Goal: Task Accomplishment & Management: Manage account settings

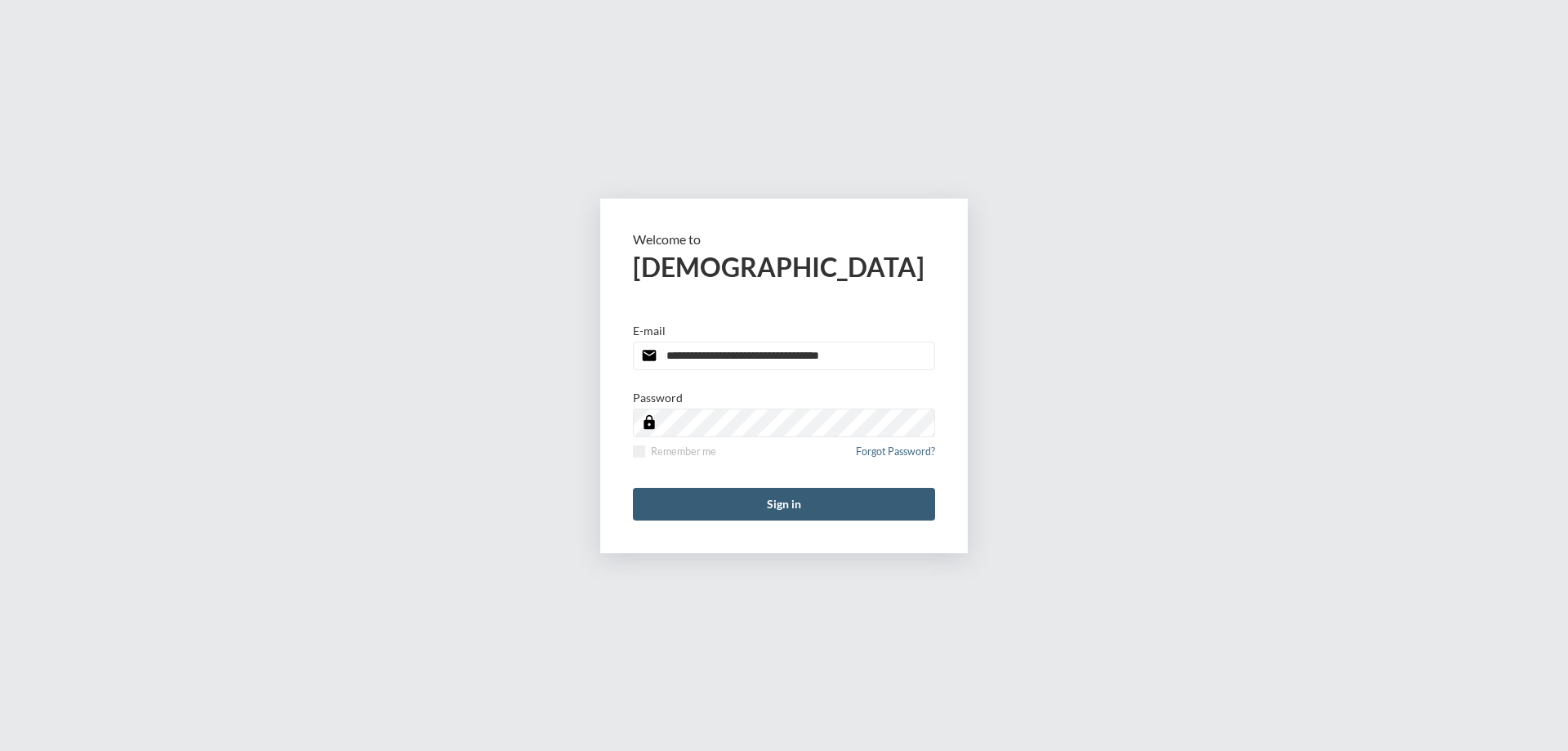
click at [899, 354] on input "**********" at bounding box center [783, 356] width 302 height 29
type input "**********"
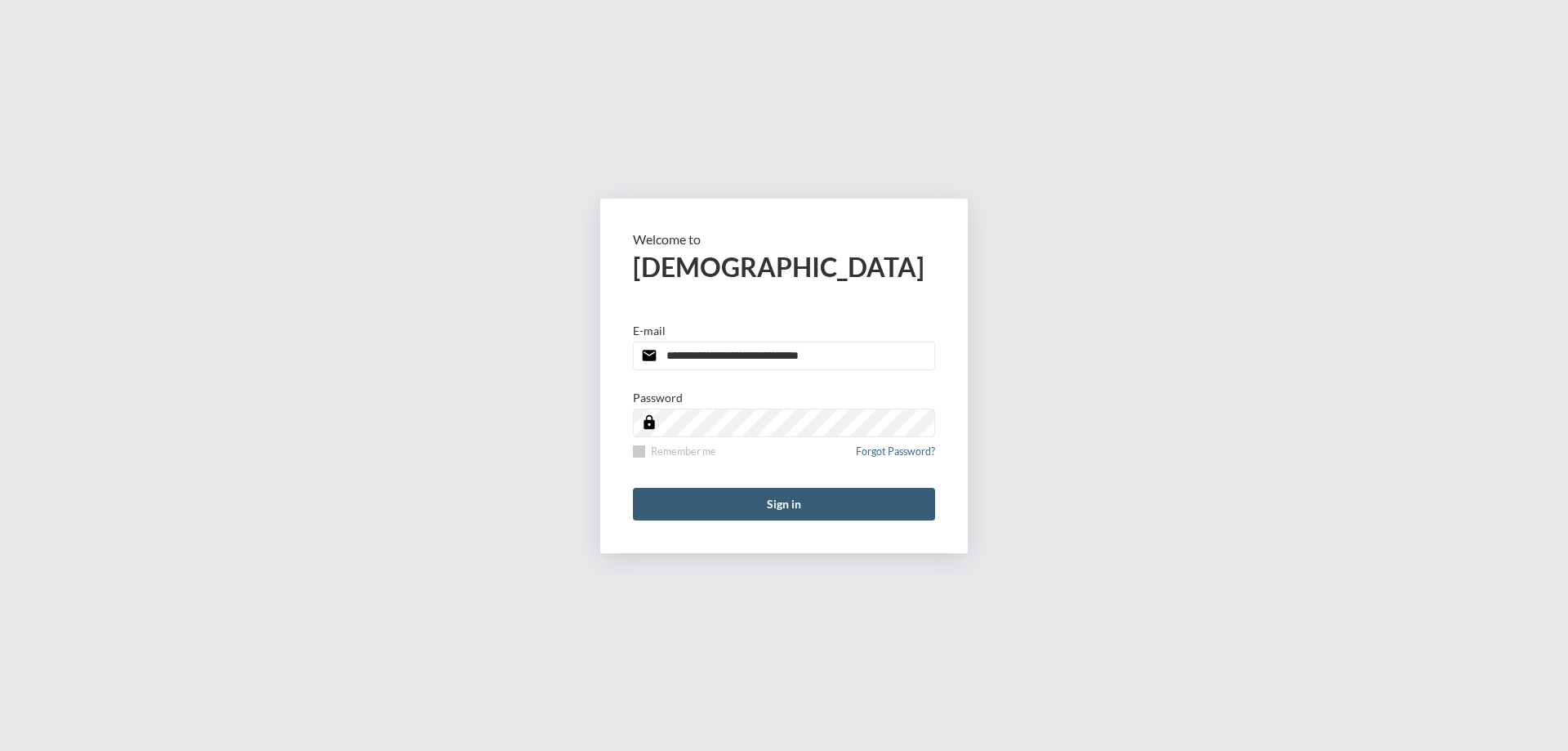
click at [640, 452] on span at bounding box center [638, 451] width 12 height 12
click at [795, 517] on button "Sign in" at bounding box center [783, 503] width 302 height 32
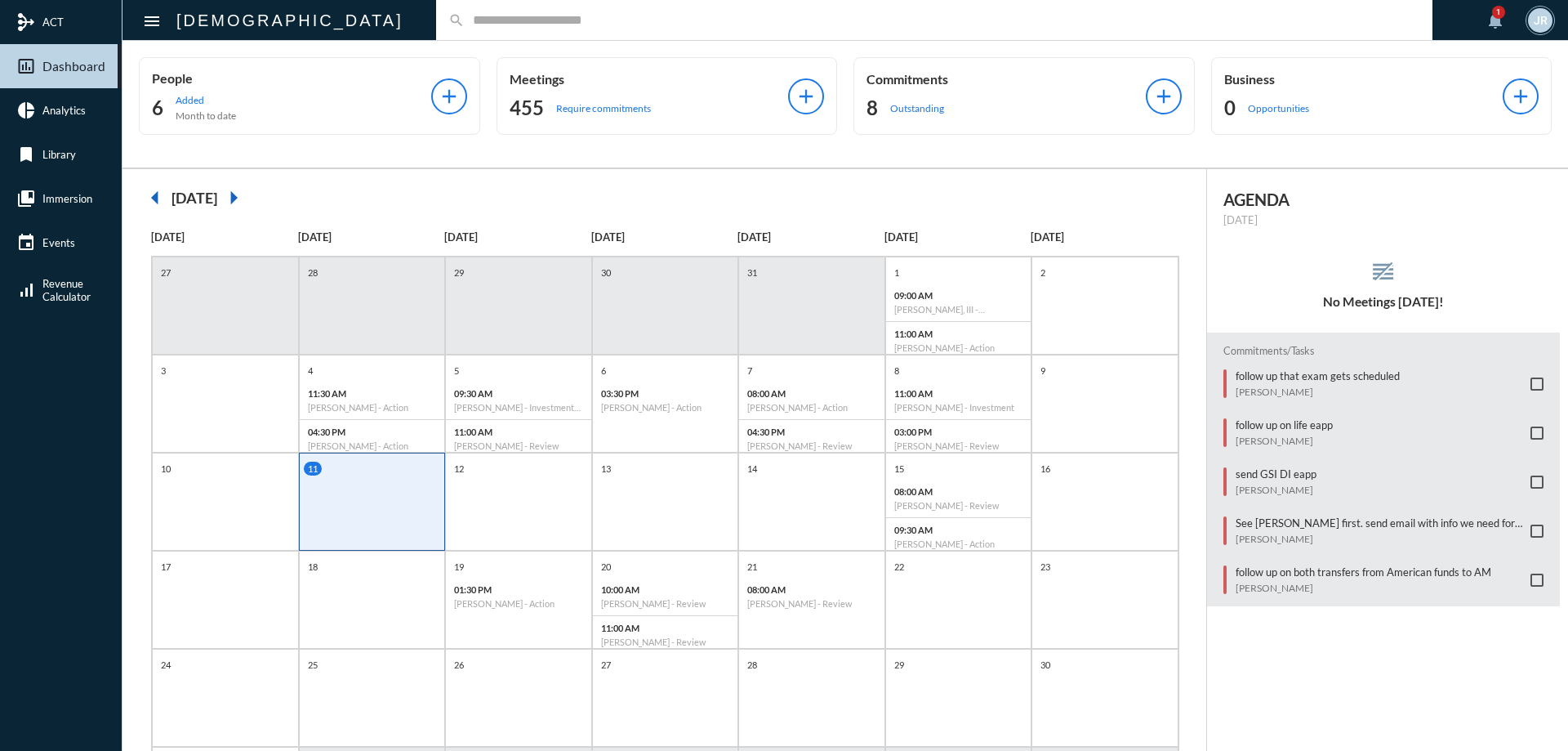
click at [436, 28] on div "search" at bounding box center [934, 19] width 996 height 40
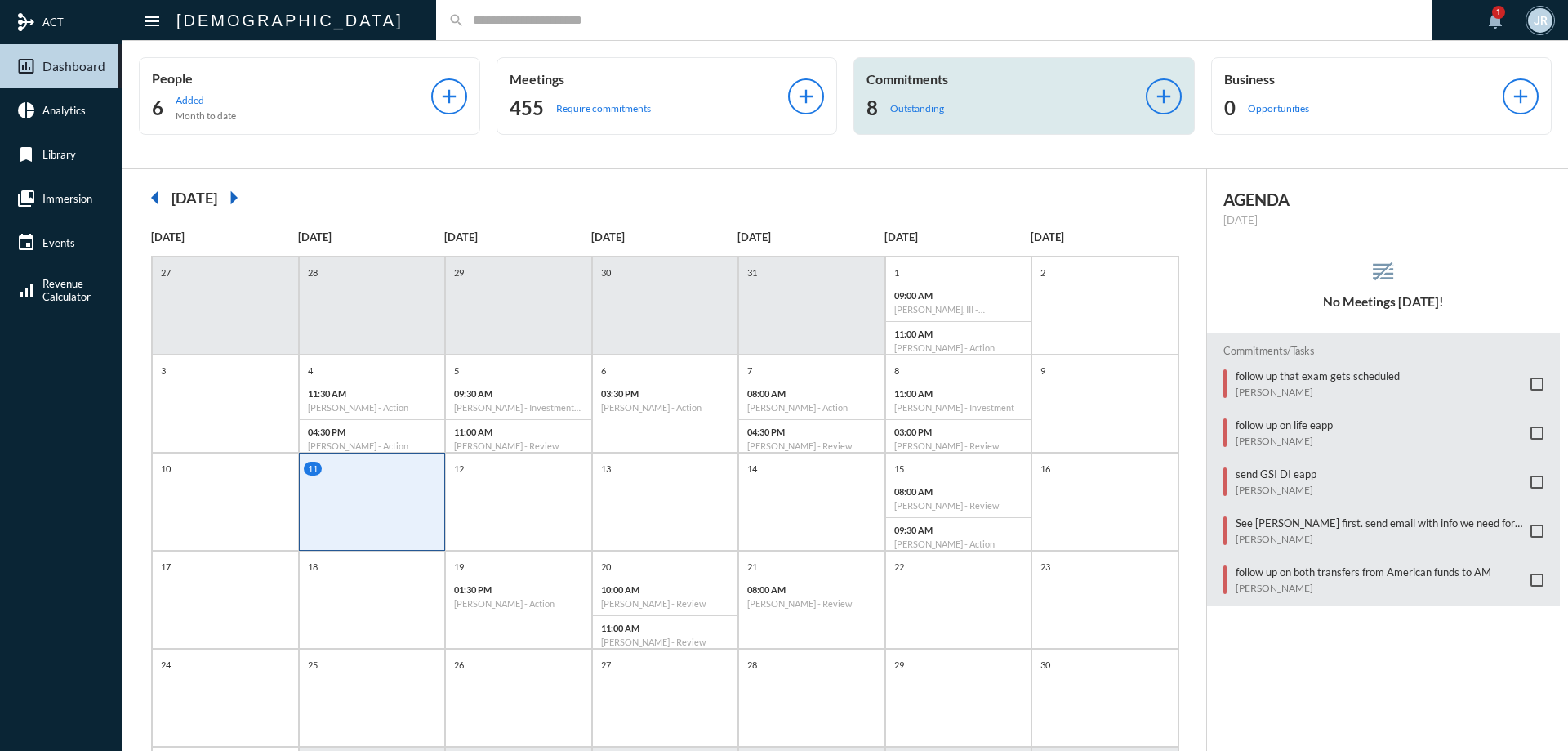
click at [941, 92] on div "Commitments 8 Outstanding" at bounding box center [1006, 96] width 279 height 50
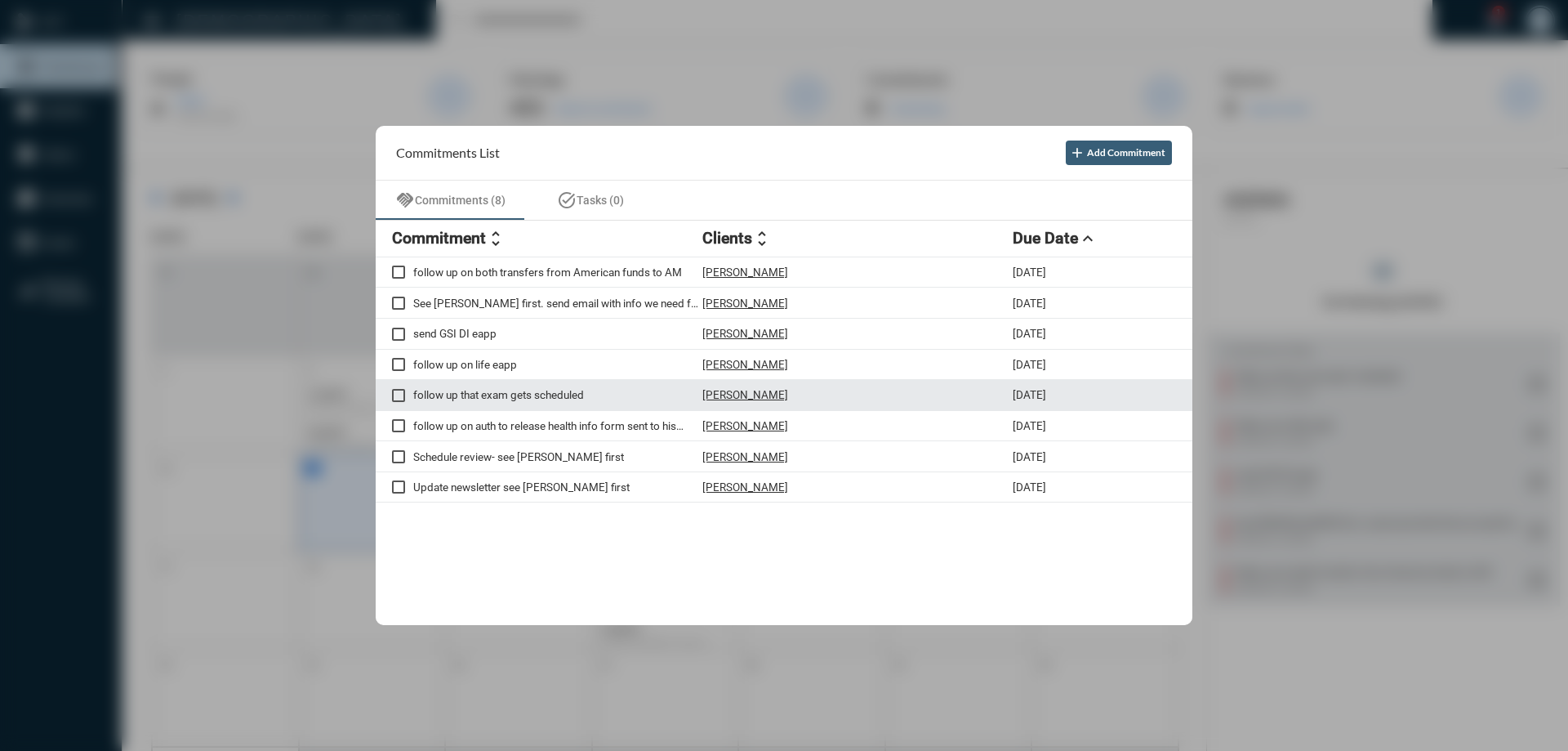
click at [731, 392] on p "[PERSON_NAME]" at bounding box center [744, 394] width 86 height 13
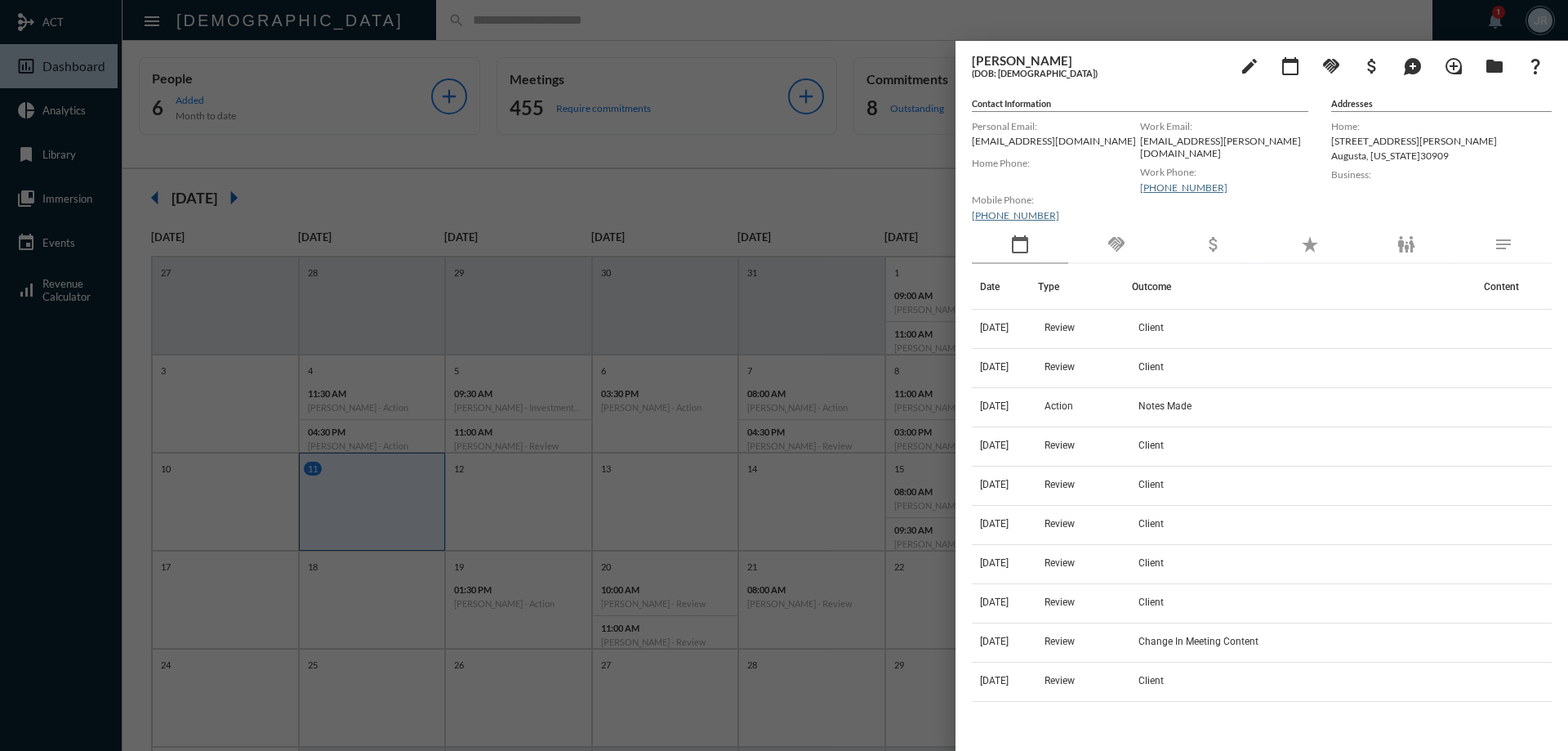
click at [1062, 248] on div "calendar_today" at bounding box center [1019, 245] width 96 height 38
click at [1116, 250] on mat-icon "handshake" at bounding box center [1116, 244] width 19 height 19
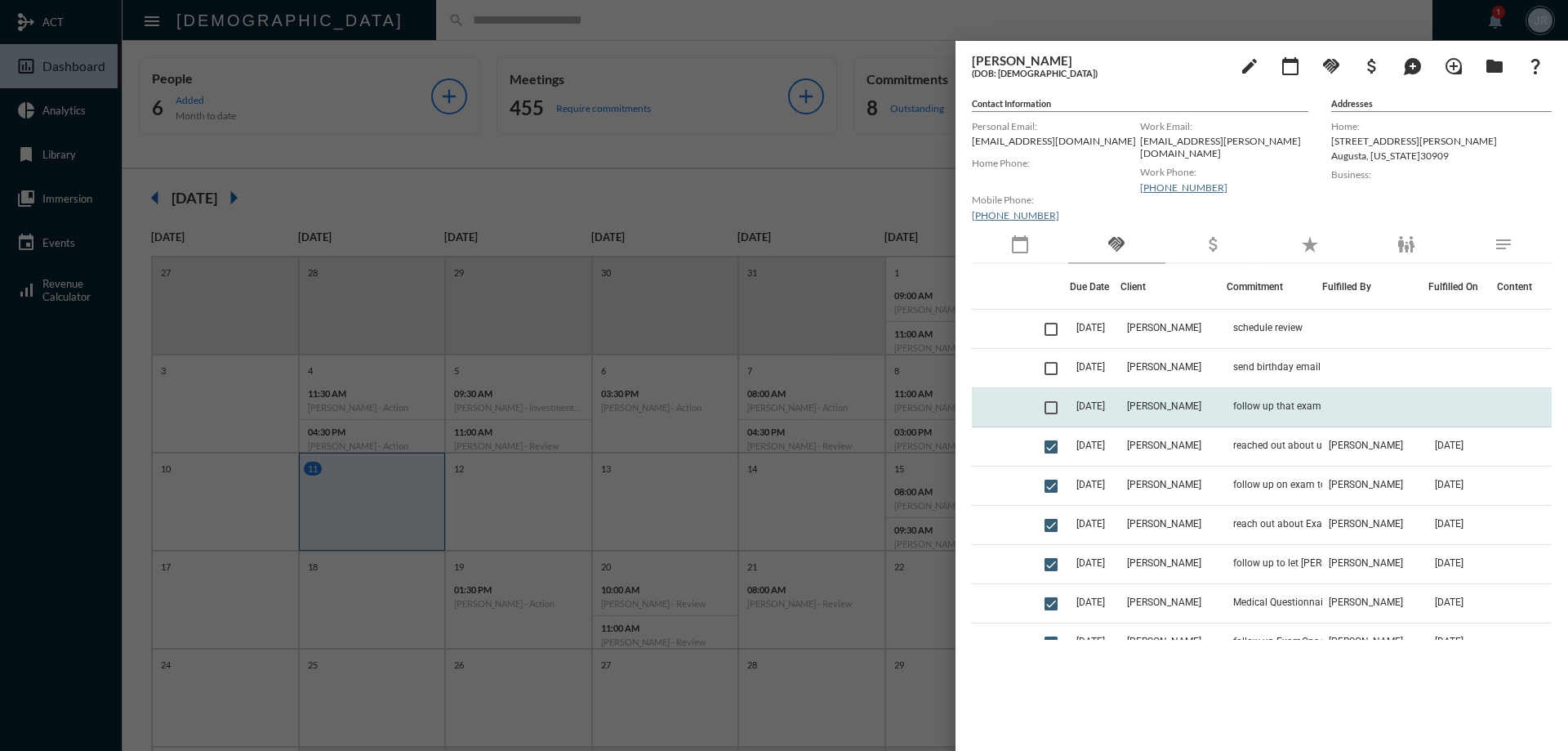
click at [1120, 397] on td "[DATE]" at bounding box center [1094, 407] width 51 height 39
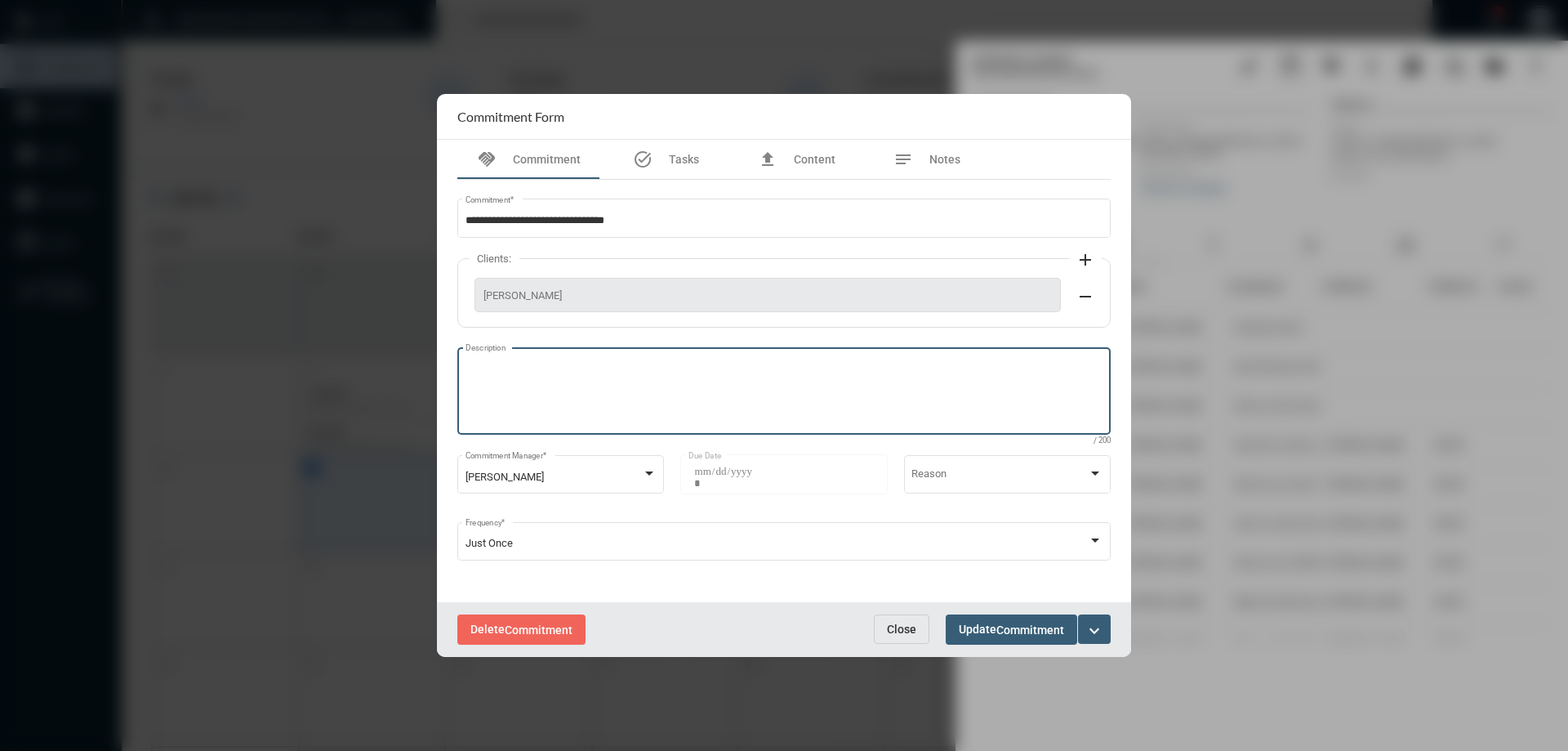
click at [609, 388] on textarea "Description" at bounding box center [784, 394] width 638 height 65
type textarea "**********"
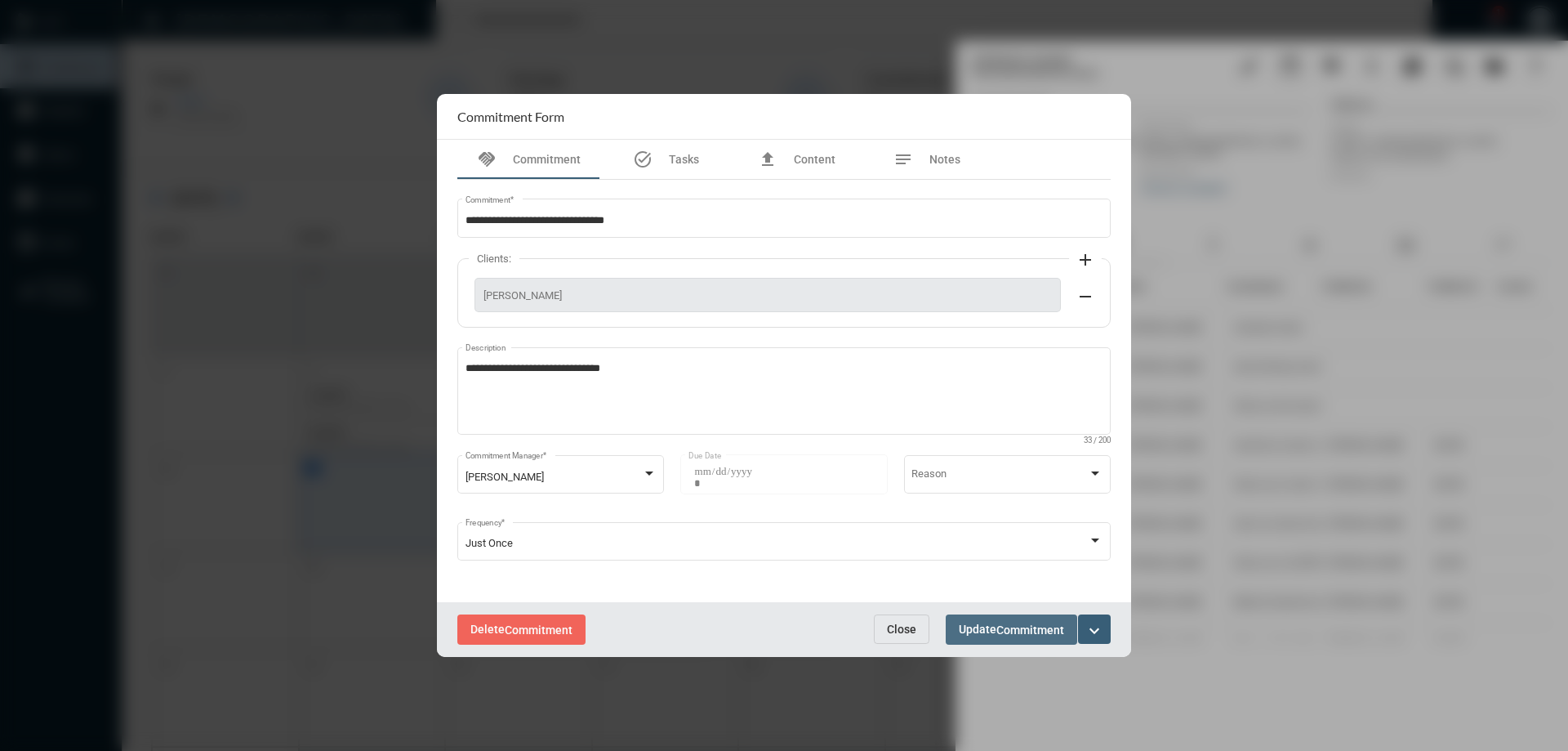
click at [997, 620] on button "Update Commitment" at bounding box center [1011, 629] width 131 height 30
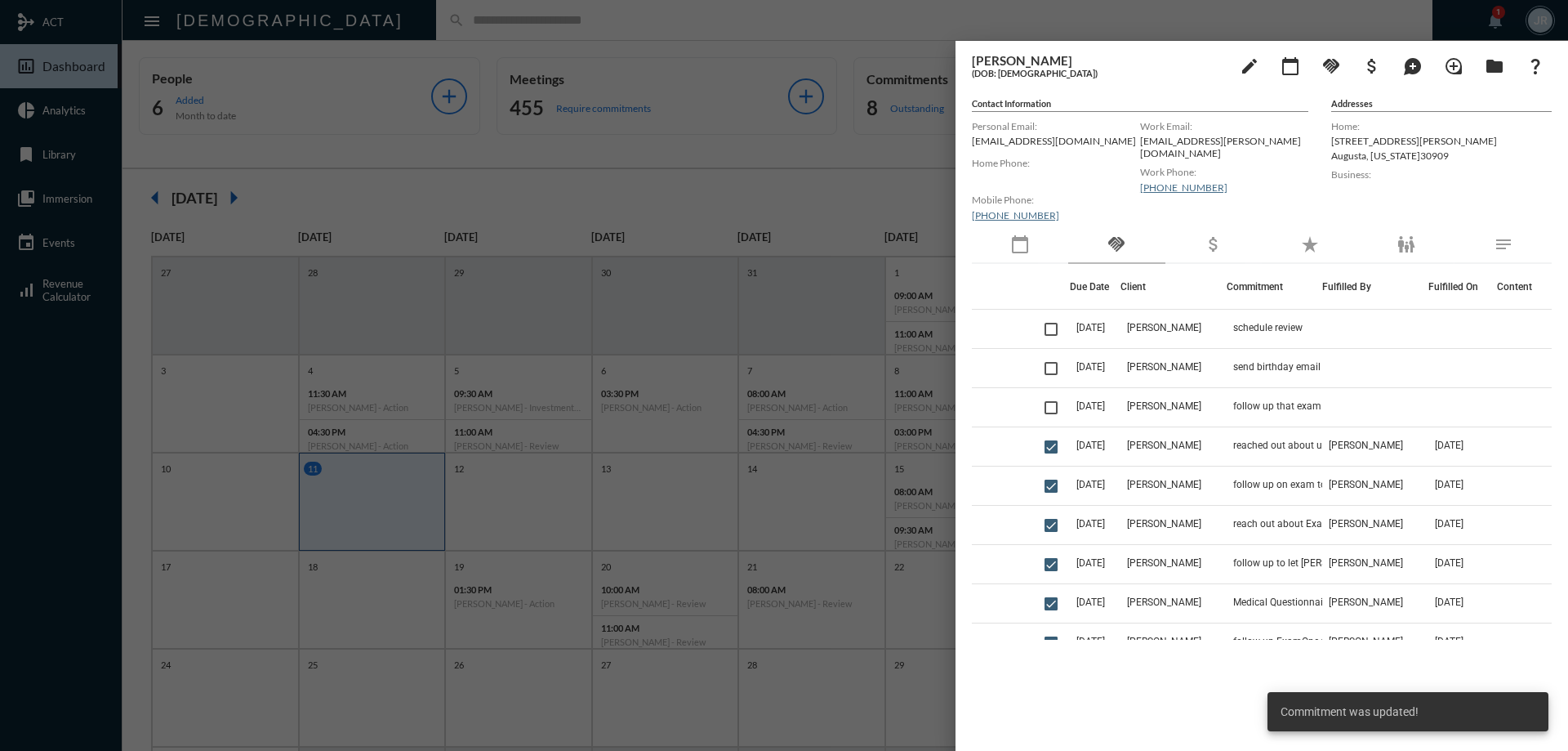
click at [1048, 411] on span at bounding box center [1051, 407] width 13 height 13
click at [1330, 62] on mat-icon "handshake" at bounding box center [1331, 66] width 19 height 19
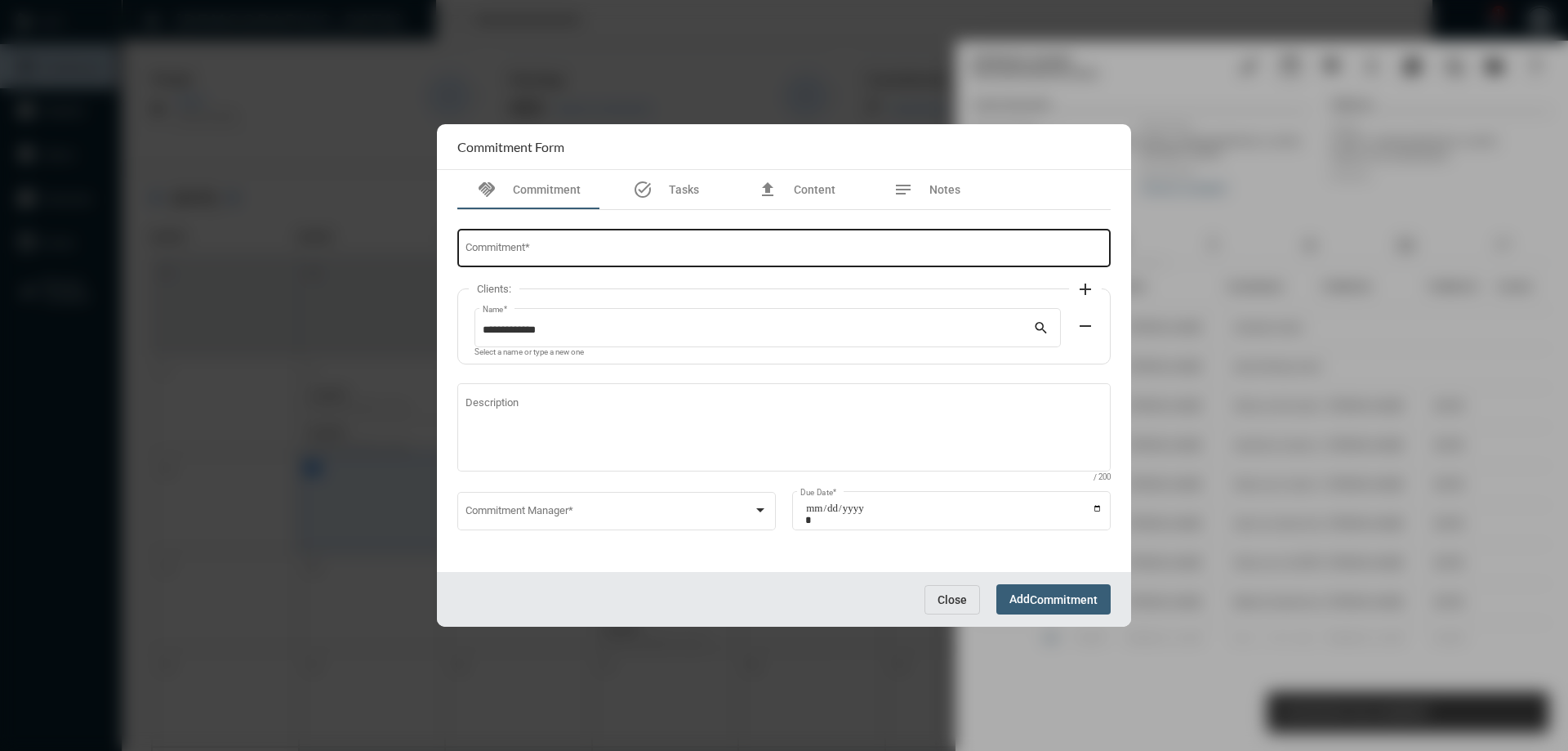
click at [613, 243] on div "Commitment *" at bounding box center [784, 247] width 638 height 42
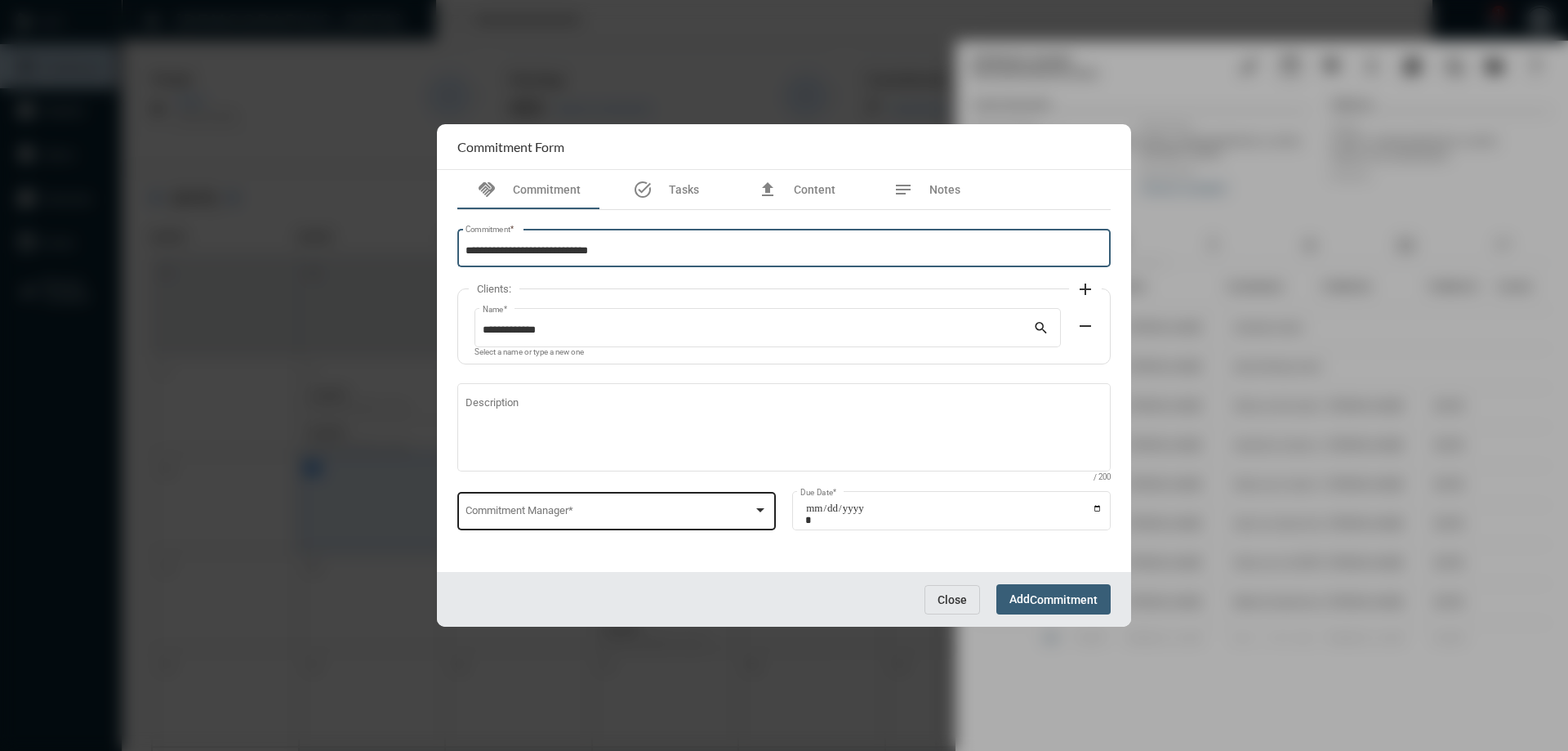
type input "**********"
click at [513, 515] on span at bounding box center [609, 513] width 288 height 12
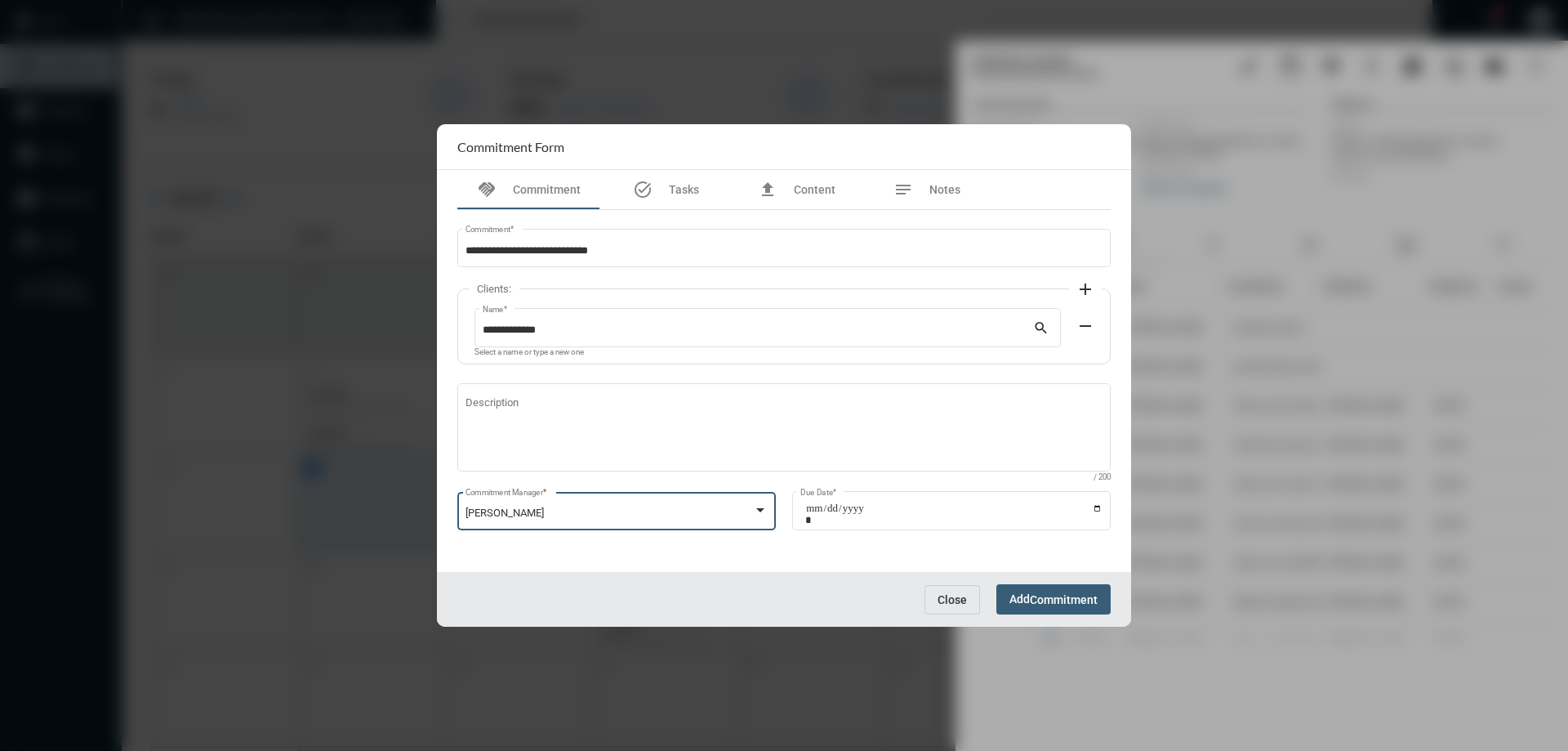
click at [522, 513] on span "[PERSON_NAME]" at bounding box center [504, 512] width 78 height 12
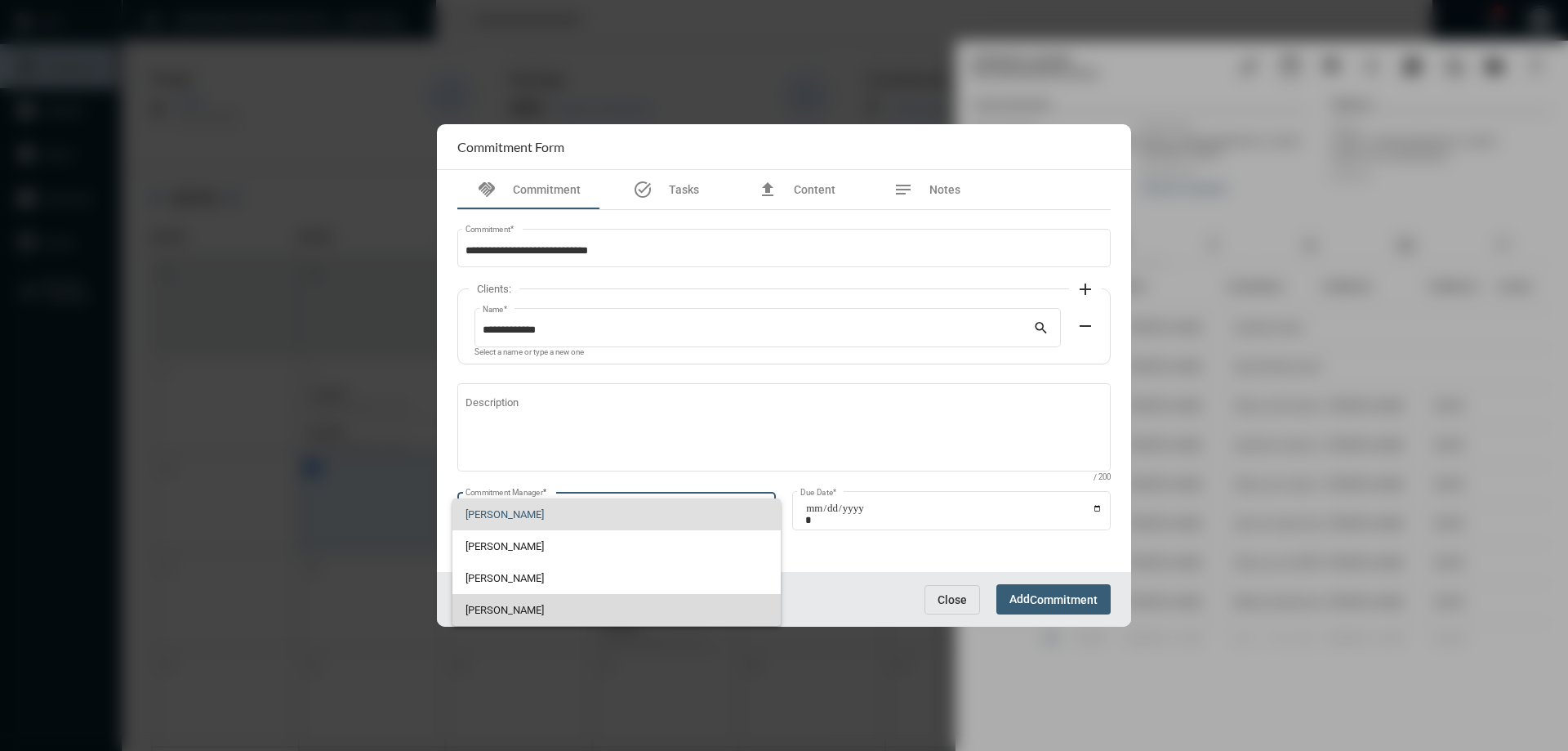
click at [543, 612] on span "[PERSON_NAME]" at bounding box center [617, 610] width 303 height 31
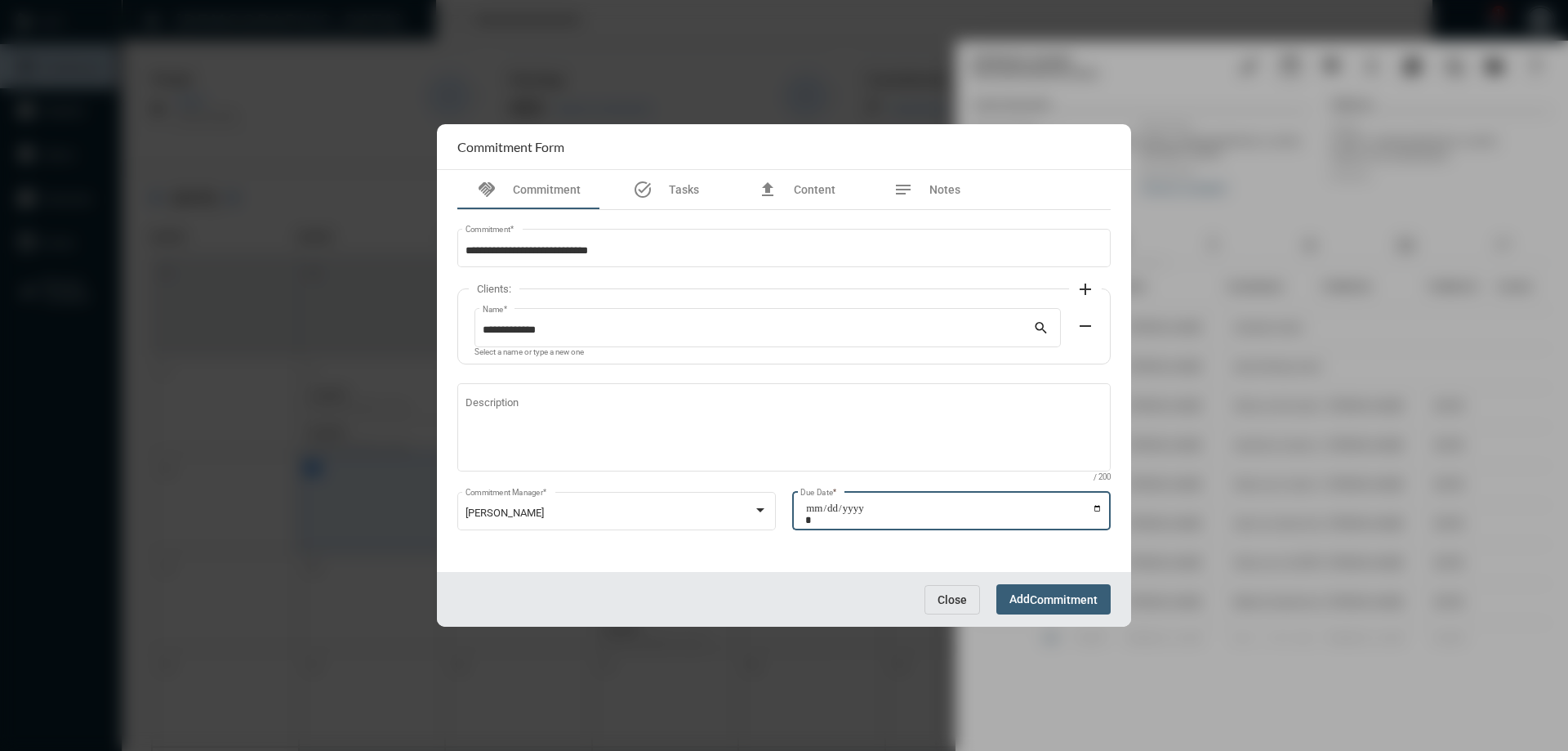
click at [1095, 510] on input "Due Date *" at bounding box center [954, 514] width 297 height 23
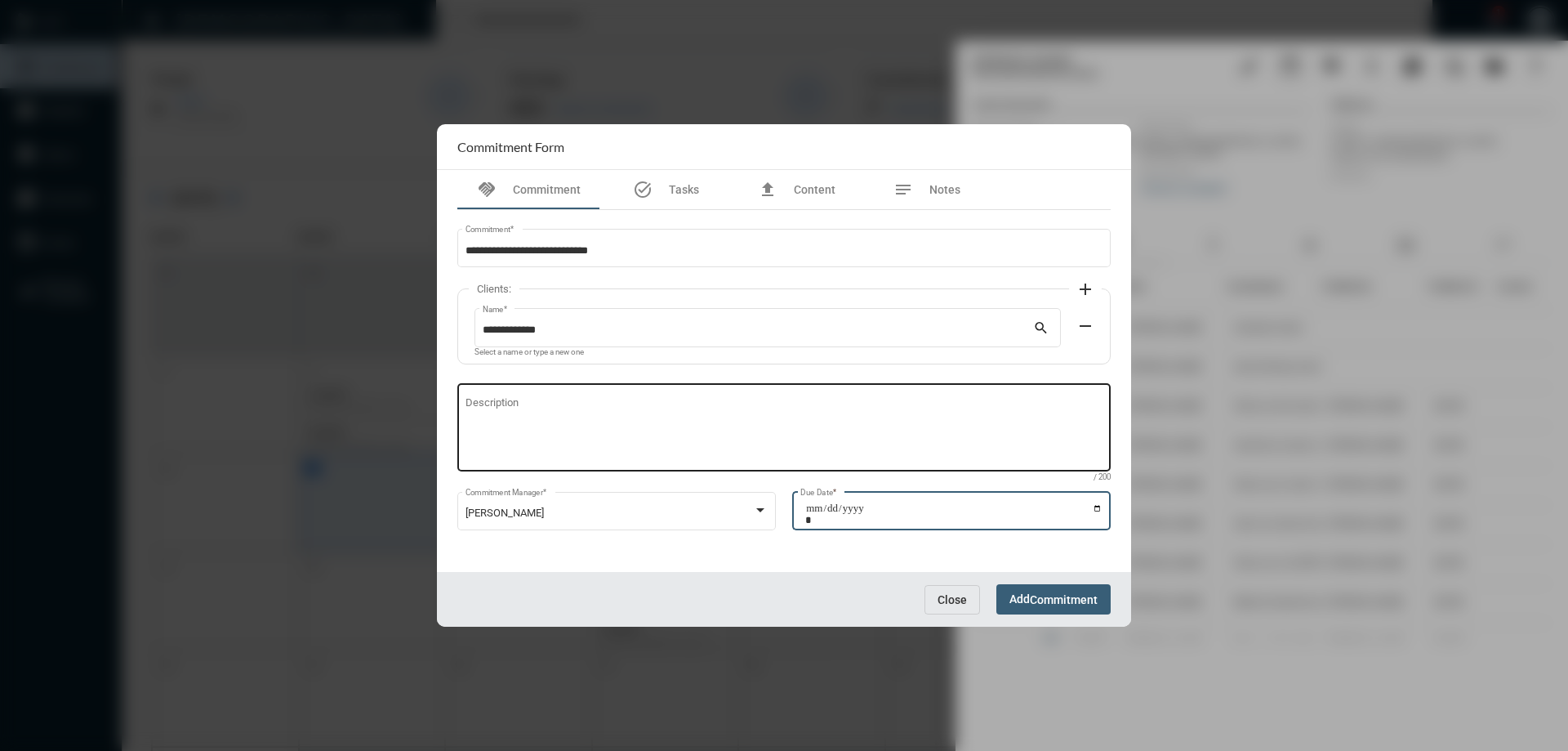
type input "**********"
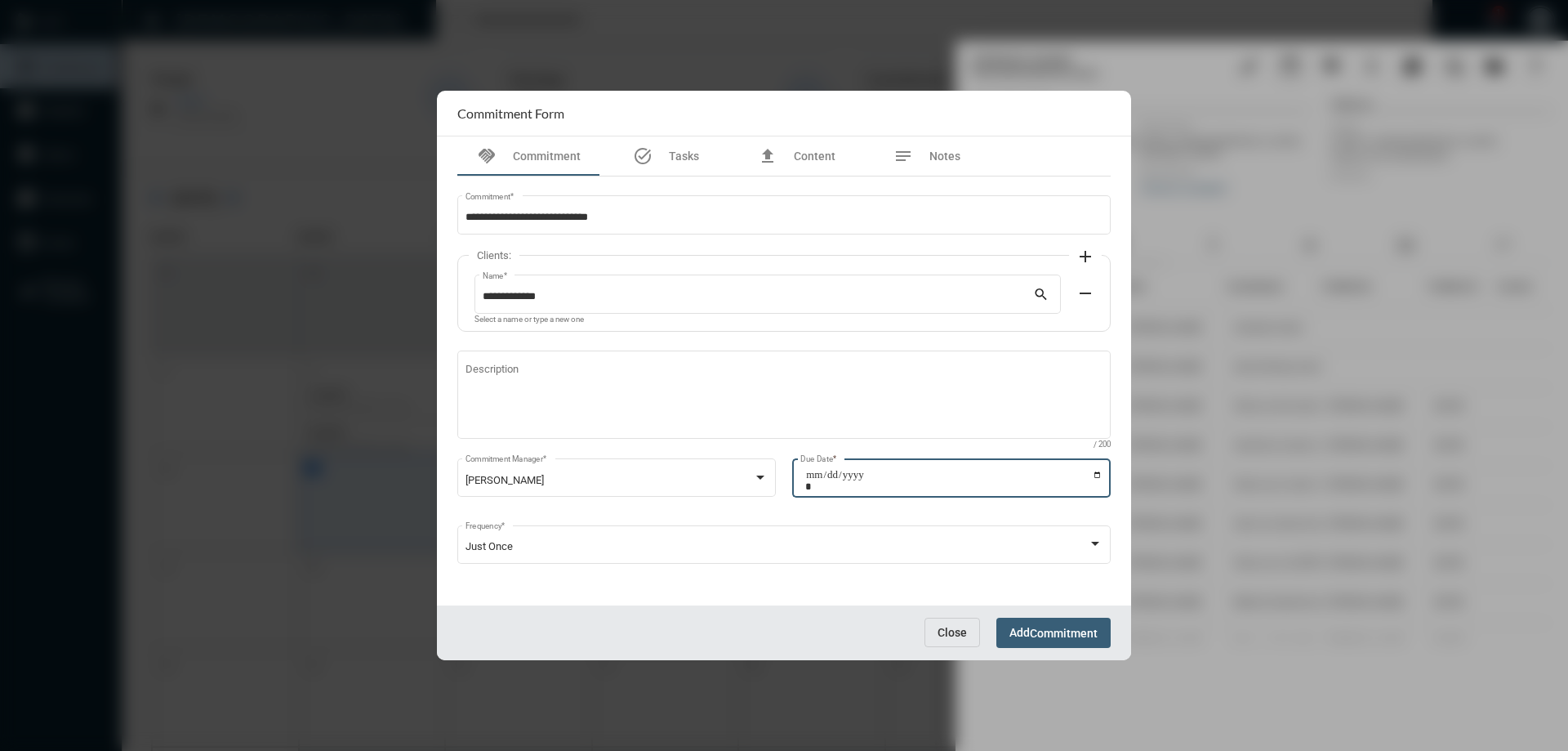
click at [1039, 623] on button "Add Commitment" at bounding box center [1054, 632] width 115 height 30
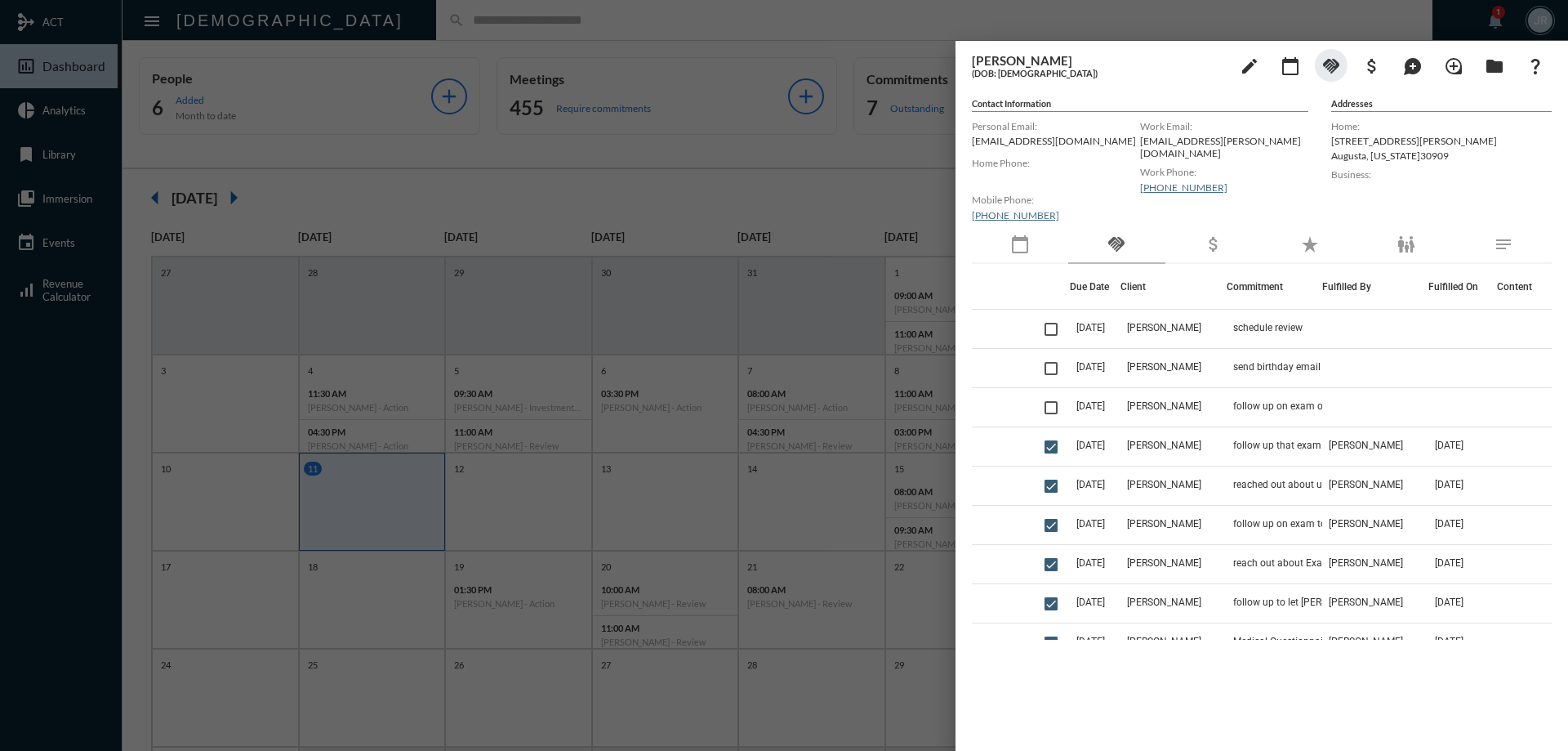
click at [405, 26] on div at bounding box center [784, 375] width 1568 height 751
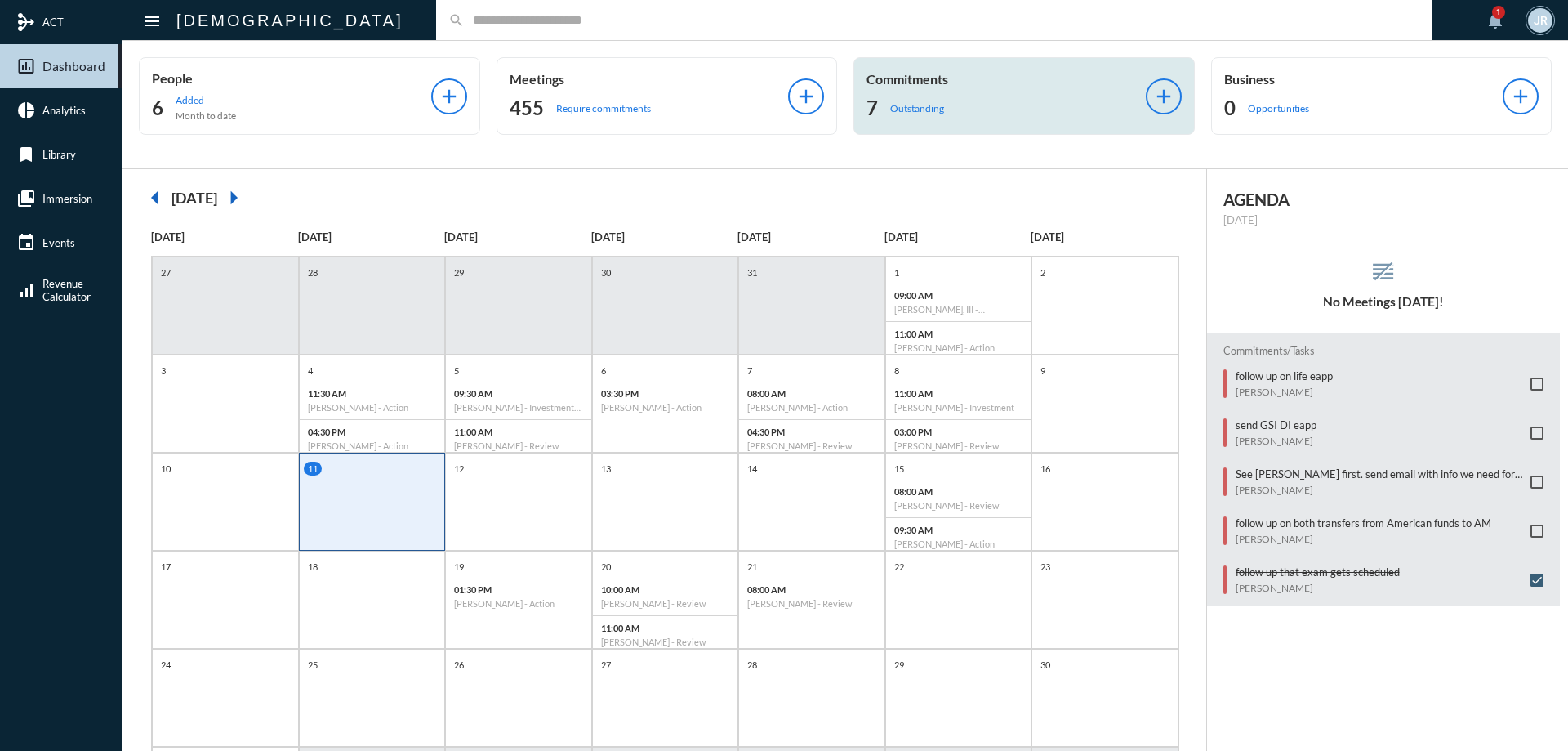
click at [992, 116] on div "7 Outstanding" at bounding box center [1006, 108] width 279 height 26
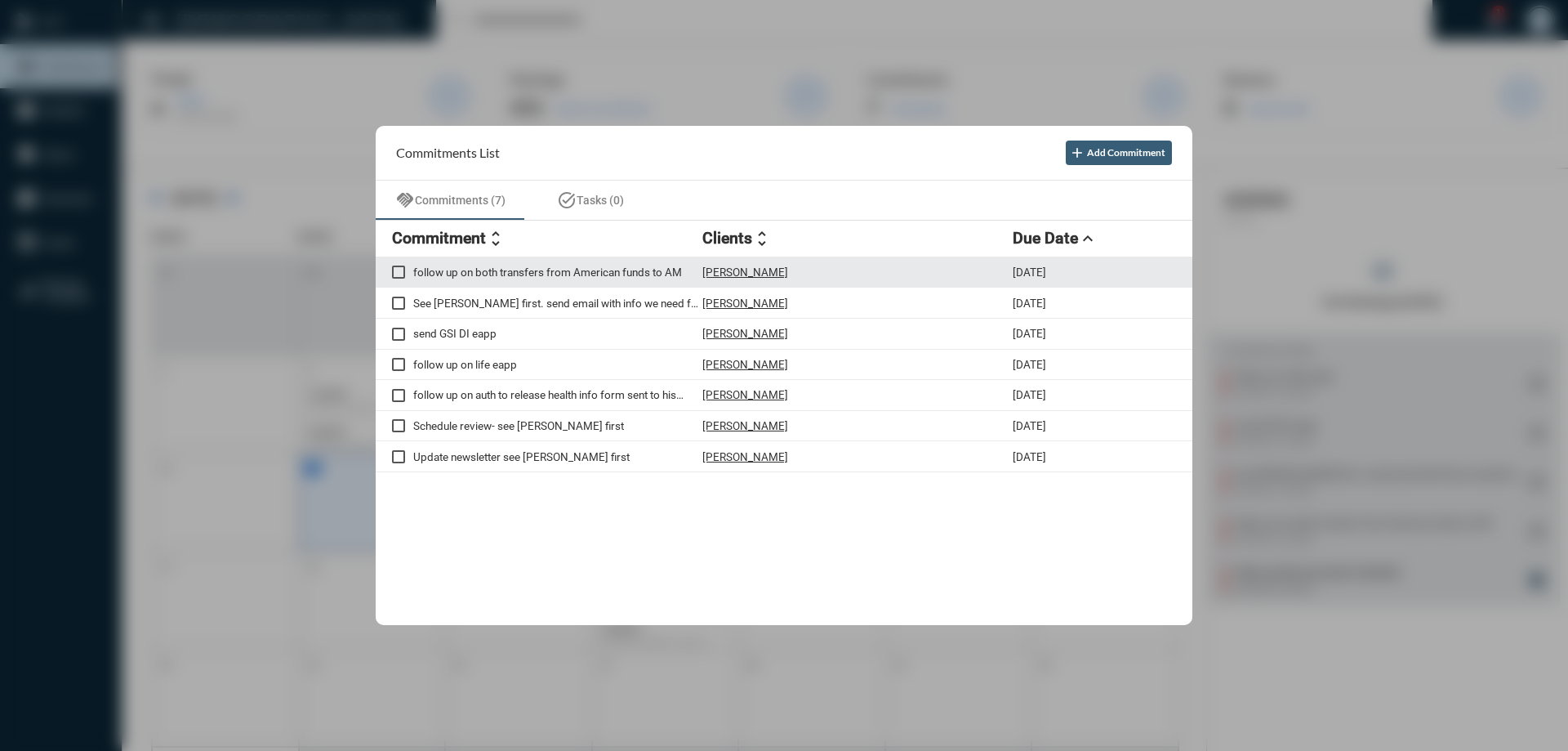
click at [746, 271] on p "[PERSON_NAME]" at bounding box center [744, 272] width 86 height 13
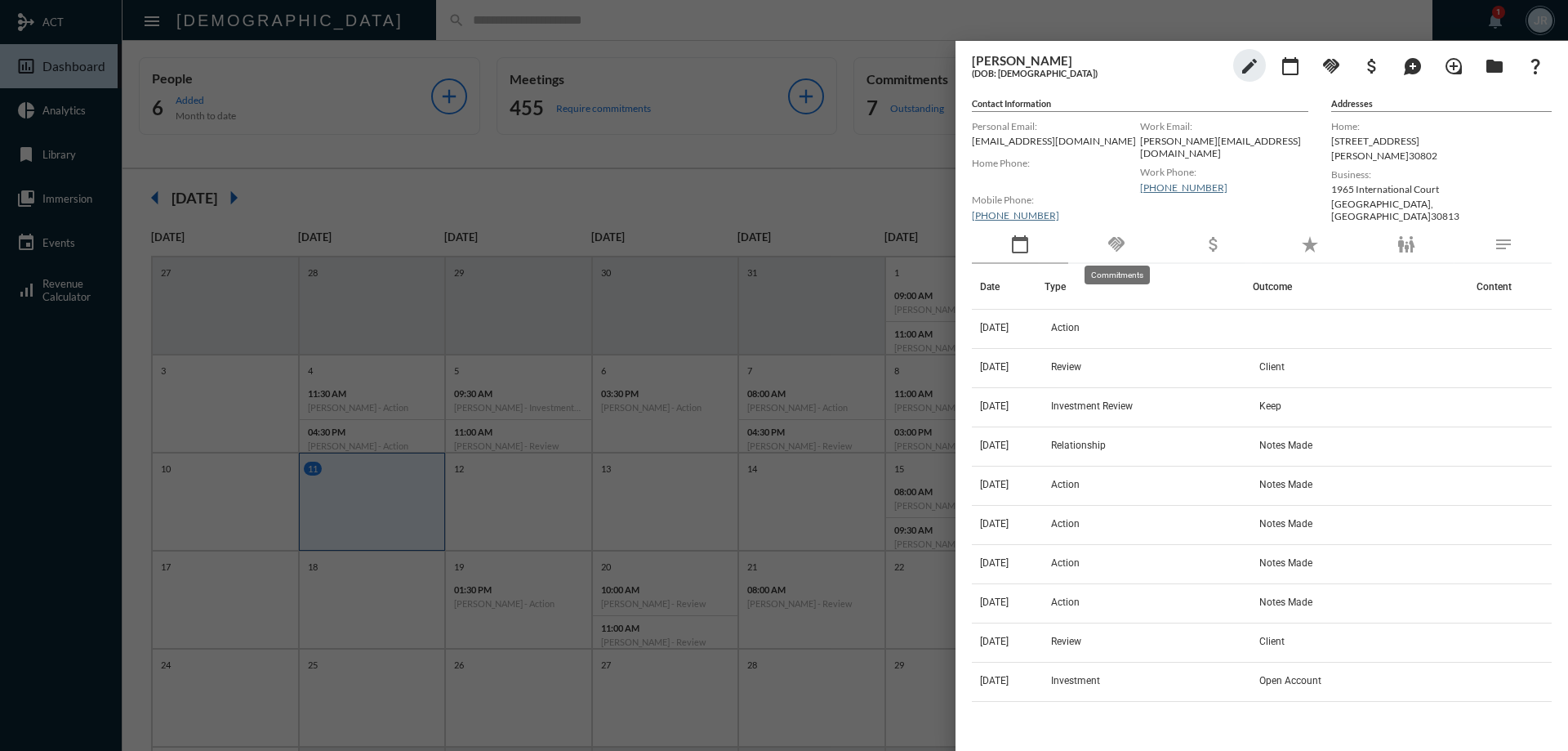
click at [1115, 243] on mat-icon "handshake" at bounding box center [1116, 244] width 19 height 19
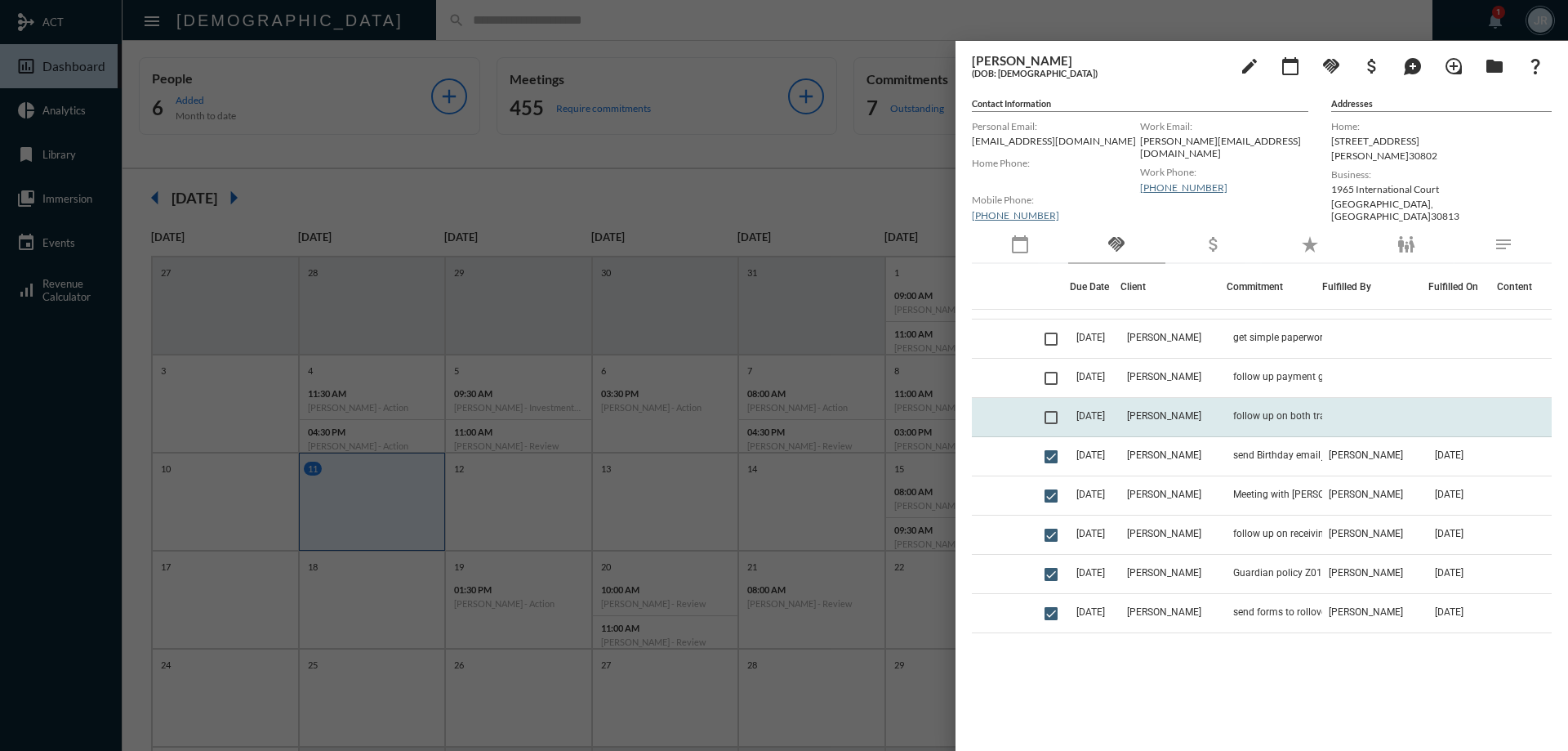
scroll to position [245, 0]
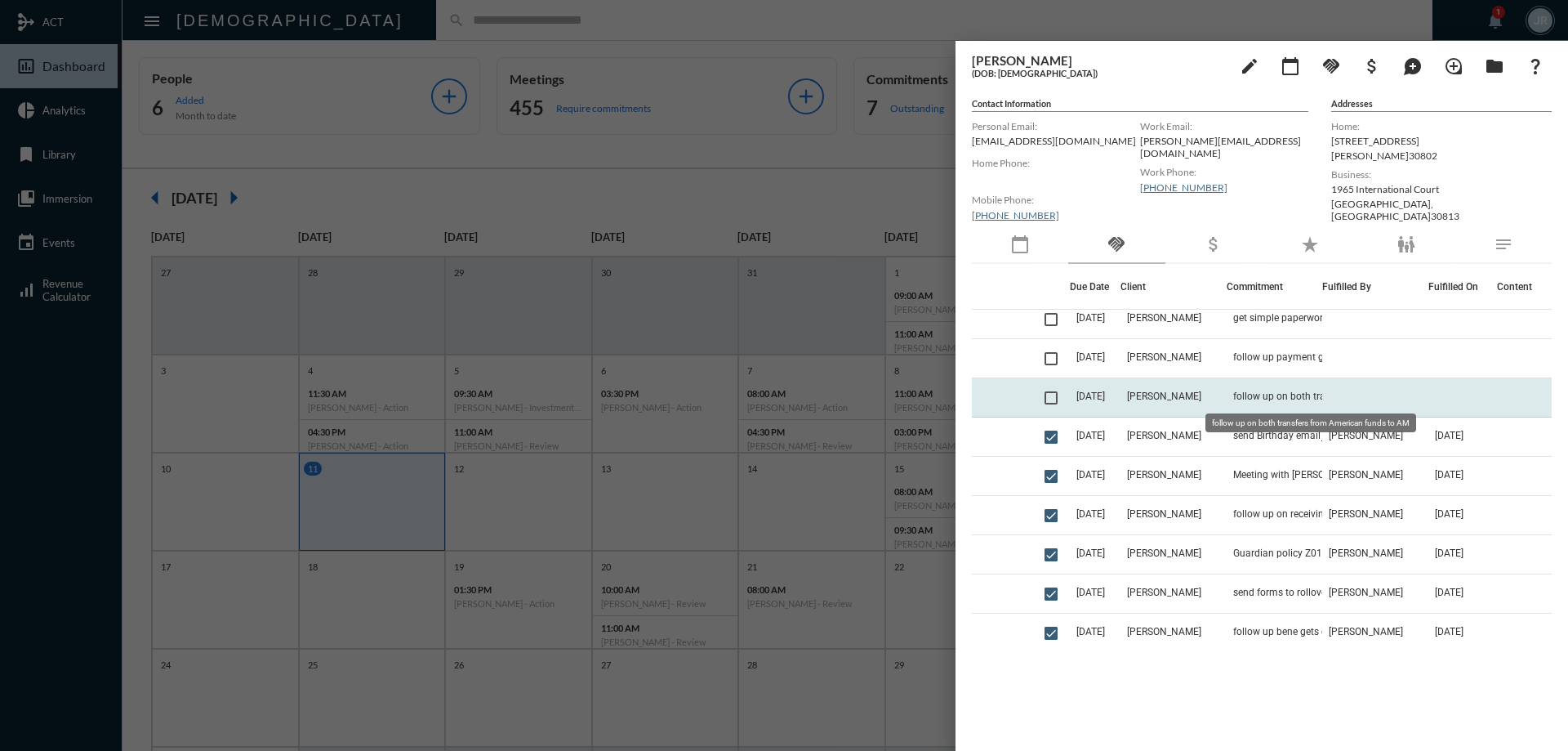
click at [1233, 393] on span "follow up on both transfers from American funds to AM" at bounding box center [1314, 396] width 163 height 11
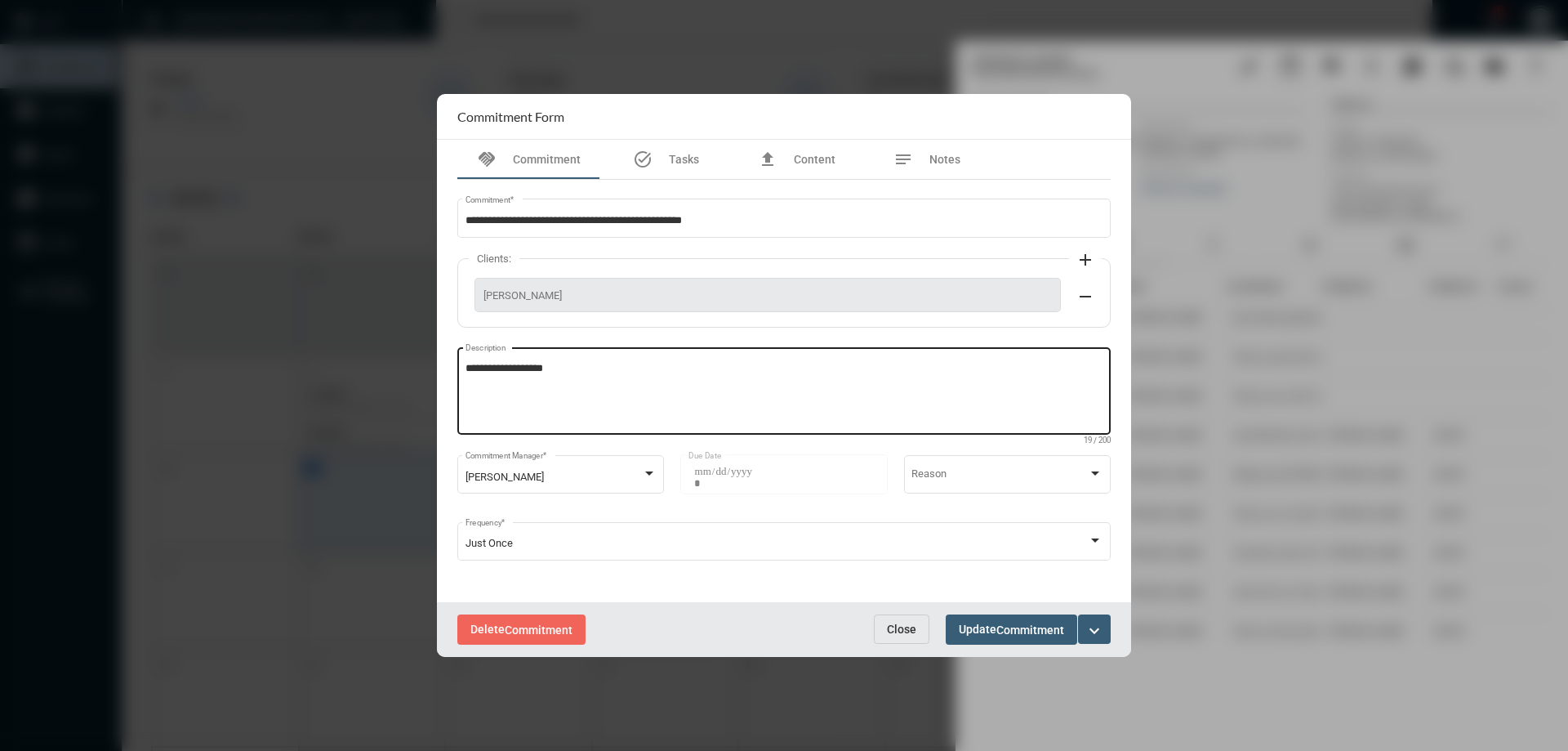
click at [638, 382] on textarea "**********" at bounding box center [784, 394] width 638 height 65
type textarea "**********"
click at [1001, 638] on button "Update Commitment" at bounding box center [1011, 629] width 131 height 30
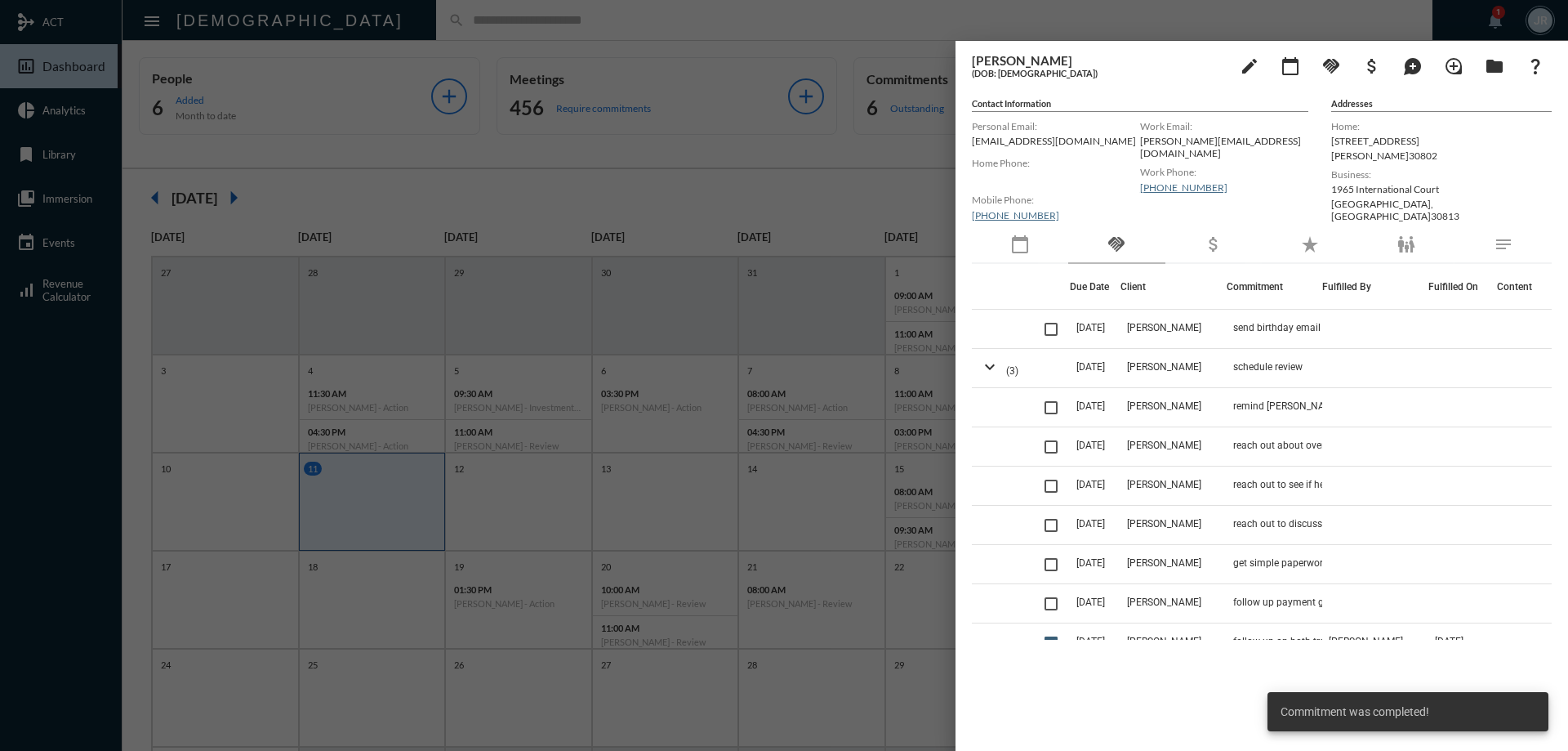
click at [638, 27] on div at bounding box center [784, 375] width 1568 height 751
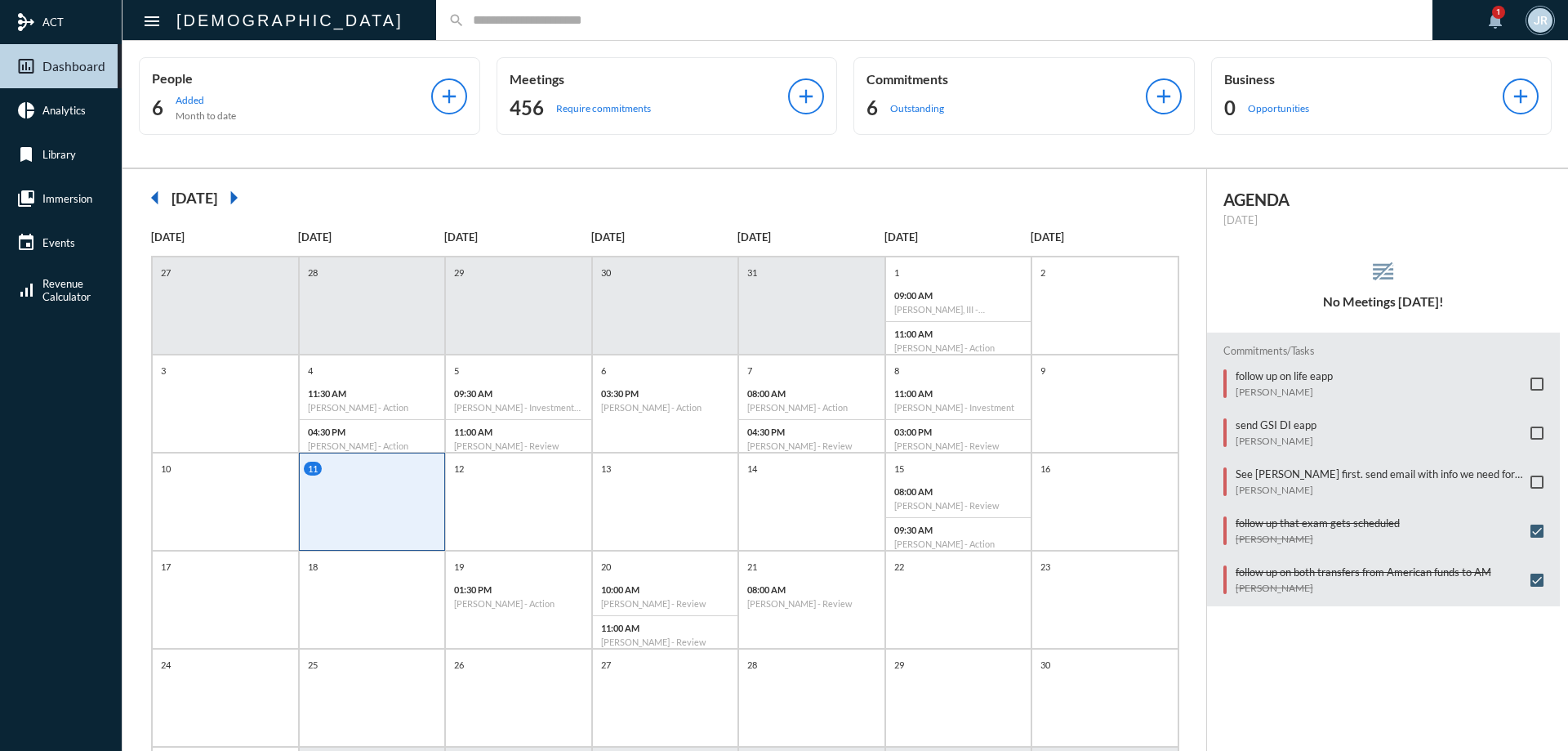
click at [464, 18] on input "text" at bounding box center [942, 19] width 955 height 14
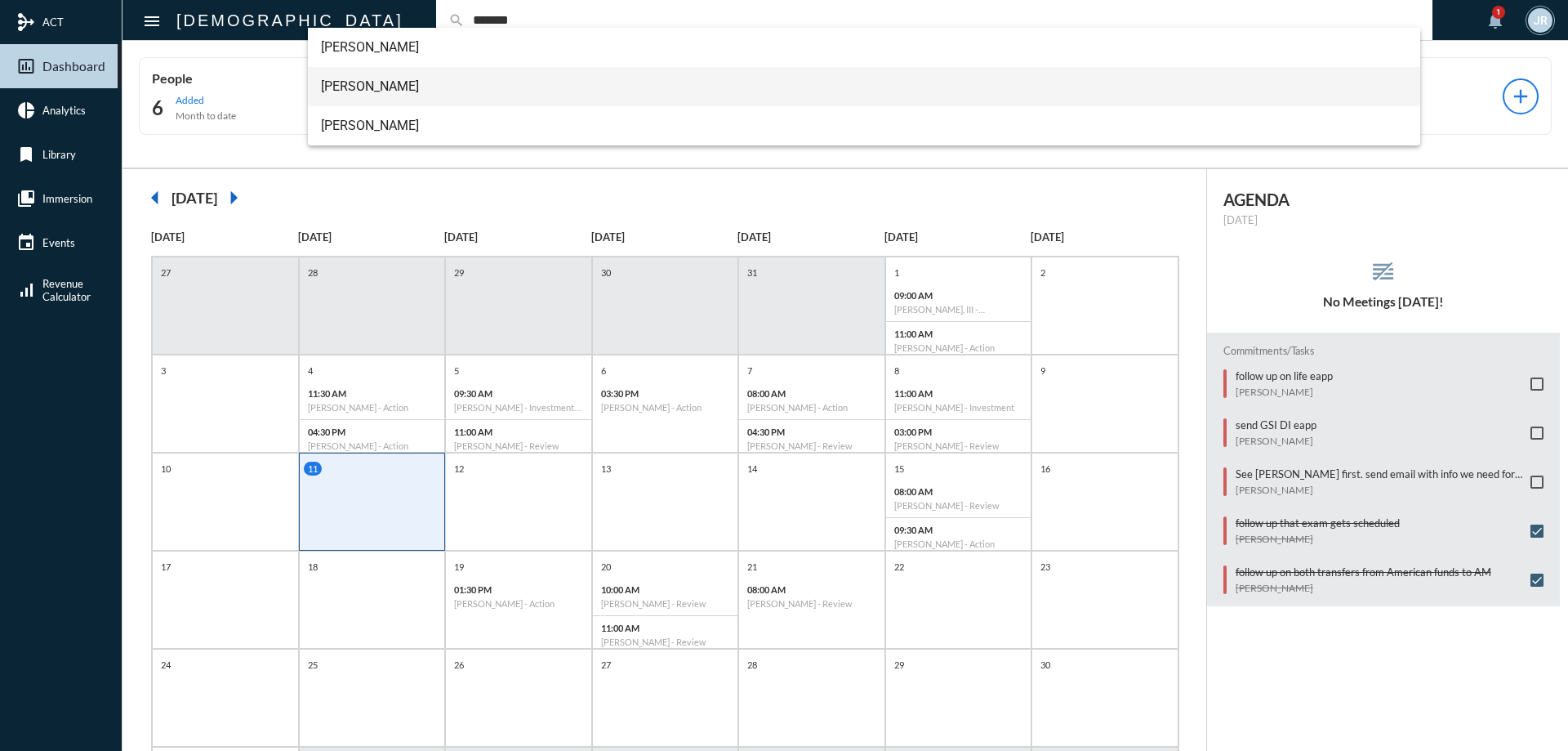
type input "*******"
click at [362, 79] on span "[PERSON_NAME]" at bounding box center [863, 87] width 1087 height 39
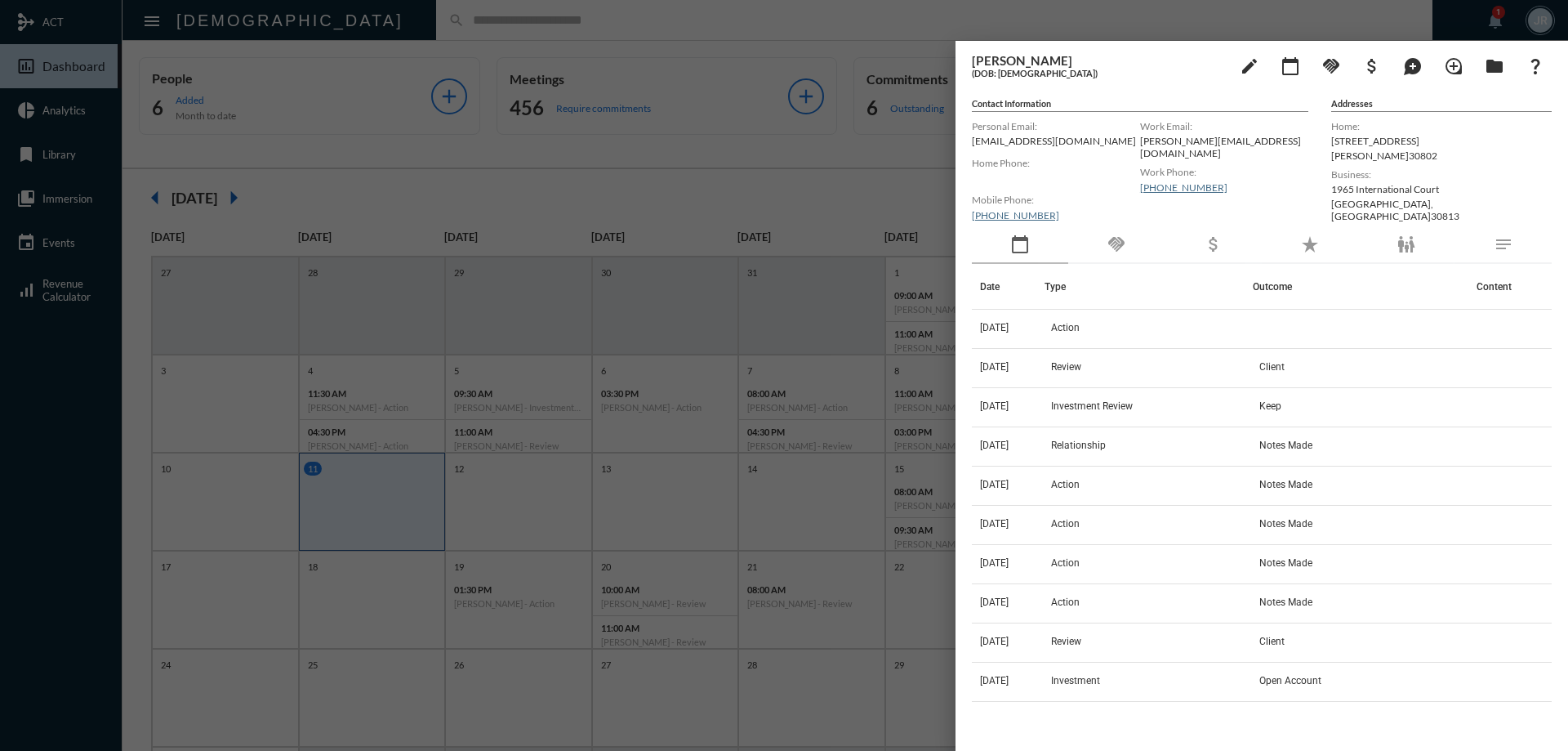
click at [547, 12] on div at bounding box center [784, 375] width 1568 height 751
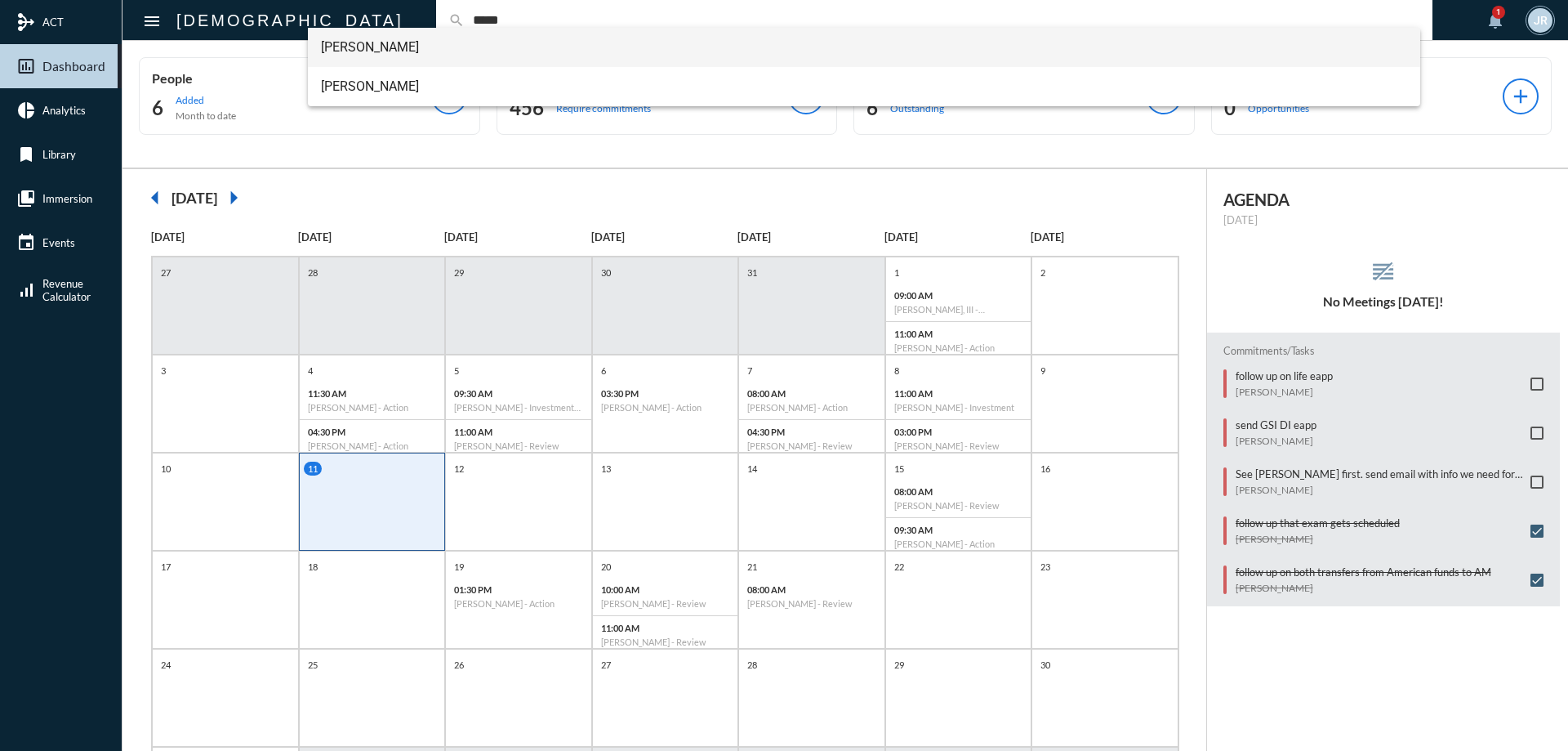
type input "*****"
click at [384, 40] on span "[PERSON_NAME]" at bounding box center [863, 47] width 1087 height 39
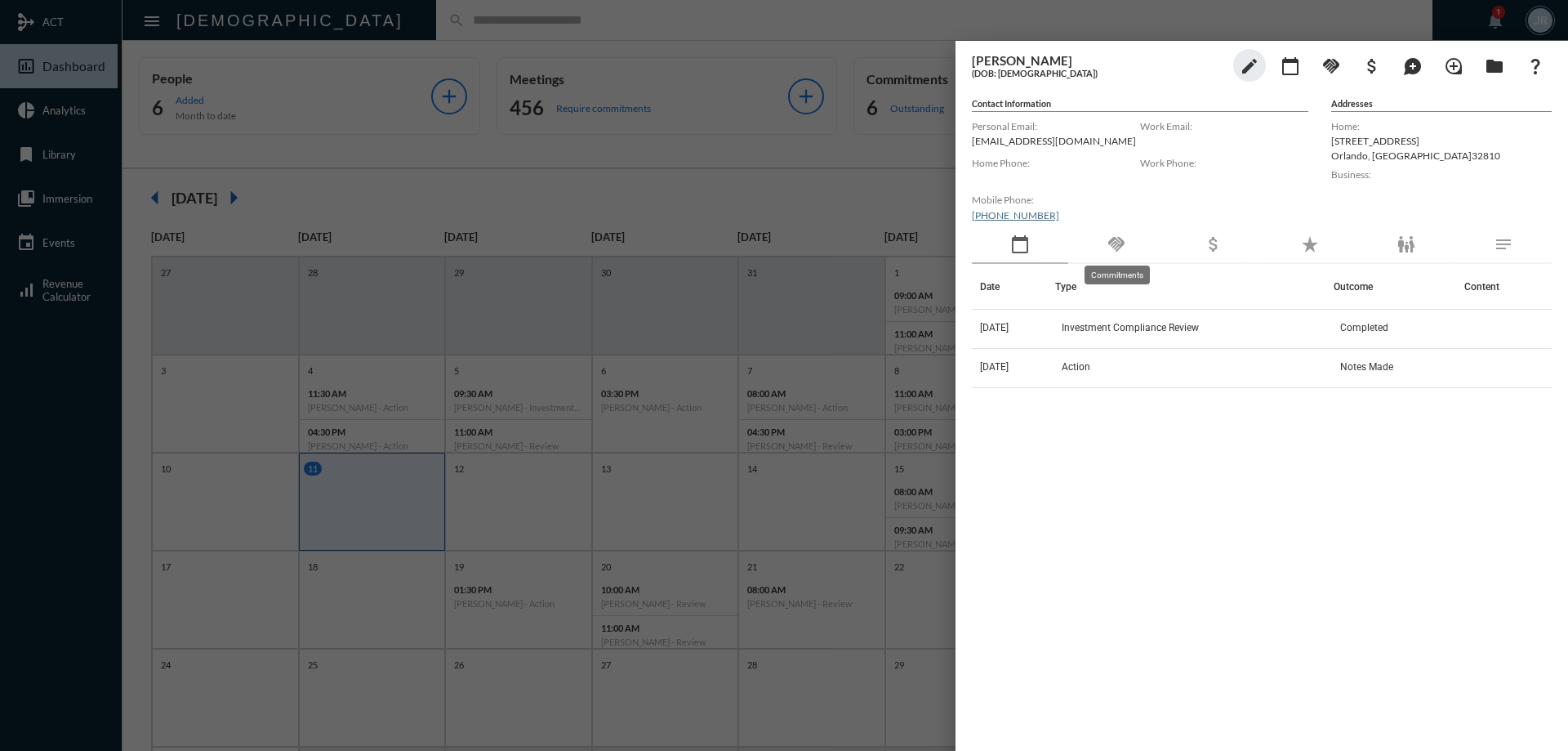
click at [1117, 245] on mat-icon "handshake" at bounding box center [1116, 244] width 19 height 19
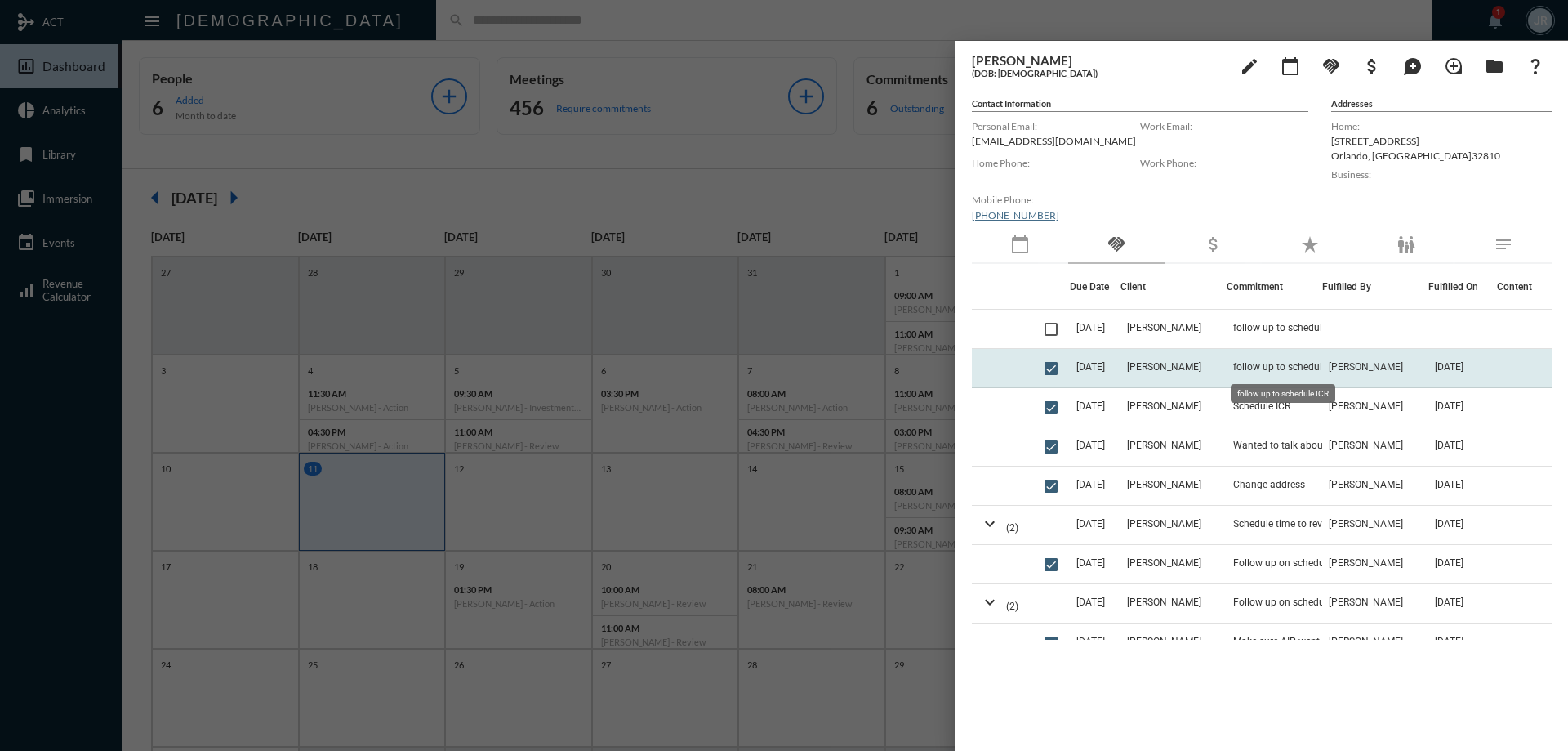
click at [1268, 363] on span "follow up to schedule ICR" at bounding box center [1288, 367] width 111 height 11
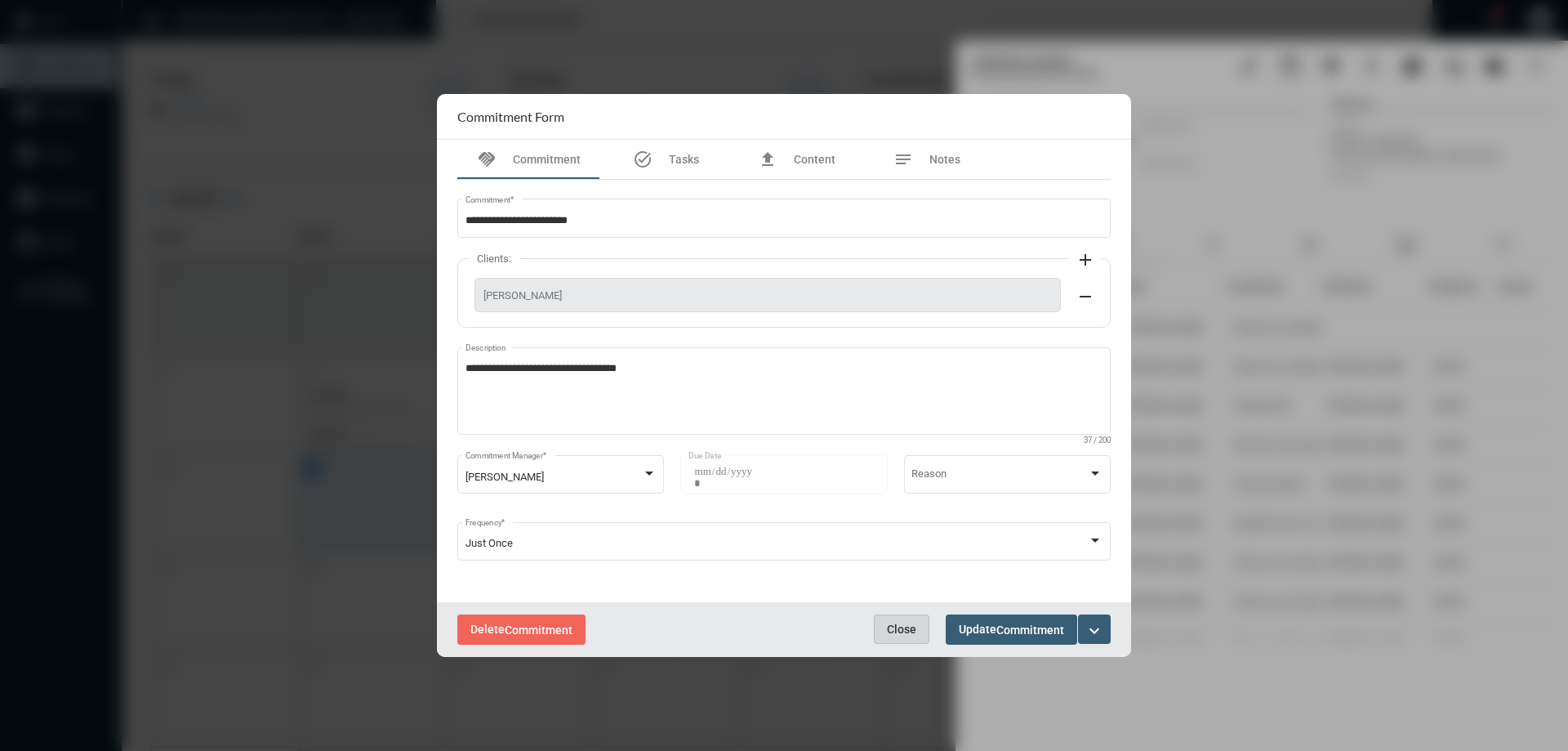
click at [911, 630] on span "Close" at bounding box center [901, 629] width 30 height 13
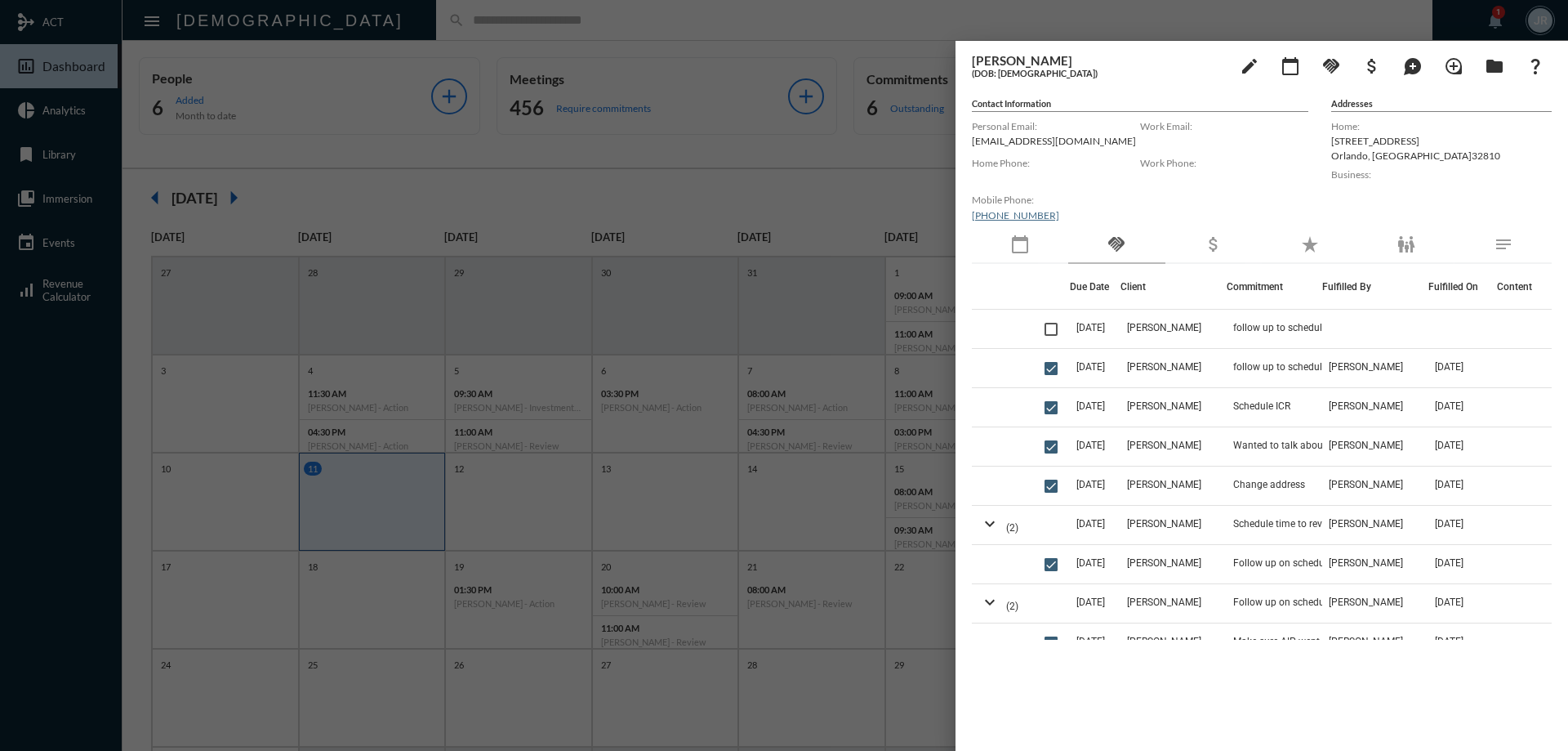
click at [1032, 228] on div "calendar_today" at bounding box center [1019, 245] width 96 height 38
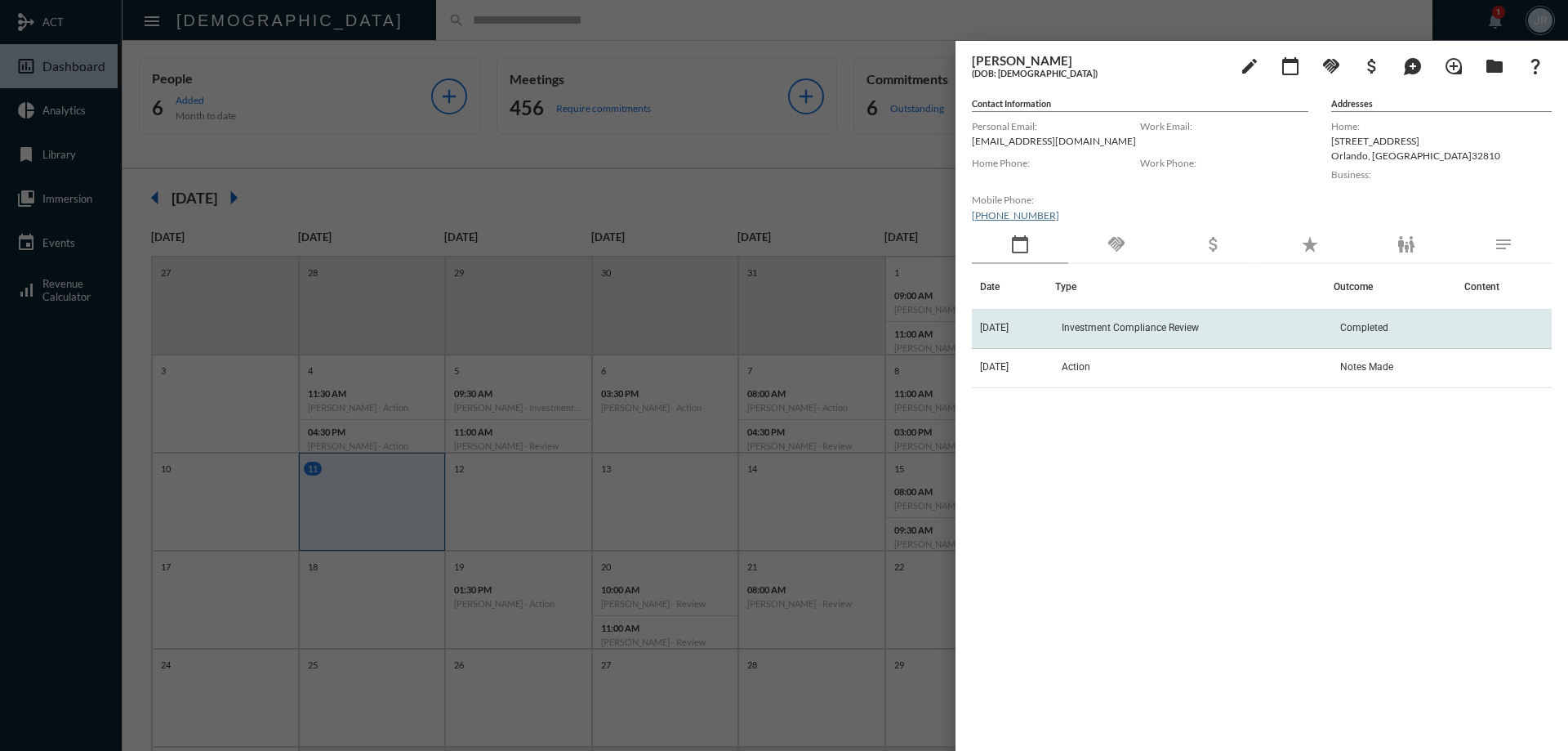
click at [1109, 325] on span "Investment Compliance Review" at bounding box center [1129, 327] width 138 height 11
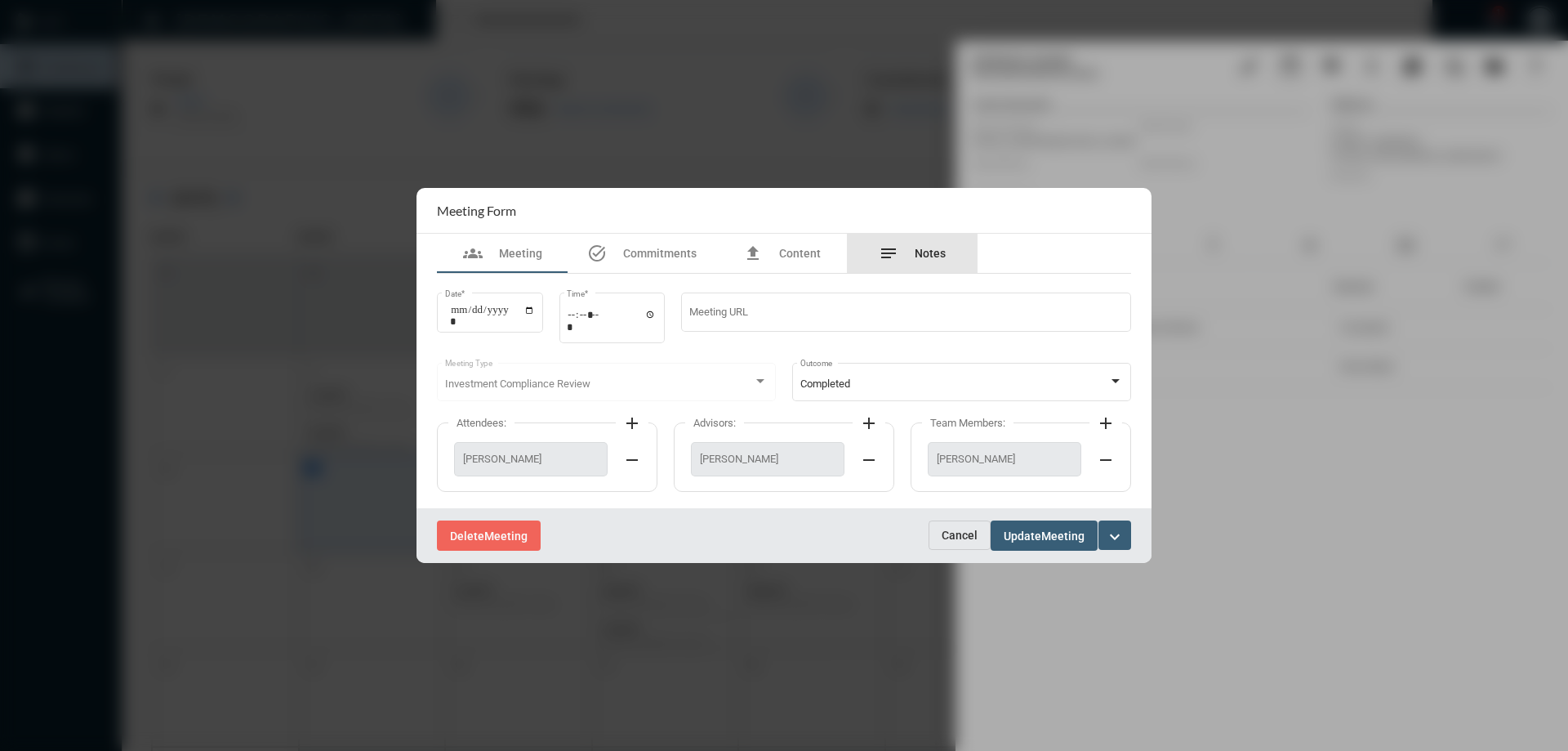
click at [935, 248] on span "Notes" at bounding box center [930, 253] width 31 height 13
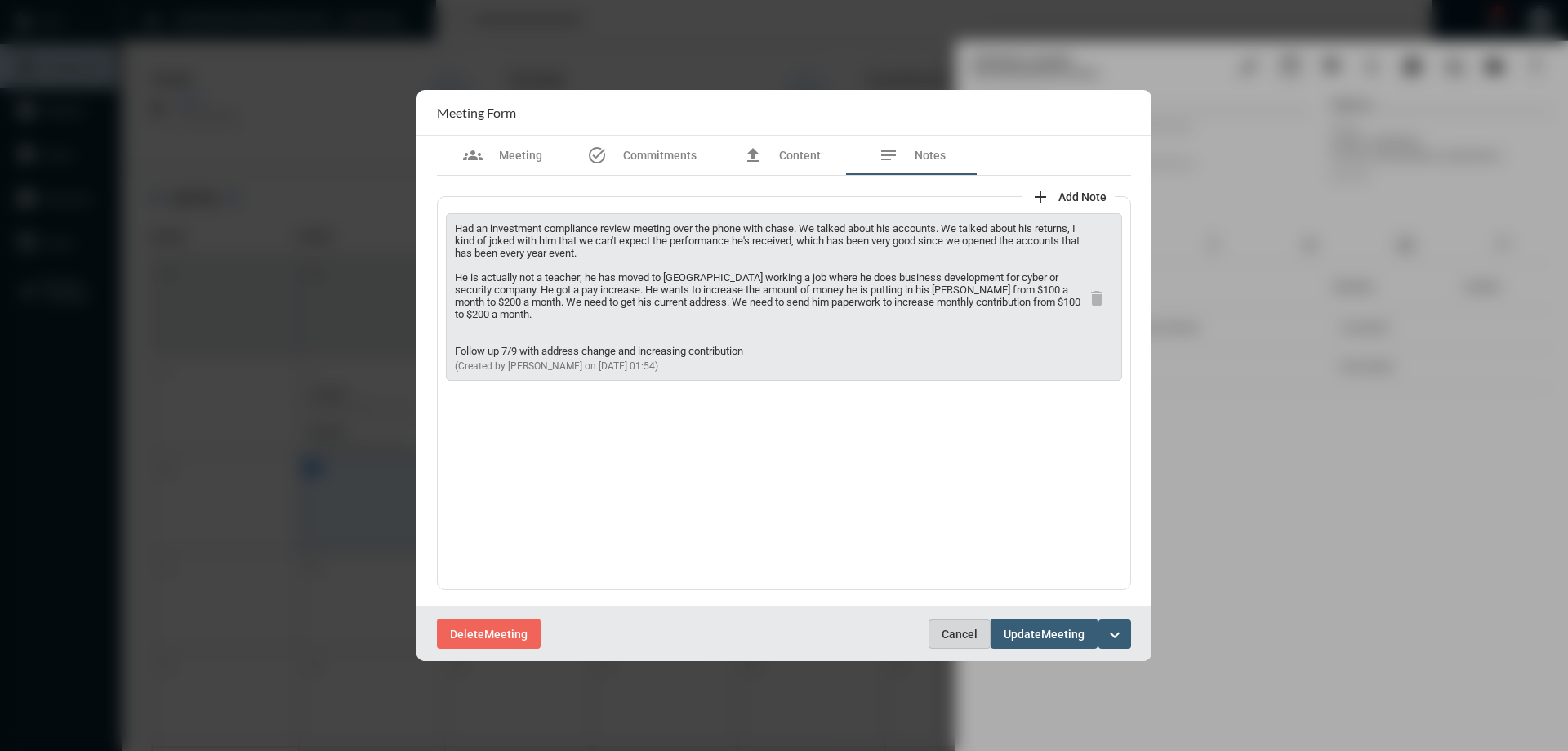
click at [962, 631] on span "Cancel" at bounding box center [959, 634] width 36 height 13
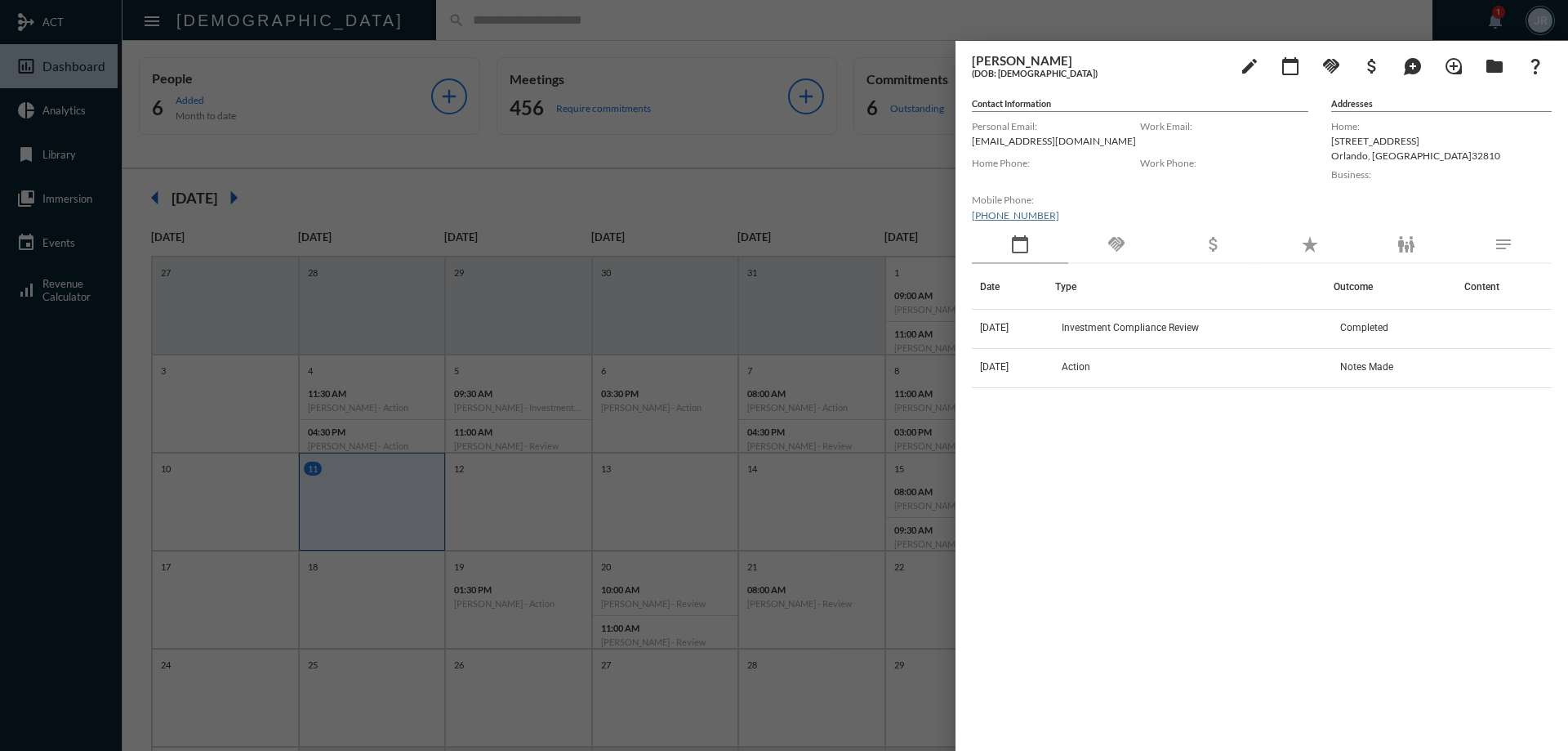
click at [1128, 236] on div "handshake" at bounding box center [1116, 245] width 96 height 38
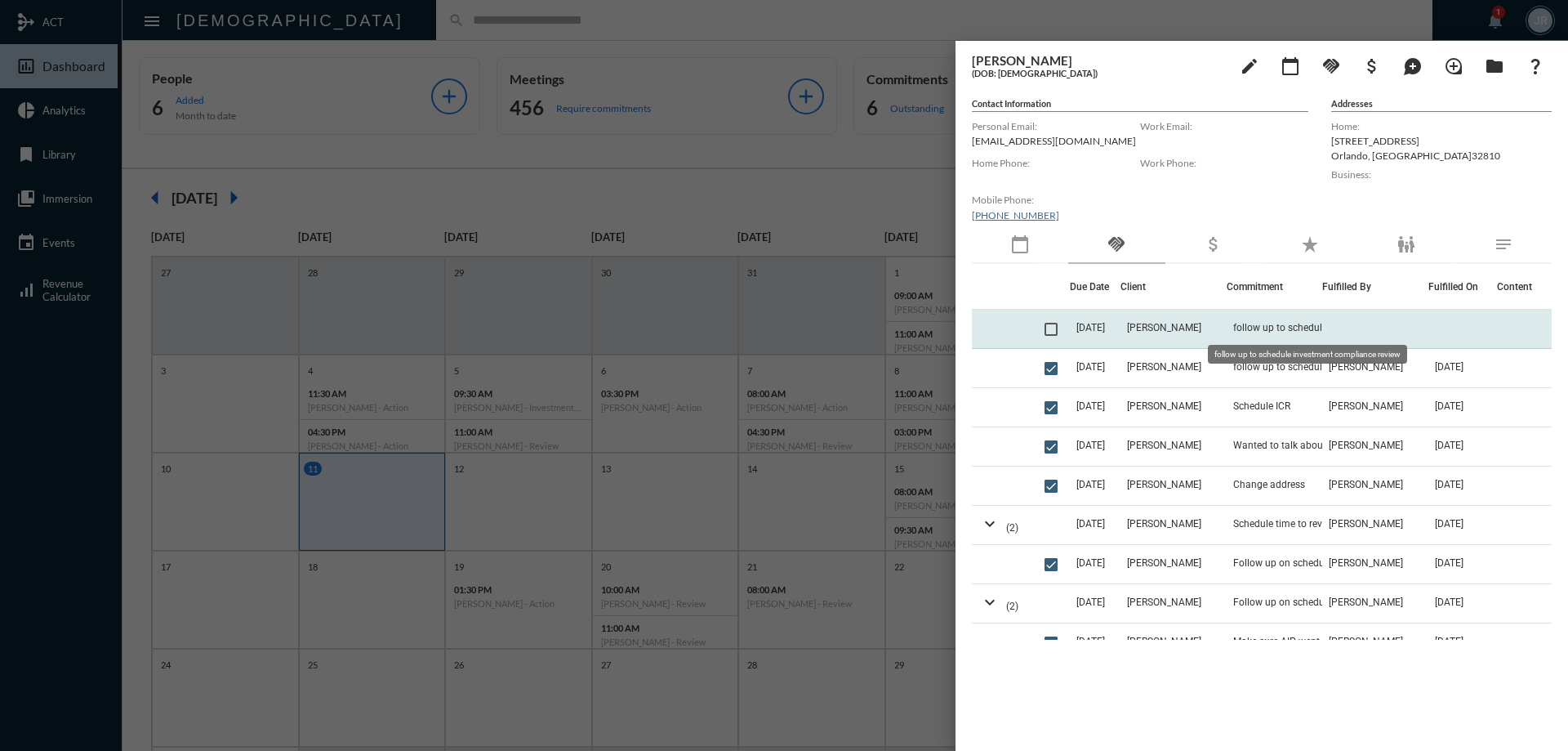
click at [1243, 328] on span "follow up to schedule investment compliance review" at bounding box center [1314, 327] width 163 height 11
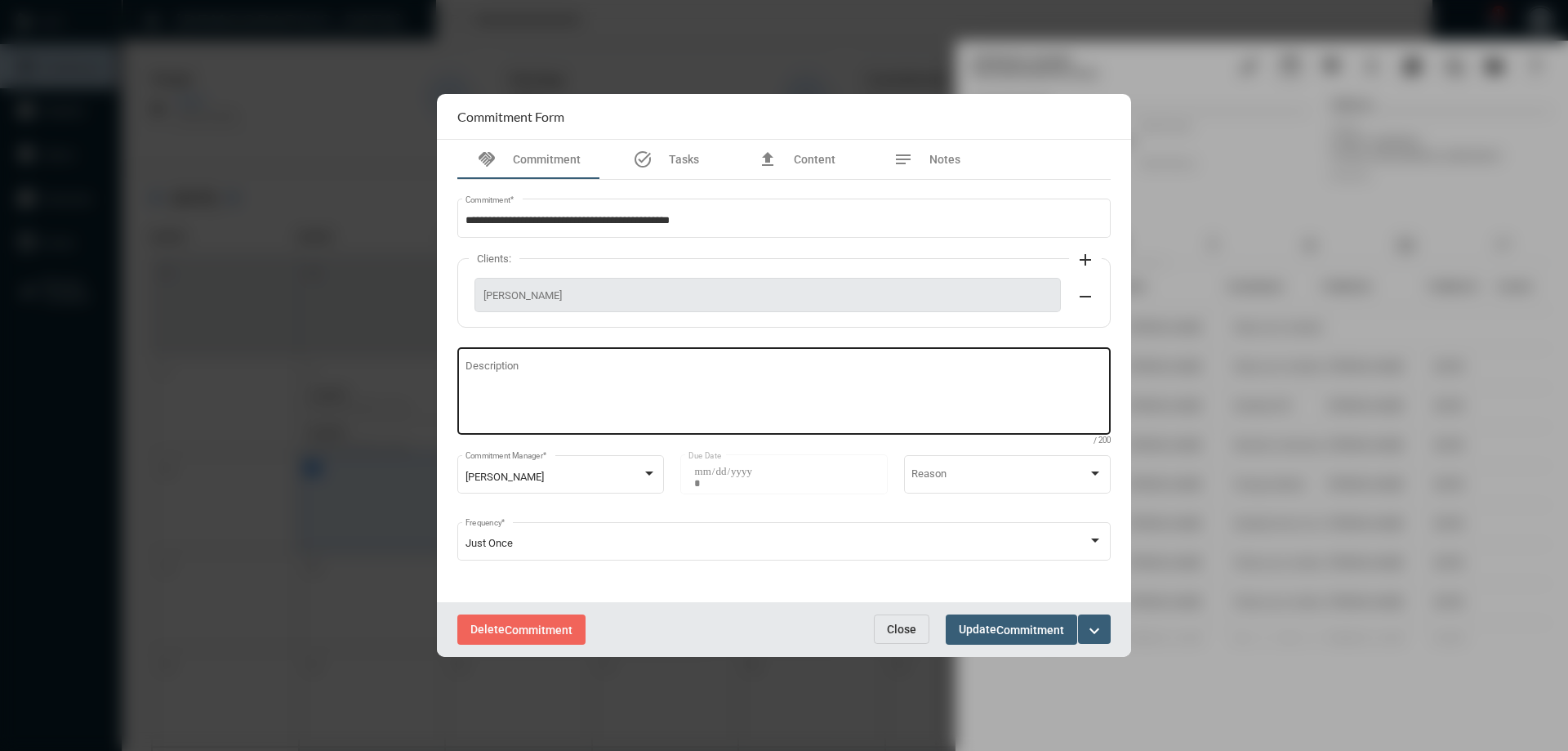
click at [516, 369] on textarea "Description" at bounding box center [784, 394] width 638 height 65
click at [483, 368] on textarea "*********" at bounding box center [784, 394] width 638 height 65
click at [549, 368] on textarea "*********" at bounding box center [784, 394] width 638 height 65
type textarea "**********"
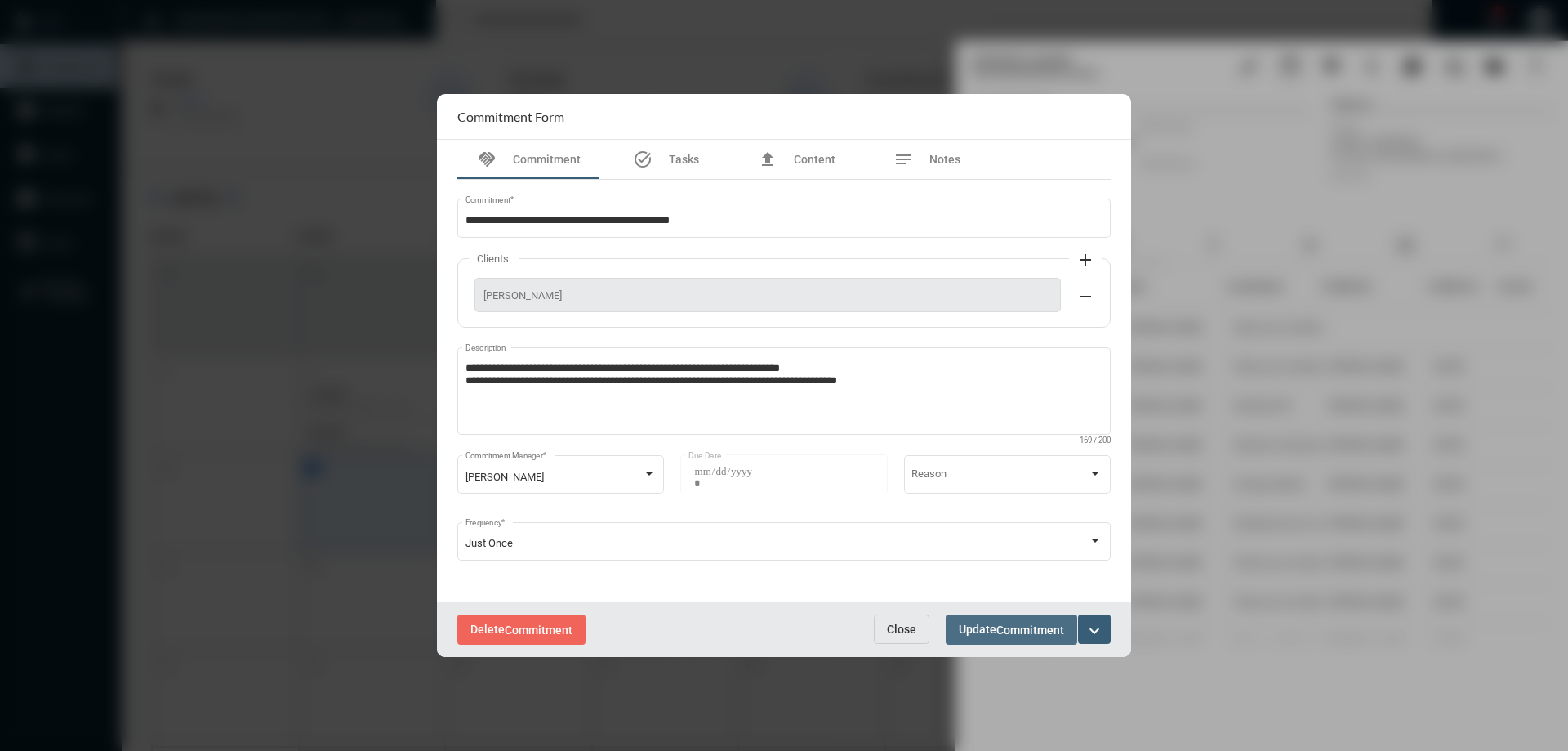
click at [995, 636] on button "Update Commitment" at bounding box center [1011, 629] width 131 height 30
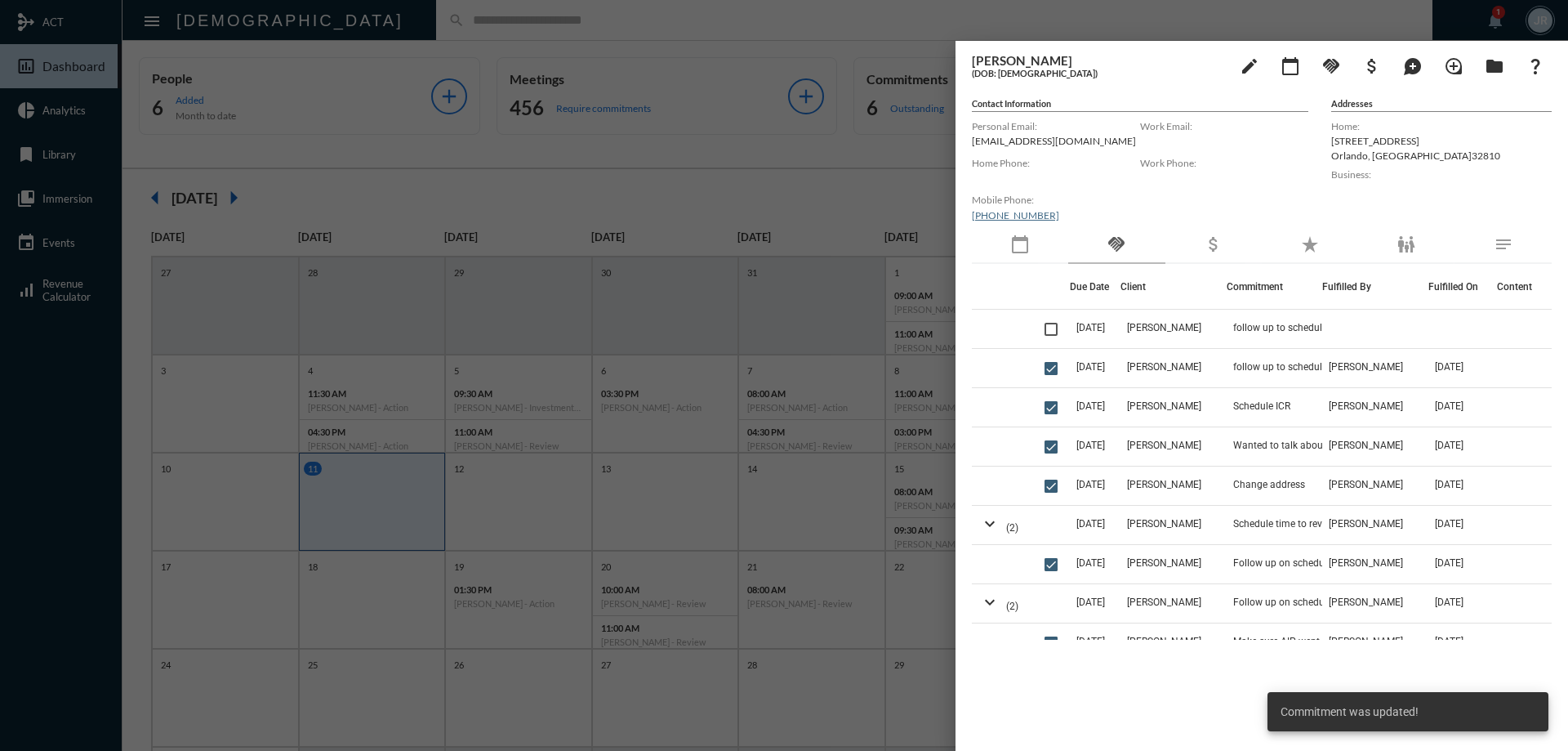
click at [643, 25] on div at bounding box center [784, 375] width 1568 height 751
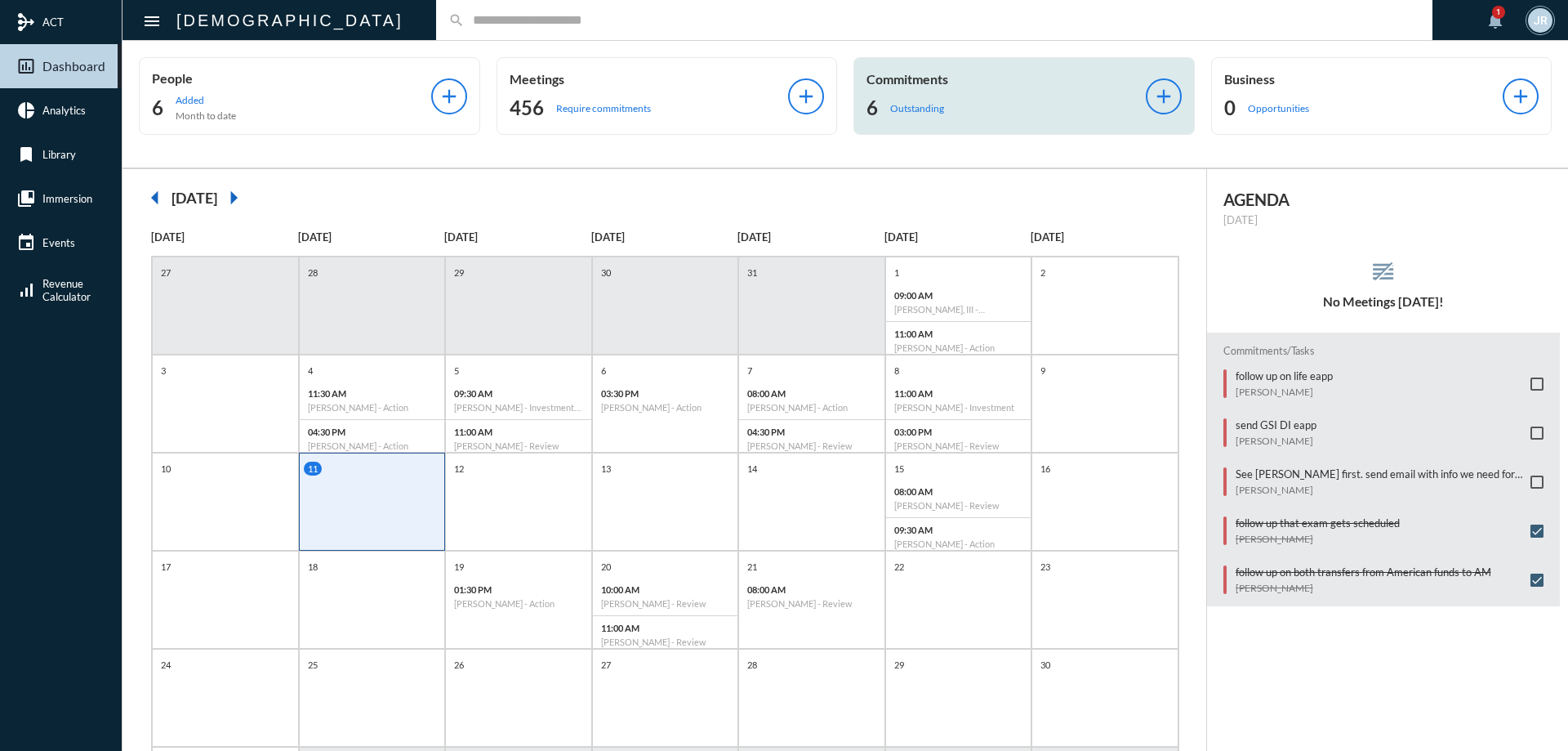
click at [921, 76] on p "Commitments" at bounding box center [1006, 79] width 279 height 16
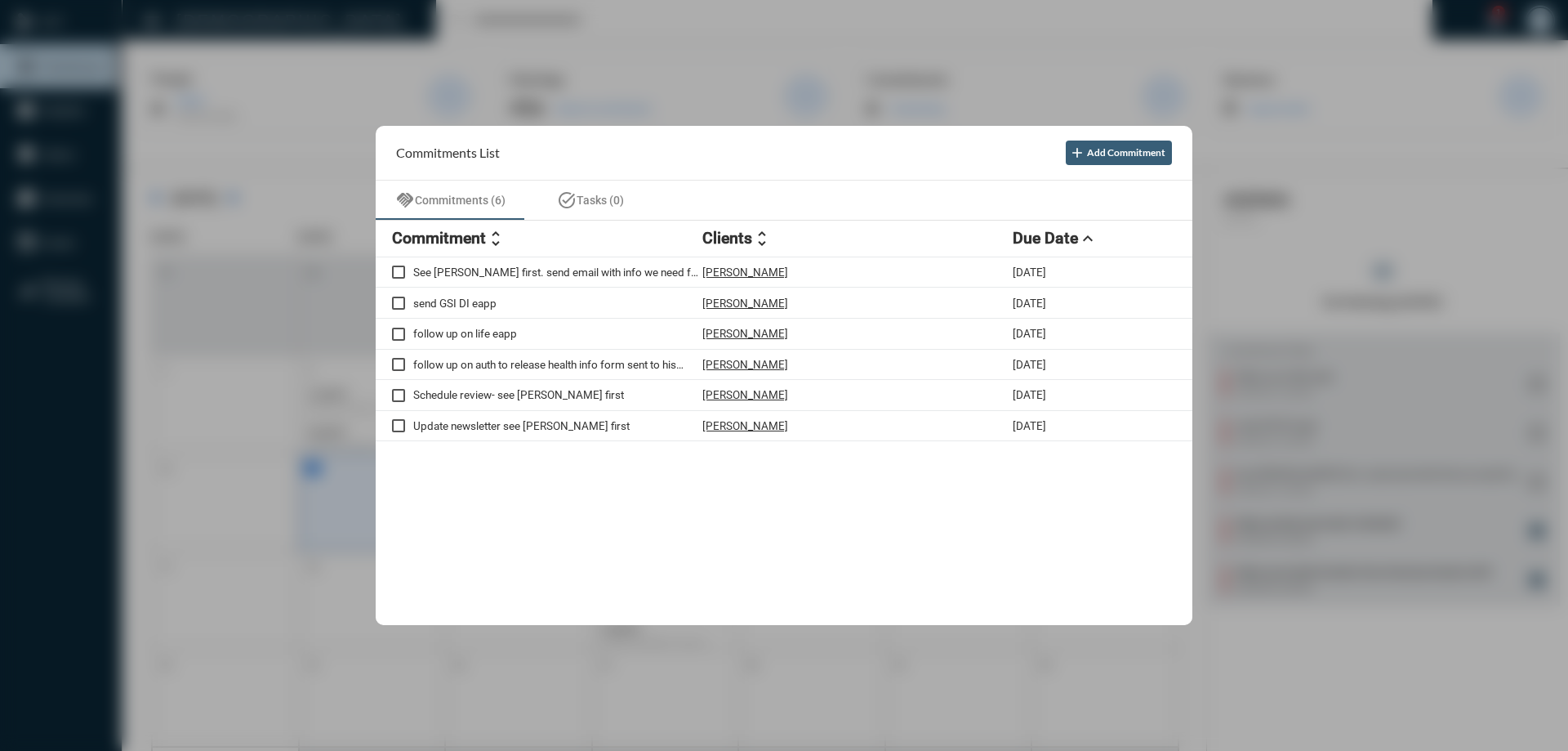
drag, startPoint x: 935, startPoint y: 30, endPoint x: 910, endPoint y: 20, distance: 26.9
click at [935, 30] on div at bounding box center [784, 375] width 1568 height 751
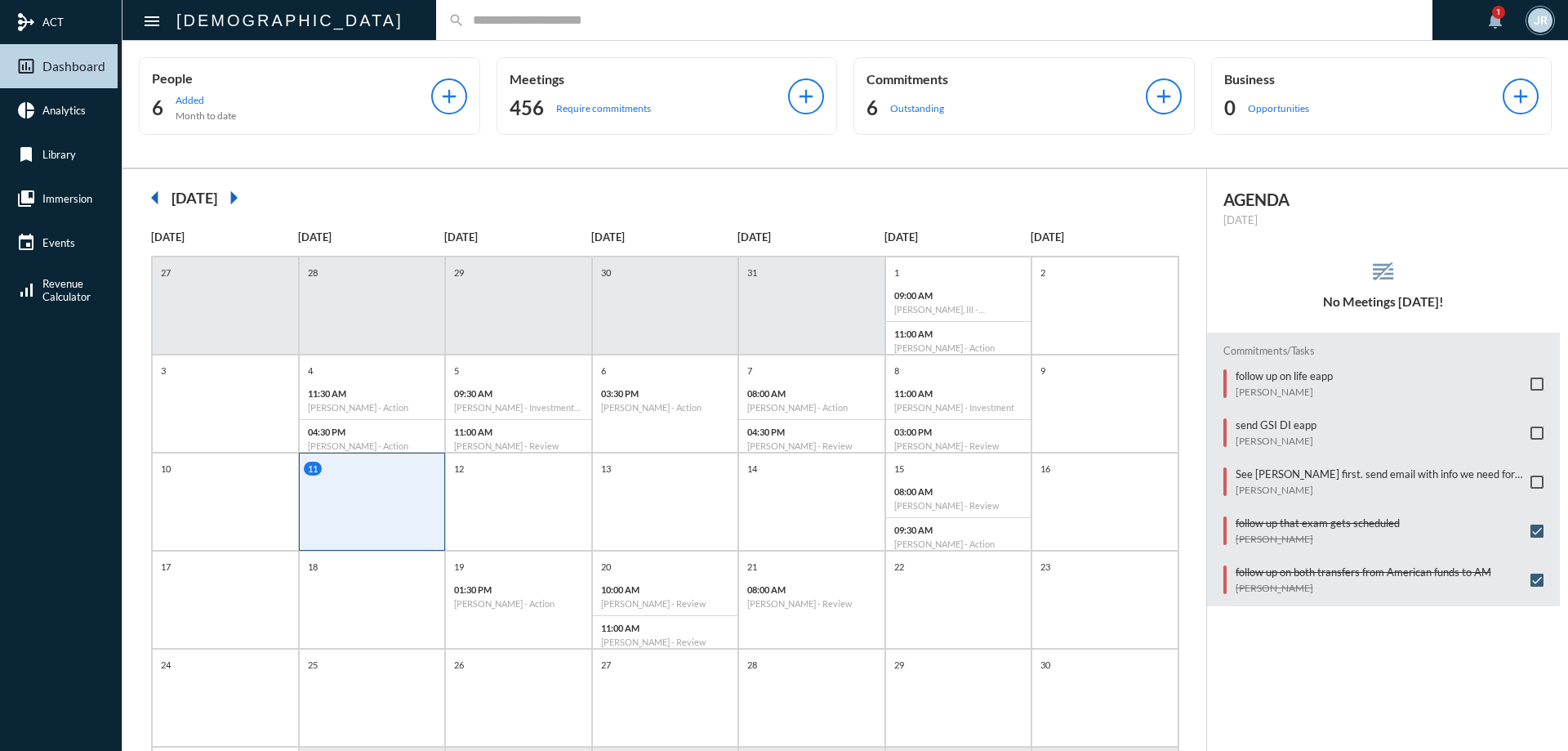
click at [464, 18] on input "text" at bounding box center [942, 19] width 955 height 14
click at [464, 19] on input "text" at bounding box center [942, 19] width 955 height 14
click at [436, 11] on div "search" at bounding box center [934, 19] width 996 height 40
click at [464, 13] on input "text" at bounding box center [942, 19] width 955 height 14
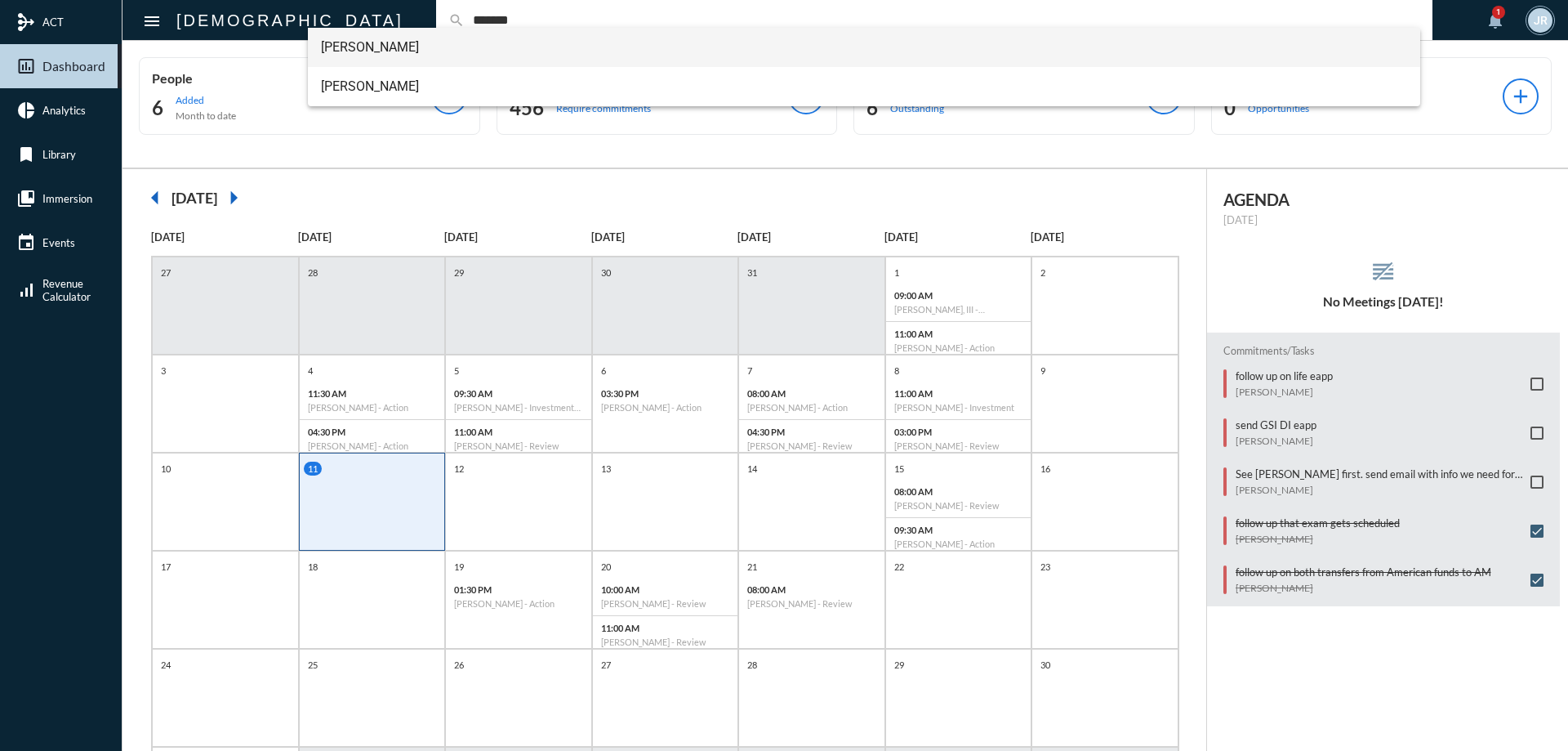
type input "*******"
click at [357, 42] on span "[PERSON_NAME]" at bounding box center [863, 47] width 1087 height 39
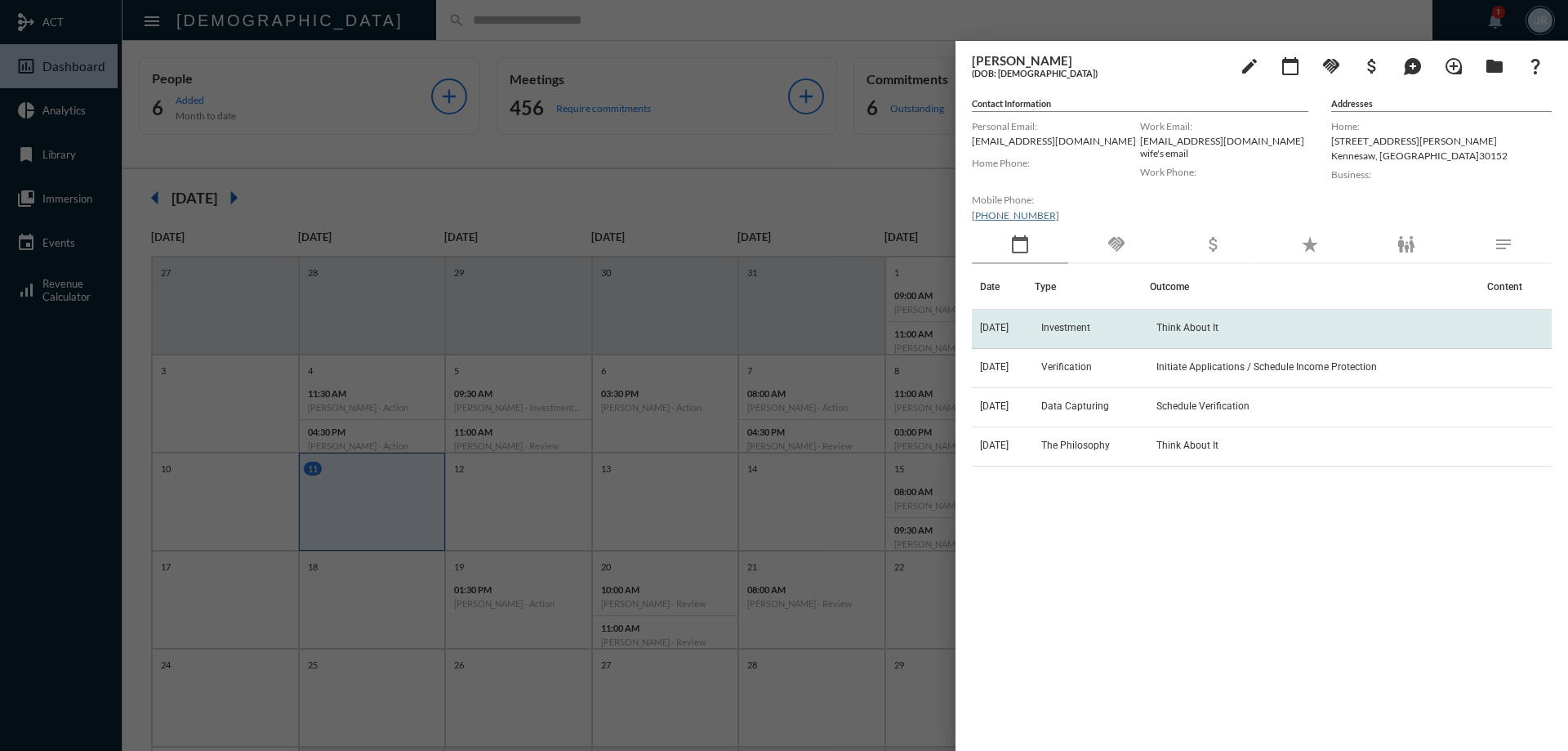
click at [1071, 325] on span "Investment" at bounding box center [1065, 327] width 49 height 11
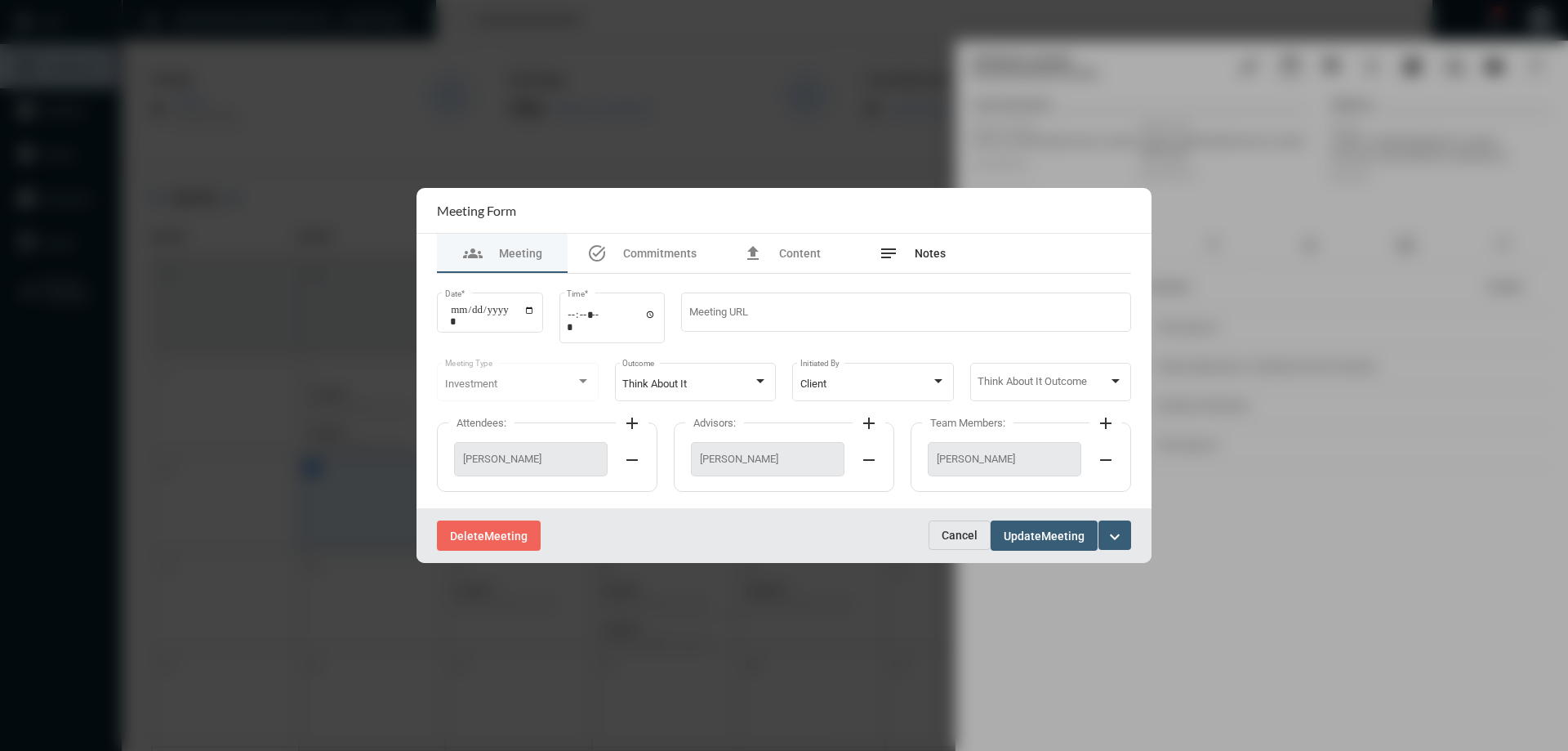
click at [941, 249] on span "Notes" at bounding box center [930, 253] width 31 height 13
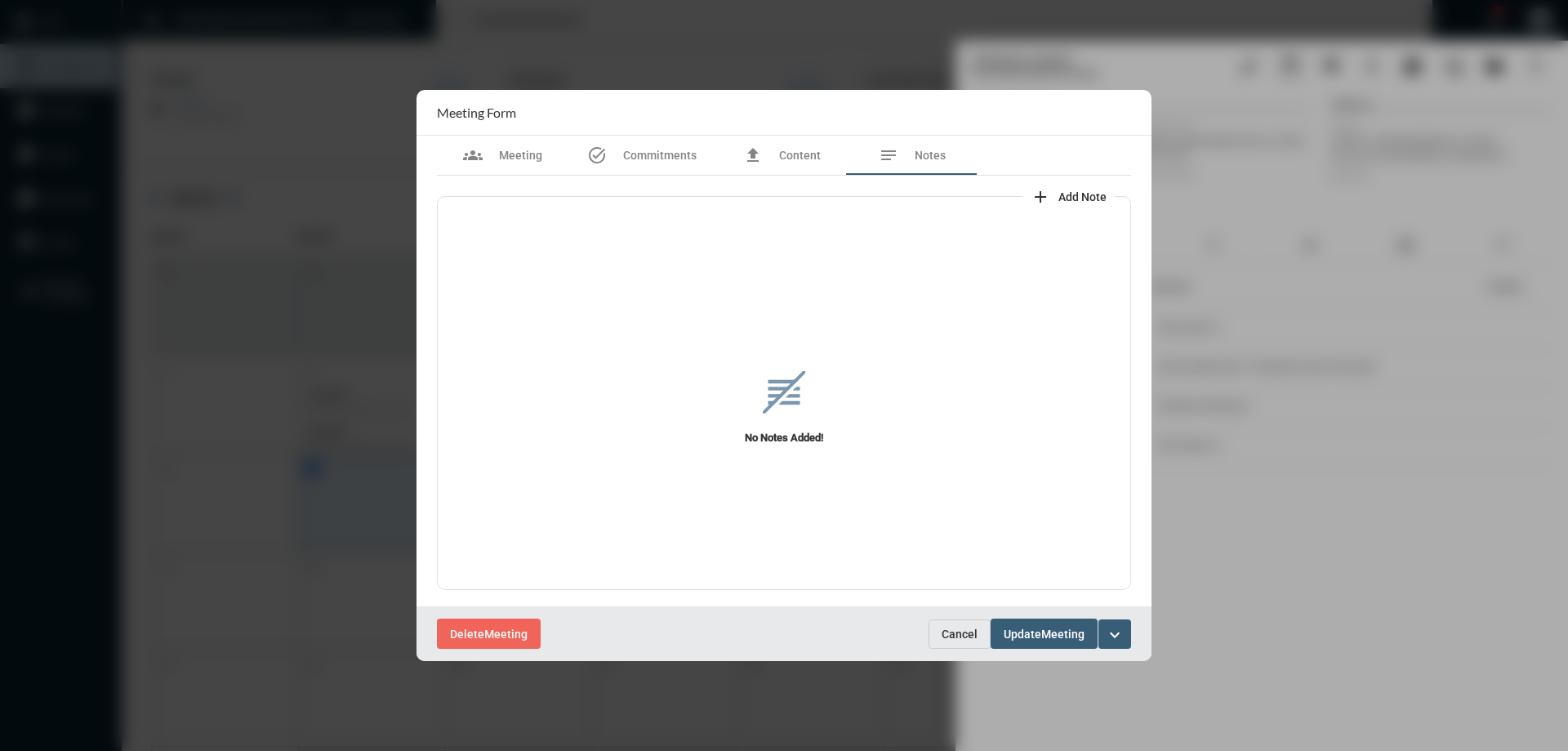
click at [1040, 194] on mat-icon "add" at bounding box center [1040, 196] width 19 height 19
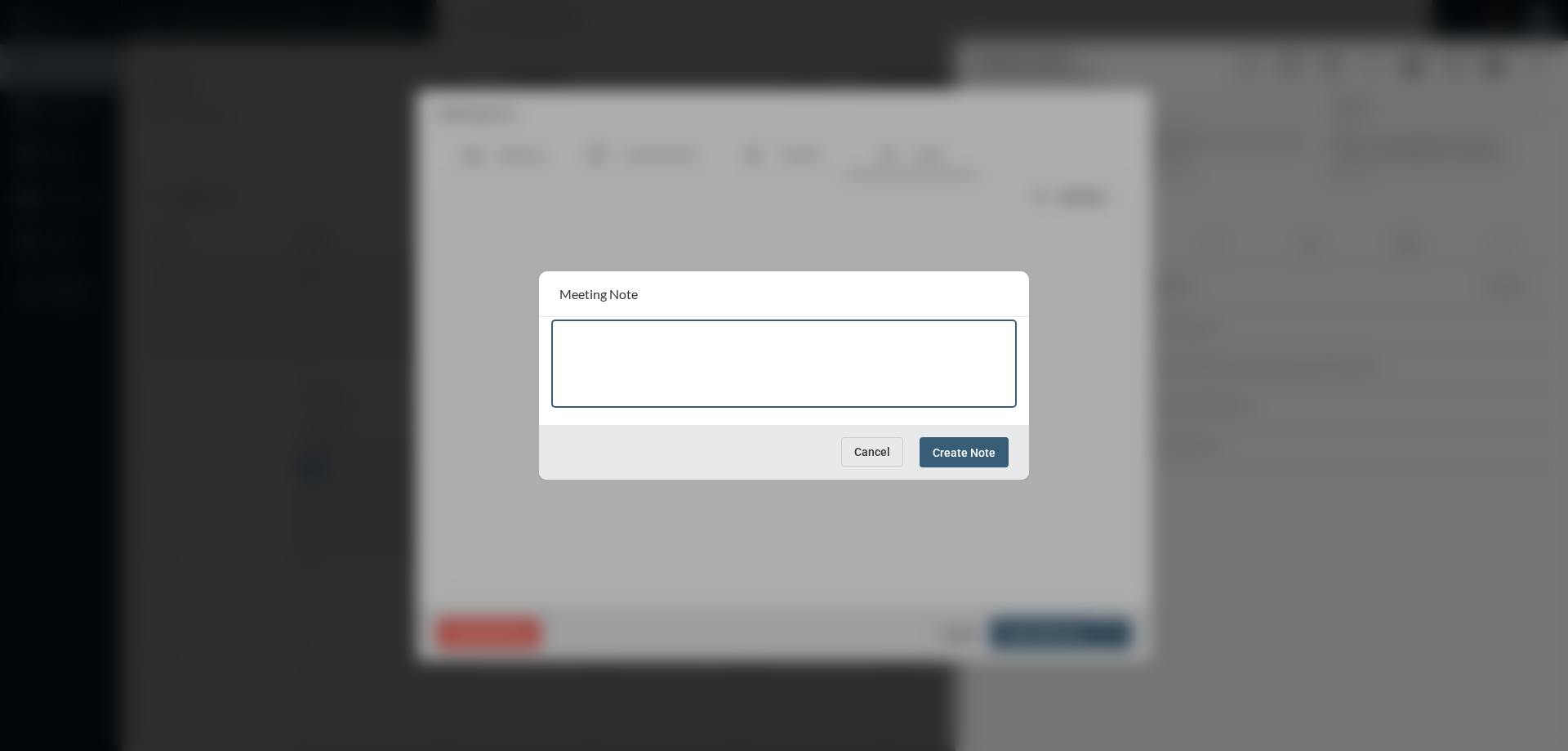
paste textarea "**********"
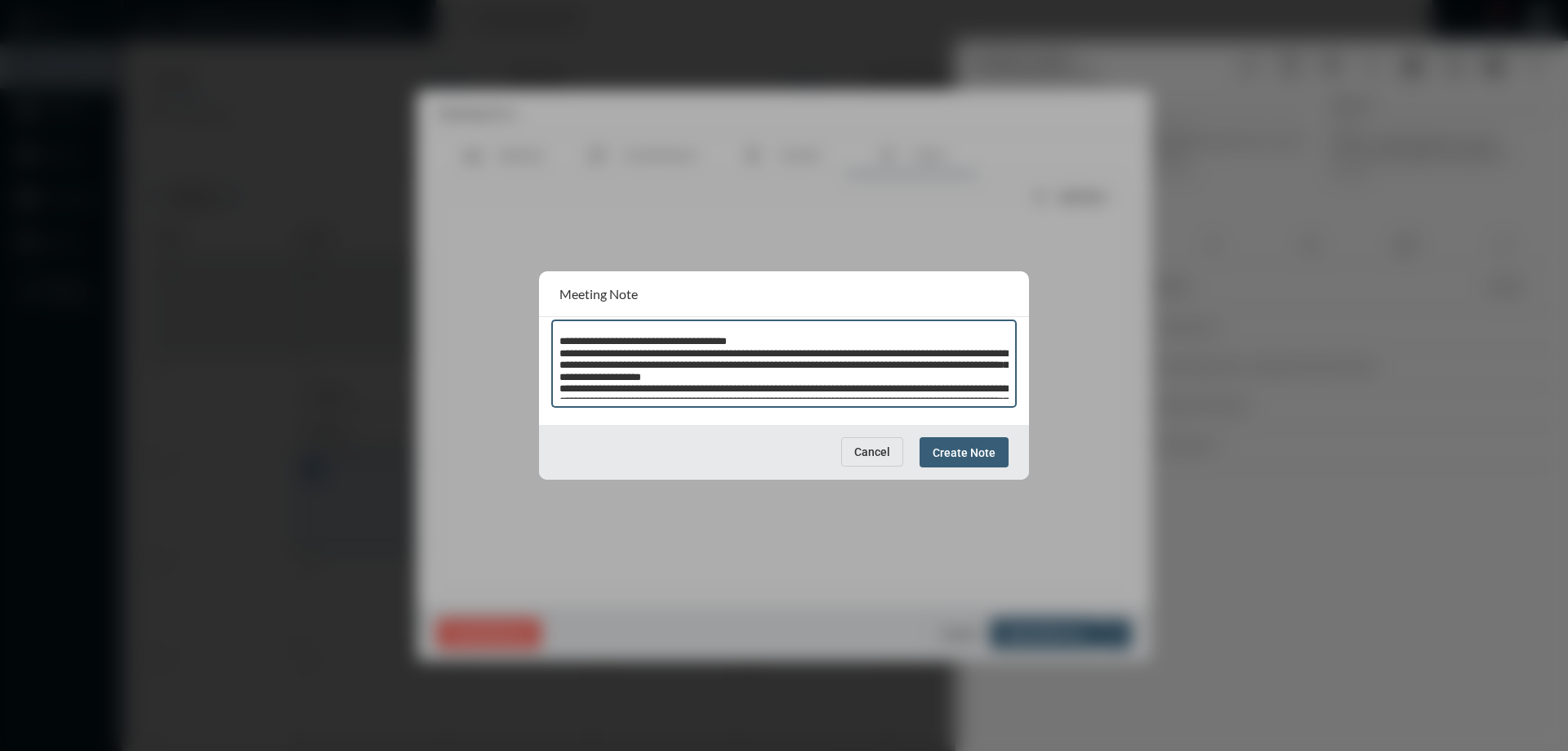
scroll to position [248, 0]
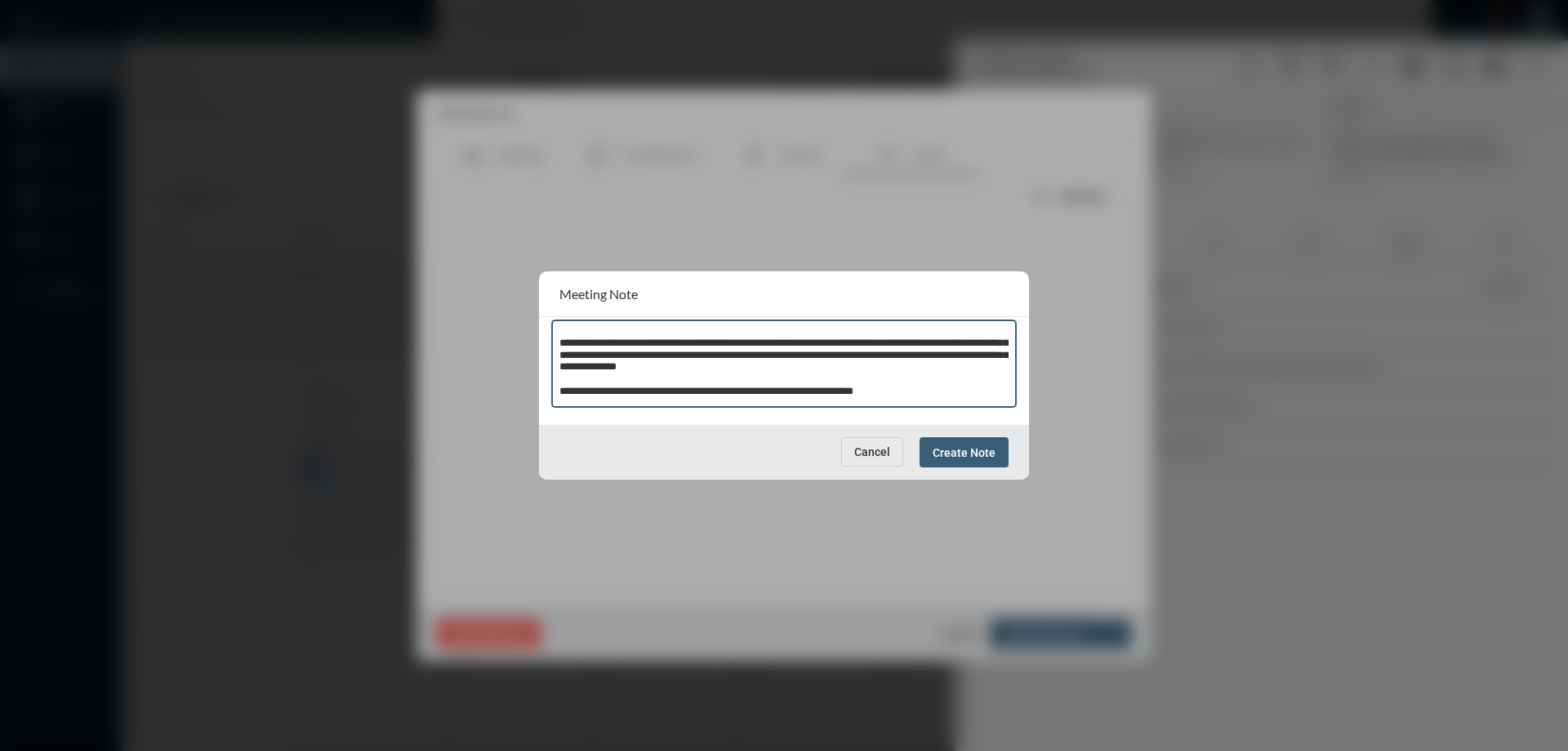
type textarea "**********"
click at [975, 450] on span "Create Note" at bounding box center [964, 453] width 63 height 13
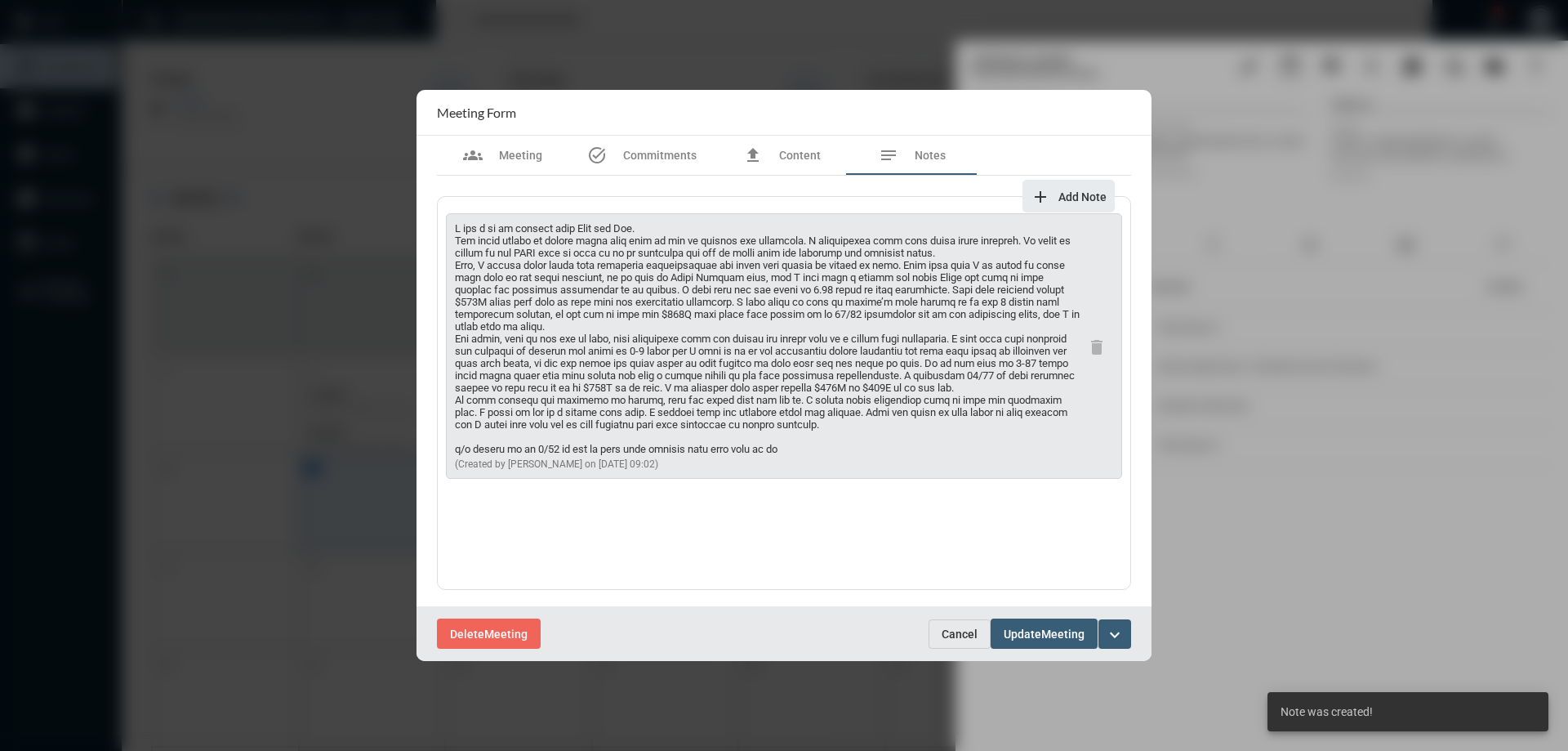
click at [1054, 627] on span "Meeting" at bounding box center [1062, 634] width 43 height 13
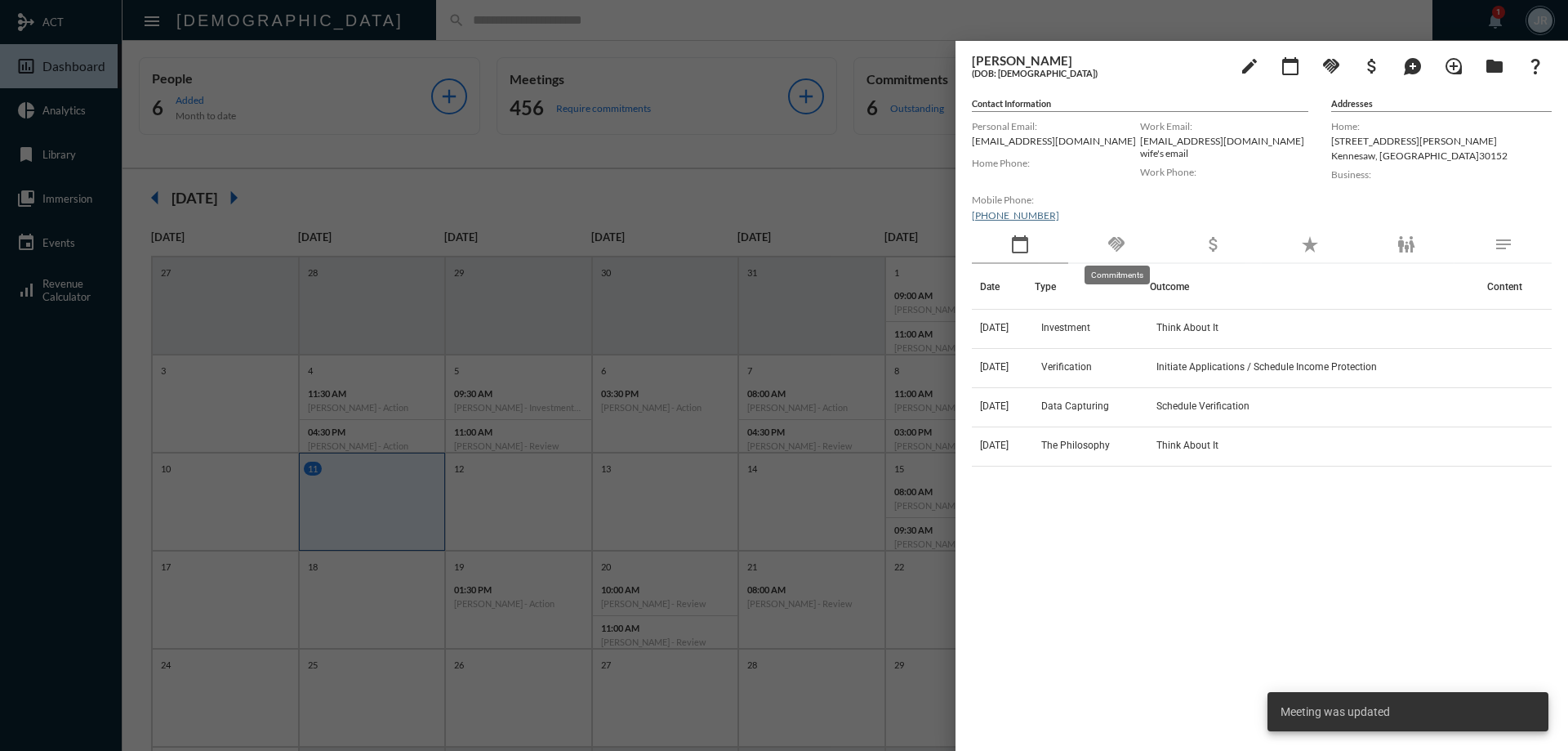
drag, startPoint x: 1089, startPoint y: 250, endPoint x: 1105, endPoint y: 257, distance: 17.5
click at [1096, 254] on div "handshake" at bounding box center [1116, 245] width 96 height 38
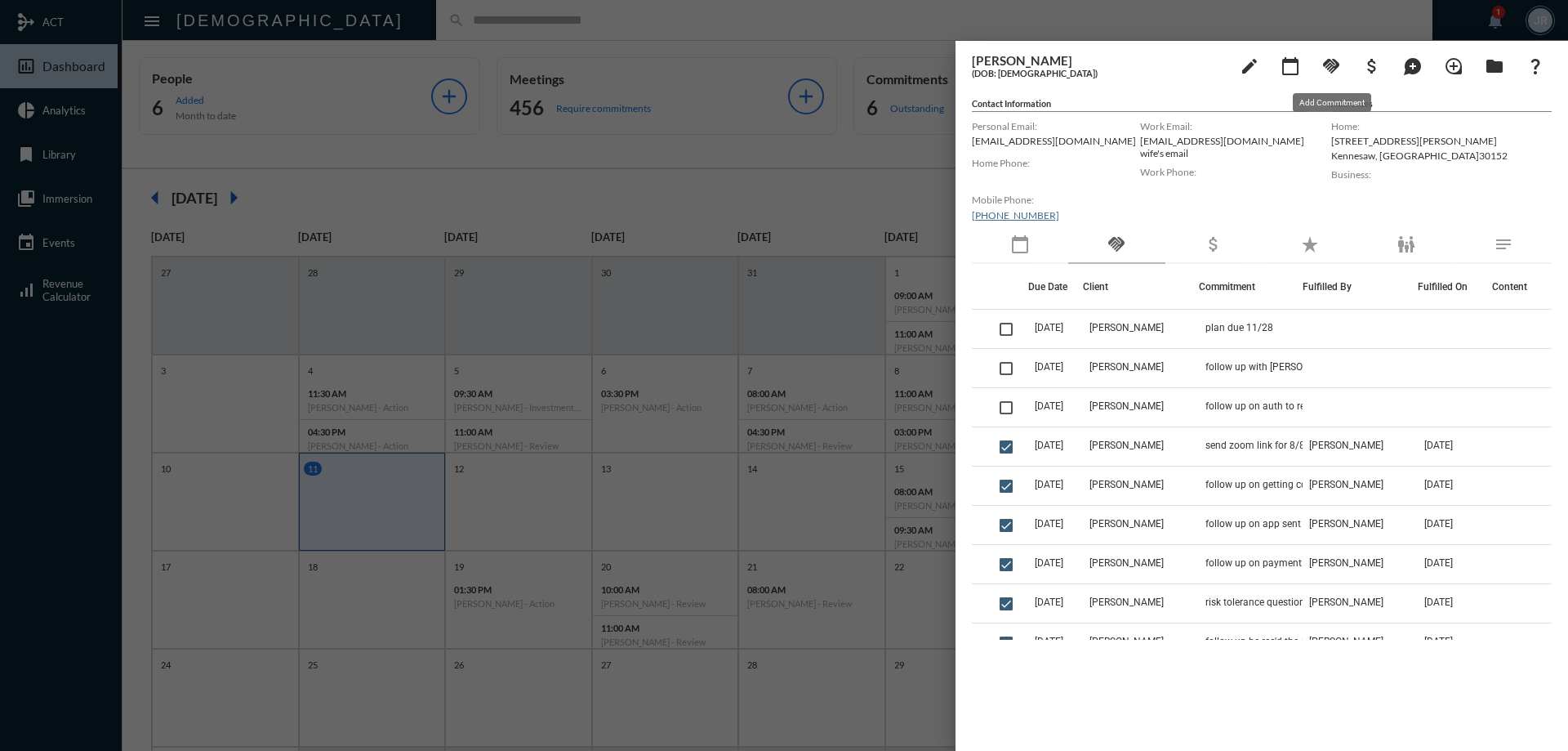
click at [1334, 64] on mat-icon "handshake" at bounding box center [1331, 66] width 19 height 19
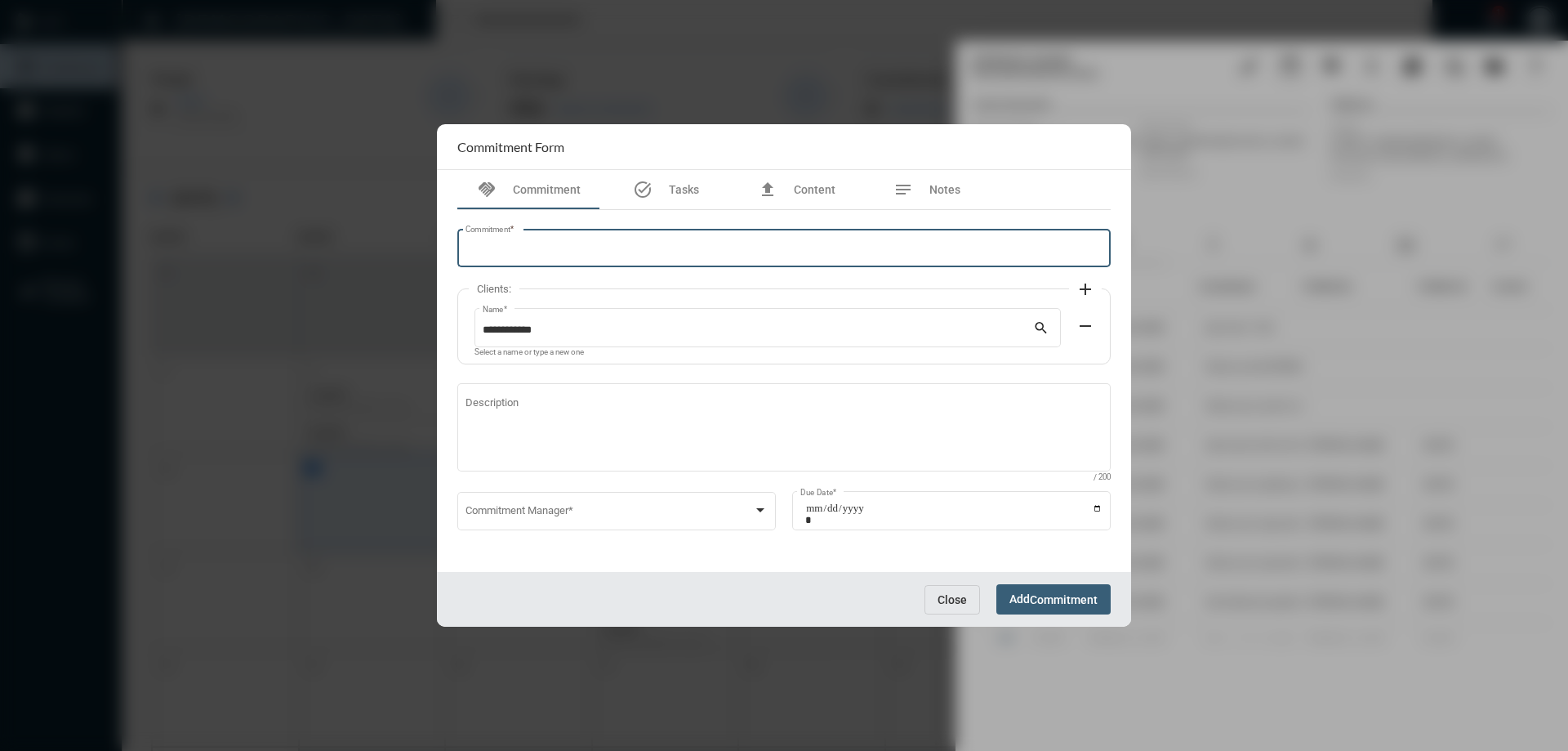
click at [492, 252] on input "Commitment *" at bounding box center [784, 250] width 638 height 12
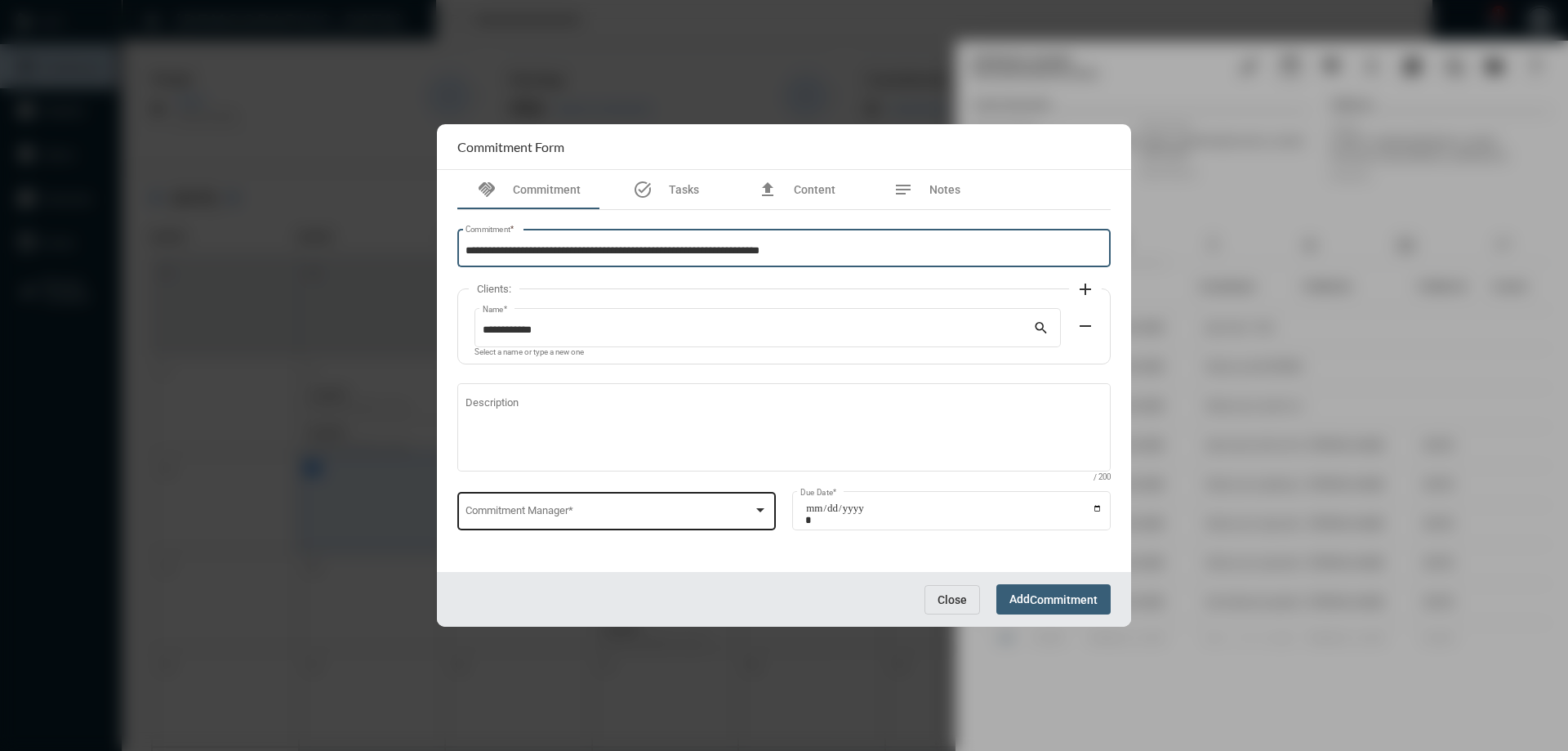
type input "**********"
click at [517, 496] on div "Commitment Manager *" at bounding box center [617, 509] width 303 height 42
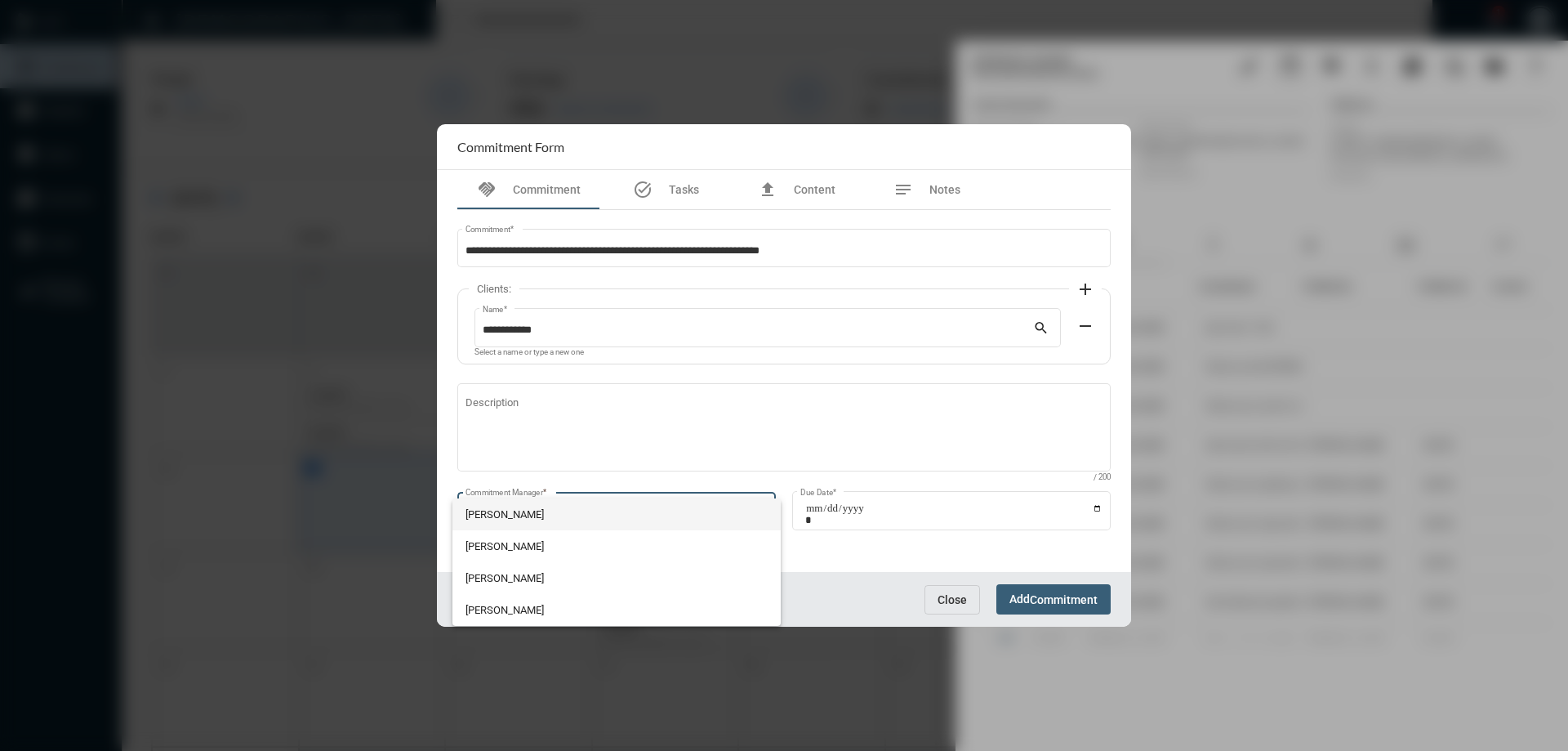
click at [515, 509] on span "[PERSON_NAME]" at bounding box center [617, 514] width 303 height 31
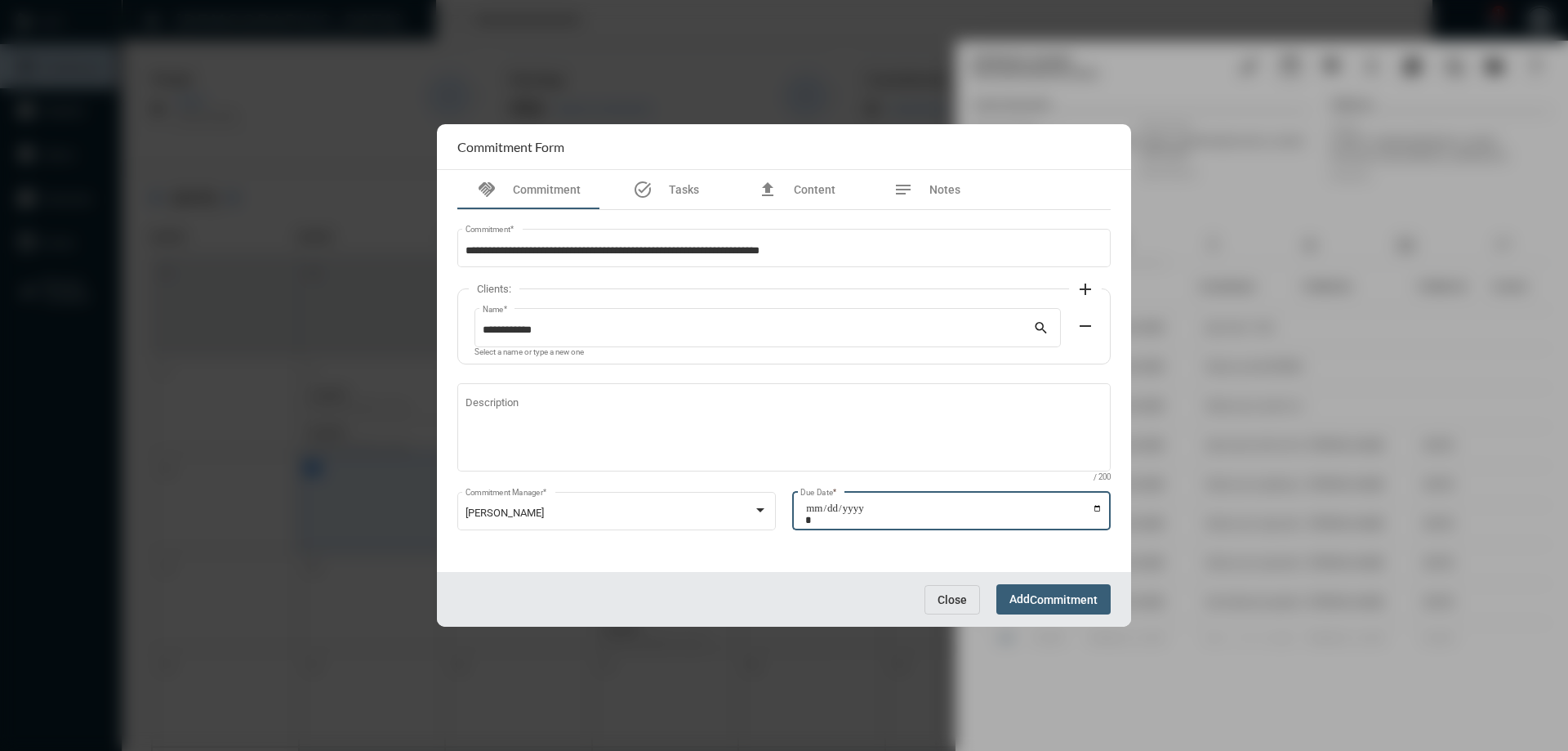
click at [1096, 504] on input "Due Date *" at bounding box center [954, 514] width 297 height 23
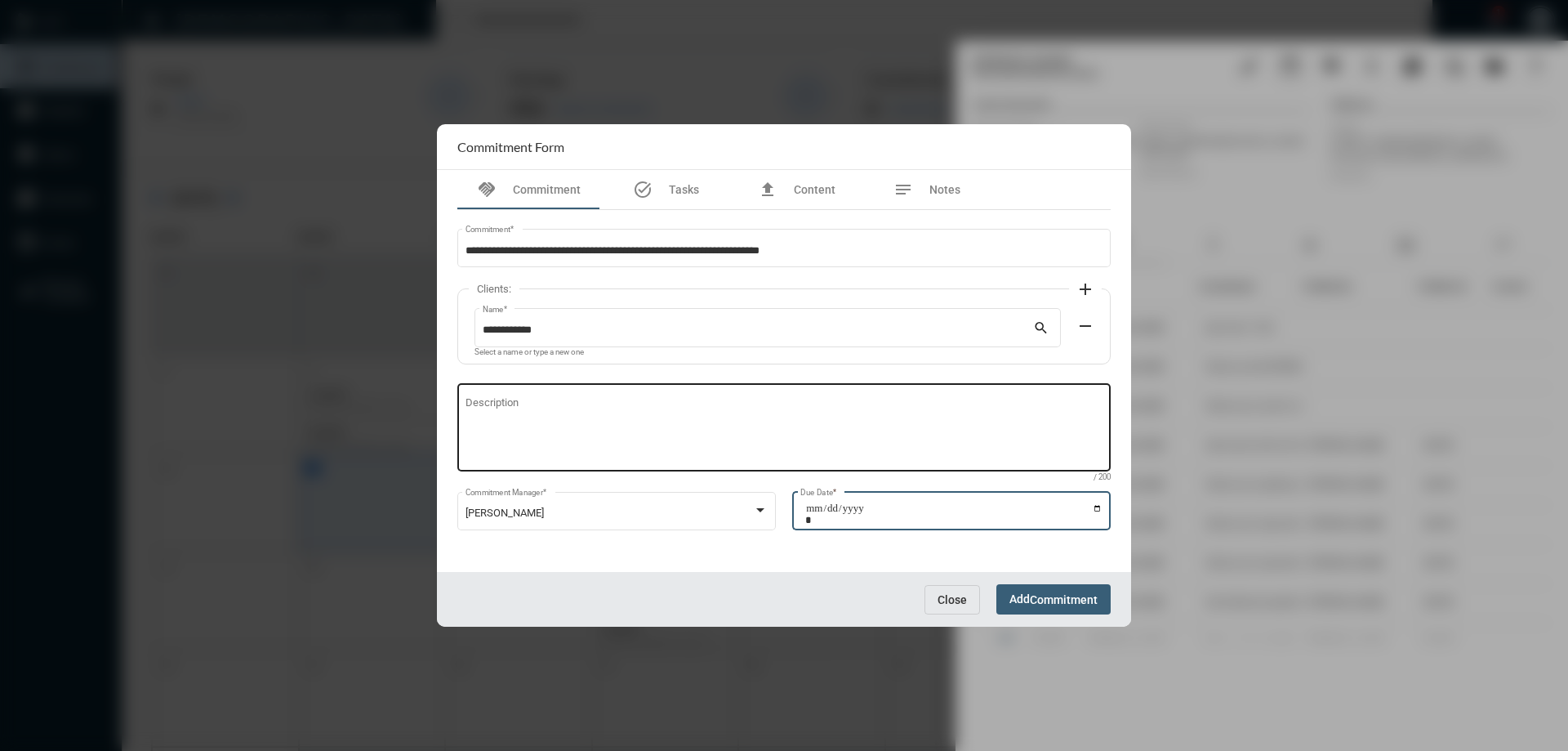
type input "**********"
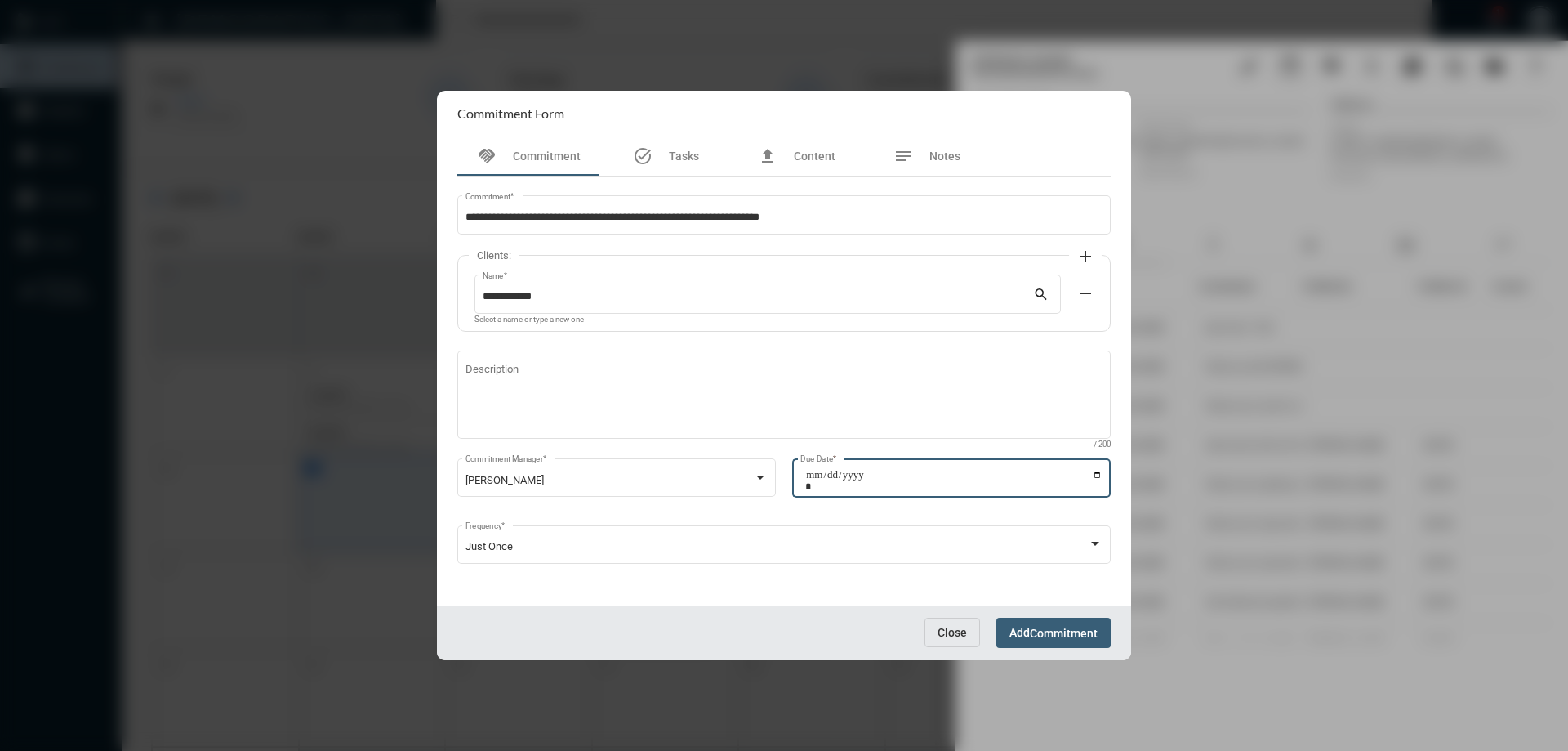
click at [1042, 628] on span "Commitment" at bounding box center [1063, 633] width 67 height 13
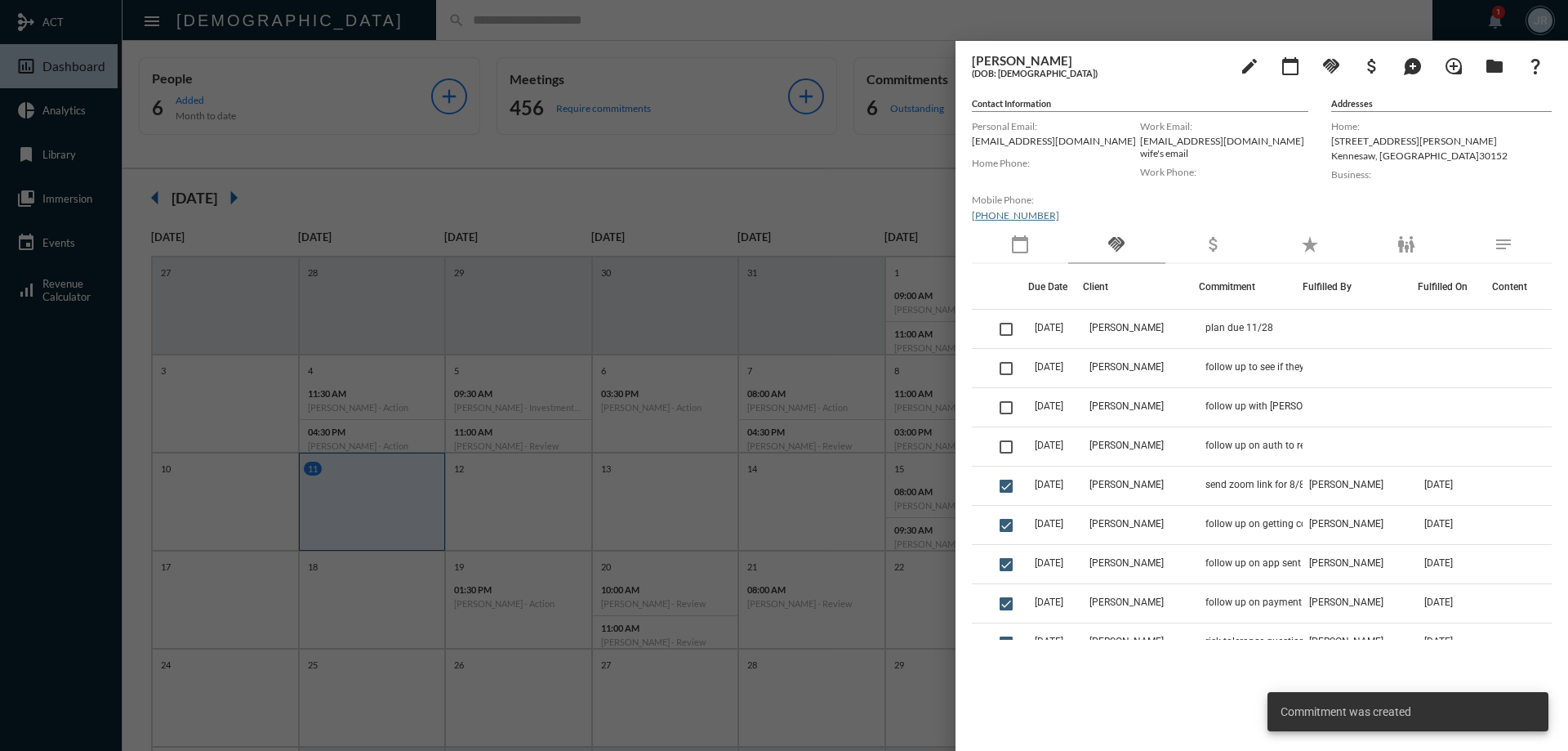
click at [416, 31] on div at bounding box center [784, 375] width 1568 height 751
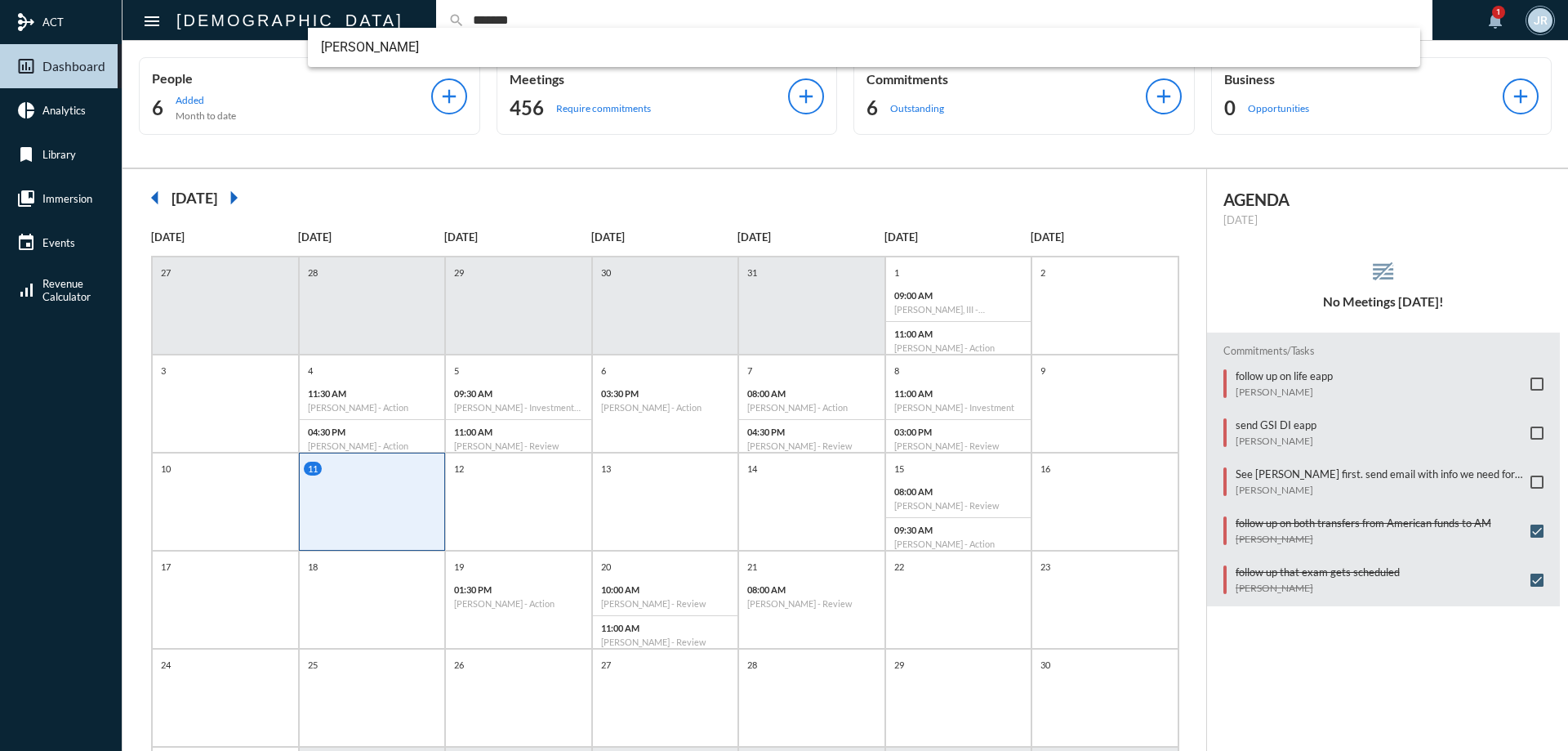
type input "*******"
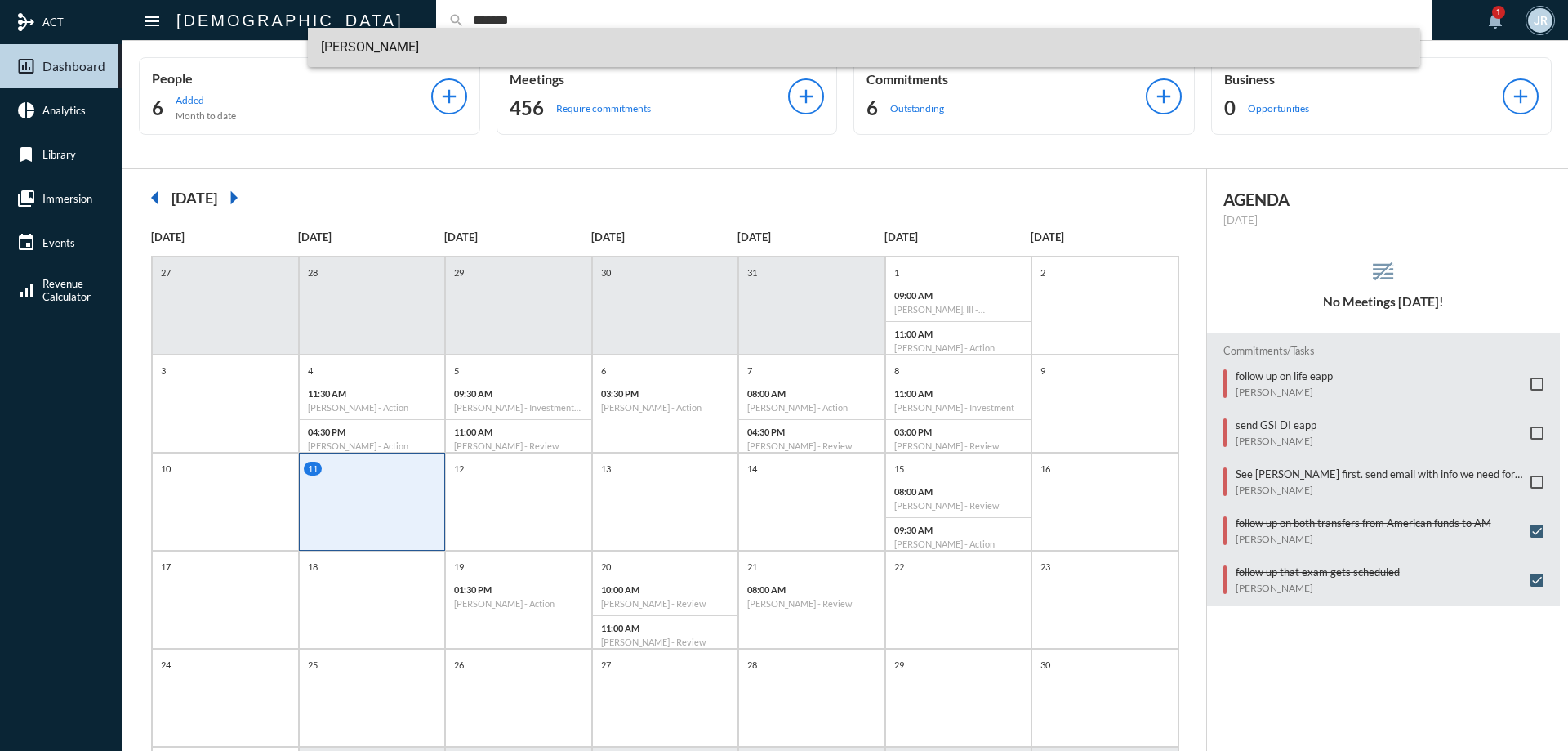
click at [400, 46] on span "[PERSON_NAME]" at bounding box center [863, 47] width 1087 height 39
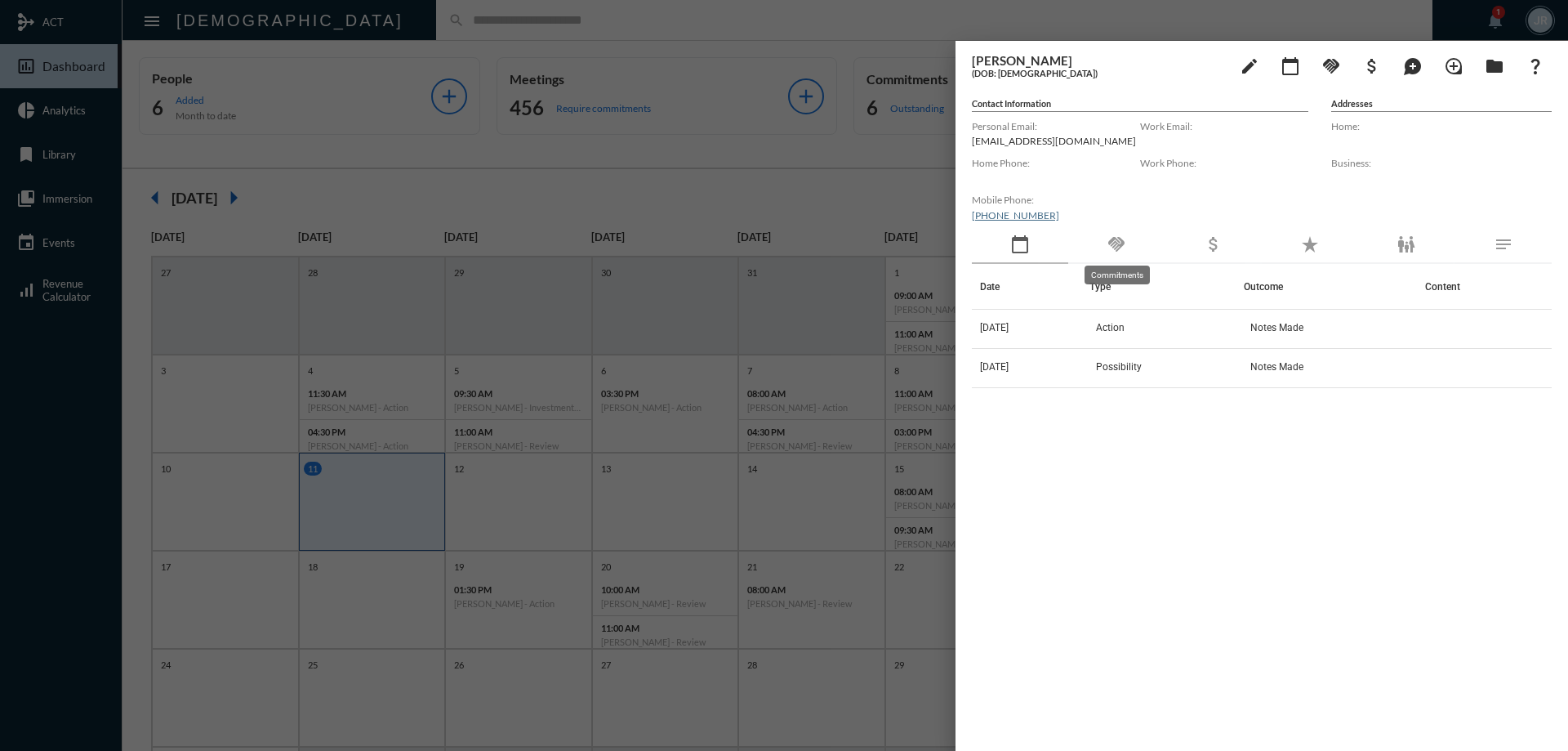
click at [1126, 242] on mat-icon "handshake" at bounding box center [1116, 244] width 19 height 19
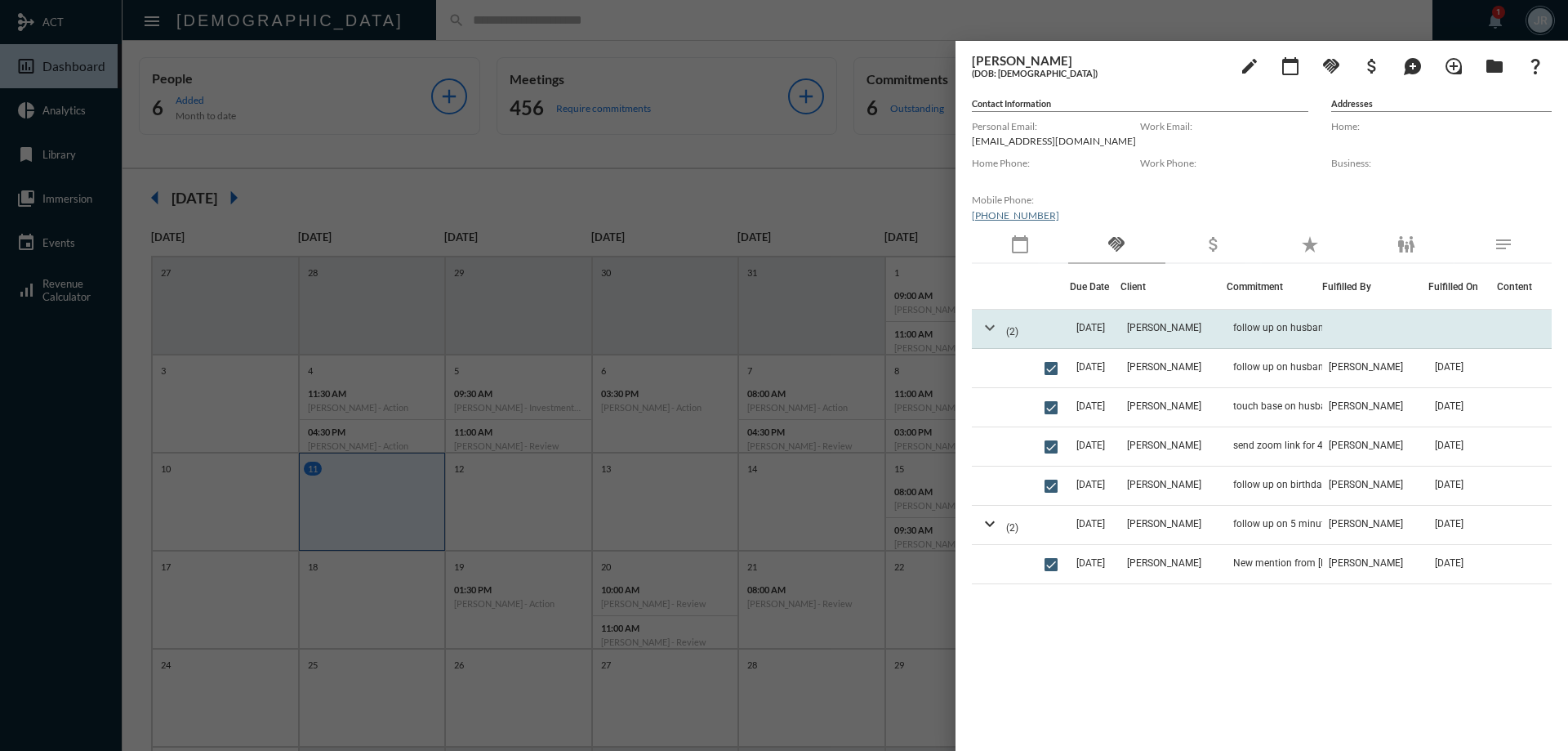
click at [991, 327] on mat-icon "expand_more" at bounding box center [989, 327] width 19 height 19
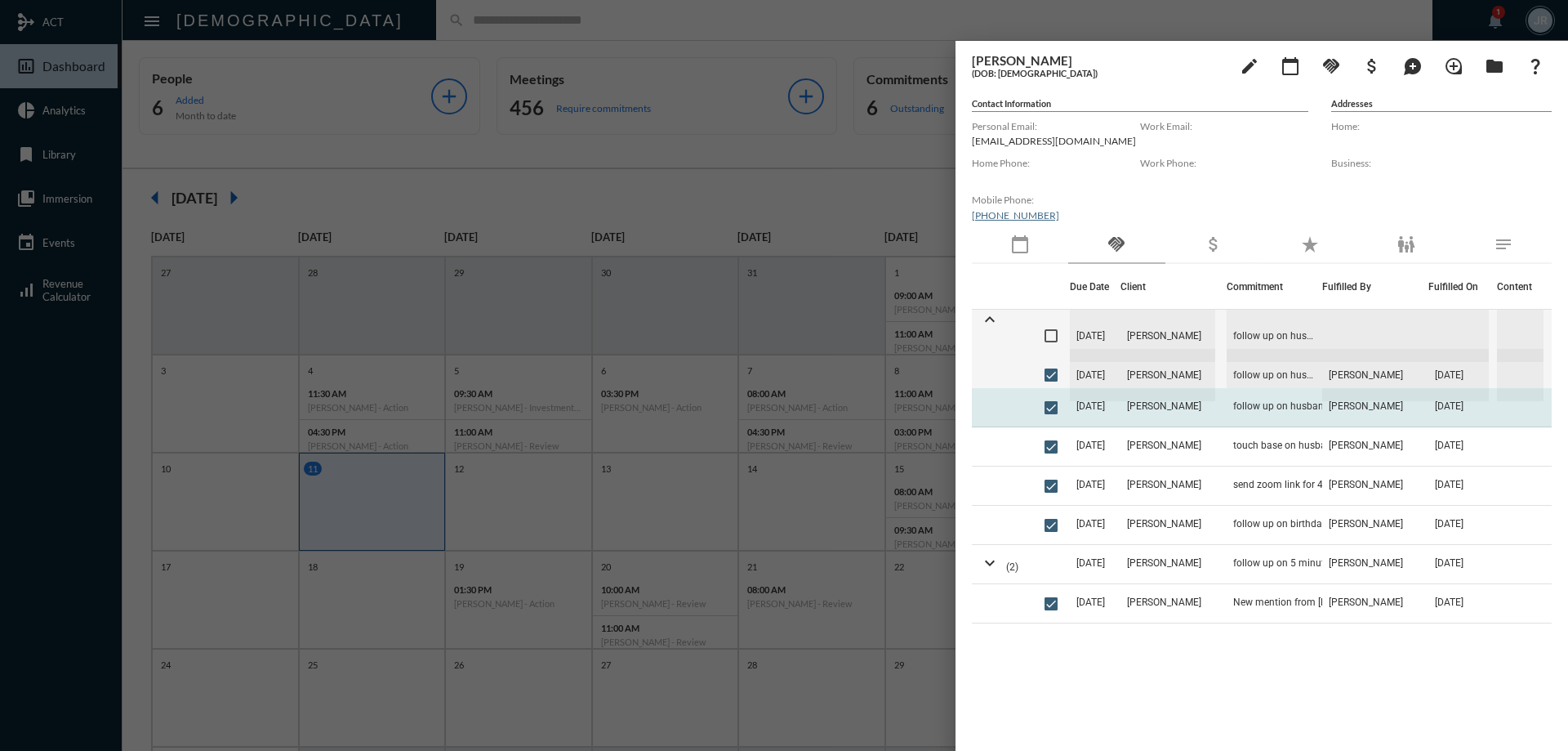
click at [1230, 406] on td "follow up on husband finding work and DI for her" at bounding box center [1273, 407] width 95 height 39
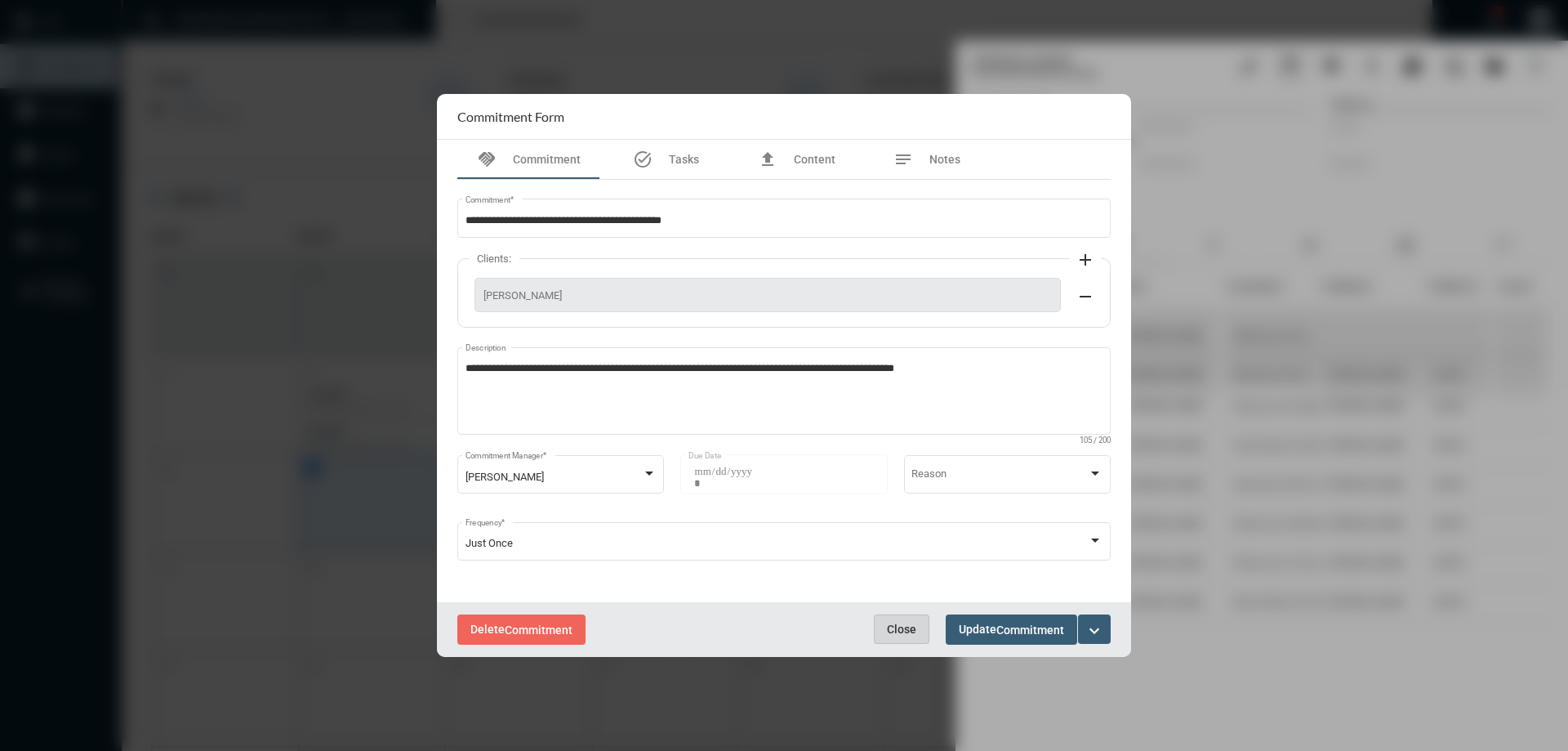
click at [891, 617] on button "Close" at bounding box center [901, 629] width 55 height 30
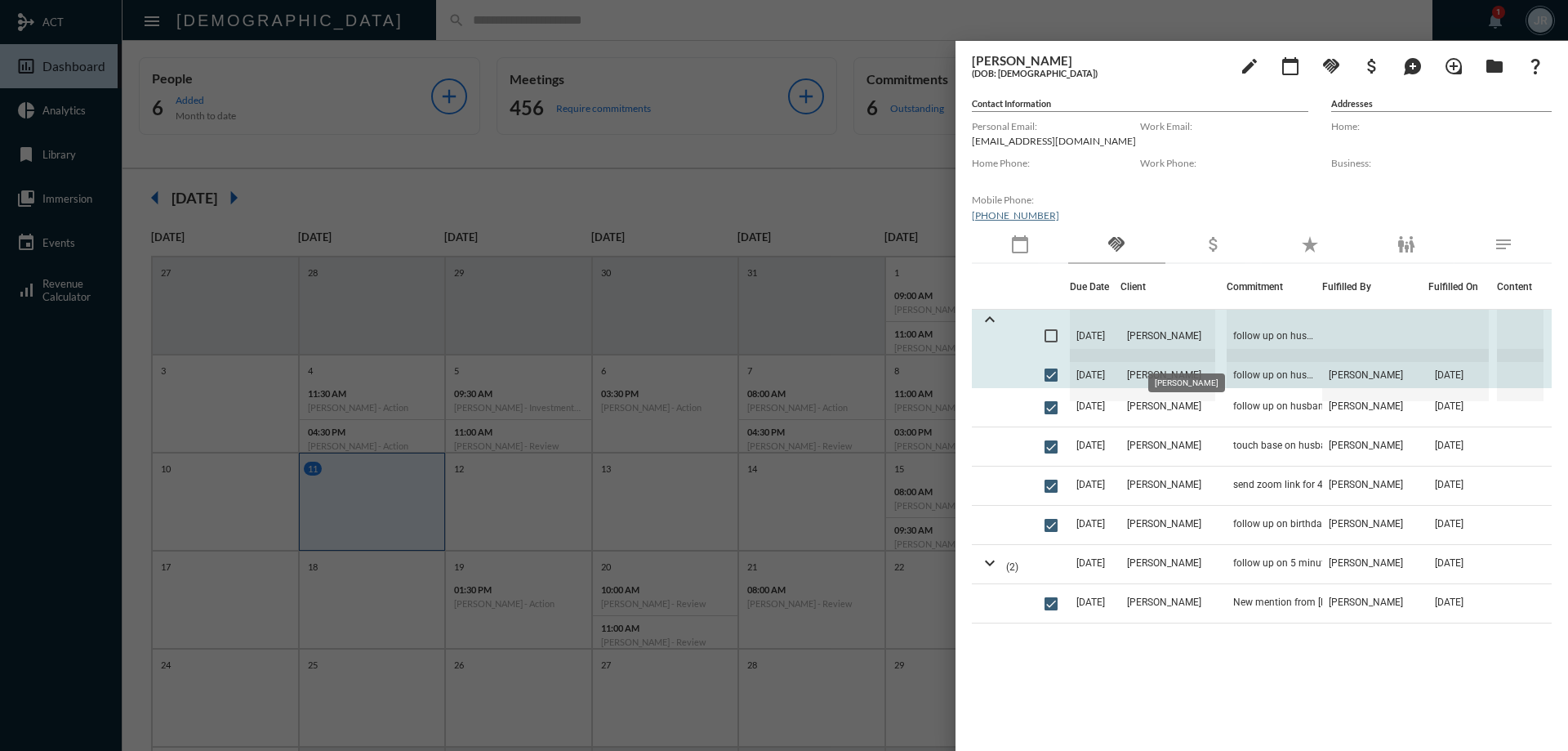
click at [1193, 332] on span "[PERSON_NAME]" at bounding box center [1167, 335] width 95 height 53
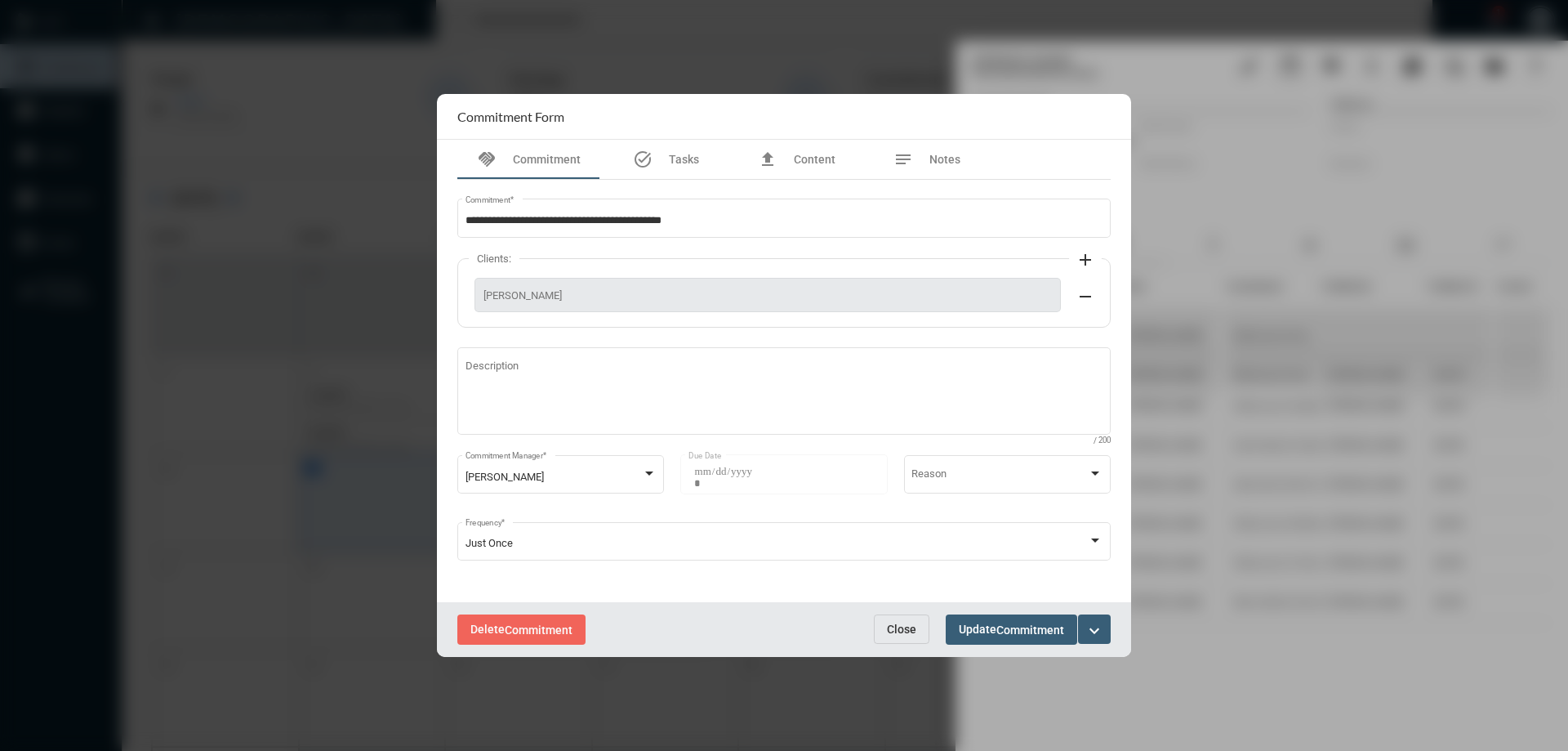
click at [901, 624] on span "Close" at bounding box center [901, 629] width 30 height 13
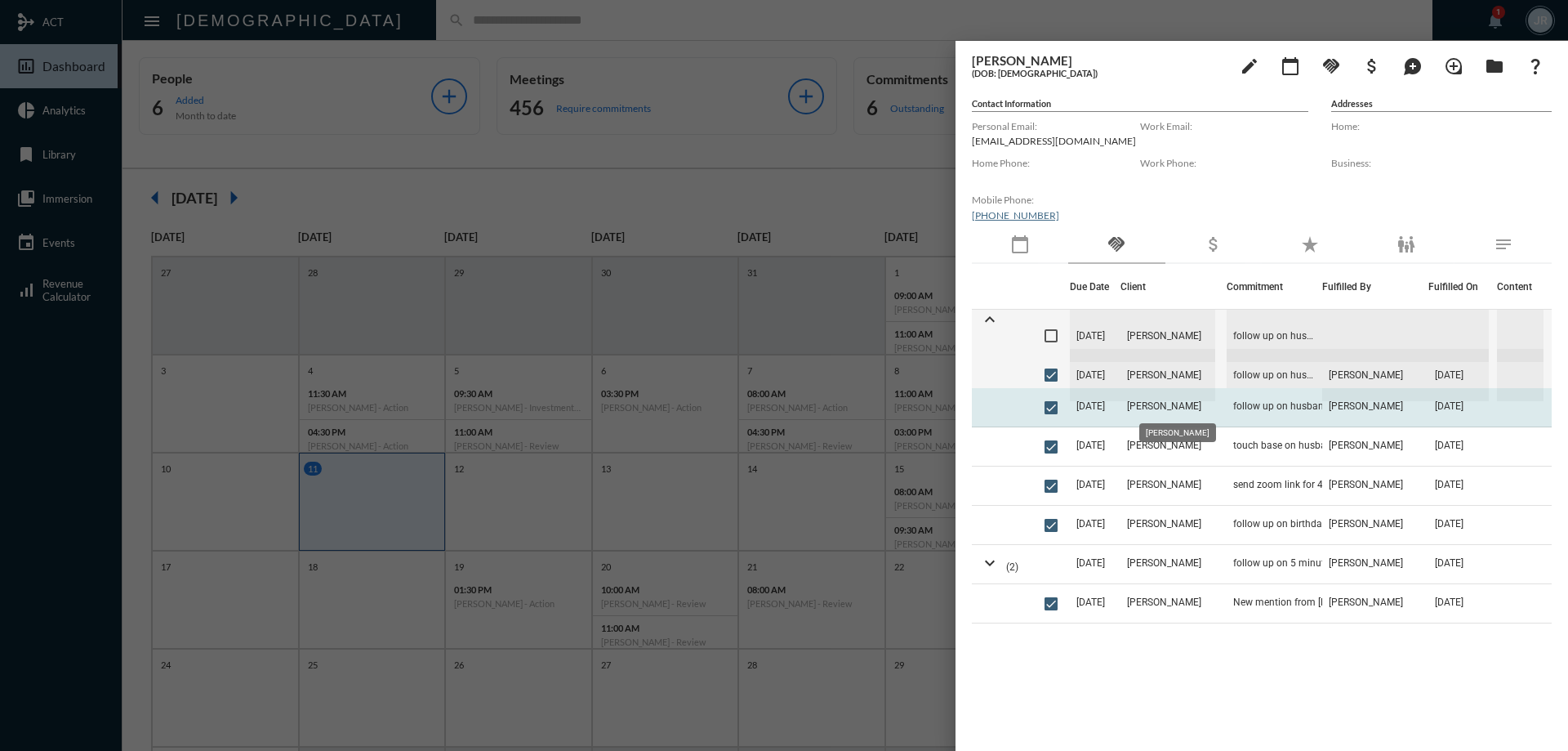
click at [1188, 403] on span "[PERSON_NAME]" at bounding box center [1164, 406] width 74 height 11
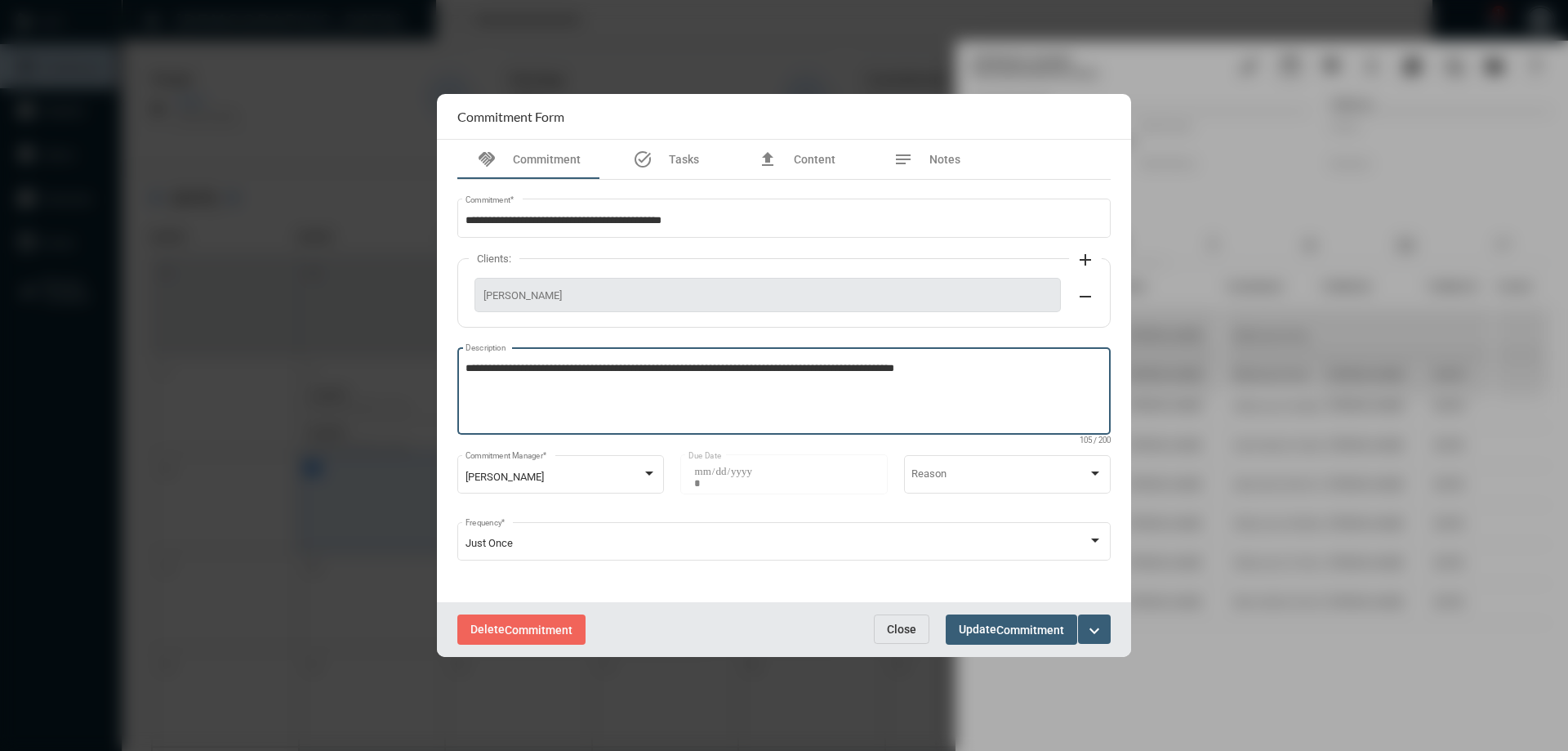
click at [966, 370] on textarea "**********" at bounding box center [784, 394] width 638 height 65
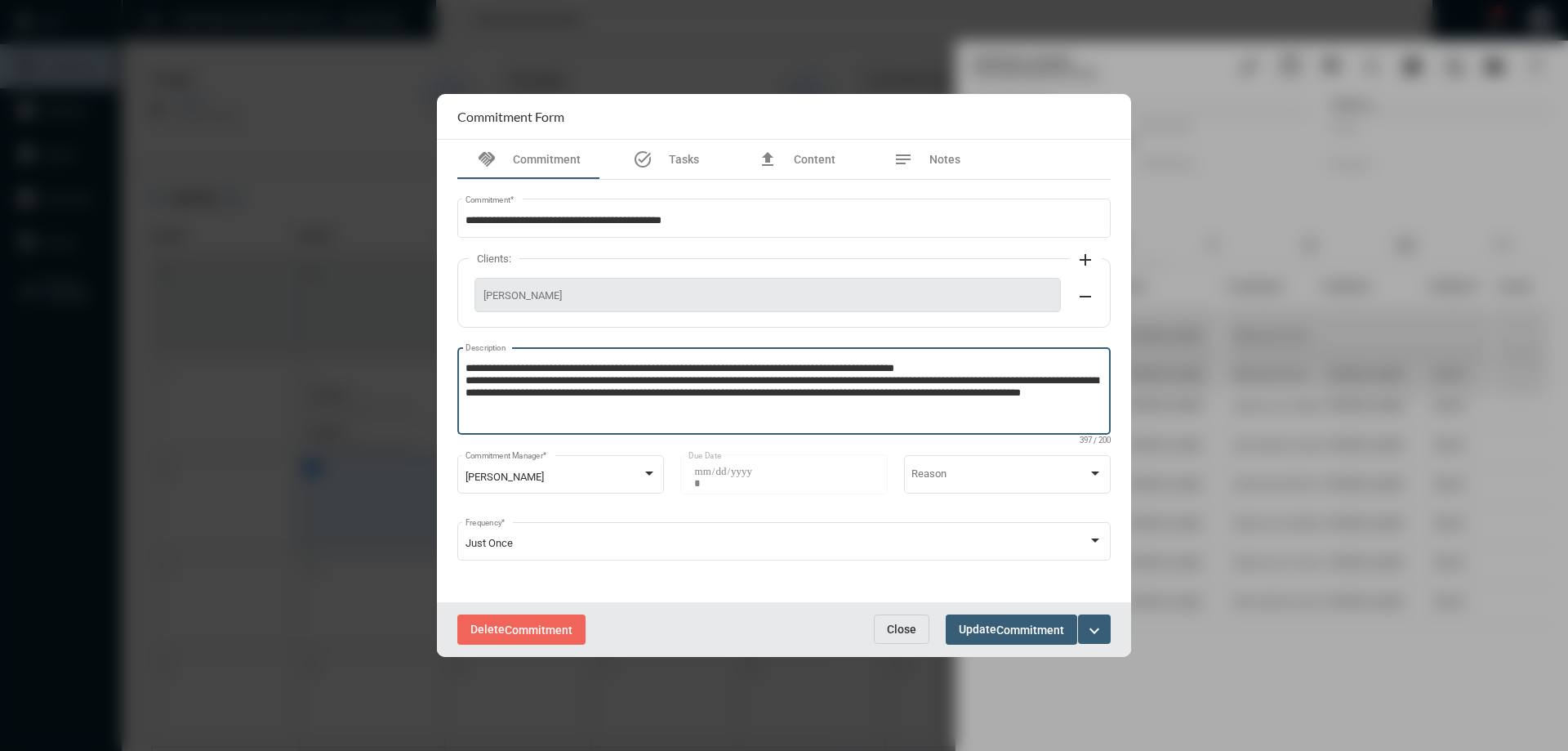
type textarea "**********"
click at [974, 616] on button "Update Commitment" at bounding box center [1011, 629] width 131 height 30
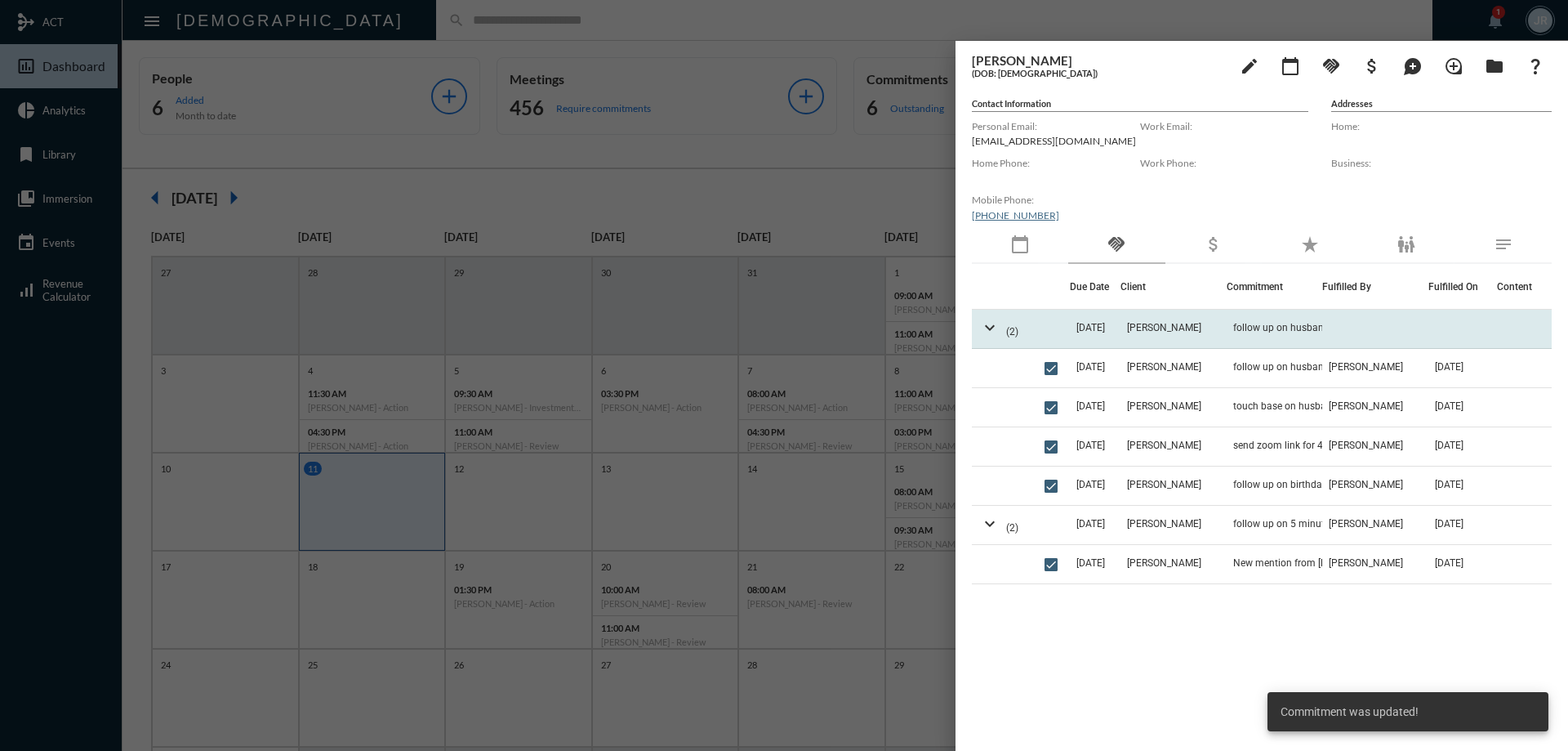
click at [1120, 332] on td "[DATE]" at bounding box center [1094, 329] width 51 height 39
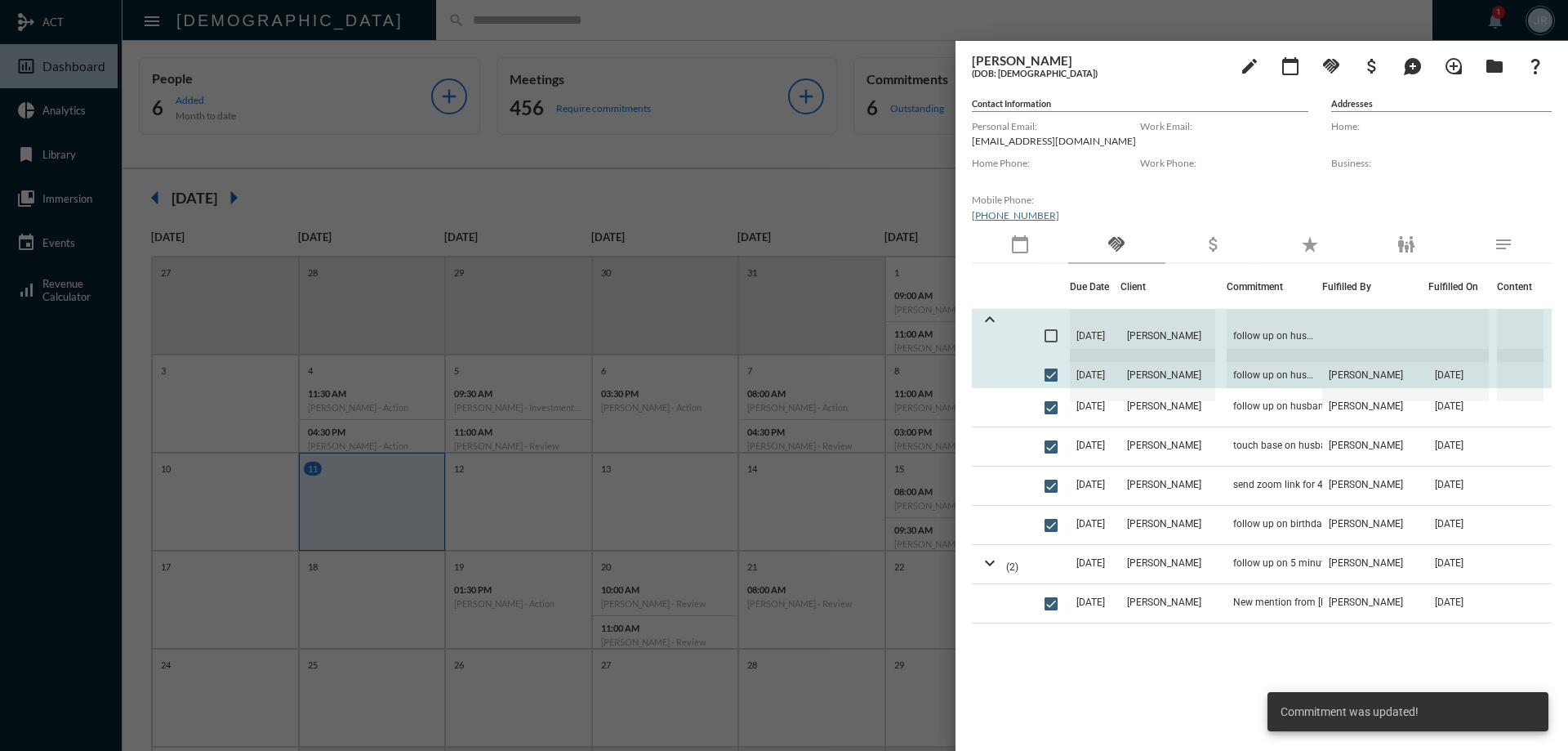
click at [1120, 332] on span "[DATE]" at bounding box center [1094, 335] width 51 height 53
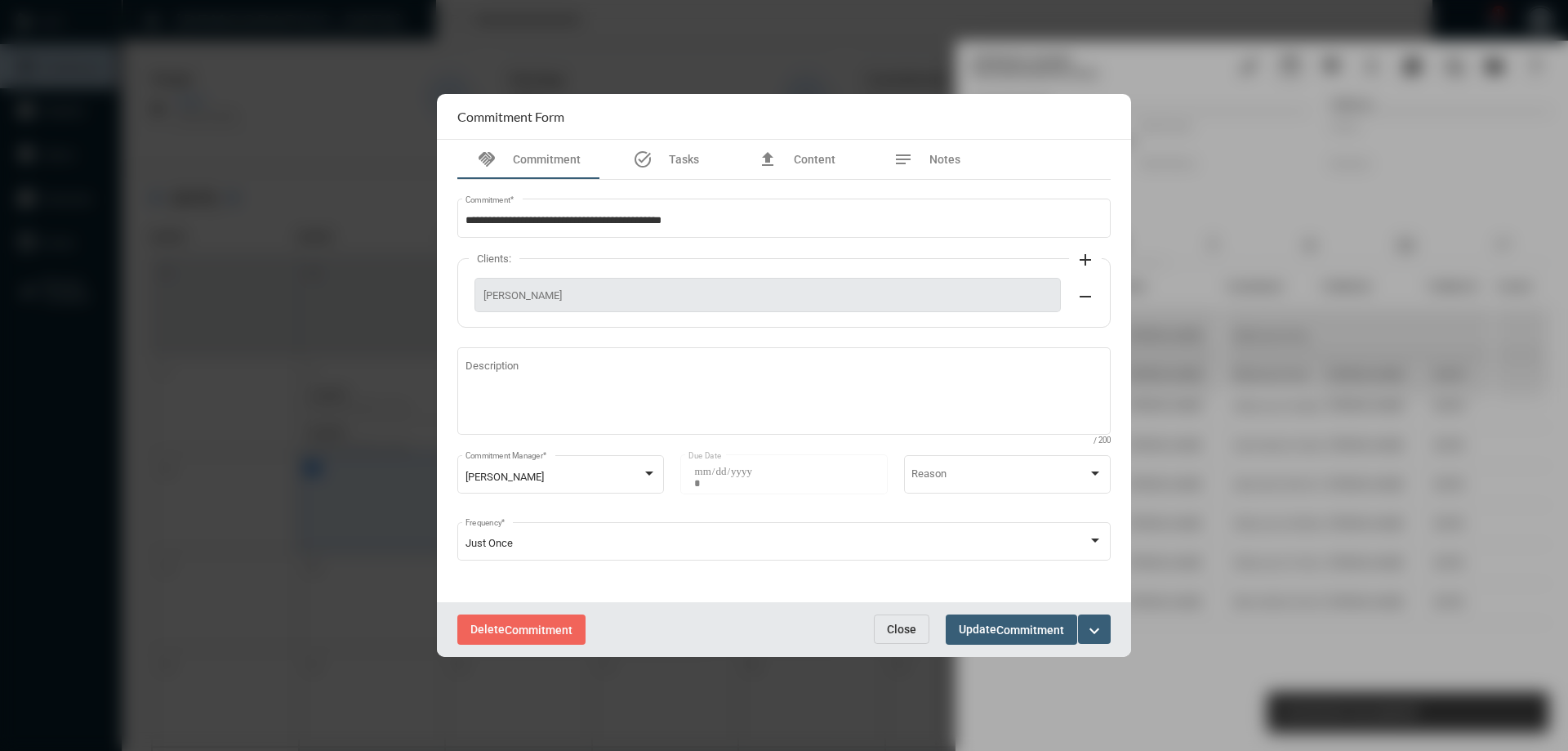
click at [1067, 635] on button "Update Commitment" at bounding box center [1011, 629] width 131 height 30
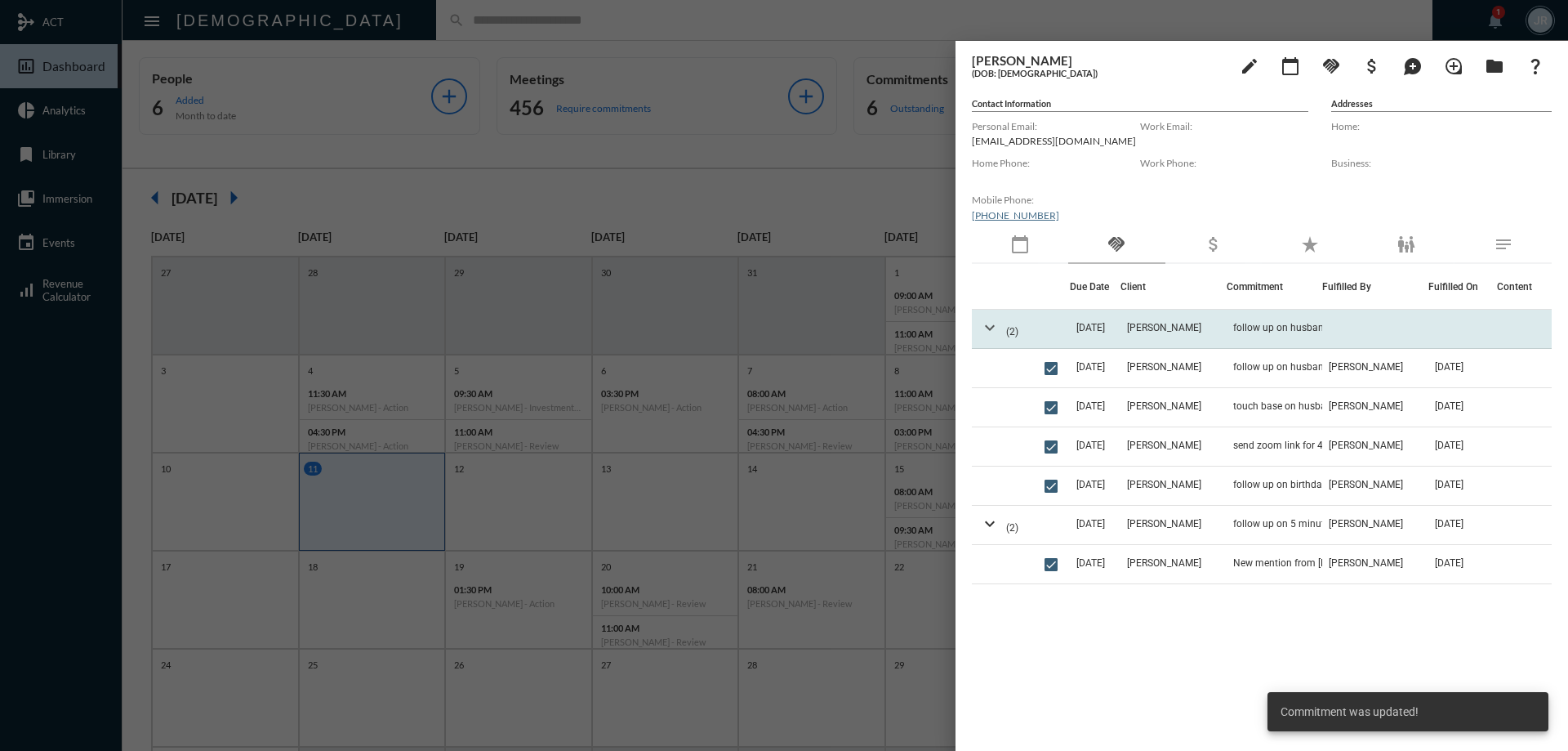
click at [991, 329] on mat-icon "expand_more" at bounding box center [989, 327] width 19 height 19
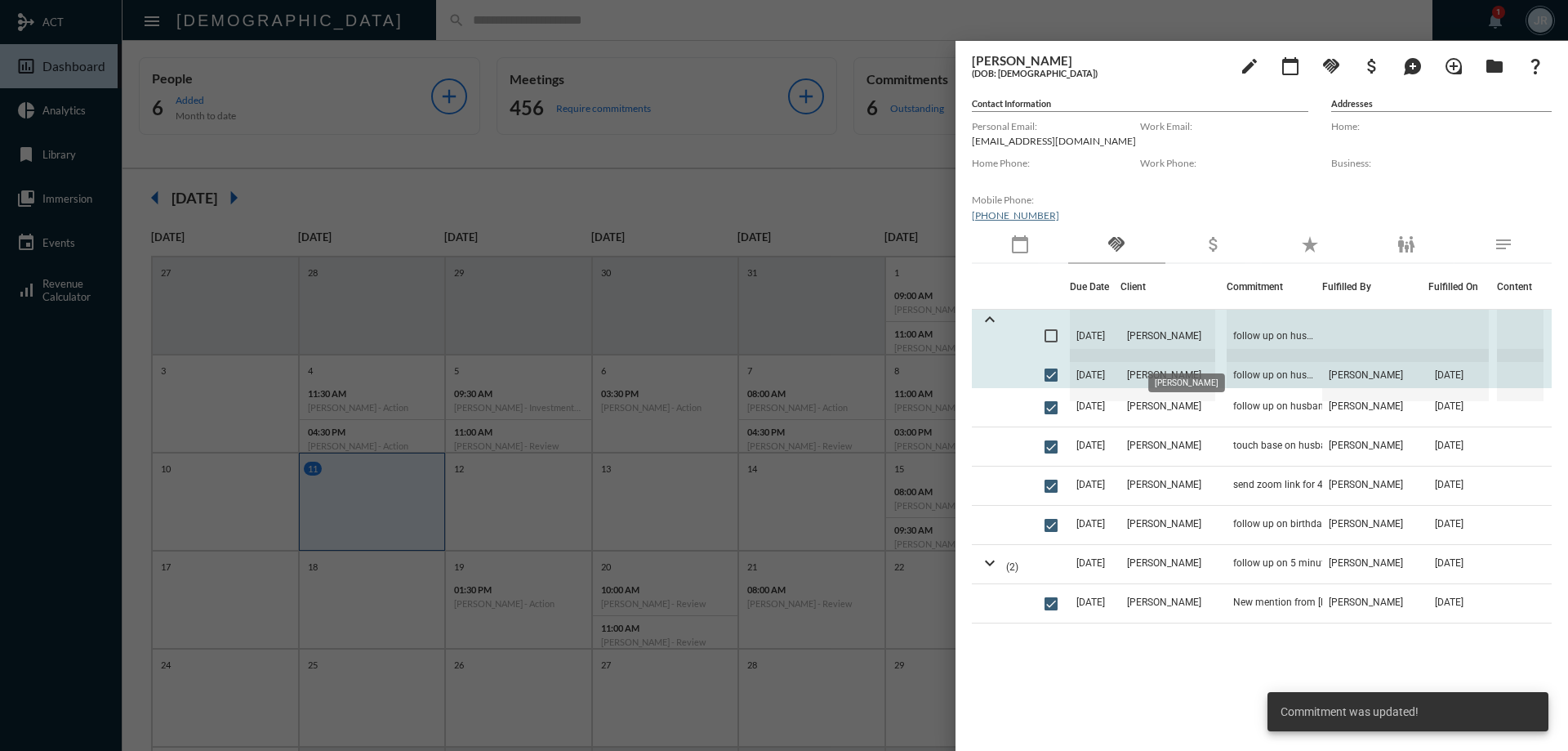
click at [1152, 329] on span "[PERSON_NAME]" at bounding box center [1167, 335] width 95 height 53
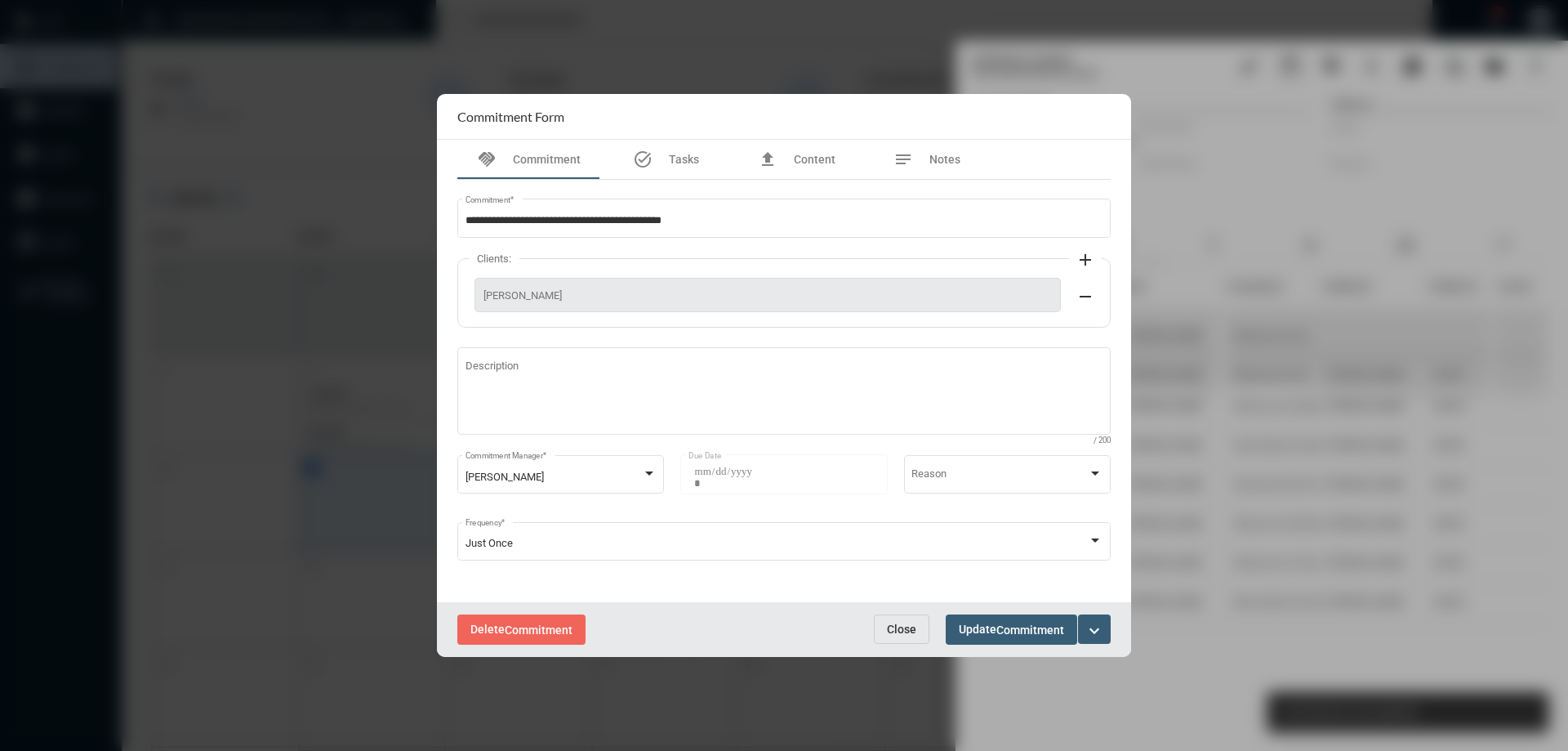
click at [1096, 632] on mat-icon "expand_more" at bounding box center [1093, 630] width 19 height 19
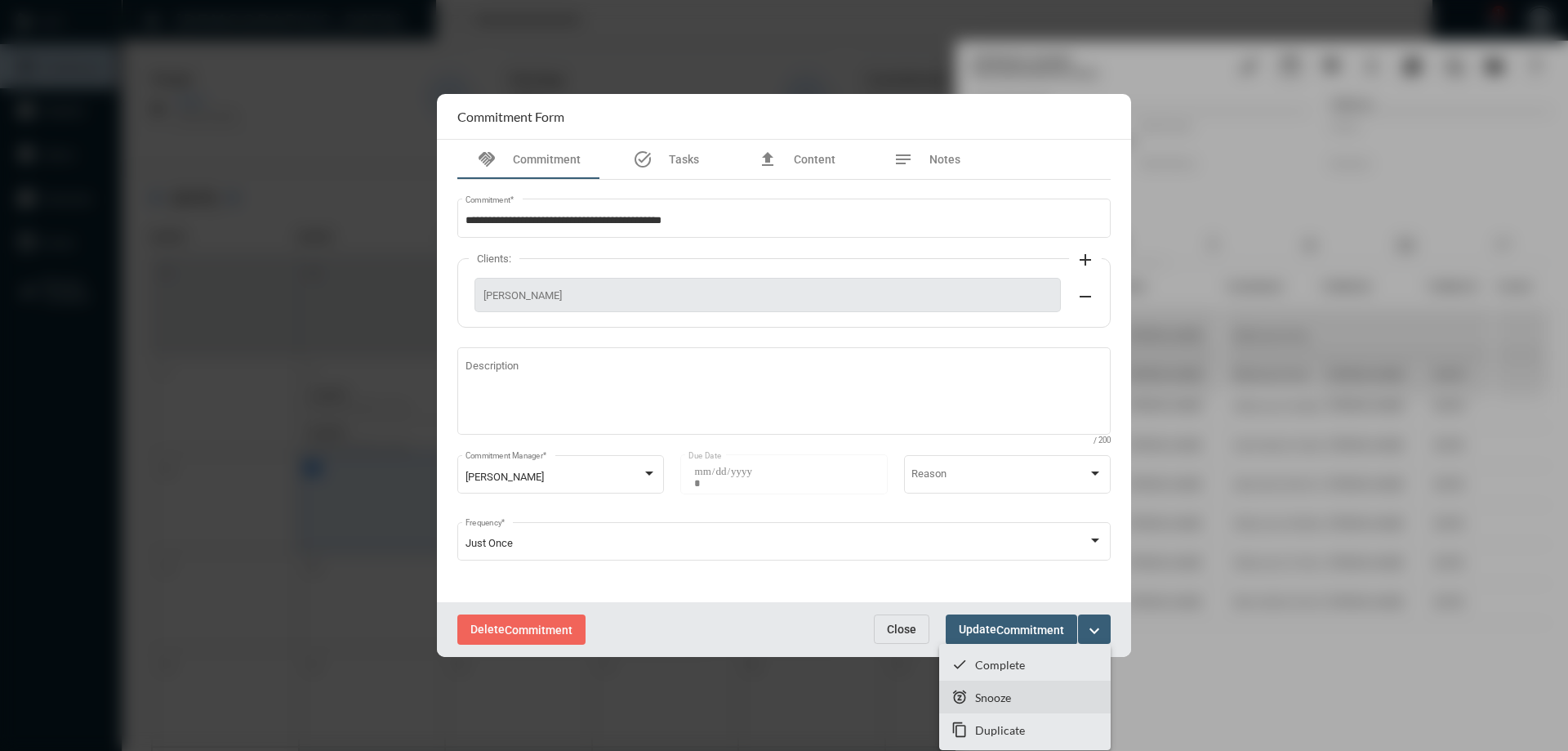
click at [997, 687] on section "snooze Snooze" at bounding box center [1025, 696] width 172 height 32
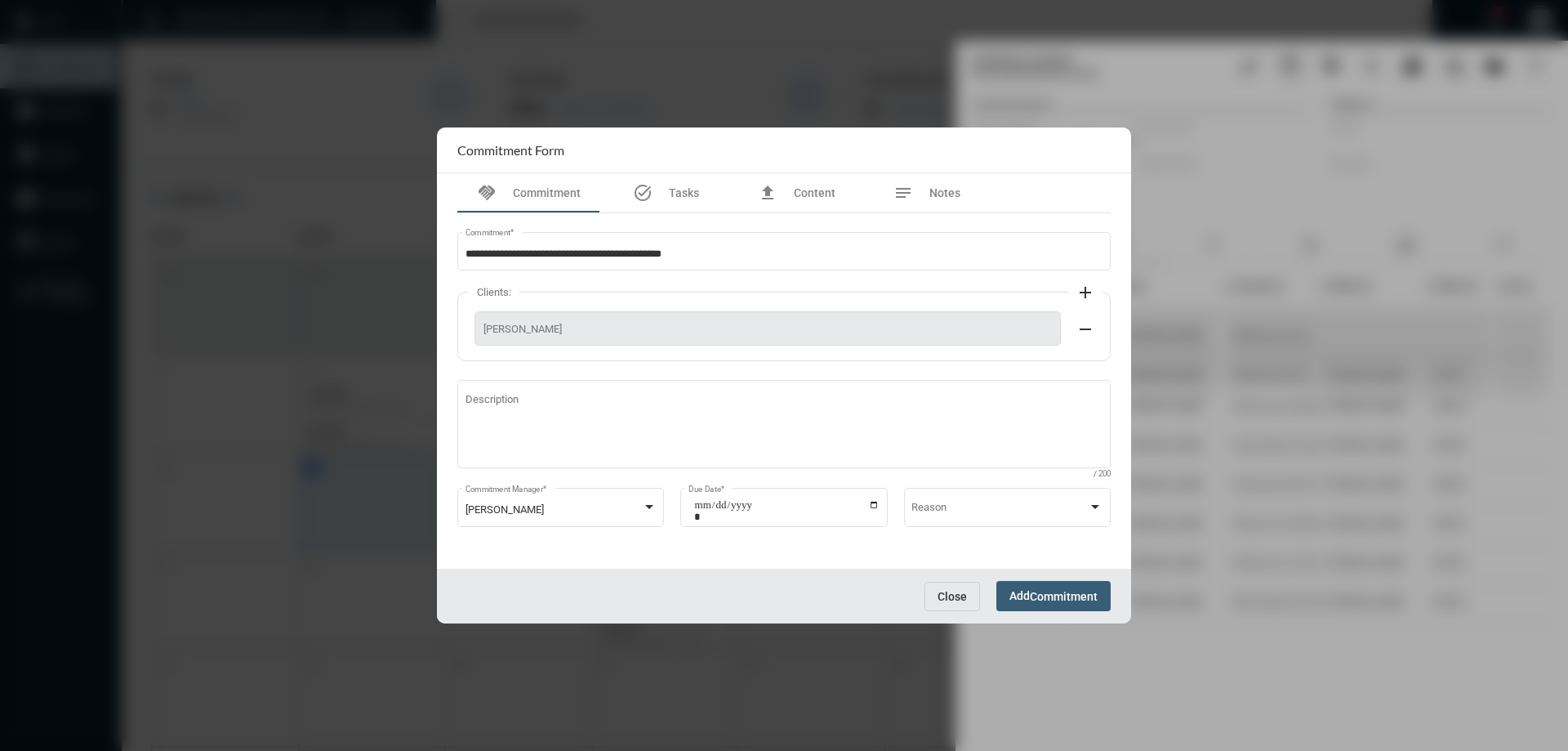
click at [948, 582] on button "Close" at bounding box center [952, 597] width 55 height 30
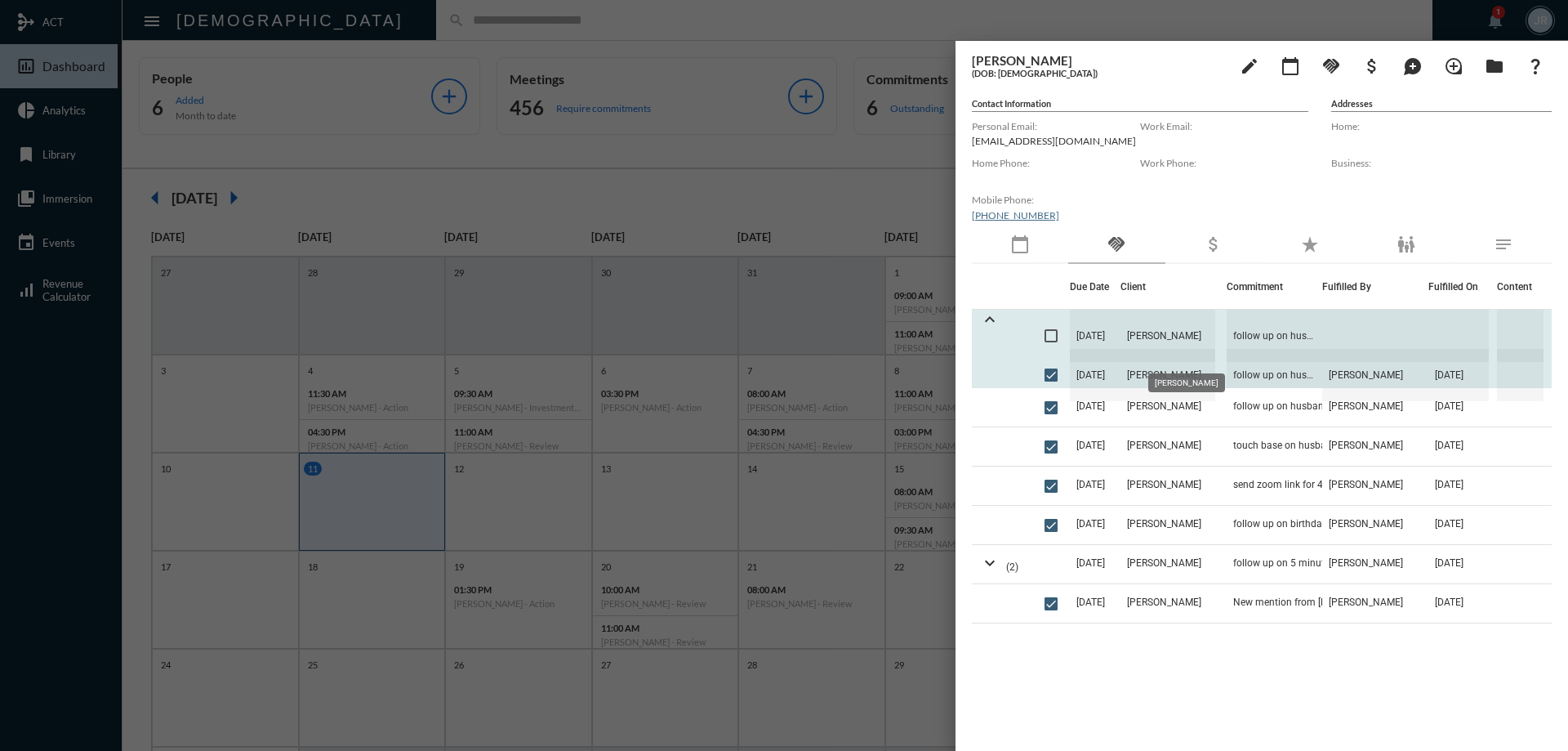
click at [1152, 335] on span "[PERSON_NAME]" at bounding box center [1167, 335] width 95 height 53
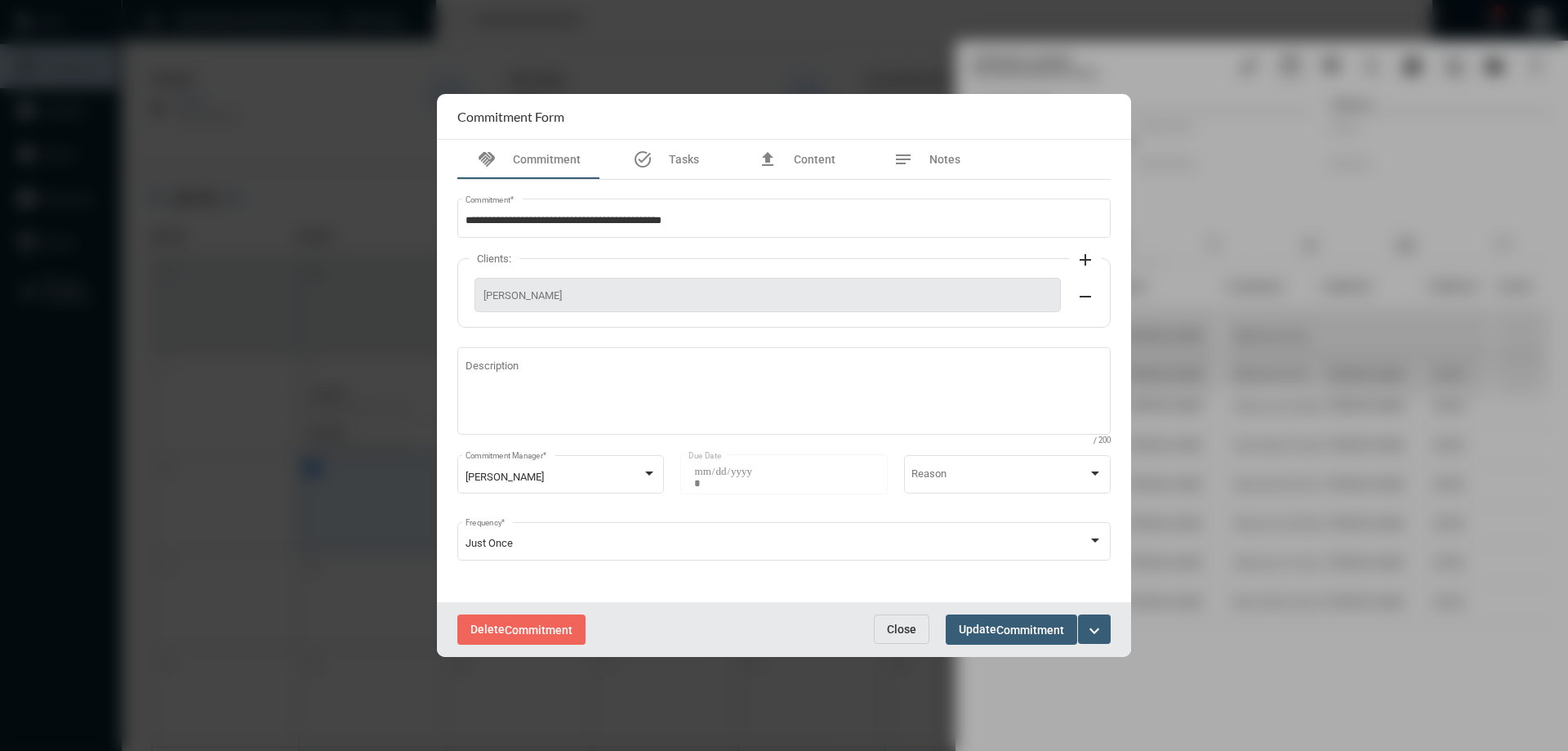
click at [1102, 627] on mat-icon "expand_more" at bounding box center [1093, 630] width 19 height 19
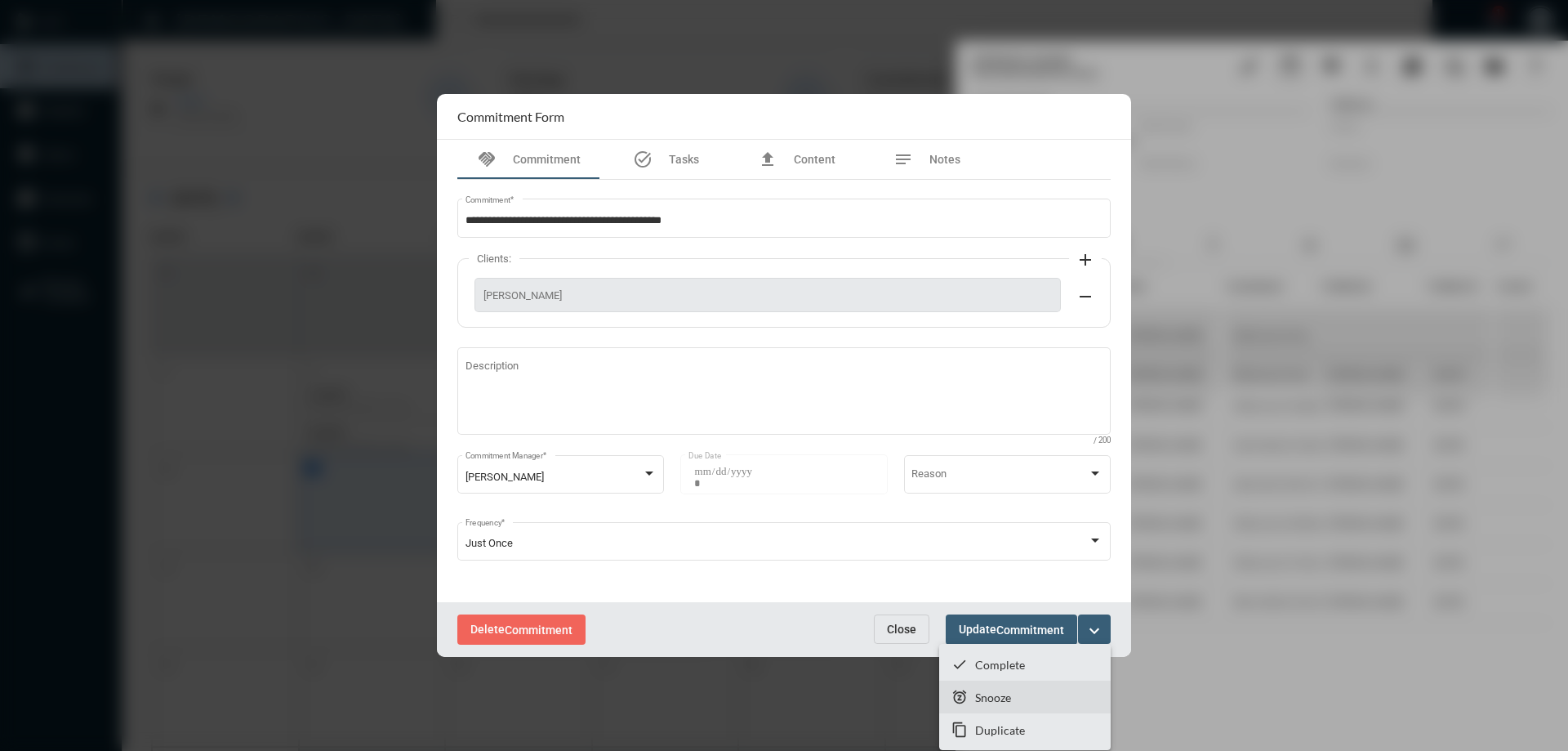
click at [988, 694] on p "Snooze" at bounding box center [993, 696] width 36 height 14
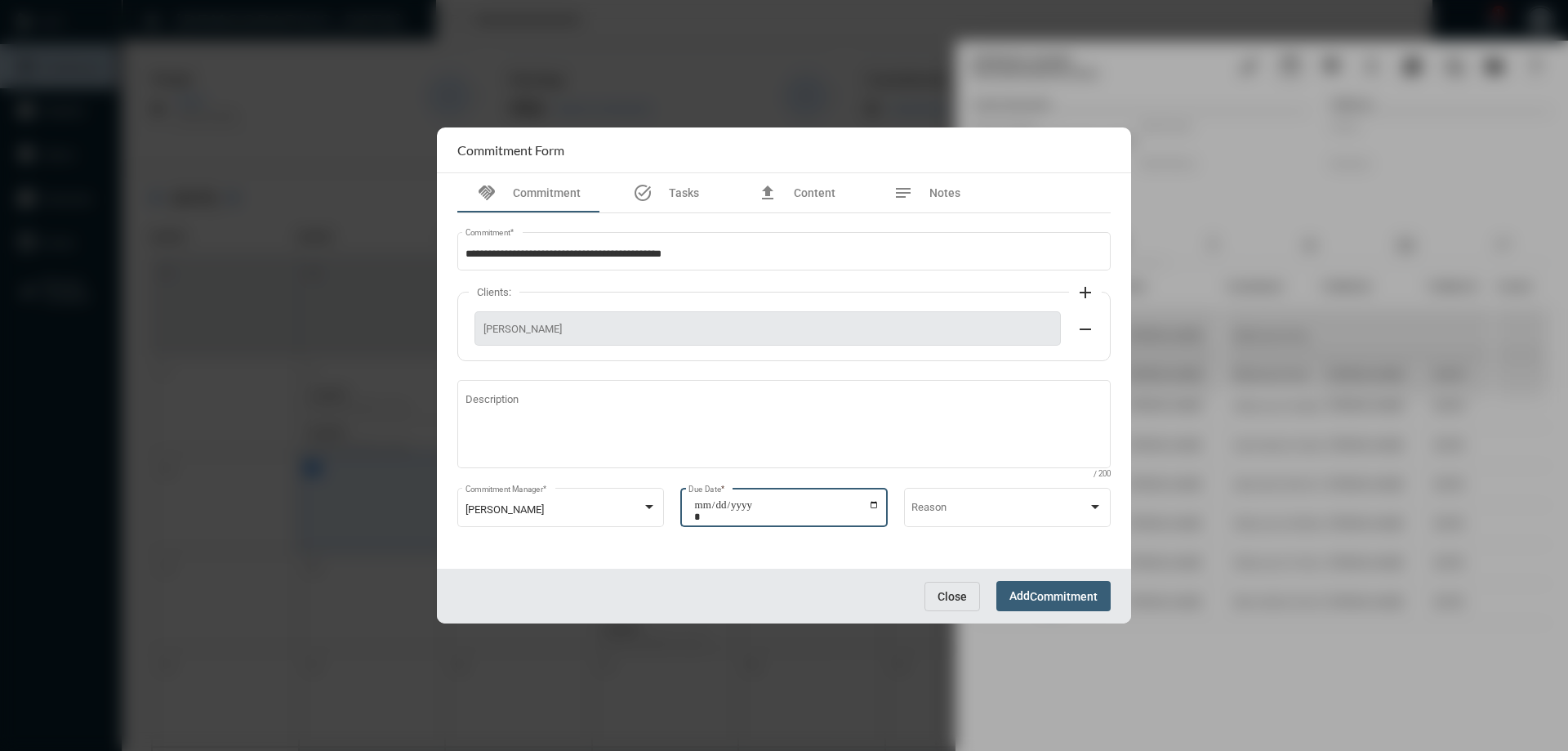
click at [874, 503] on input "**********" at bounding box center [787, 510] width 186 height 23
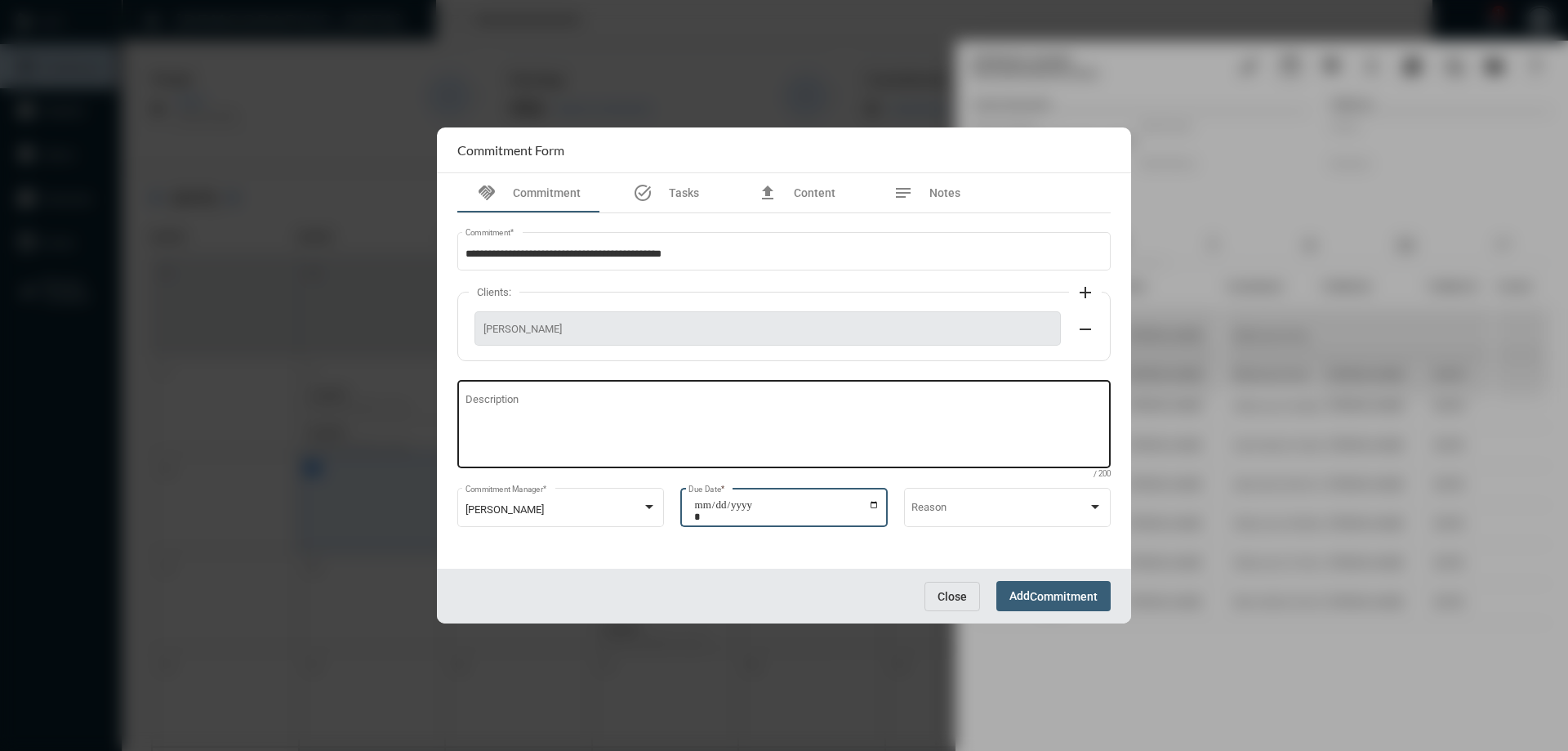
type input "**********"
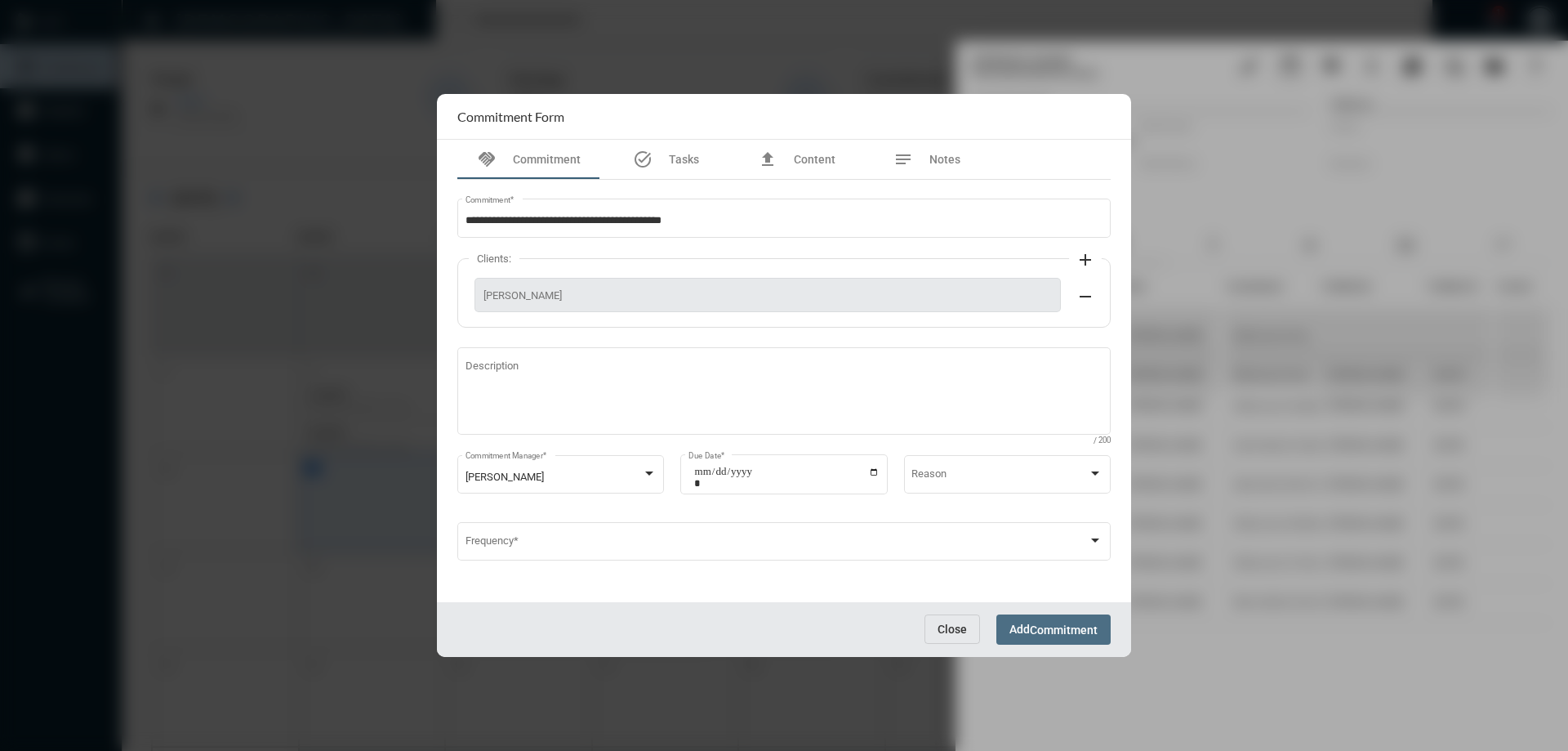
click at [1043, 638] on button "Add Commitment" at bounding box center [1054, 629] width 115 height 30
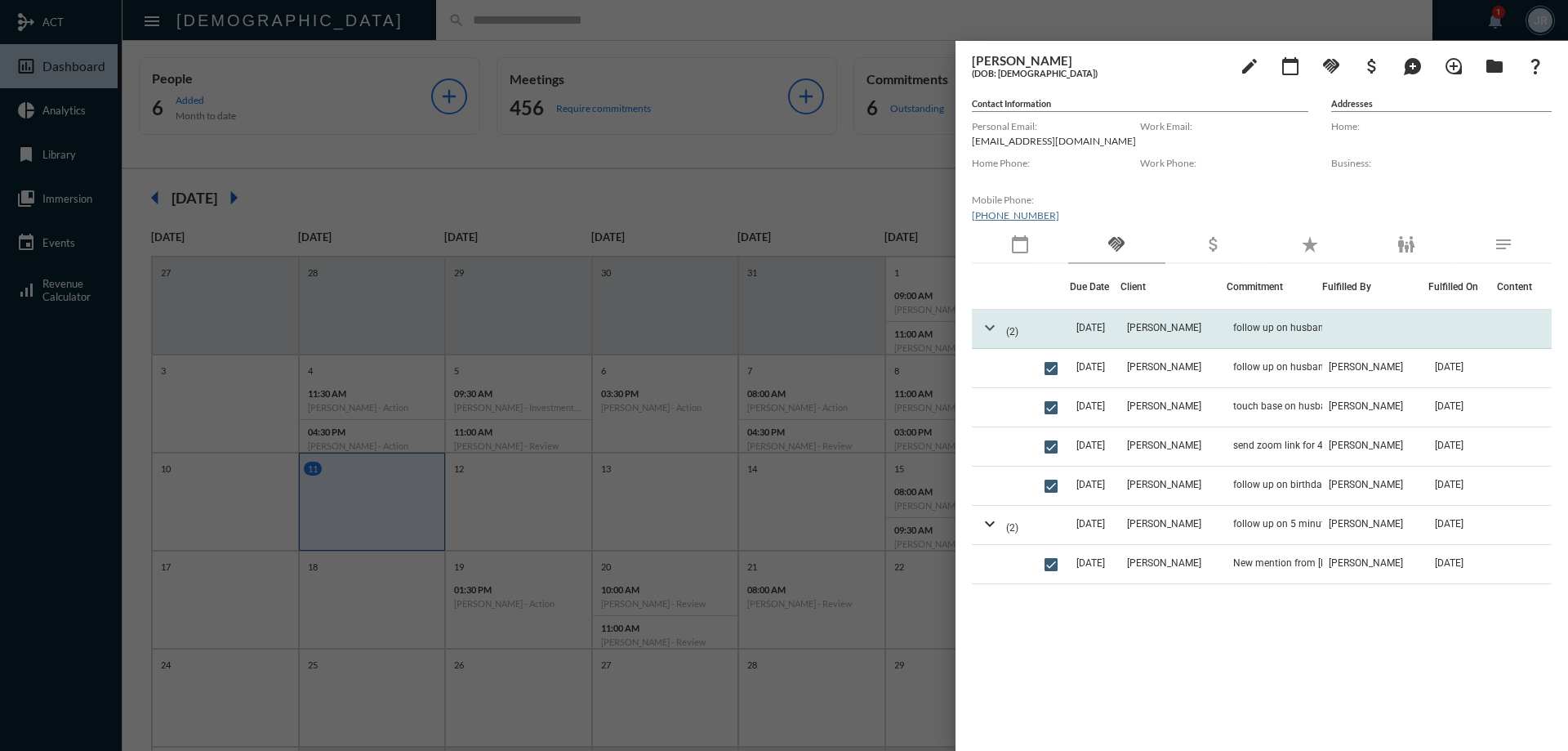
click at [991, 324] on mat-icon "expand_more" at bounding box center [989, 327] width 19 height 19
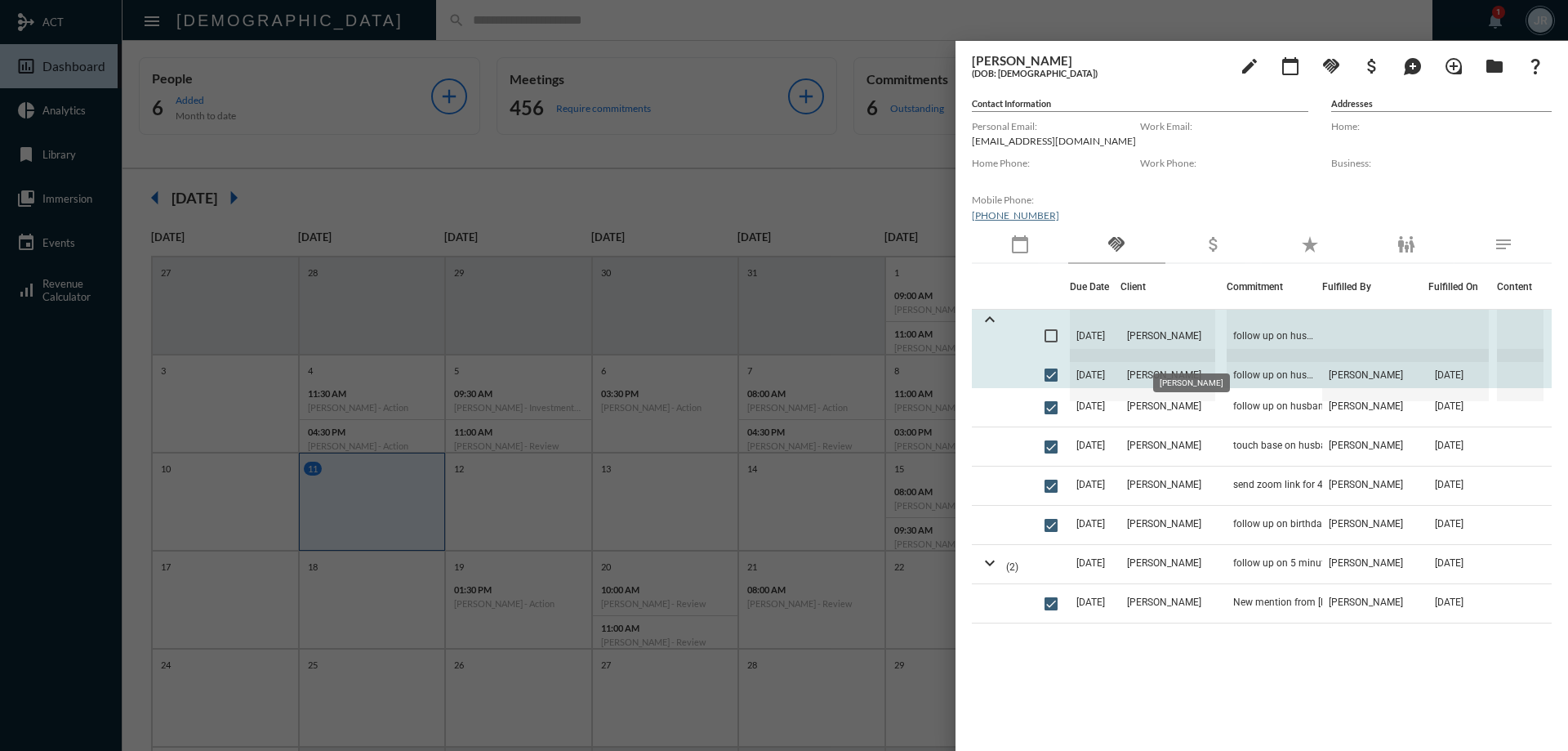
click at [1215, 317] on span "[PERSON_NAME]" at bounding box center [1167, 335] width 95 height 53
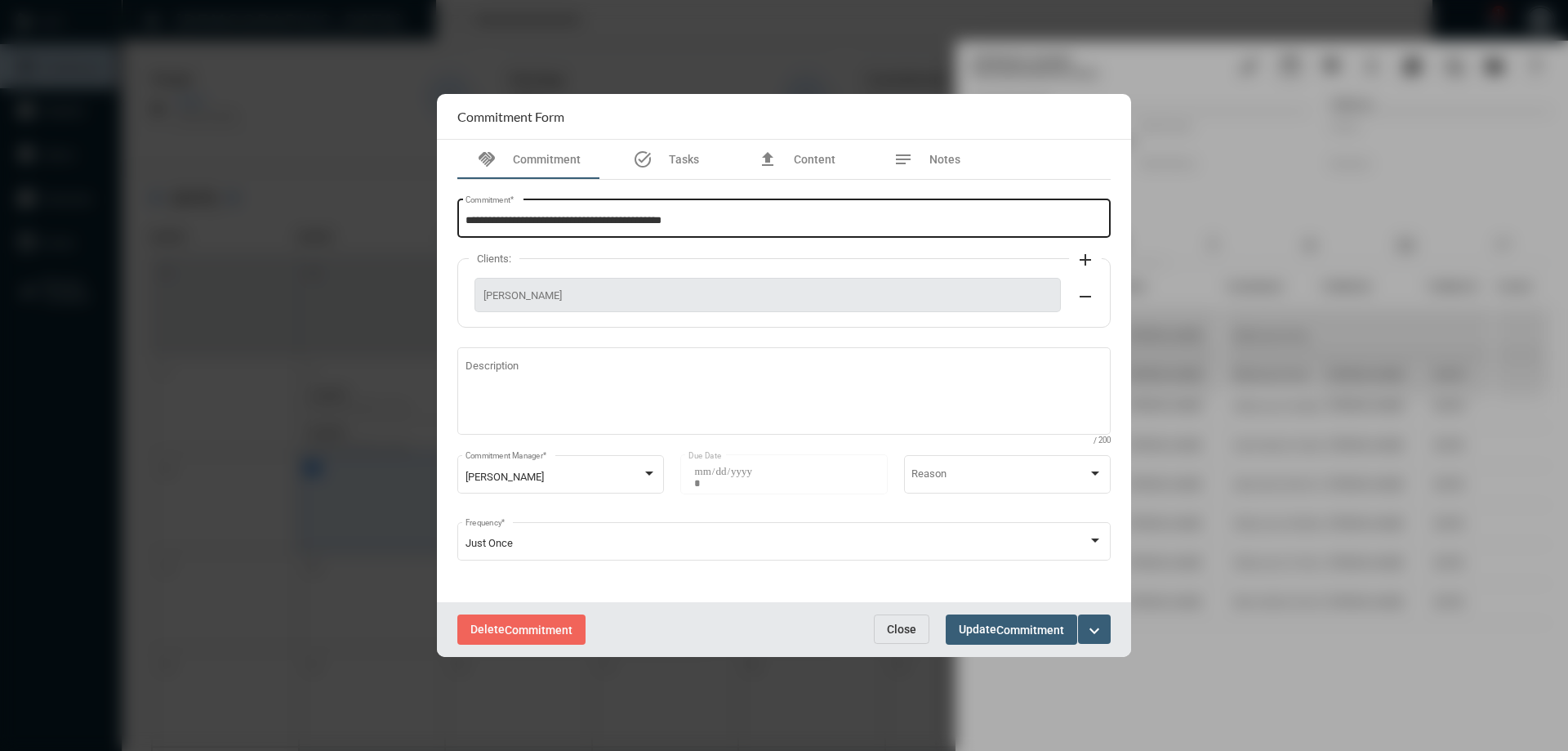
click at [512, 215] on input "**********" at bounding box center [784, 221] width 638 height 12
type input "**********"
click at [1010, 624] on span "Commitment" at bounding box center [1030, 630] width 67 height 13
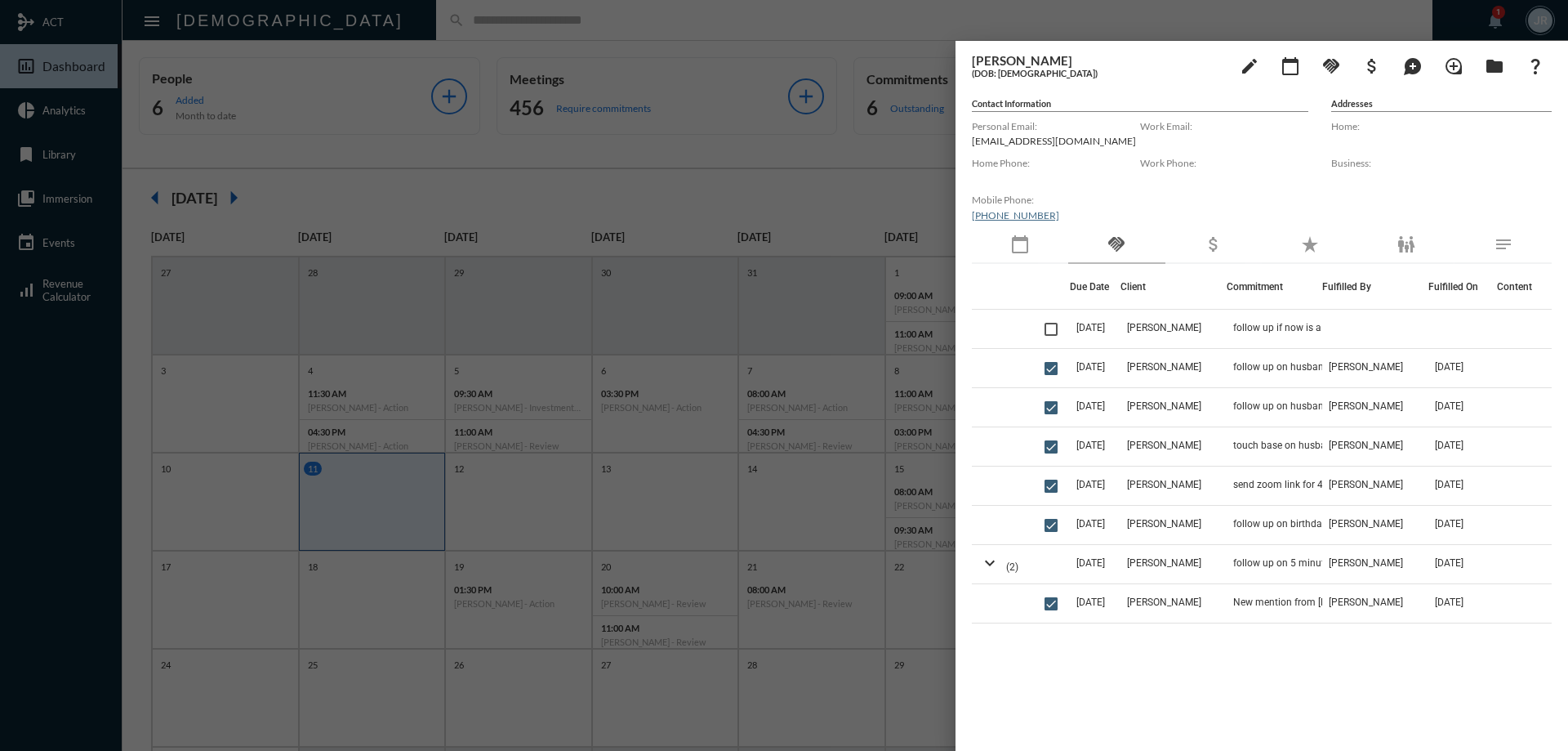
click at [405, 13] on div at bounding box center [784, 375] width 1568 height 751
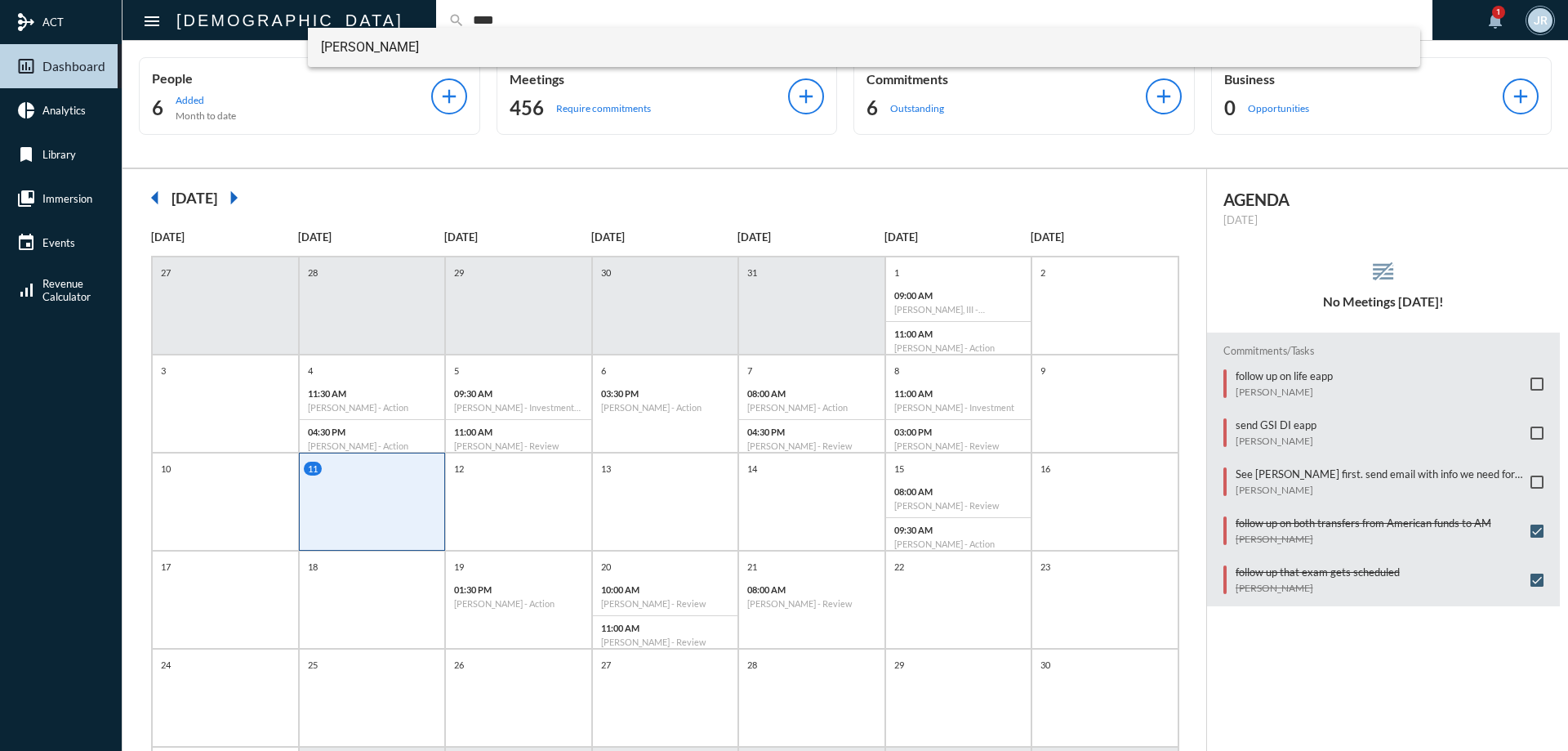
type input "****"
click at [406, 40] on span "[PERSON_NAME]" at bounding box center [863, 47] width 1087 height 39
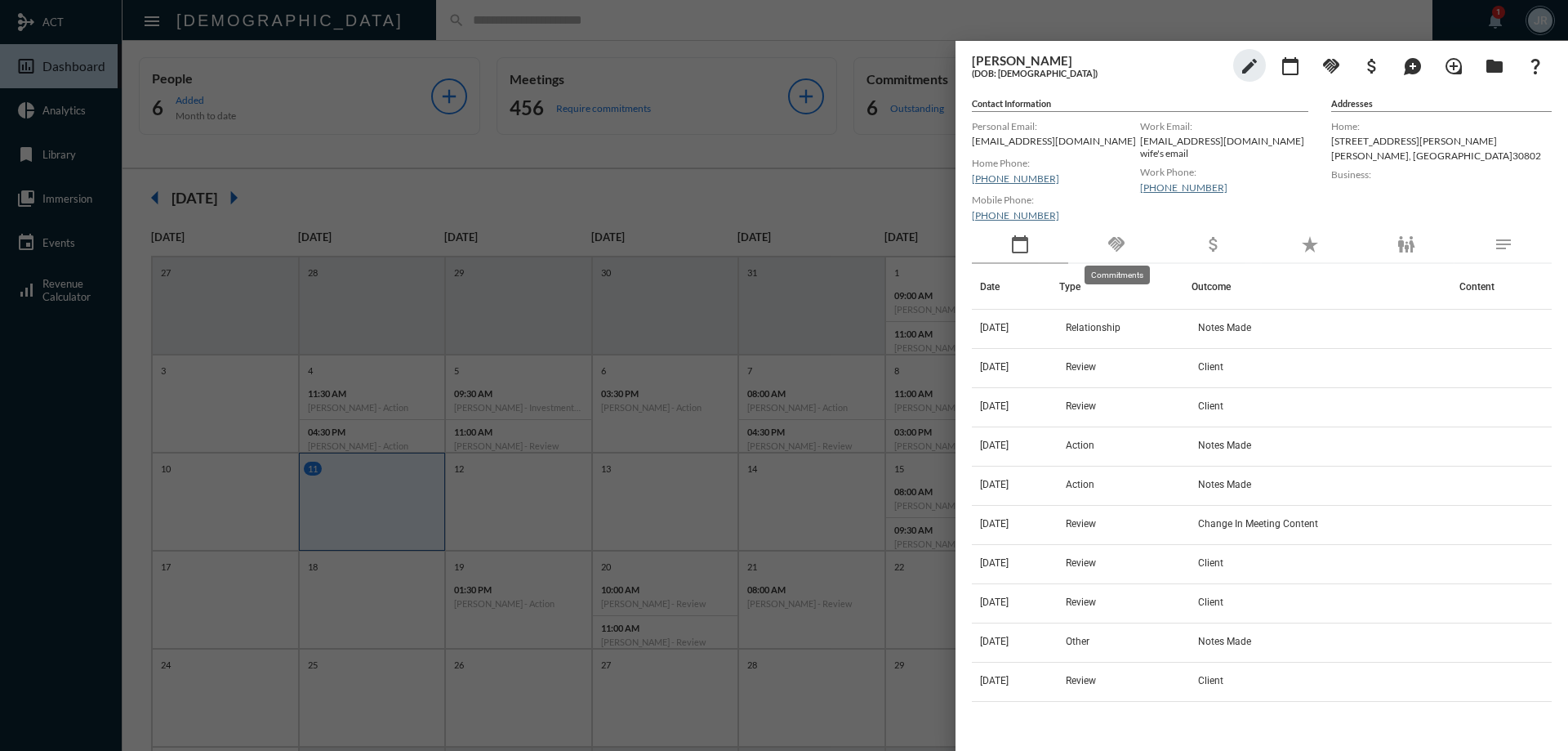
click at [1114, 246] on mat-icon "handshake" at bounding box center [1116, 244] width 19 height 19
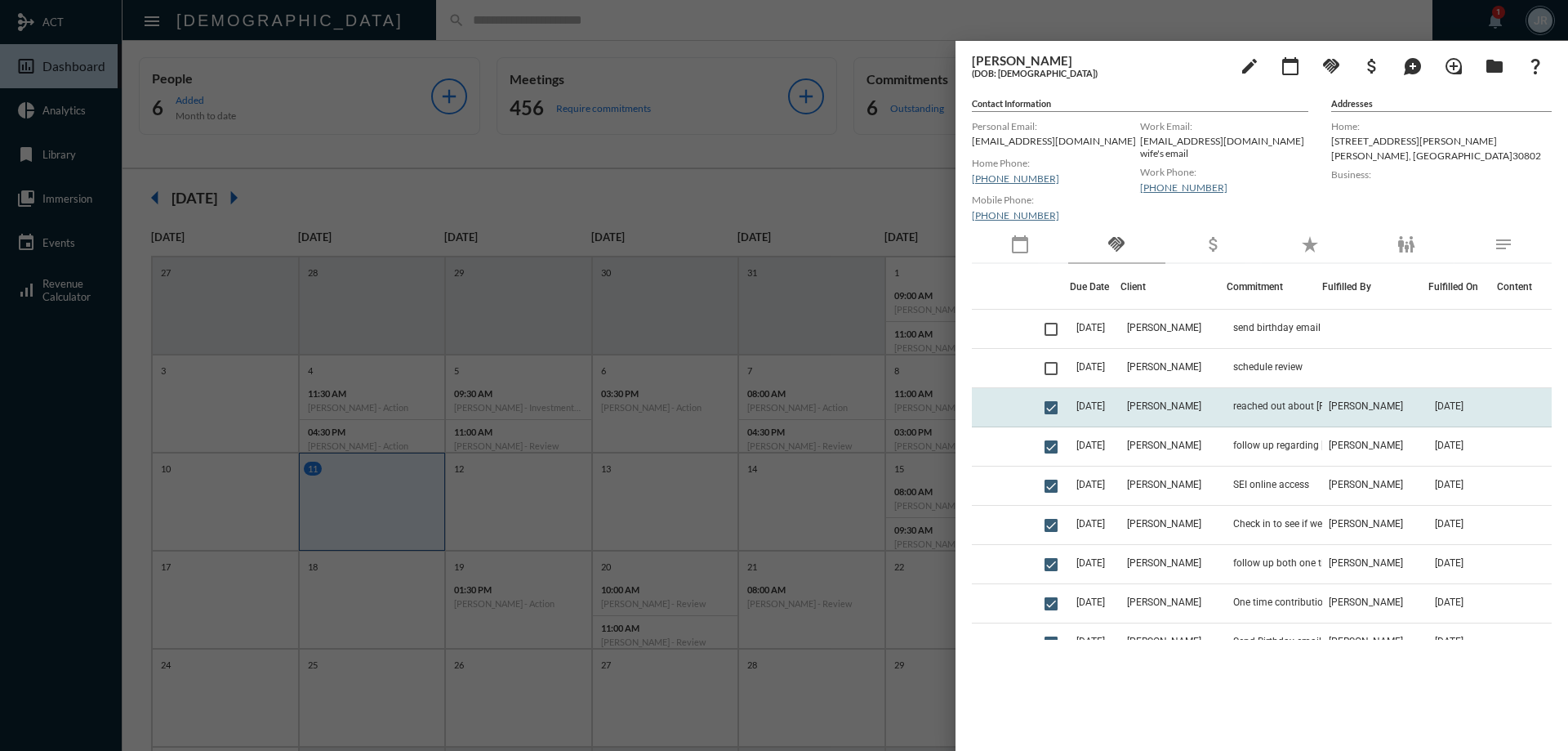
click at [1246, 393] on td "reached out about [PERSON_NAME] and [PERSON_NAME]" at bounding box center [1273, 407] width 95 height 39
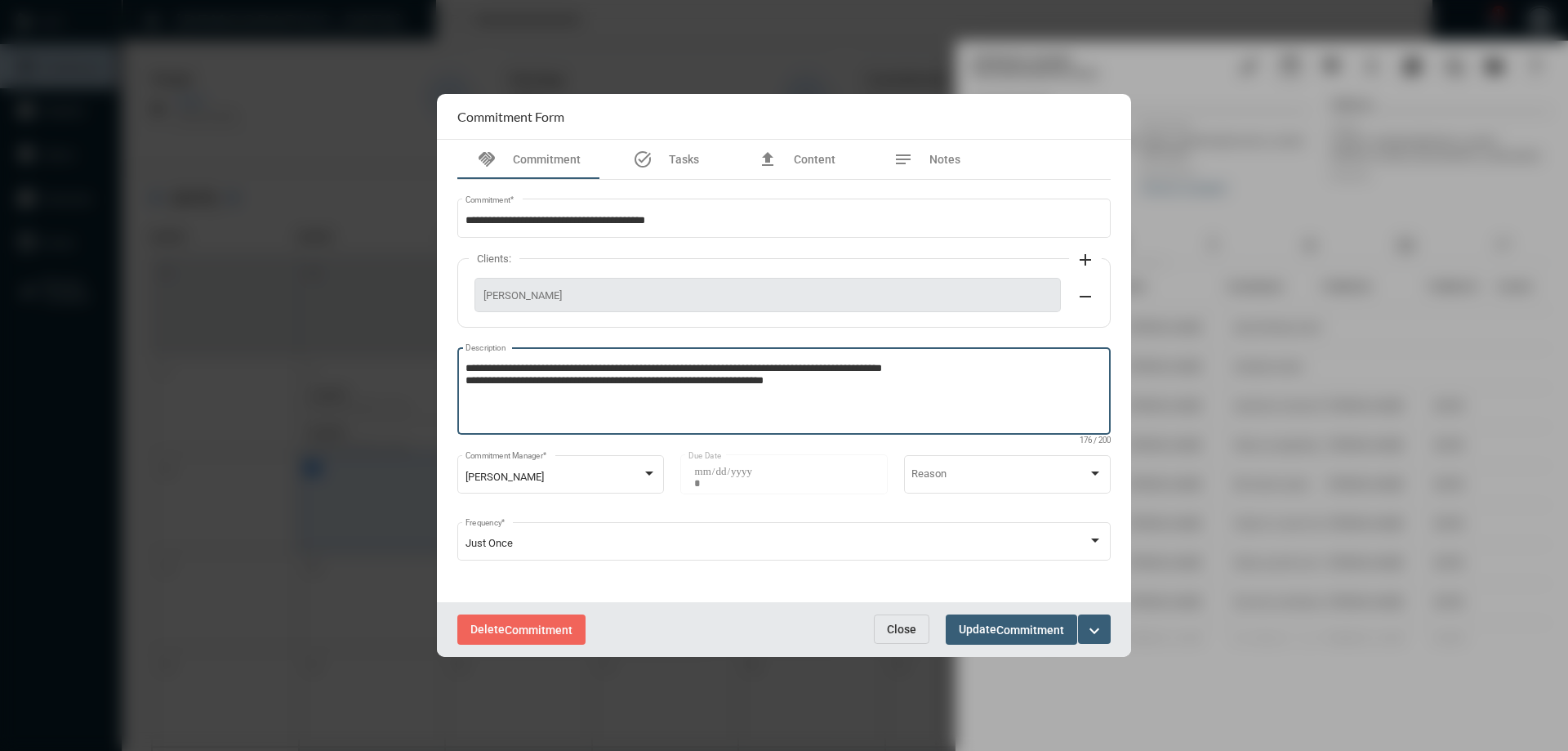
click at [829, 383] on textarea "**********" at bounding box center [784, 394] width 638 height 65
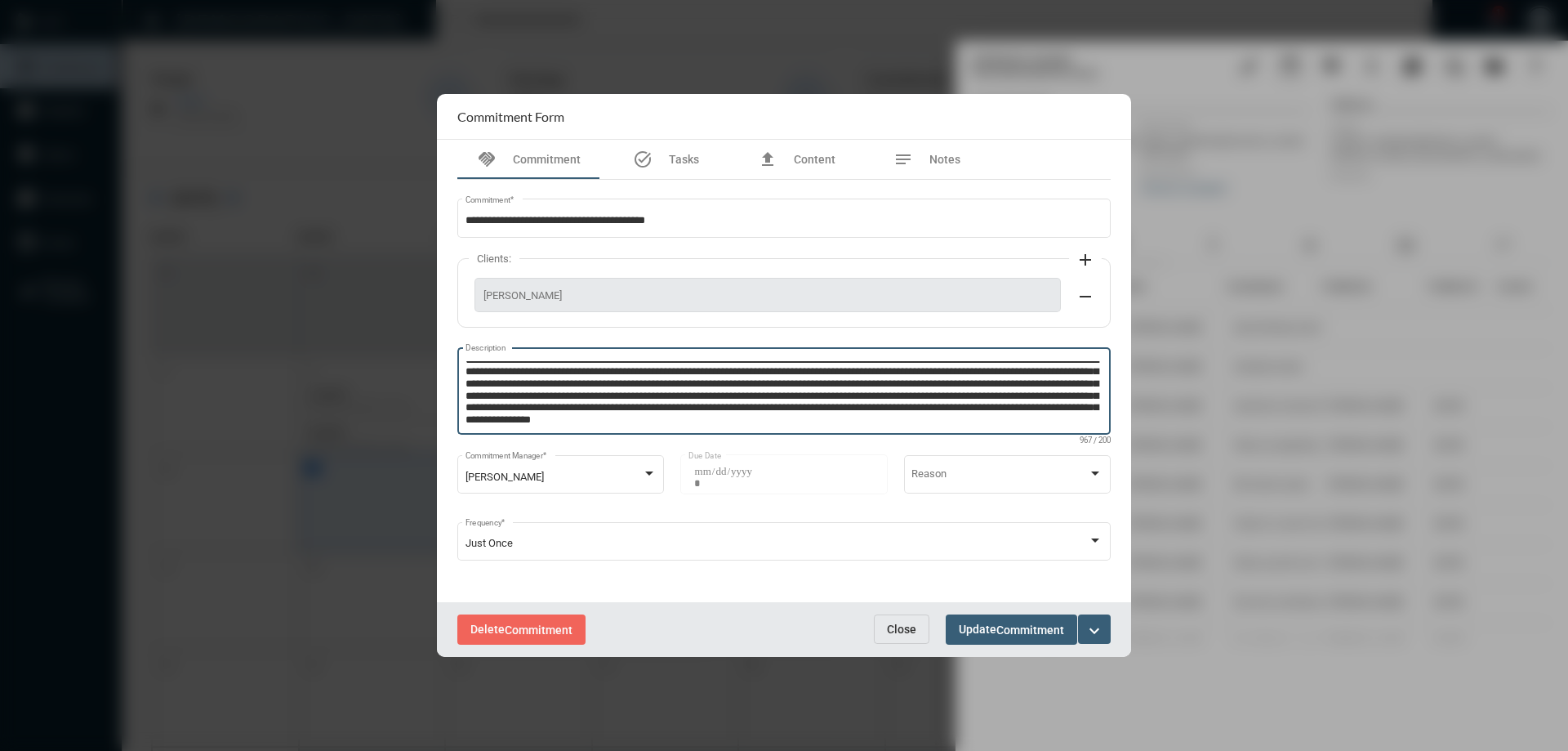
scroll to position [44, 0]
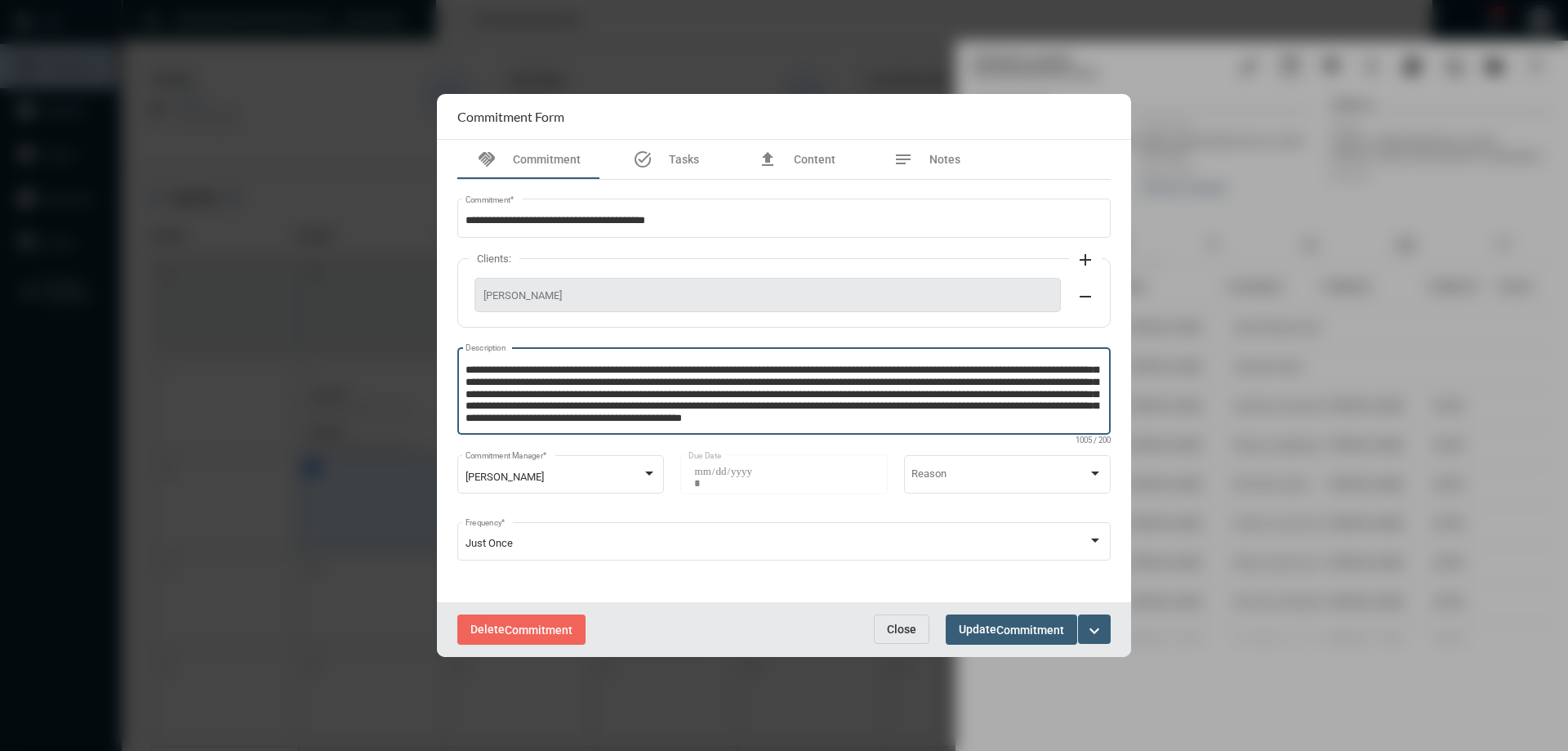
type textarea "**********"
click at [977, 624] on span "Update Commitment" at bounding box center [1011, 629] width 105 height 13
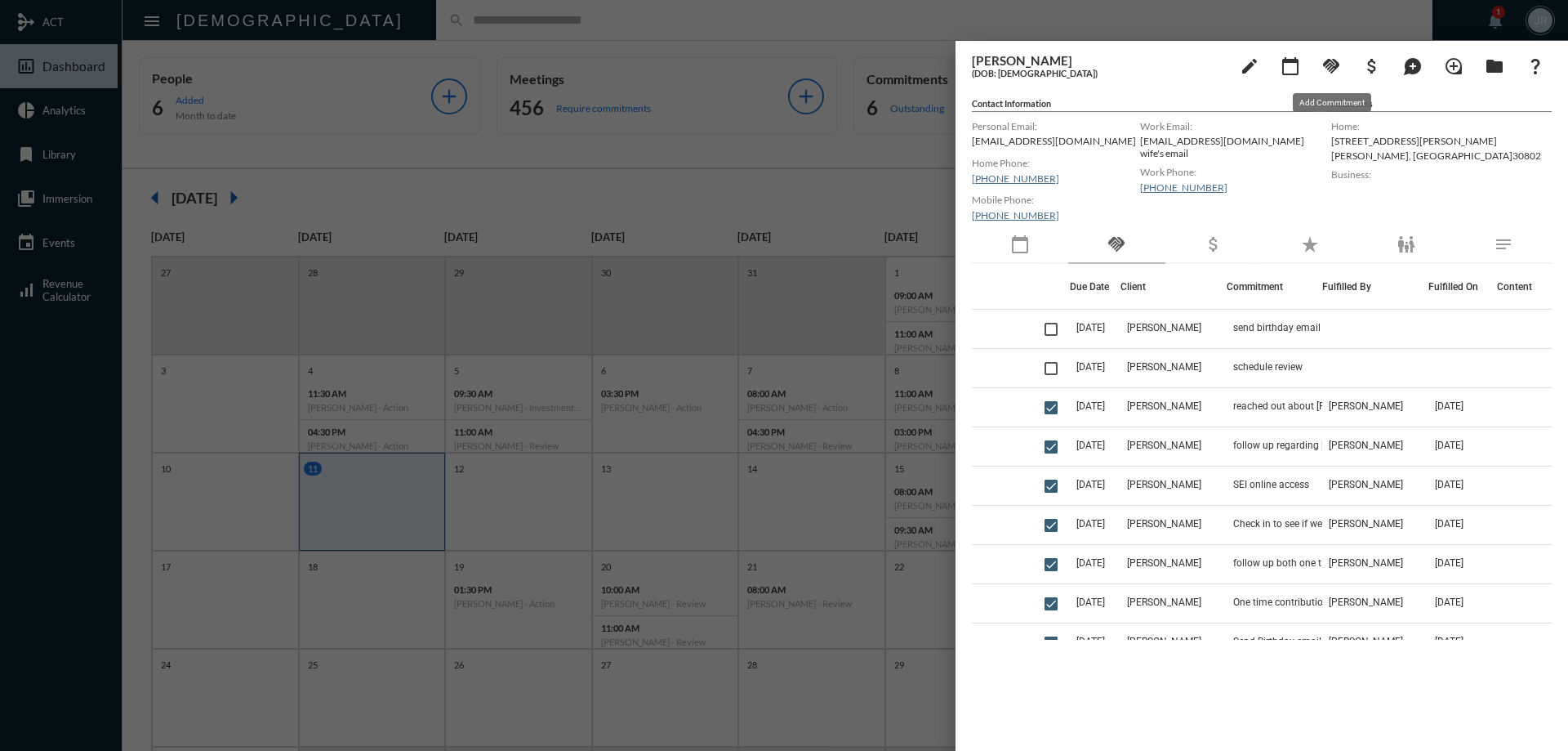
click at [1329, 67] on mat-icon "handshake" at bounding box center [1331, 66] width 19 height 19
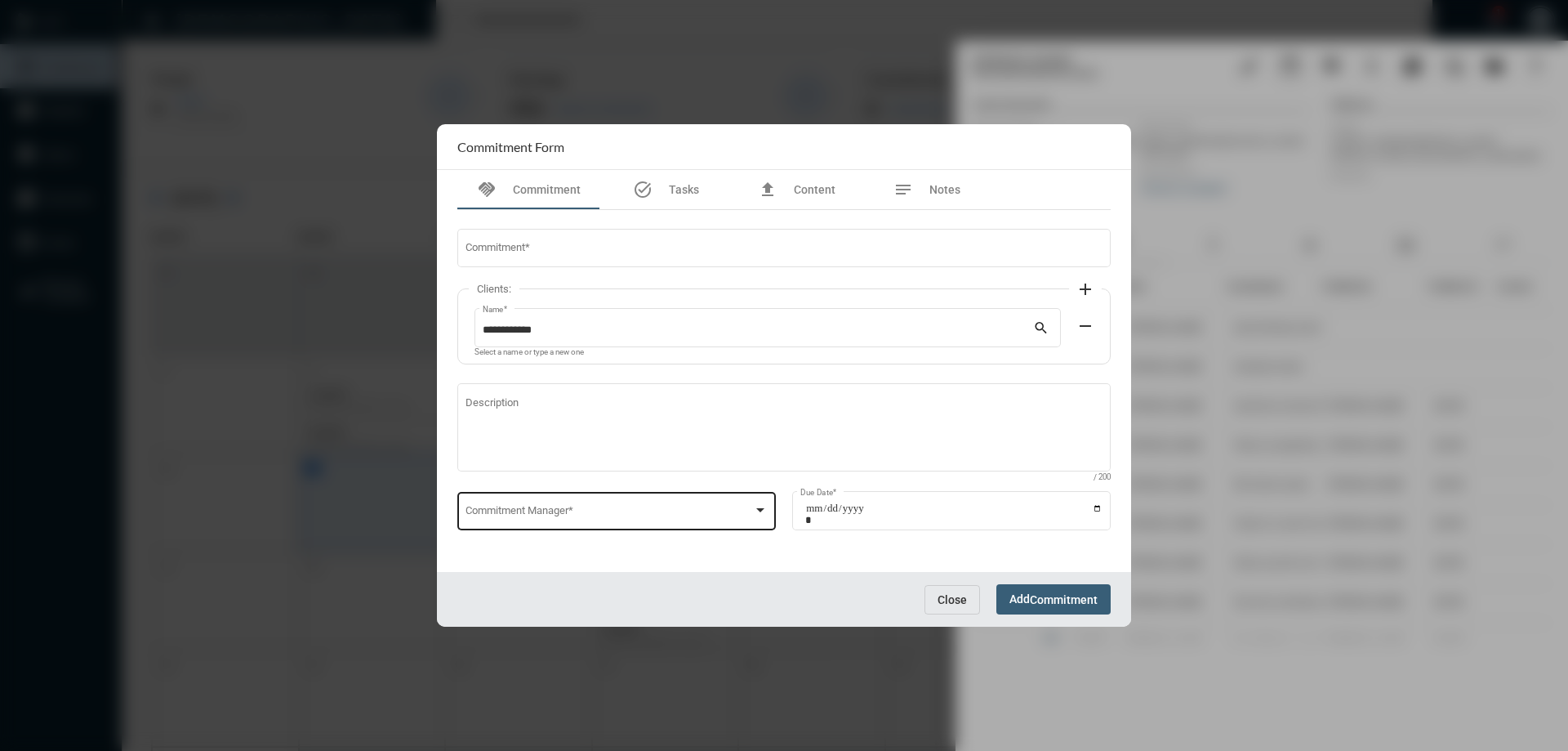
click at [549, 511] on span at bounding box center [609, 513] width 288 height 12
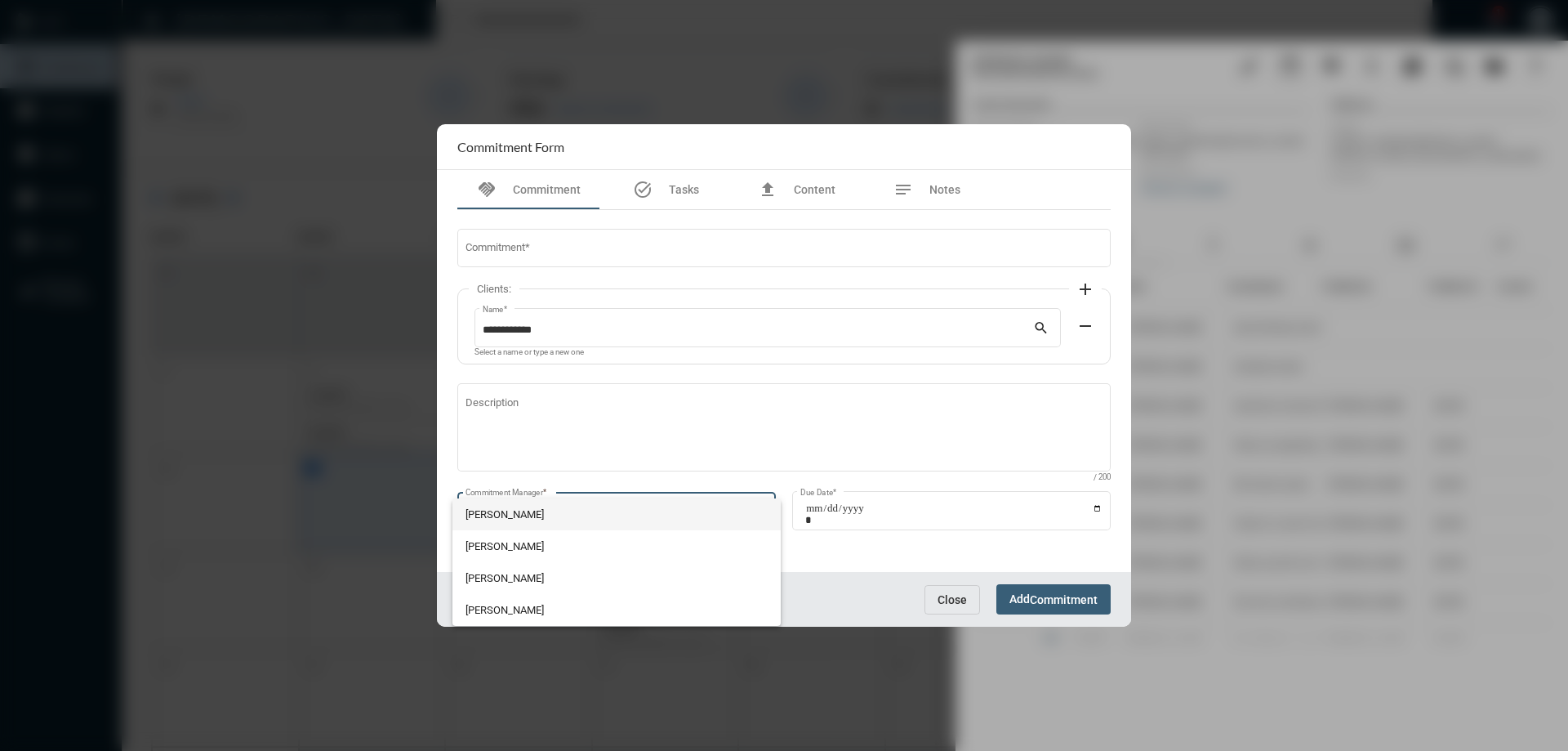
click at [504, 510] on span "[PERSON_NAME]" at bounding box center [617, 514] width 303 height 31
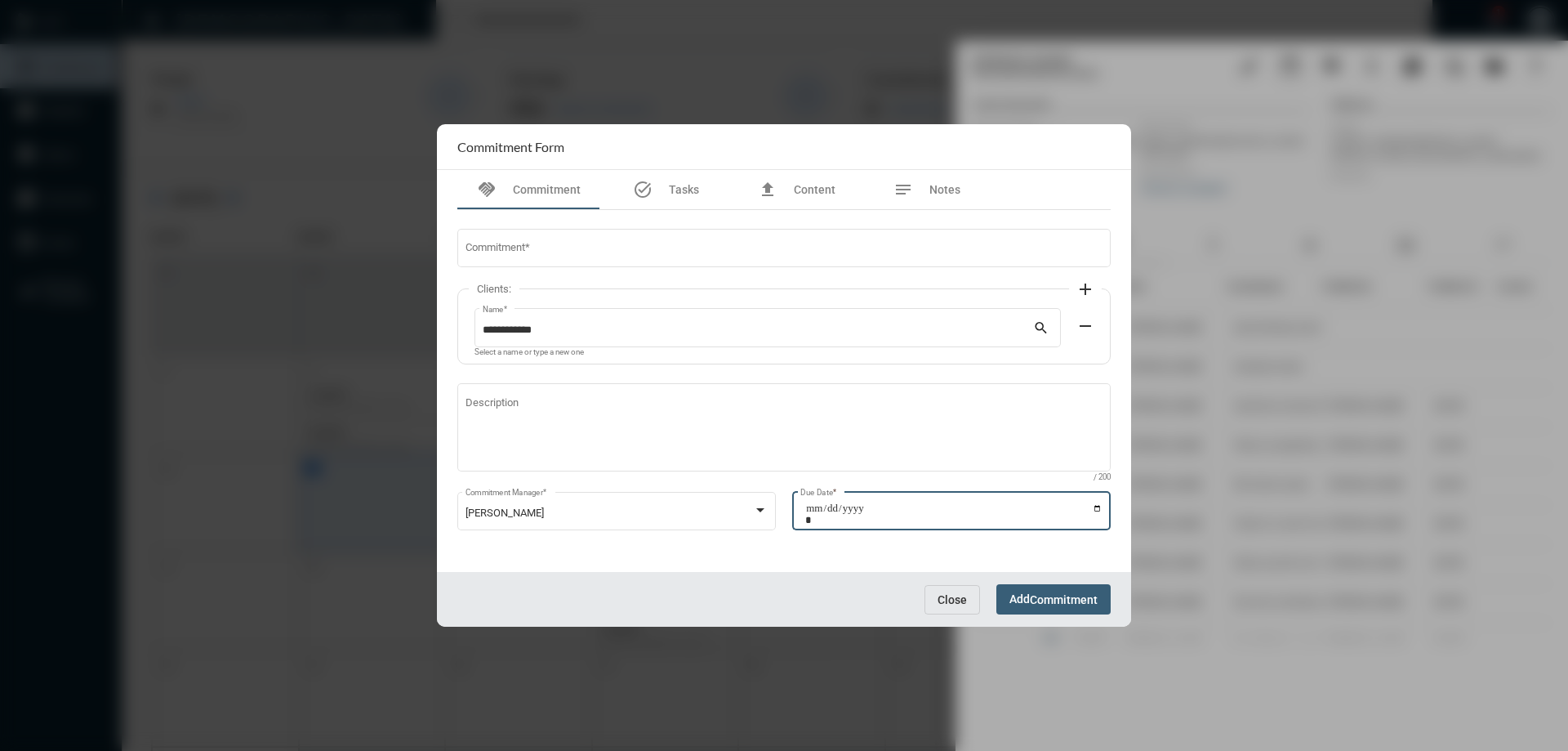
click at [1097, 508] on input "Due Date *" at bounding box center [954, 514] width 297 height 23
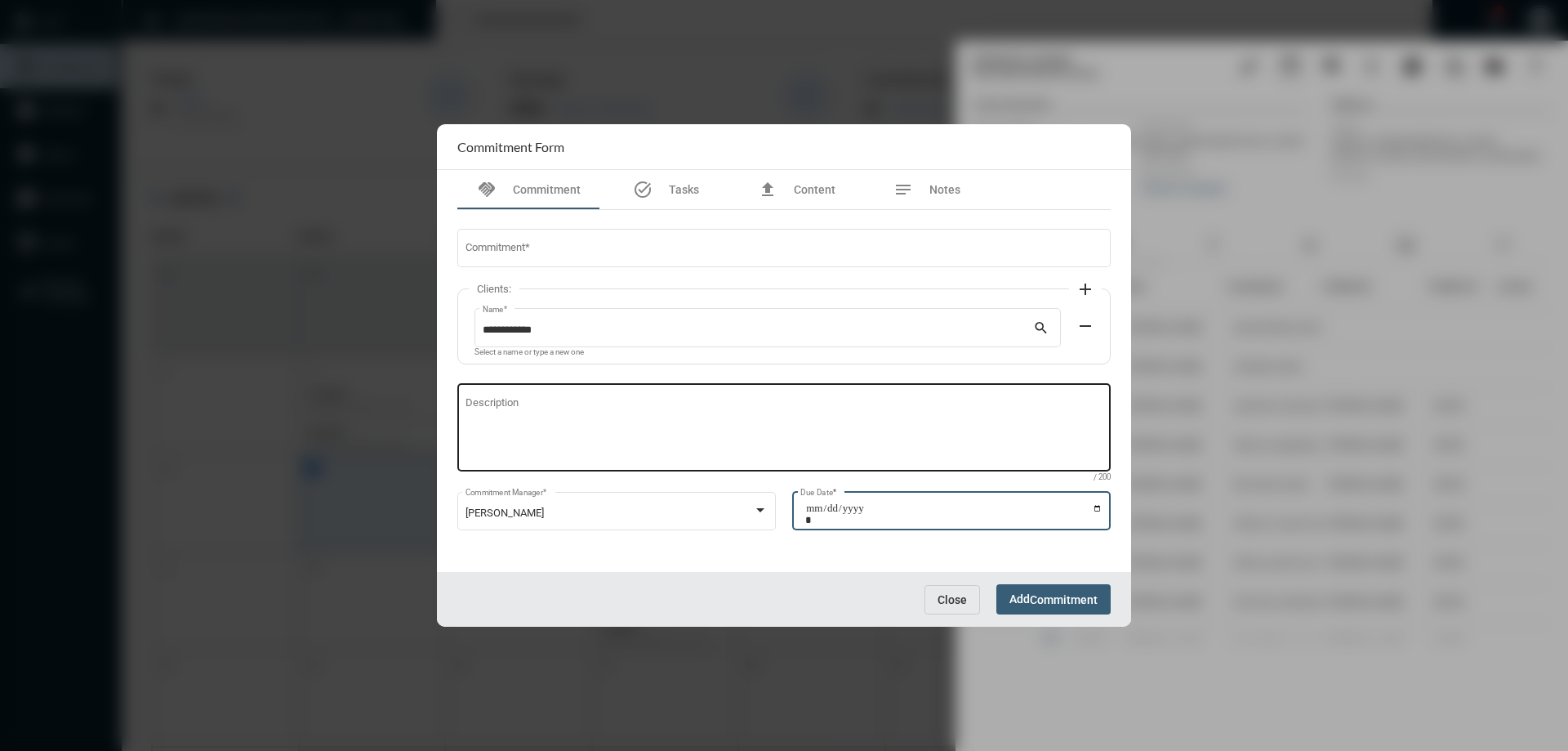
type input "**********"
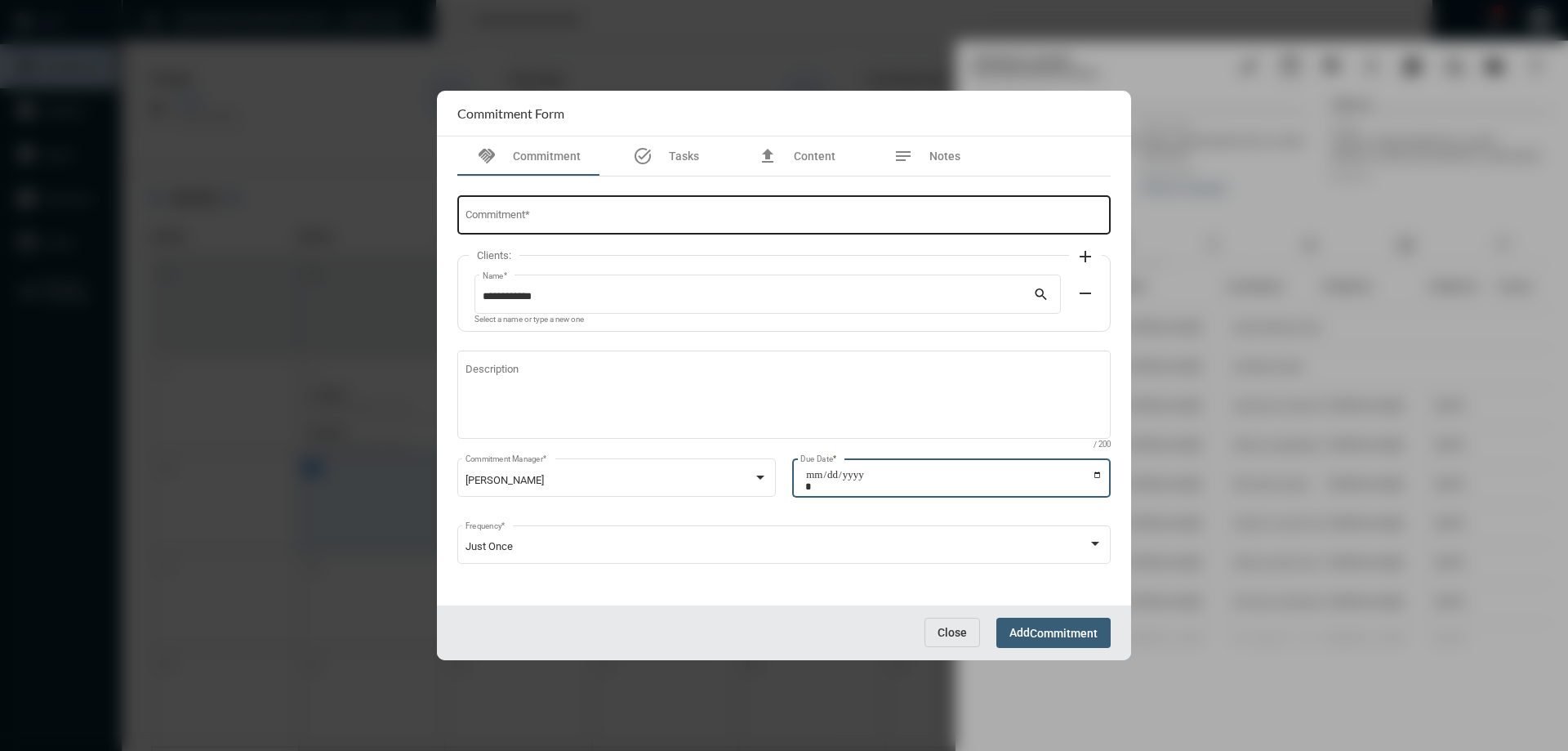
click at [517, 201] on div "Commitment *" at bounding box center [784, 213] width 638 height 42
type input "**********"
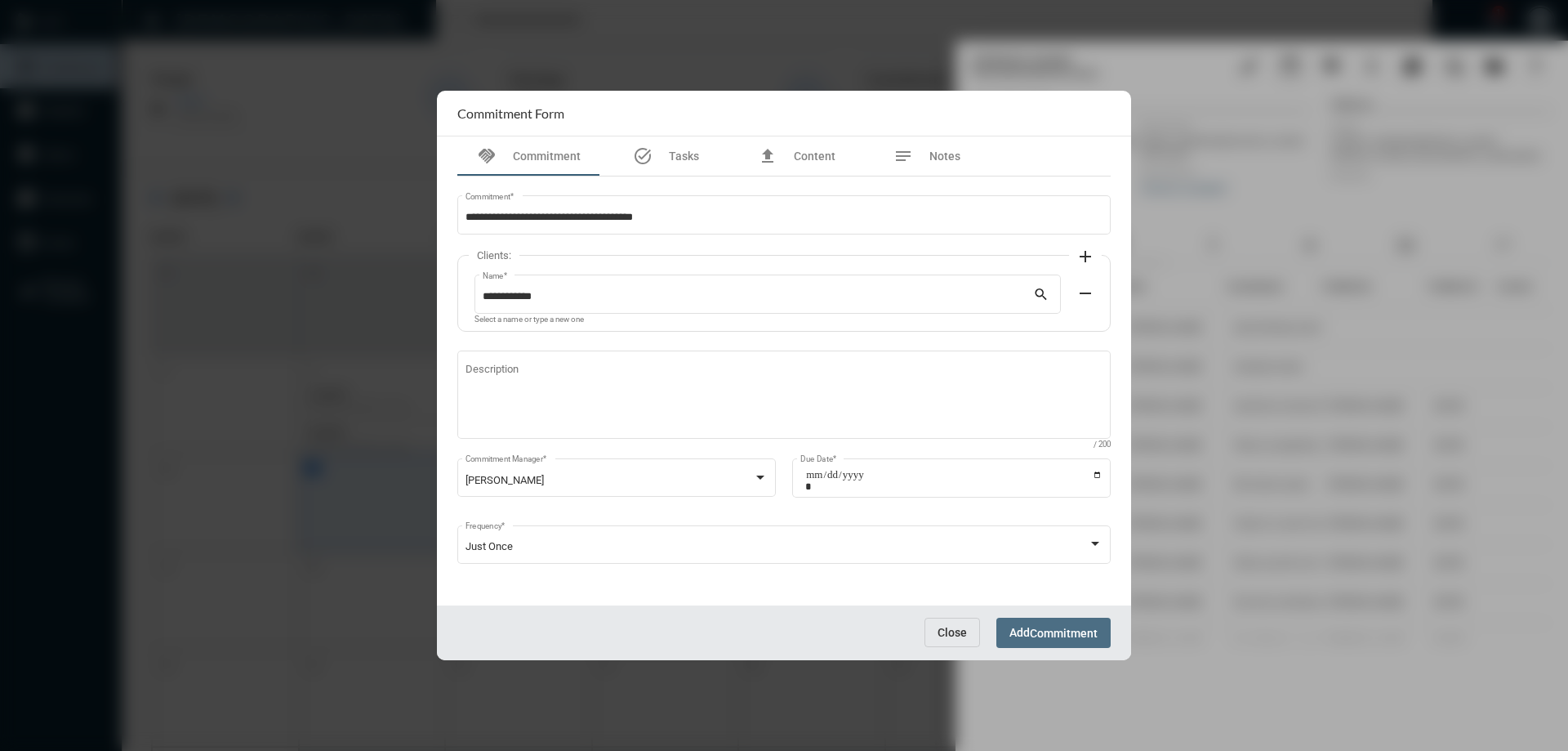
click at [1045, 624] on button "Add Commitment" at bounding box center [1054, 632] width 115 height 30
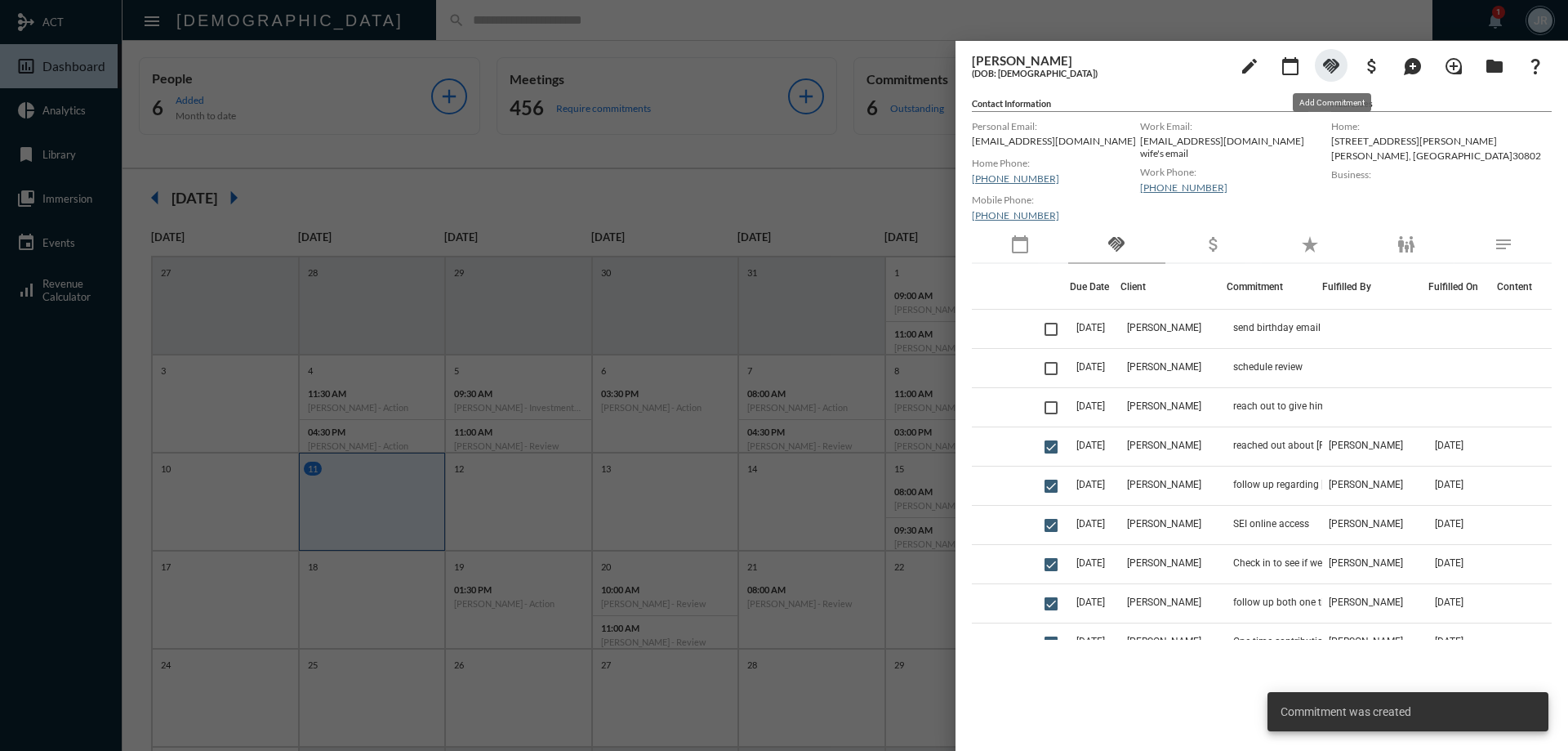
click at [1335, 68] on mat-icon "handshake" at bounding box center [1331, 66] width 19 height 19
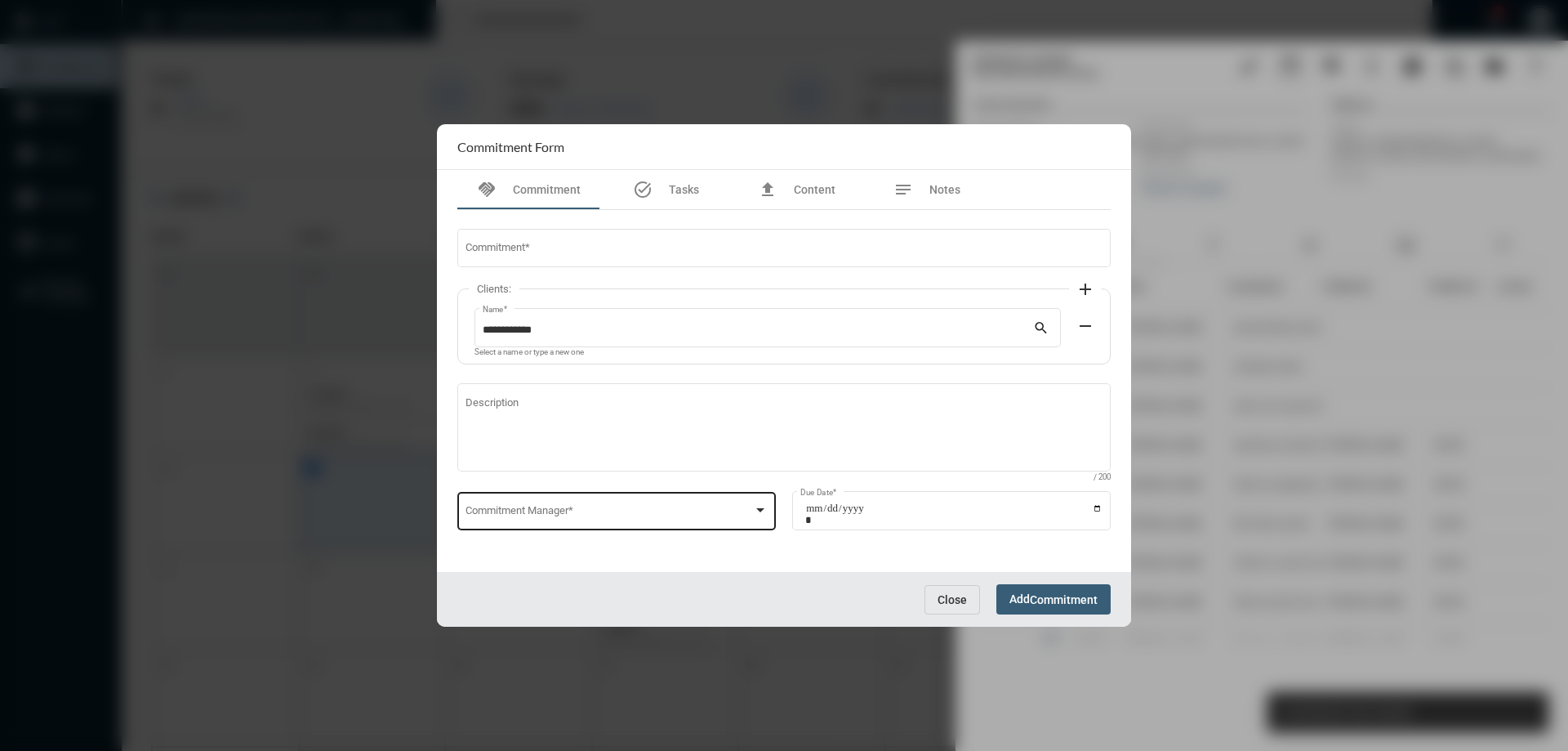
click at [552, 511] on span at bounding box center [609, 513] width 288 height 12
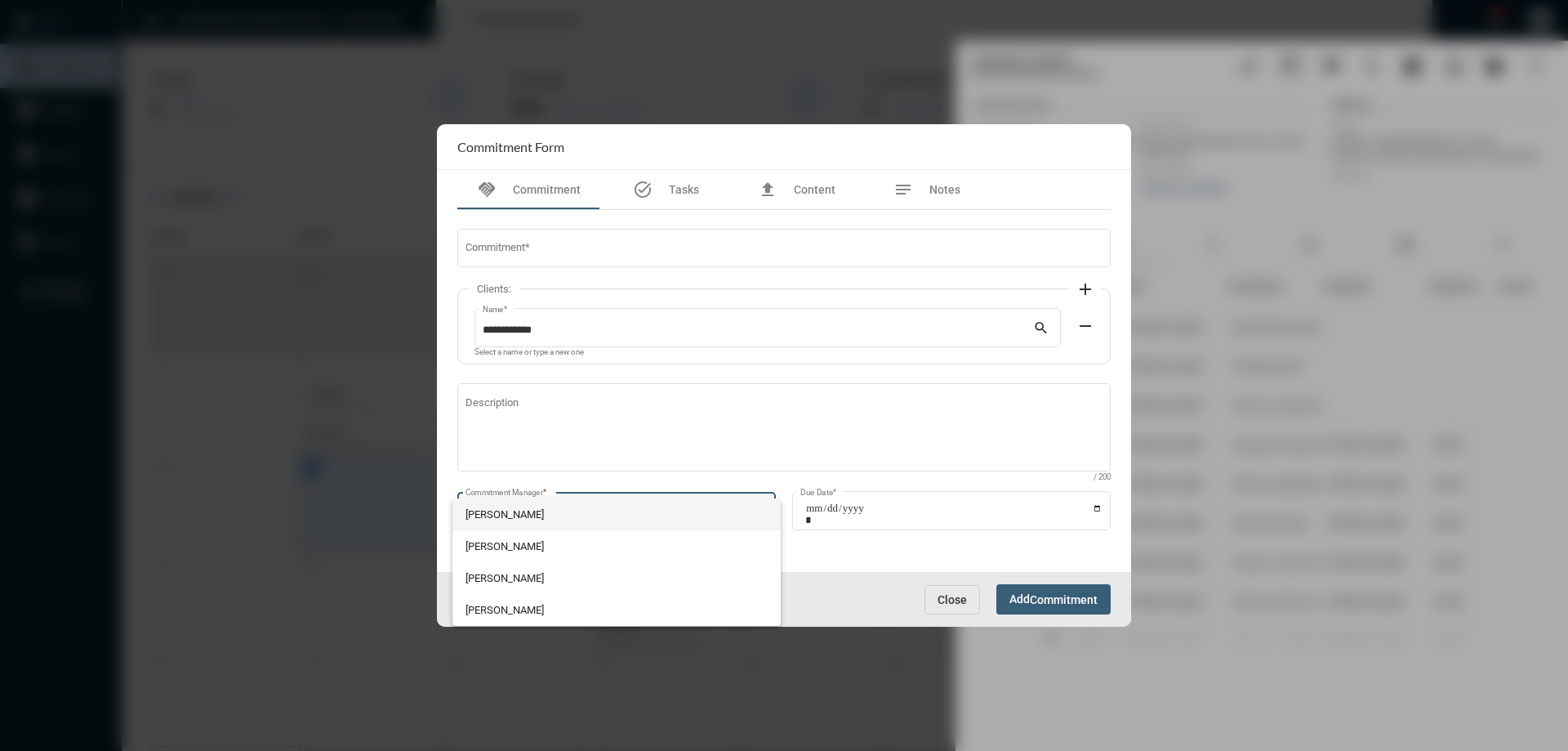
click at [504, 519] on span "[PERSON_NAME]" at bounding box center [617, 514] width 303 height 31
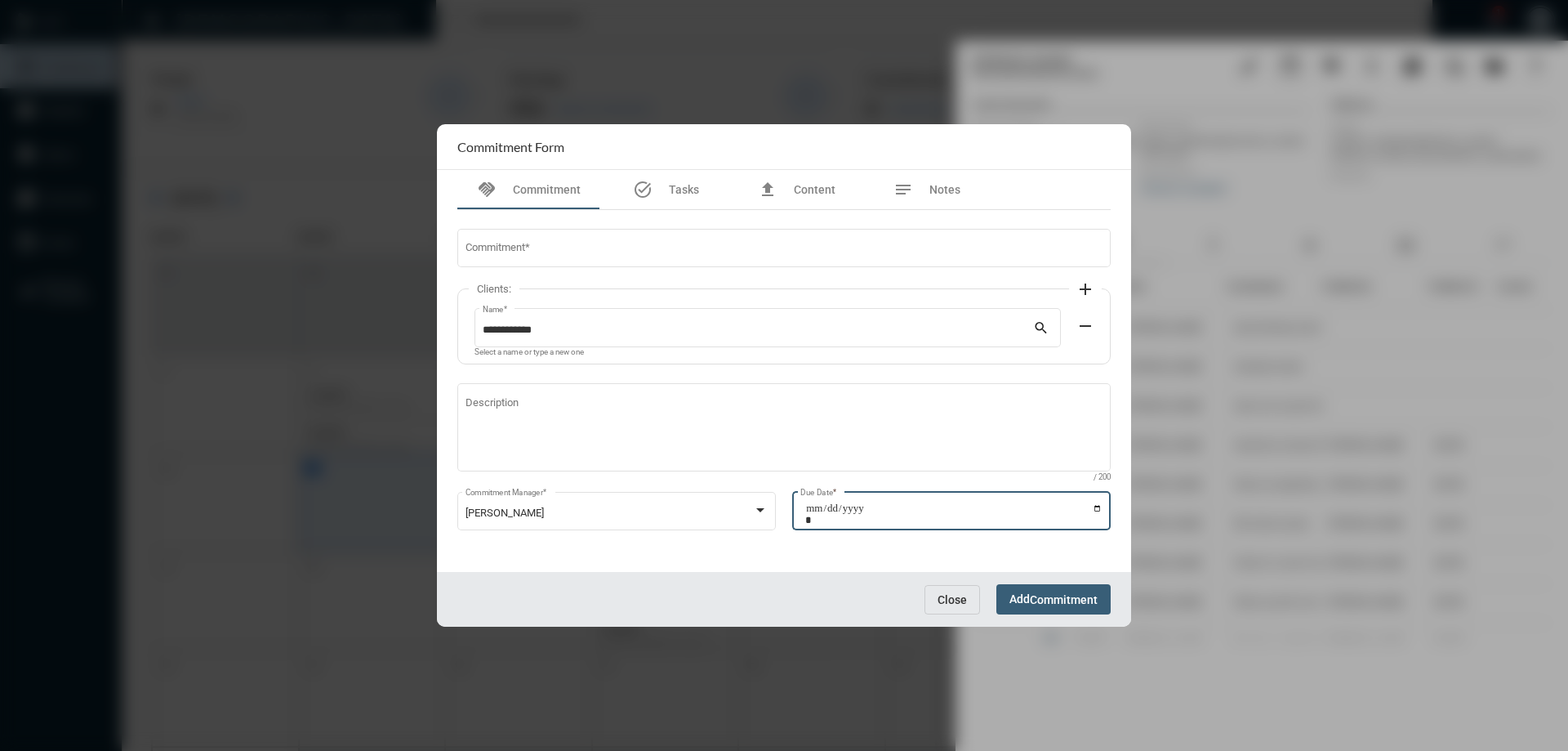
click at [1101, 508] on input "Due Date *" at bounding box center [954, 514] width 297 height 23
type input "**********"
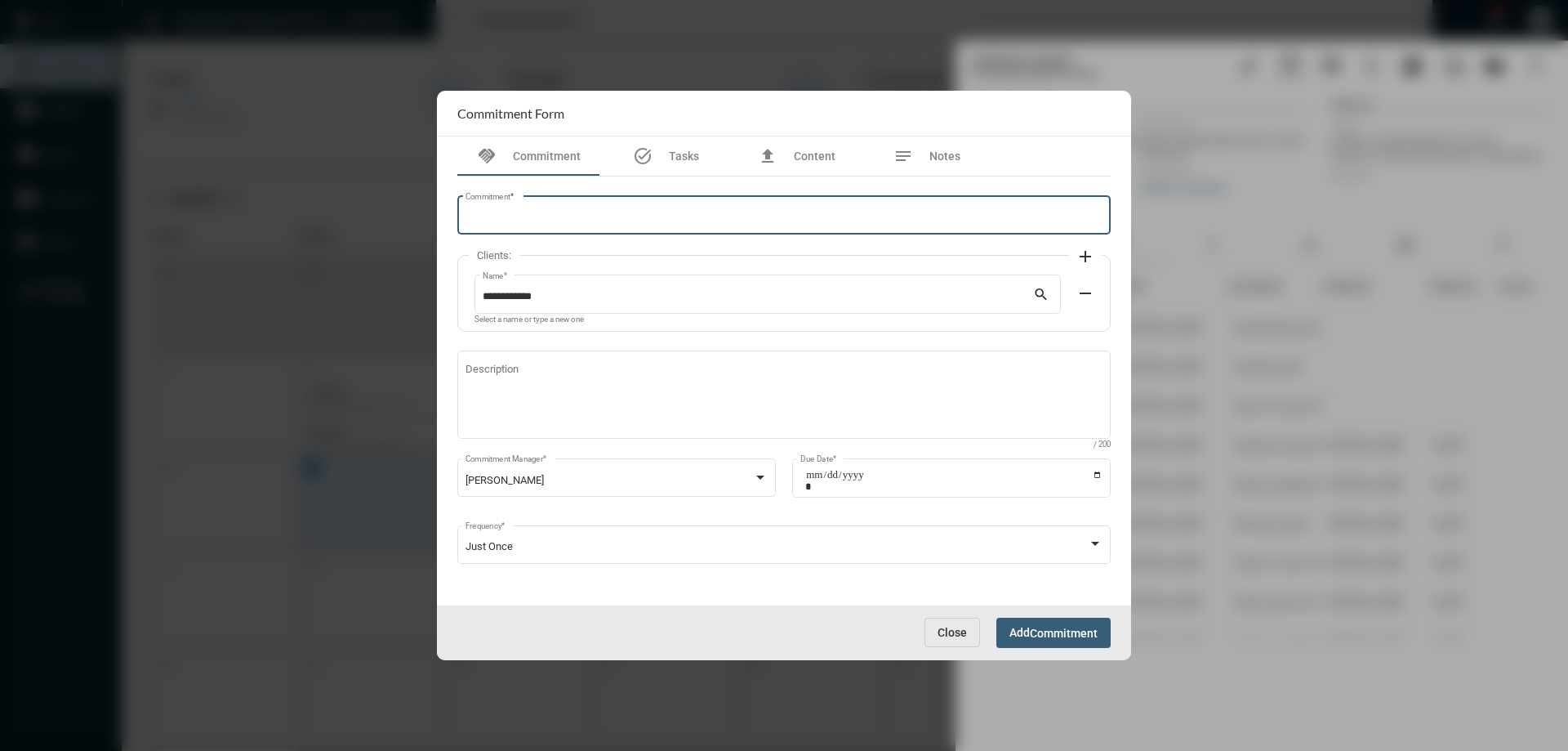
click at [541, 212] on input "Commitment *" at bounding box center [784, 217] width 638 height 12
click at [550, 215] on input "**********" at bounding box center [784, 217] width 638 height 12
type input "**********"
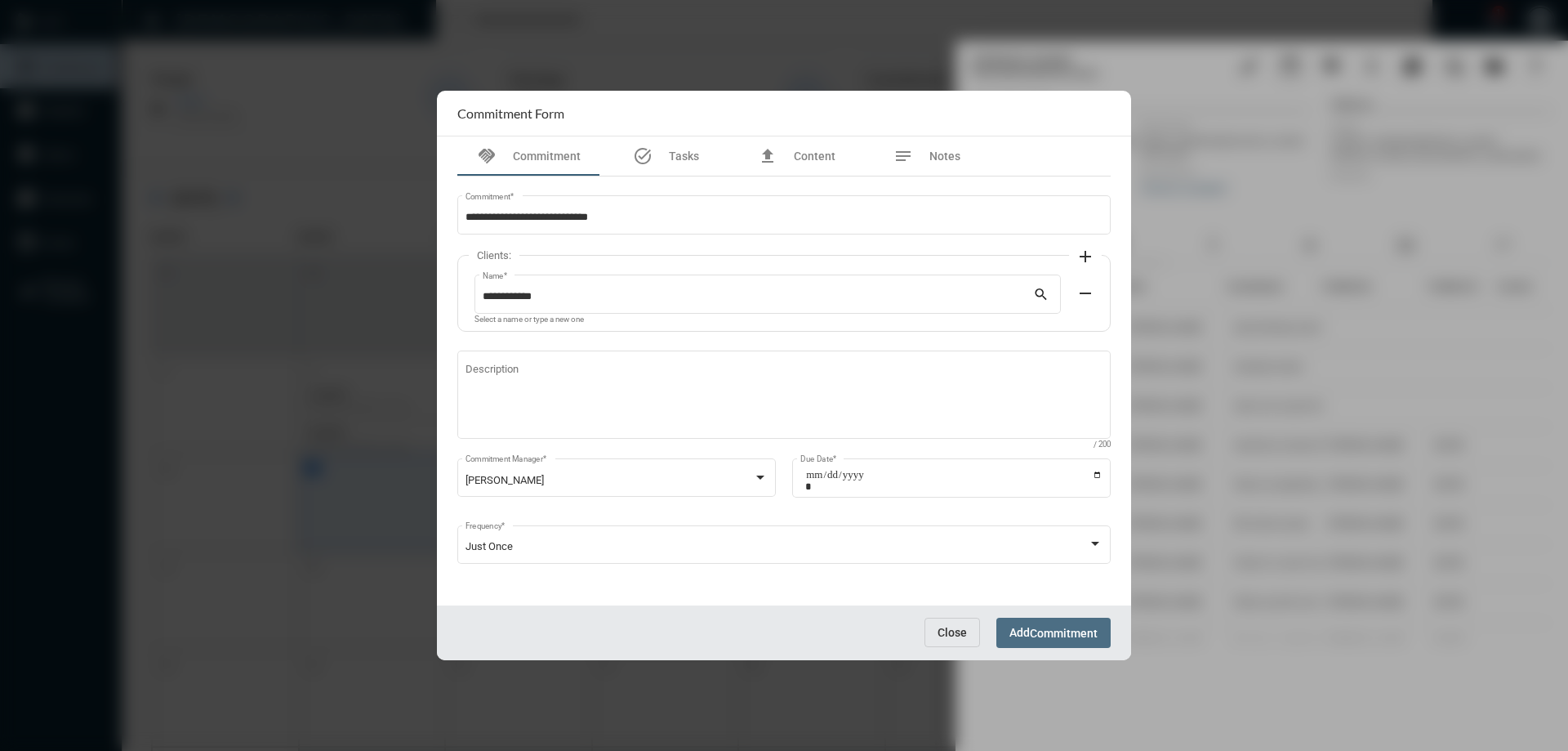
click at [1062, 633] on span "Commitment" at bounding box center [1063, 633] width 67 height 13
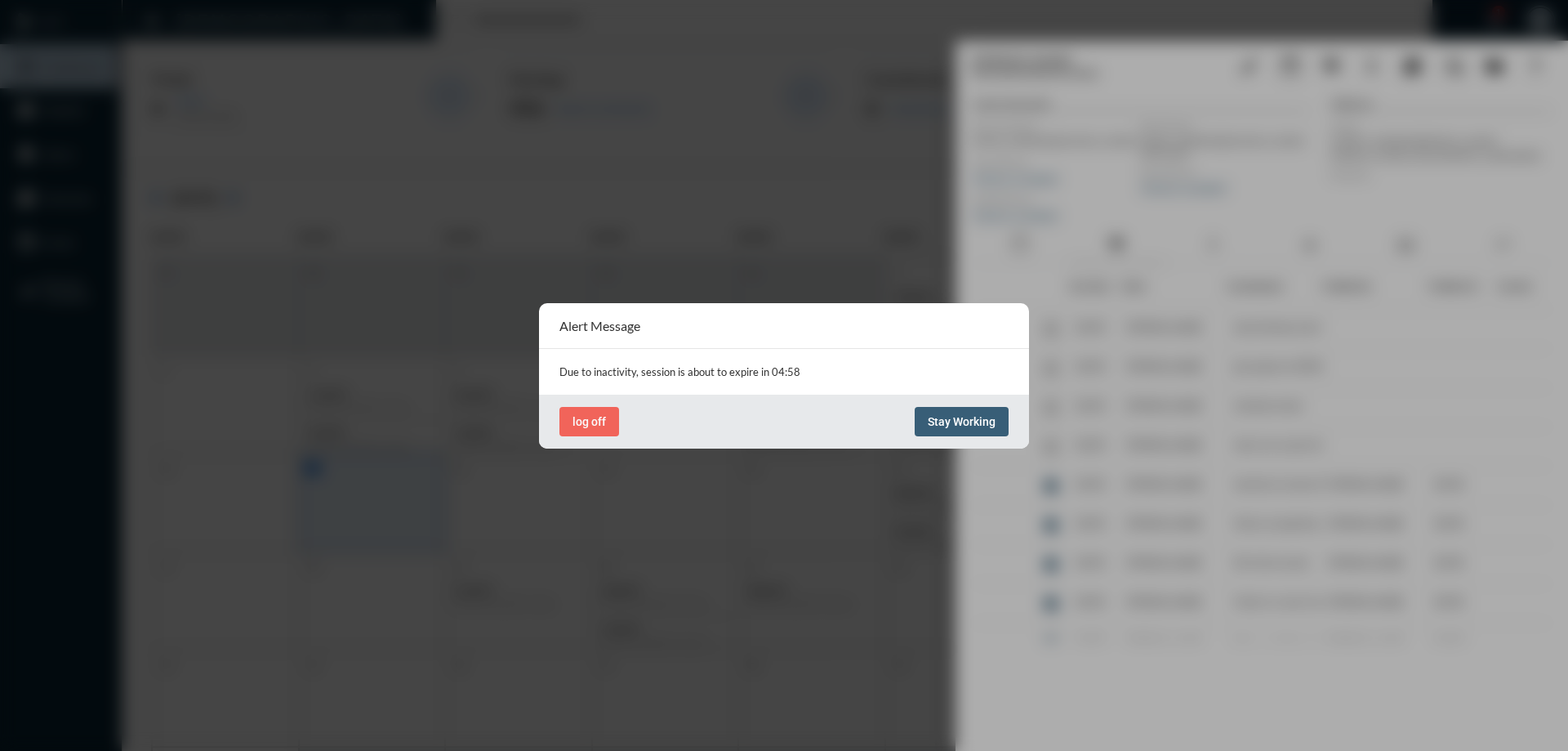
click at [931, 417] on span "Stay Working" at bounding box center [960, 421] width 67 height 13
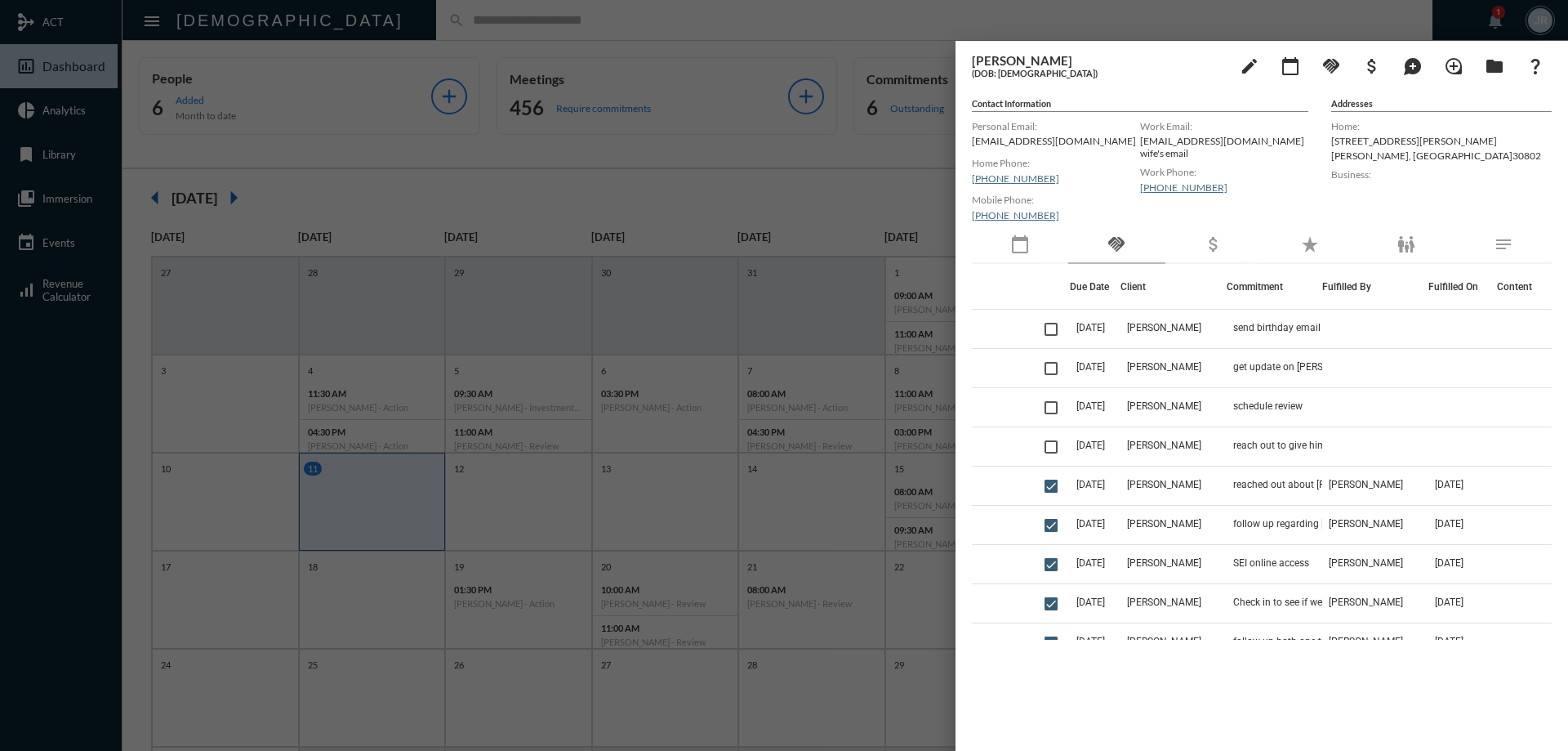
click at [388, 18] on div at bounding box center [784, 375] width 1568 height 751
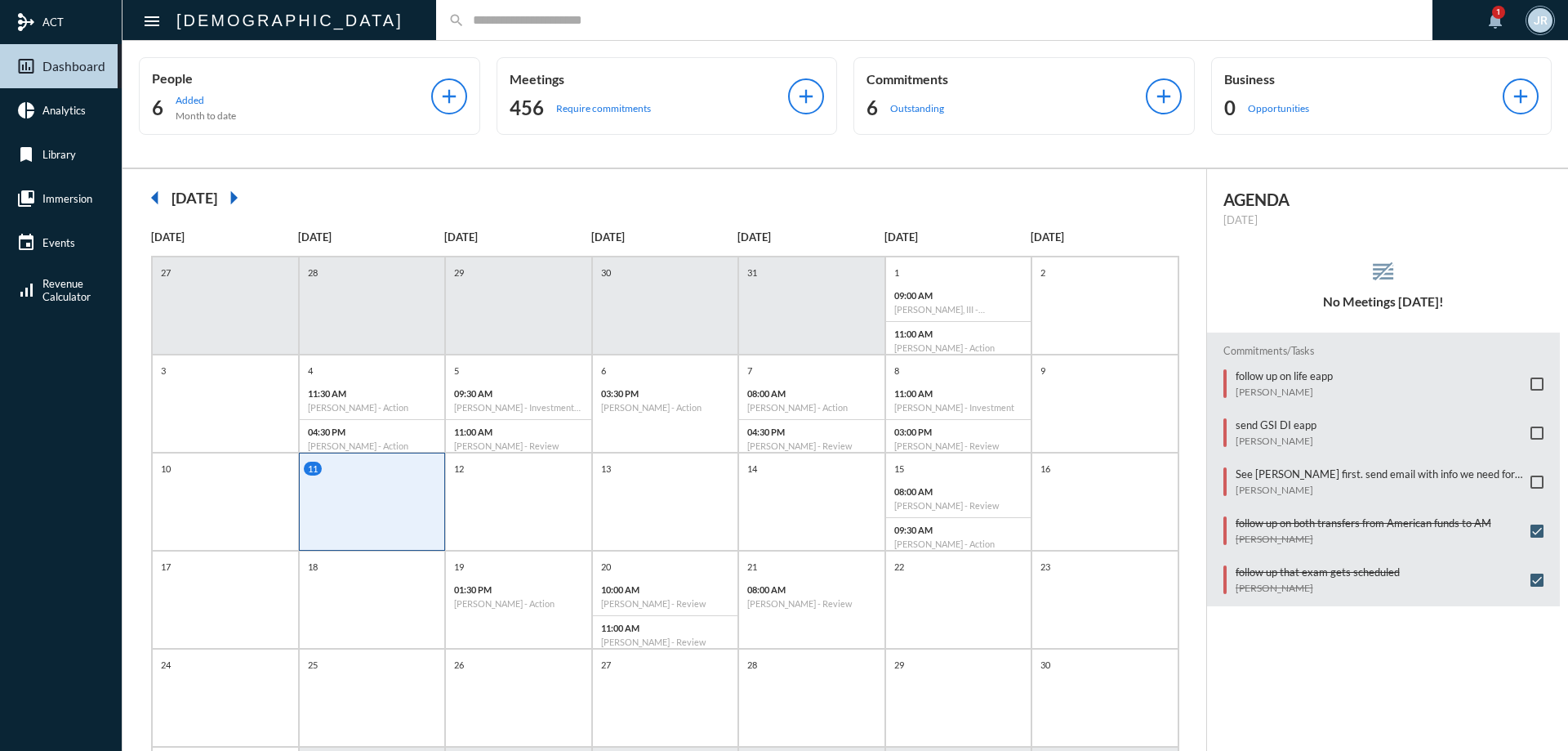
drag, startPoint x: 363, startPoint y: 23, endPoint x: 370, endPoint y: 18, distance: 8.6
click at [464, 23] on input "text" at bounding box center [942, 19] width 955 height 14
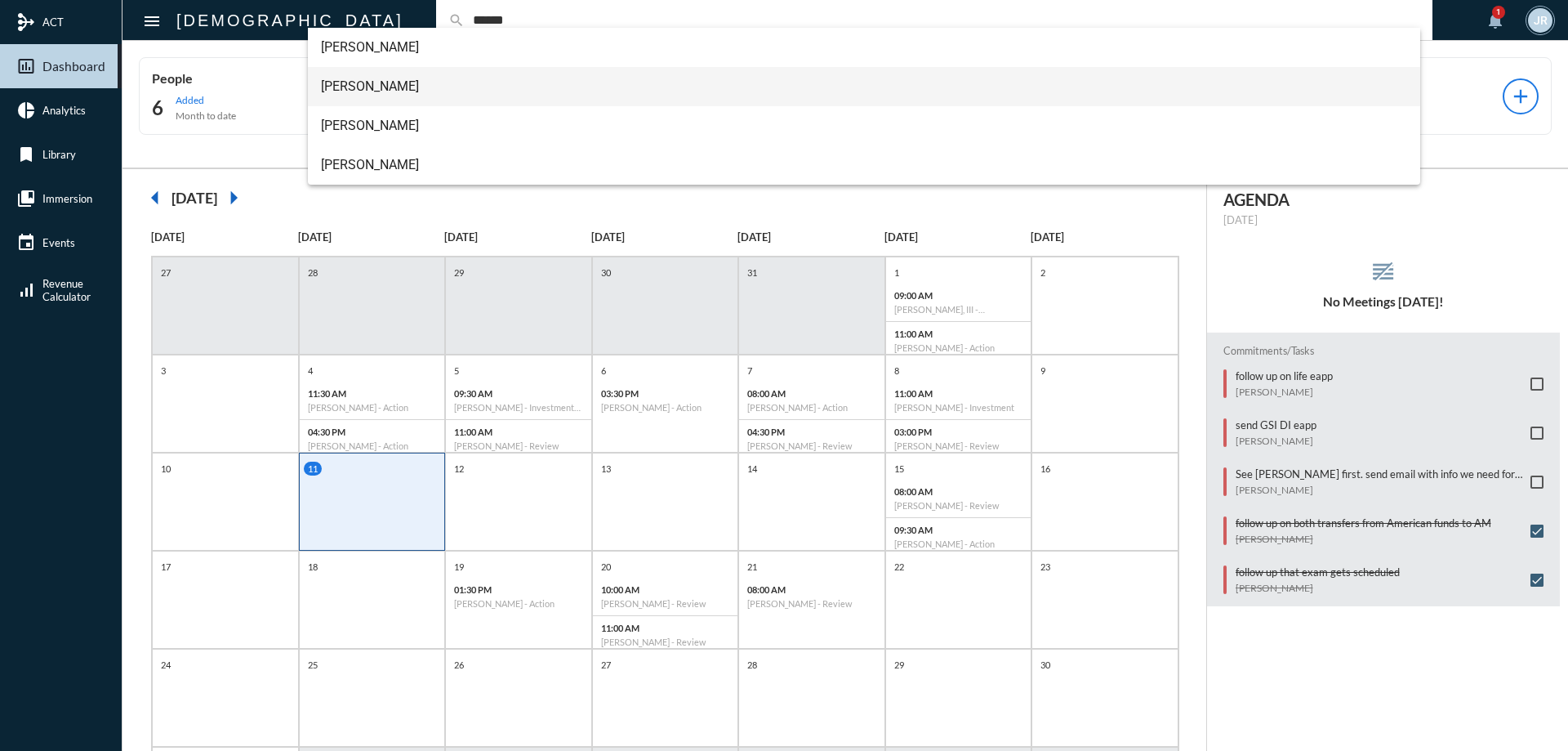
type input "******"
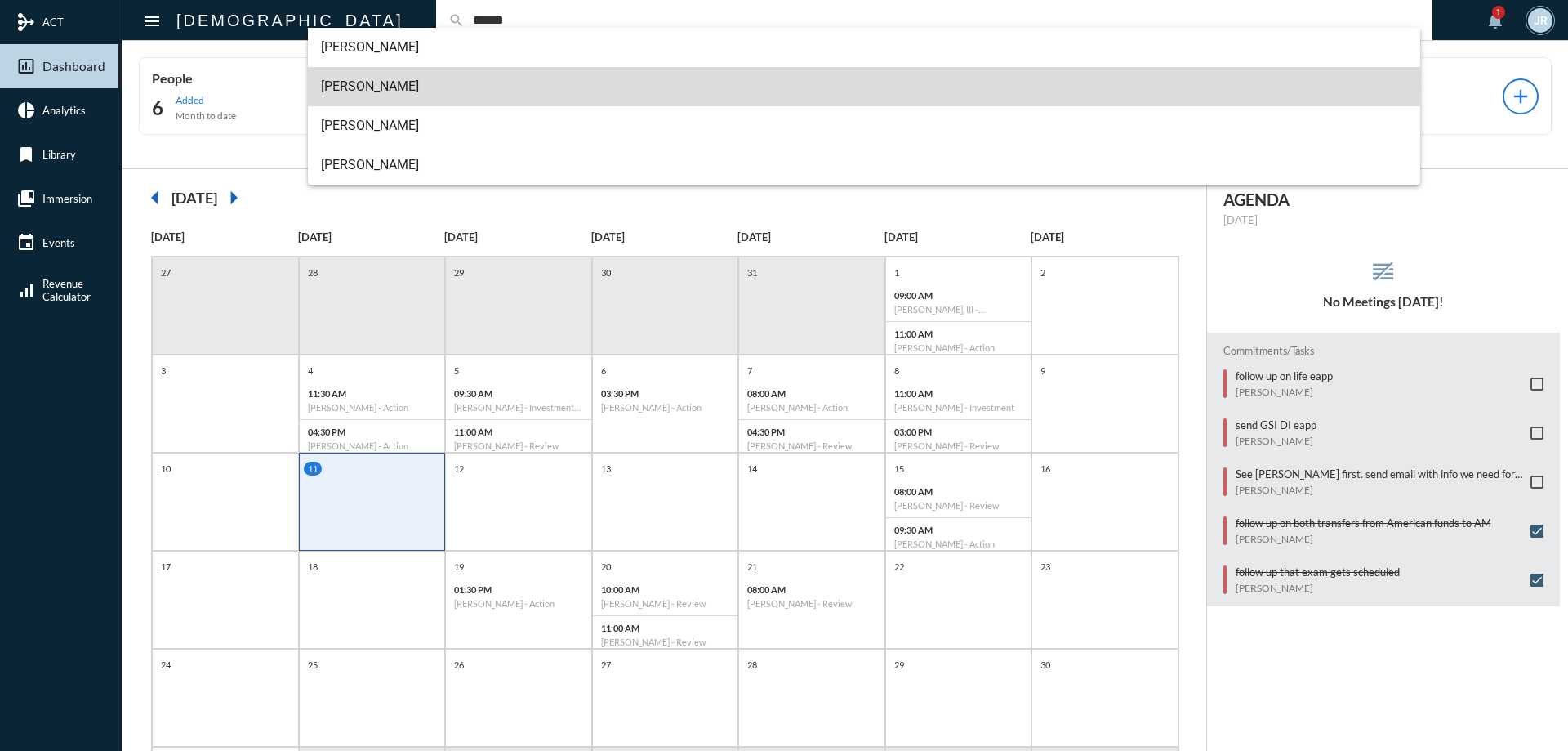
click at [363, 85] on span "[PERSON_NAME]" at bounding box center [863, 87] width 1087 height 39
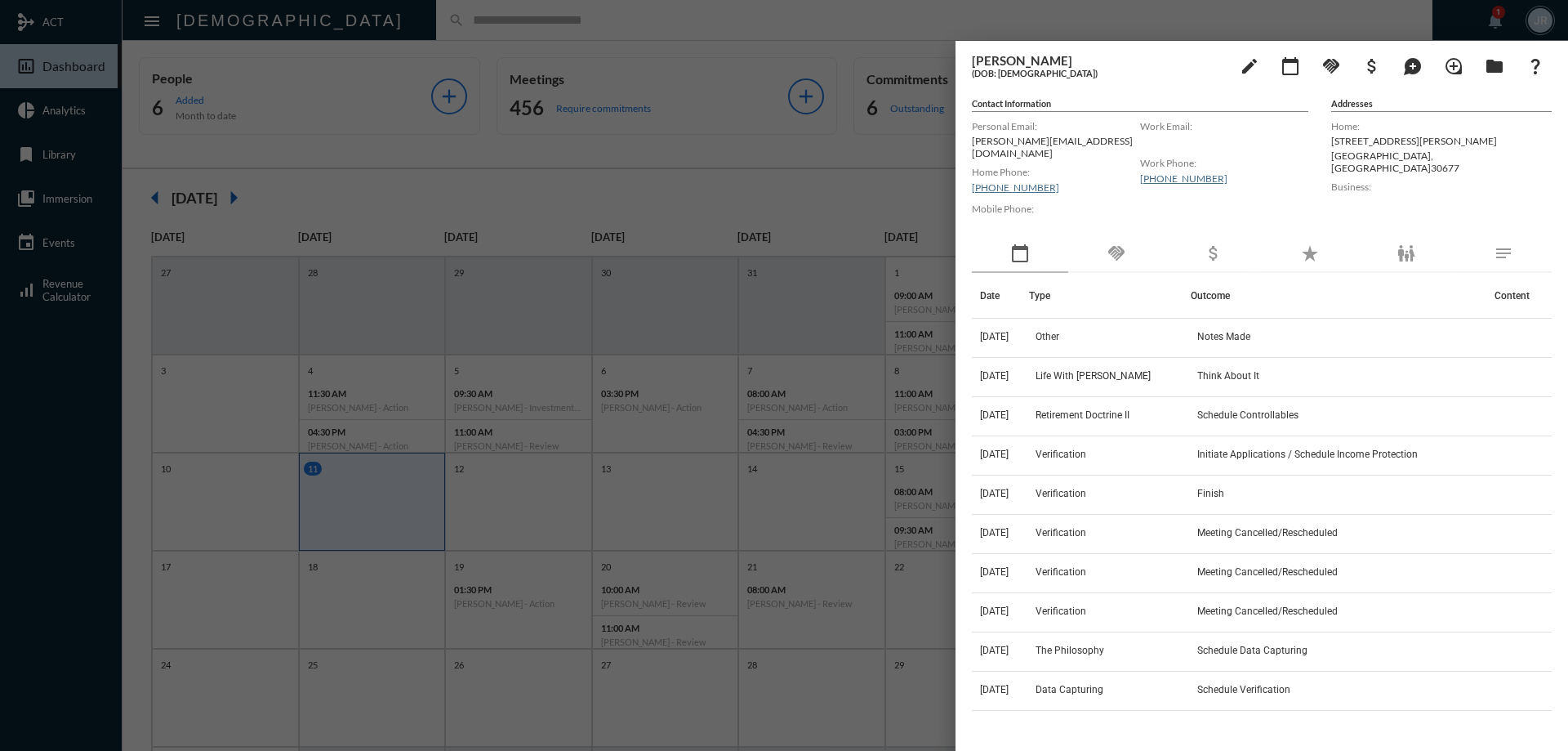
click at [381, 28] on div at bounding box center [784, 375] width 1568 height 751
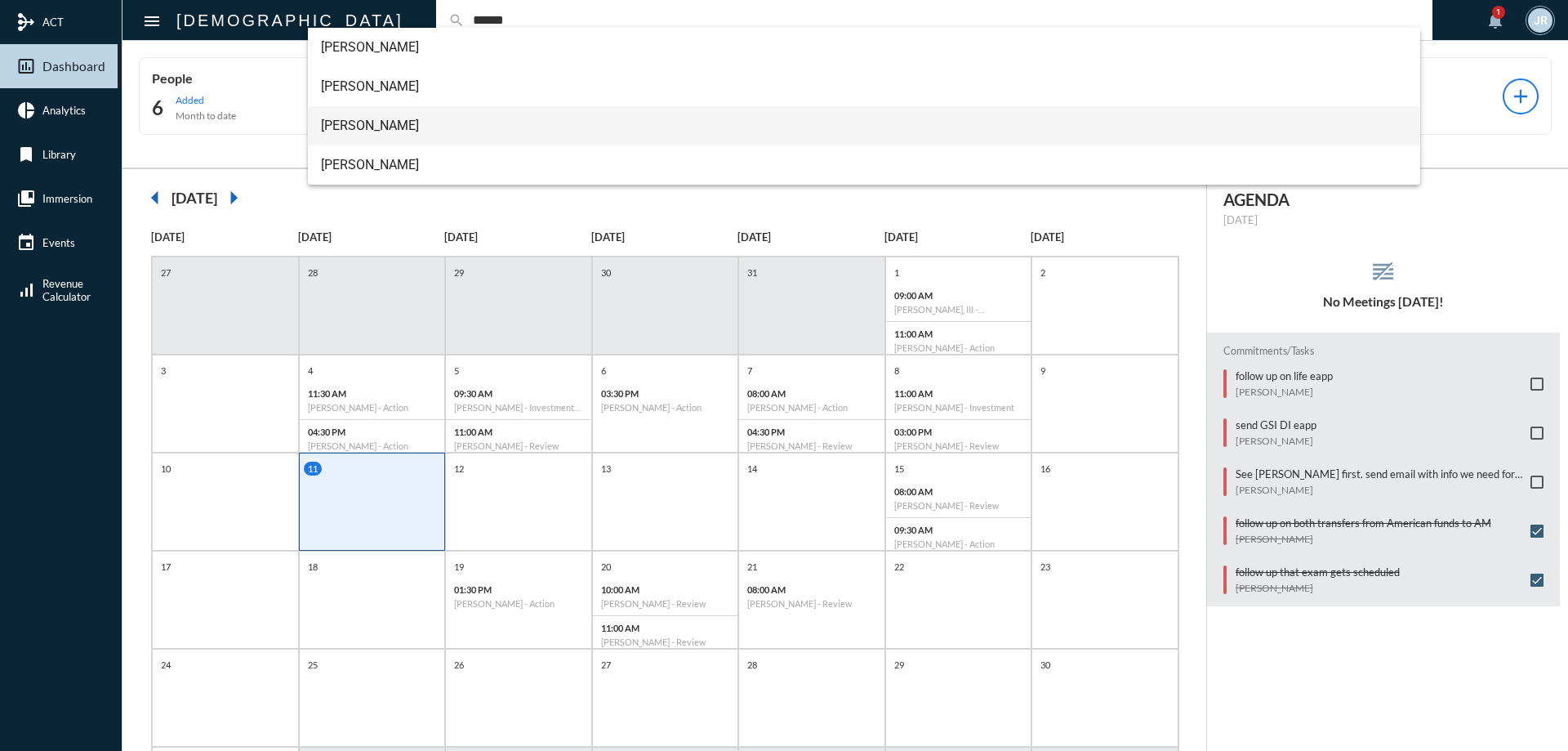
type input "******"
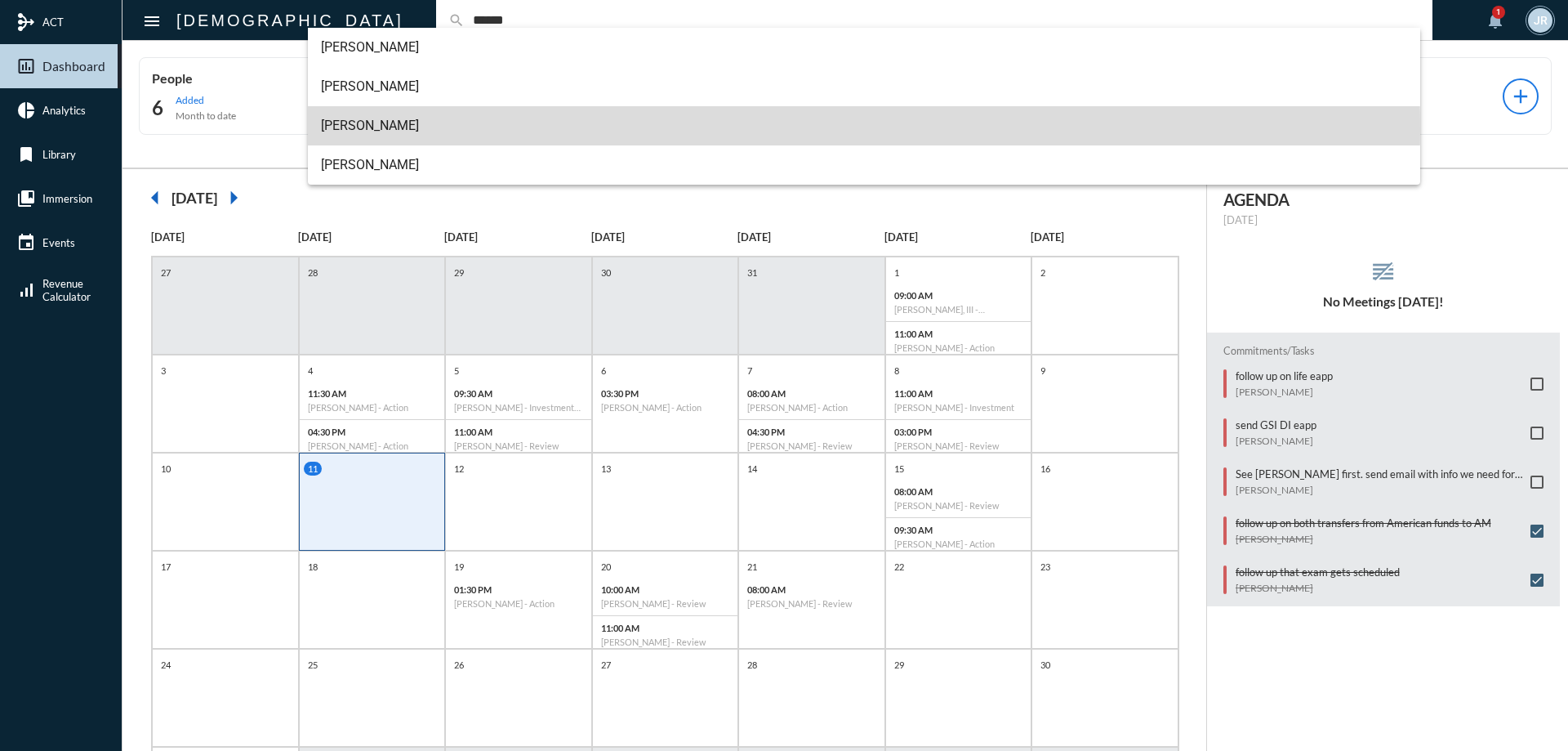
click at [357, 130] on span "[PERSON_NAME]" at bounding box center [863, 126] width 1087 height 39
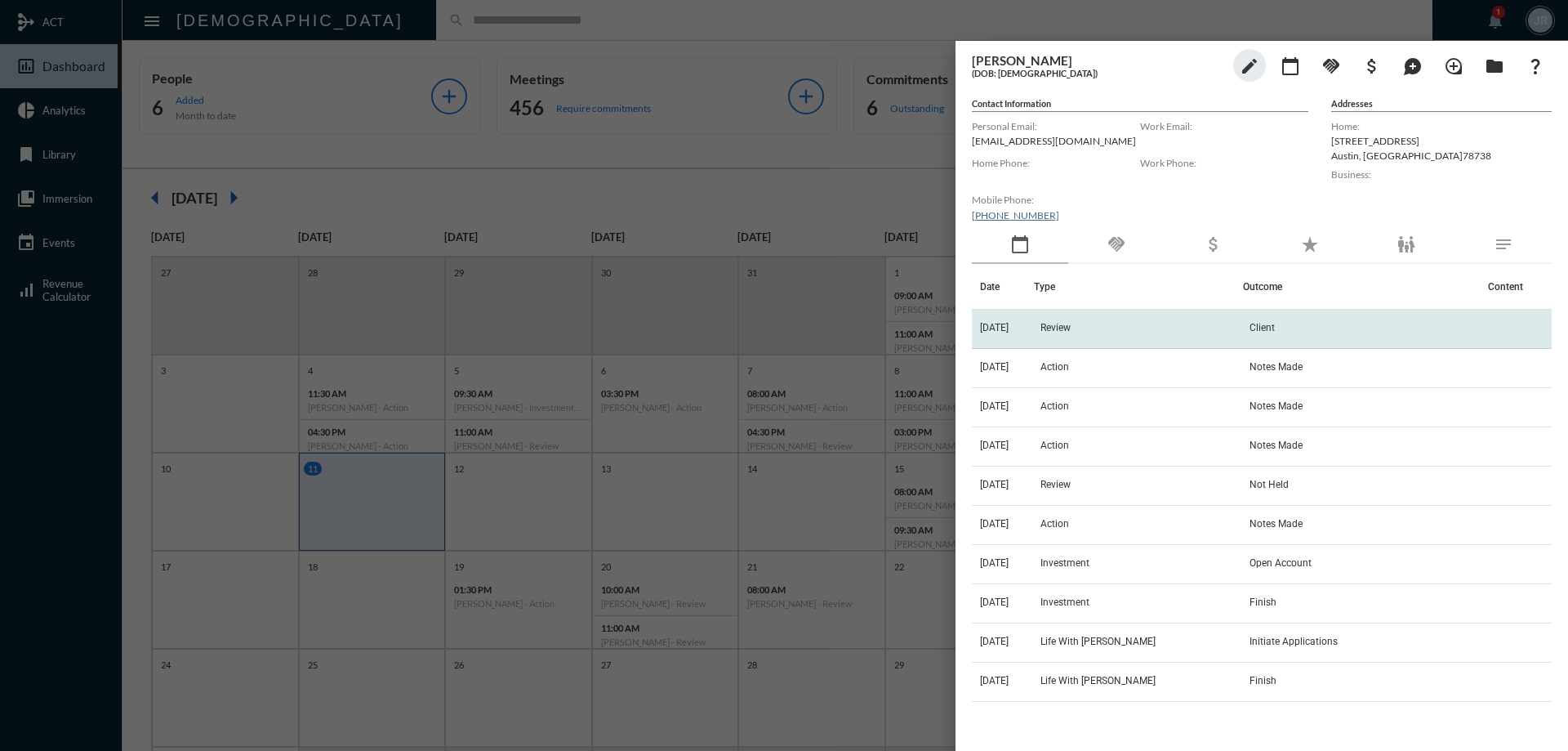
click at [1070, 327] on span "Review" at bounding box center [1055, 327] width 30 height 11
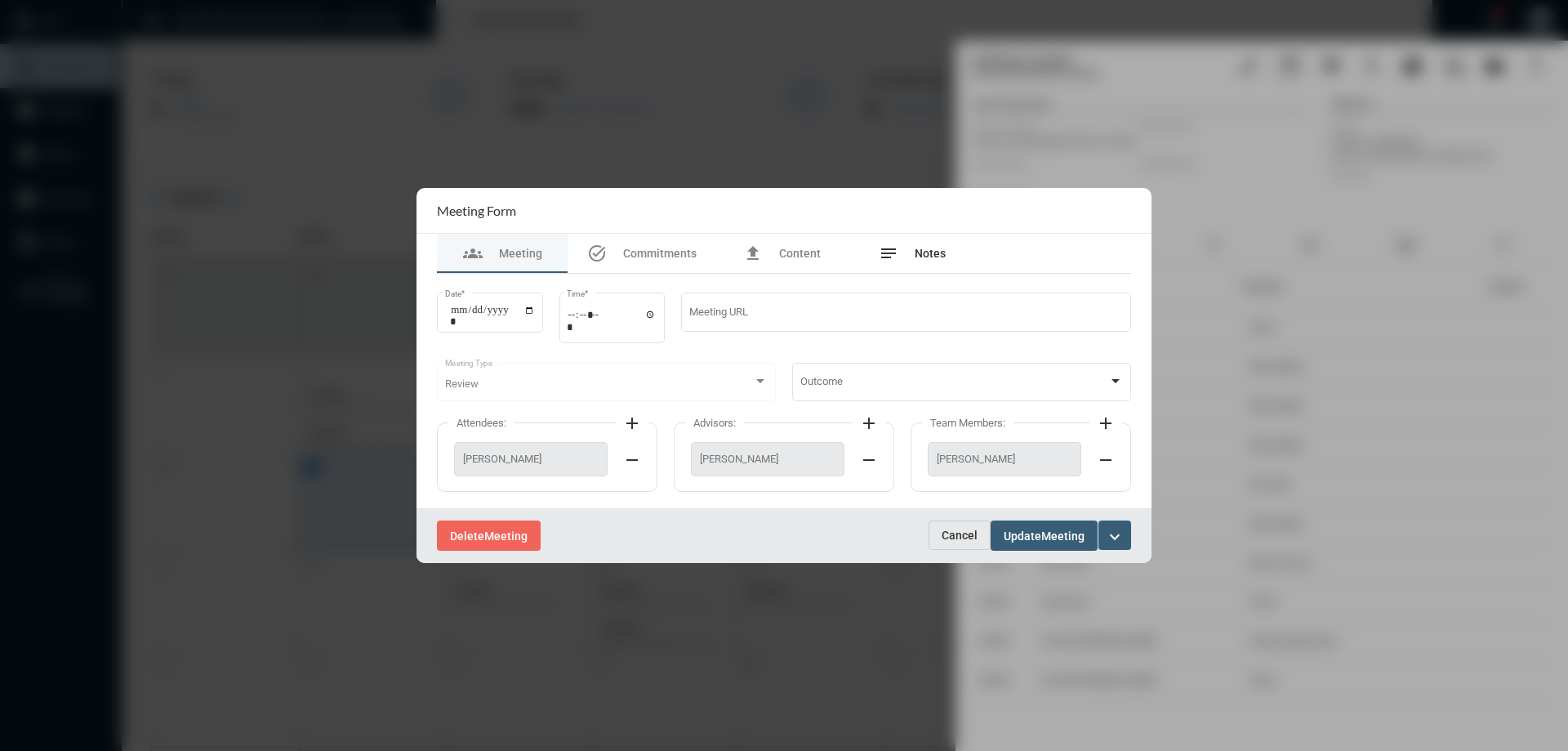
click at [938, 257] on span "Notes" at bounding box center [930, 253] width 31 height 13
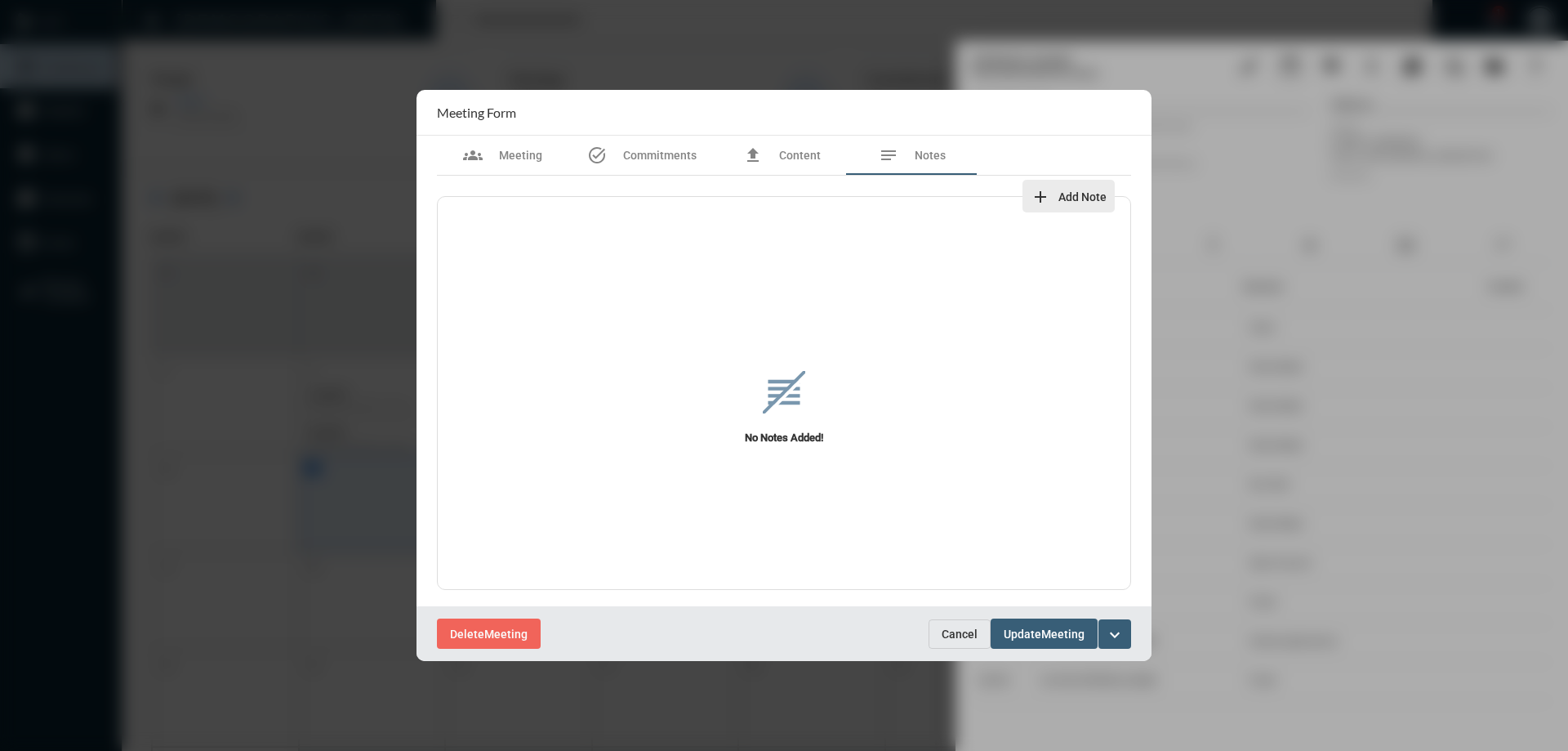
click at [1043, 200] on mat-icon "add" at bounding box center [1040, 196] width 19 height 19
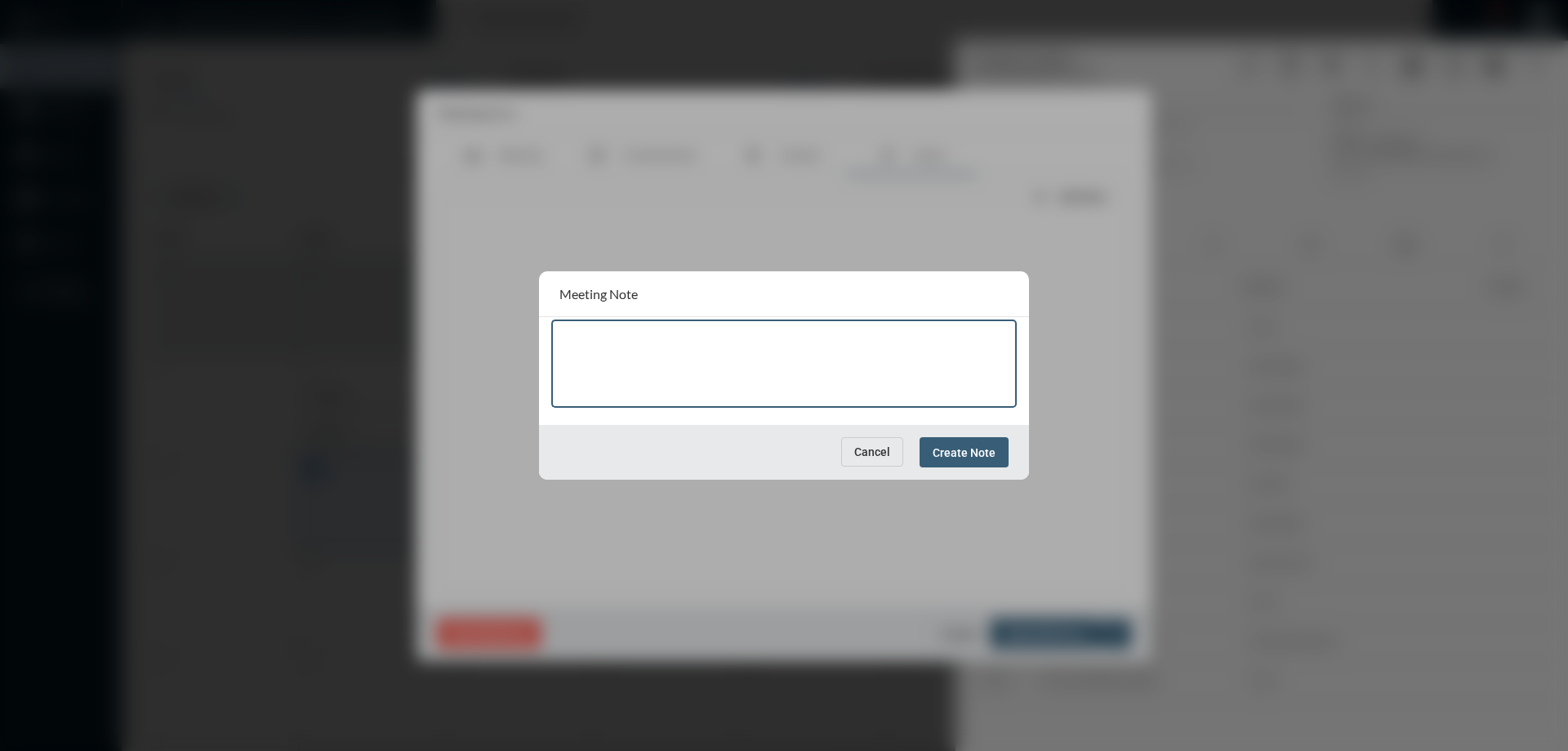
paste textarea "**********"
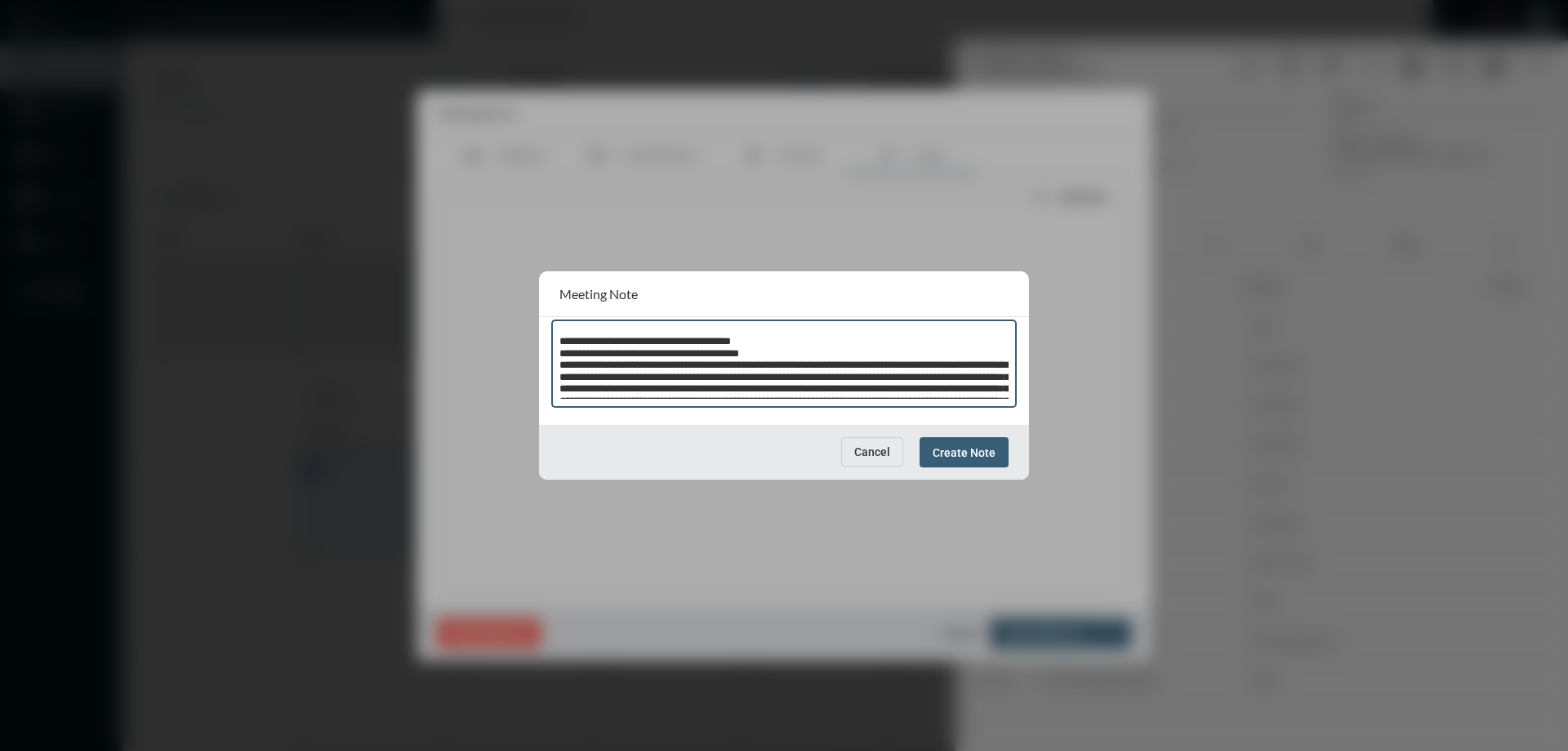
scroll to position [415, 0]
type textarea "**********"
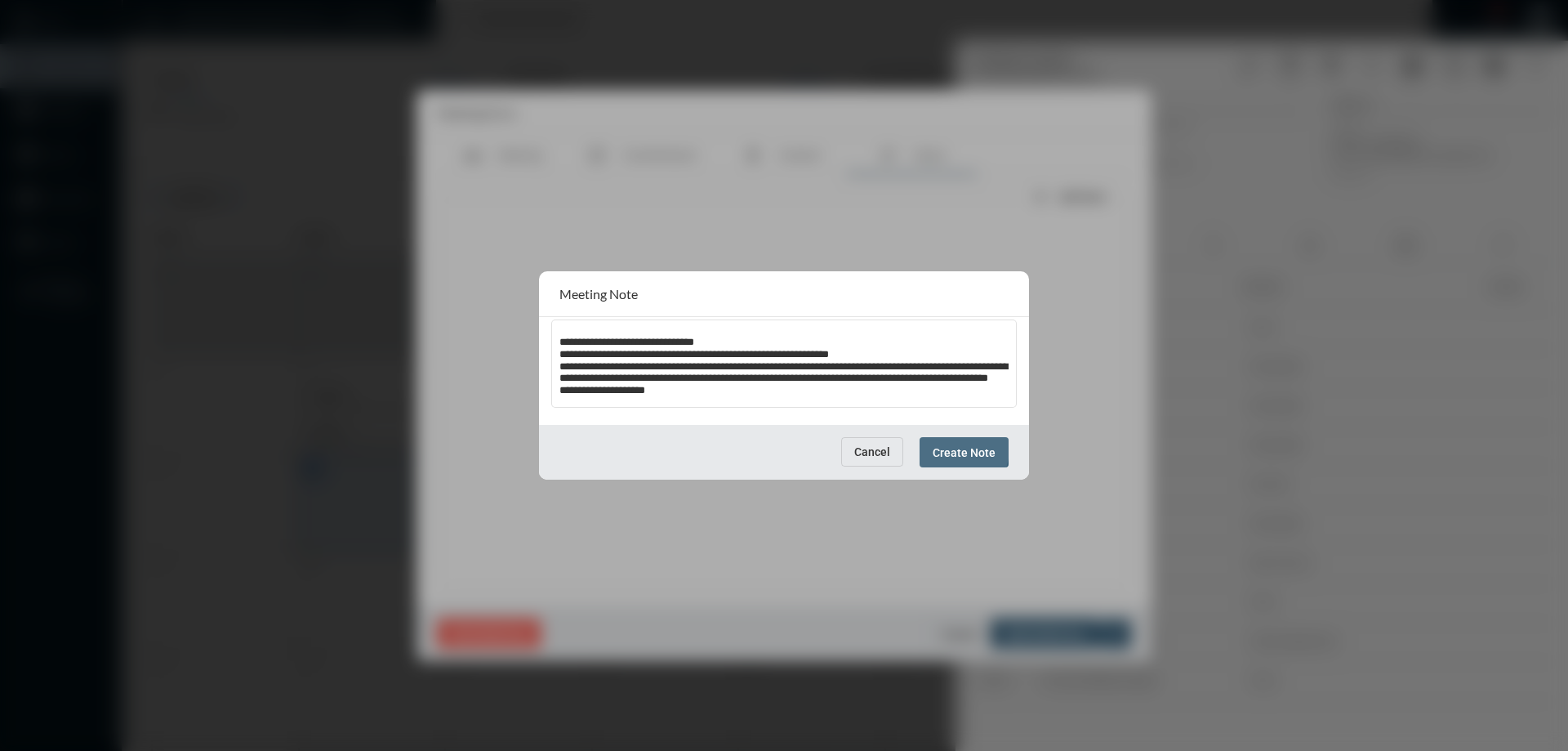
click at [956, 448] on span "Create Note" at bounding box center [964, 453] width 63 height 13
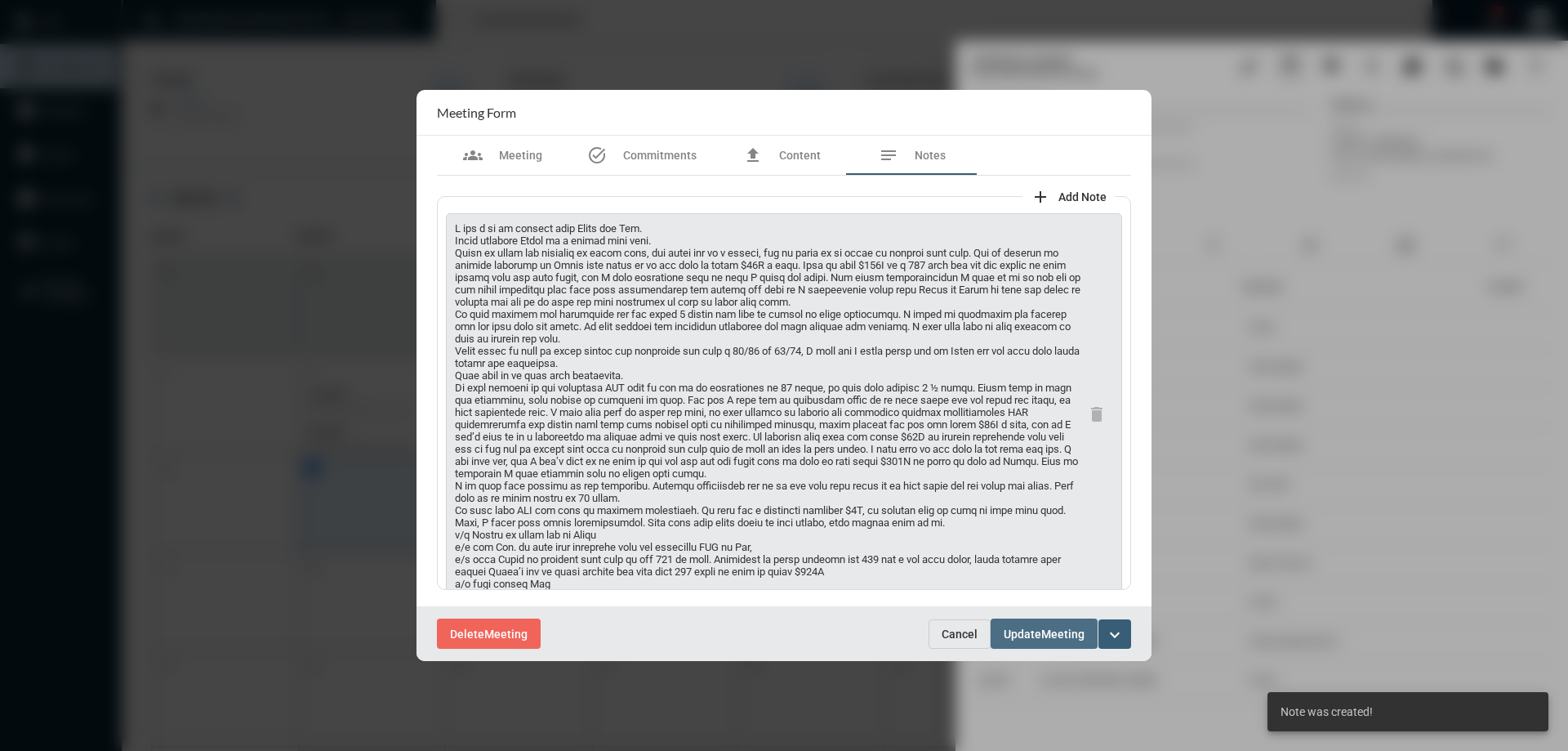
click at [1044, 637] on span "Meeting" at bounding box center [1062, 634] width 43 height 13
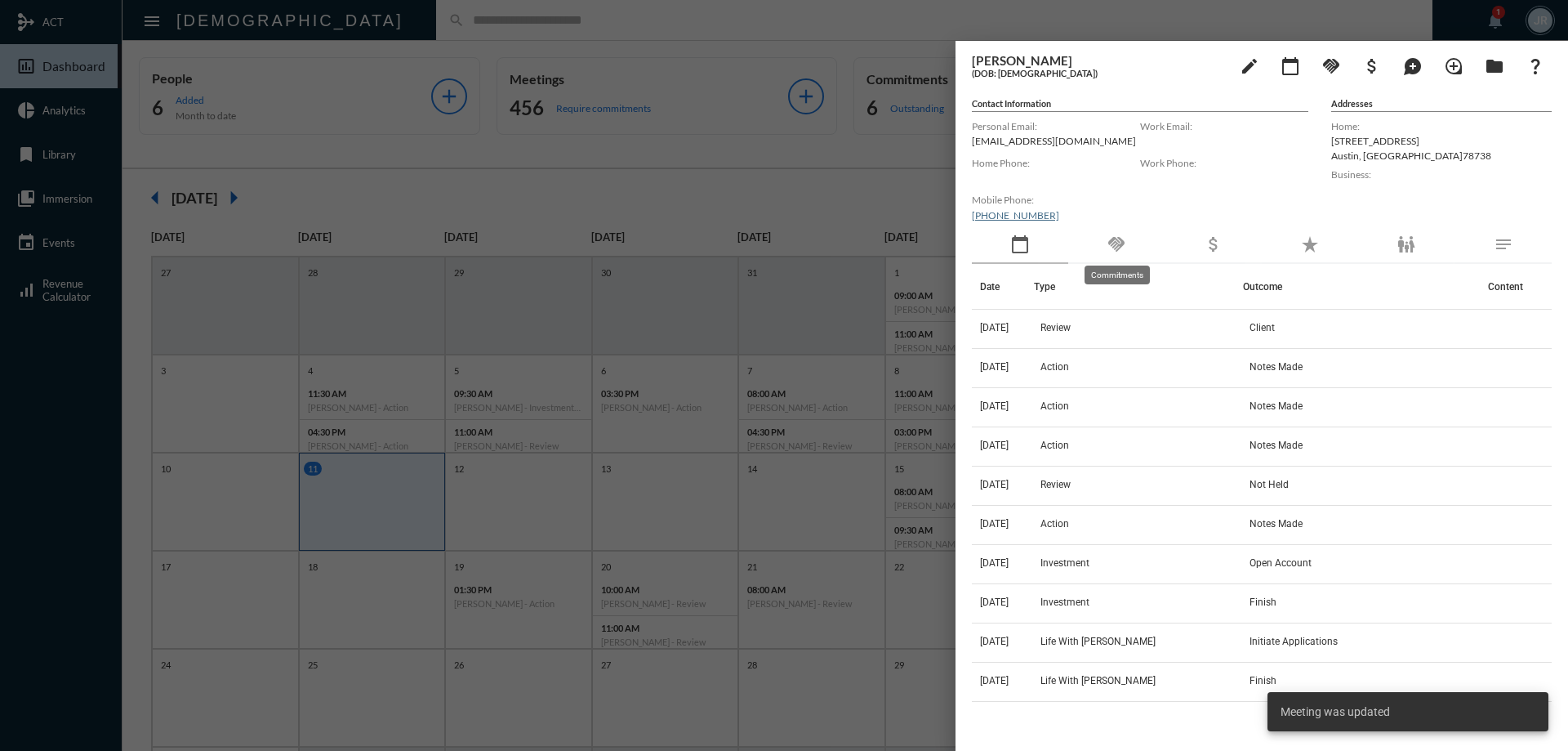
click at [1116, 244] on mat-icon "handshake" at bounding box center [1116, 244] width 19 height 19
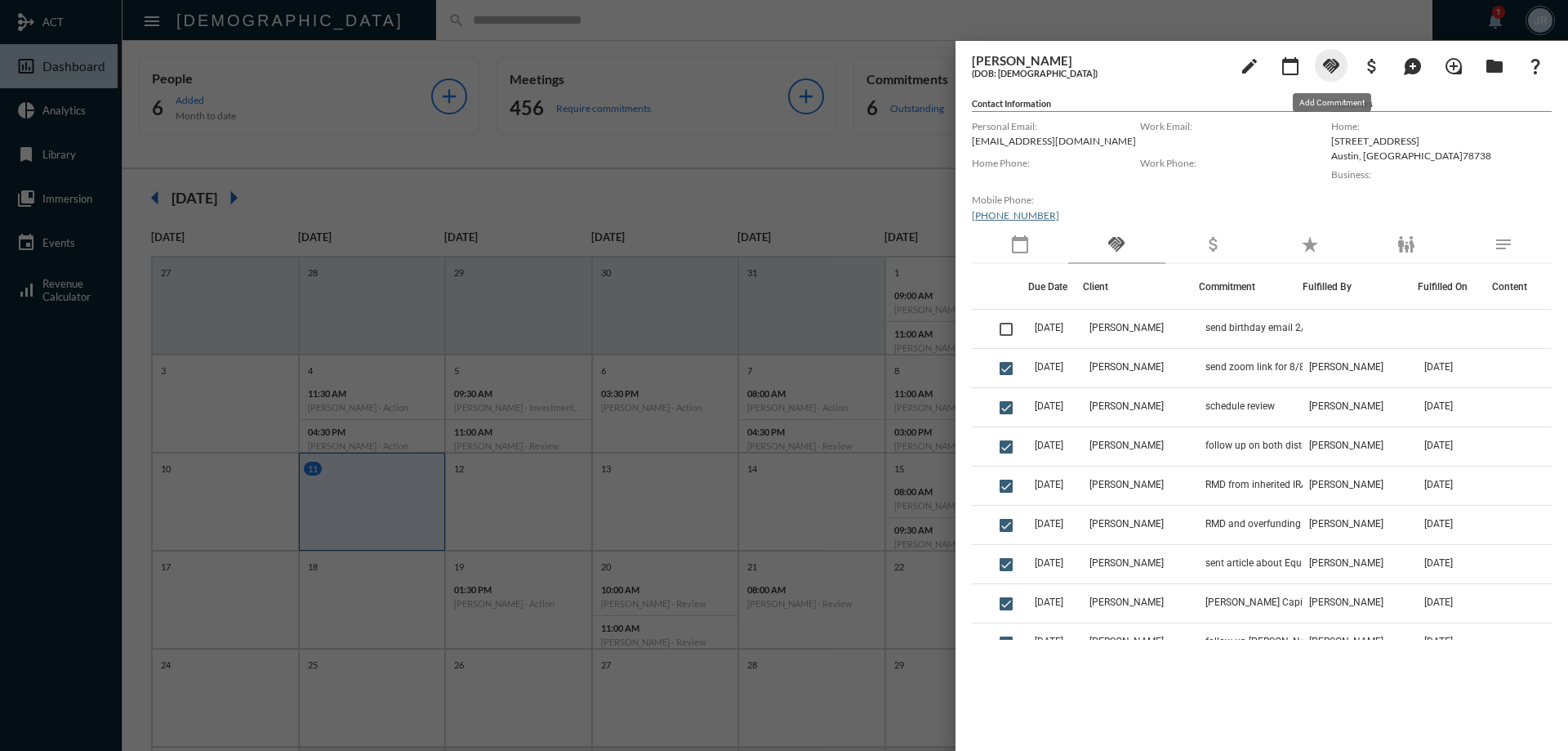
click at [1327, 65] on mat-icon "handshake" at bounding box center [1331, 66] width 19 height 19
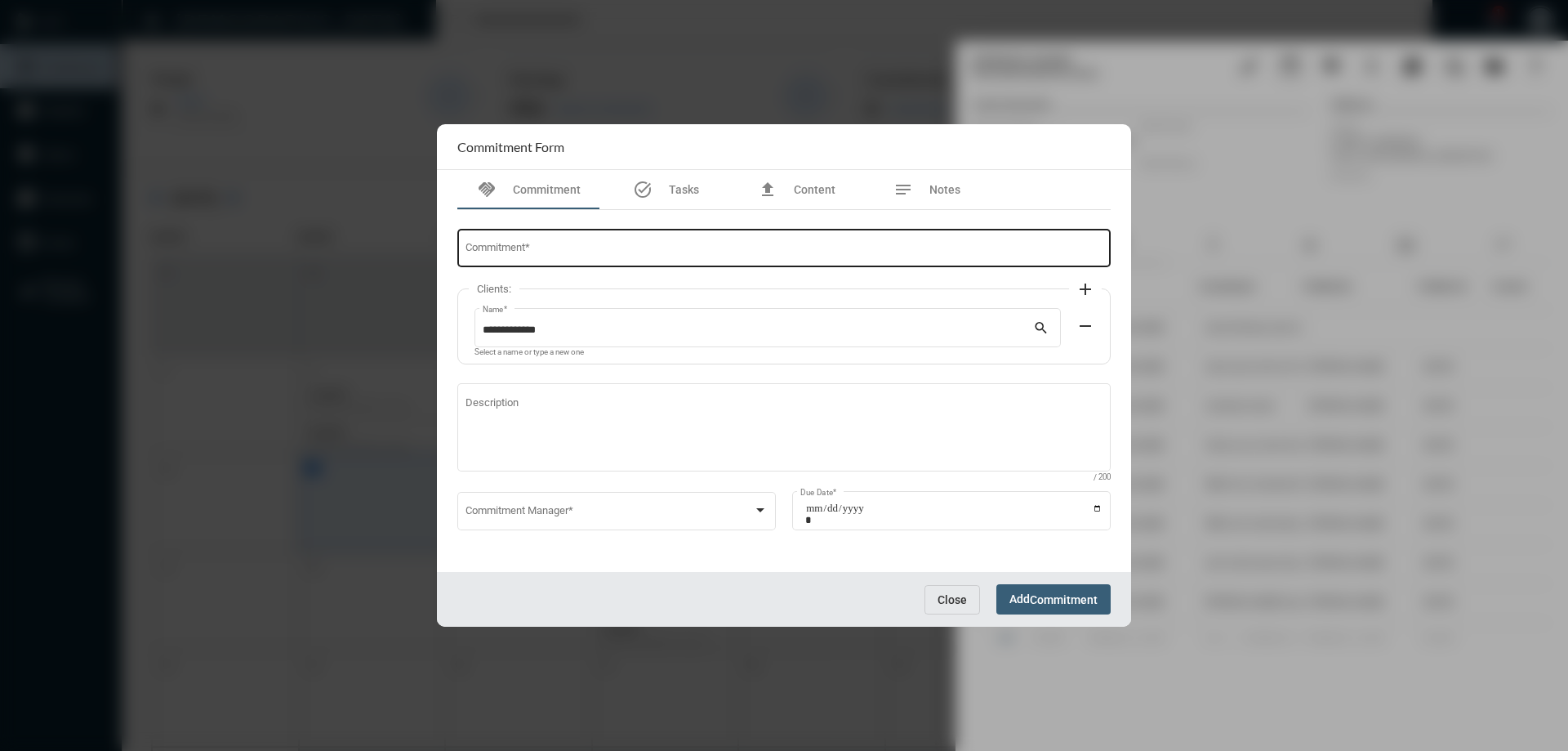
click at [579, 241] on div "Commitment *" at bounding box center [784, 247] width 638 height 42
type input "*"
type input "**********"
click at [527, 502] on div "Commitment Manager *" at bounding box center [617, 509] width 303 height 42
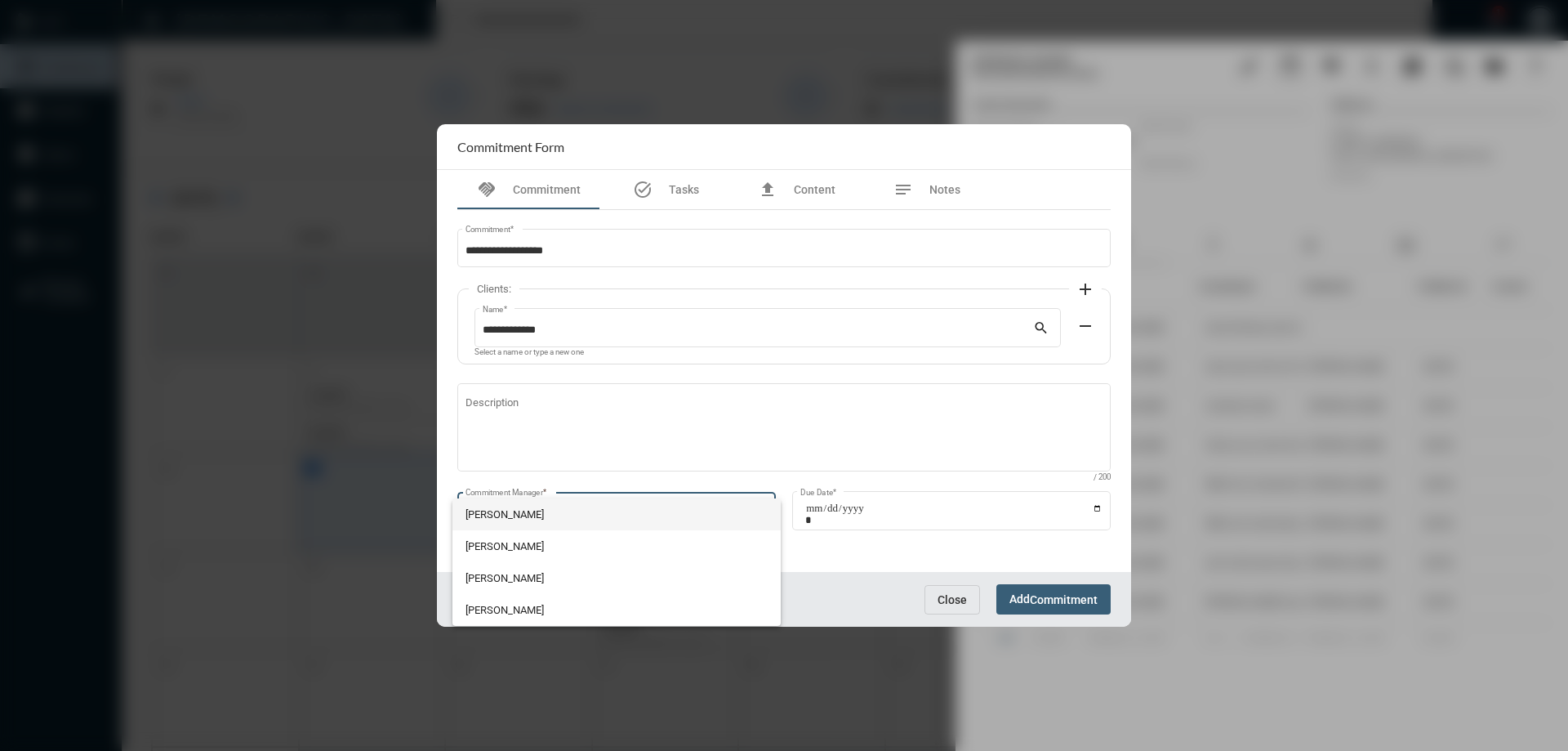
click at [522, 503] on span "[PERSON_NAME]" at bounding box center [617, 514] width 303 height 31
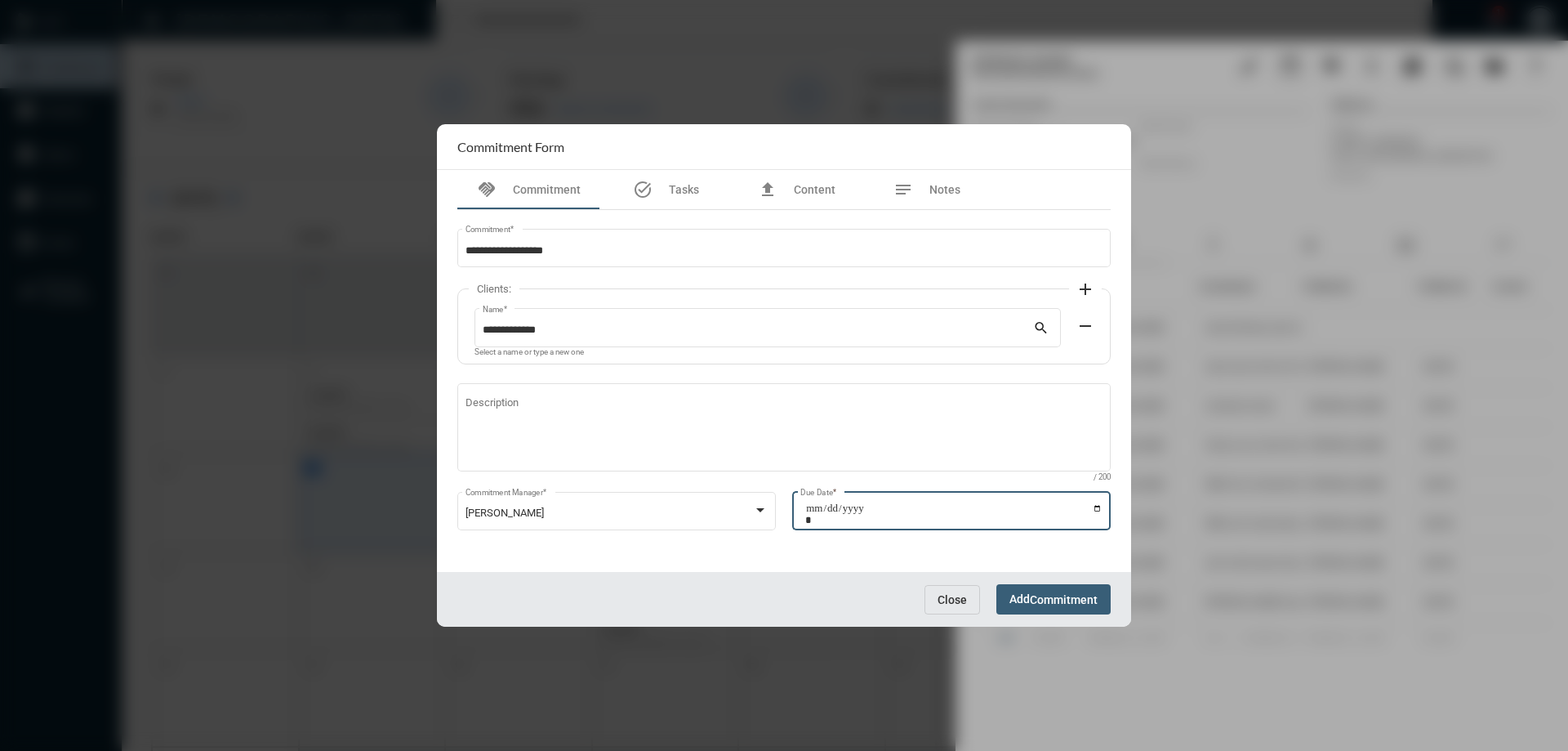
click at [1093, 507] on input "Due Date *" at bounding box center [954, 514] width 297 height 23
type input "**********"
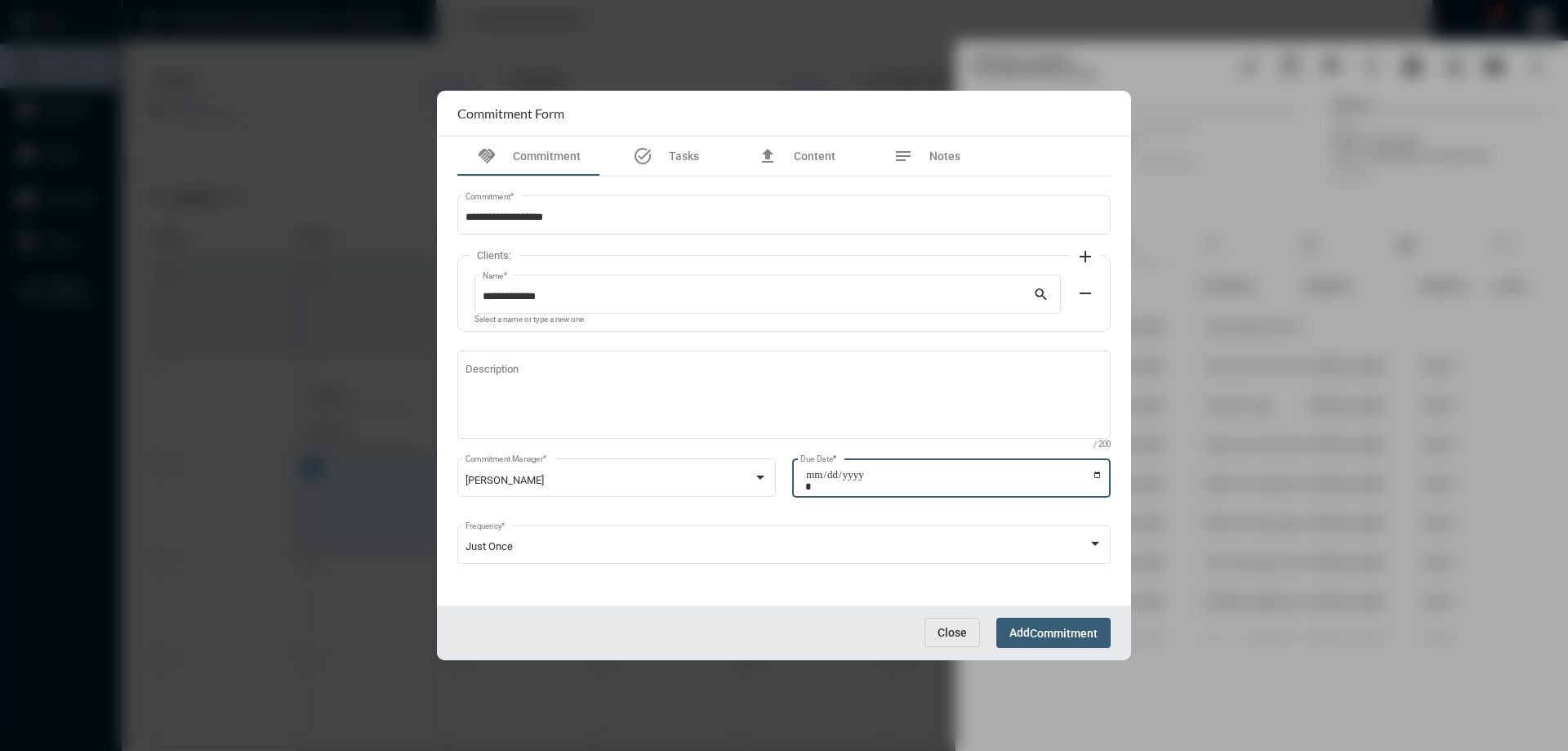
click at [1031, 631] on span "Commitment" at bounding box center [1063, 633] width 67 height 13
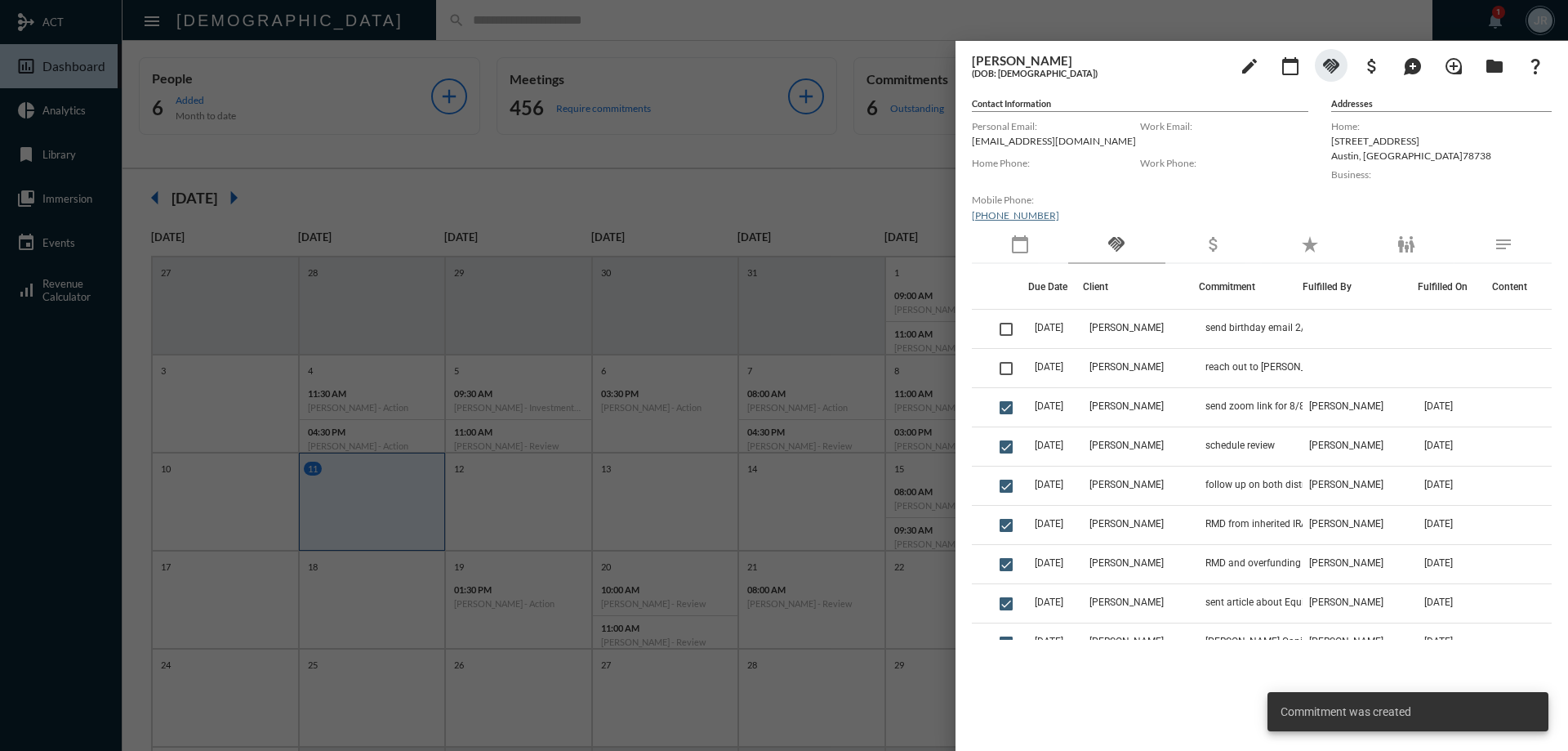
click at [1329, 67] on mat-icon "handshake" at bounding box center [1331, 66] width 19 height 19
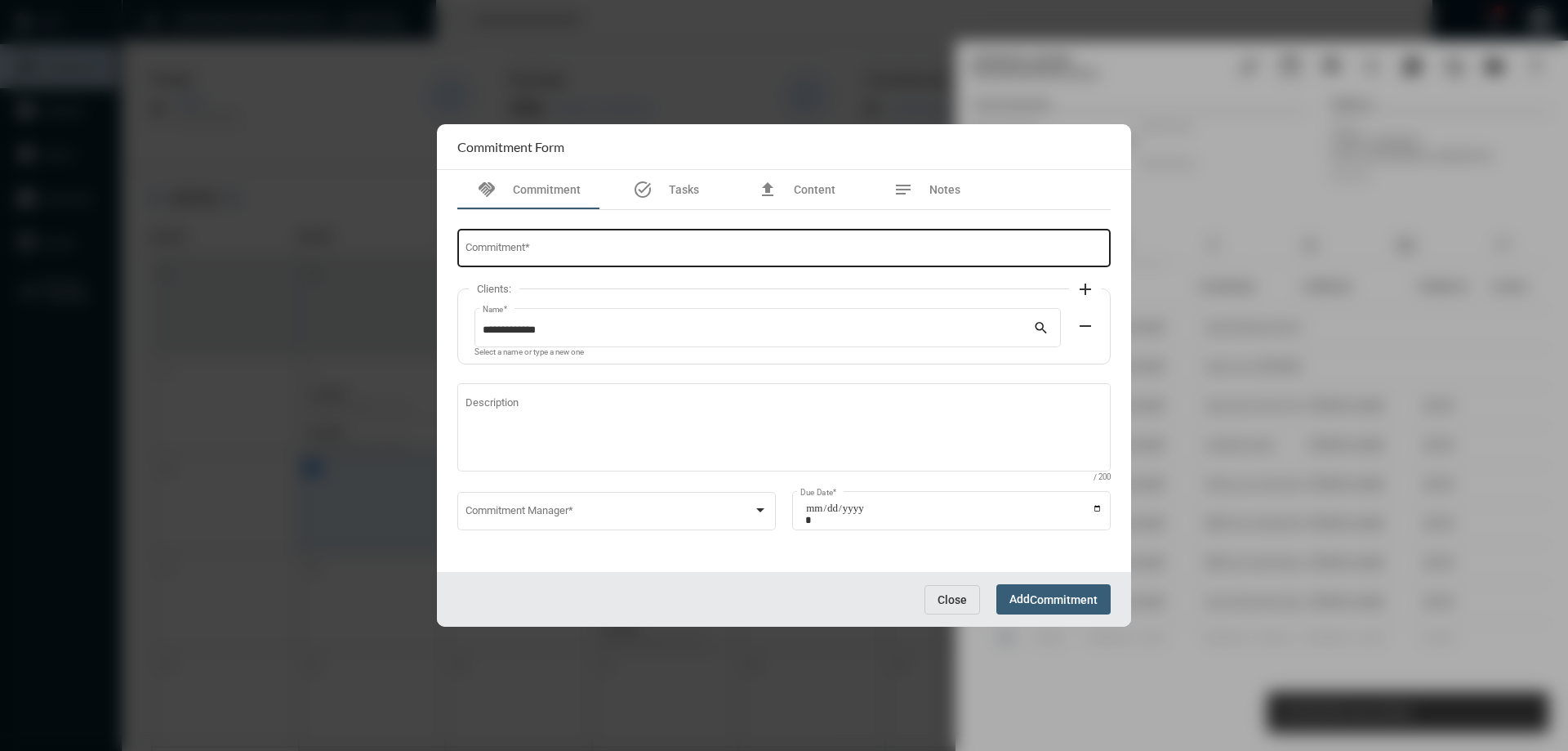
click at [516, 252] on input "Commitment *" at bounding box center [784, 250] width 638 height 12
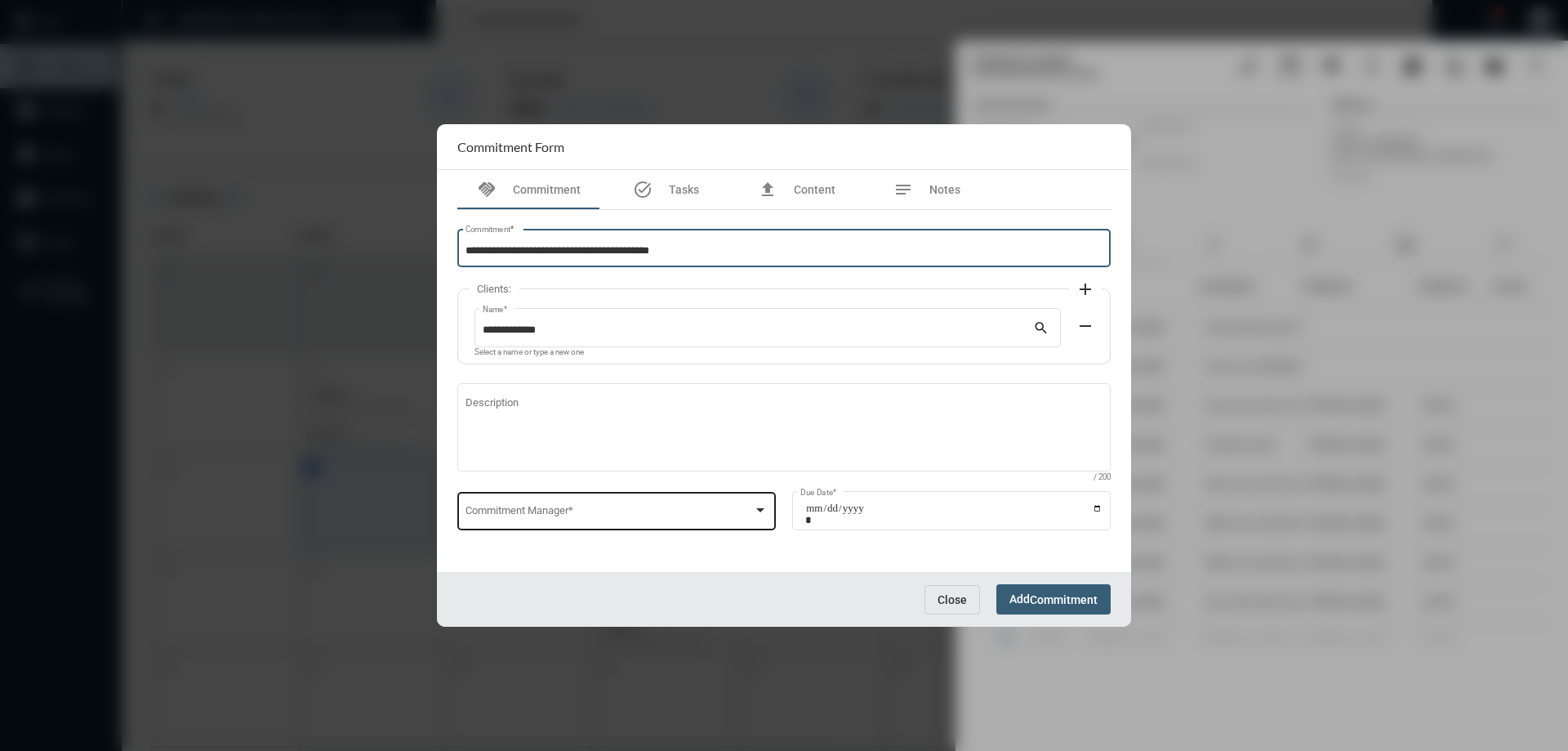
type input "**********"
click at [535, 508] on span at bounding box center [609, 513] width 288 height 12
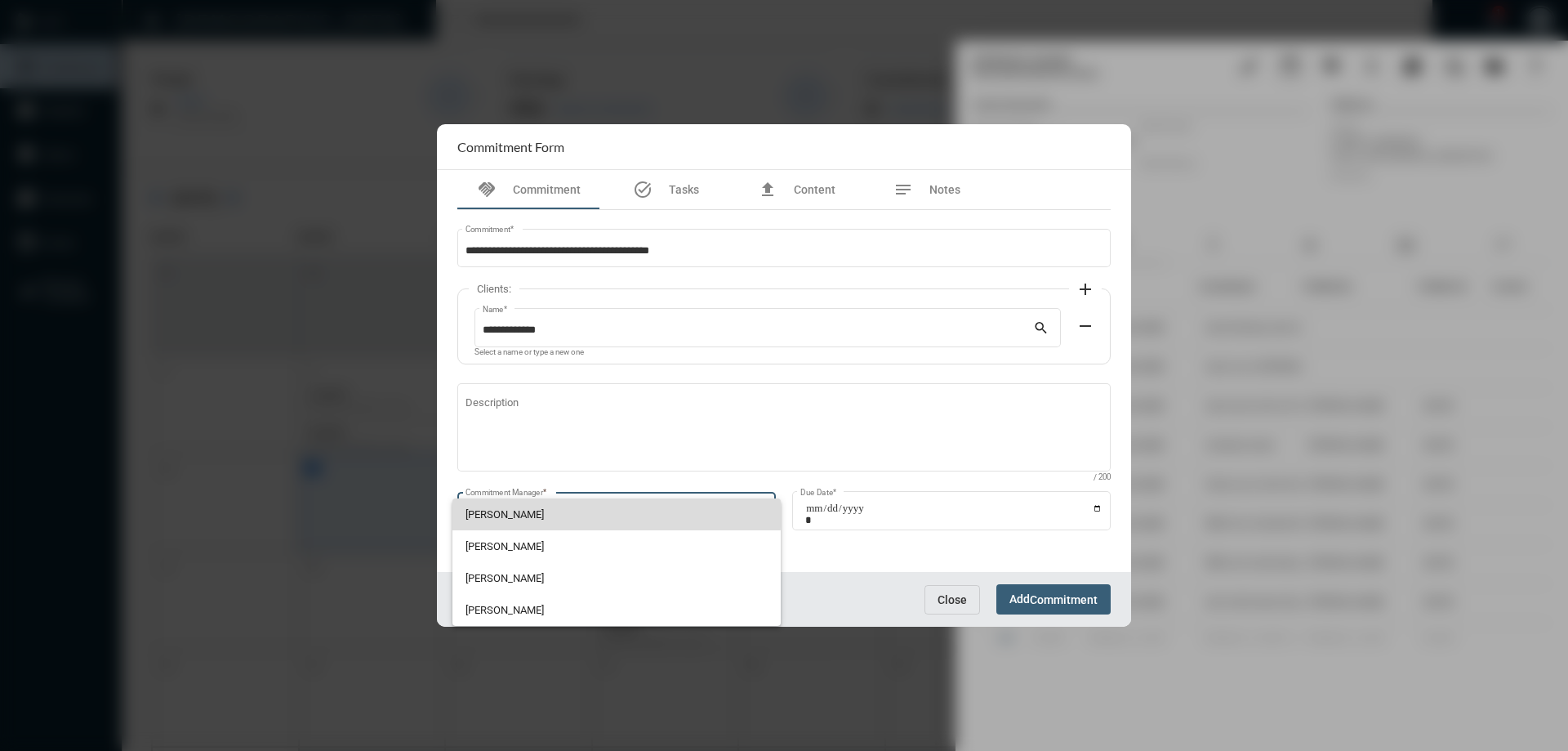
click at [535, 508] on span "[PERSON_NAME]" at bounding box center [617, 514] width 303 height 31
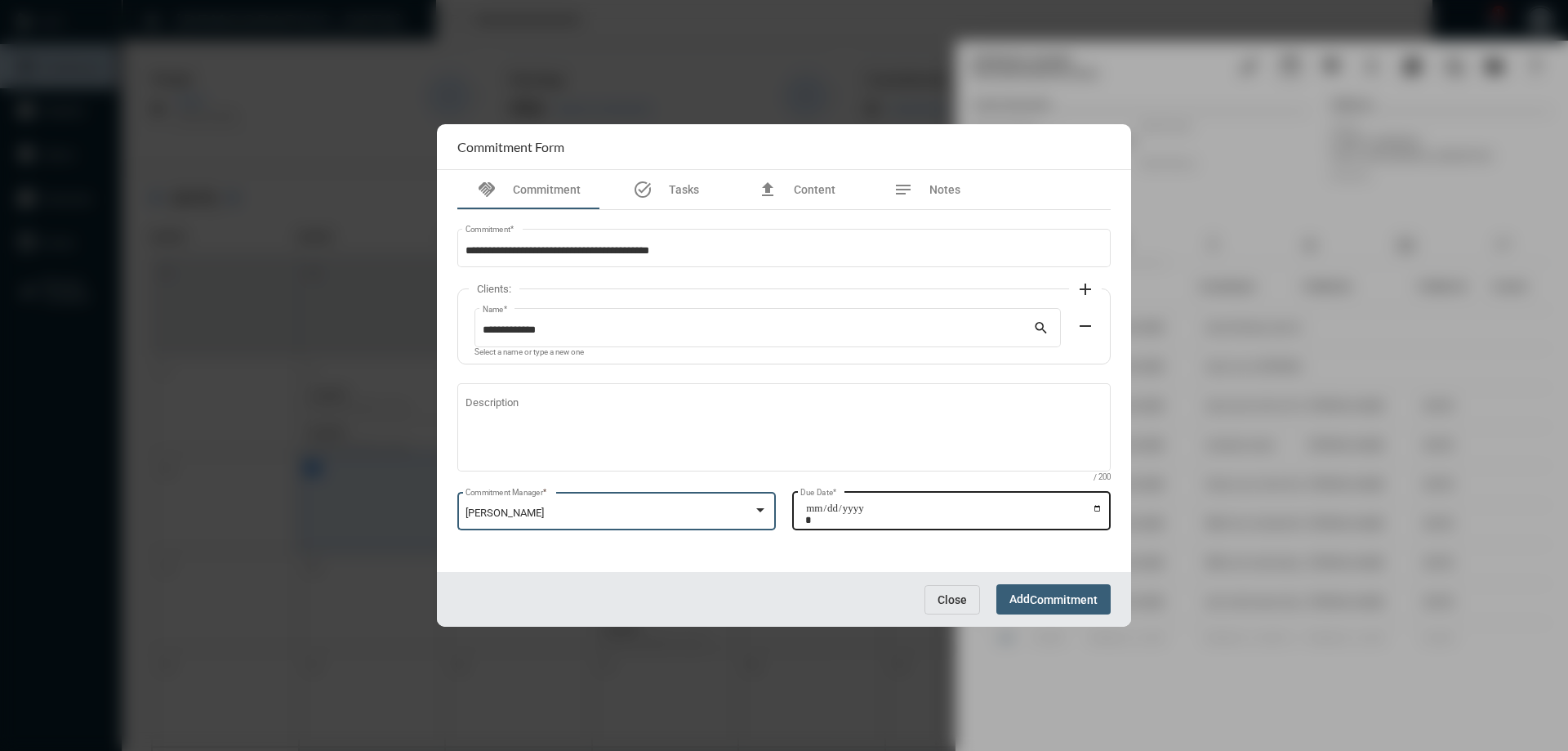
click at [1098, 506] on input "Due Date *" at bounding box center [954, 514] width 297 height 23
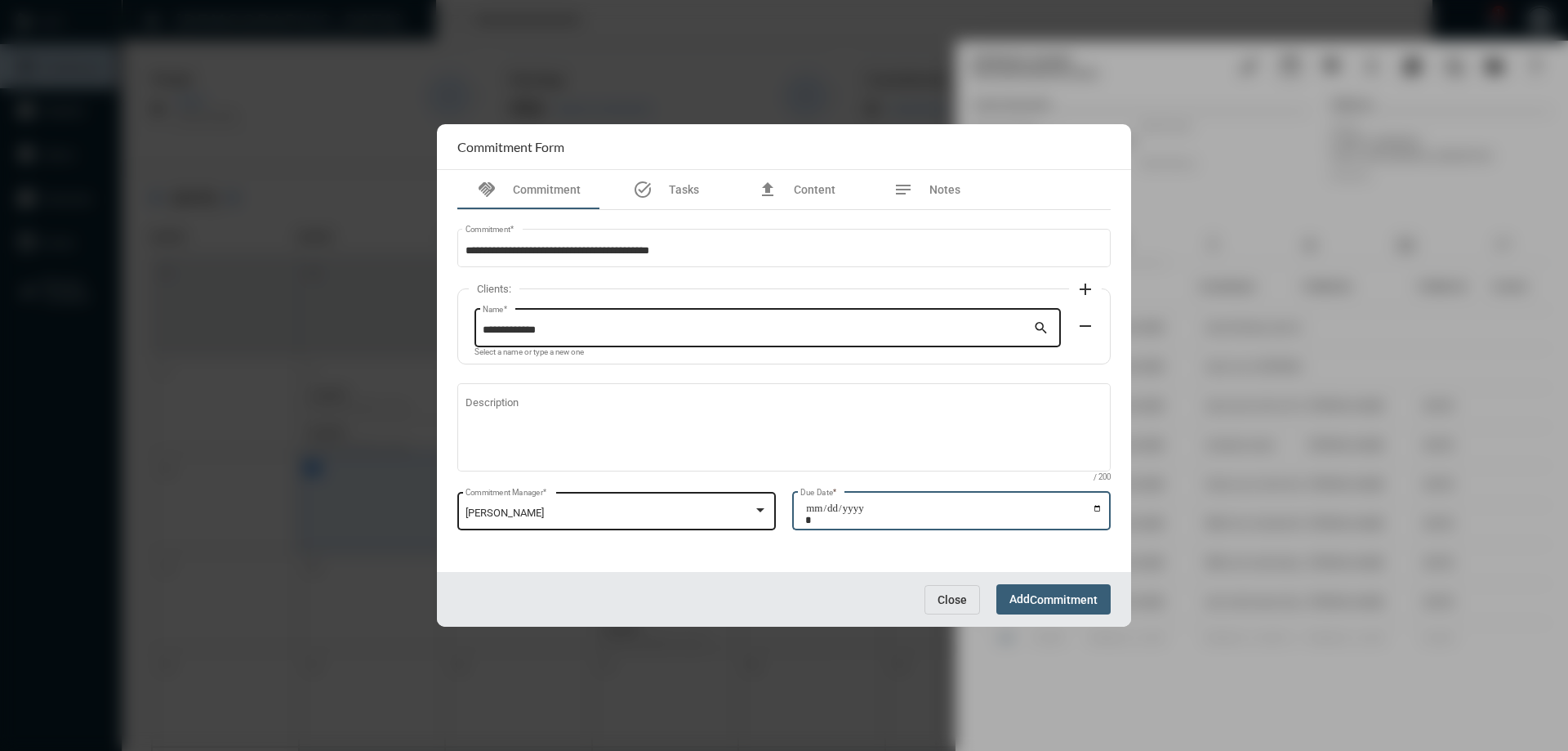
type input "**********"
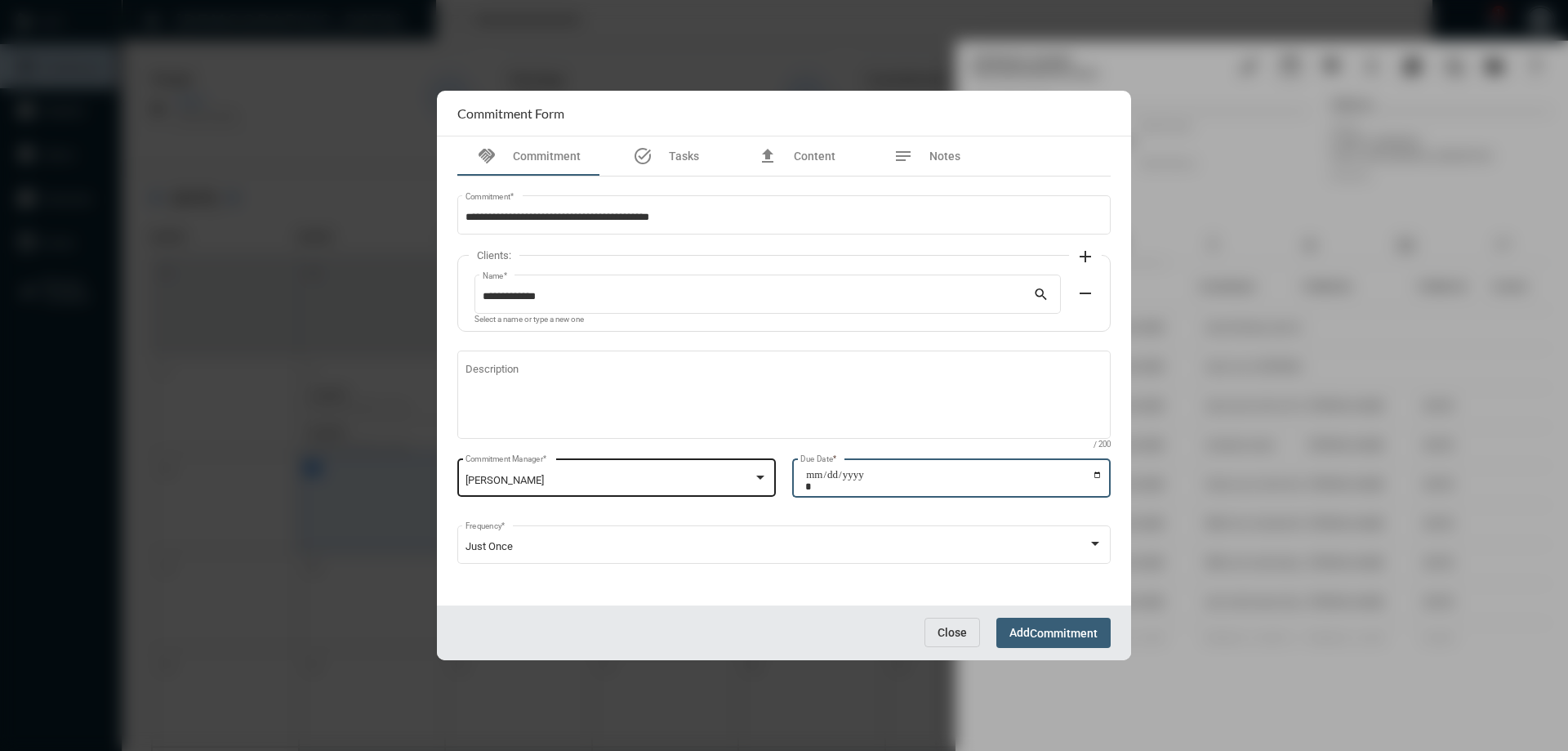
click at [1019, 640] on button "Add Commitment" at bounding box center [1054, 632] width 115 height 30
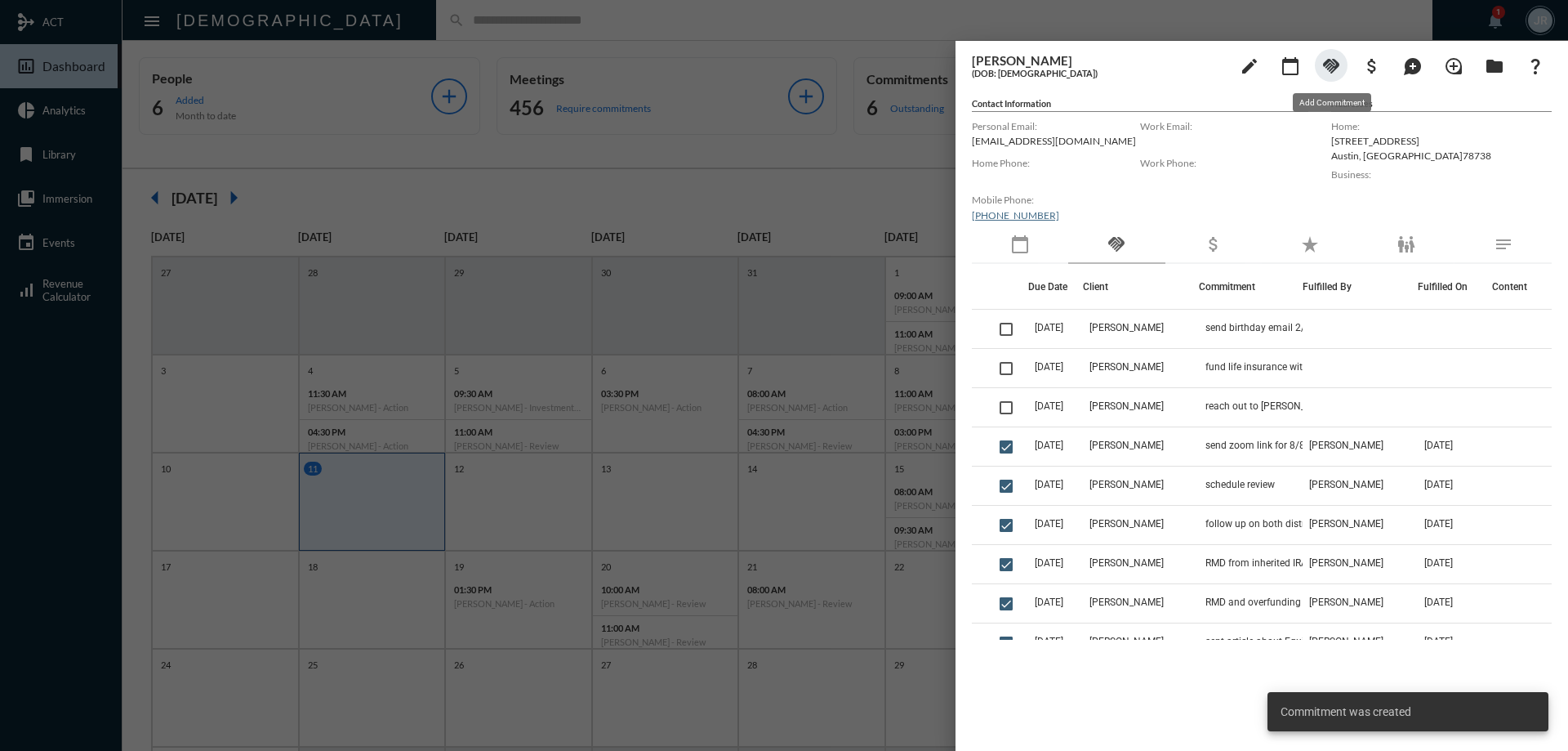
click at [1333, 64] on mat-icon "handshake" at bounding box center [1331, 66] width 19 height 19
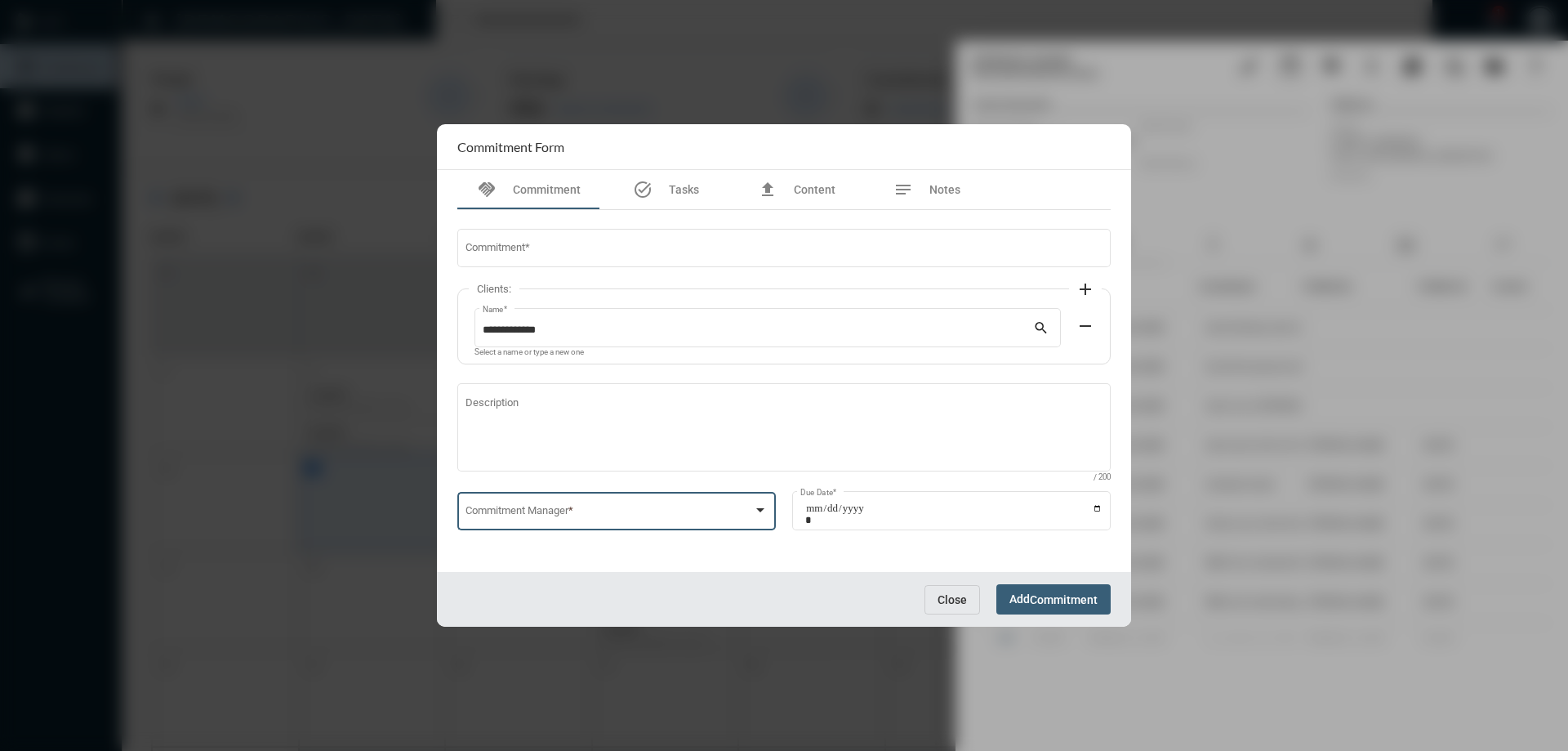
click at [579, 508] on span at bounding box center [609, 513] width 288 height 12
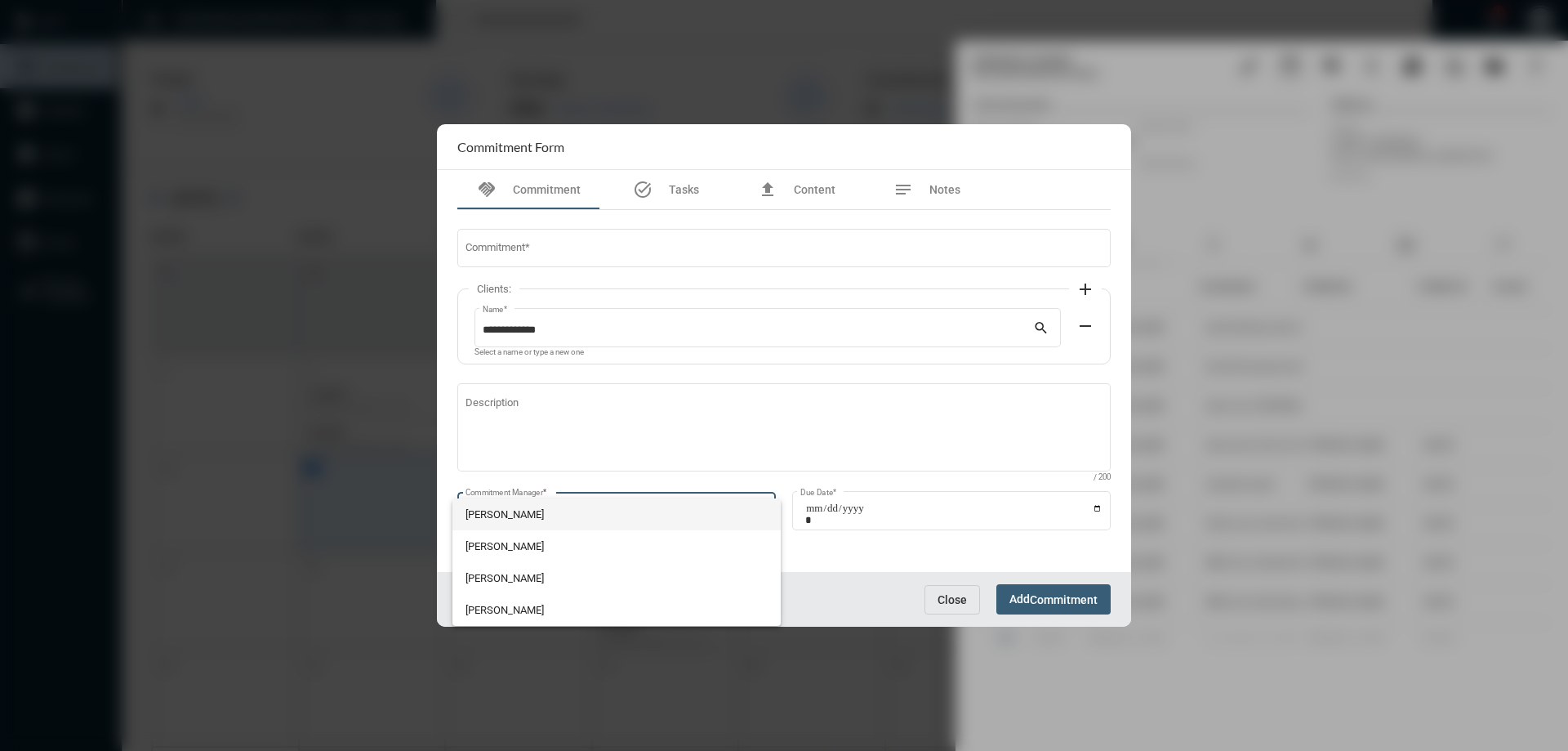
click at [516, 505] on span "[PERSON_NAME]" at bounding box center [617, 514] width 303 height 31
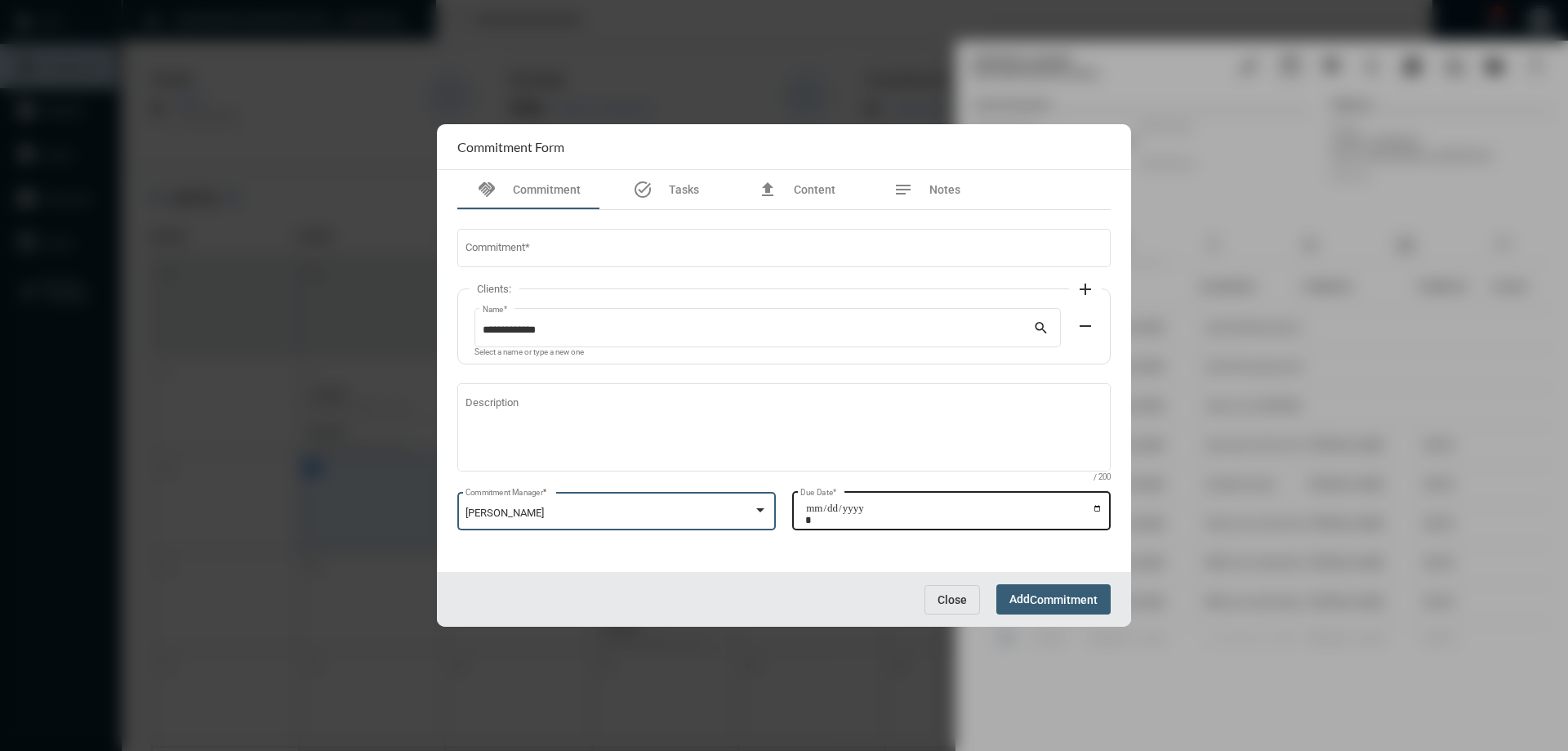
click at [1096, 506] on input "Due Date *" at bounding box center [954, 514] width 297 height 23
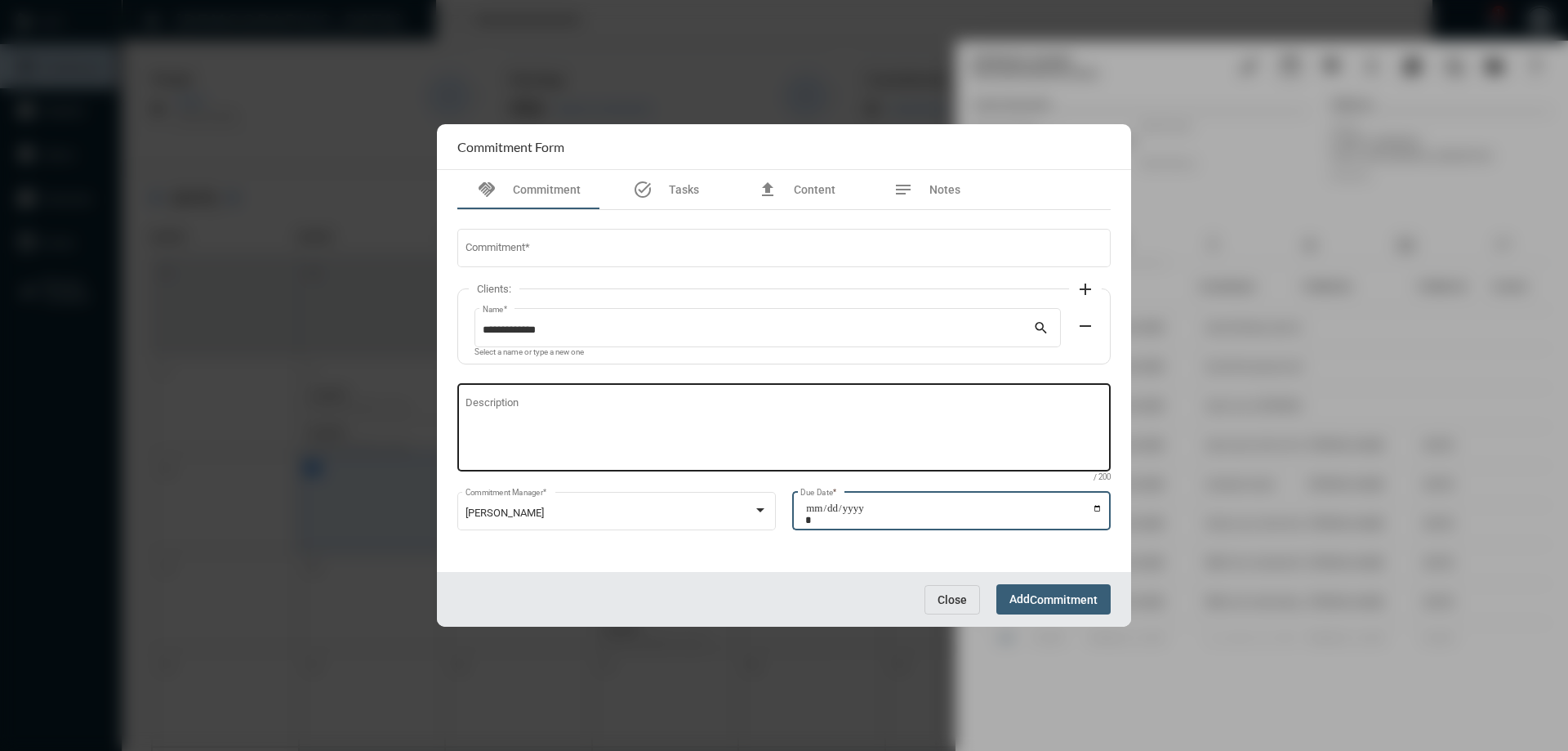
type input "**********"
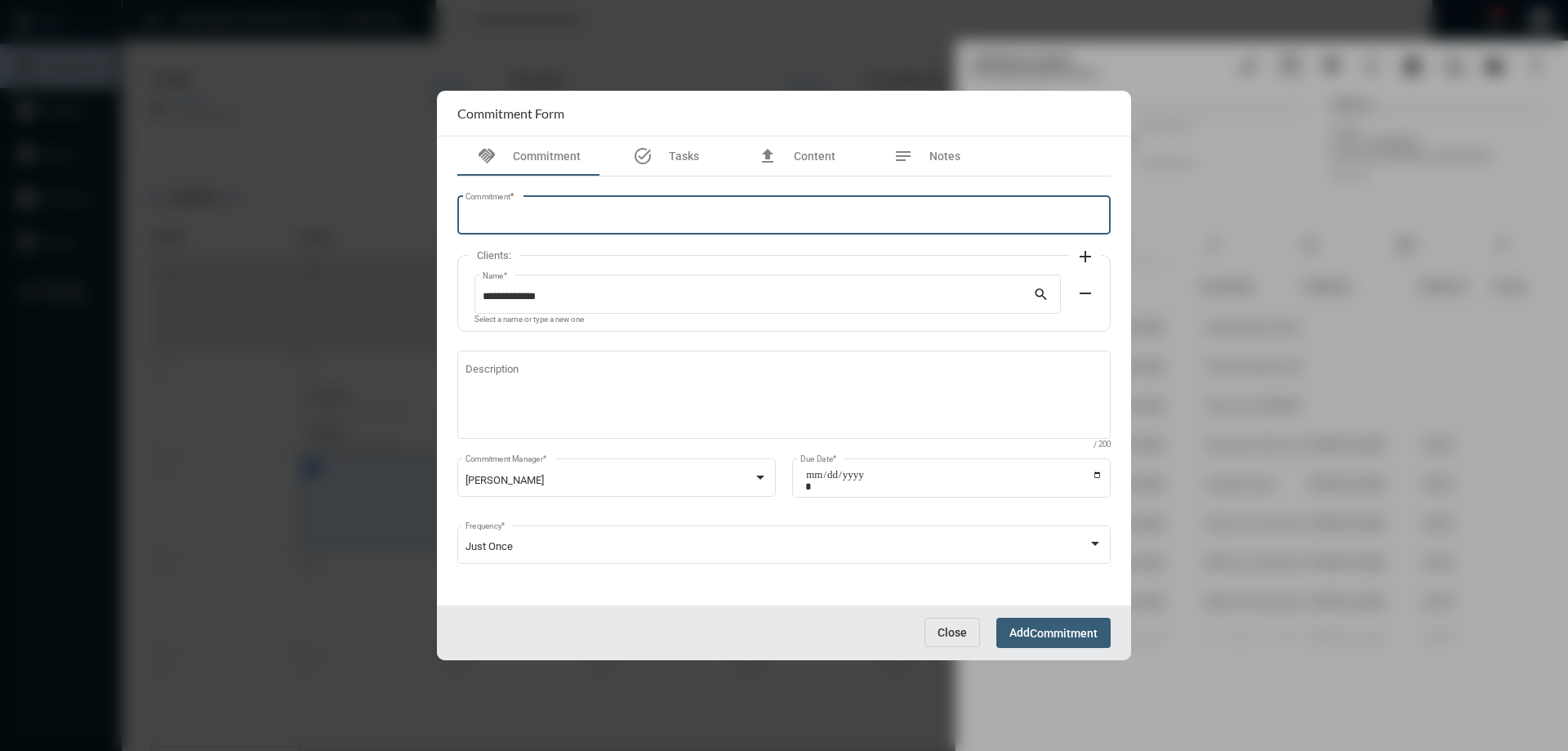
click at [576, 213] on input "Commitment *" at bounding box center [784, 217] width 638 height 12
click at [528, 214] on input "**********" at bounding box center [784, 217] width 638 height 12
click at [638, 221] on input "**********" at bounding box center [784, 217] width 638 height 12
type input "**********"
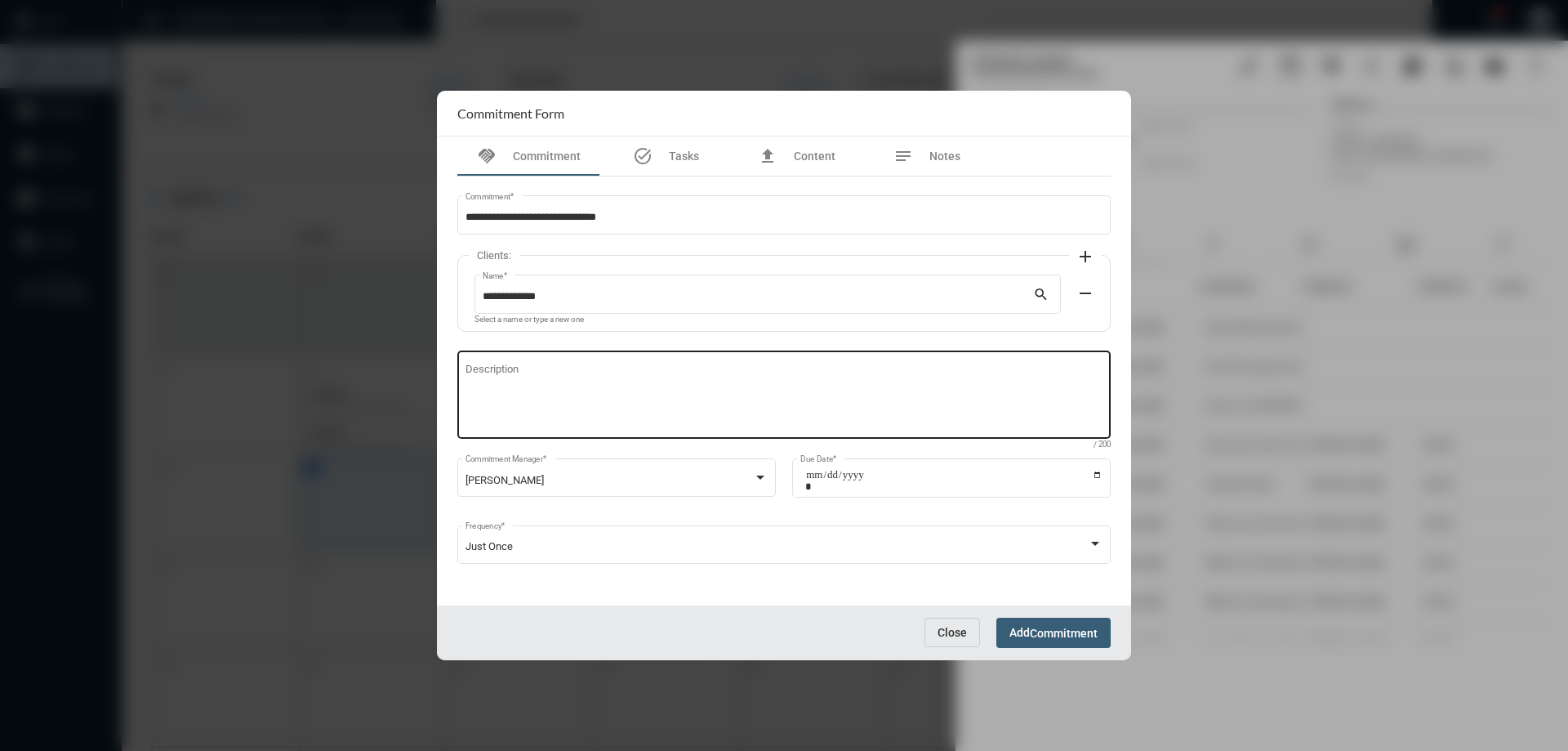
click at [489, 371] on textarea "Description" at bounding box center [784, 397] width 638 height 65
paste textarea "**********"
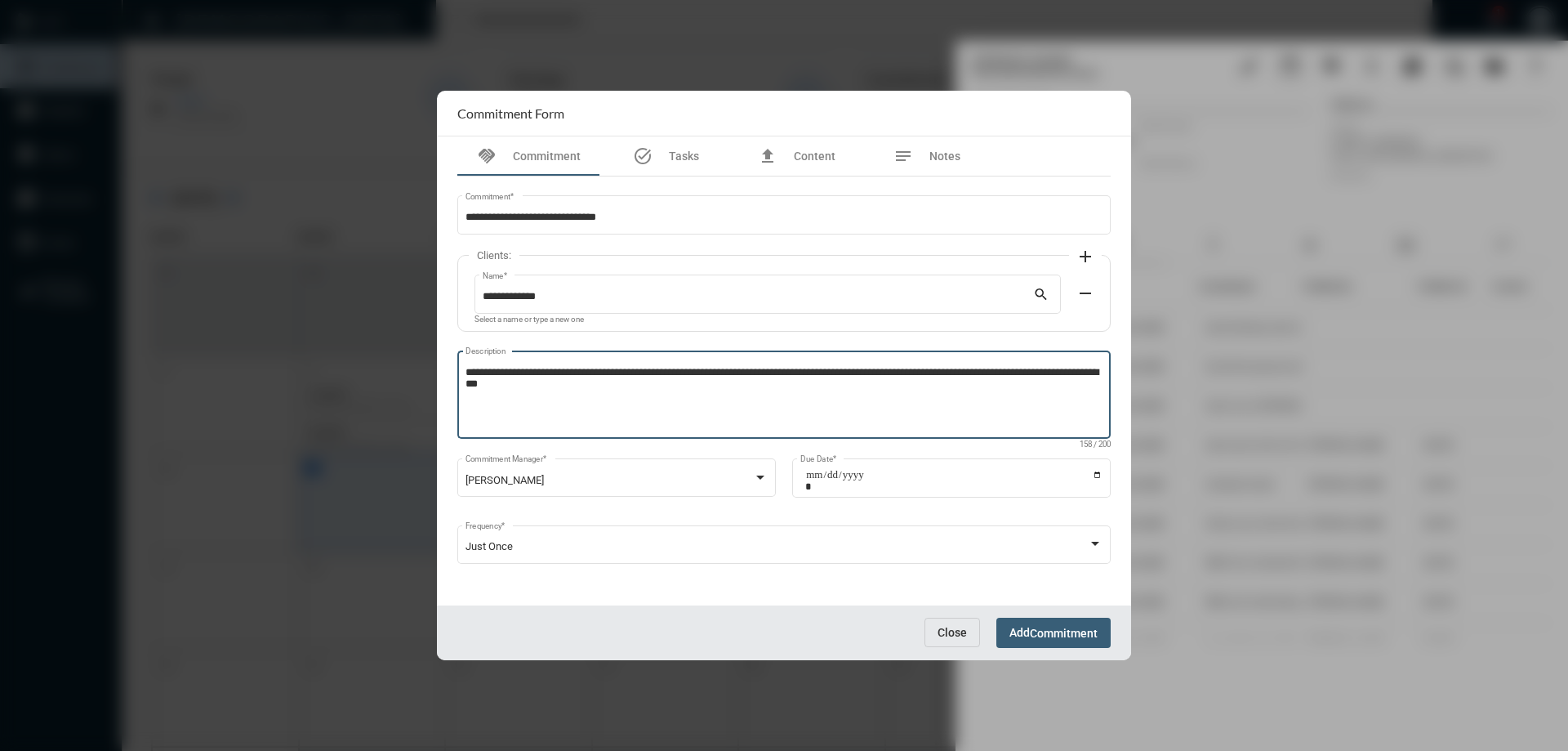
type textarea "**********"
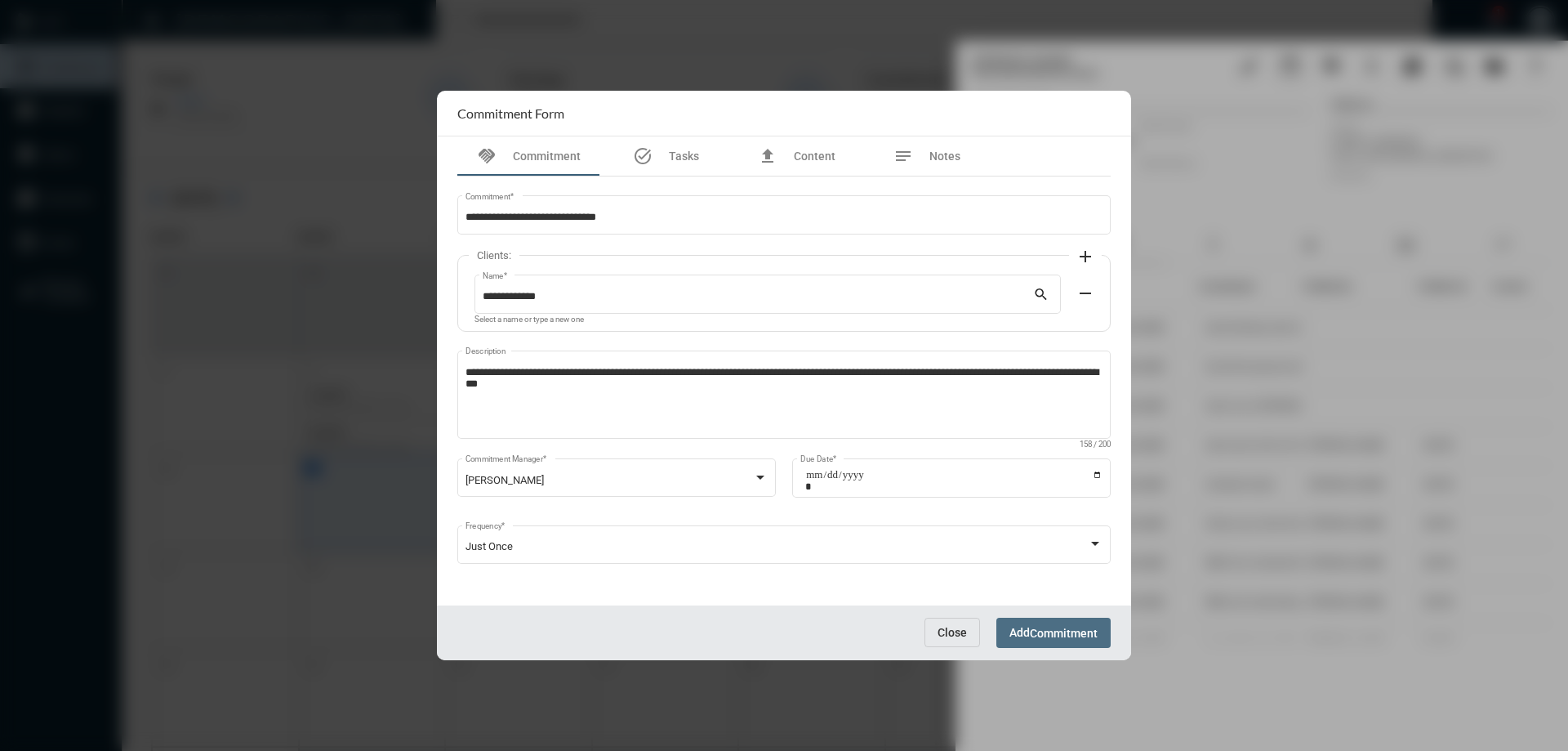
click at [1044, 636] on span "Commitment" at bounding box center [1063, 633] width 67 height 13
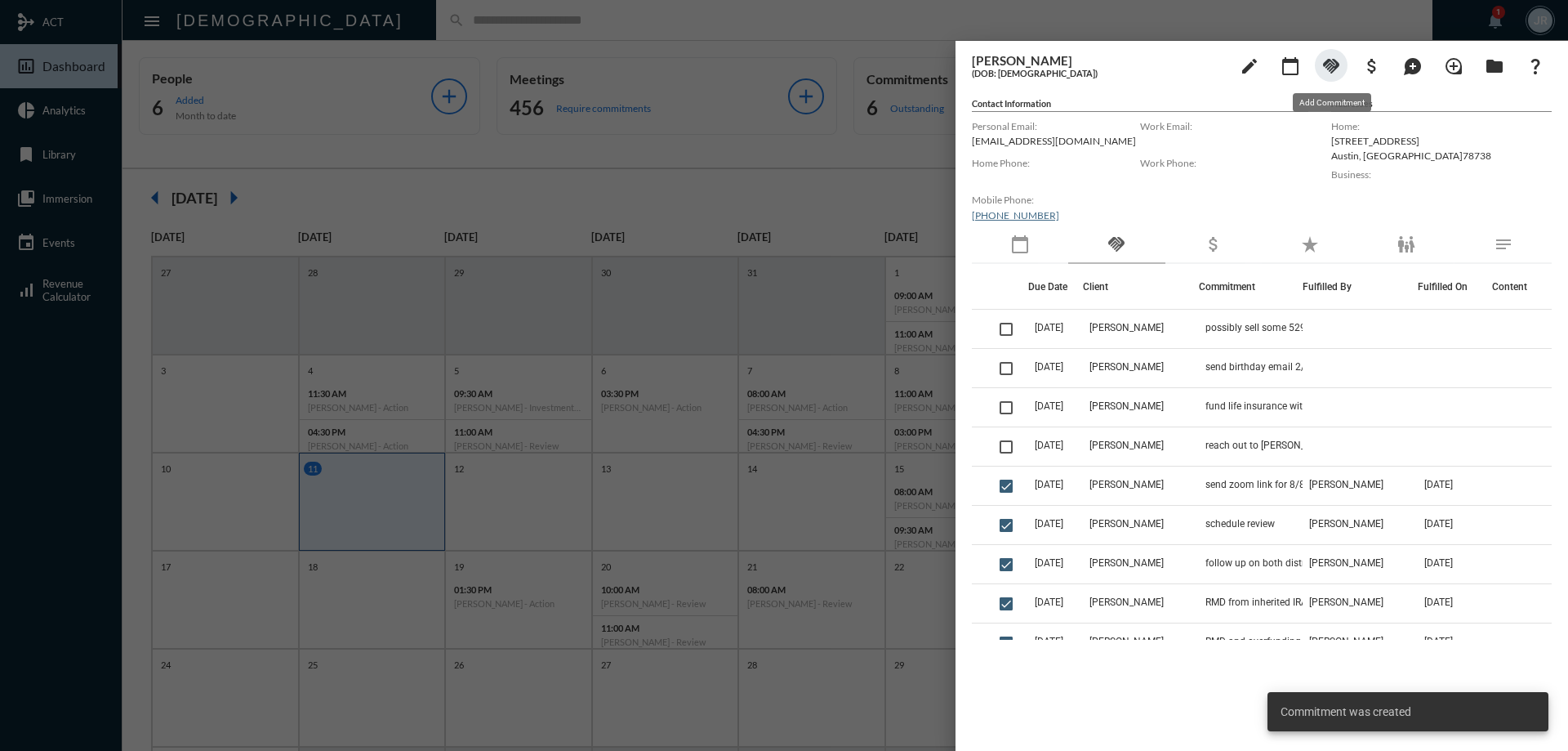
click at [1320, 60] on button "handshake" at bounding box center [1331, 65] width 32 height 32
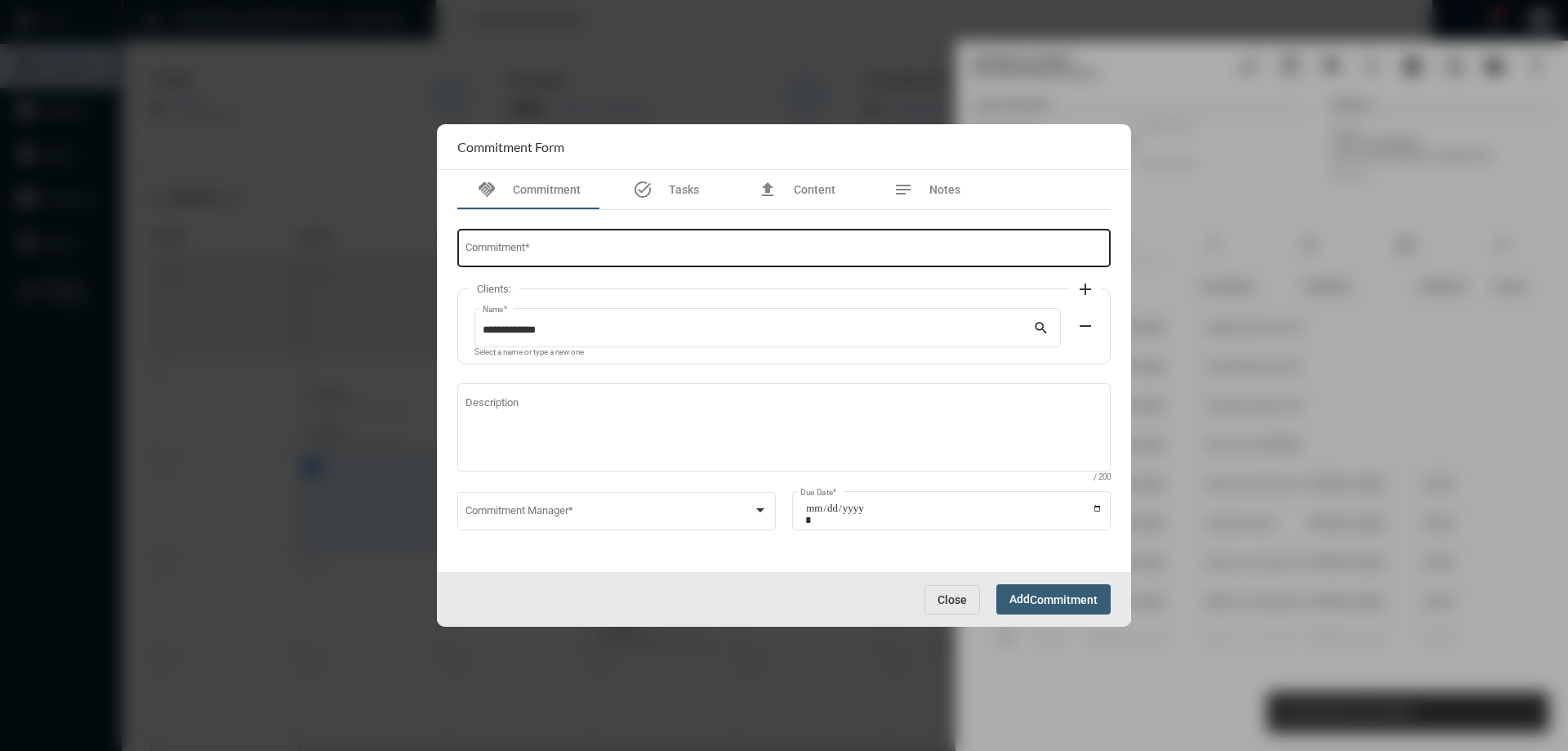
click at [480, 253] on input "Commitment *" at bounding box center [784, 250] width 638 height 12
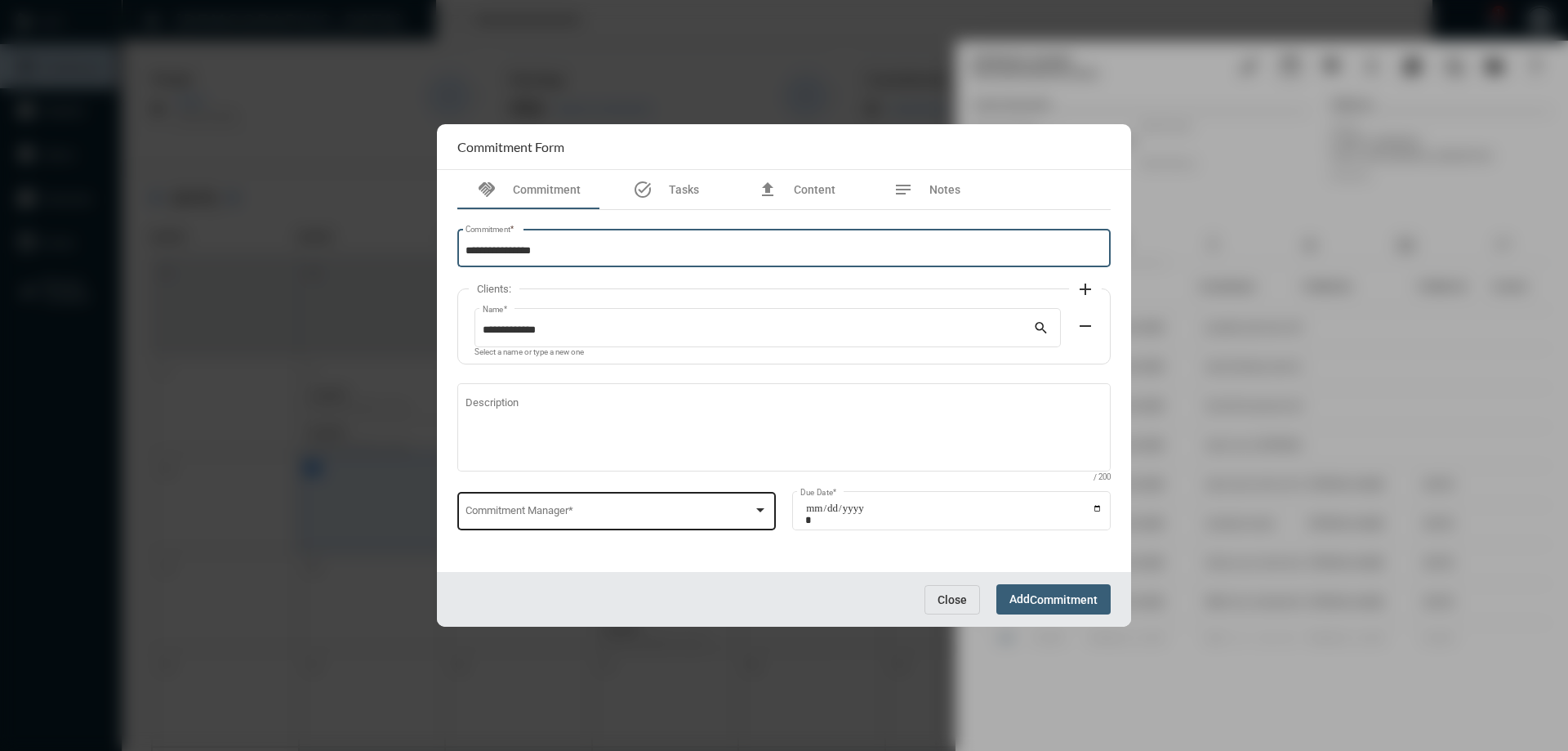
type input "**********"
click at [591, 502] on div "Commitment Manager *" at bounding box center [617, 509] width 303 height 42
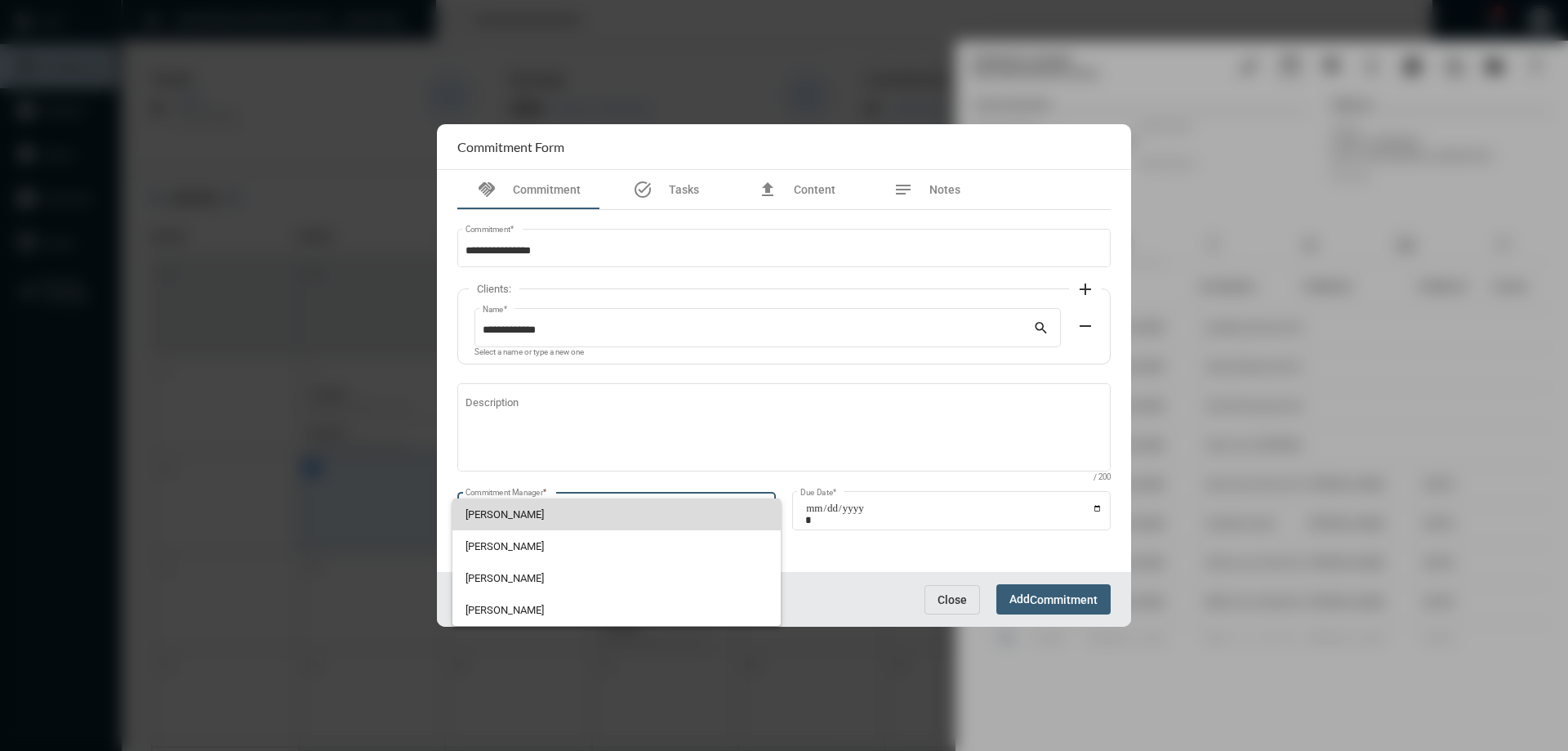
click at [524, 500] on span "[PERSON_NAME]" at bounding box center [617, 514] width 303 height 31
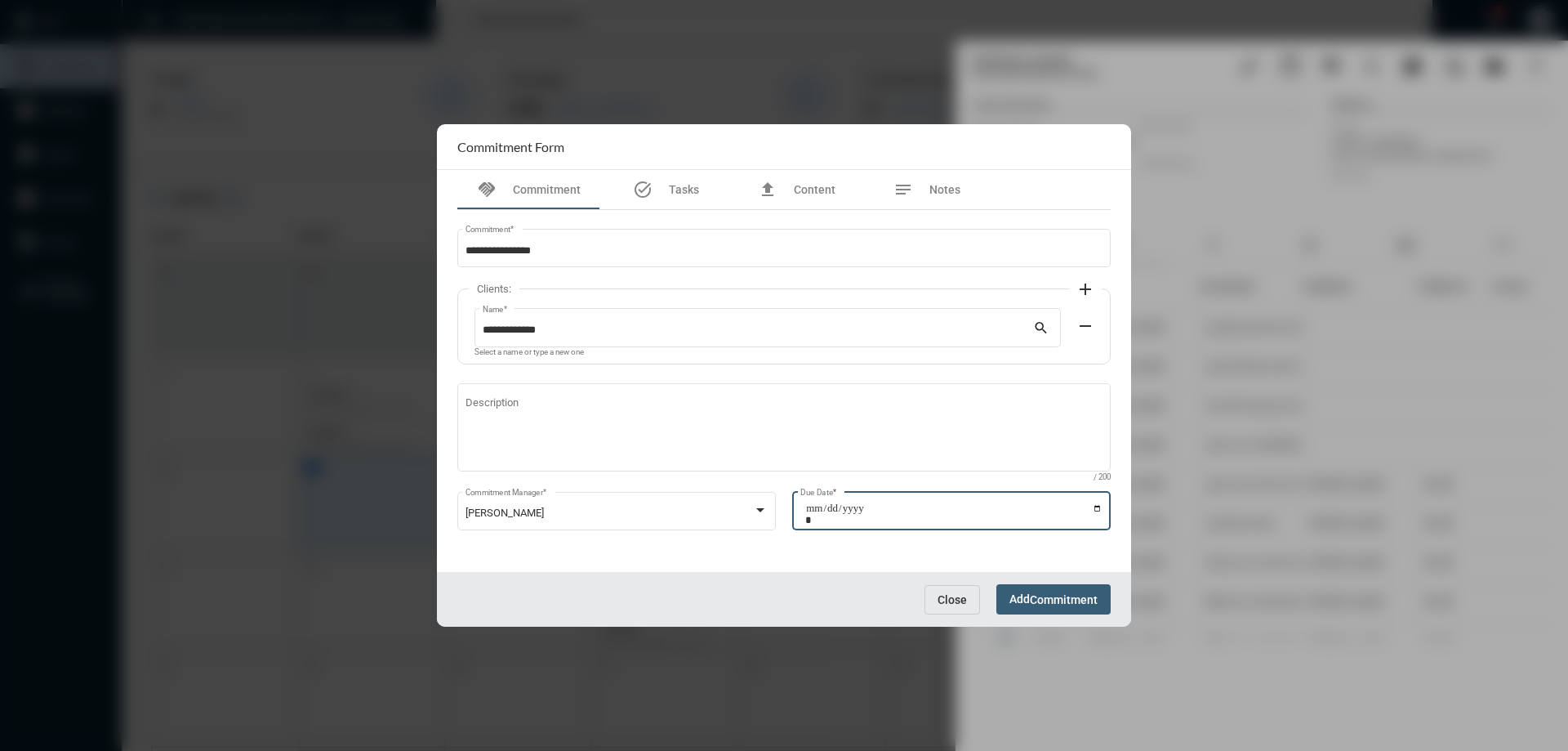
click at [1095, 510] on input "Due Date *" at bounding box center [954, 514] width 297 height 23
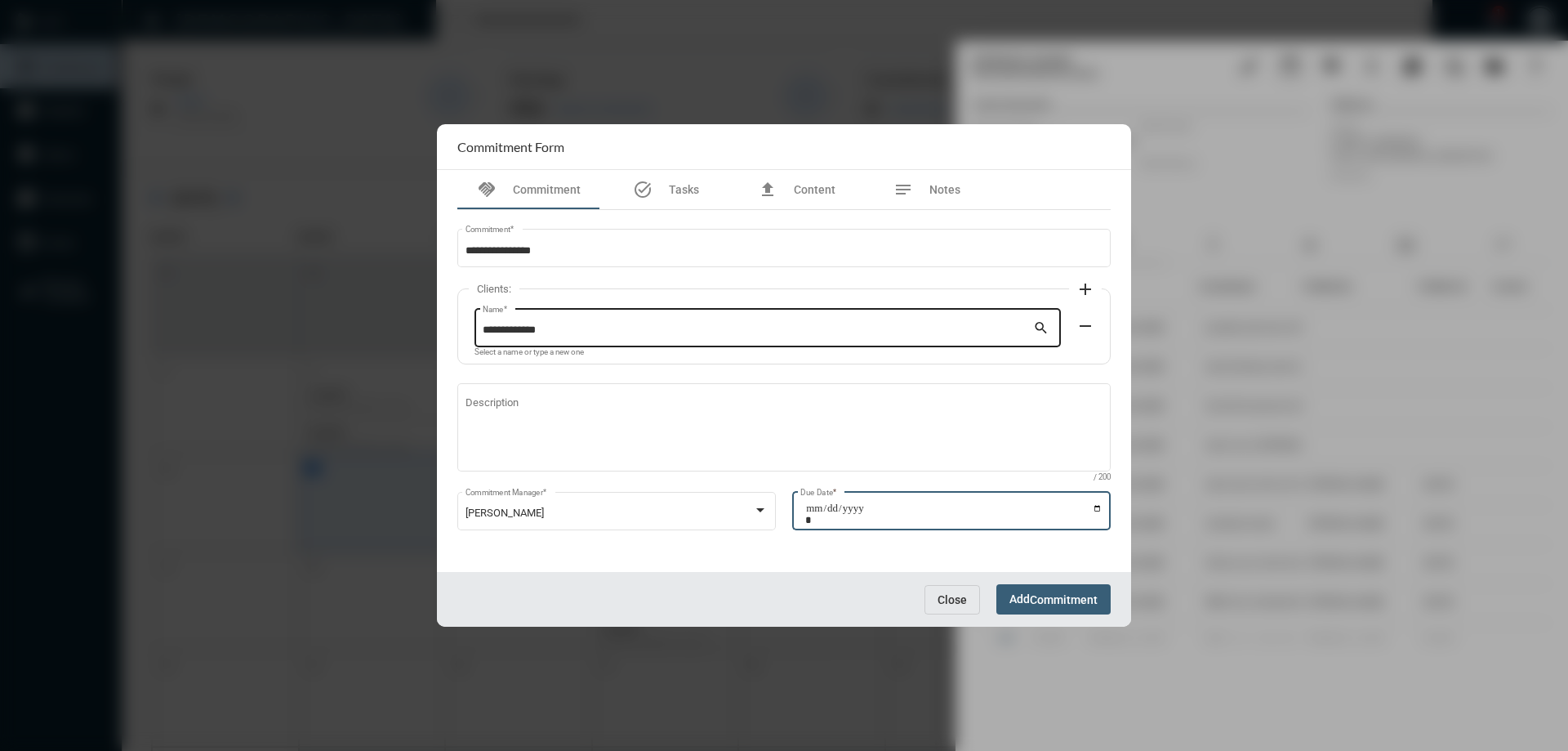
type input "**********"
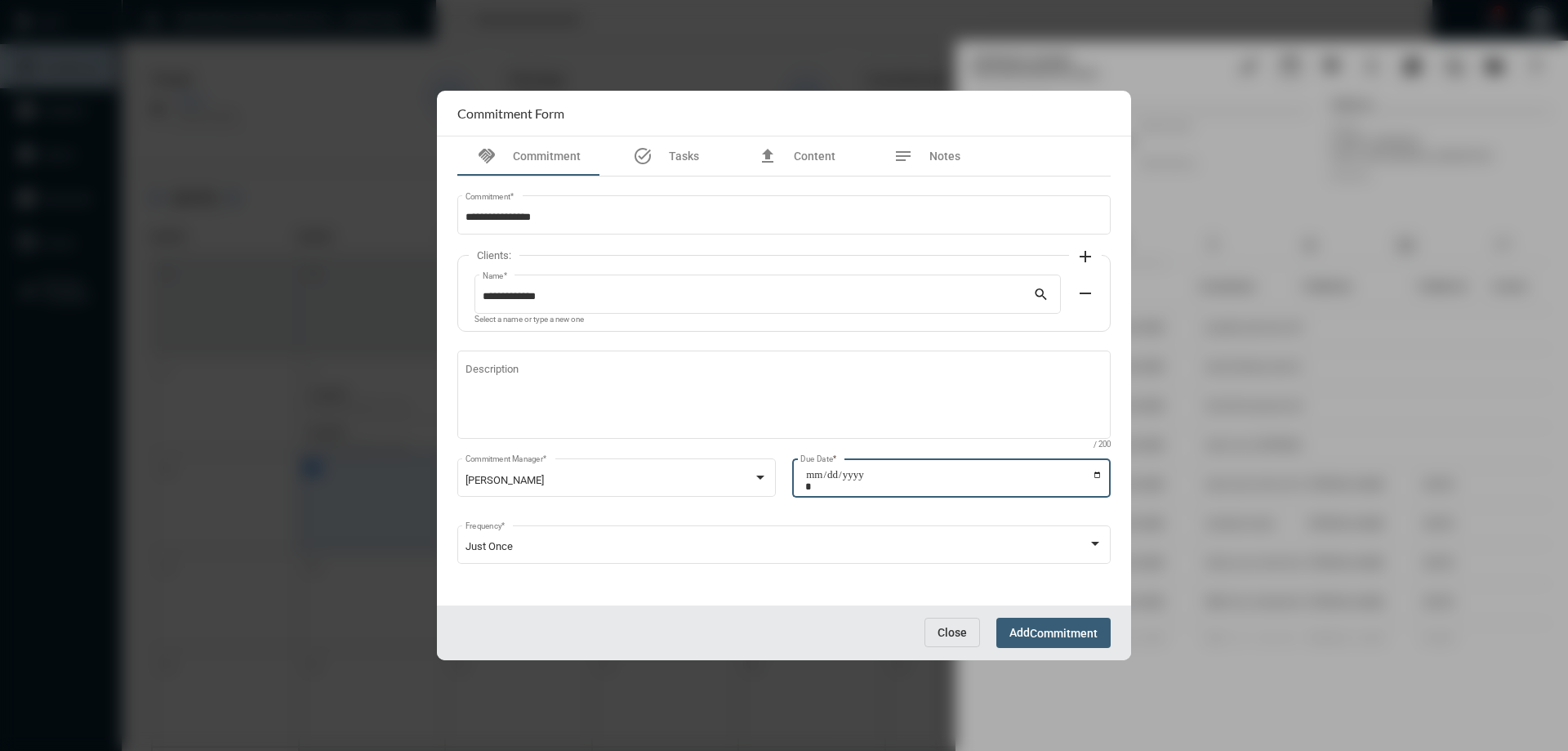
click at [1026, 624] on button "Add Commitment" at bounding box center [1054, 632] width 115 height 30
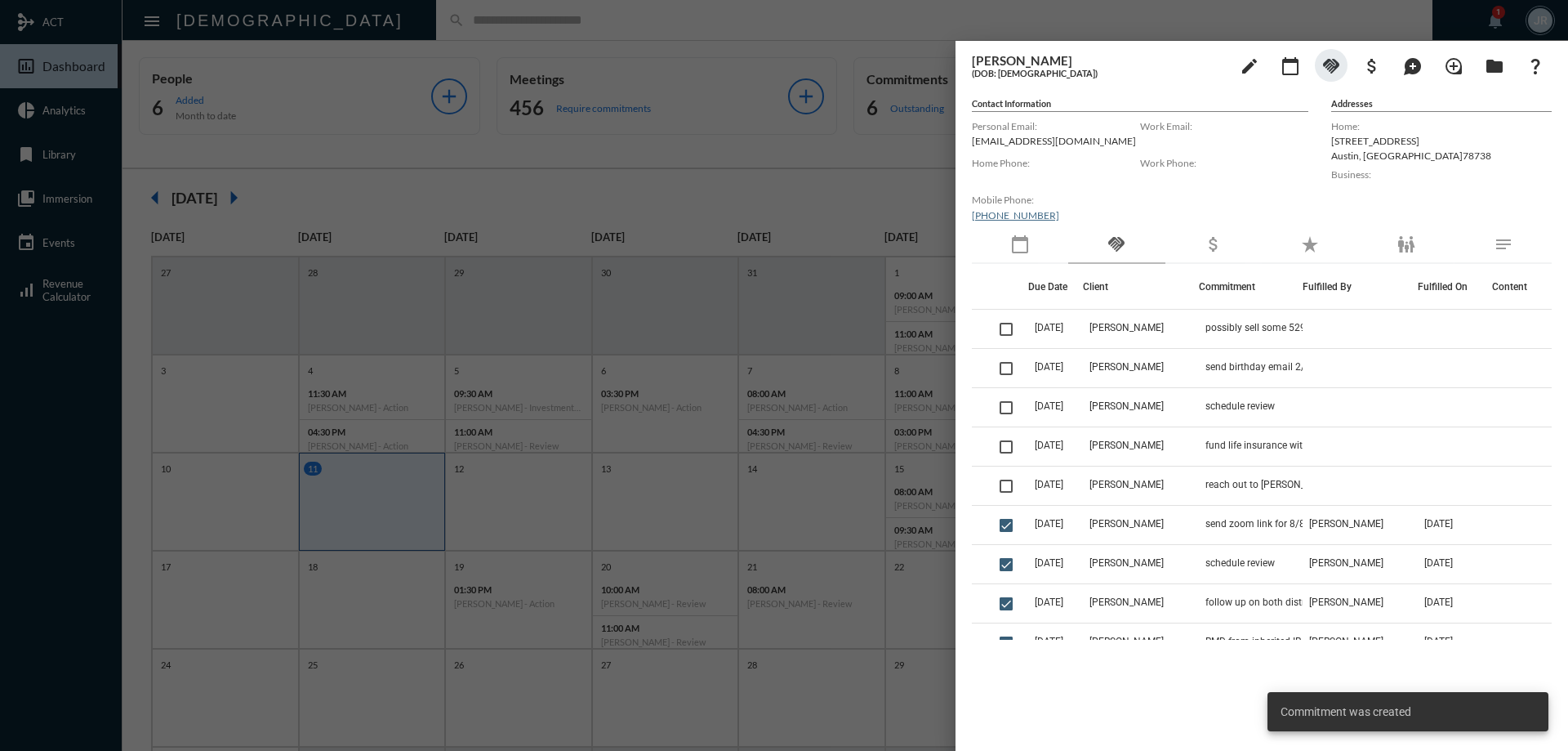
click at [346, 27] on div at bounding box center [784, 375] width 1568 height 751
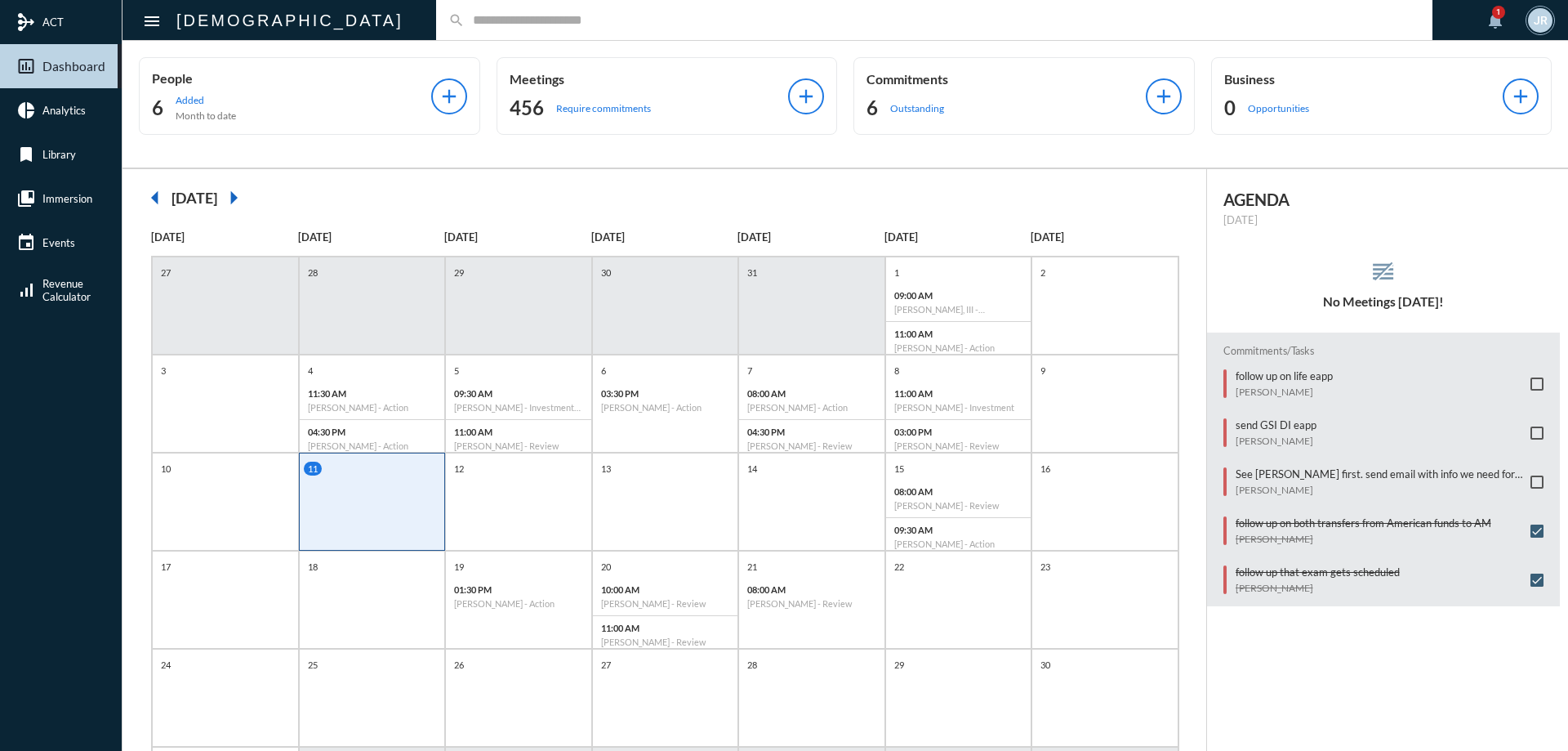
click at [464, 25] on input "text" at bounding box center [942, 19] width 955 height 14
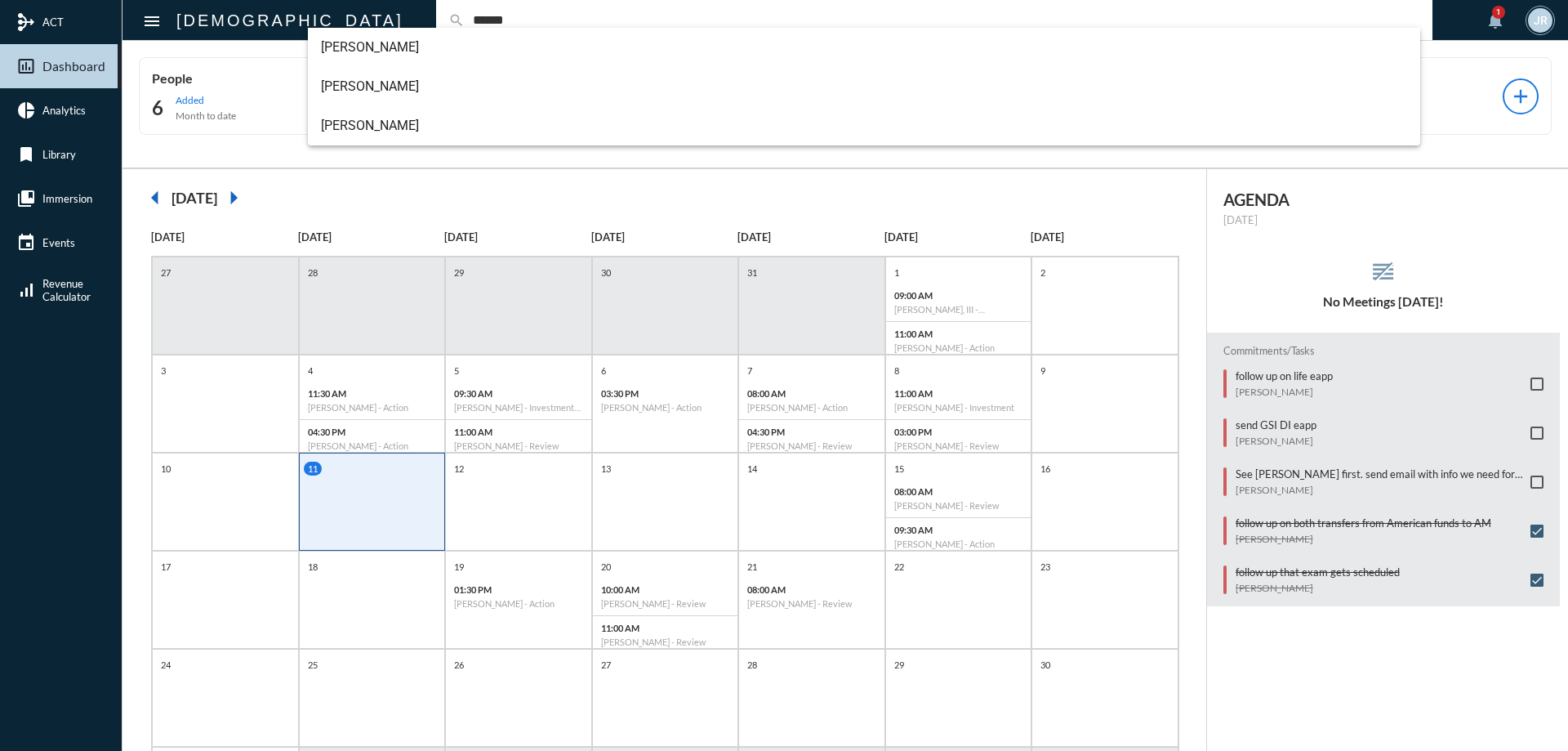
type input "******"
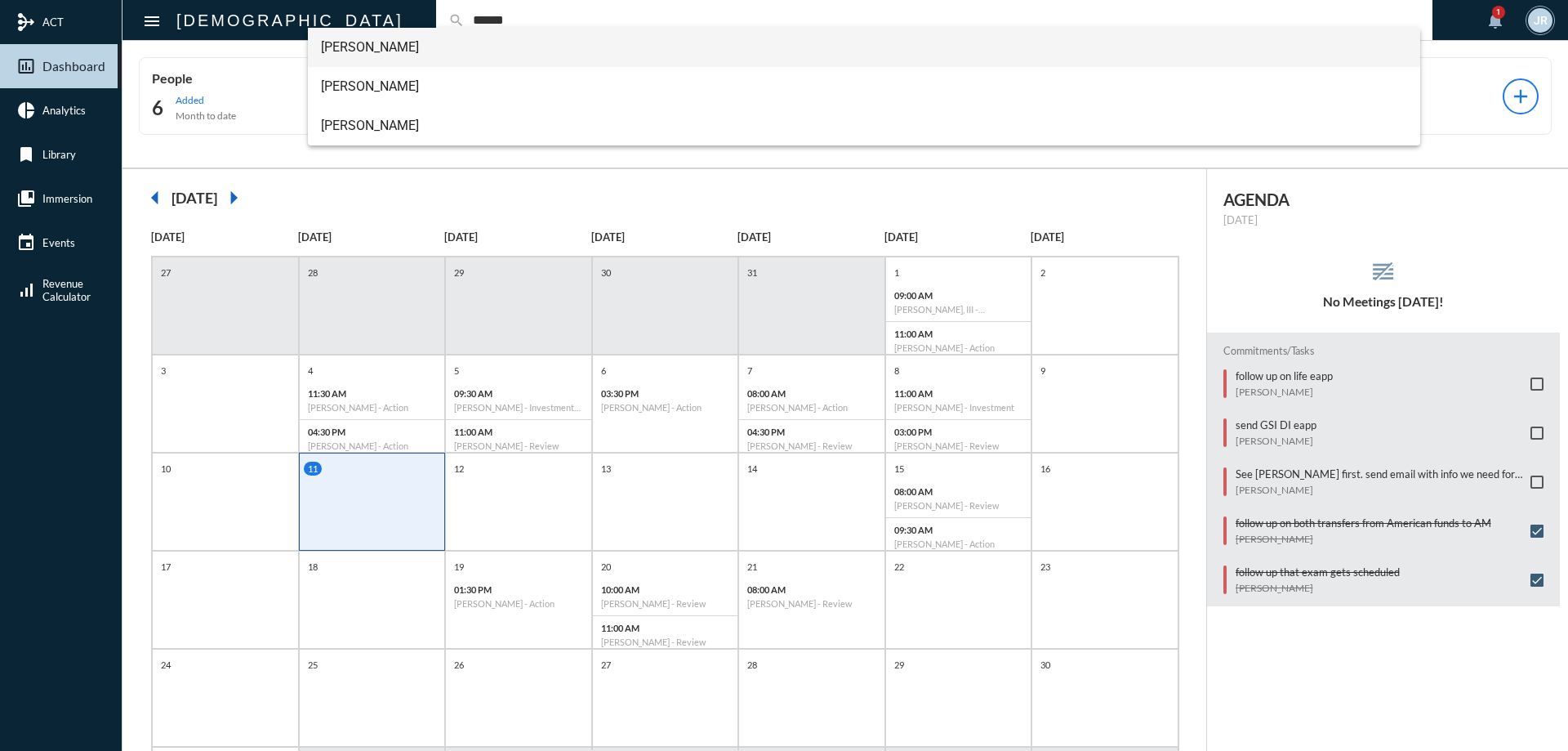
click at [367, 46] on span "[PERSON_NAME]" at bounding box center [863, 47] width 1087 height 39
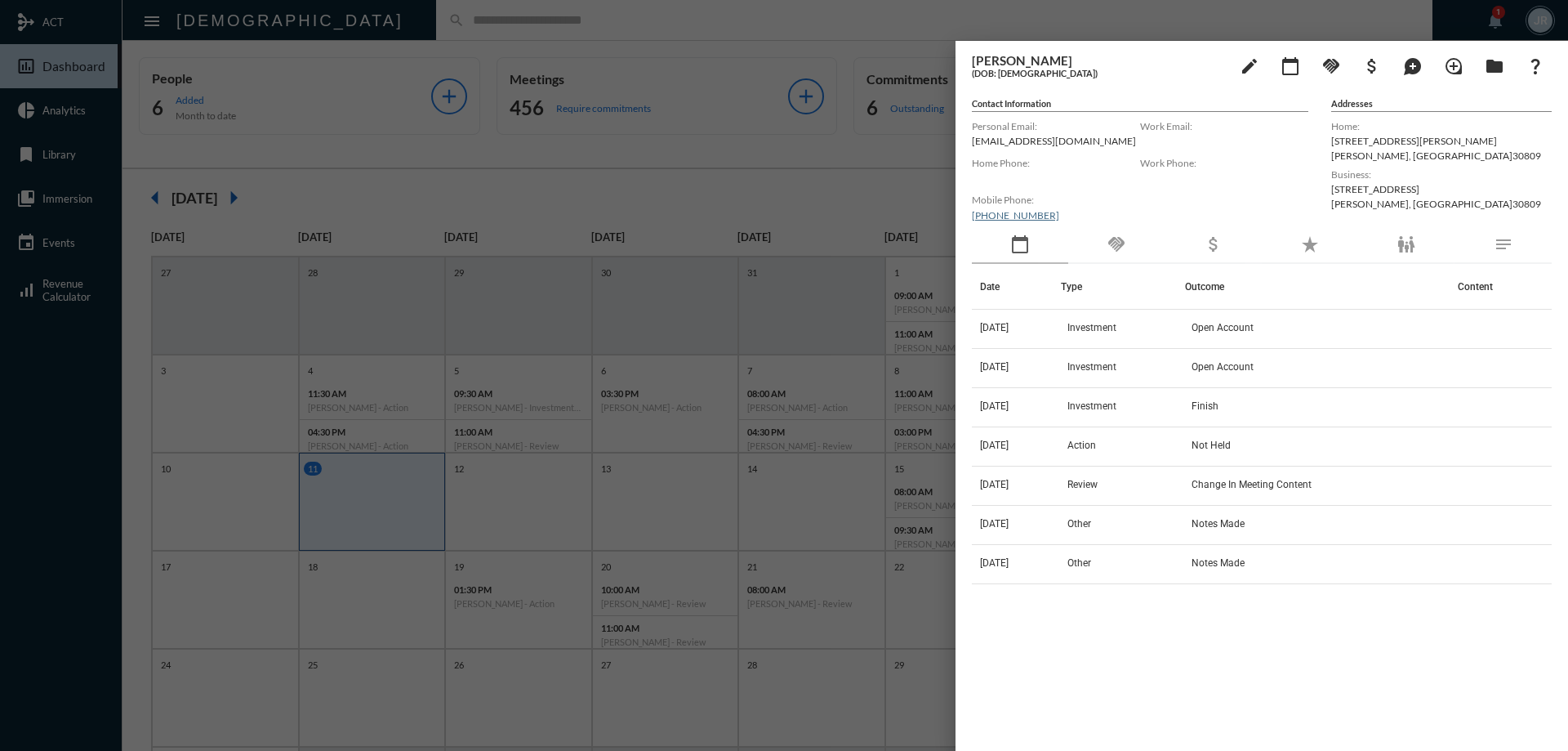
click at [1124, 229] on div "handshake" at bounding box center [1116, 245] width 96 height 38
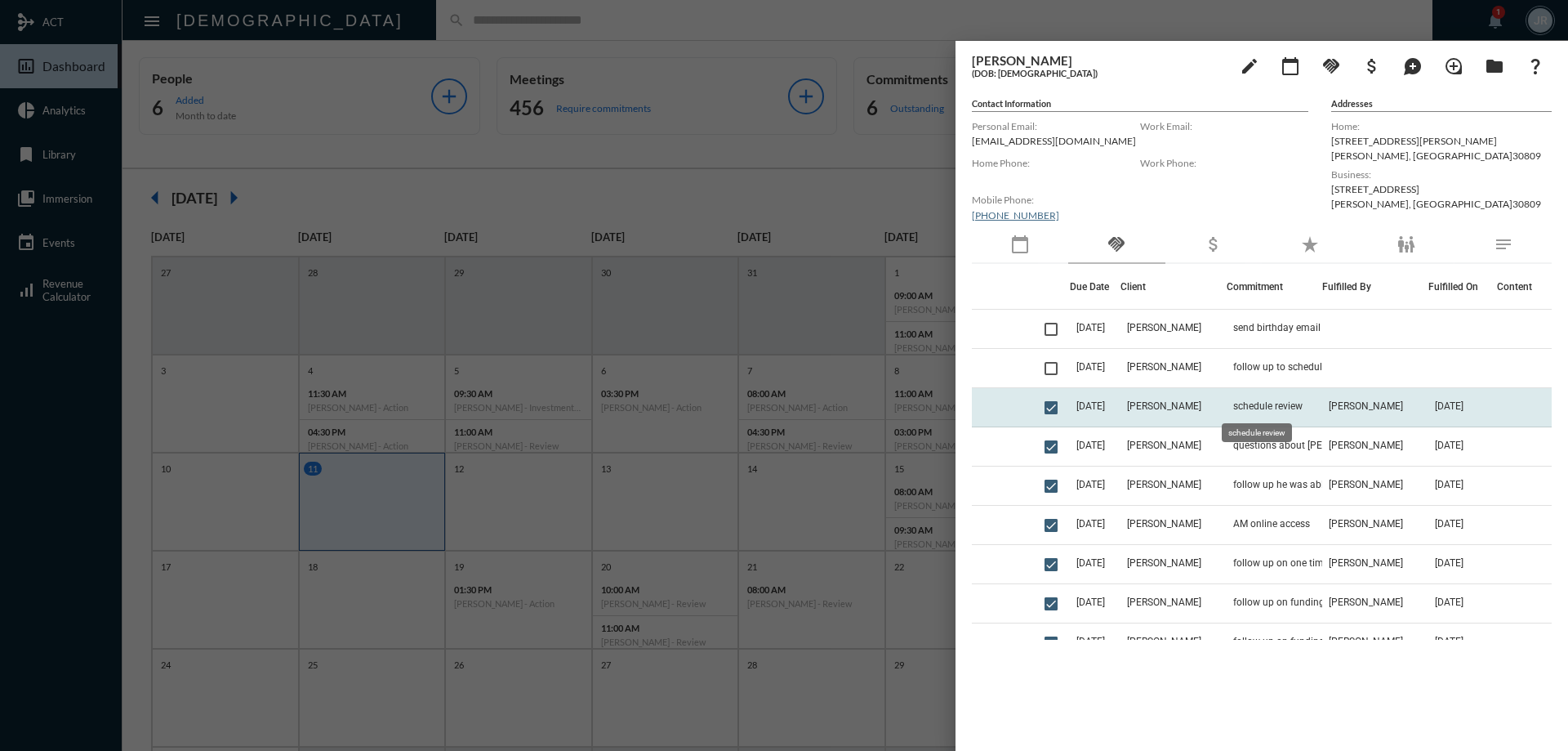
click at [1233, 406] on span "schedule review" at bounding box center [1267, 406] width 69 height 11
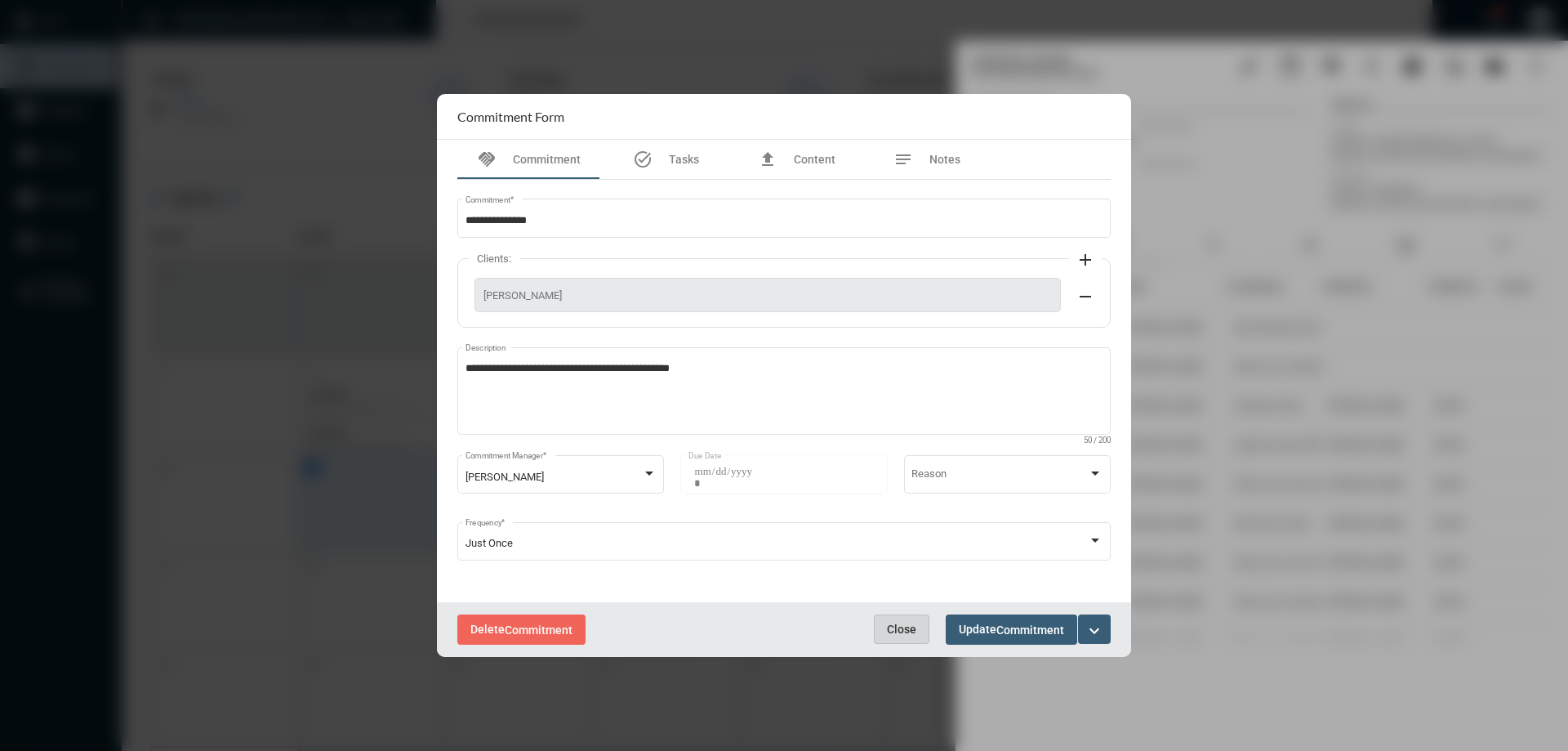
click at [905, 628] on span "Close" at bounding box center [901, 629] width 30 height 13
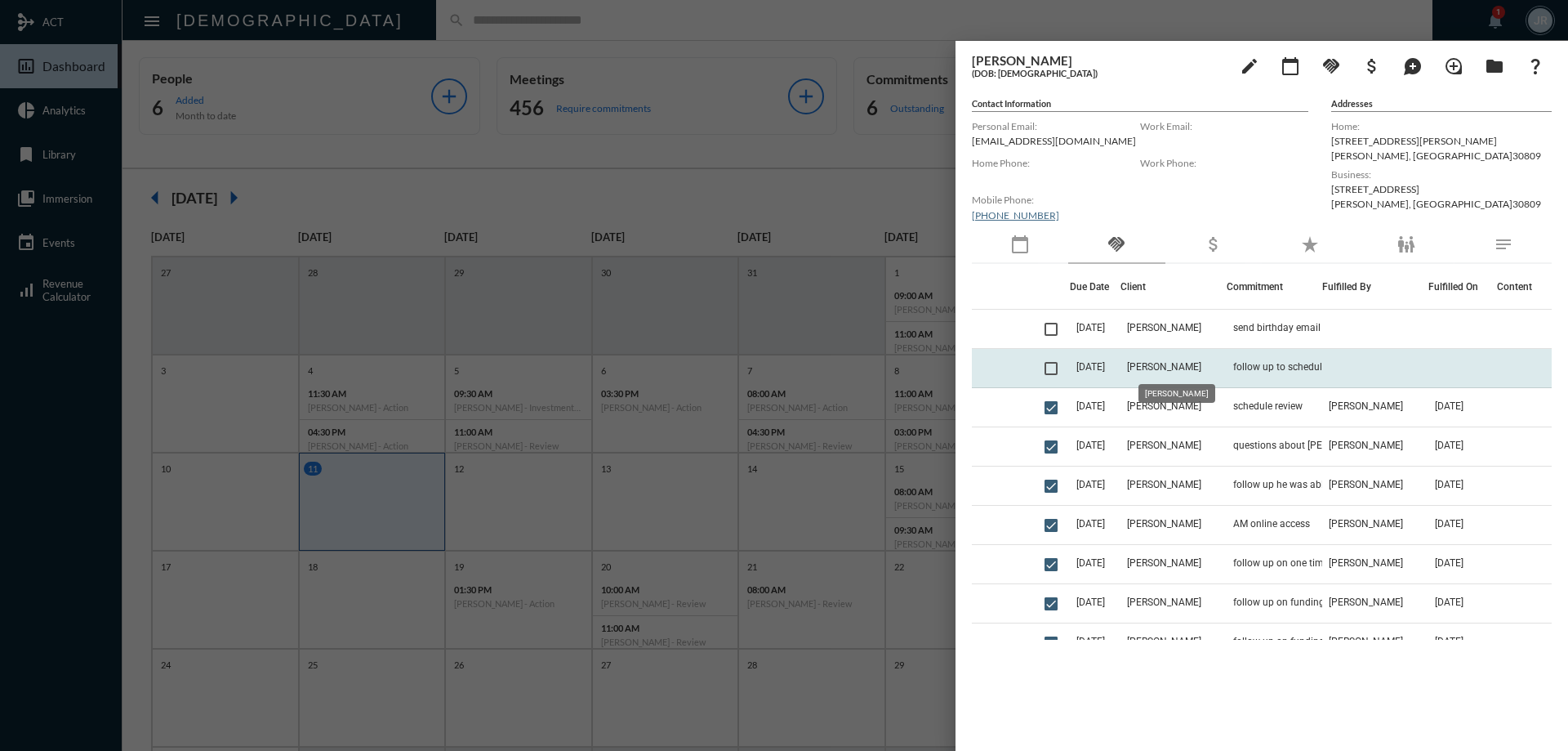
click at [1187, 362] on span "[PERSON_NAME]" at bounding box center [1164, 367] width 74 height 11
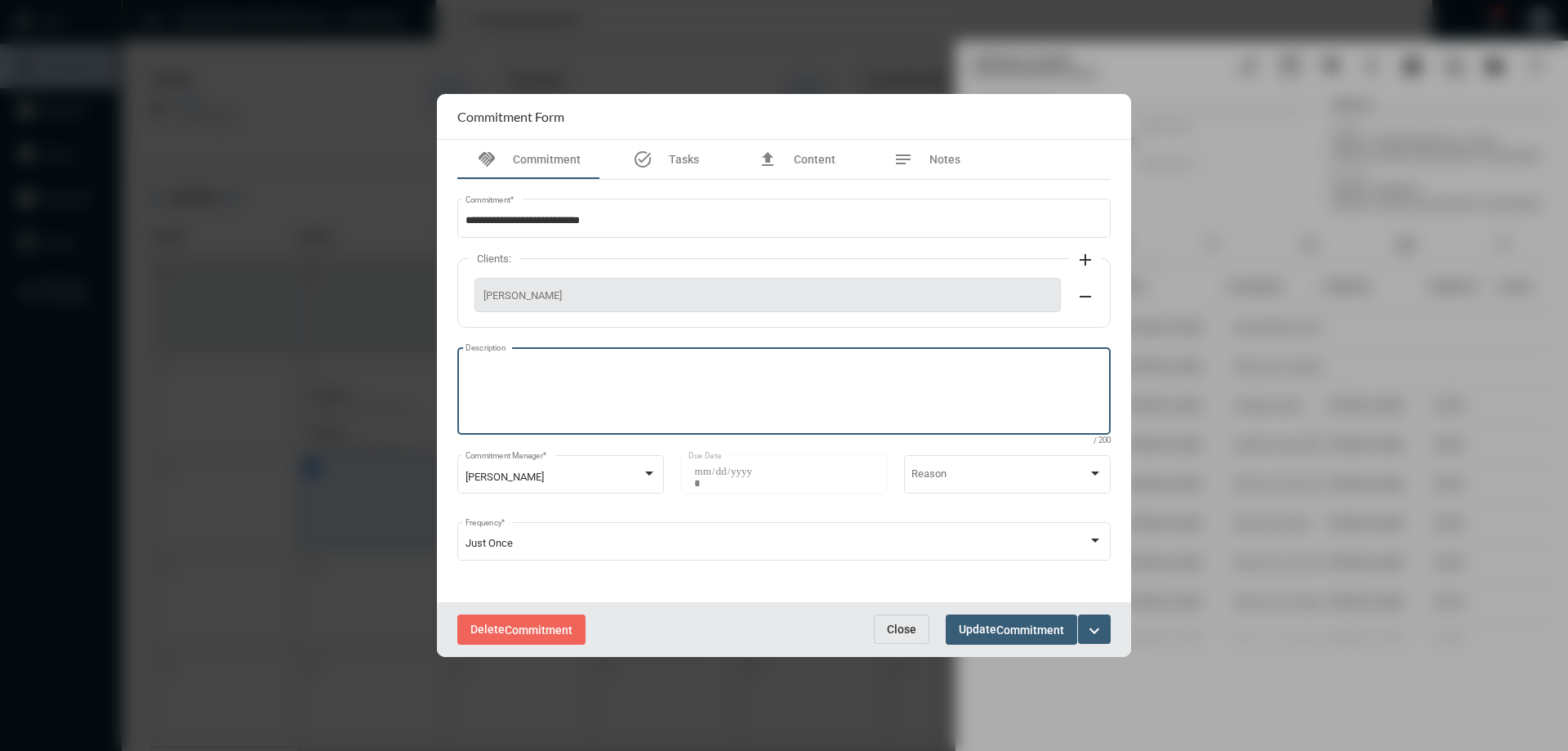
click at [546, 378] on textarea "Description" at bounding box center [784, 394] width 638 height 65
type textarea "**********"
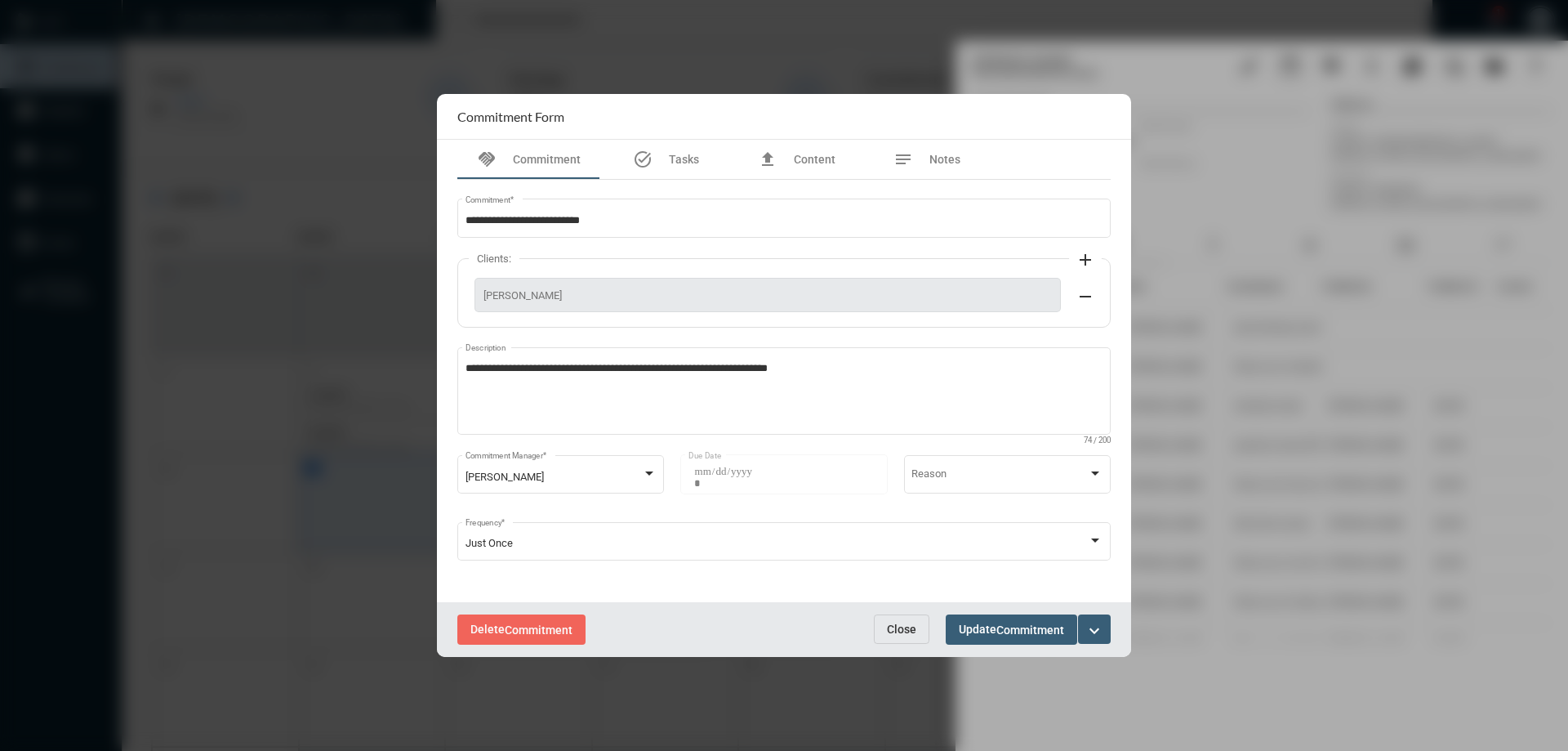
click at [999, 647] on div "Delete Commitment Close Update Commitment expand_more" at bounding box center [784, 629] width 694 height 55
click at [999, 633] on span "Commitment" at bounding box center [1030, 630] width 67 height 13
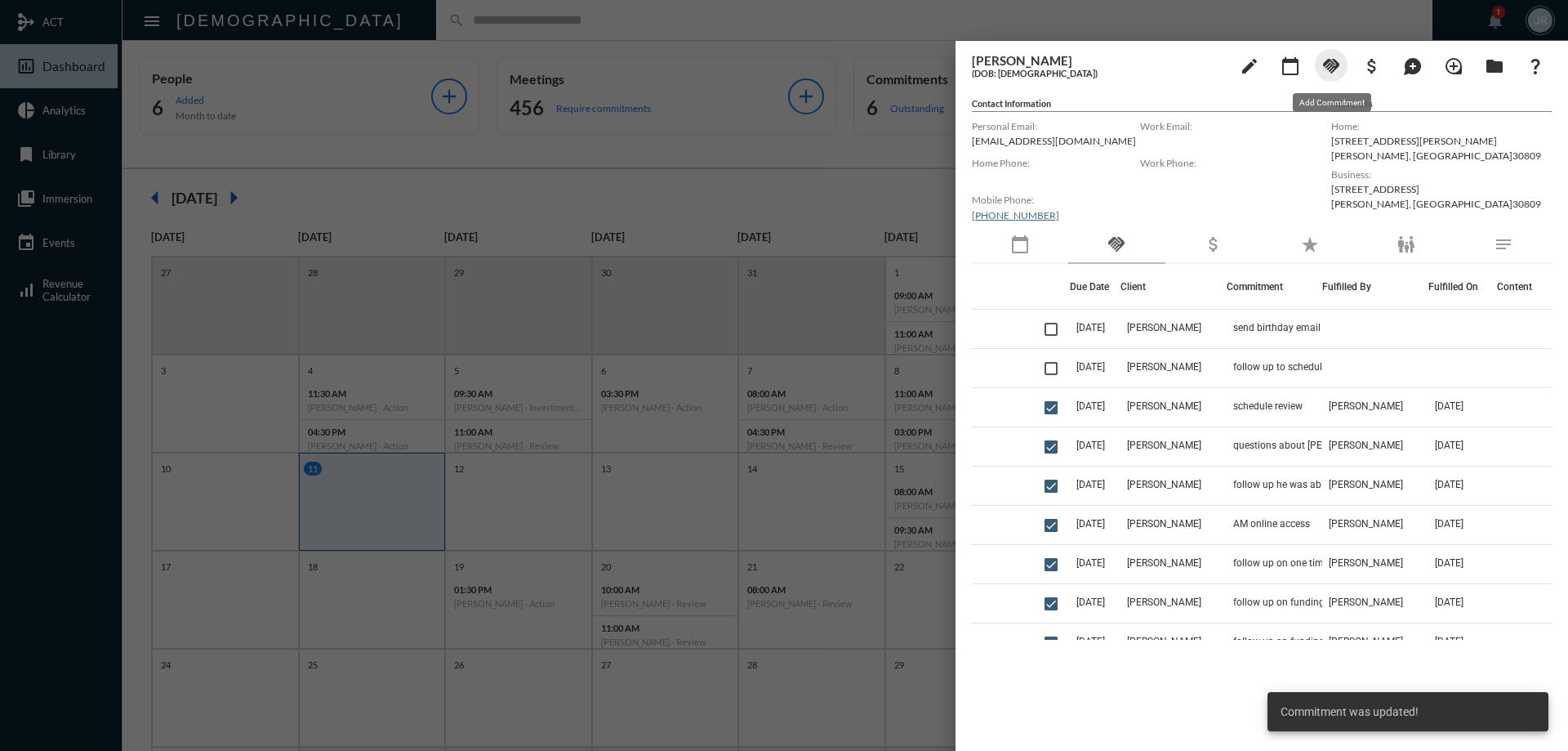
click at [1327, 66] on mat-icon "handshake" at bounding box center [1331, 66] width 19 height 19
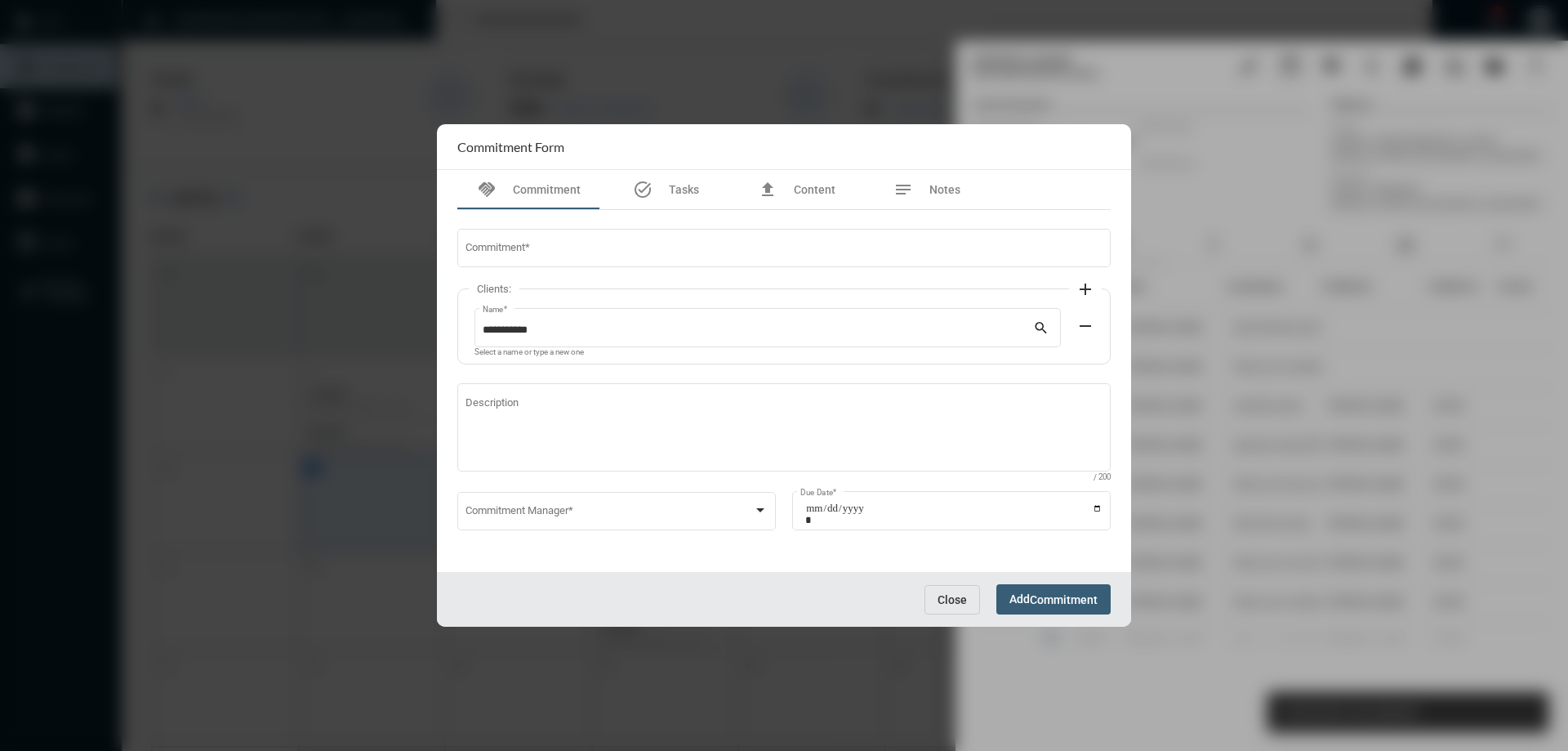
click at [956, 601] on span "Close" at bounding box center [952, 600] width 30 height 13
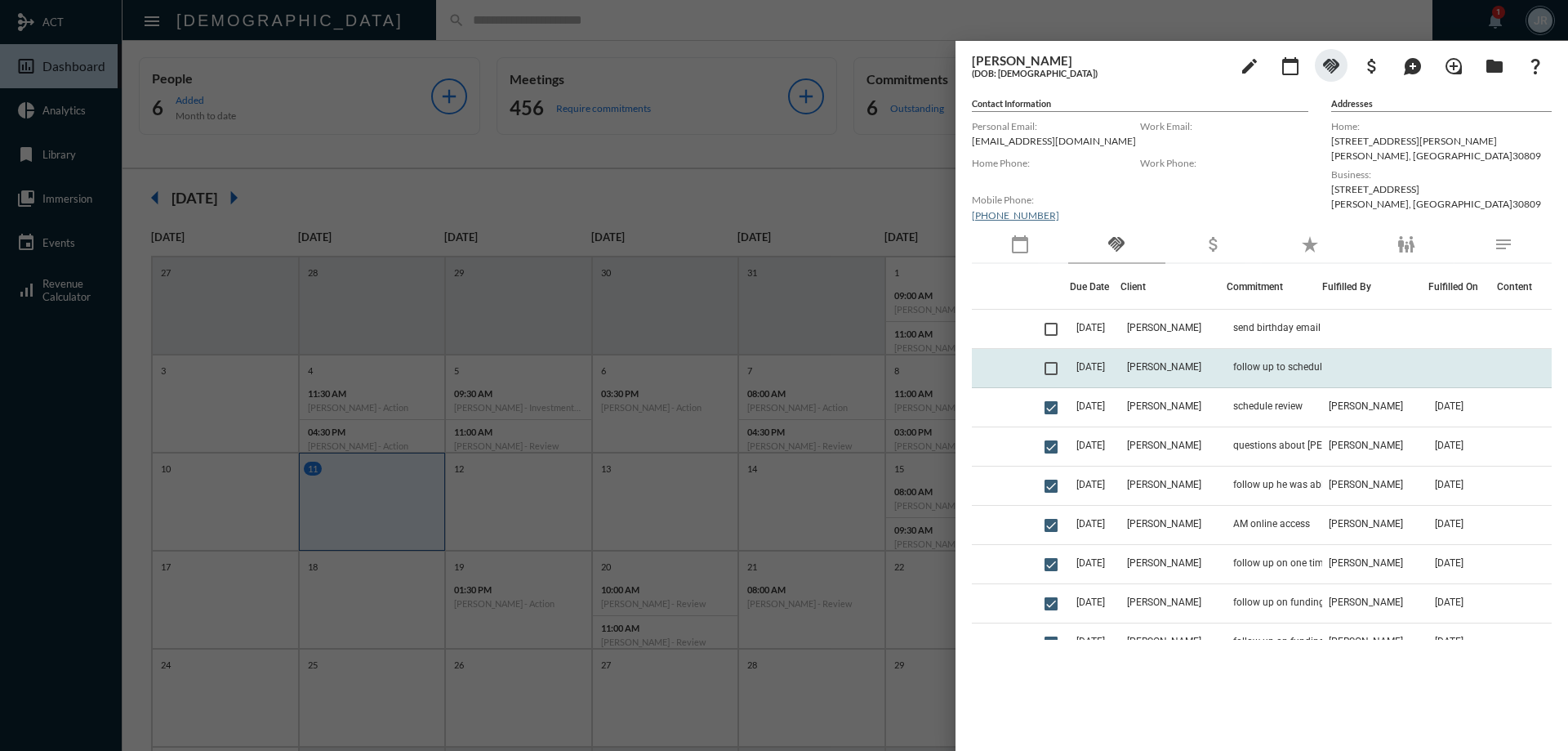
click at [1055, 370] on span at bounding box center [1051, 369] width 13 height 13
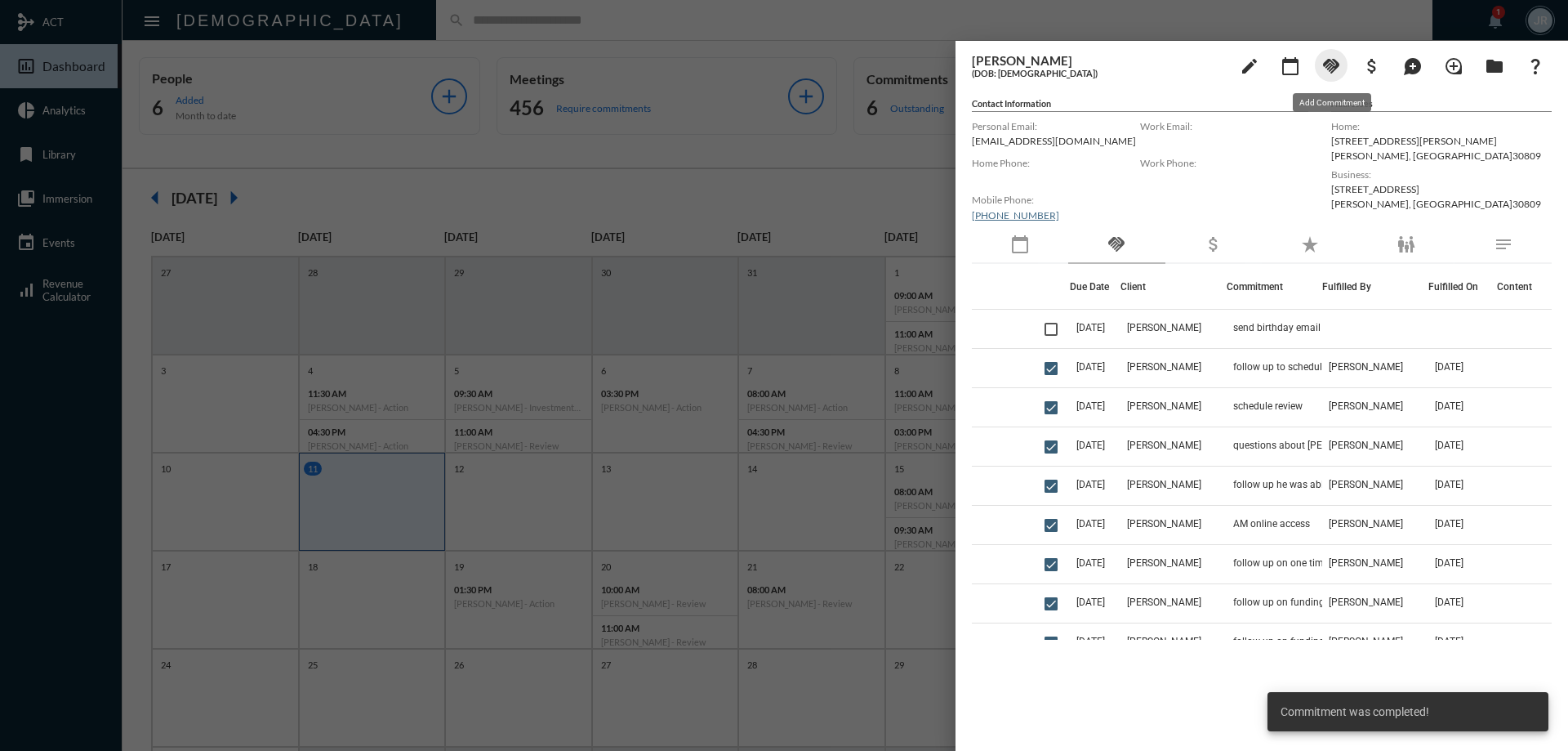
click at [1334, 60] on mat-icon "handshake" at bounding box center [1331, 66] width 19 height 19
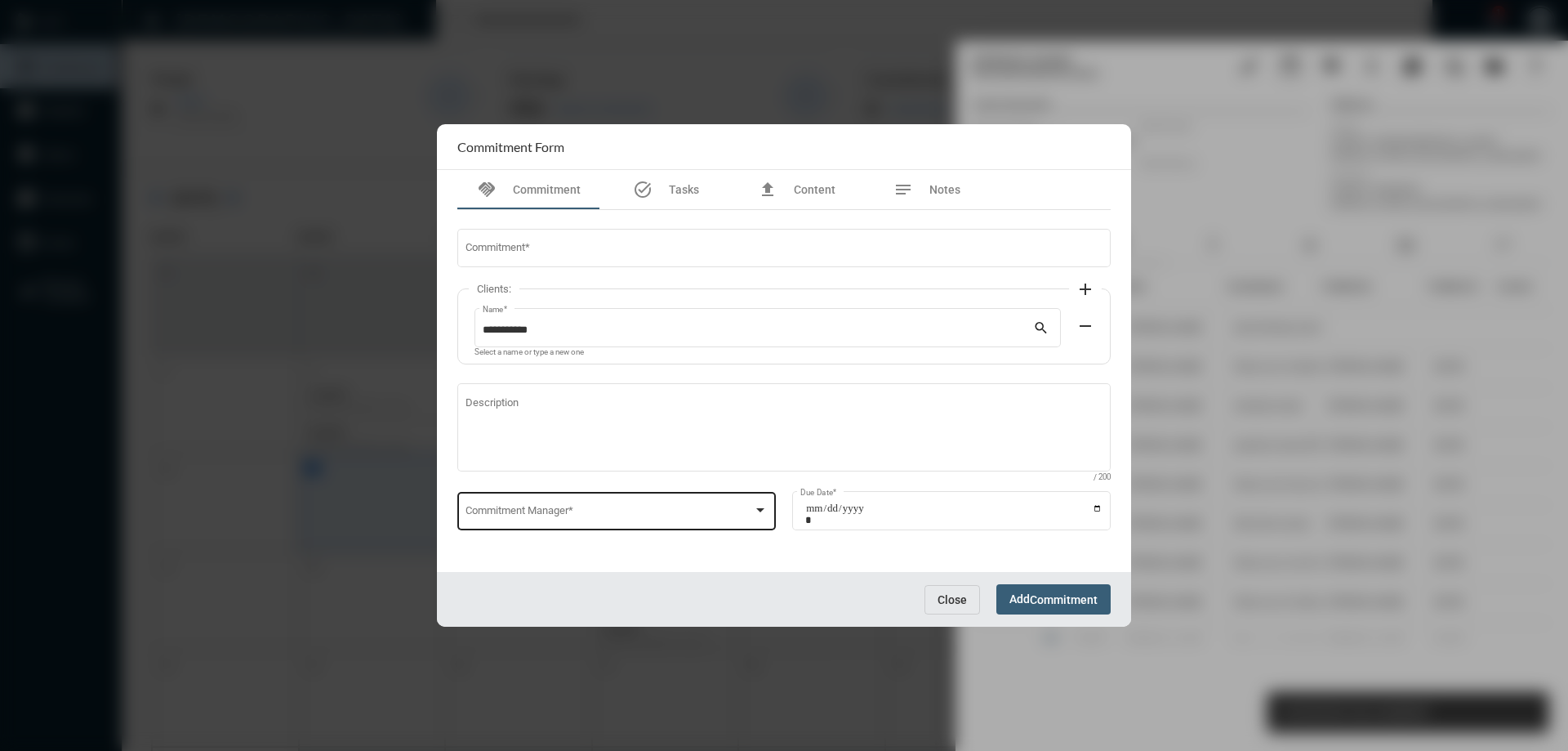
click at [523, 497] on div "Commitment Manager *" at bounding box center [617, 509] width 303 height 42
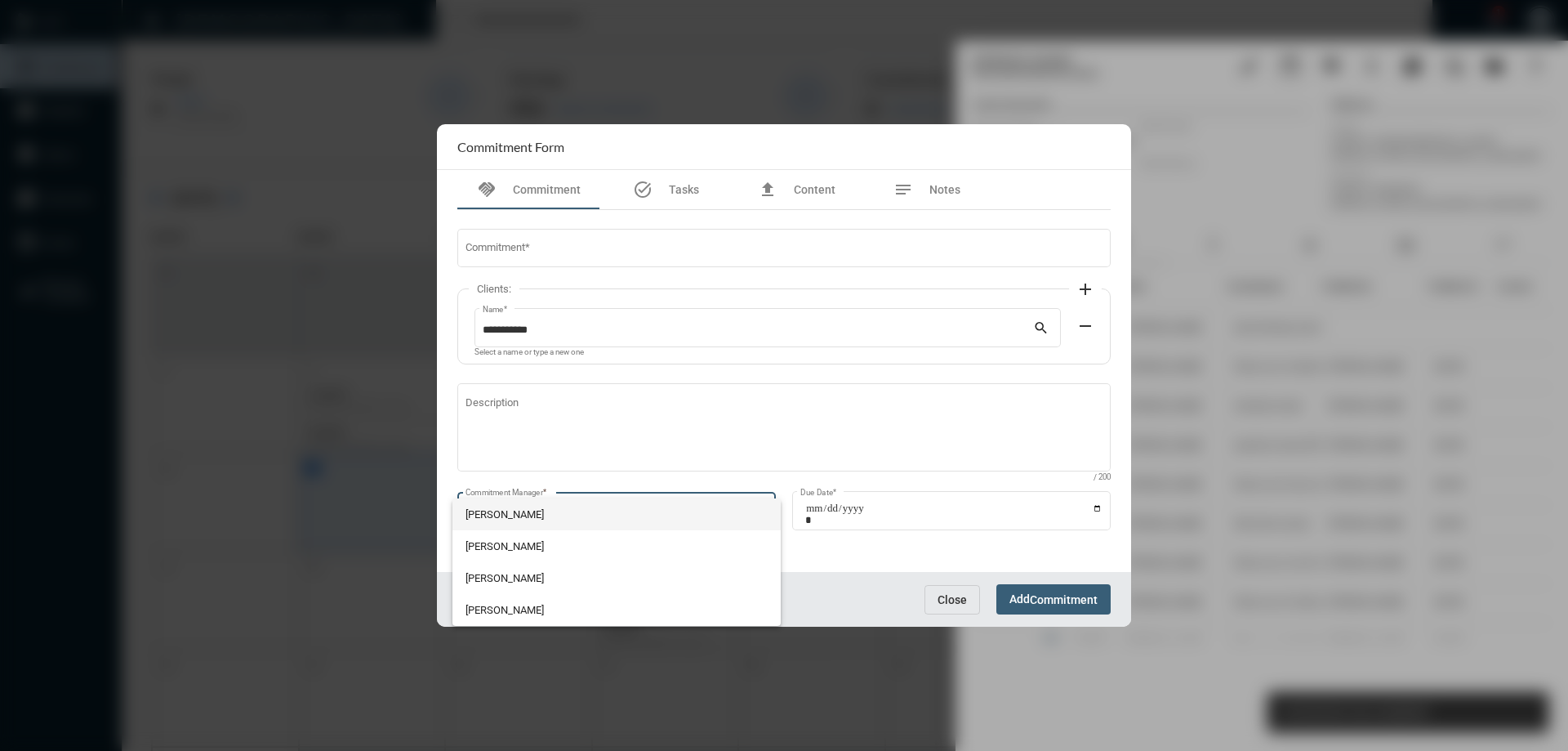
click at [517, 519] on span "[PERSON_NAME]" at bounding box center [617, 514] width 303 height 31
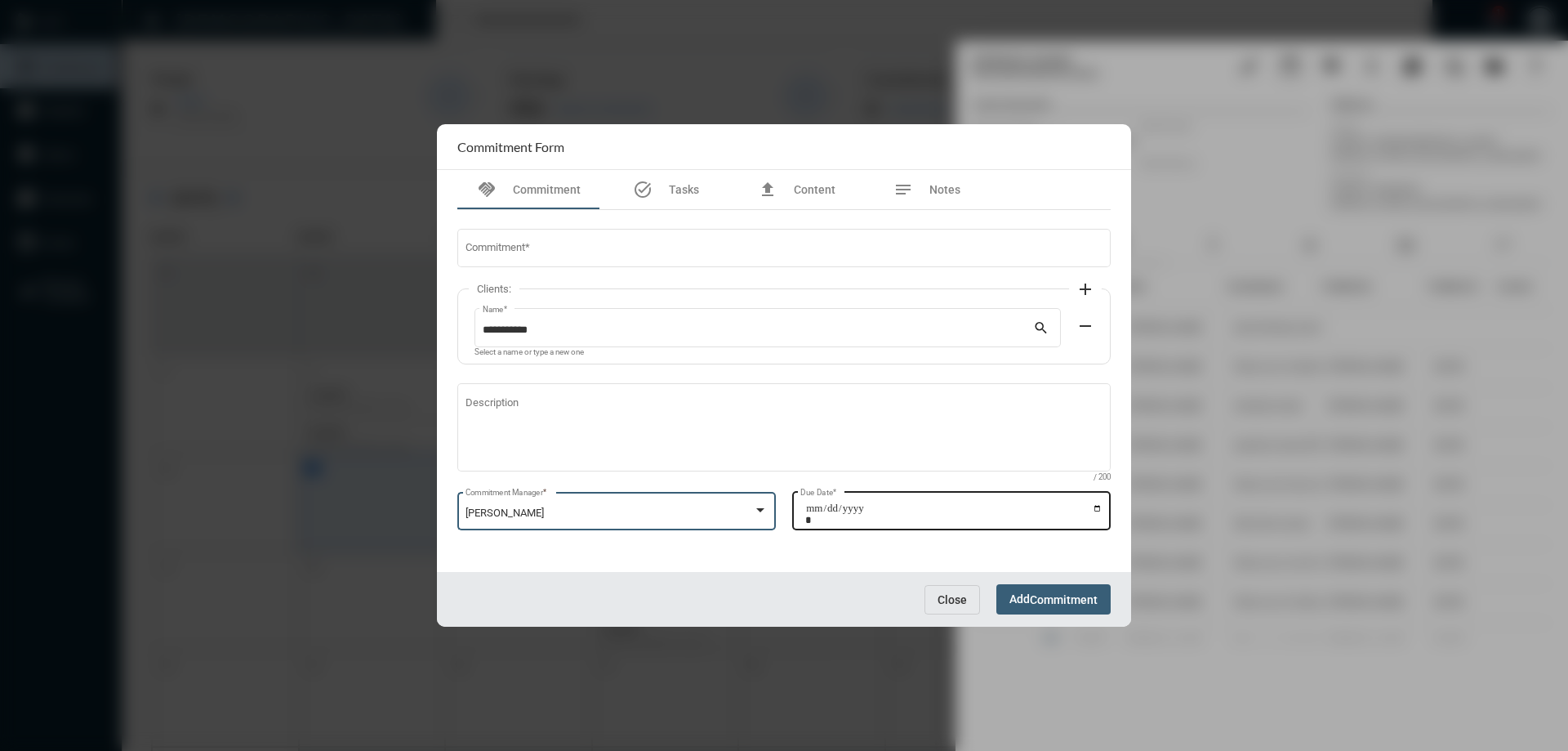
click at [1097, 514] on input "Due Date *" at bounding box center [954, 514] width 297 height 23
type input "**********"
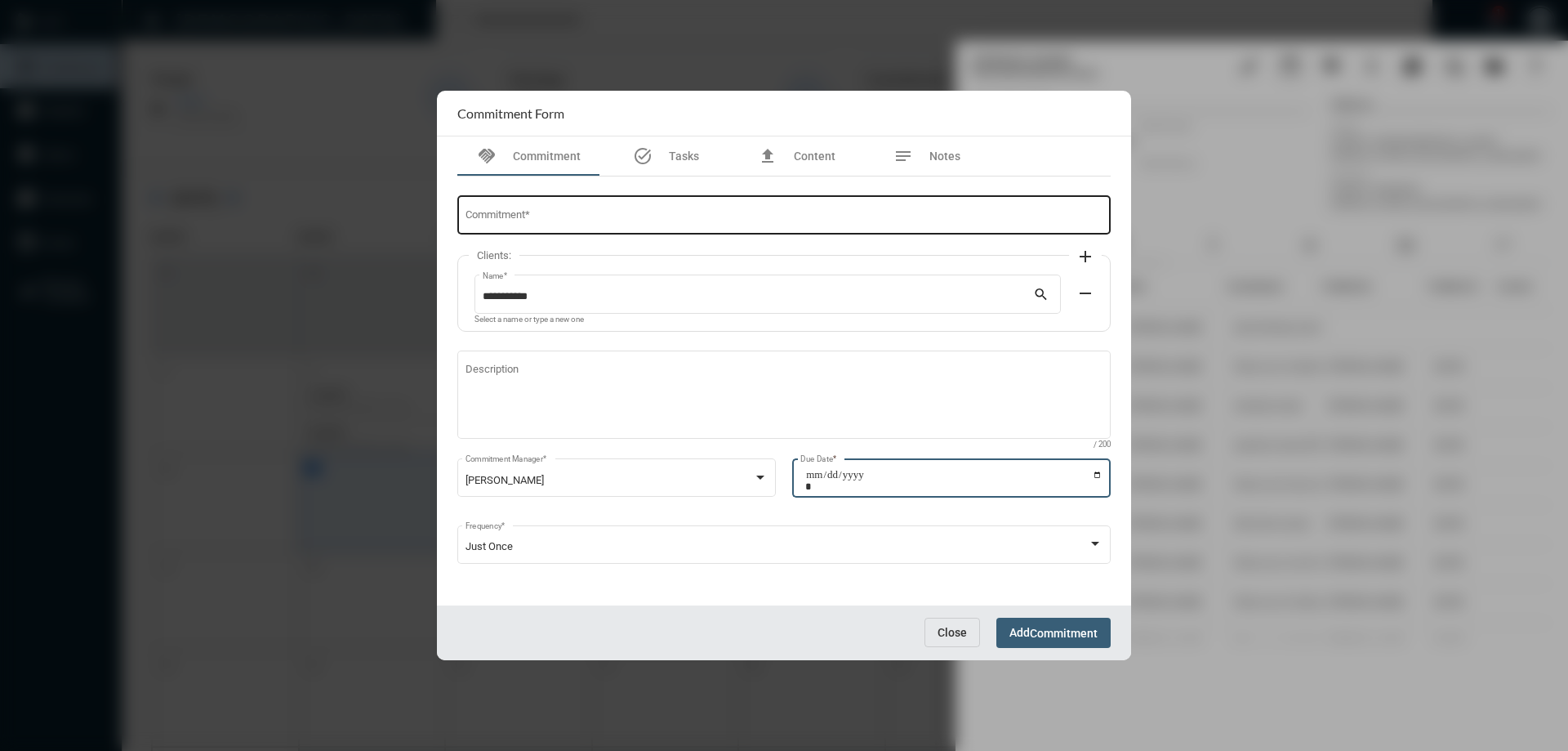
click at [532, 204] on div "Commitment *" at bounding box center [784, 213] width 638 height 42
type input "**********"
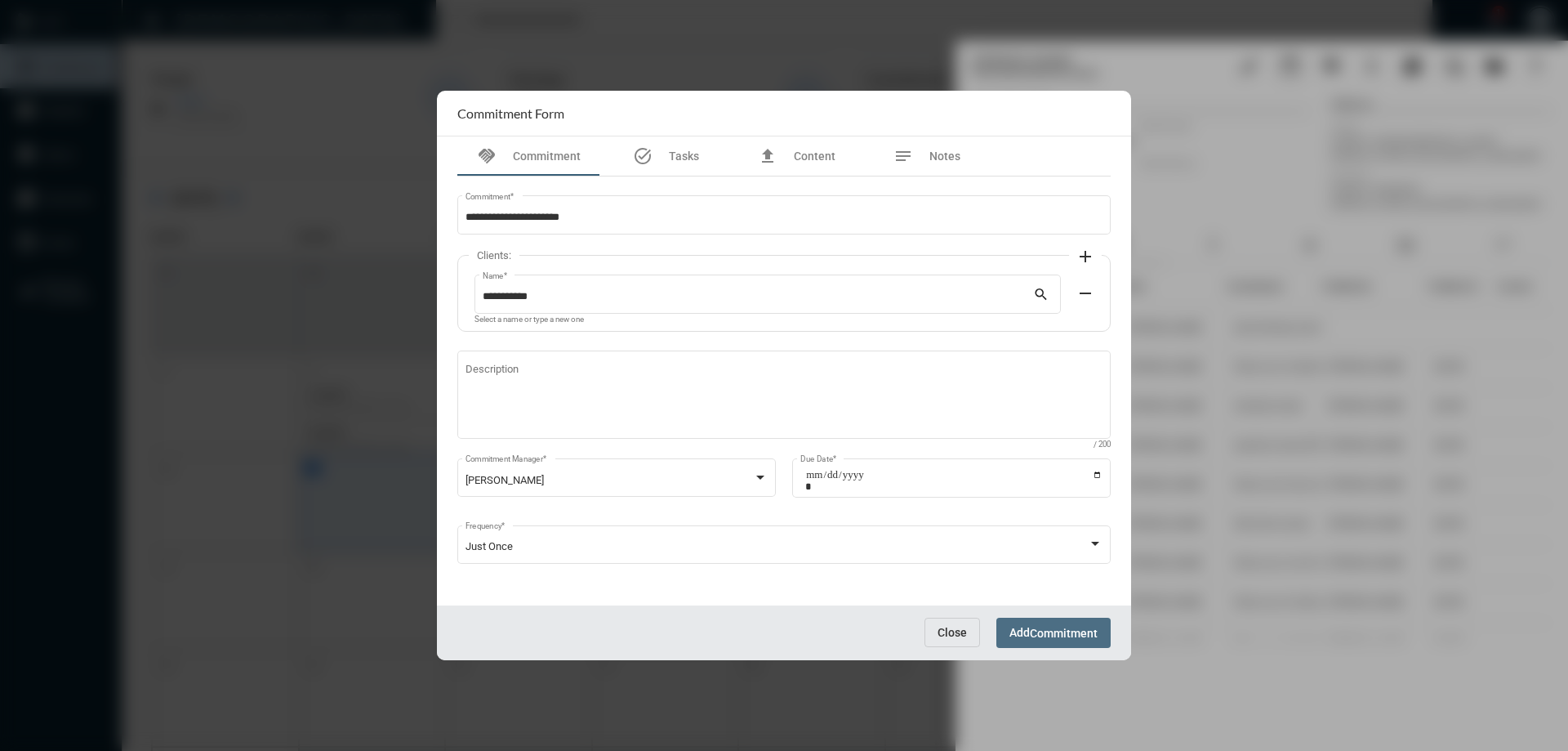
click at [1035, 639] on button "Add Commitment" at bounding box center [1054, 632] width 115 height 30
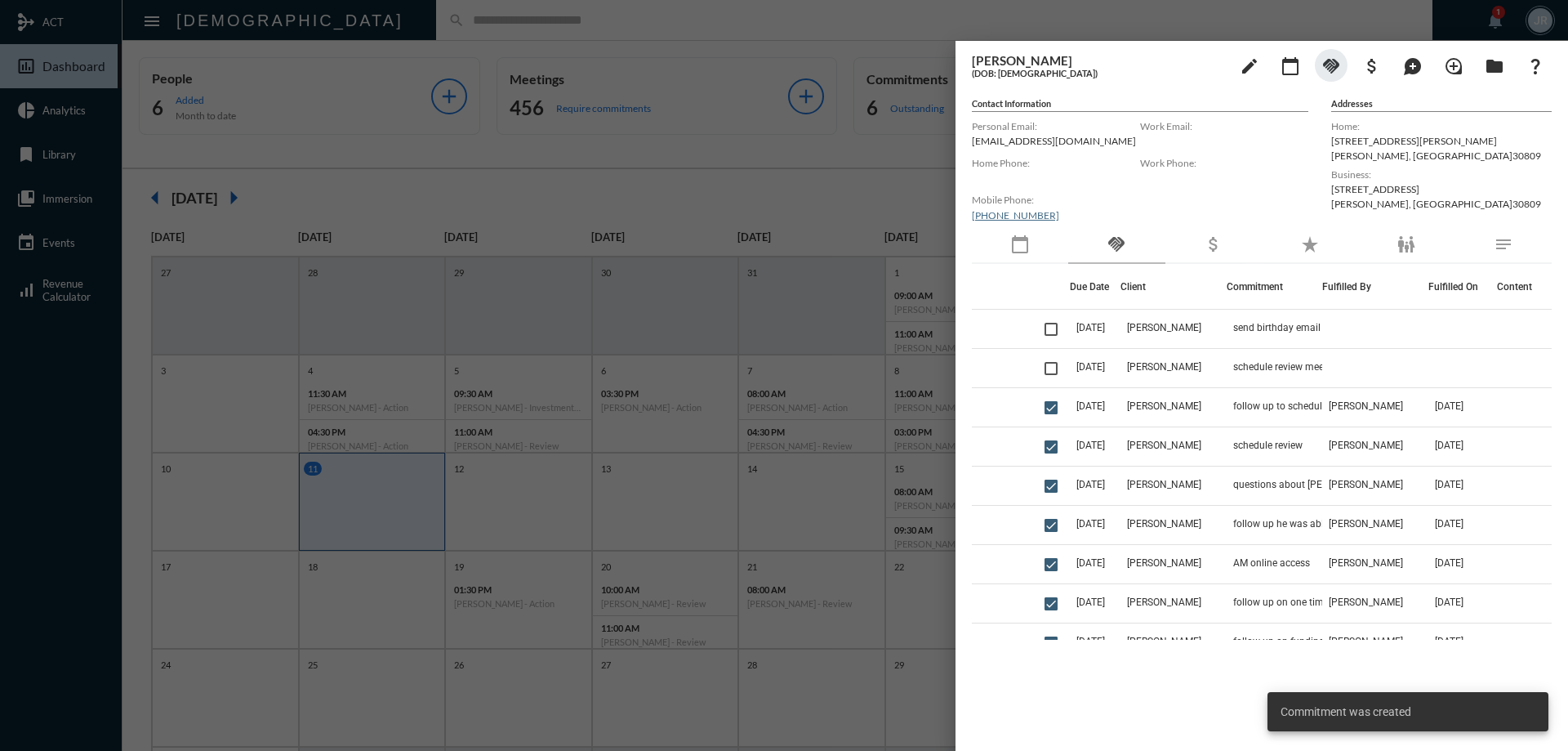
click at [619, 23] on div at bounding box center [784, 375] width 1568 height 751
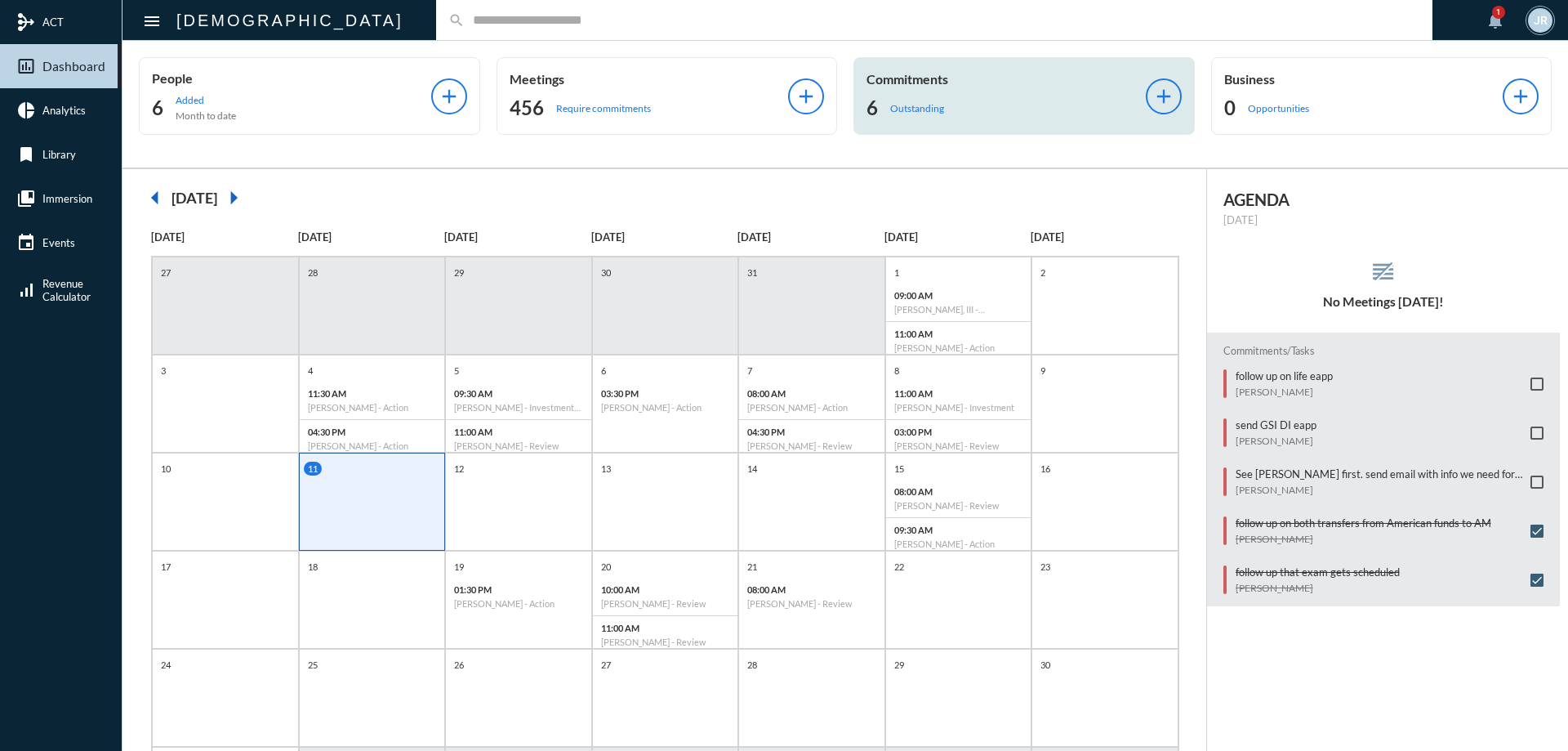
click at [946, 81] on p "Commitments" at bounding box center [1006, 79] width 279 height 16
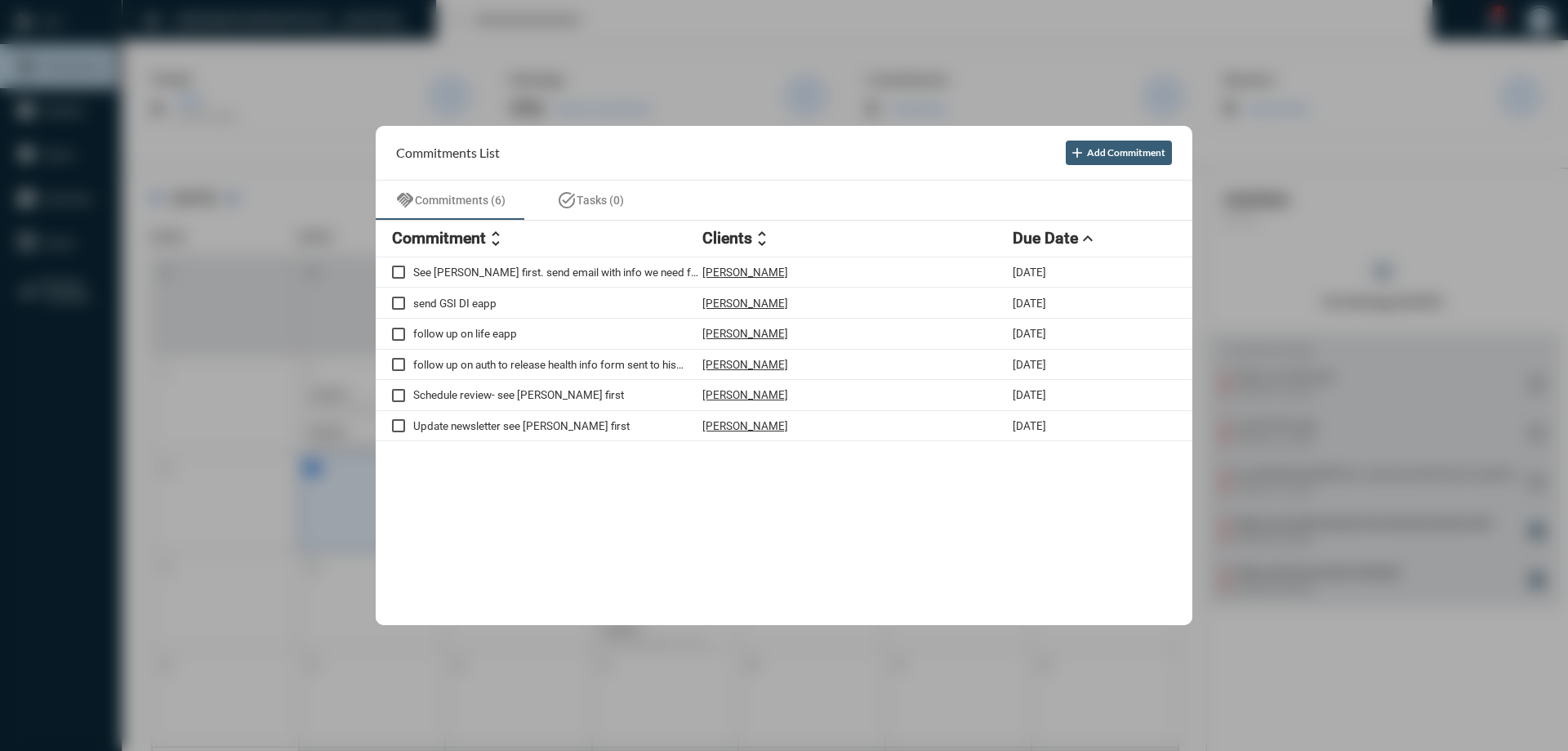
click at [593, 18] on div at bounding box center [784, 375] width 1568 height 751
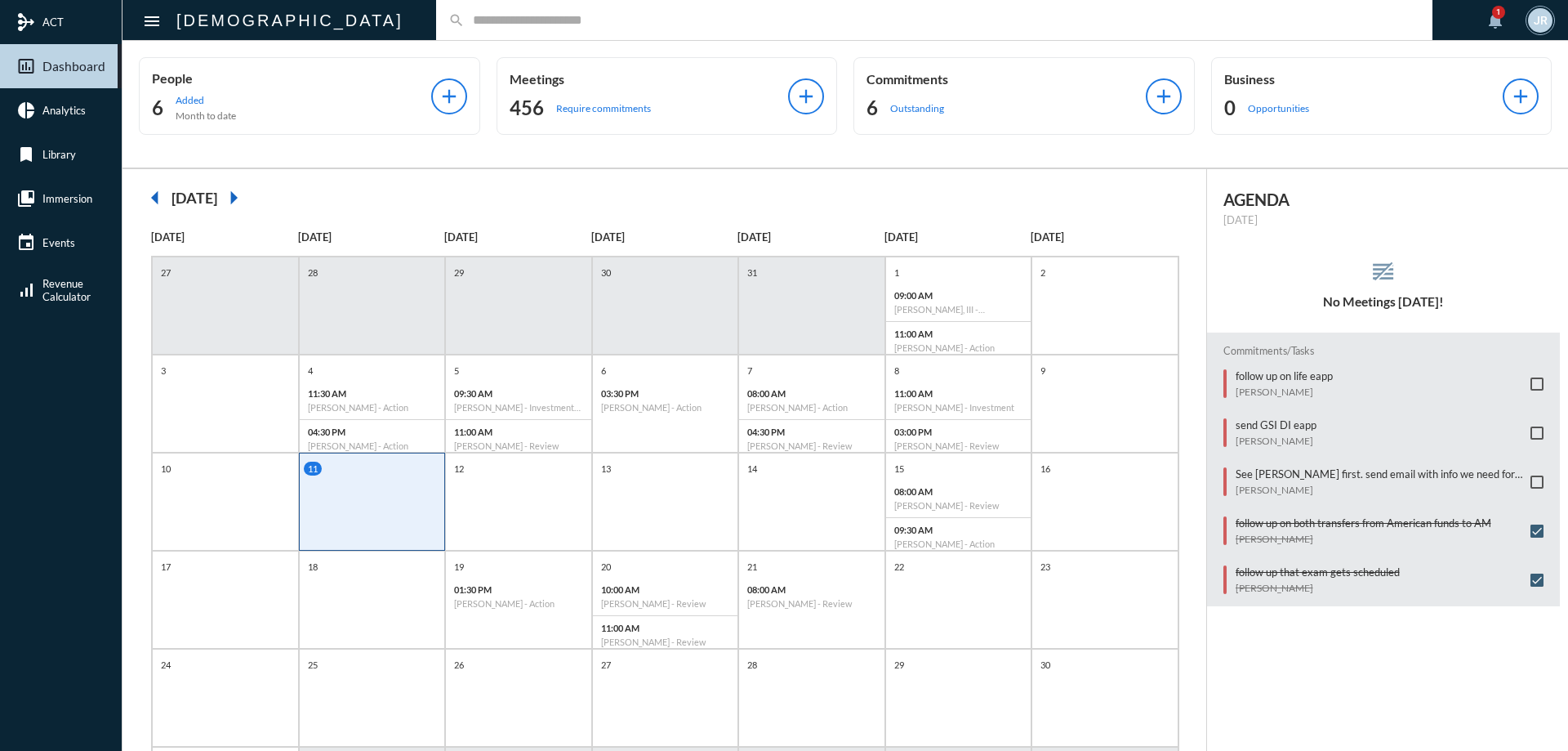
click at [464, 21] on input "text" at bounding box center [942, 19] width 955 height 14
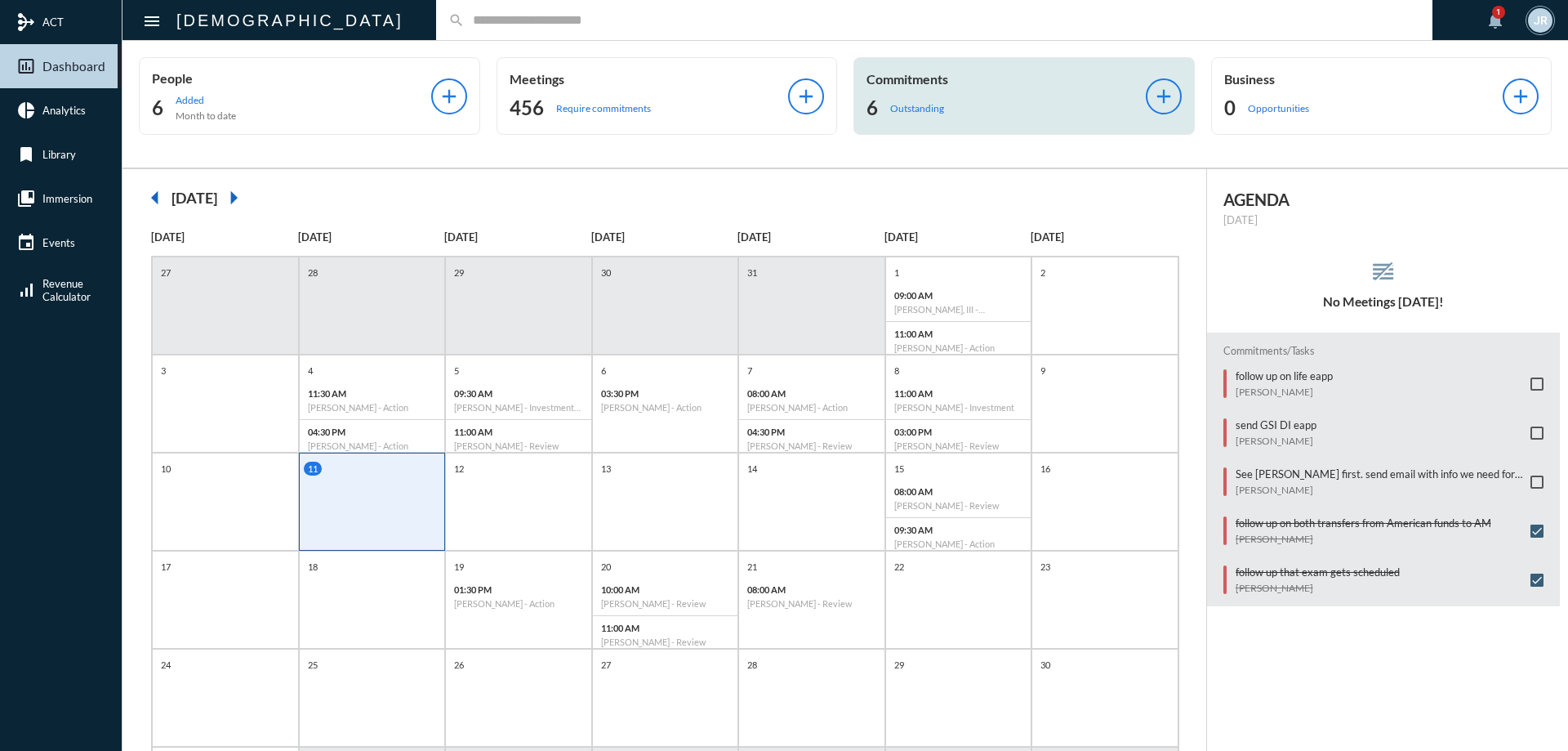
click at [970, 88] on div "Commitments 6 Outstanding" at bounding box center [1006, 96] width 279 height 50
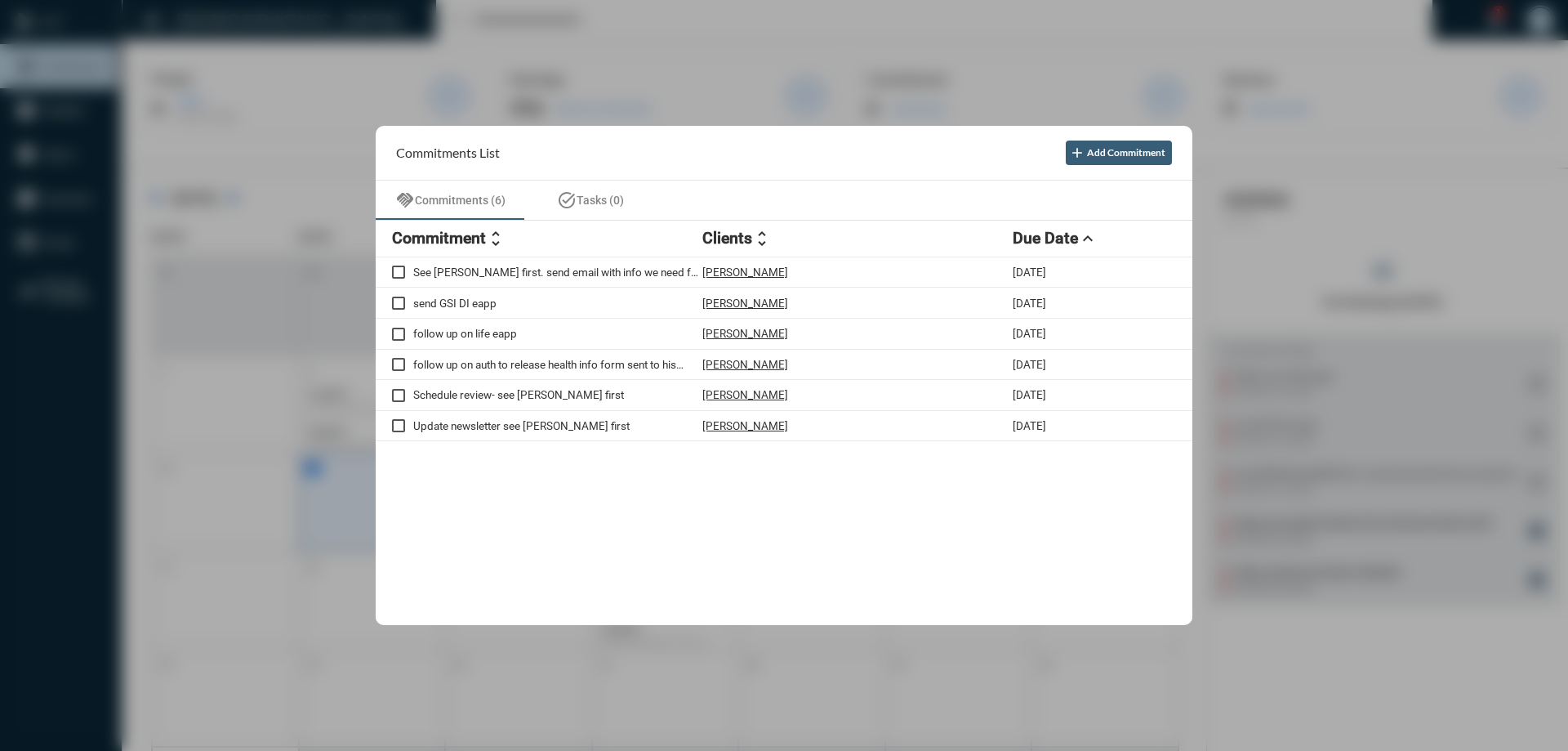
click at [660, 27] on div at bounding box center [784, 375] width 1568 height 751
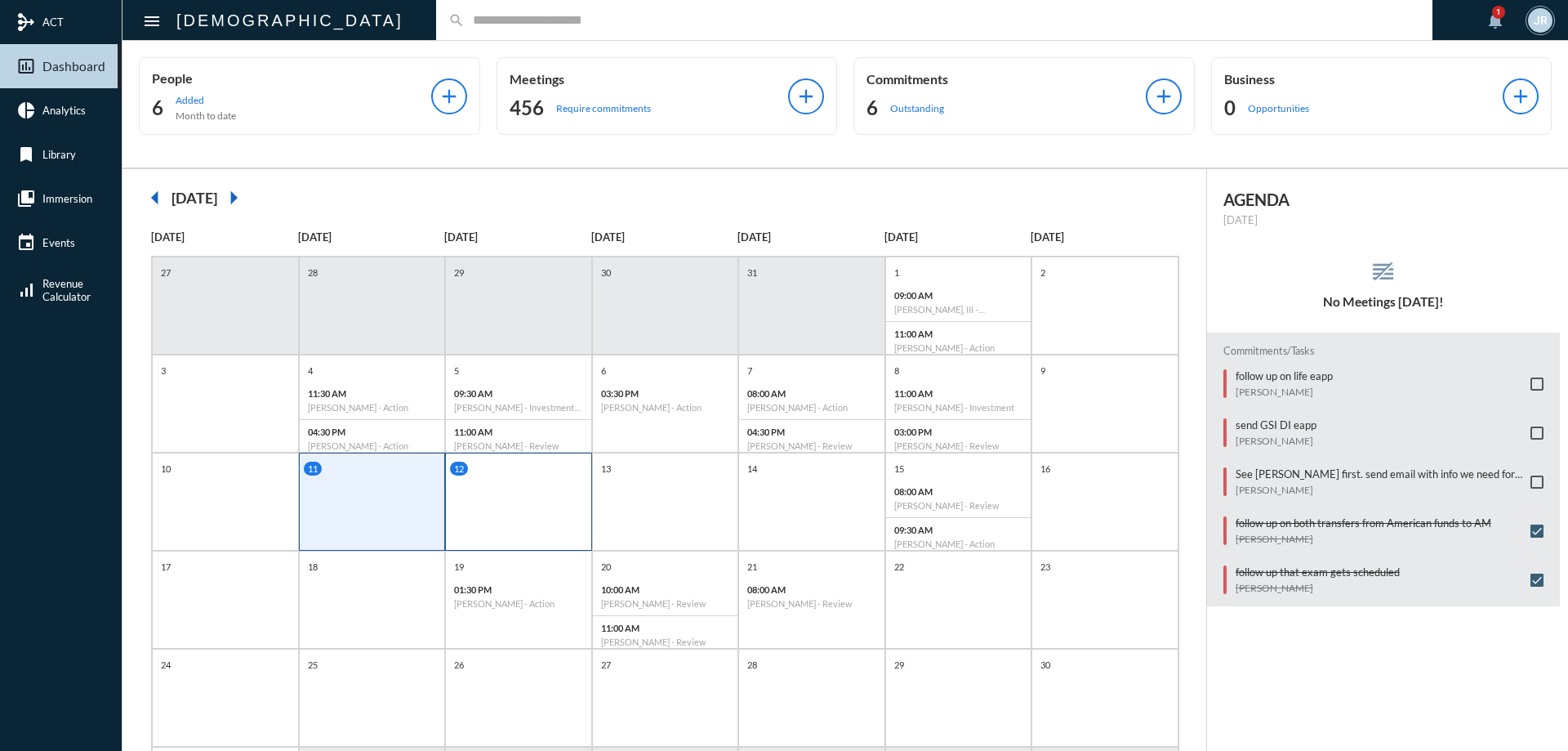
click at [550, 491] on div "12" at bounding box center [518, 502] width 147 height 98
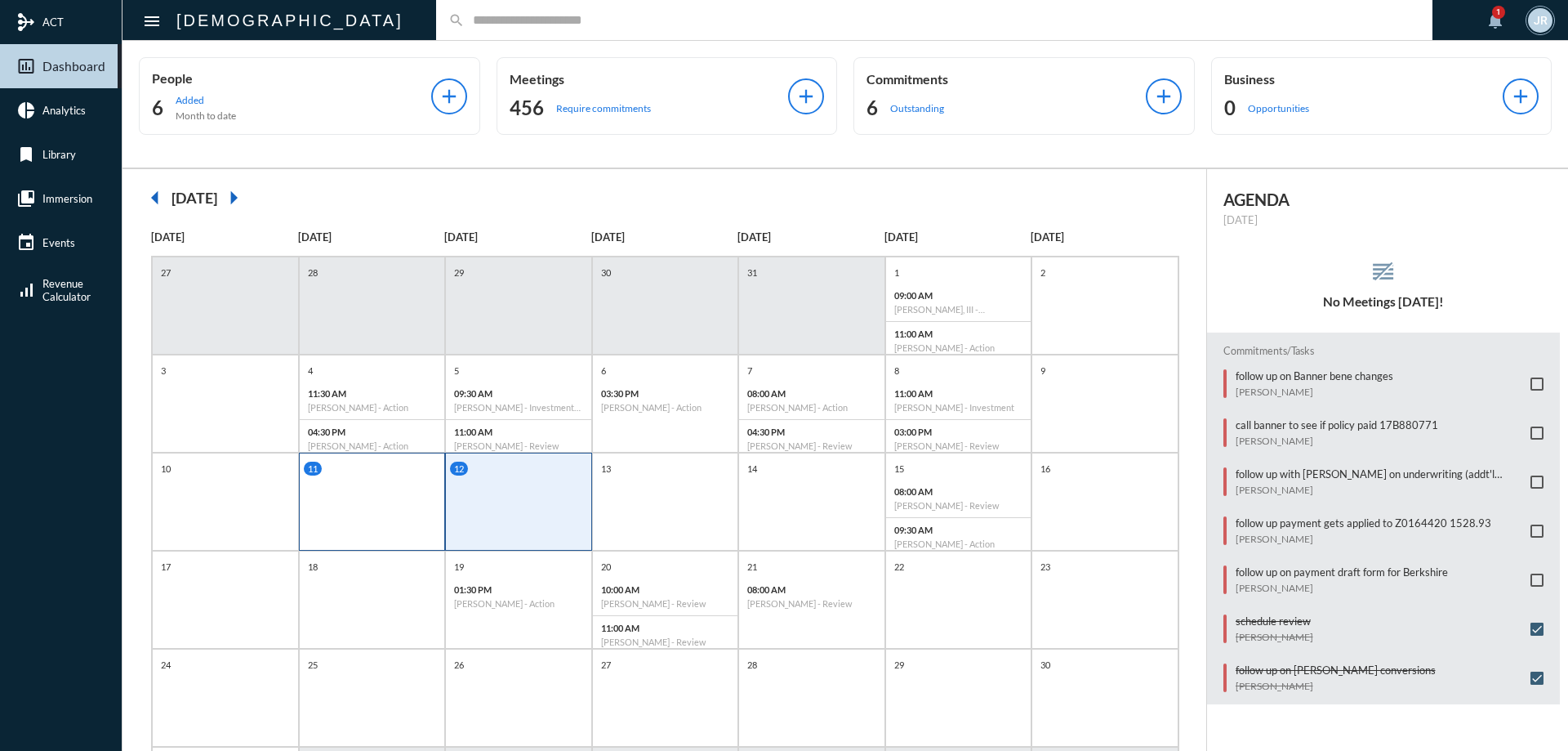
click at [383, 484] on div "11" at bounding box center [372, 502] width 147 height 98
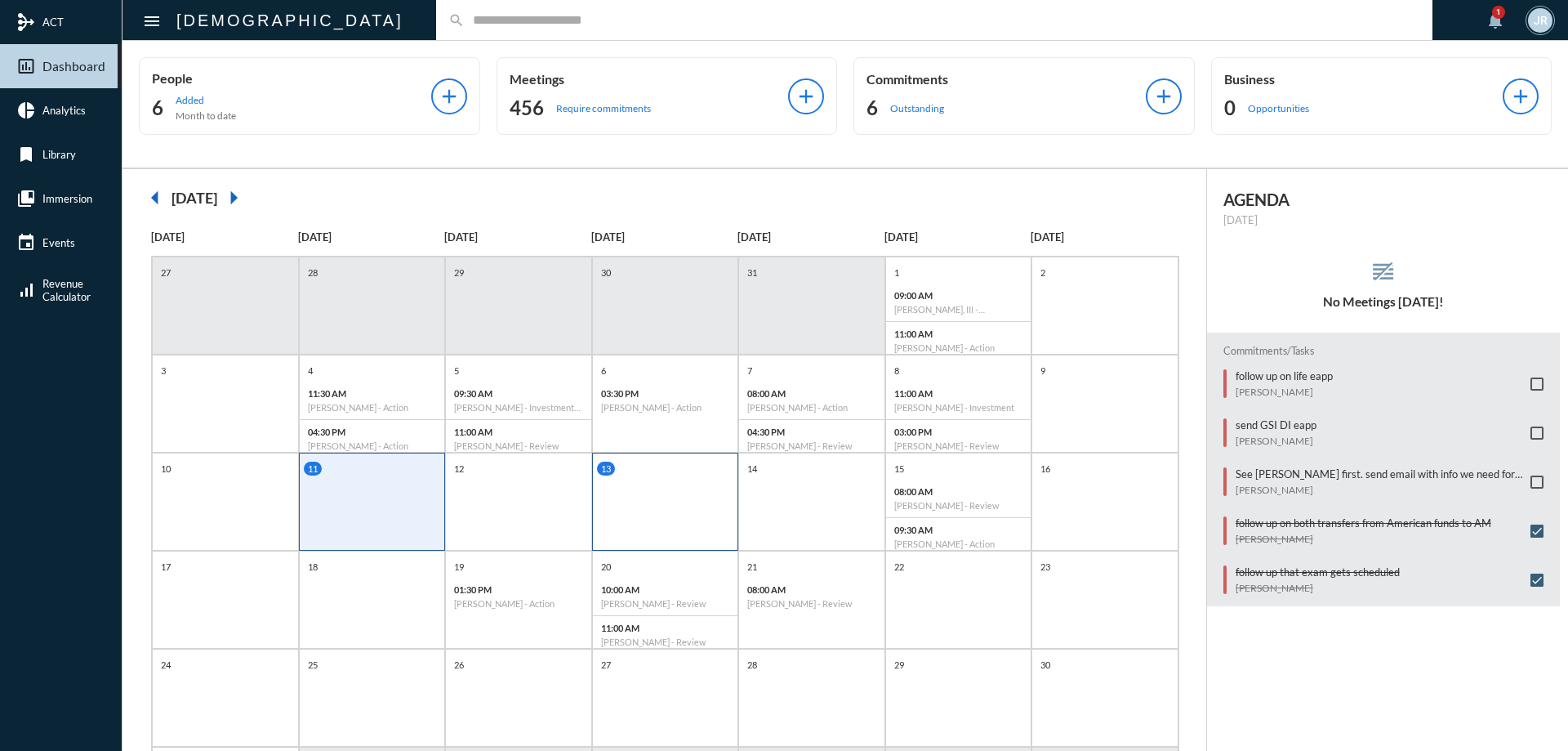
click at [650, 507] on div "13" at bounding box center [665, 502] width 147 height 98
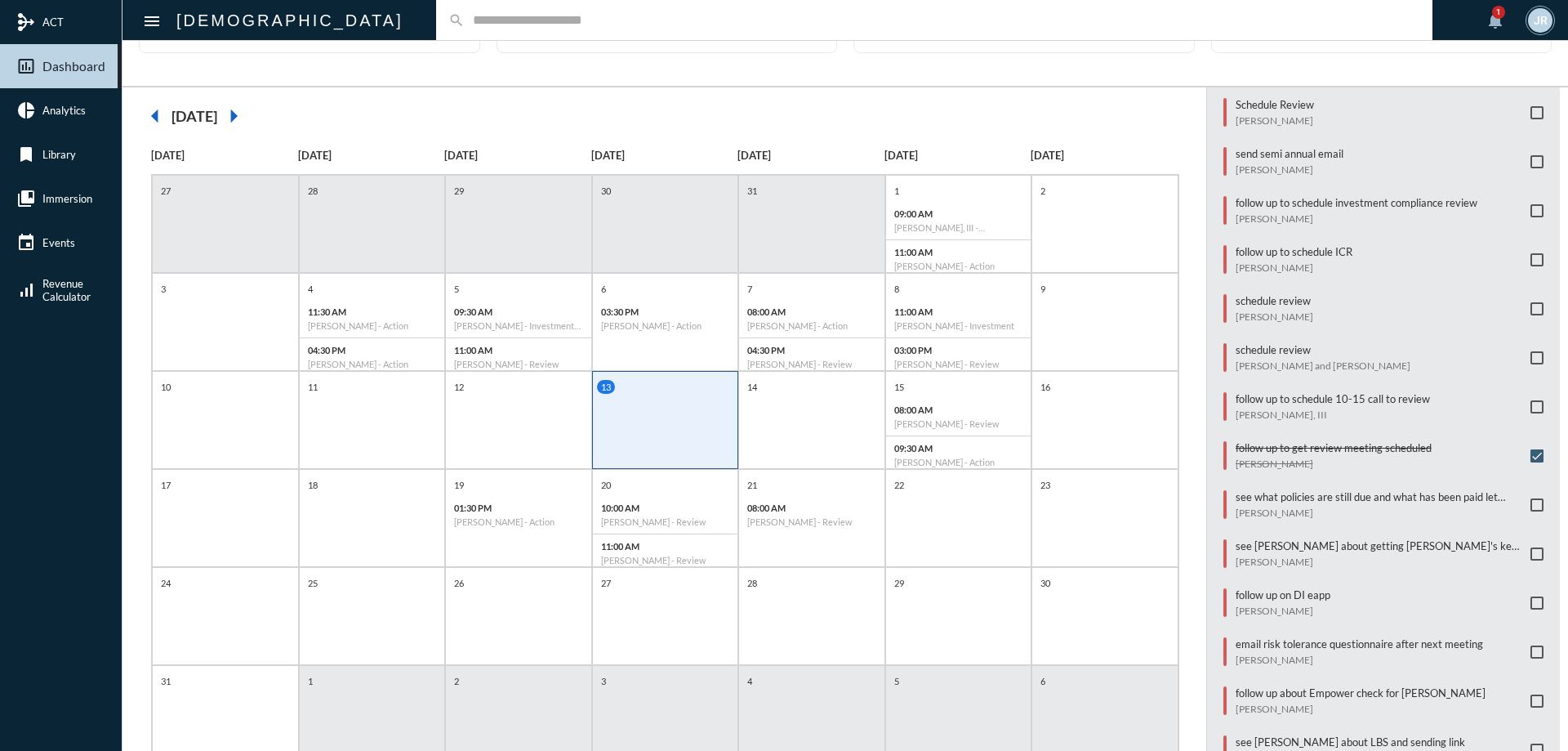
scroll to position [136, 0]
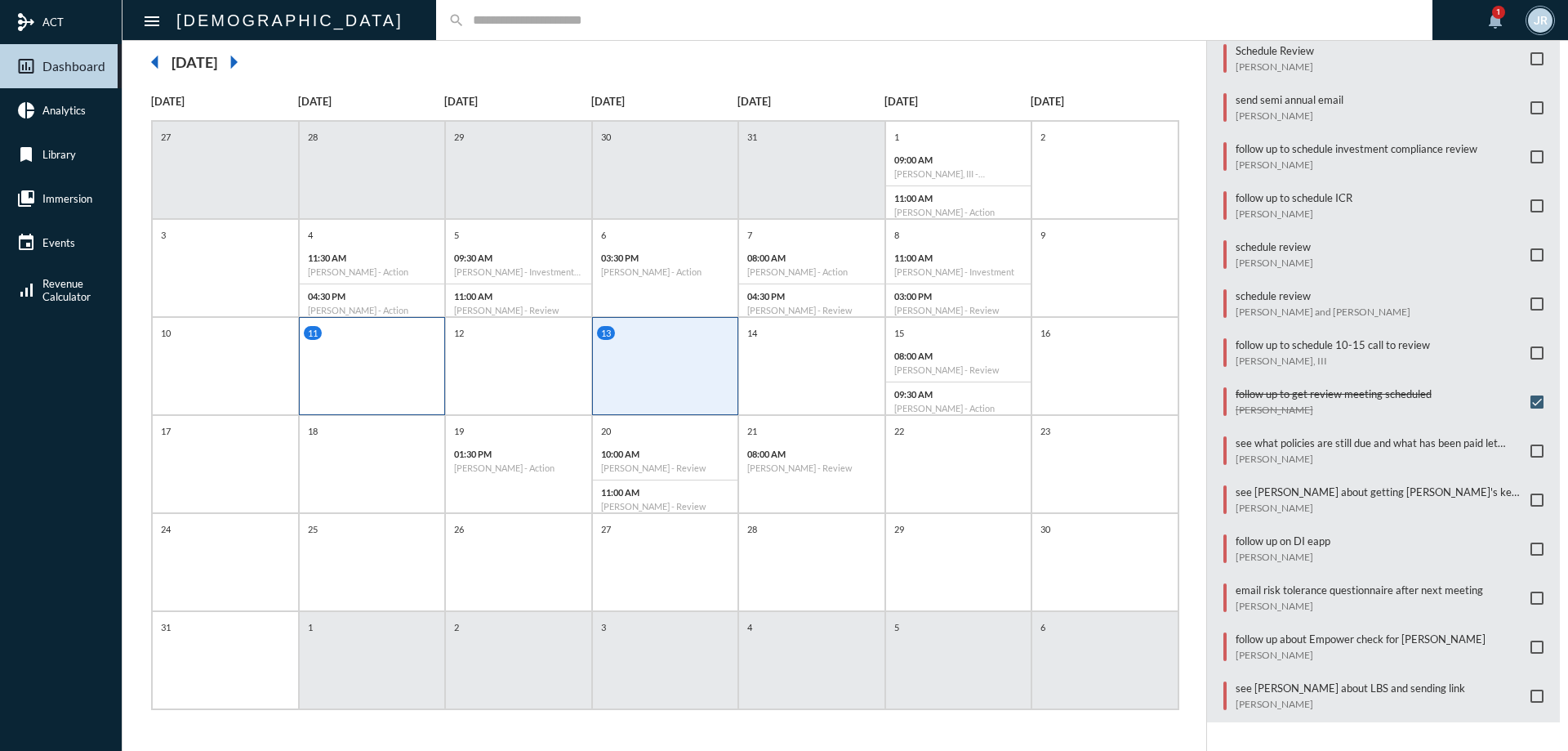
click at [401, 369] on div "11" at bounding box center [372, 366] width 147 height 98
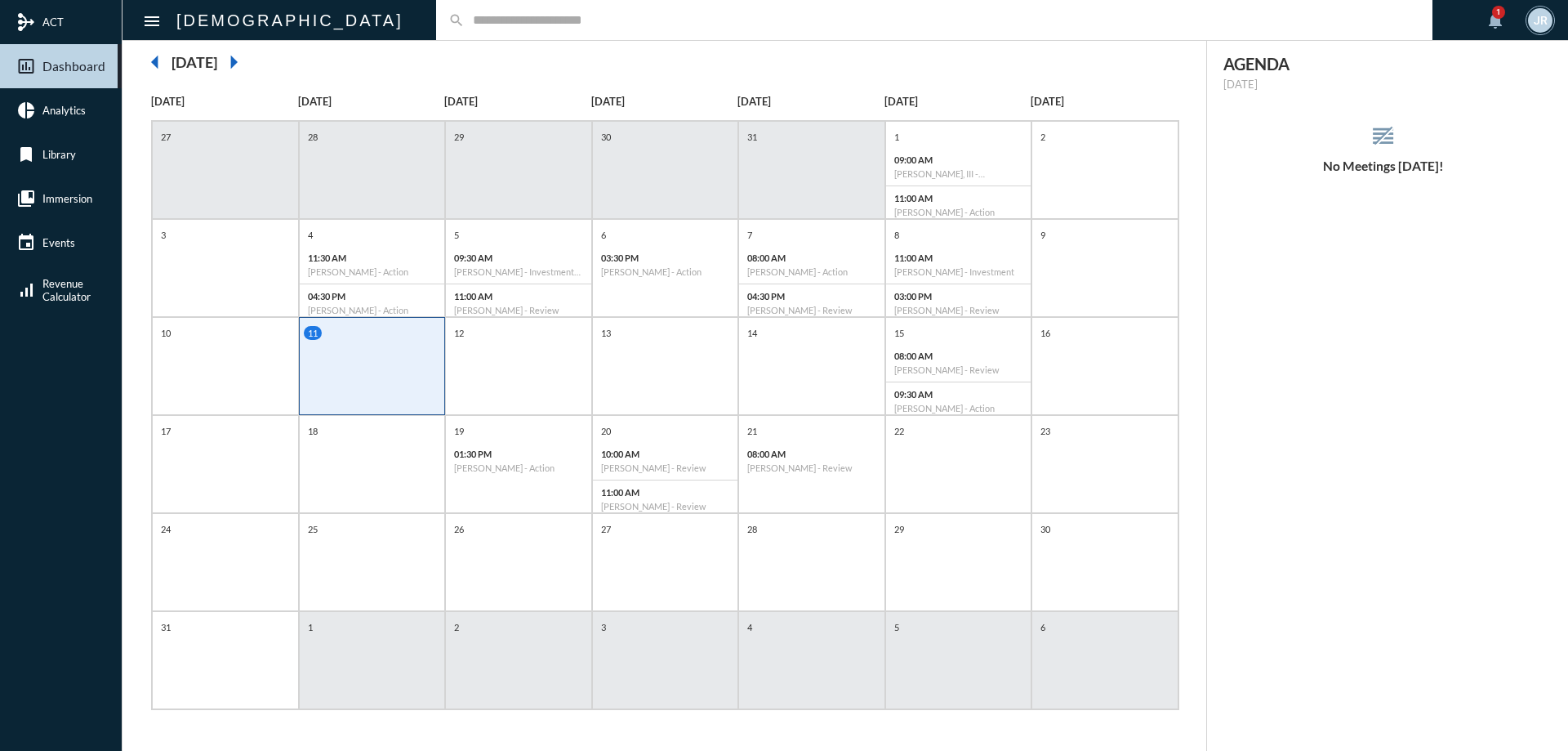
scroll to position [0, 0]
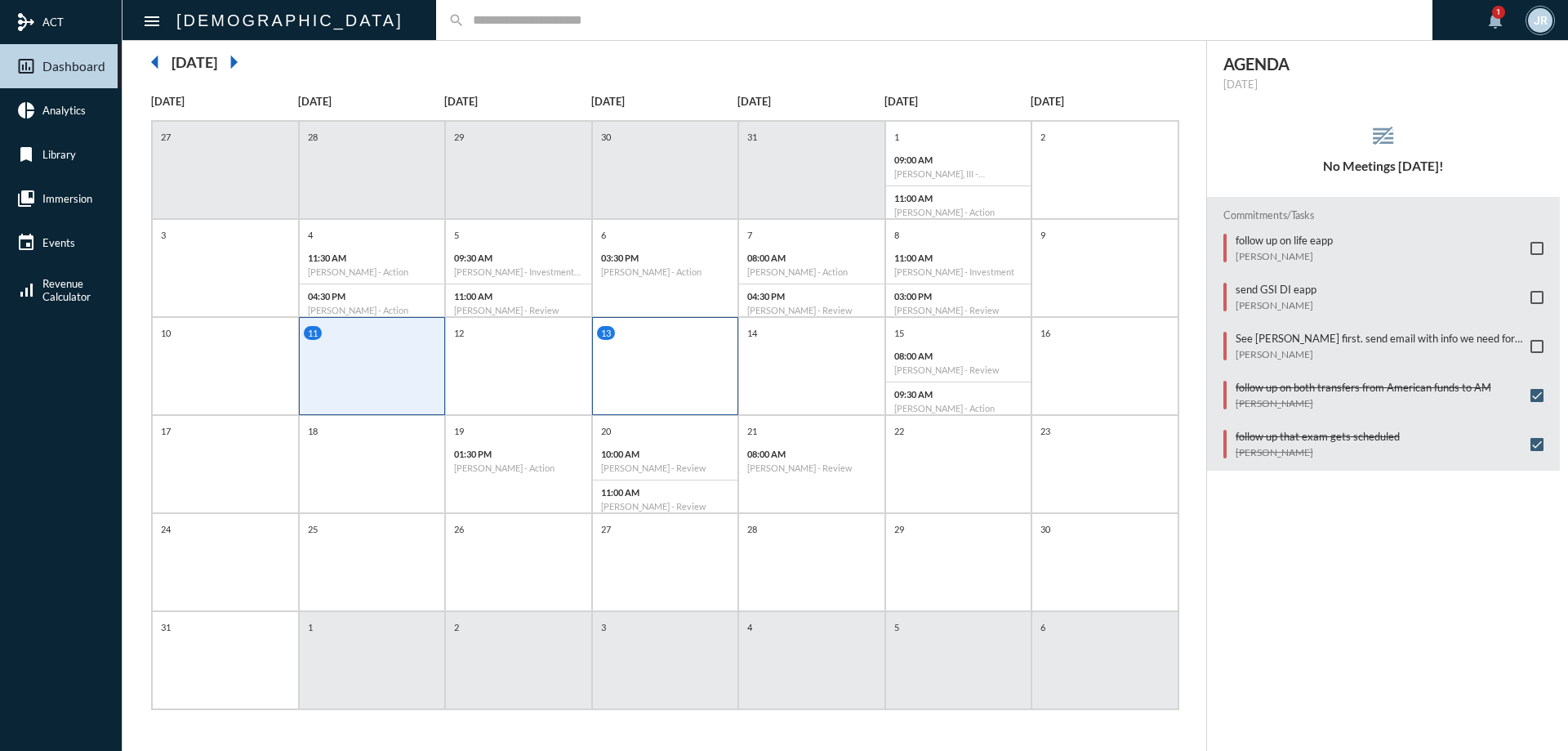
click at [662, 387] on div "13" at bounding box center [665, 366] width 147 height 98
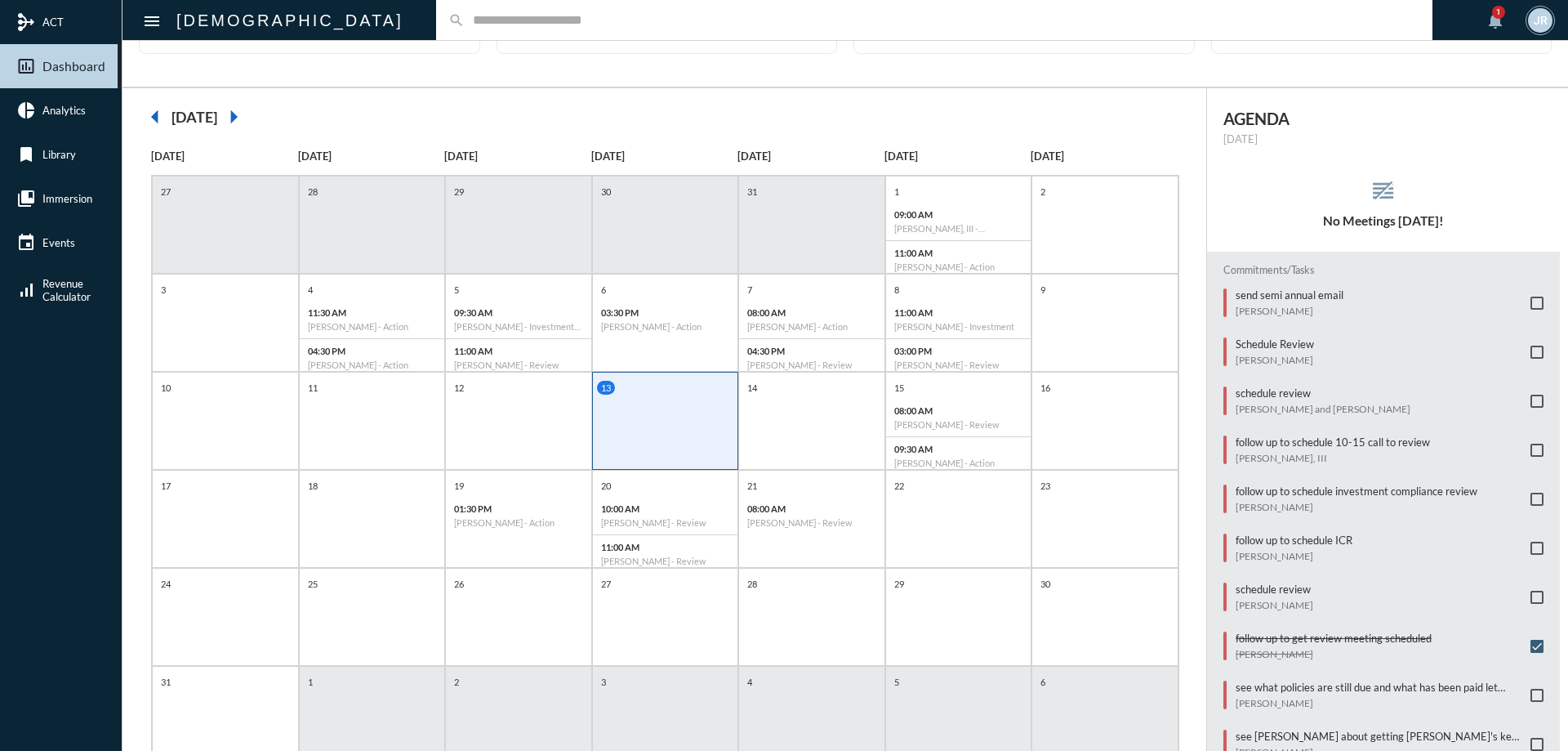
scroll to position [54, 0]
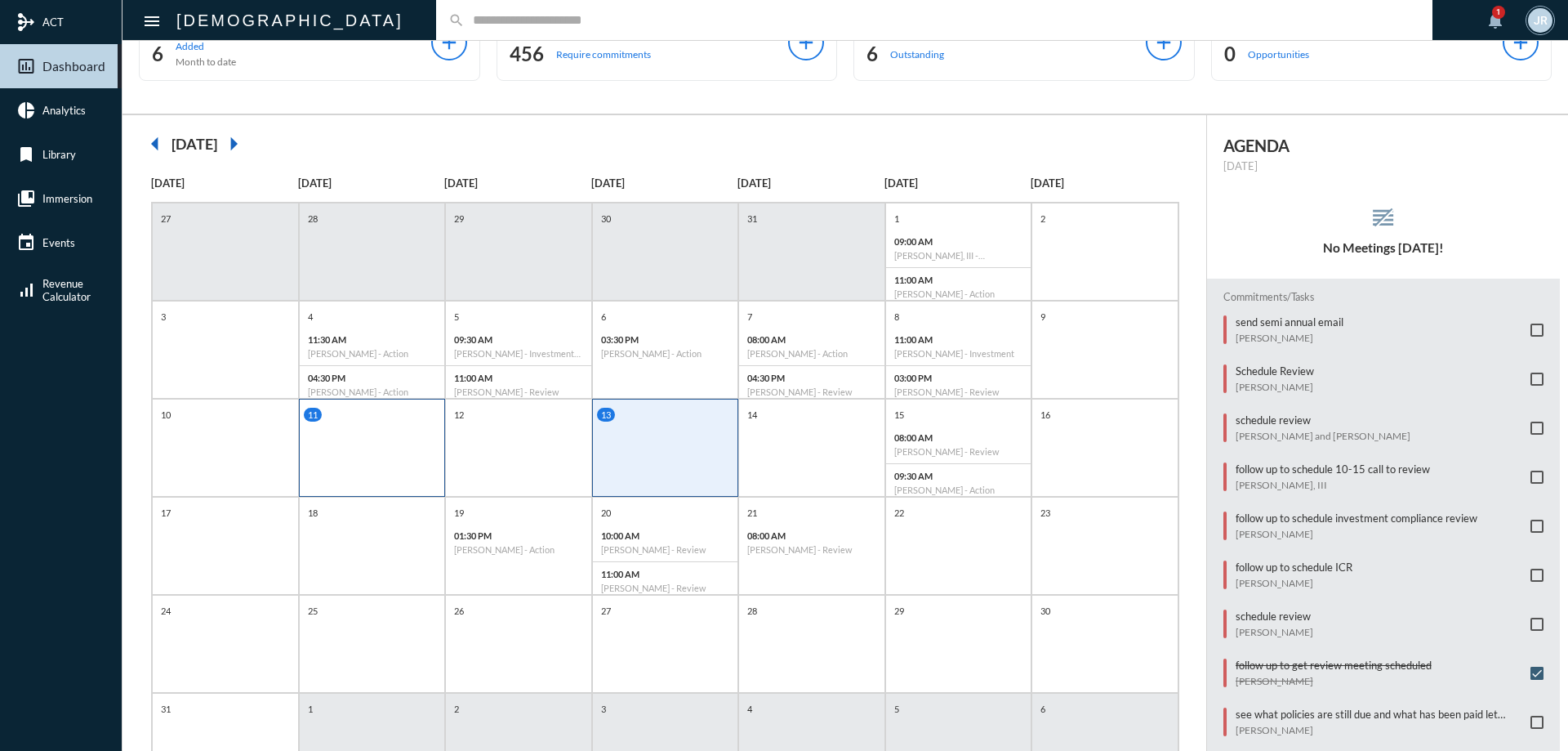
click at [358, 441] on div "11" at bounding box center [372, 447] width 147 height 98
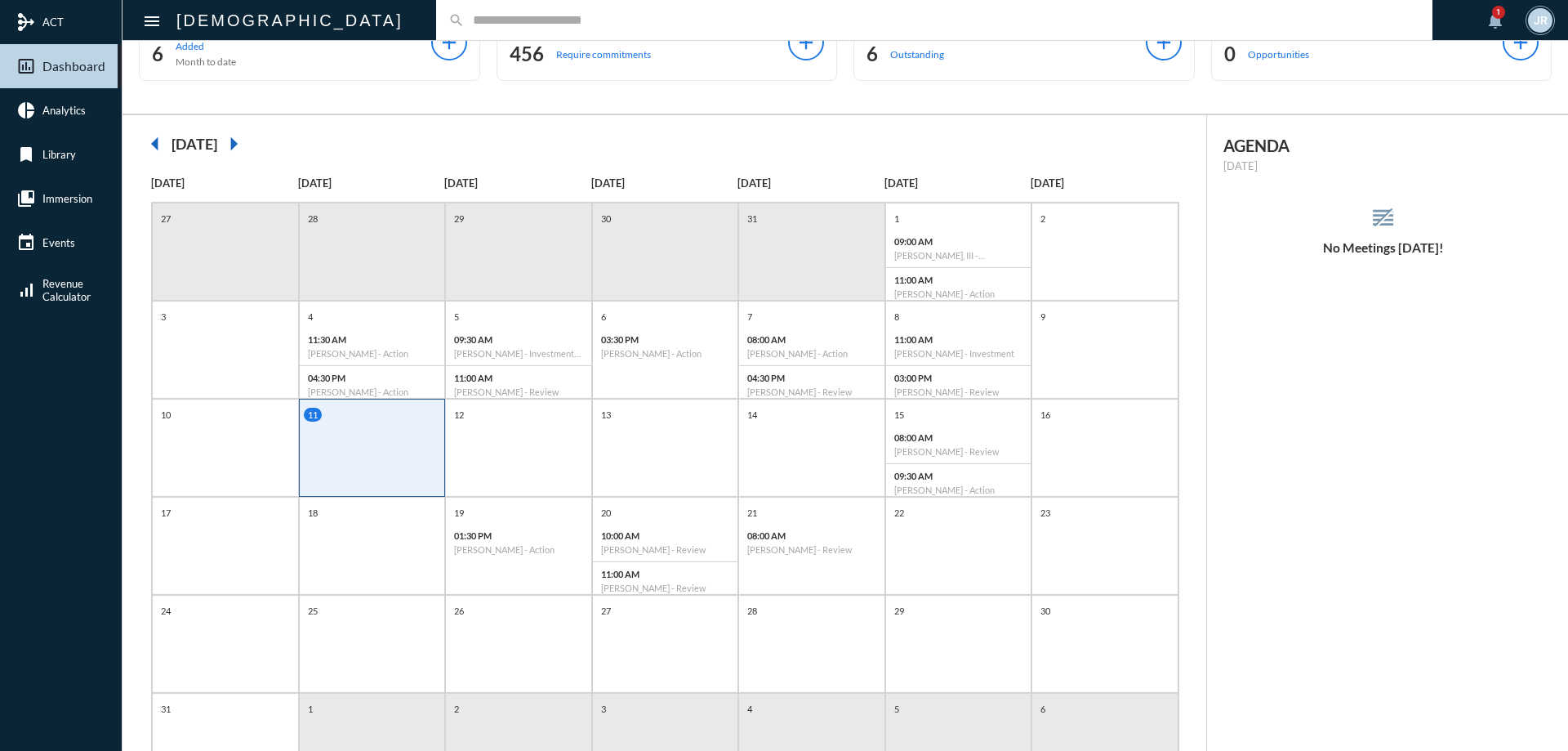
click at [464, 17] on input "text" at bounding box center [942, 19] width 955 height 14
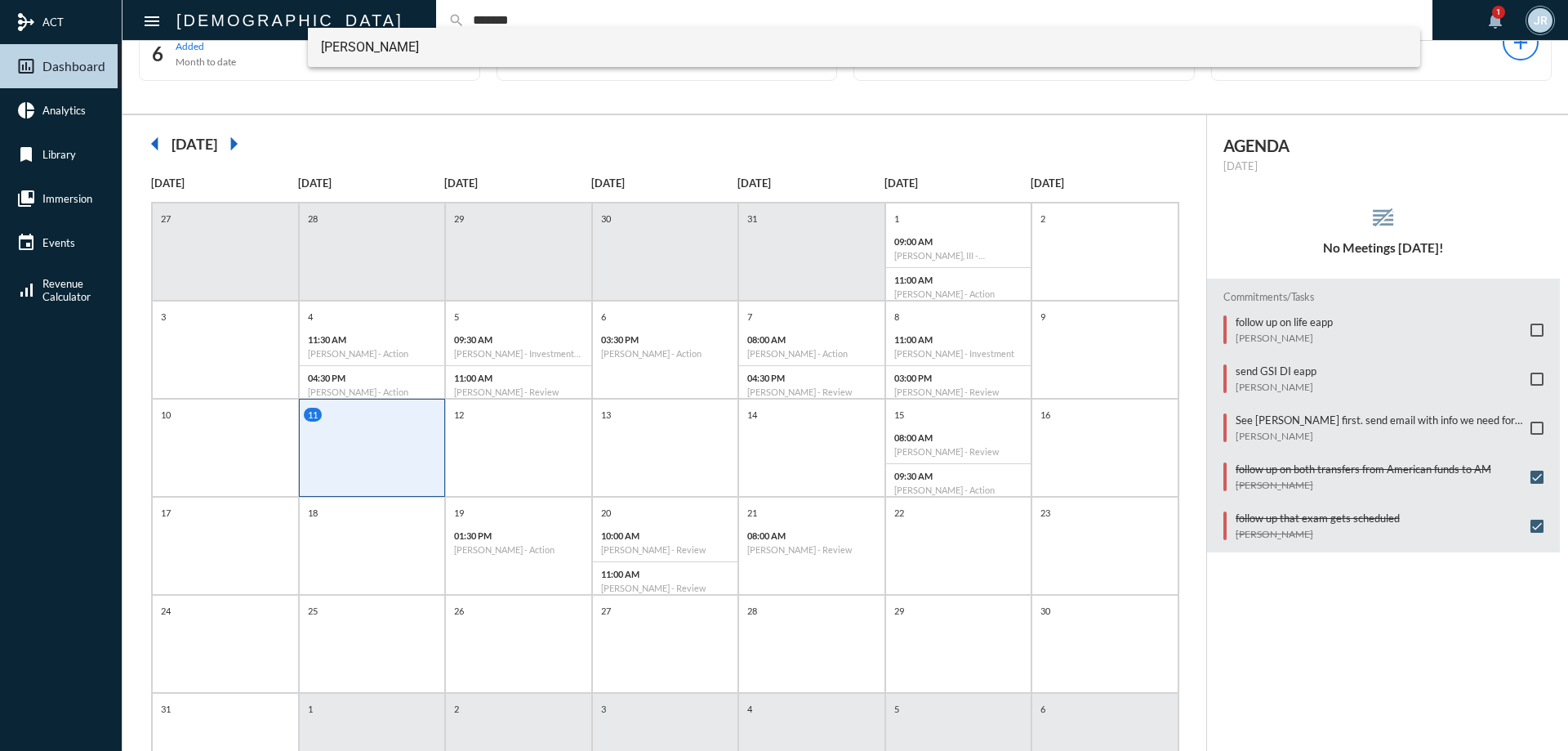
type input "*******"
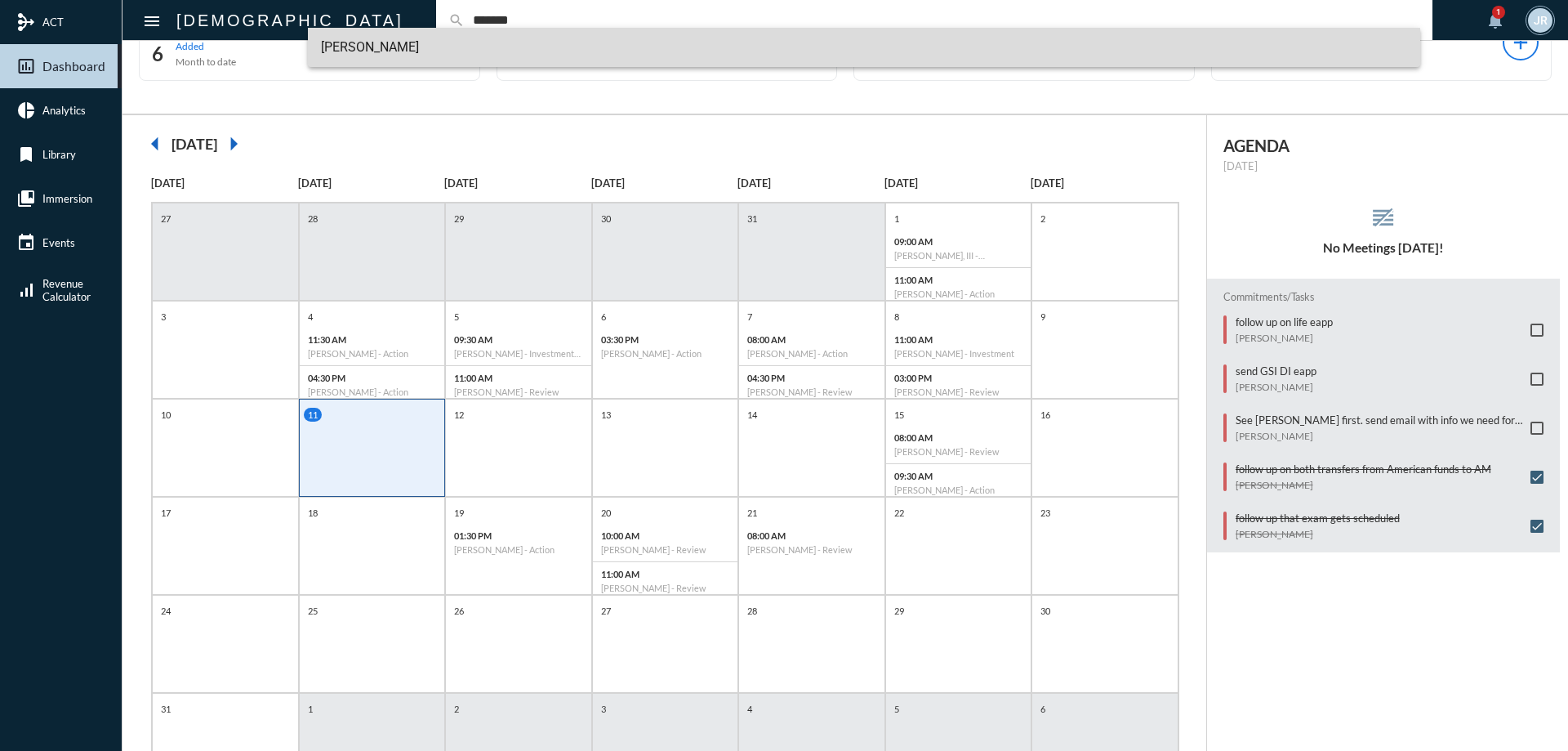
click at [382, 35] on span "[PERSON_NAME]" at bounding box center [863, 47] width 1087 height 39
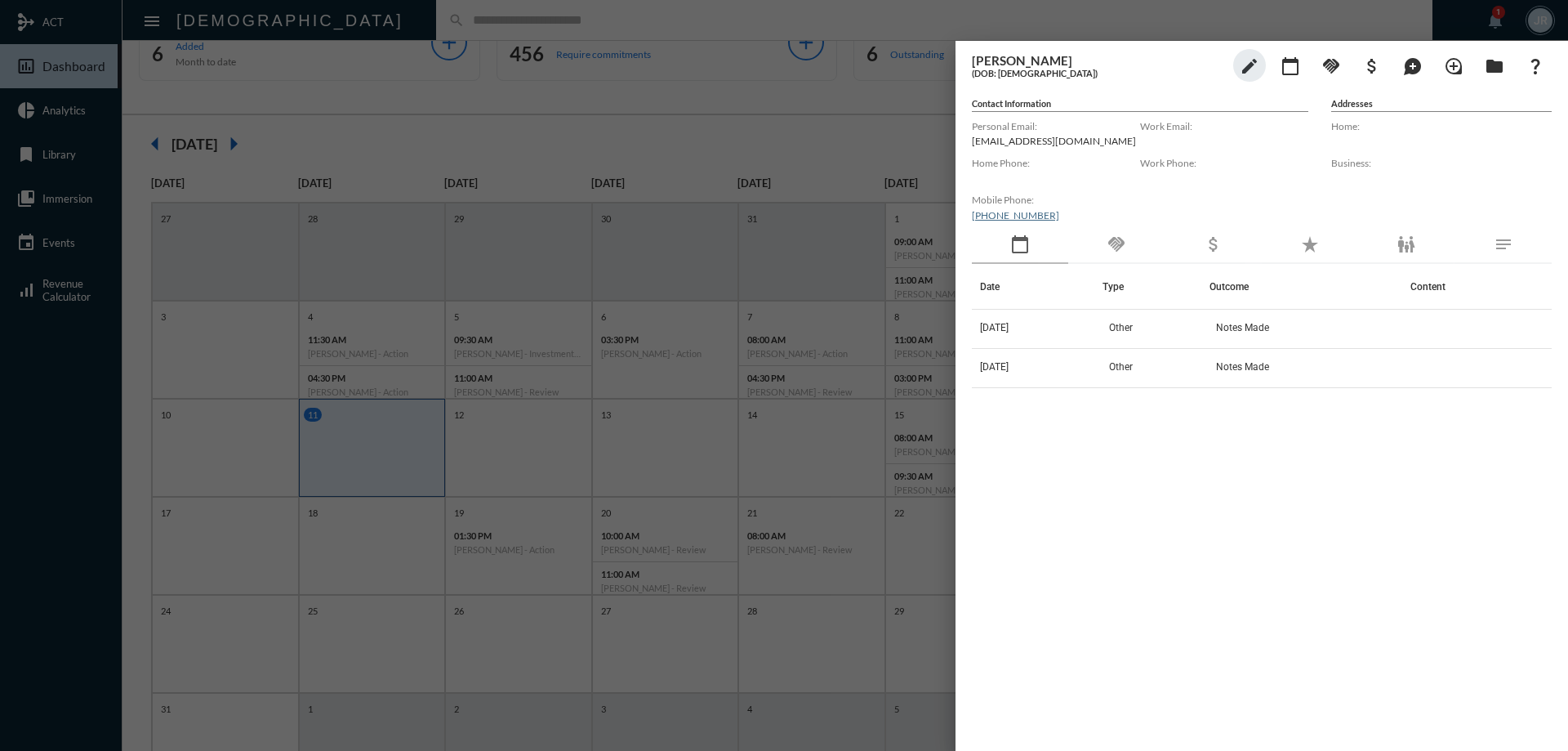
click at [1104, 238] on div "handshake" at bounding box center [1116, 245] width 96 height 38
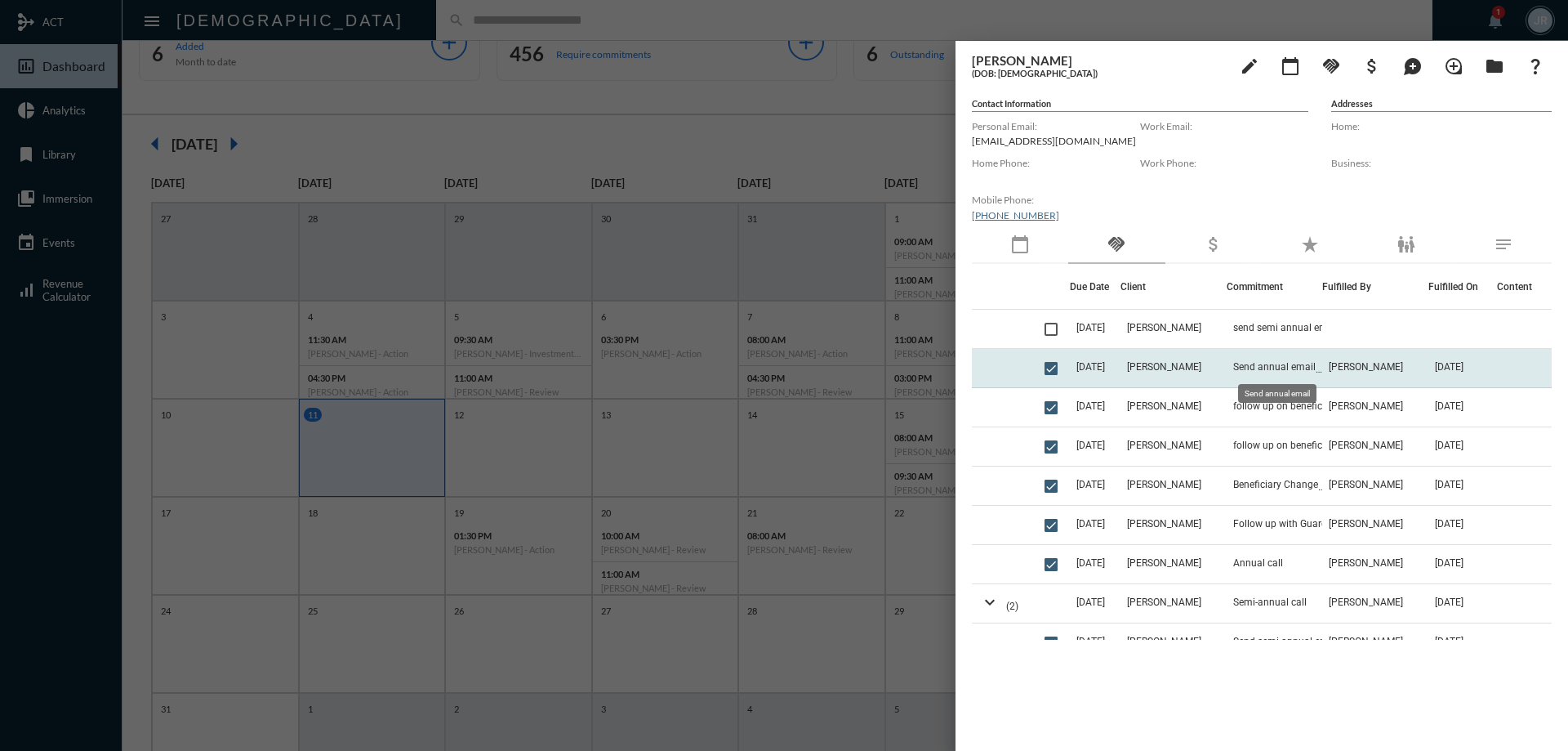
click at [1294, 367] on span "Send annual email" at bounding box center [1273, 367] width 82 height 11
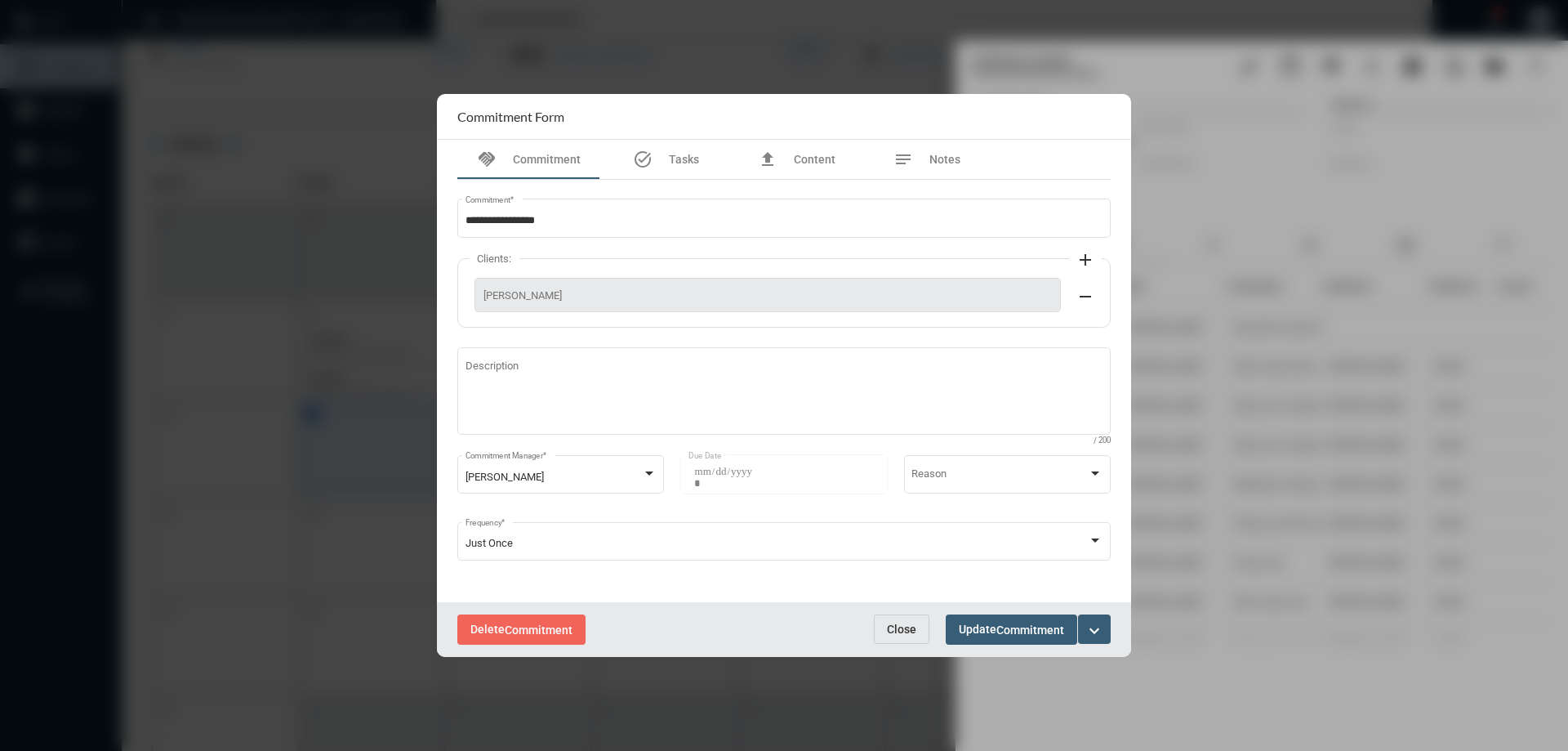
click at [906, 626] on span "Close" at bounding box center [901, 629] width 30 height 13
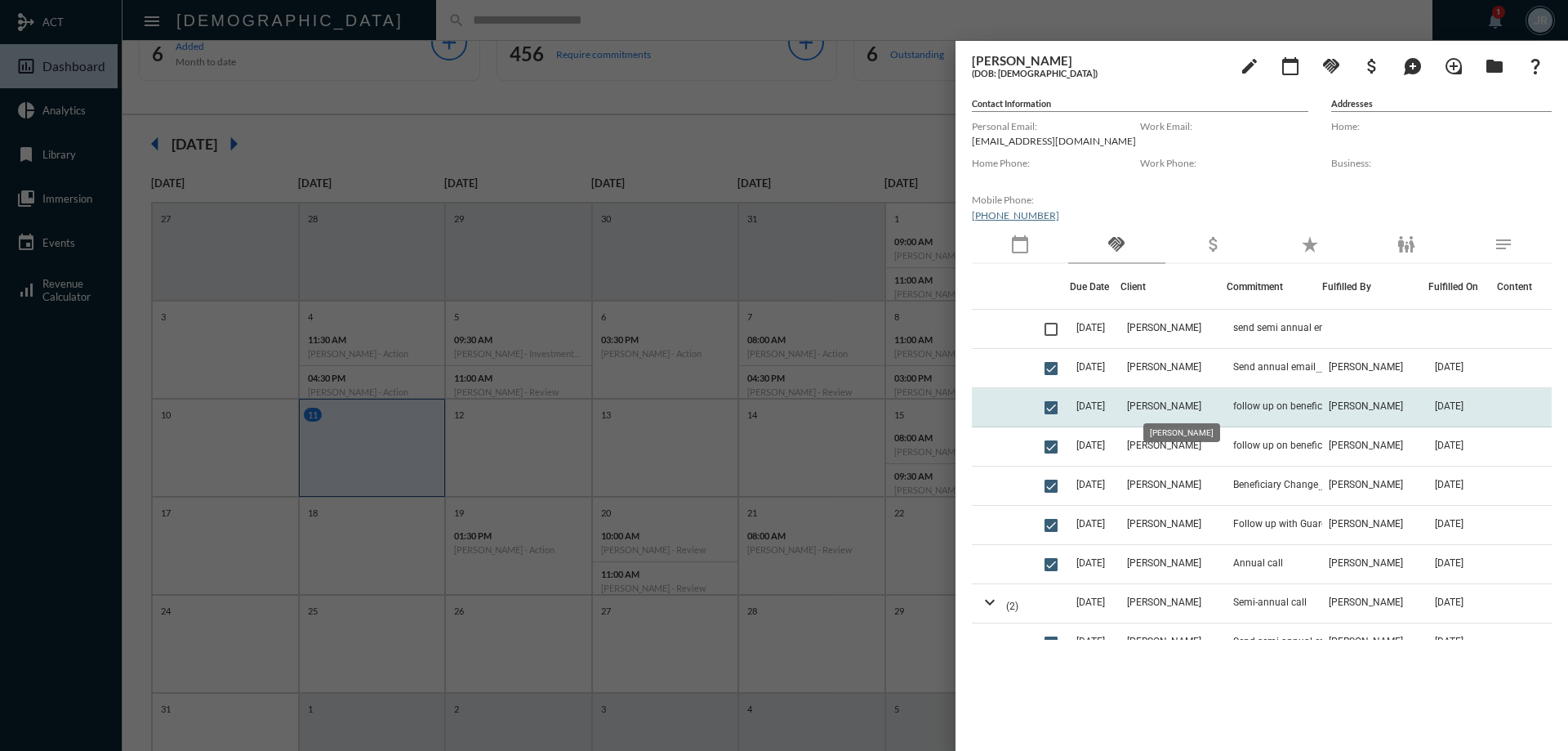
click at [1151, 400] on span "[PERSON_NAME]" at bounding box center [1164, 406] width 74 height 11
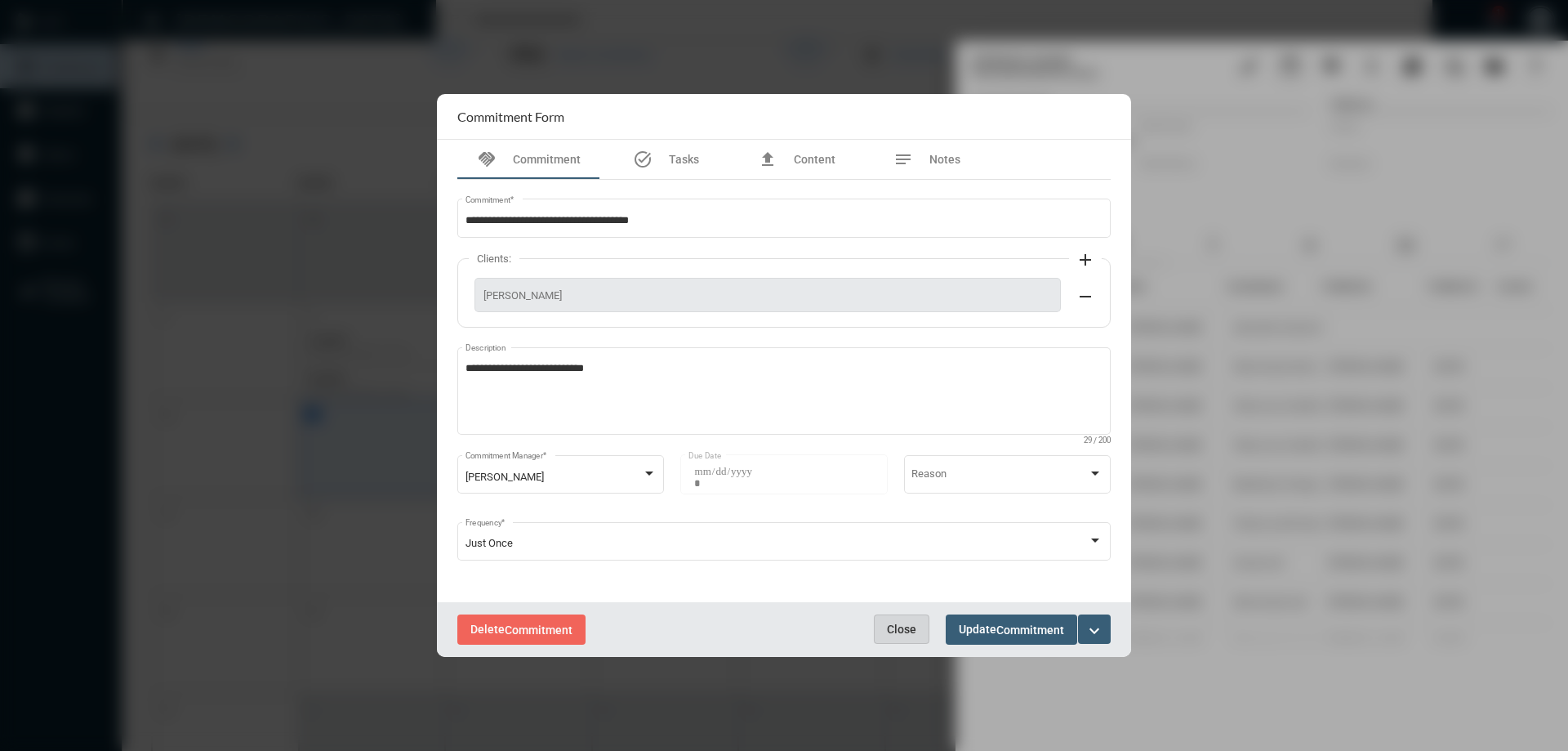
click at [906, 627] on span "Close" at bounding box center [901, 629] width 30 height 13
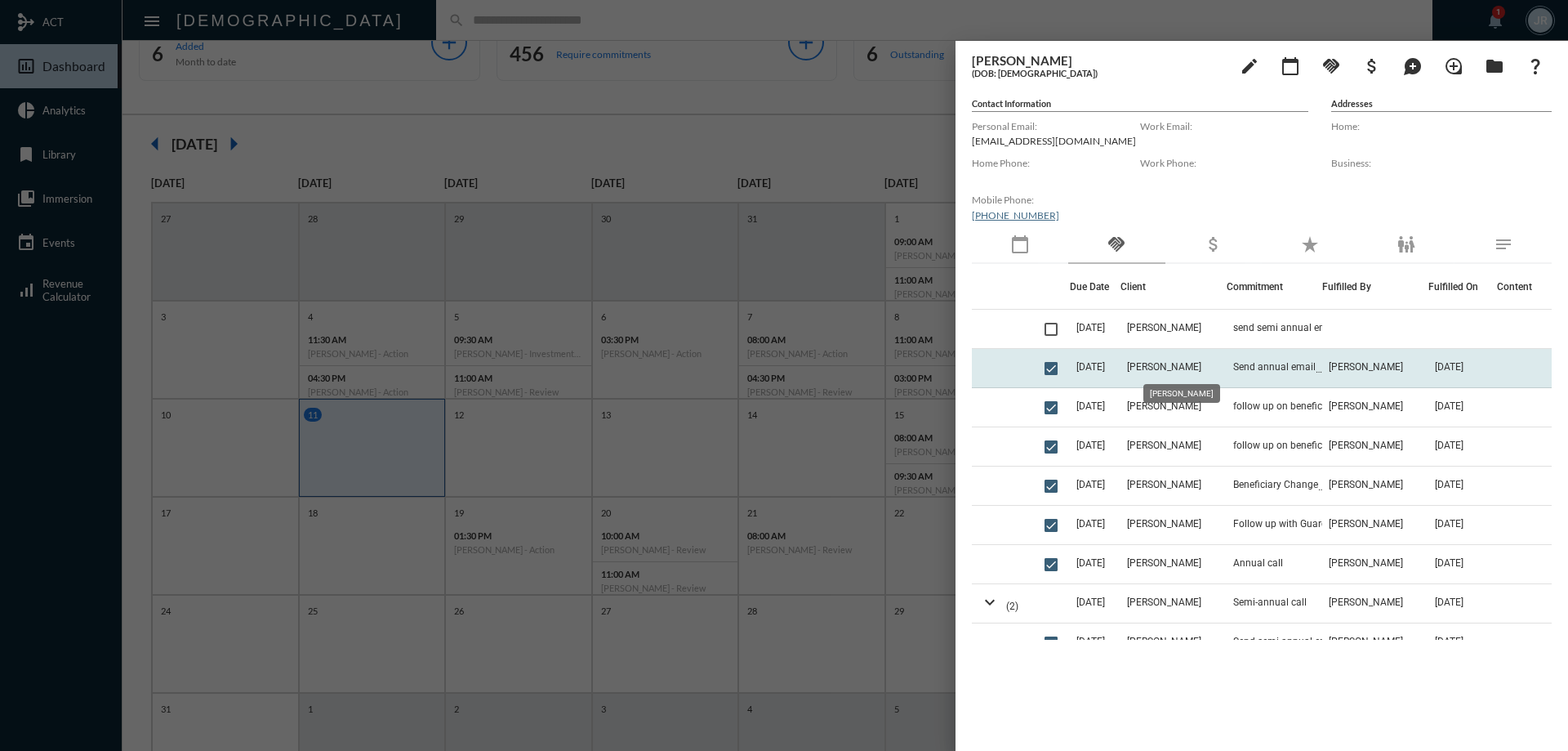
click at [1172, 361] on span "[PERSON_NAME]" at bounding box center [1164, 367] width 74 height 11
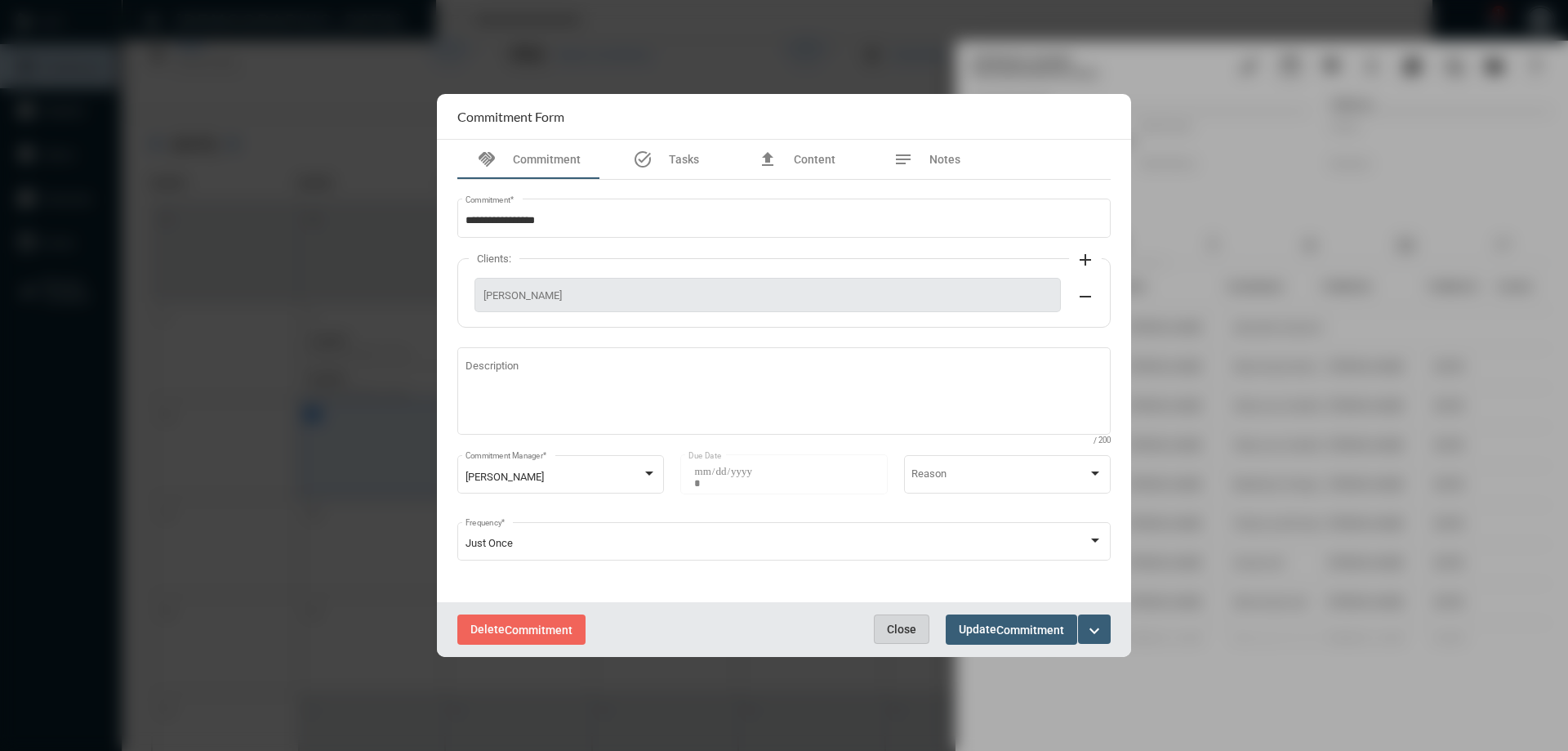
click at [920, 617] on button "Close" at bounding box center [901, 629] width 55 height 30
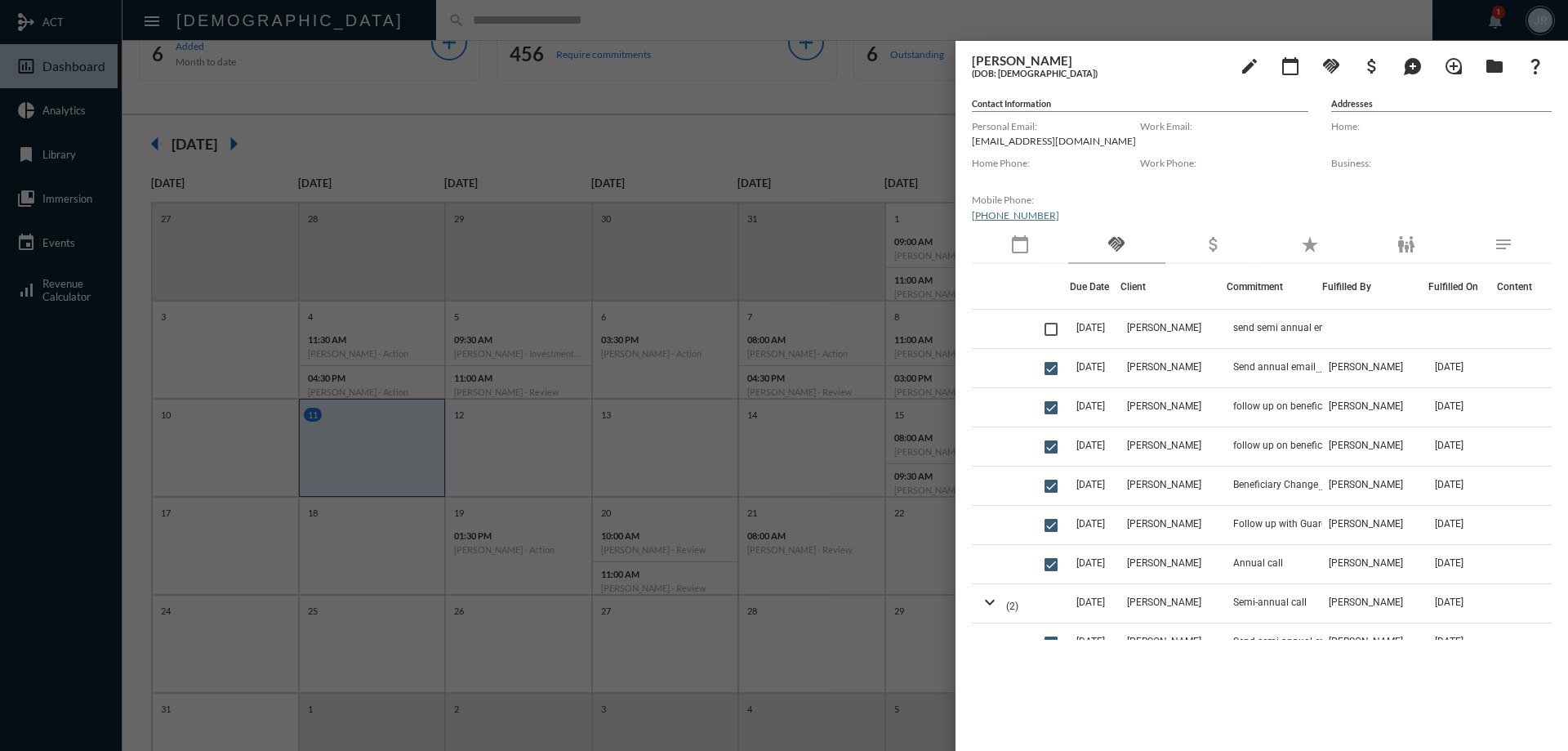
click at [1217, 299] on th "Client" at bounding box center [1173, 287] width 106 height 46
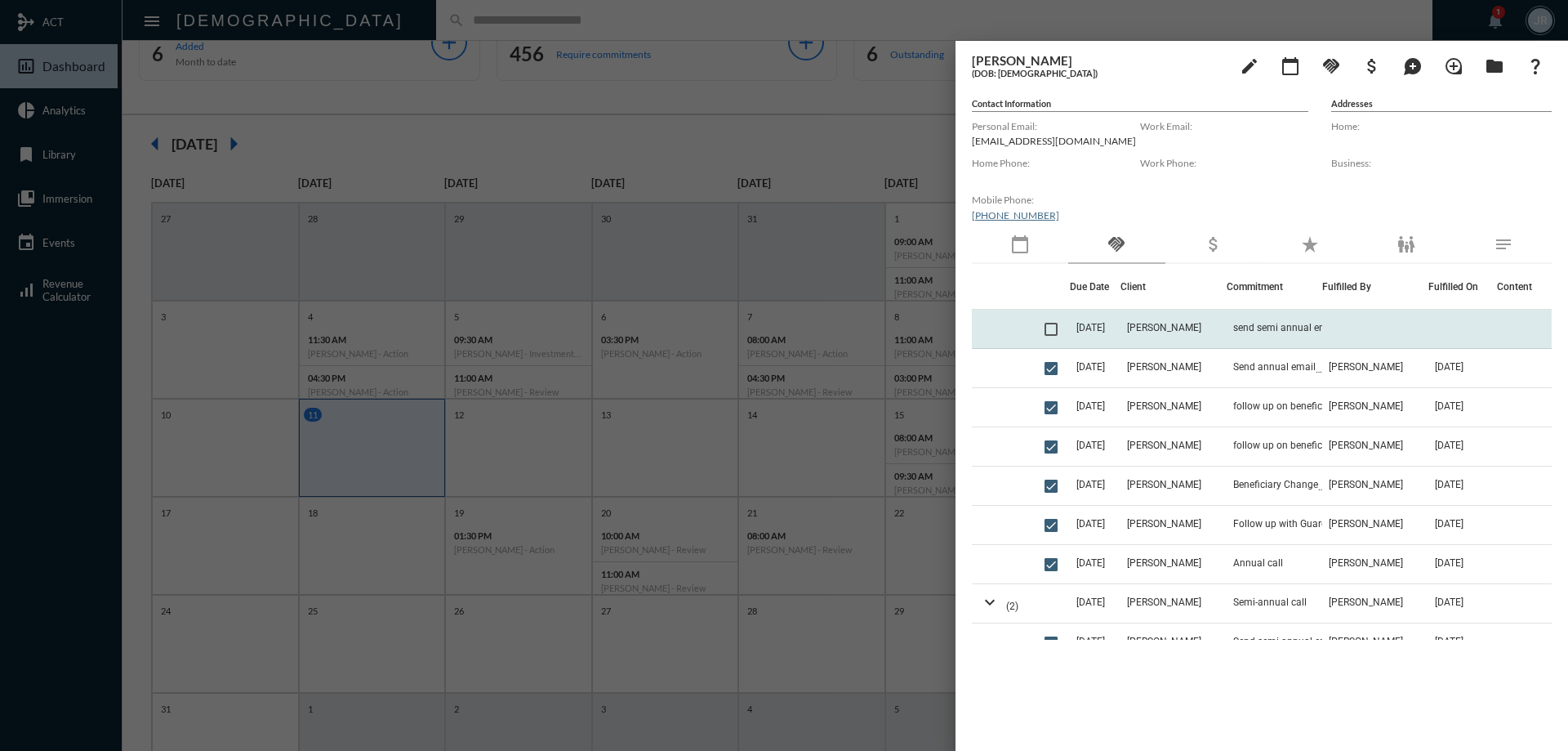
click at [1203, 321] on td "[PERSON_NAME]" at bounding box center [1173, 329] width 106 height 39
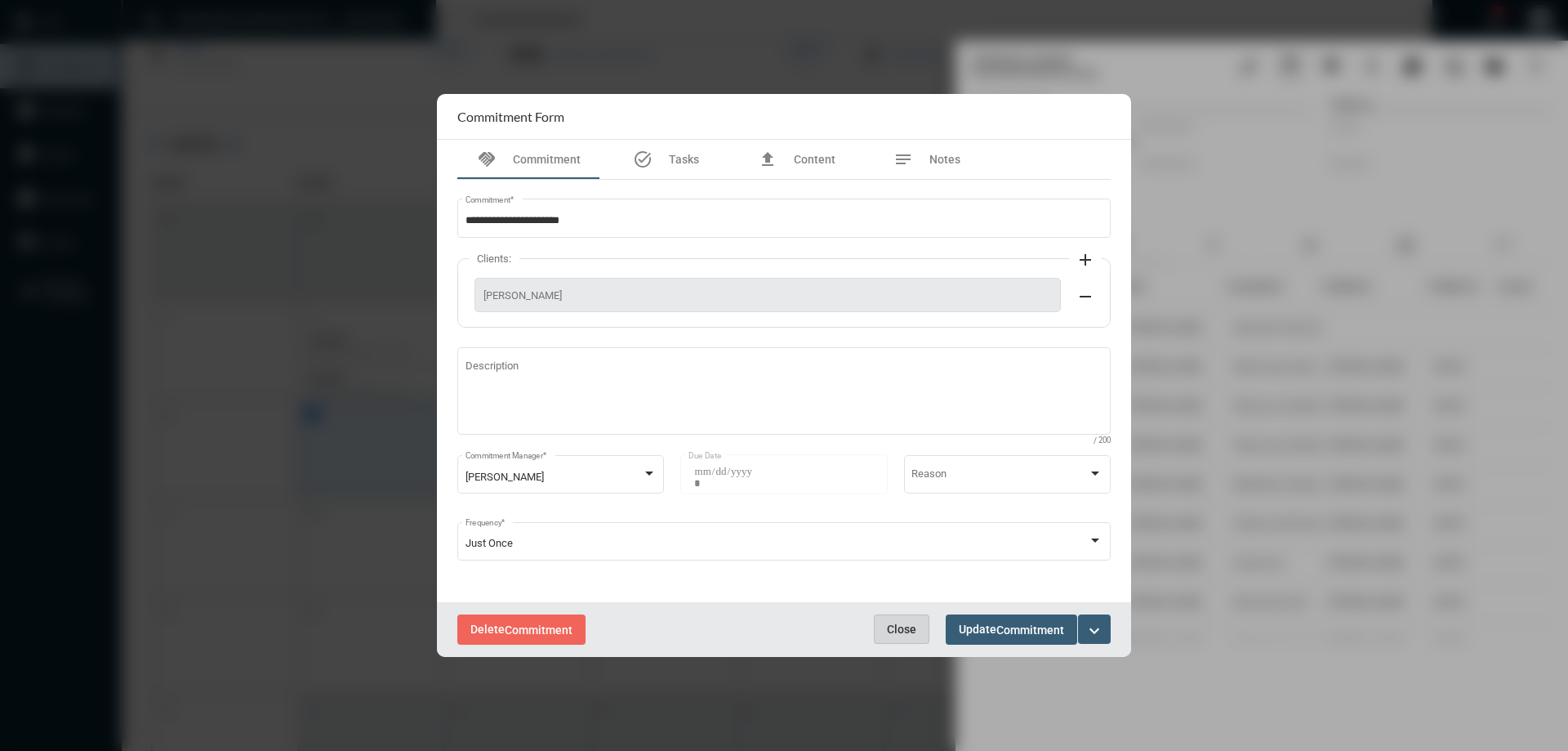
click at [900, 617] on button "Close" at bounding box center [901, 629] width 55 height 30
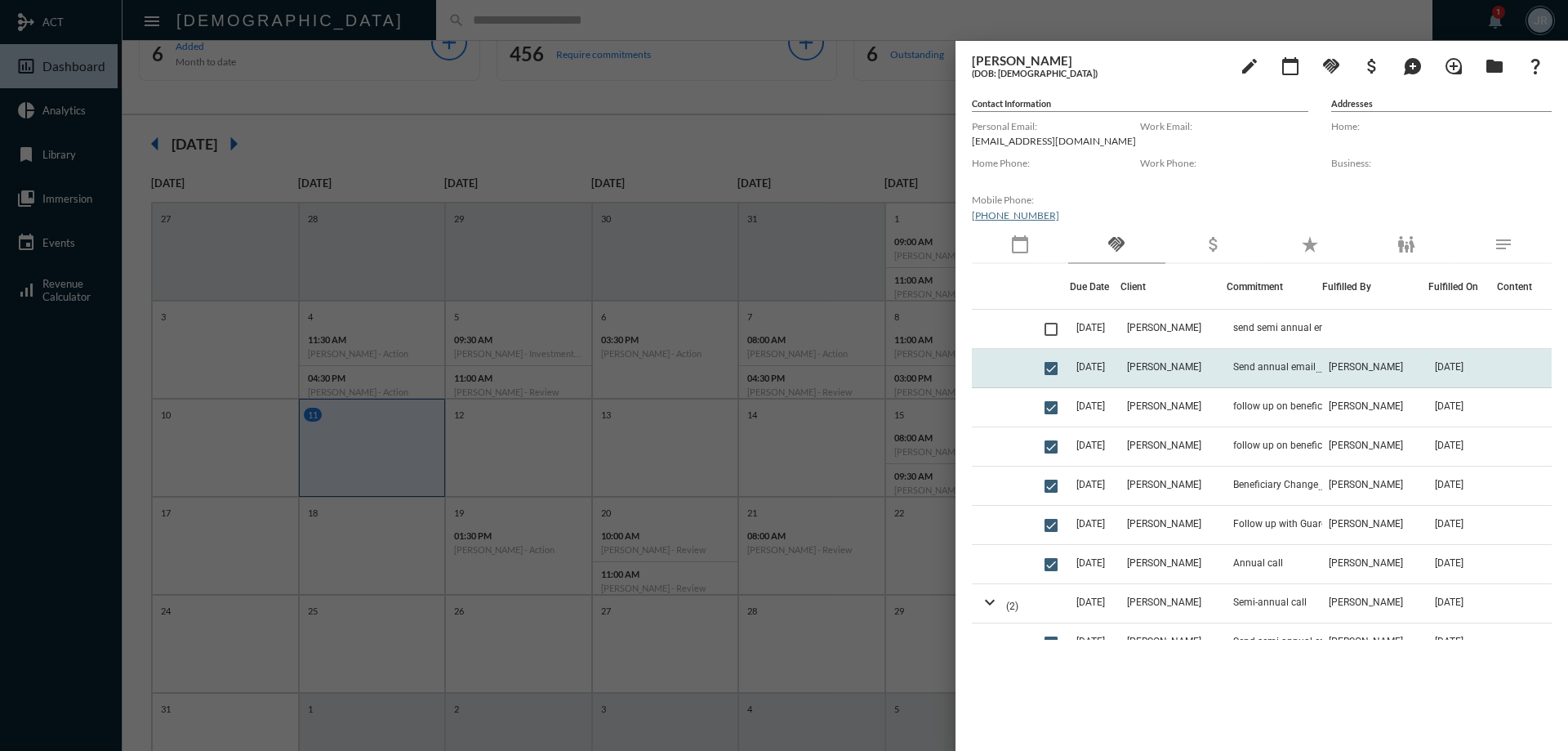
click at [1119, 362] on td "[DATE]" at bounding box center [1094, 369] width 51 height 39
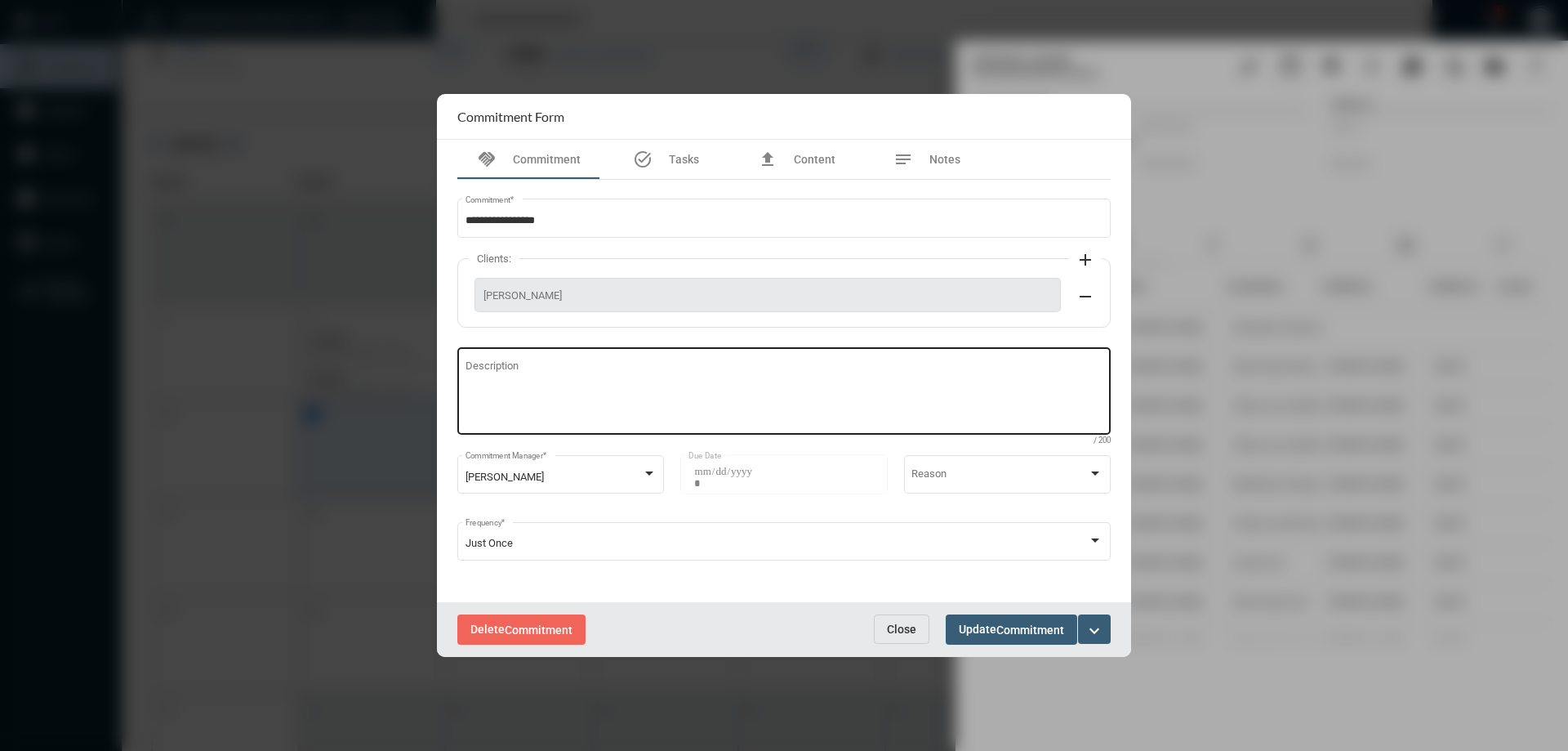
click at [599, 382] on textarea "Description" at bounding box center [784, 394] width 638 height 65
type textarea "**********"
click at [975, 627] on span "Update Commitment" at bounding box center [1011, 629] width 105 height 13
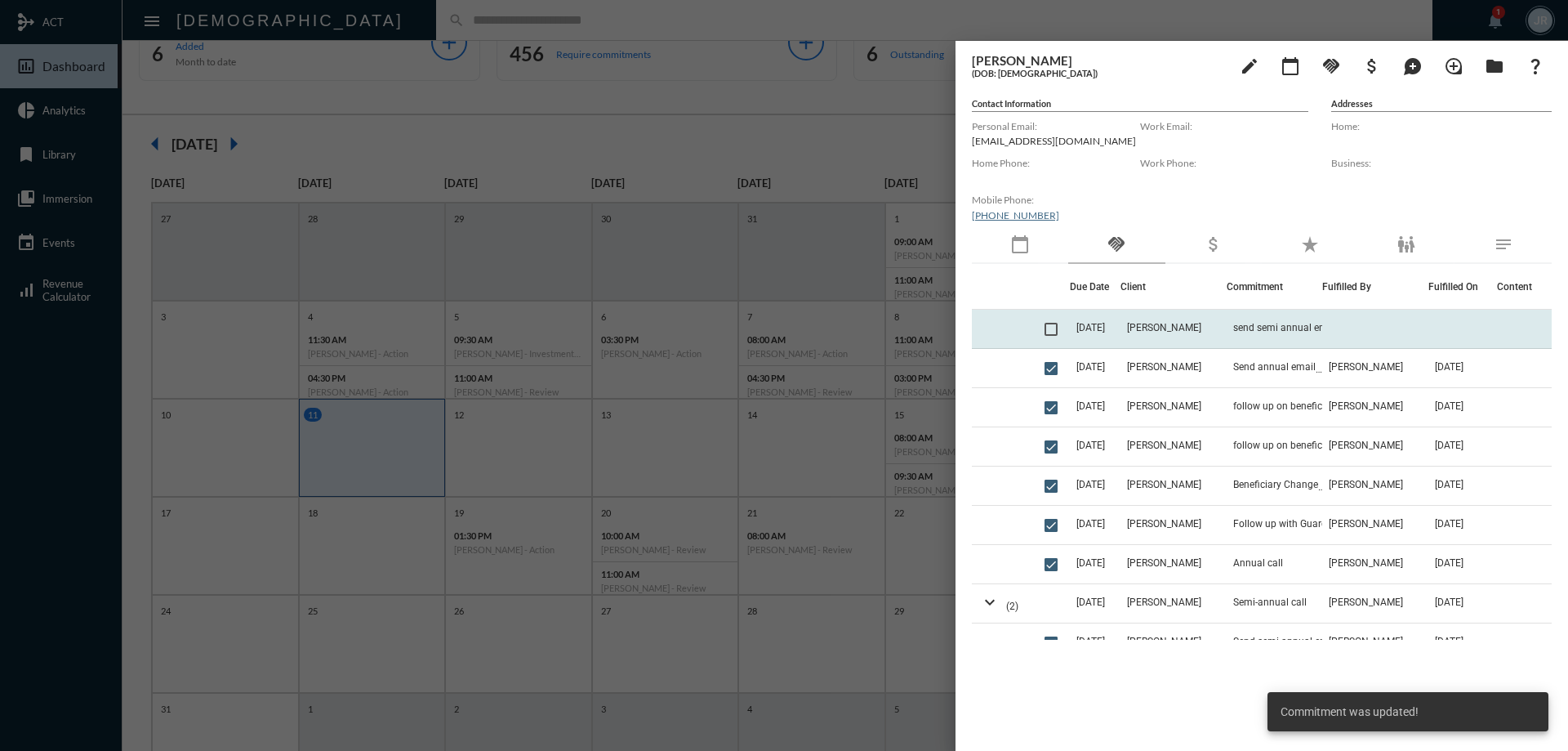
click at [1120, 337] on td "[DATE]" at bounding box center [1094, 329] width 51 height 39
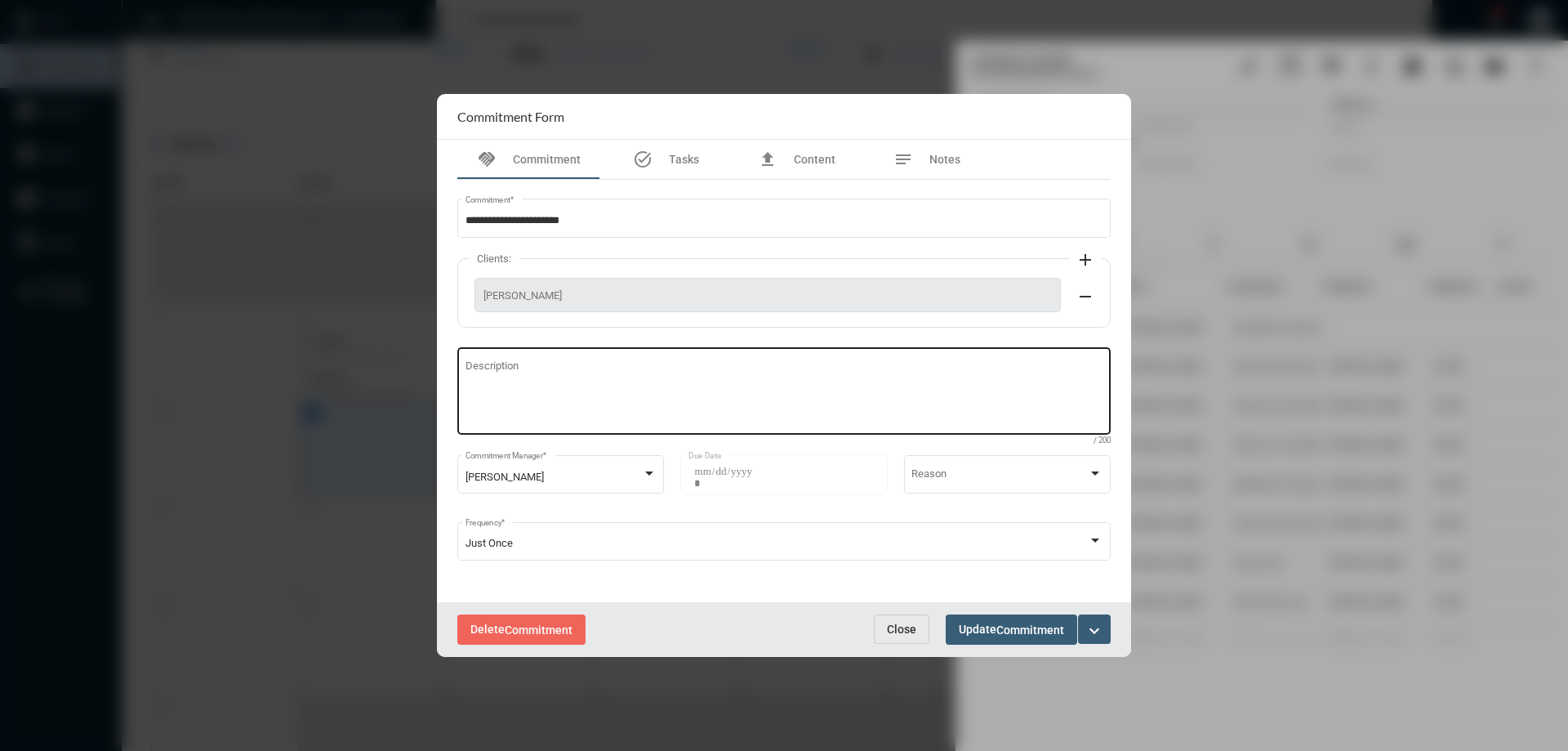
click at [540, 421] on textarea "Description" at bounding box center [784, 394] width 638 height 65
type textarea "**********"
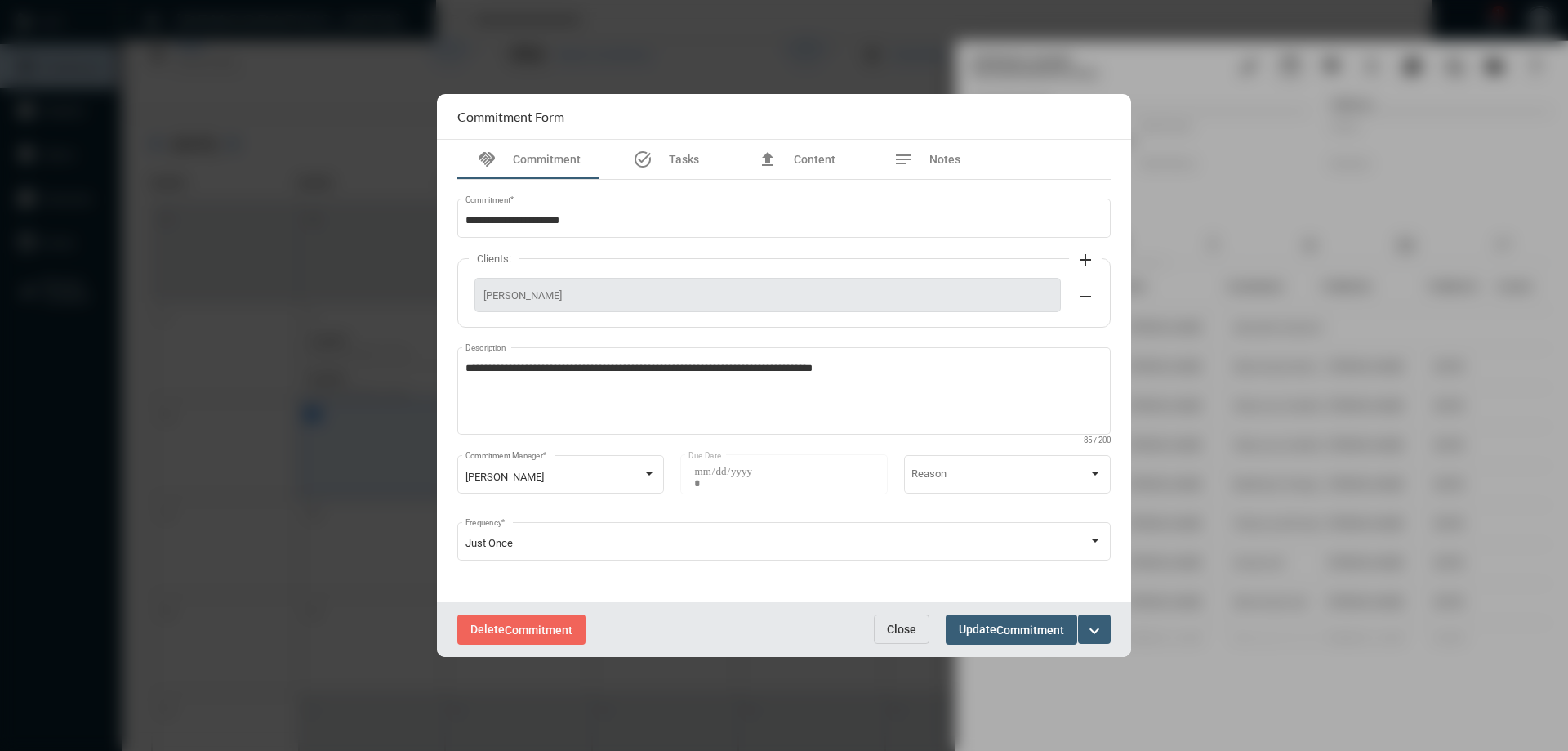
click at [983, 612] on div "Delete Commitment Close Update Commitment expand_more" at bounding box center [784, 629] width 694 height 55
click at [986, 624] on span "Update Commitment" at bounding box center [1011, 629] width 105 height 13
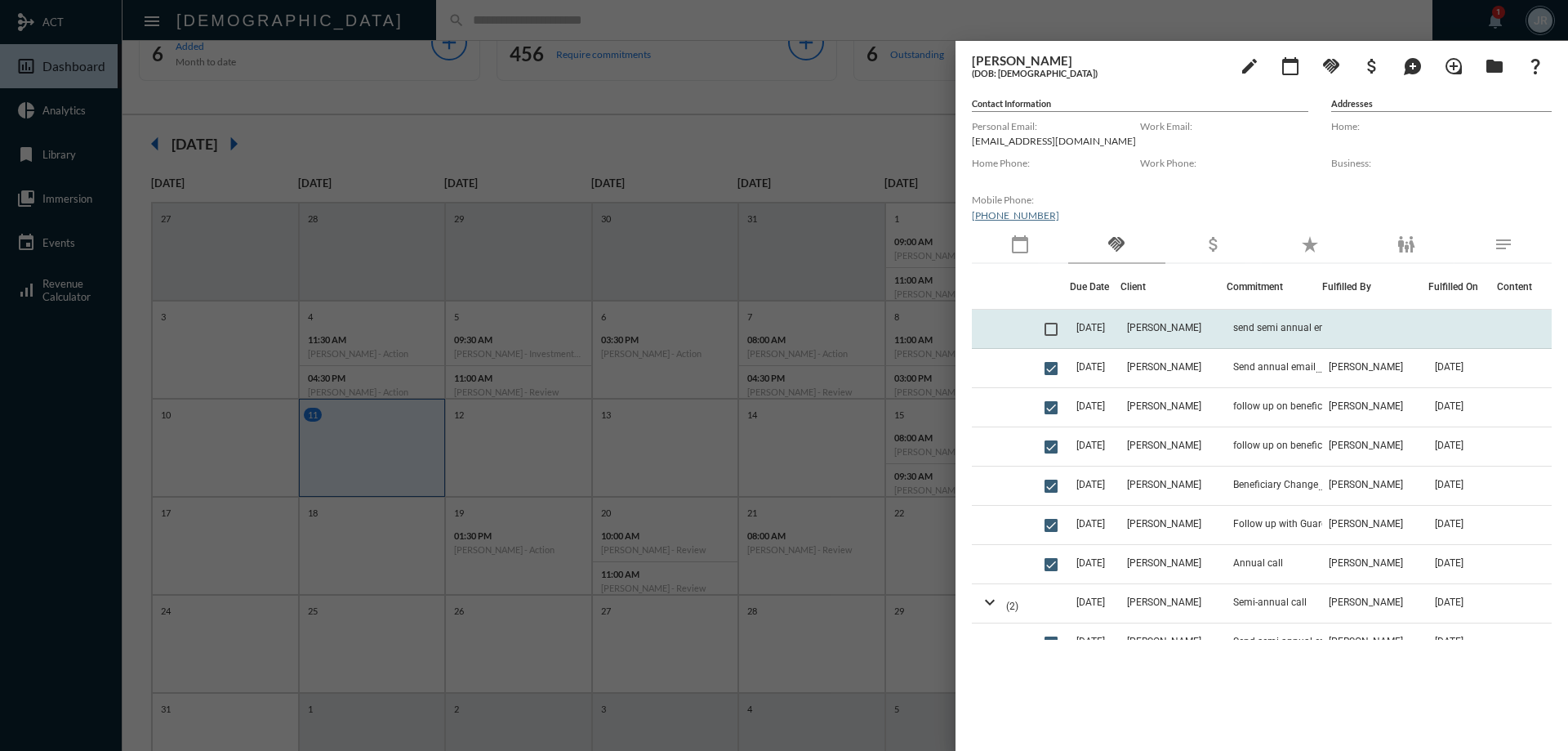
click at [1120, 313] on td "[DATE]" at bounding box center [1094, 329] width 51 height 39
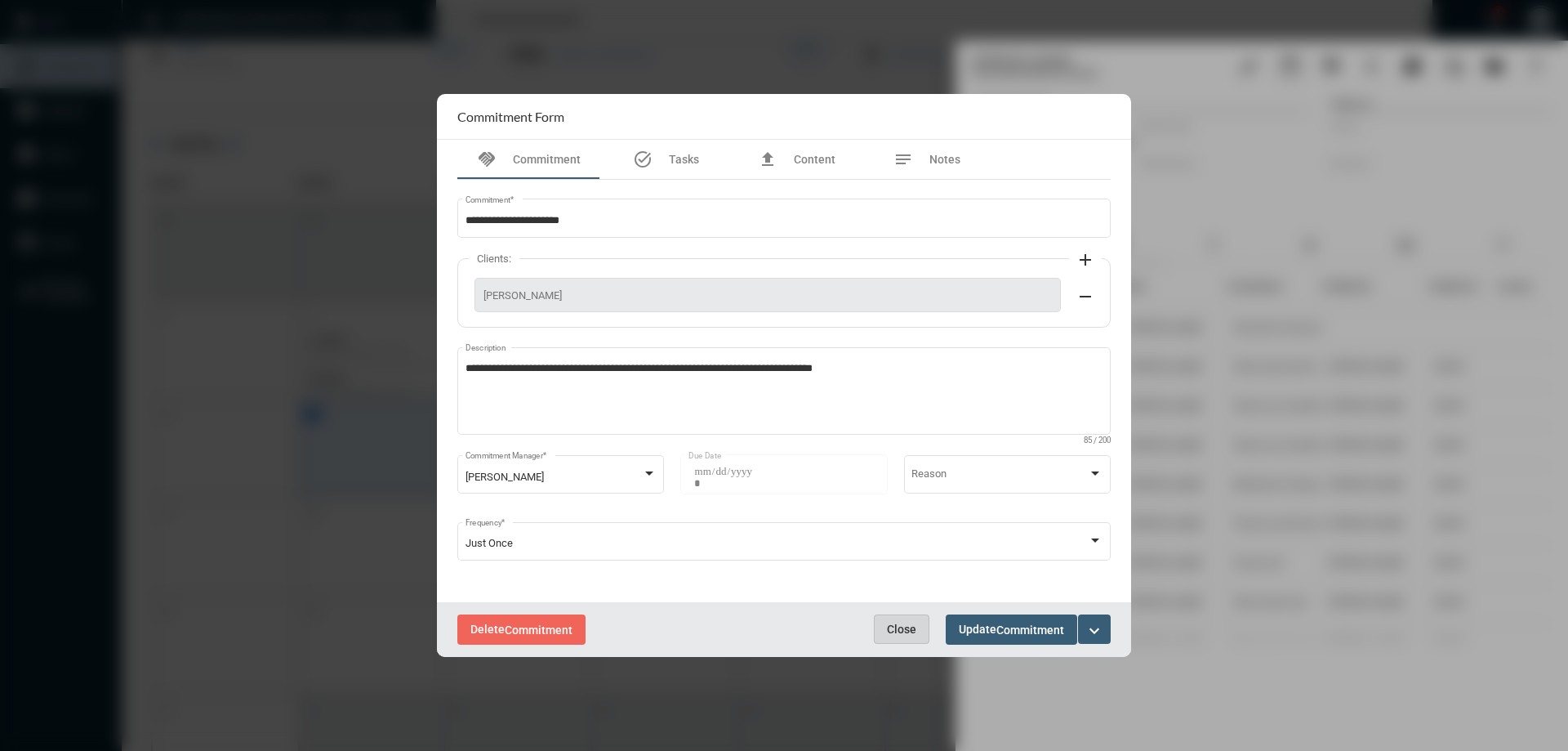
click at [888, 635] on span "Close" at bounding box center [901, 629] width 30 height 13
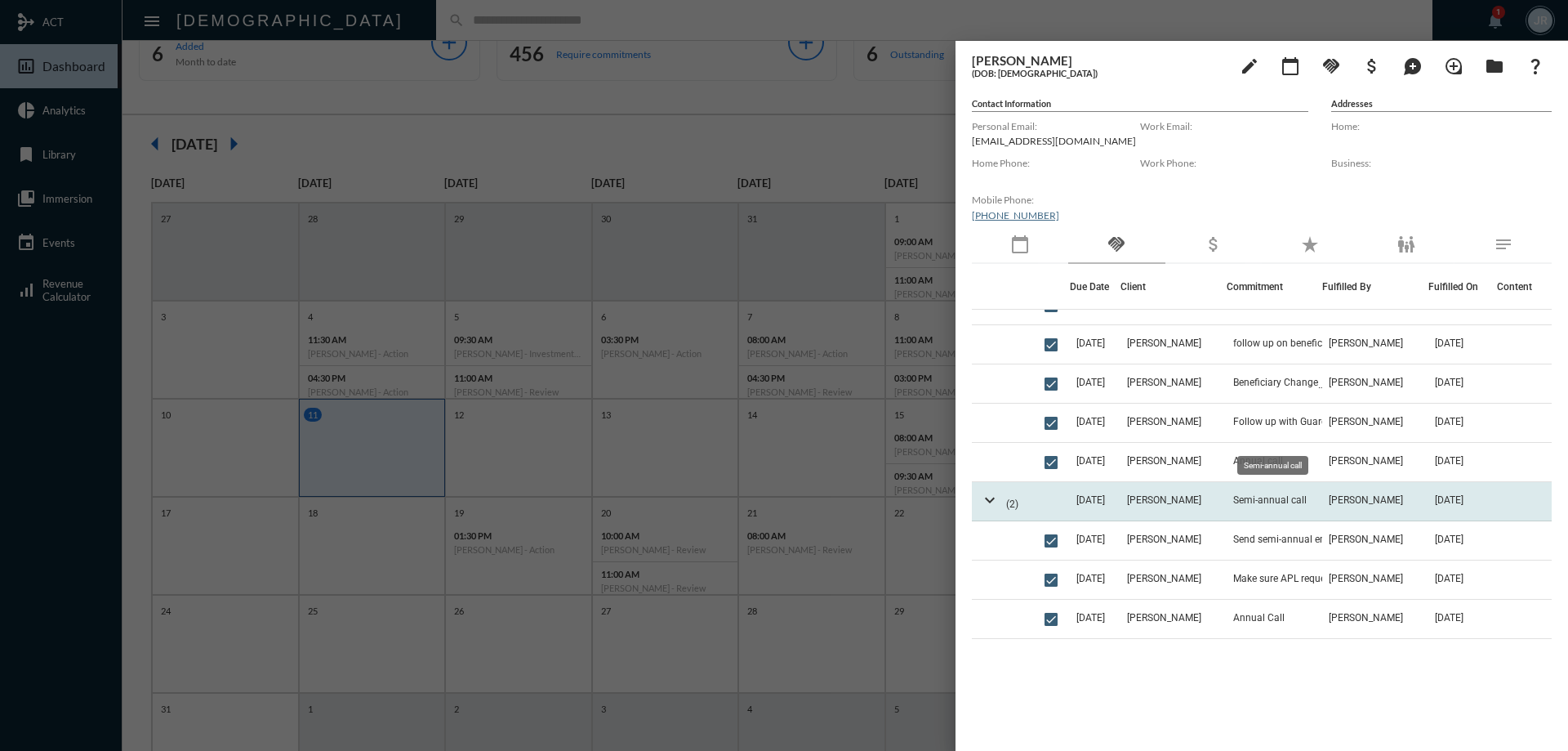
scroll to position [81, 0]
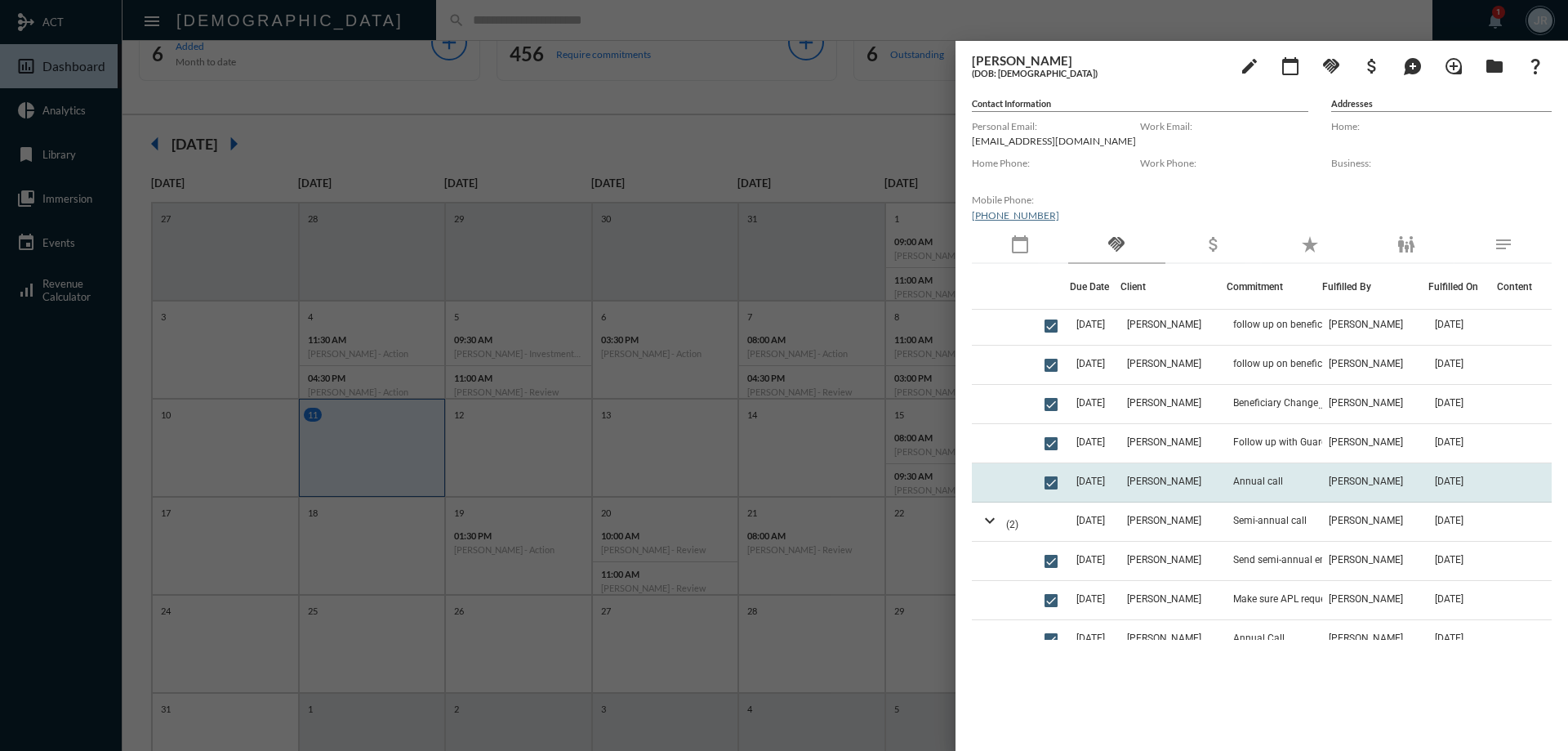
click at [1188, 469] on td "[PERSON_NAME]" at bounding box center [1173, 482] width 106 height 39
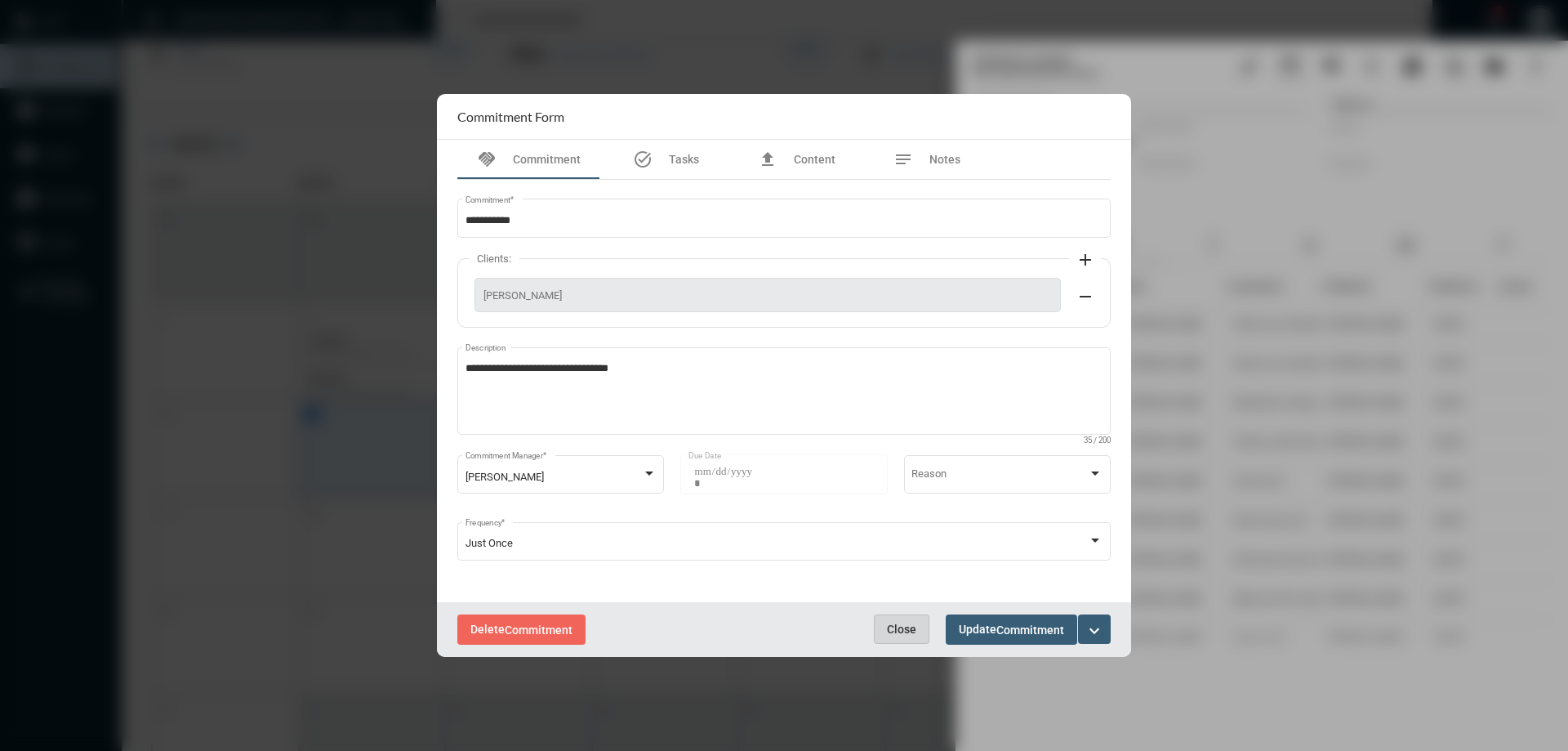
click at [911, 624] on span "Close" at bounding box center [901, 629] width 30 height 13
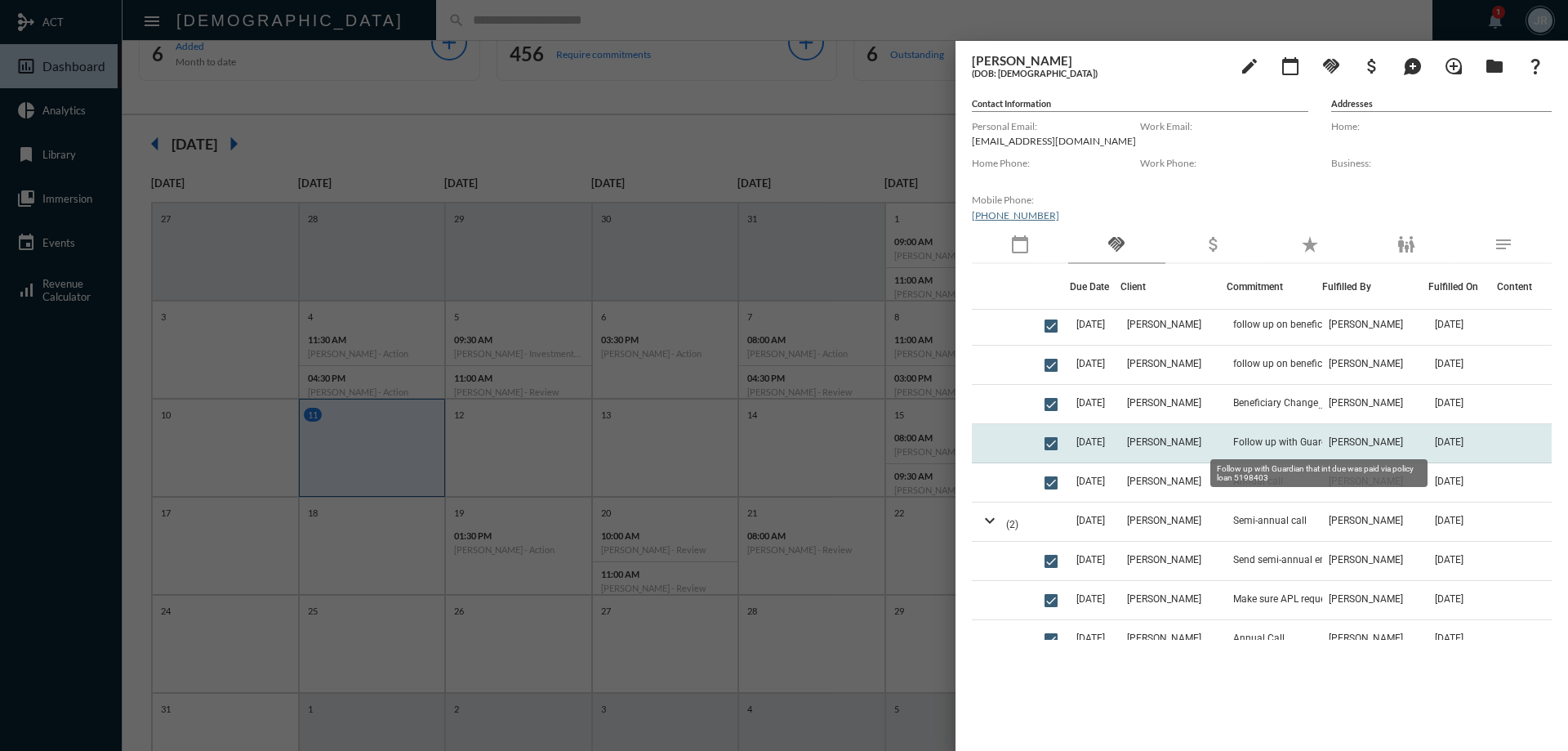
click at [1258, 442] on span "Follow up with Guardian that int due was paid via policy loan 5198403" at bounding box center [1314, 442] width 163 height 11
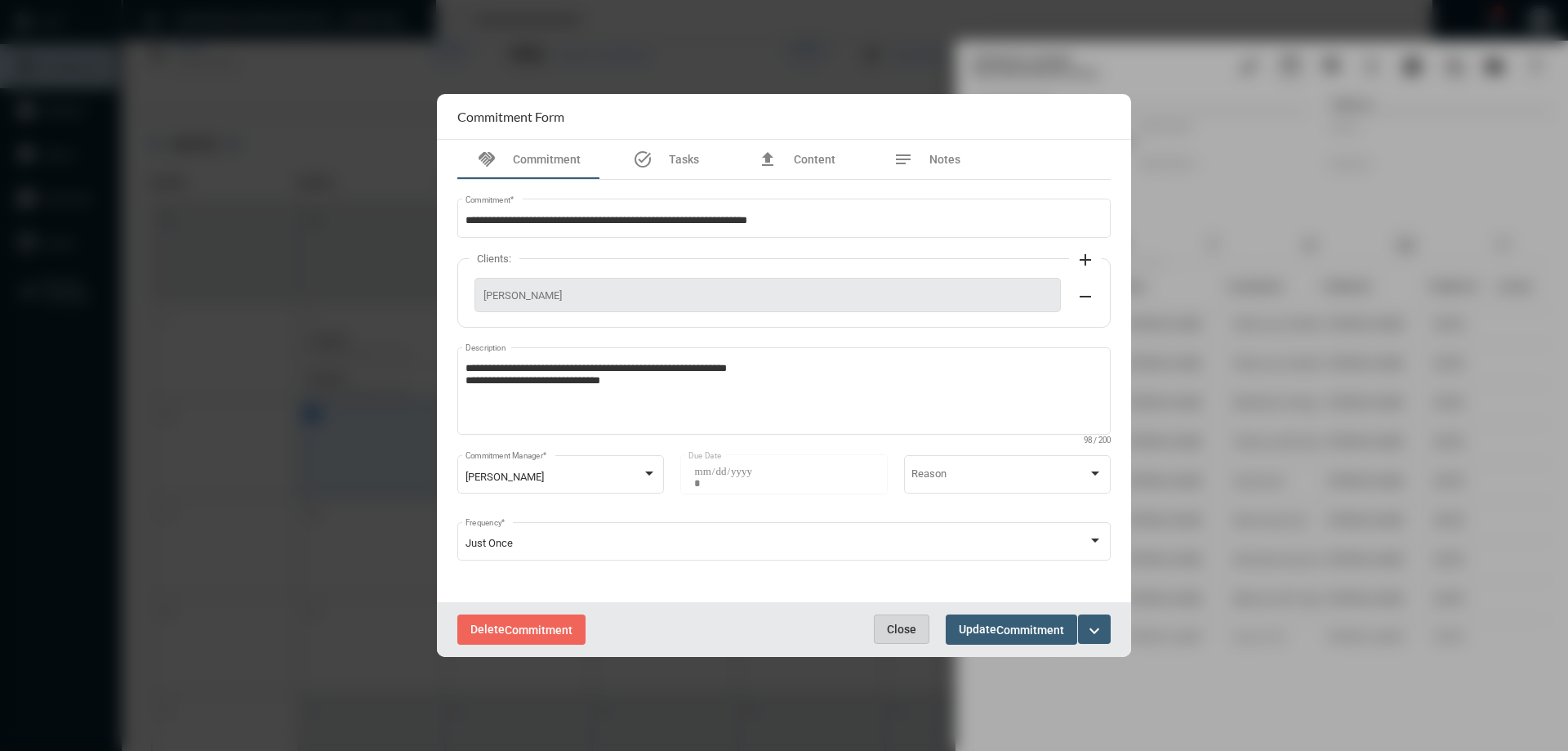
click at [902, 627] on span "Close" at bounding box center [901, 629] width 30 height 13
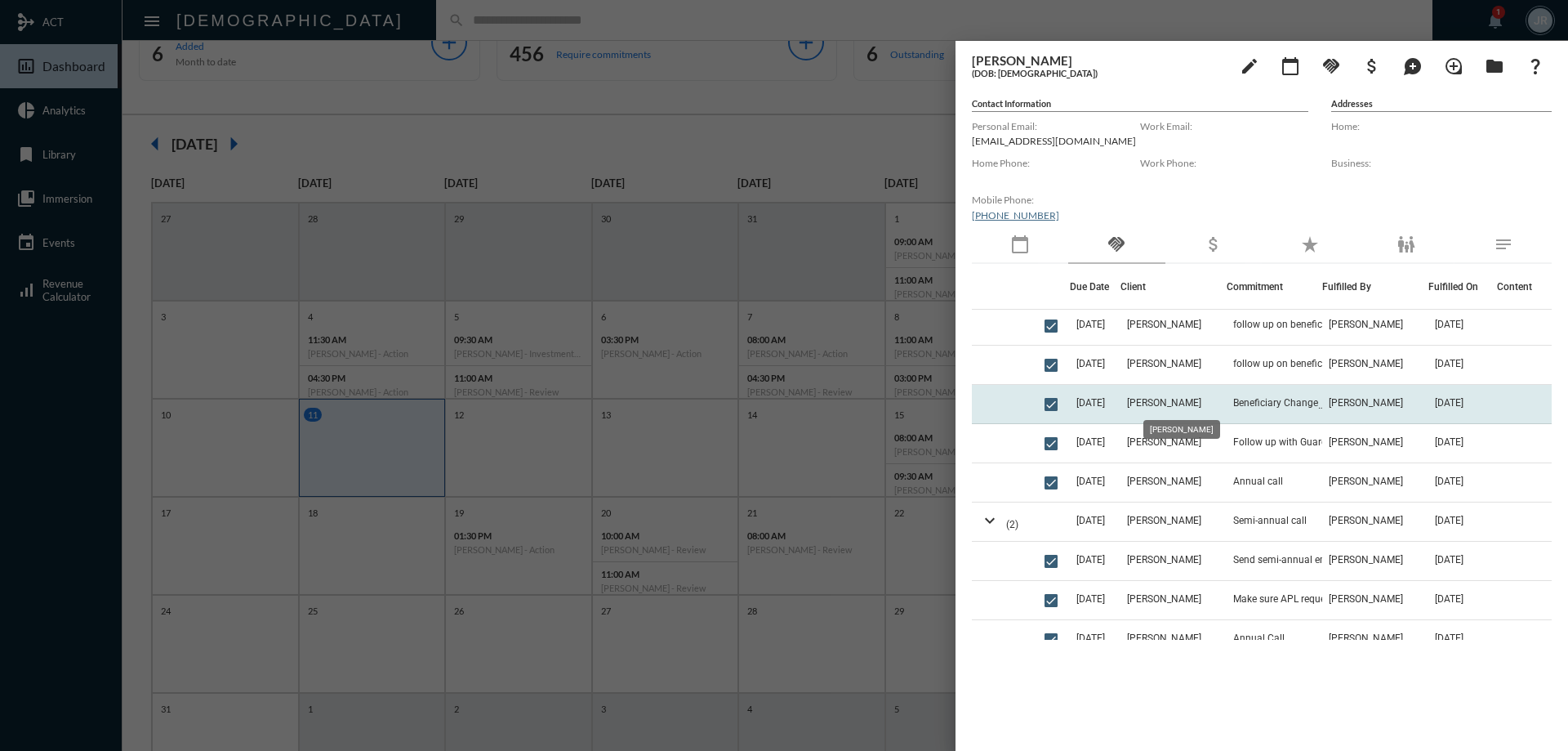
click at [1166, 398] on span "[PERSON_NAME]" at bounding box center [1164, 403] width 74 height 11
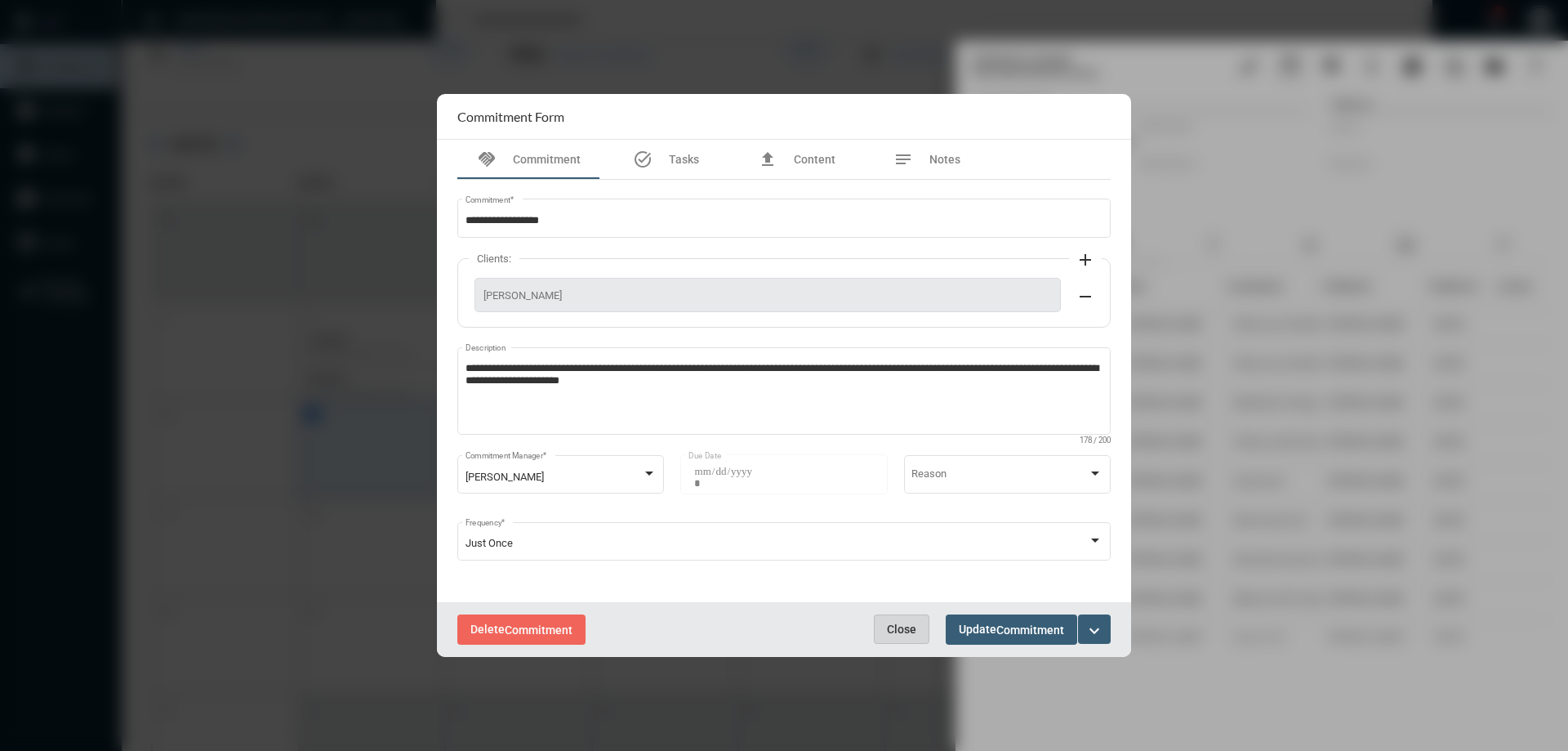
click at [911, 619] on button "Close" at bounding box center [901, 629] width 55 height 30
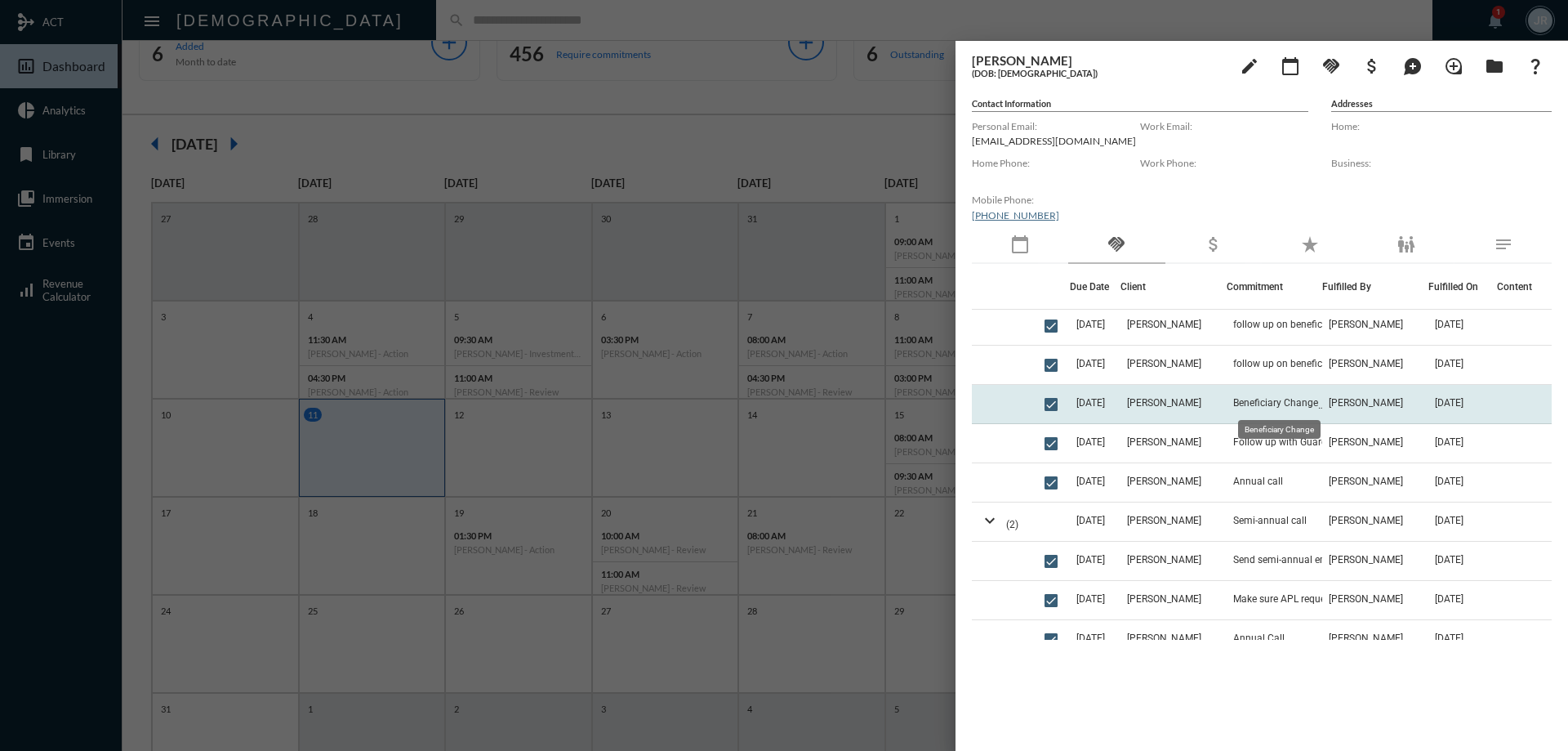
click at [1244, 402] on span "Beneficiary Change" at bounding box center [1275, 403] width 85 height 11
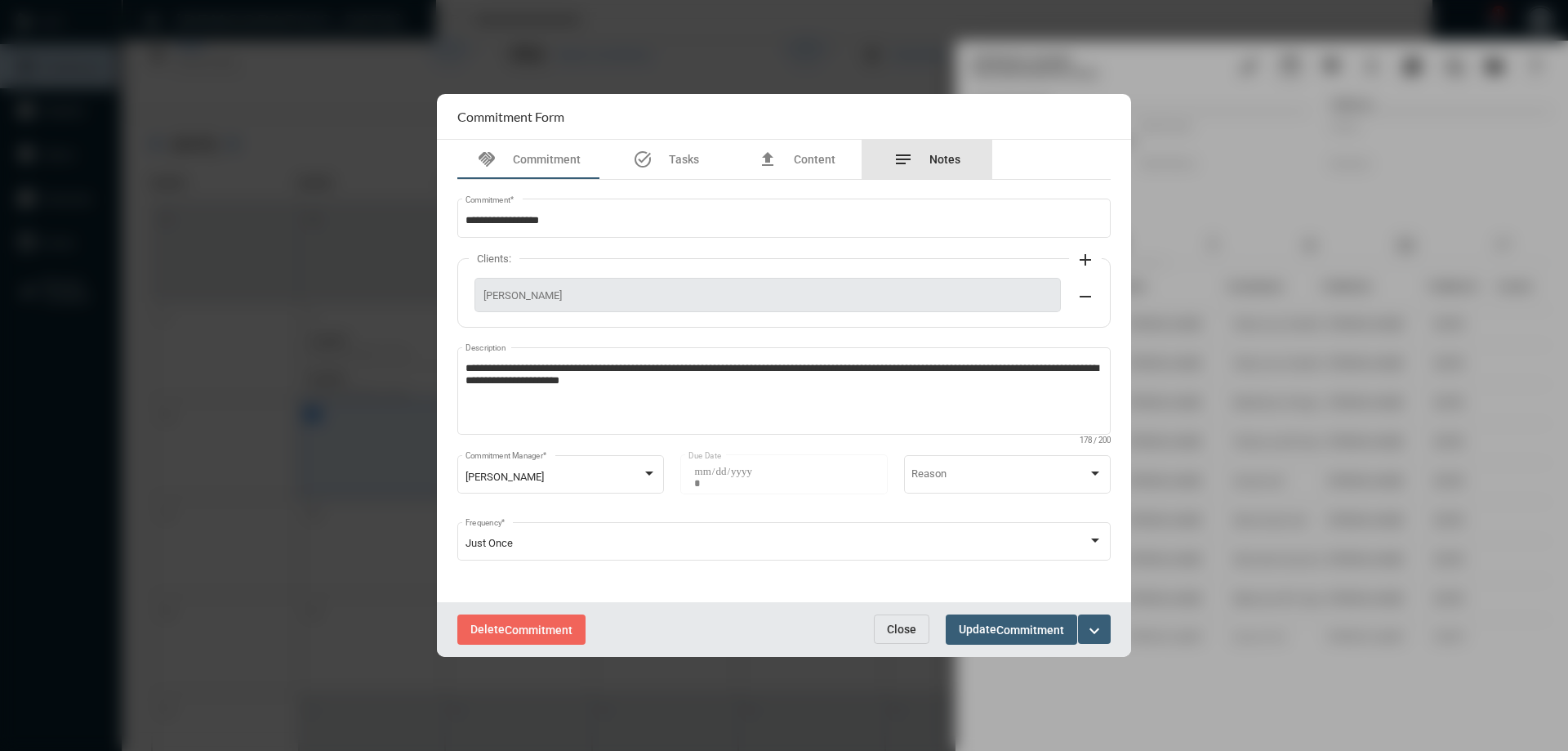
click at [954, 159] on span "Notes" at bounding box center [945, 159] width 31 height 13
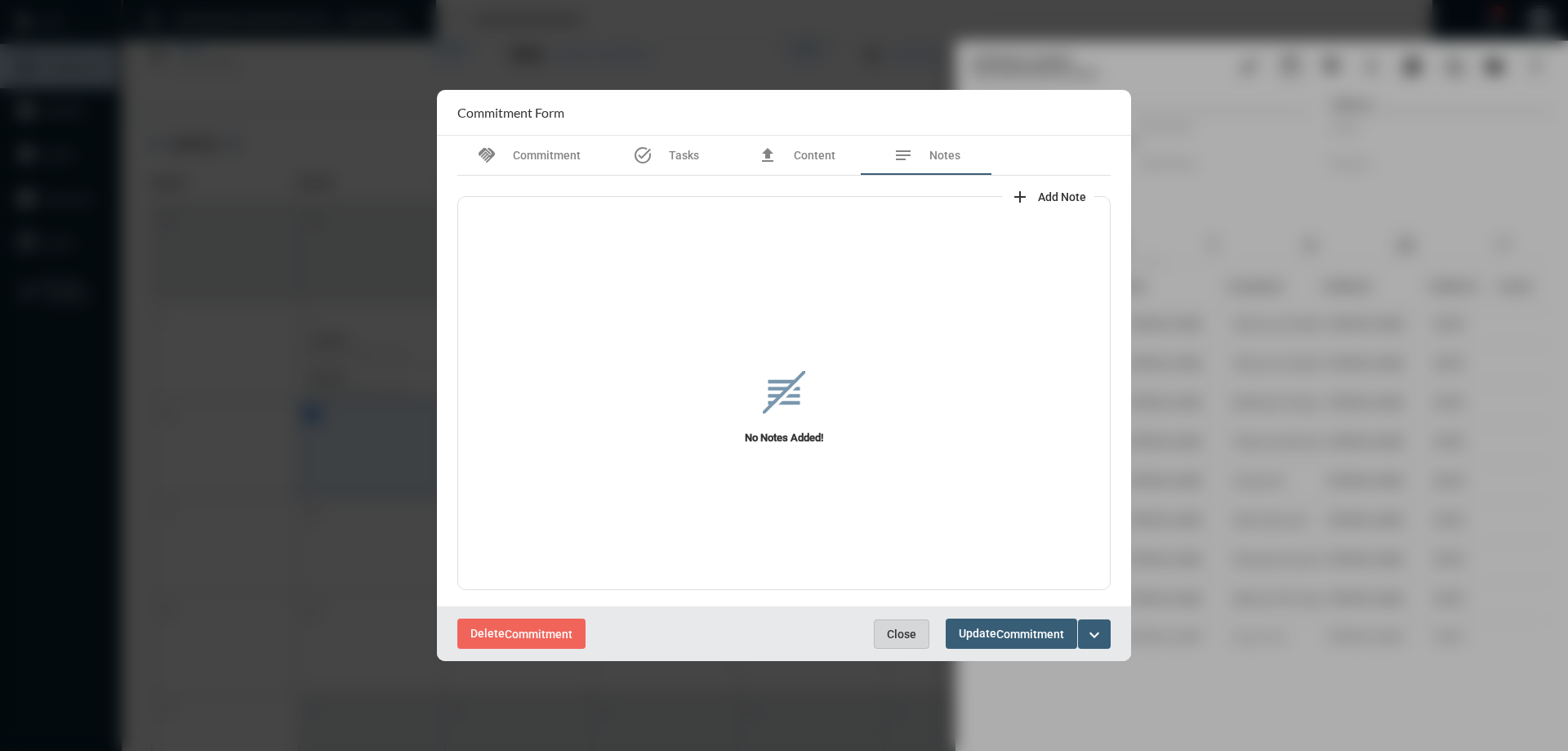
click at [892, 641] on button "Close" at bounding box center [901, 634] width 55 height 30
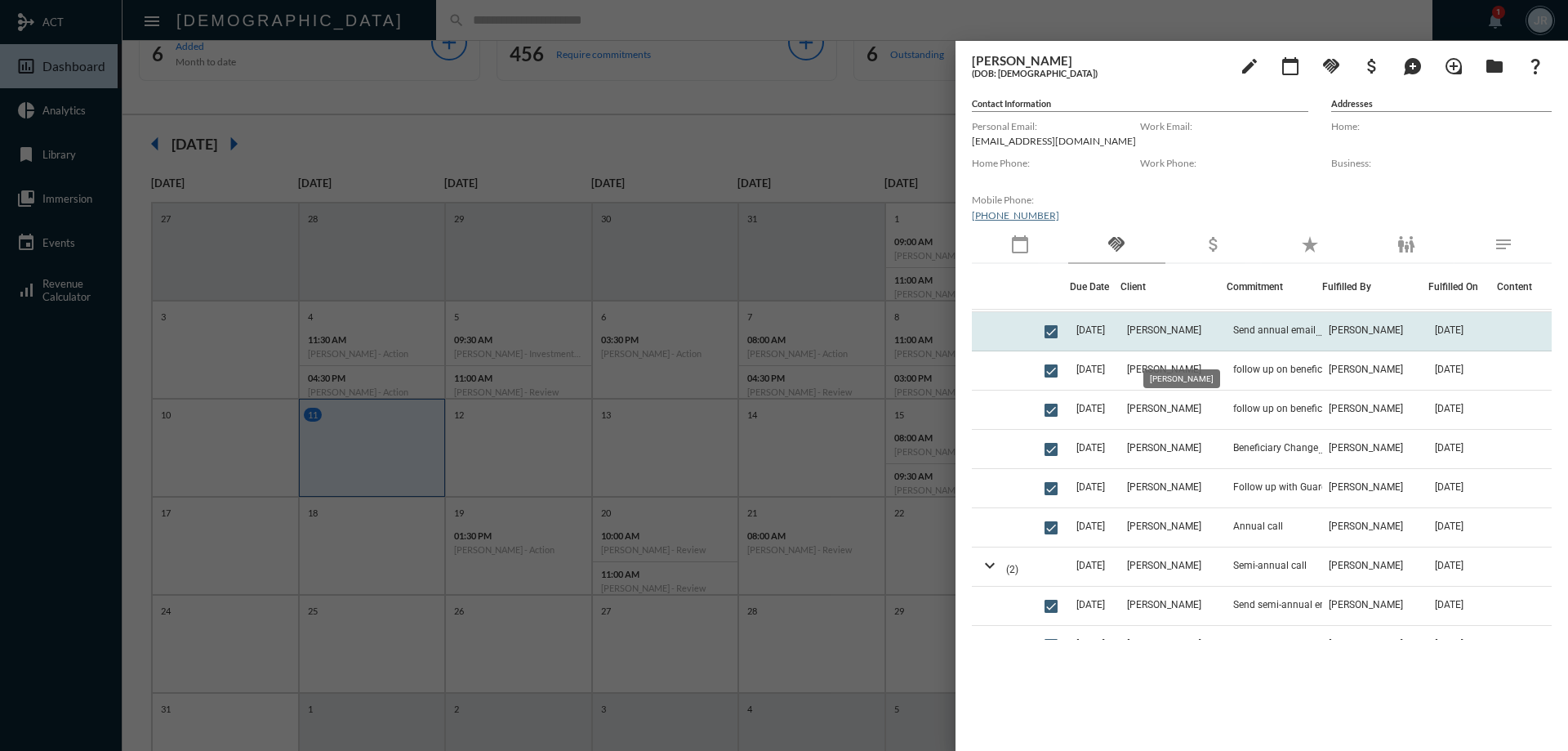
scroll to position [0, 0]
click at [1267, 327] on span "send semi annual email" at bounding box center [1285, 327] width 105 height 11
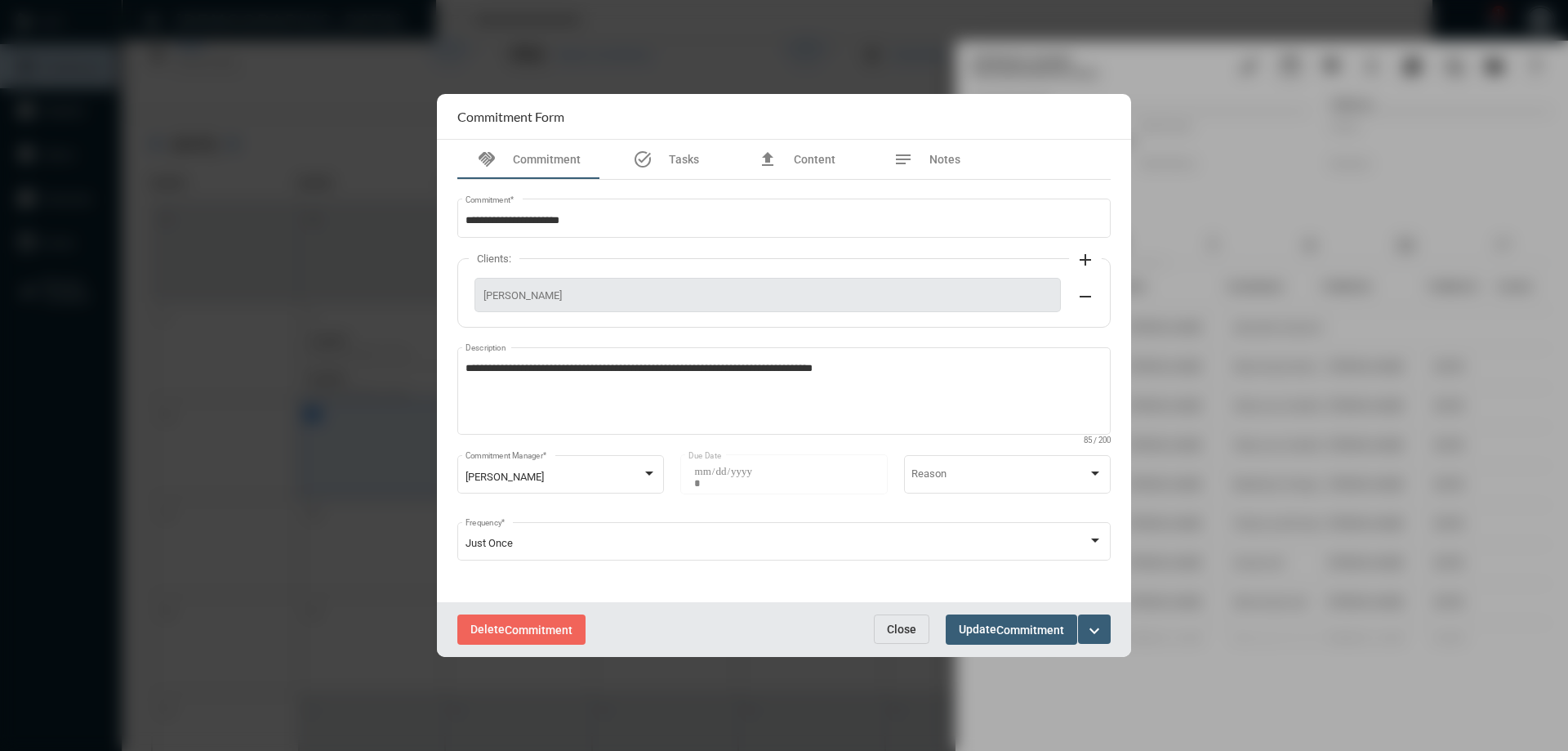
click at [1095, 631] on mat-icon "expand_more" at bounding box center [1093, 630] width 19 height 19
click at [971, 660] on section "checkmark Complete" at bounding box center [1025, 663] width 172 height 32
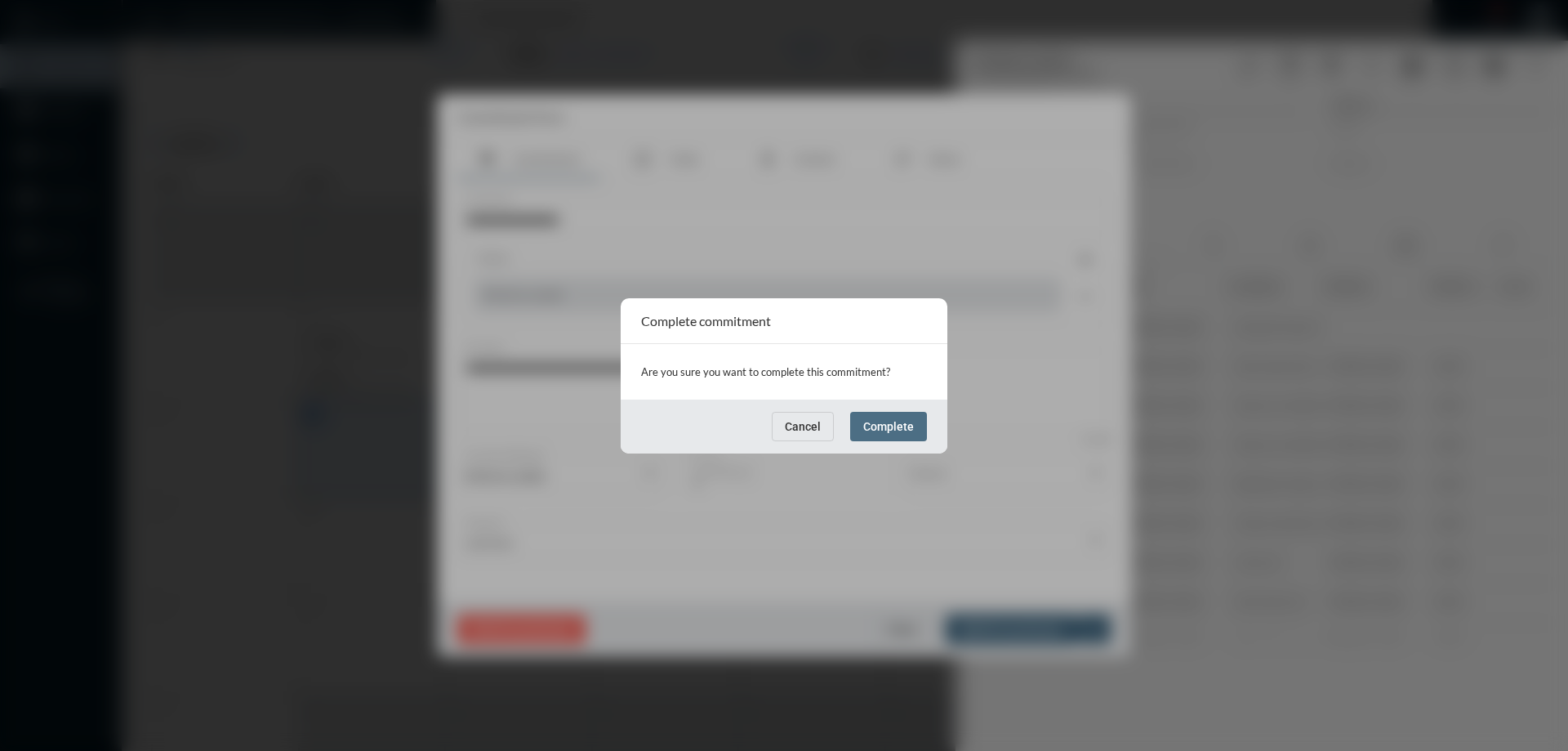
click at [891, 426] on span "Complete" at bounding box center [888, 426] width 51 height 13
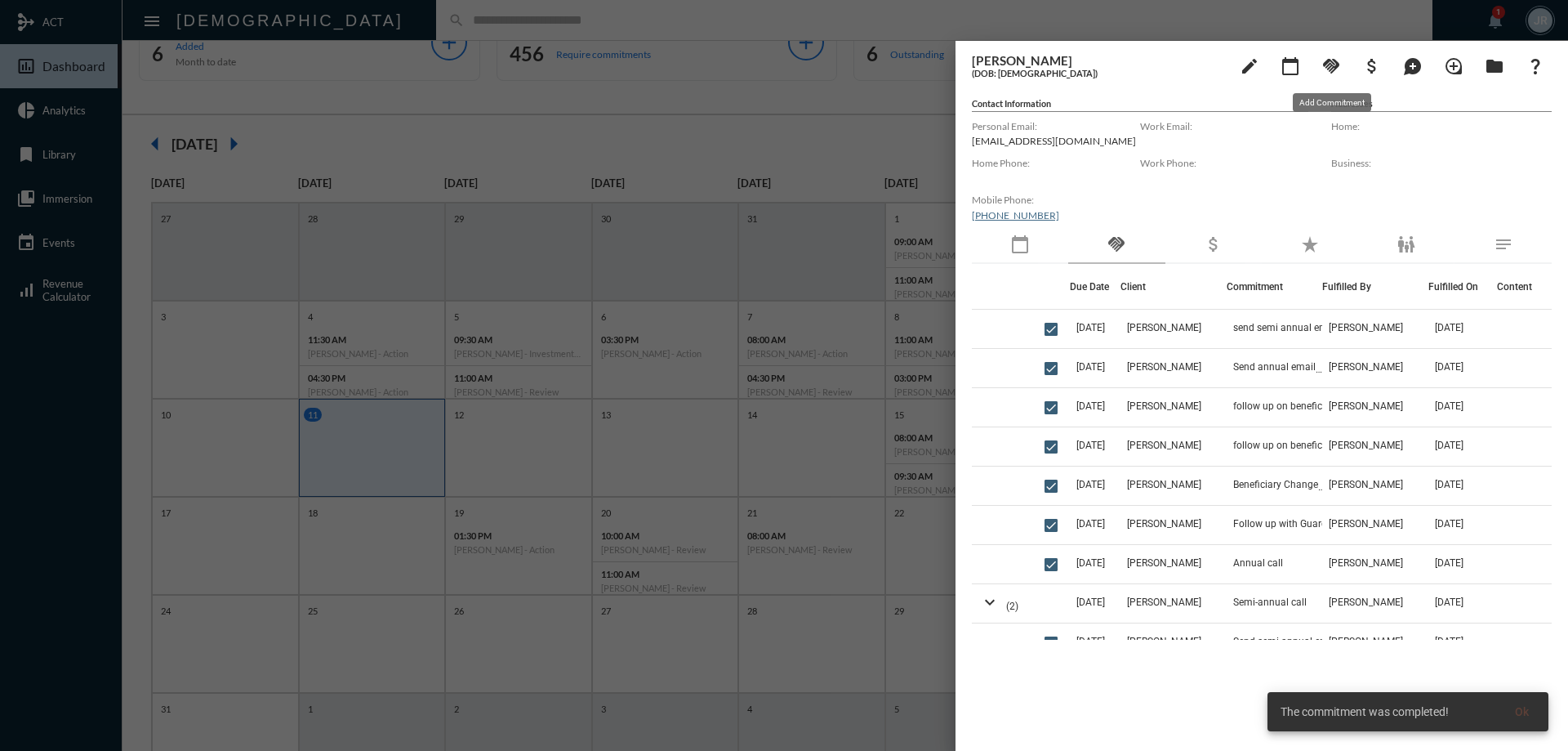
click at [1329, 67] on mat-icon "handshake" at bounding box center [1331, 66] width 19 height 19
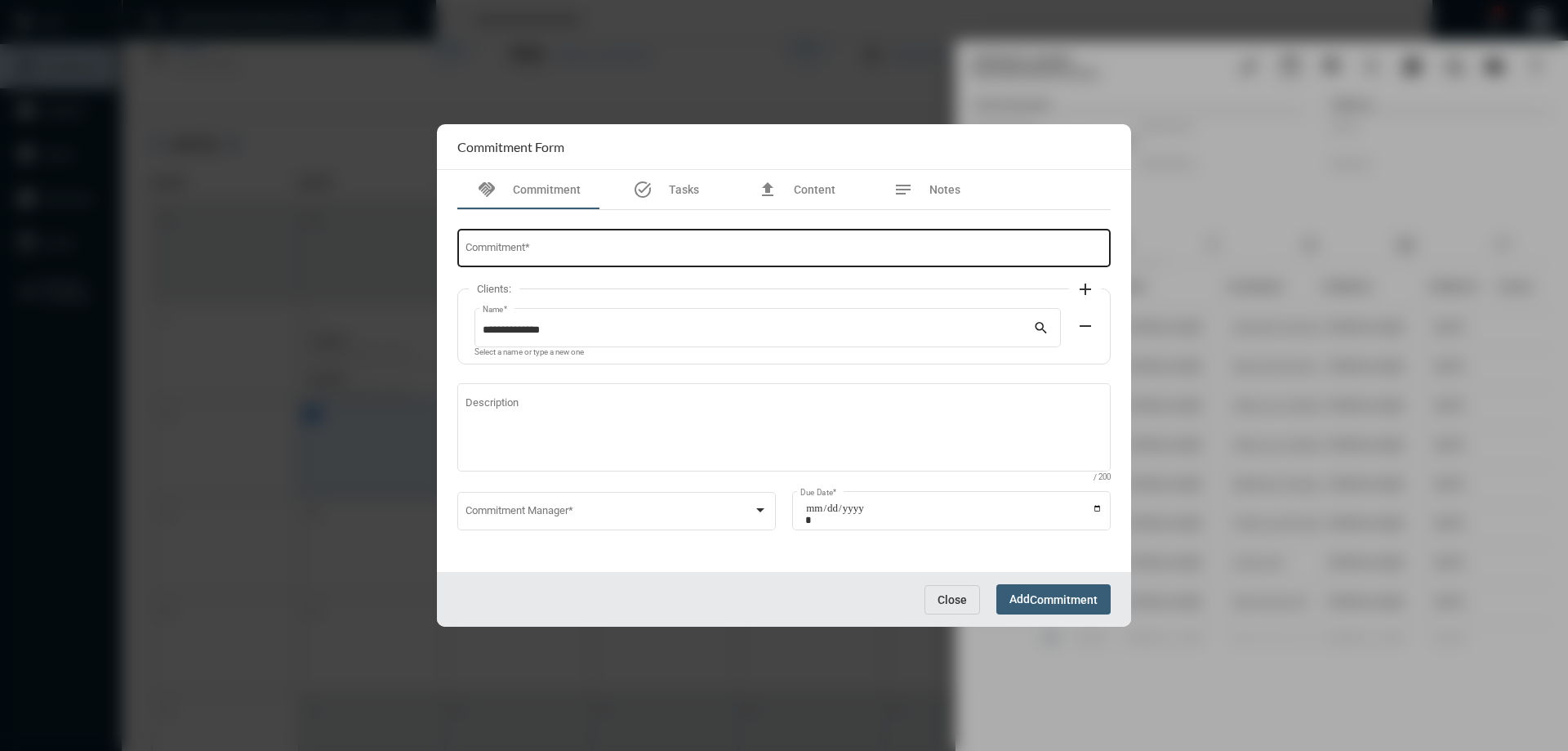
click at [690, 255] on input "Commitment *" at bounding box center [784, 250] width 638 height 12
type input "**********"
click at [505, 498] on div "Commitment Manager *" at bounding box center [617, 509] width 303 height 42
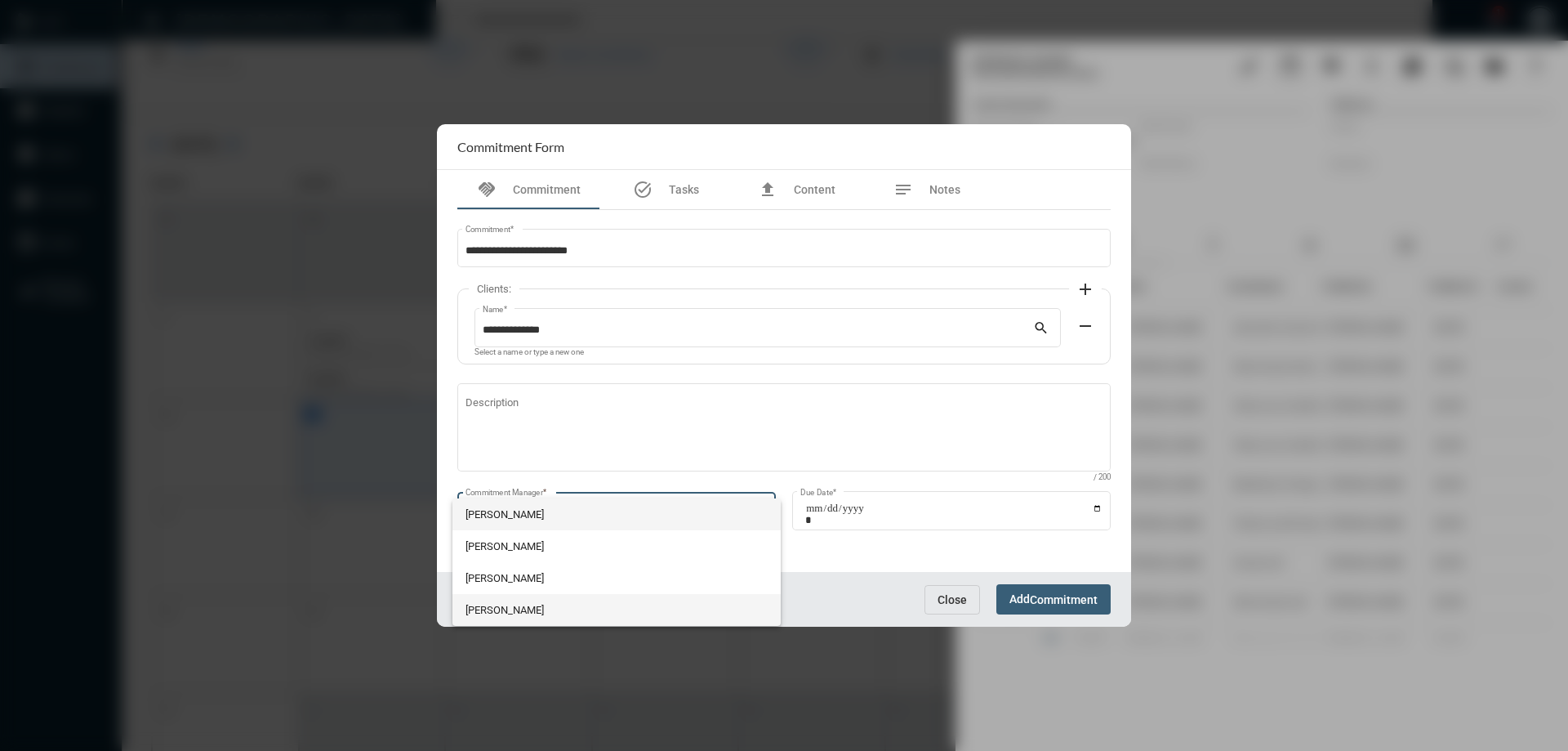
click at [479, 612] on span "[PERSON_NAME]" at bounding box center [617, 610] width 303 height 31
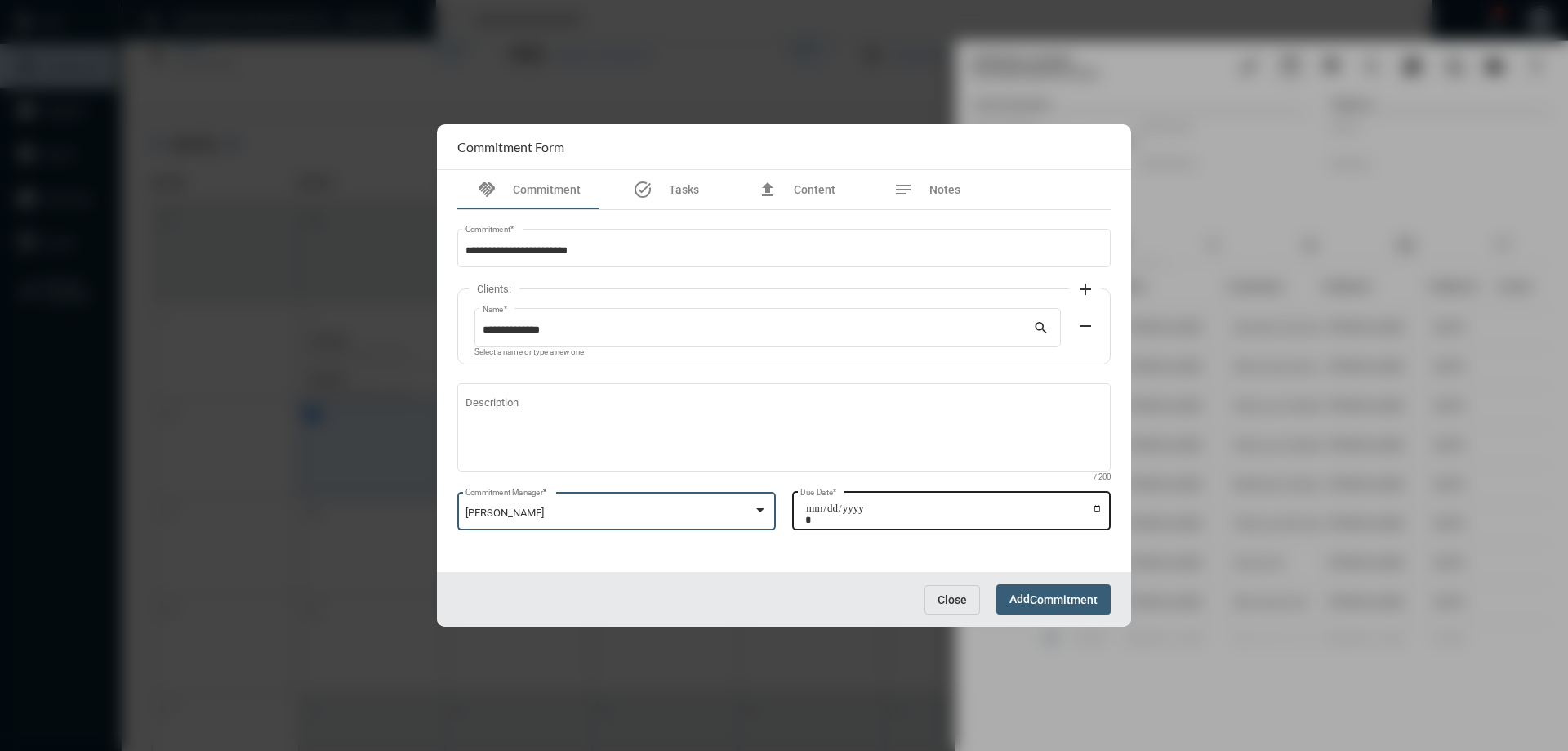
click at [1095, 508] on input "Due Date *" at bounding box center [954, 514] width 297 height 23
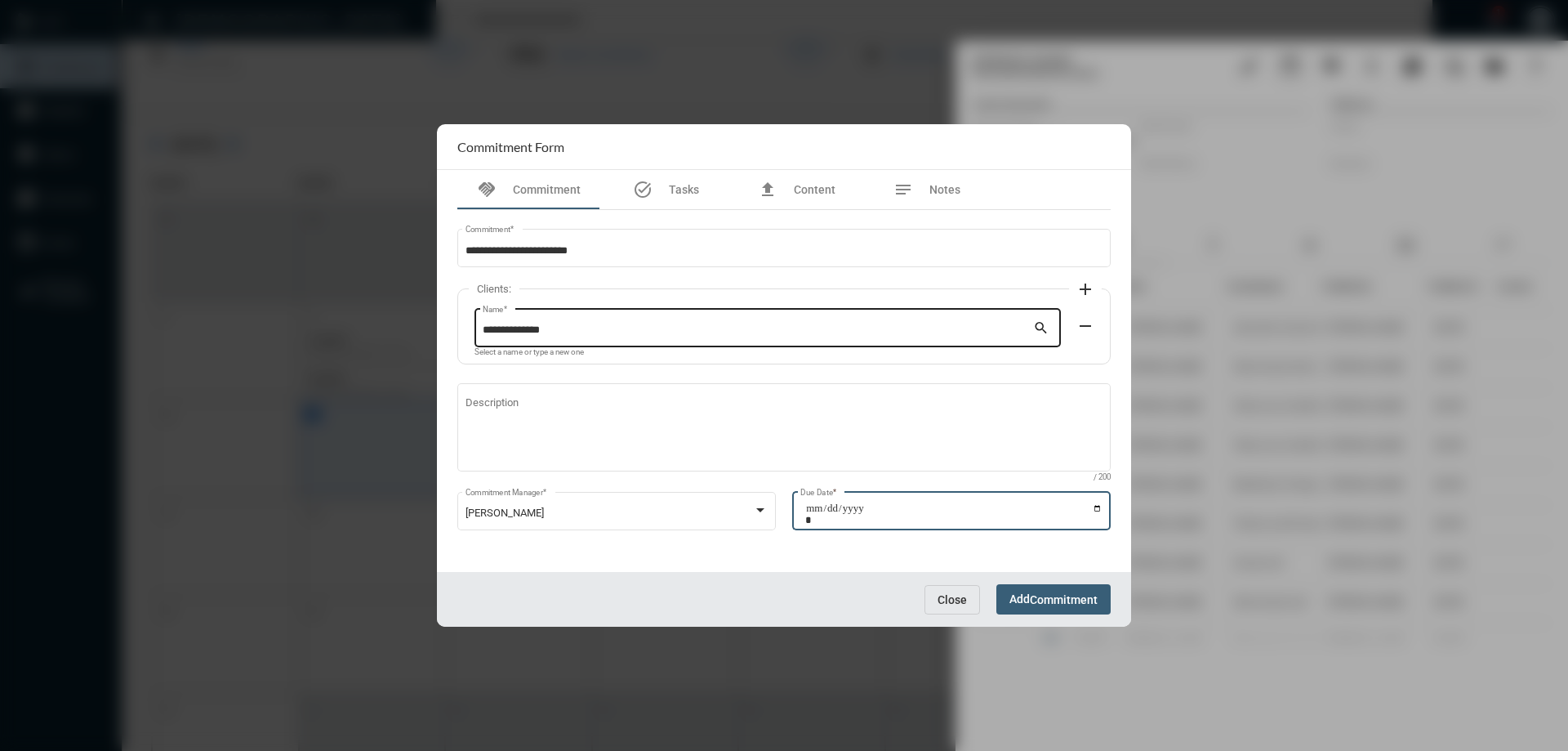
type input "**********"
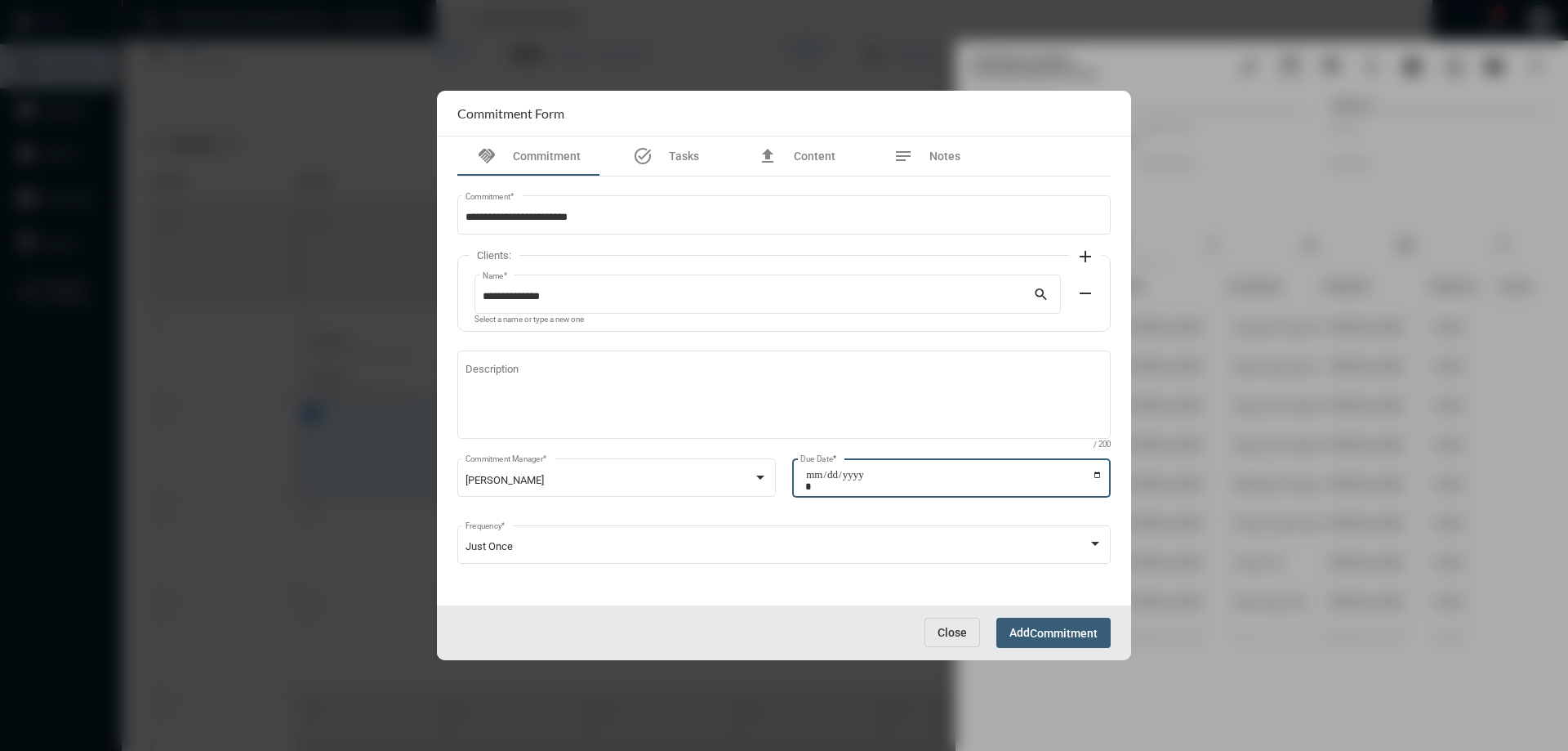
click at [1052, 632] on span "Commitment" at bounding box center [1063, 633] width 67 height 13
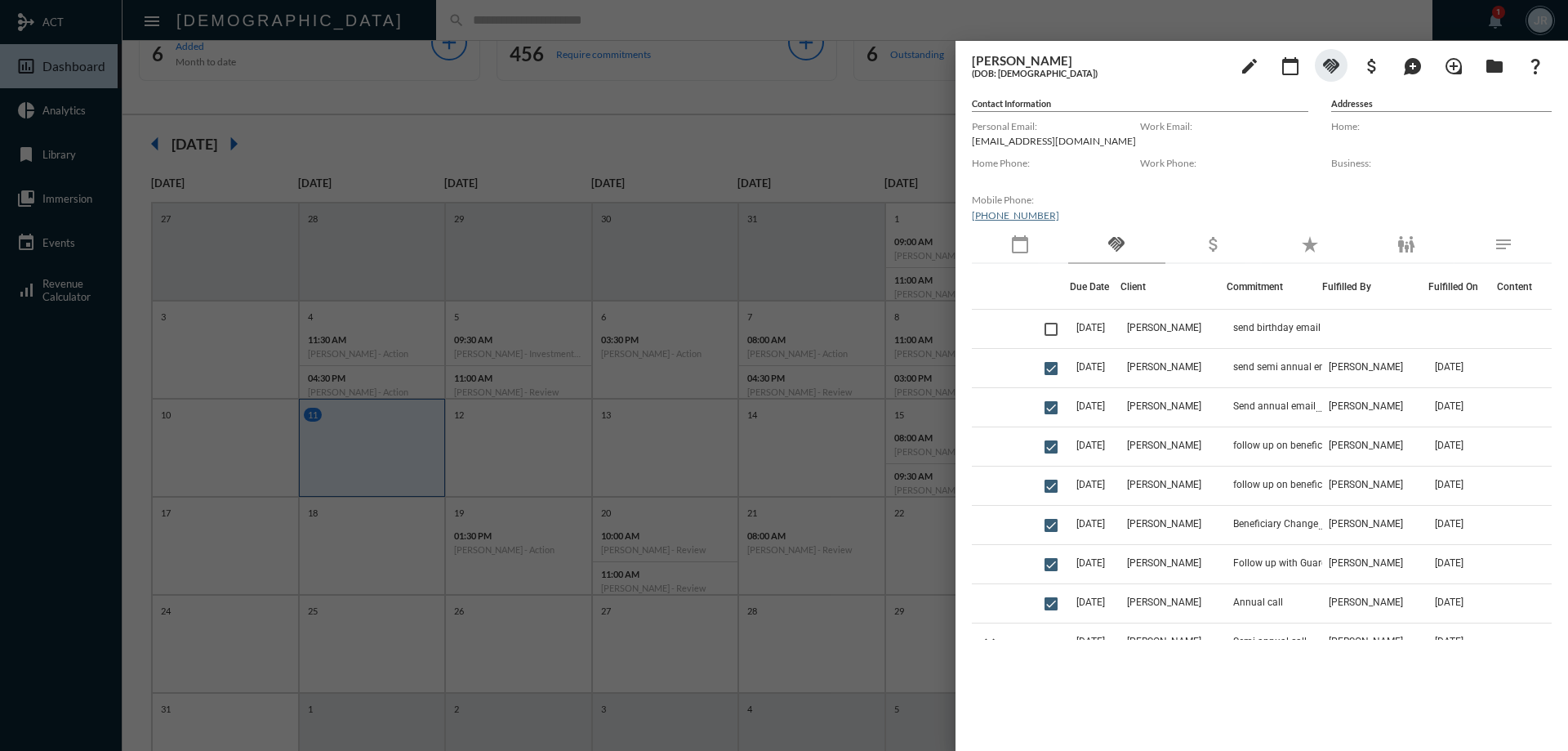
click at [1350, 67] on div "edit calendar_today handshake attach_money maps_ugc loupe folder question_mark" at bounding box center [1388, 65] width 327 height 32
click at [1340, 65] on mat-icon "handshake" at bounding box center [1331, 66] width 19 height 19
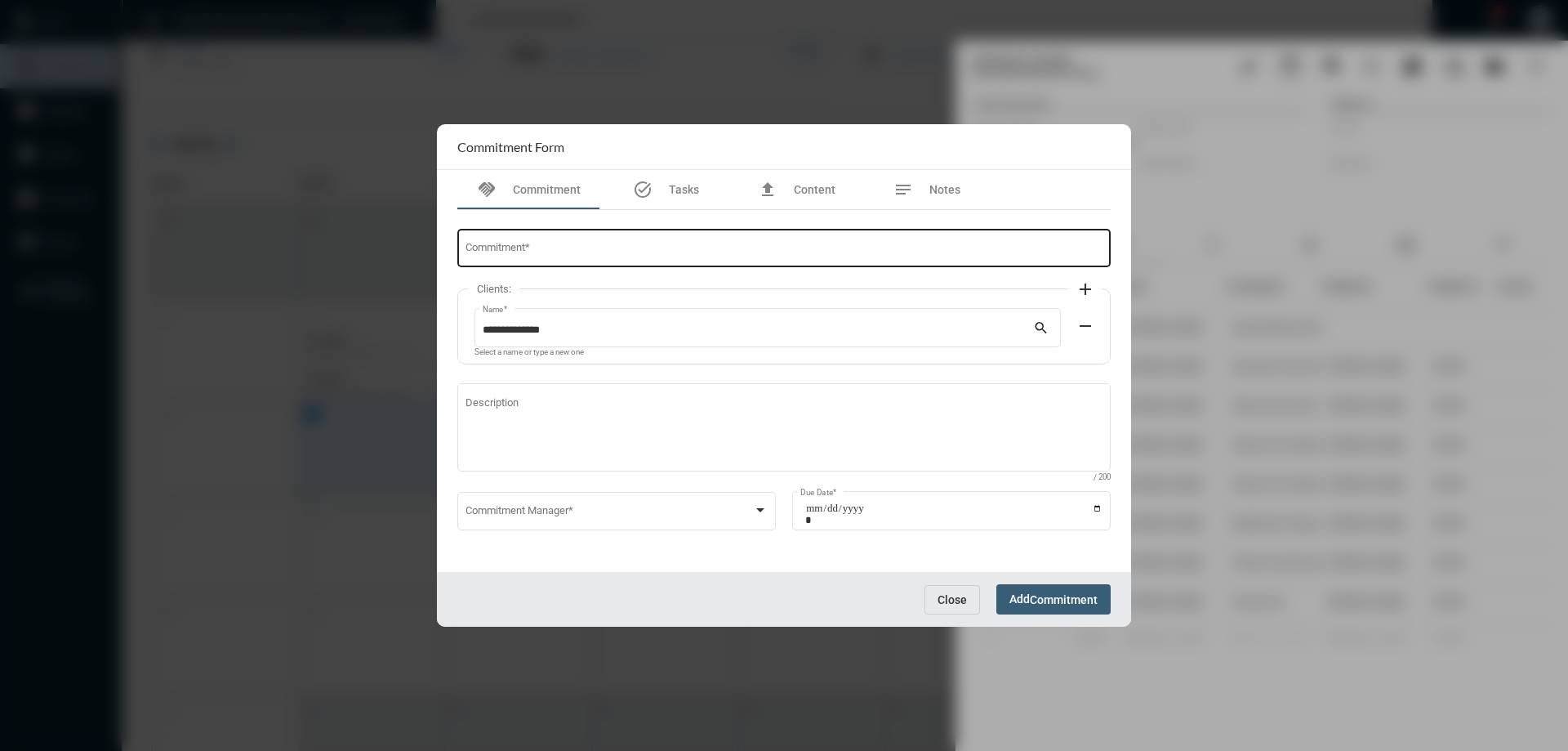
click at [531, 237] on div "Commitment *" at bounding box center [784, 247] width 638 height 42
type input "**********"
click at [599, 514] on span at bounding box center [609, 513] width 288 height 12
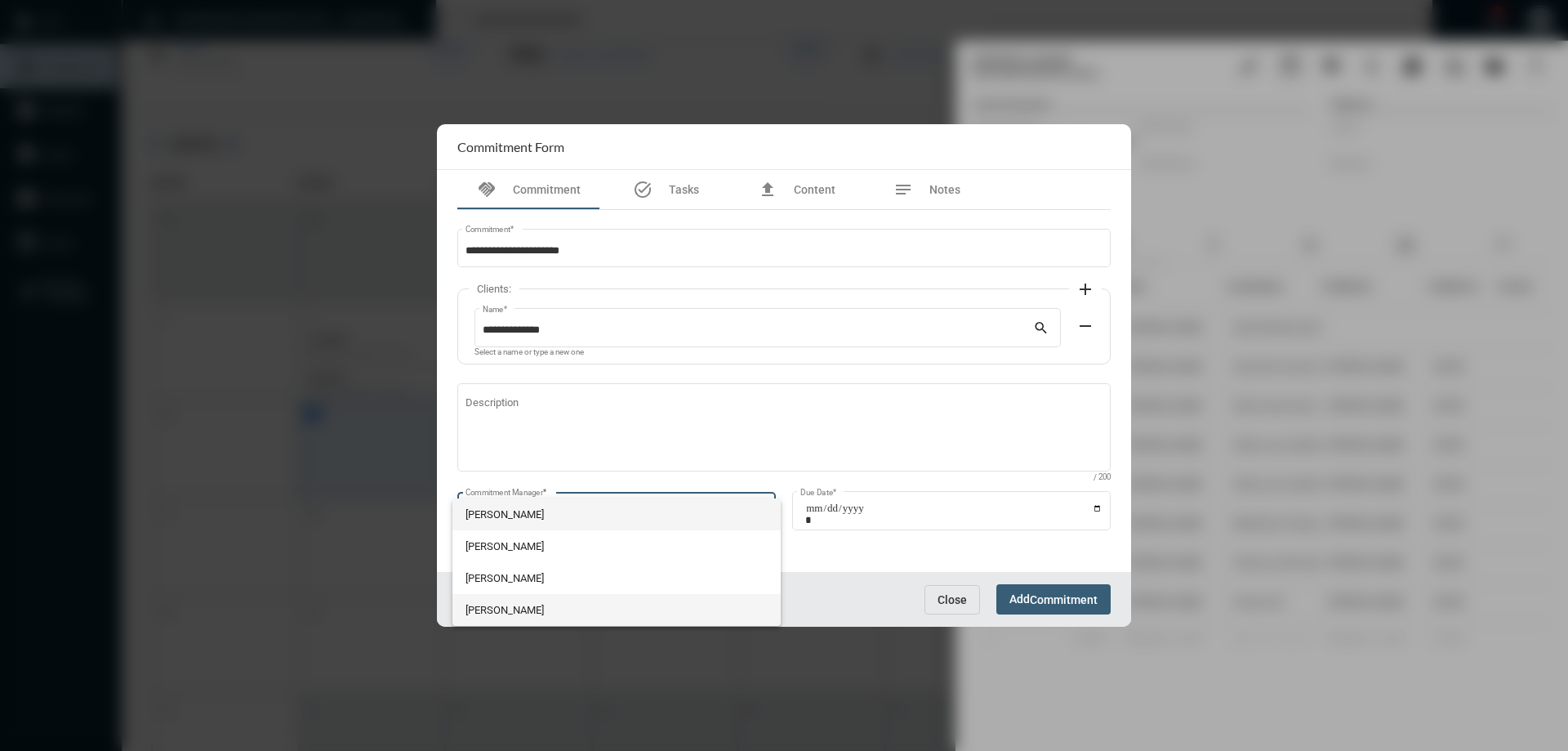
click at [497, 599] on span "[PERSON_NAME]" at bounding box center [617, 610] width 303 height 31
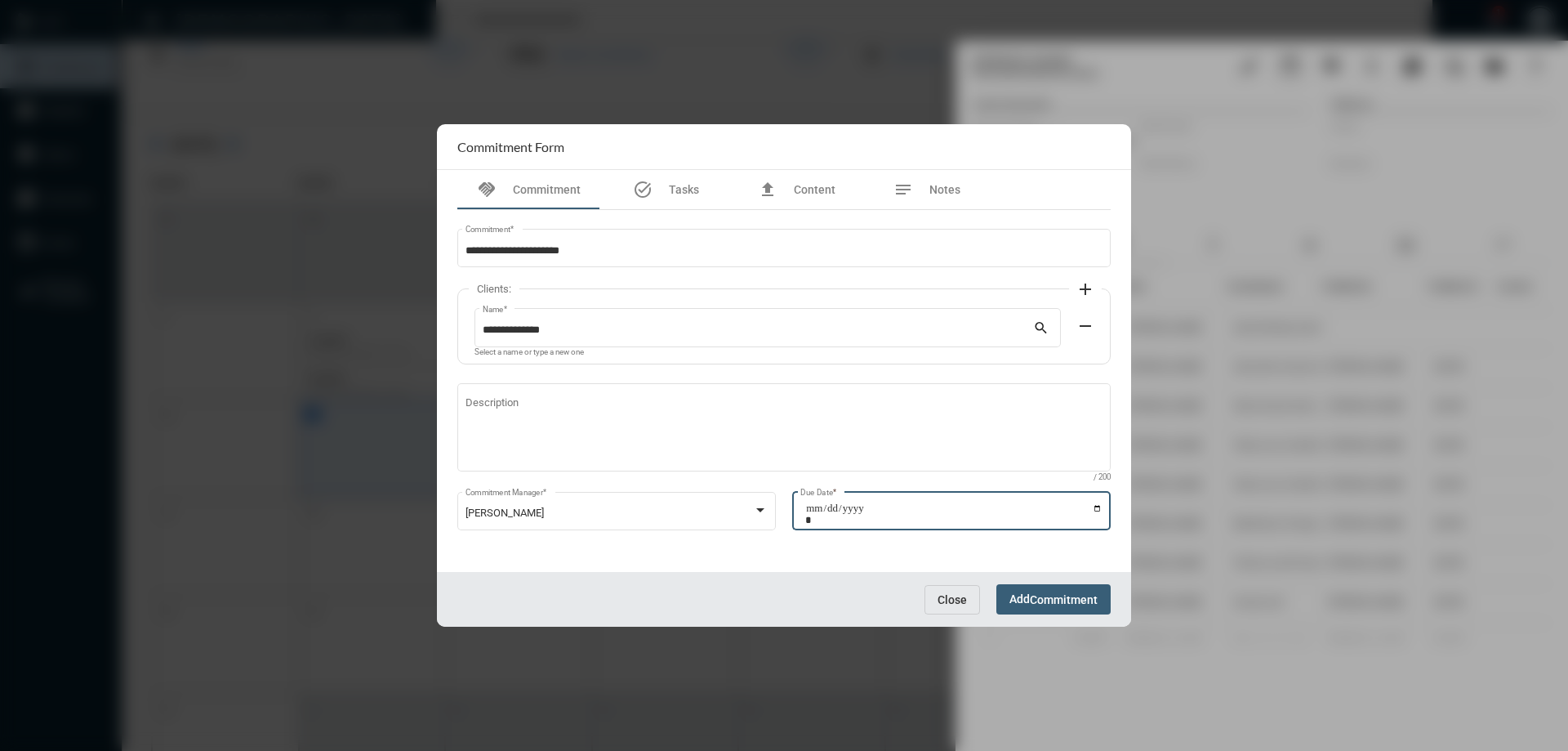
click at [1094, 504] on input "Due Date *" at bounding box center [954, 514] width 297 height 23
type input "**********"
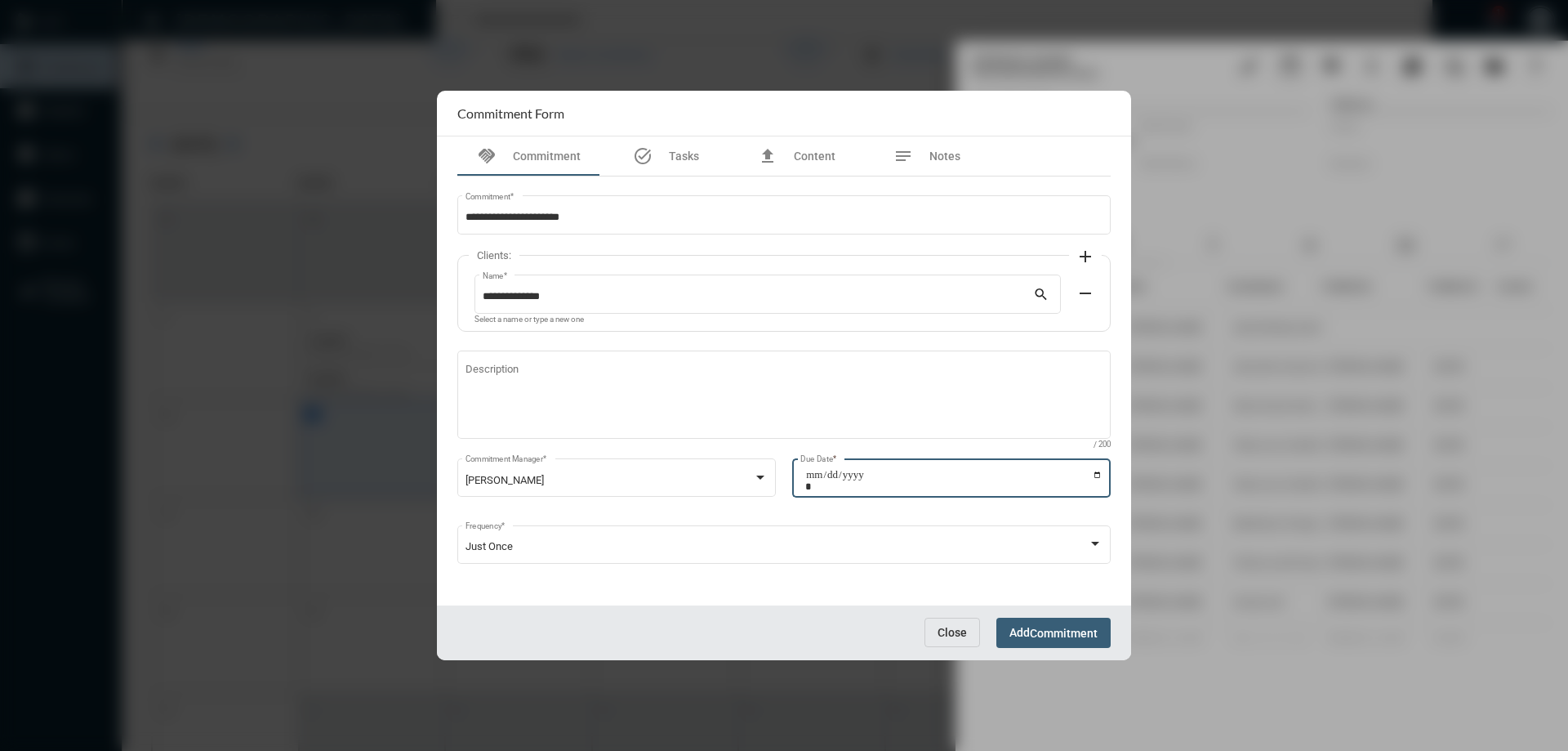
click at [1036, 635] on span "Commitment" at bounding box center [1063, 633] width 67 height 13
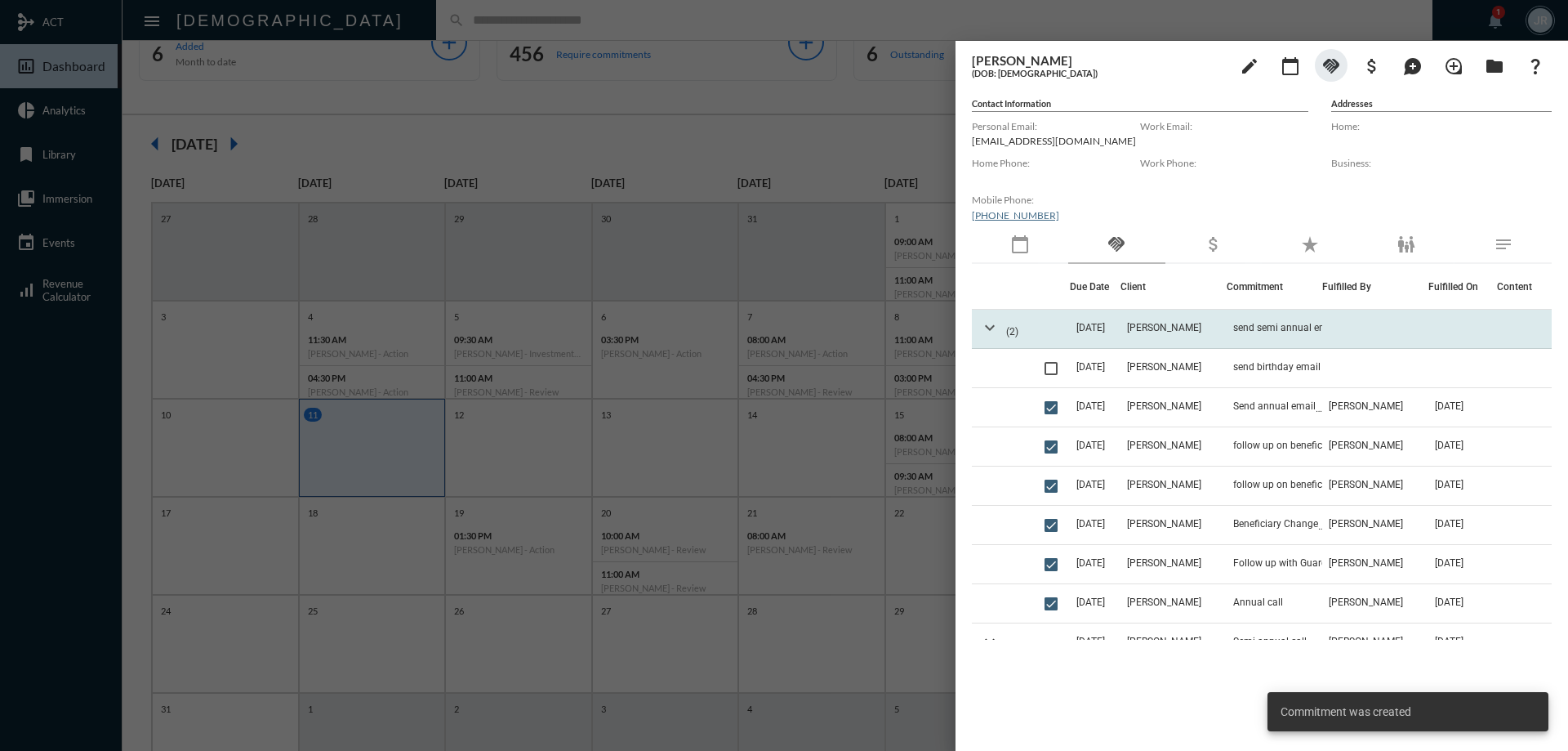
click at [998, 321] on mat-icon "expand_more" at bounding box center [989, 327] width 19 height 19
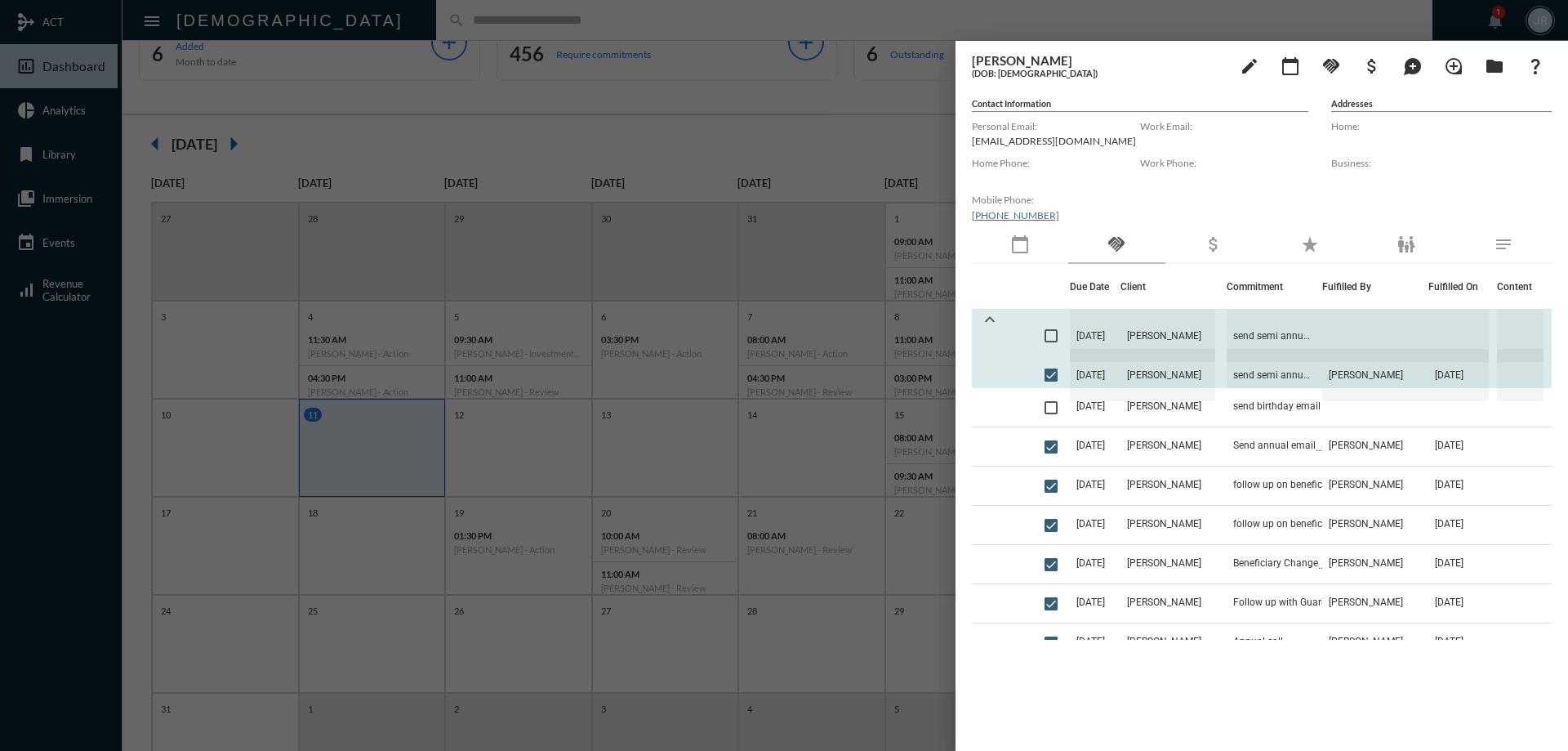
click at [995, 321] on mat-icon "expand_less" at bounding box center [989, 319] width 19 height 19
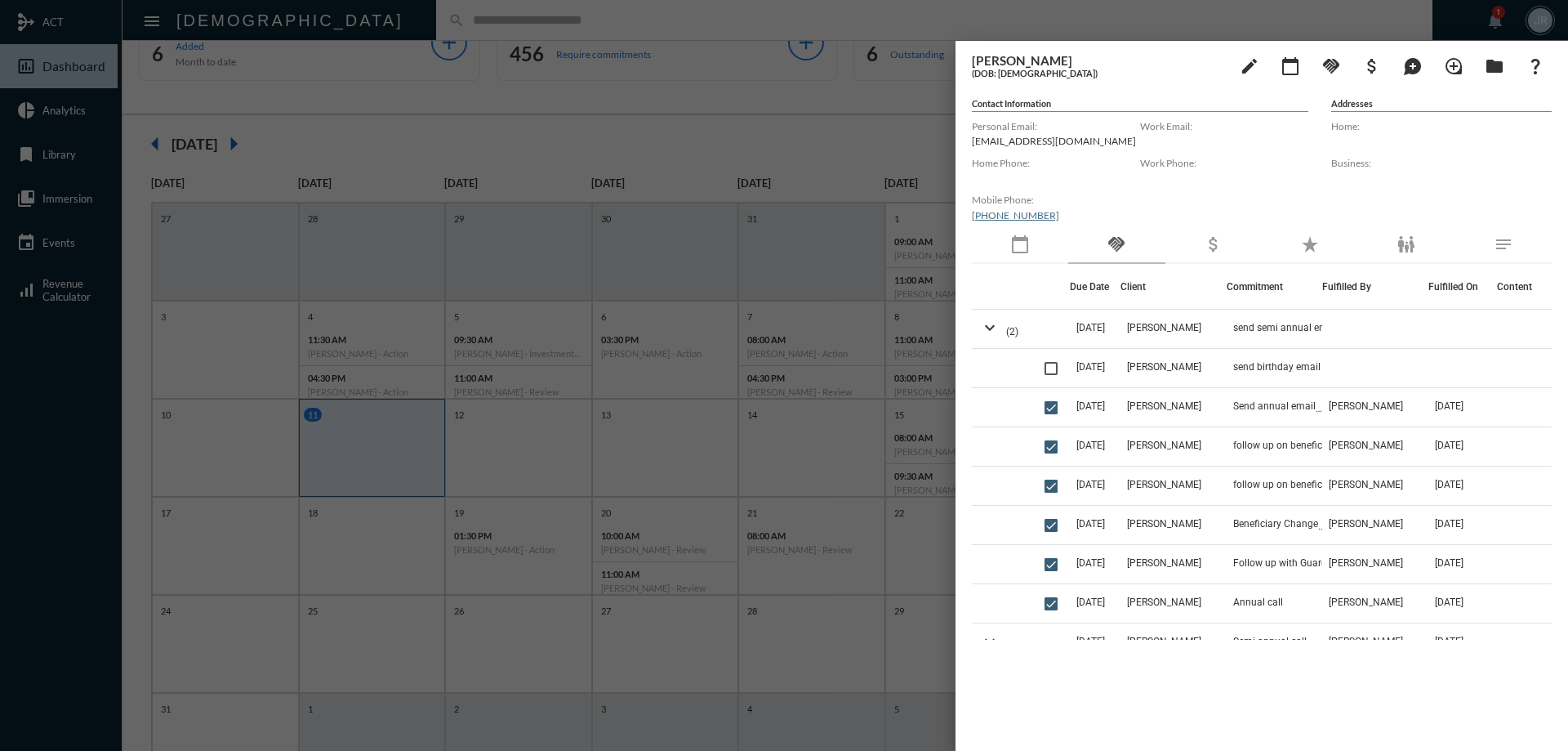
click at [608, 31] on div at bounding box center [784, 375] width 1568 height 751
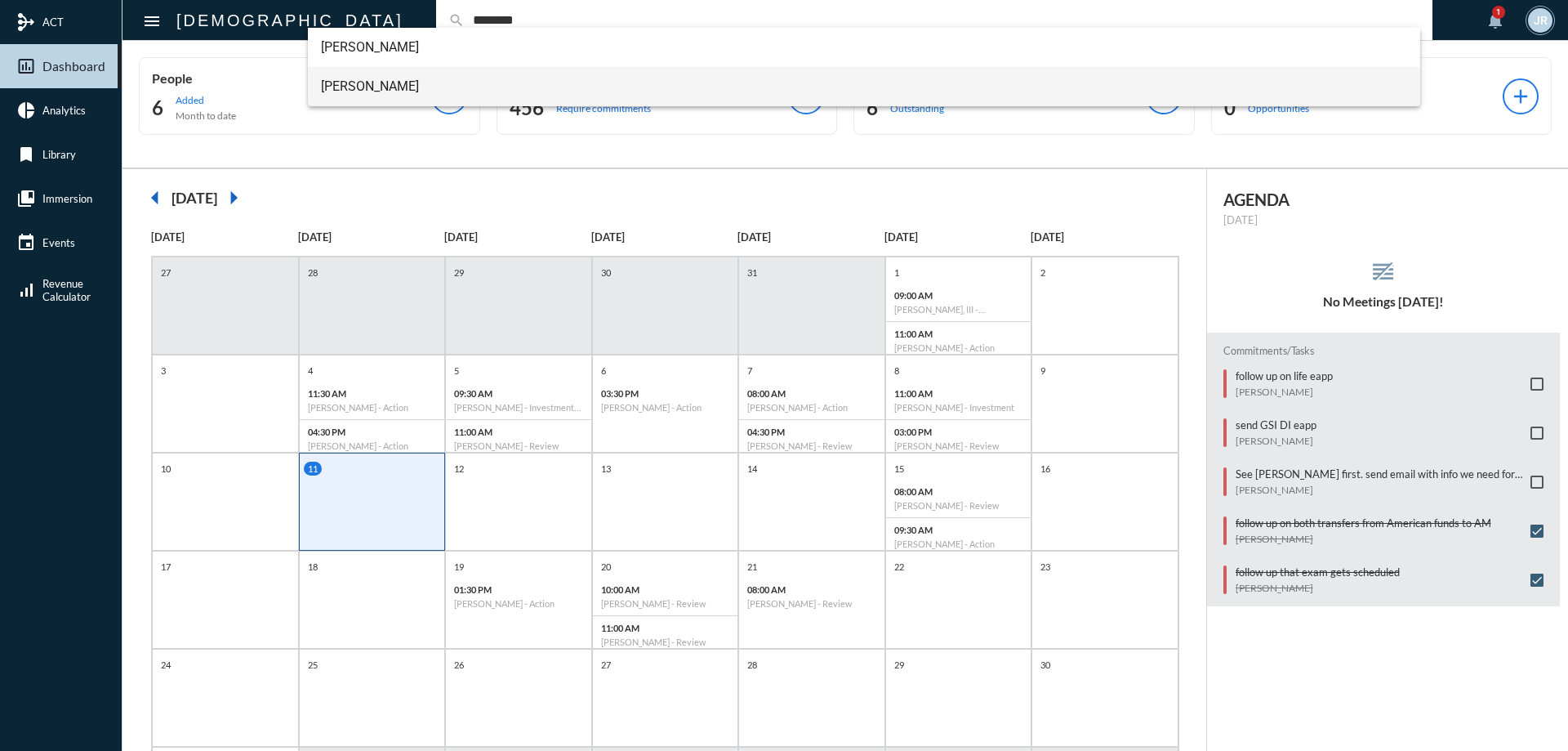
type input "********"
click at [348, 82] on span "[PERSON_NAME]" at bounding box center [863, 87] width 1087 height 39
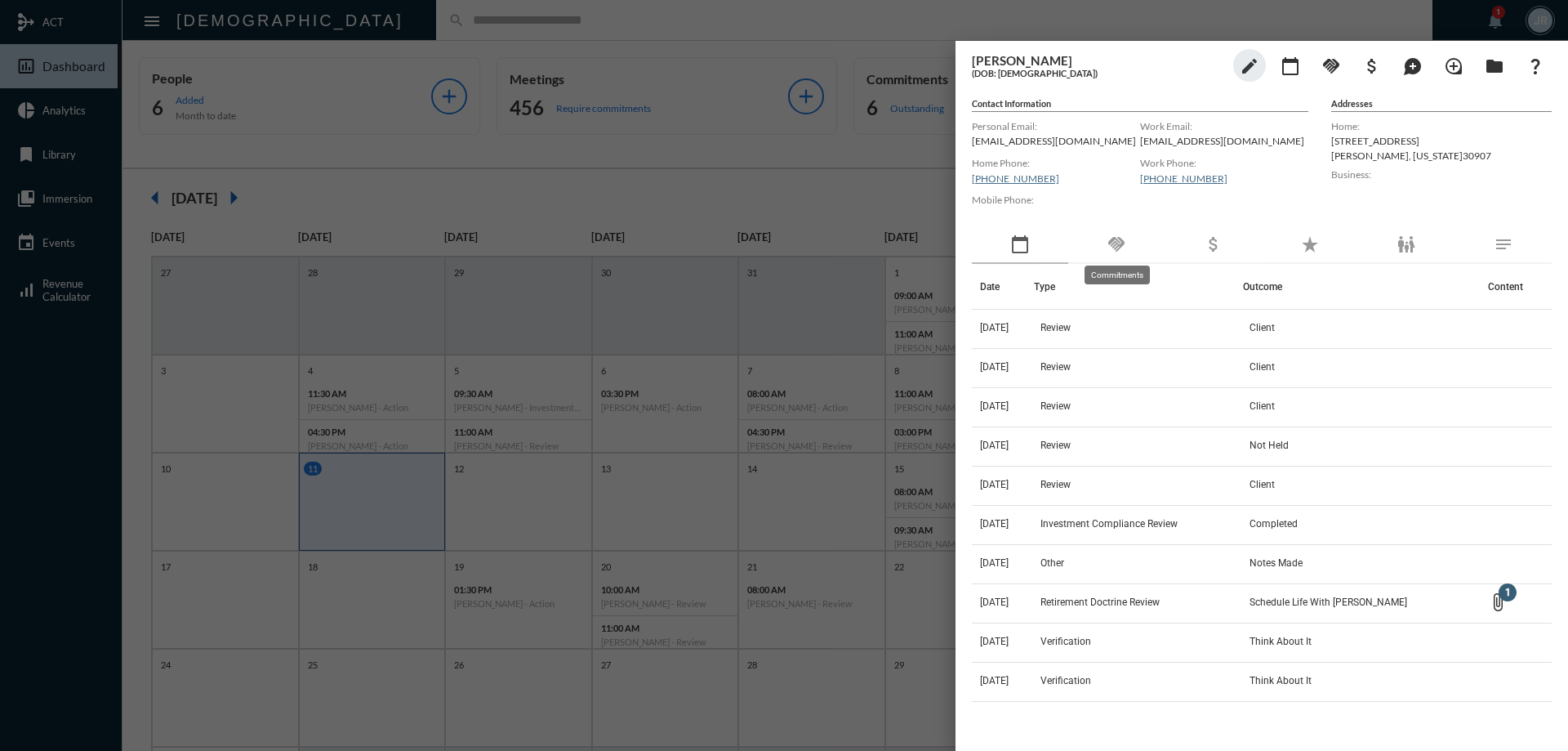
click at [1125, 250] on mat-icon "handshake" at bounding box center [1116, 244] width 19 height 19
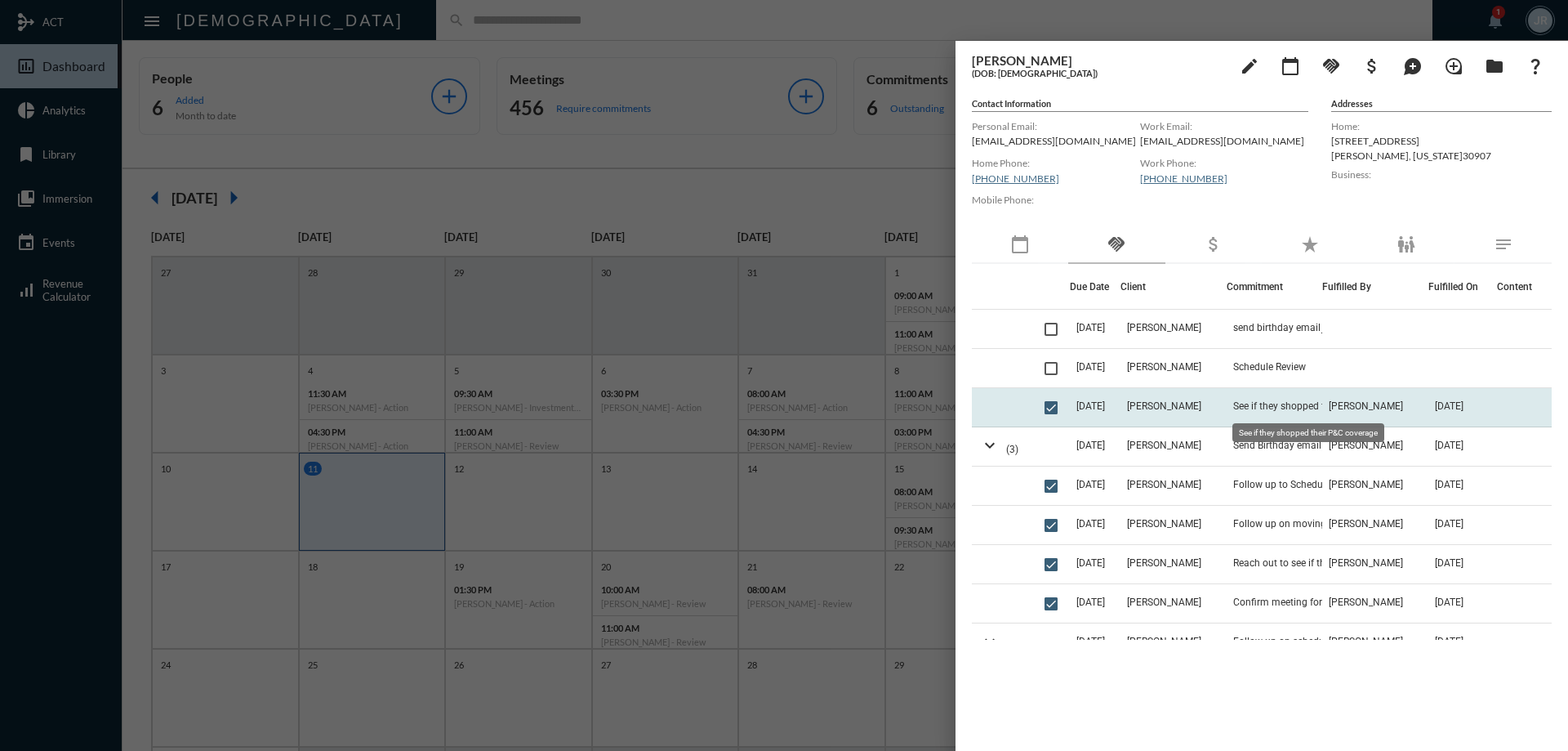
click at [1260, 409] on span "See if they shopped their P&C coverage" at bounding box center [1314, 406] width 163 height 11
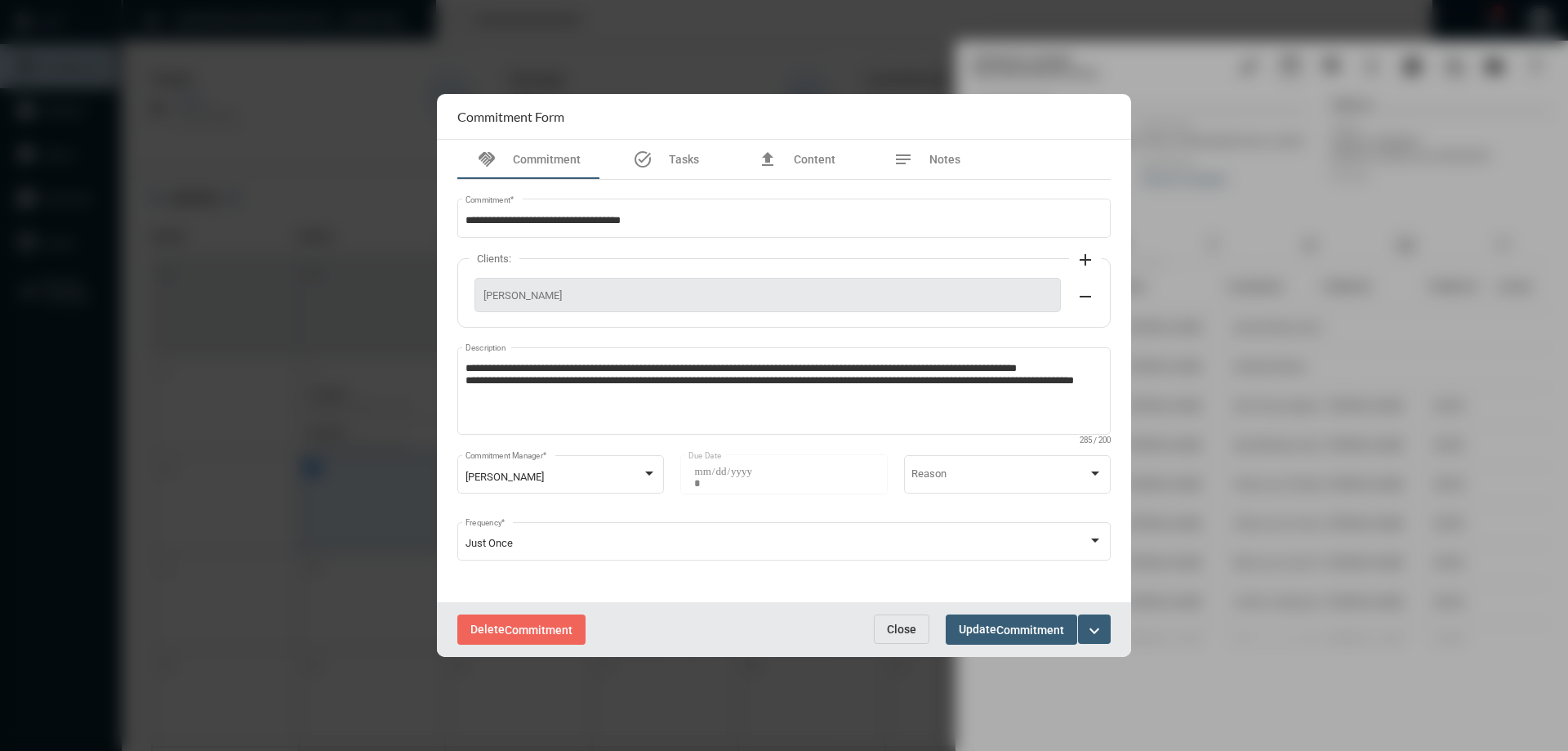
click at [911, 624] on span "Close" at bounding box center [901, 629] width 30 height 13
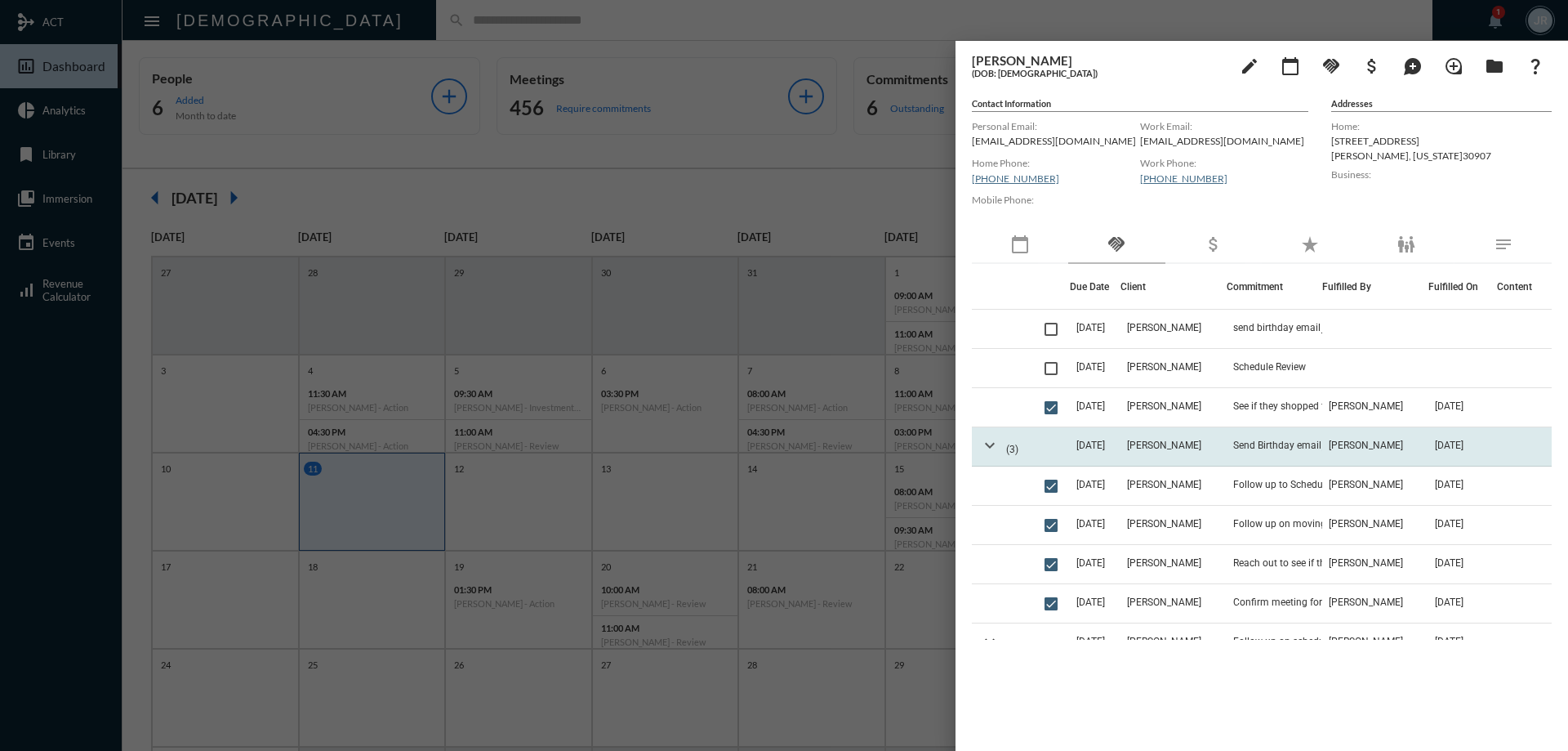
click at [989, 443] on mat-icon "expand_more" at bounding box center [989, 444] width 19 height 19
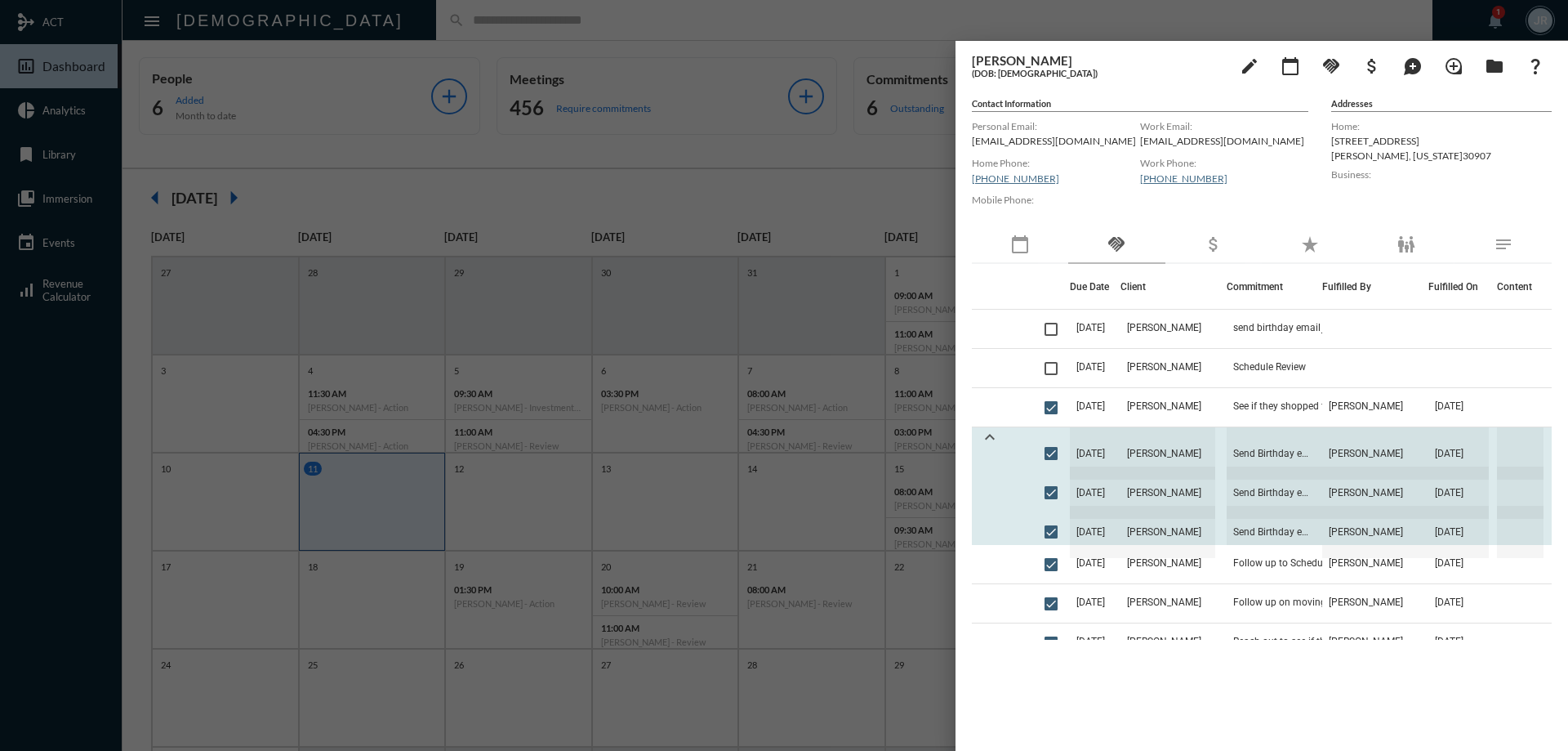
click at [990, 440] on mat-icon "expand_less" at bounding box center [989, 436] width 19 height 19
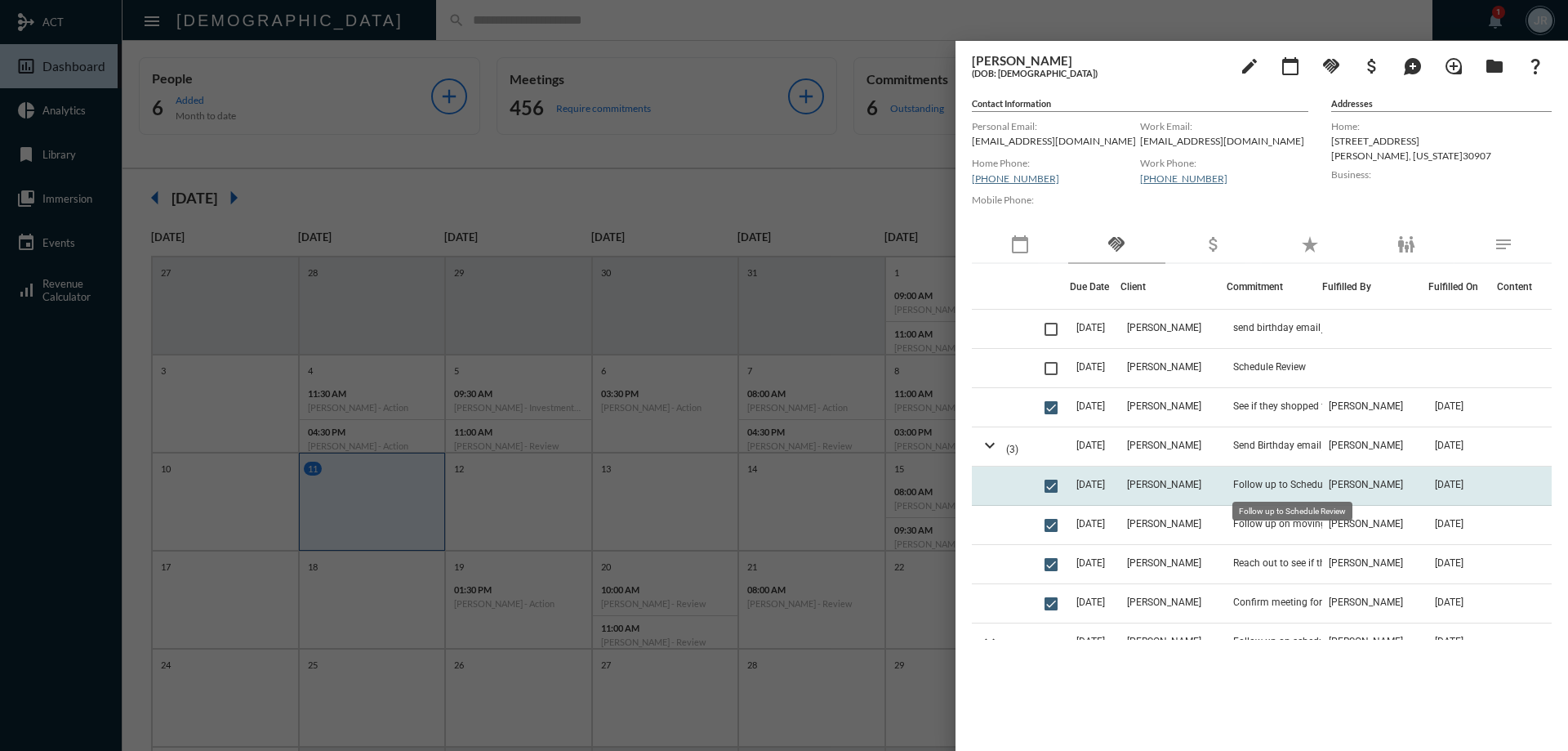
click at [1292, 486] on span "Follow up to Schedule Review" at bounding box center [1297, 484] width 130 height 11
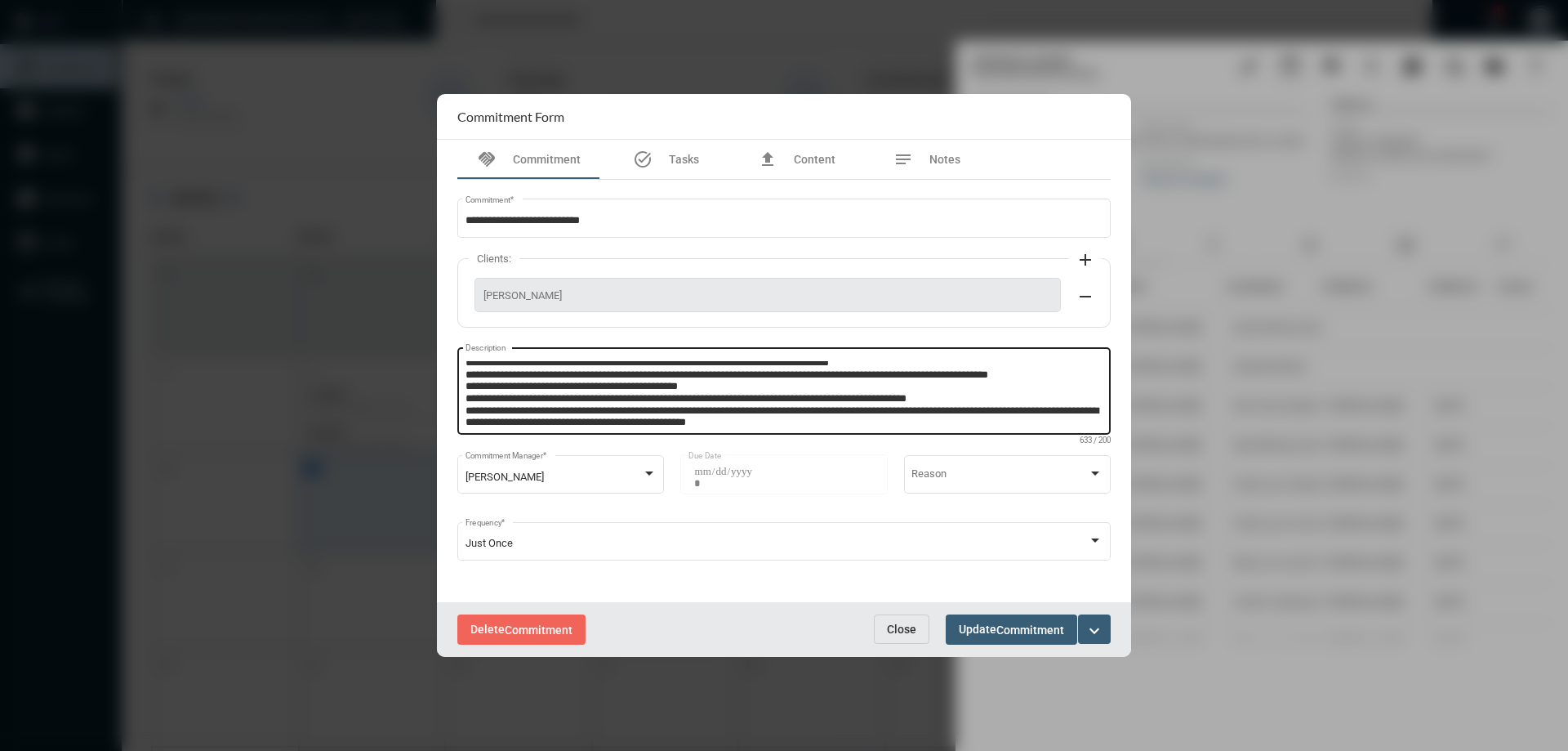
scroll to position [22, 0]
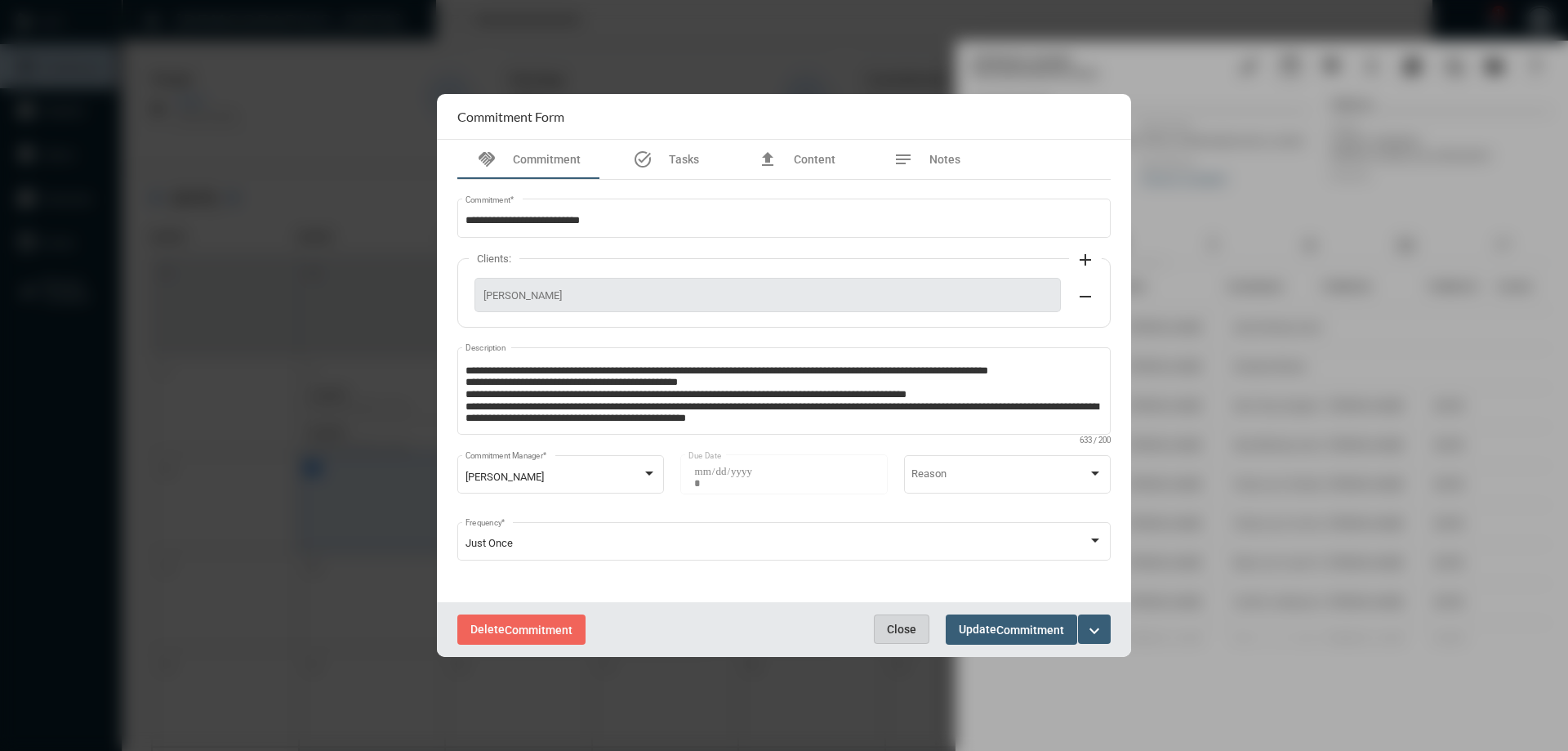
click at [899, 626] on span "Close" at bounding box center [901, 629] width 30 height 13
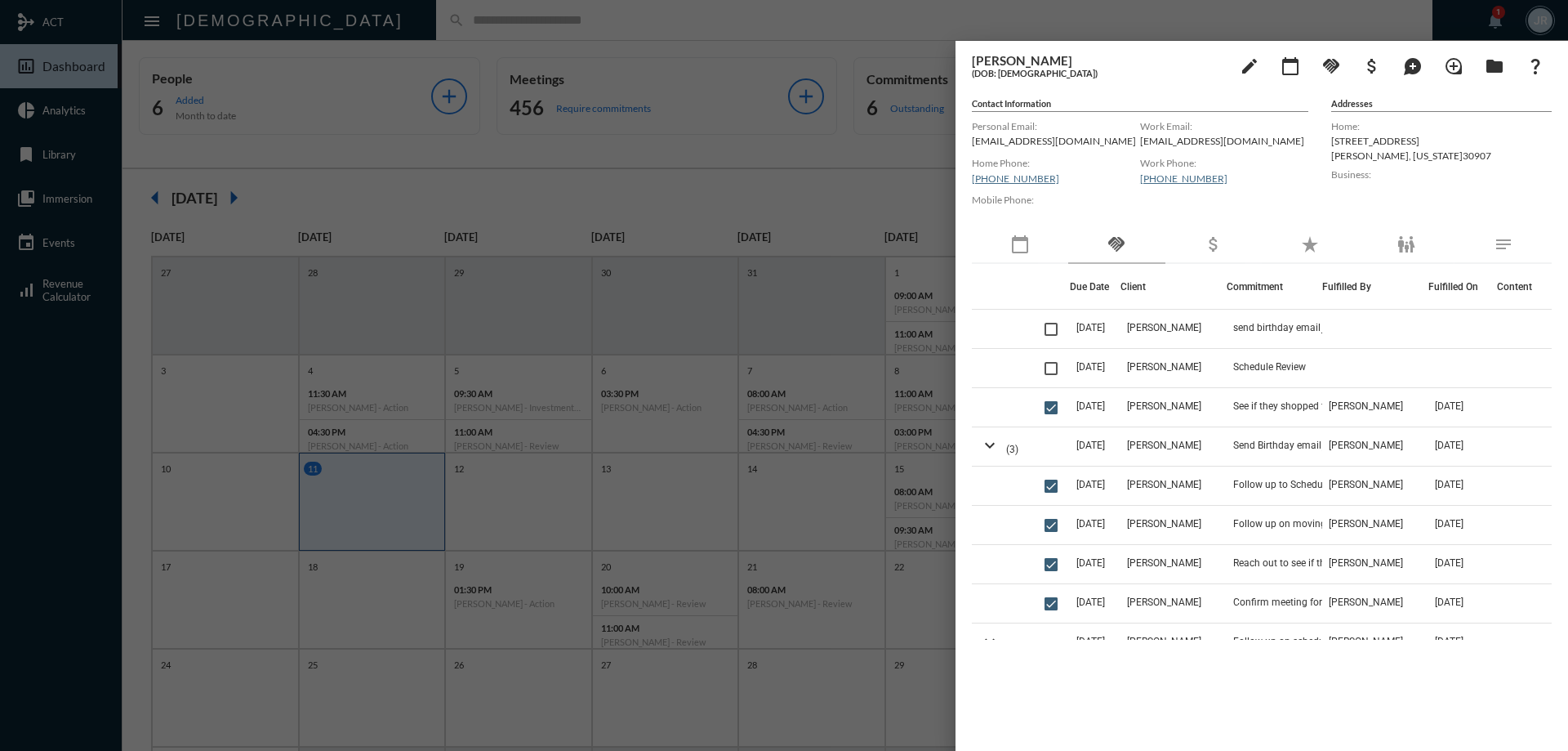
click at [566, 28] on div at bounding box center [784, 375] width 1568 height 751
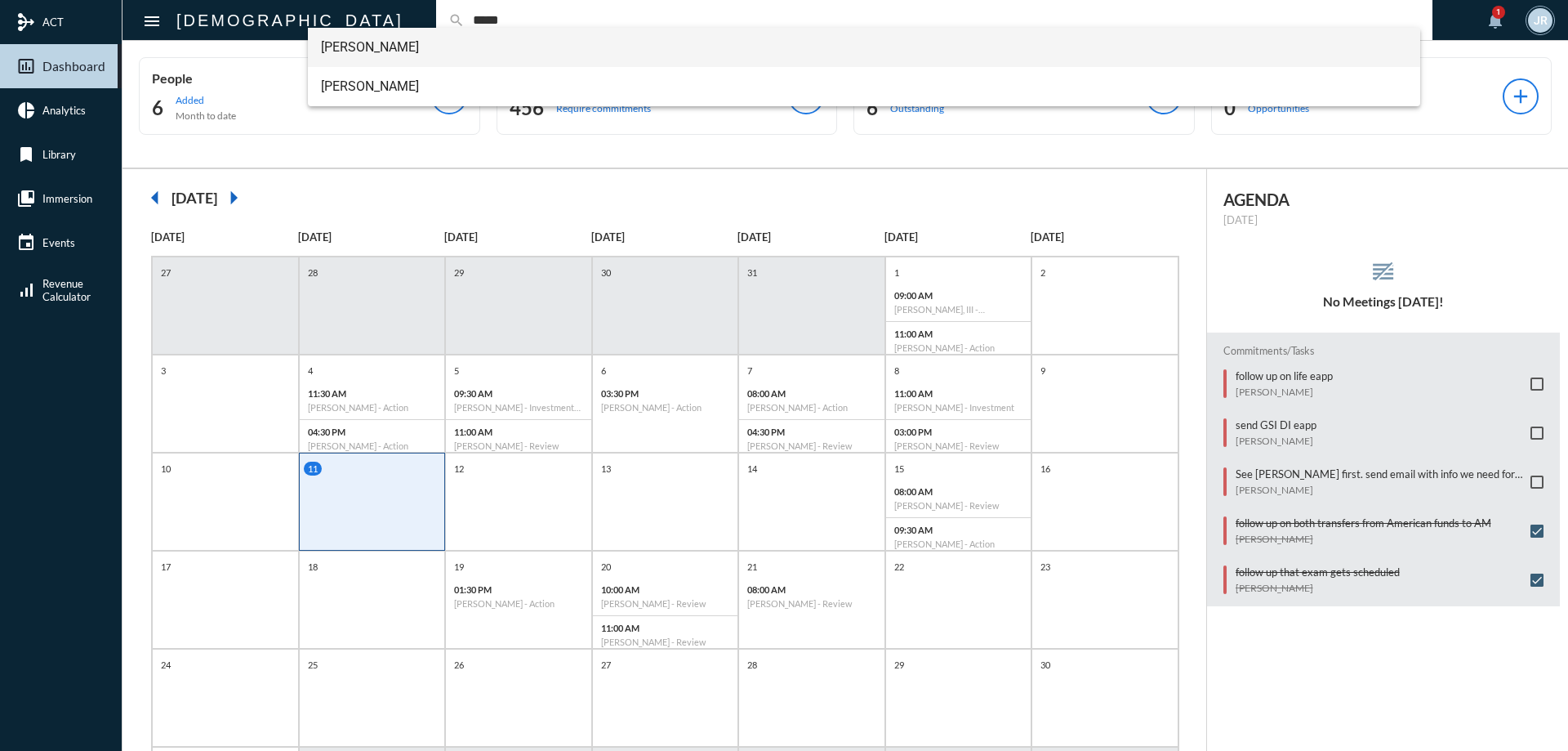
type input "*****"
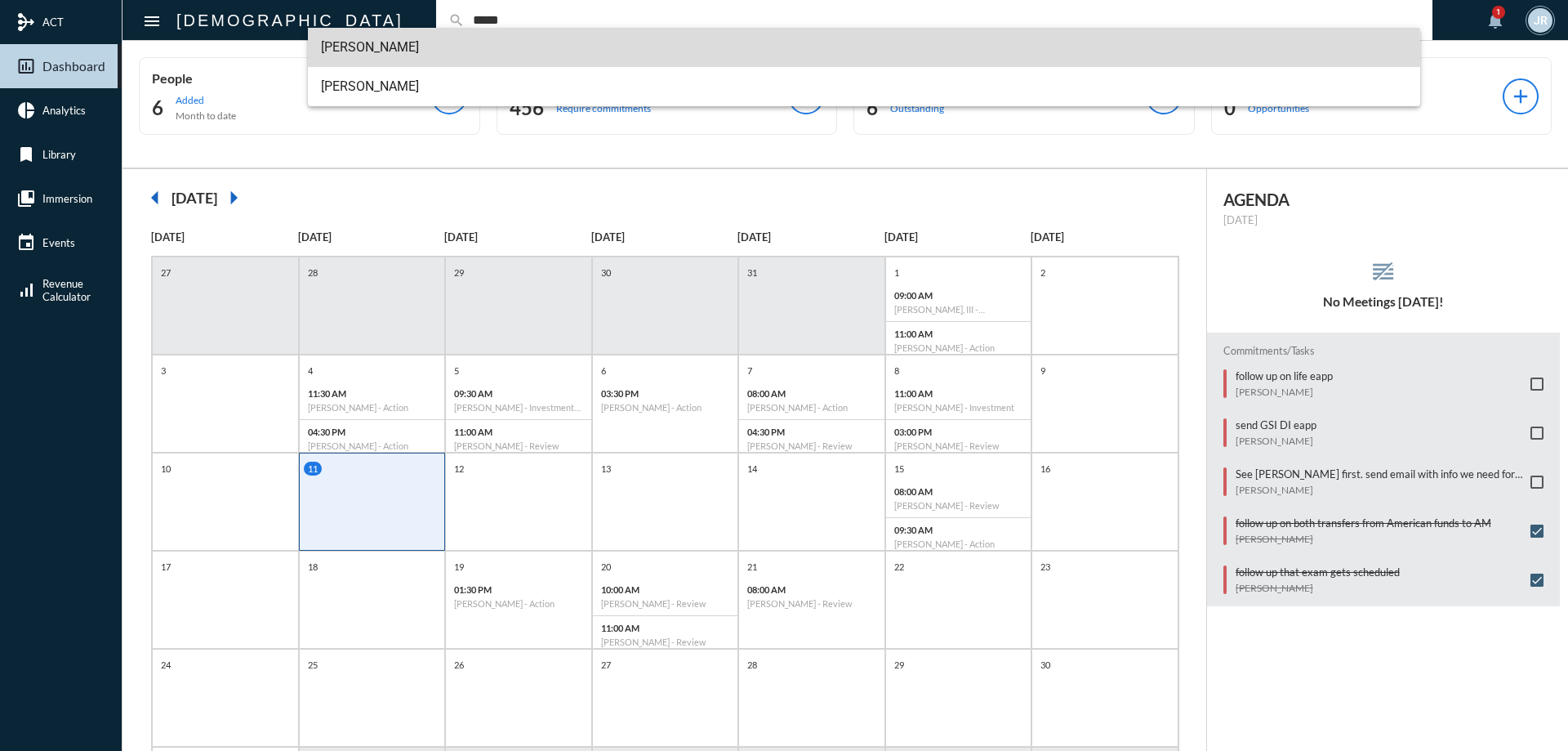
click at [369, 55] on span "[PERSON_NAME]" at bounding box center [863, 47] width 1087 height 39
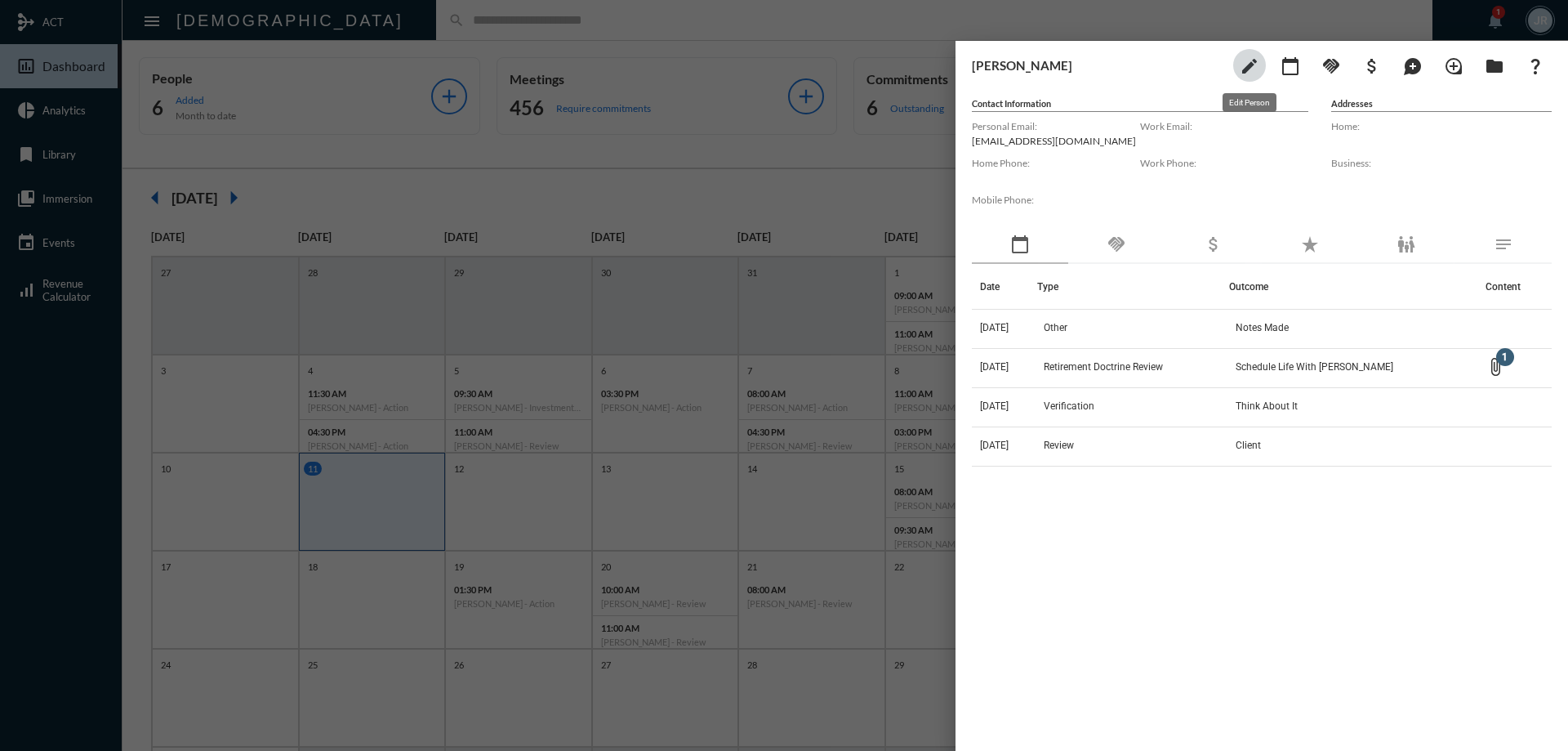
click at [1249, 59] on mat-icon "edit" at bounding box center [1248, 66] width 19 height 19
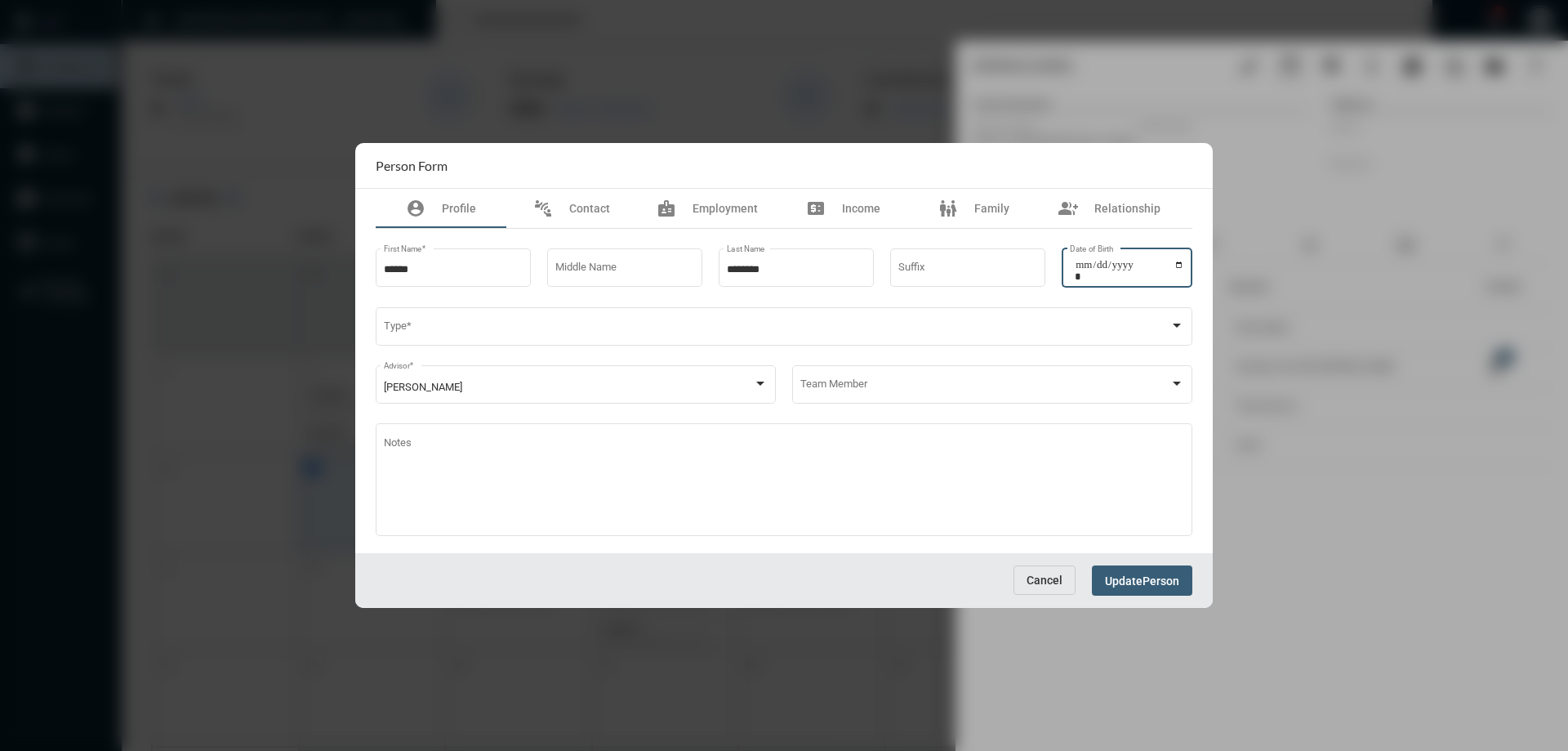
click at [1077, 267] on input "Date of Birth" at bounding box center [1129, 270] width 109 height 23
type input "**********"
click at [1138, 583] on span "Update" at bounding box center [1123, 581] width 38 height 13
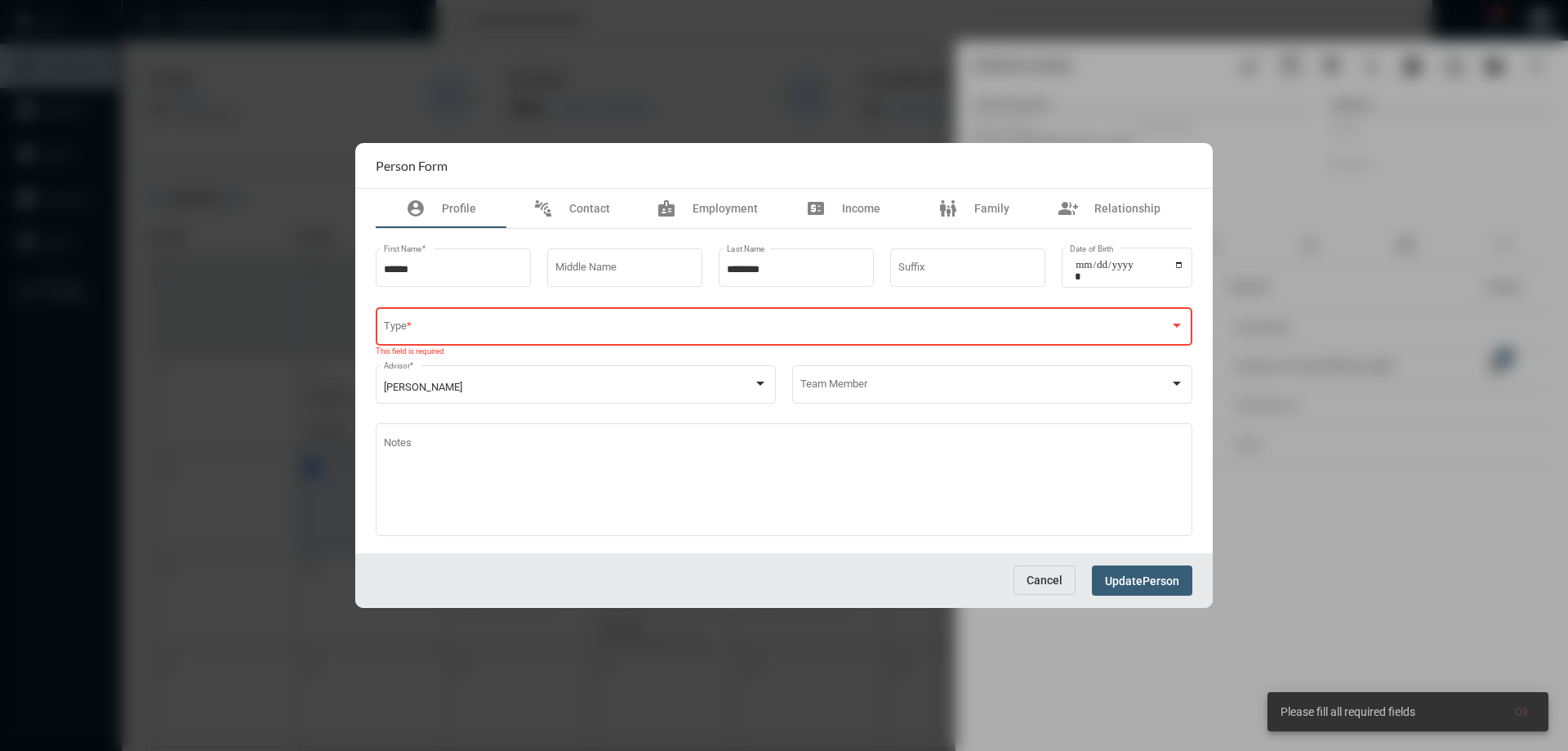
click at [524, 317] on div "Type *" at bounding box center [784, 324] width 801 height 42
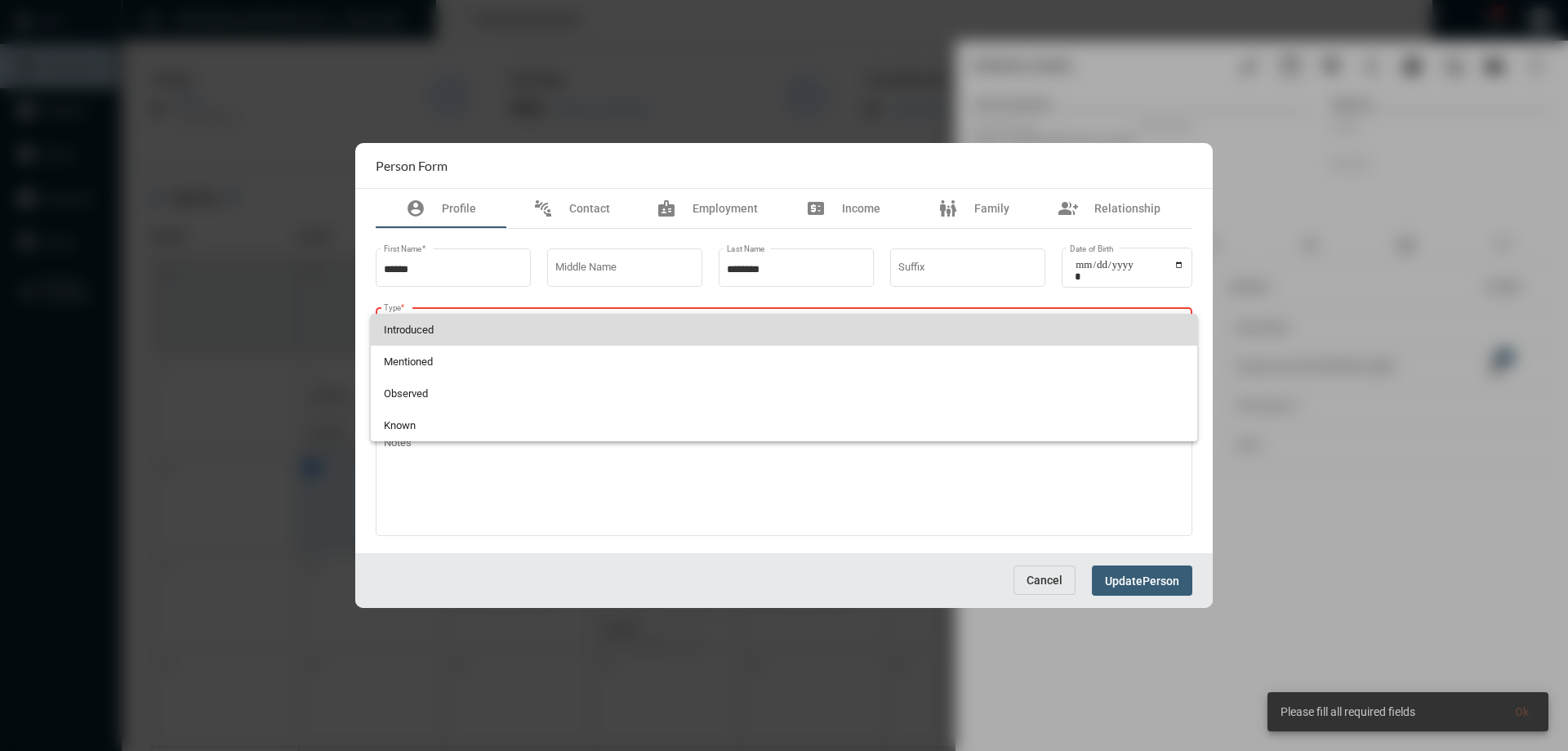
click at [435, 320] on span "Introduced" at bounding box center [784, 330] width 801 height 31
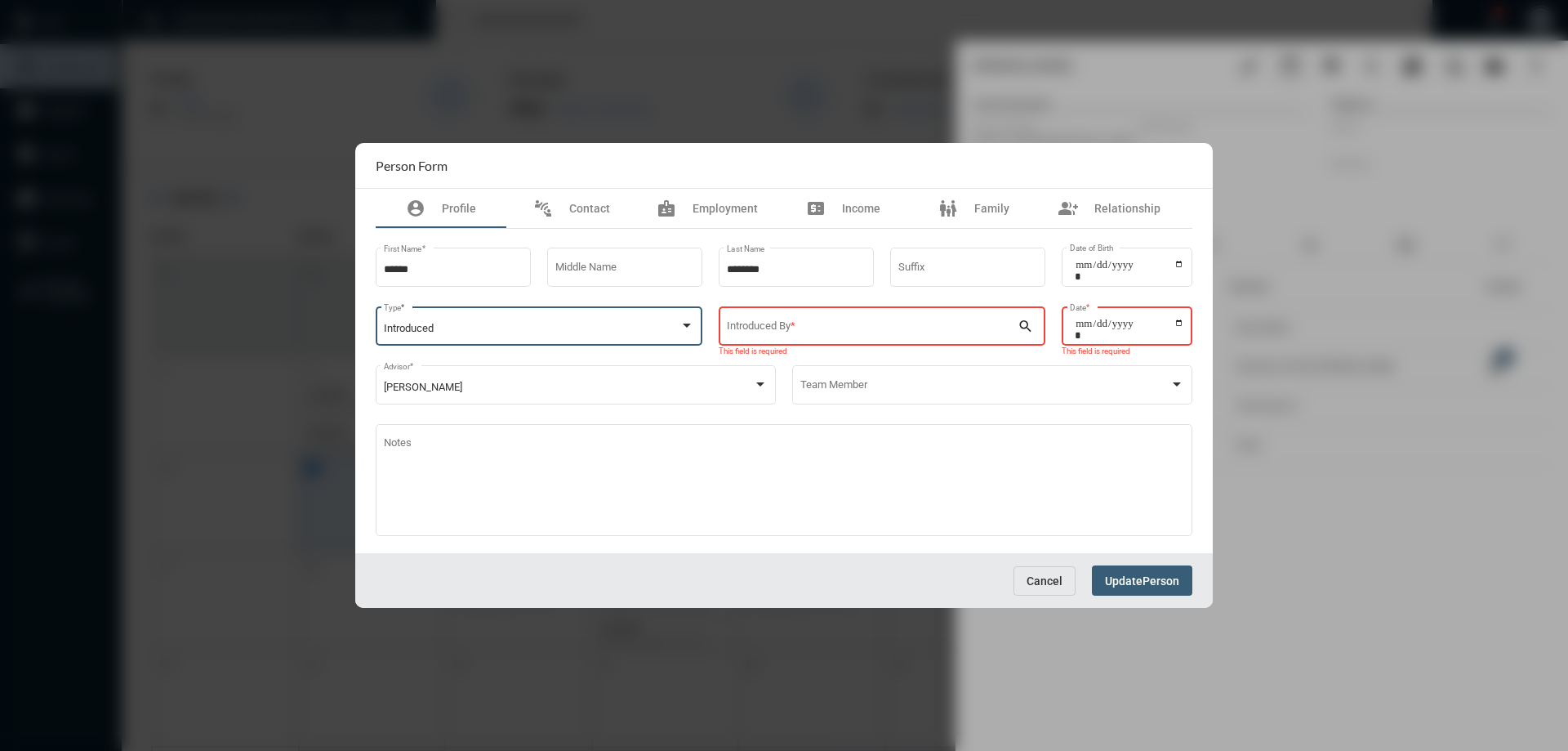
click at [758, 329] on input "Introduced By *" at bounding box center [873, 328] width 292 height 12
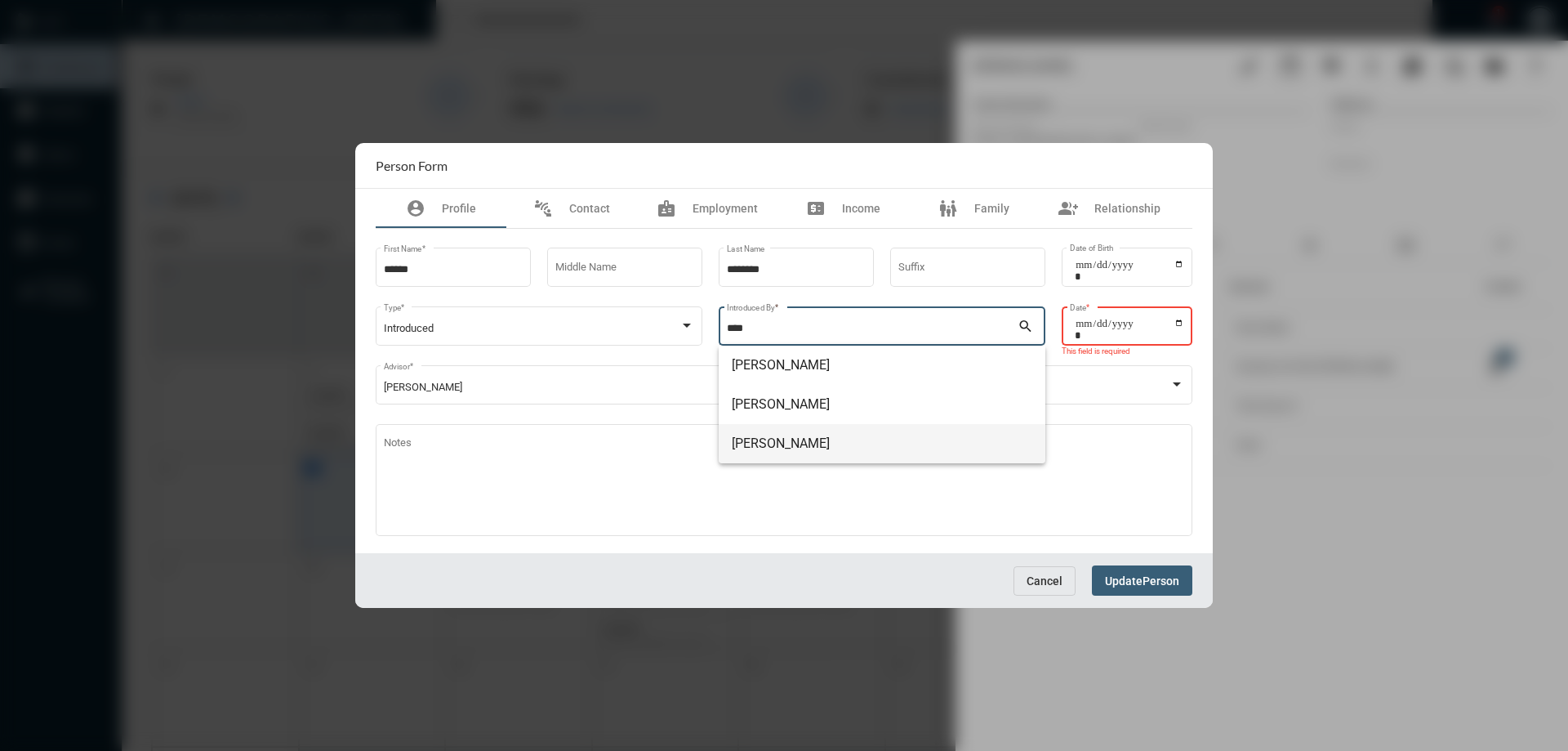
click at [785, 434] on span "[PERSON_NAME]" at bounding box center [881, 443] width 300 height 39
type input "**********"
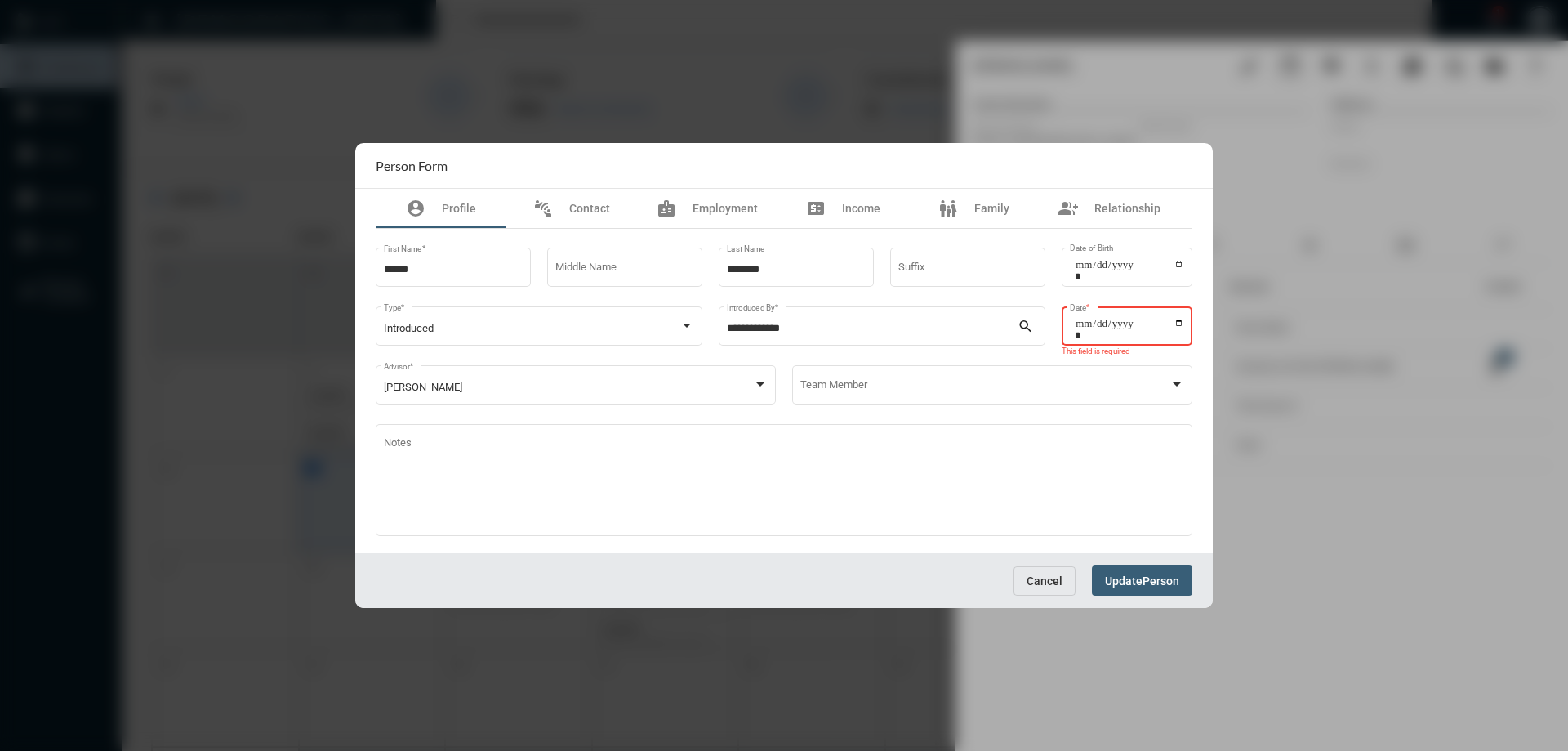
click at [1081, 329] on input "Date *" at bounding box center [1129, 329] width 109 height 23
type input "**********"
click at [1128, 592] on button "Update Person" at bounding box center [1141, 580] width 101 height 30
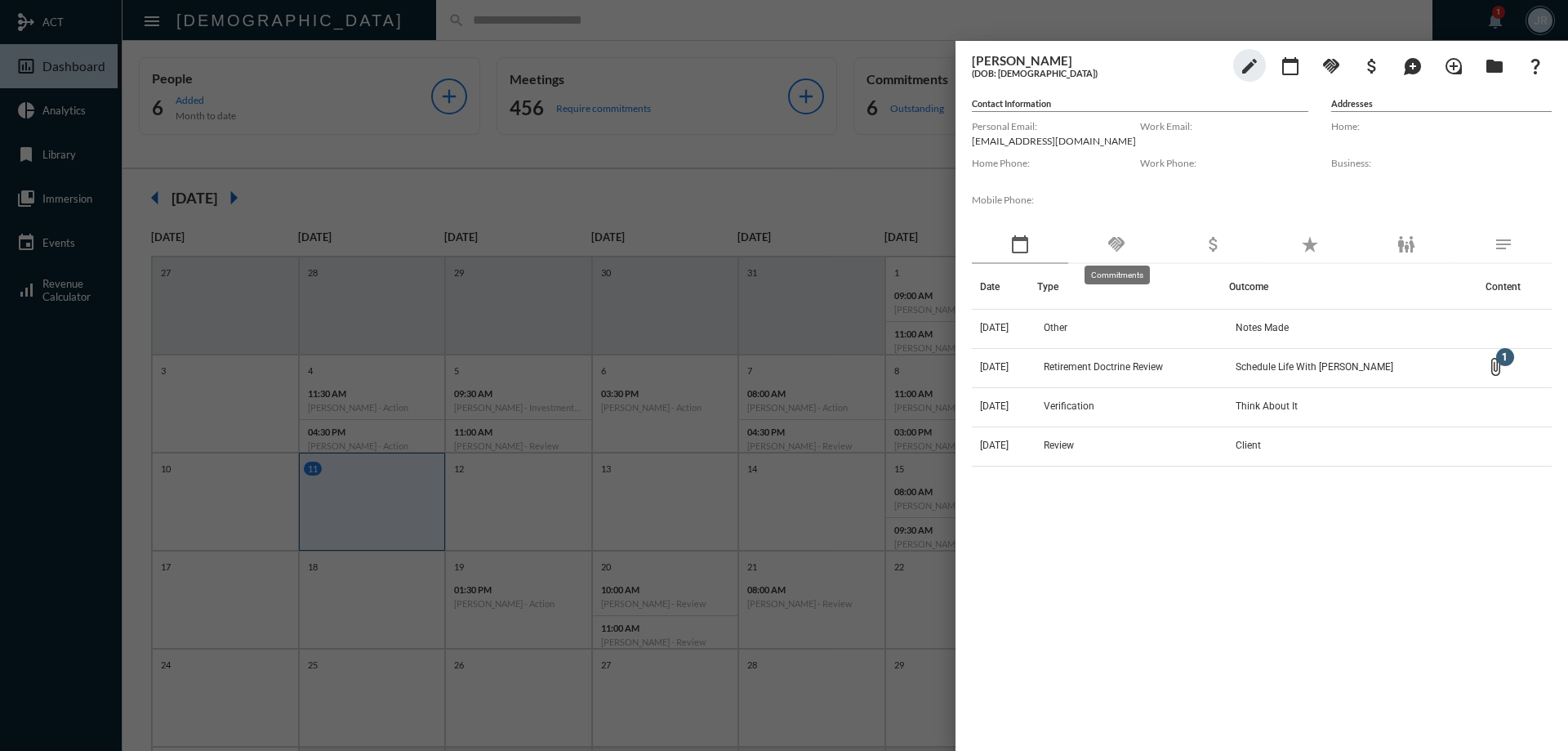
click at [1108, 251] on mat-icon "handshake" at bounding box center [1116, 244] width 19 height 19
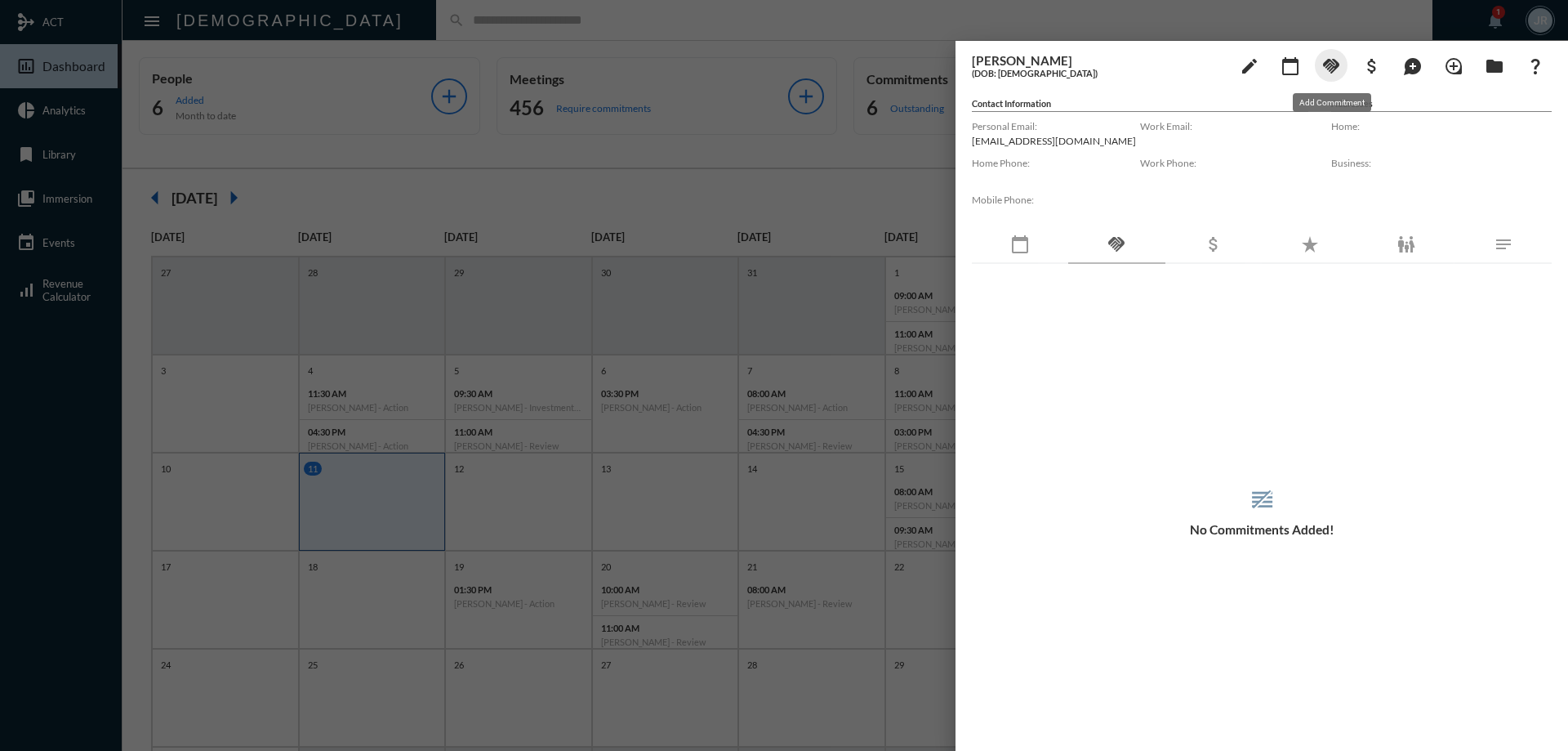
click at [1329, 70] on mat-icon "handshake" at bounding box center [1331, 66] width 19 height 19
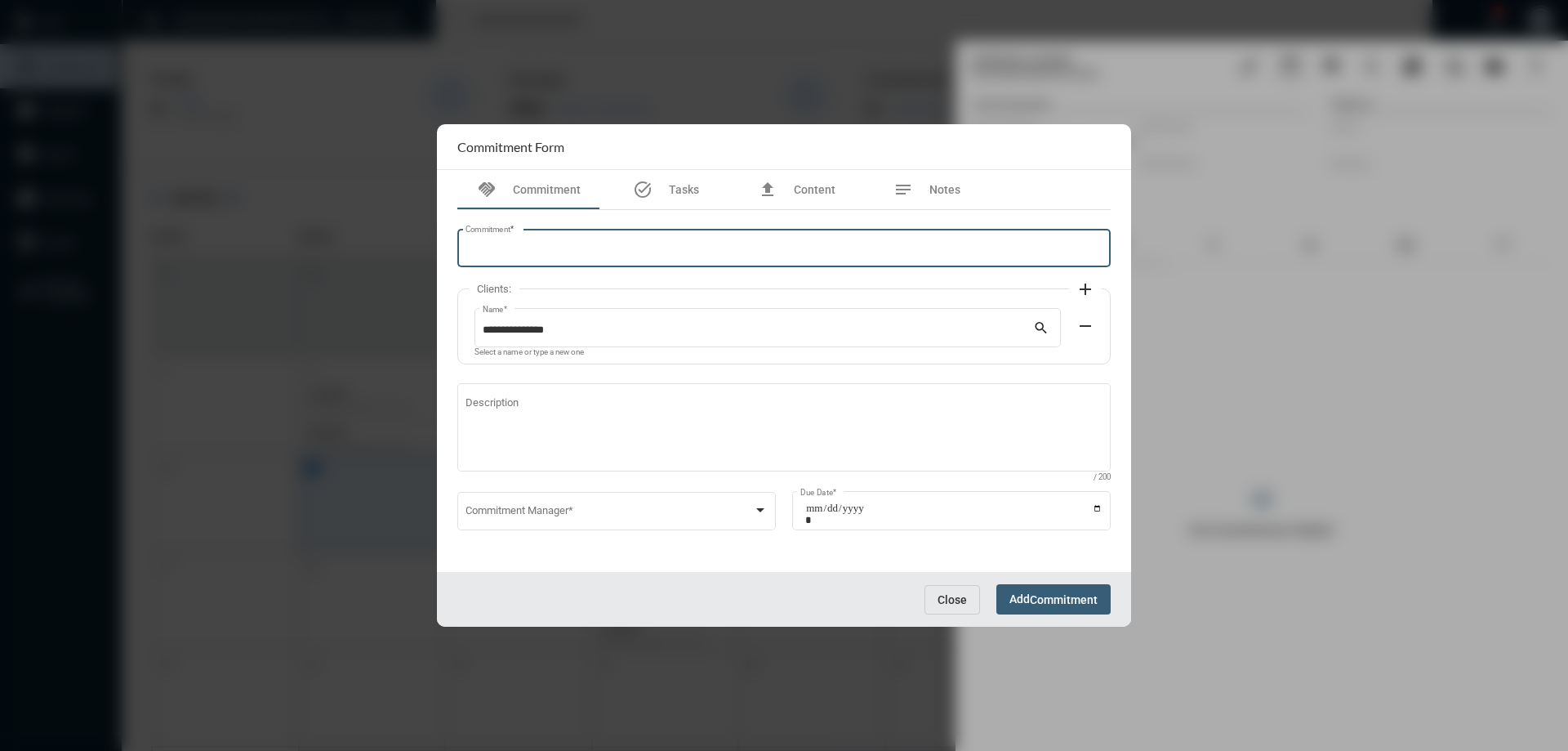
click at [566, 255] on input "Commitment *" at bounding box center [784, 250] width 638 height 12
type input "**********"
click at [507, 504] on div "Commitment Manager *" at bounding box center [617, 509] width 303 height 42
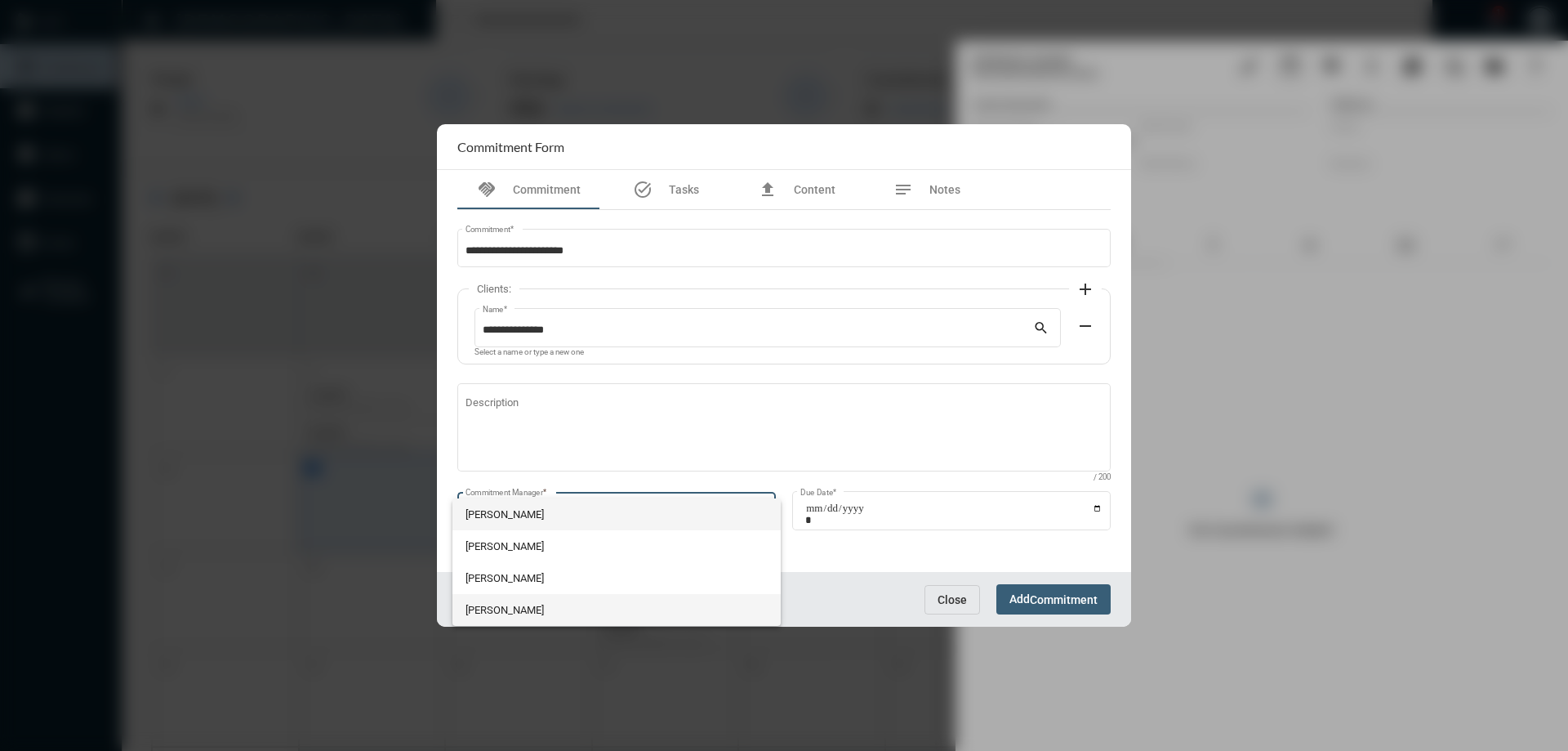
click at [488, 604] on span "[PERSON_NAME]" at bounding box center [617, 610] width 303 height 31
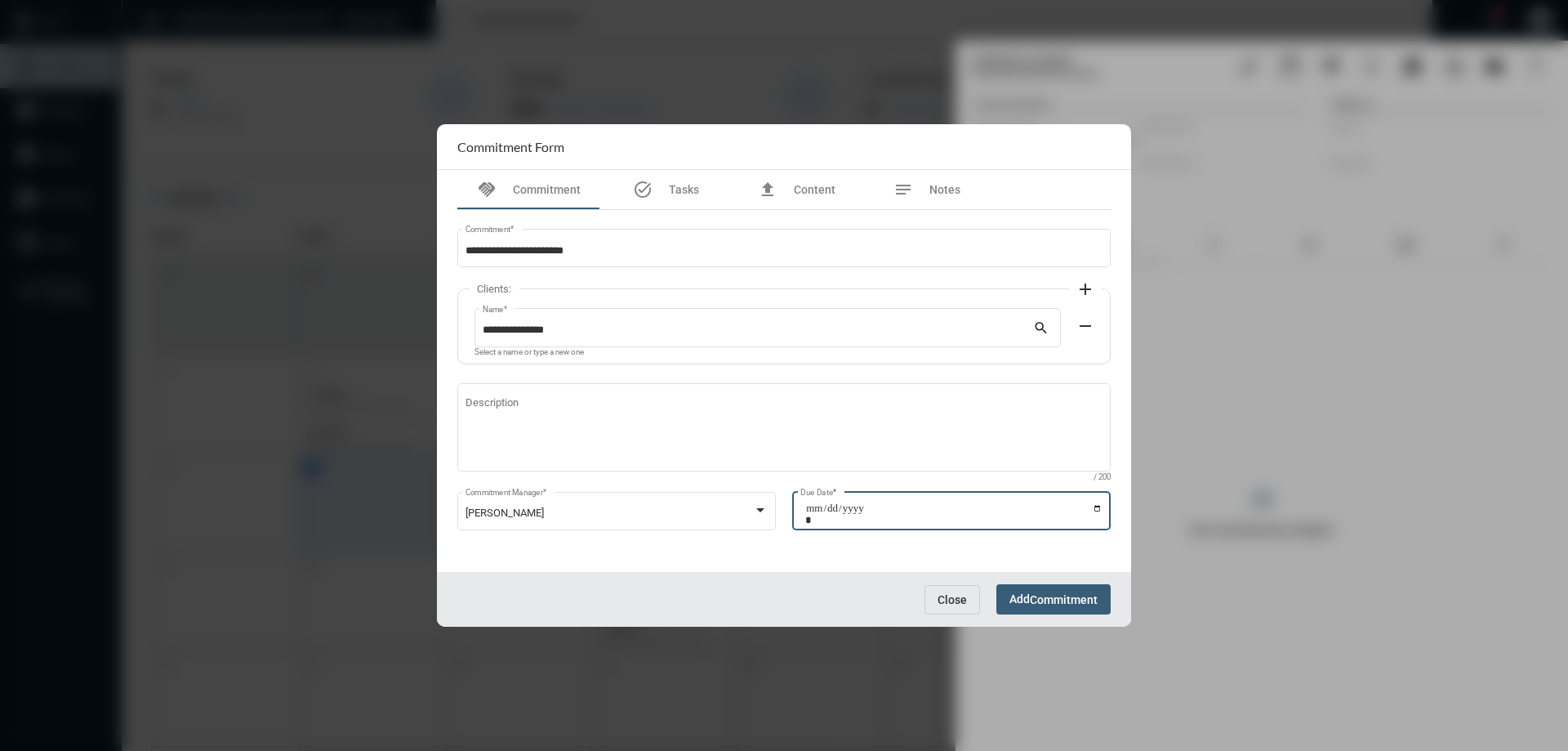
click at [1099, 506] on input "Due Date *" at bounding box center [954, 514] width 297 height 23
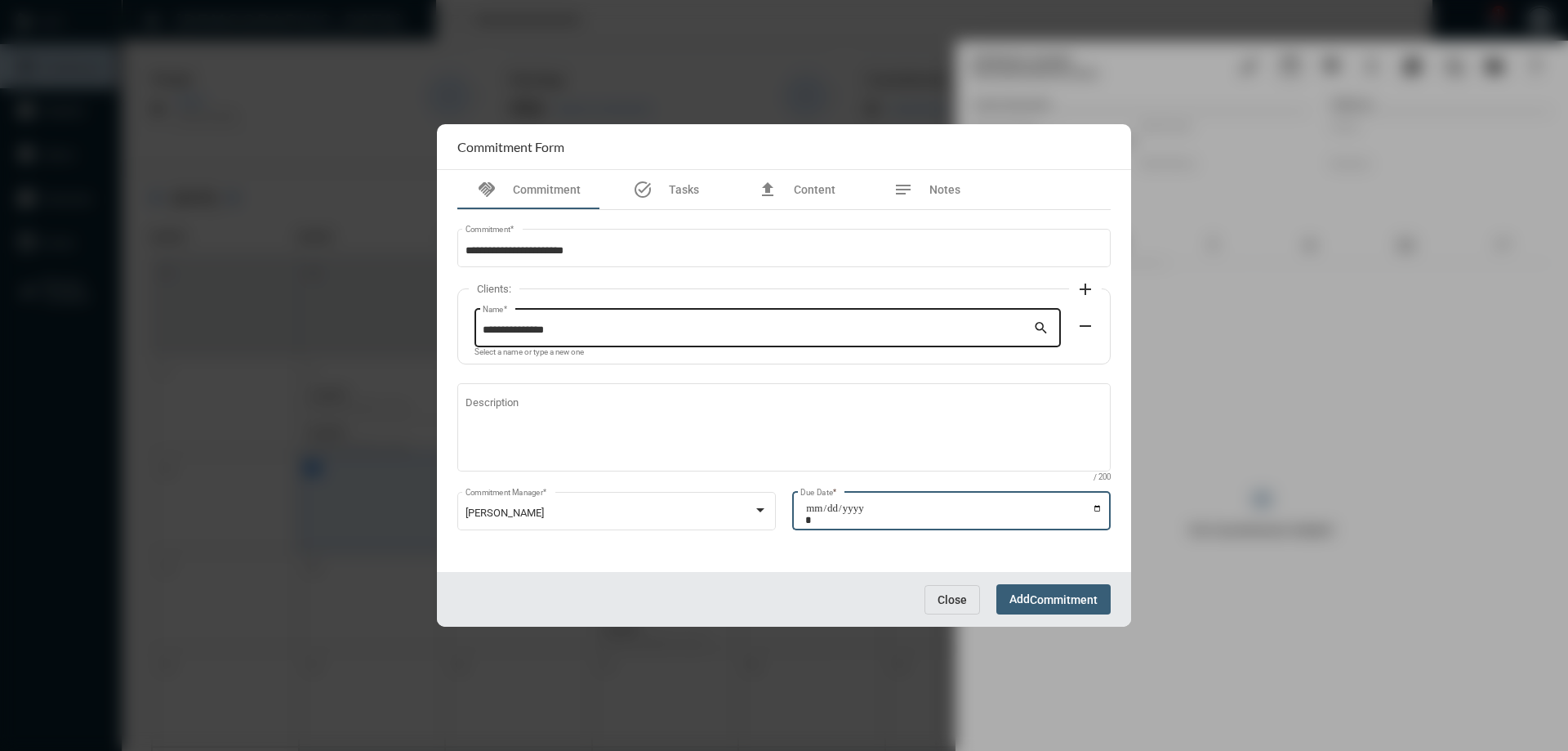
type input "**********"
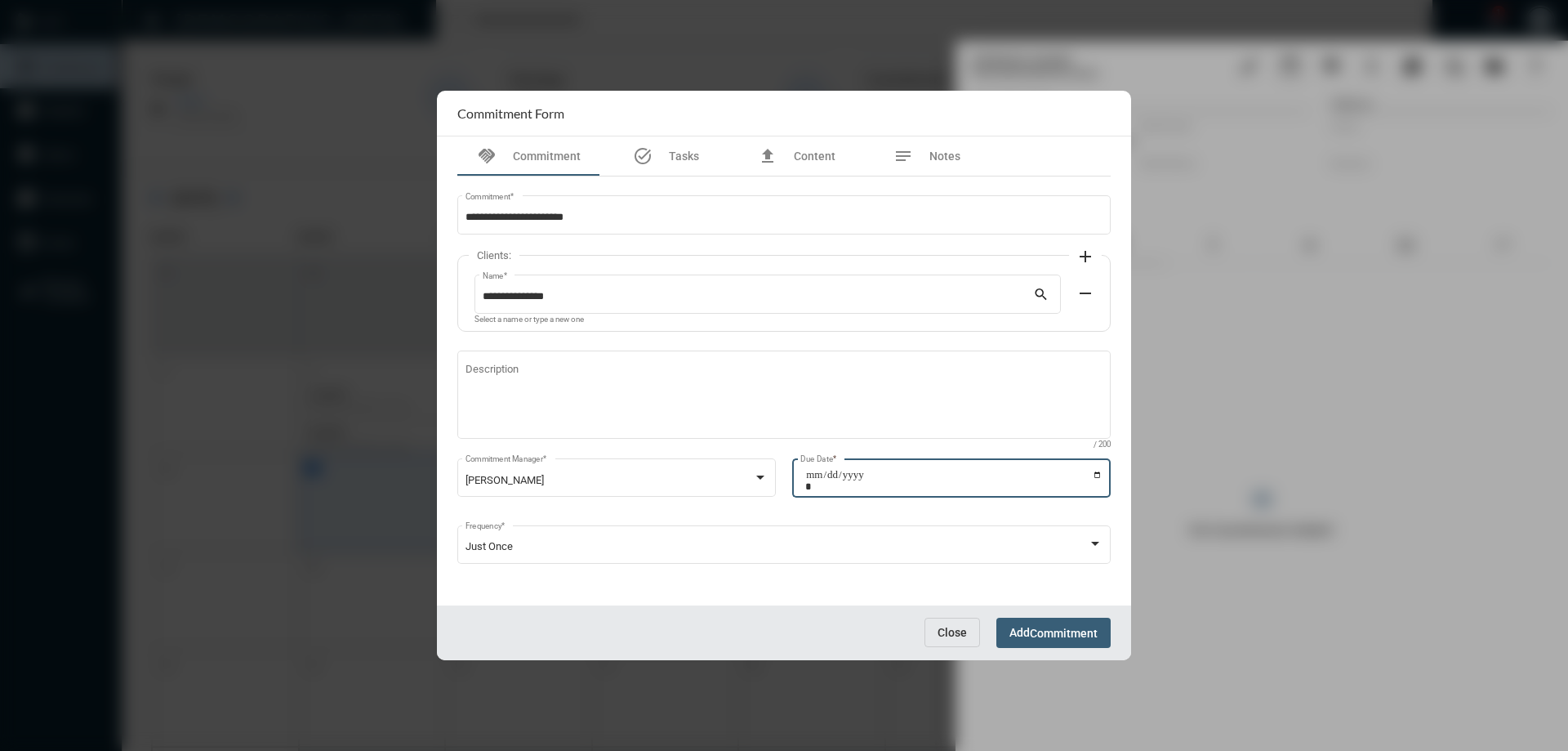
click at [1046, 631] on span "Commitment" at bounding box center [1063, 633] width 67 height 13
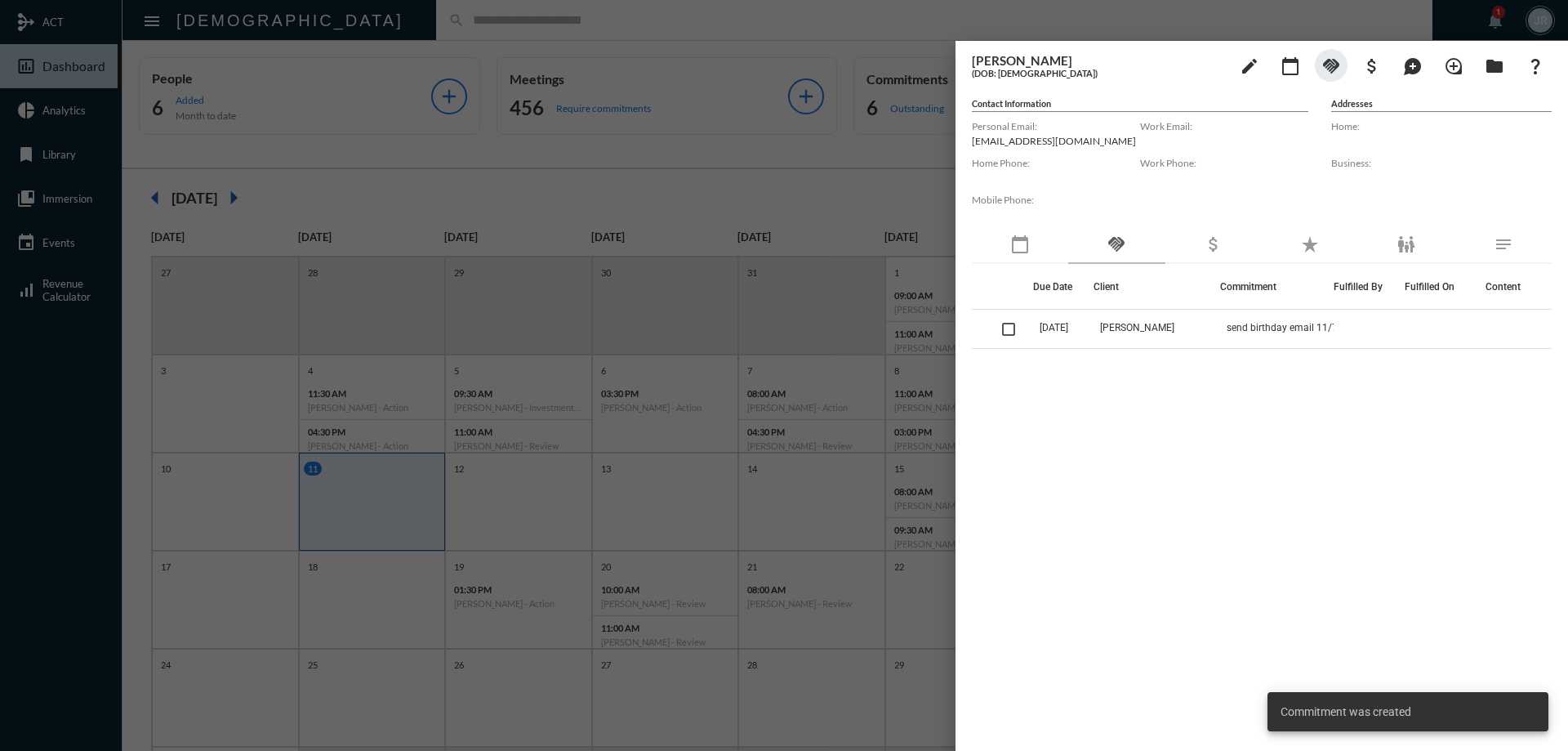
click at [399, 21] on div at bounding box center [784, 375] width 1568 height 751
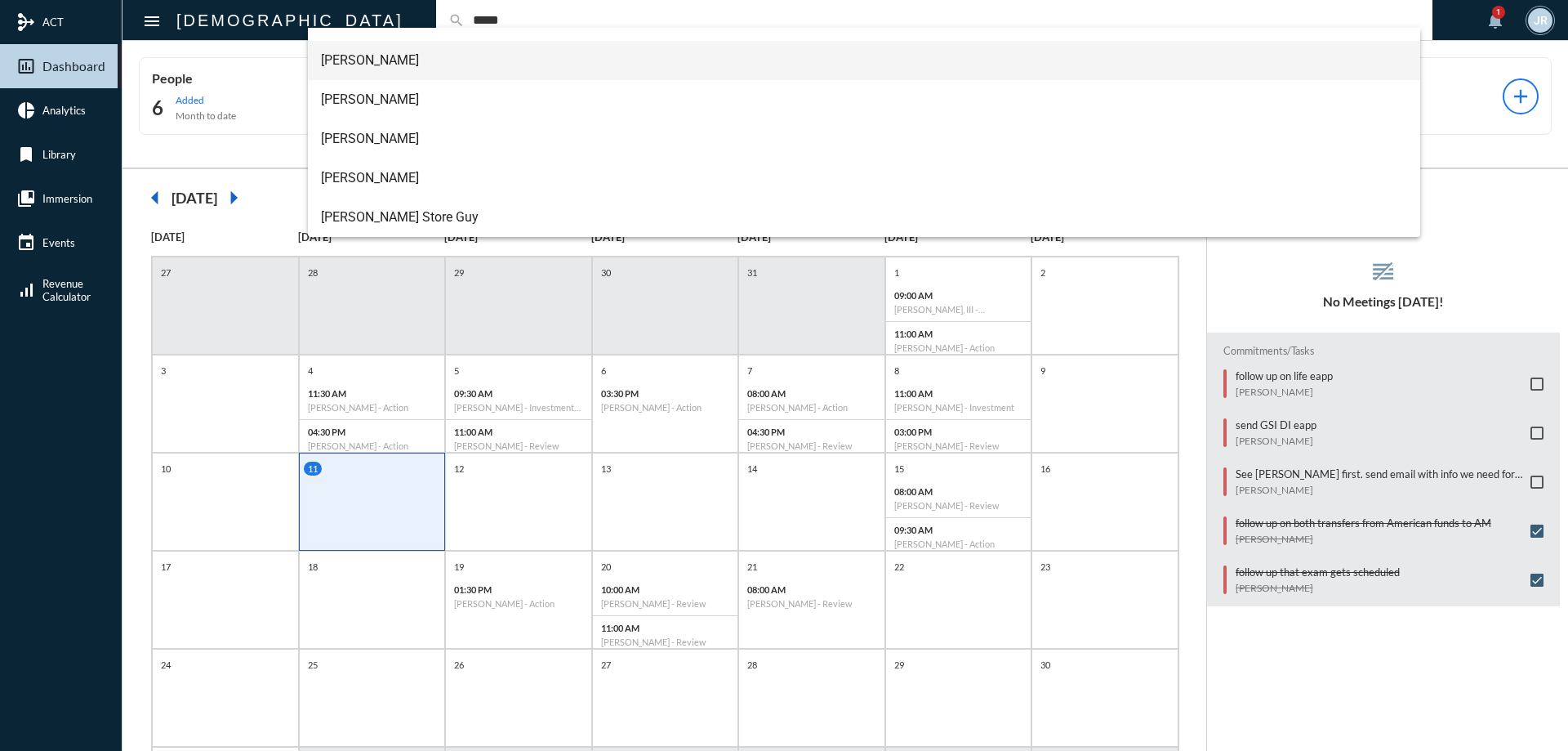
scroll to position [0, 0]
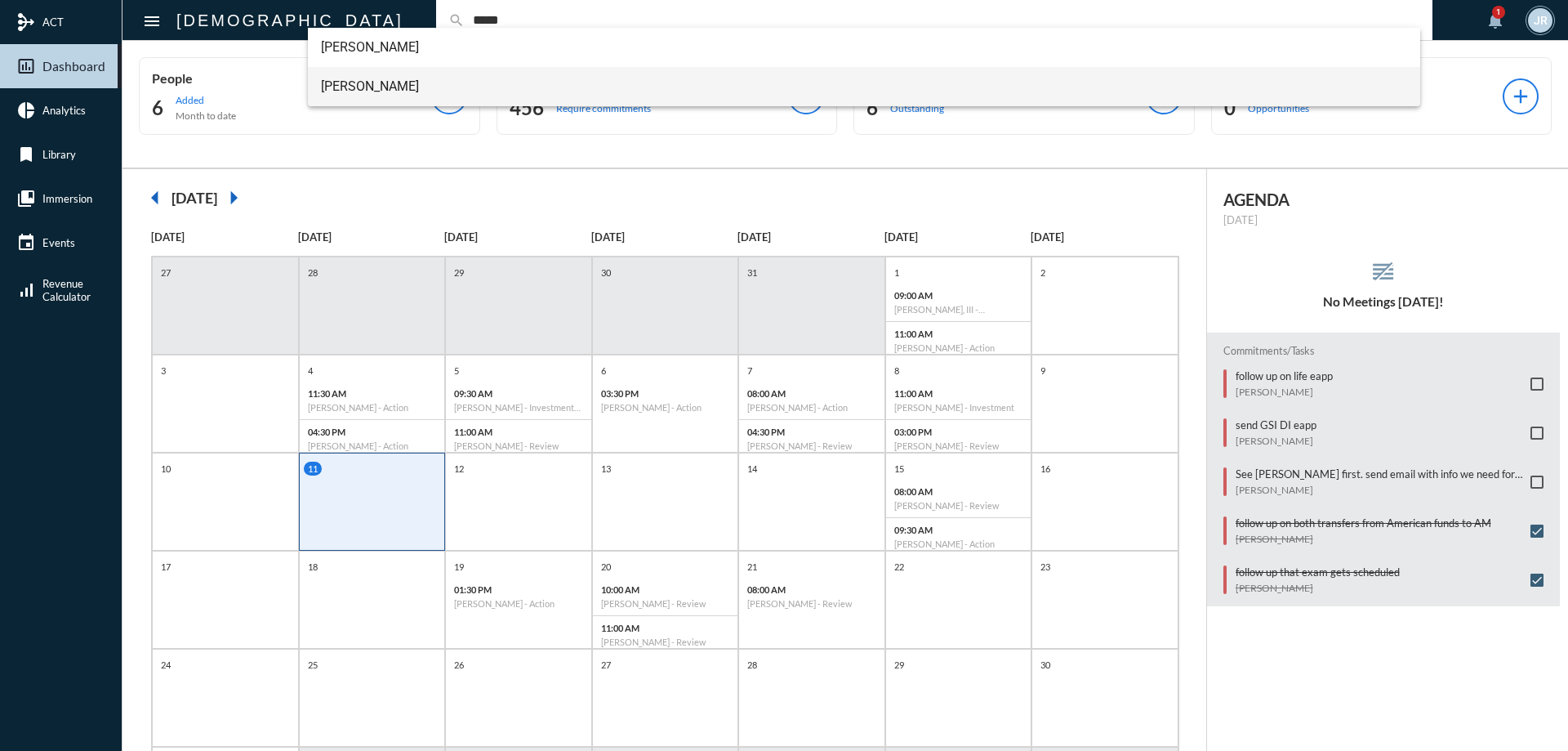
type input "*****"
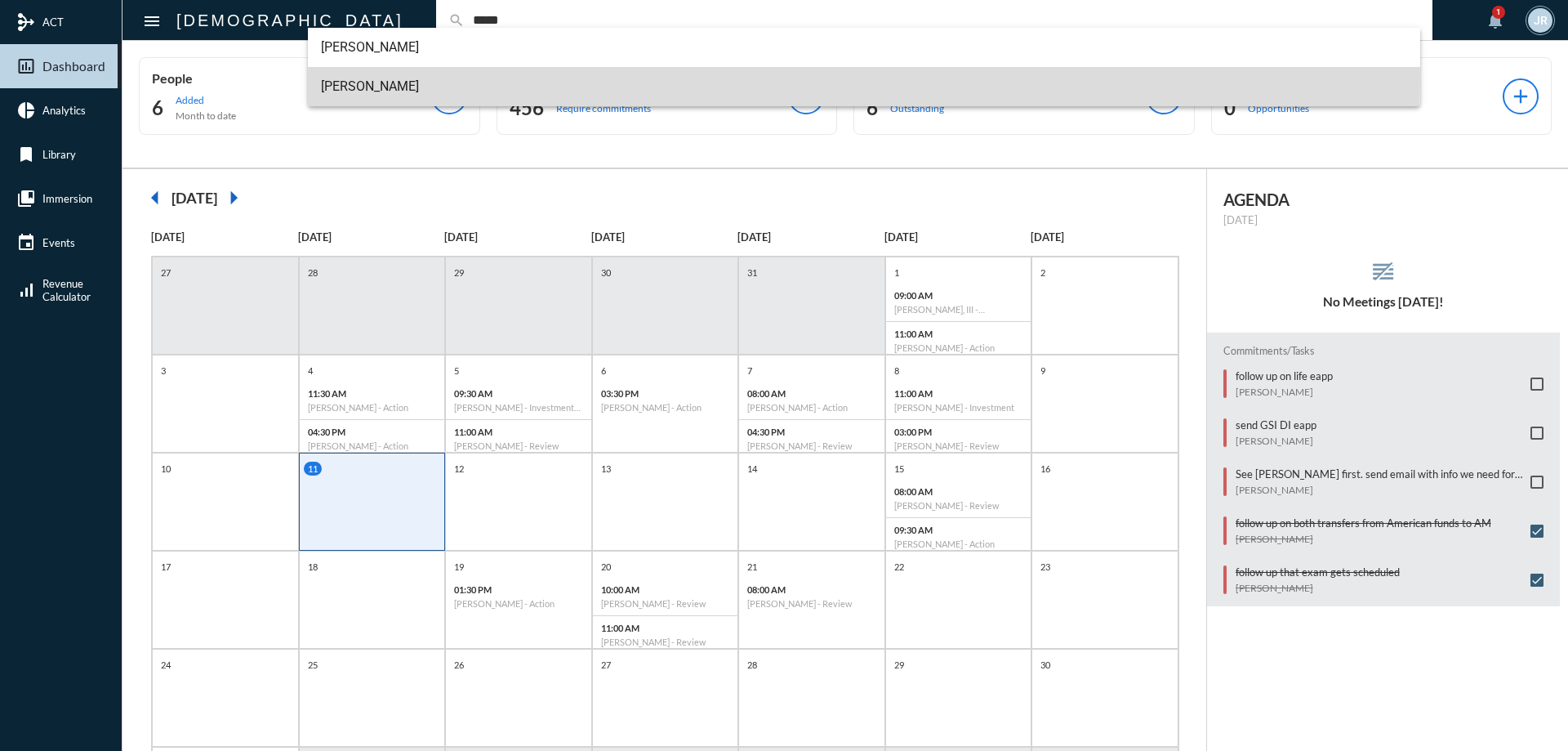
click at [377, 78] on span "[PERSON_NAME]" at bounding box center [863, 87] width 1087 height 39
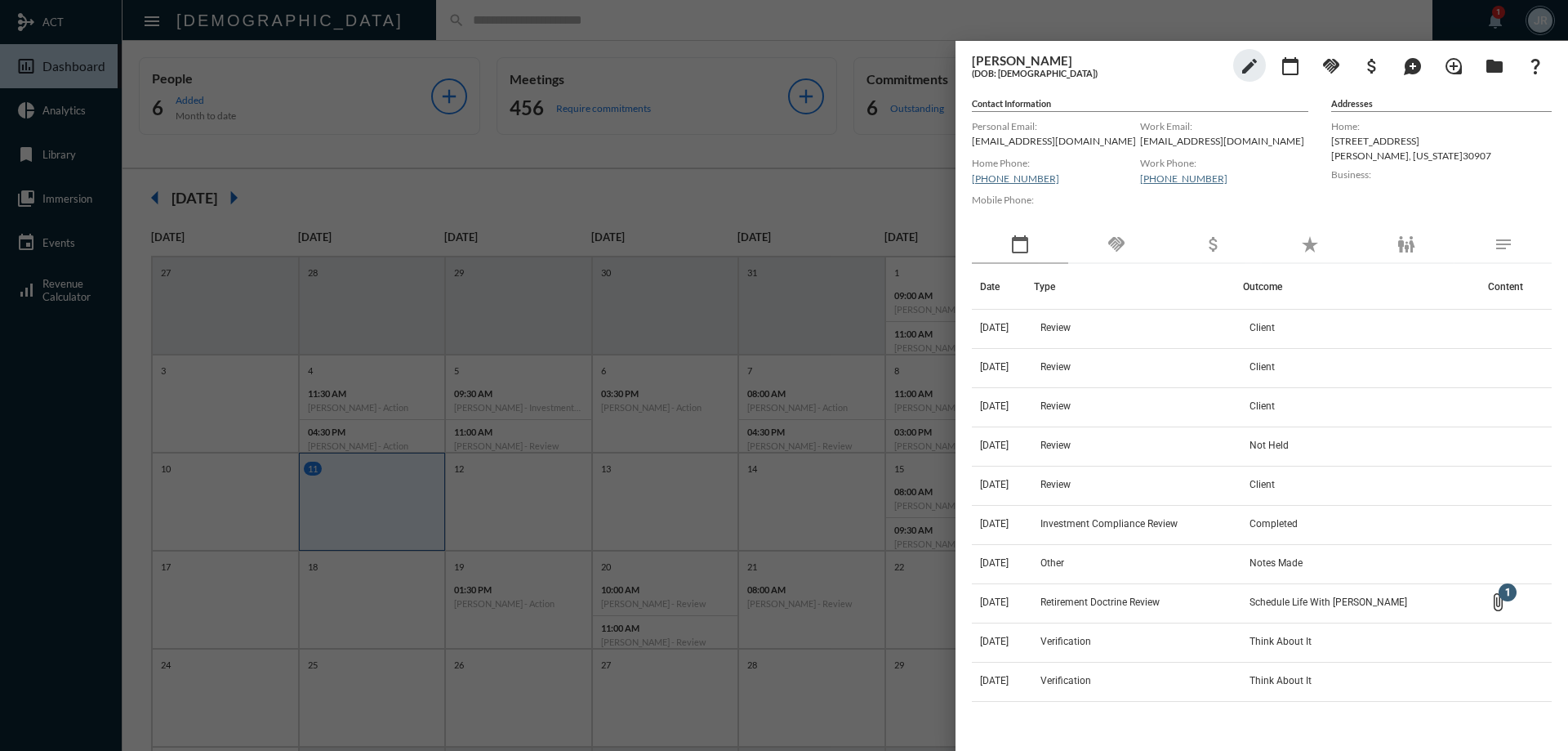
click at [1127, 257] on div "handshake" at bounding box center [1116, 245] width 96 height 38
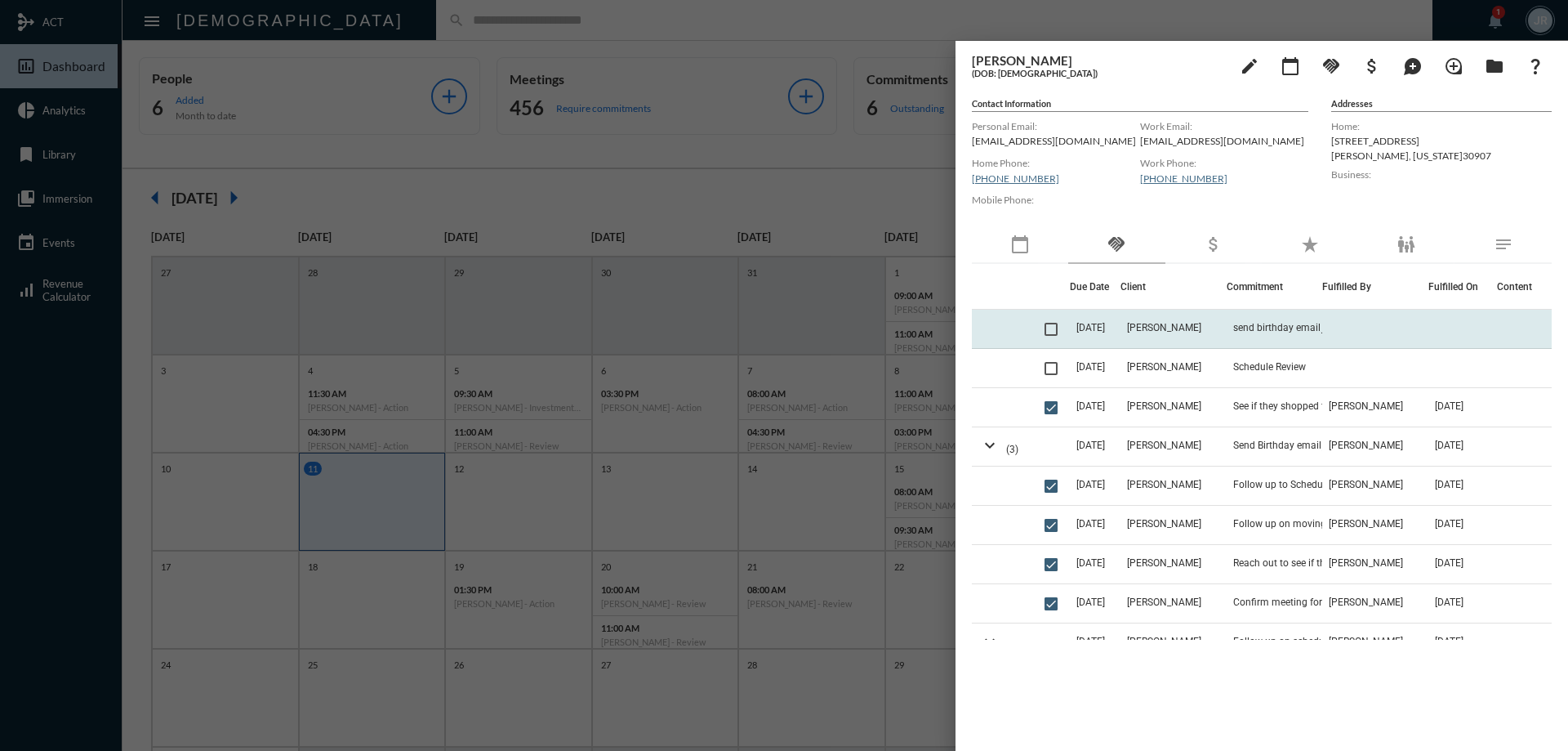
click at [1145, 320] on td "[PERSON_NAME]" at bounding box center [1173, 329] width 106 height 39
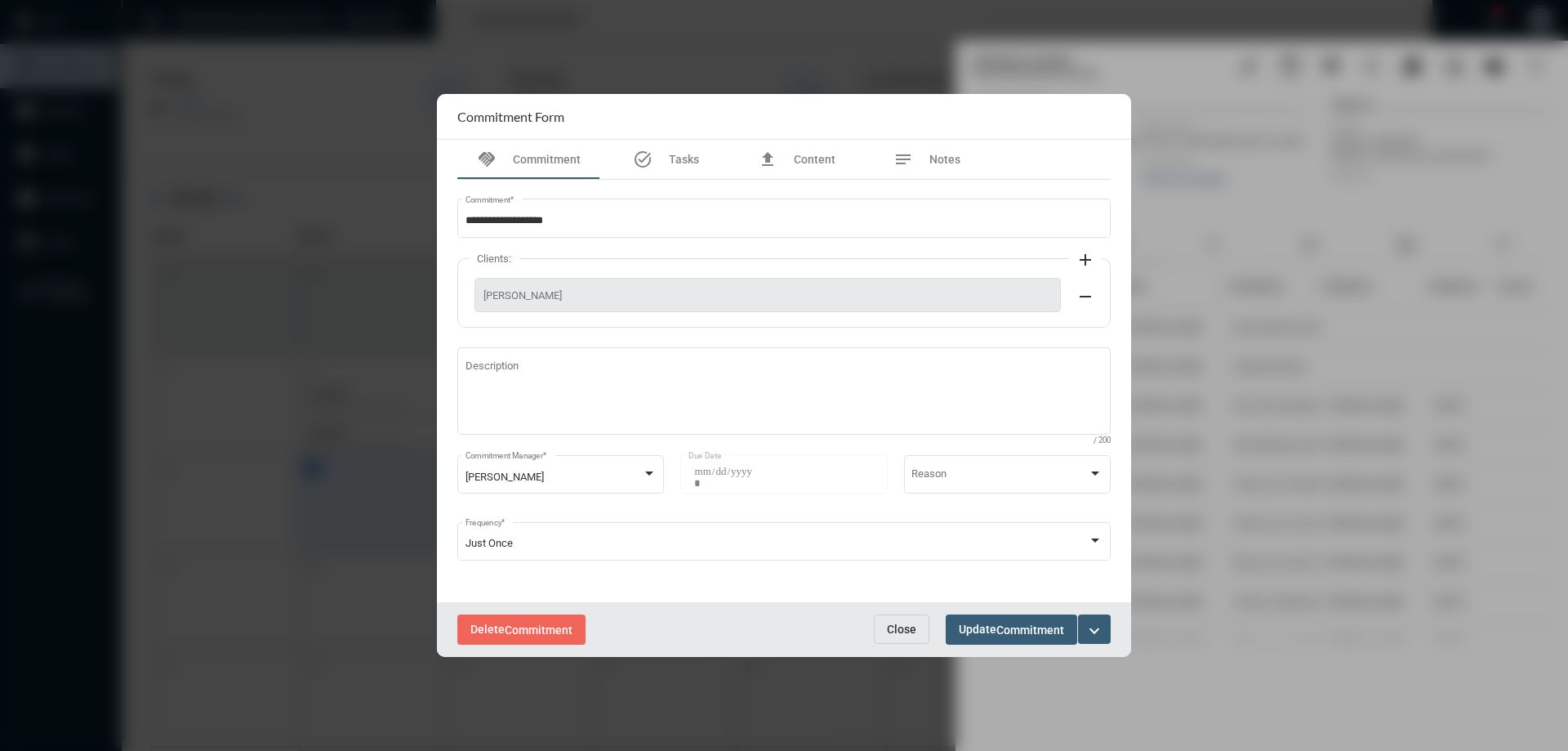
click at [1096, 632] on mat-icon "expand_more" at bounding box center [1093, 630] width 19 height 19
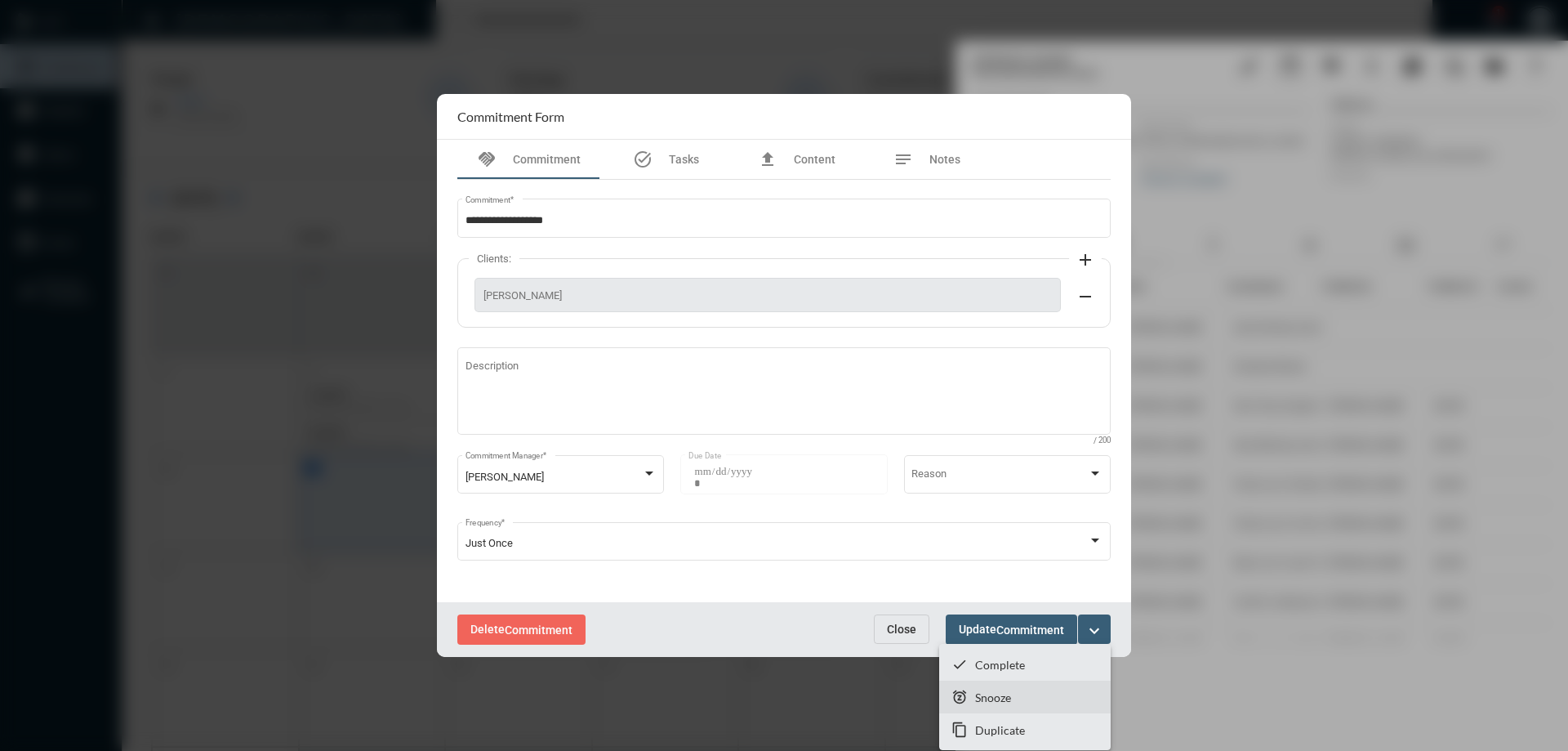
click at [990, 693] on p "Snooze" at bounding box center [993, 696] width 36 height 14
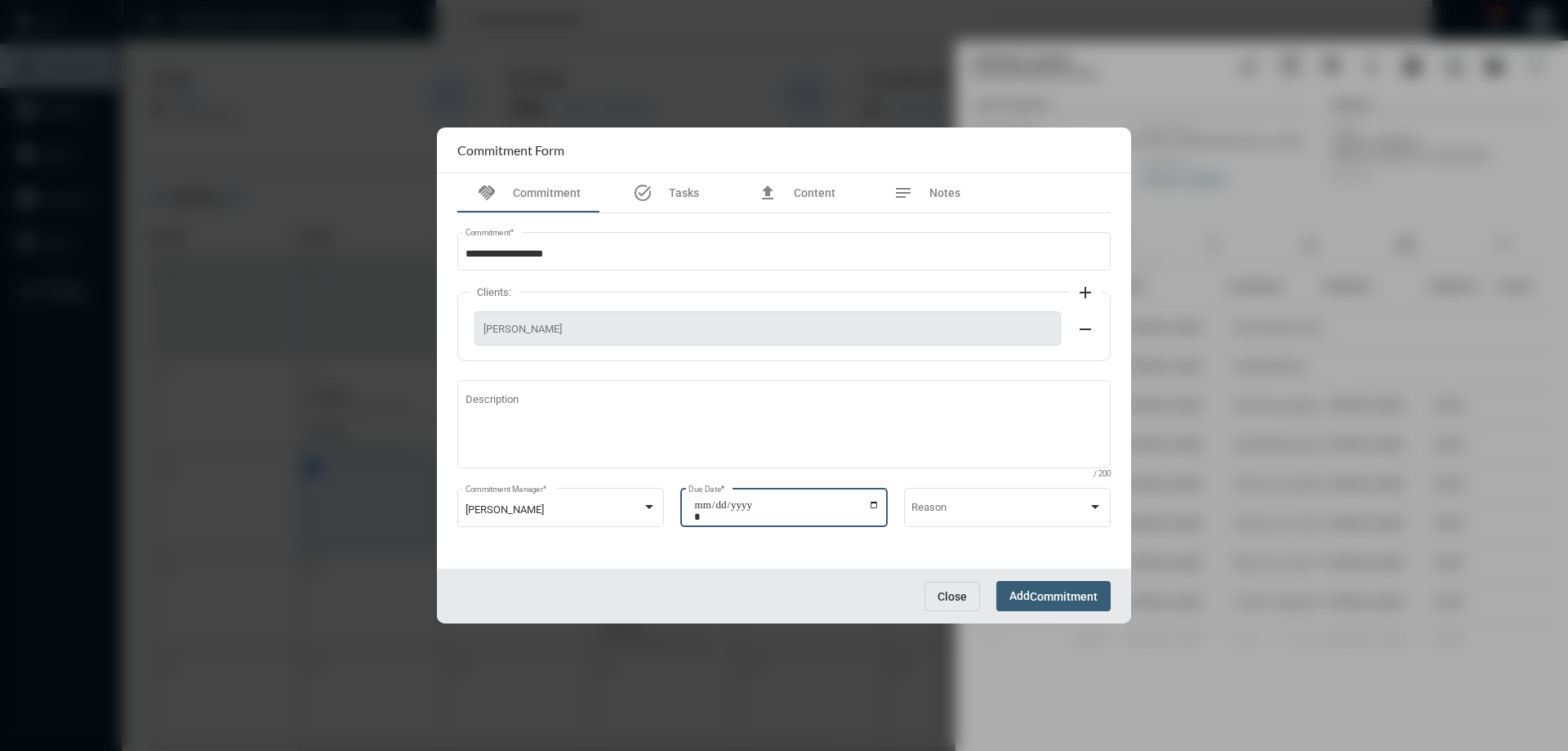
click at [874, 503] on input "**********" at bounding box center [787, 510] width 186 height 23
click at [960, 538] on div "Reason" at bounding box center [1007, 514] width 207 height 53
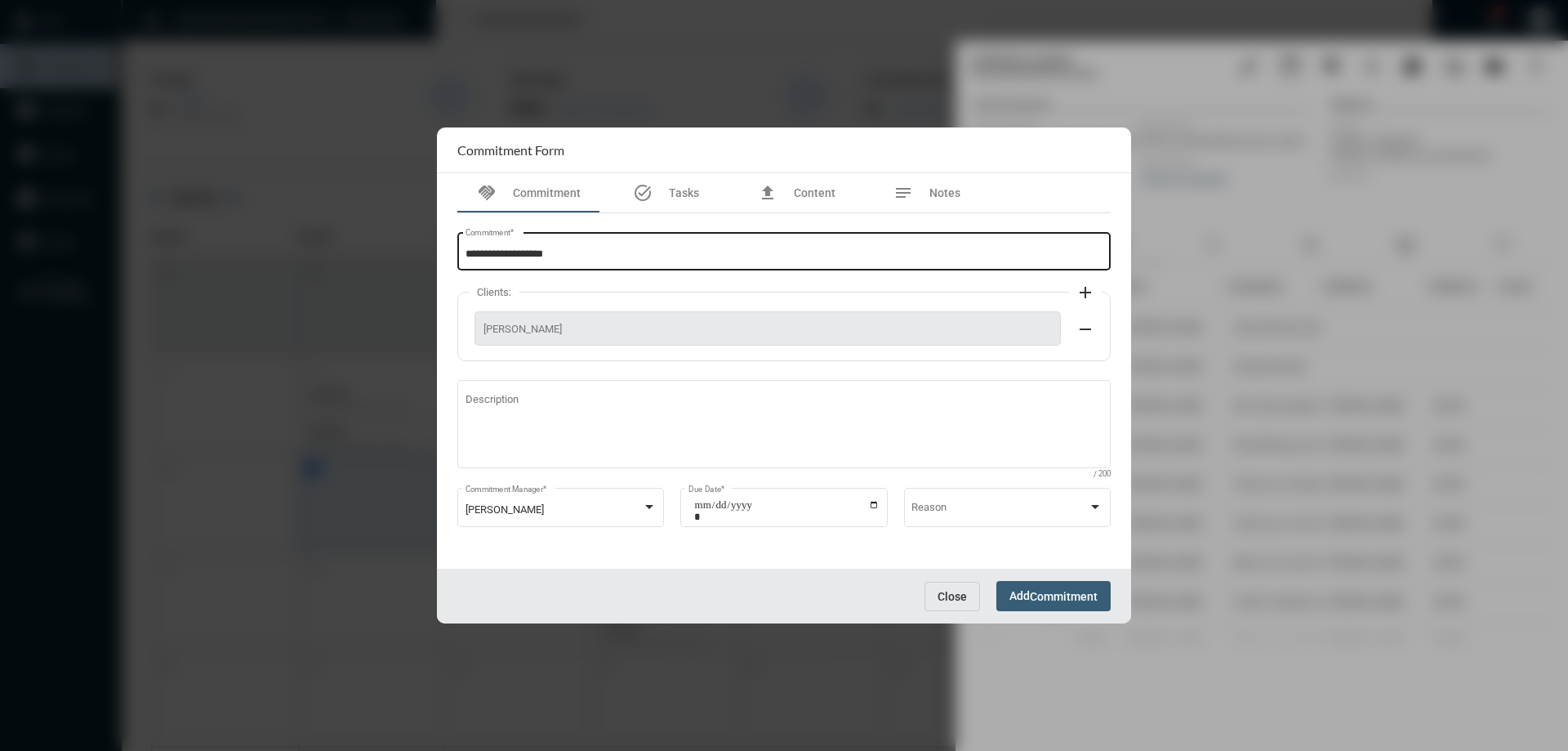
click at [599, 259] on input "**********" at bounding box center [784, 254] width 638 height 12
type input "**********"
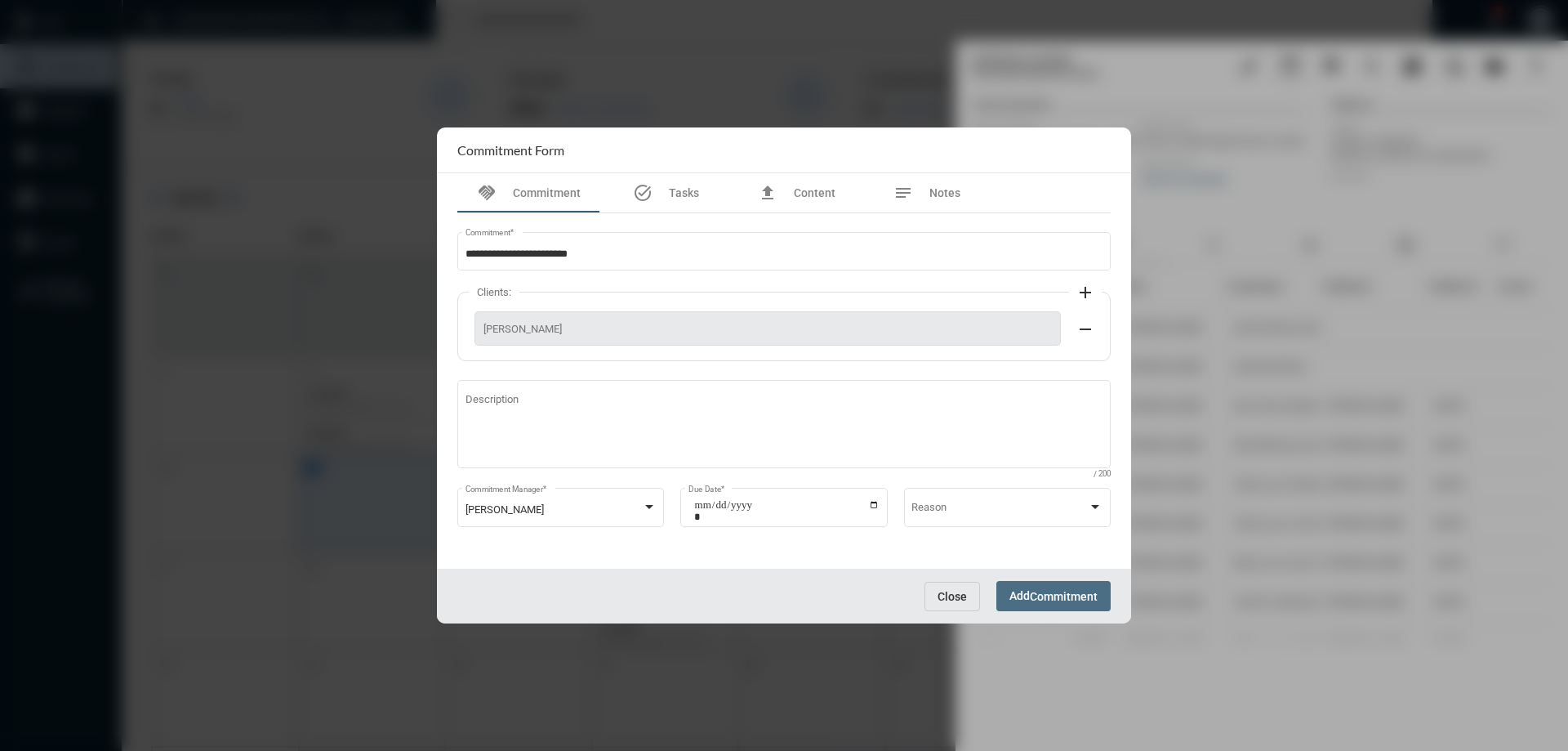
click at [1012, 593] on span "Add Commitment" at bounding box center [1053, 595] width 88 height 13
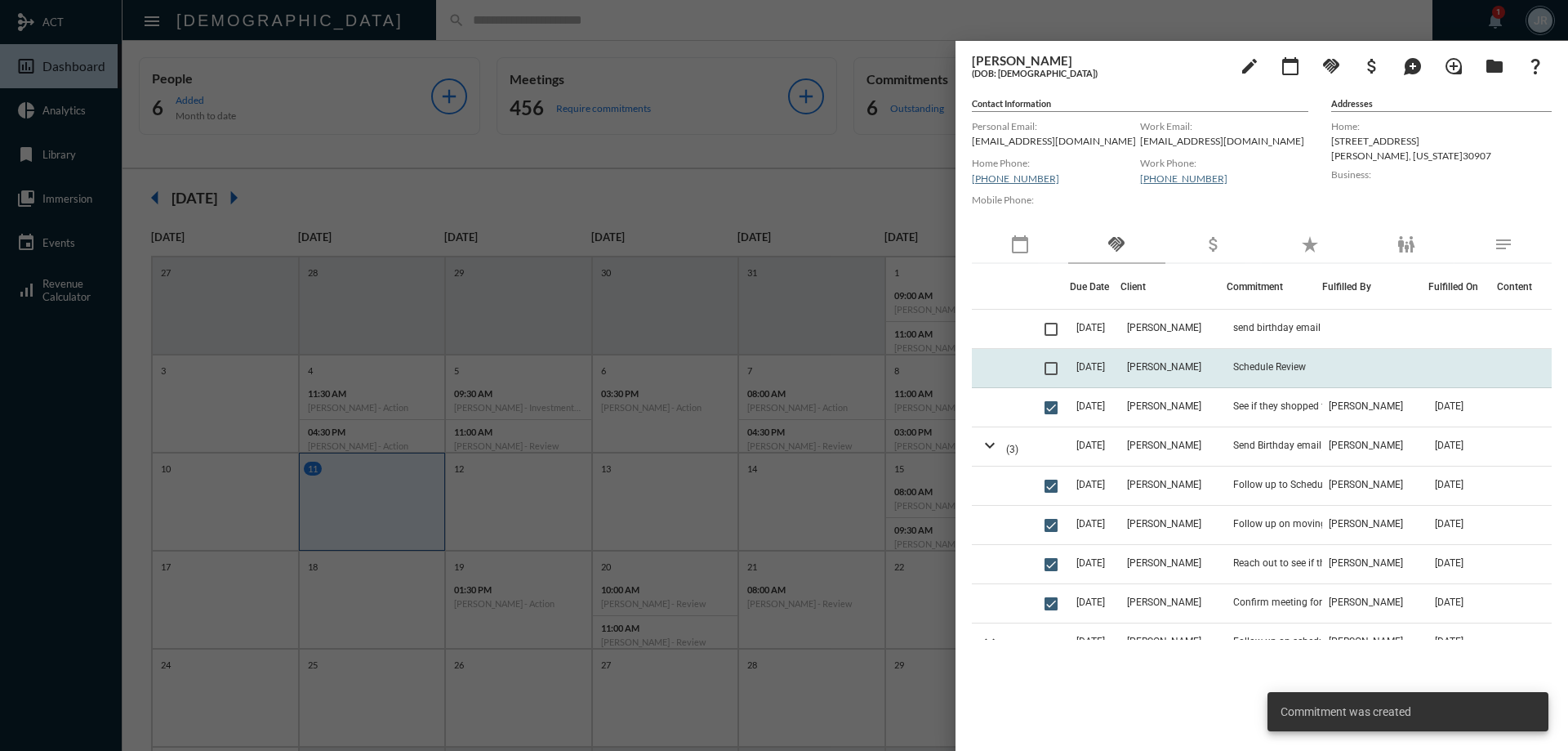
click at [1250, 373] on td "Schedule Review" at bounding box center [1273, 369] width 95 height 39
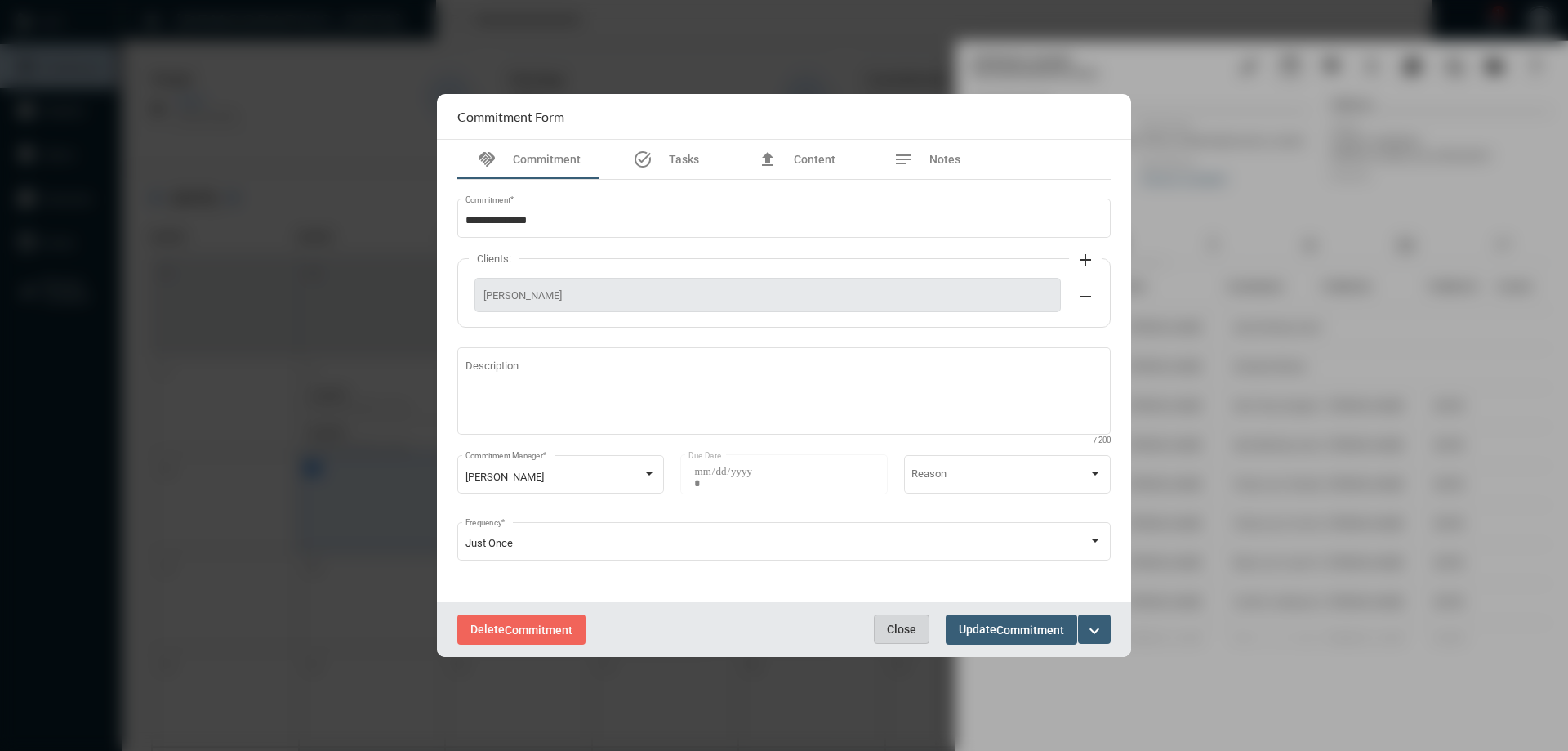
click at [896, 624] on span "Close" at bounding box center [901, 629] width 30 height 13
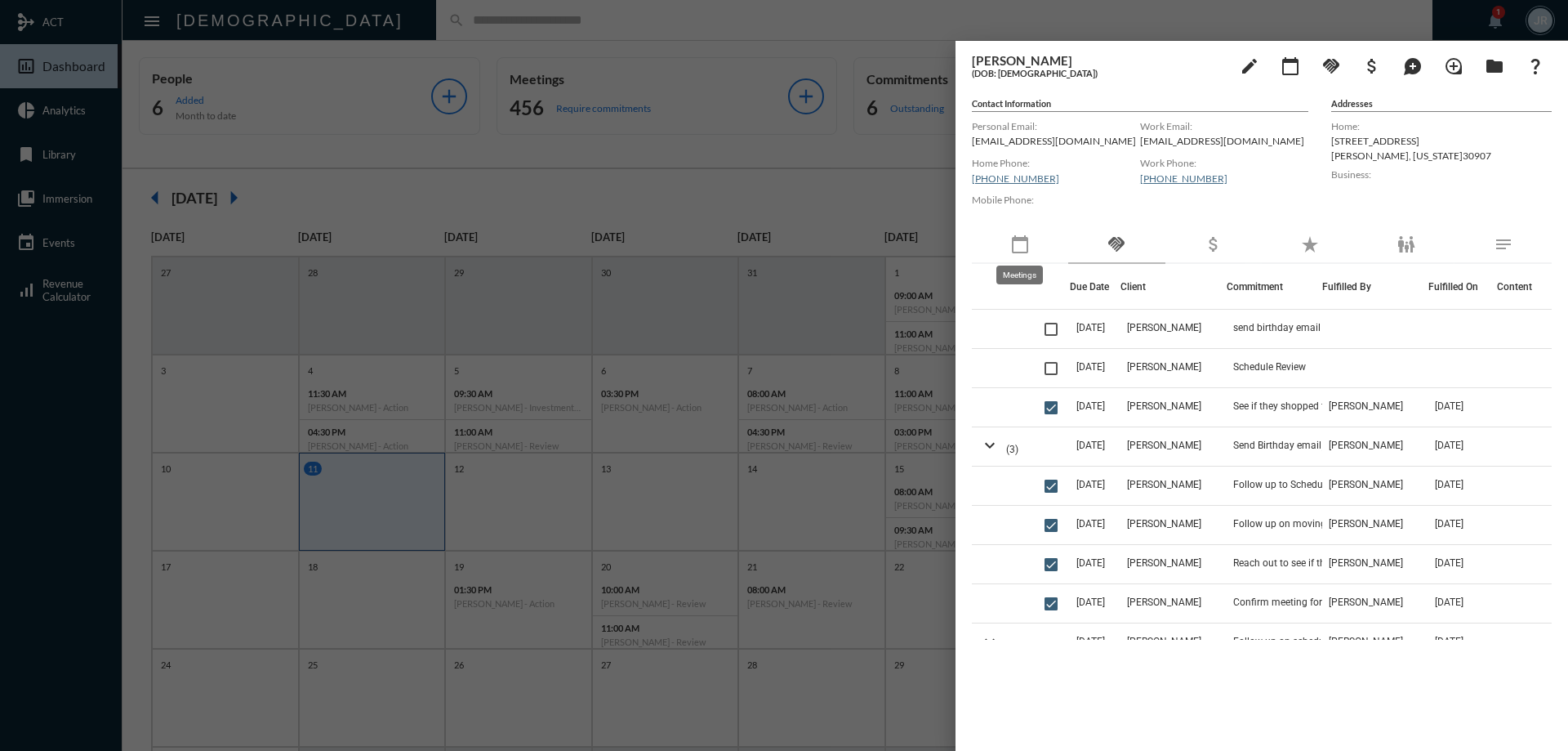
click at [1015, 248] on mat-icon "calendar_today" at bounding box center [1019, 244] width 19 height 19
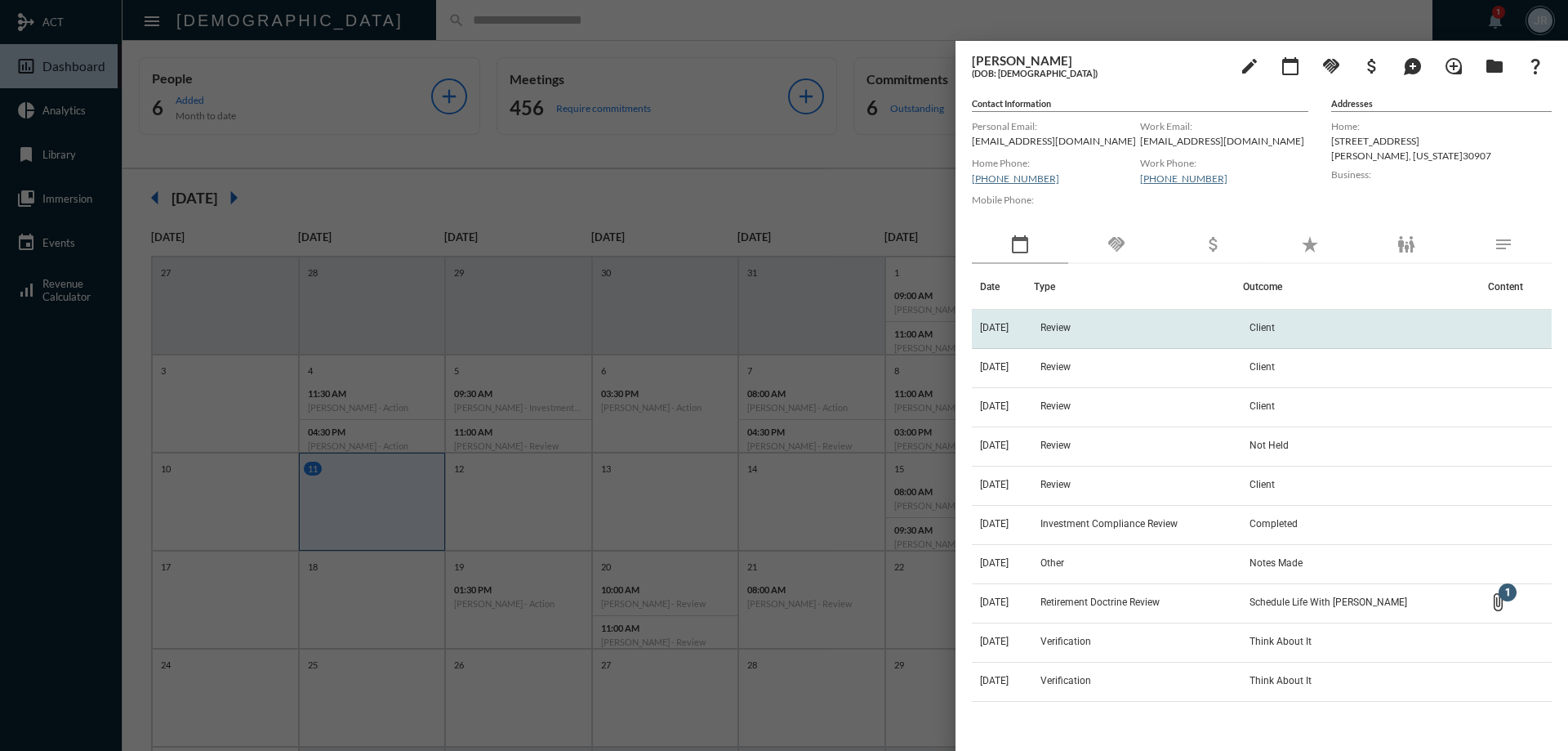
click at [1070, 330] on span "Review" at bounding box center [1055, 327] width 30 height 11
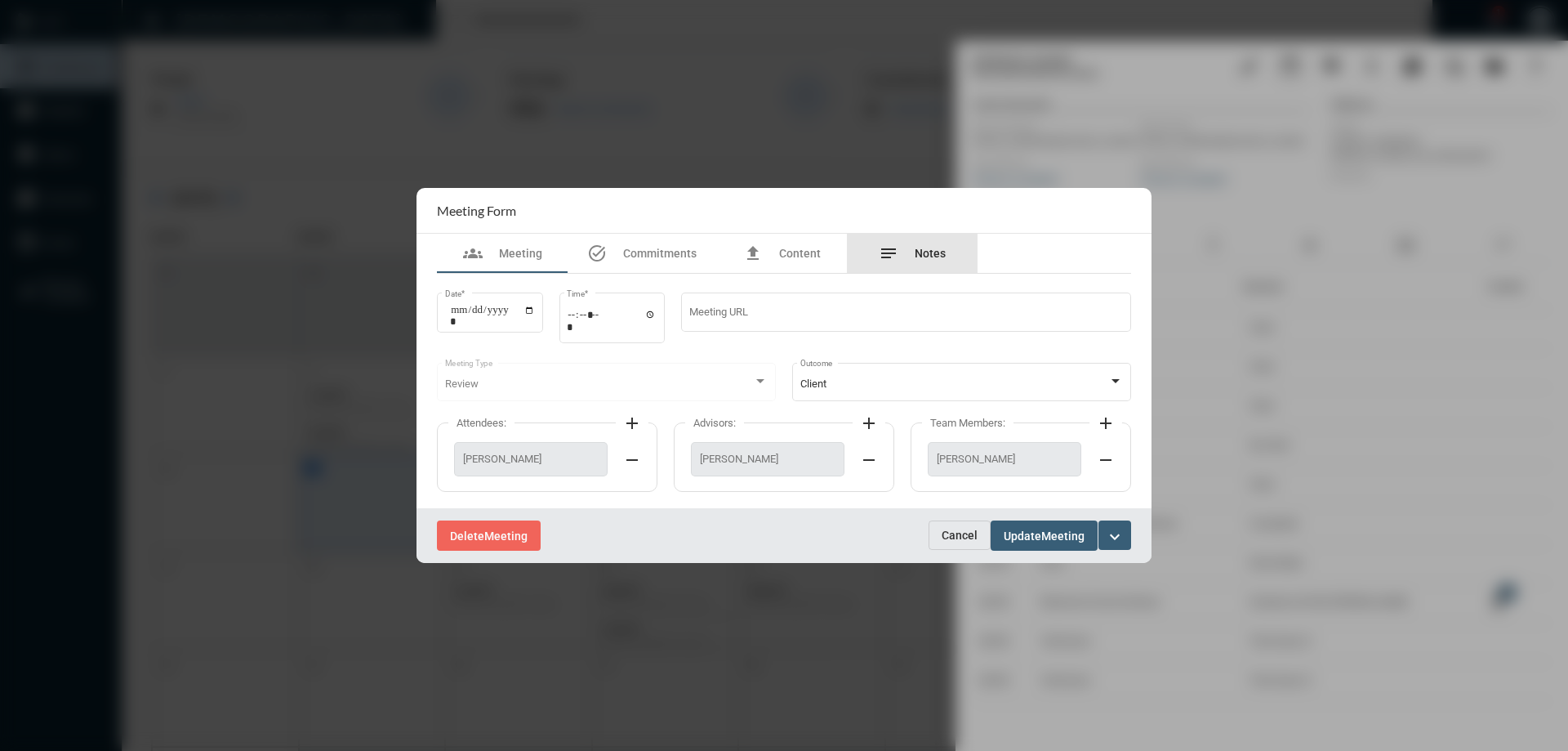
click at [958, 260] on div "notes Notes" at bounding box center [911, 253] width 130 height 39
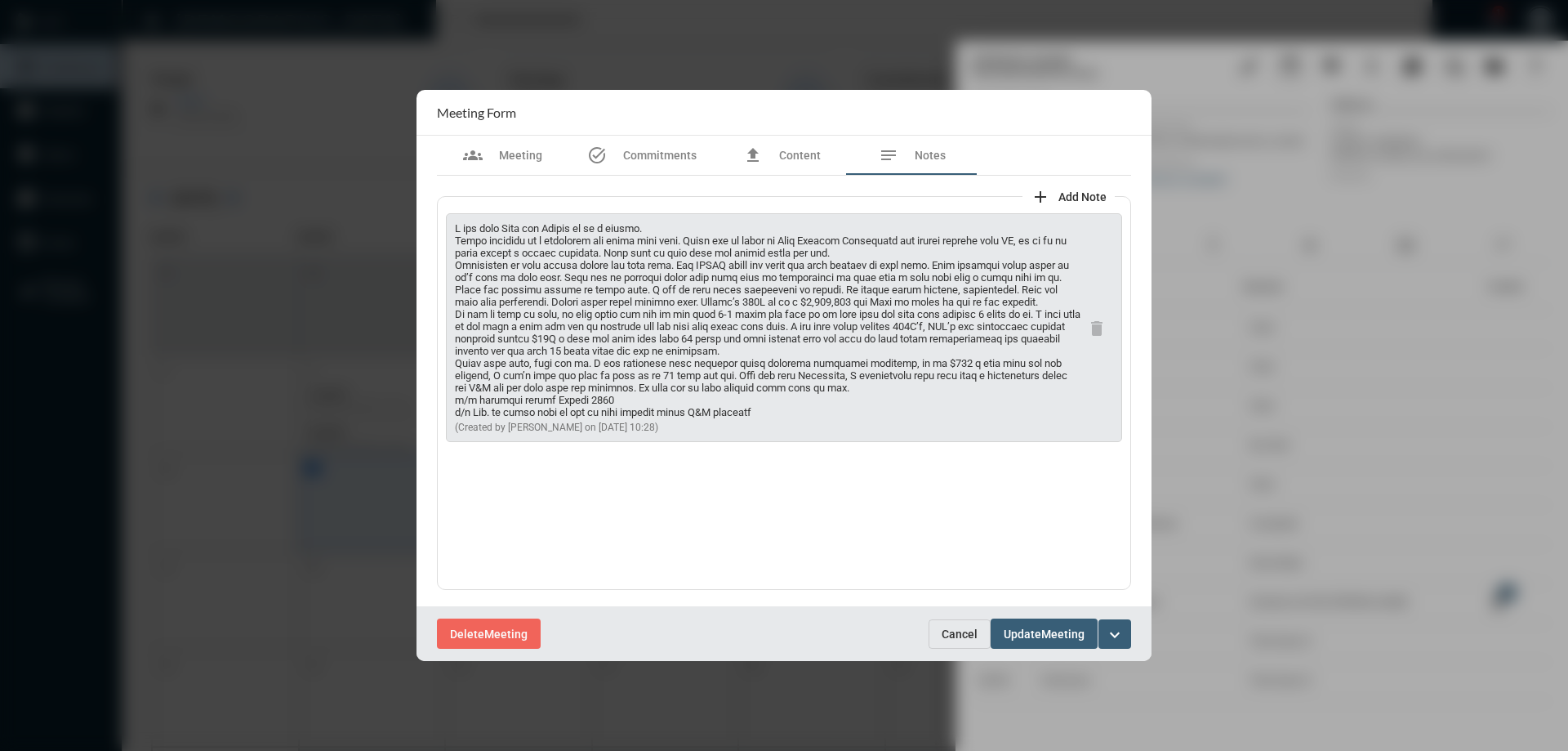
click at [962, 635] on span "Cancel" at bounding box center [959, 634] width 36 height 13
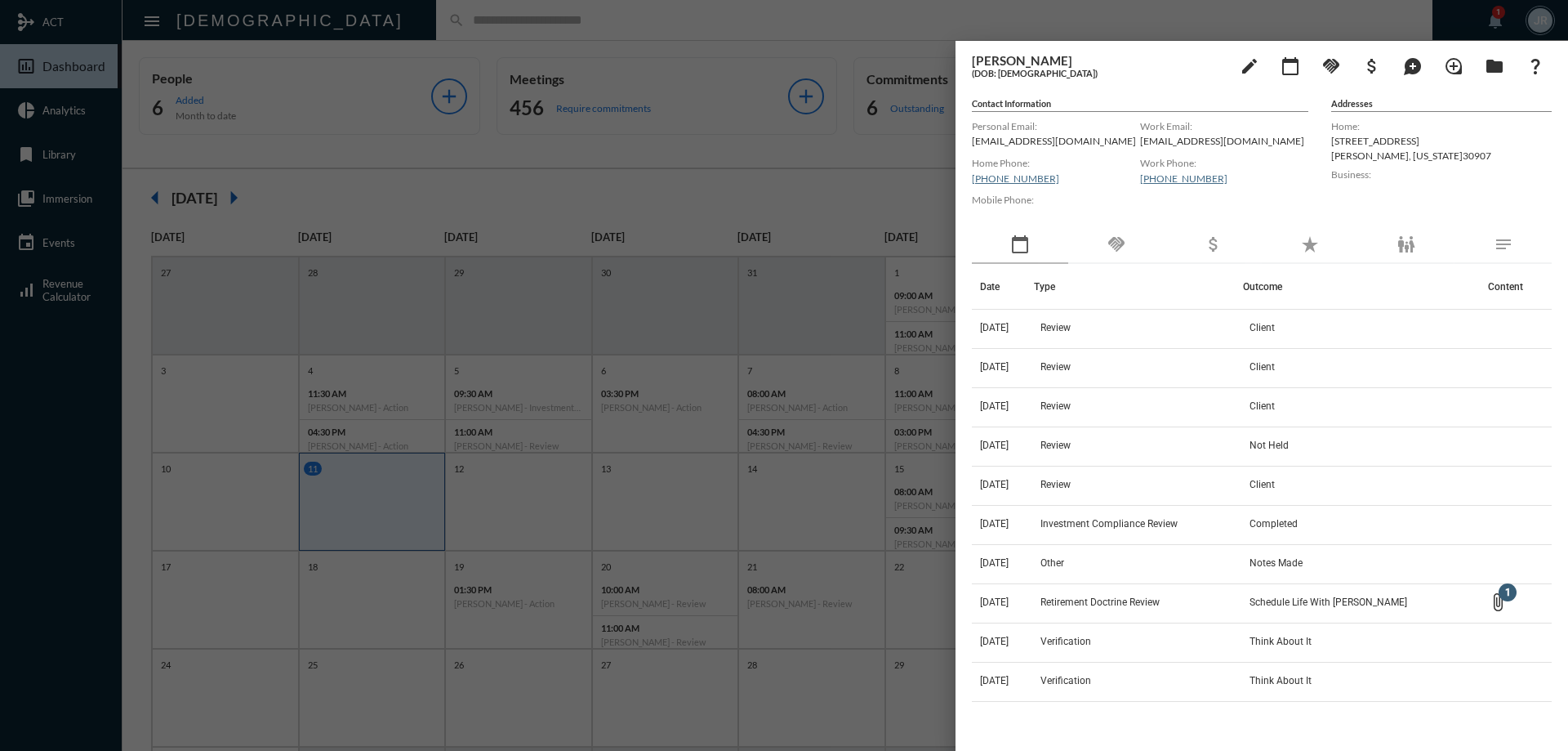
click at [414, 33] on div at bounding box center [784, 375] width 1568 height 751
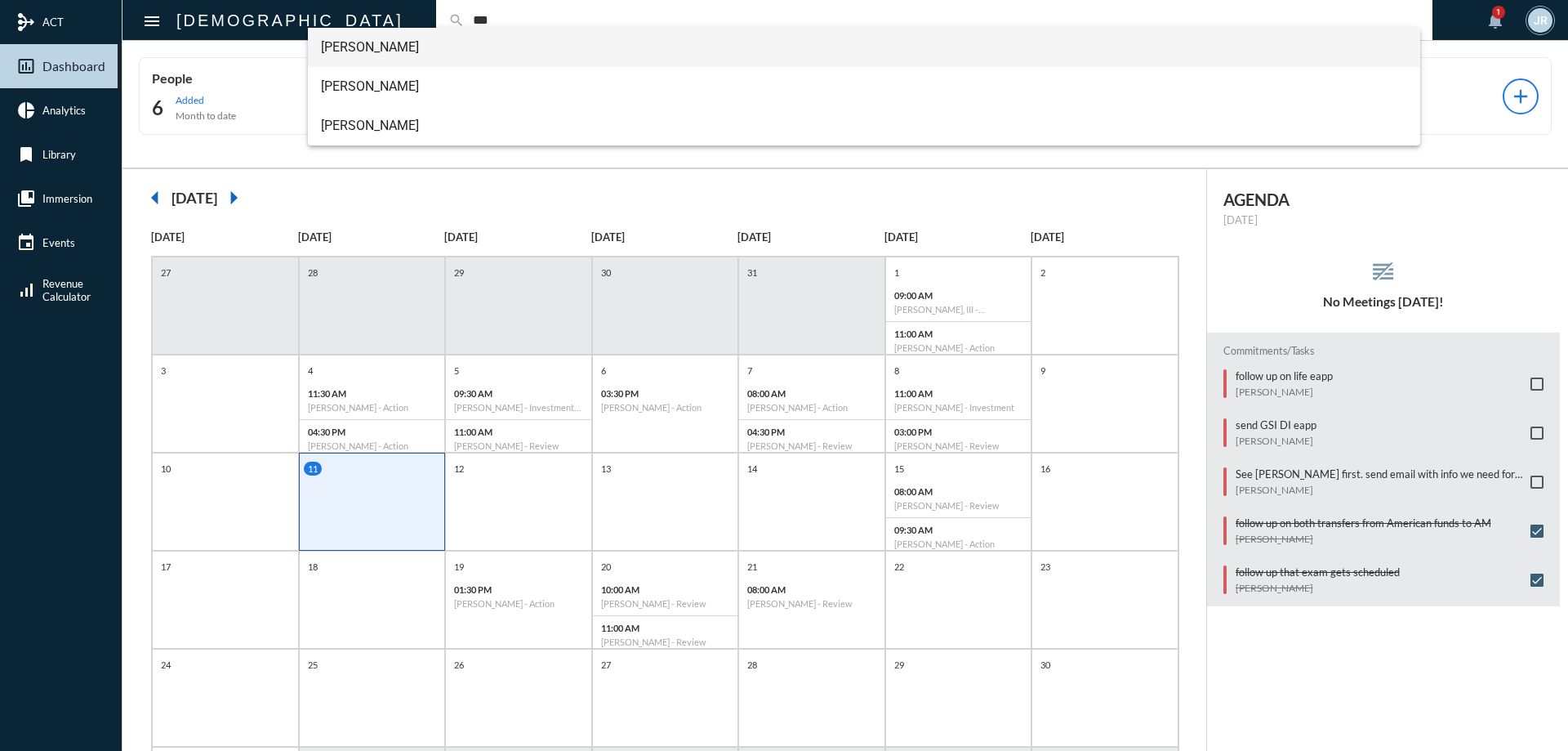
type input "***"
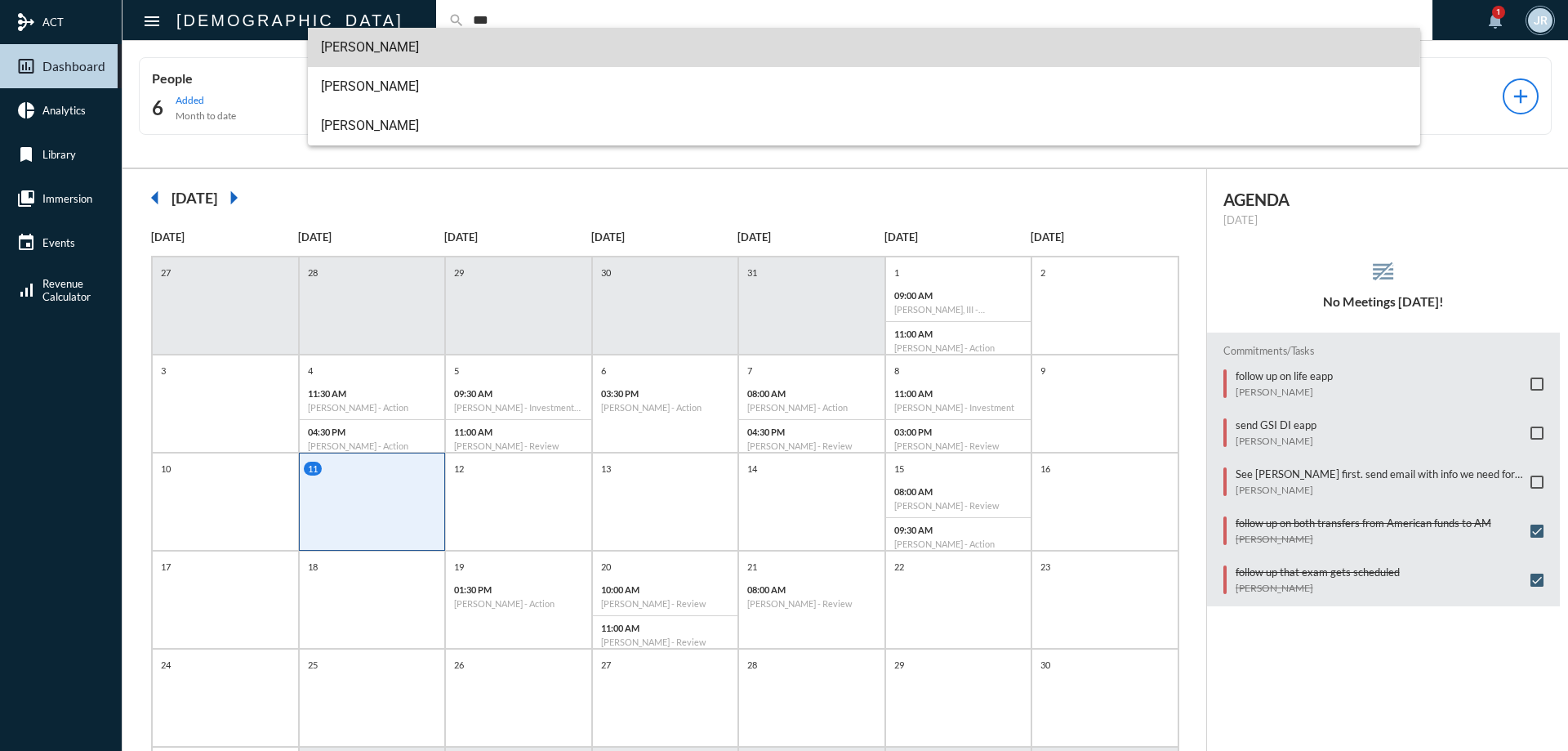
click at [374, 39] on span "[PERSON_NAME]" at bounding box center [863, 47] width 1087 height 39
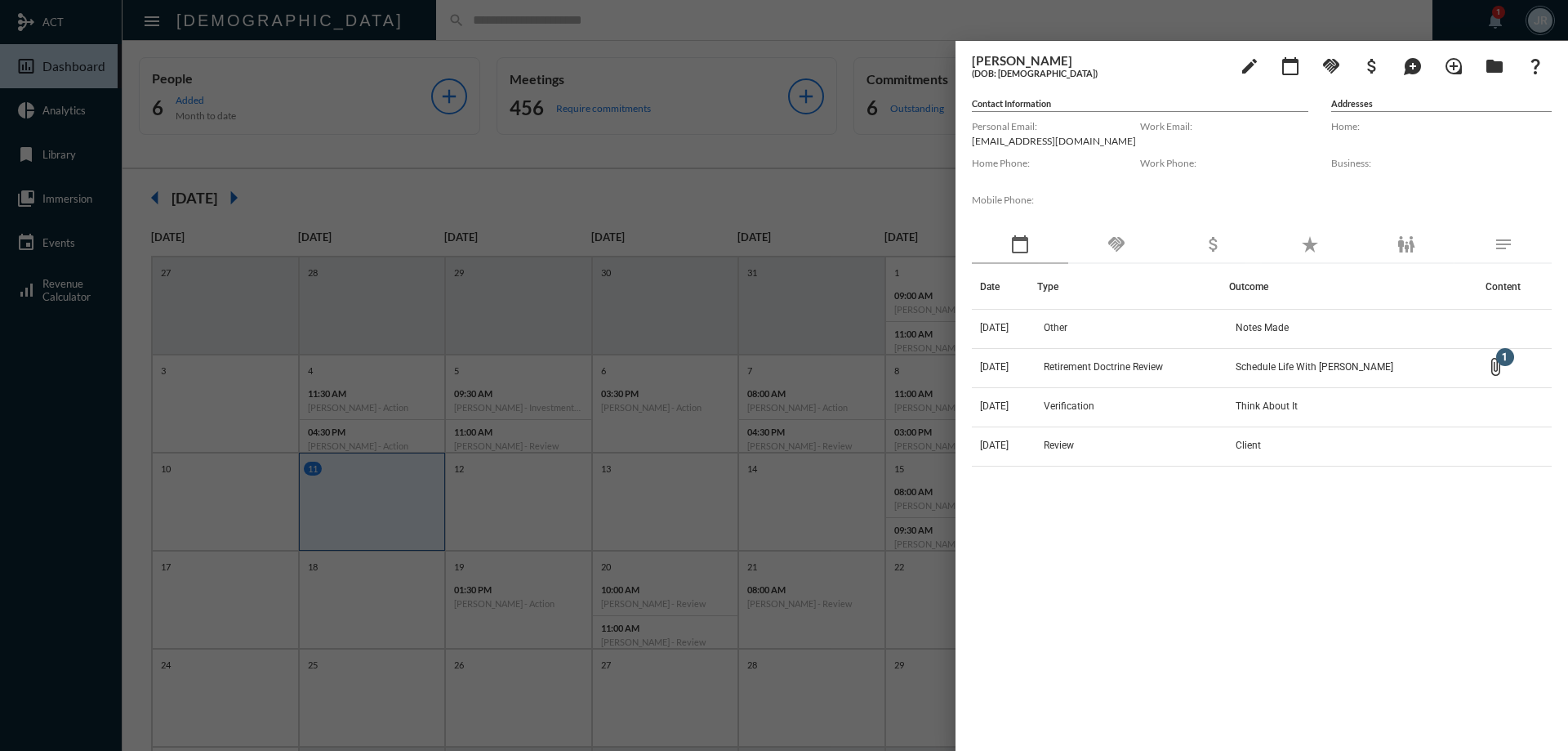
click at [1009, 142] on p "[EMAIL_ADDRESS][DOMAIN_NAME]" at bounding box center [1055, 140] width 168 height 12
copy p "[EMAIL_ADDRESS][DOMAIN_NAME]"
click at [571, 44] on div at bounding box center [784, 375] width 1568 height 751
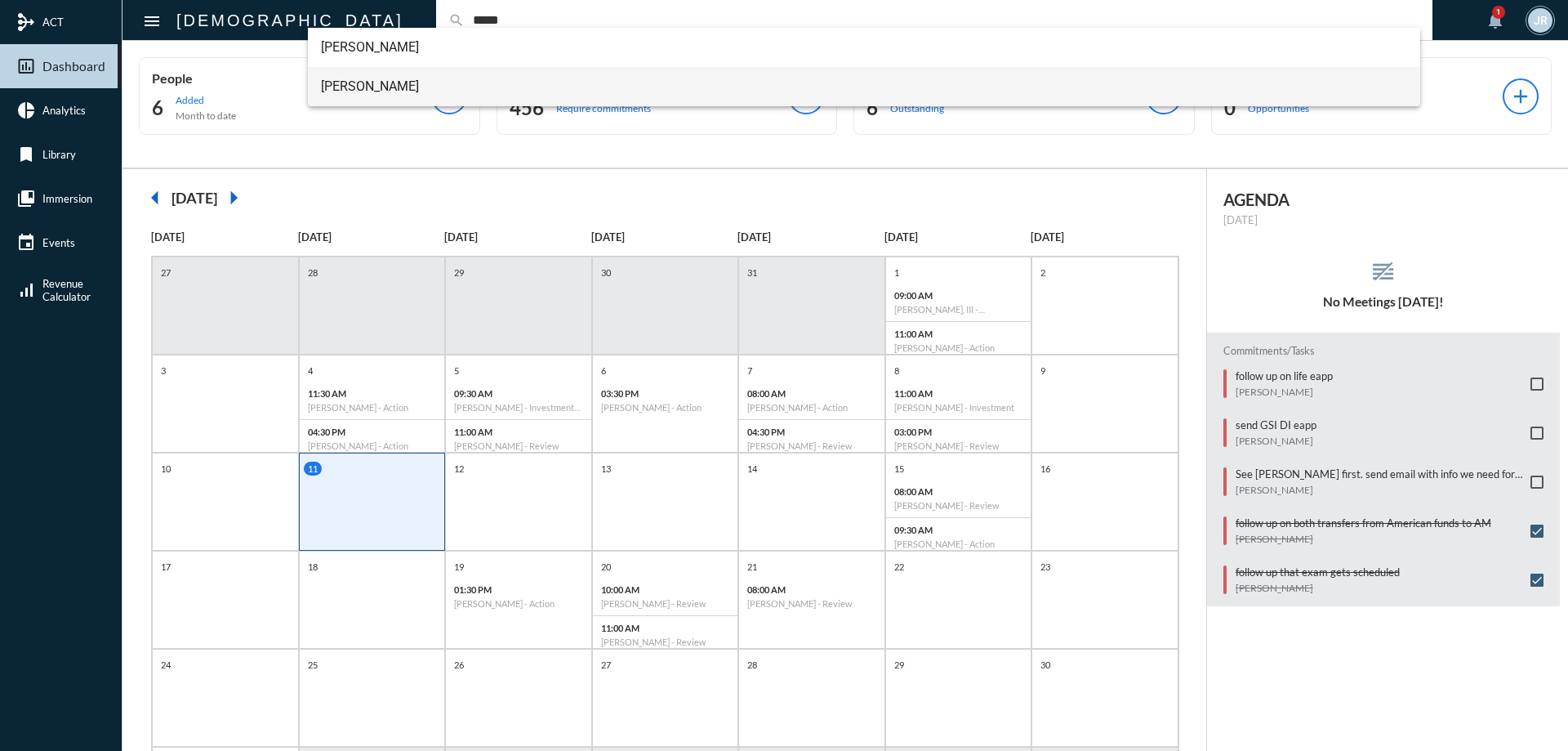
type input "*****"
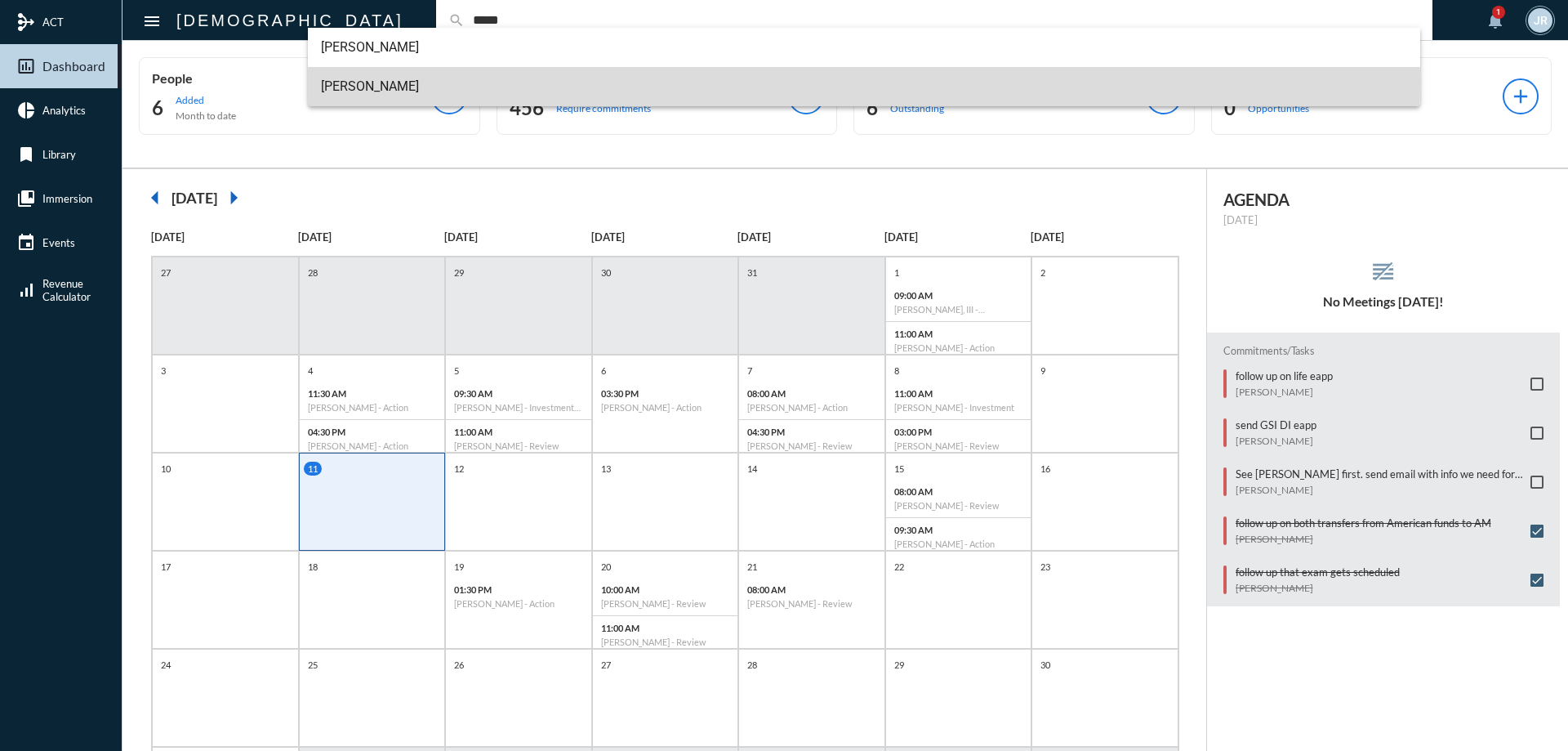
click at [344, 79] on span "[PERSON_NAME]" at bounding box center [863, 87] width 1087 height 39
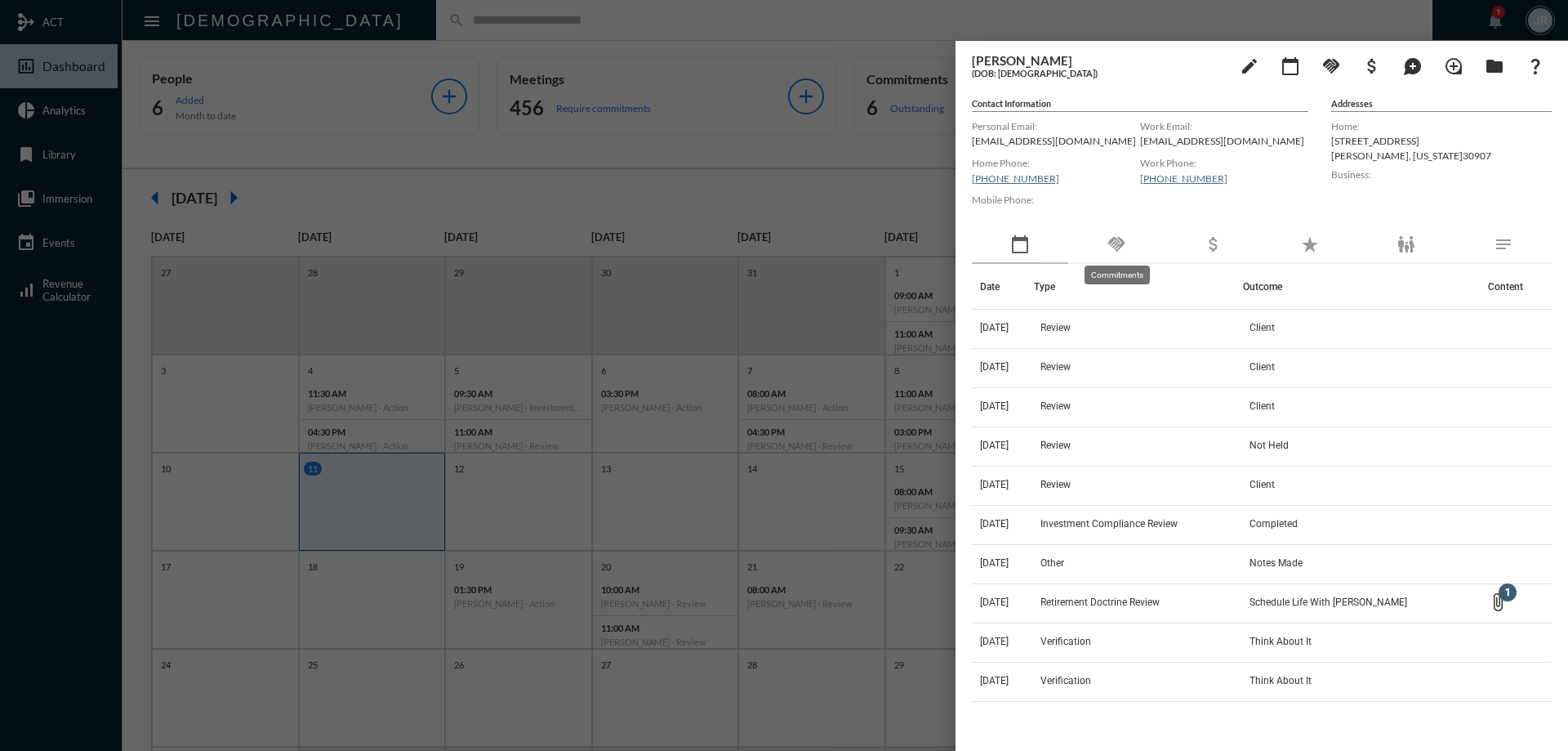
click at [1129, 262] on mat-tooltip-component "Commitments" at bounding box center [1116, 274] width 88 height 42
click at [1128, 240] on div "handshake" at bounding box center [1116, 245] width 96 height 38
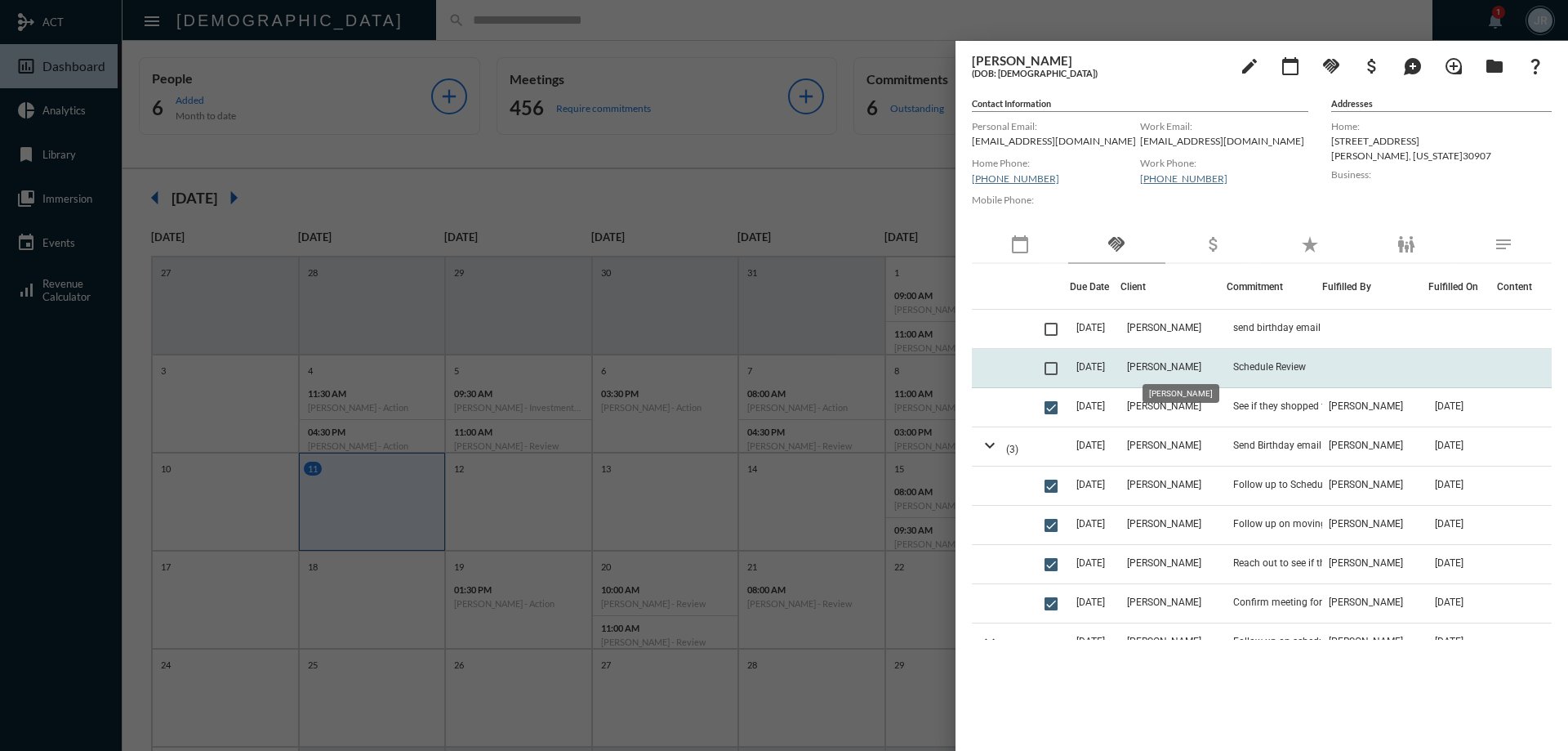
click at [1153, 362] on span "[PERSON_NAME]" at bounding box center [1164, 367] width 74 height 11
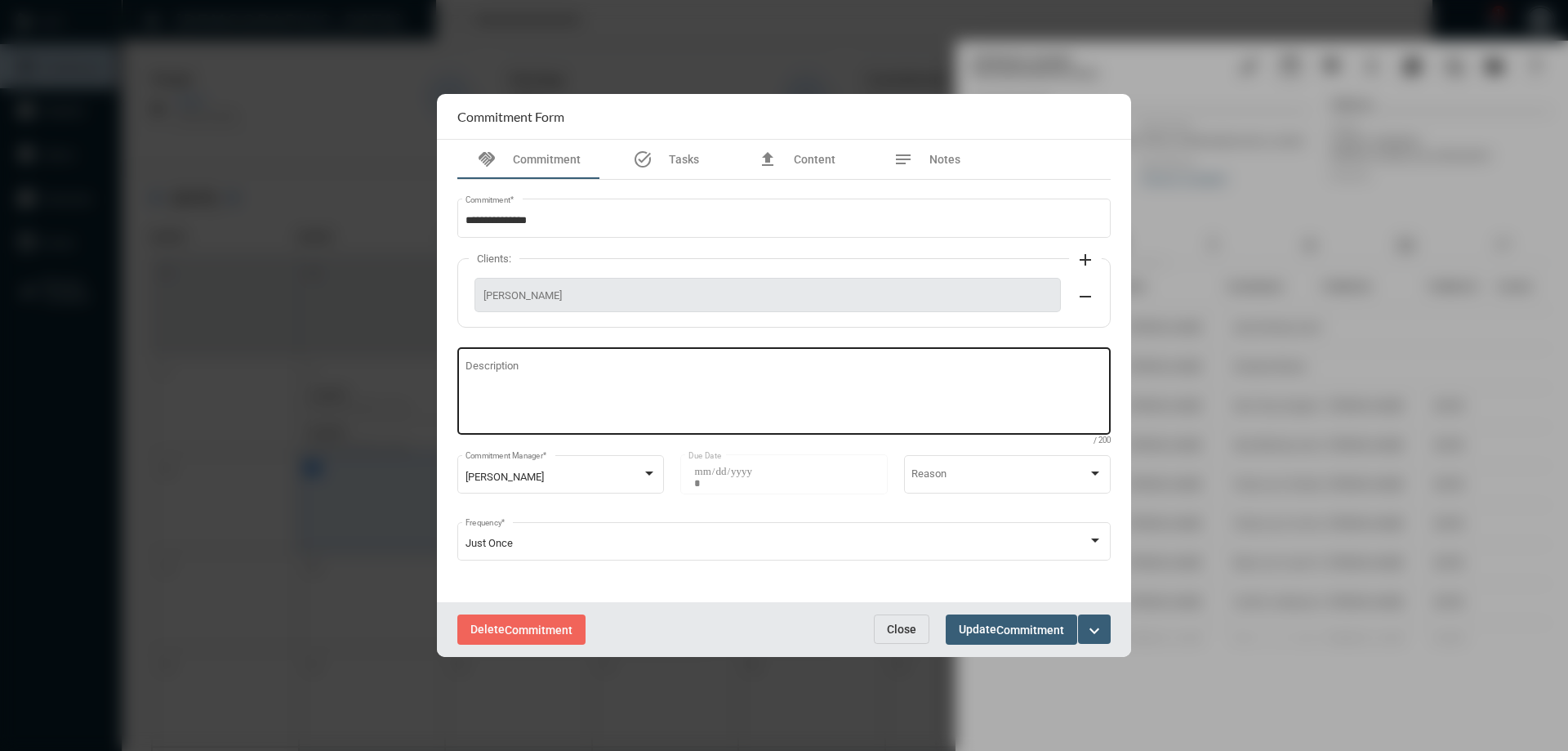
click at [793, 383] on textarea "Description" at bounding box center [784, 394] width 638 height 65
type textarea "**********"
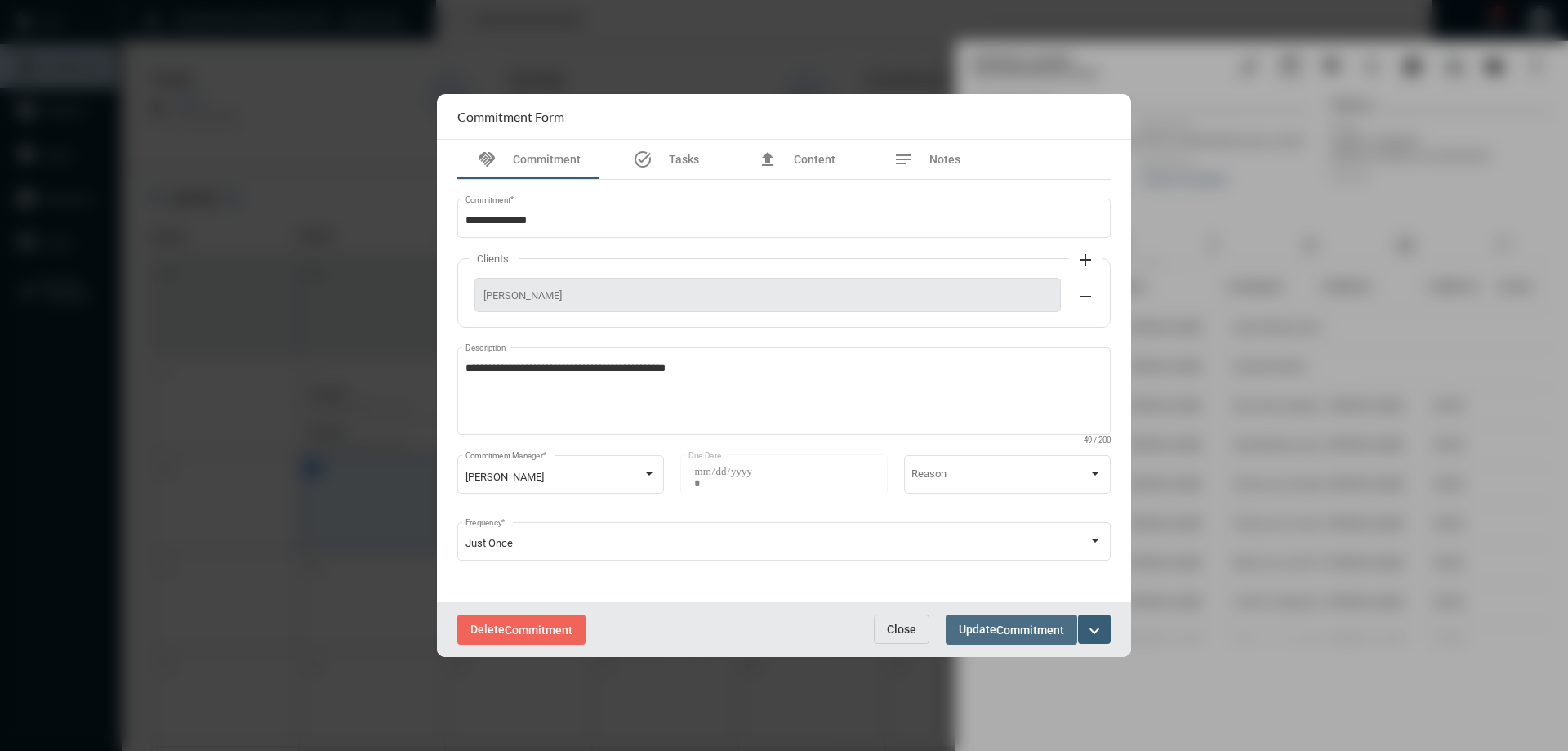
click at [995, 616] on button "Update Commitment" at bounding box center [1011, 629] width 131 height 30
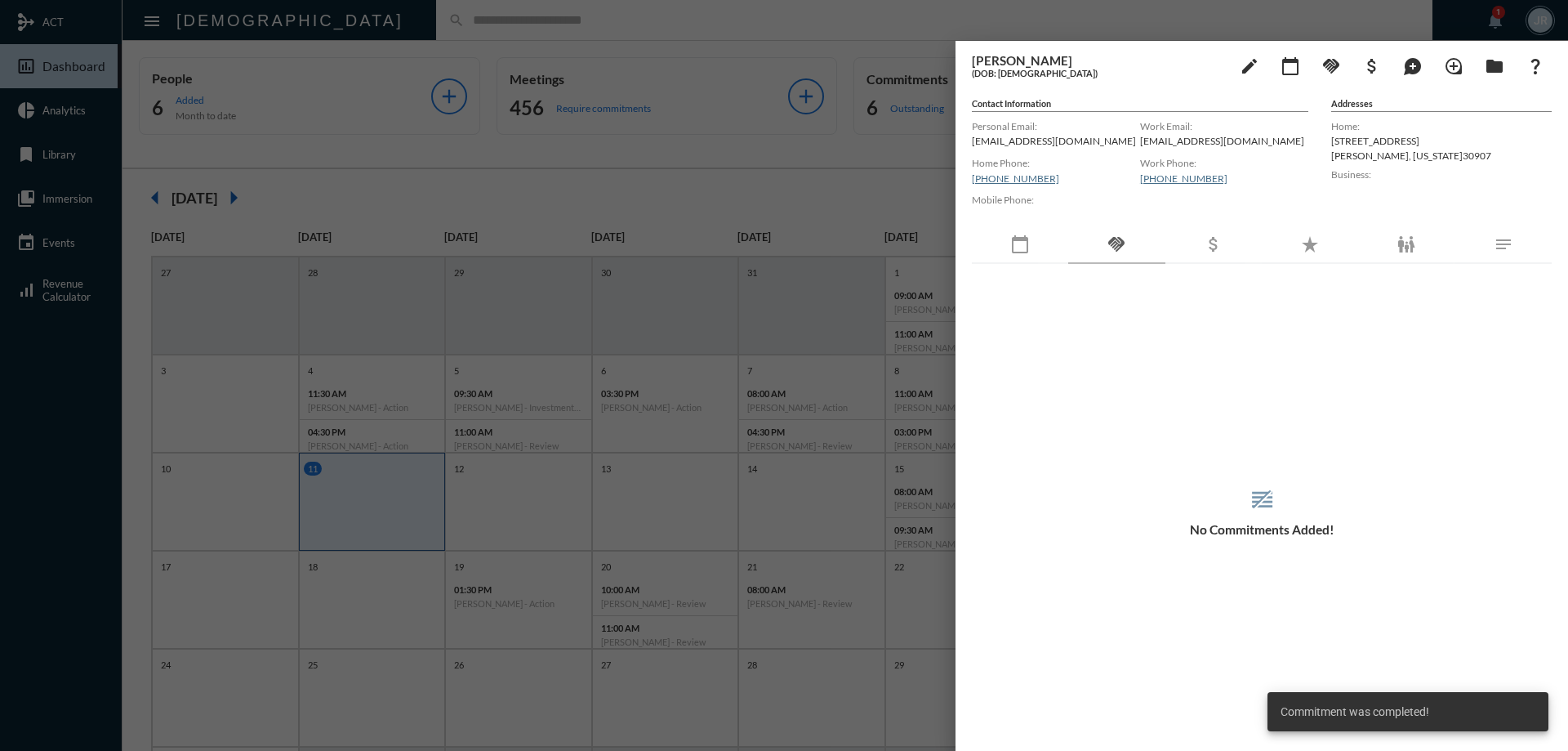
click at [1333, 78] on button "handshake" at bounding box center [1331, 65] width 32 height 32
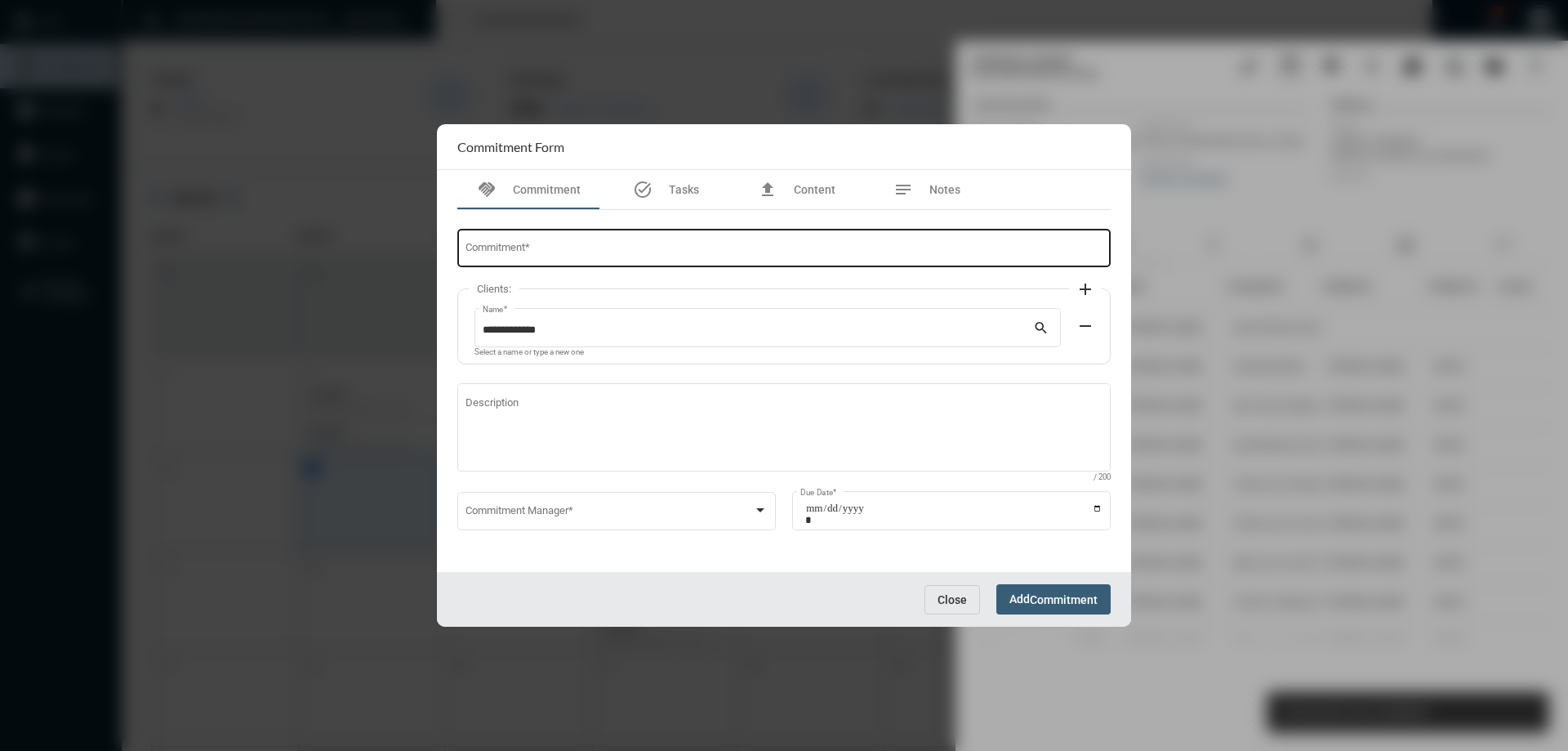
click at [590, 247] on input "Commitment *" at bounding box center [784, 250] width 638 height 12
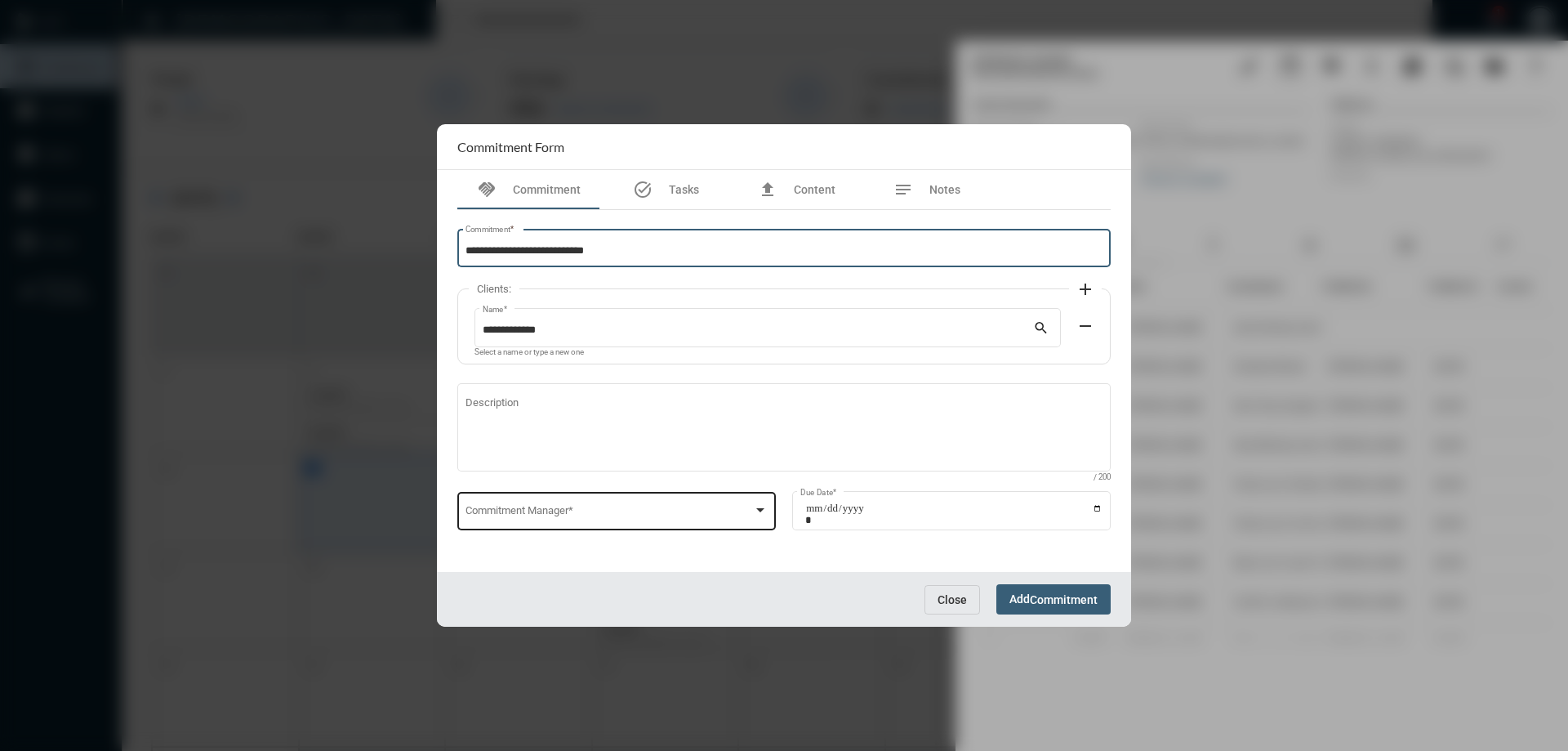
type input "**********"
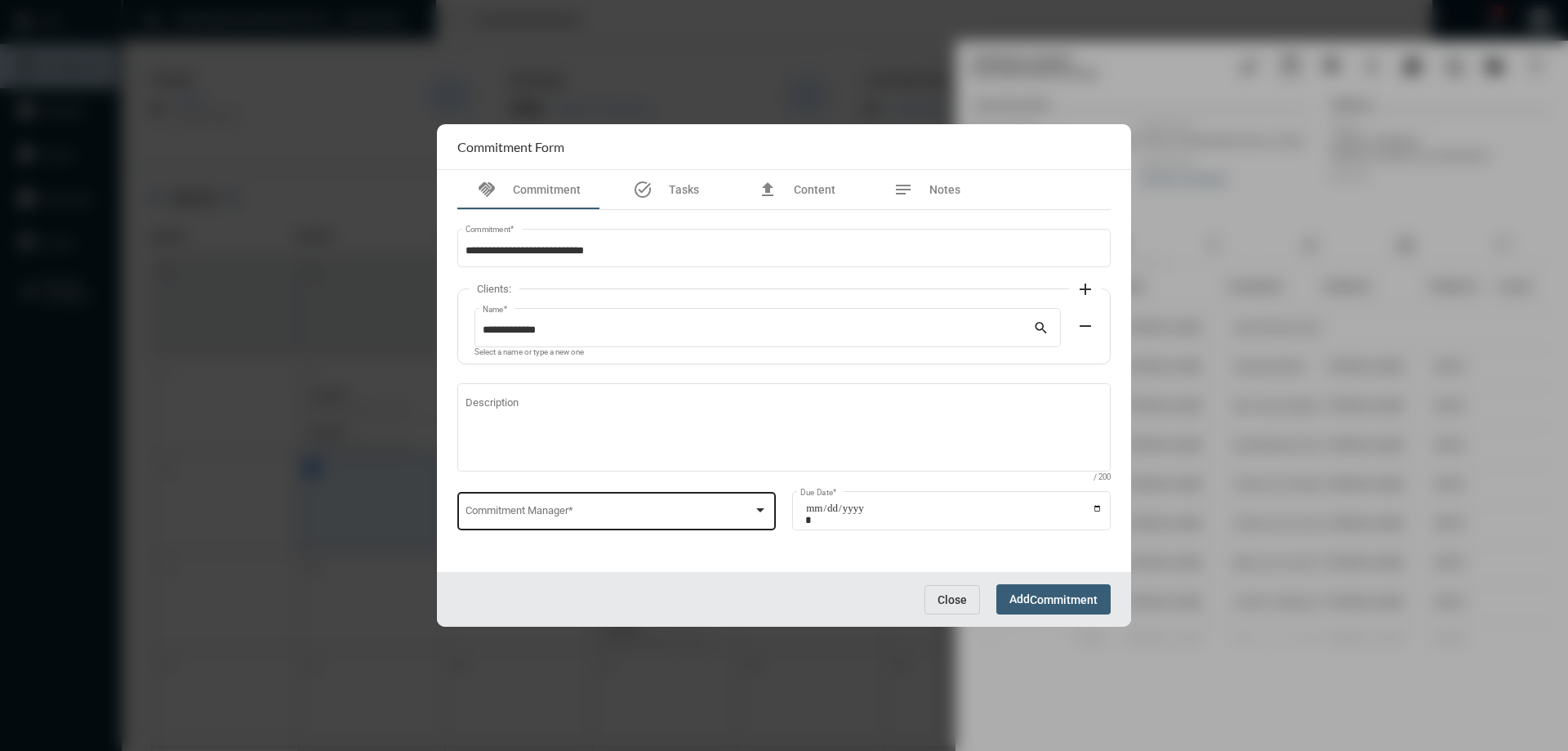
click at [516, 491] on div "Commitment Manager *" at bounding box center [617, 509] width 303 height 42
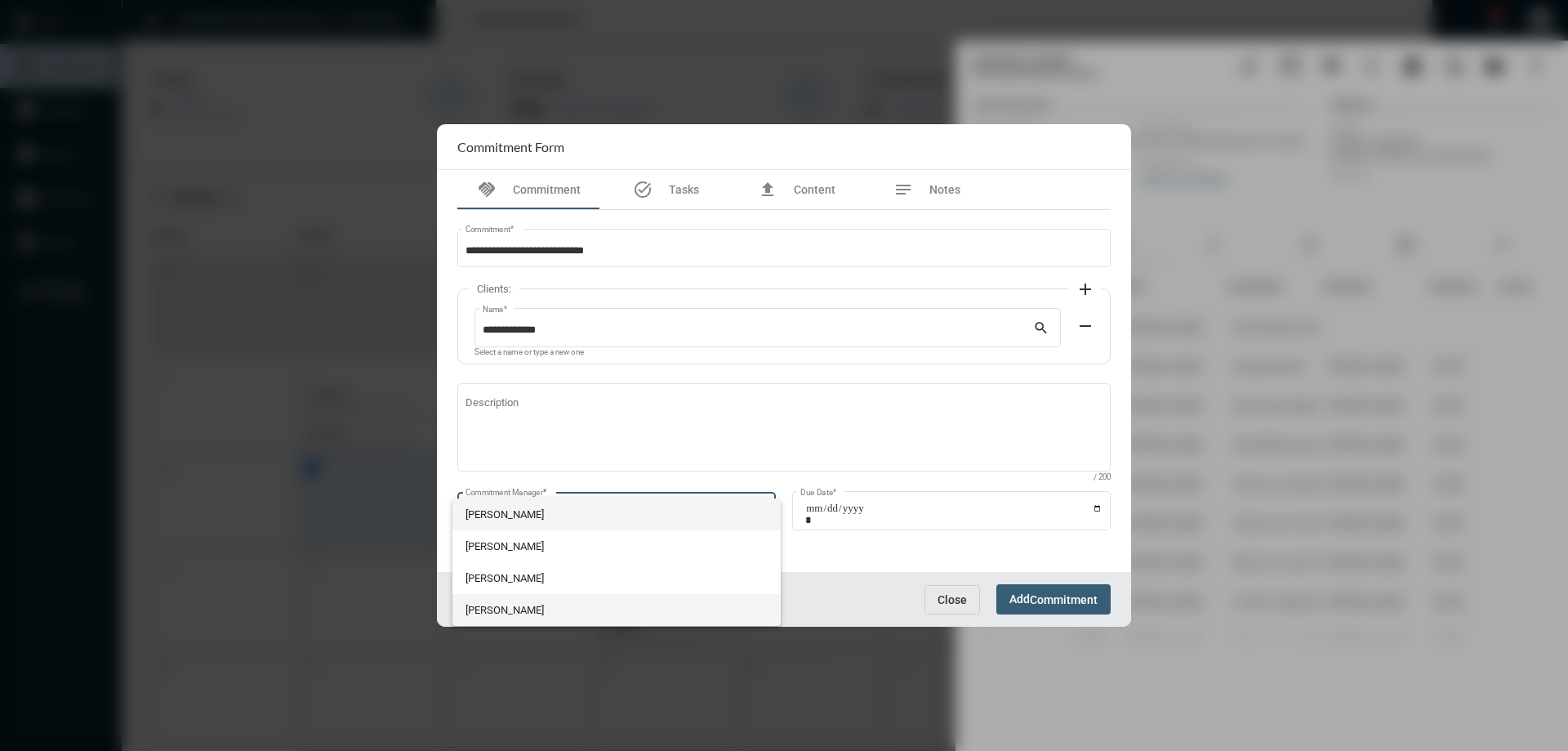
click at [496, 602] on span "[PERSON_NAME]" at bounding box center [617, 610] width 303 height 31
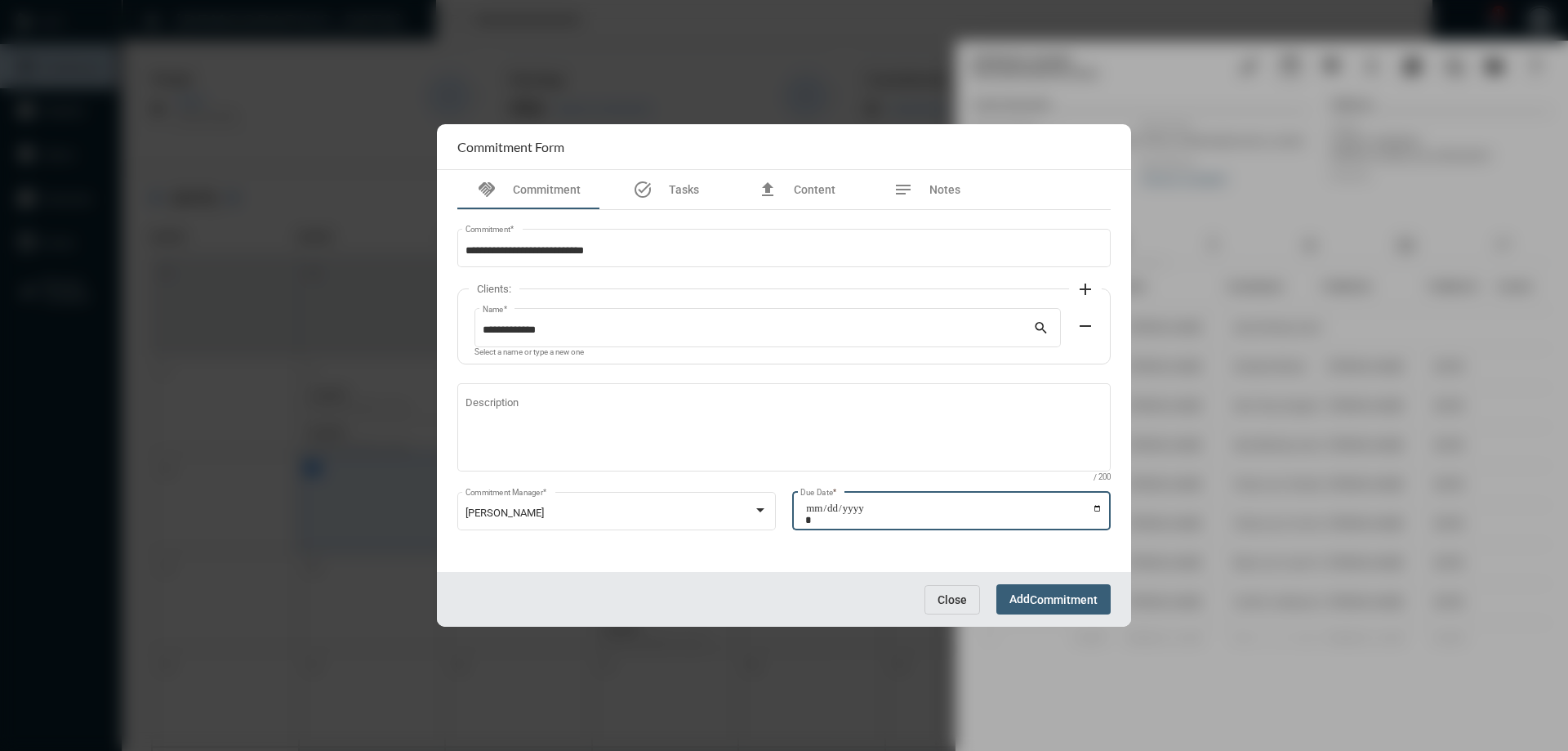
click at [1096, 506] on input "Due Date *" at bounding box center [954, 514] width 297 height 23
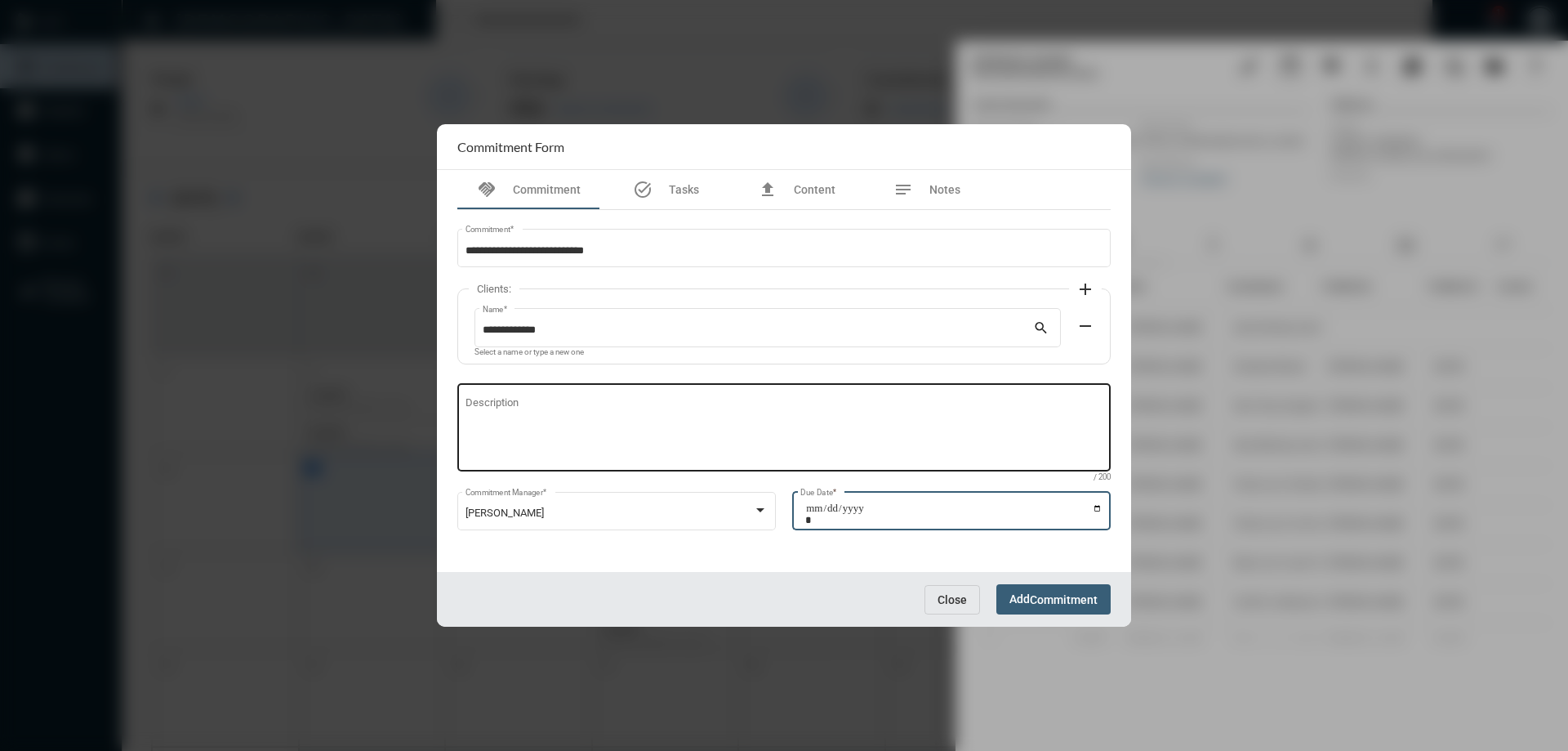
type input "**********"
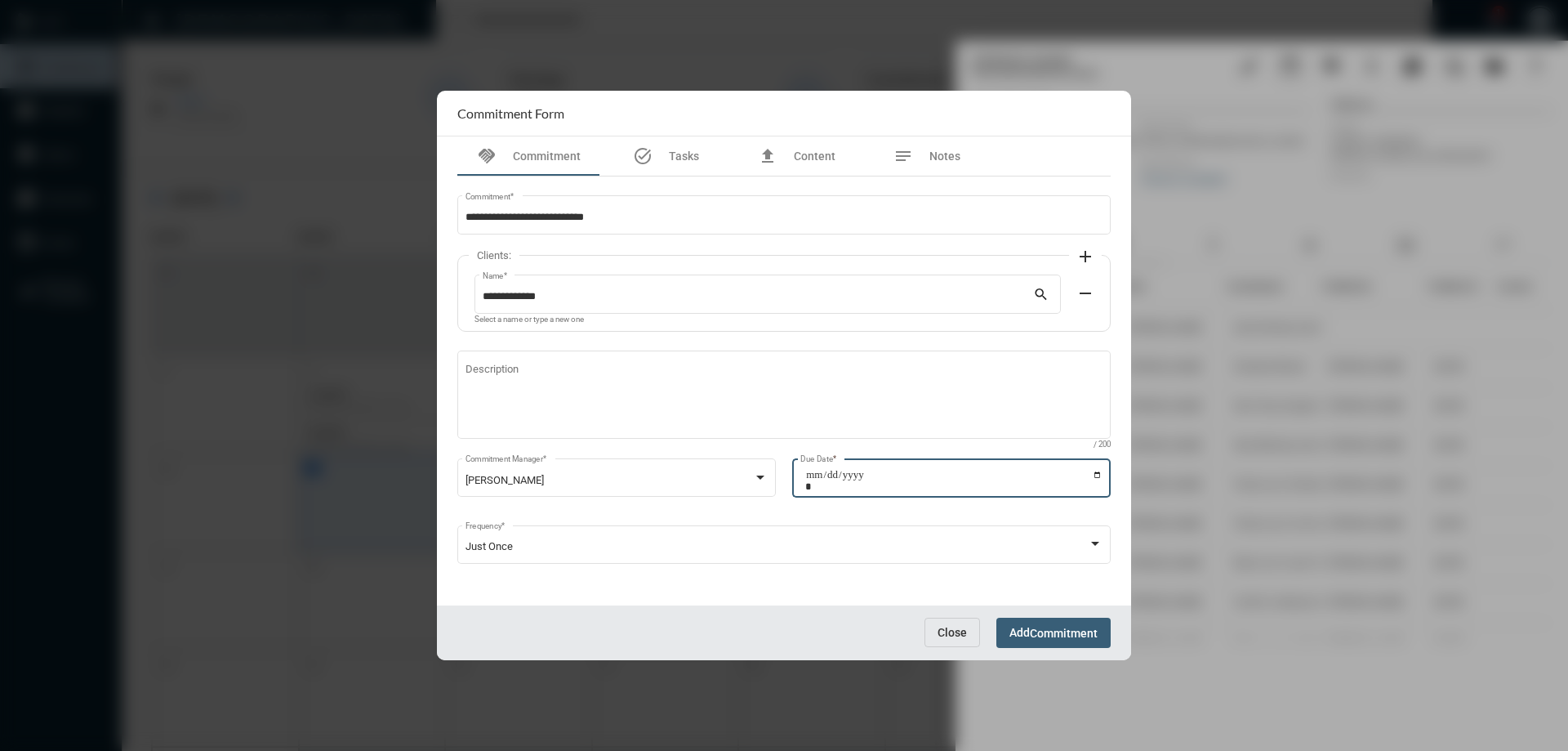
click at [1073, 624] on button "Add Commitment" at bounding box center [1054, 632] width 115 height 30
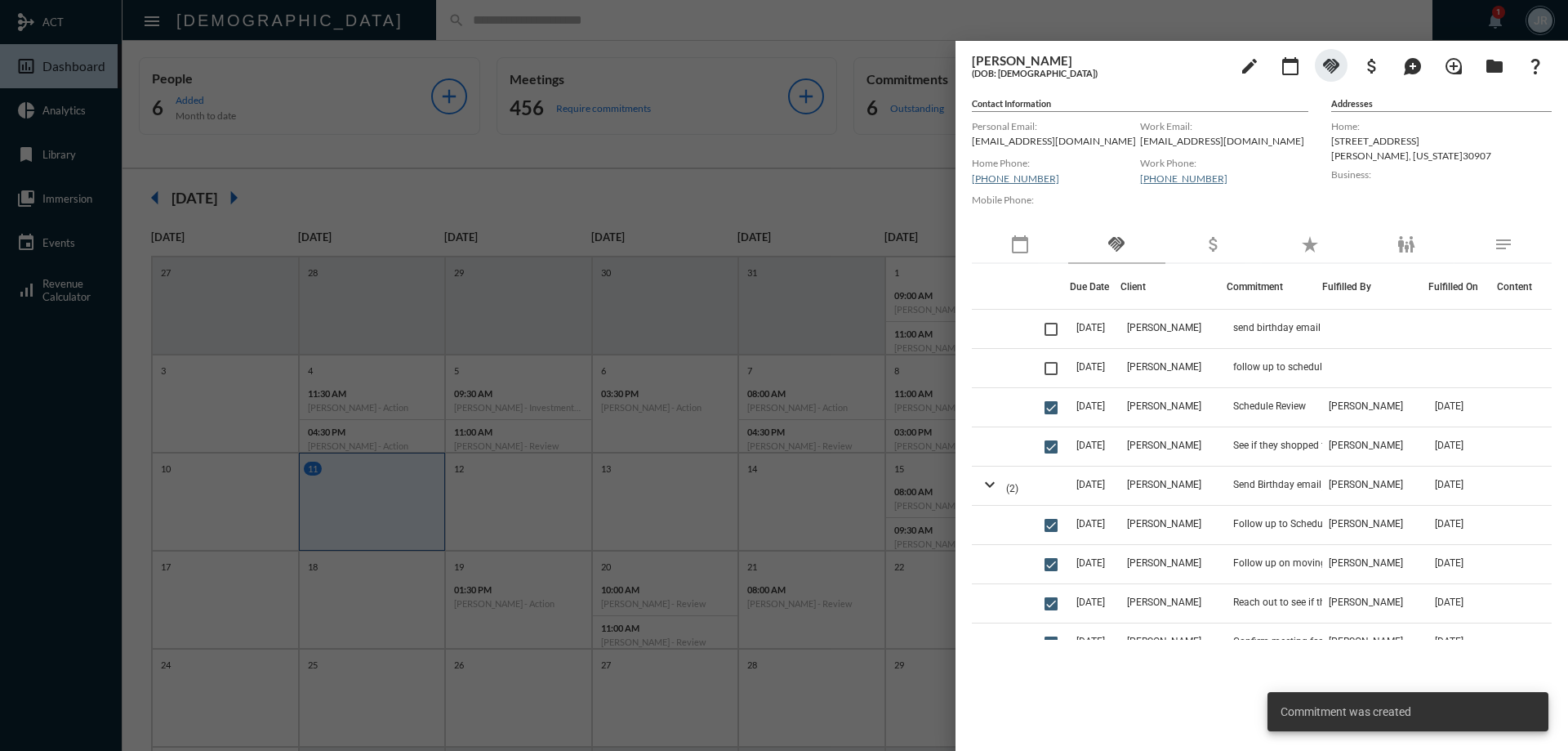
click at [342, 18] on div at bounding box center [784, 375] width 1568 height 751
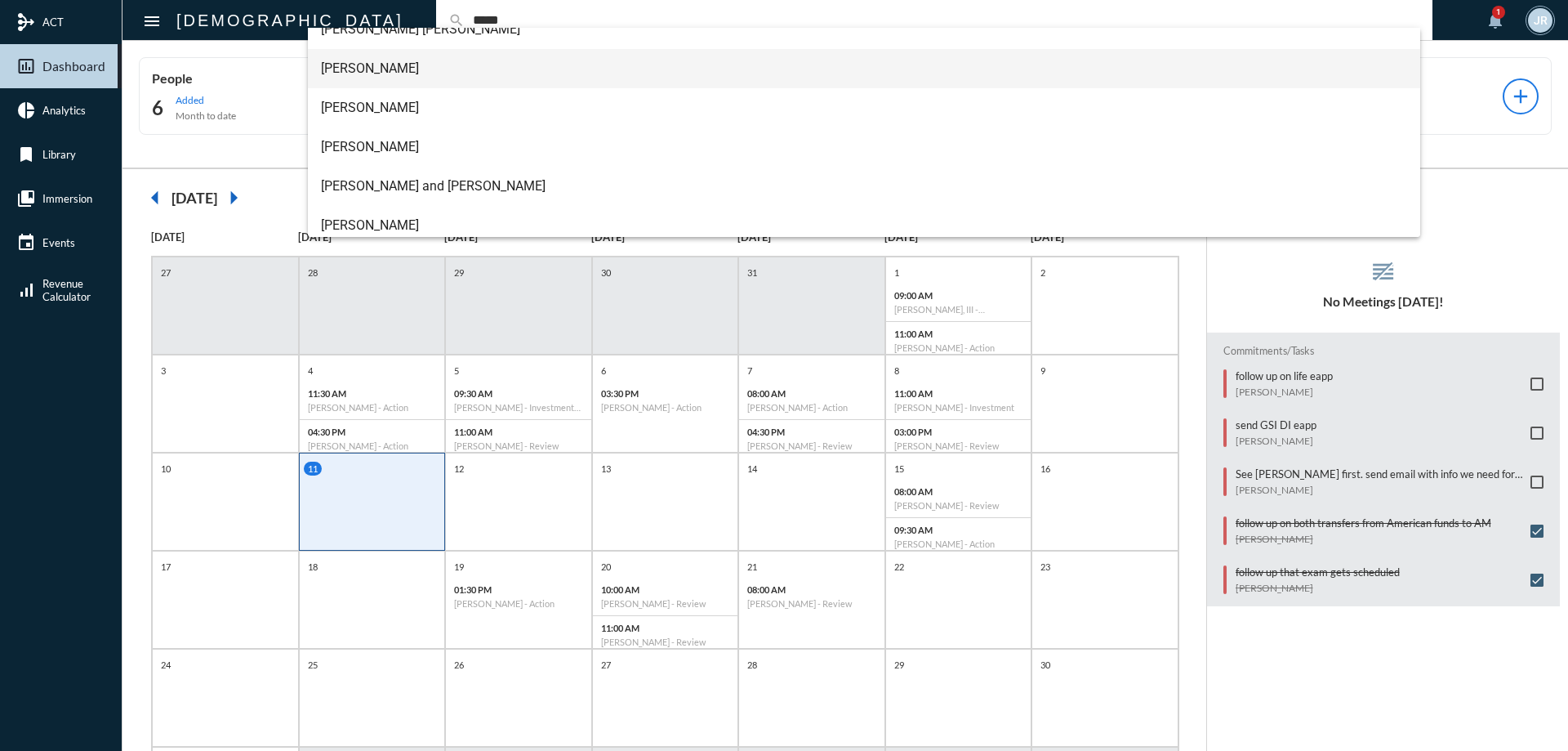
scroll to position [144, 0]
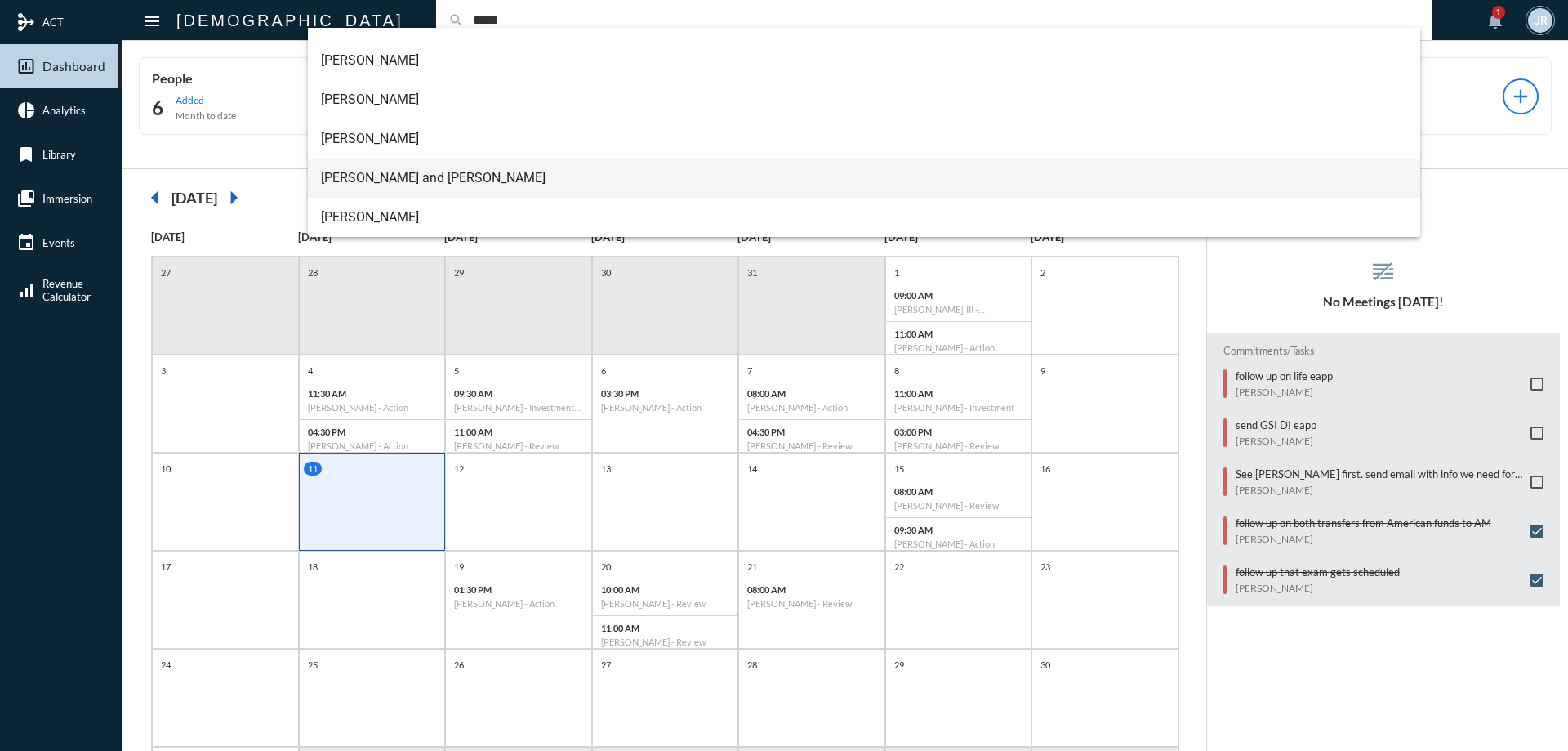
type input "*****"
click at [412, 178] on span "[PERSON_NAME] and [PERSON_NAME]" at bounding box center [863, 178] width 1087 height 39
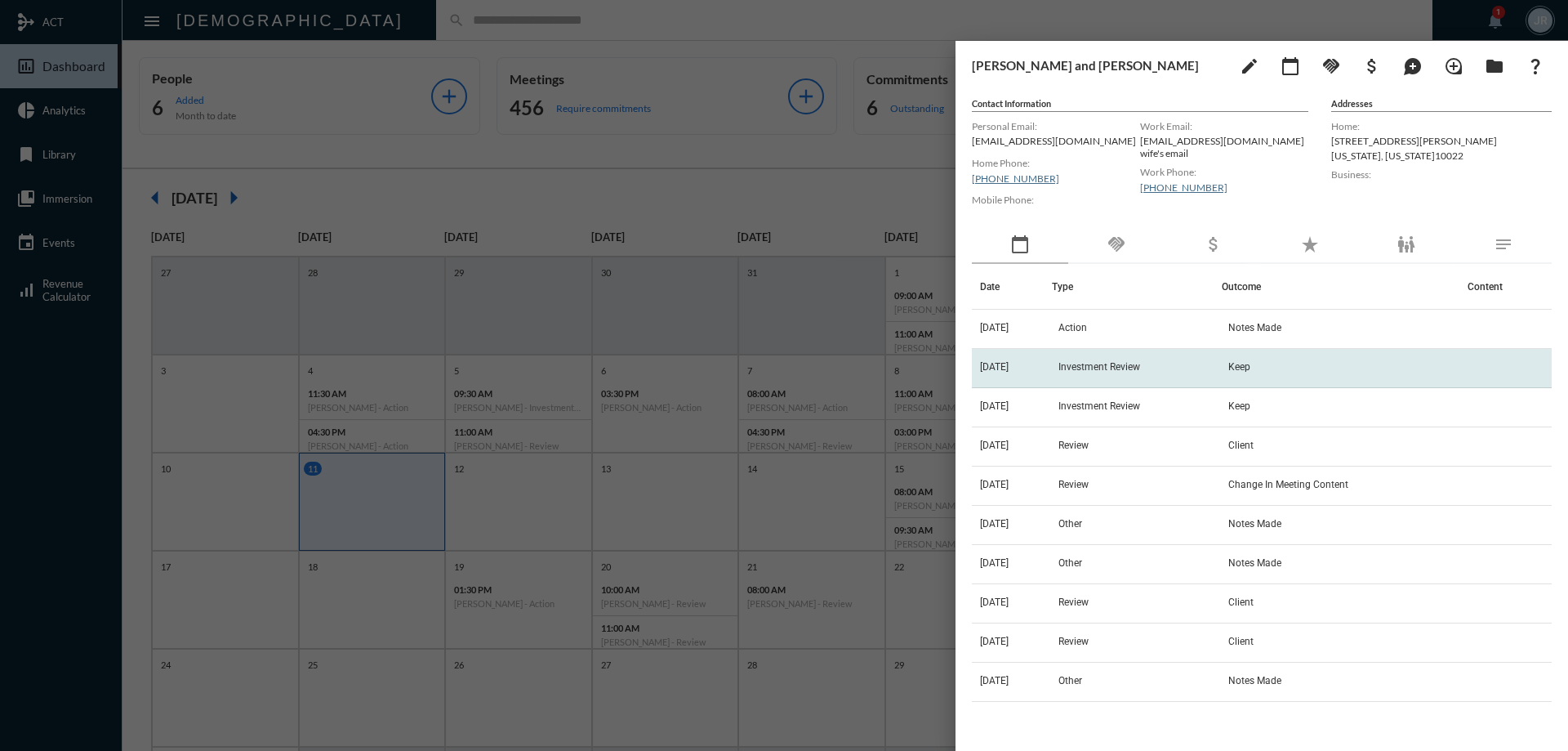
click at [1091, 364] on span "Investment Review" at bounding box center [1099, 367] width 81 height 11
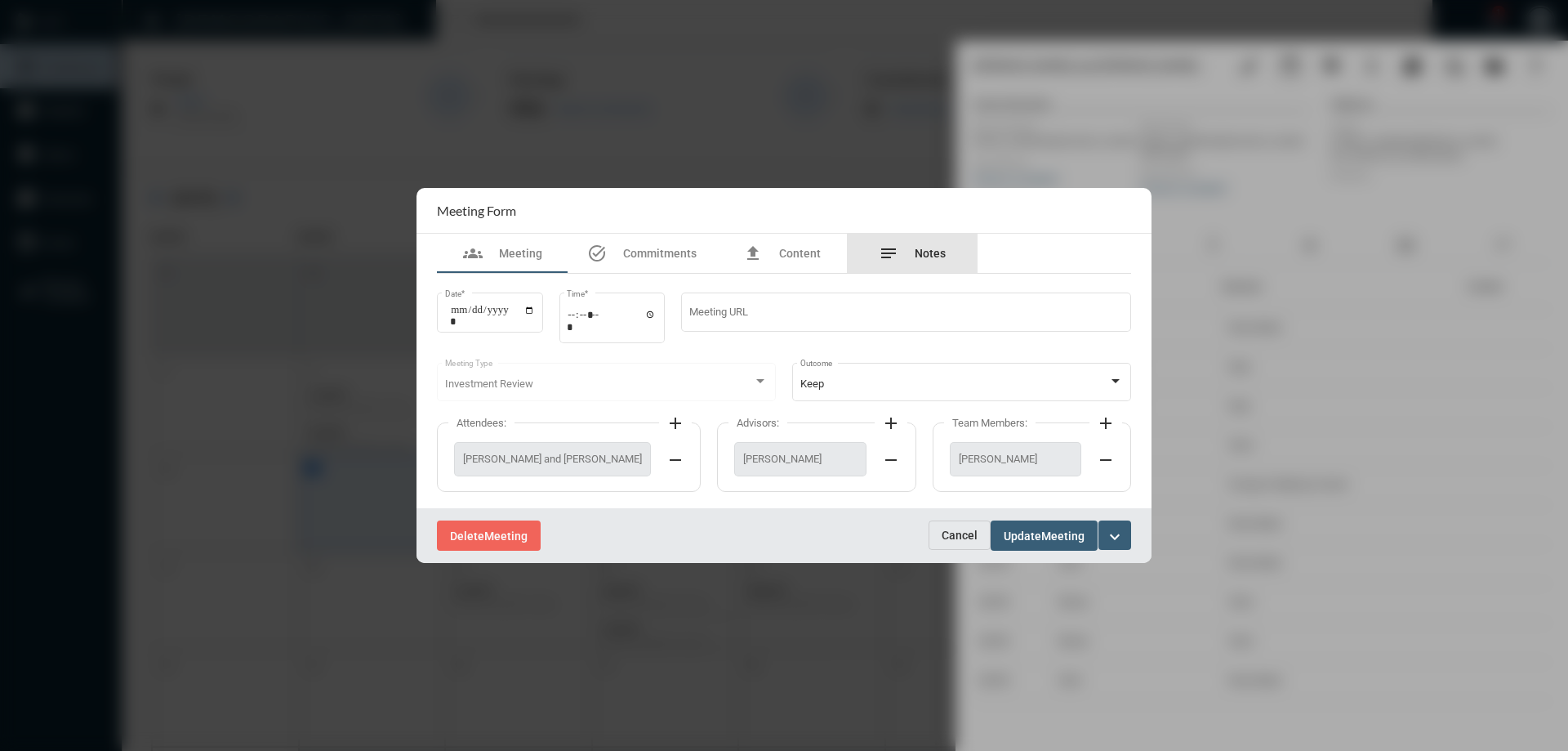
click at [919, 242] on div "notes Notes" at bounding box center [911, 253] width 130 height 39
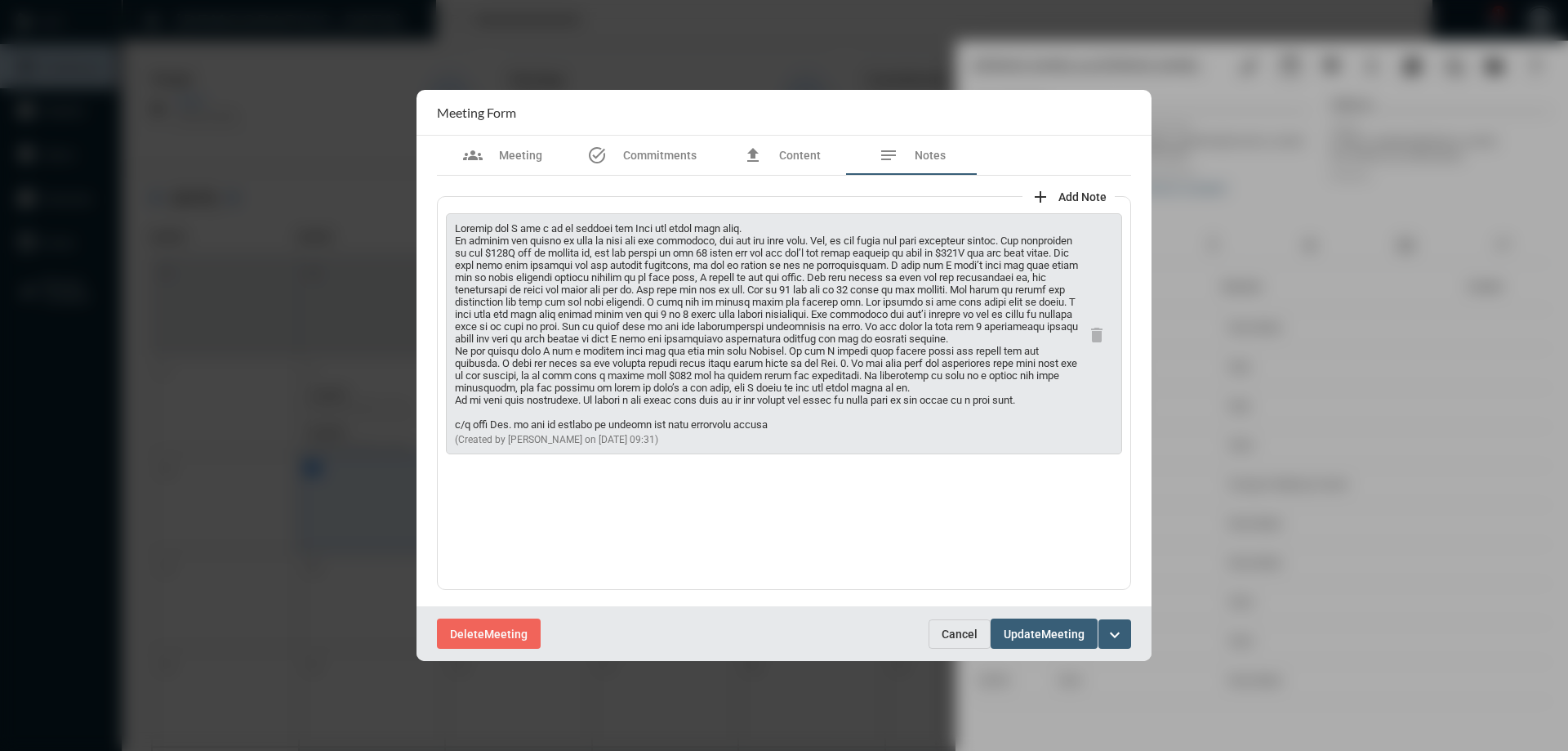
click at [955, 631] on span "Cancel" at bounding box center [959, 634] width 36 height 13
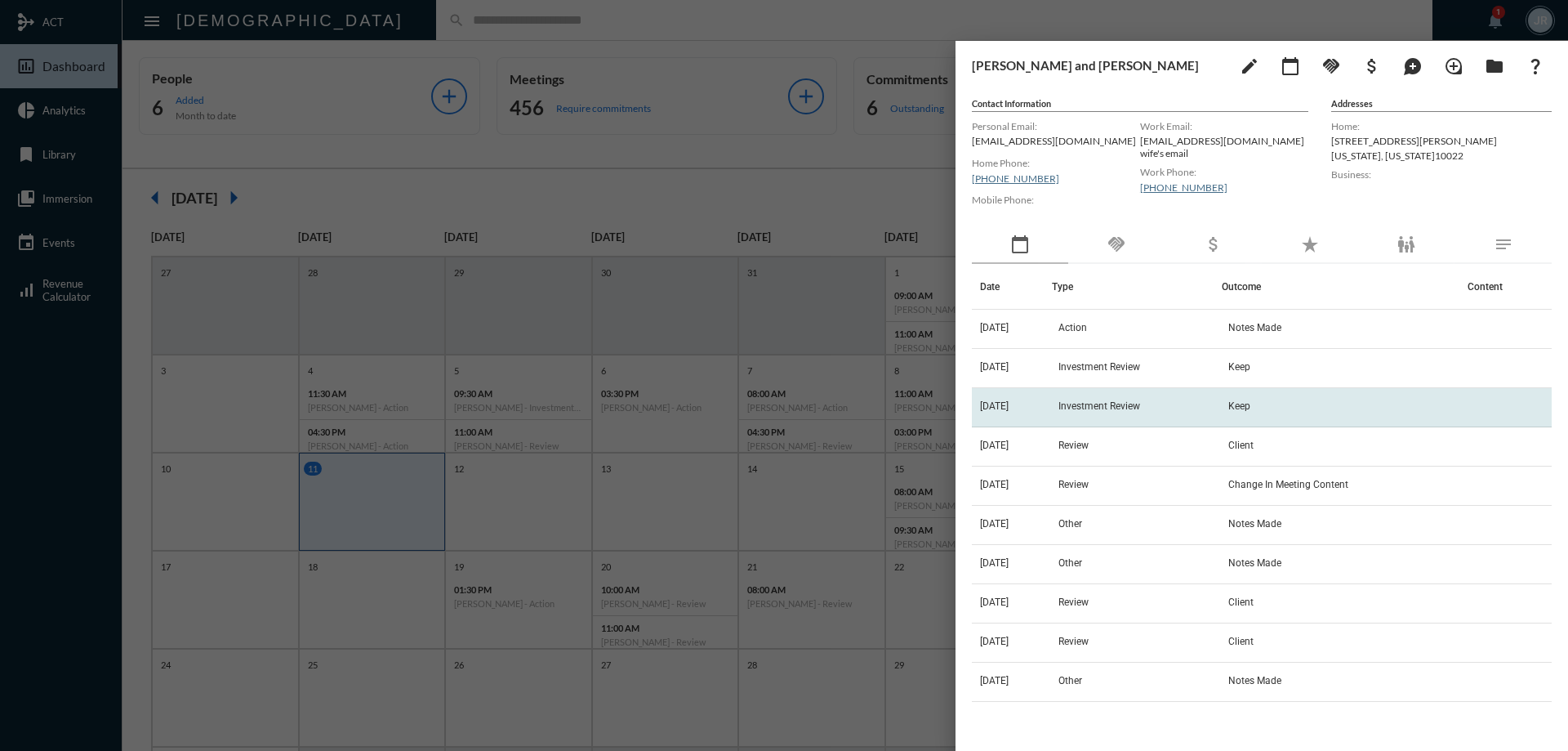
click at [1104, 409] on span "Investment Review" at bounding box center [1099, 406] width 81 height 11
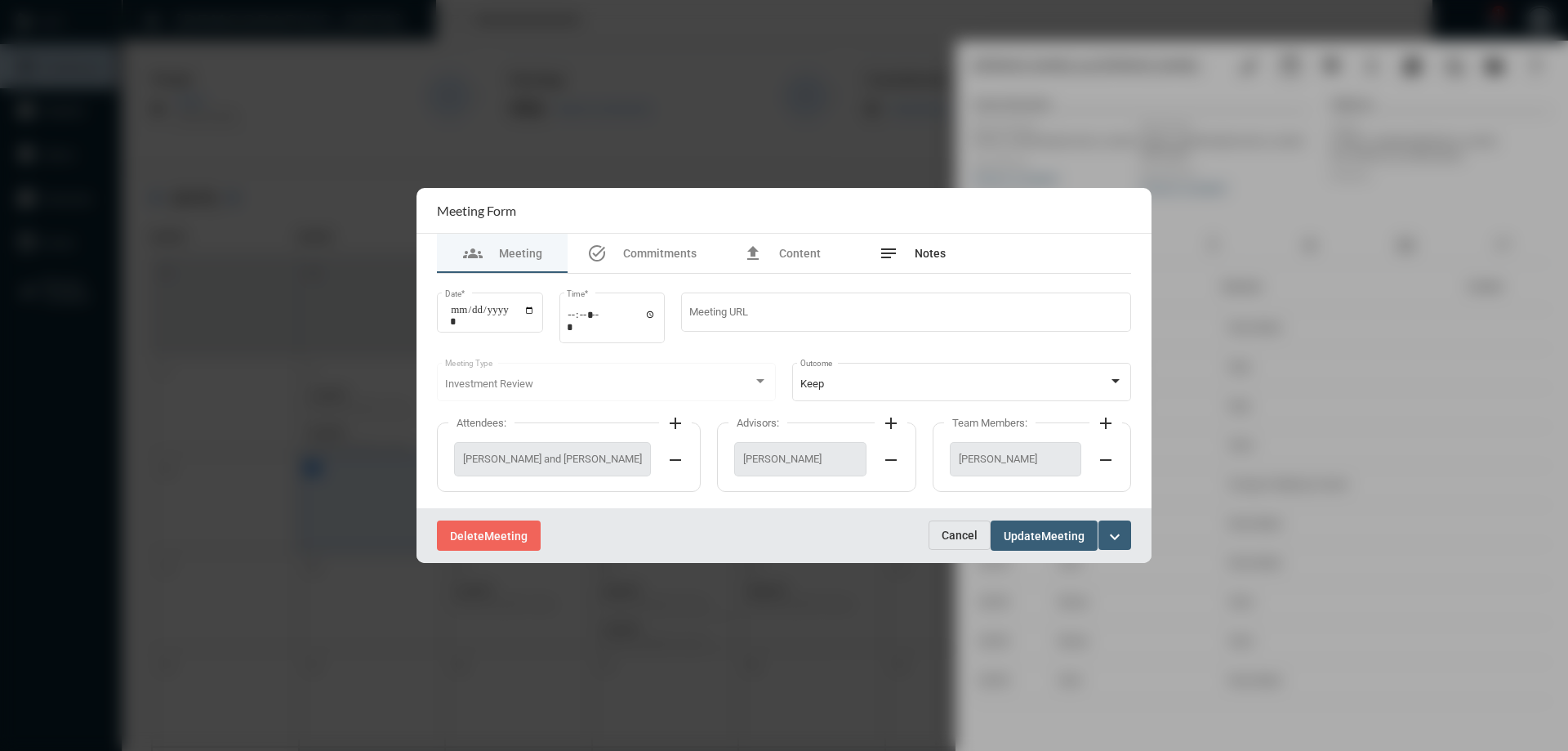
click at [907, 258] on div "notes Notes" at bounding box center [911, 252] width 67 height 19
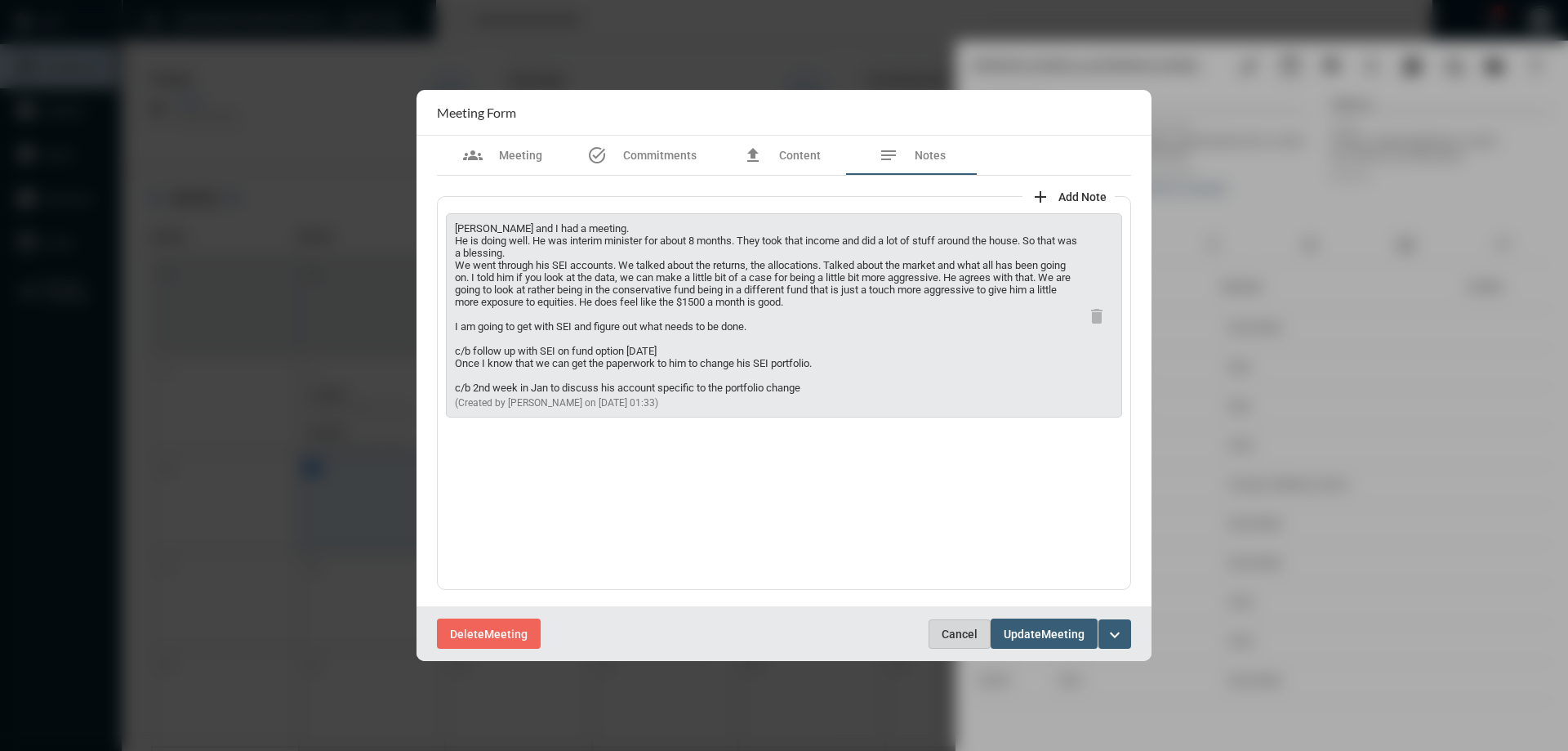
click at [948, 631] on span "Cancel" at bounding box center [959, 634] width 36 height 13
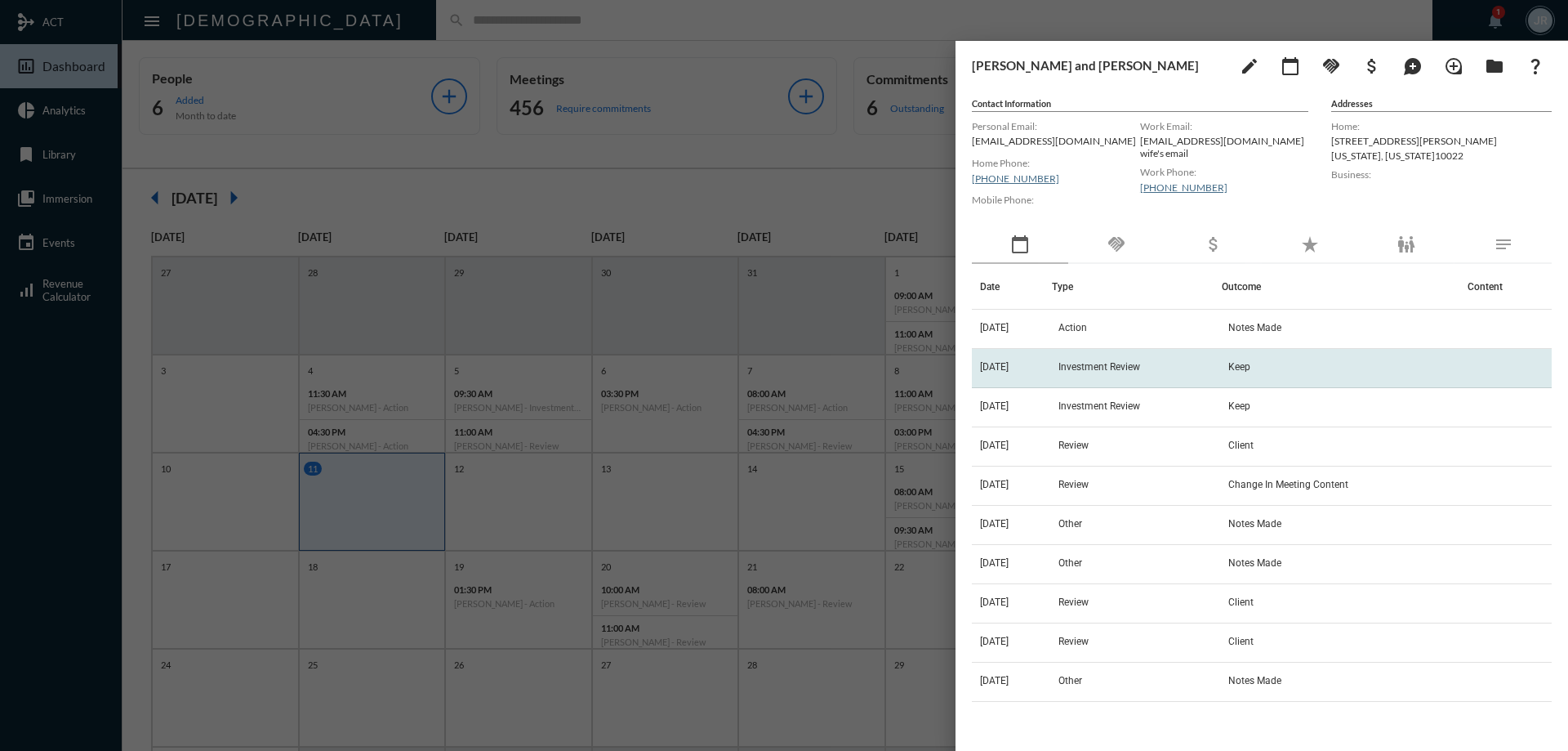
click at [1116, 366] on span "Investment Review" at bounding box center [1099, 367] width 81 height 11
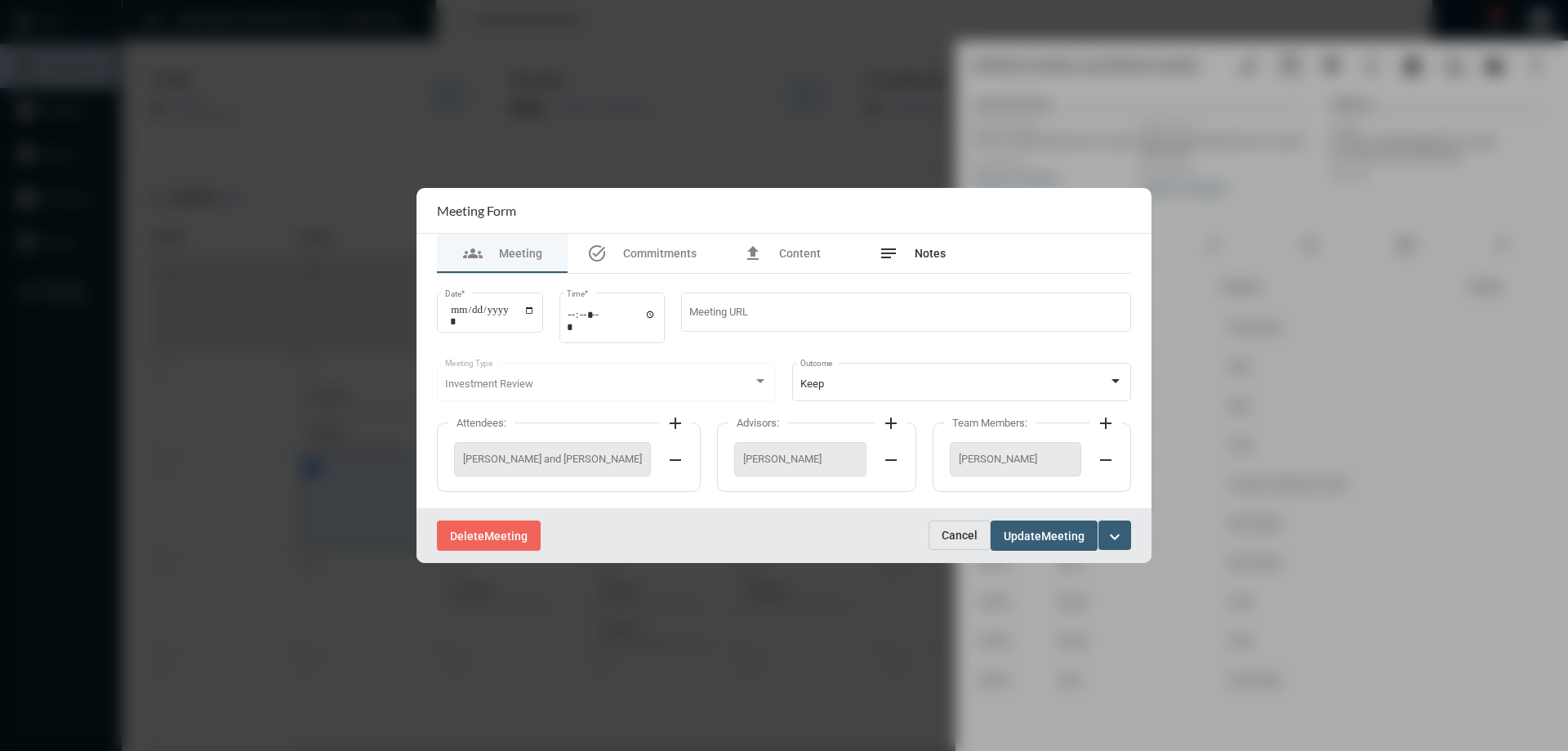
click at [899, 256] on div "notes Notes" at bounding box center [911, 252] width 67 height 19
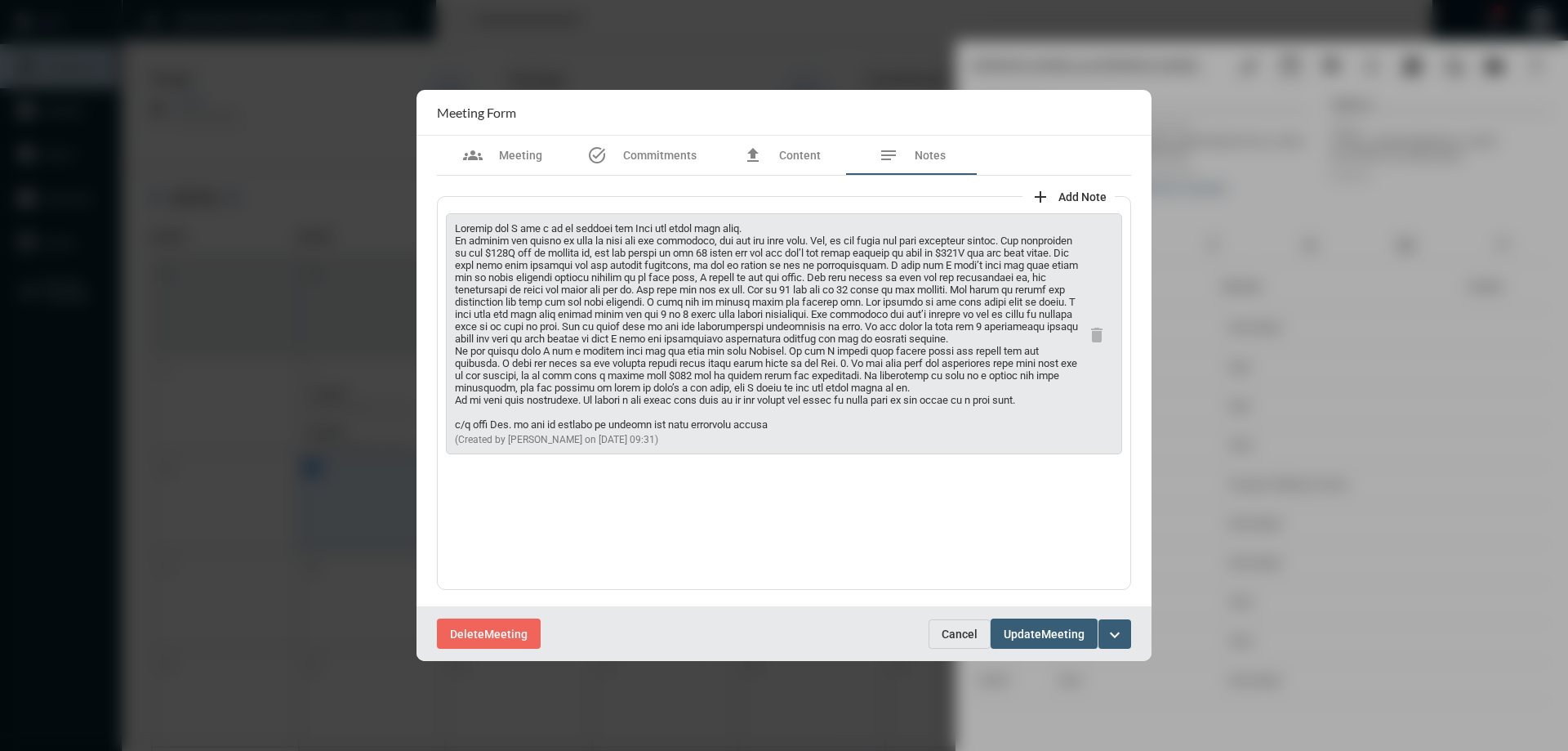
click at [955, 632] on span "Cancel" at bounding box center [959, 634] width 36 height 13
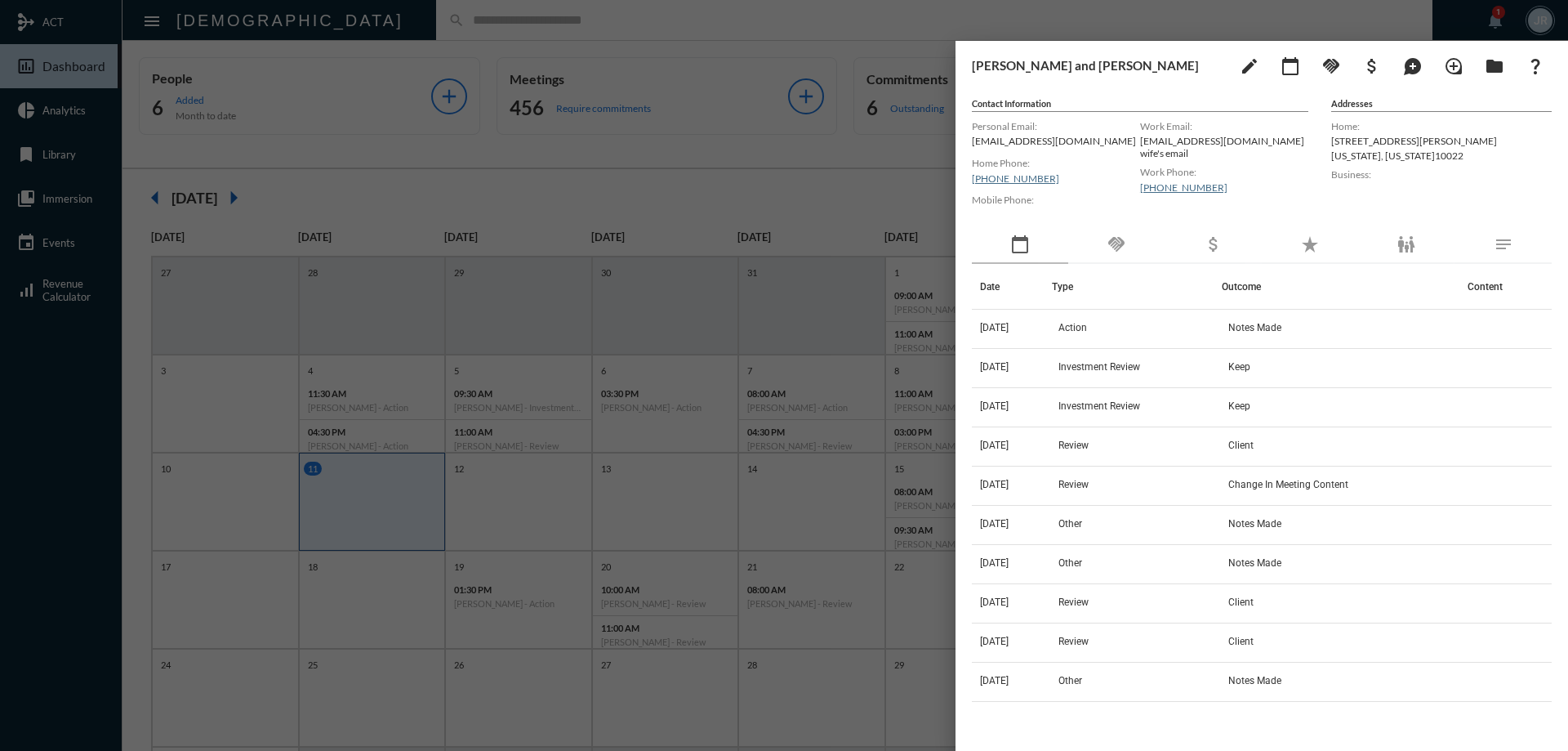
click at [1128, 243] on div "handshake" at bounding box center [1116, 245] width 96 height 38
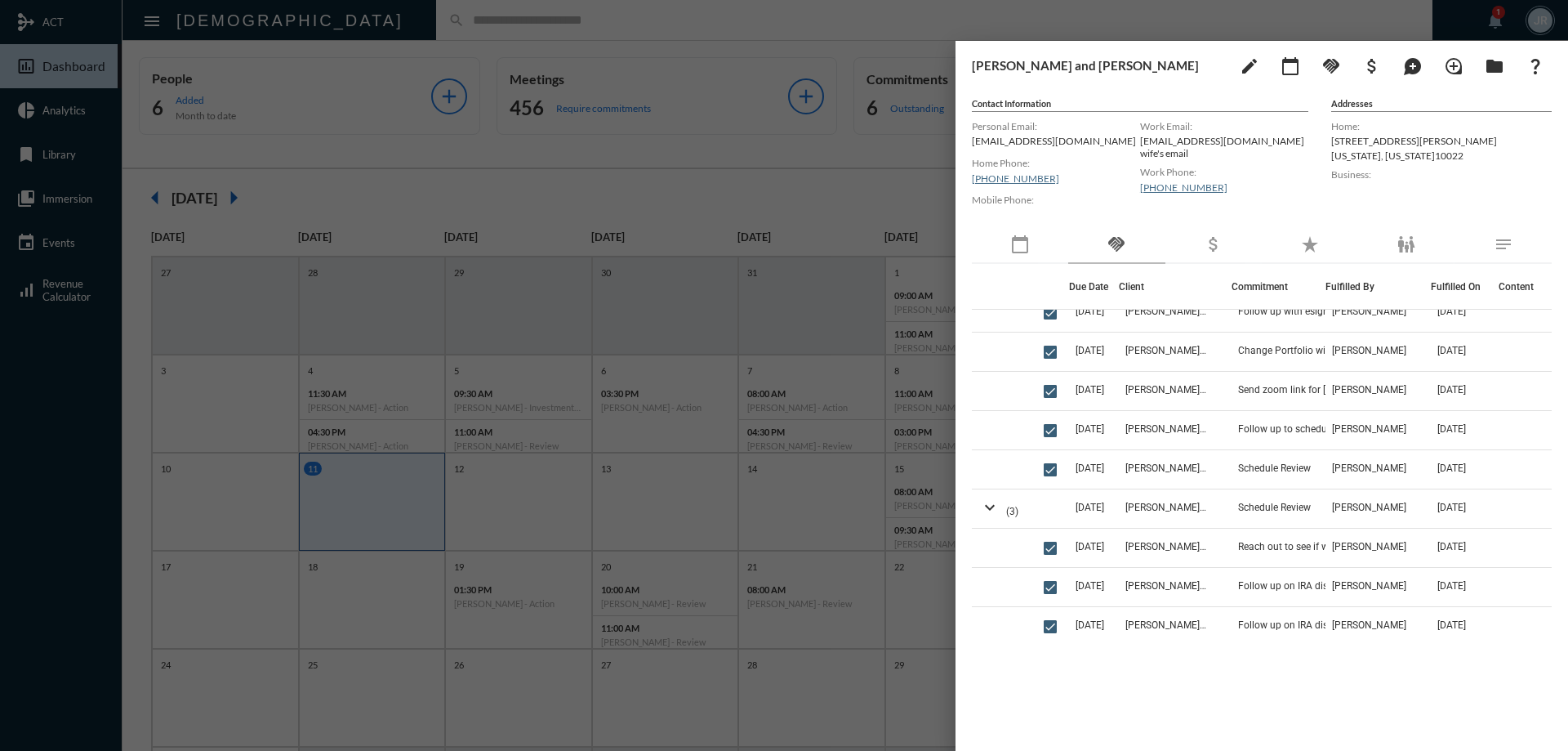
scroll to position [0, 0]
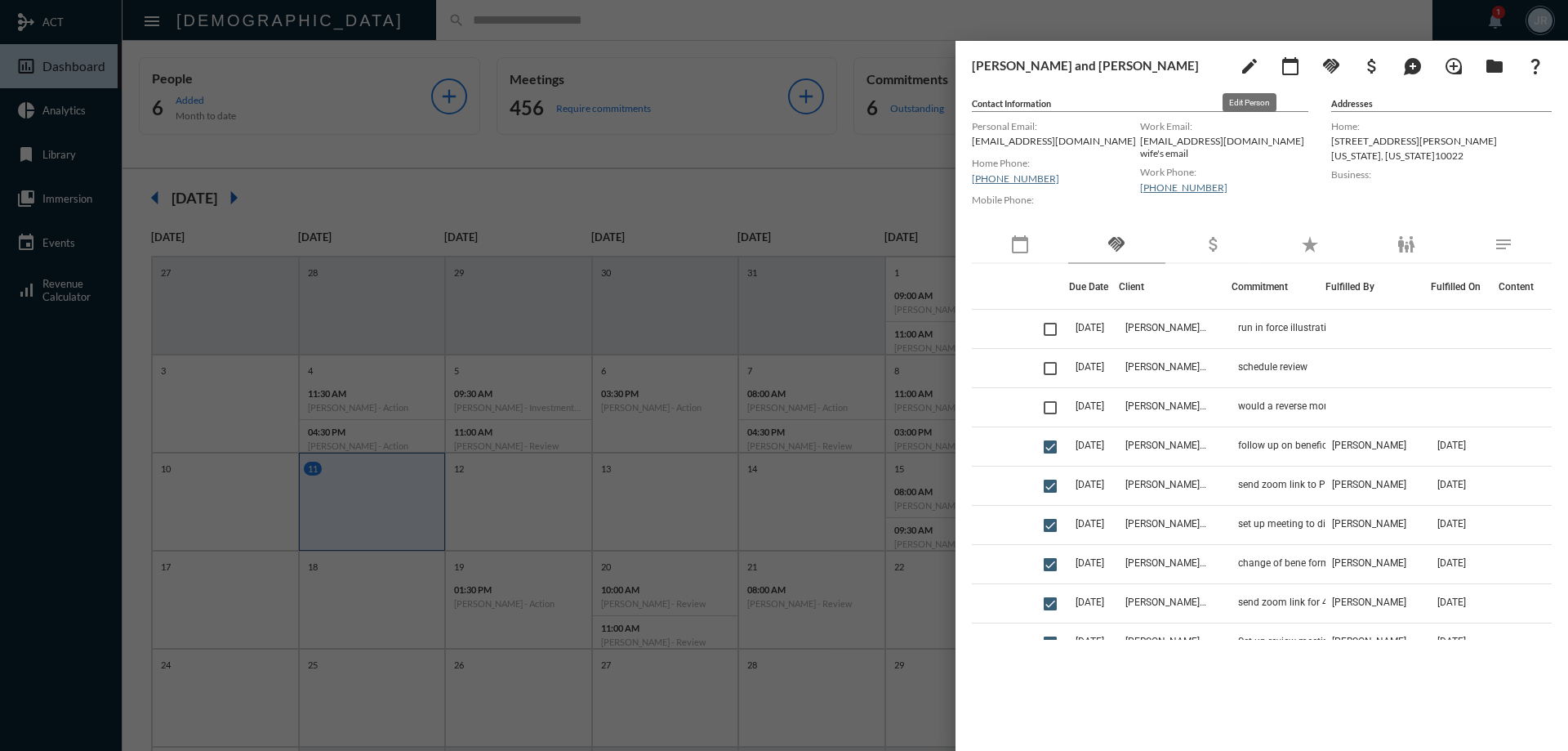
click at [1257, 68] on mat-icon "edit" at bounding box center [1248, 66] width 19 height 19
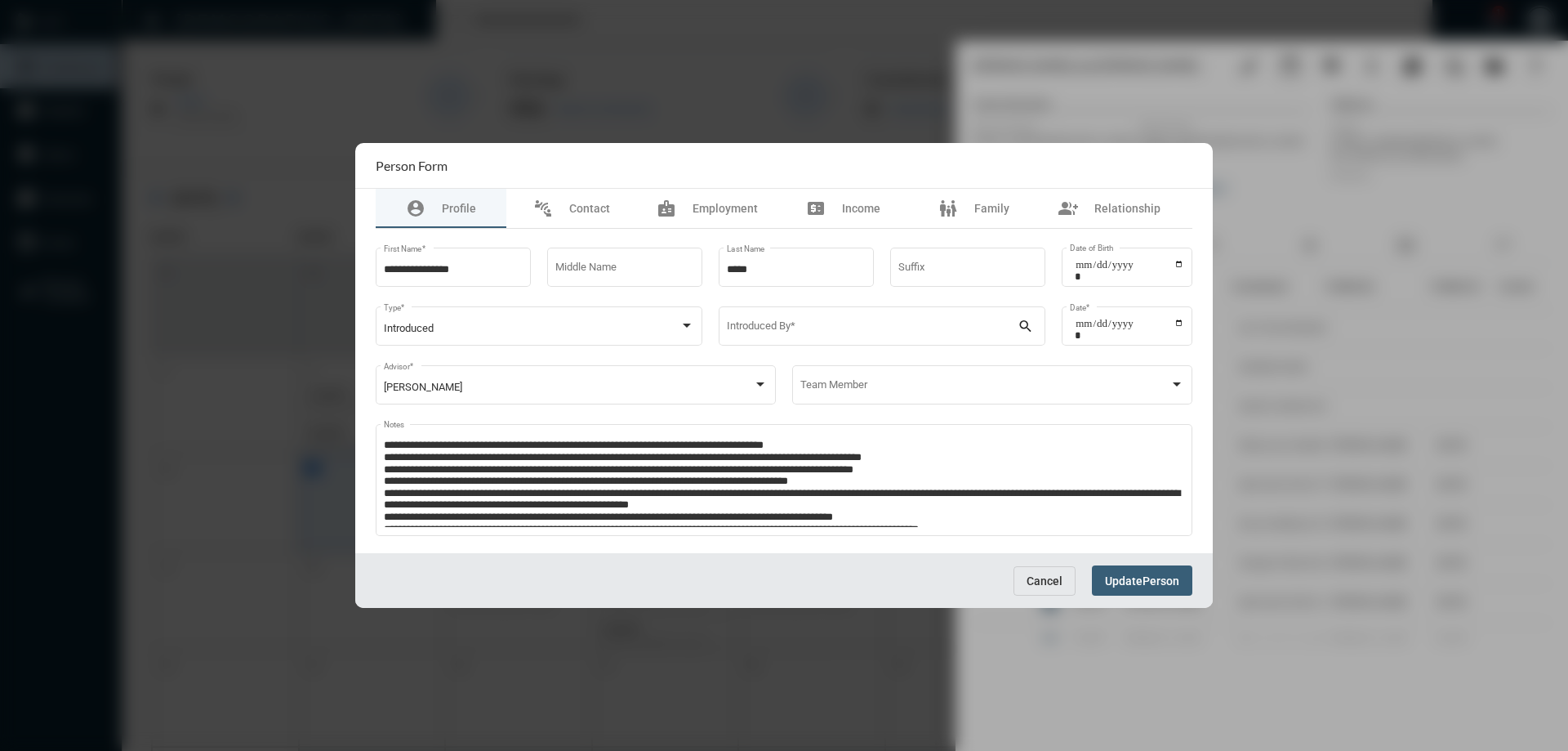
click at [1036, 575] on span "Cancel" at bounding box center [1043, 581] width 36 height 13
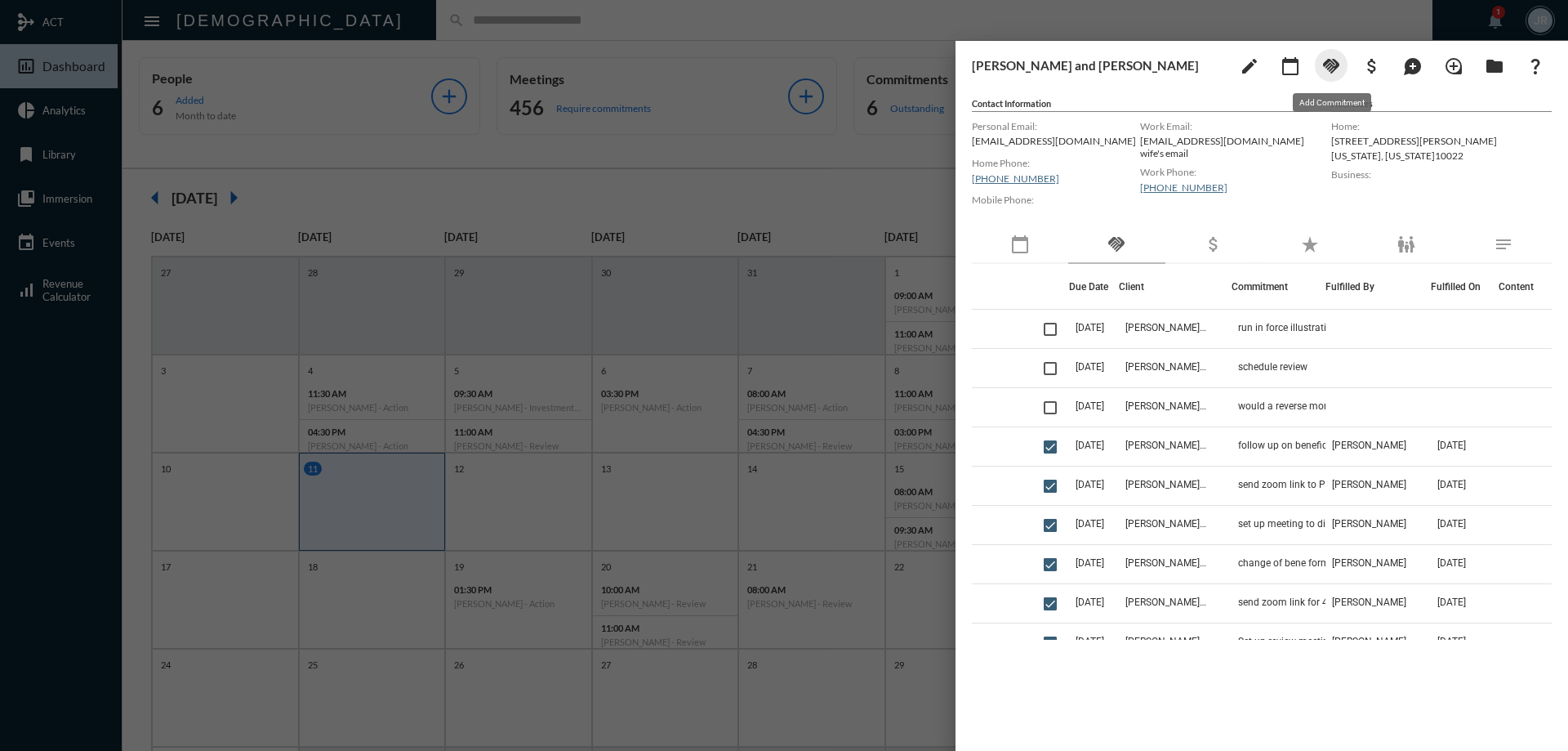
click at [1329, 64] on mat-icon "handshake" at bounding box center [1331, 66] width 19 height 19
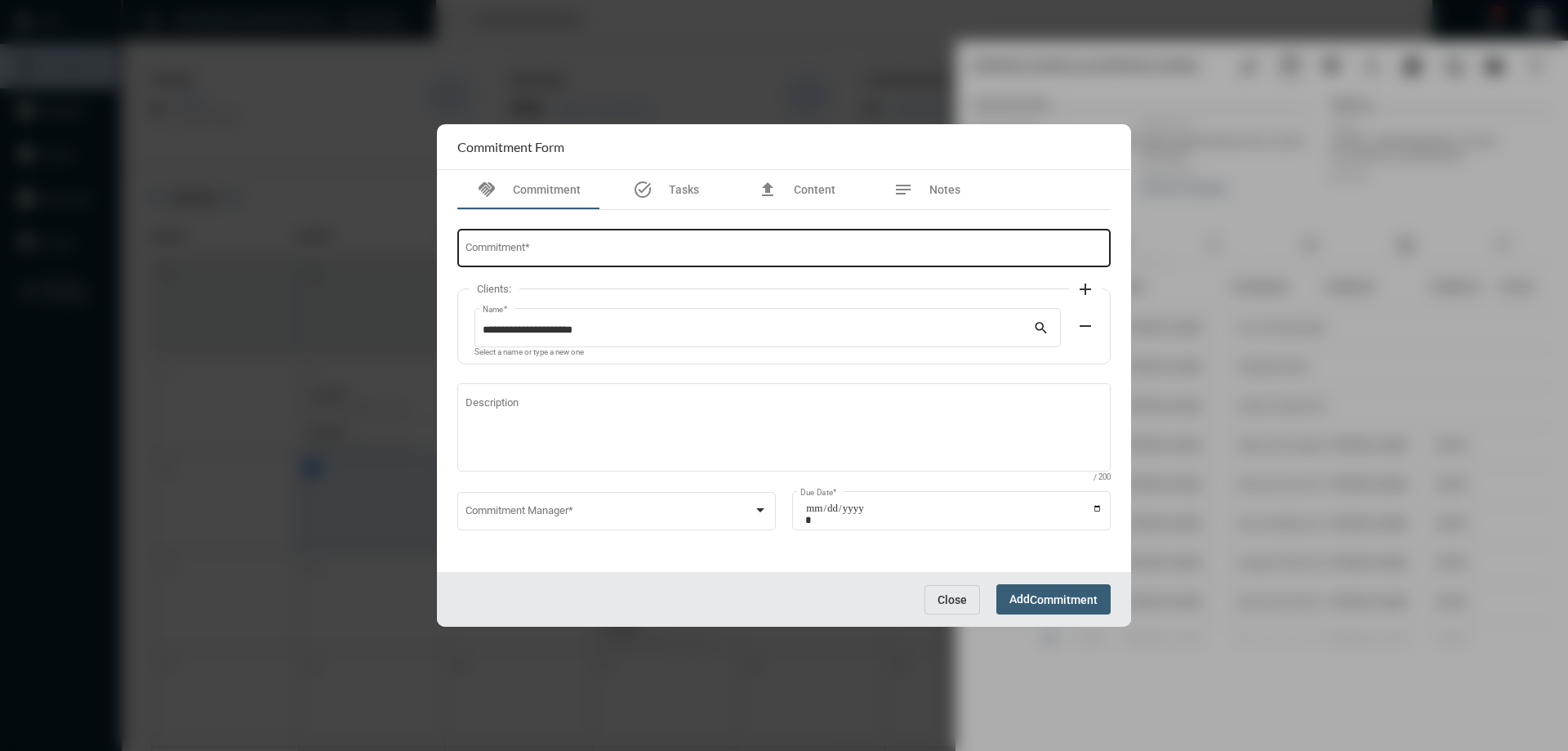
click at [683, 236] on div "Commitment *" at bounding box center [784, 247] width 638 height 42
type input "**********"
click at [579, 507] on span at bounding box center [609, 513] width 288 height 12
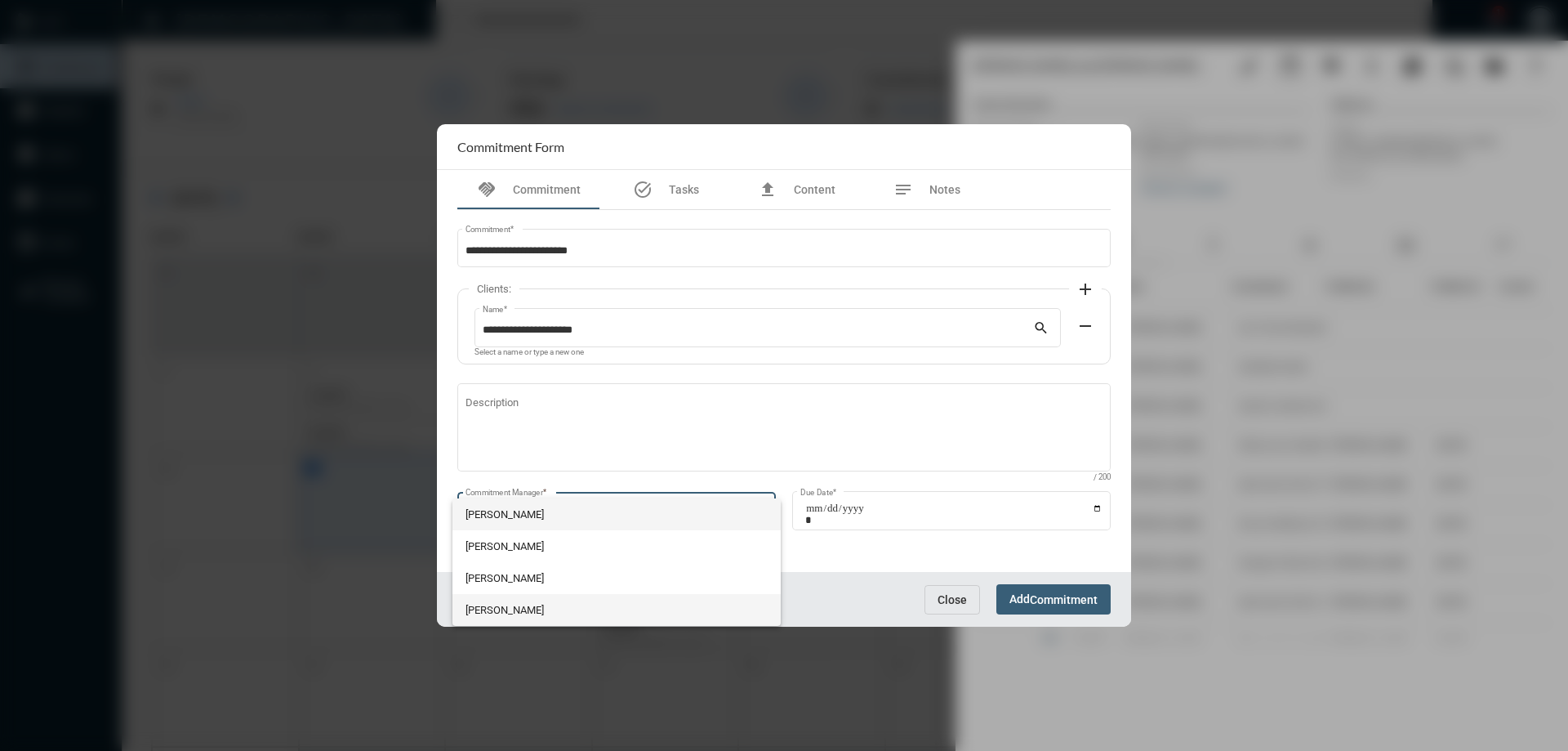
click at [511, 618] on span "[PERSON_NAME]" at bounding box center [617, 610] width 303 height 31
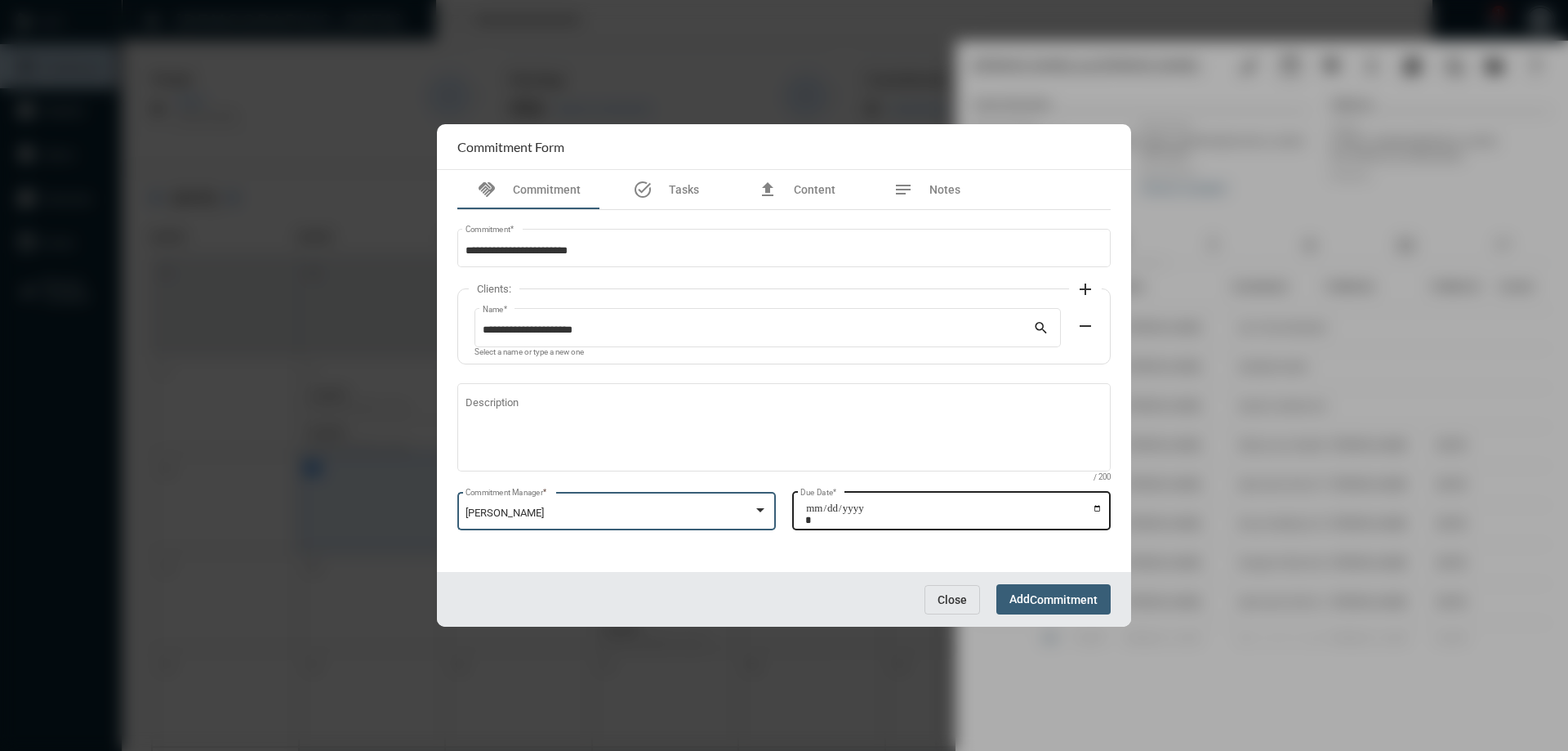
click at [1100, 507] on input "Due Date *" at bounding box center [954, 514] width 297 height 23
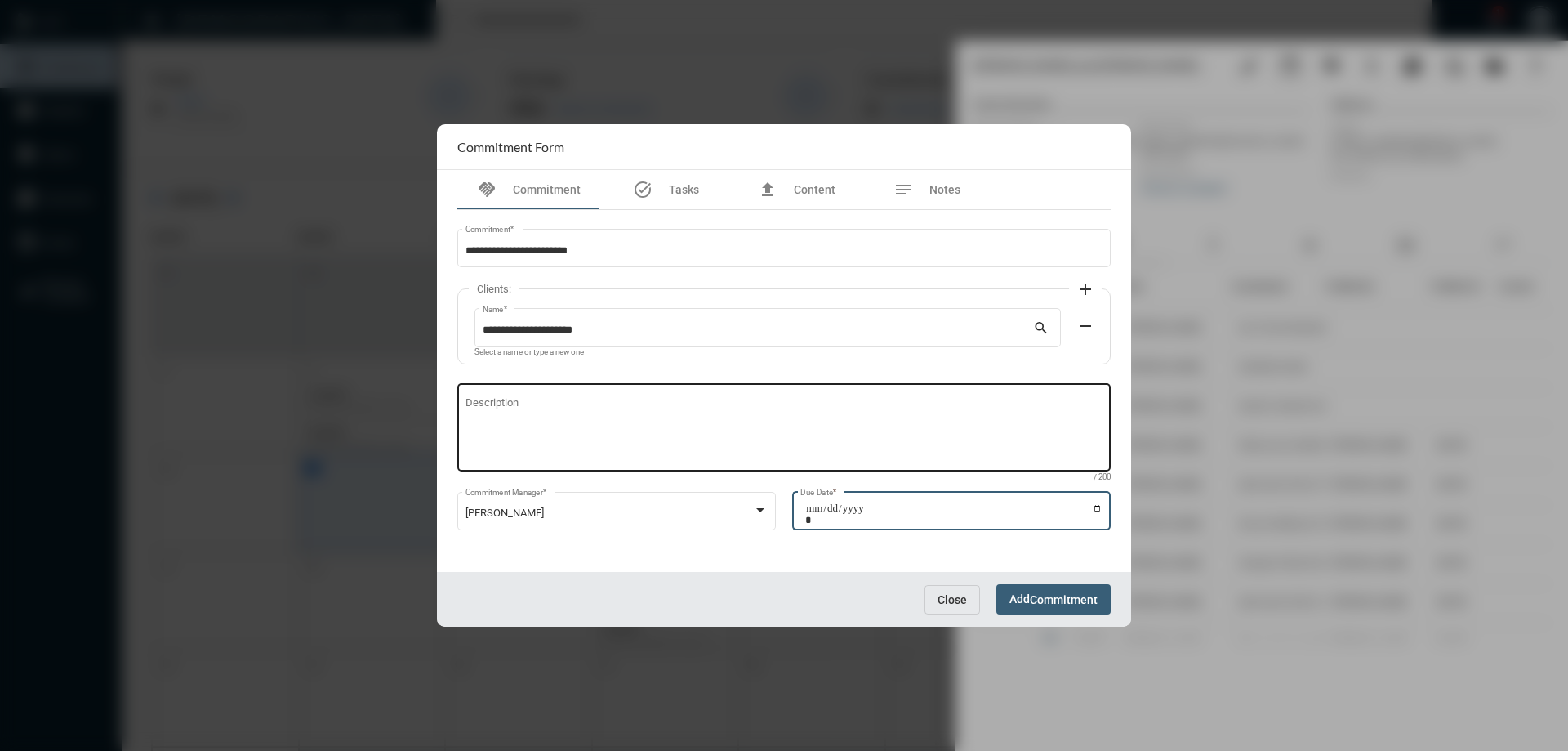
type input "**********"
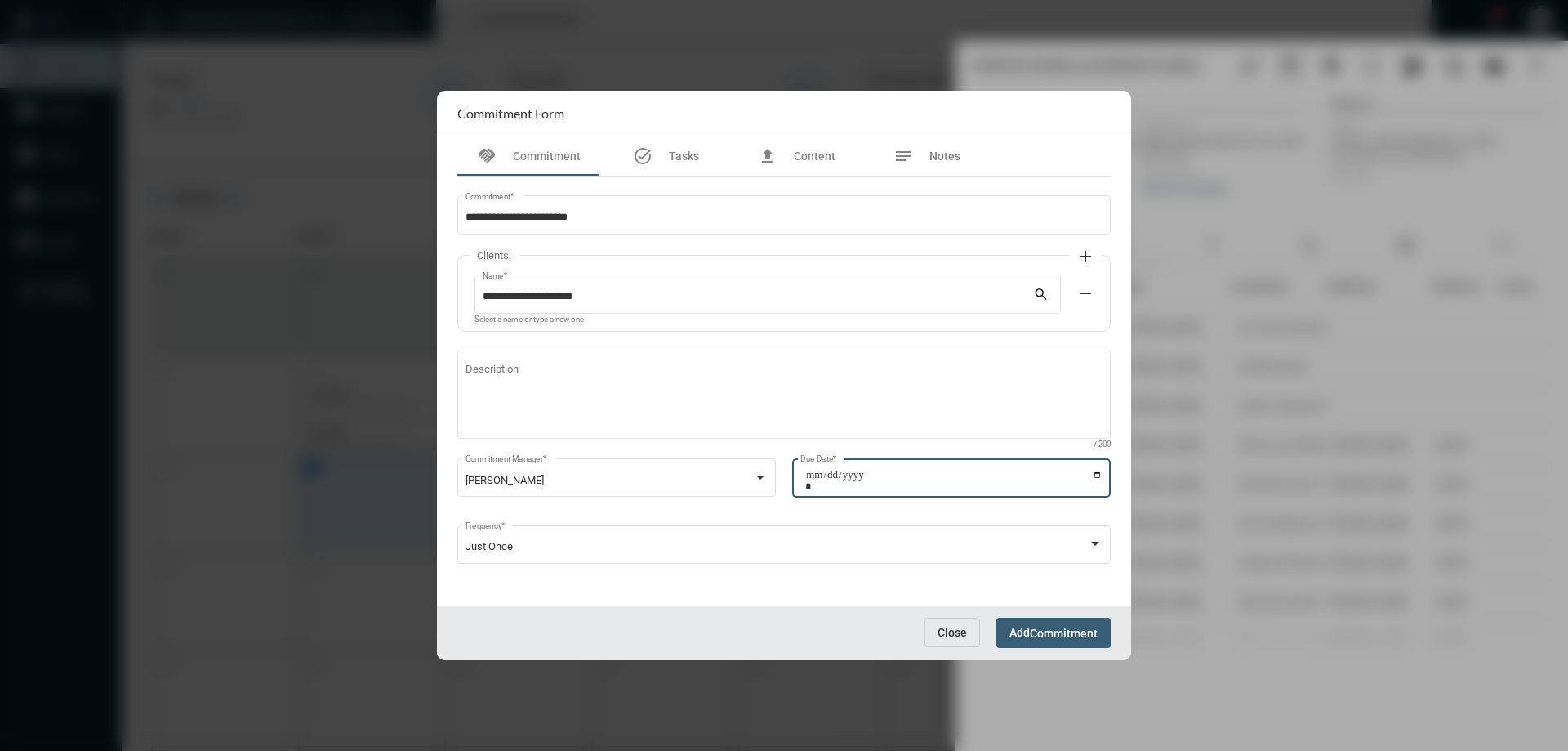
click at [1033, 630] on span "Commitment" at bounding box center [1063, 633] width 67 height 13
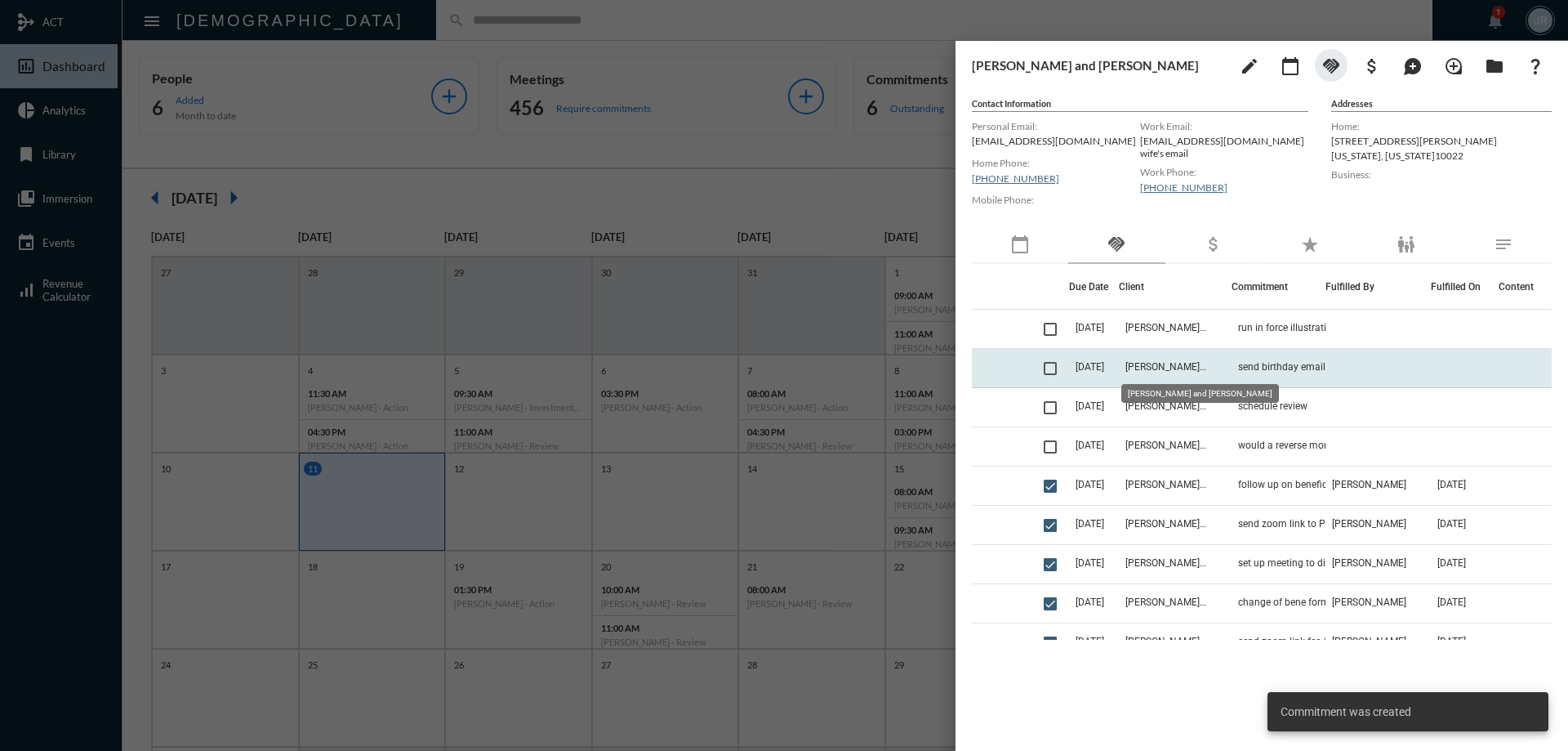
click at [1181, 362] on span "[PERSON_NAME] and [PERSON_NAME]" at bounding box center [1165, 367] width 81 height 11
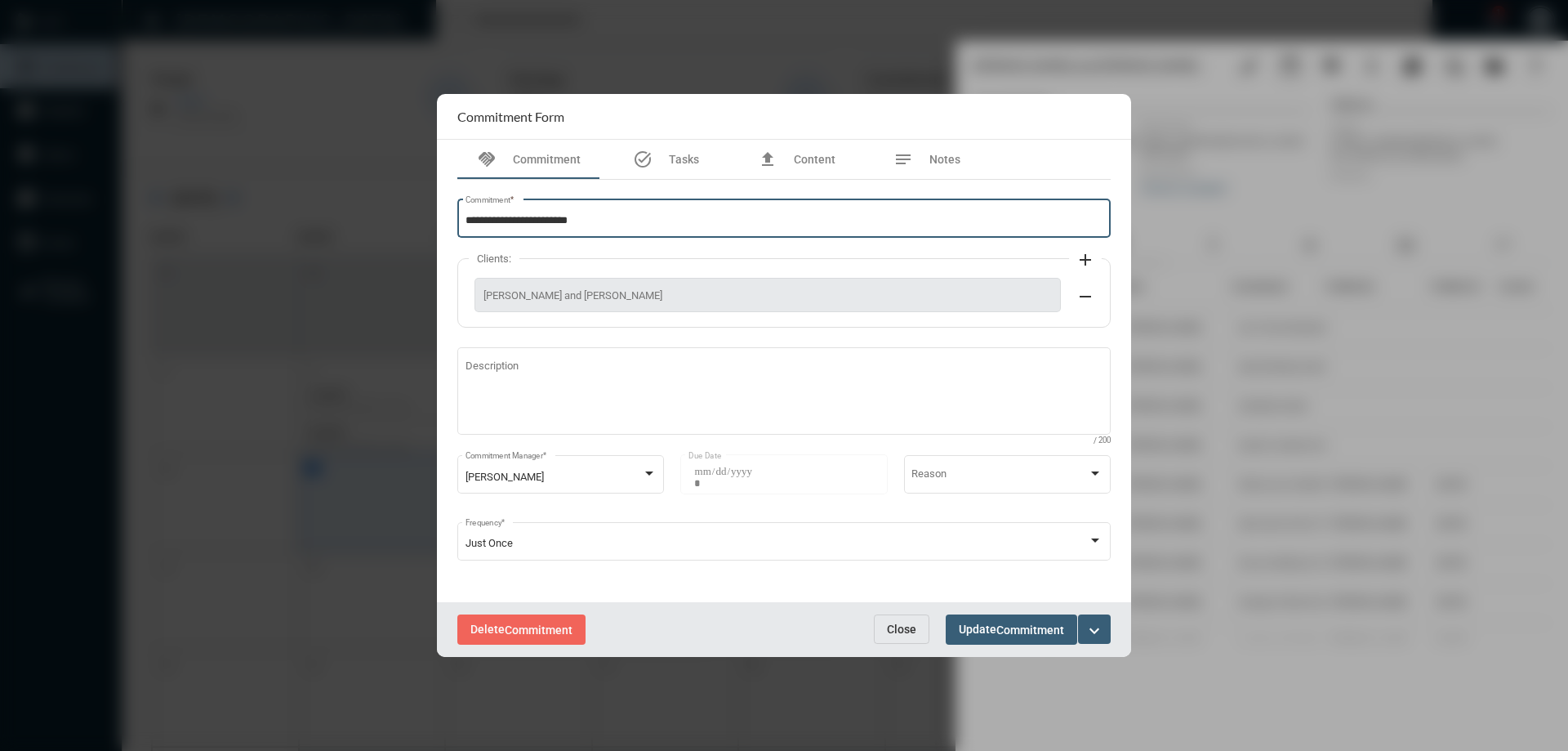
click at [490, 222] on input "**********" at bounding box center [784, 221] width 638 height 12
type input "**********"
click at [984, 623] on span "Update Commitment" at bounding box center [1011, 629] width 105 height 13
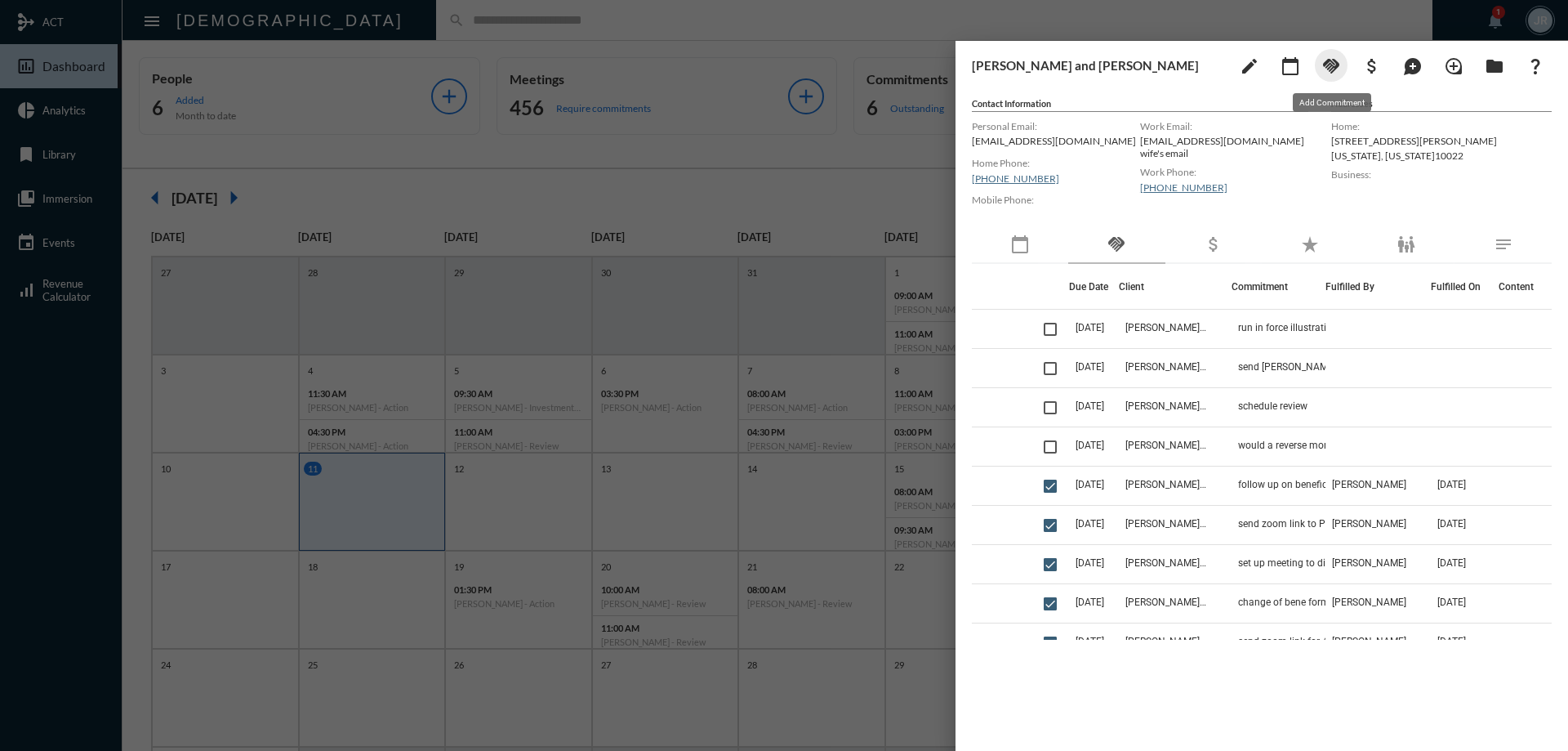
click at [1342, 67] on button "handshake" at bounding box center [1331, 65] width 32 height 32
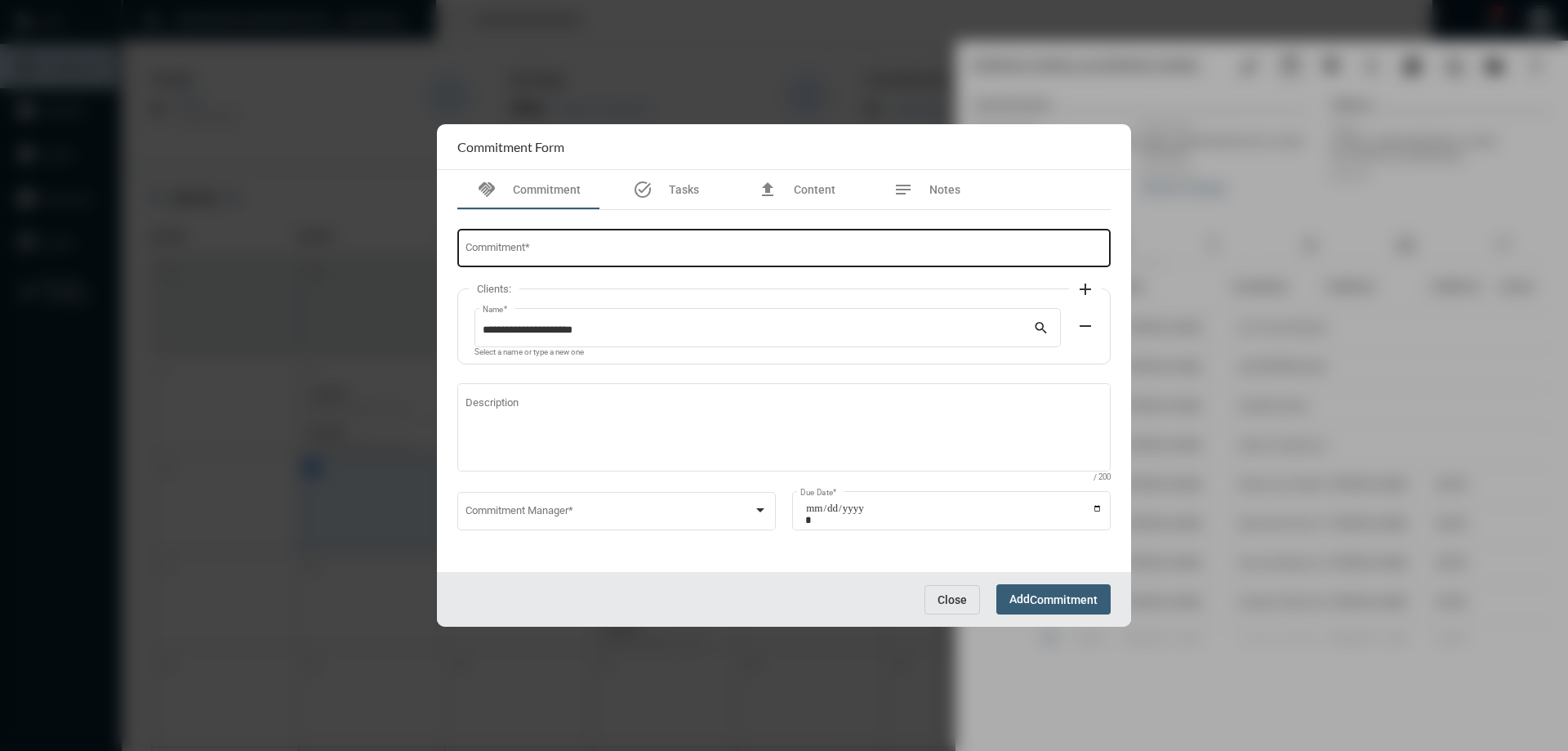
click at [568, 247] on input "Commitment *" at bounding box center [784, 250] width 638 height 12
type input "**********"
click at [489, 515] on span at bounding box center [609, 513] width 288 height 12
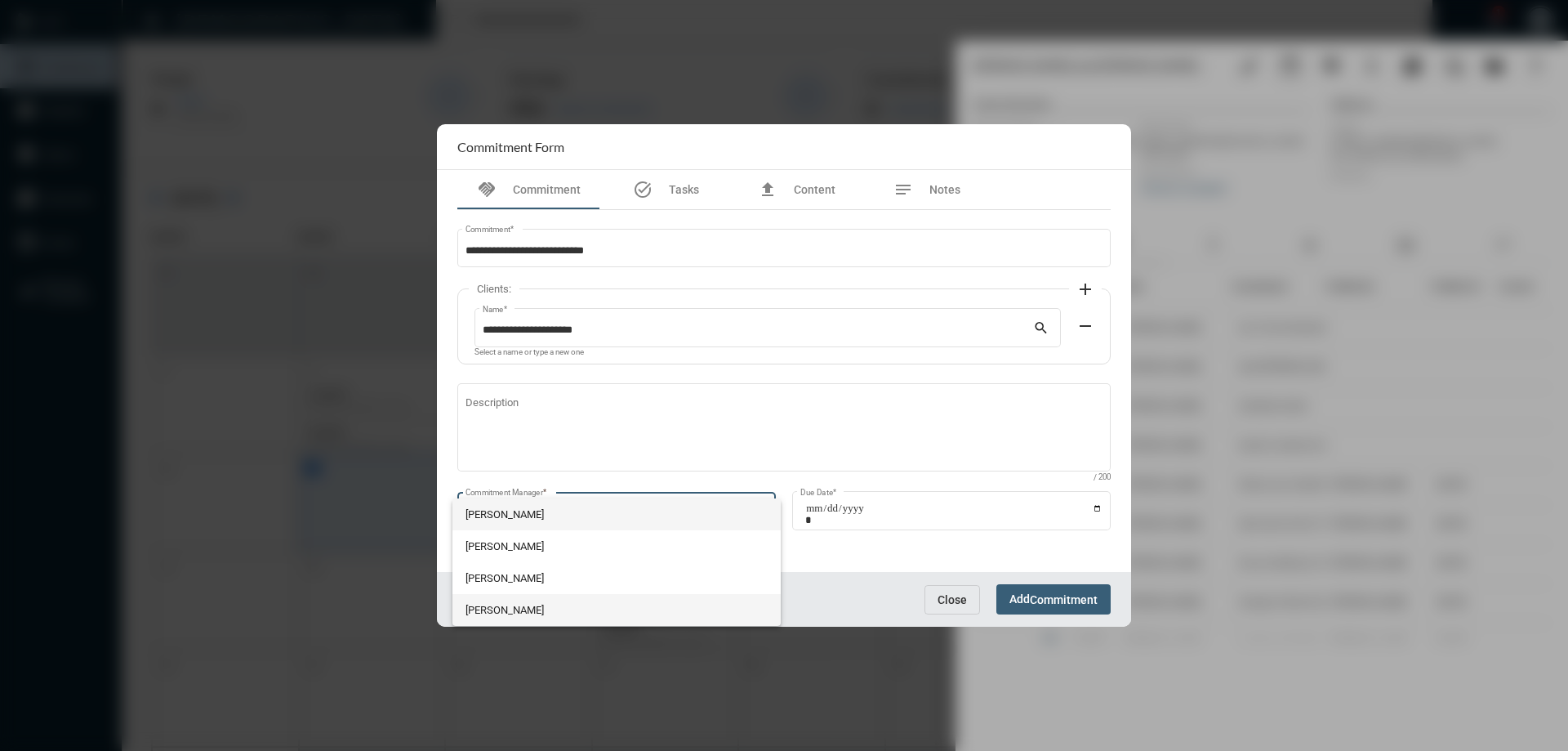
click at [517, 613] on span "[PERSON_NAME]" at bounding box center [617, 610] width 303 height 31
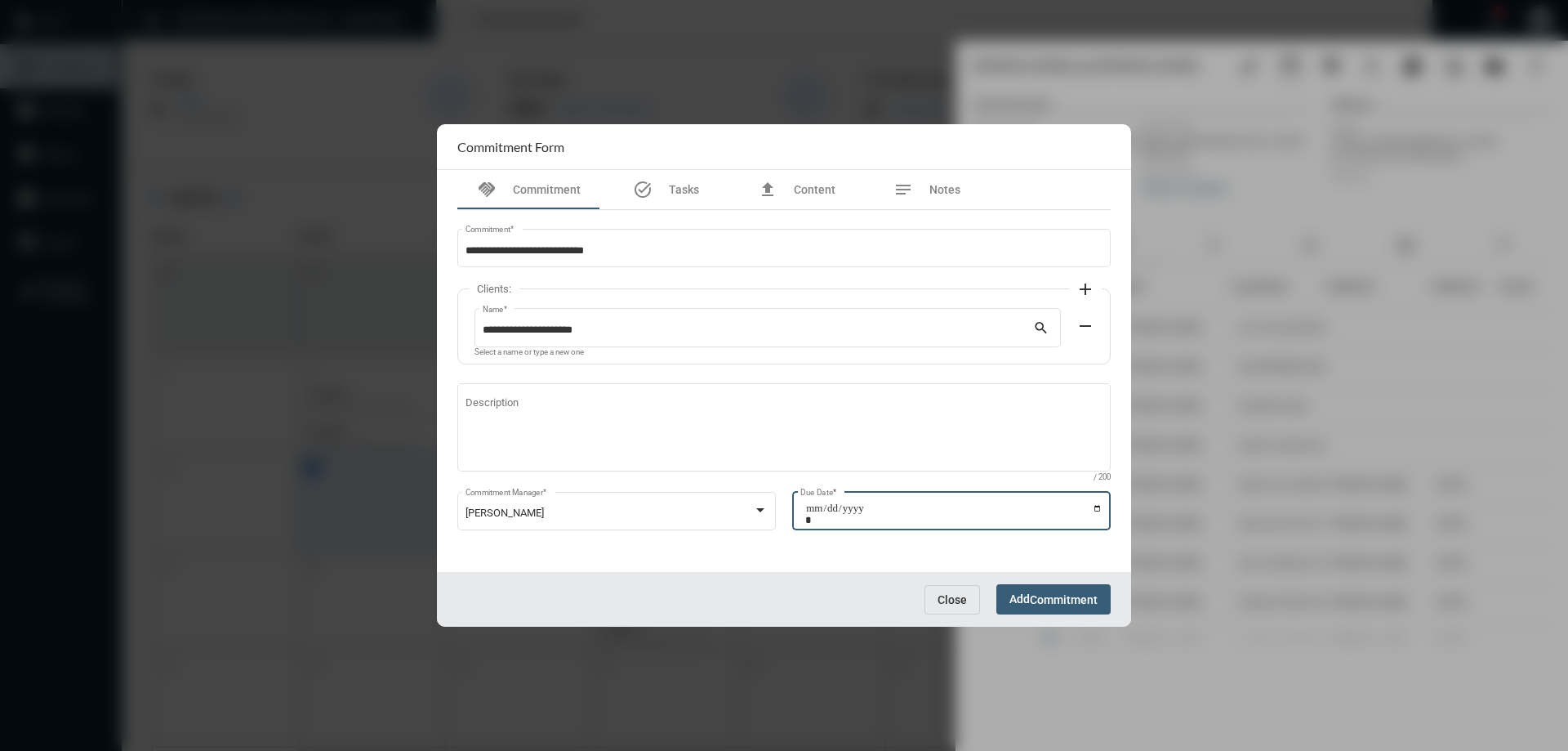
click at [1093, 509] on input "Due Date *" at bounding box center [954, 514] width 297 height 23
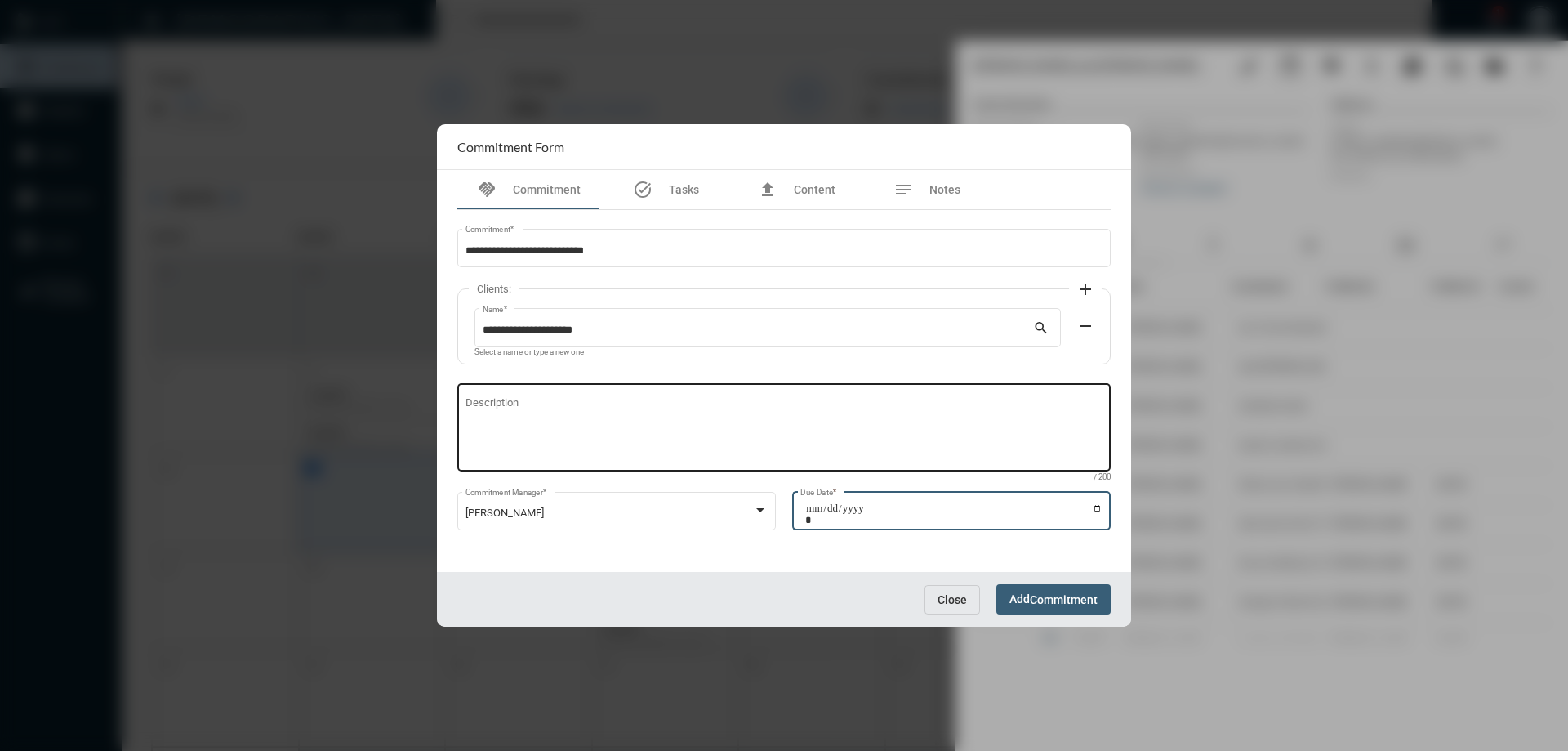
type input "**********"
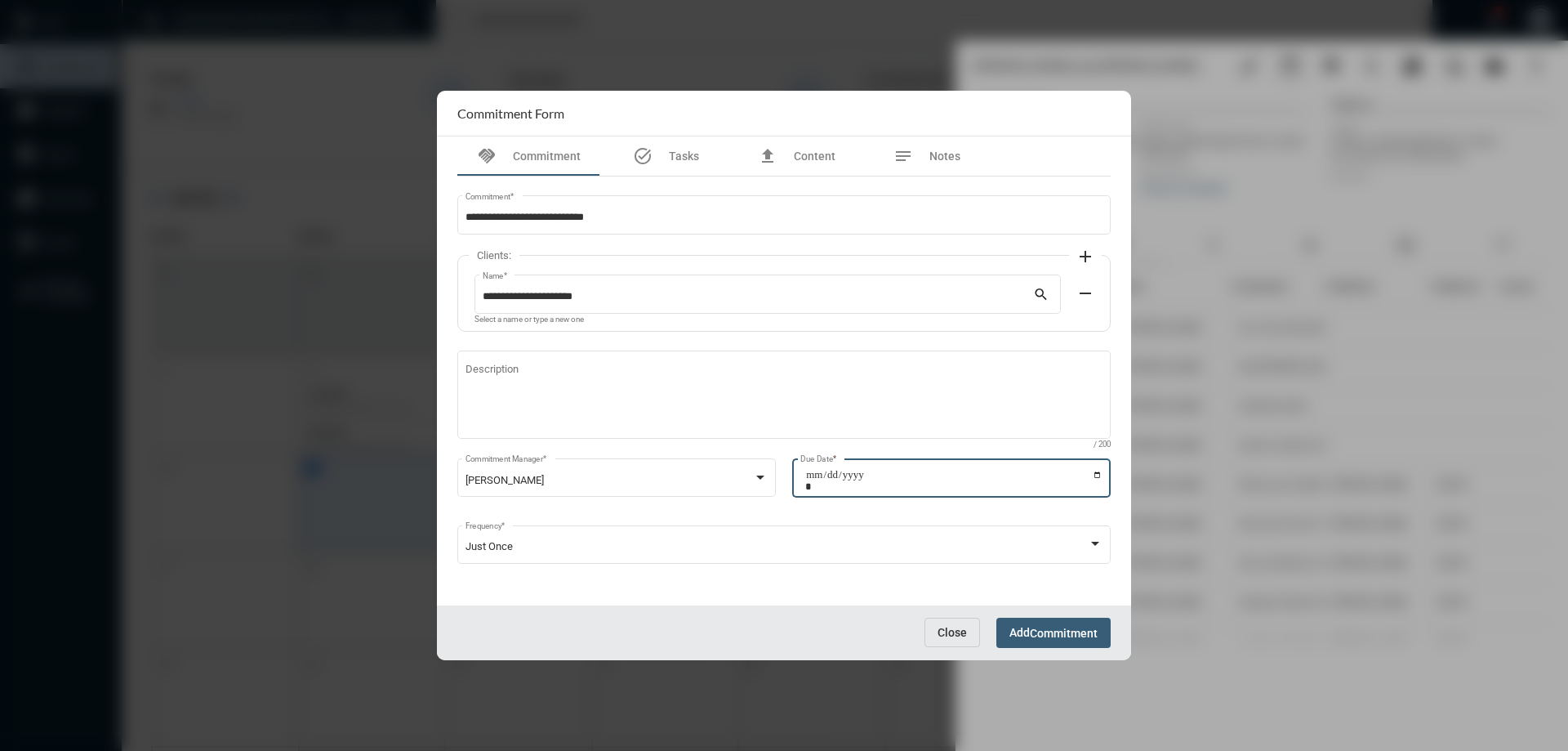
click at [1028, 629] on span "Add Commitment" at bounding box center [1053, 632] width 88 height 13
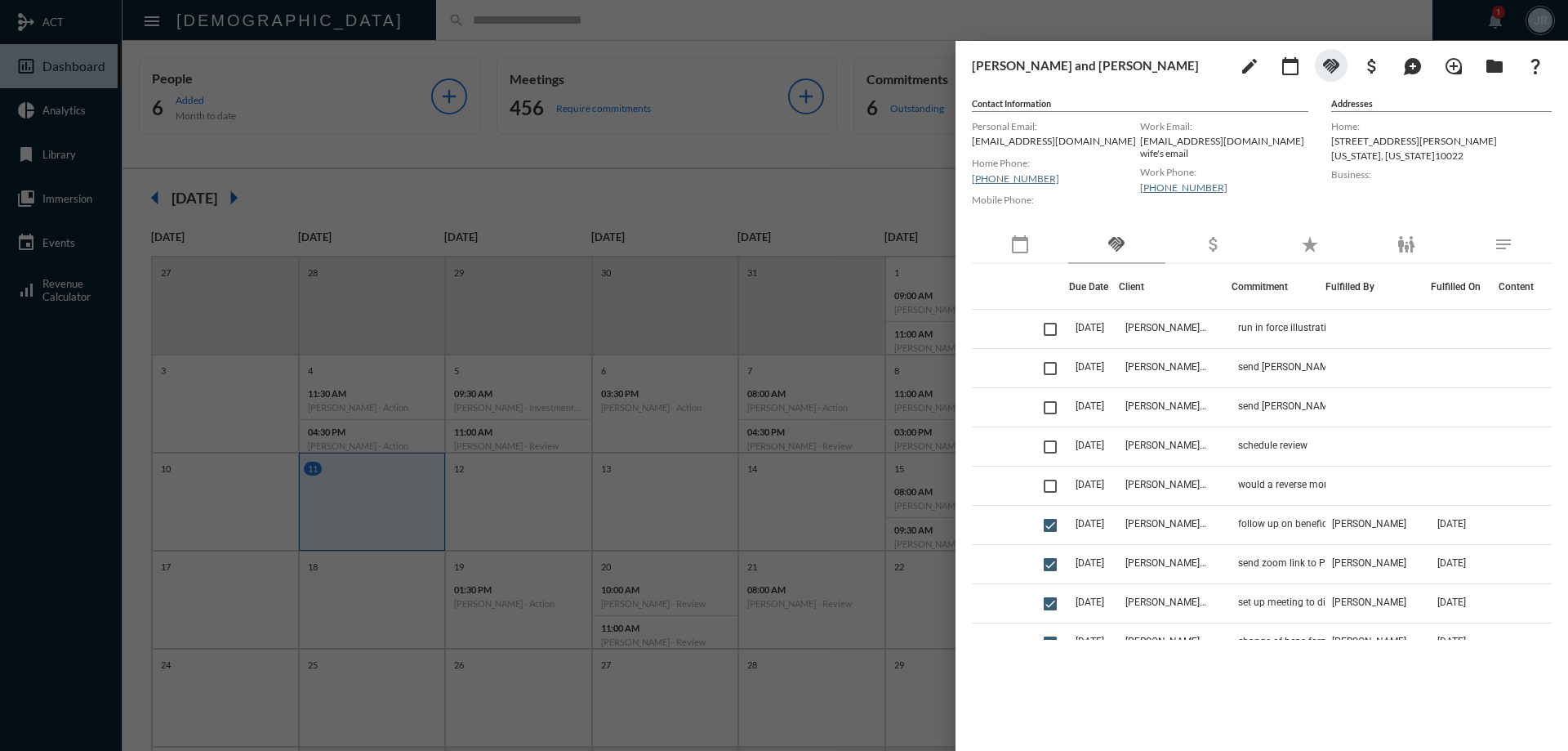
click at [506, 31] on div at bounding box center [784, 375] width 1568 height 751
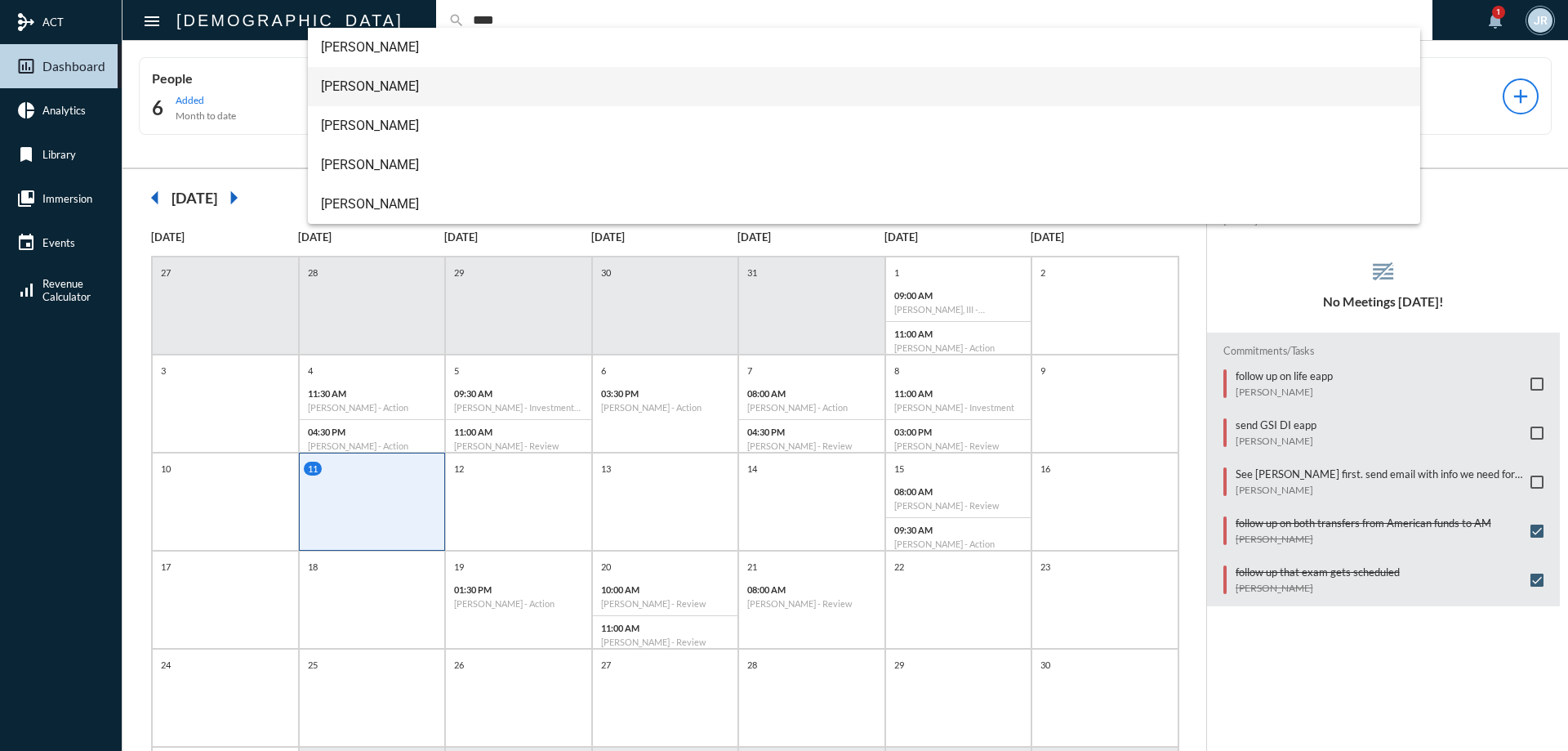
type input "****"
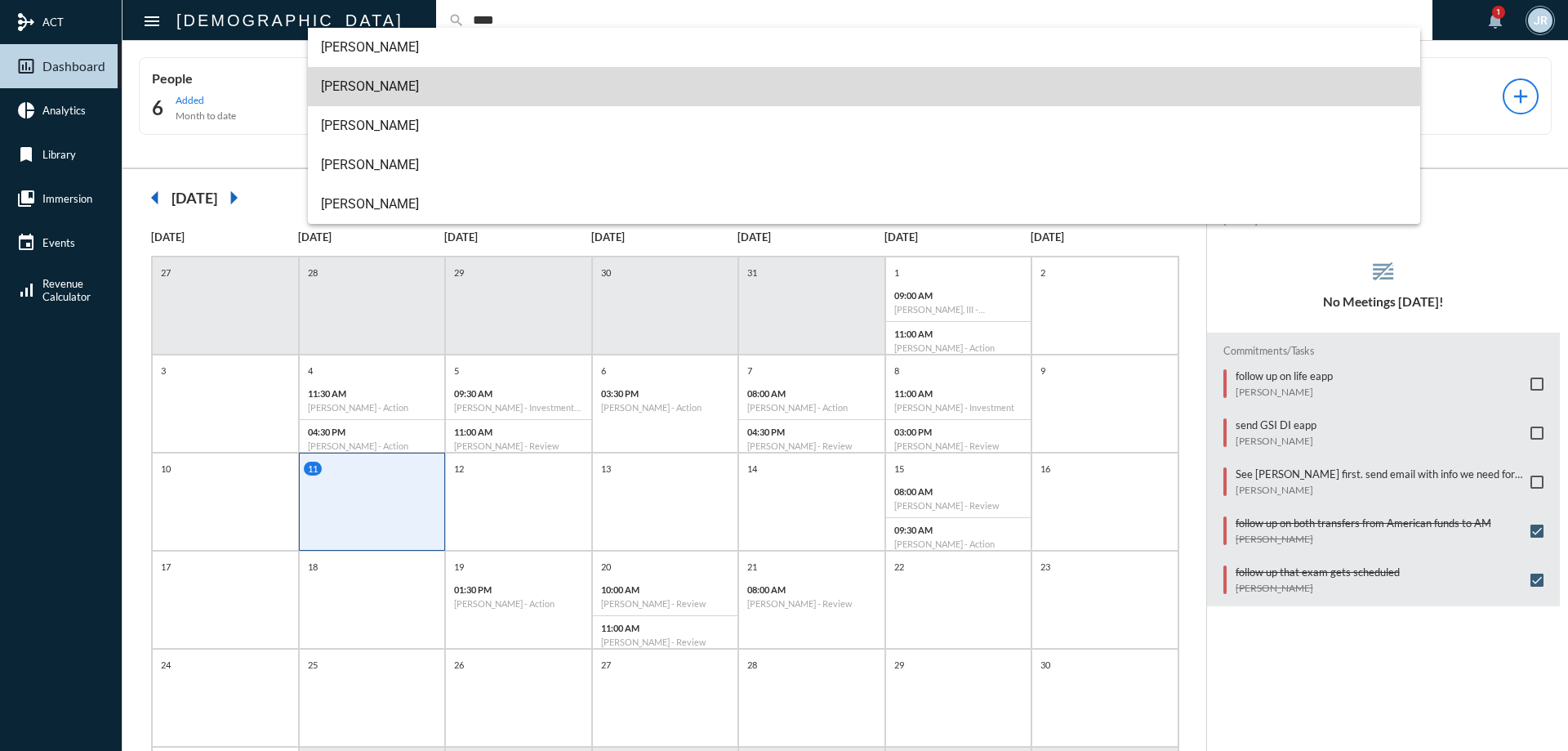
click at [364, 86] on span "[PERSON_NAME]" at bounding box center [863, 87] width 1087 height 39
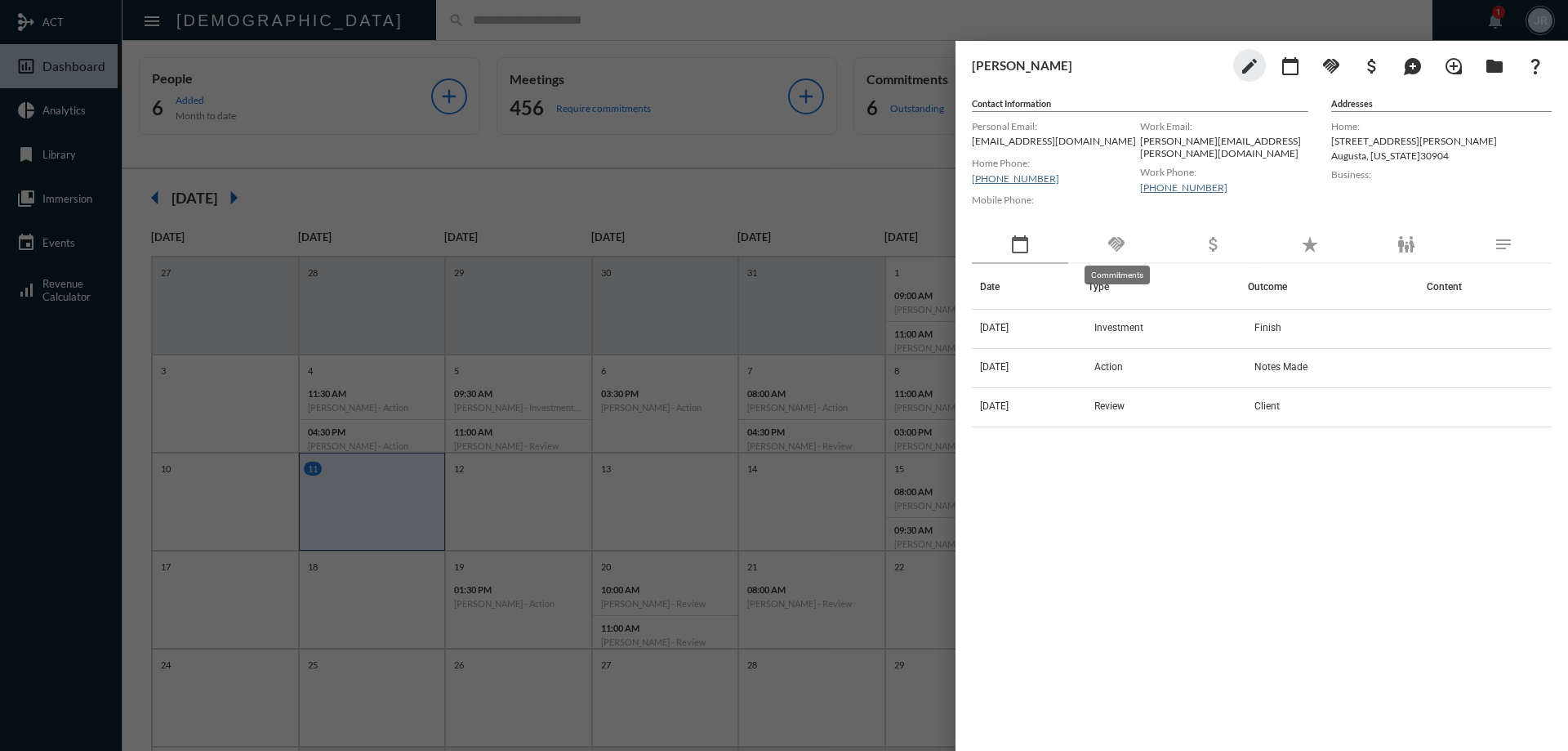
click at [1116, 237] on mat-icon "handshake" at bounding box center [1116, 244] width 19 height 19
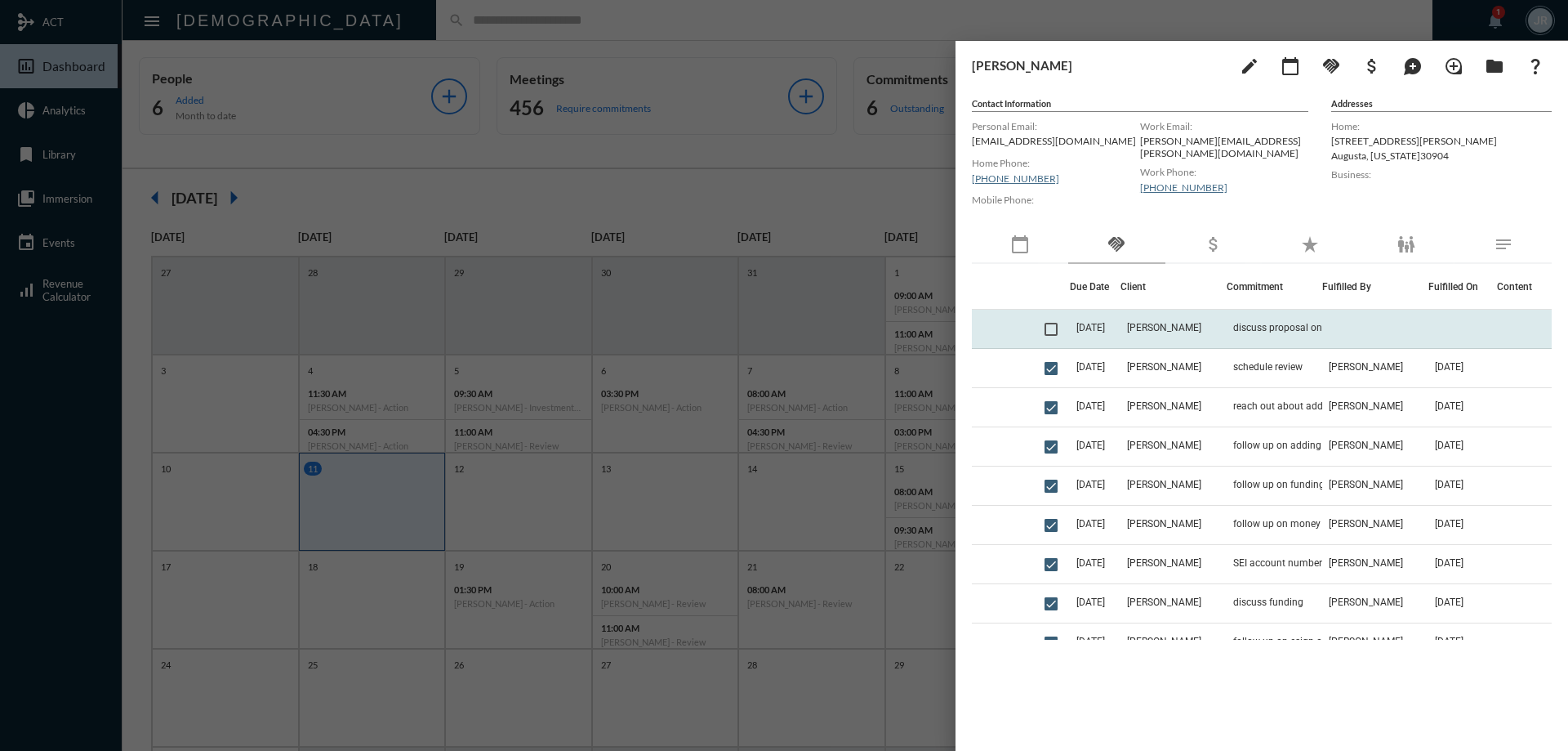
click at [1247, 320] on td "discuss proposal on the stock account allocation" at bounding box center [1273, 329] width 95 height 39
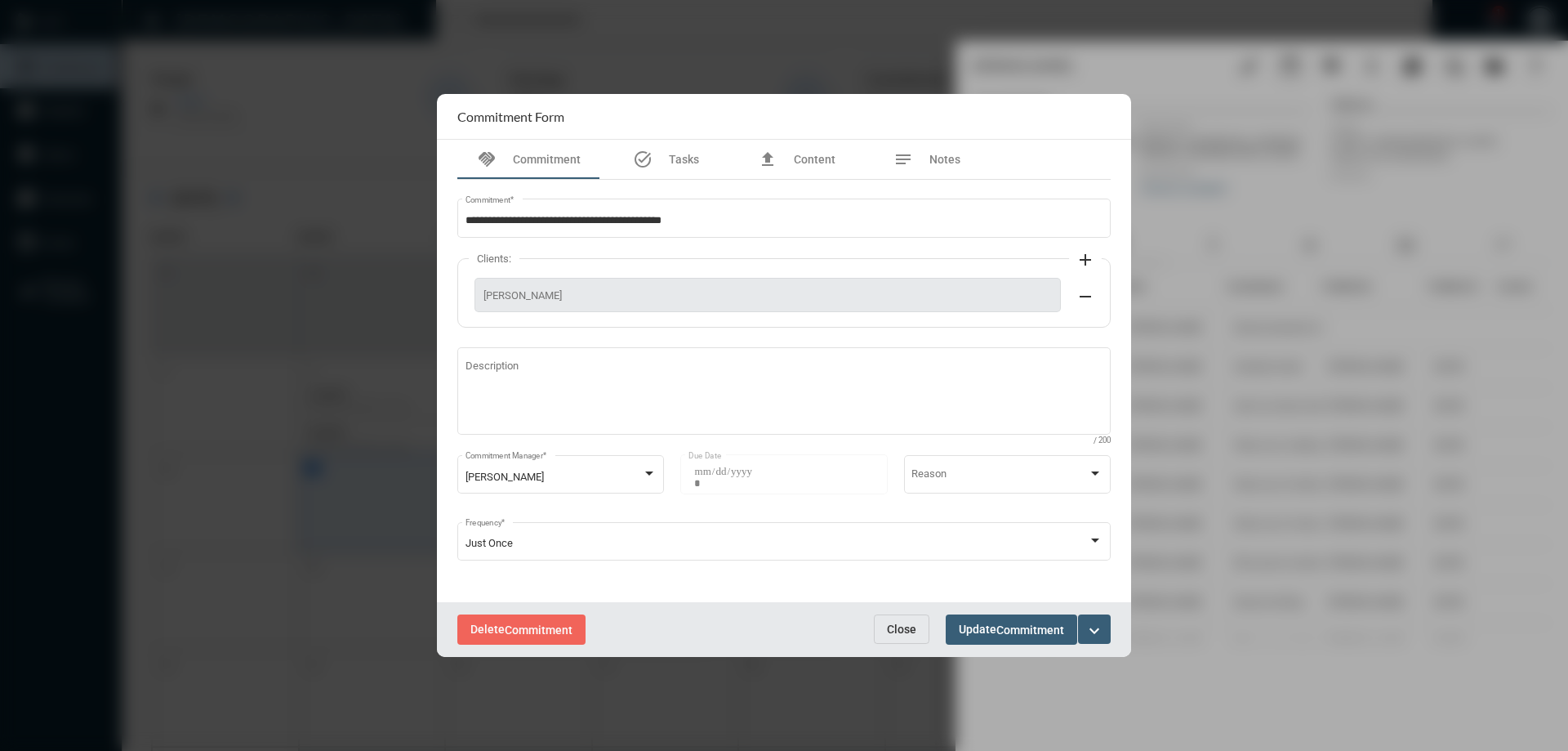
click at [920, 621] on button "Close" at bounding box center [901, 629] width 55 height 30
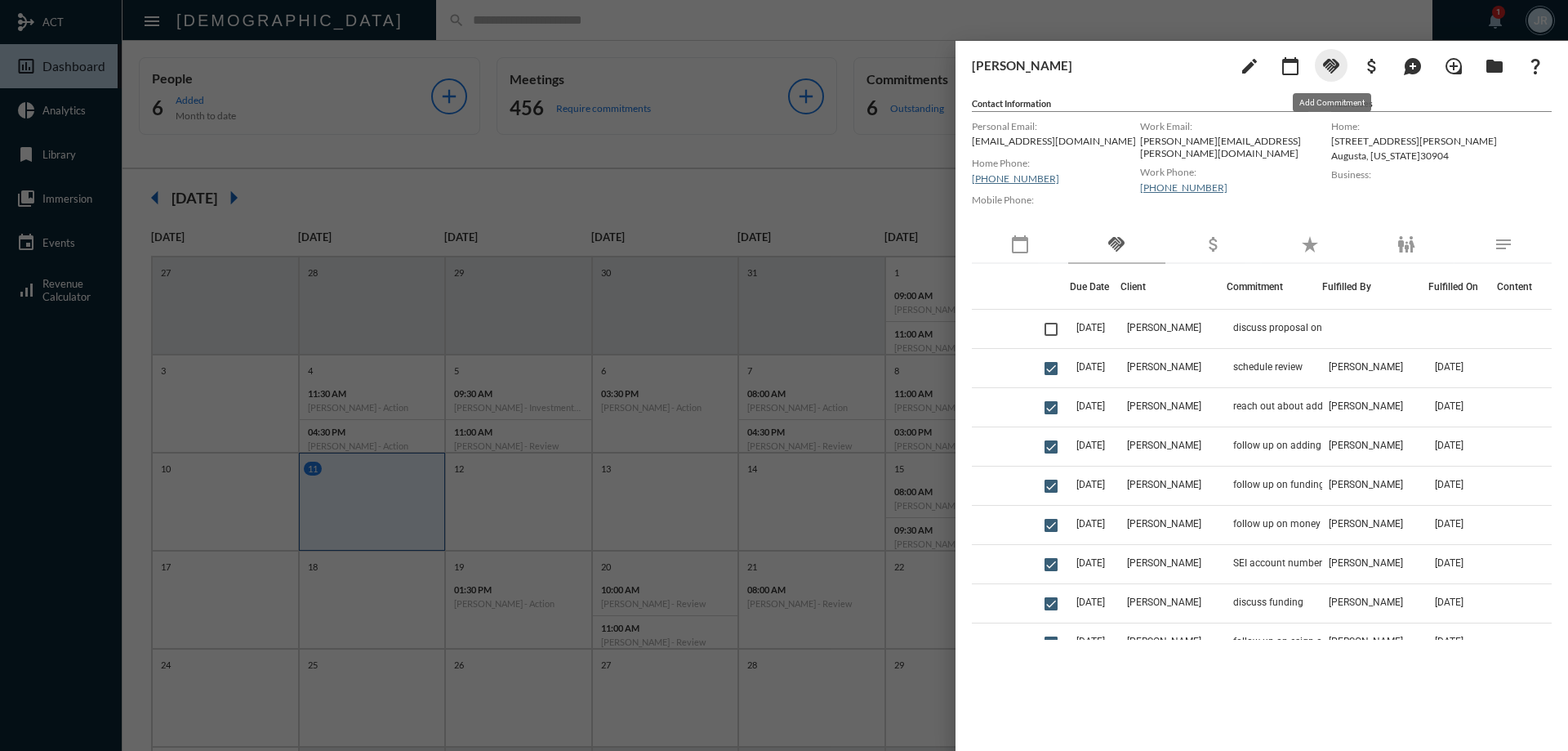
click at [1327, 74] on mat-icon "handshake" at bounding box center [1331, 66] width 19 height 19
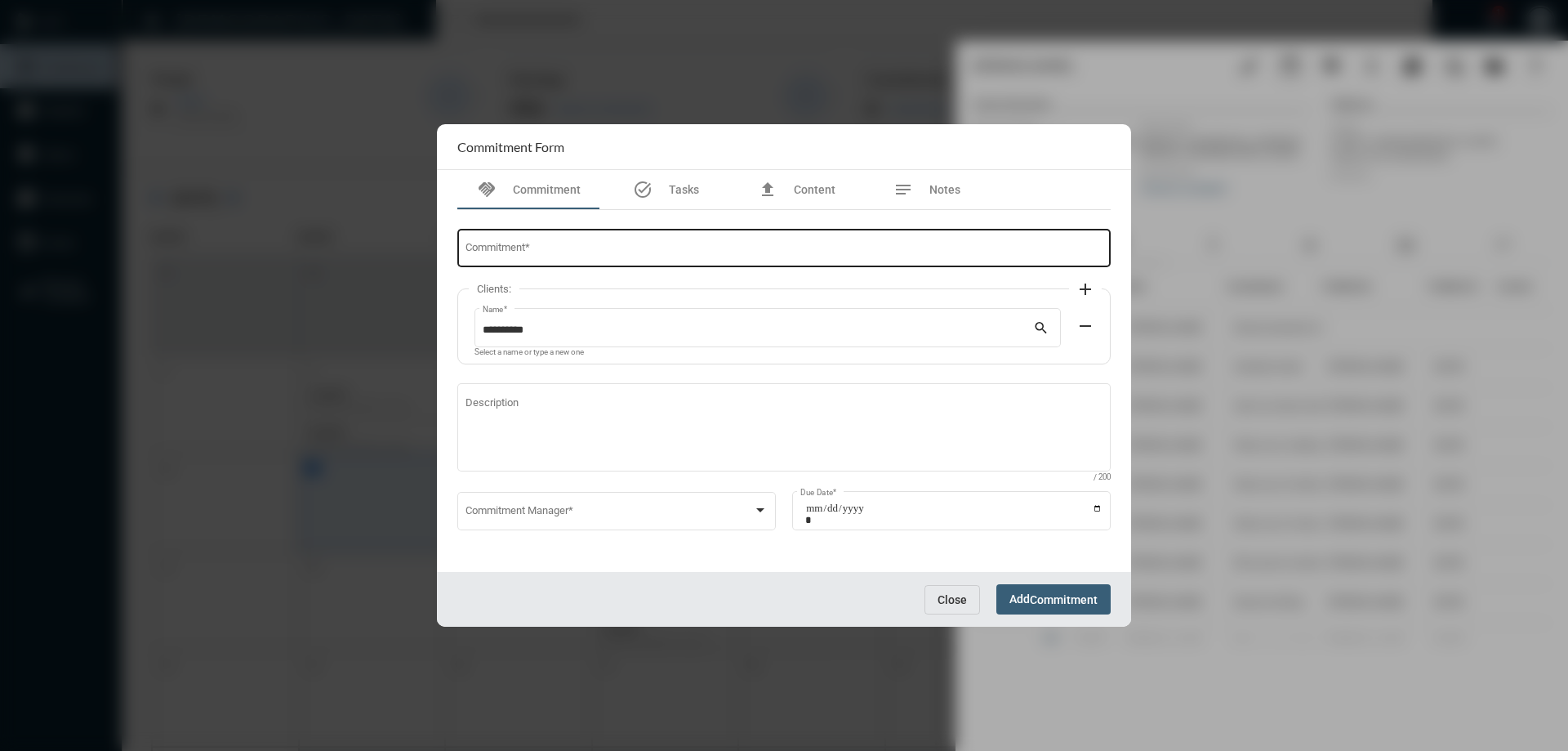
click at [518, 240] on div "Commitment *" at bounding box center [784, 247] width 638 height 42
type input "**********"
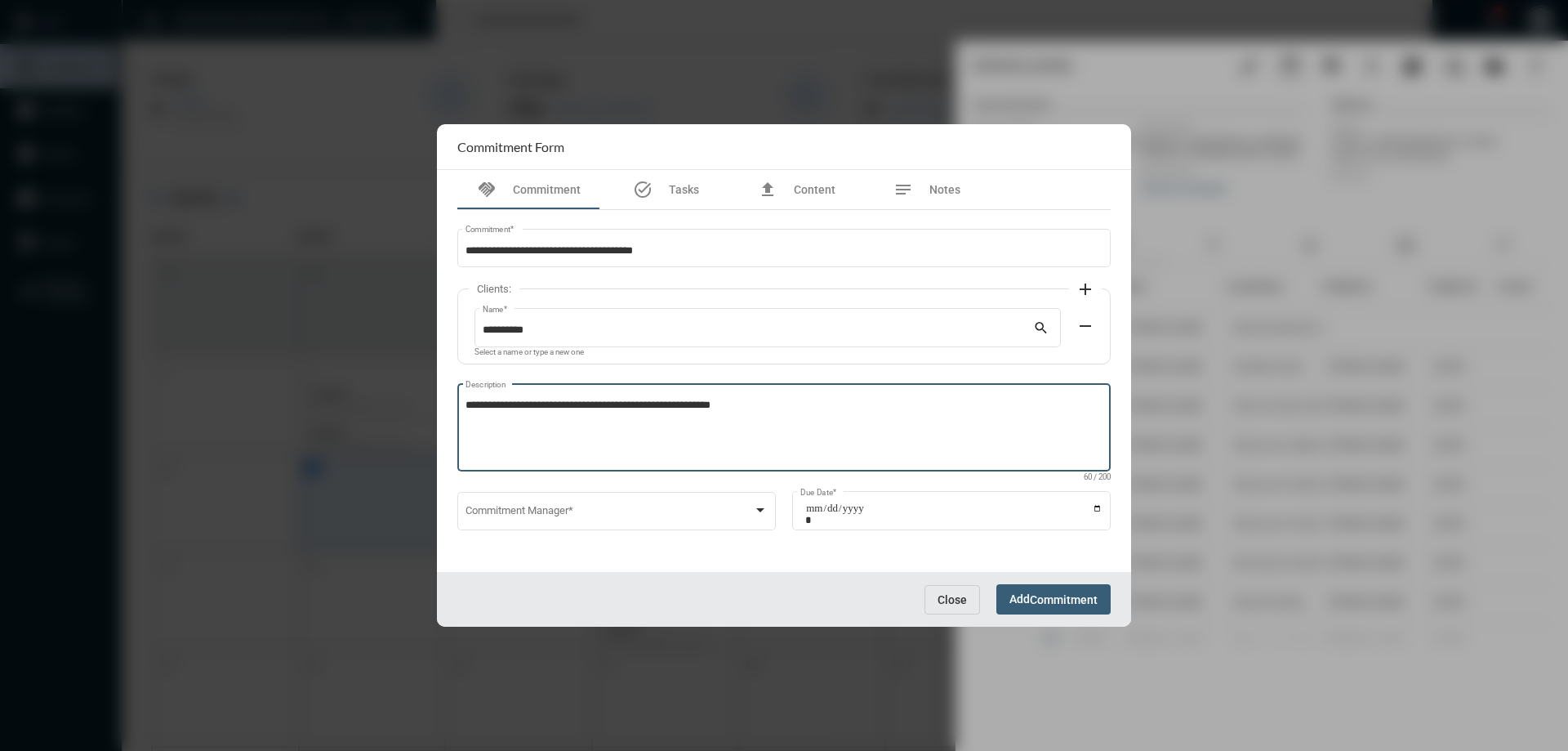
click at [683, 407] on textarea "**********" at bounding box center [784, 430] width 638 height 65
click at [772, 410] on textarea "**********" at bounding box center [784, 430] width 638 height 65
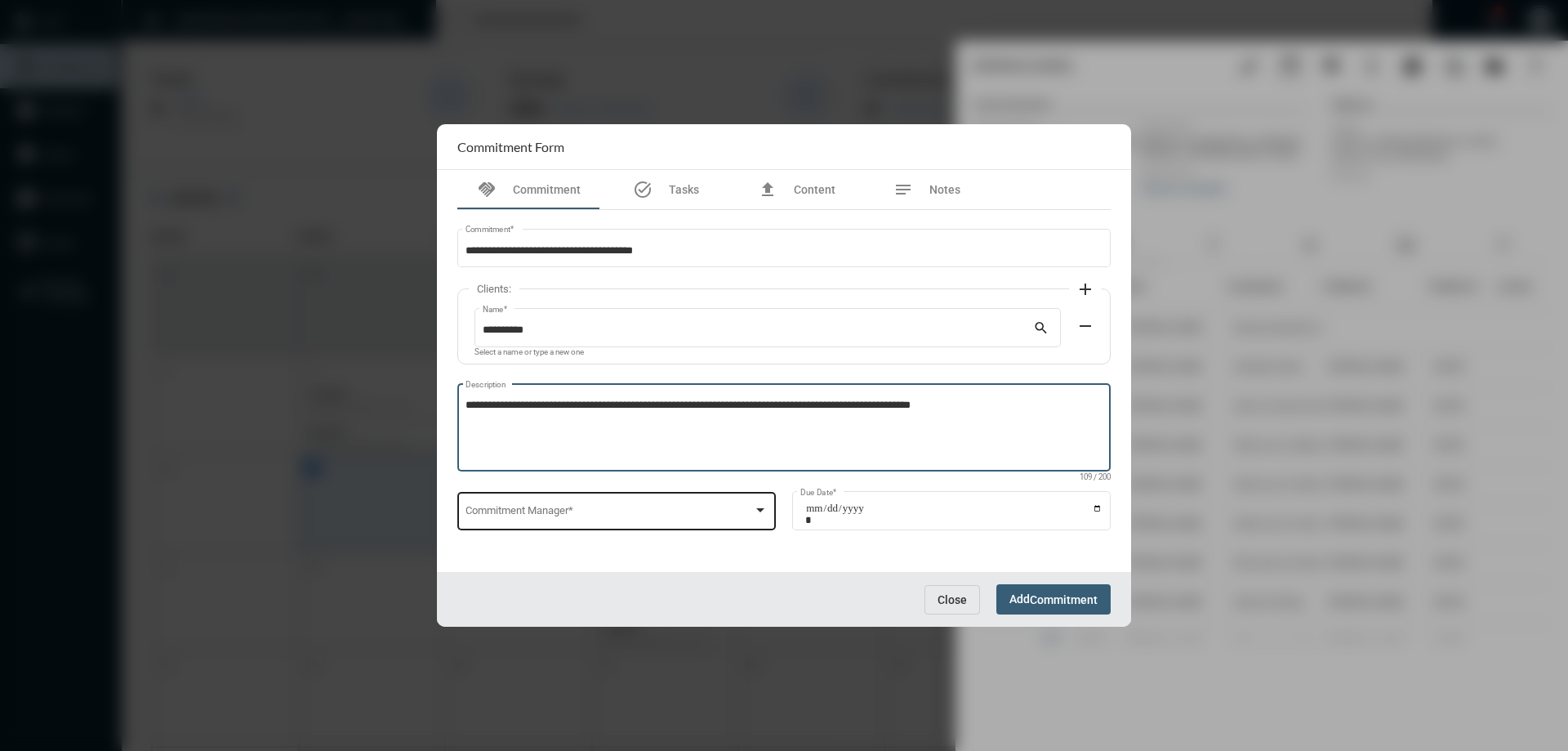
type textarea "**********"
click at [574, 516] on span at bounding box center [609, 513] width 288 height 12
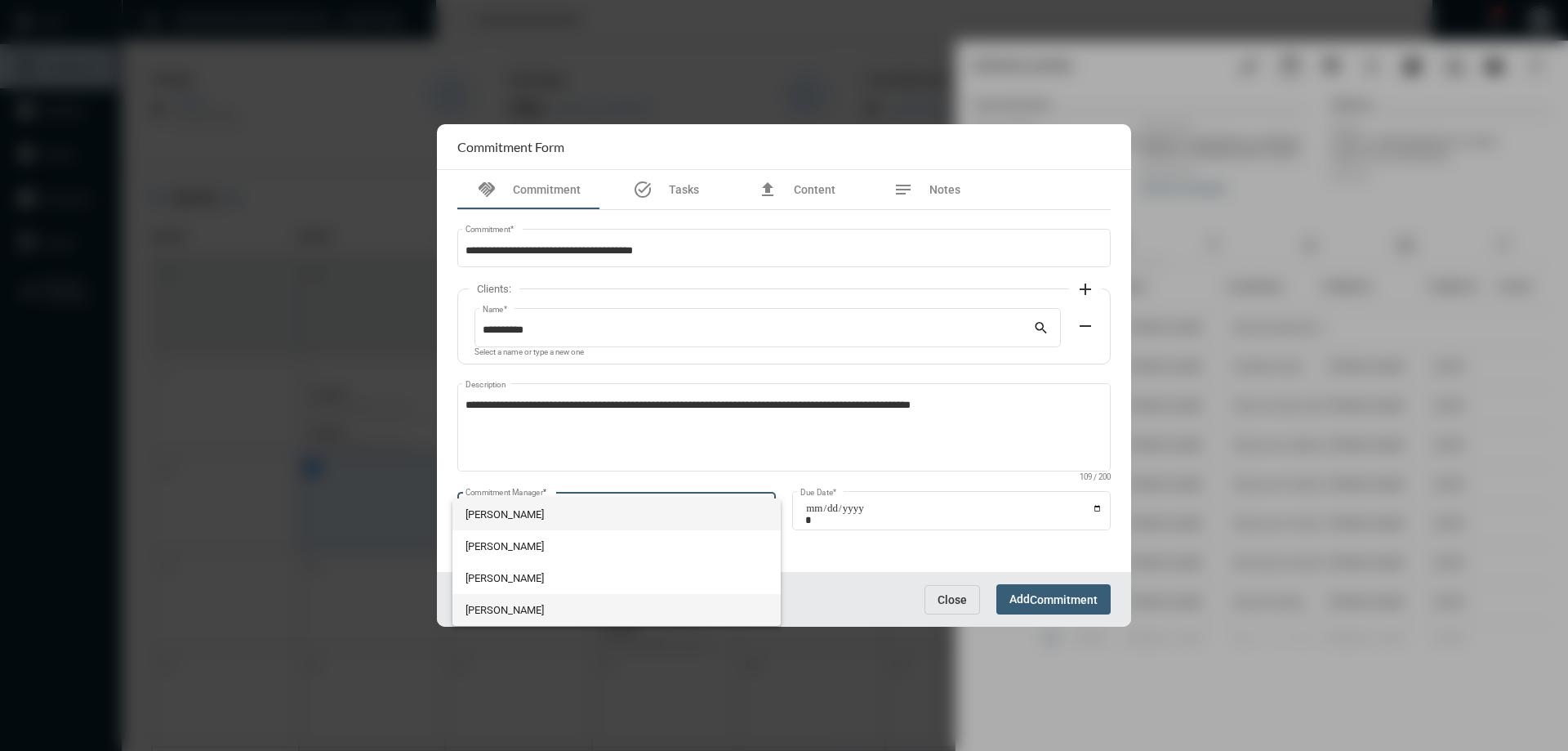
click at [489, 607] on span "[PERSON_NAME]" at bounding box center [617, 610] width 303 height 31
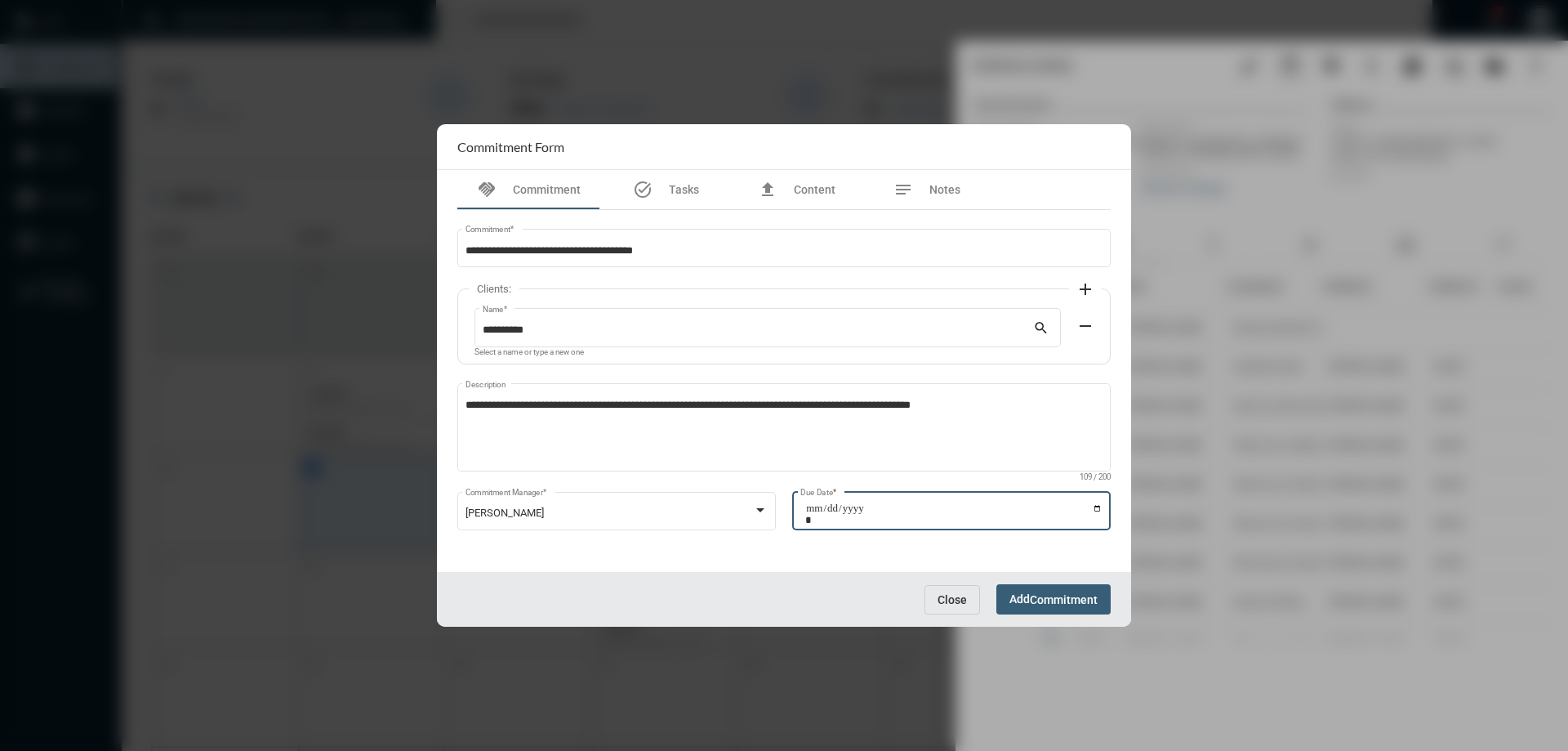
click at [1101, 509] on input "Due Date *" at bounding box center [954, 514] width 297 height 23
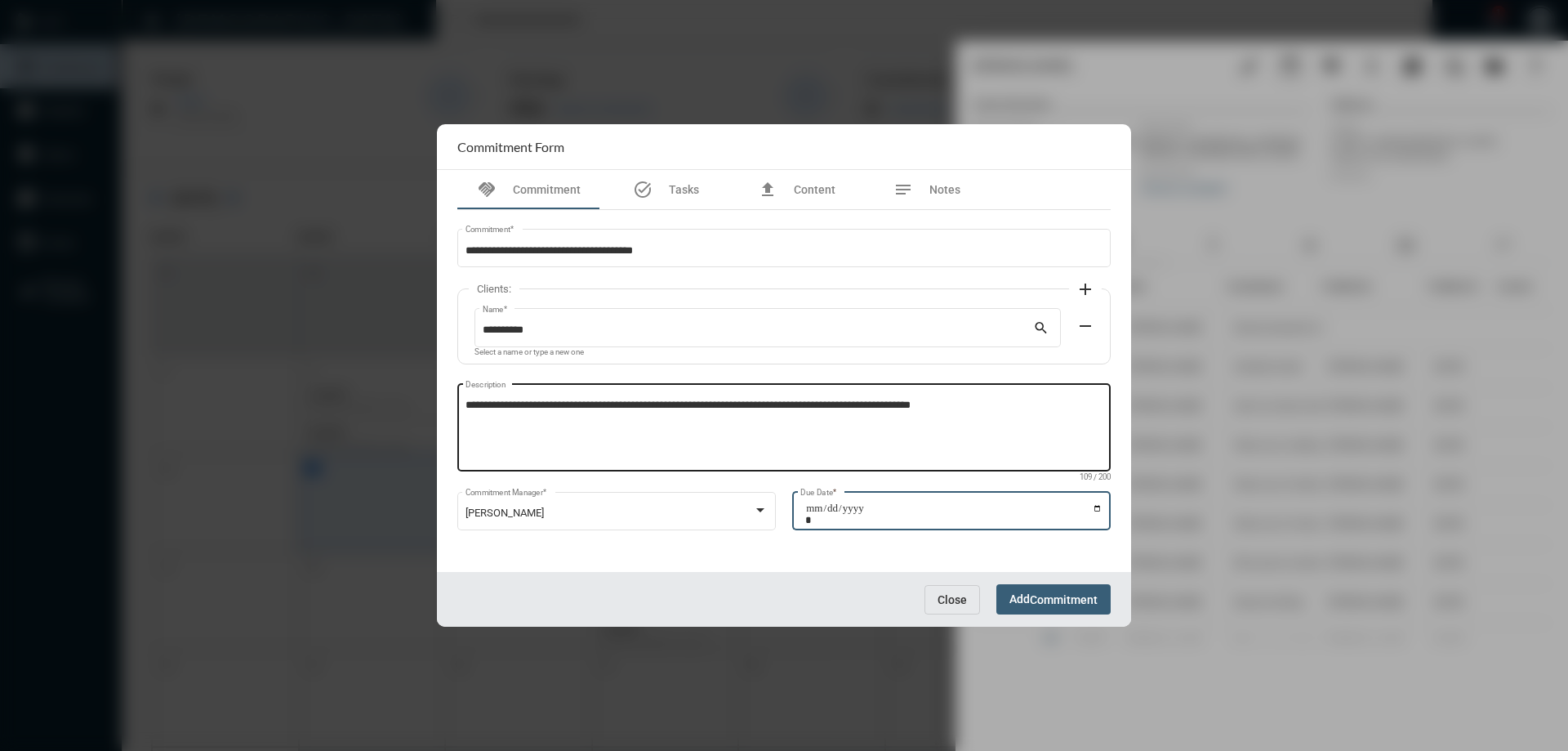
type input "**********"
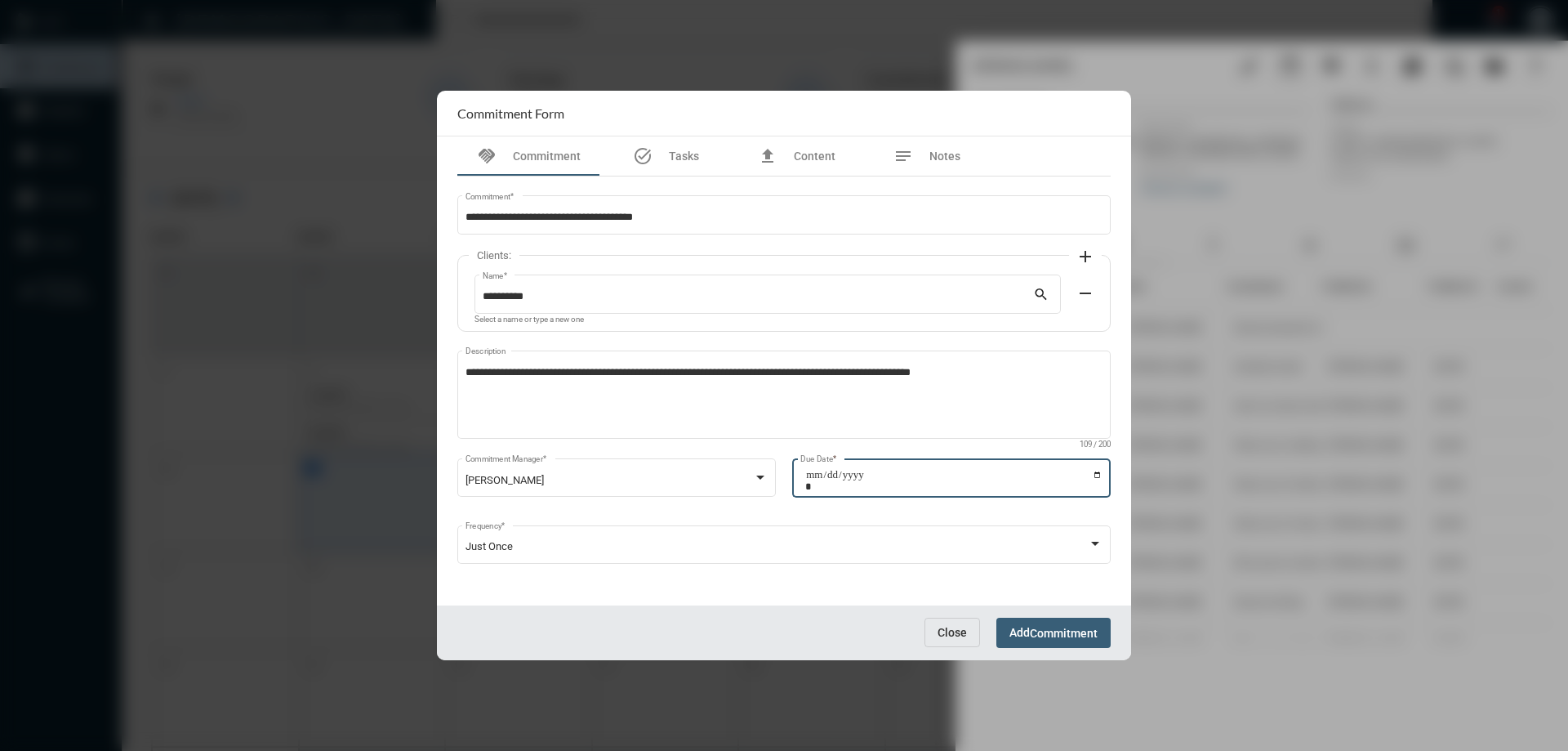
click at [1009, 631] on span "Add Commitment" at bounding box center [1053, 632] width 88 height 13
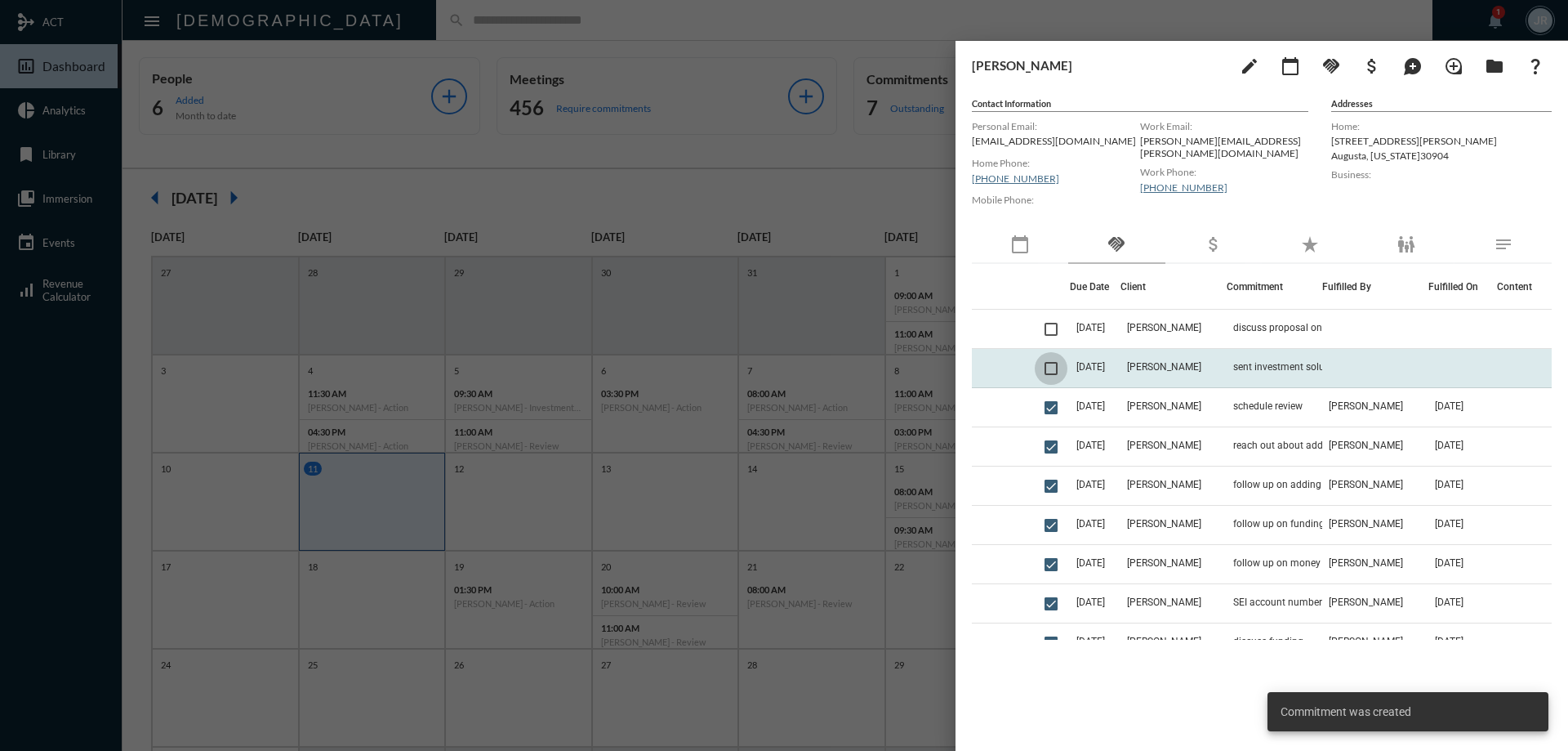
click at [1056, 366] on span at bounding box center [1051, 369] width 13 height 13
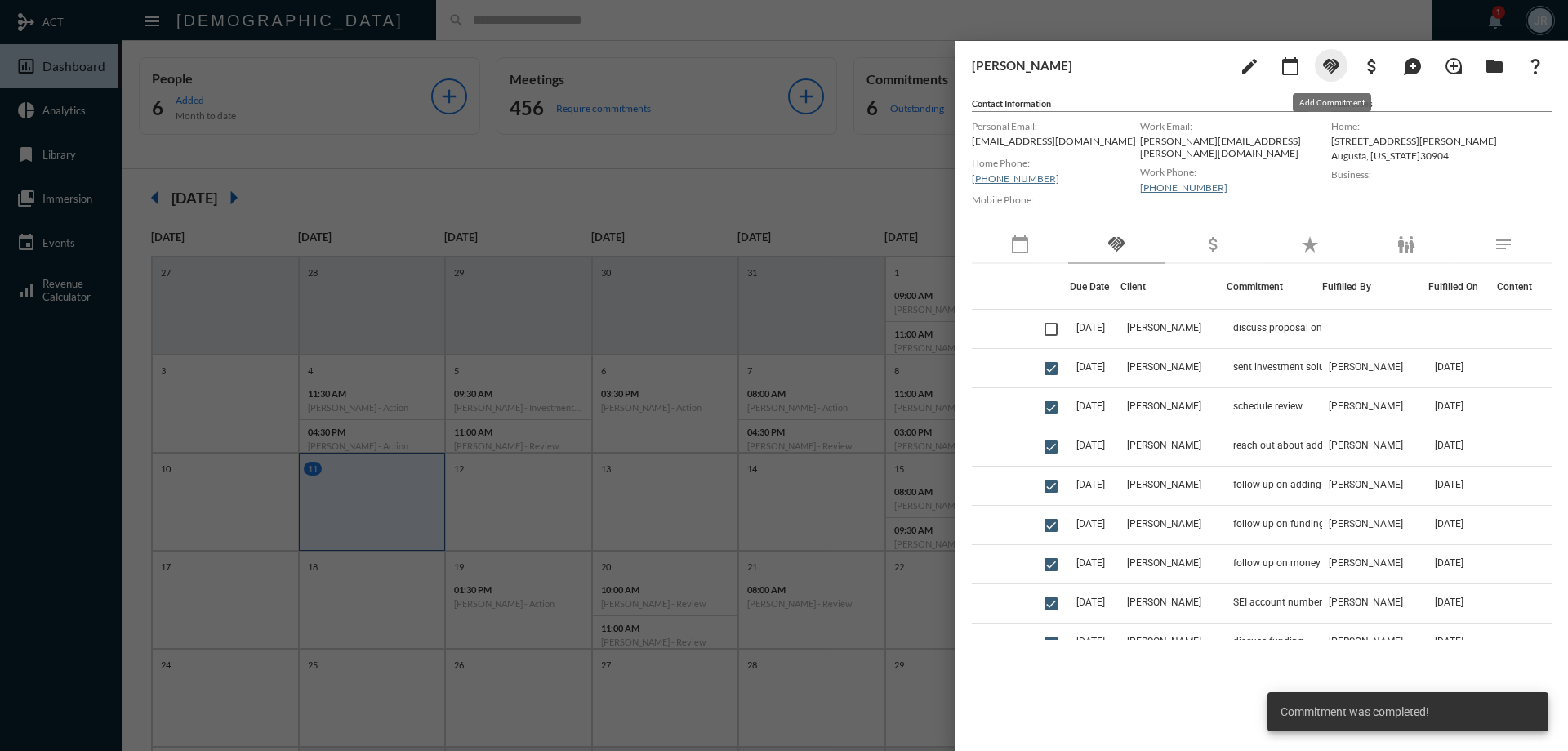
click at [1332, 67] on mat-icon "handshake" at bounding box center [1331, 66] width 19 height 19
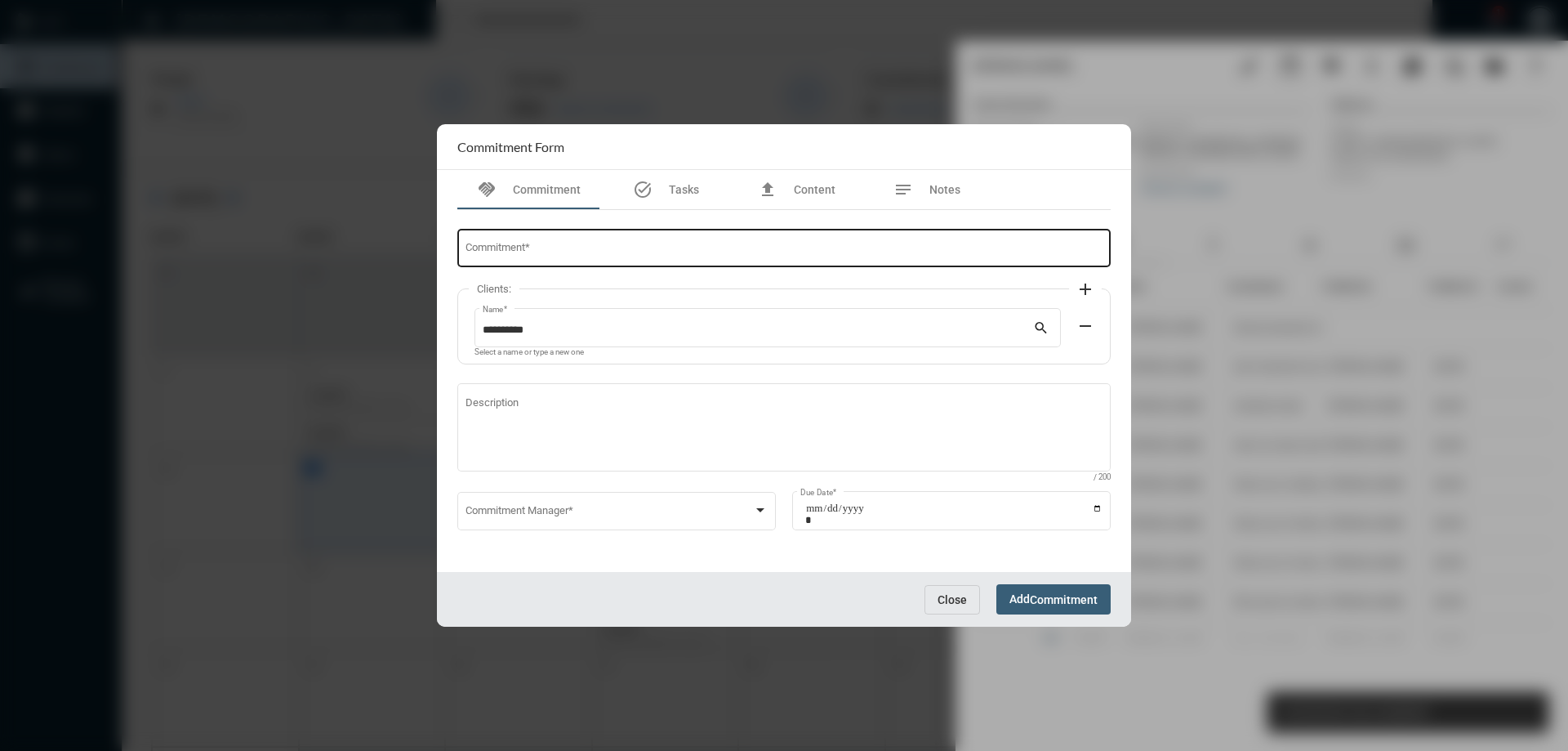
click at [652, 238] on div "Commitment *" at bounding box center [784, 247] width 638 height 42
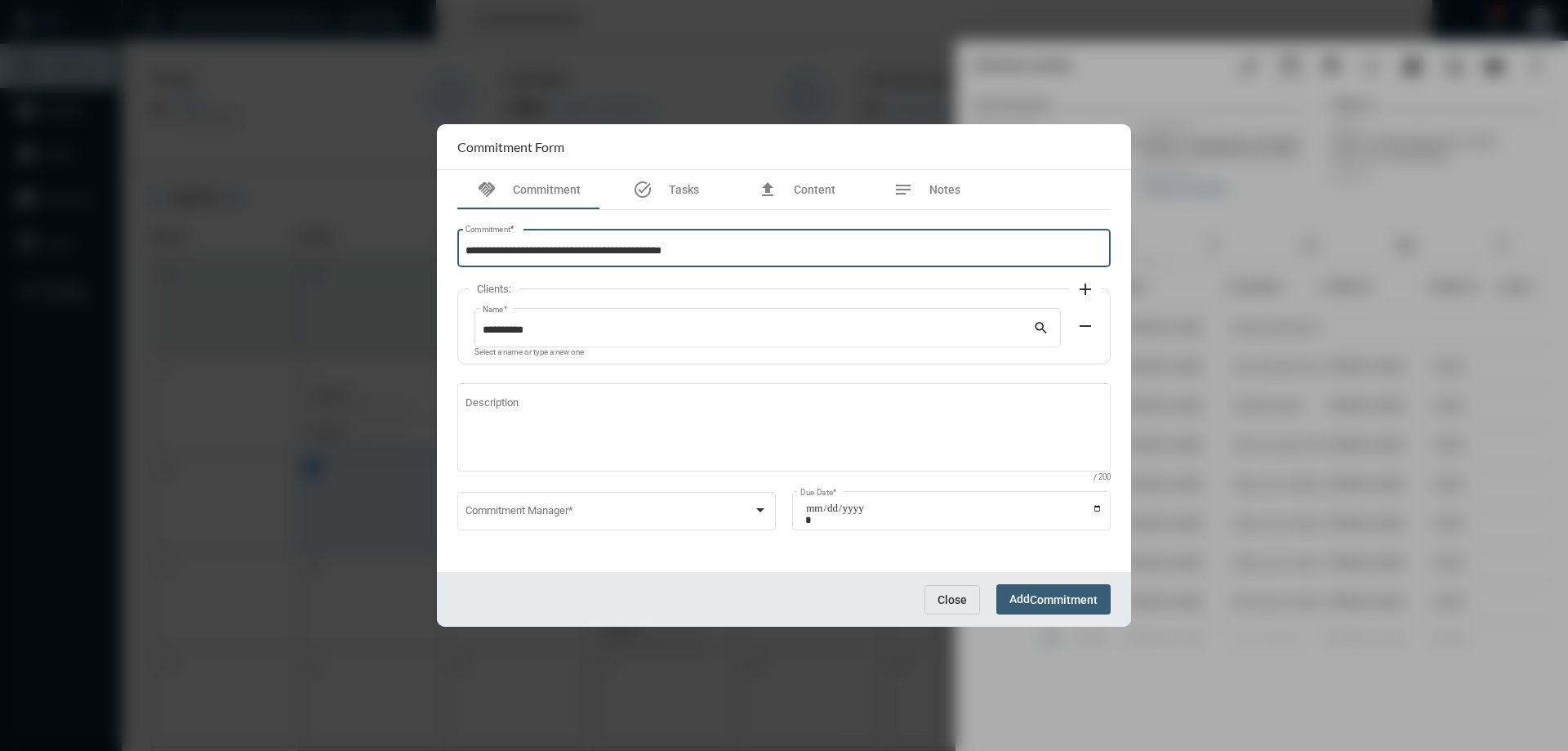
type input "**********"
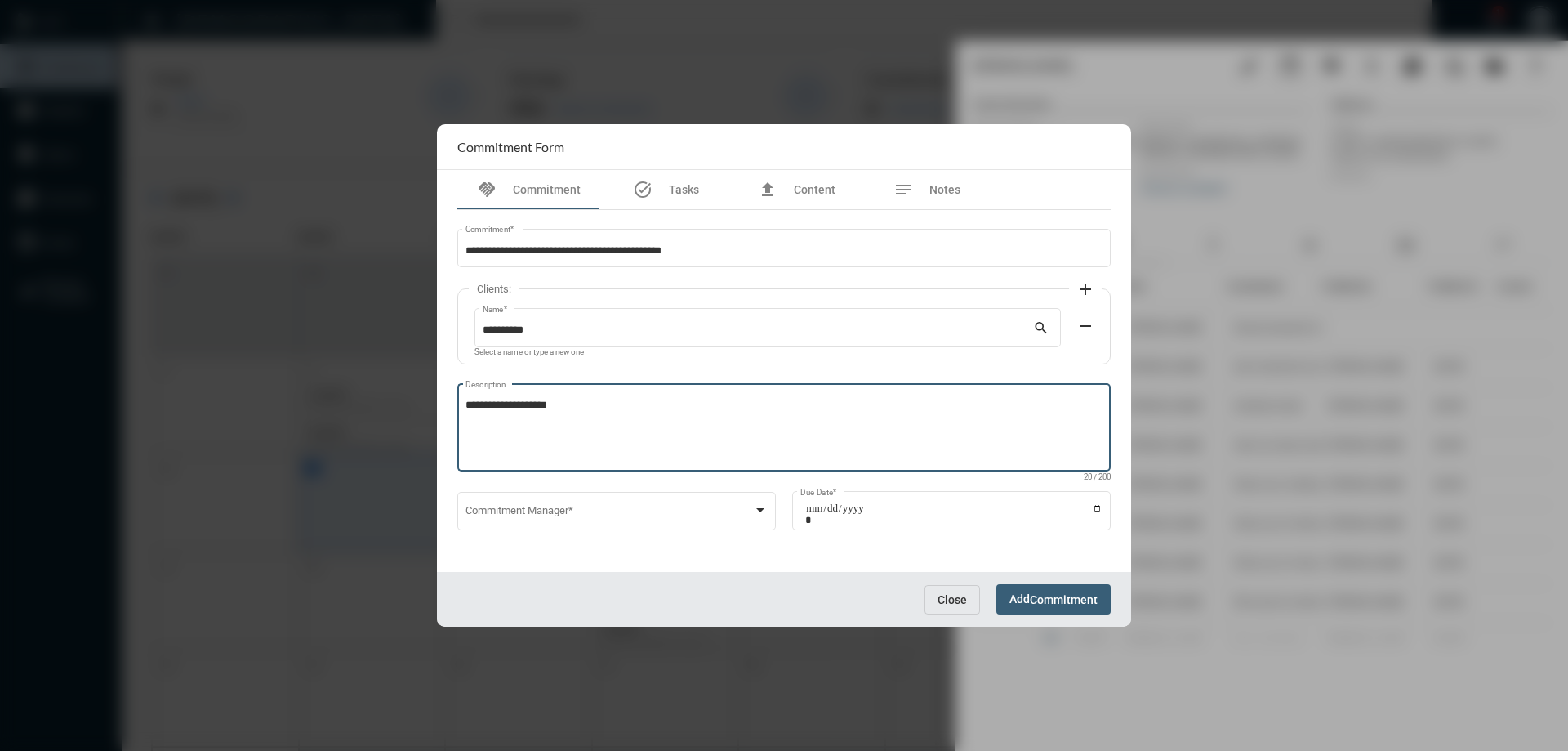
type textarea "**********"
drag, startPoint x: 580, startPoint y: 406, endPoint x: 395, endPoint y: 399, distance: 185.1
click at [395, 399] on div "**********" at bounding box center [784, 375] width 1568 height 751
paste textarea "**********"
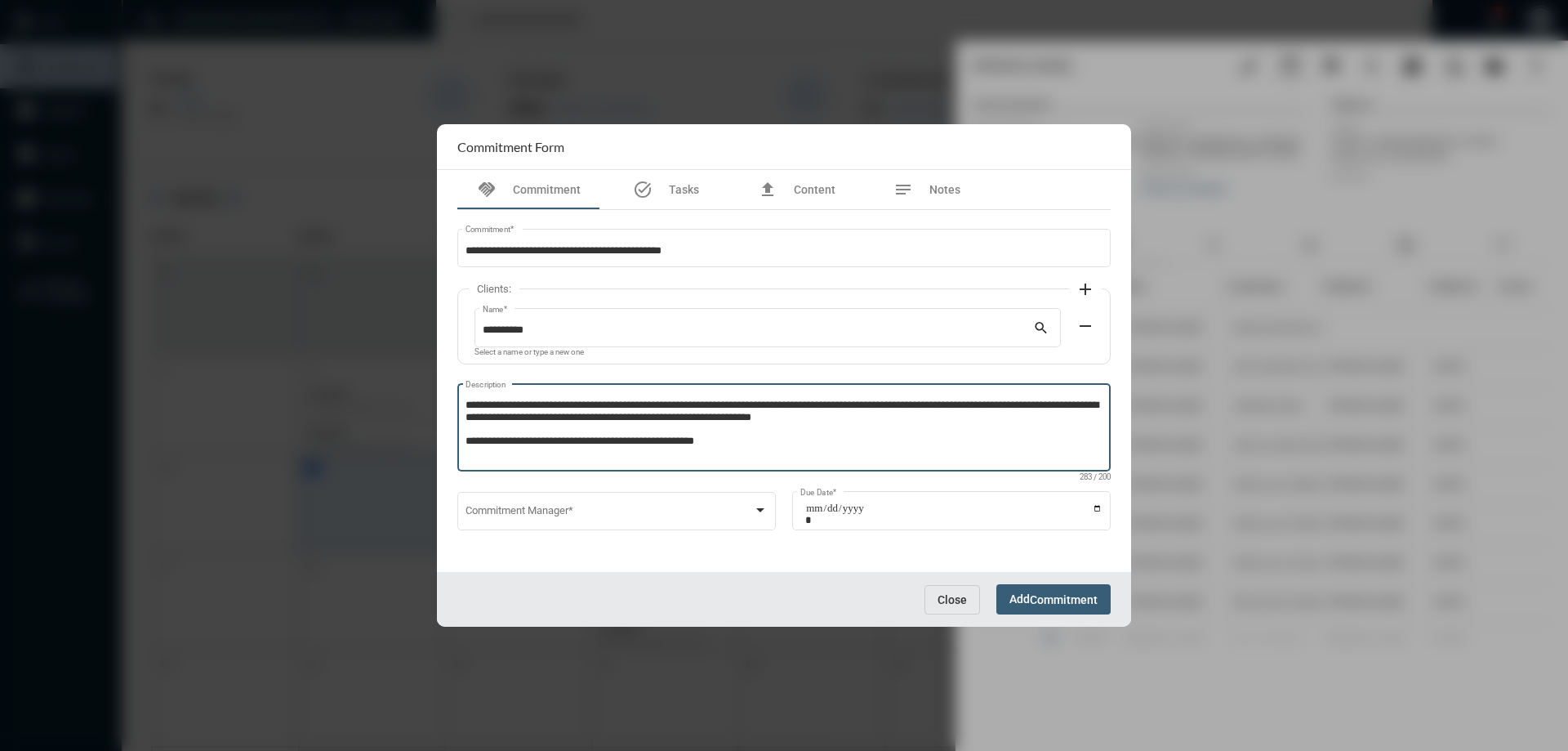
click at [467, 406] on textarea "**********" at bounding box center [784, 430] width 638 height 65
click at [775, 439] on textarea "**********" at bounding box center [784, 430] width 638 height 65
click at [469, 406] on textarea "**********" at bounding box center [784, 430] width 638 height 65
type textarea "**********"
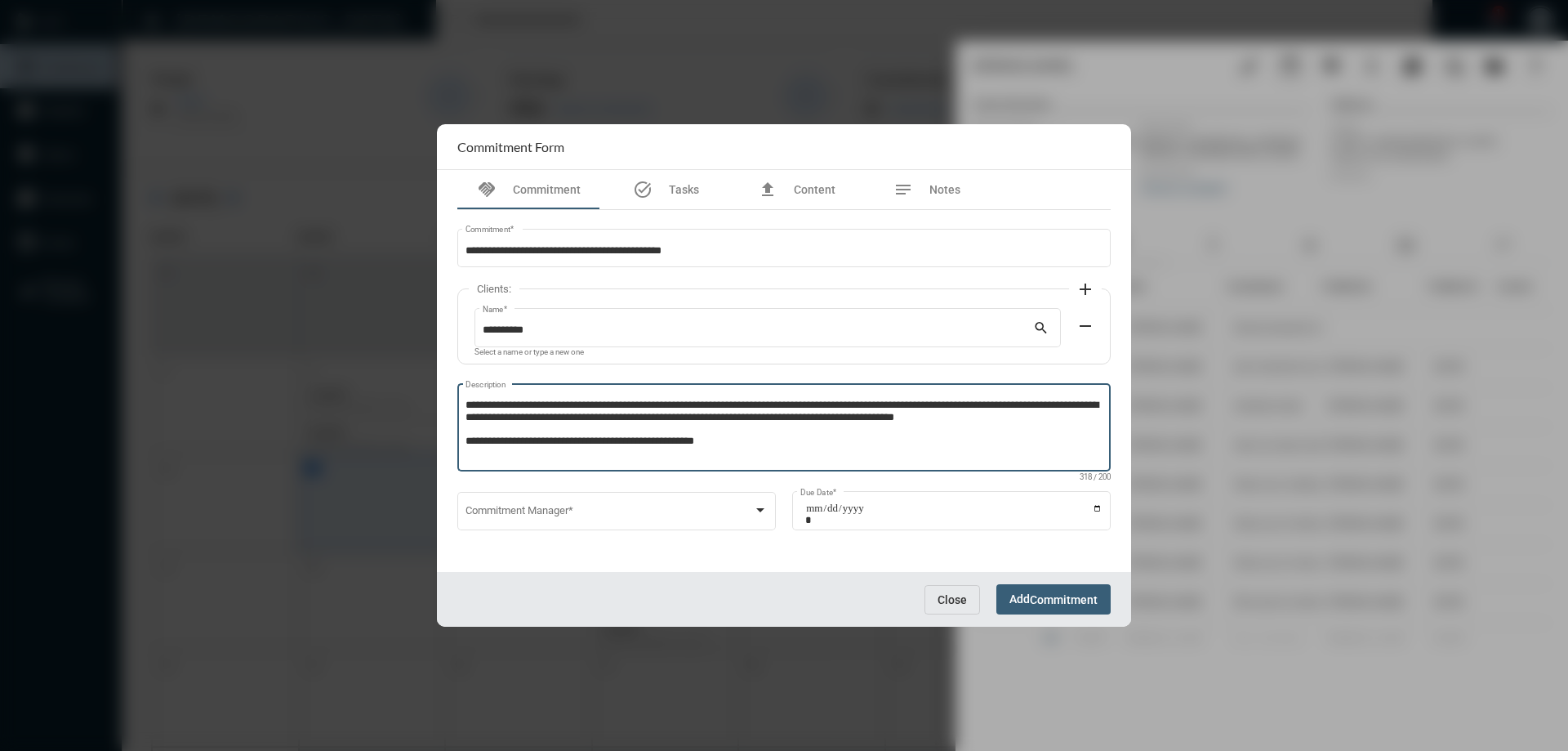
click at [1094, 594] on span "Commitment" at bounding box center [1063, 600] width 67 height 13
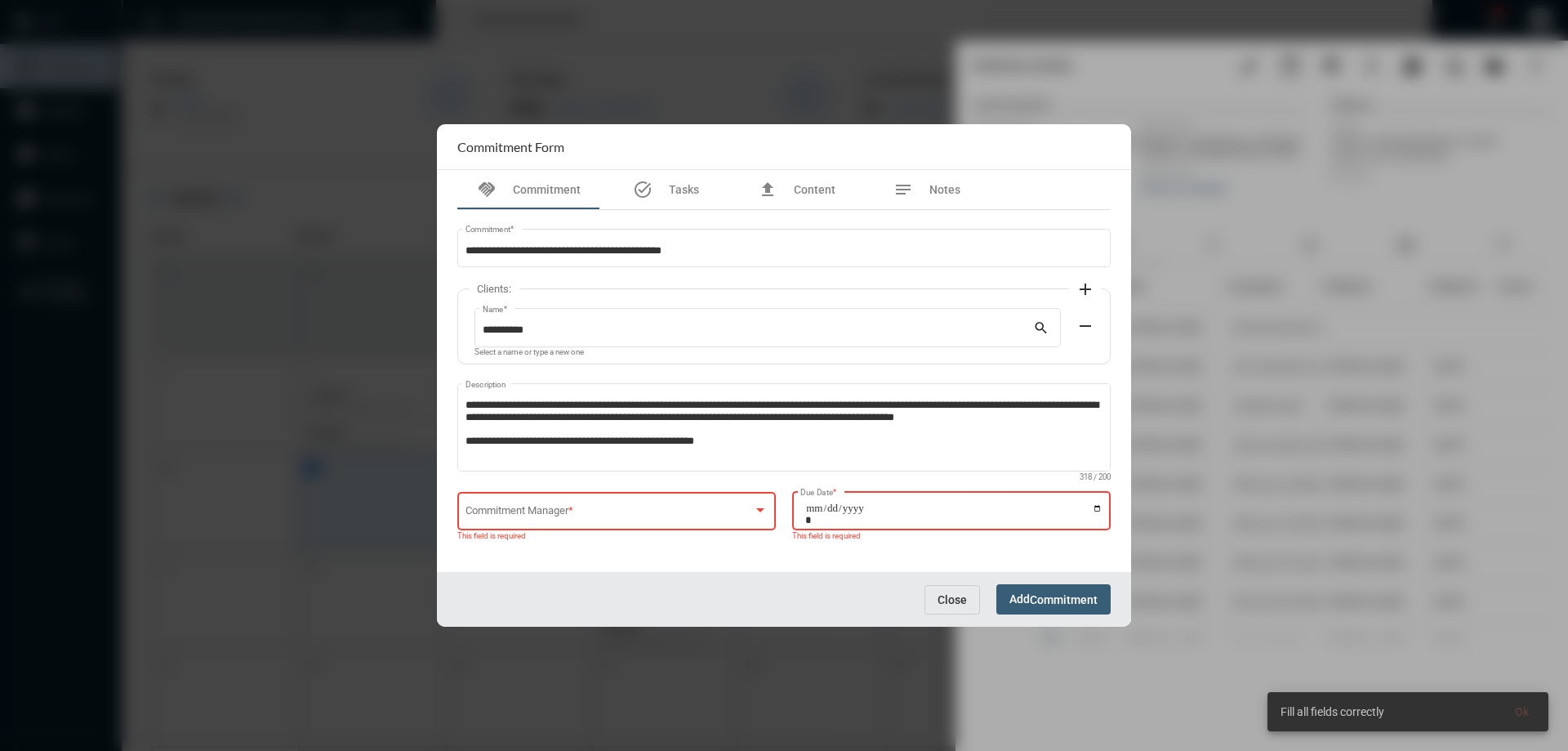
click at [631, 518] on span at bounding box center [609, 513] width 288 height 12
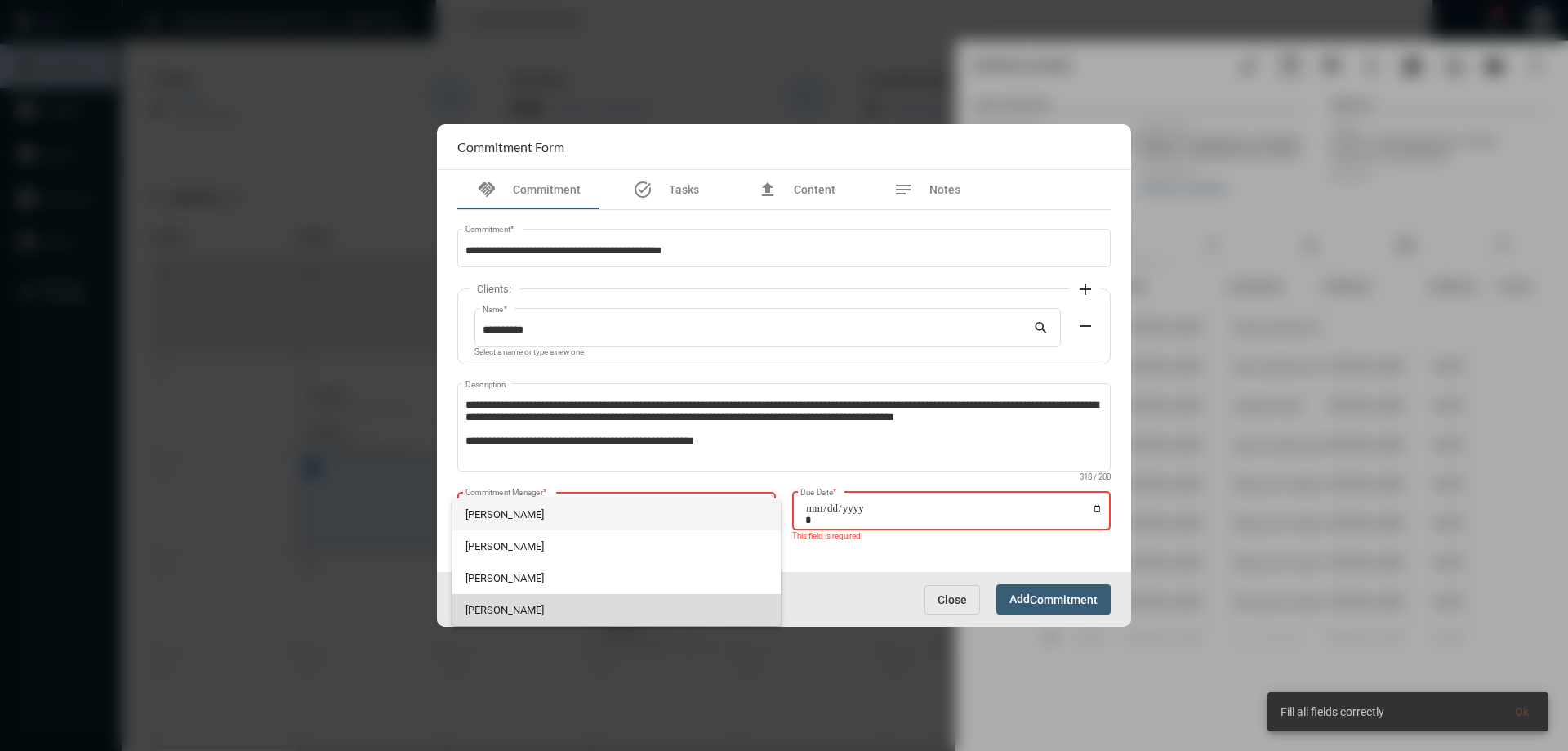
click at [522, 610] on span "[PERSON_NAME]" at bounding box center [617, 610] width 303 height 31
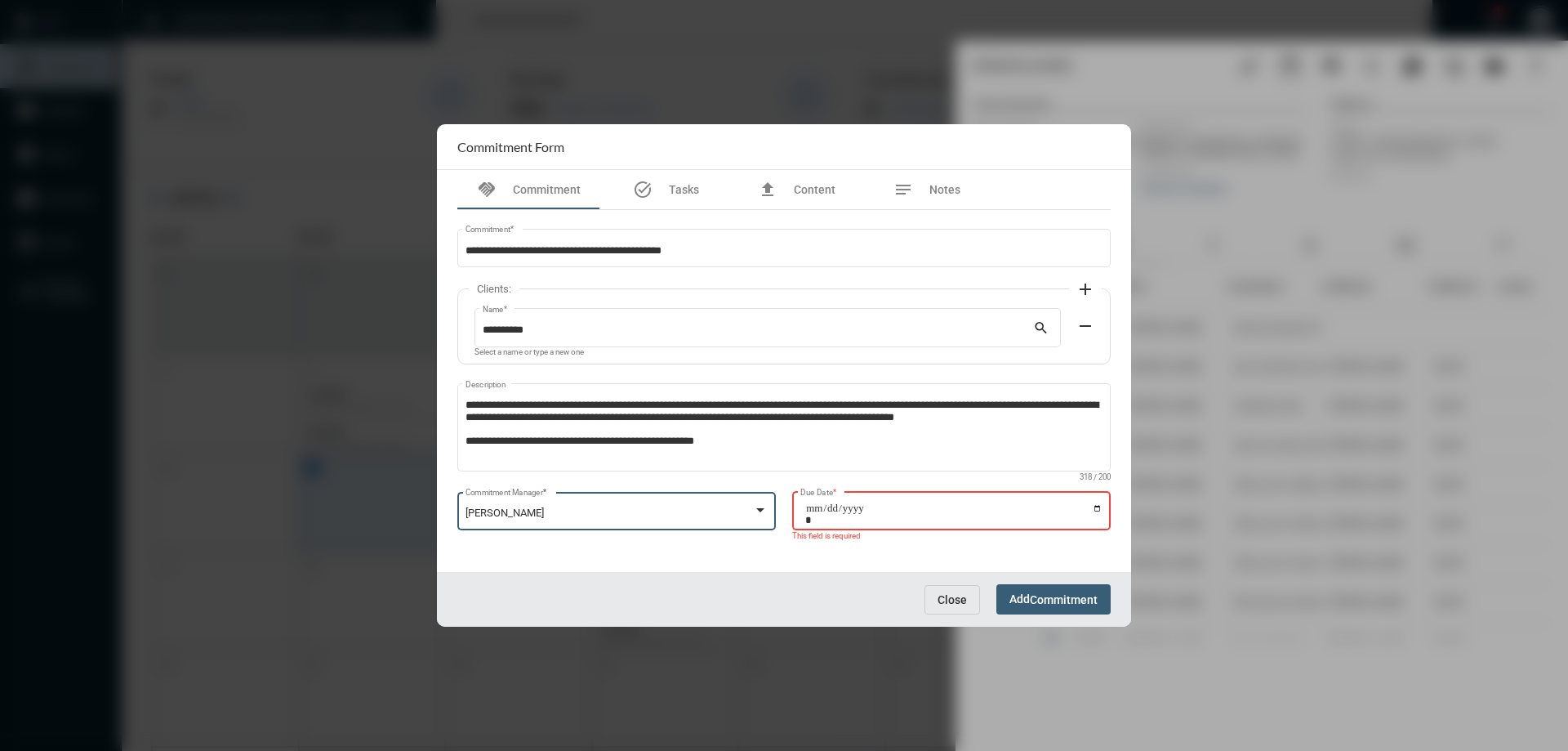
click at [1098, 507] on input "Due Date *" at bounding box center [954, 514] width 297 height 23
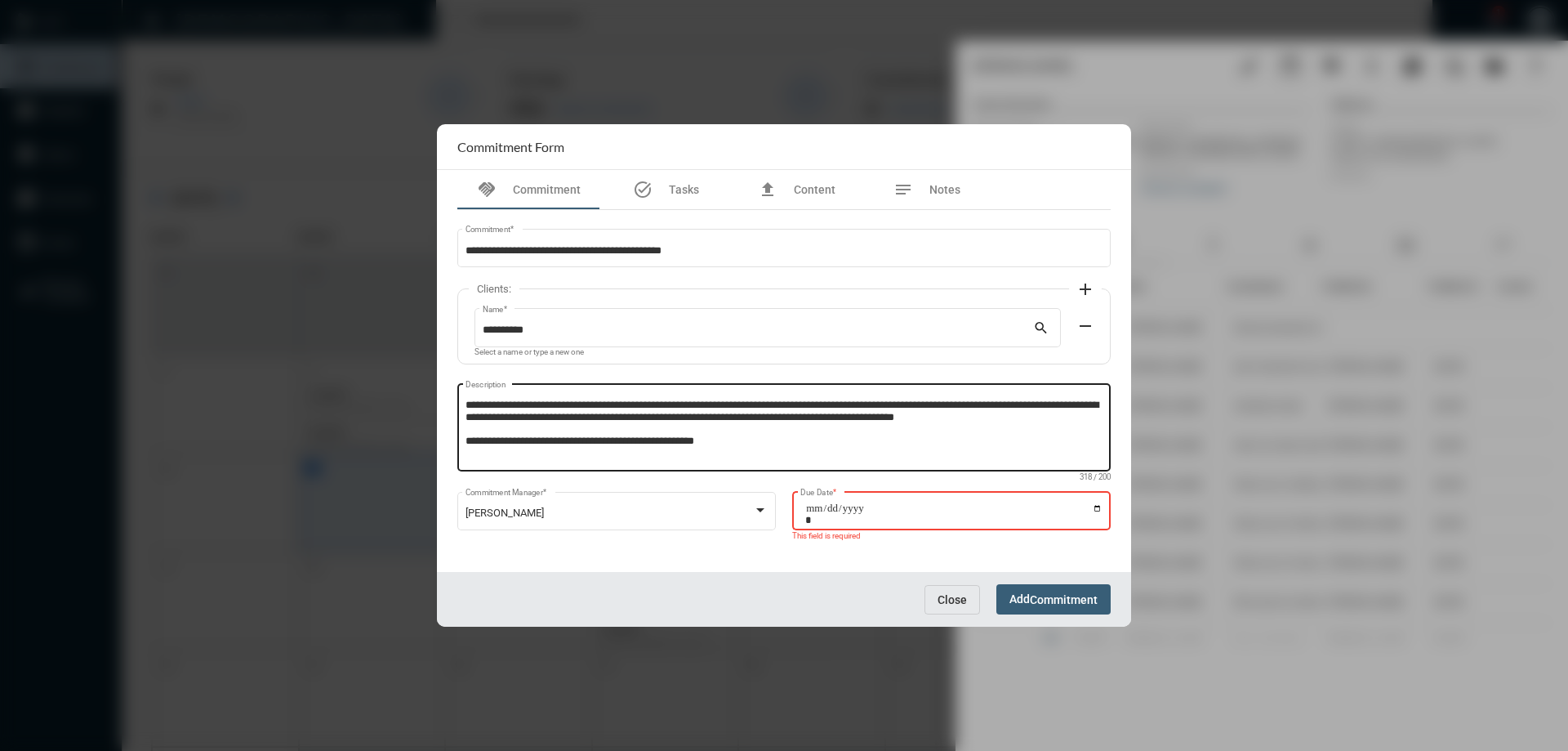
type input "**********"
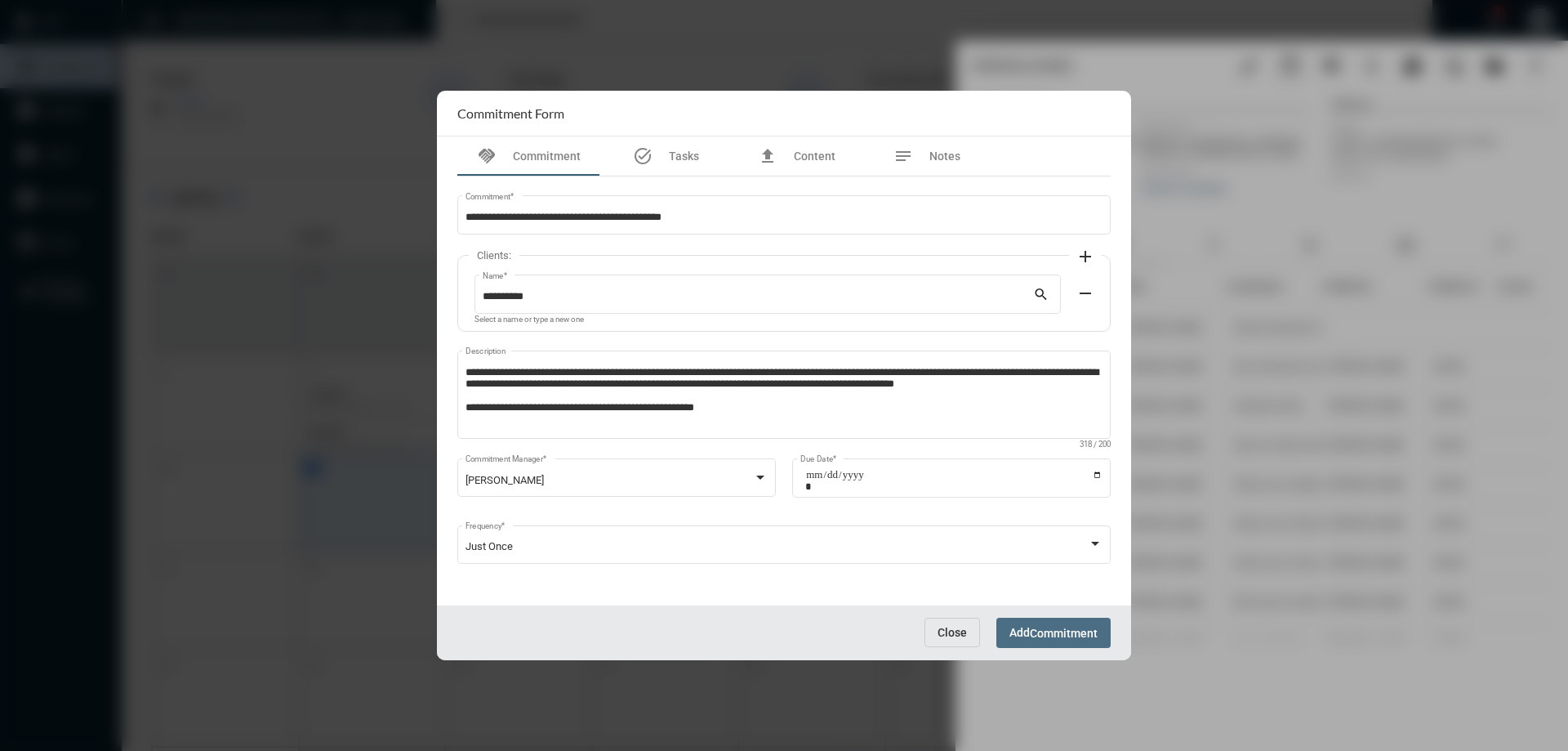
click at [1030, 622] on button "Add Commitment" at bounding box center [1054, 632] width 115 height 30
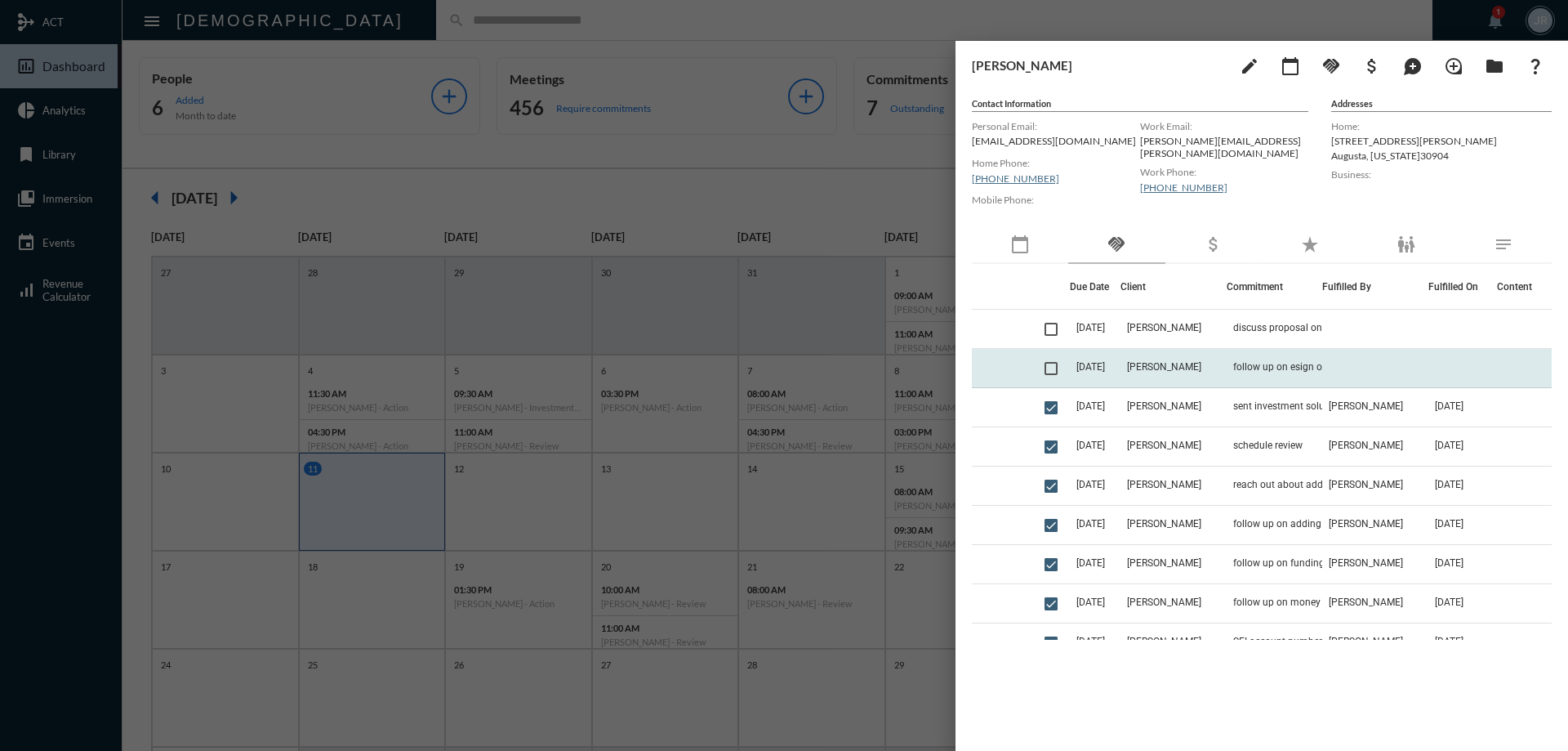
click at [1209, 364] on td "[PERSON_NAME]" at bounding box center [1173, 369] width 106 height 39
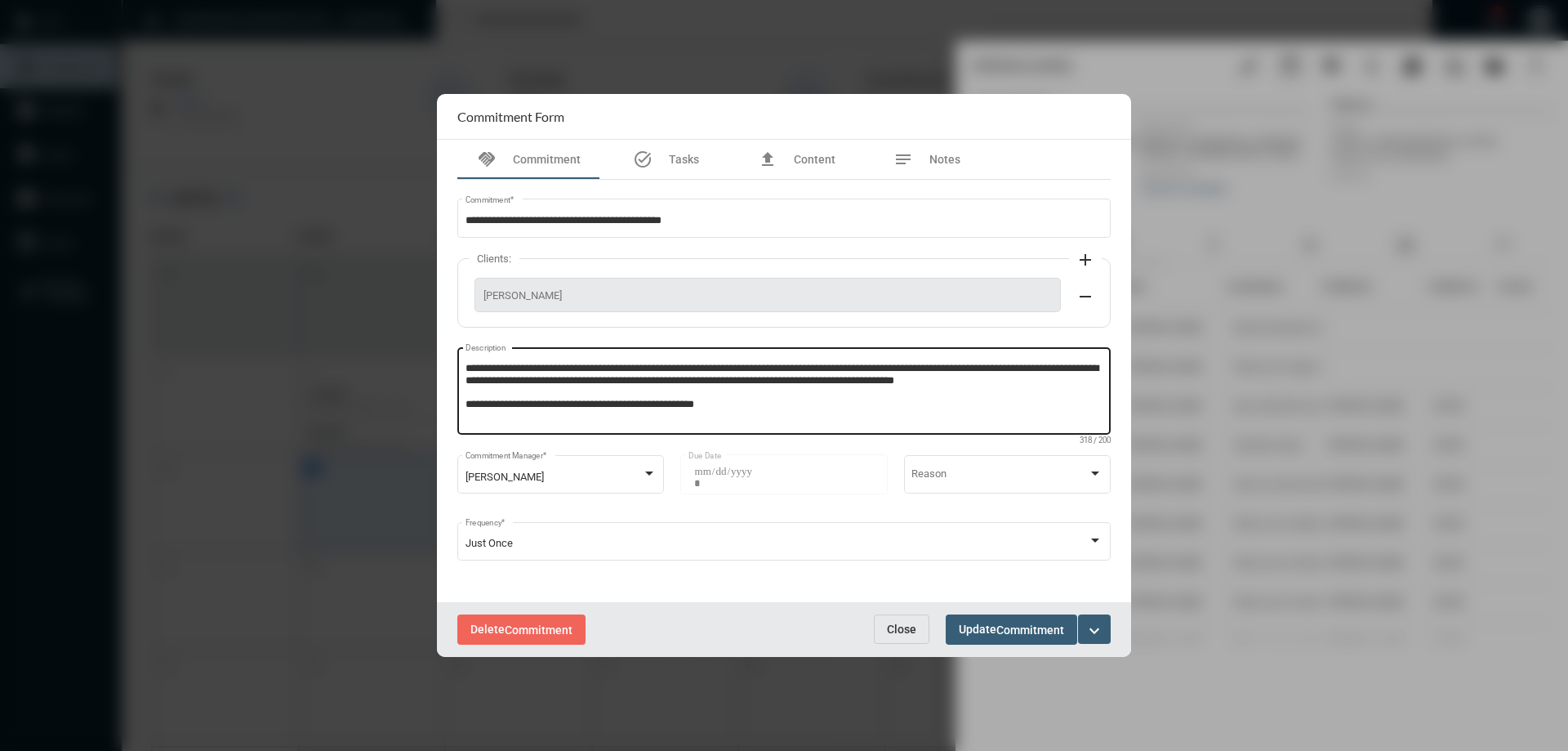
click at [835, 398] on textarea "**********" at bounding box center [784, 394] width 638 height 65
click at [761, 424] on textarea "**********" at bounding box center [784, 394] width 638 height 65
type textarea "**********"
click at [995, 638] on button "Update Commitment" at bounding box center [1011, 629] width 131 height 30
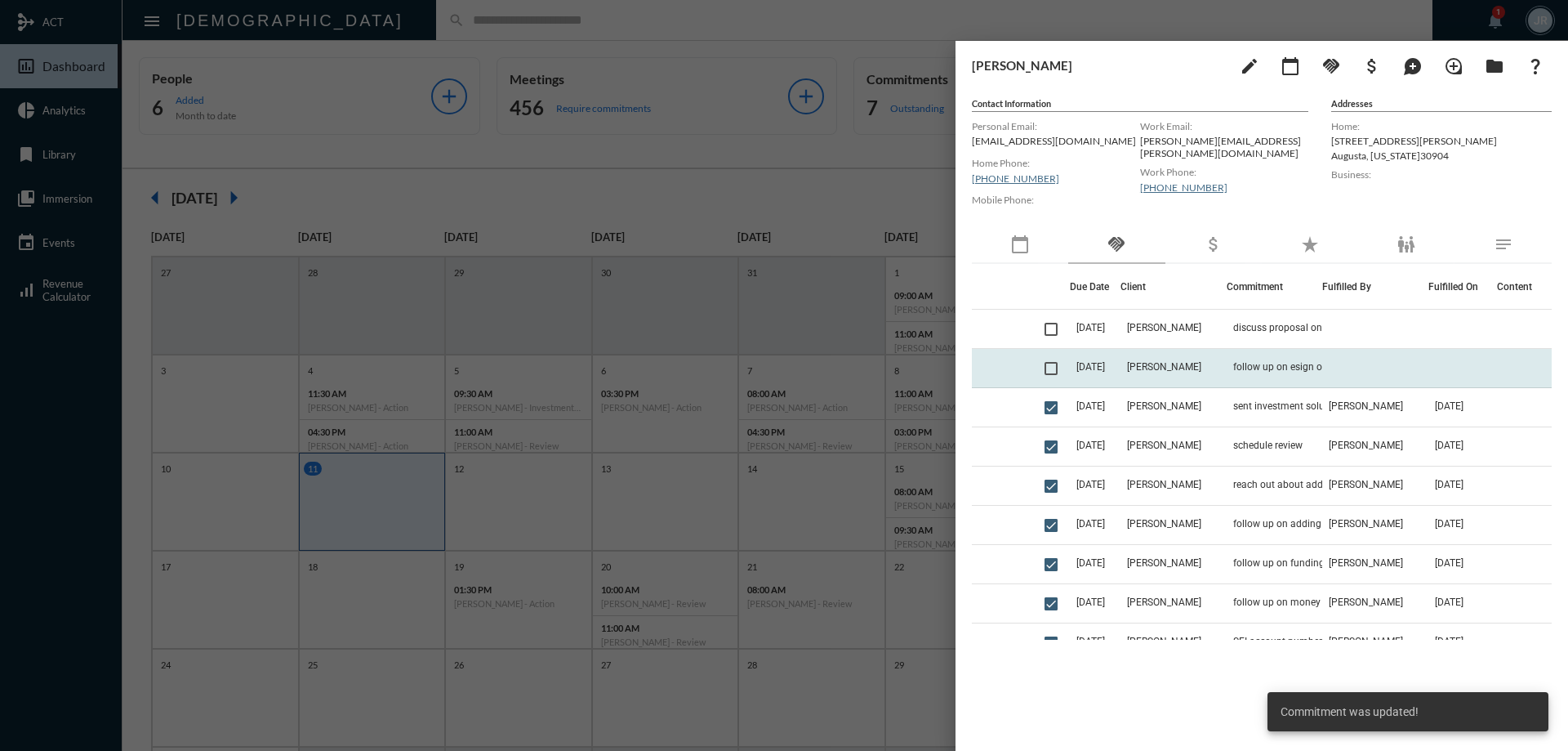
click at [1057, 372] on span at bounding box center [1051, 369] width 13 height 13
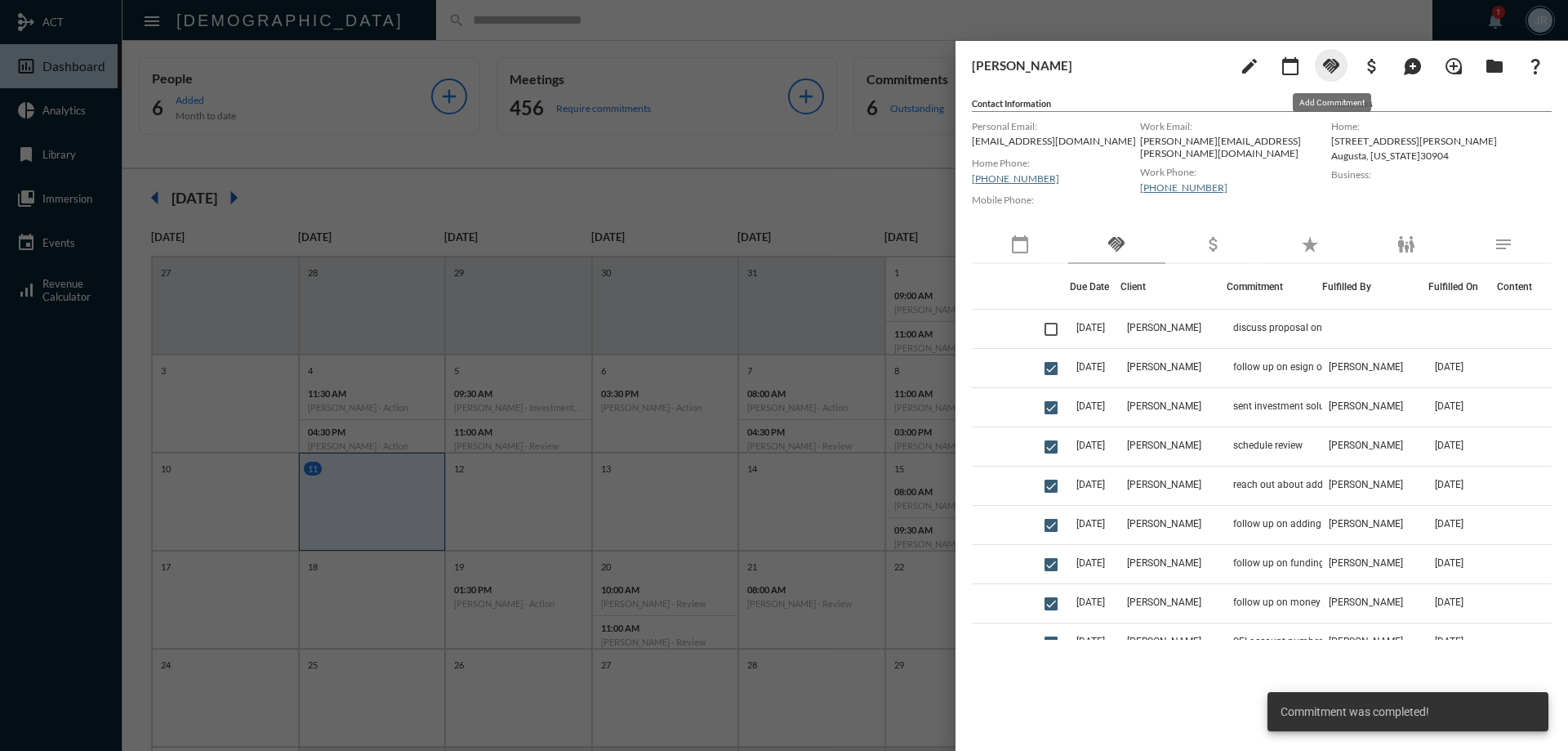
click at [1329, 67] on mat-icon "handshake" at bounding box center [1331, 66] width 19 height 19
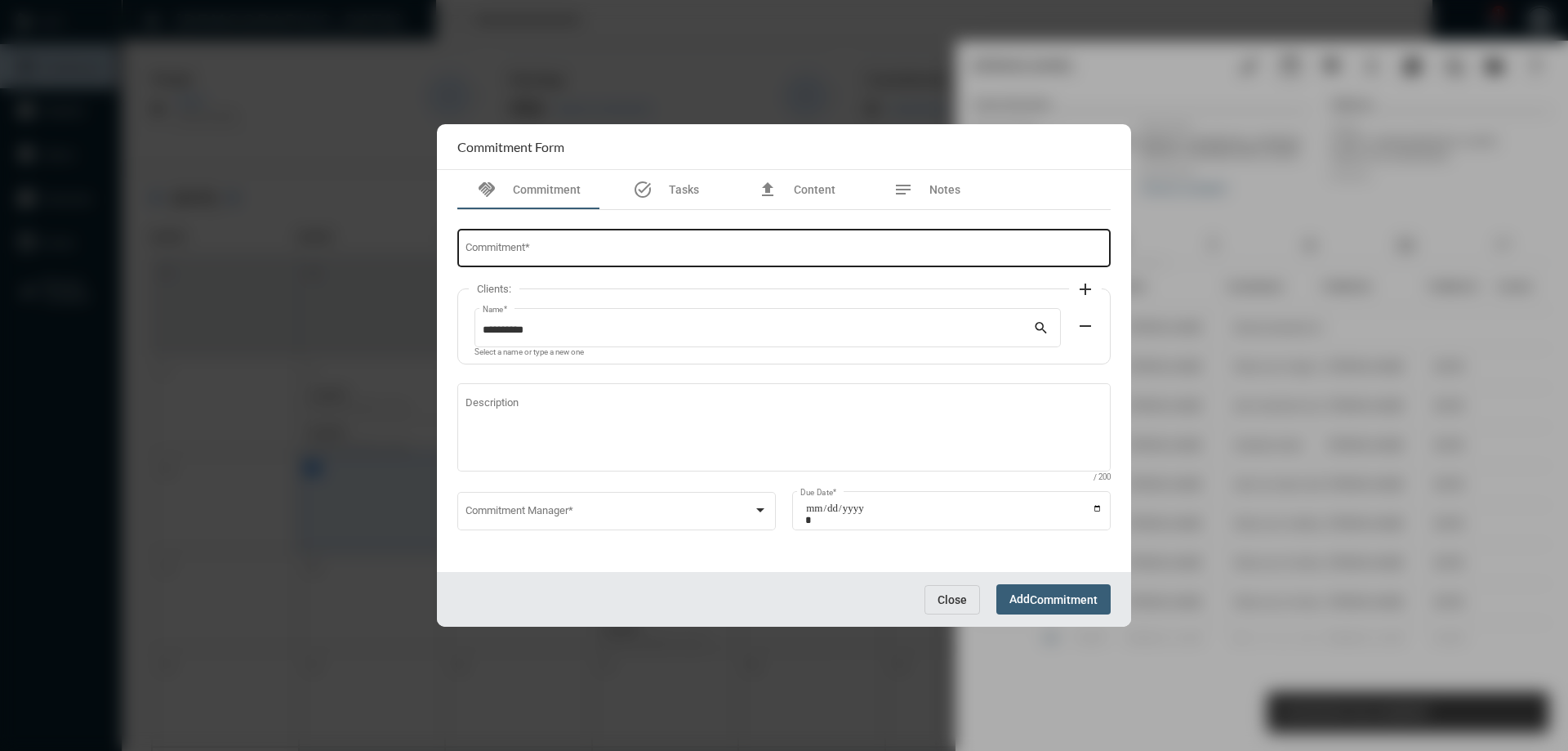
click at [650, 257] on input "Commitment *" at bounding box center [784, 250] width 638 height 12
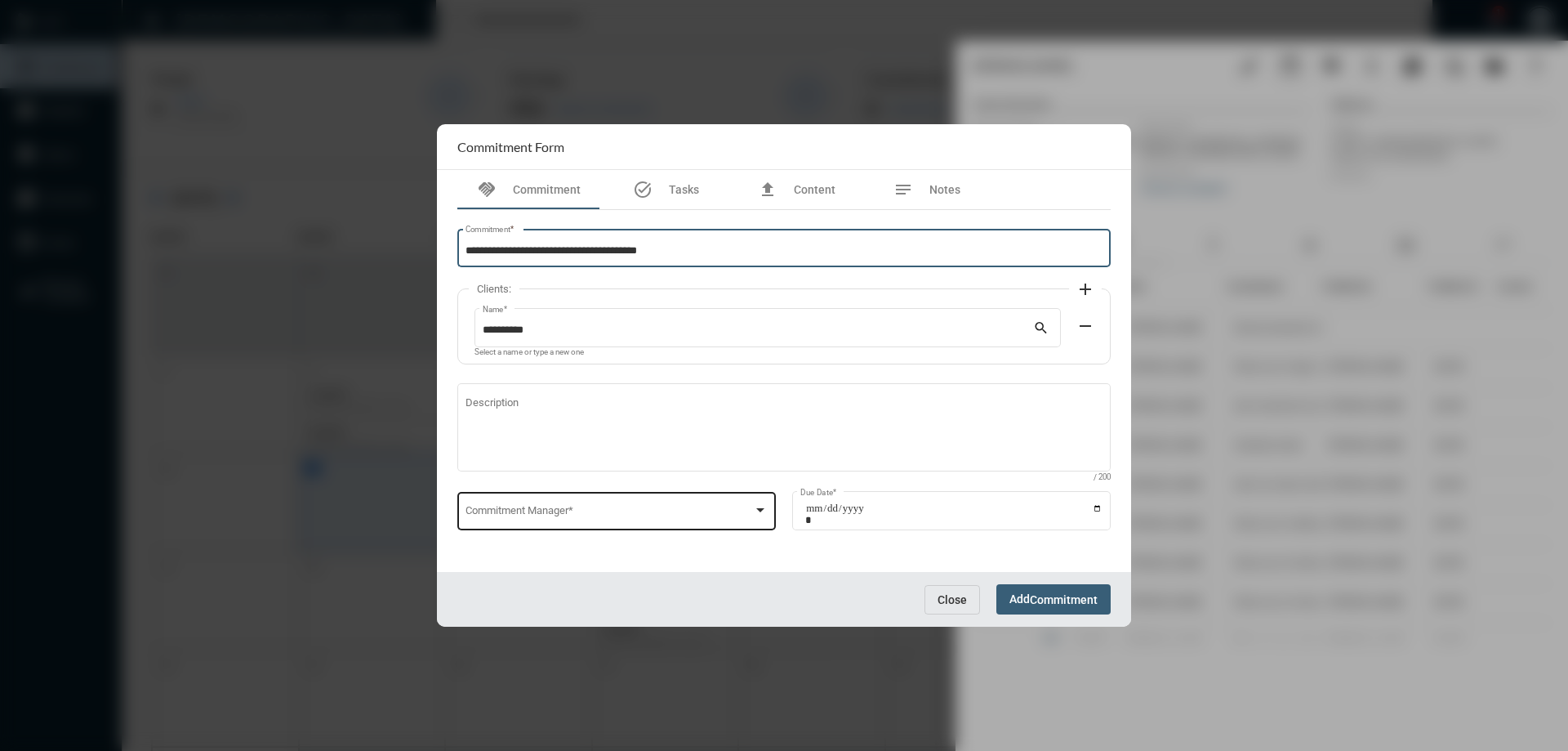
type input "**********"
click at [534, 511] on span at bounding box center [609, 513] width 288 height 12
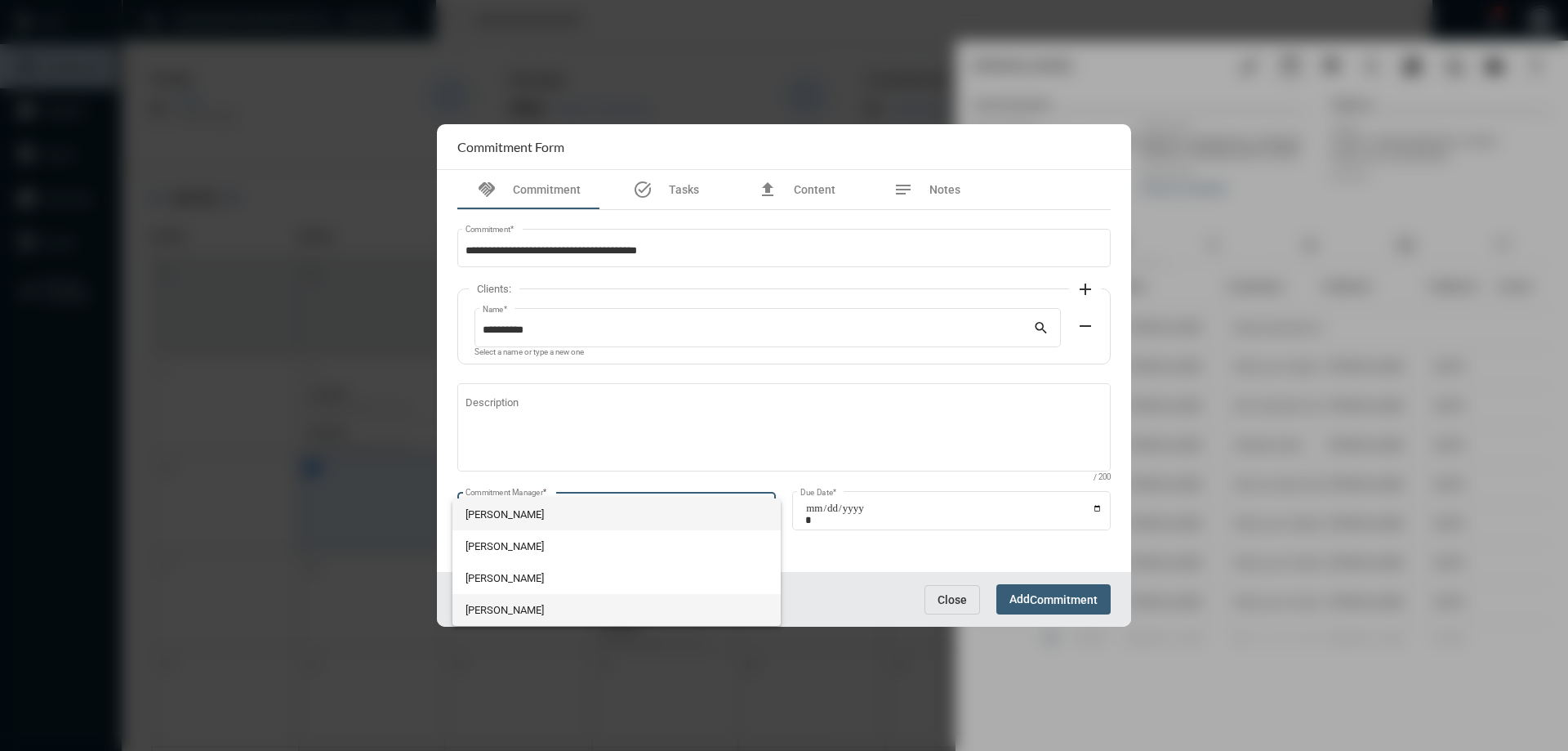
click at [486, 605] on span "[PERSON_NAME]" at bounding box center [617, 610] width 303 height 31
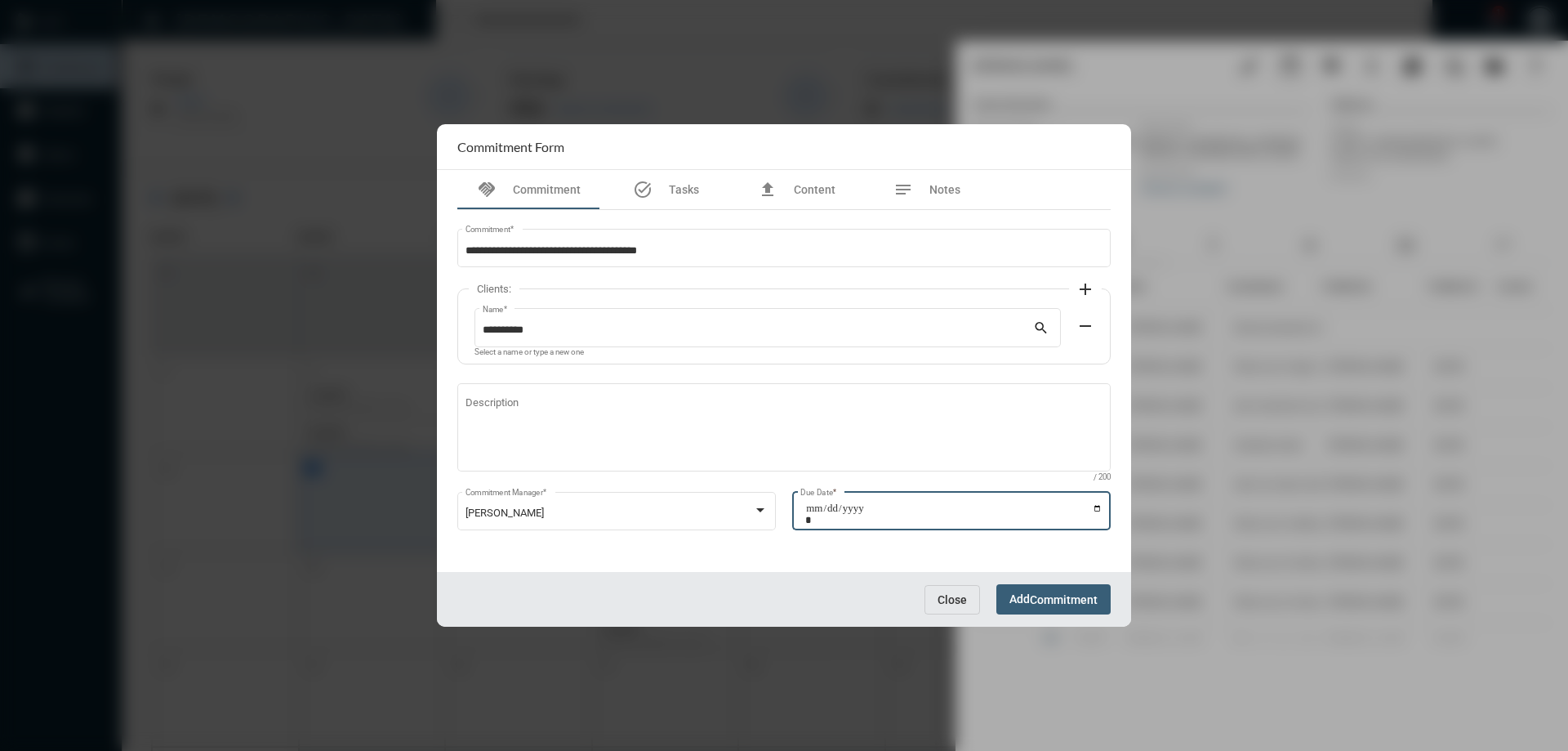
click at [1094, 507] on input "Due Date *" at bounding box center [954, 514] width 297 height 23
type input "**********"
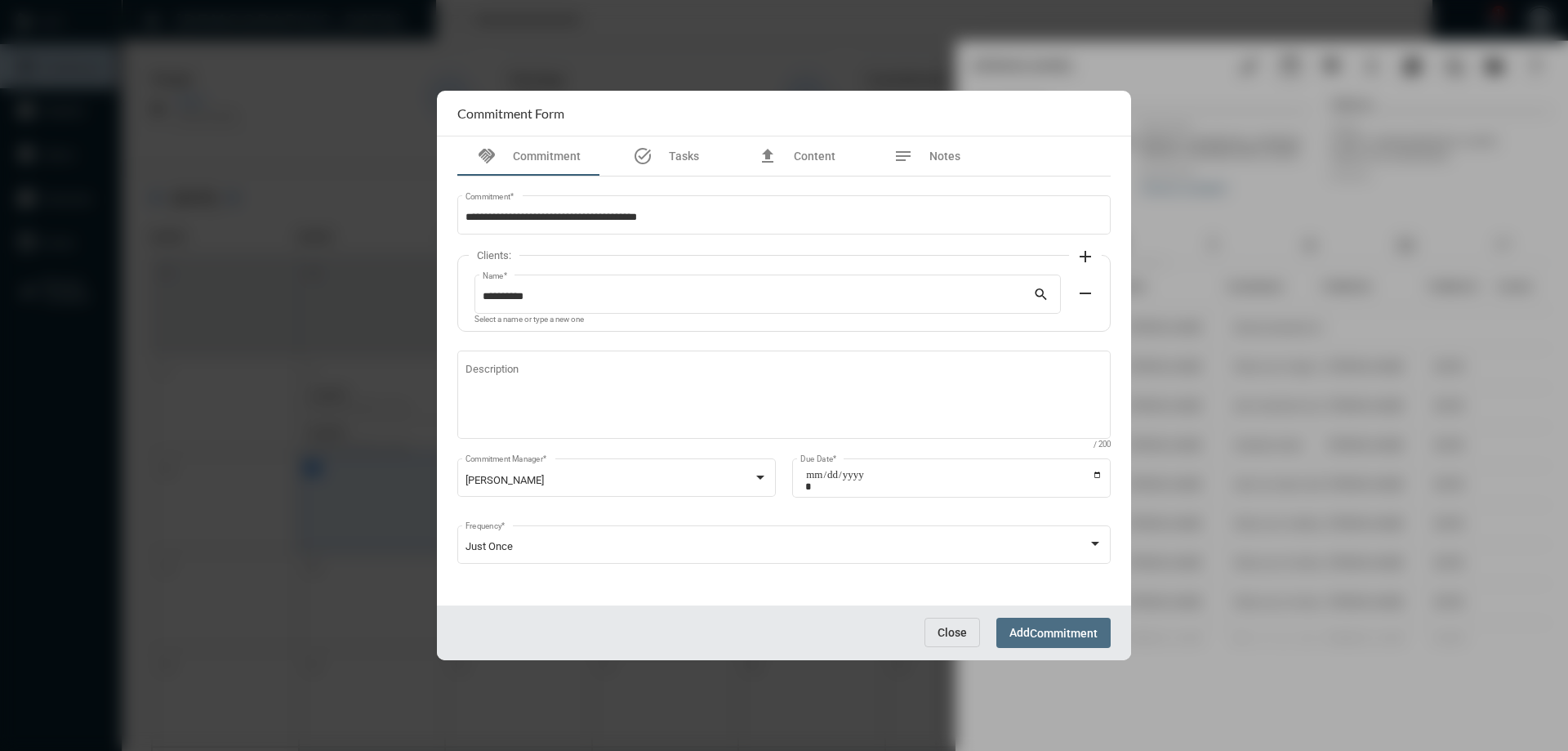
click at [1056, 640] on button "Add Commitment" at bounding box center [1054, 632] width 115 height 30
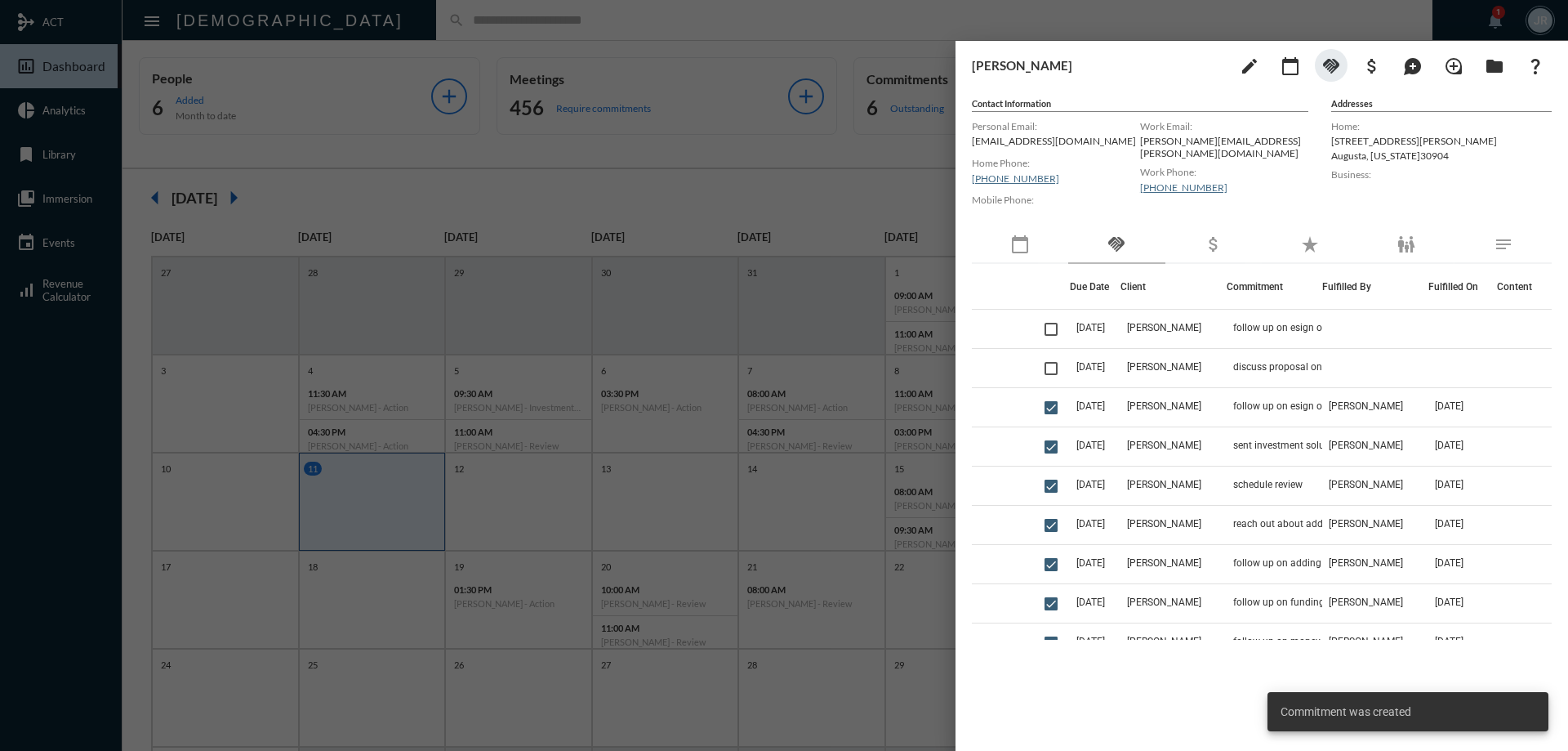
click at [495, 53] on div at bounding box center [784, 375] width 1568 height 751
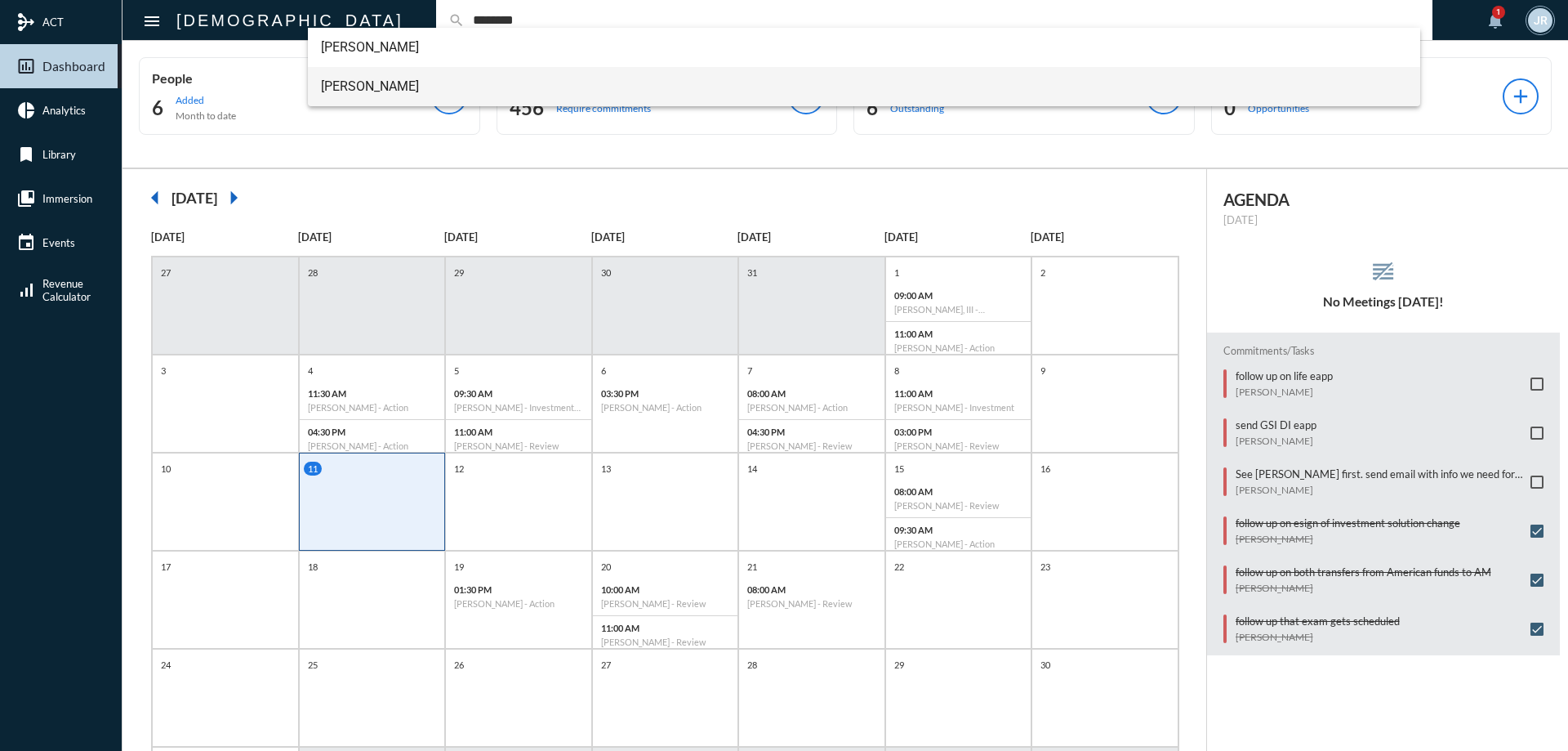
type input "********"
click at [356, 87] on span "[PERSON_NAME]" at bounding box center [863, 87] width 1087 height 39
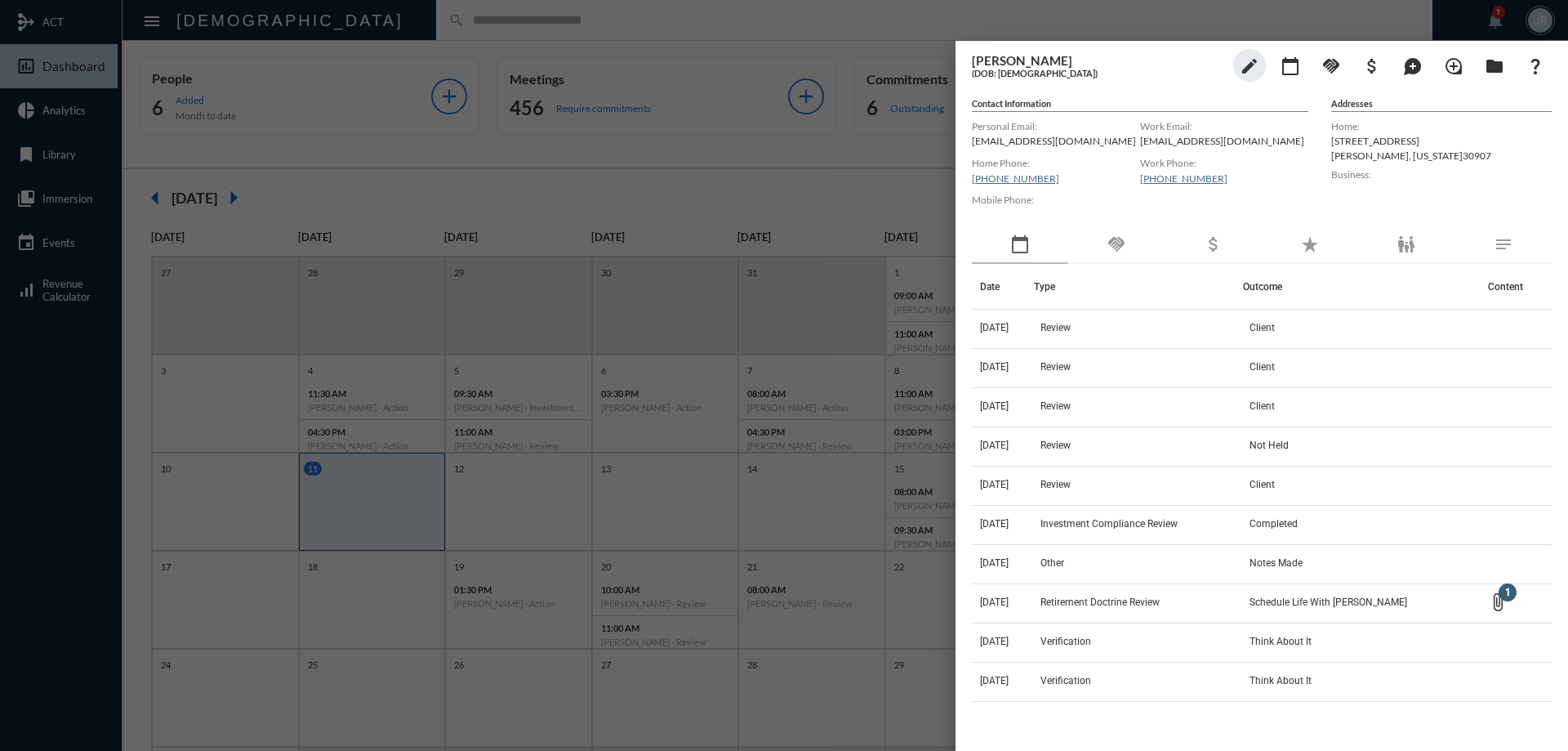
click at [1132, 235] on div "handshake" at bounding box center [1116, 245] width 96 height 38
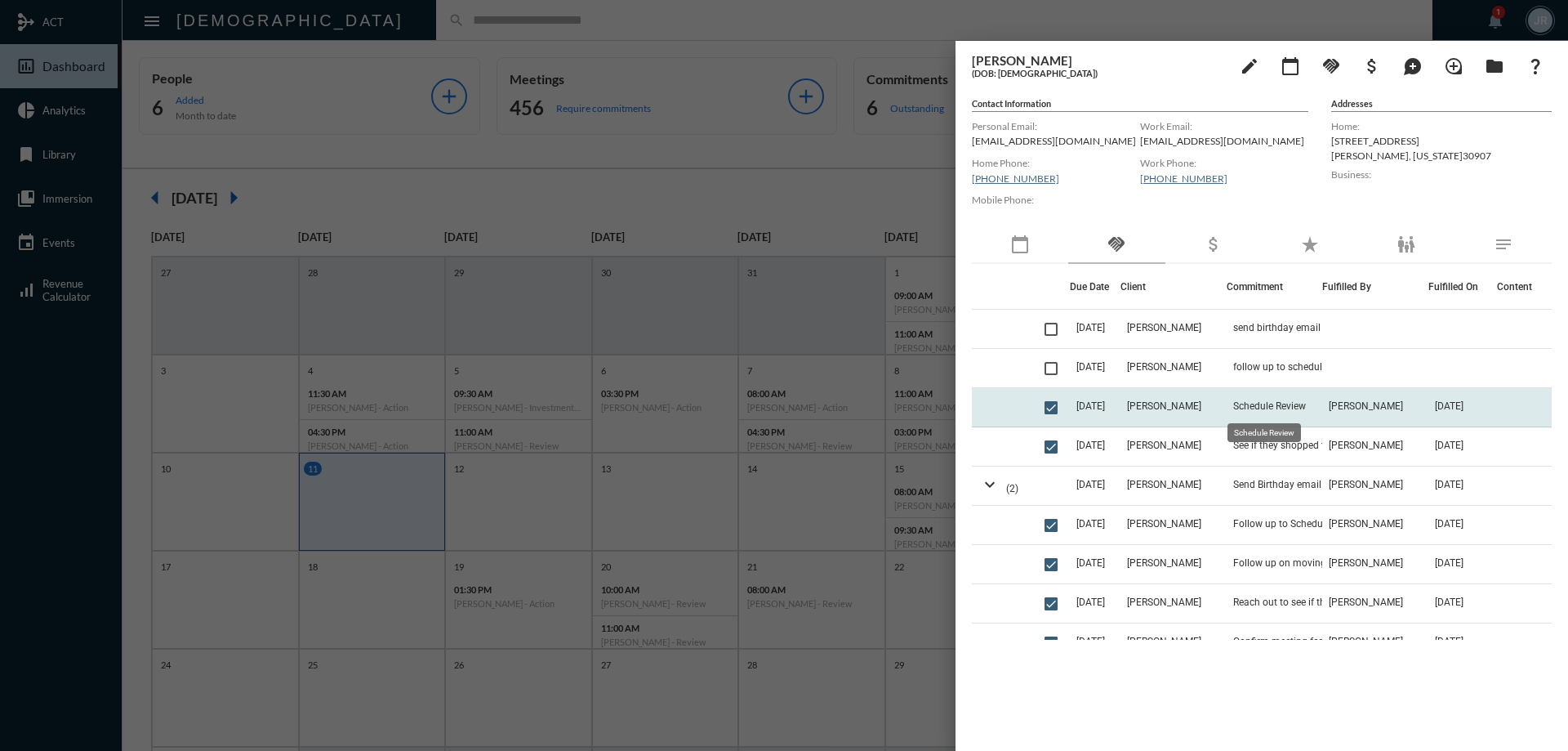
click at [1256, 401] on span "Schedule Review" at bounding box center [1269, 406] width 73 height 11
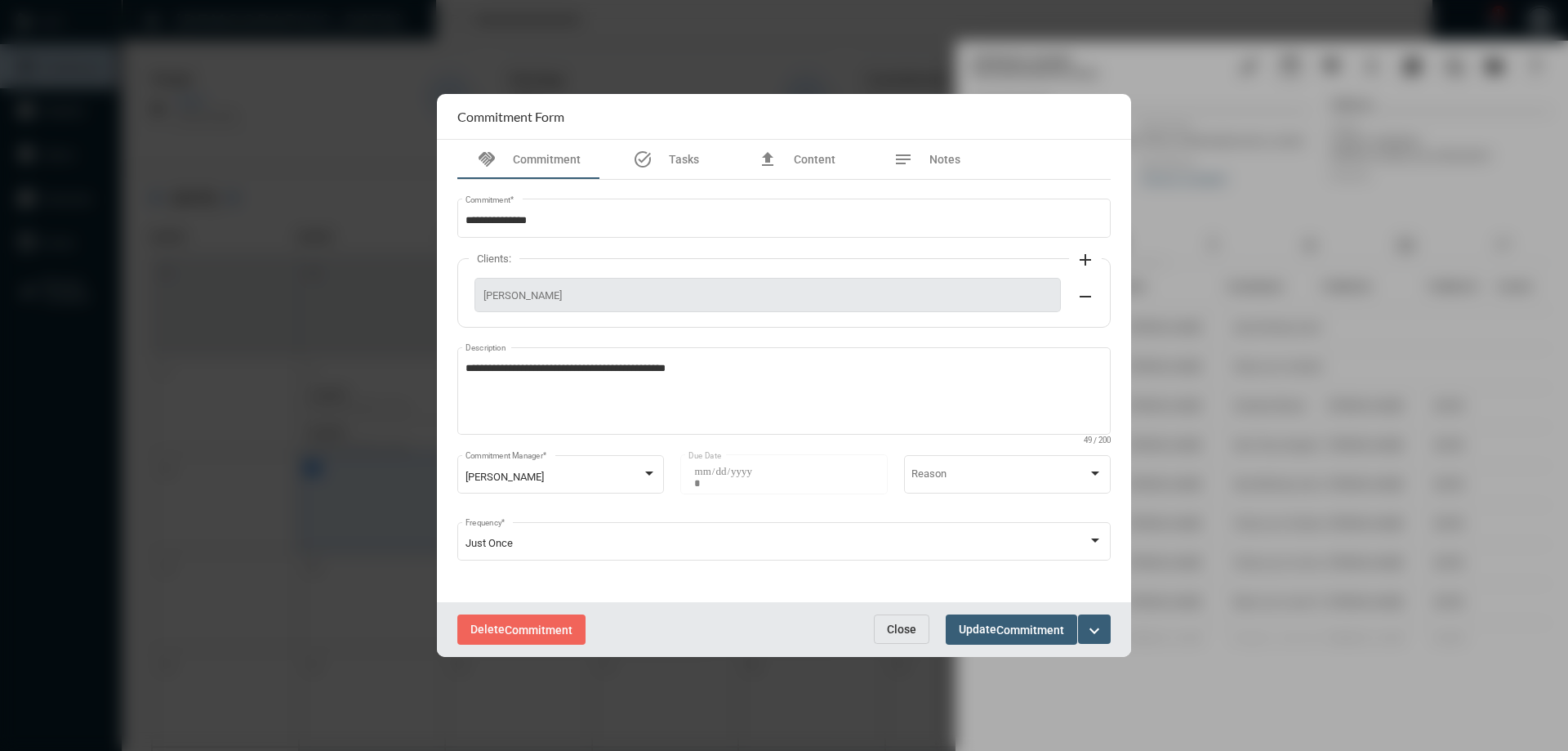
click at [903, 624] on span "Close" at bounding box center [901, 629] width 30 height 13
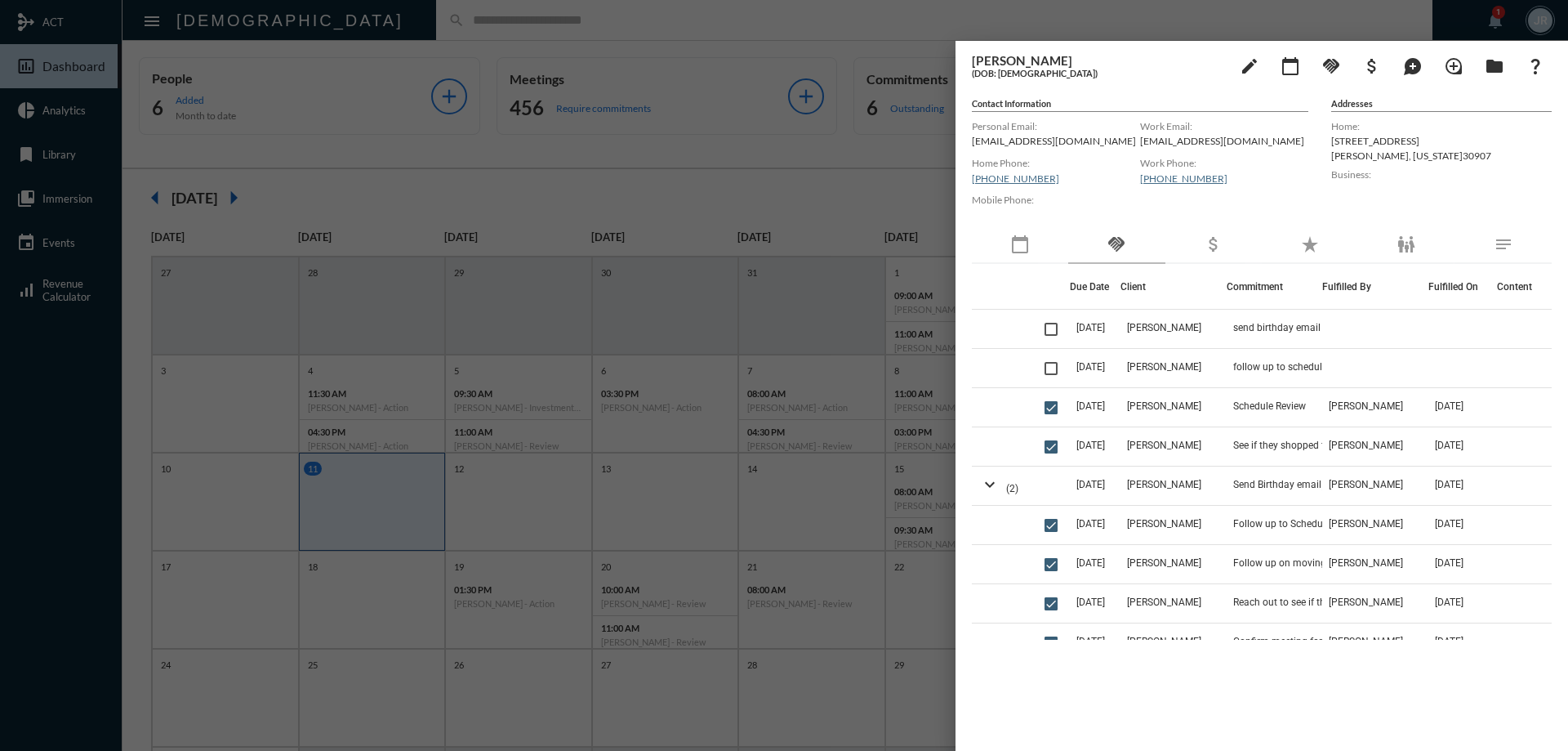
click at [509, 19] on div at bounding box center [784, 375] width 1568 height 751
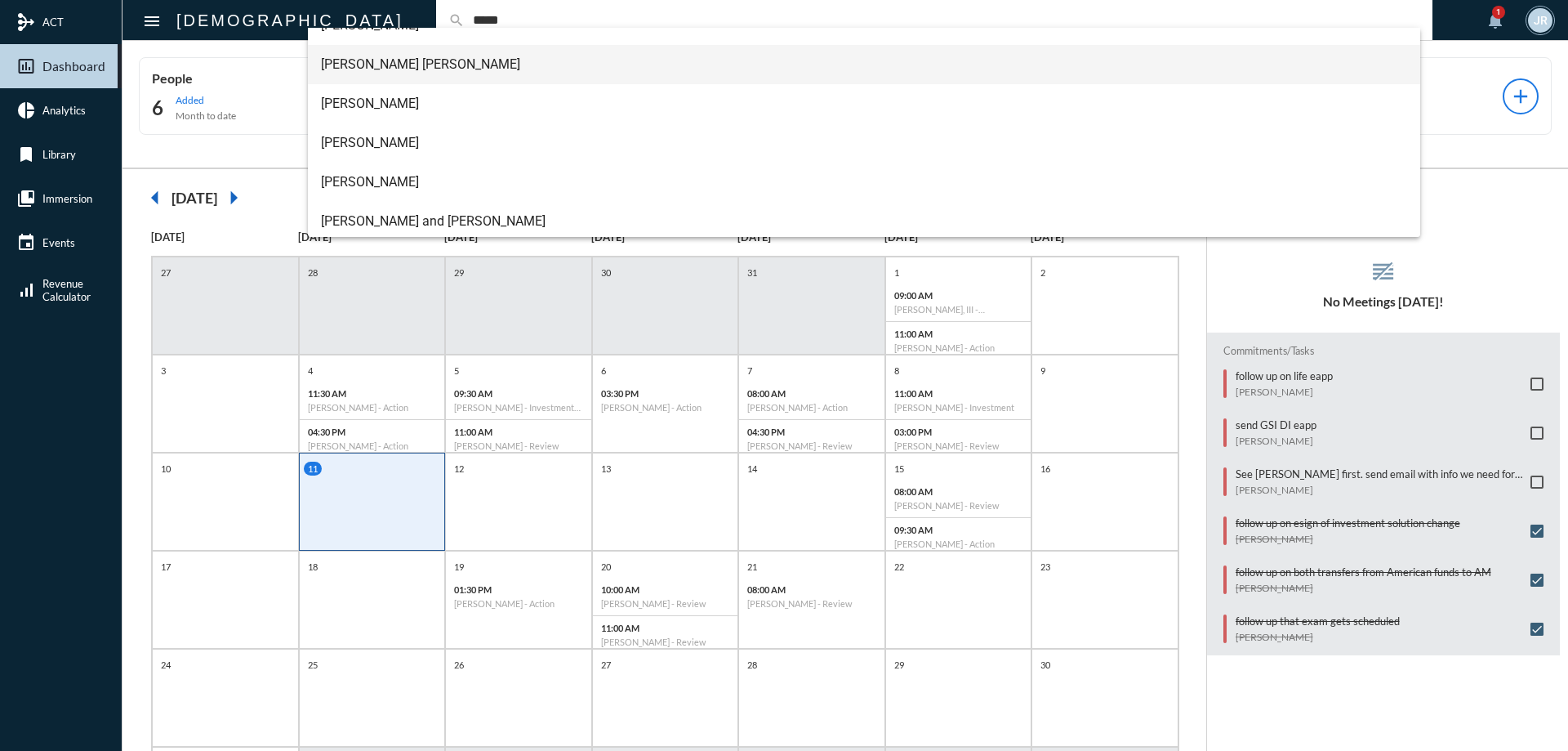
scroll to position [144, 0]
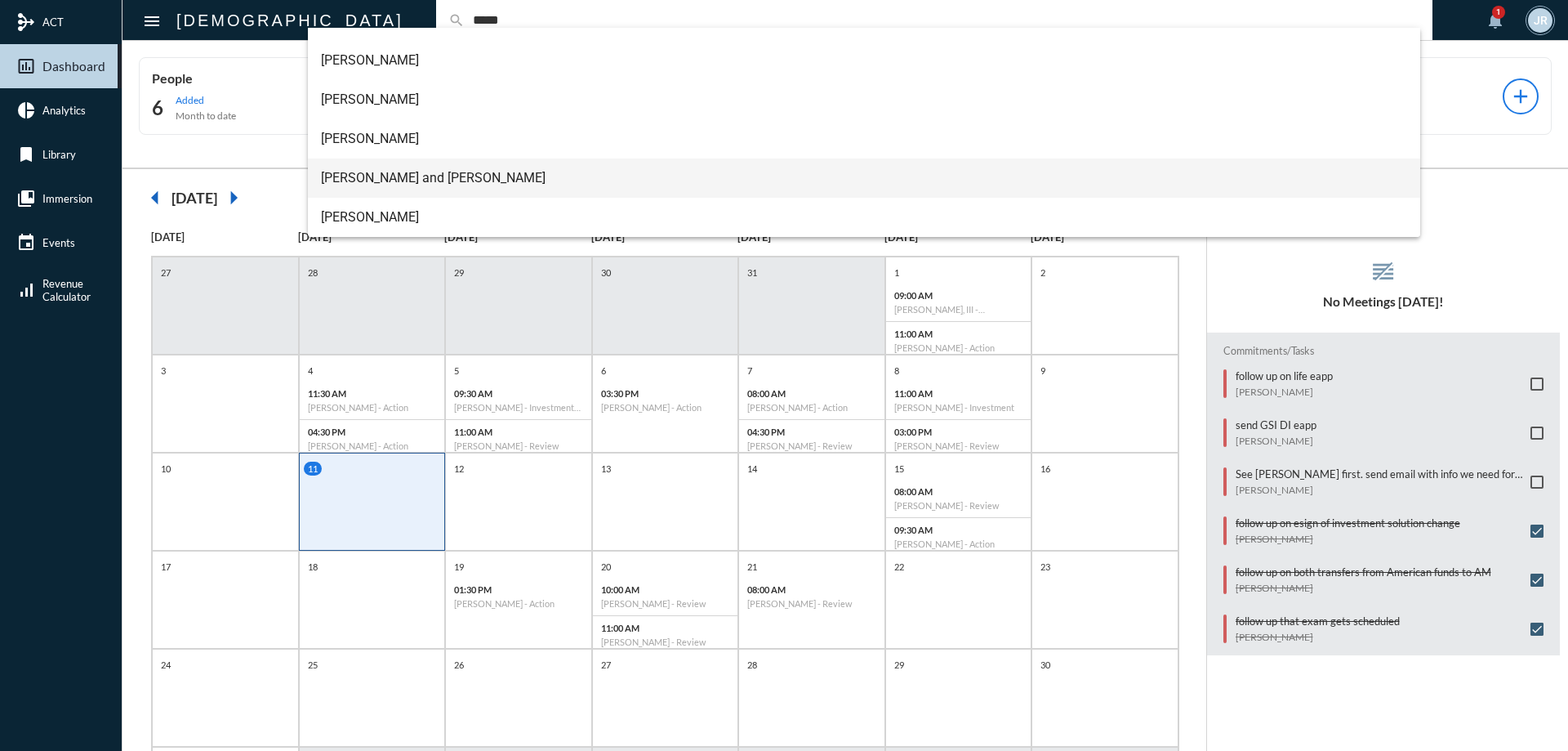
type input "*****"
click at [377, 181] on span "[PERSON_NAME] and [PERSON_NAME]" at bounding box center [863, 178] width 1087 height 39
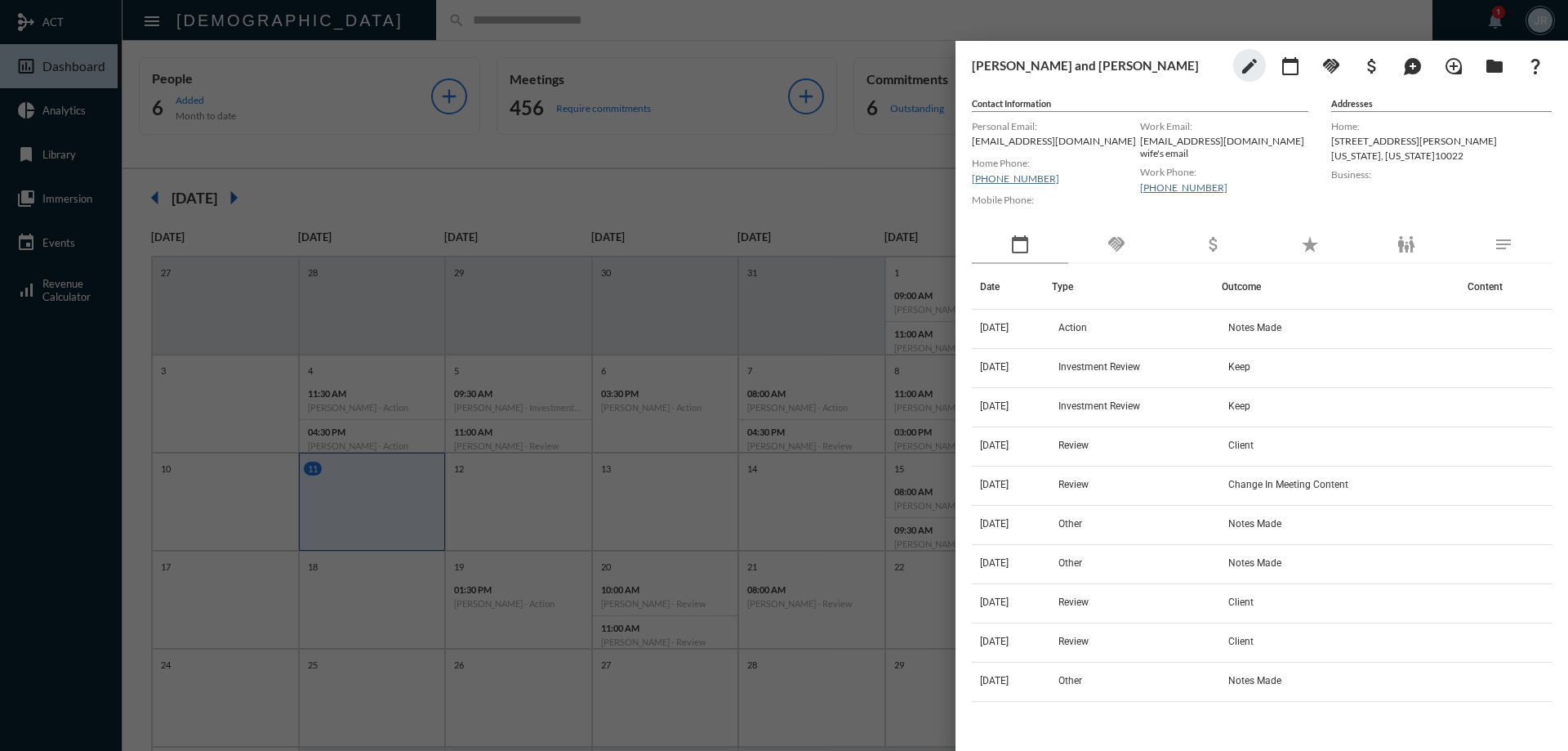
click at [1113, 260] on div "handshake" at bounding box center [1116, 245] width 96 height 38
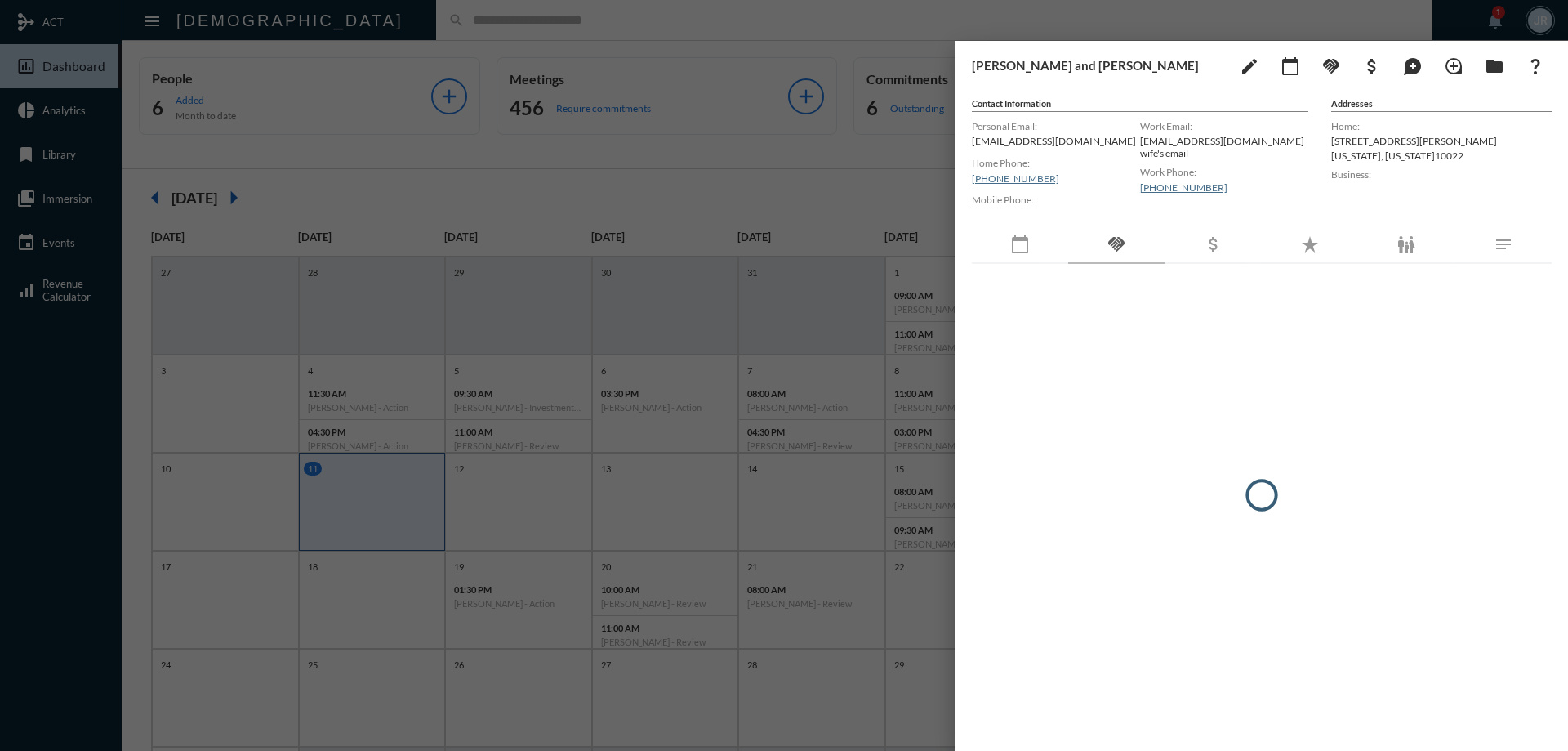
click at [1043, 259] on div "calendar_today" at bounding box center [1019, 245] width 96 height 38
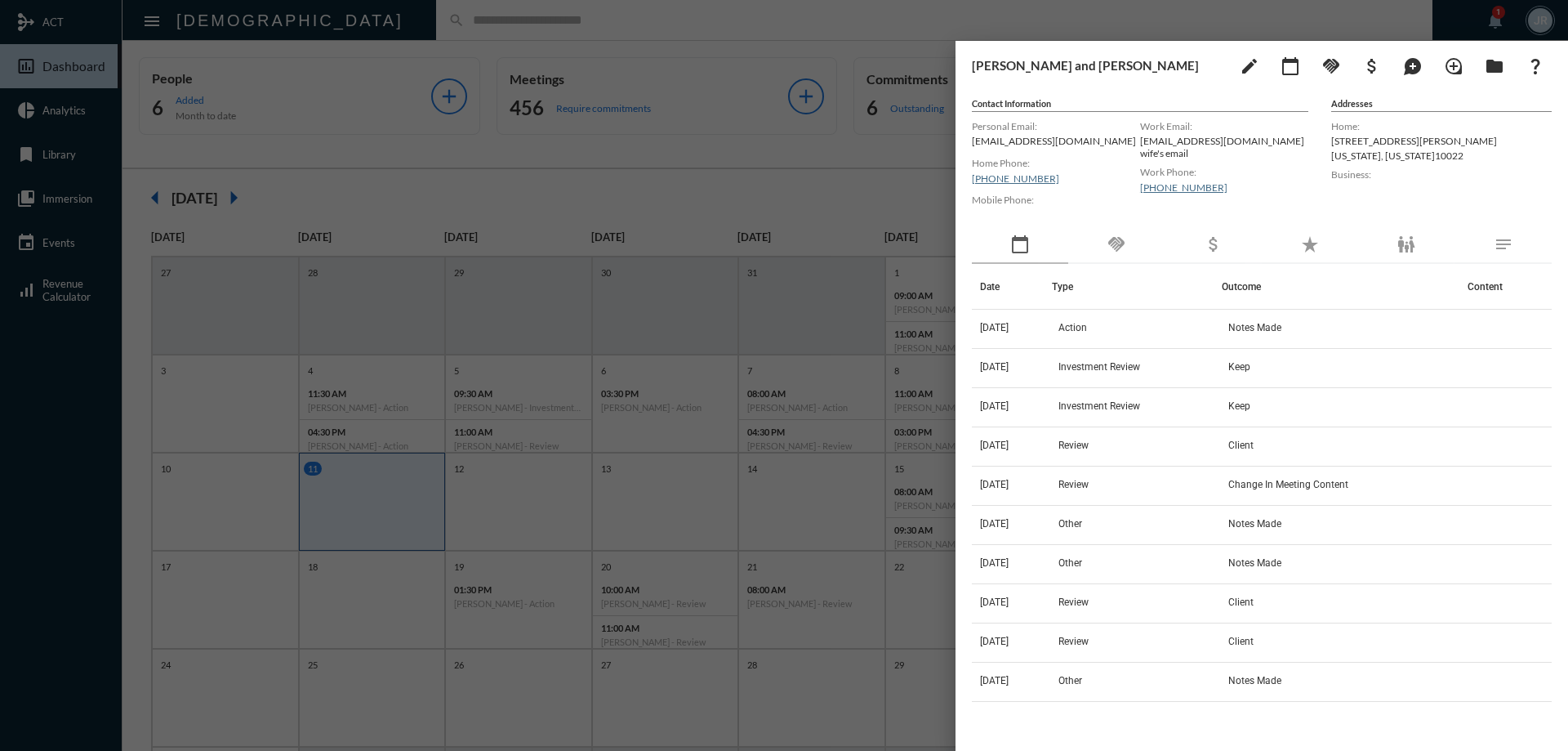
click at [1032, 307] on th "Date" at bounding box center [1011, 287] width 80 height 46
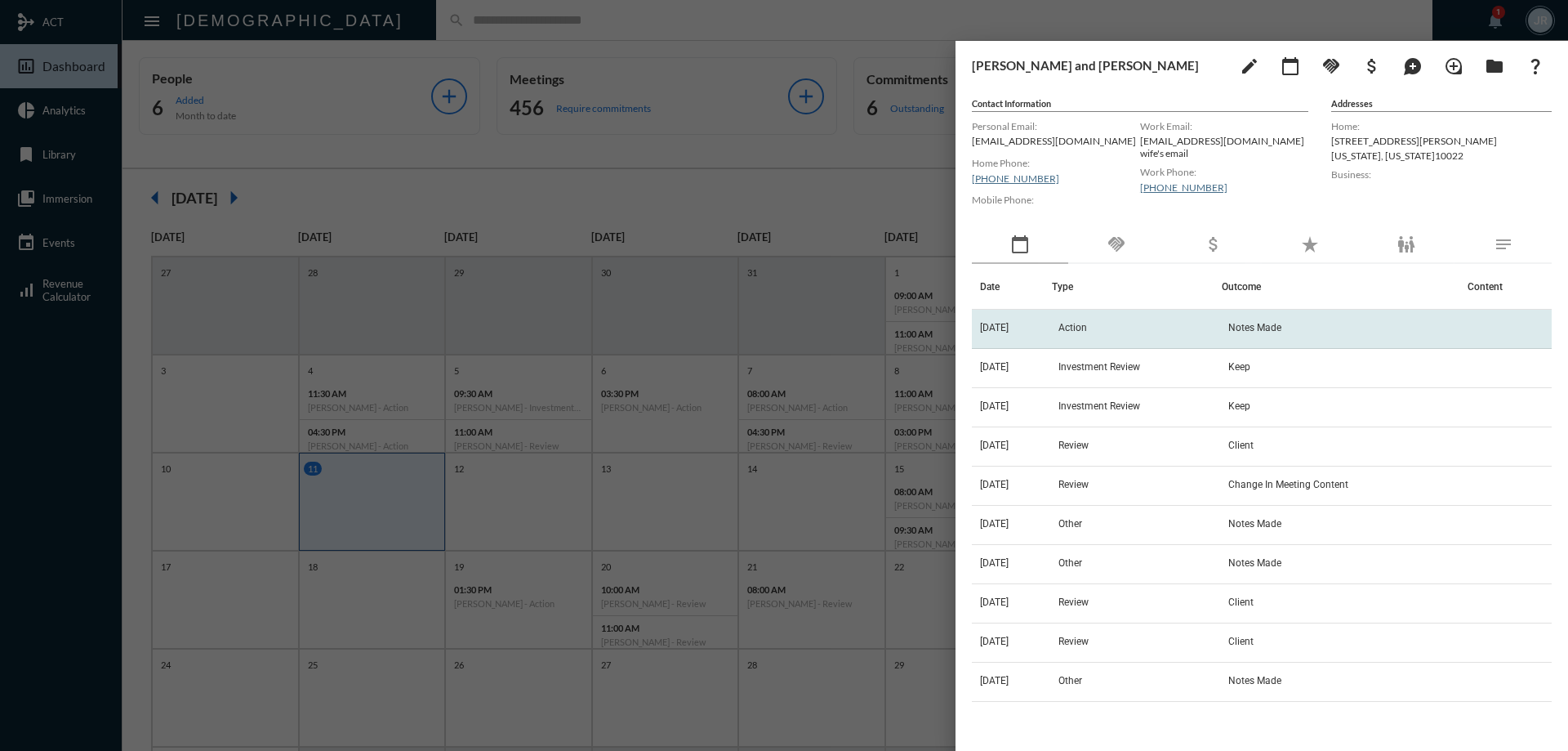
click at [1031, 320] on td "[DATE]" at bounding box center [1011, 329] width 80 height 39
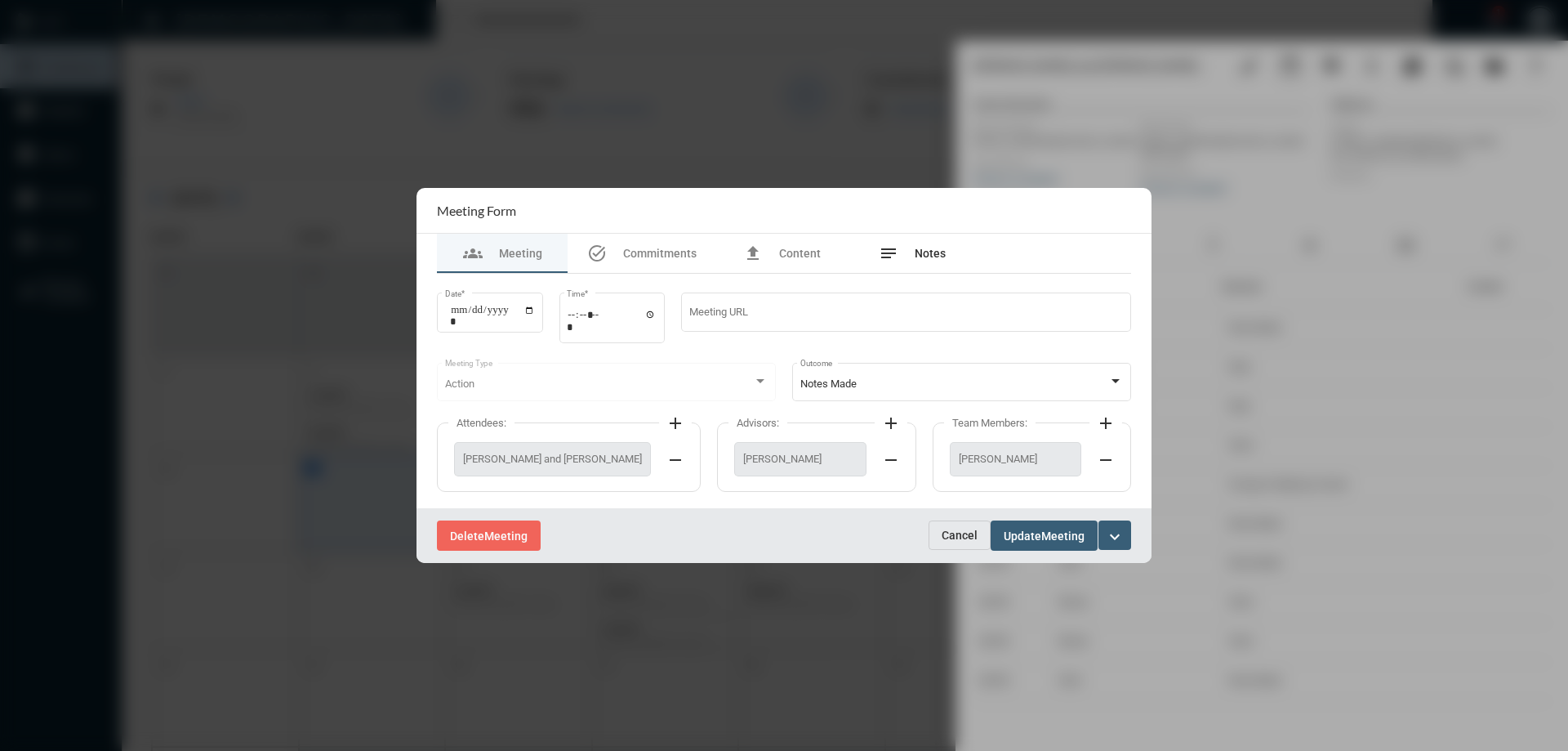
click at [923, 255] on span "Notes" at bounding box center [930, 253] width 31 height 13
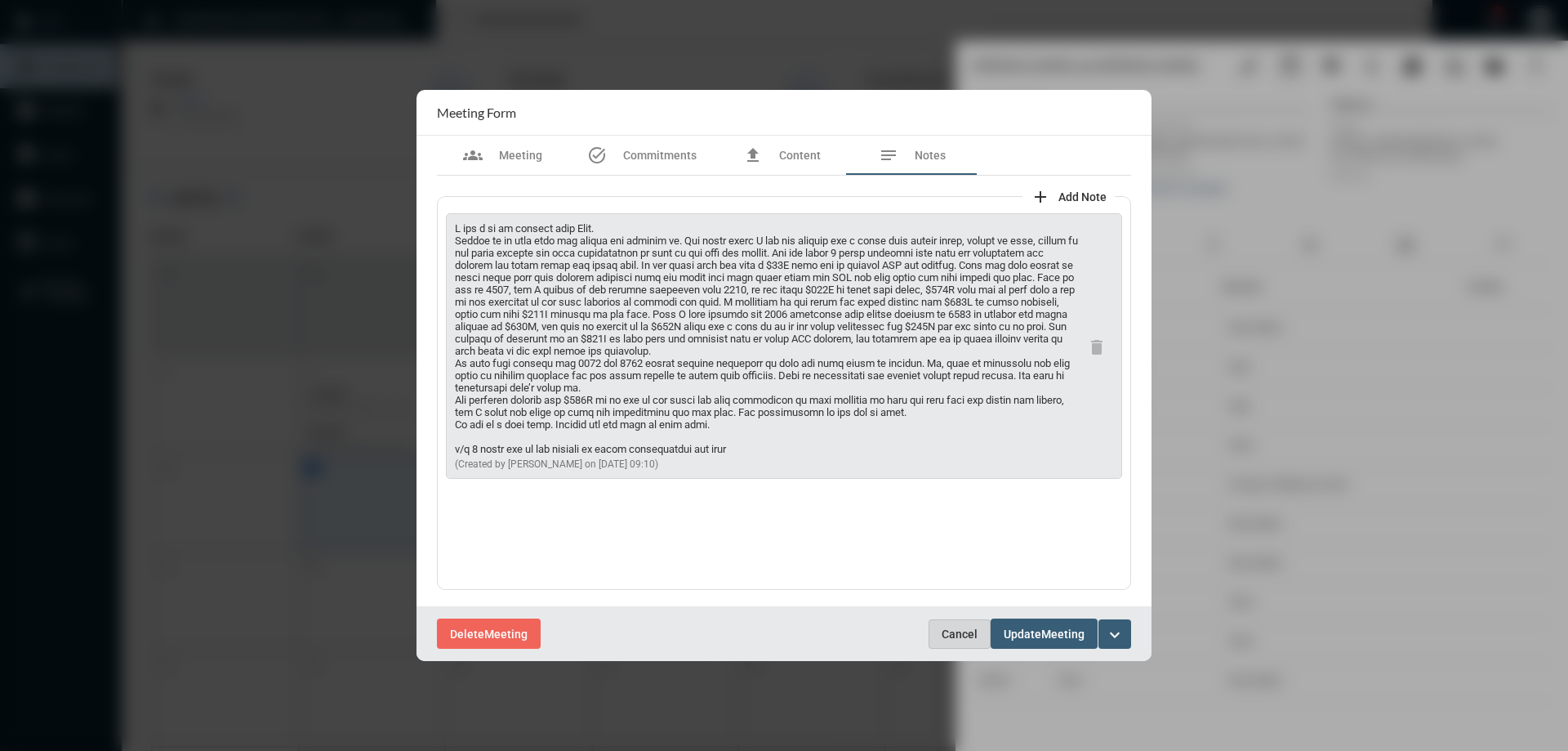
click at [955, 623] on button "Cancel" at bounding box center [959, 634] width 62 height 30
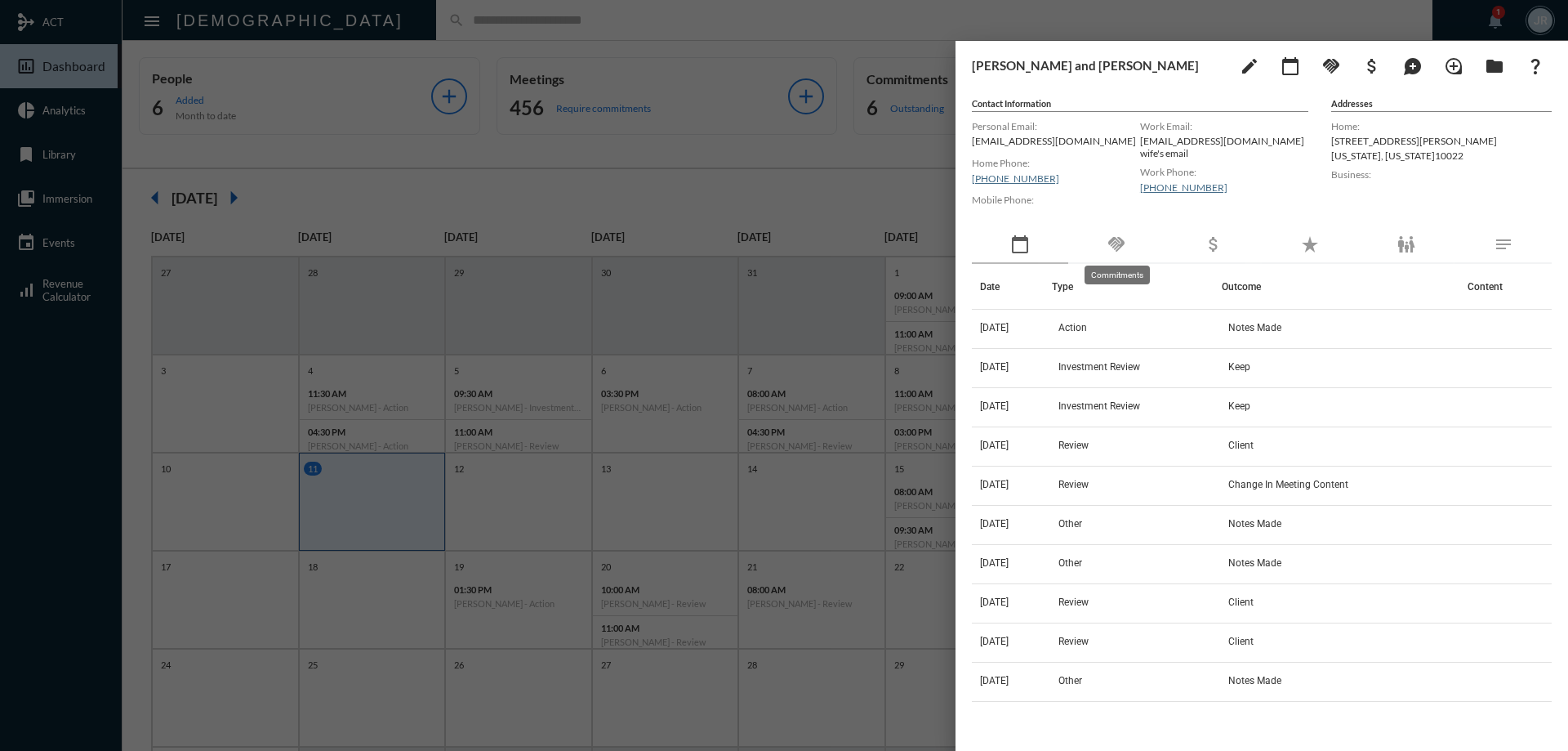
click at [1119, 249] on mat-icon "handshake" at bounding box center [1116, 244] width 19 height 19
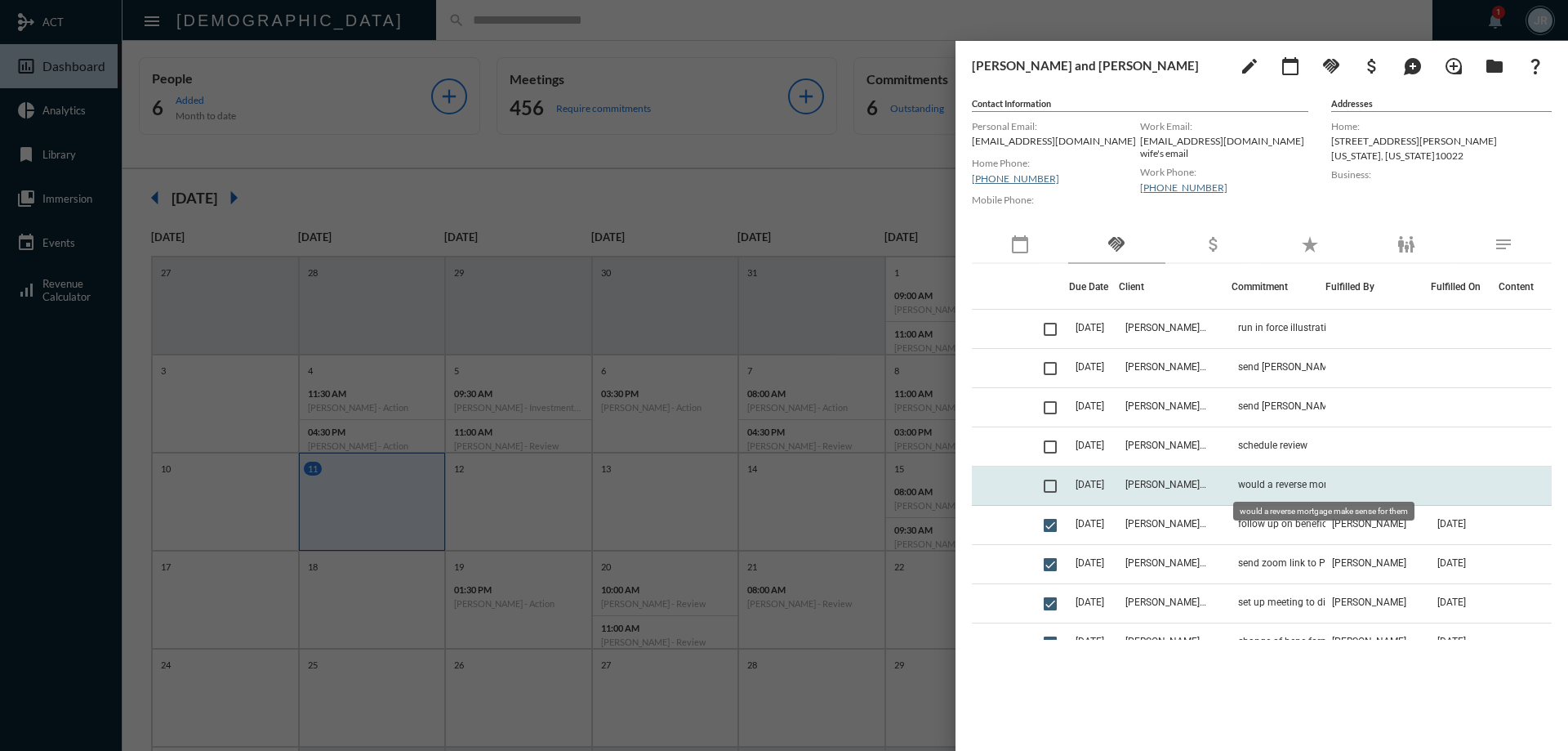
click at [1279, 487] on span "would a reverse mortgage make sense for them" at bounding box center [1319, 484] width 163 height 11
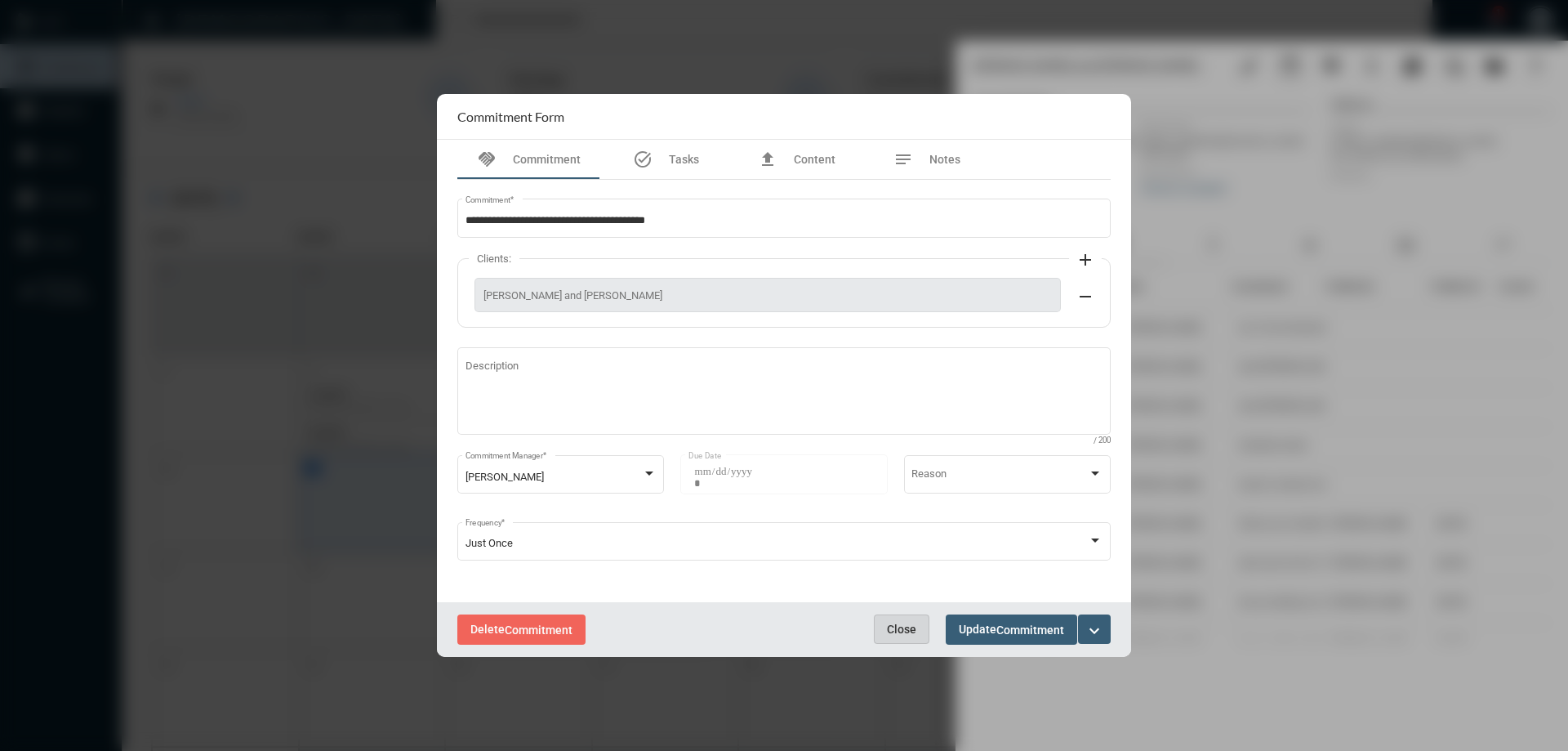
click at [913, 619] on button "Close" at bounding box center [901, 629] width 55 height 30
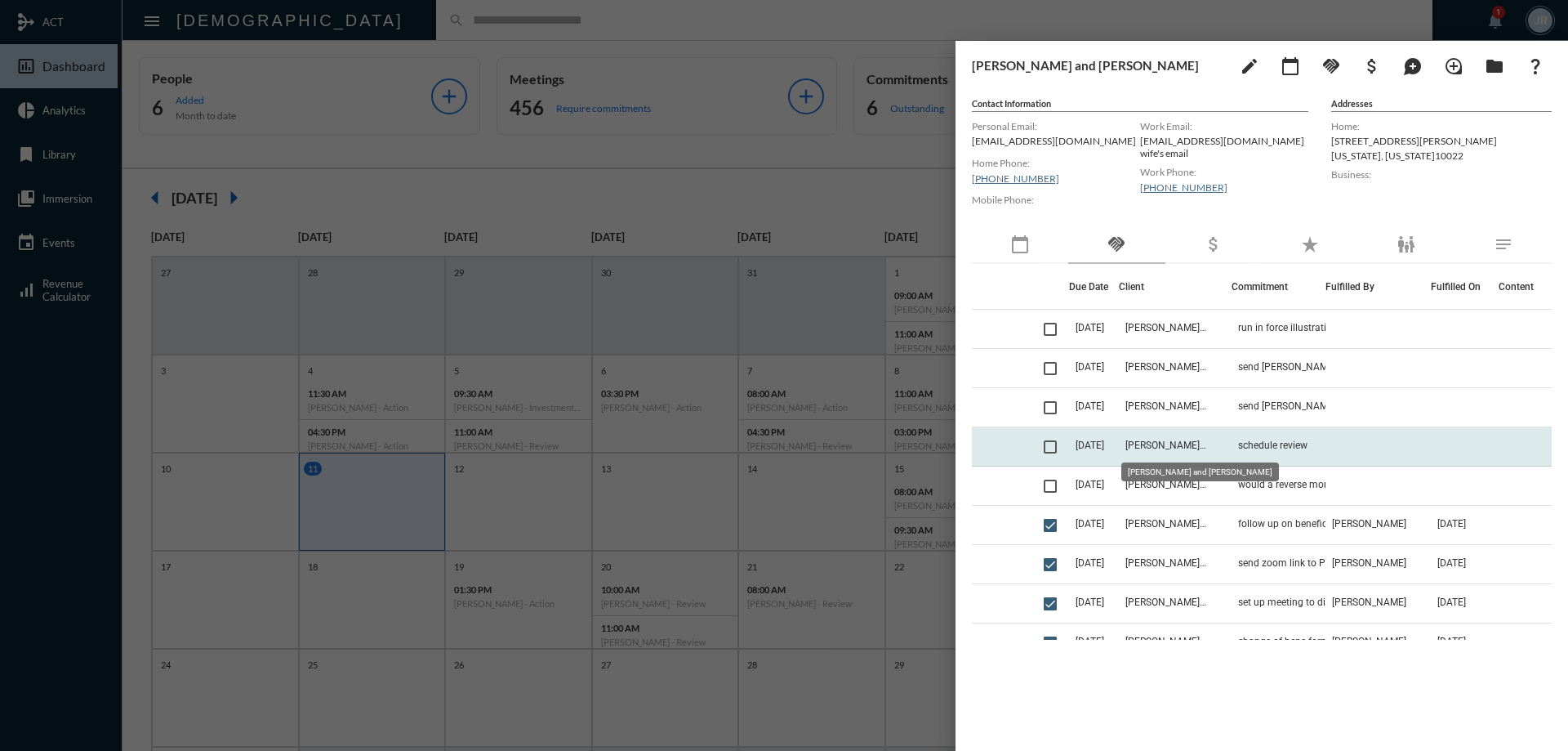
click at [1164, 450] on span "[PERSON_NAME] and [PERSON_NAME]" at bounding box center [1165, 445] width 81 height 11
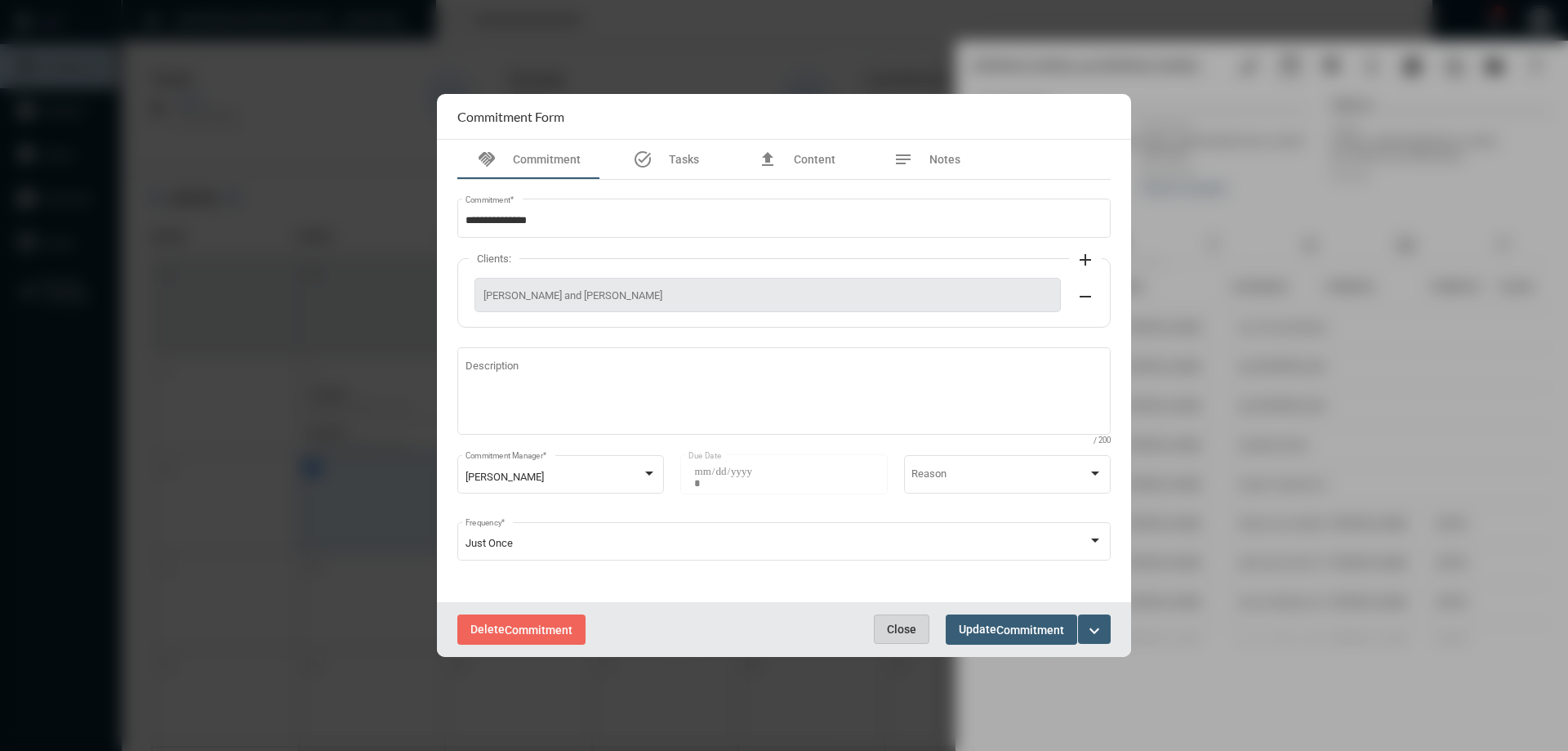
click at [885, 627] on button "Close" at bounding box center [901, 629] width 55 height 30
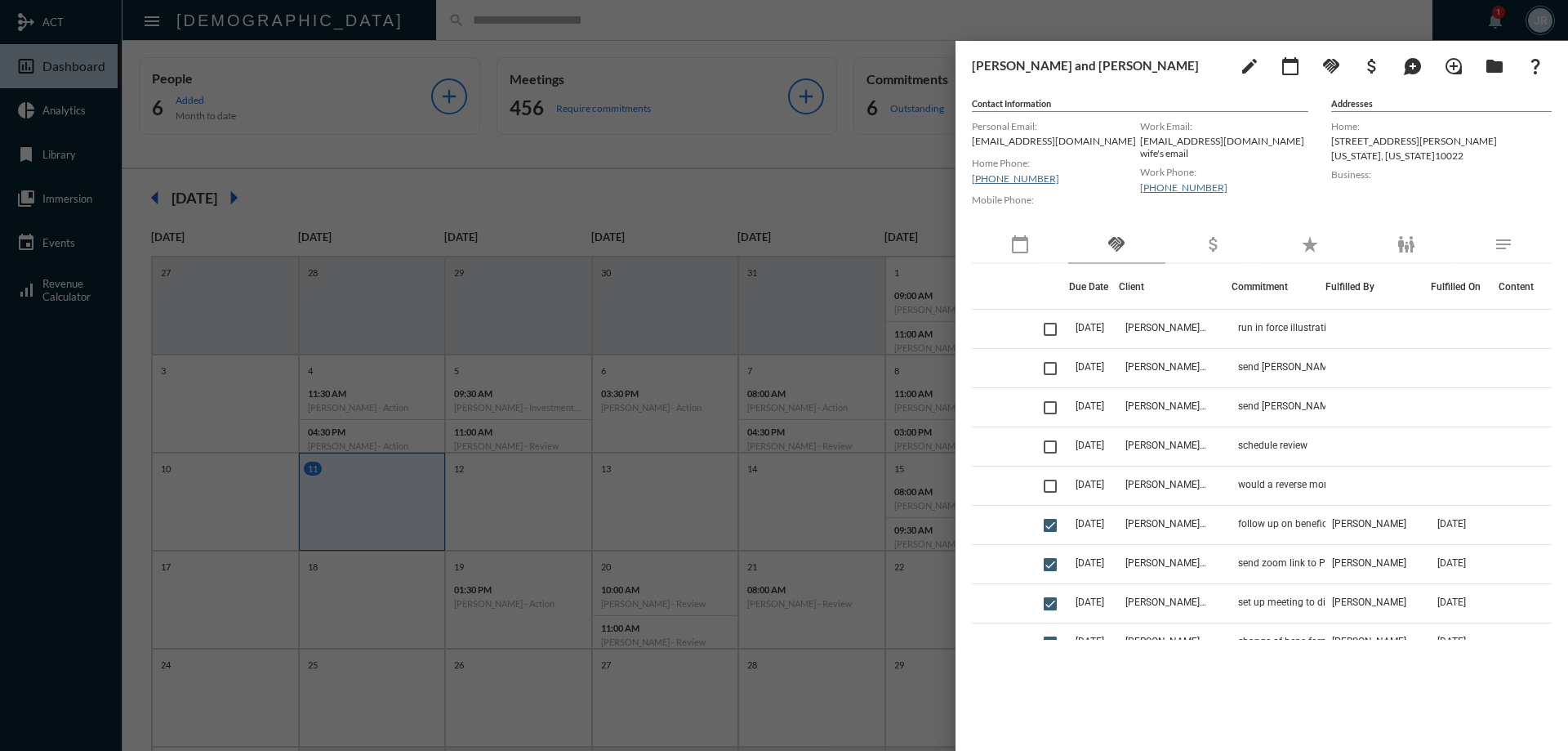
drag, startPoint x: 1079, startPoint y: 139, endPoint x: 965, endPoint y: 143, distance: 114.1
click at [965, 143] on div "[PERSON_NAME] and Page Brown edit calendar_today handshake attach_money maps_ug…" at bounding box center [1260, 392] width 612 height 702
click at [1112, 143] on p "[EMAIL_ADDRESS][DOMAIN_NAME]" at bounding box center [1055, 140] width 168 height 12
click at [1004, 138] on p "[EMAIL_ADDRESS][DOMAIN_NAME]" at bounding box center [1055, 140] width 168 height 12
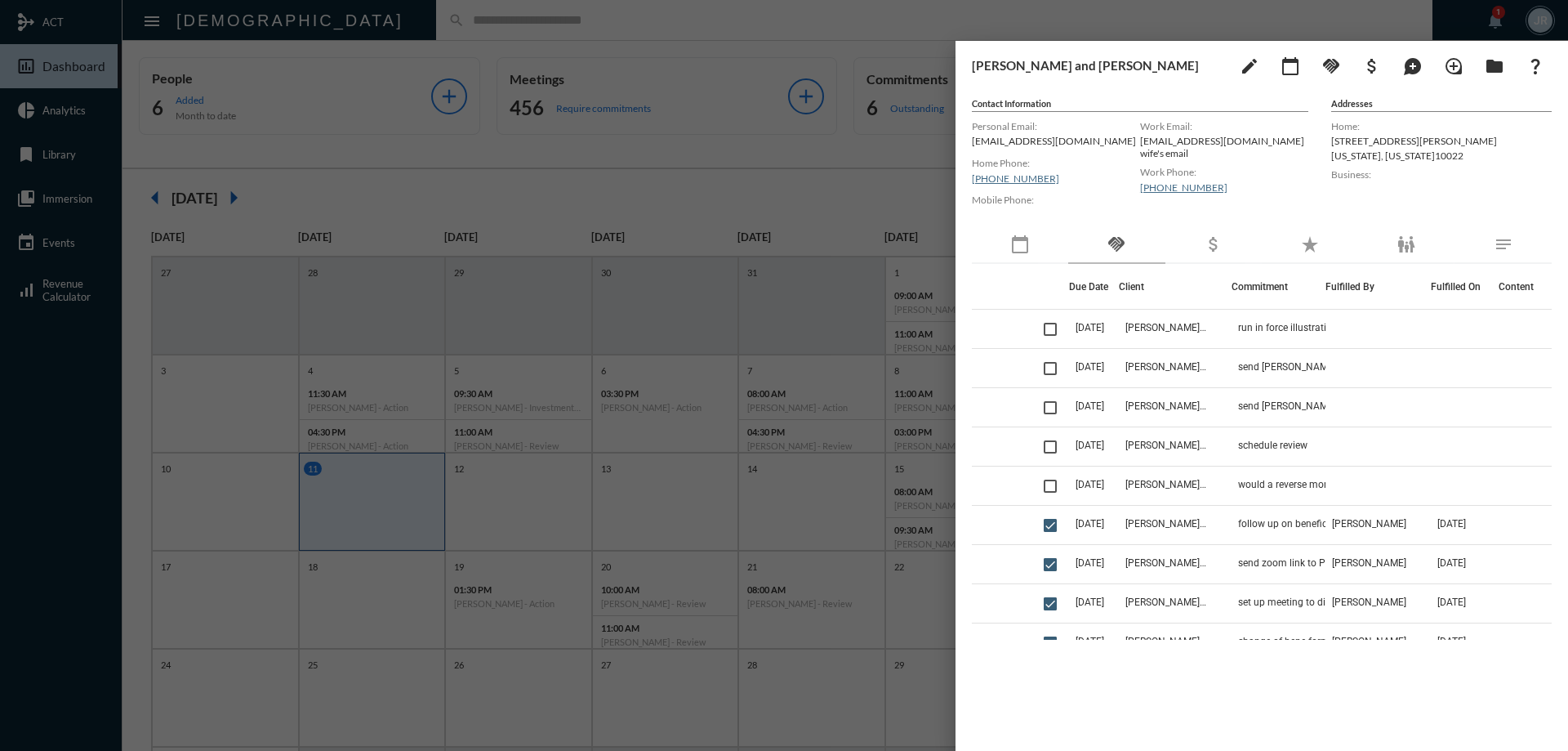
click at [1004, 138] on p "[EMAIL_ADDRESS][DOMAIN_NAME]" at bounding box center [1055, 140] width 168 height 12
copy p "[EMAIL_ADDRESS][DOMAIN_NAME]"
drag, startPoint x: 1227, startPoint y: 141, endPoint x: 1139, endPoint y: 147, distance: 88.2
click at [1140, 147] on div "Work Email: [EMAIL_ADDRESS][DOMAIN_NAME] wife's email" at bounding box center [1224, 138] width 168 height 43
copy p "[EMAIL_ADDRESS][DOMAIN_NAME]"
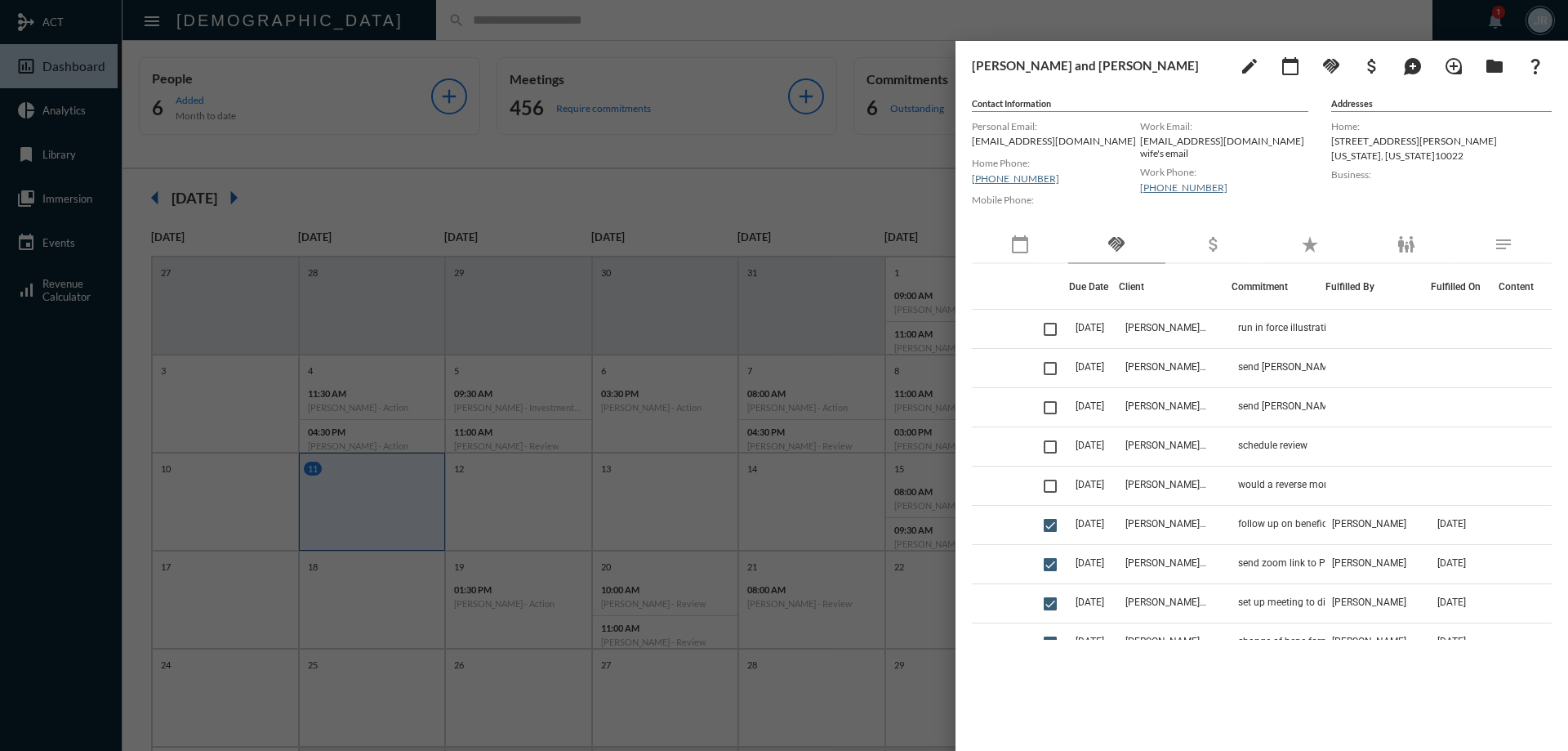
click at [1019, 251] on mat-icon "calendar_today" at bounding box center [1019, 244] width 19 height 19
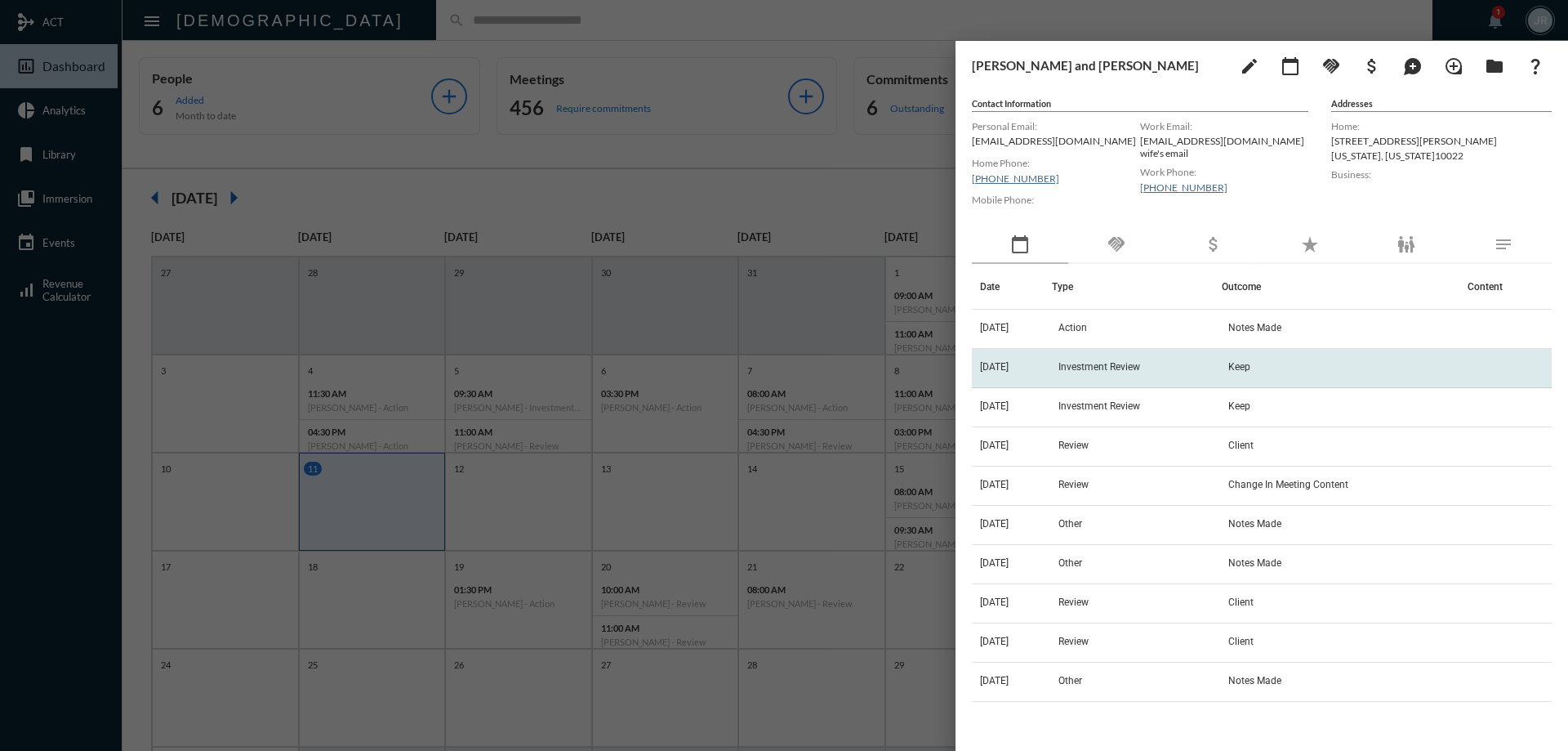
click at [1075, 369] on span "Investment Review" at bounding box center [1099, 367] width 81 height 11
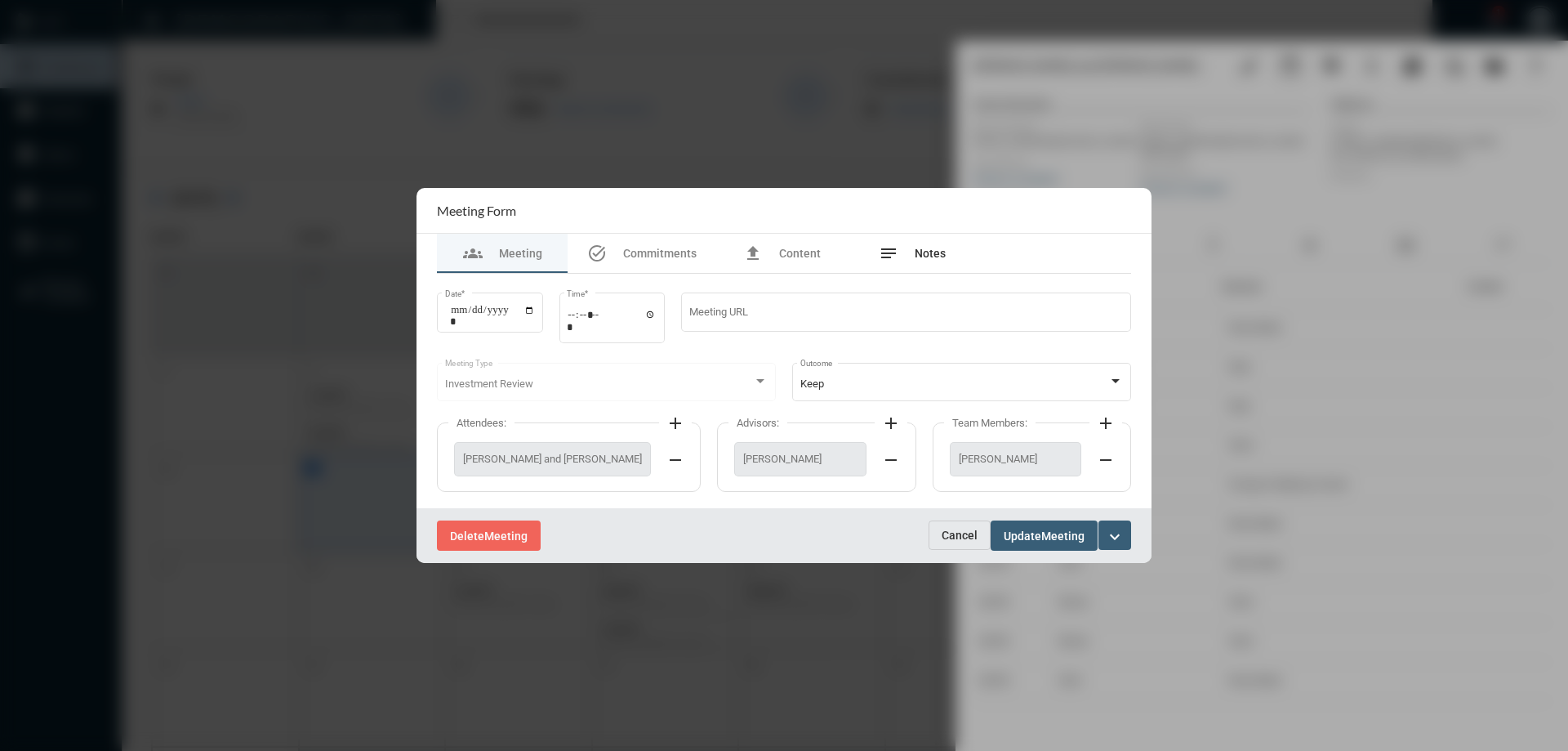
click at [914, 251] on span "Notes" at bounding box center [930, 253] width 31 height 13
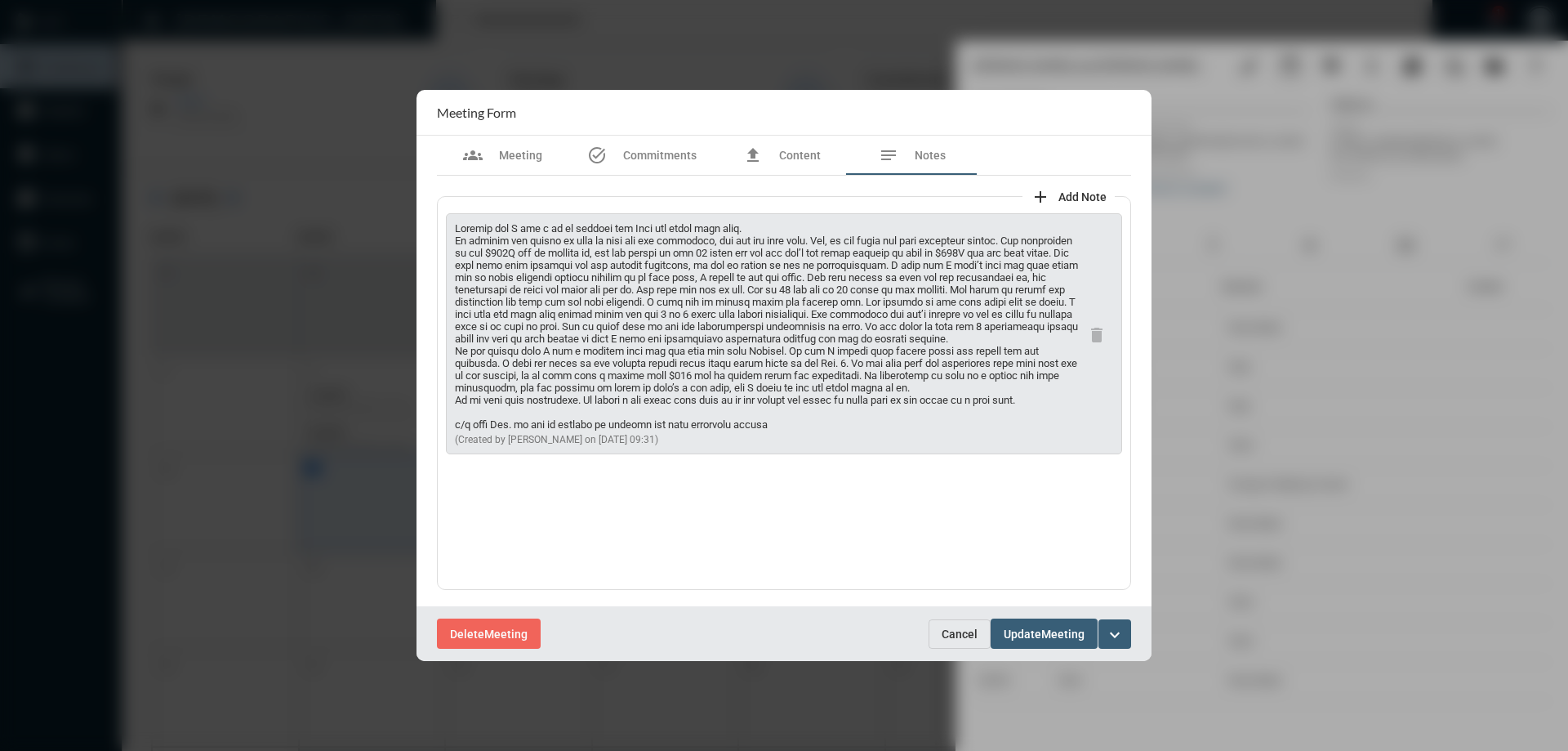
click at [947, 636] on span "Cancel" at bounding box center [959, 634] width 36 height 13
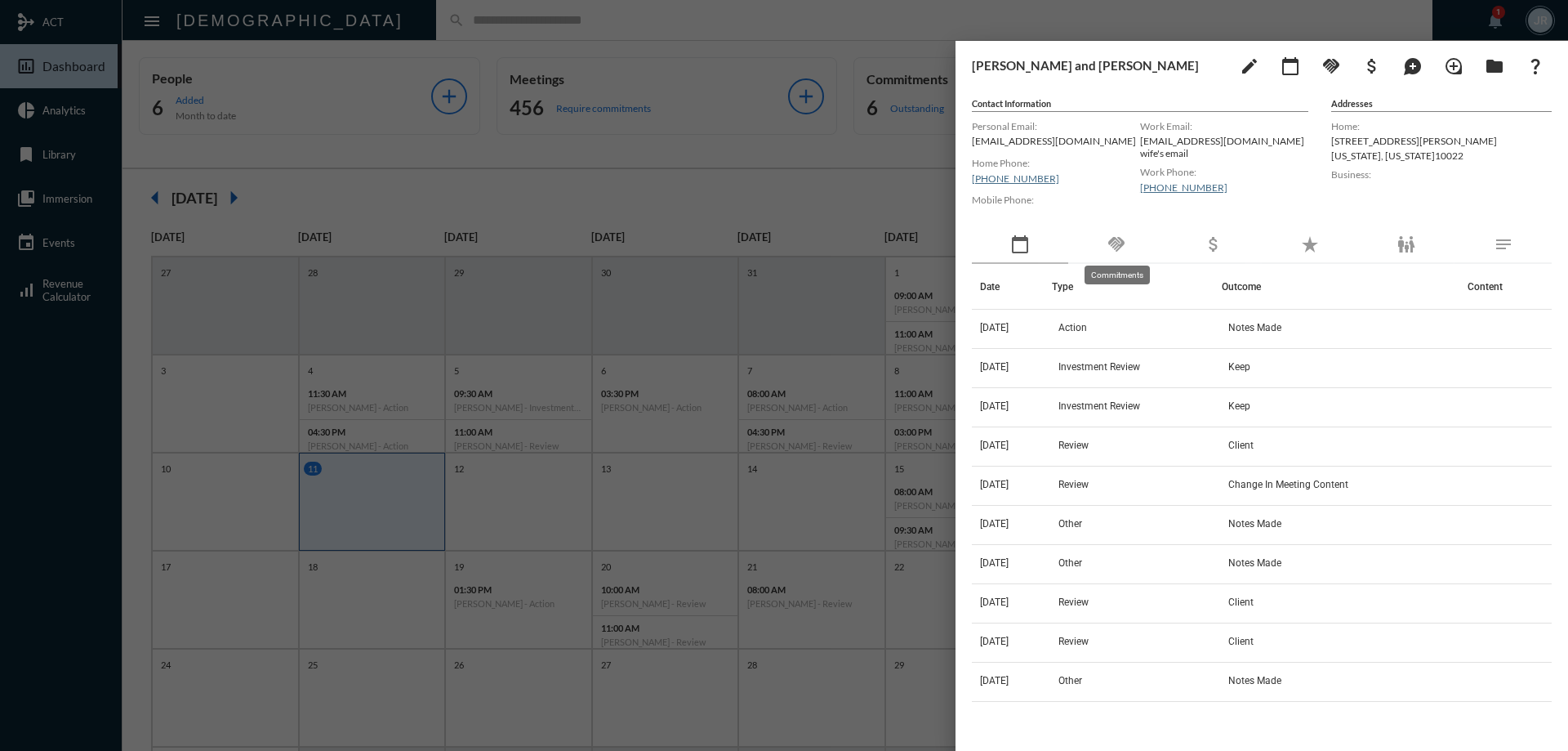
click at [1108, 248] on mat-icon "handshake" at bounding box center [1116, 244] width 19 height 19
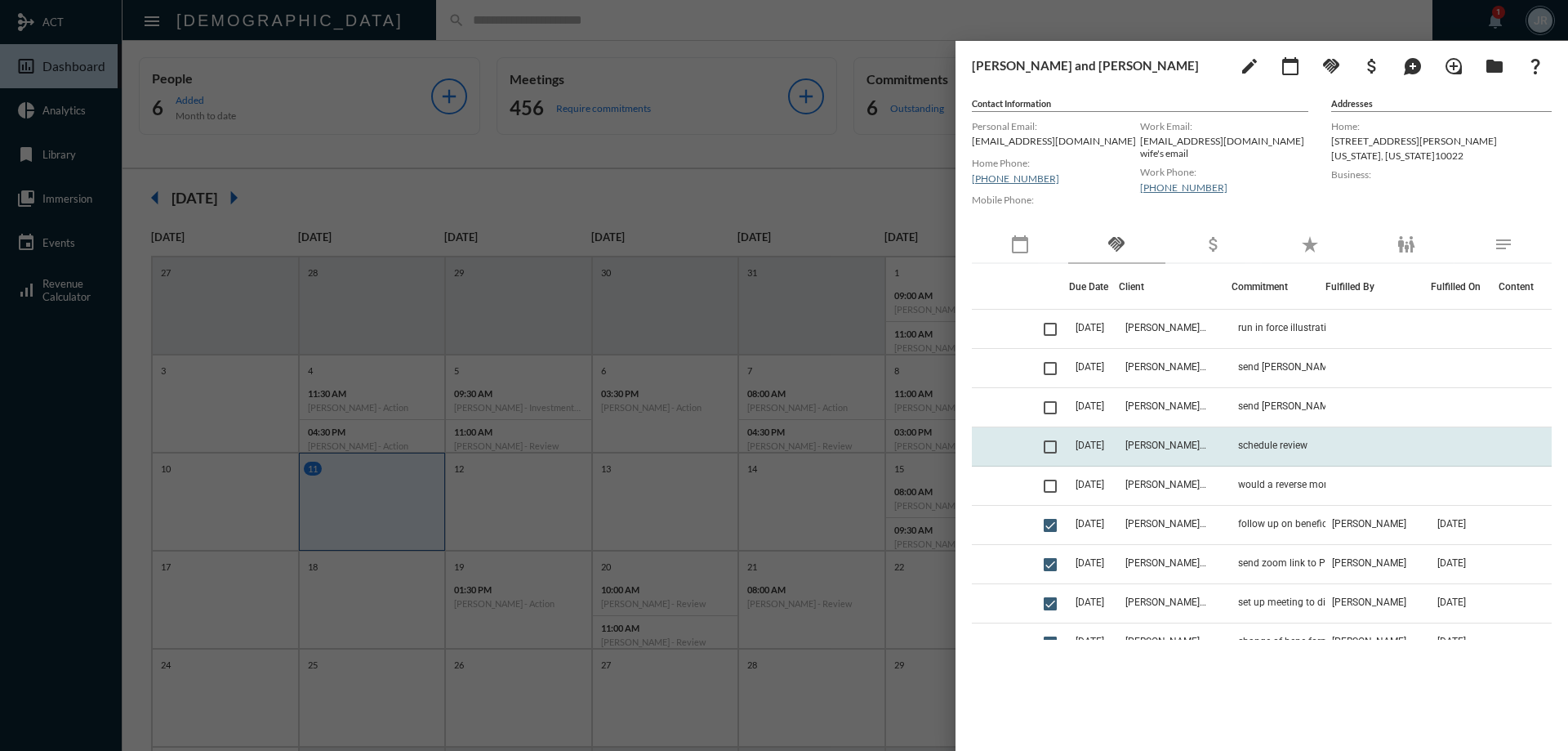
click at [1071, 449] on td "[DATE]" at bounding box center [1093, 446] width 50 height 39
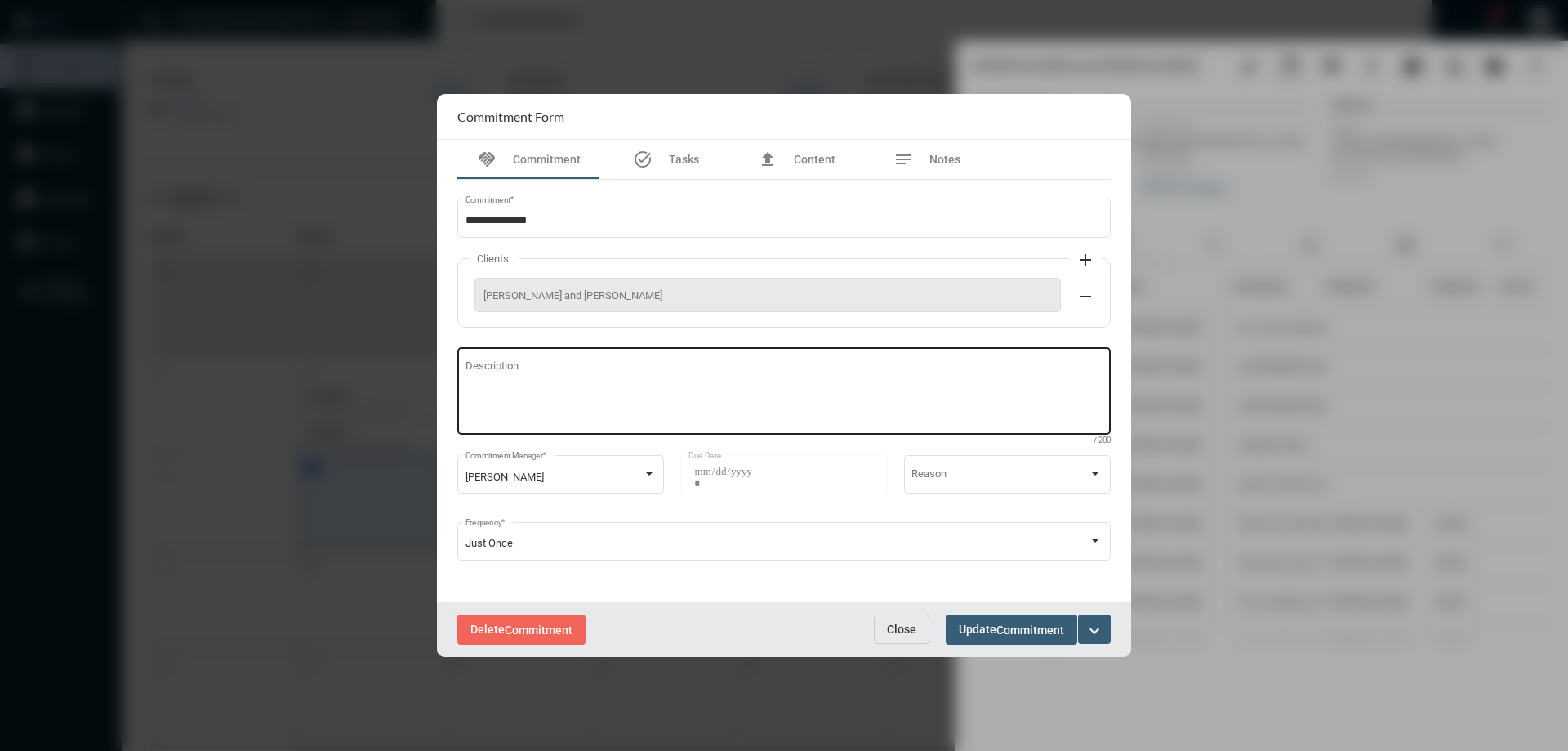
click at [785, 433] on div "Description" at bounding box center [784, 389] width 638 height 91
type textarea "**********"
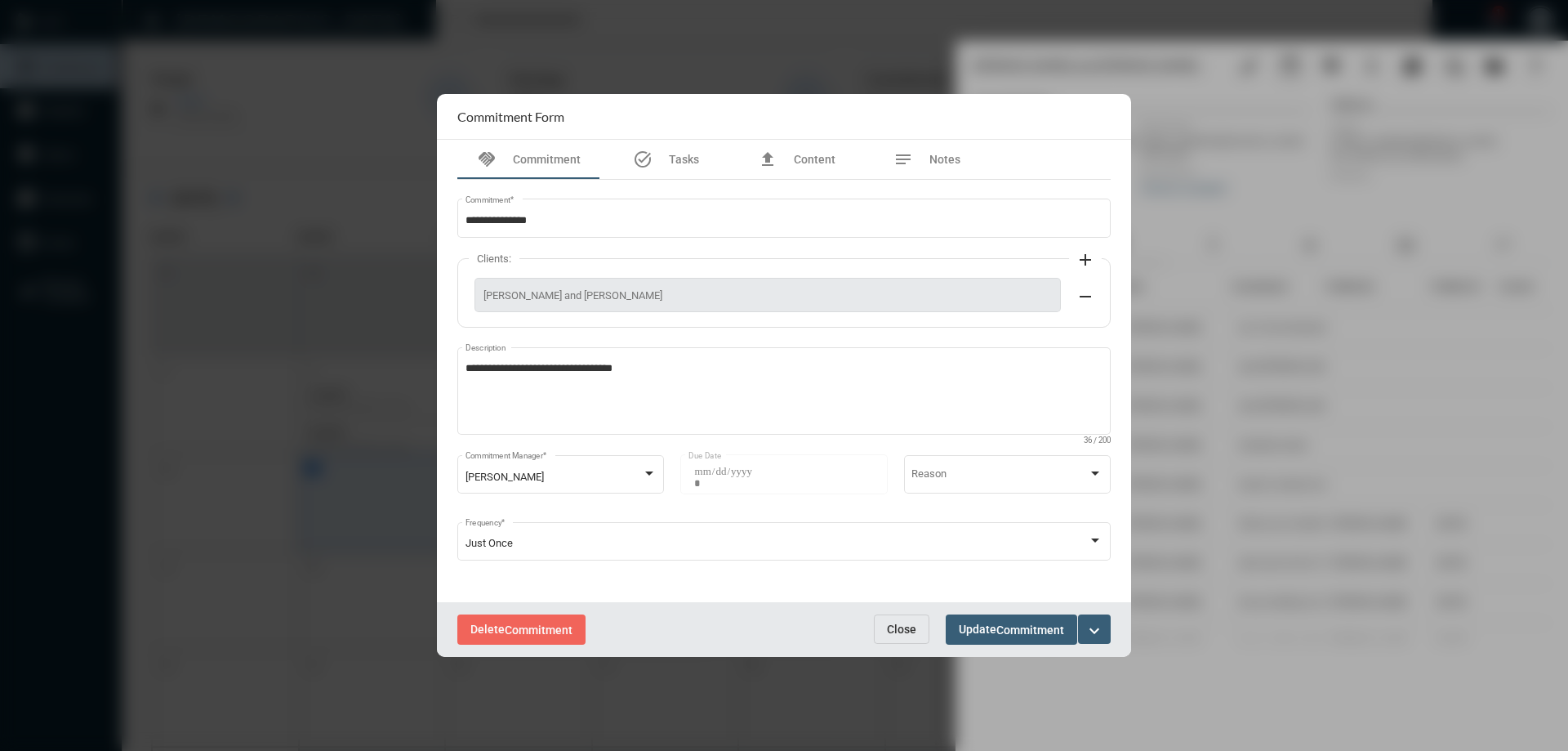
click at [966, 612] on div "Delete Commitment Close Update Commitment expand_more" at bounding box center [784, 629] width 694 height 55
click at [1017, 625] on span "Commitment" at bounding box center [1030, 630] width 67 height 13
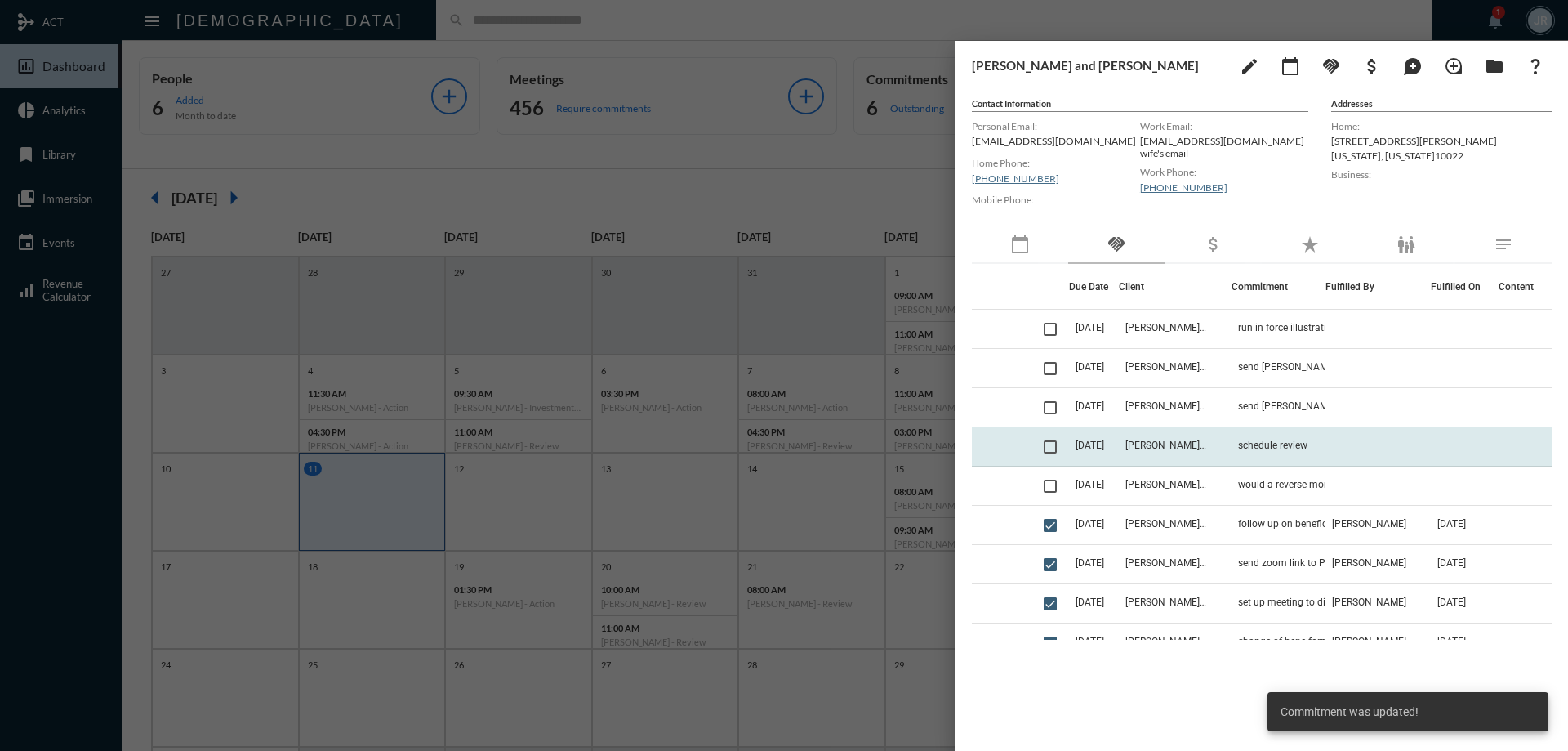
click at [1051, 445] on span at bounding box center [1050, 447] width 13 height 13
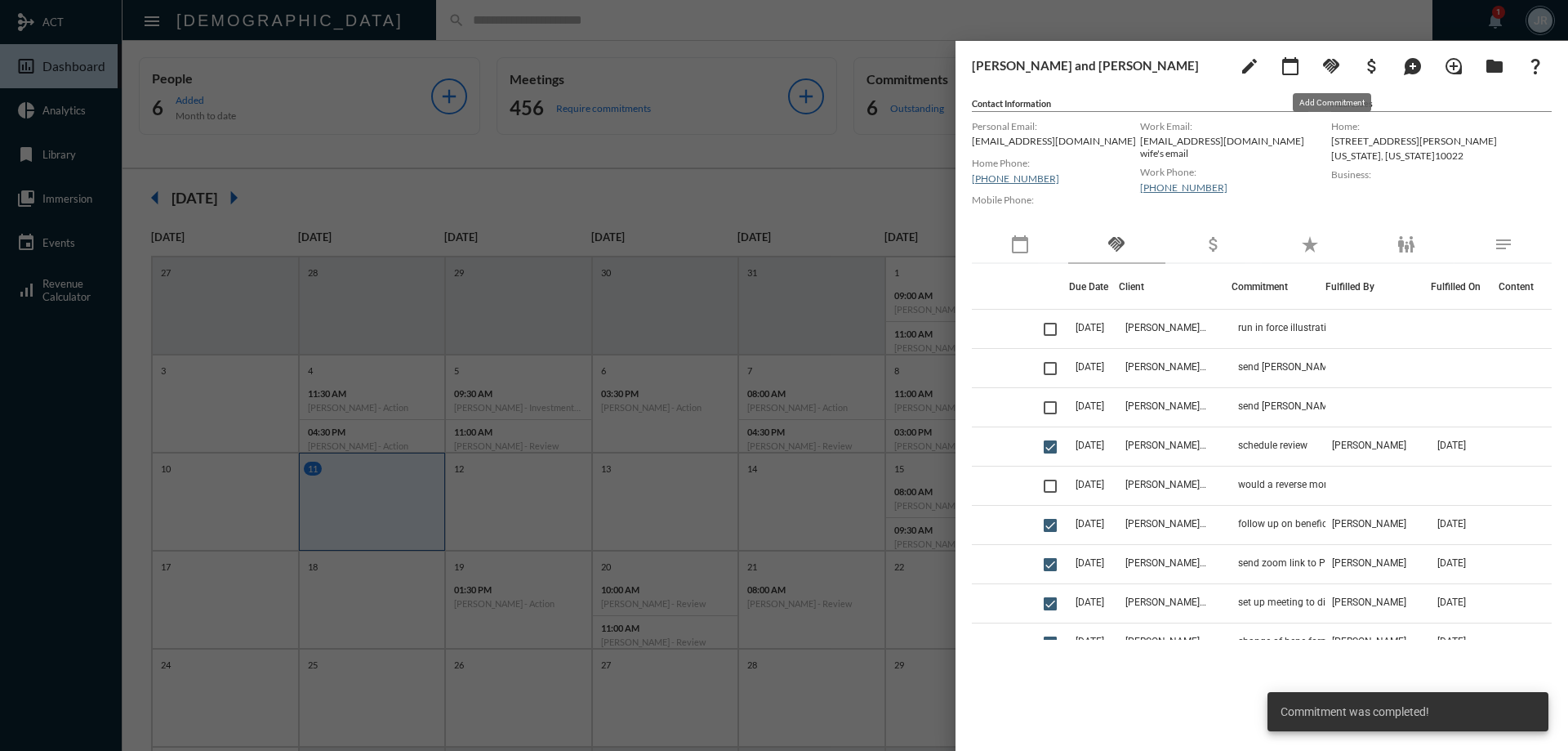
click at [1324, 71] on mat-icon "handshake" at bounding box center [1331, 66] width 19 height 19
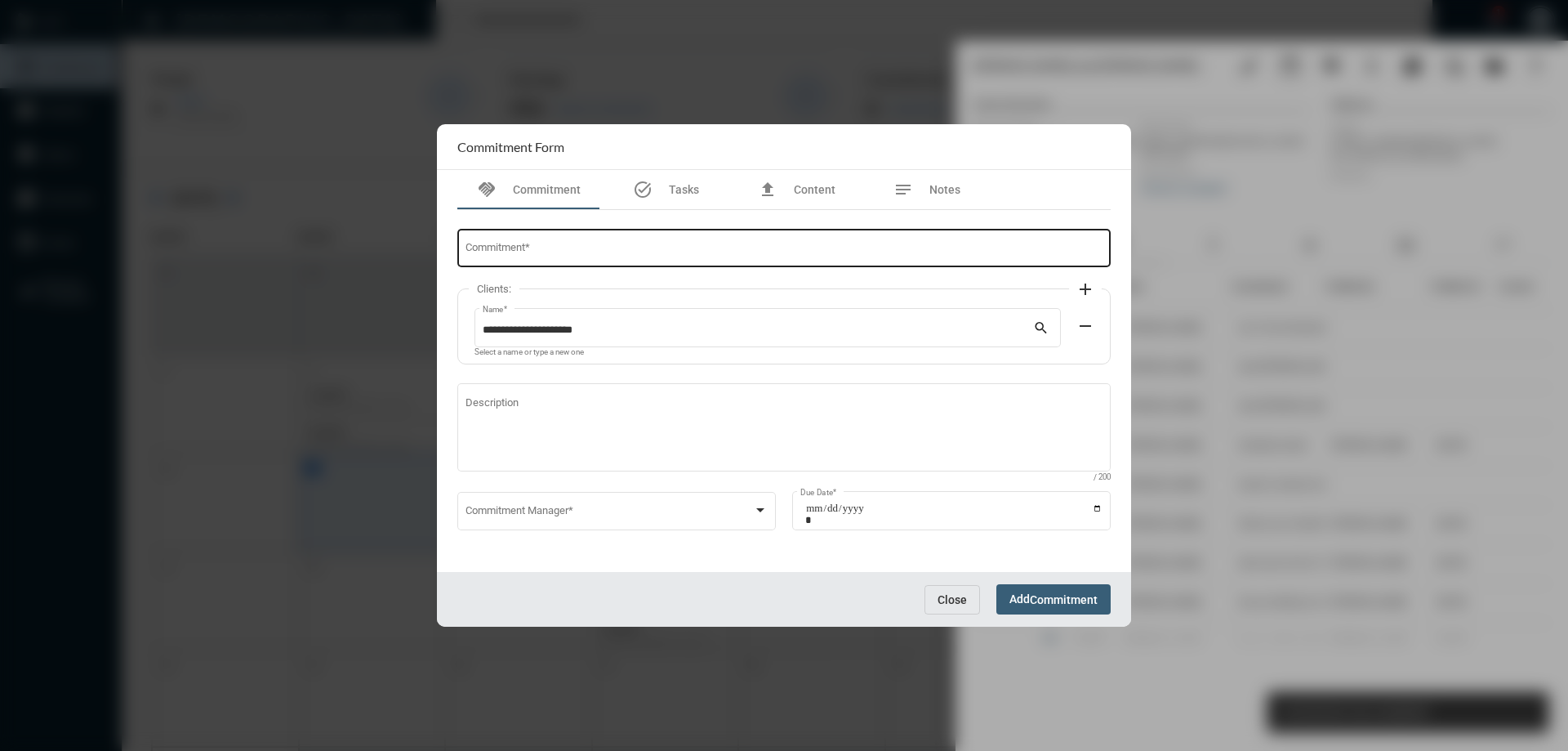
click at [668, 240] on div "Commitment *" at bounding box center [784, 247] width 638 height 42
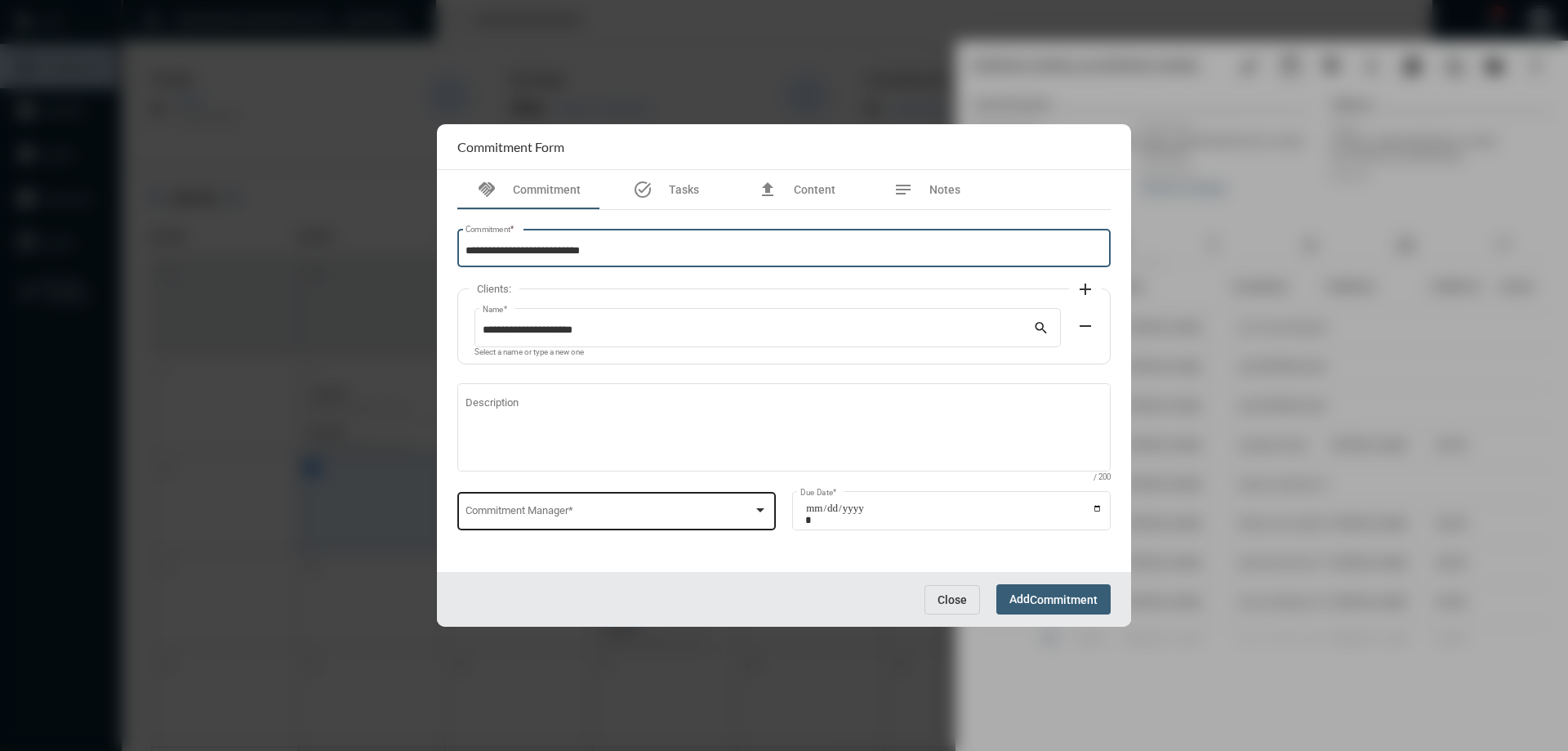
type input "**********"
click at [601, 505] on div "Commitment Manager *" at bounding box center [617, 509] width 303 height 42
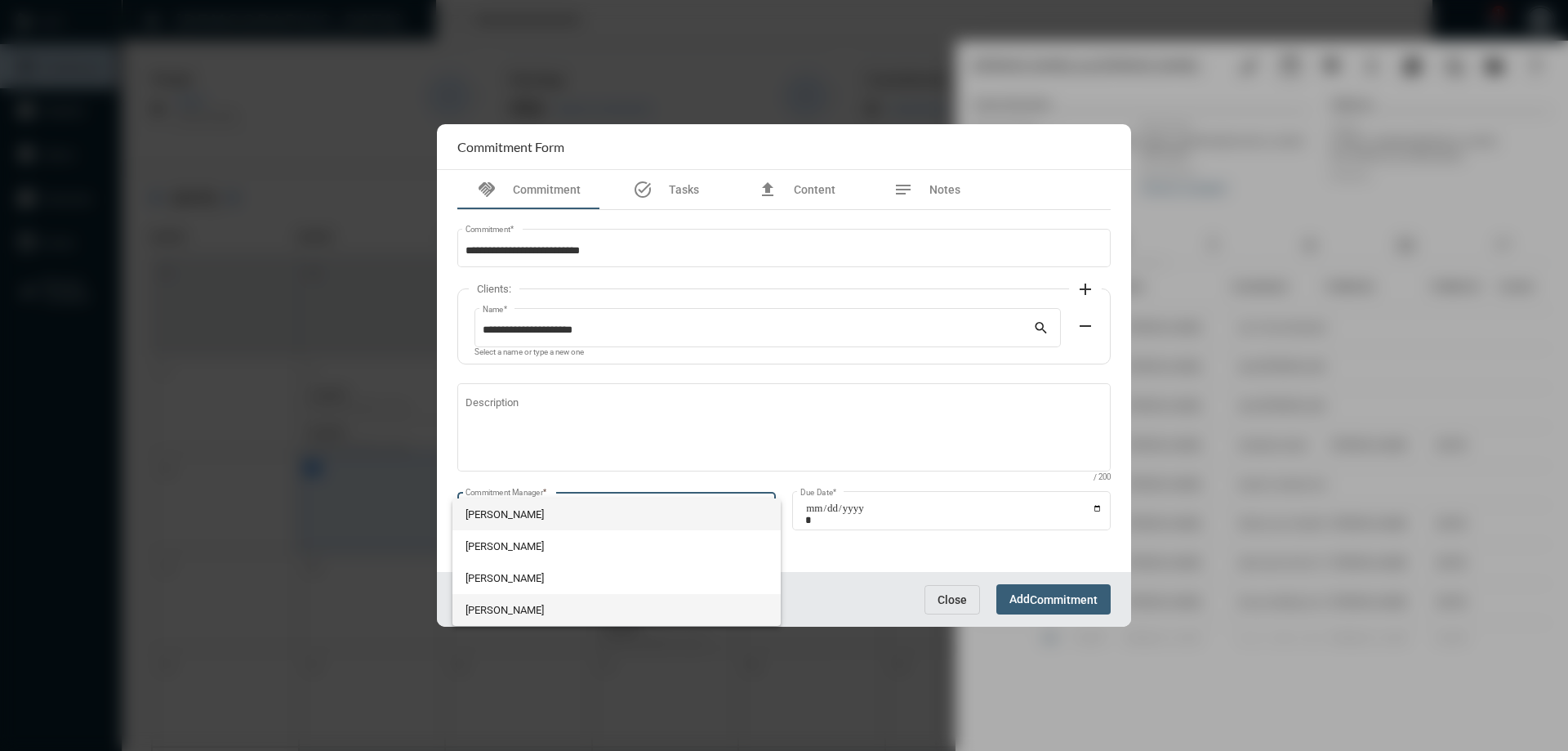
click at [548, 601] on span "[PERSON_NAME]" at bounding box center [617, 610] width 303 height 31
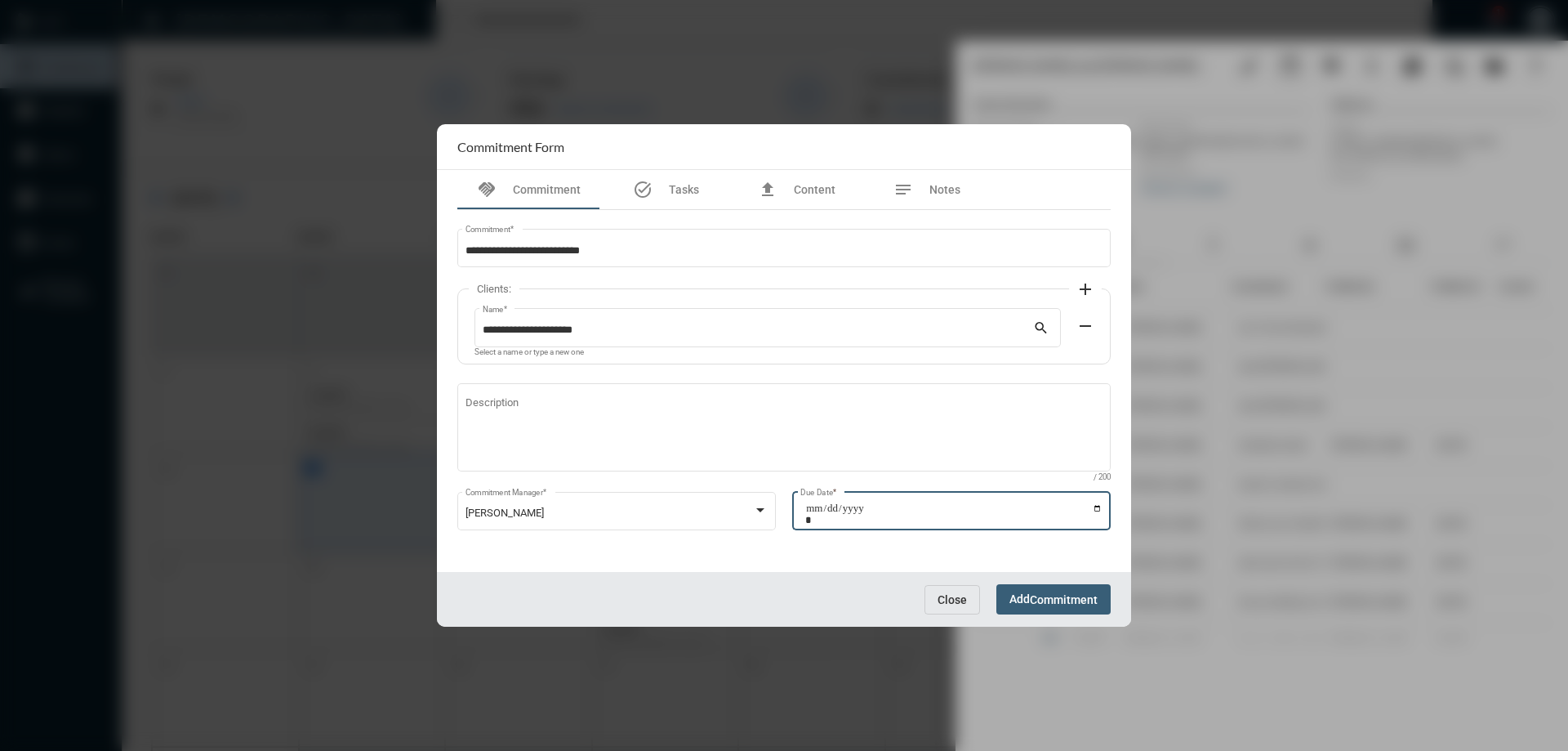
click at [1096, 508] on input "Due Date *" at bounding box center [954, 514] width 297 height 23
type input "**********"
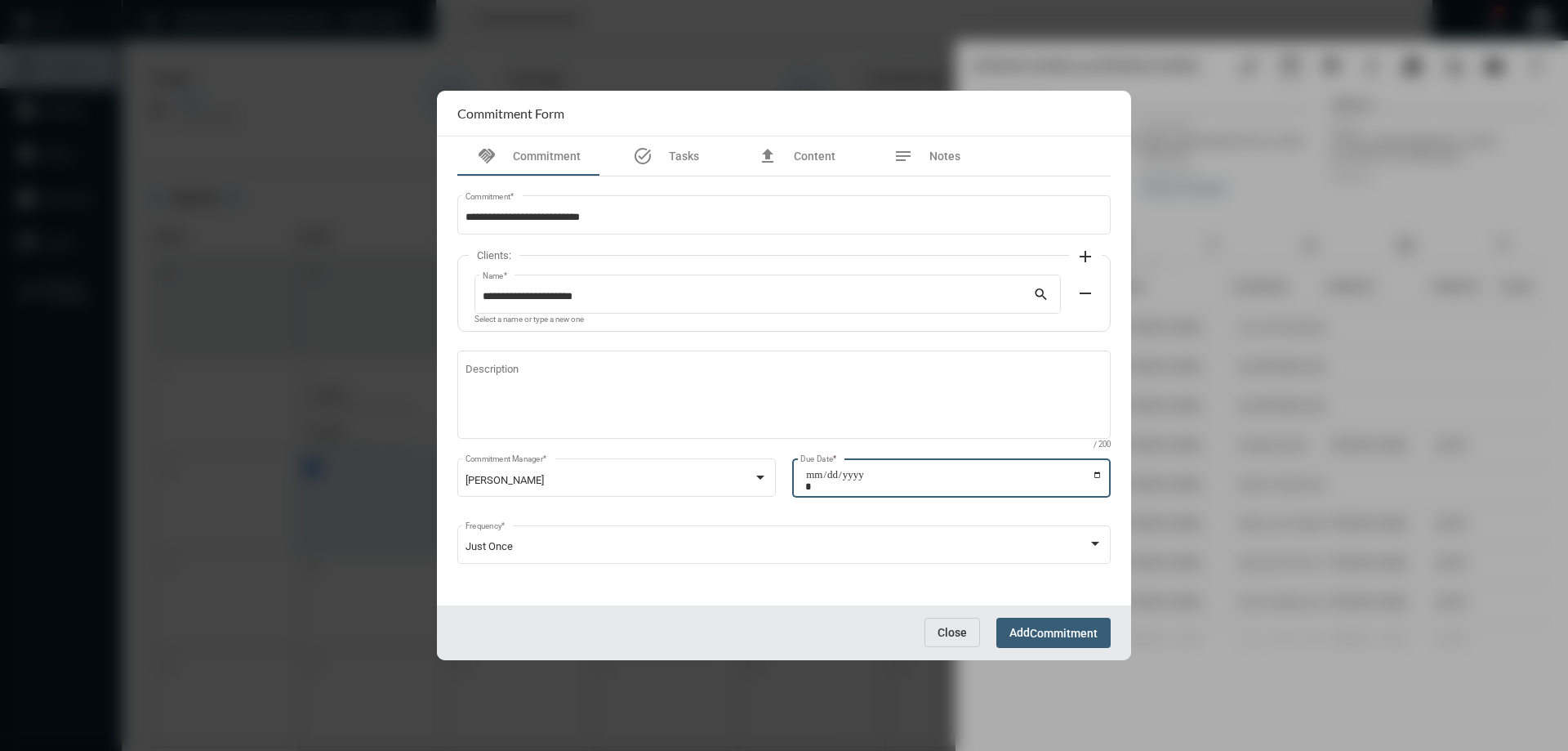
click at [1063, 645] on button "Add Commitment" at bounding box center [1054, 632] width 115 height 30
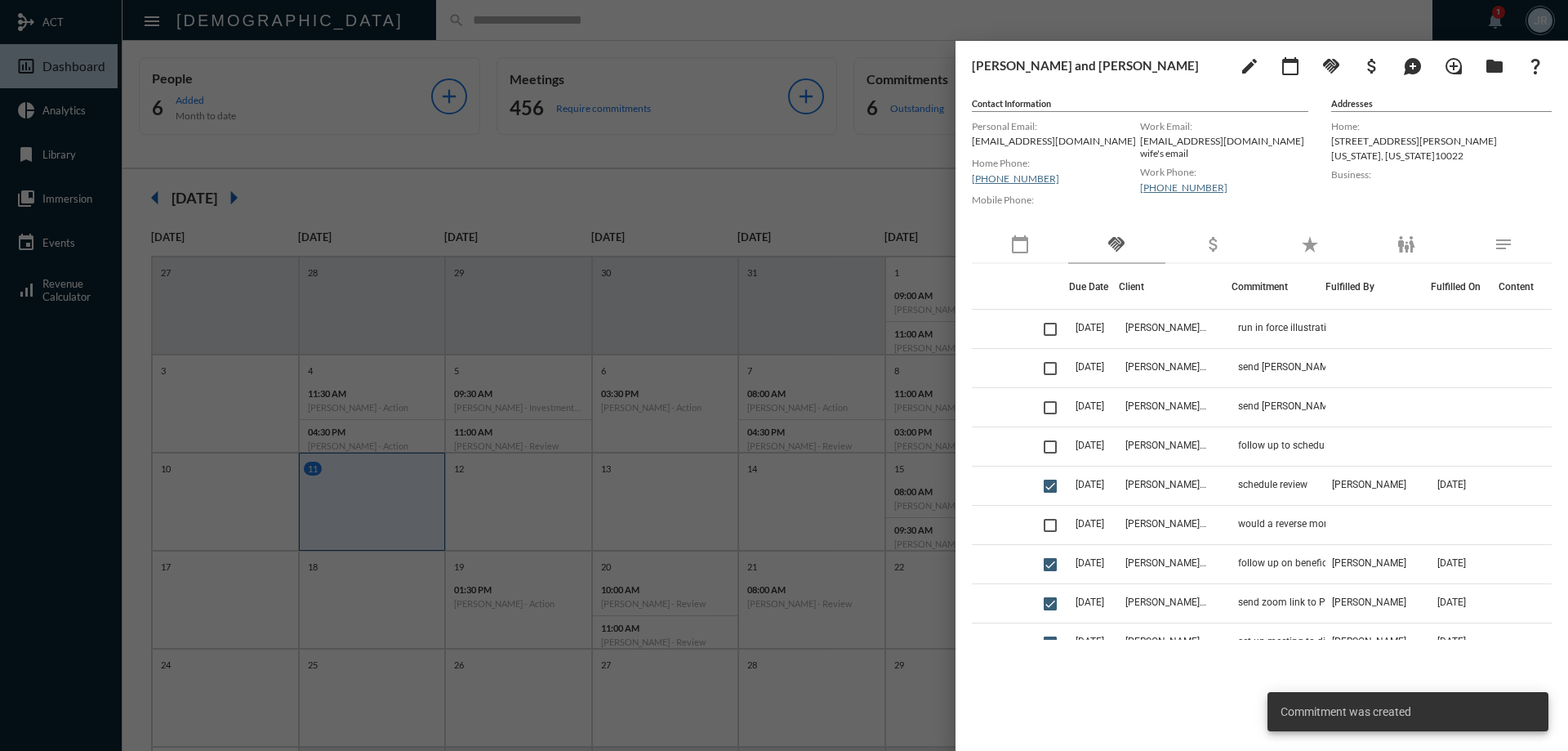
click at [428, 26] on div at bounding box center [784, 375] width 1568 height 751
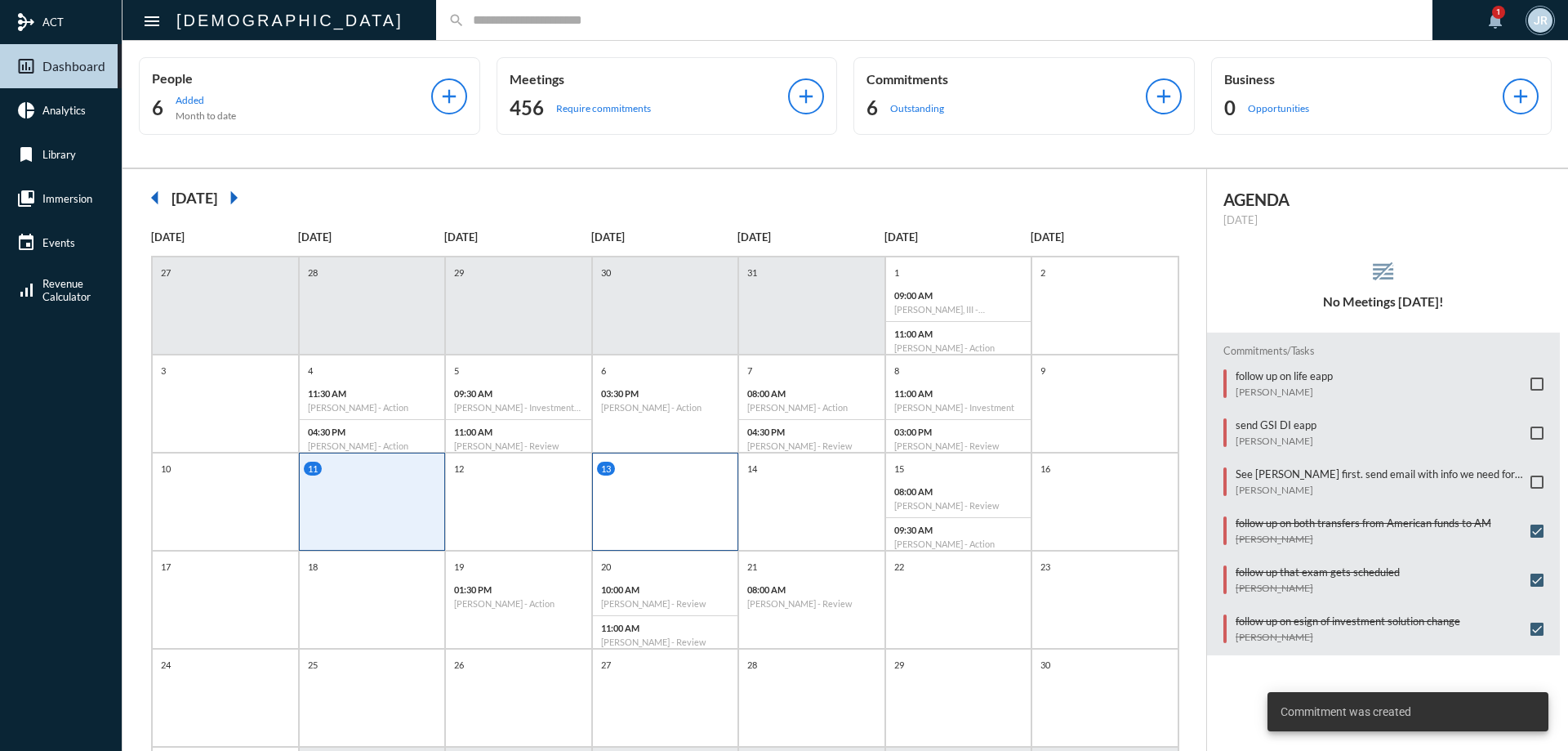
click at [638, 530] on div "13" at bounding box center [665, 502] width 147 height 98
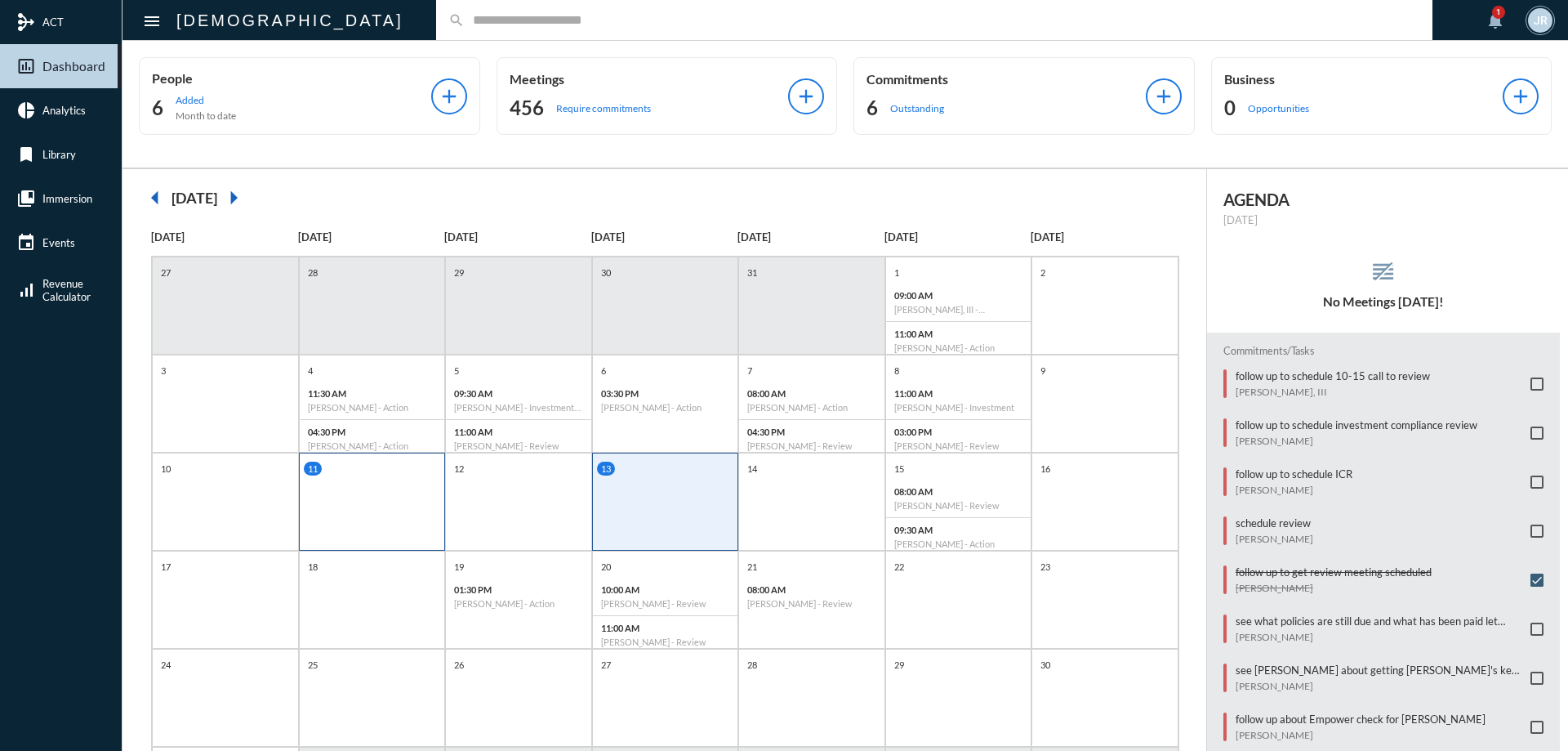
click at [352, 516] on div "11" at bounding box center [372, 502] width 147 height 98
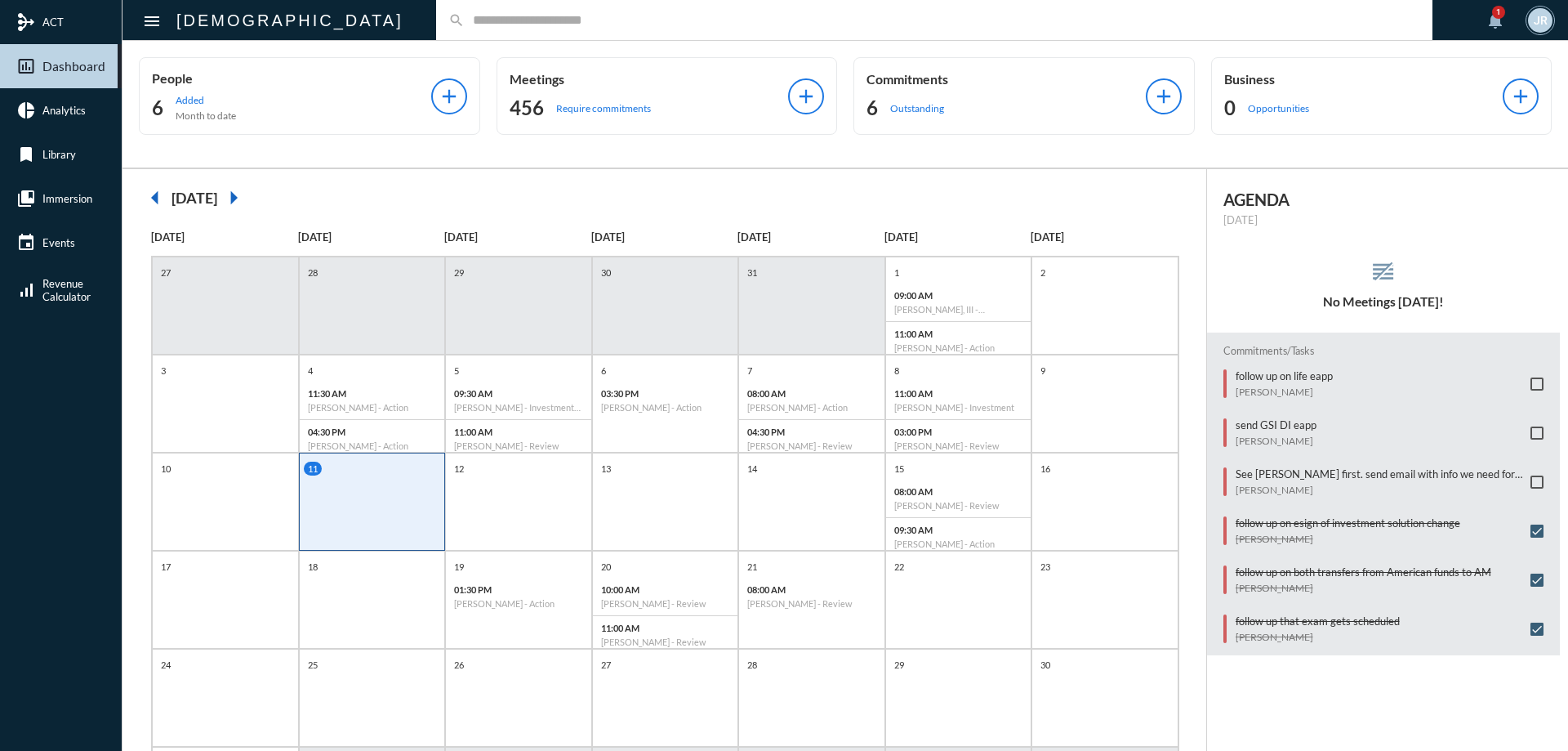
click at [464, 25] on input "text" at bounding box center [942, 19] width 955 height 14
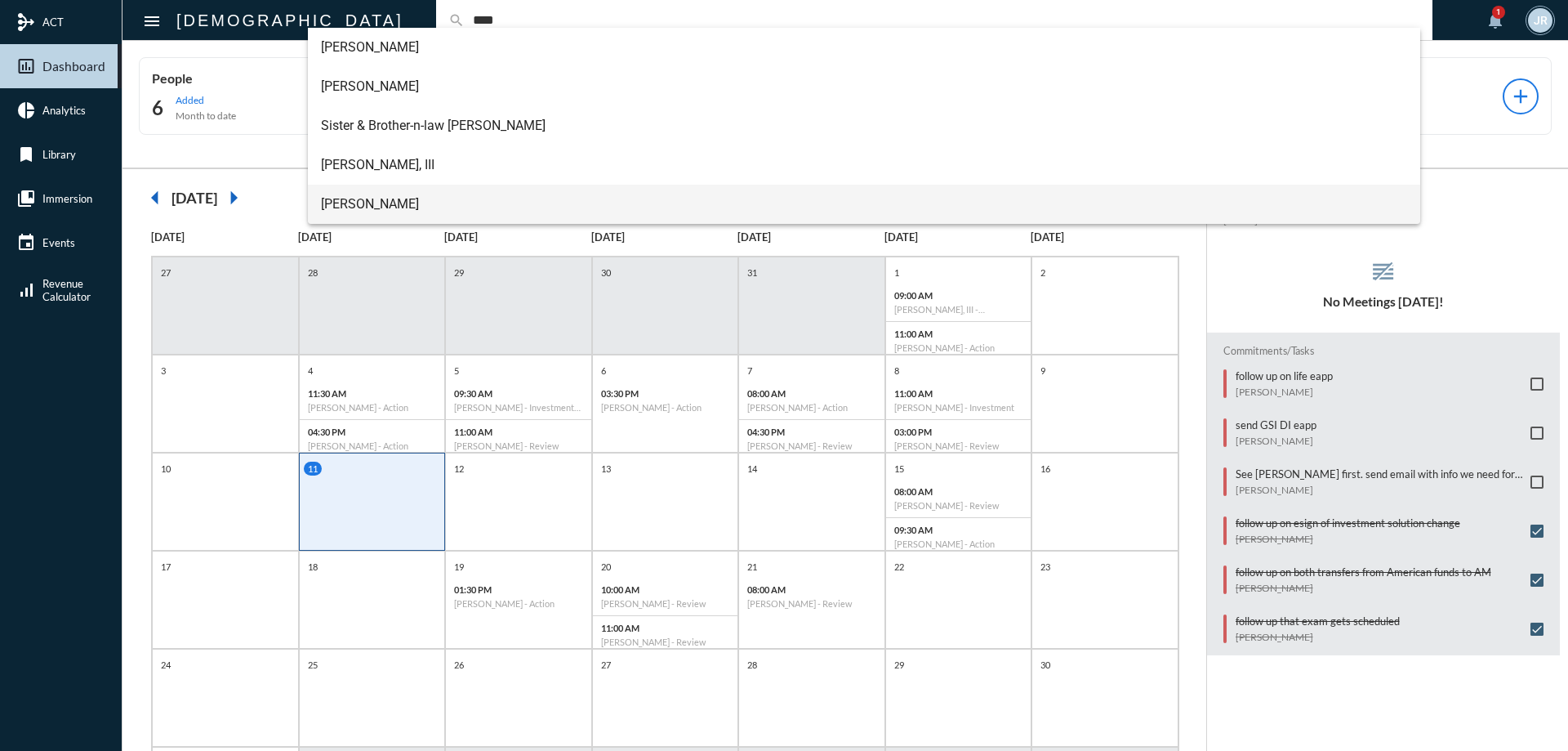
type input "****"
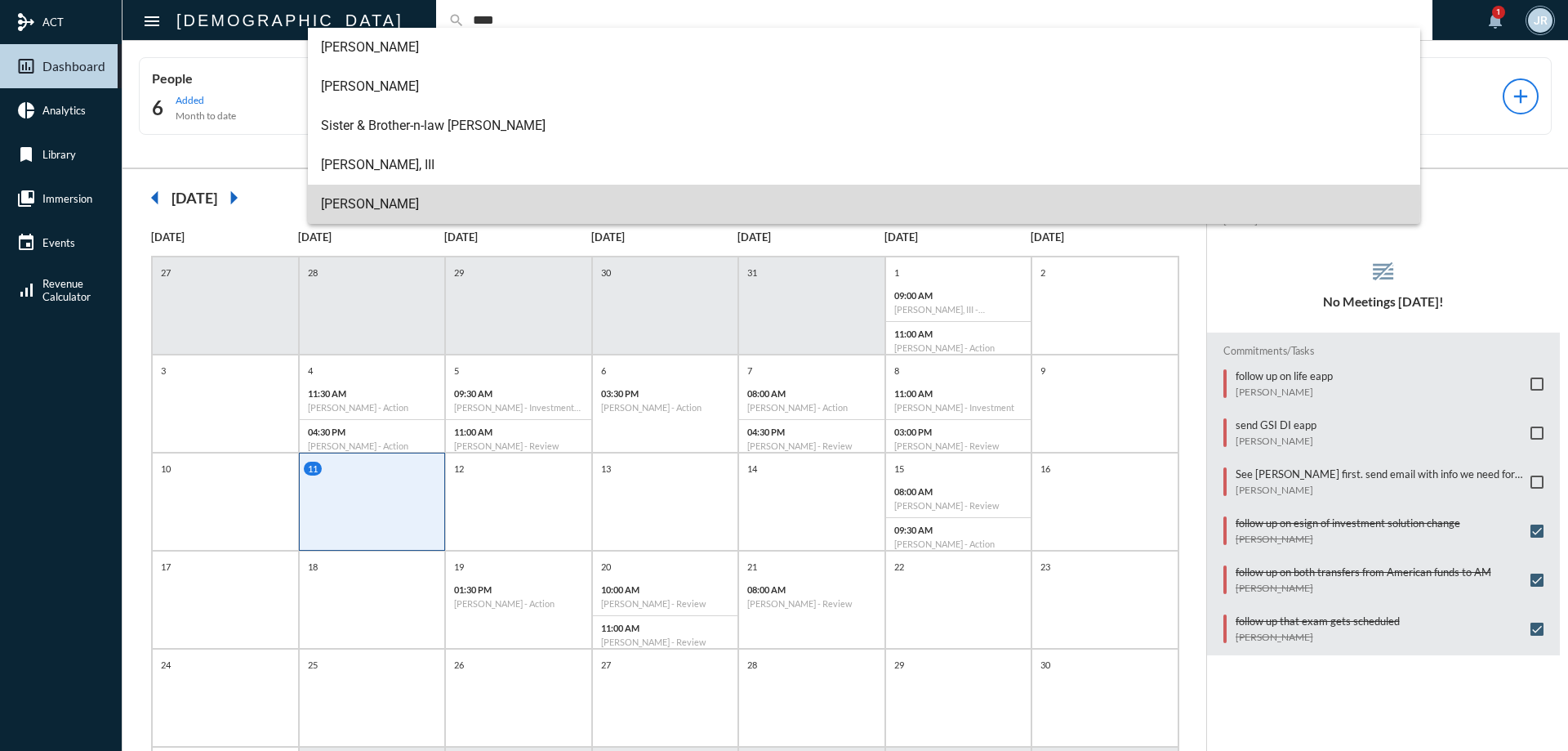
click at [361, 203] on span "Tom Cely" at bounding box center [863, 204] width 1087 height 39
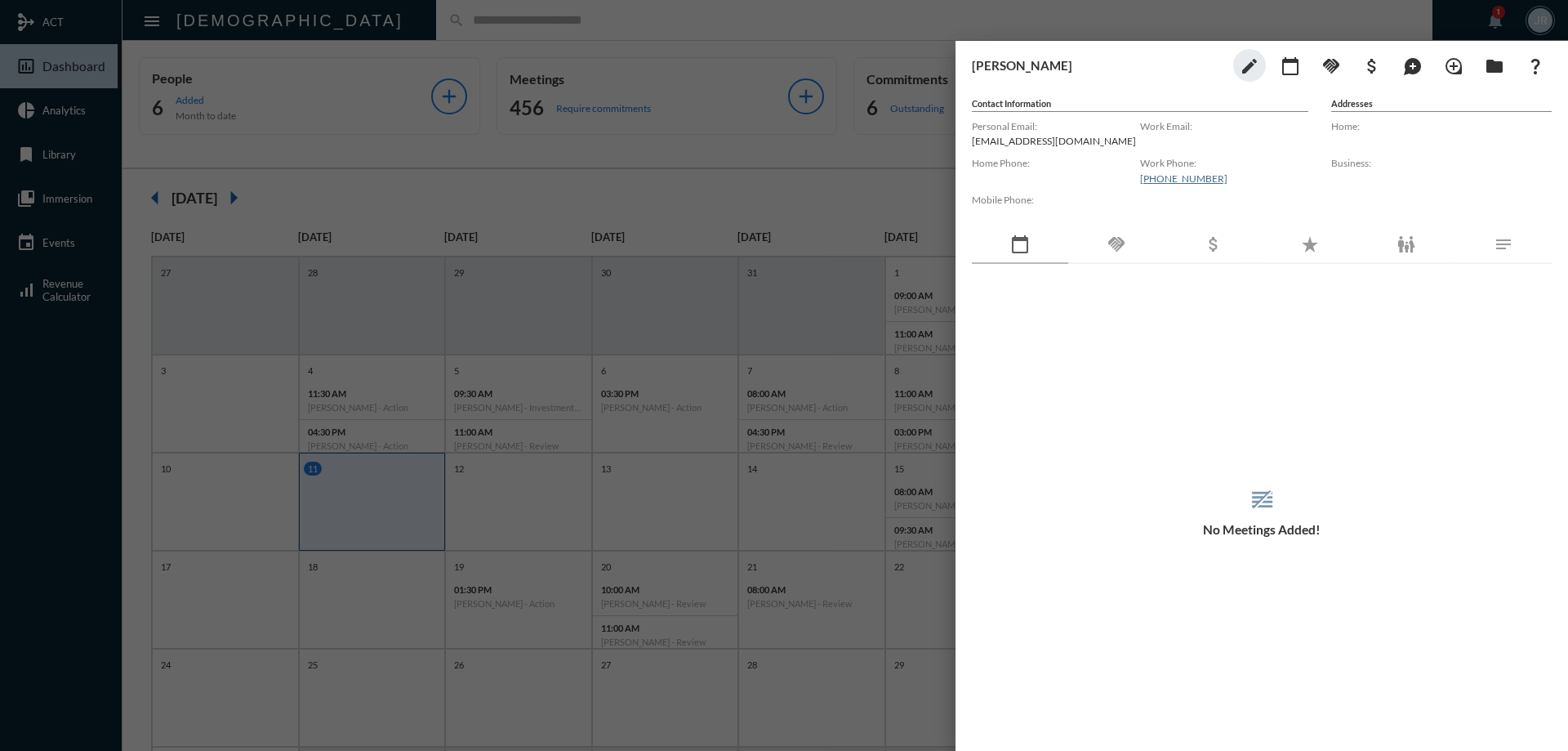
click at [1129, 230] on div "handshake" at bounding box center [1116, 245] width 96 height 38
click at [538, 31] on div at bounding box center [784, 375] width 1568 height 751
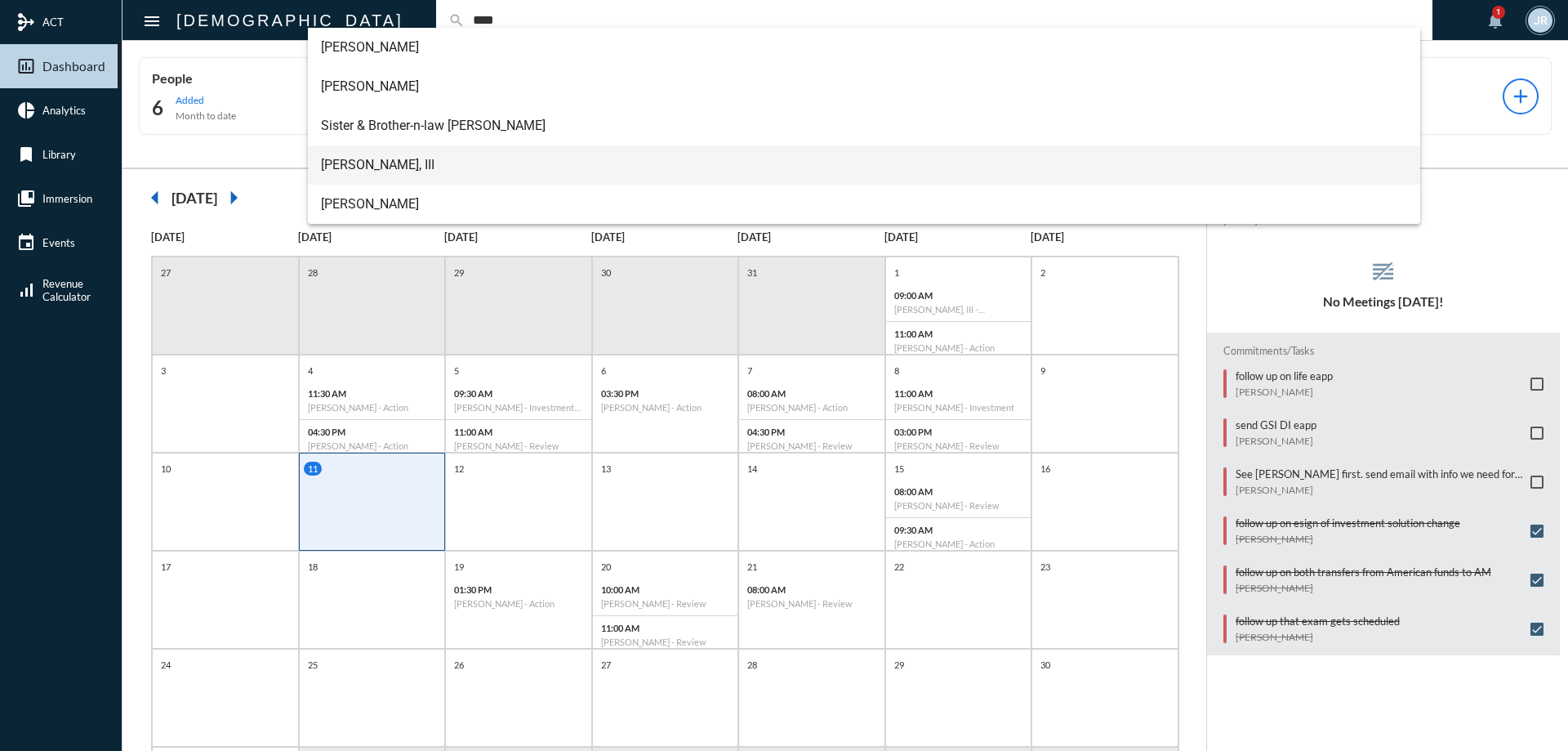
type input "****"
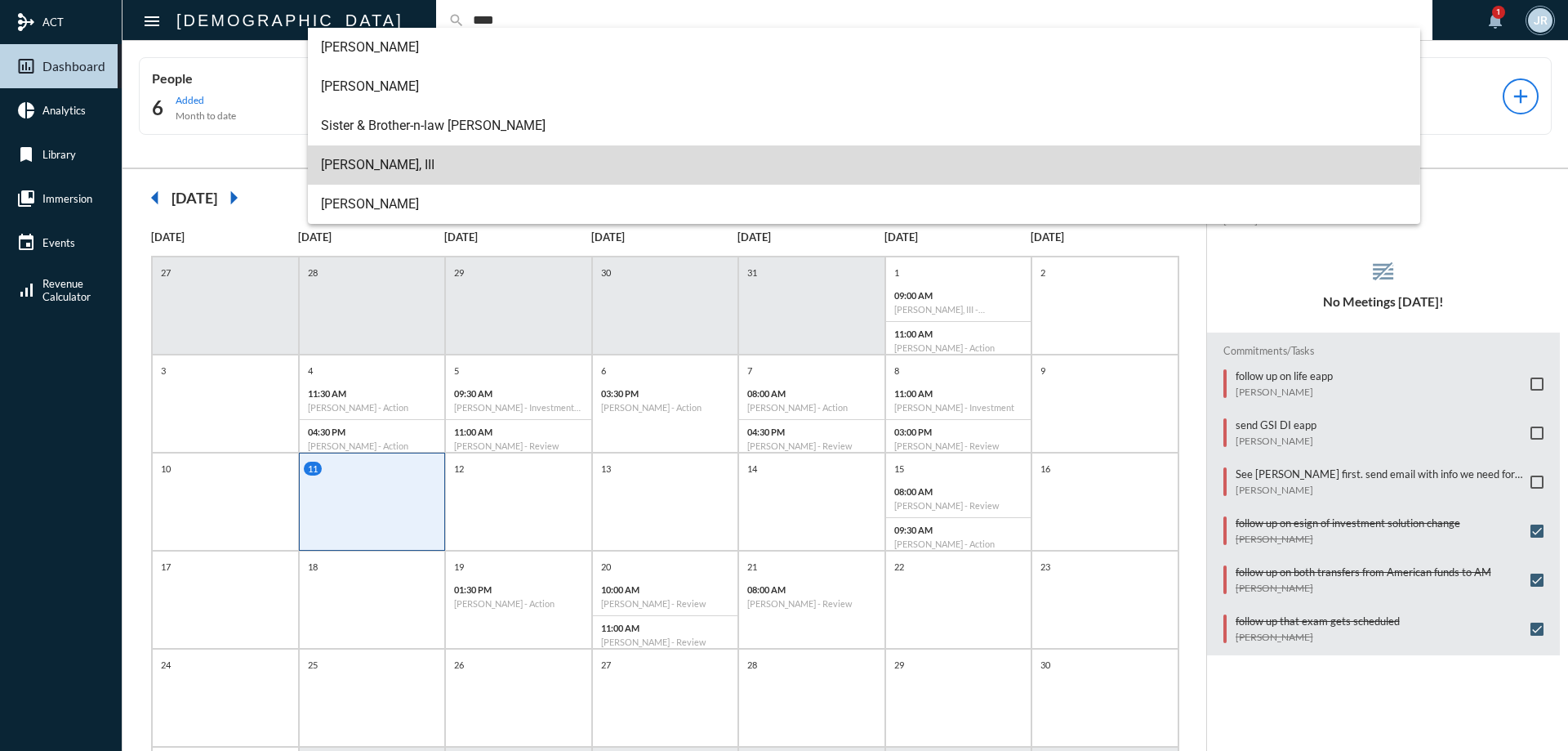
click at [366, 159] on span "Tom Cely, III" at bounding box center [863, 164] width 1087 height 39
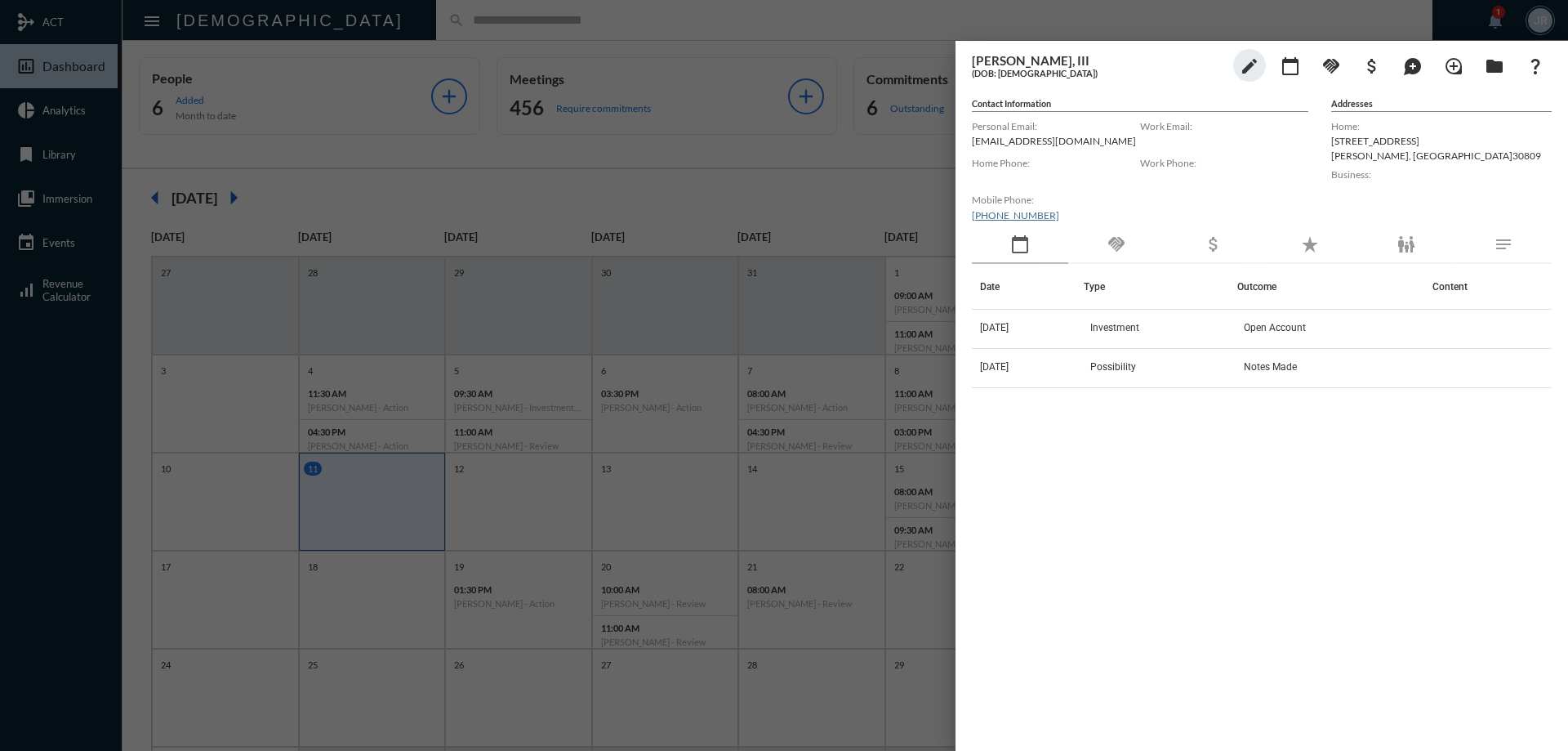
click at [1134, 236] on div "handshake" at bounding box center [1116, 245] width 96 height 38
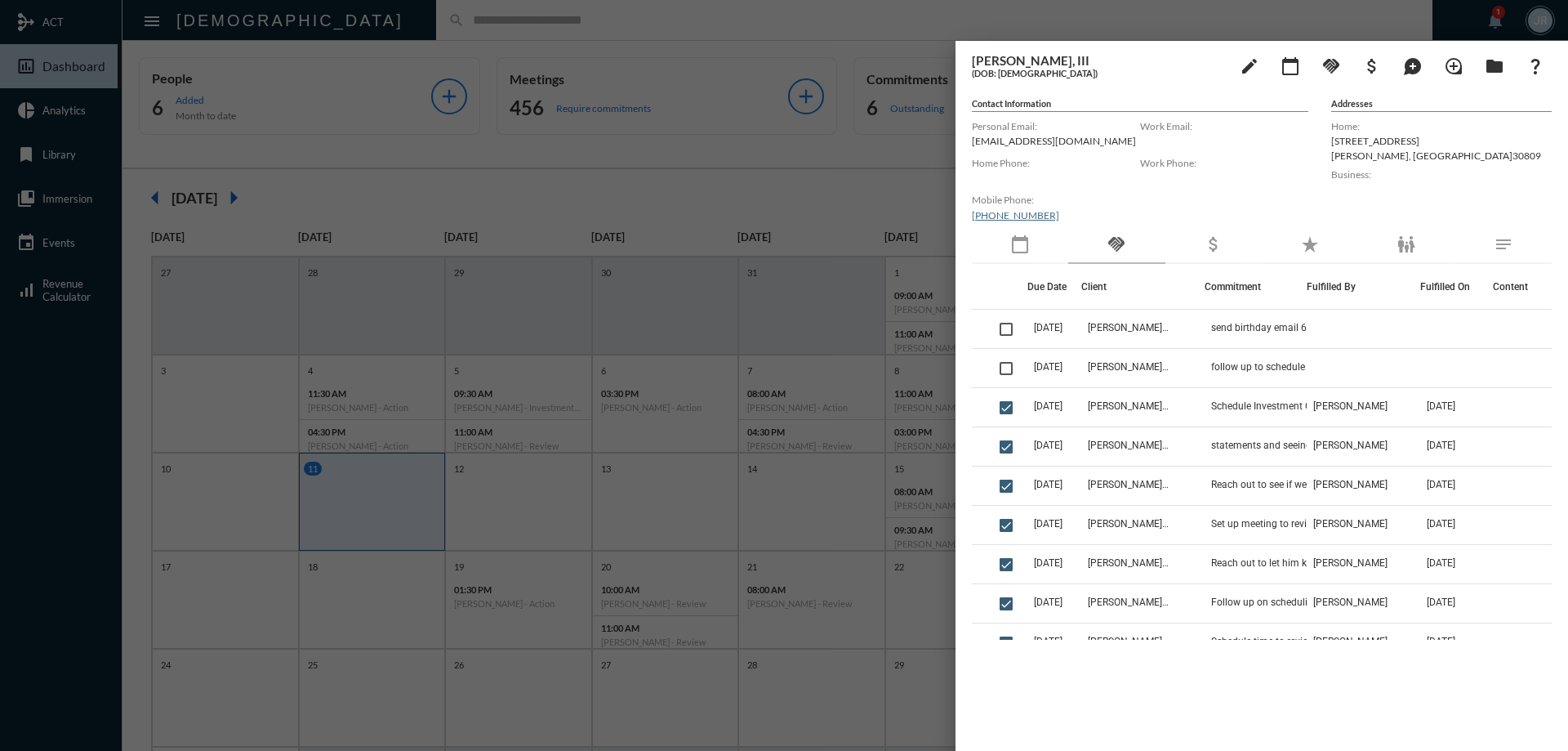
click at [1019, 249] on mat-icon "calendar_today" at bounding box center [1019, 244] width 19 height 19
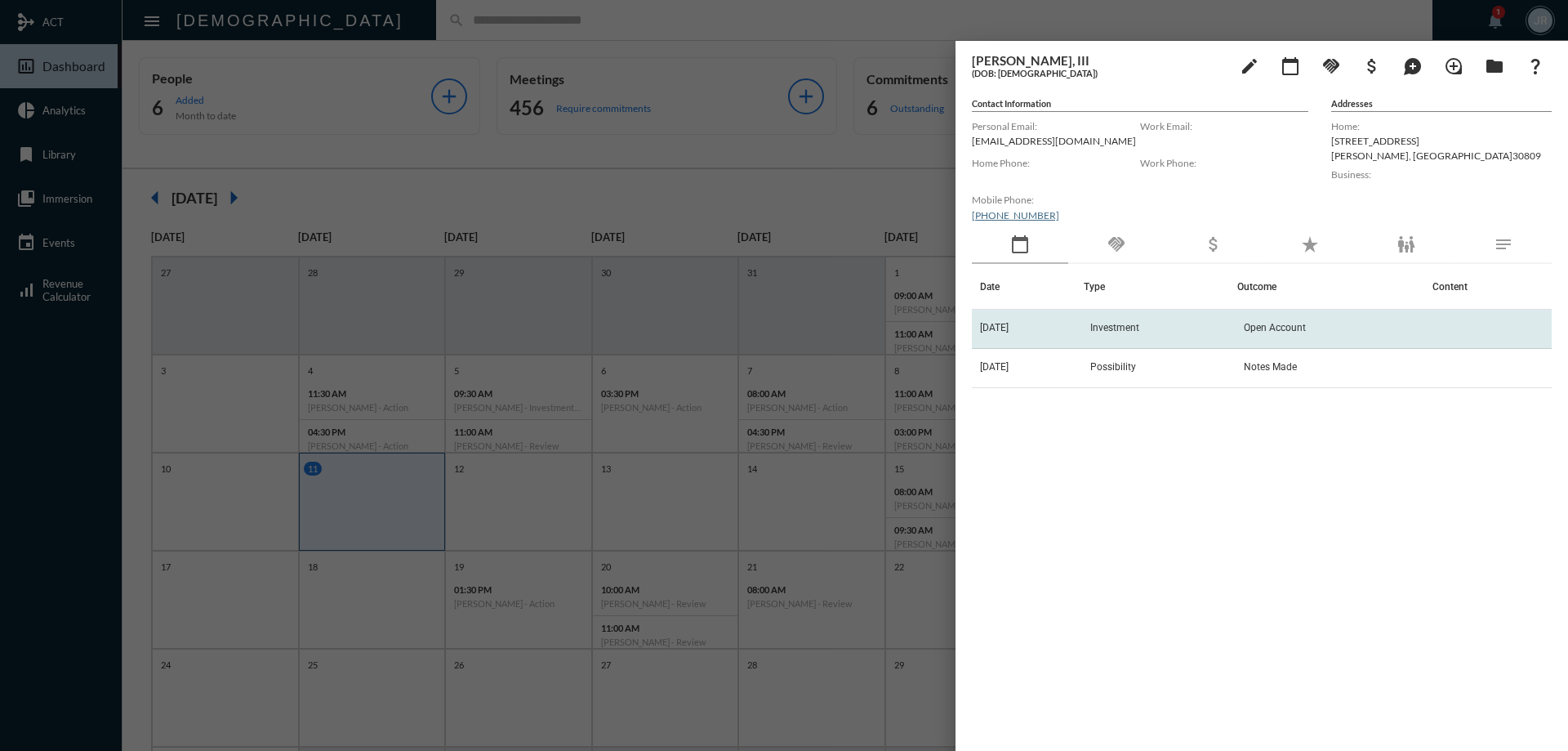
click at [1108, 323] on span "Investment" at bounding box center [1114, 327] width 49 height 11
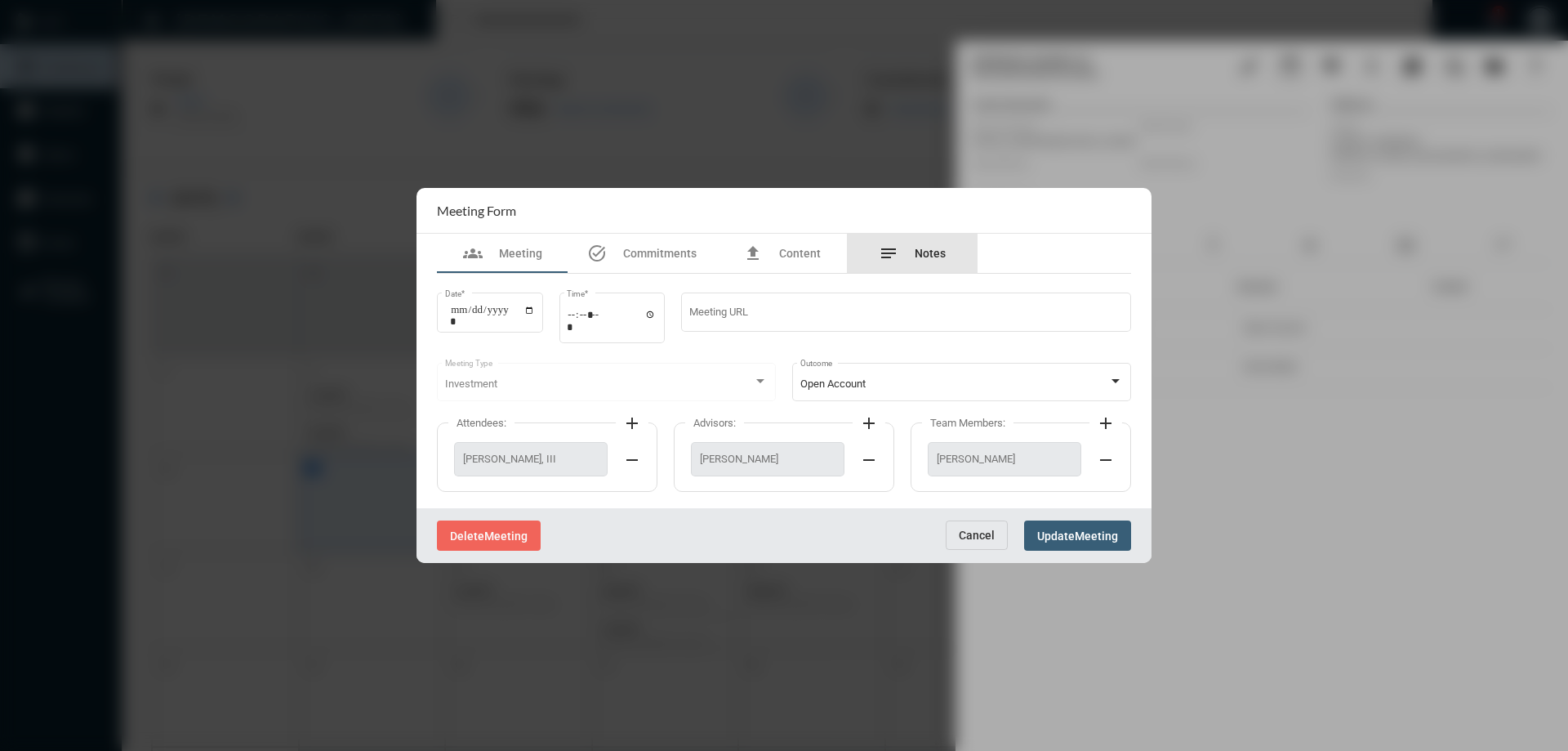
click at [920, 250] on span "Notes" at bounding box center [930, 253] width 31 height 13
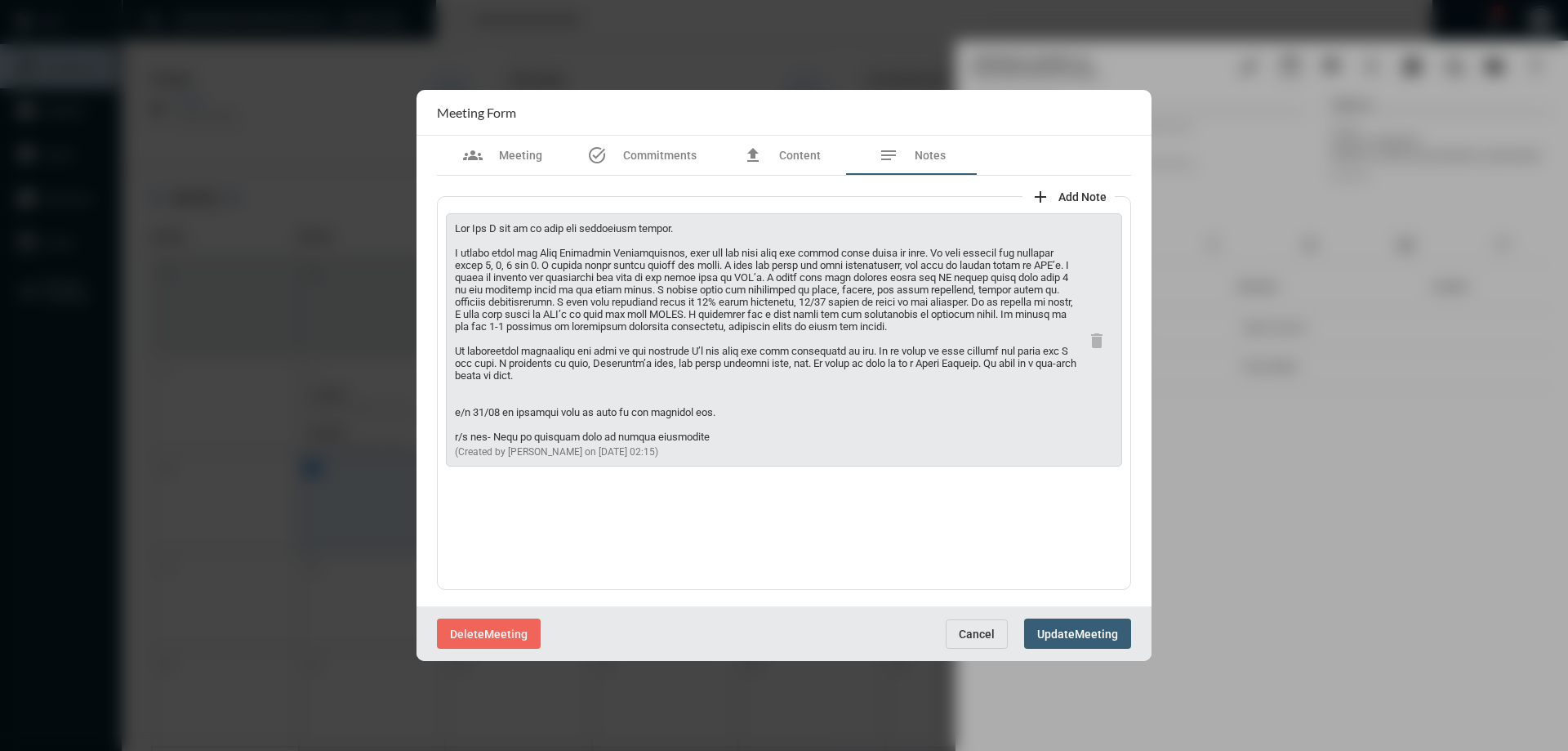
click at [987, 632] on span "Cancel" at bounding box center [976, 634] width 36 height 13
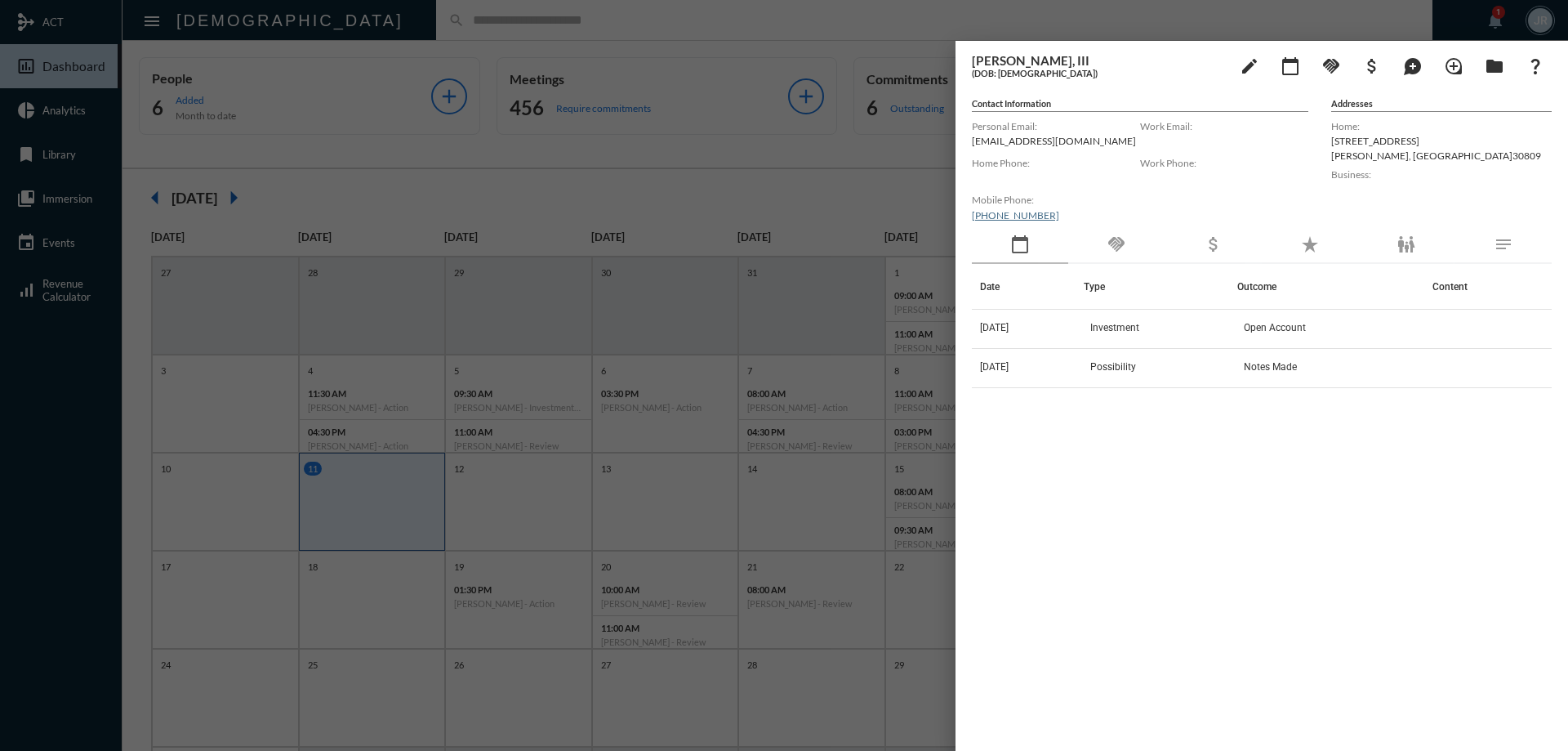
click at [1106, 255] on div "handshake" at bounding box center [1116, 245] width 96 height 38
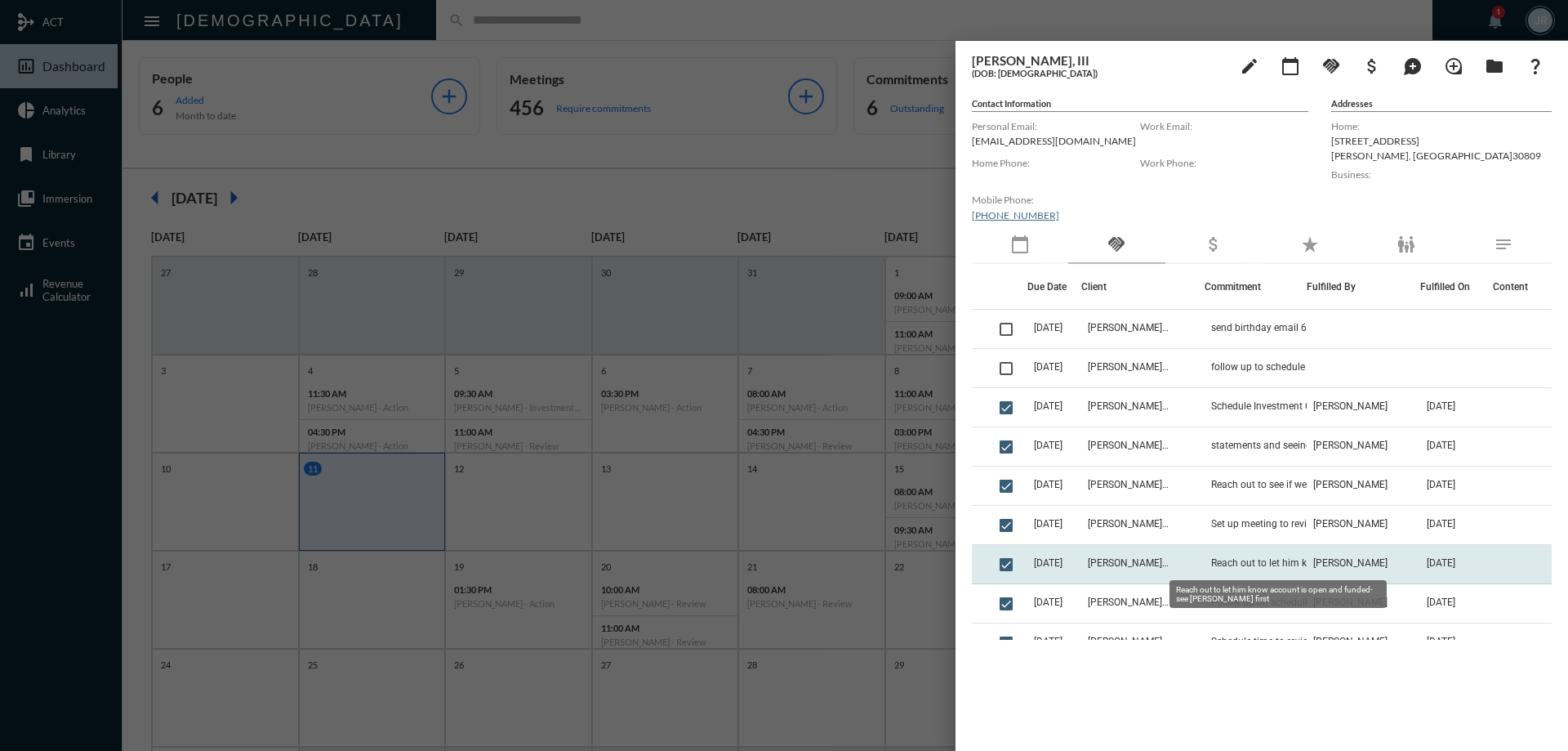
click at [1239, 563] on span "Reach out to let him know account is open and funded- see John first" at bounding box center [1292, 563] width 163 height 11
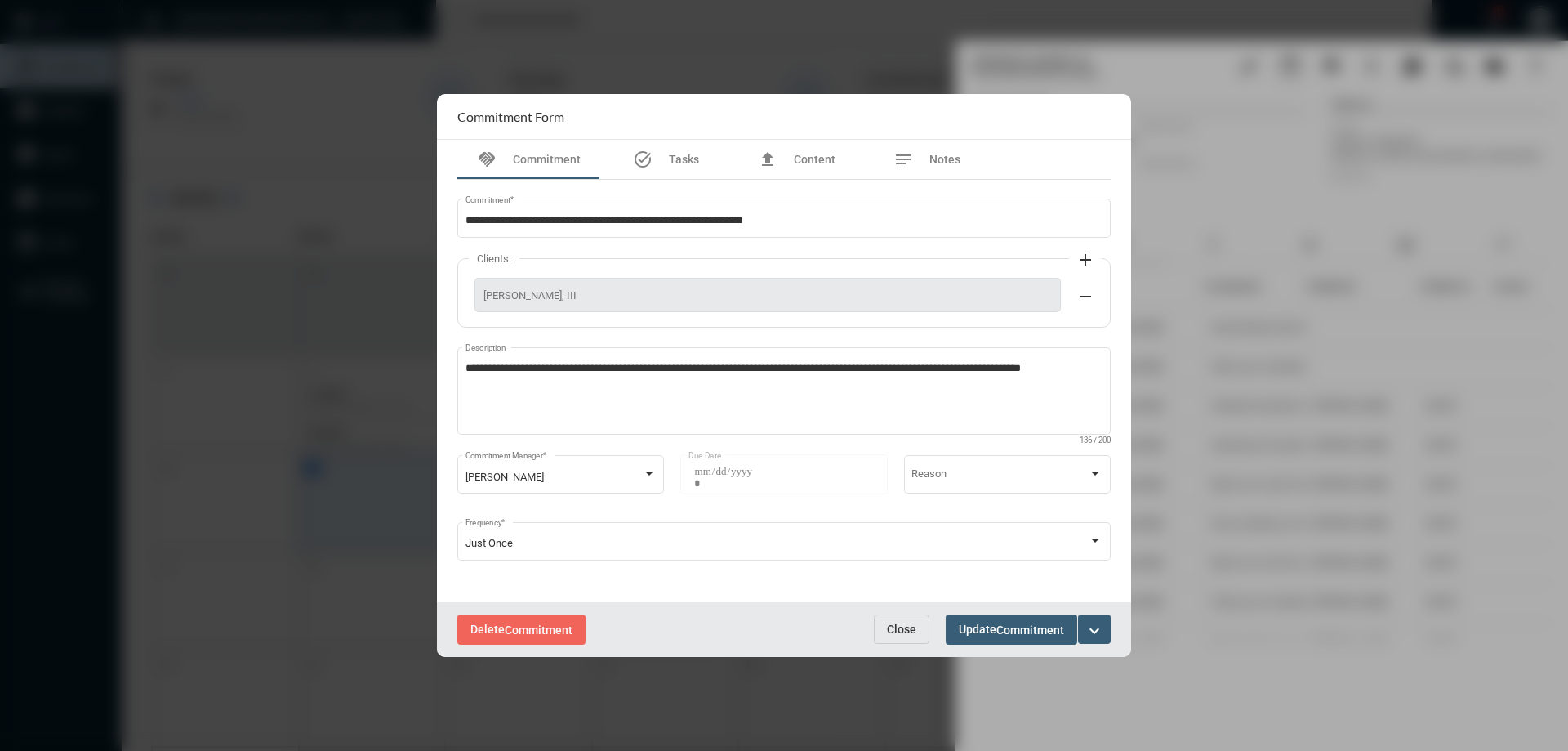
click at [896, 630] on span "Close" at bounding box center [901, 629] width 30 height 13
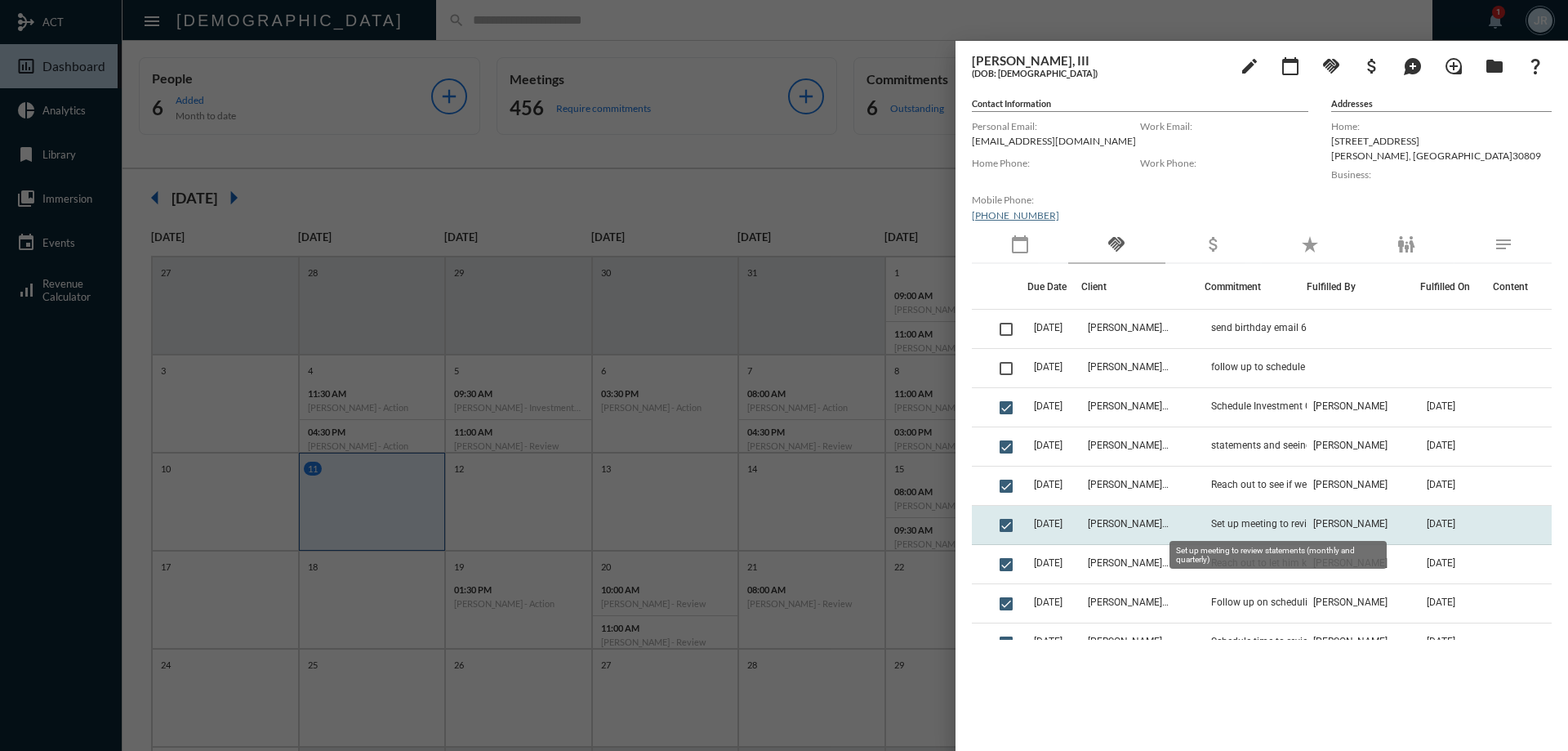
click at [1286, 526] on span "Set up meeting to review statements (monthly and quarterly)" at bounding box center [1292, 524] width 163 height 11
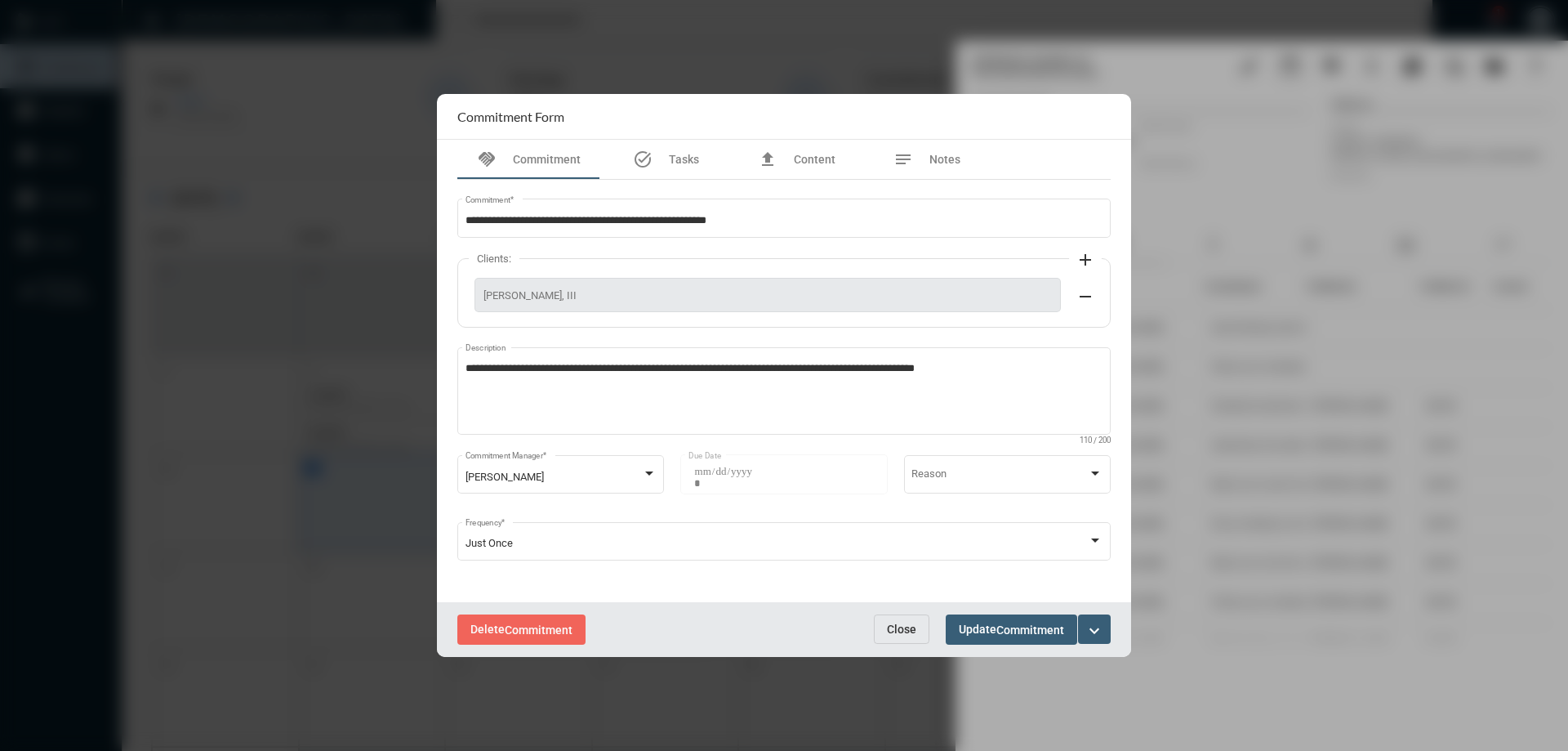
click at [907, 623] on span "Close" at bounding box center [901, 629] width 30 height 13
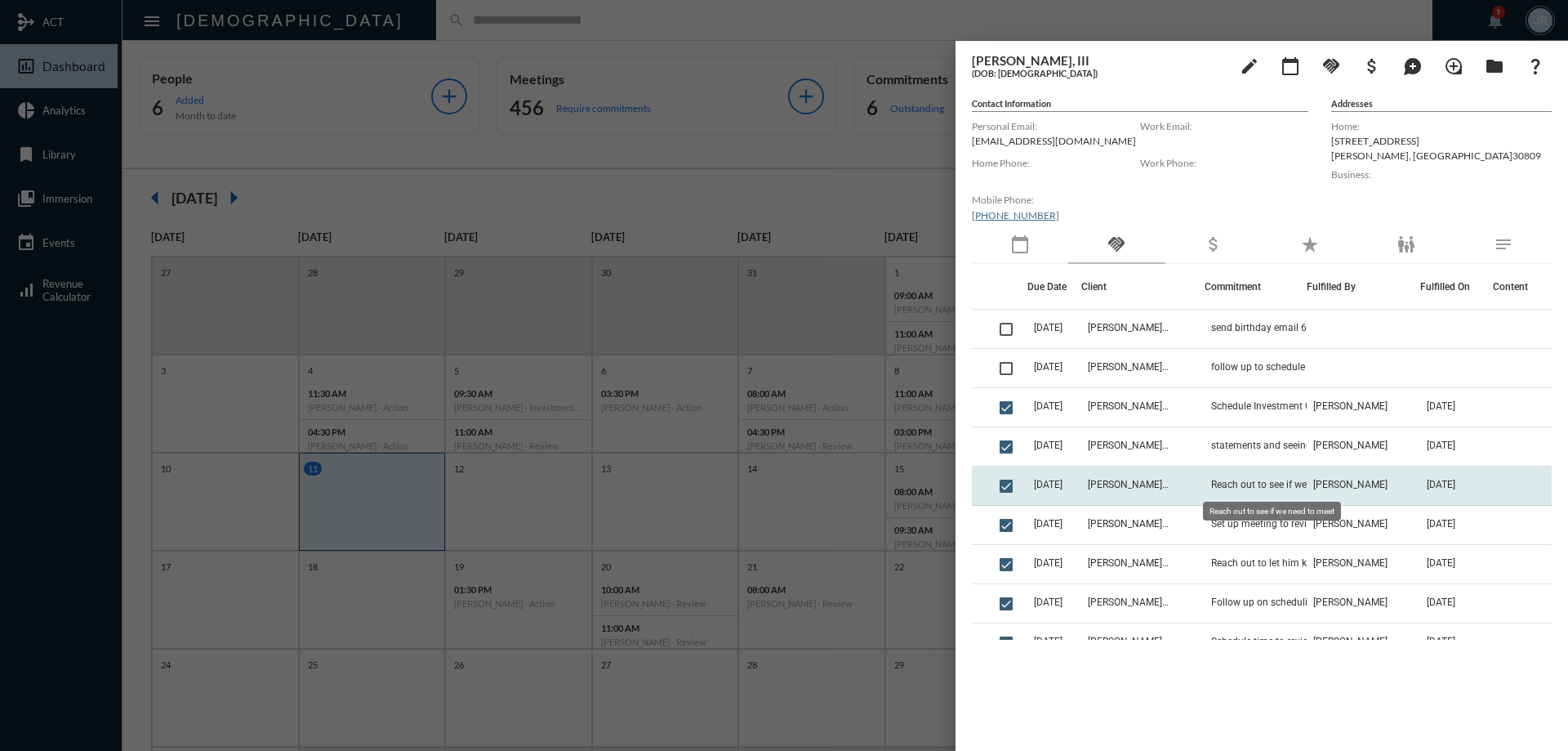
click at [1251, 486] on span "Reach out to see if we need to meet" at bounding box center [1288, 484] width 155 height 11
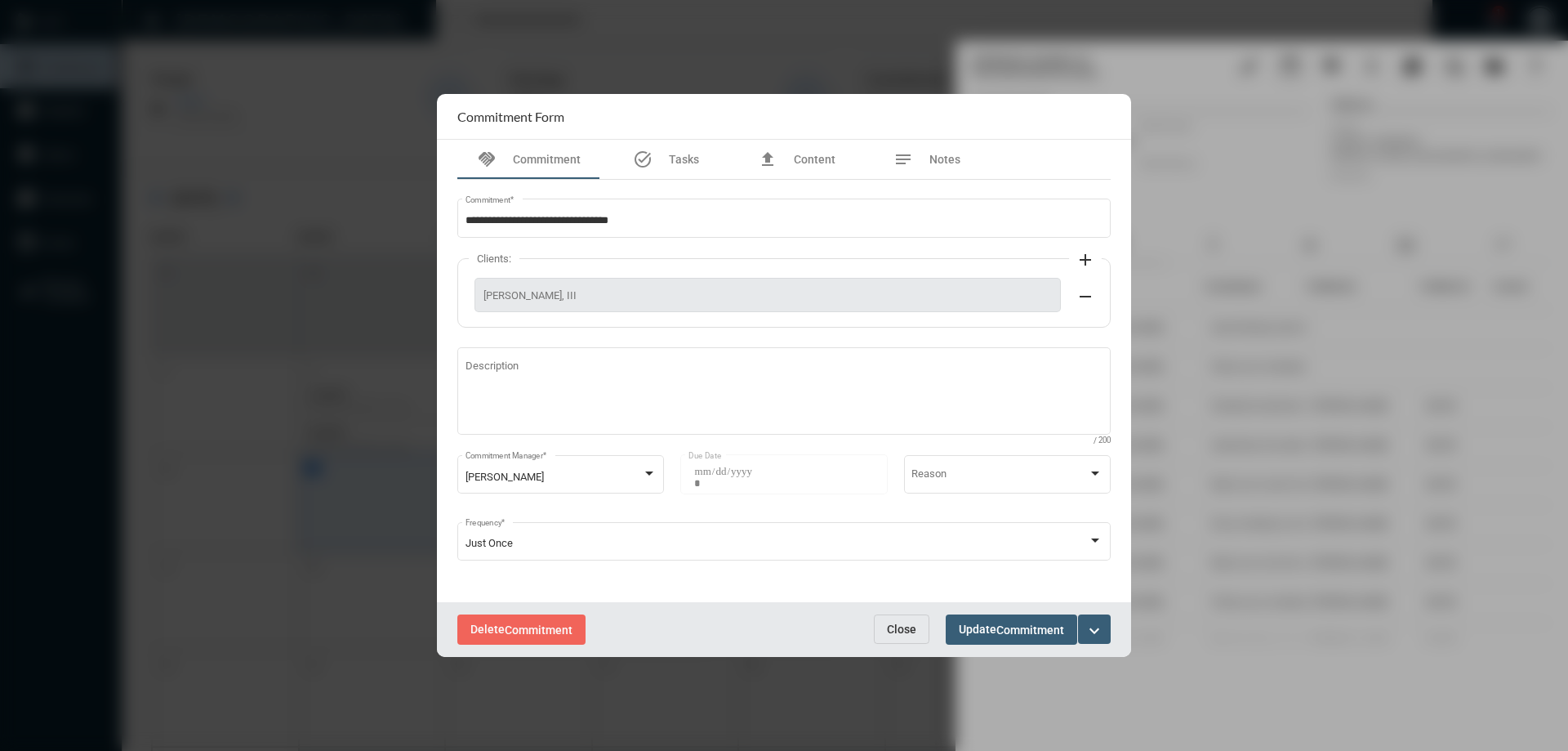
click at [908, 630] on span "Close" at bounding box center [901, 629] width 30 height 13
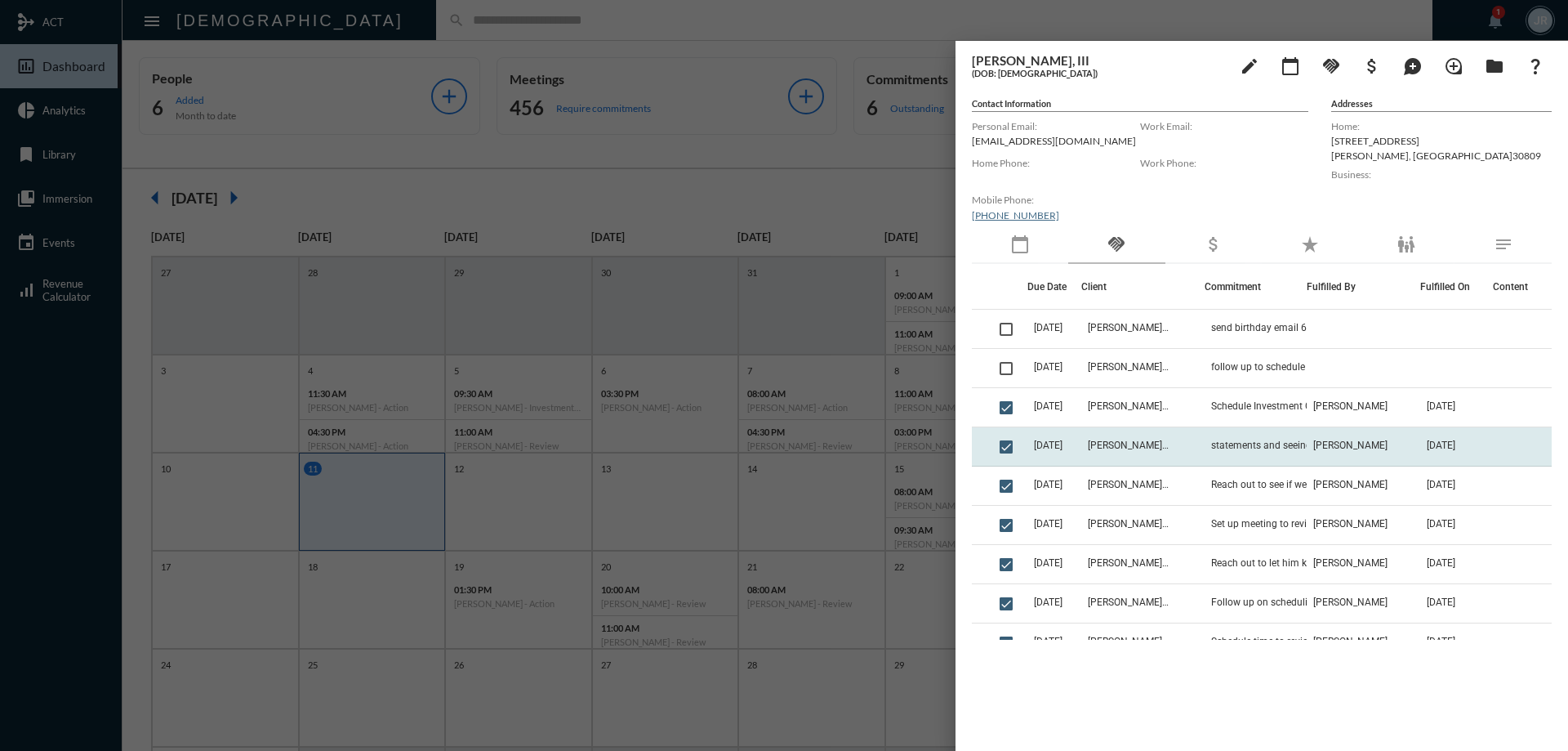
click at [1204, 443] on td "statements and seeing if we need to meet" at bounding box center [1255, 446] width 103 height 39
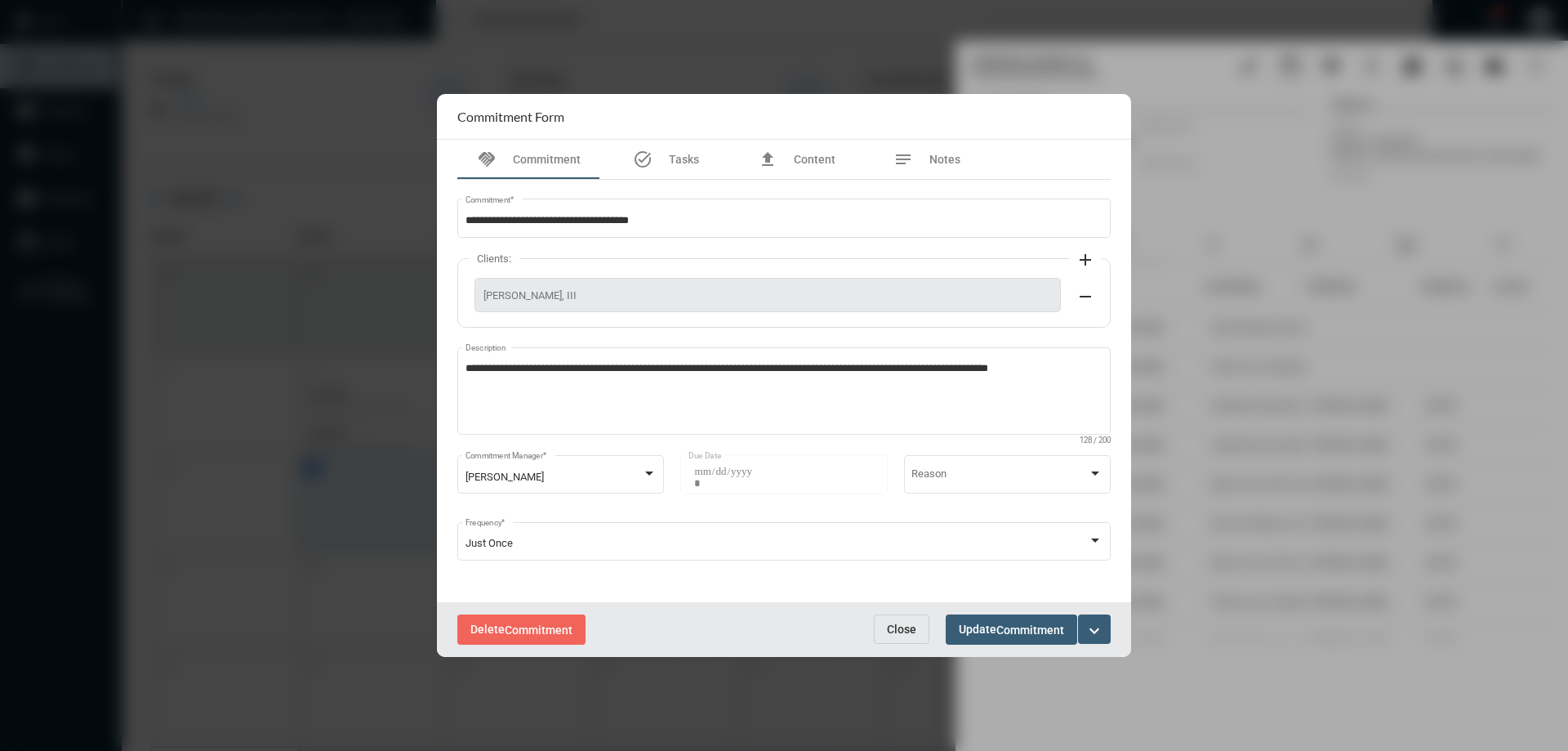
click at [913, 631] on span "Close" at bounding box center [901, 629] width 30 height 13
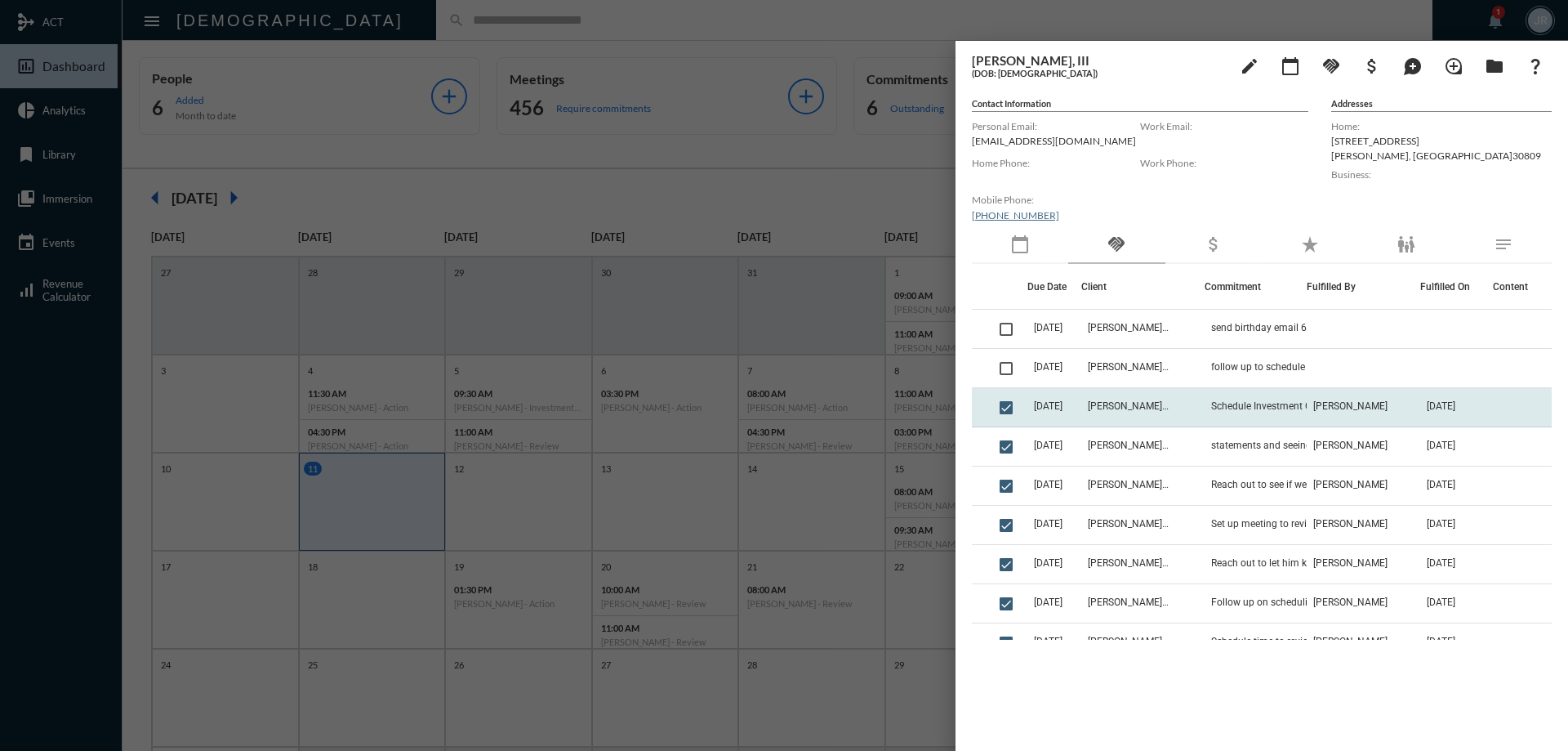
click at [1081, 397] on td "[DATE]" at bounding box center [1054, 407] width 54 height 39
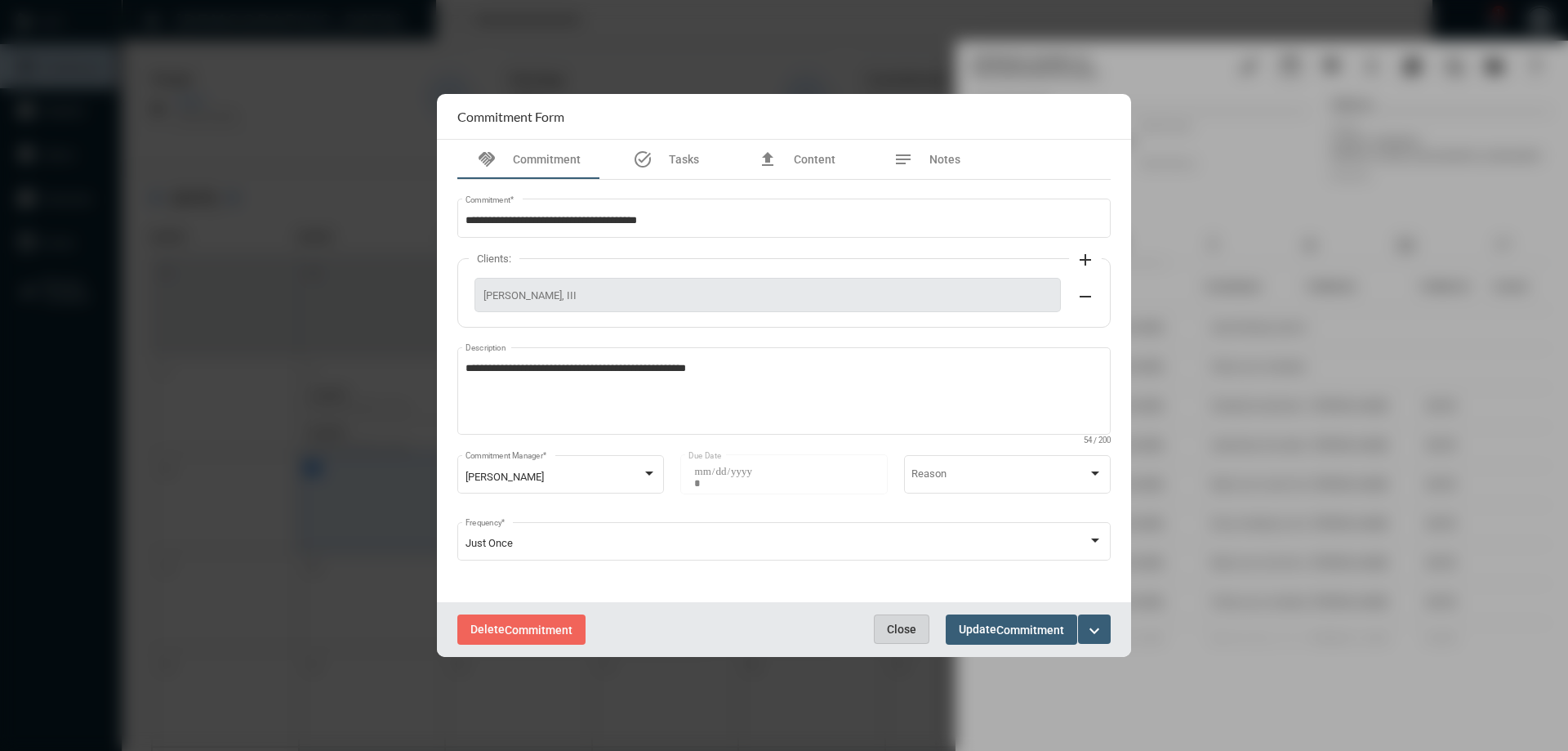
click at [914, 634] on span "Close" at bounding box center [901, 629] width 30 height 13
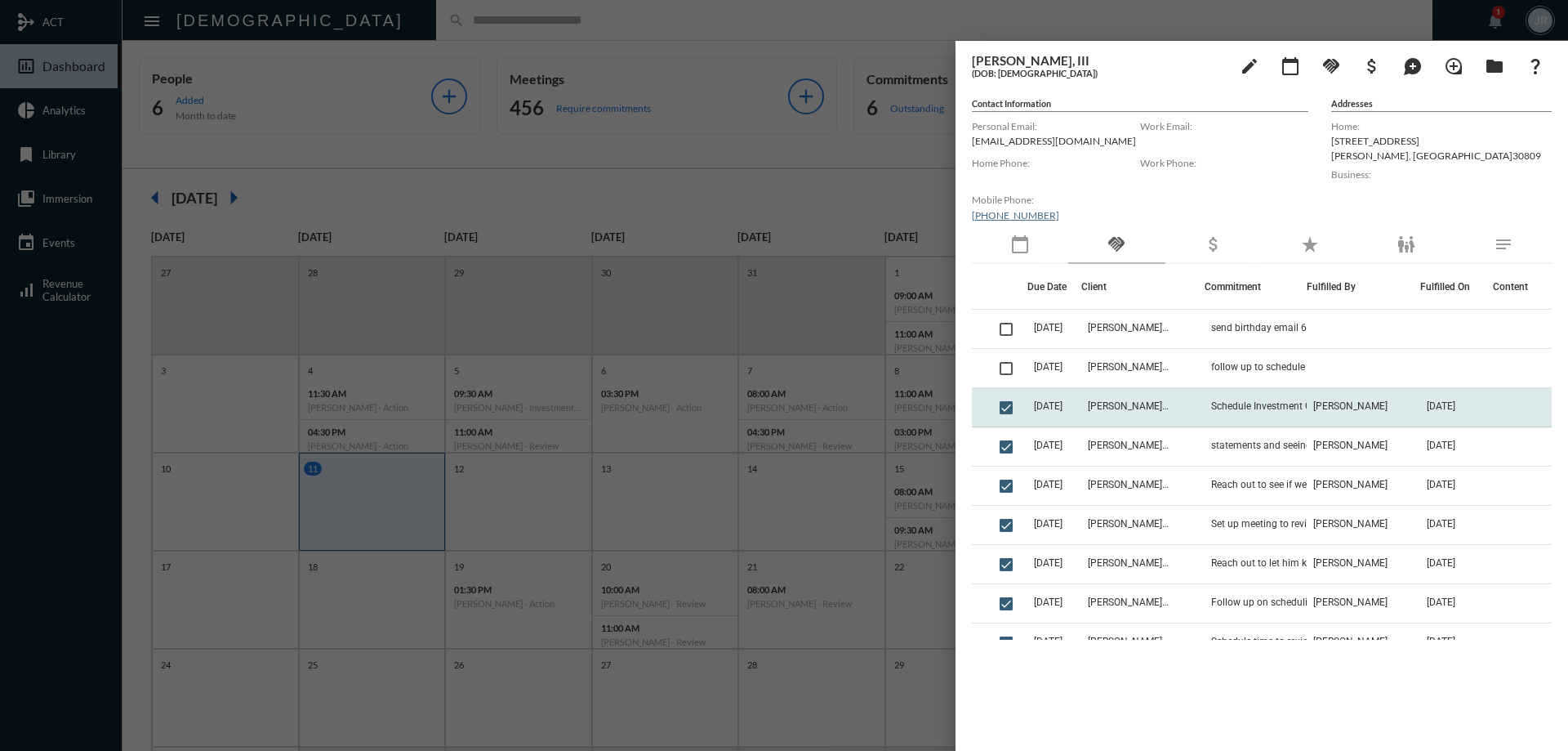
drag, startPoint x: 1183, startPoint y: 396, endPoint x: 1047, endPoint y: 394, distance: 136.0
click at [1047, 394] on td "[DATE]" at bounding box center [1054, 407] width 54 height 39
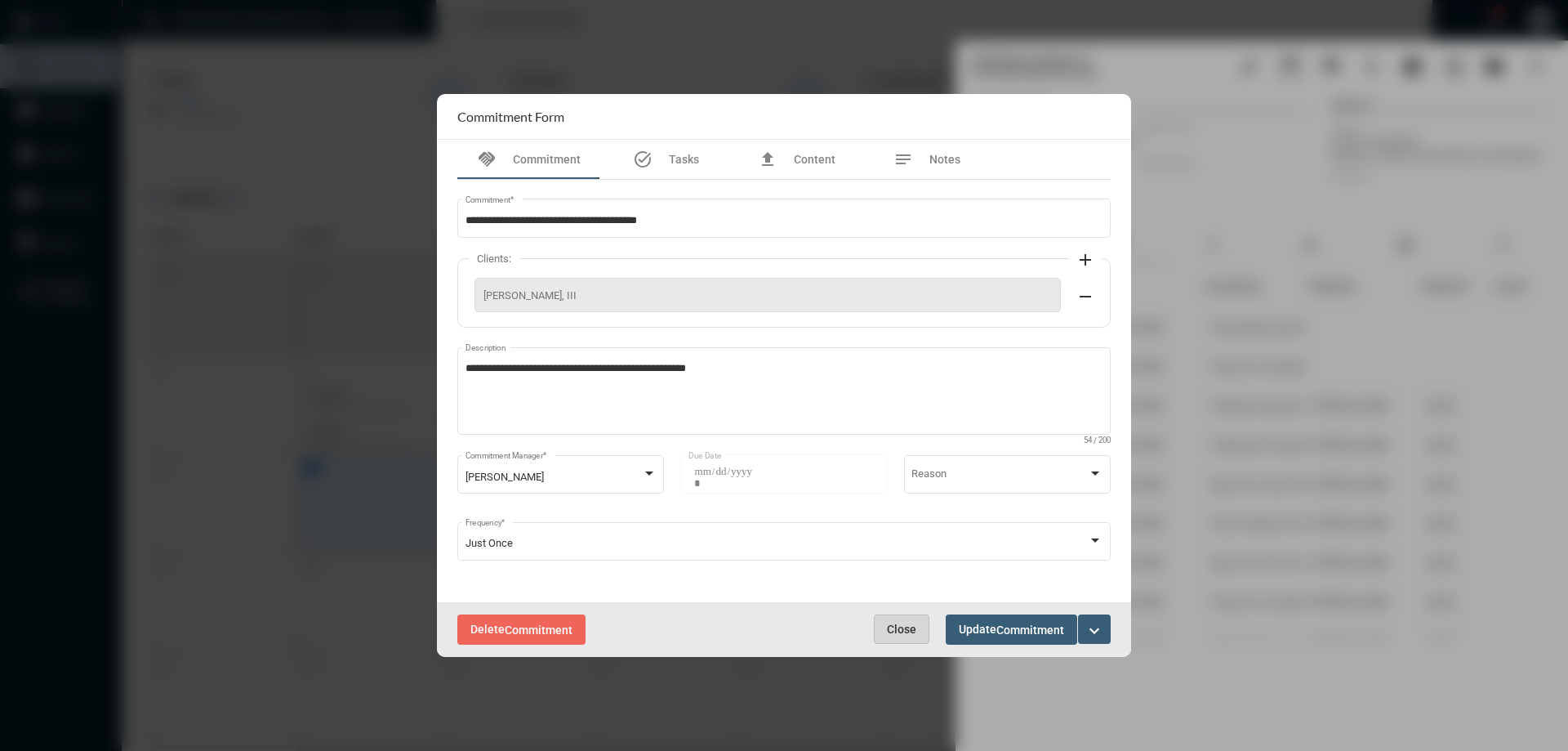
click at [903, 631] on span "Close" at bounding box center [901, 629] width 30 height 13
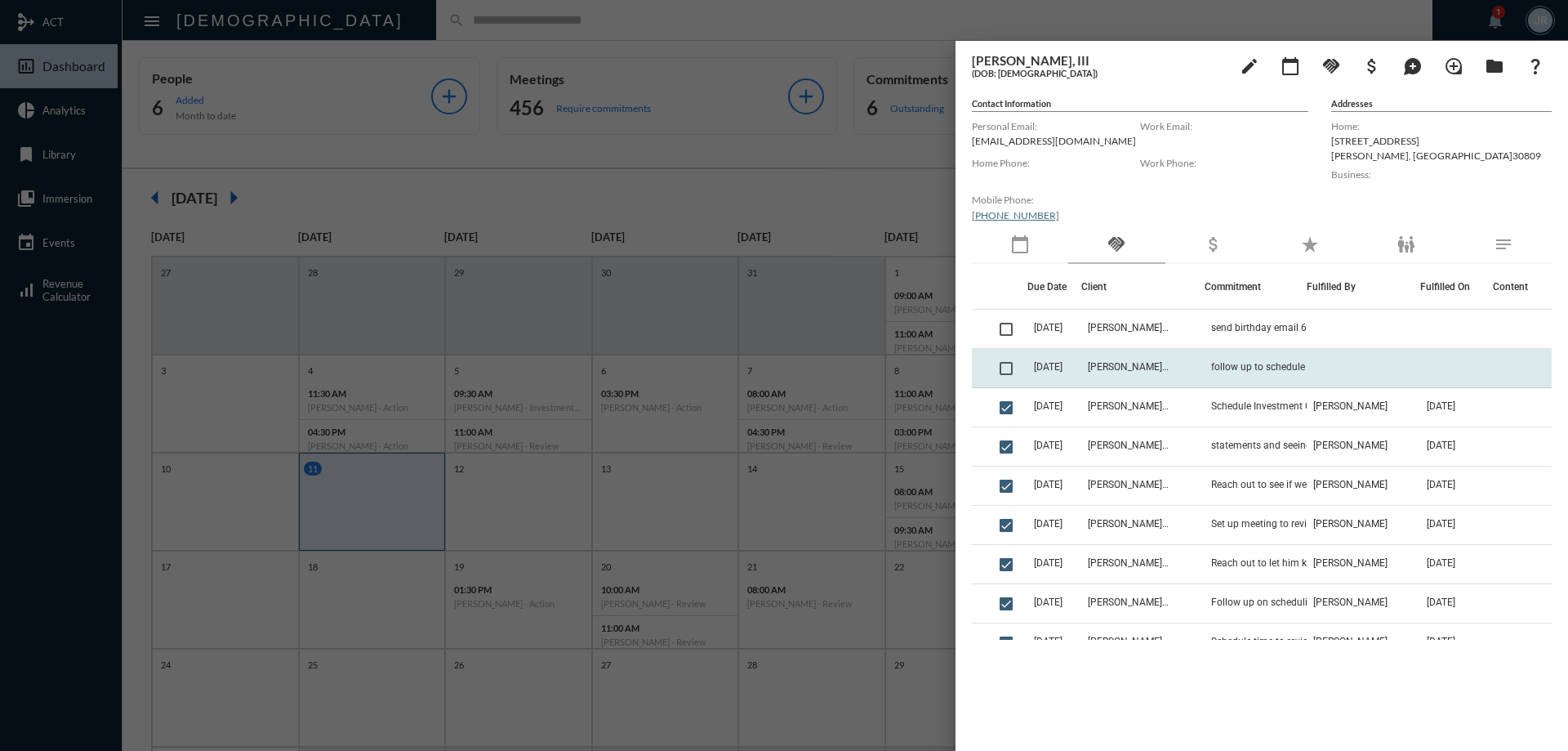
click at [1081, 367] on td "[DATE]" at bounding box center [1054, 369] width 54 height 39
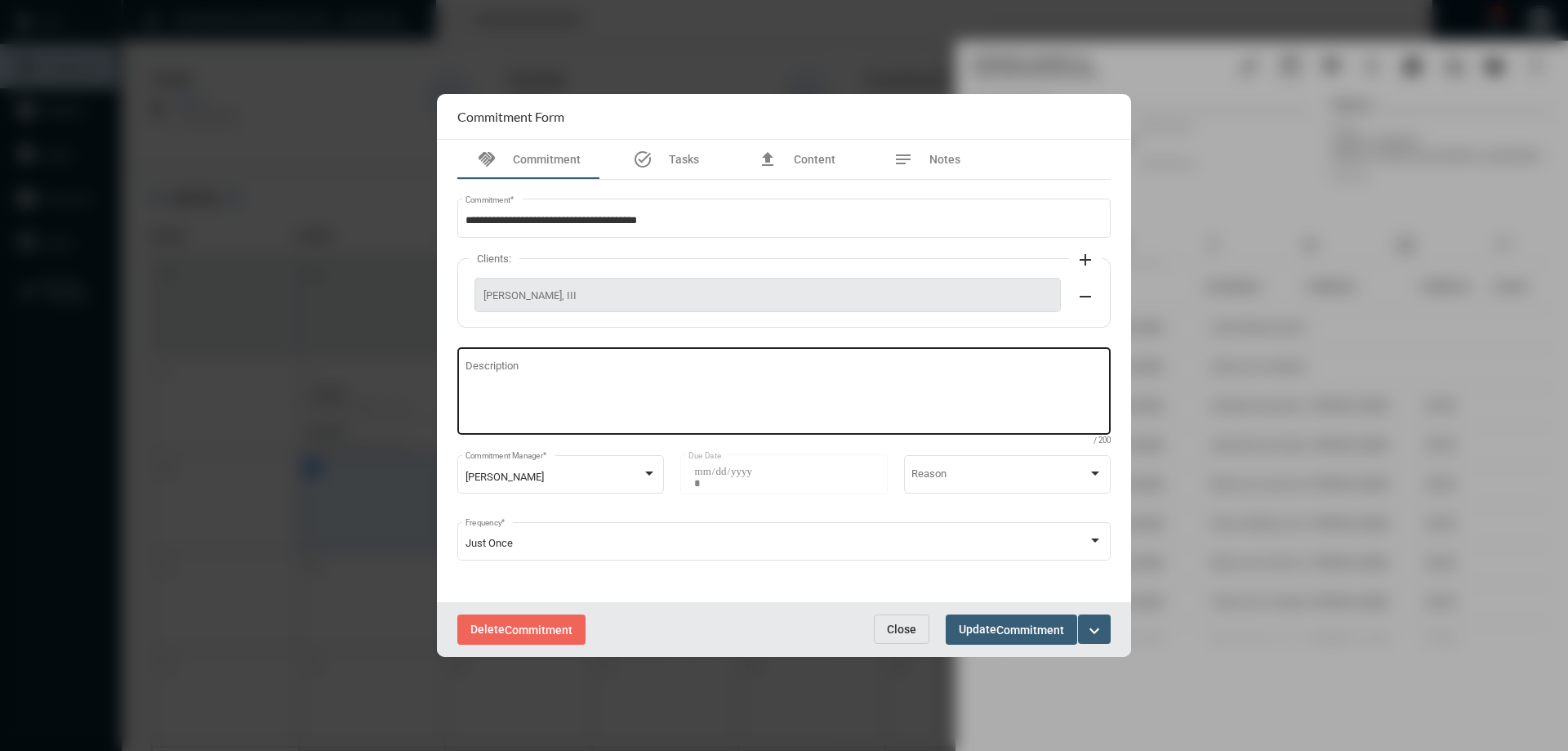
click at [709, 391] on textarea "Description" at bounding box center [784, 394] width 638 height 65
type textarea "**********"
click at [1002, 617] on button "Update Commitment" at bounding box center [1011, 629] width 131 height 30
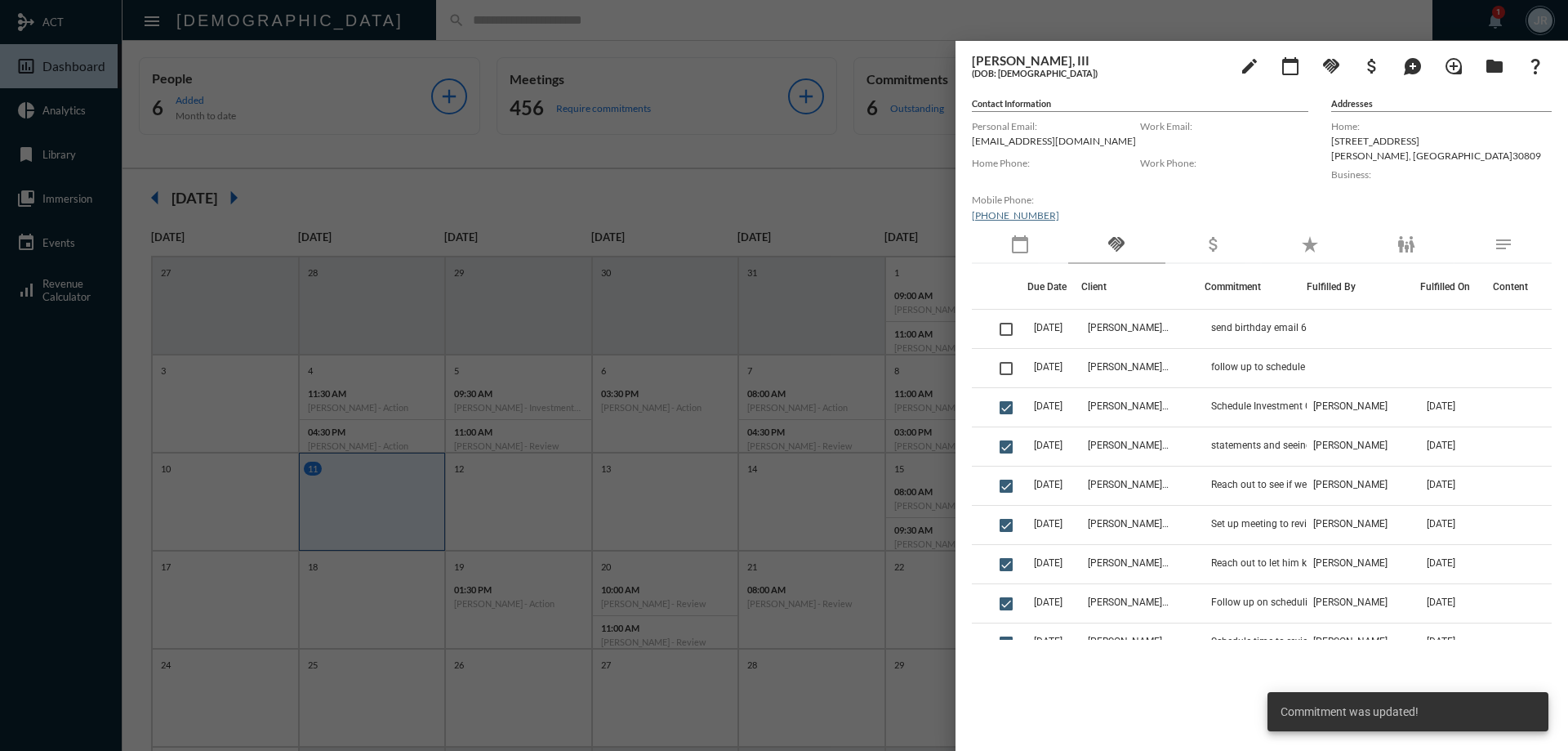
click at [1032, 251] on div "calendar_today" at bounding box center [1019, 245] width 96 height 38
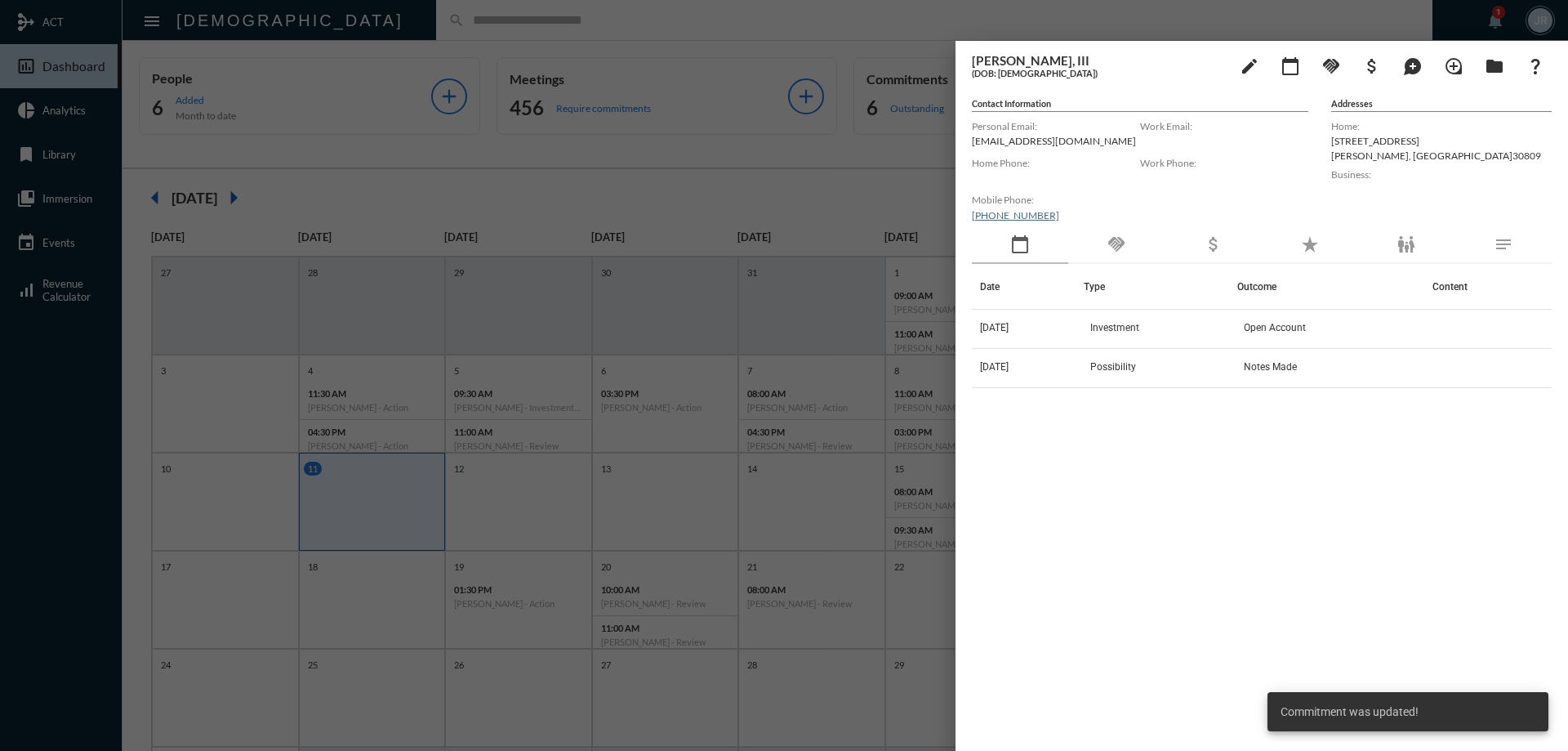
click at [1127, 238] on div "handshake" at bounding box center [1116, 245] width 96 height 38
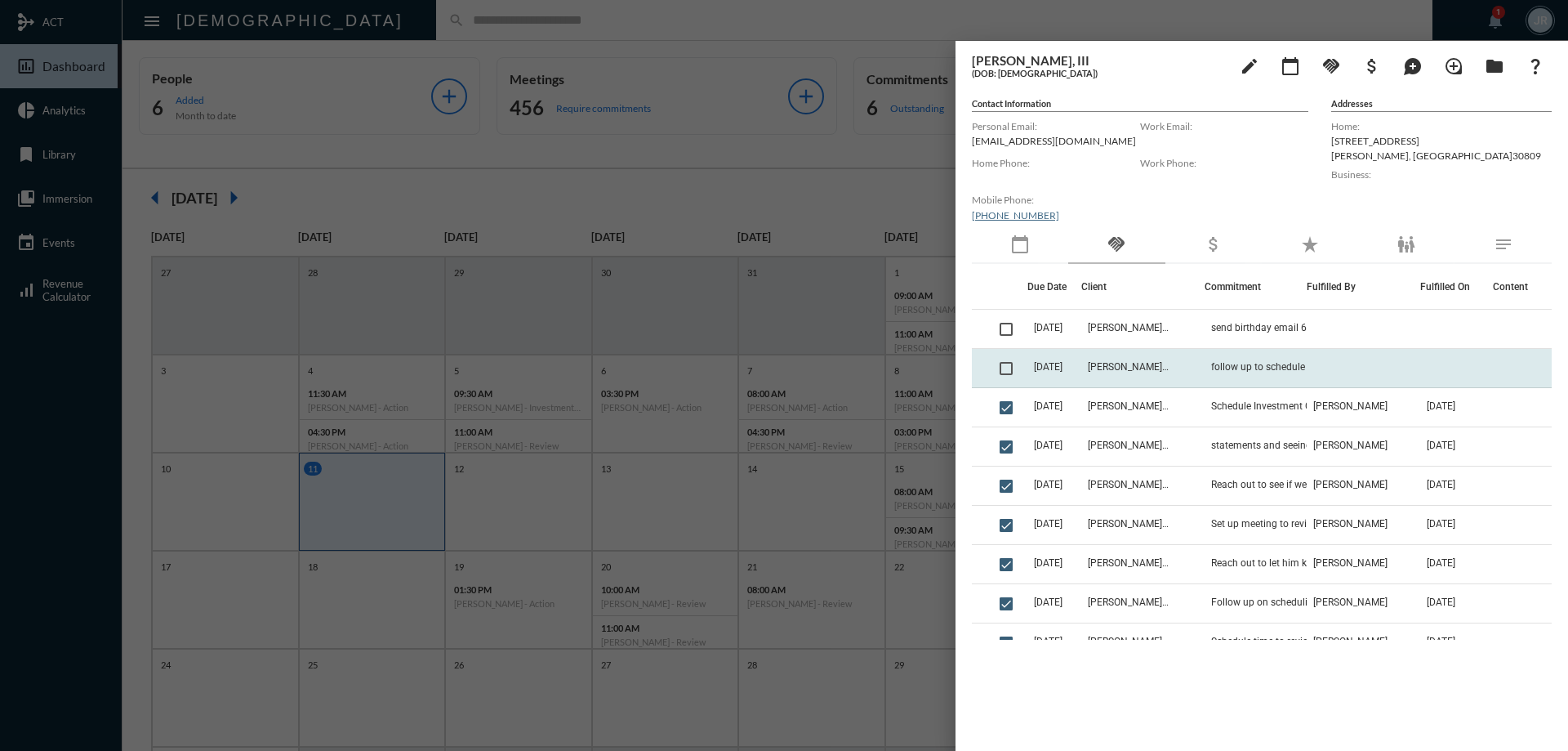
click at [1007, 372] on span at bounding box center [1006, 369] width 13 height 13
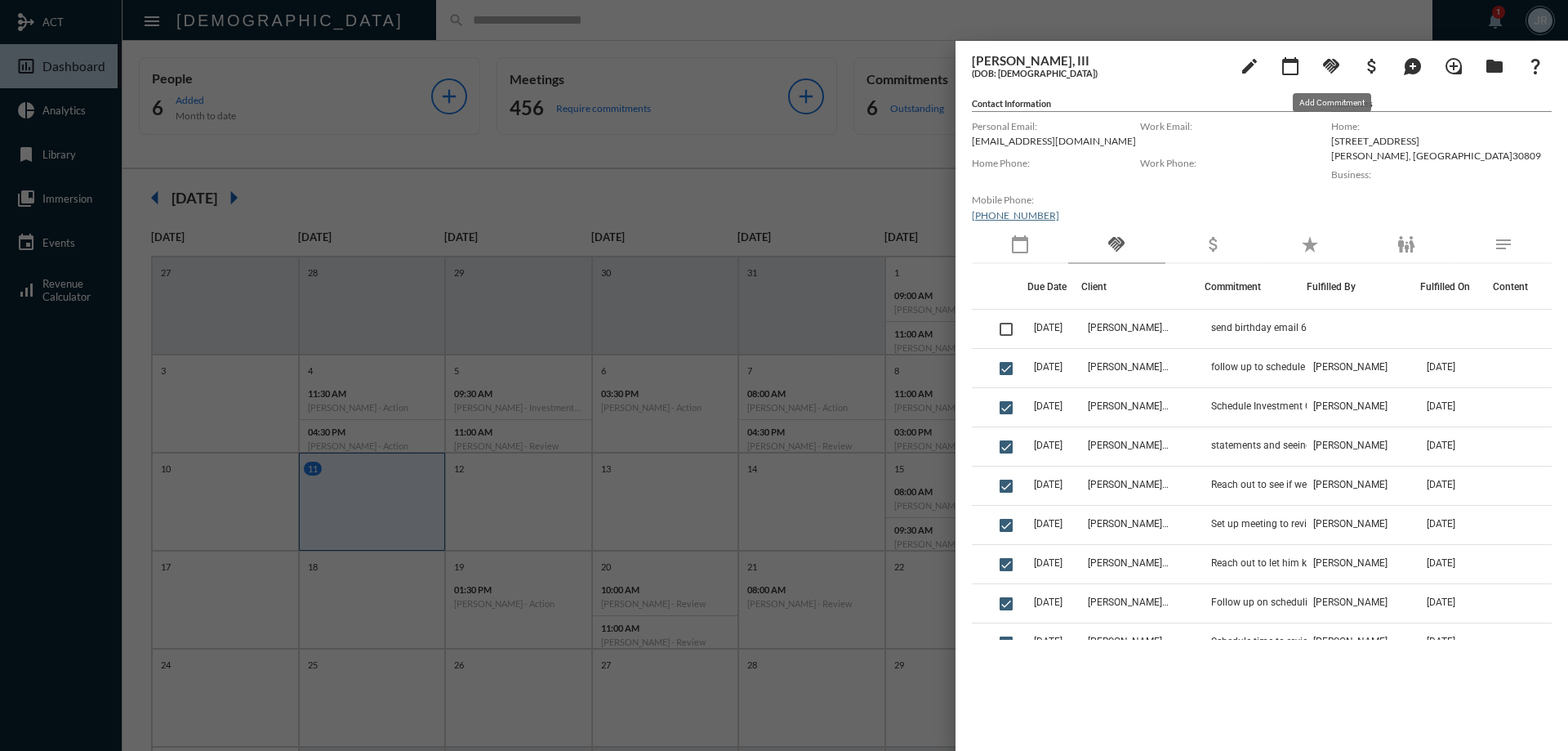
click at [1329, 65] on mat-icon "handshake" at bounding box center [1331, 66] width 19 height 19
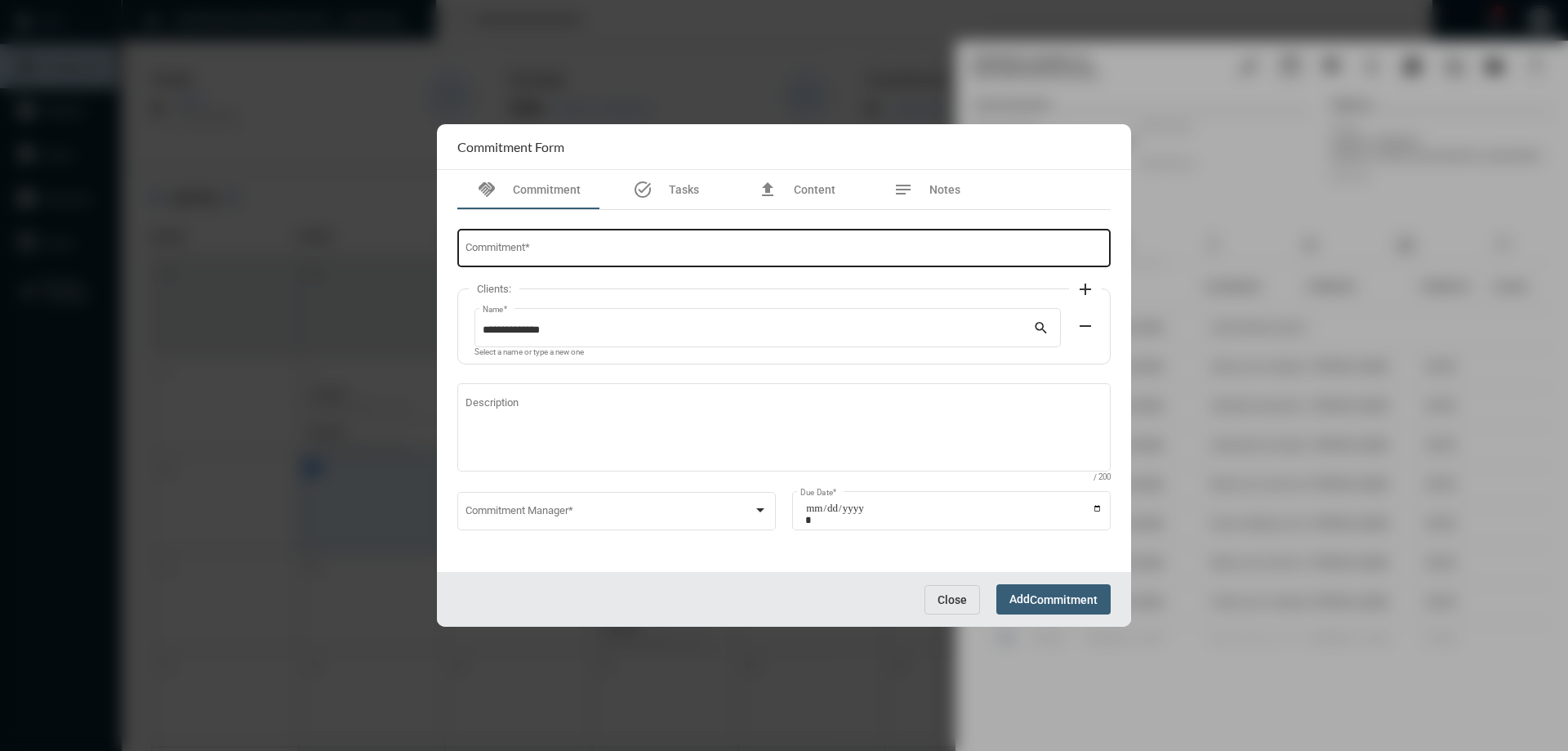
click at [558, 255] on input "Commitment *" at bounding box center [784, 250] width 638 height 12
type input "**********"
click at [517, 508] on span at bounding box center [609, 513] width 288 height 12
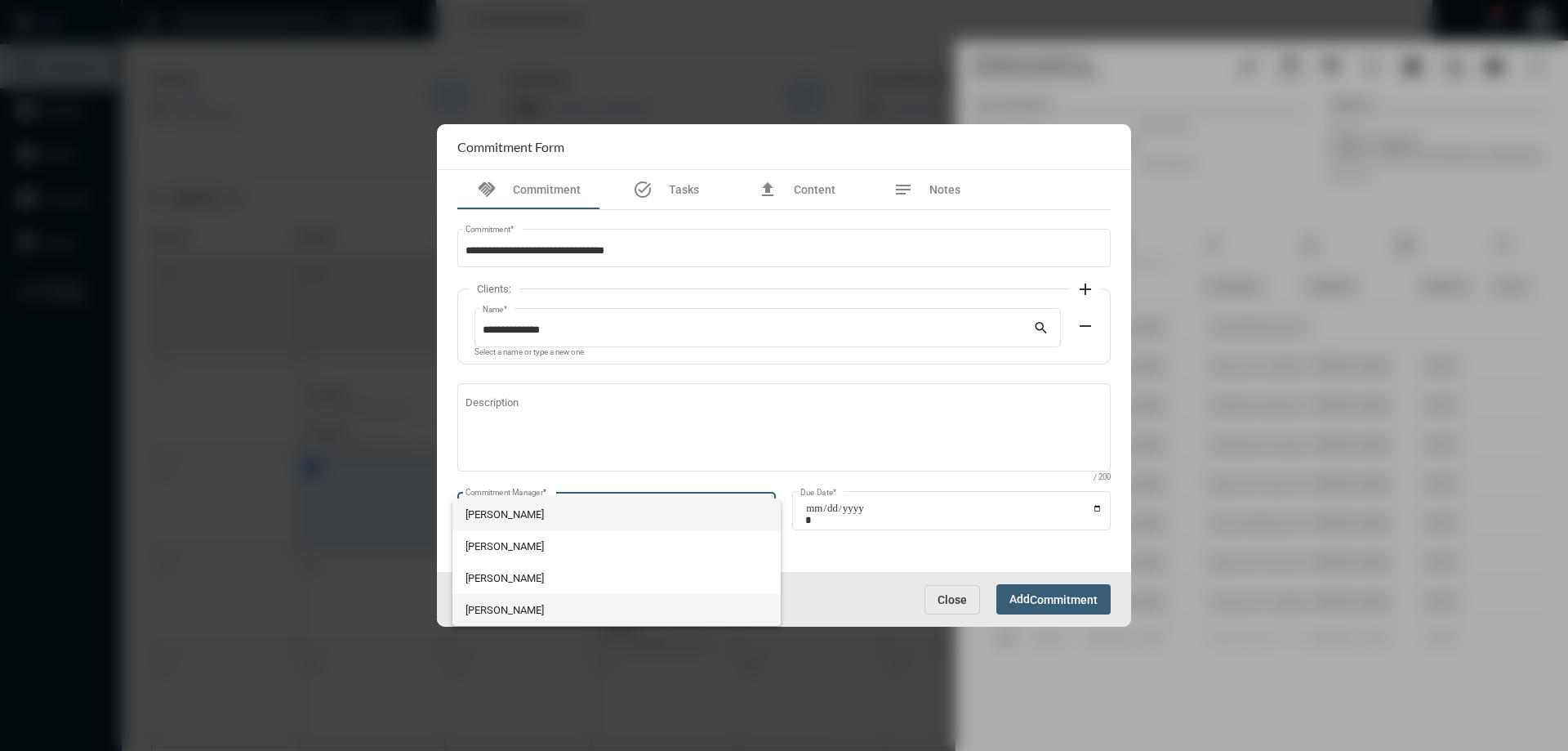
click at [488, 612] on span "[PERSON_NAME]" at bounding box center [617, 610] width 303 height 31
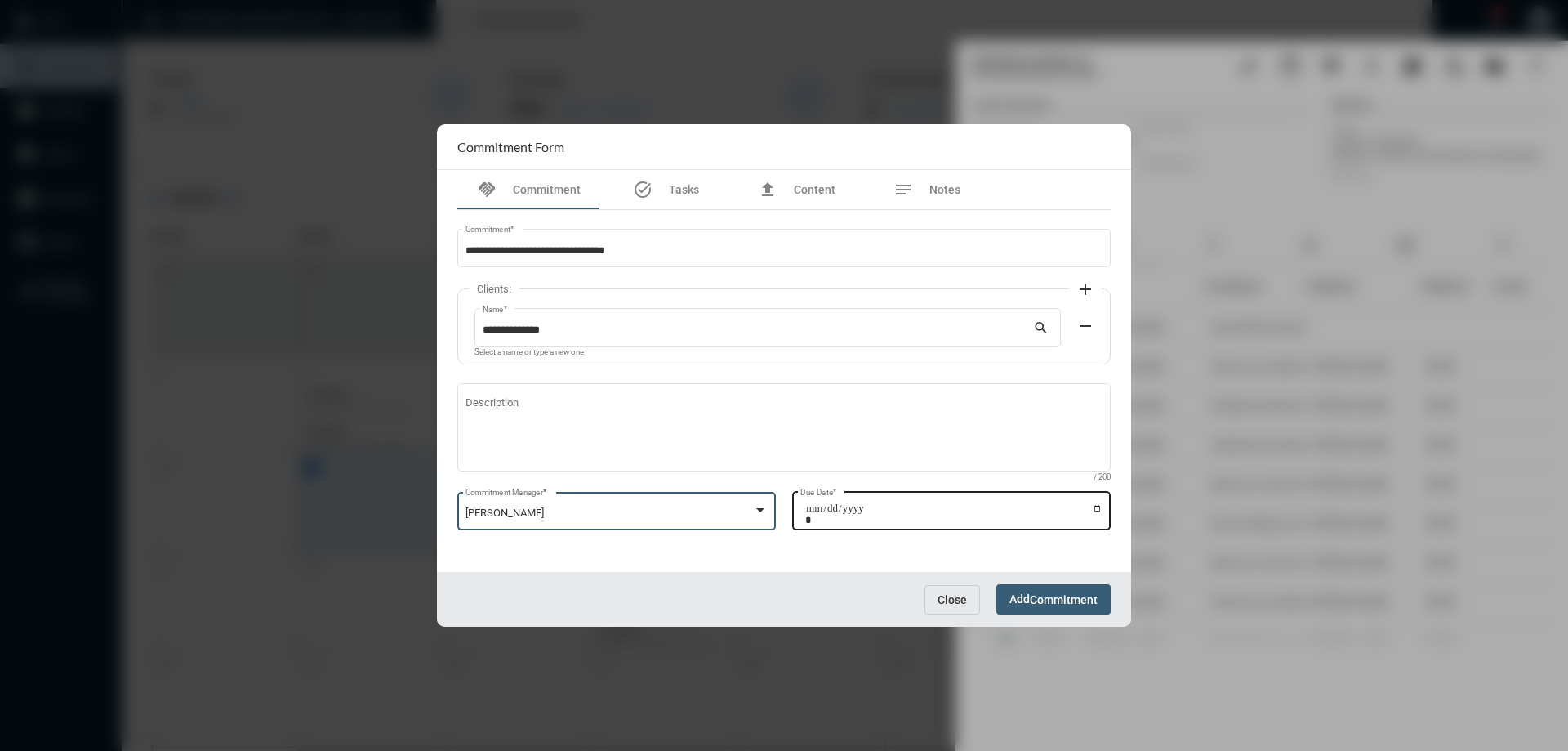
click at [1098, 507] on input "Due Date *" at bounding box center [954, 514] width 297 height 23
type input "**********"
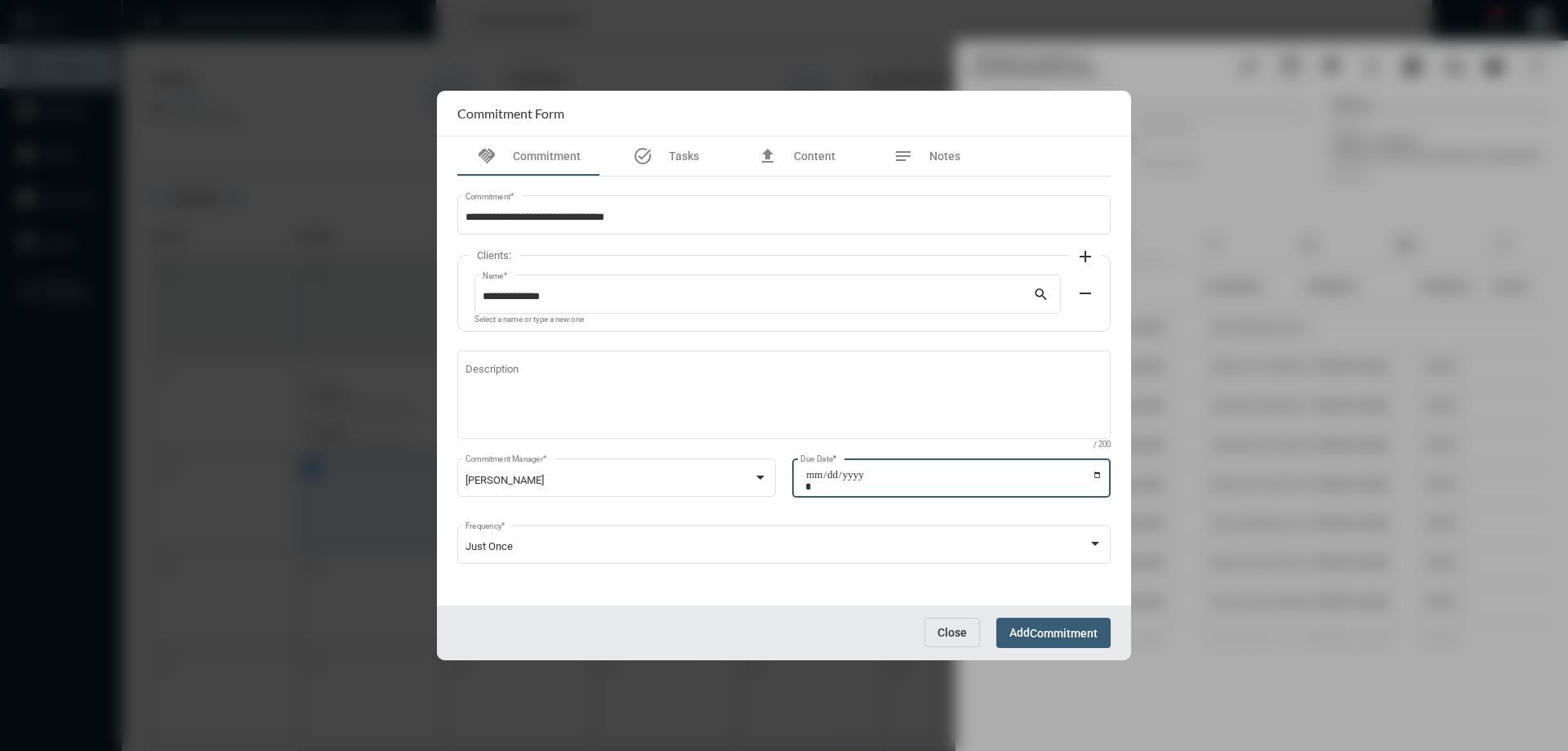
click at [1073, 629] on span "Commitment" at bounding box center [1063, 633] width 67 height 13
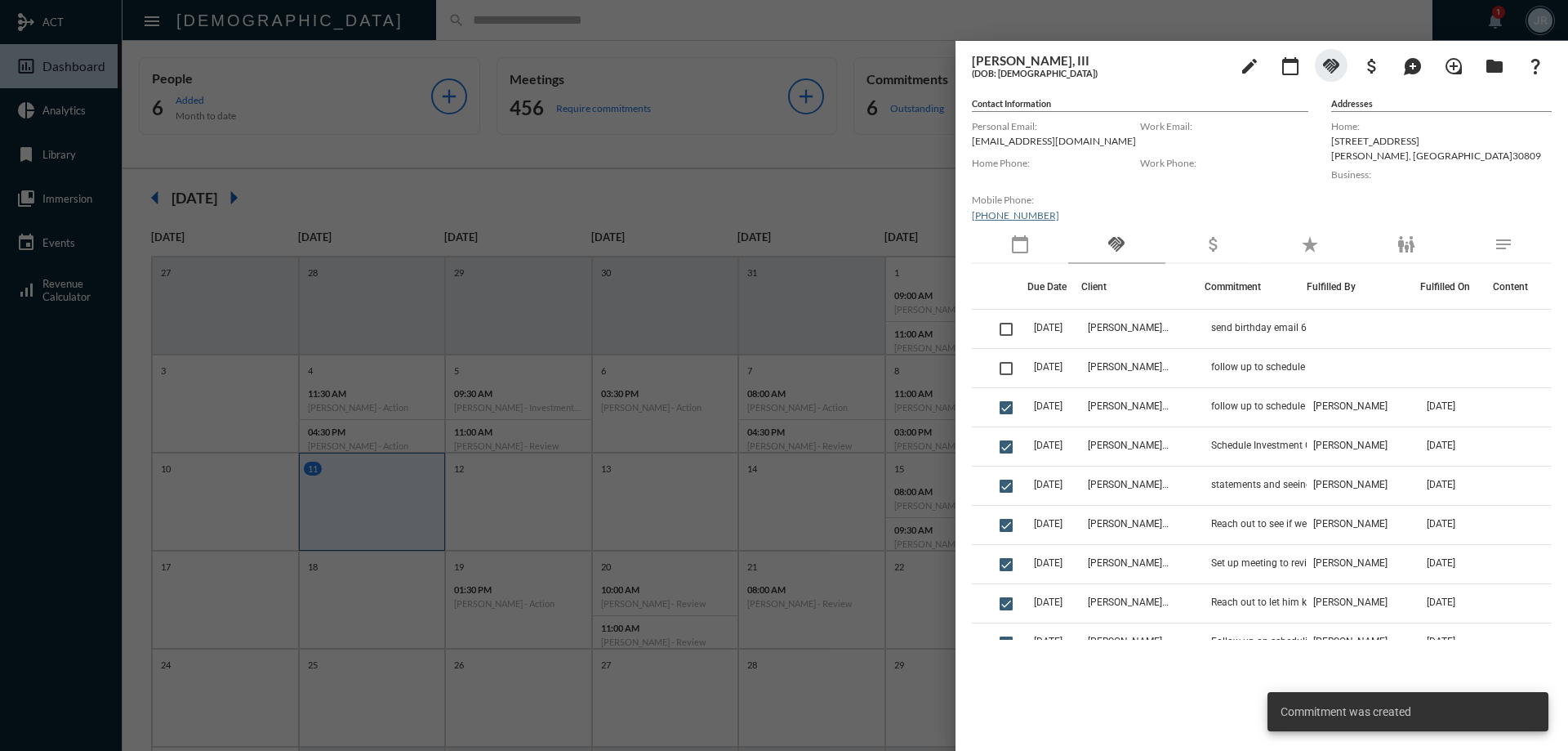
click at [362, 24] on div at bounding box center [784, 375] width 1568 height 751
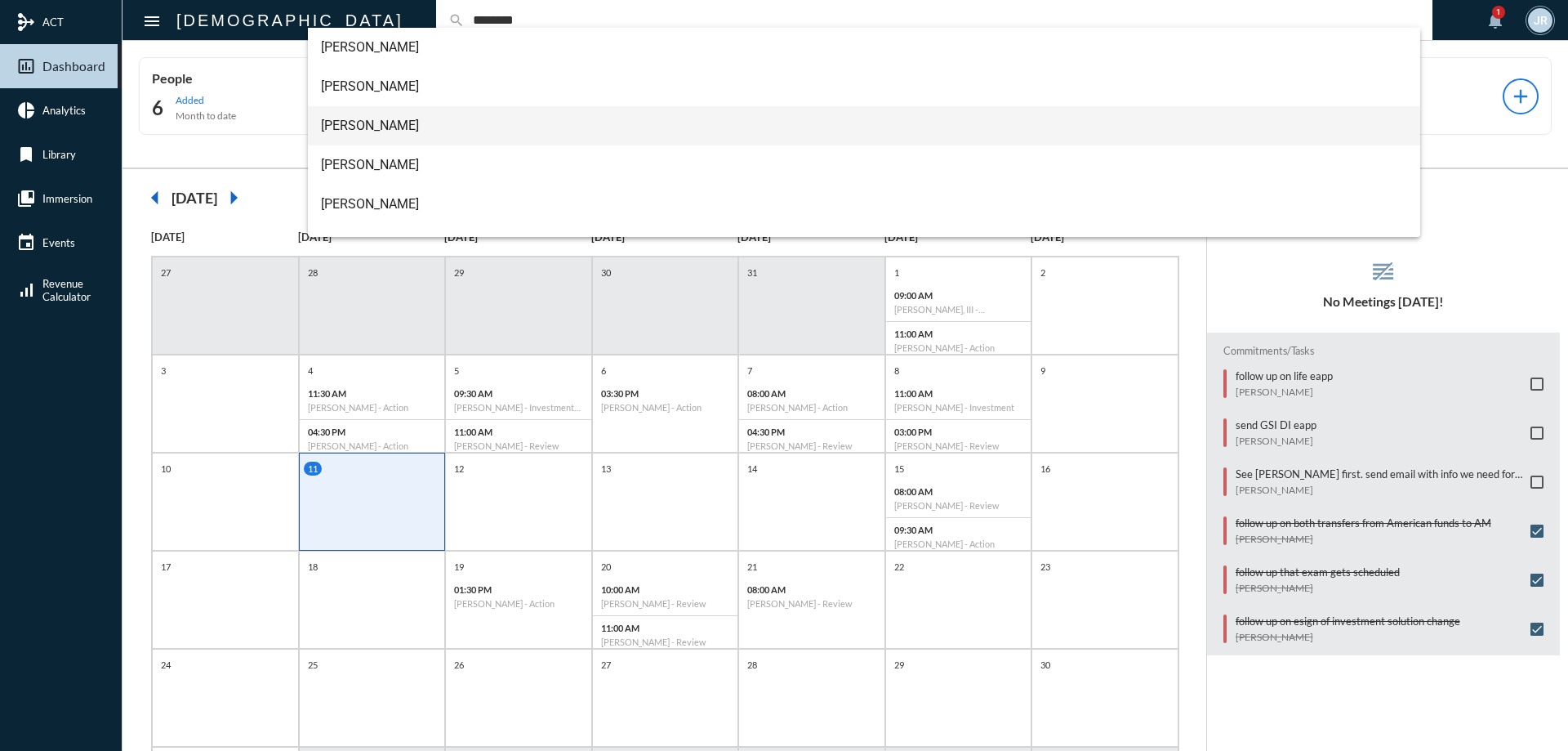
type input "********"
click at [348, 114] on span "Dawn Peterson" at bounding box center [863, 126] width 1087 height 39
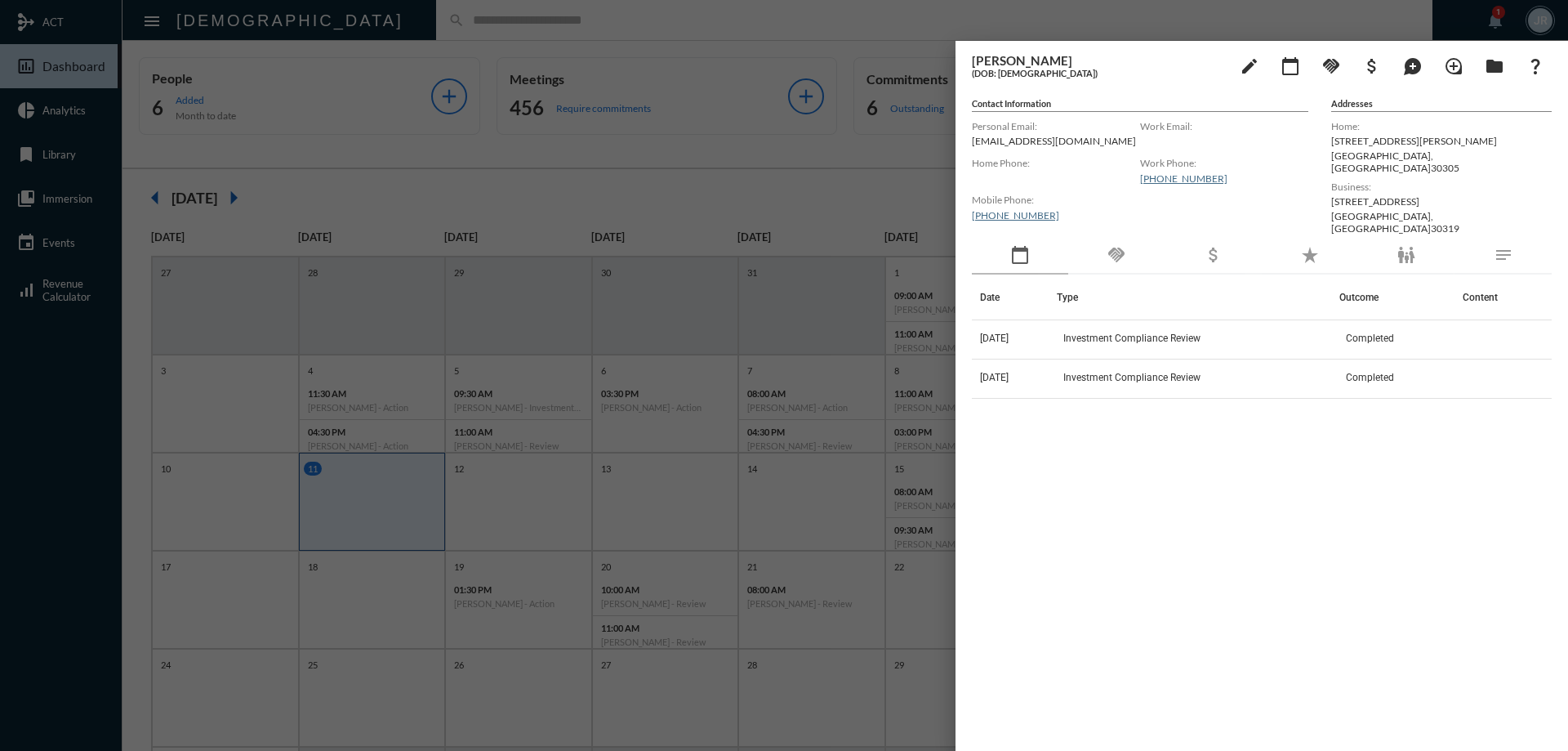
click at [1149, 236] on div "handshake" at bounding box center [1116, 255] width 96 height 38
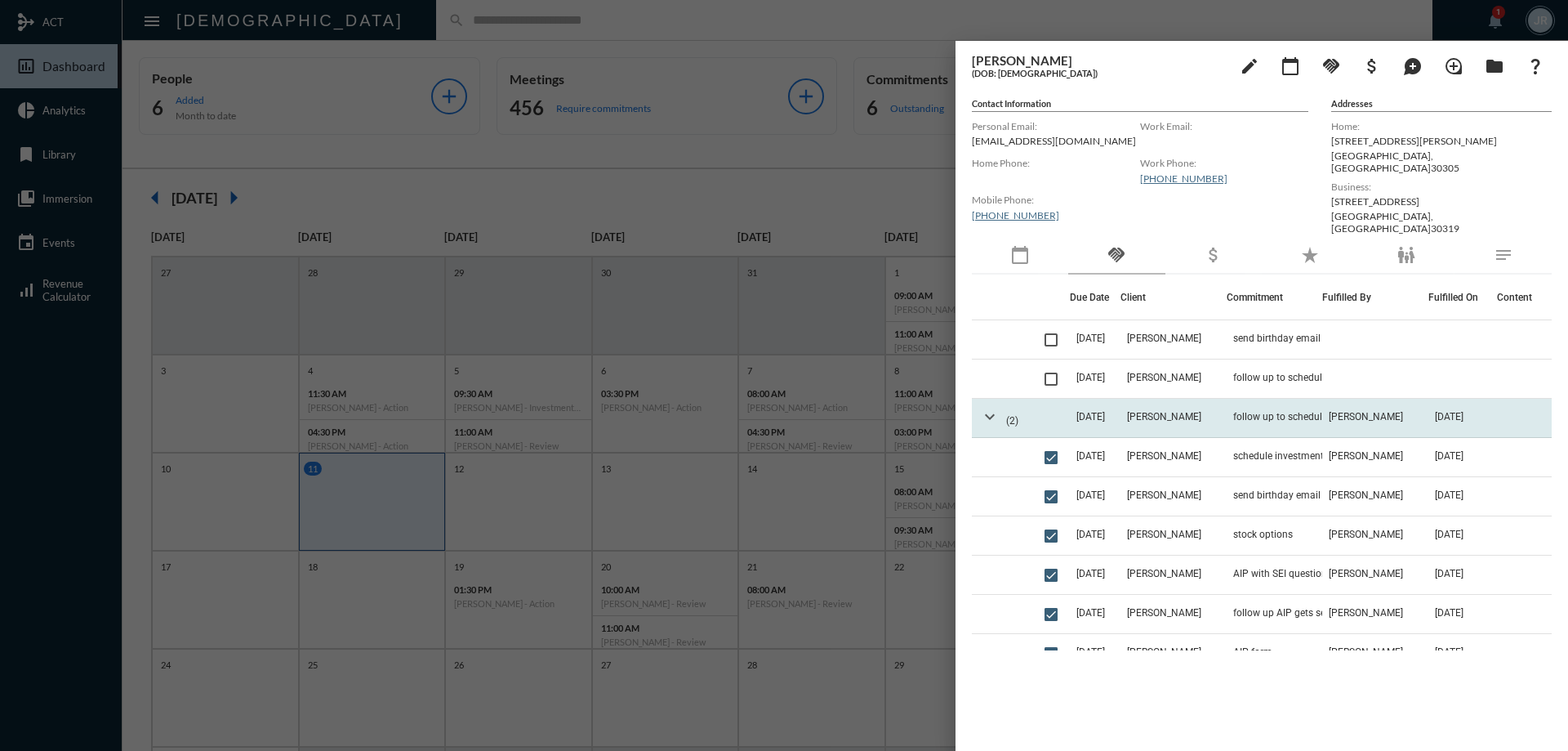
click at [987, 407] on mat-icon "expand_more" at bounding box center [989, 416] width 19 height 19
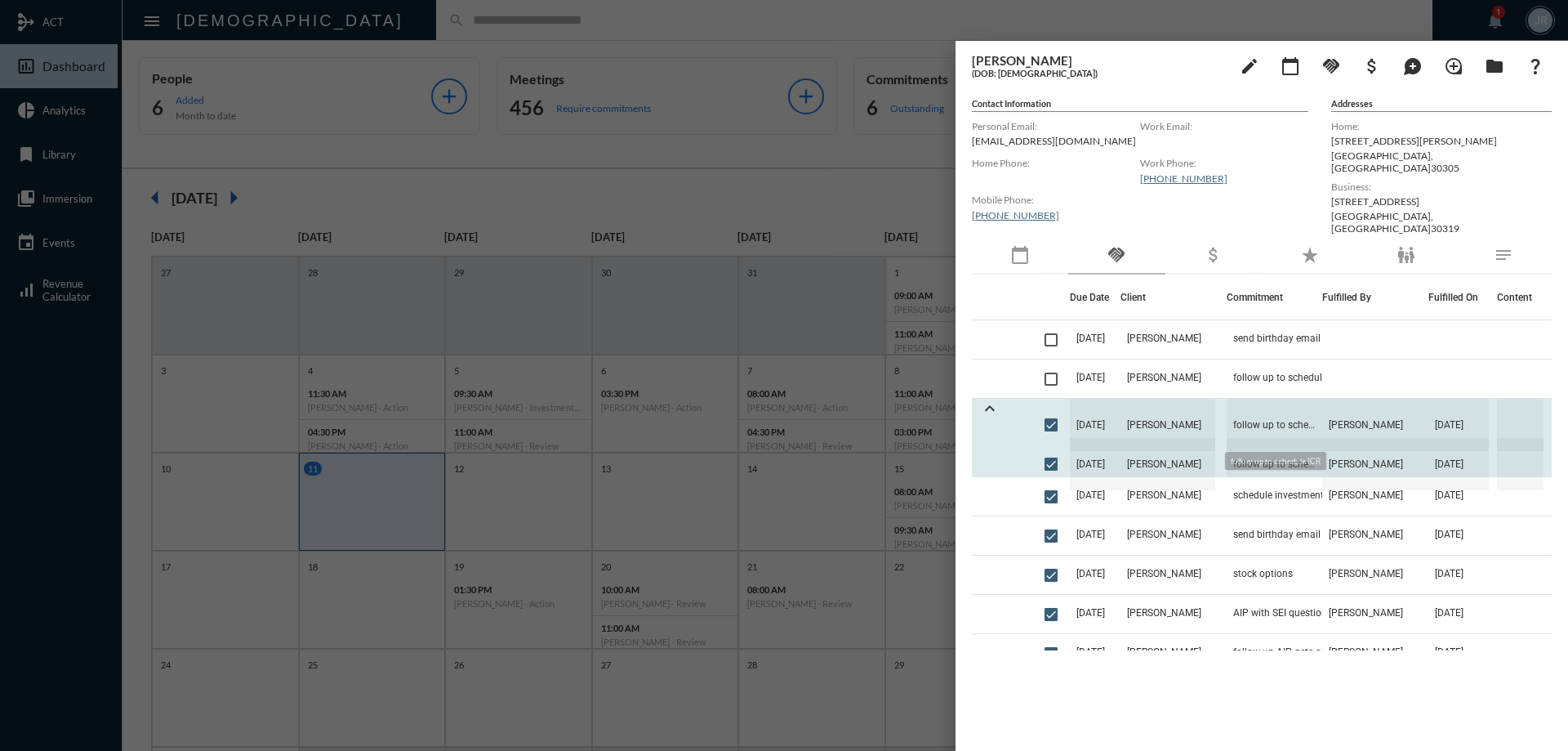
click at [1236, 400] on span "follow up to schedule ICR" at bounding box center [1273, 424] width 95 height 53
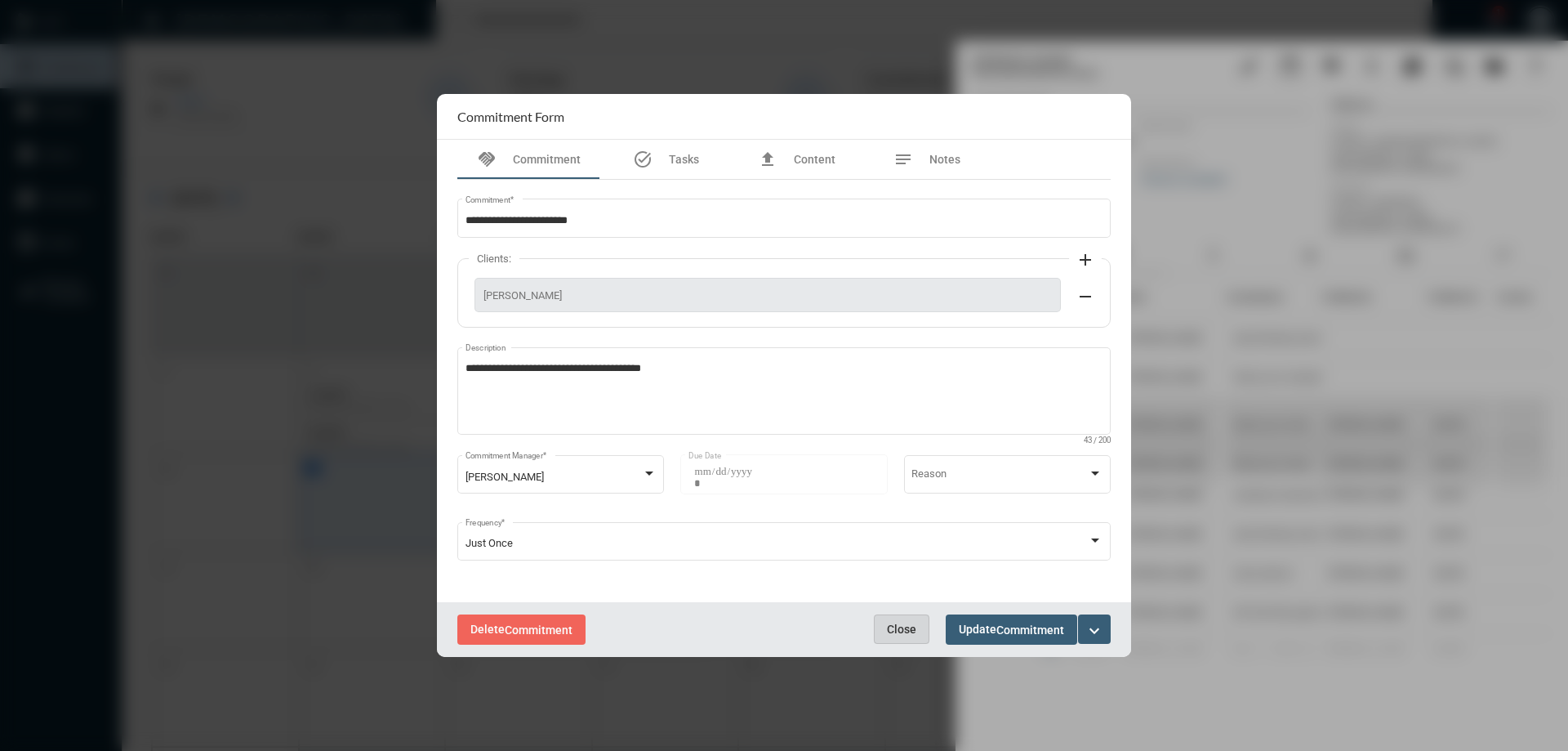
click at [896, 636] on button "Close" at bounding box center [901, 629] width 55 height 30
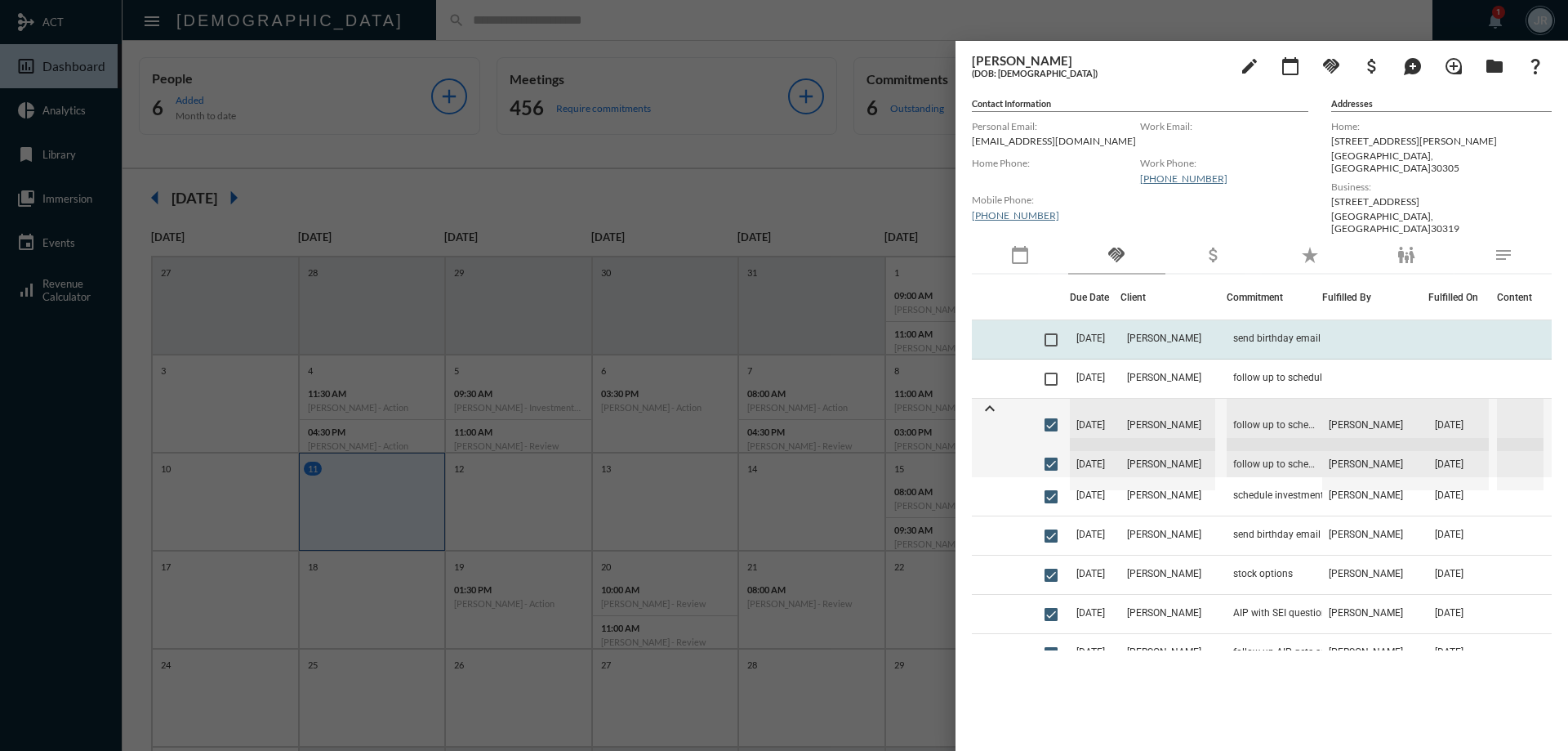
click at [1091, 346] on td "5/22/26" at bounding box center [1094, 340] width 51 height 39
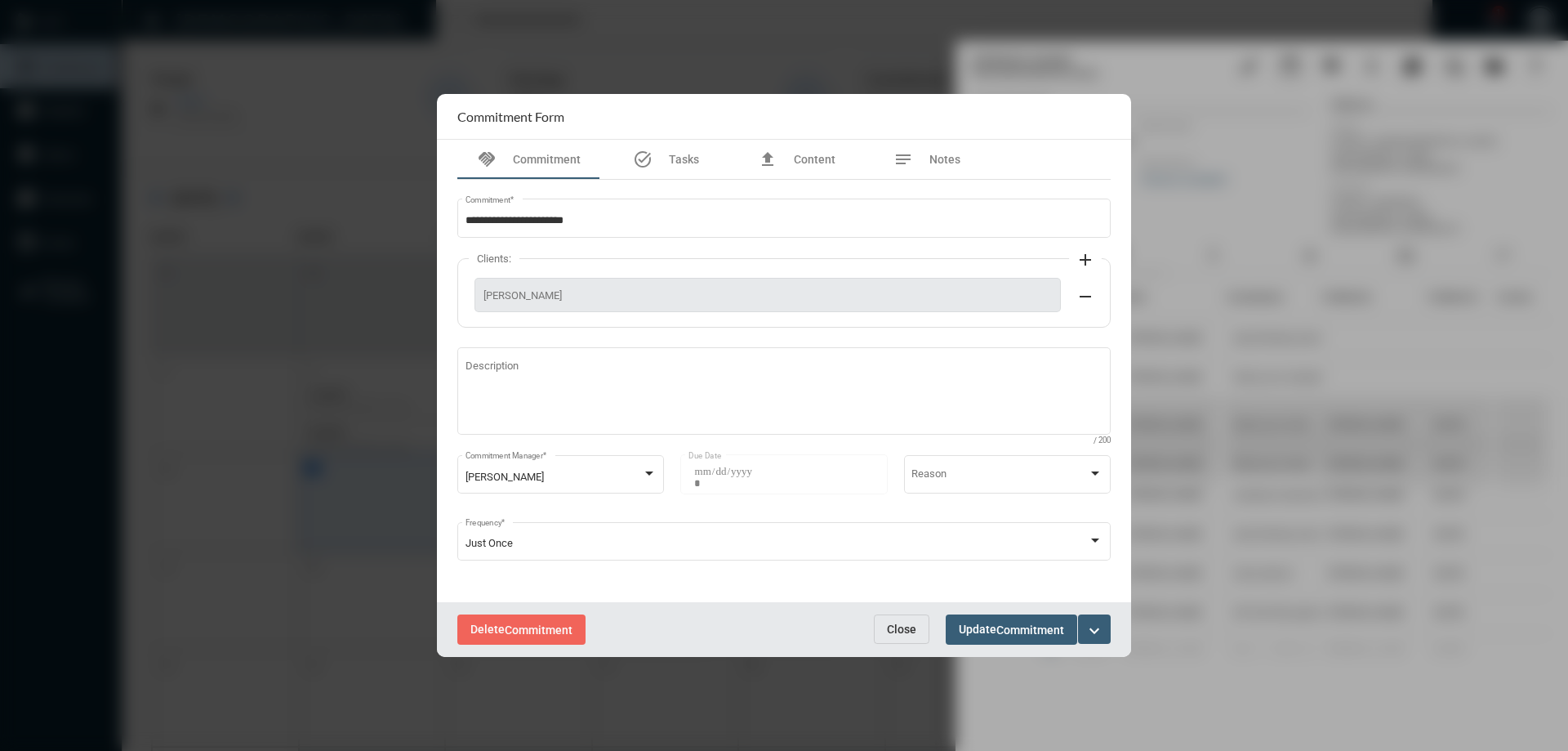
click at [899, 627] on span "Close" at bounding box center [901, 629] width 30 height 13
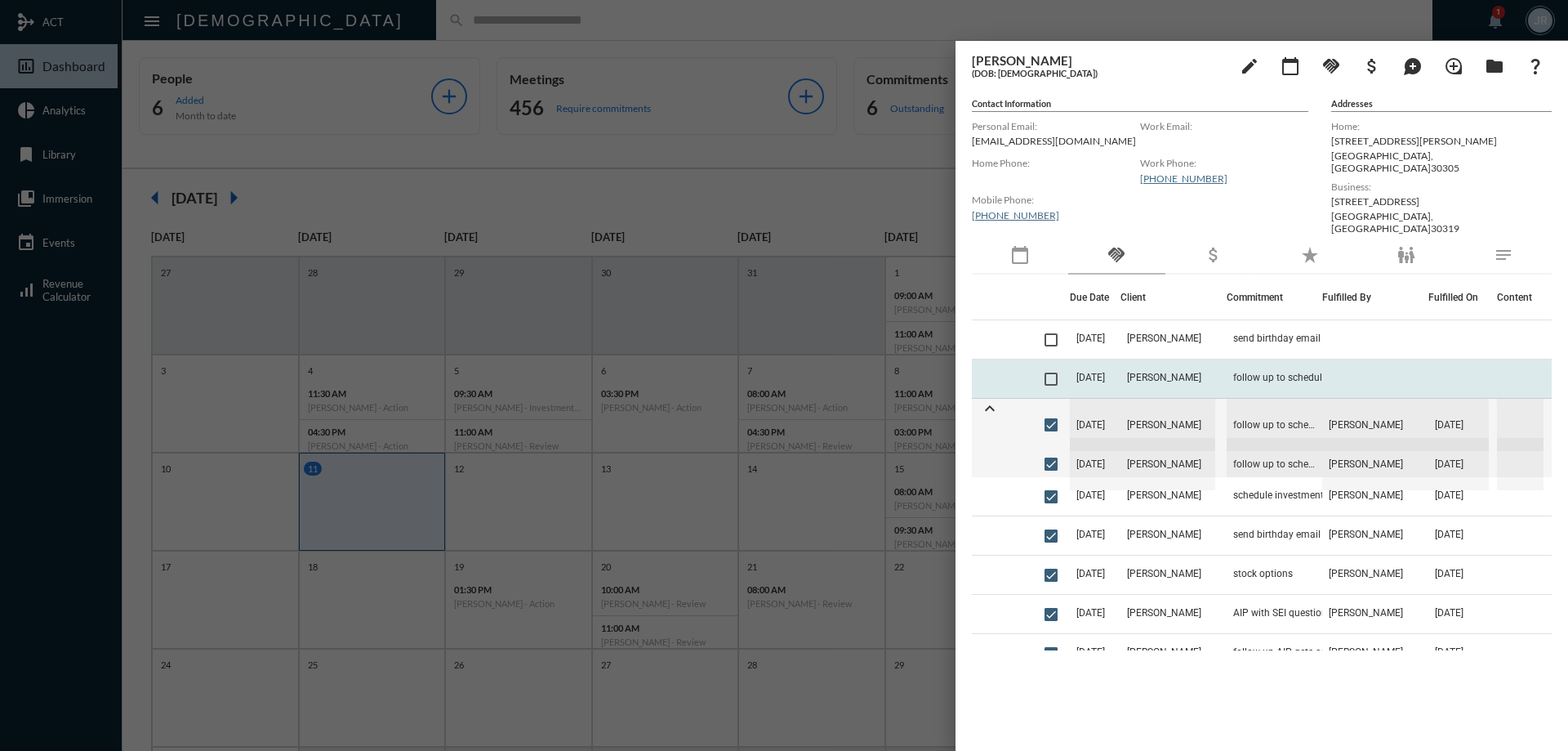
click at [1116, 369] on td "[DATE]" at bounding box center [1094, 379] width 51 height 39
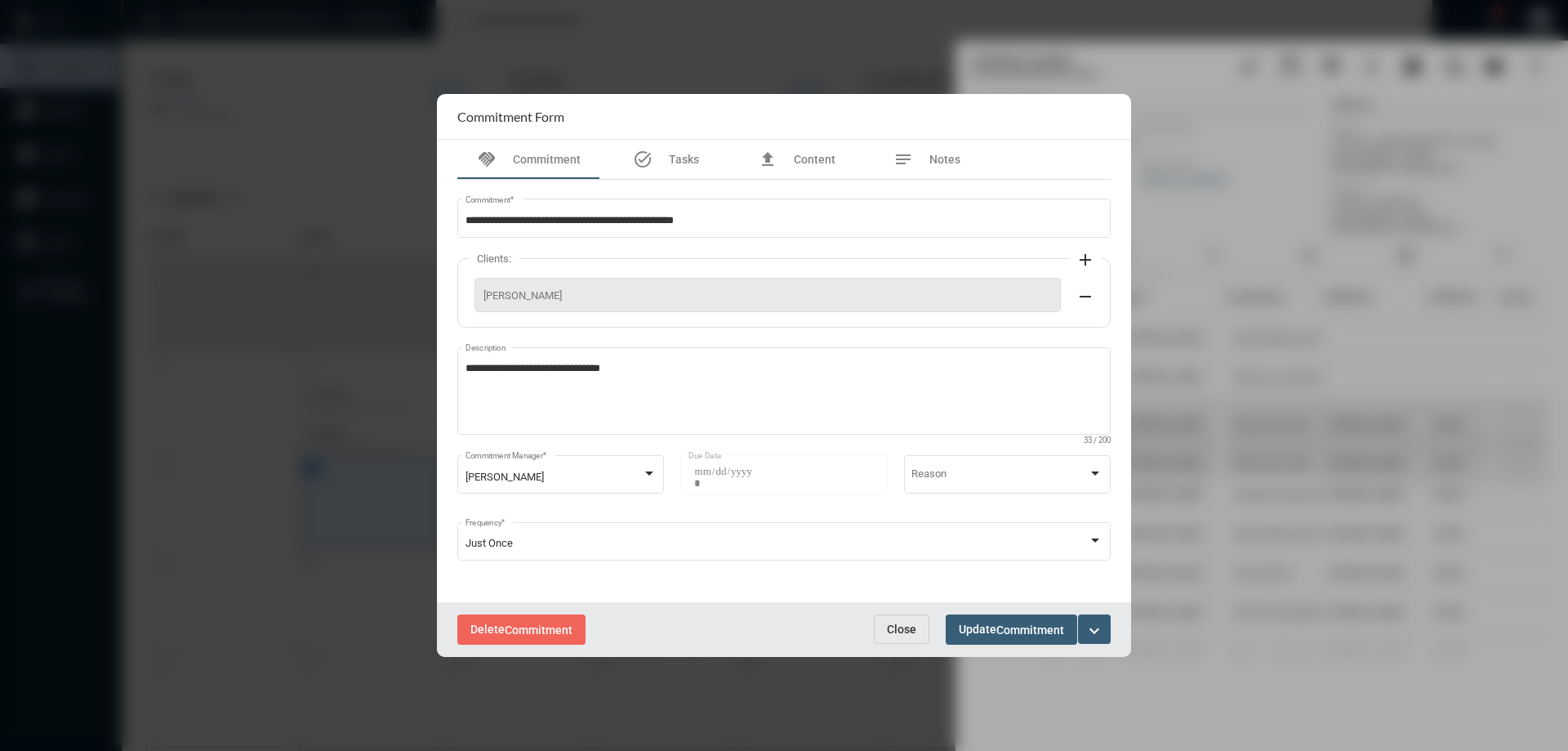
click at [892, 617] on button "Close" at bounding box center [901, 629] width 55 height 30
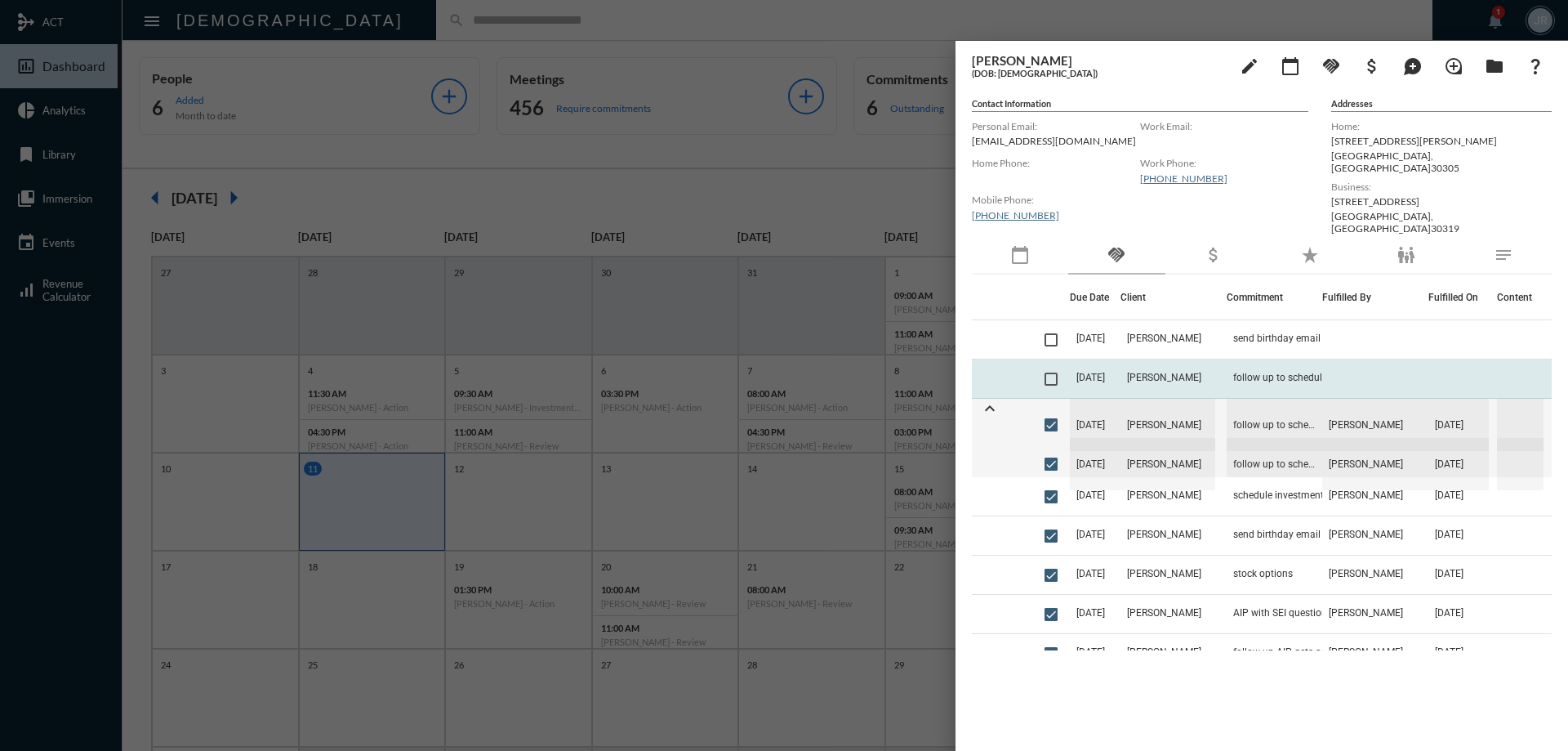
click at [1055, 372] on span at bounding box center [1051, 379] width 13 height 13
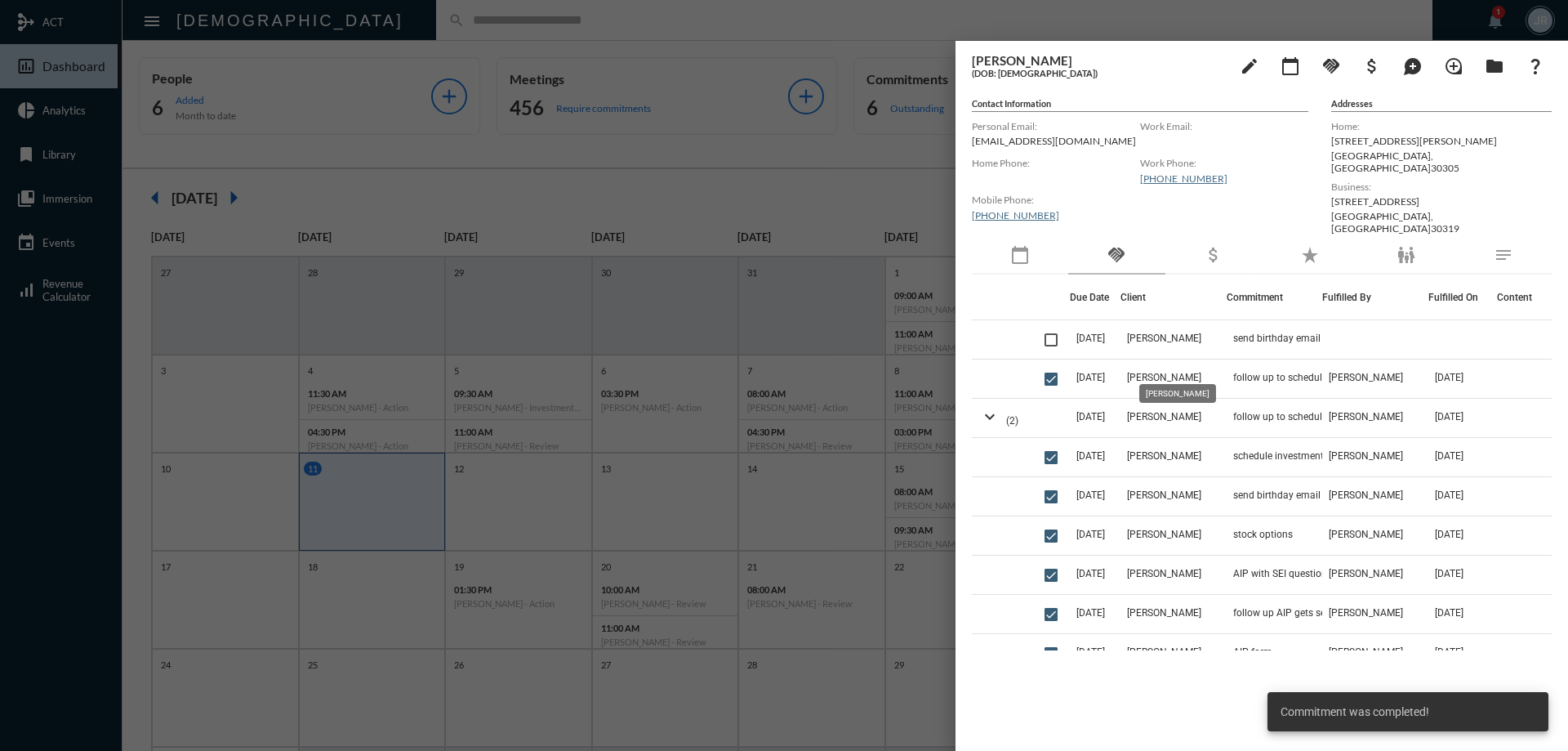
click at [1165, 371] on span "[PERSON_NAME]" at bounding box center [1164, 377] width 74 height 11
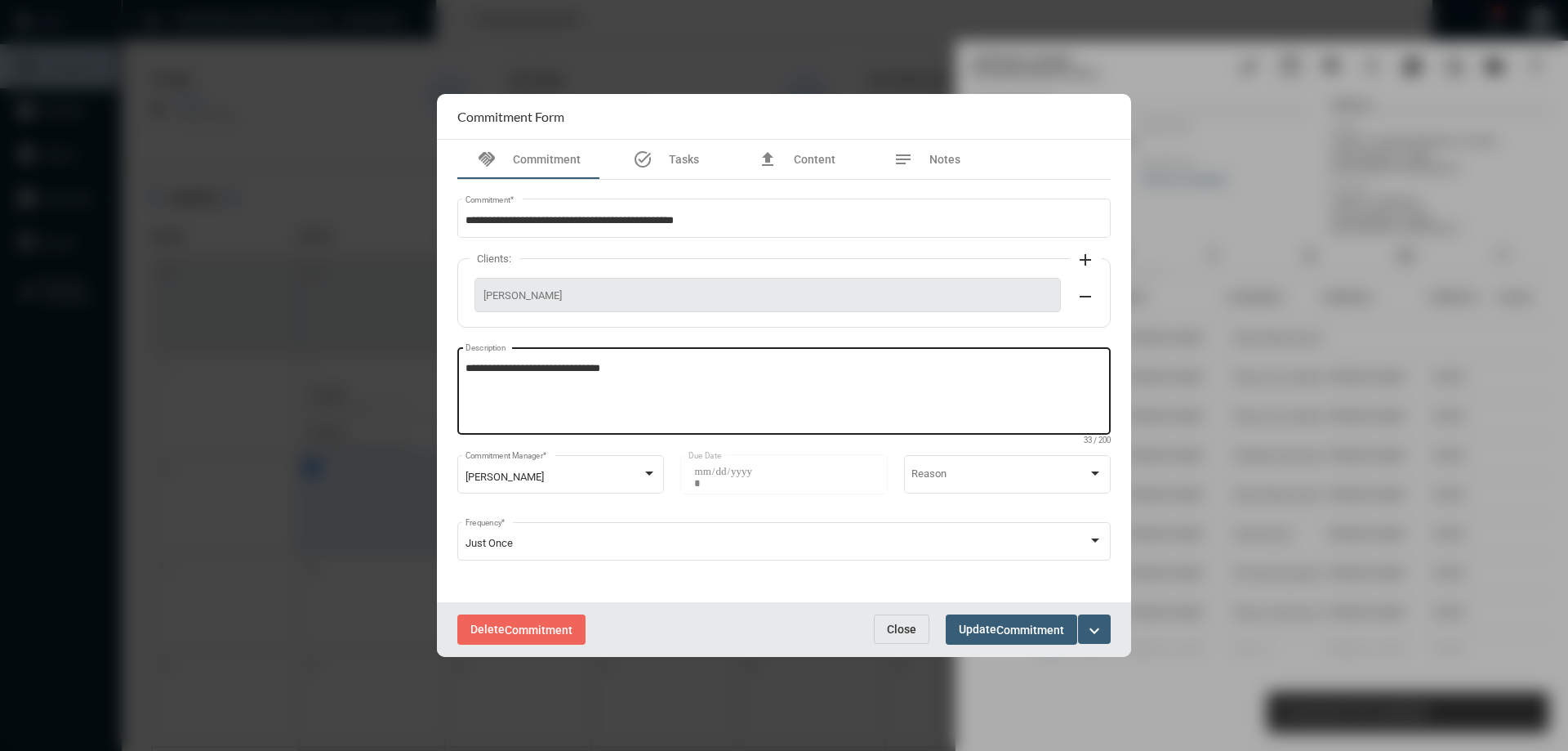
click at [789, 406] on textarea "**********" at bounding box center [784, 394] width 638 height 65
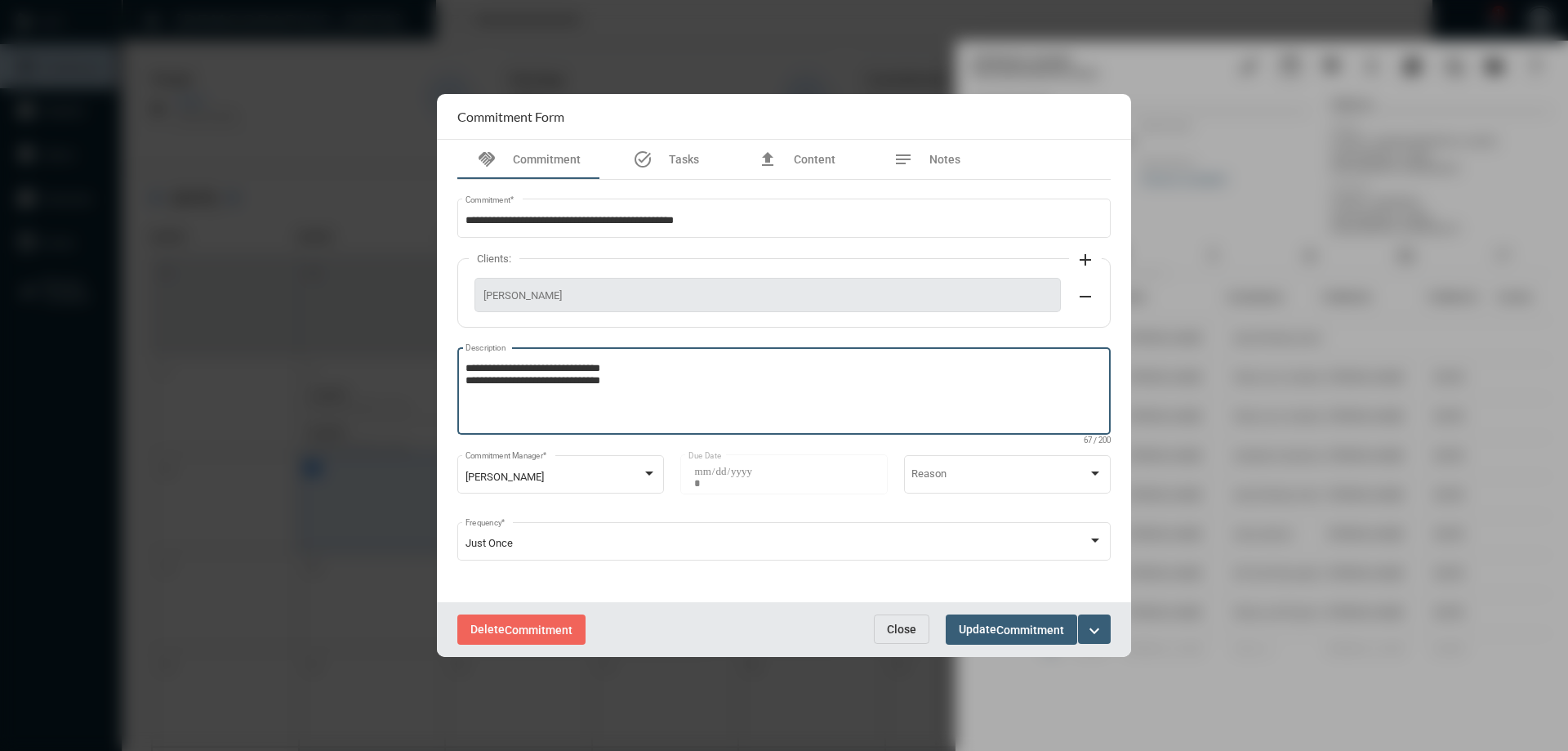
type textarea "**********"
click at [987, 617] on button "Update Commitment" at bounding box center [1011, 629] width 131 height 30
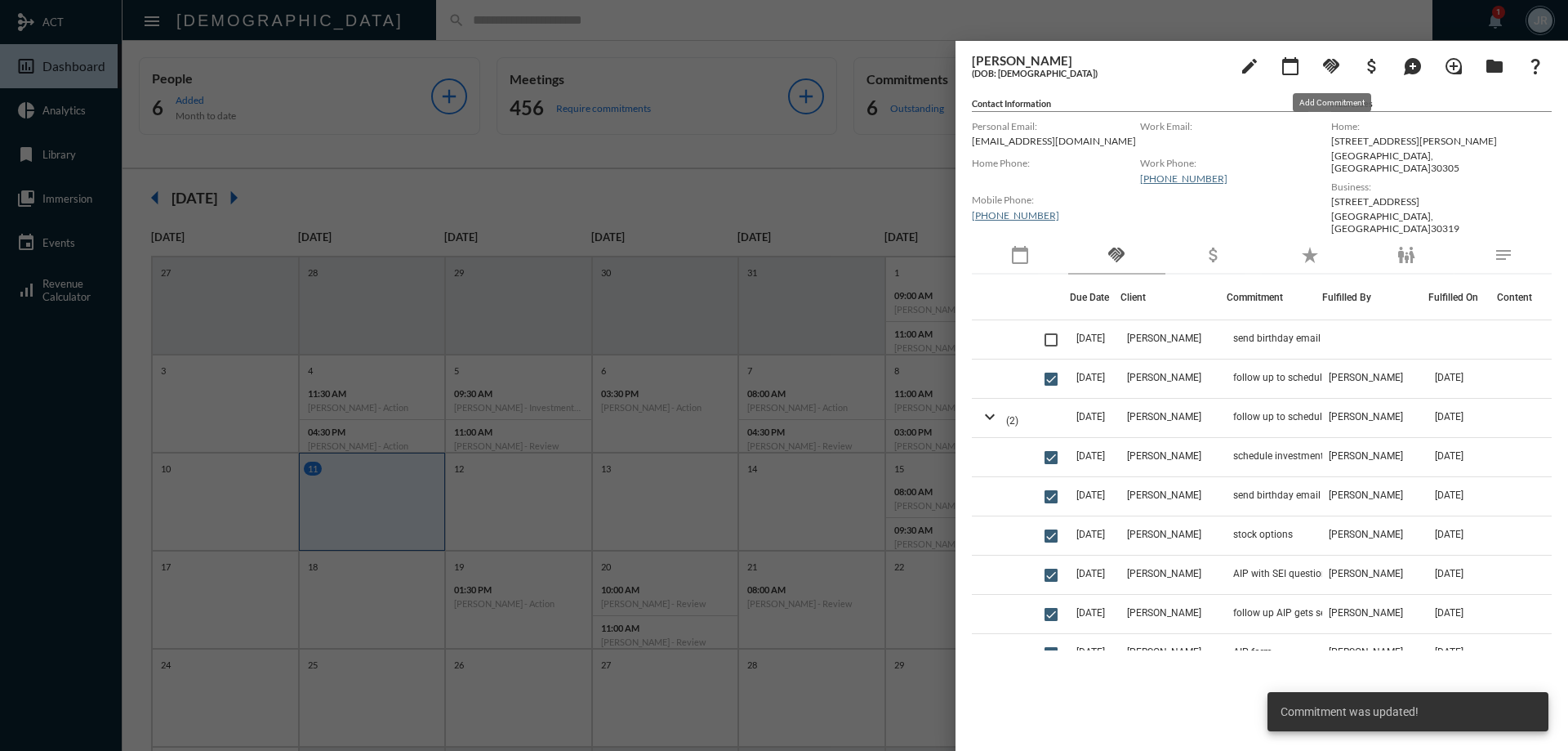
click at [1327, 69] on mat-icon "handshake" at bounding box center [1331, 66] width 19 height 19
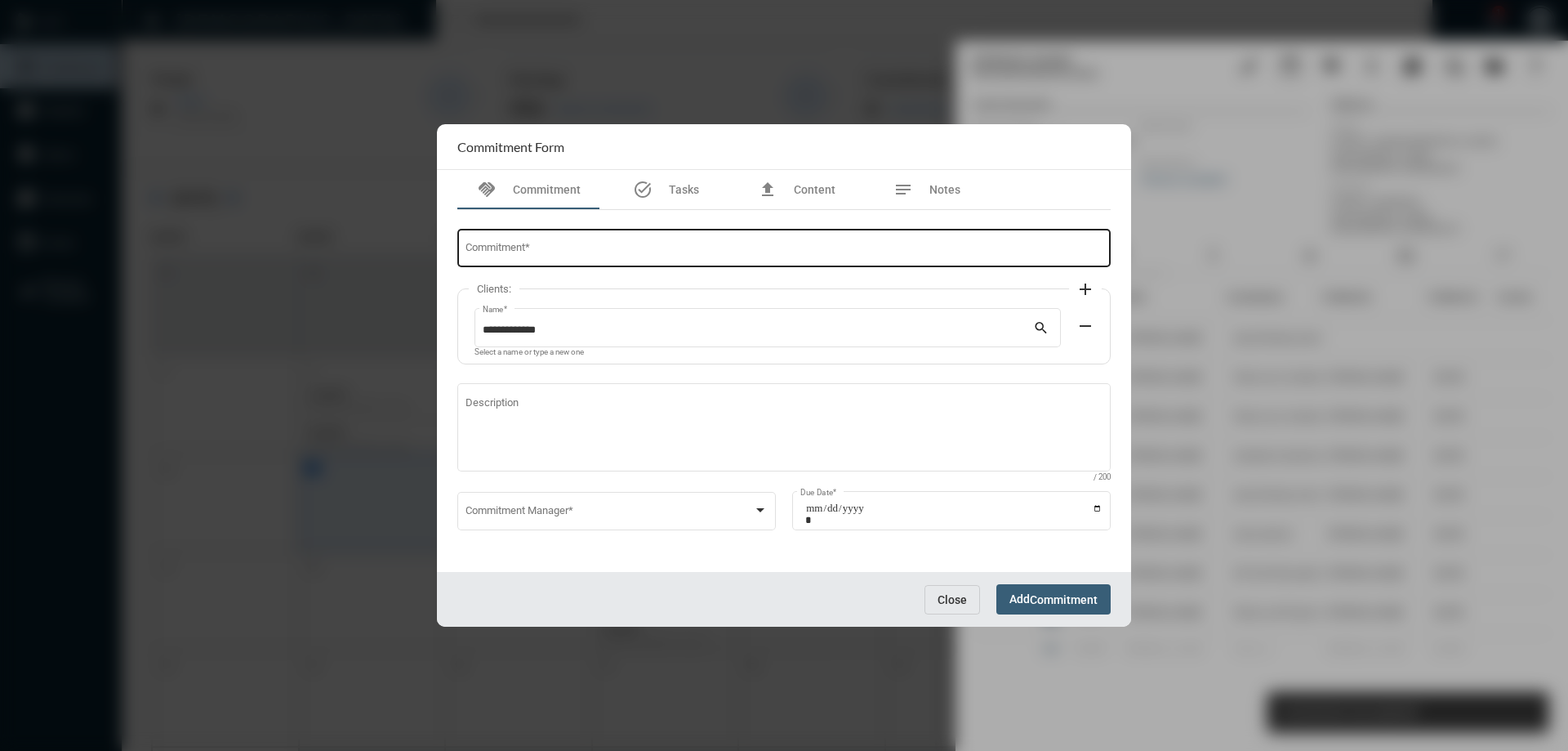
click at [672, 242] on div "Commitment *" at bounding box center [784, 247] width 638 height 42
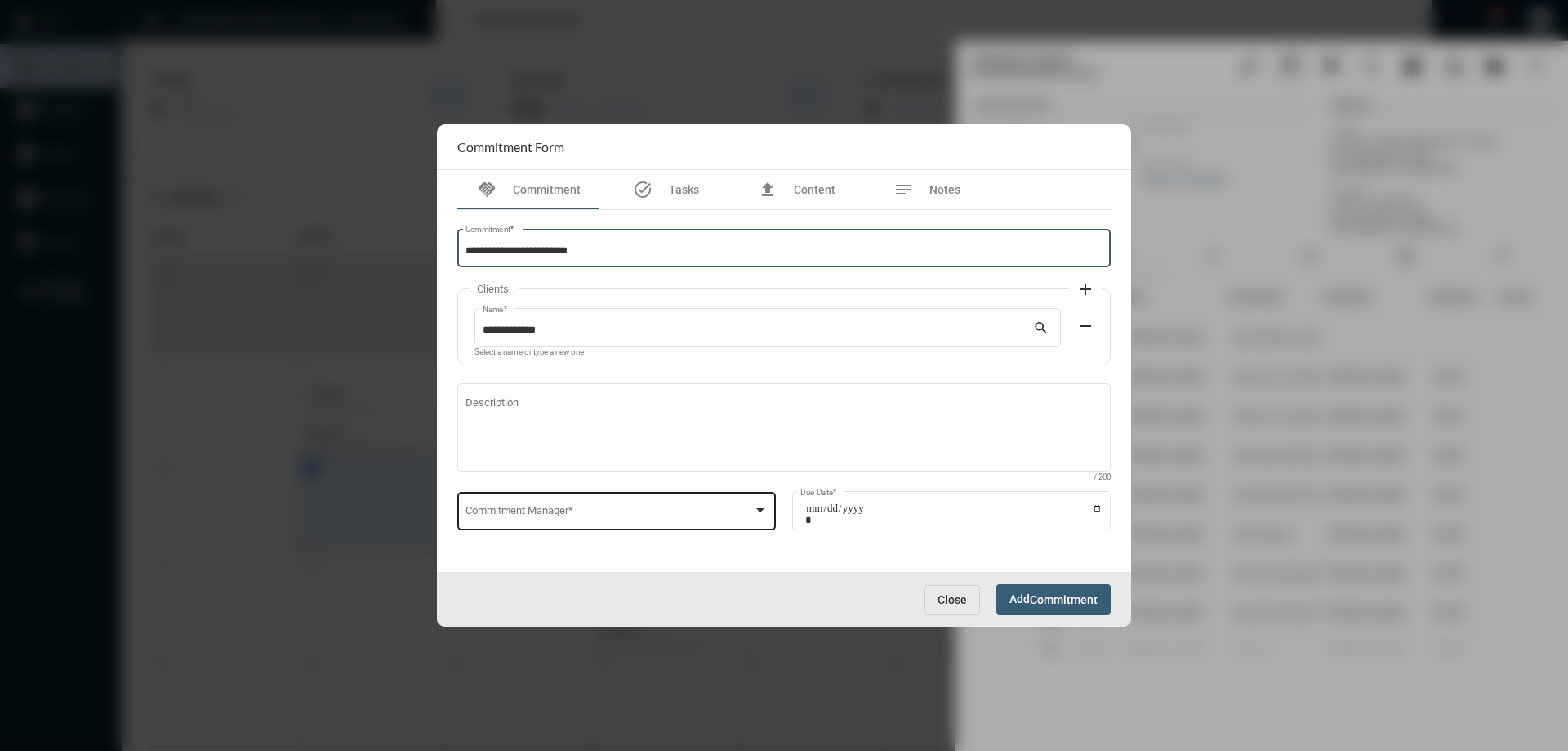
type input "**********"
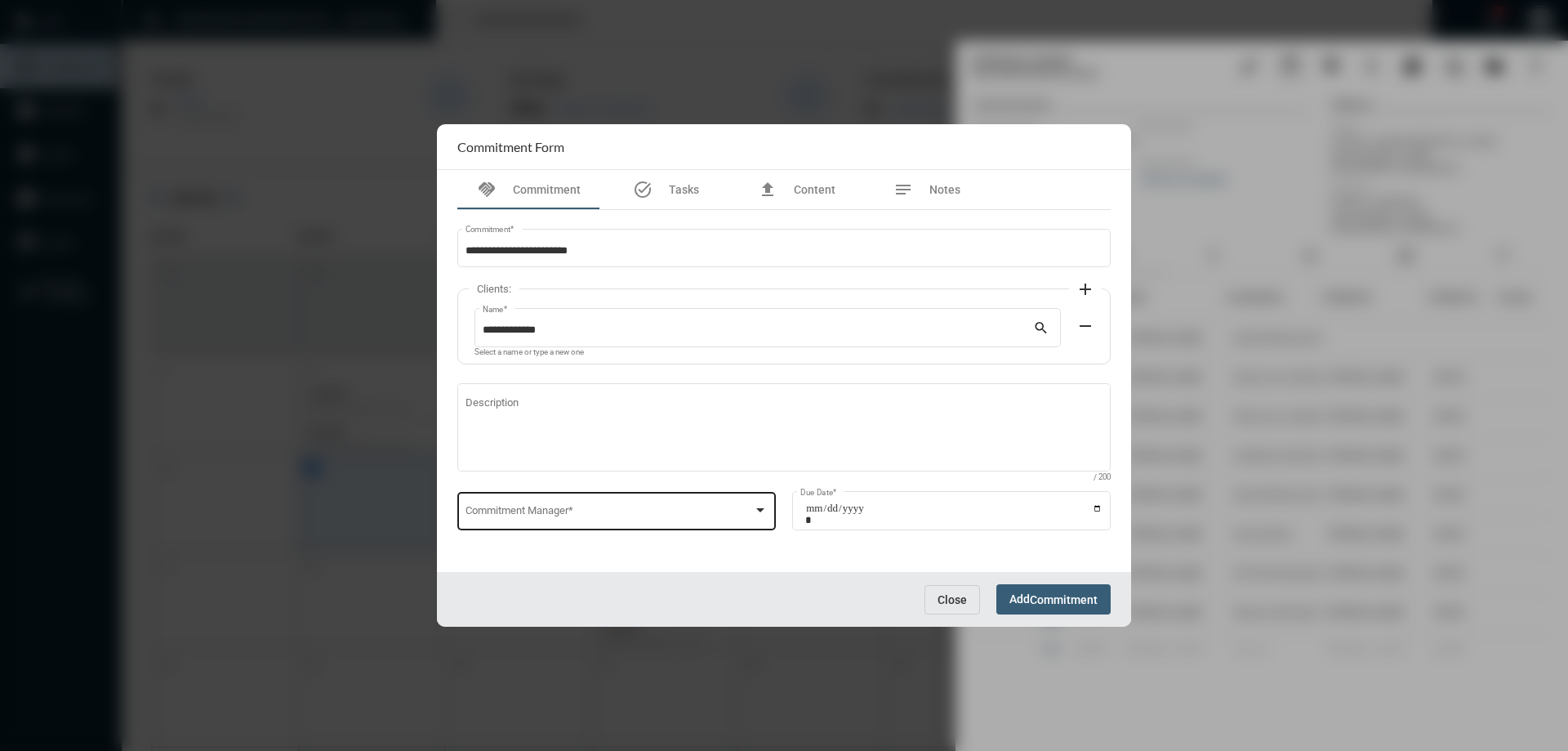
click at [510, 496] on div "Commitment Manager *" at bounding box center [617, 509] width 303 height 42
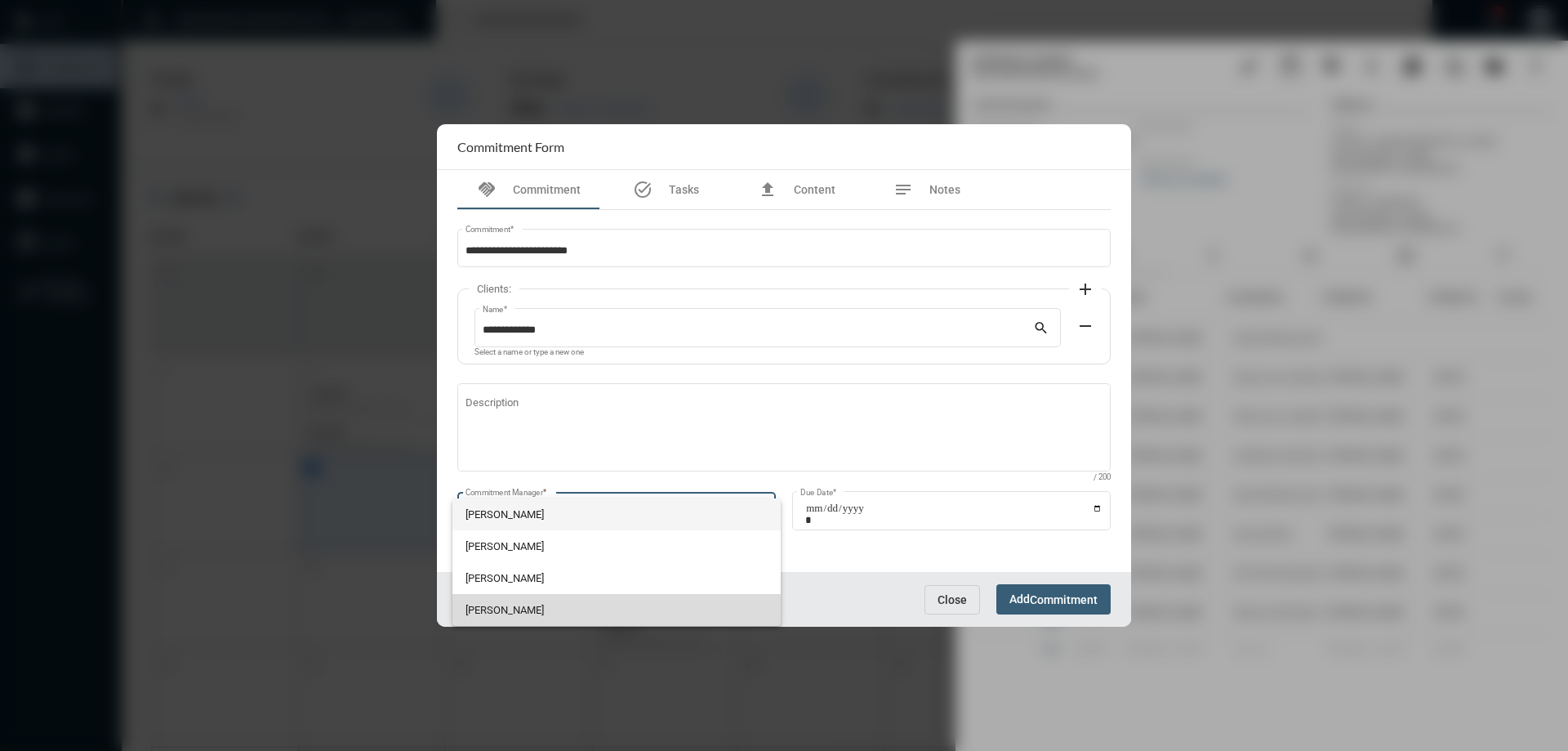
click at [480, 596] on span "[PERSON_NAME]" at bounding box center [617, 610] width 303 height 31
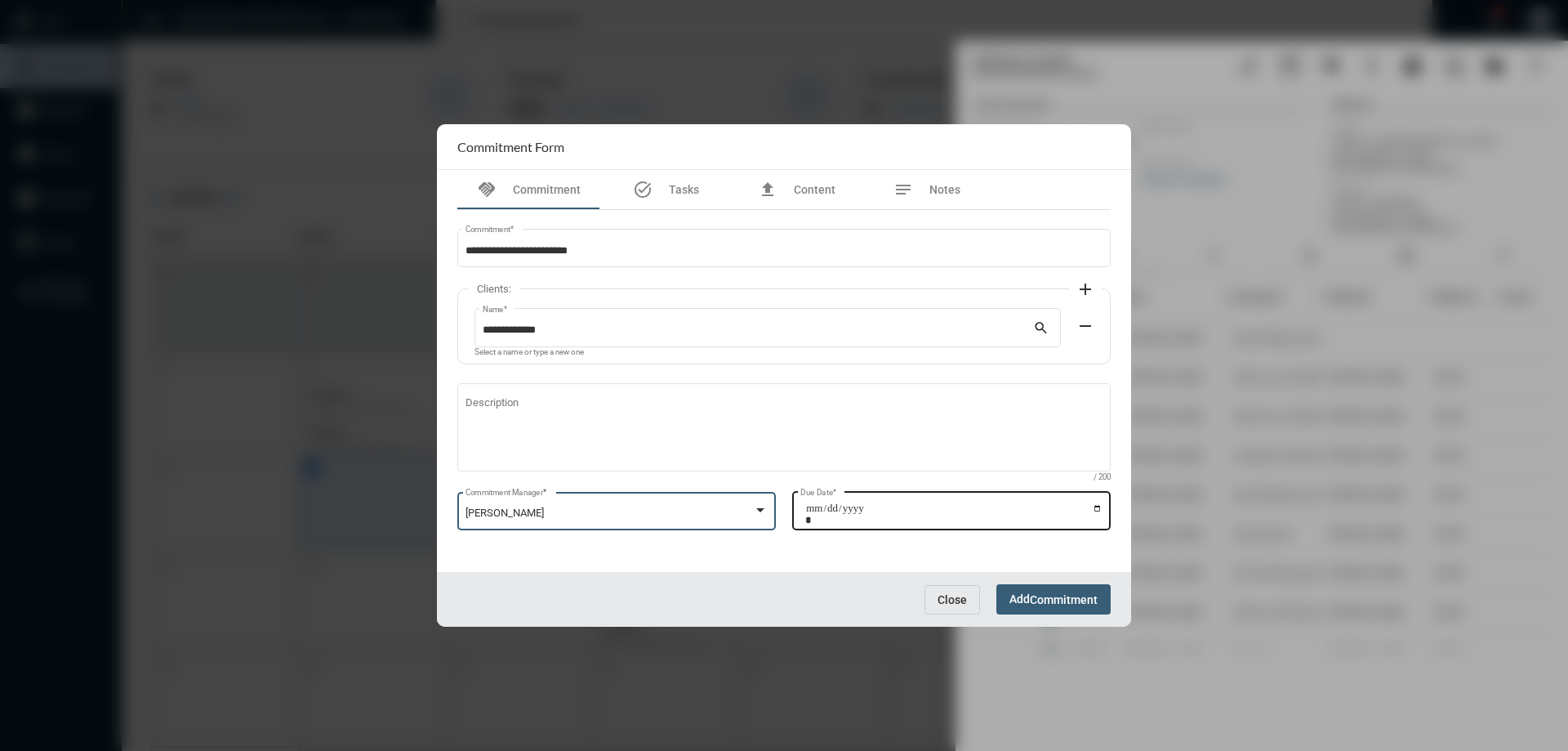
click at [1098, 505] on input "Due Date *" at bounding box center [954, 514] width 297 height 23
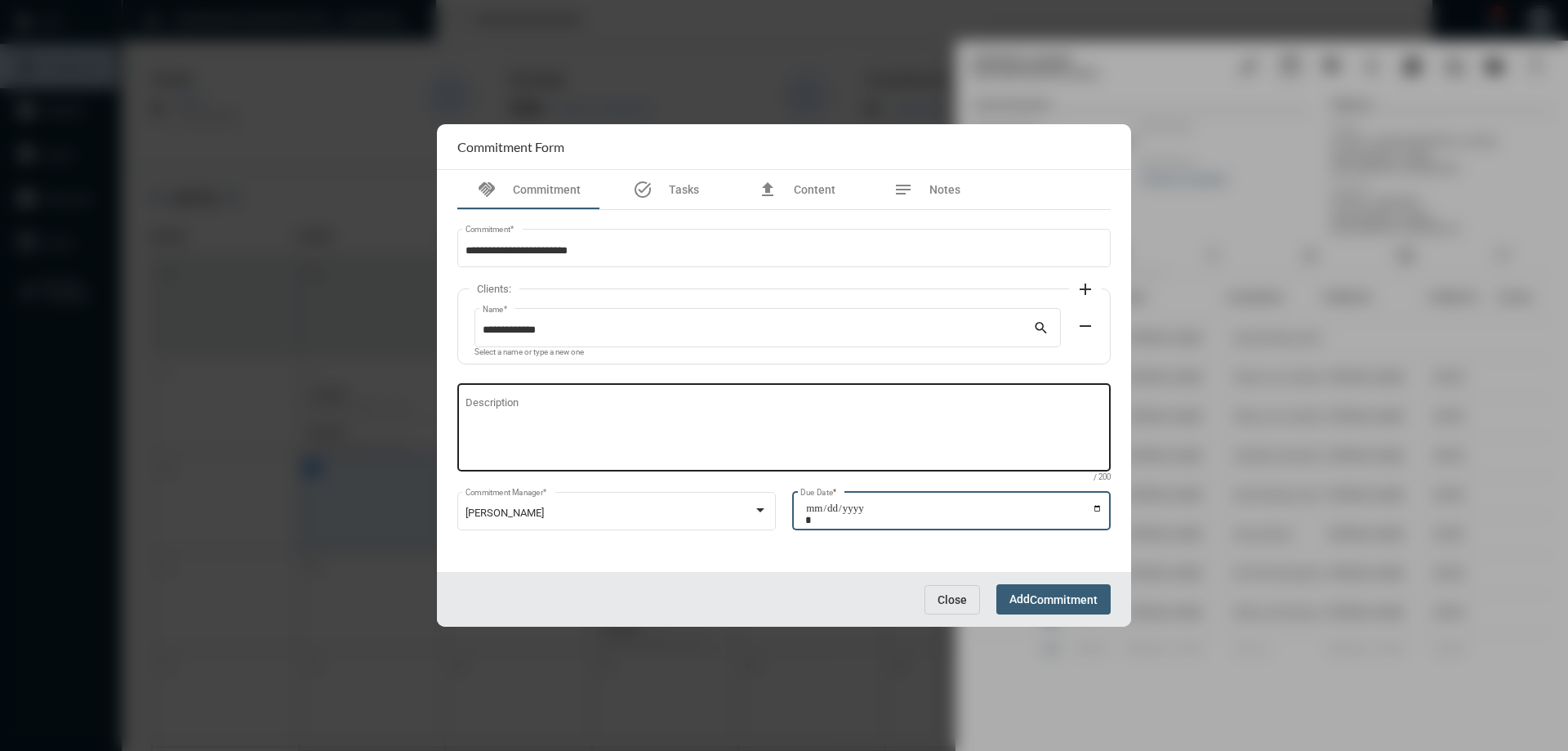
type input "**********"
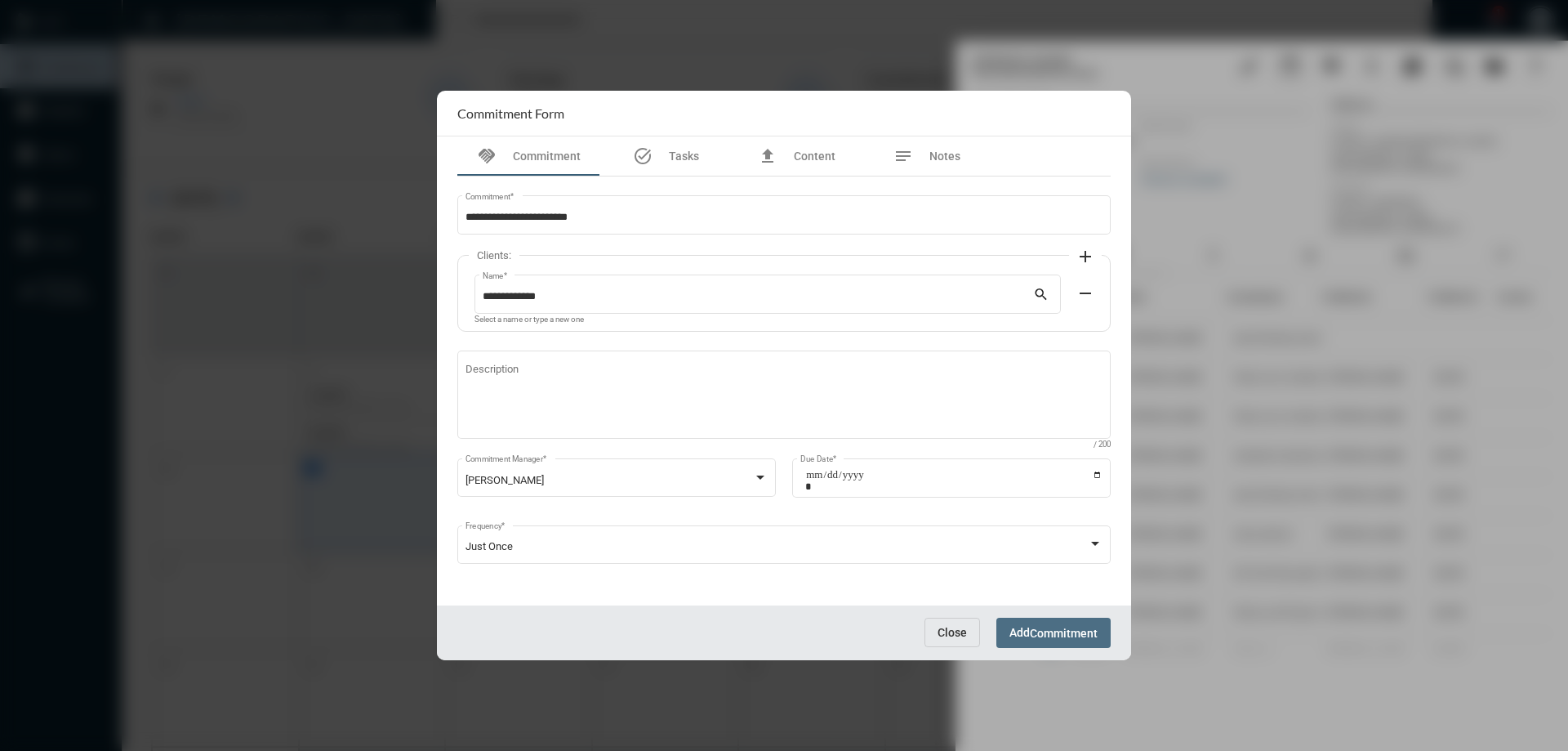
click at [1026, 630] on span "Add Commitment" at bounding box center [1053, 632] width 88 height 13
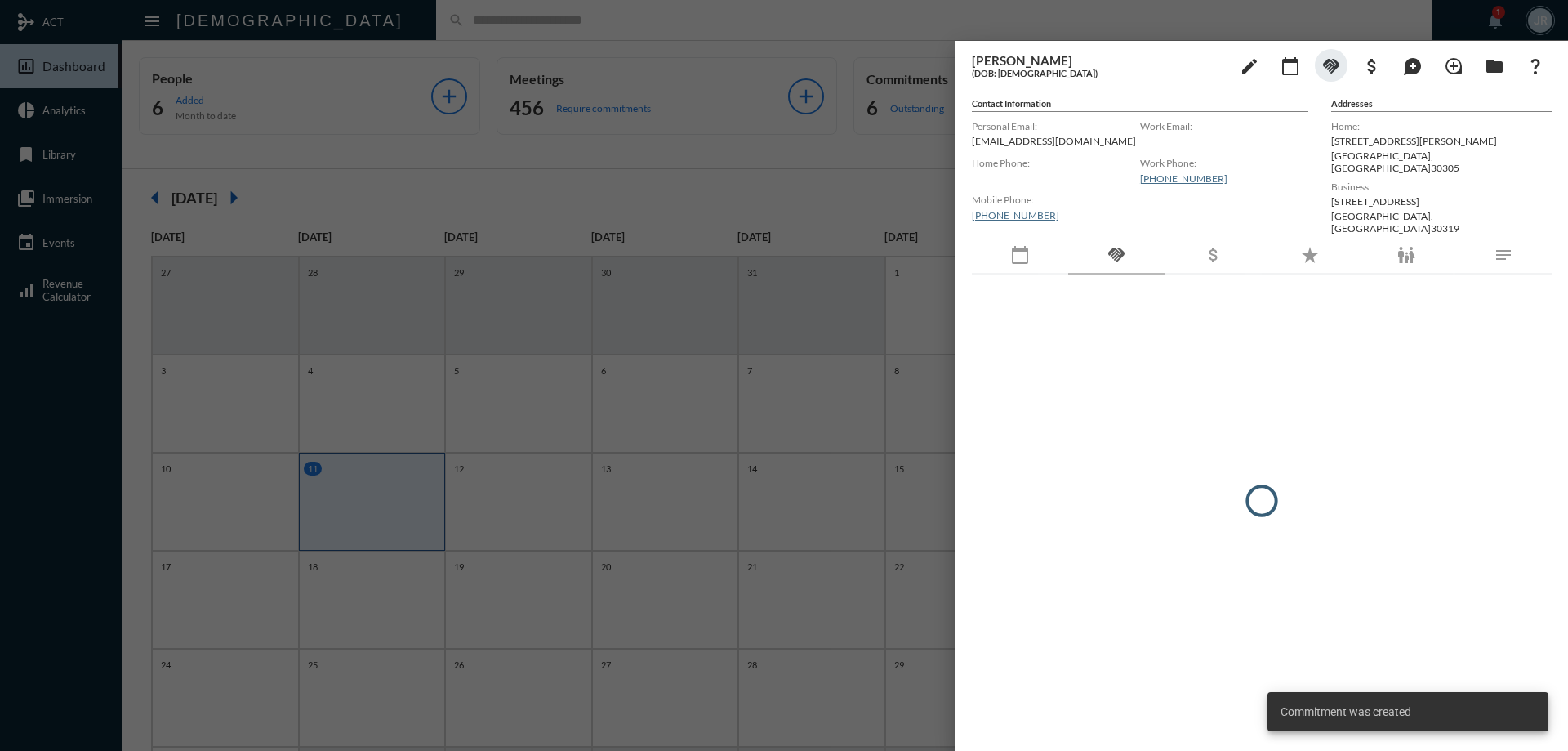
click at [405, 18] on div at bounding box center [784, 375] width 1568 height 751
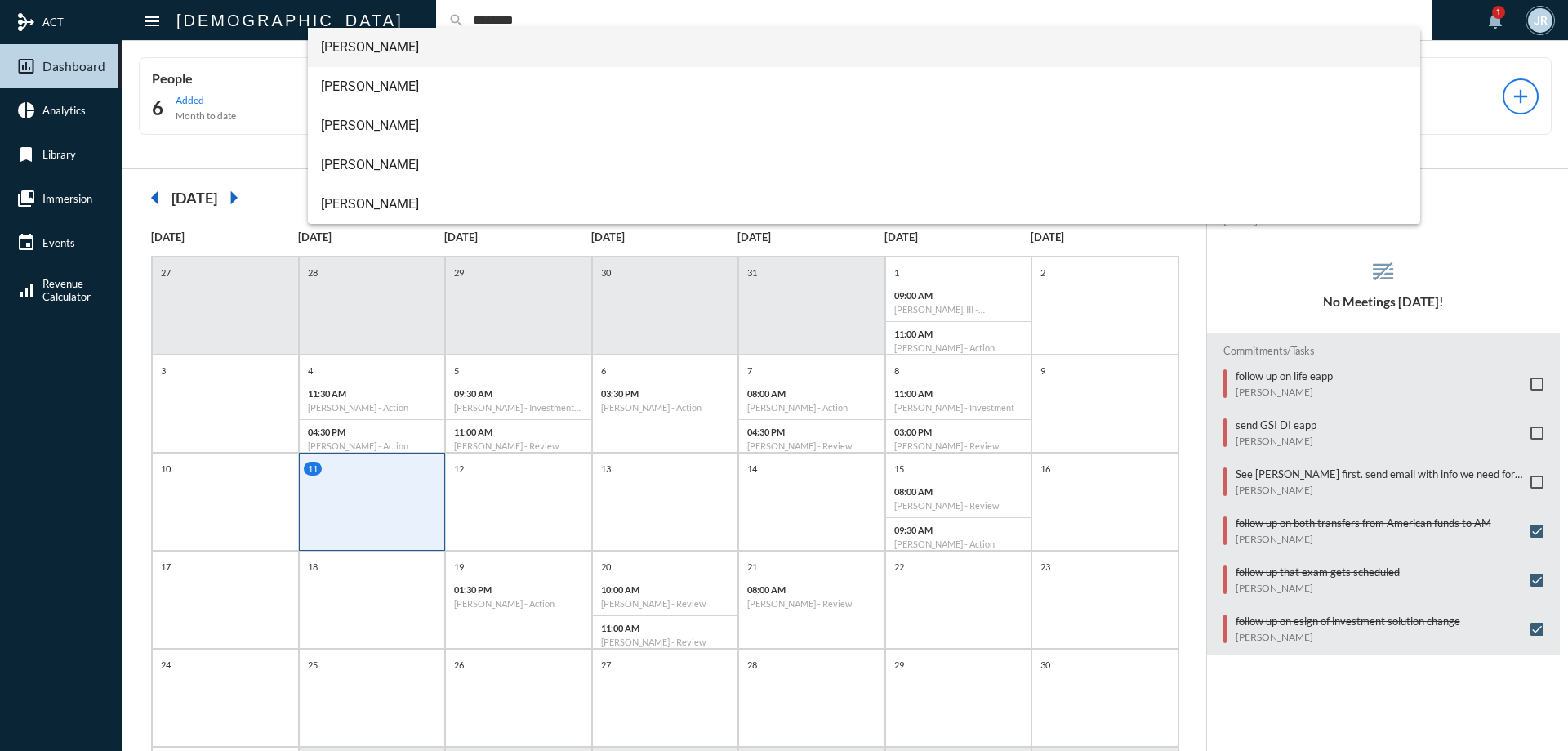
type input "********"
click at [380, 33] on span "Ashley Gillikin" at bounding box center [863, 47] width 1087 height 39
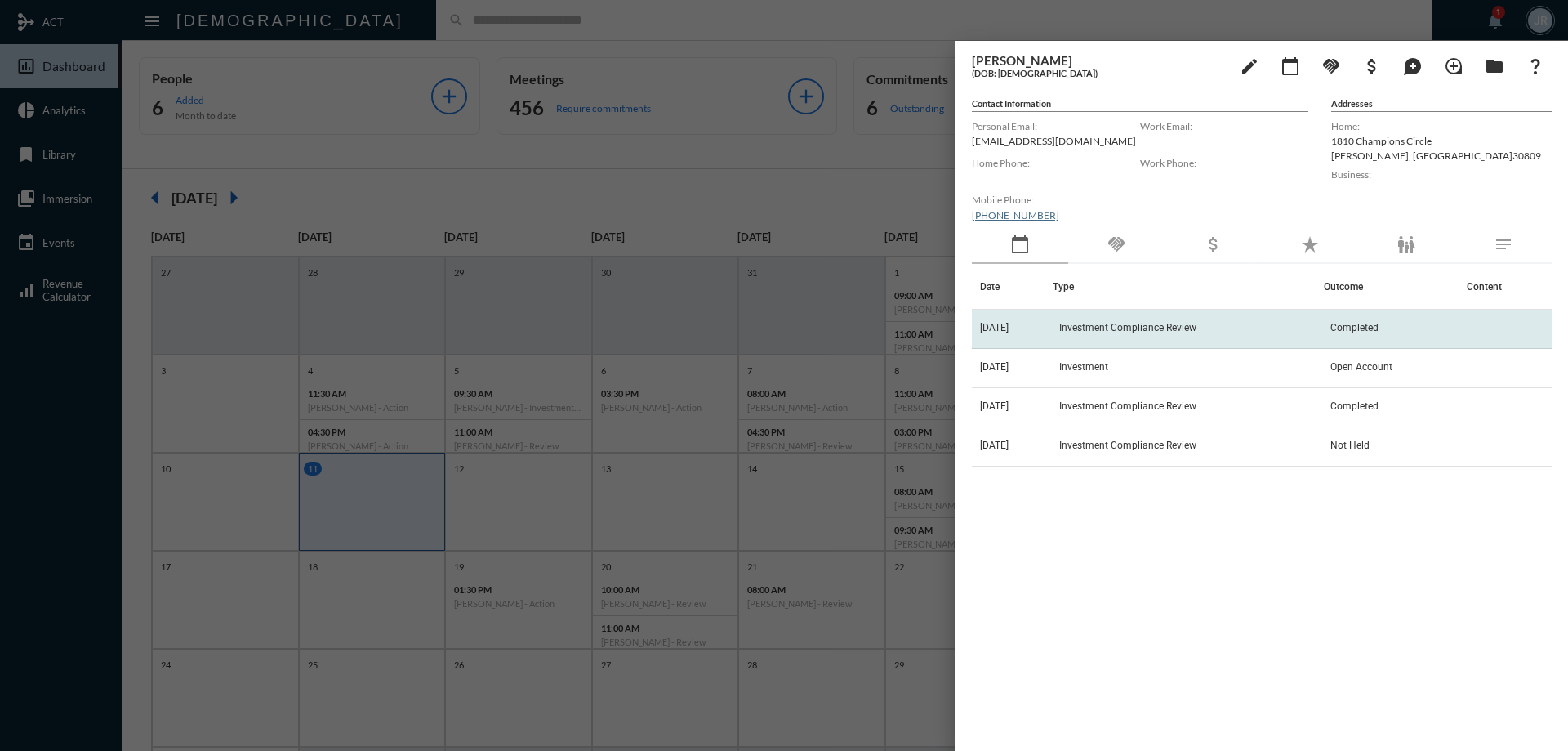
click at [1111, 328] on span "Investment Compliance Review" at bounding box center [1128, 327] width 138 height 11
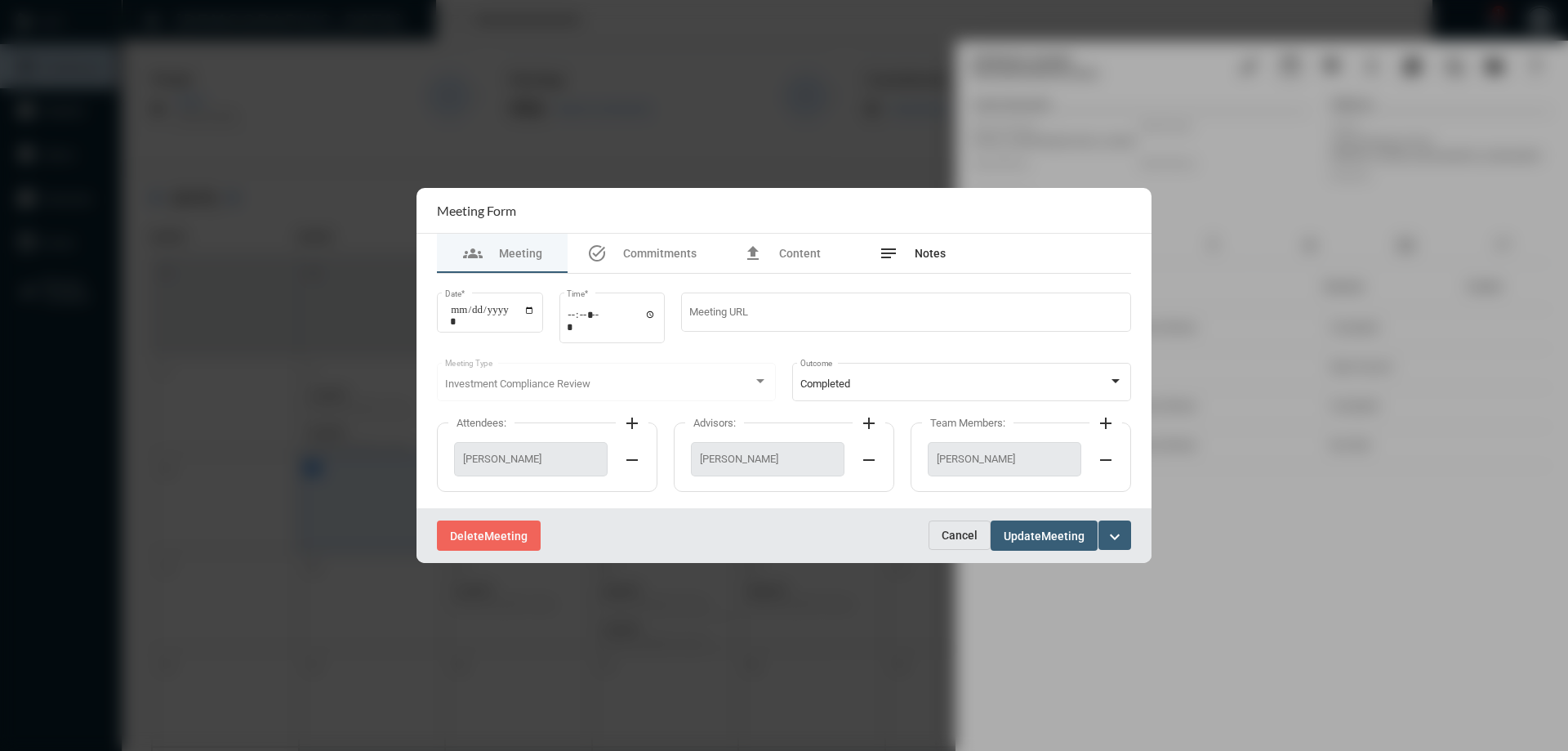
click at [930, 240] on div "notes Notes" at bounding box center [911, 253] width 130 height 39
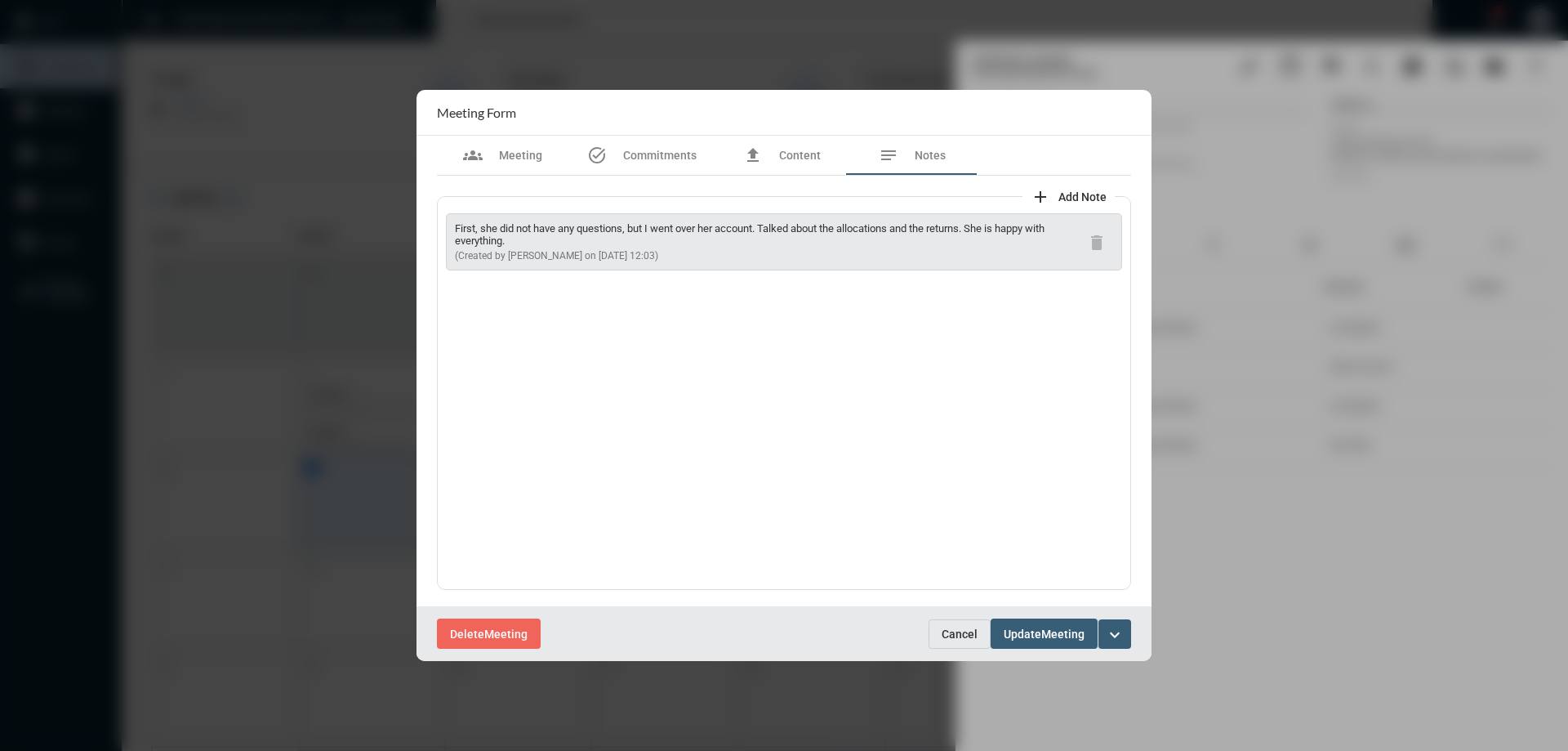
click at [960, 631] on span "Cancel" at bounding box center [959, 634] width 36 height 13
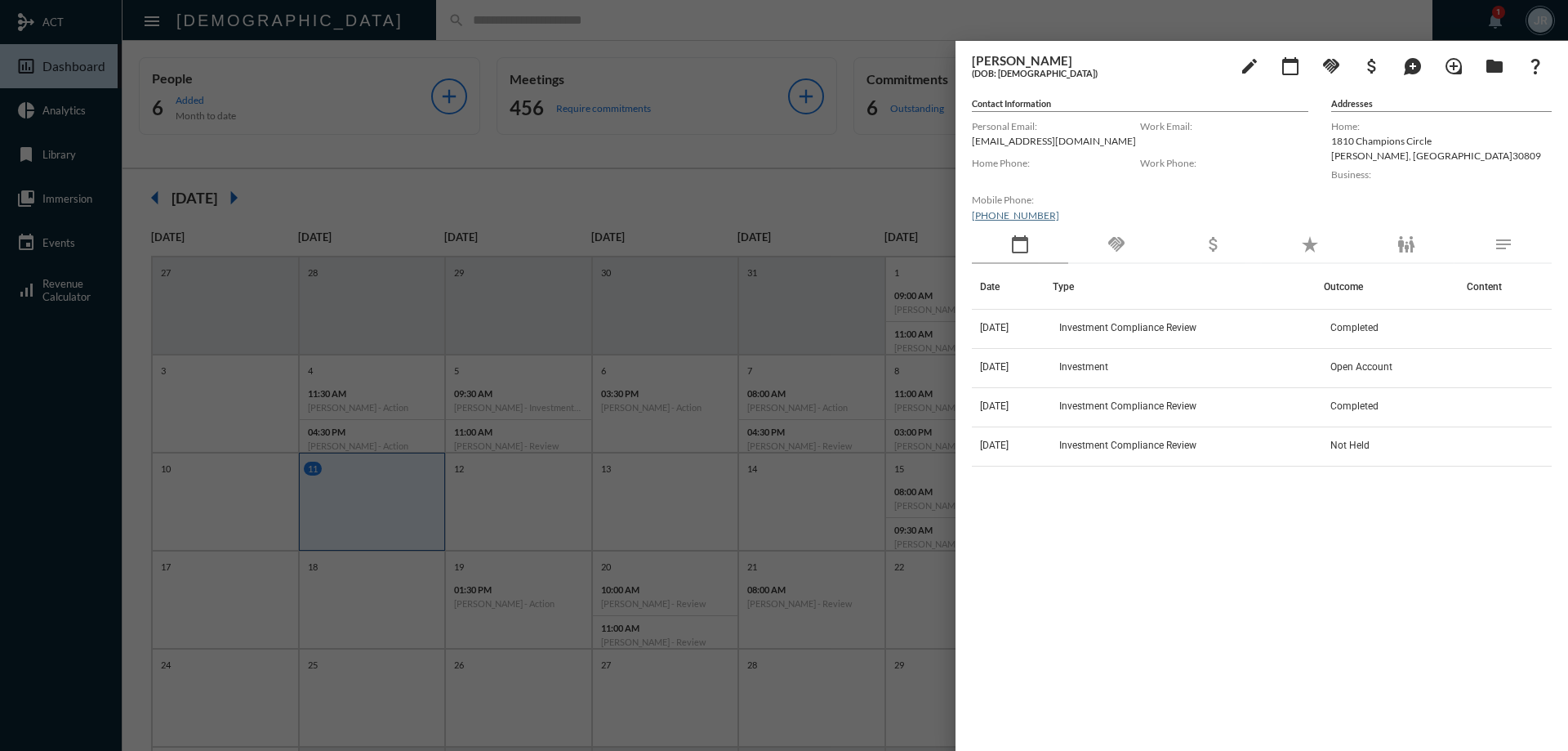
click at [1104, 245] on div "handshake" at bounding box center [1116, 245] width 96 height 38
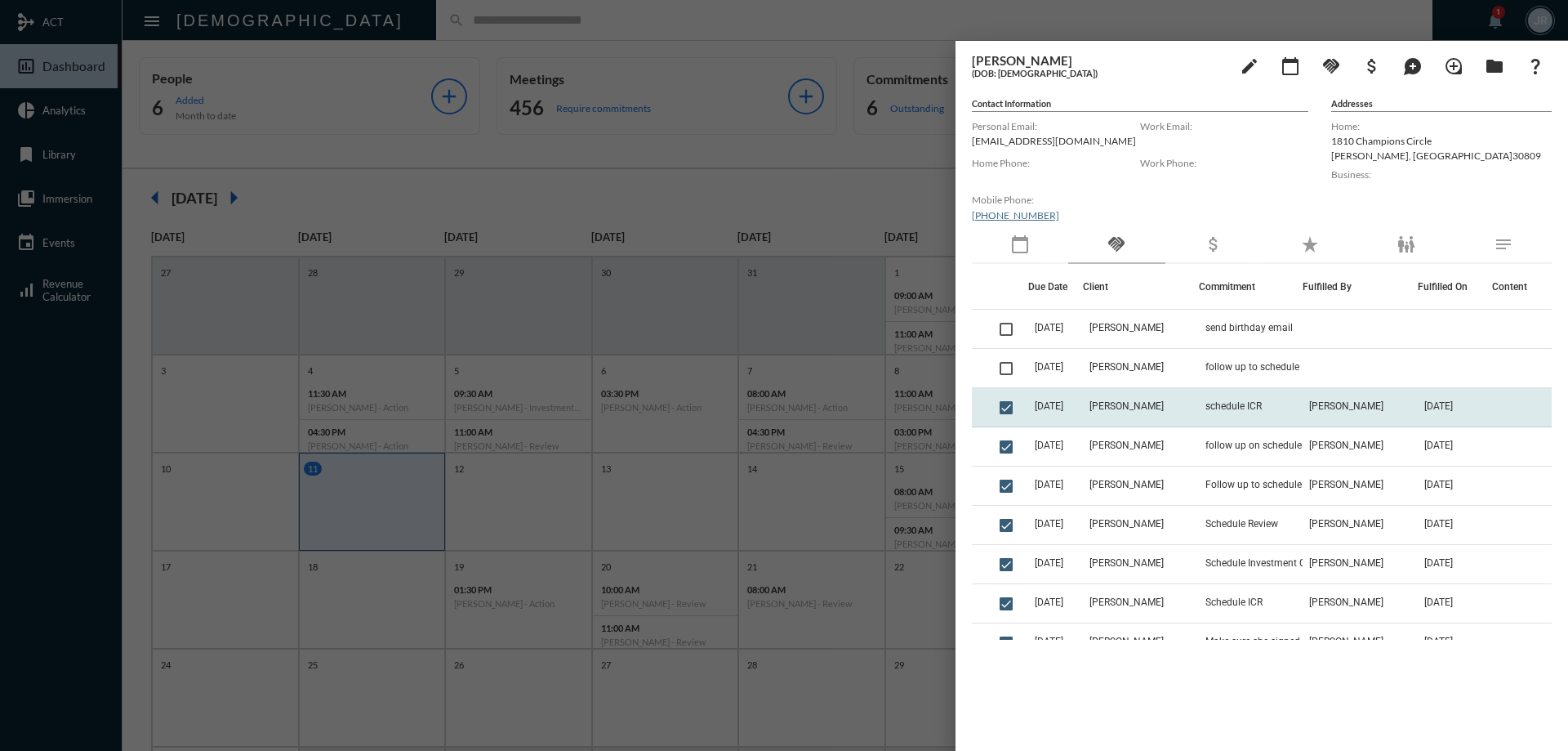
click at [1138, 399] on td "[PERSON_NAME]" at bounding box center [1140, 407] width 115 height 39
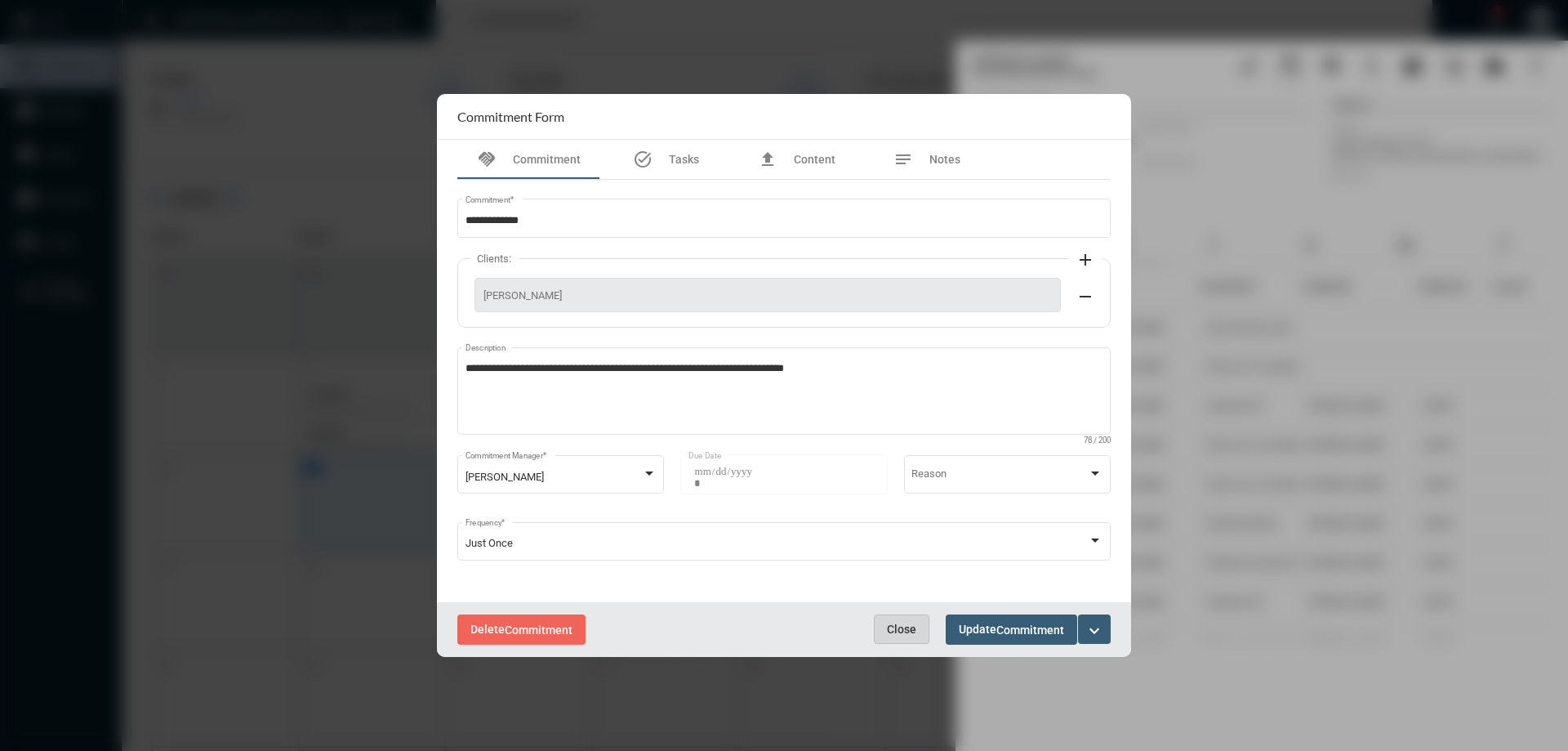
click at [907, 631] on span "Close" at bounding box center [901, 629] width 30 height 13
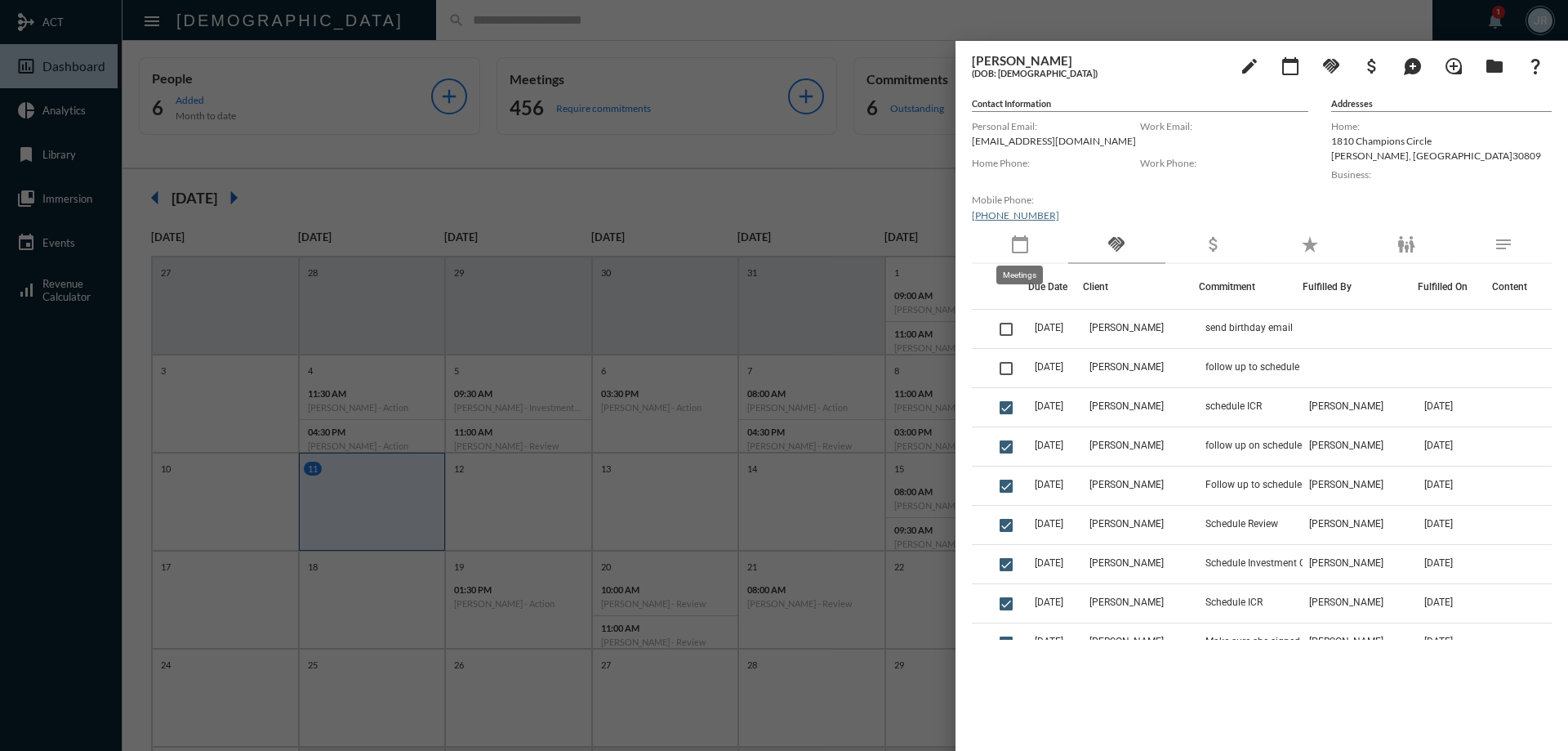
click at [1017, 250] on mat-icon "calendar_today" at bounding box center [1019, 244] width 19 height 19
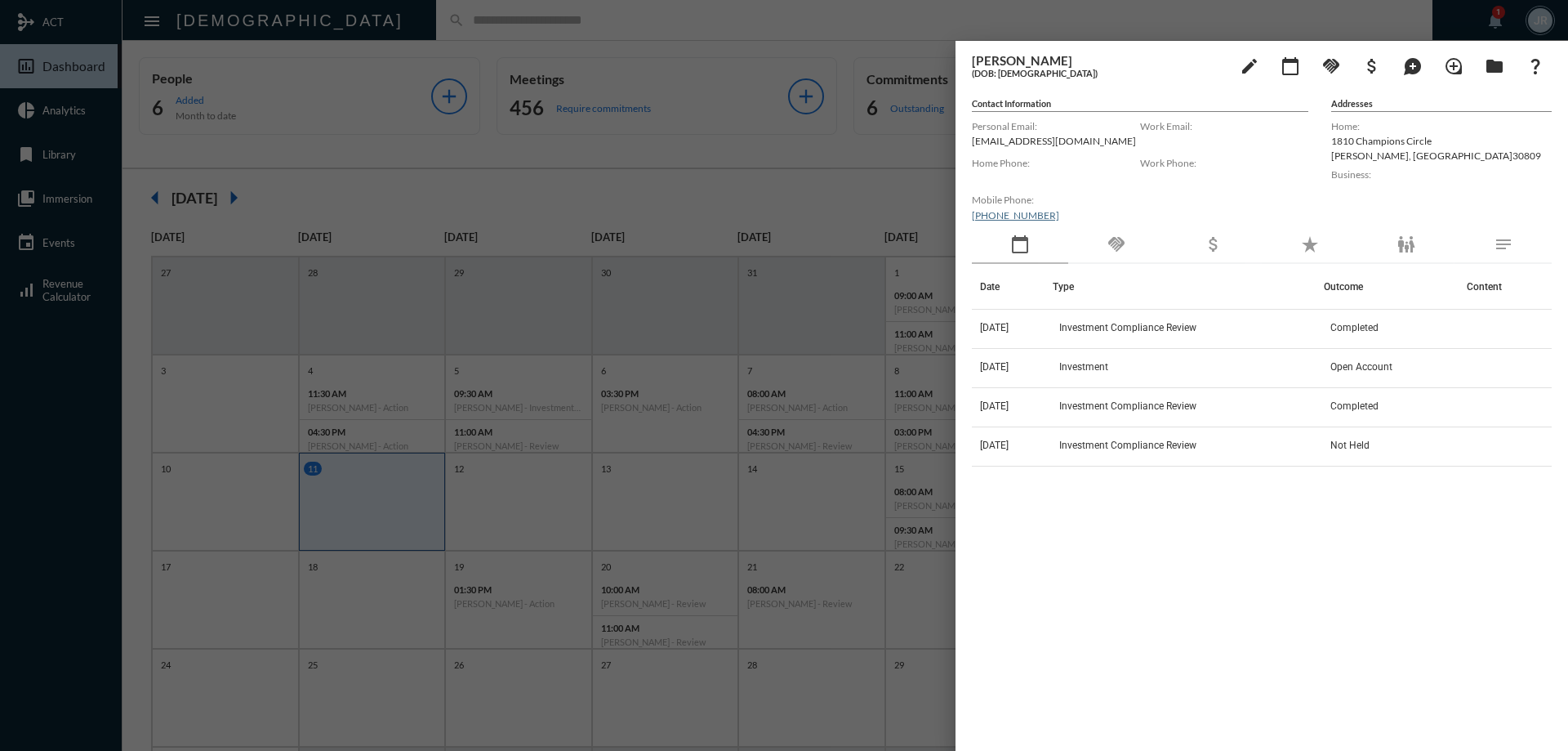
click at [1104, 251] on div "handshake" at bounding box center [1116, 245] width 96 height 38
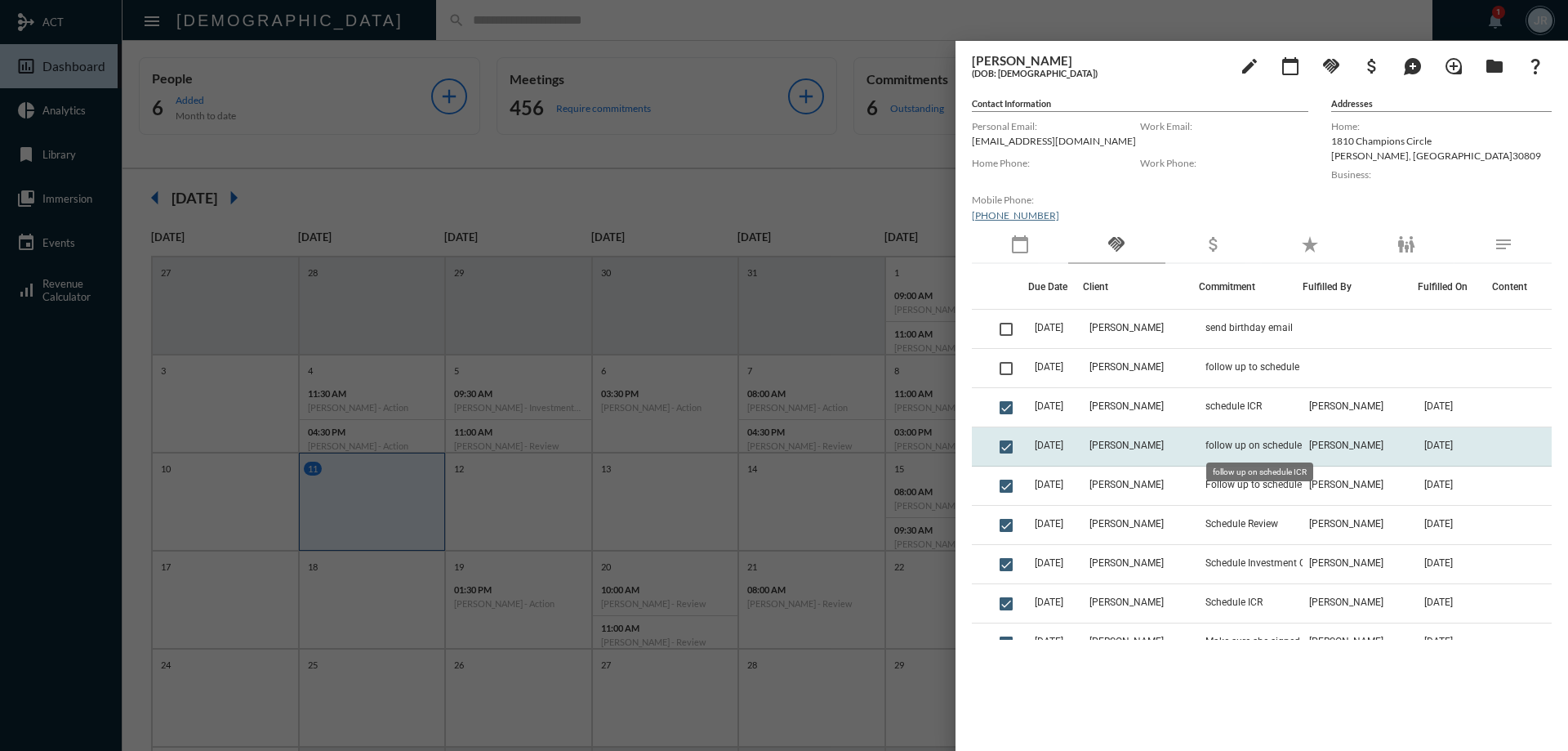
click at [1245, 441] on span "follow up on schedule ICR" at bounding box center [1261, 445] width 114 height 11
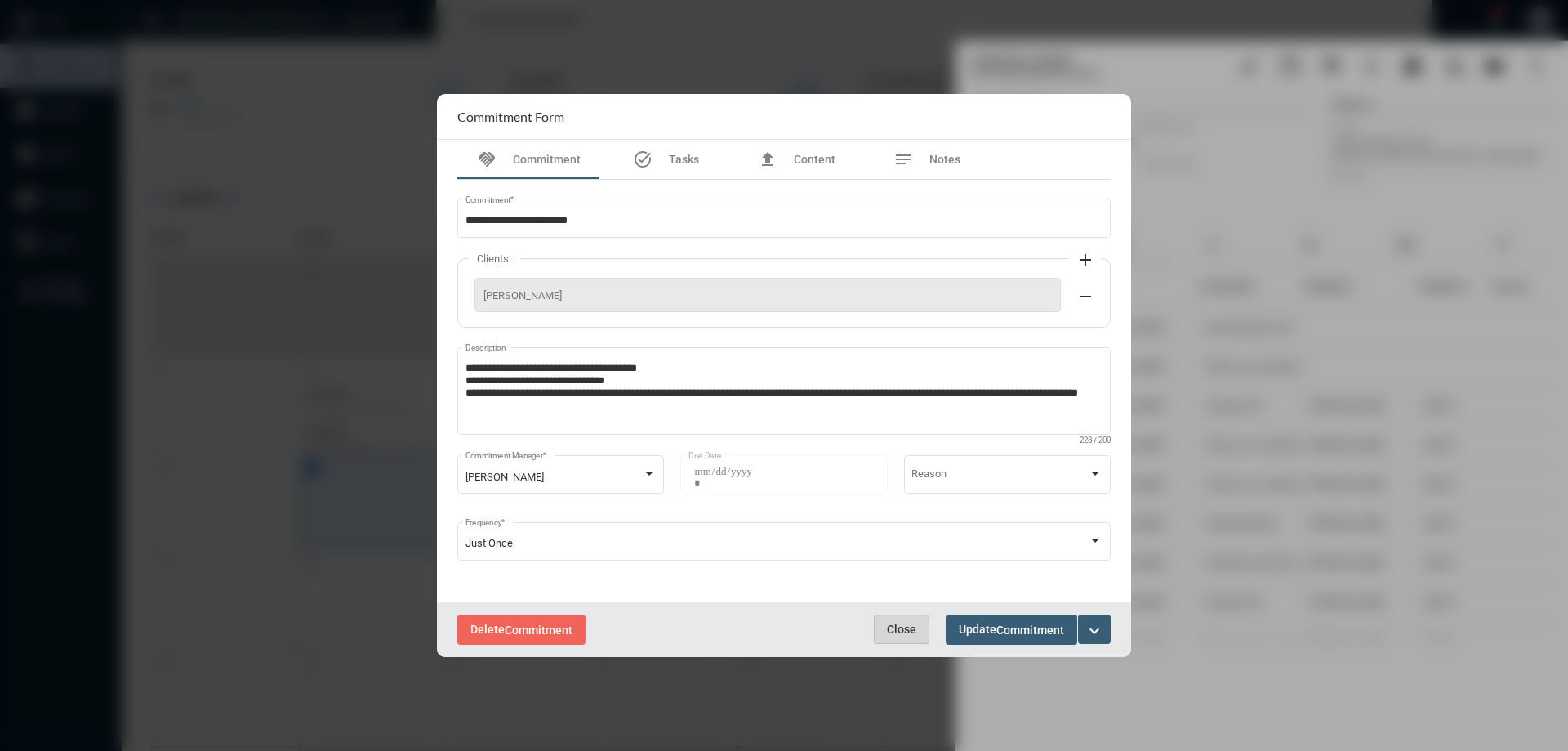
click at [910, 627] on span "Close" at bounding box center [901, 629] width 30 height 13
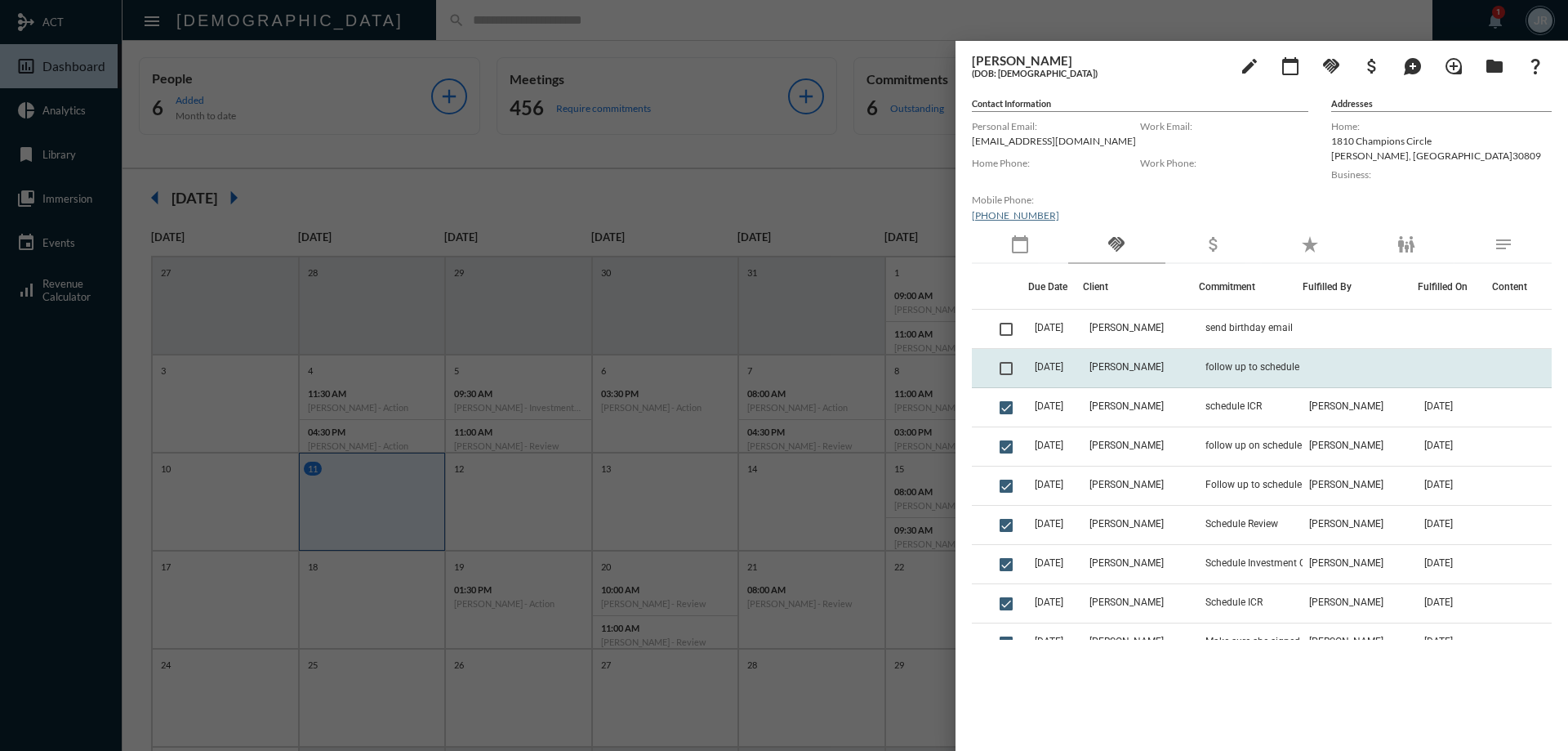
click at [1174, 360] on td "[PERSON_NAME]" at bounding box center [1140, 369] width 115 height 39
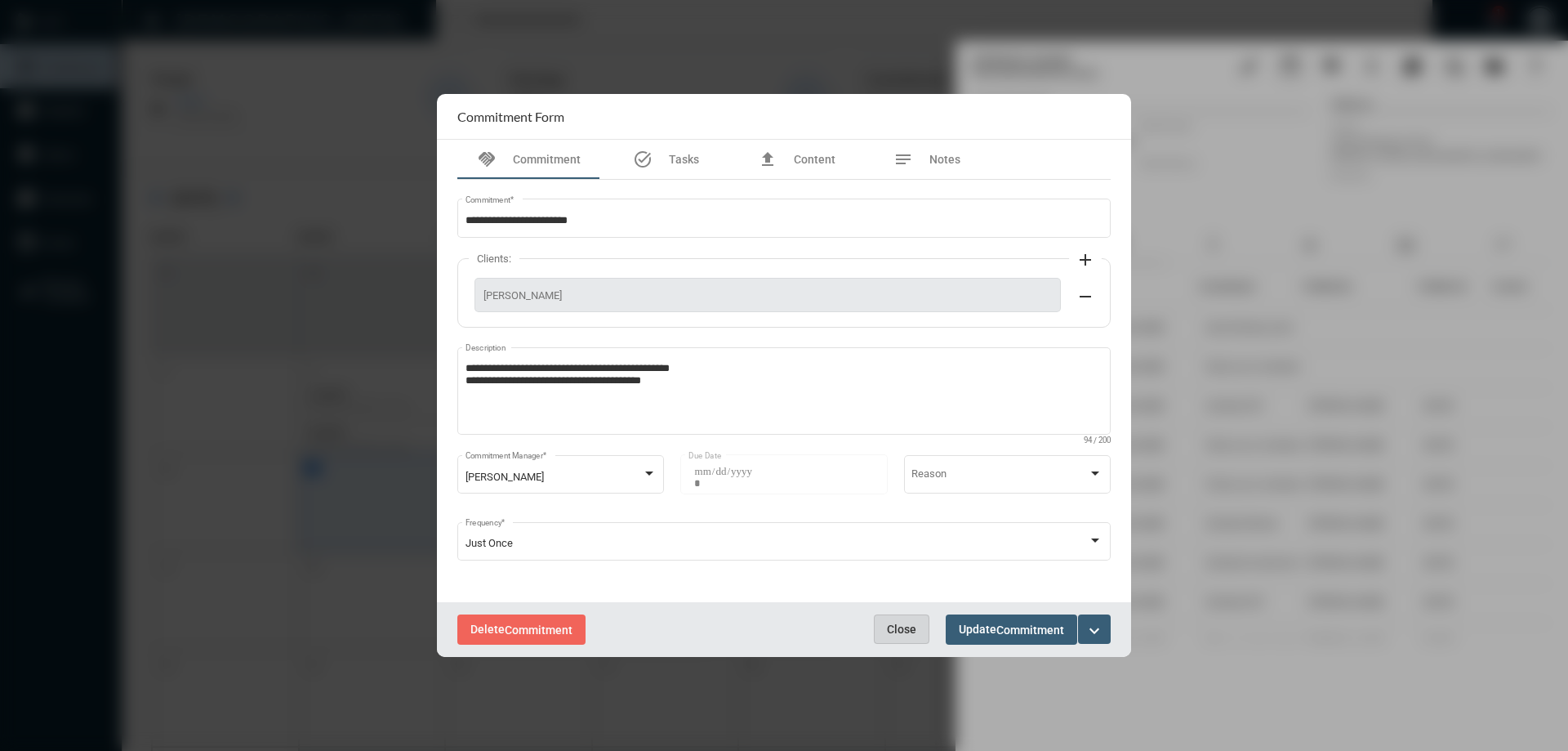
click at [897, 624] on span "Close" at bounding box center [901, 629] width 30 height 13
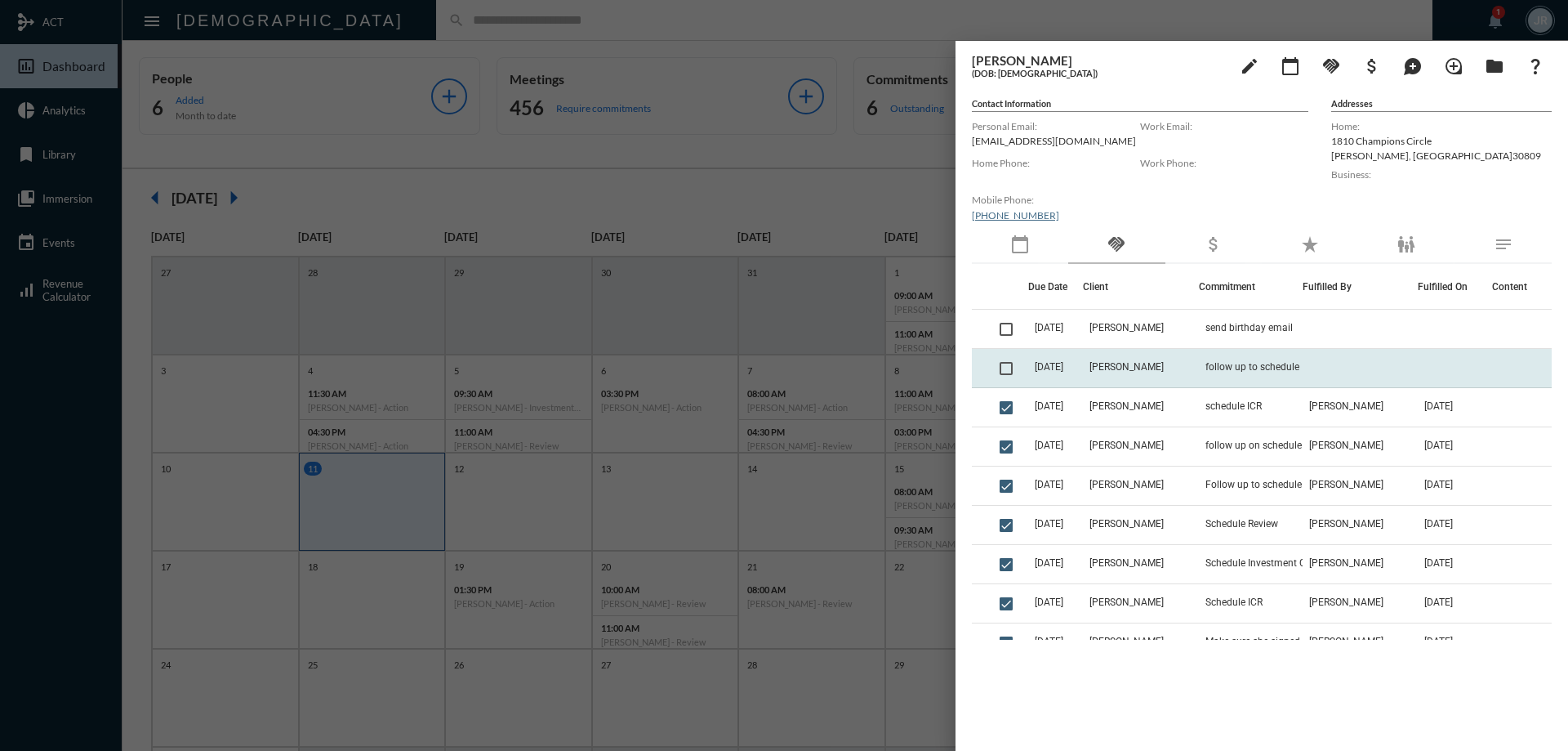
click at [1078, 373] on td "[DATE]" at bounding box center [1055, 369] width 54 height 39
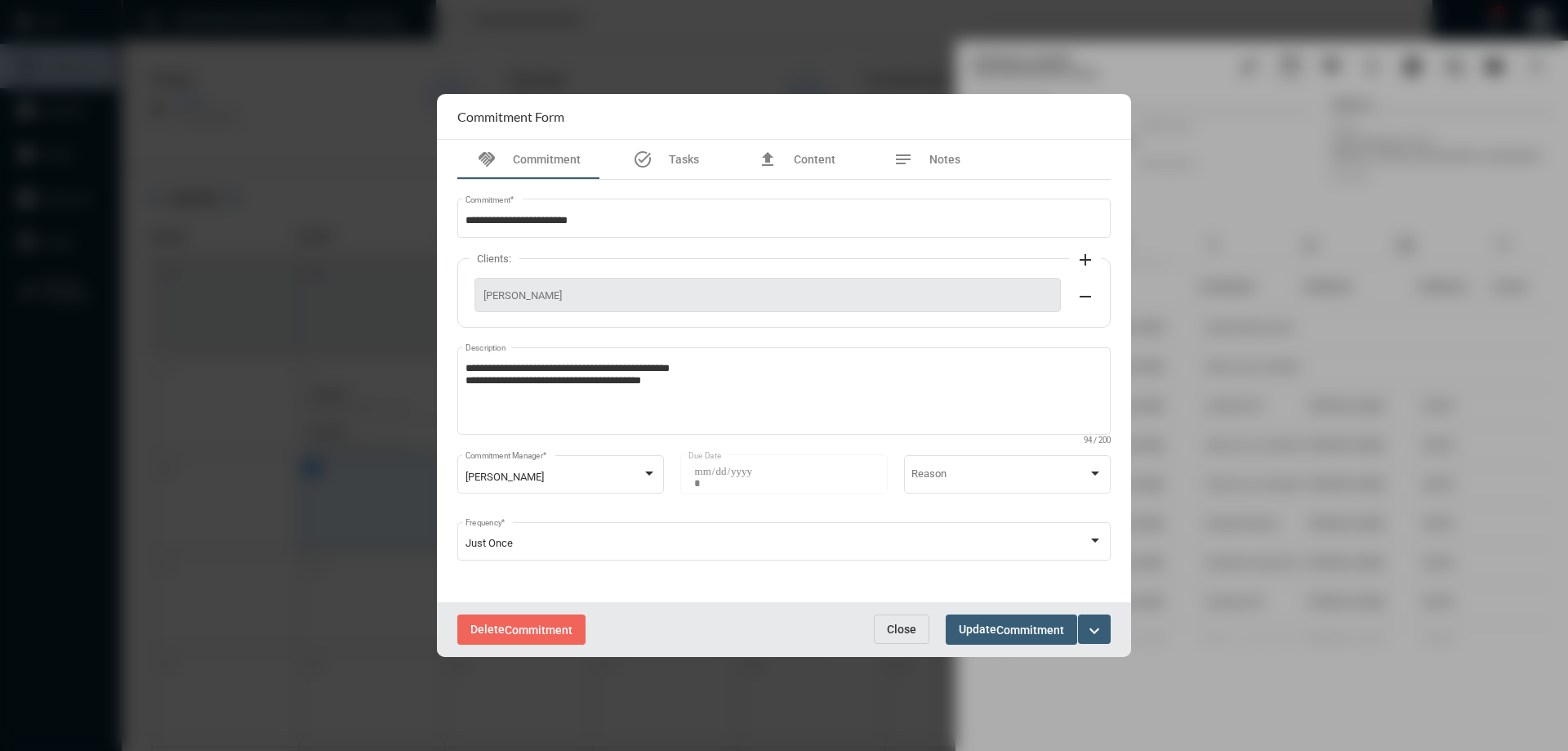
click at [1099, 631] on mat-icon "expand_more" at bounding box center [1093, 630] width 19 height 19
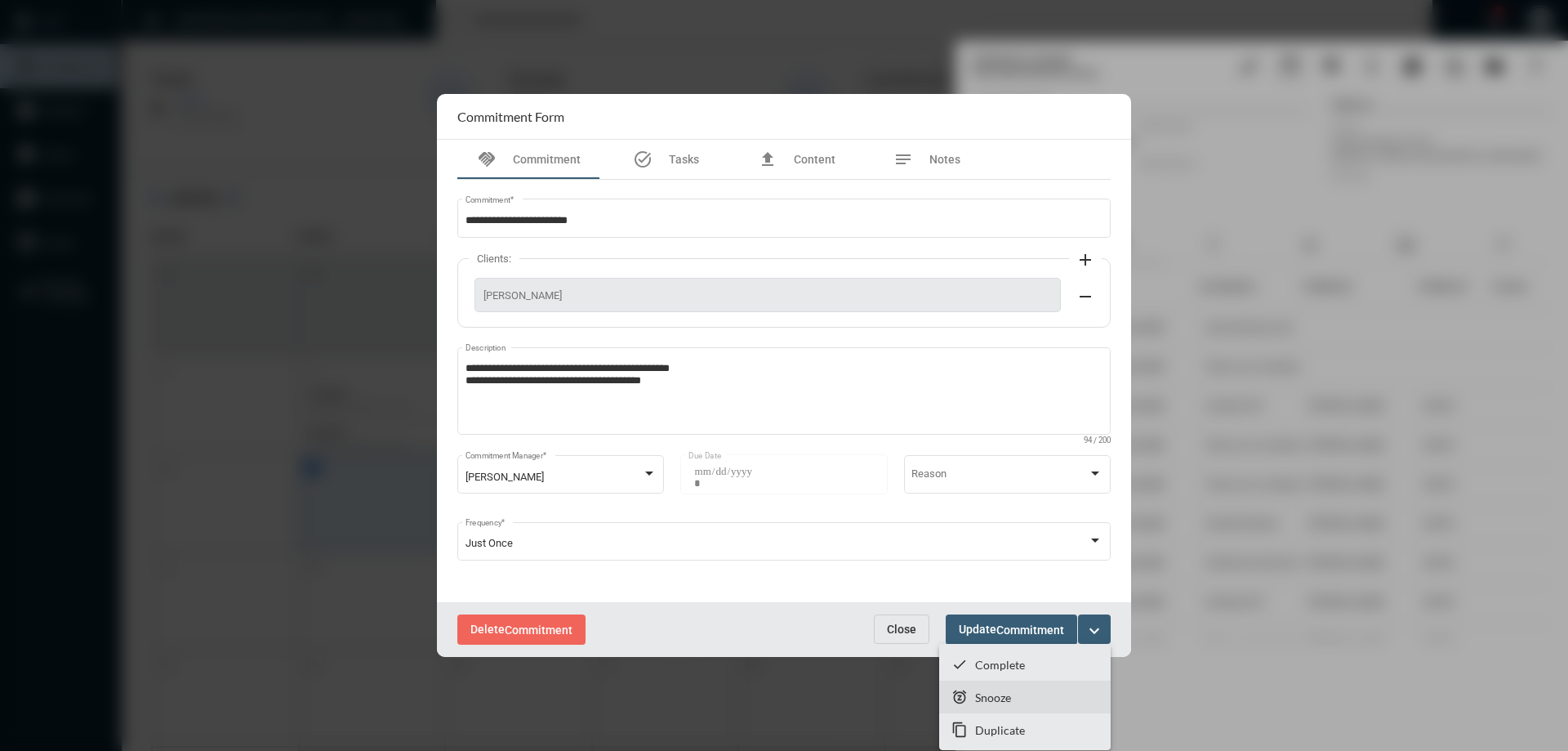
click at [991, 695] on p "Snooze" at bounding box center [993, 696] width 36 height 14
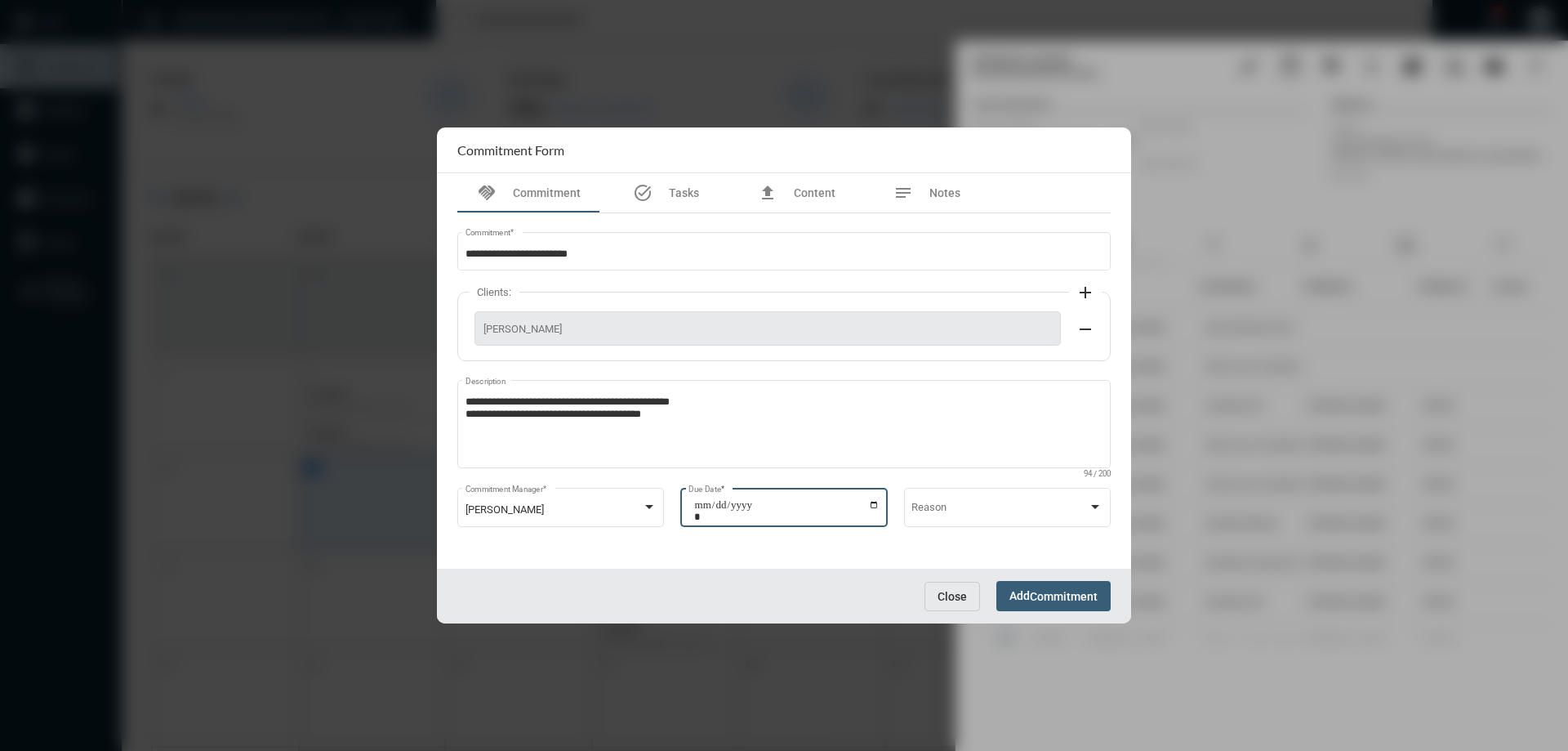
click at [873, 505] on input "**********" at bounding box center [787, 510] width 186 height 23
type input "**********"
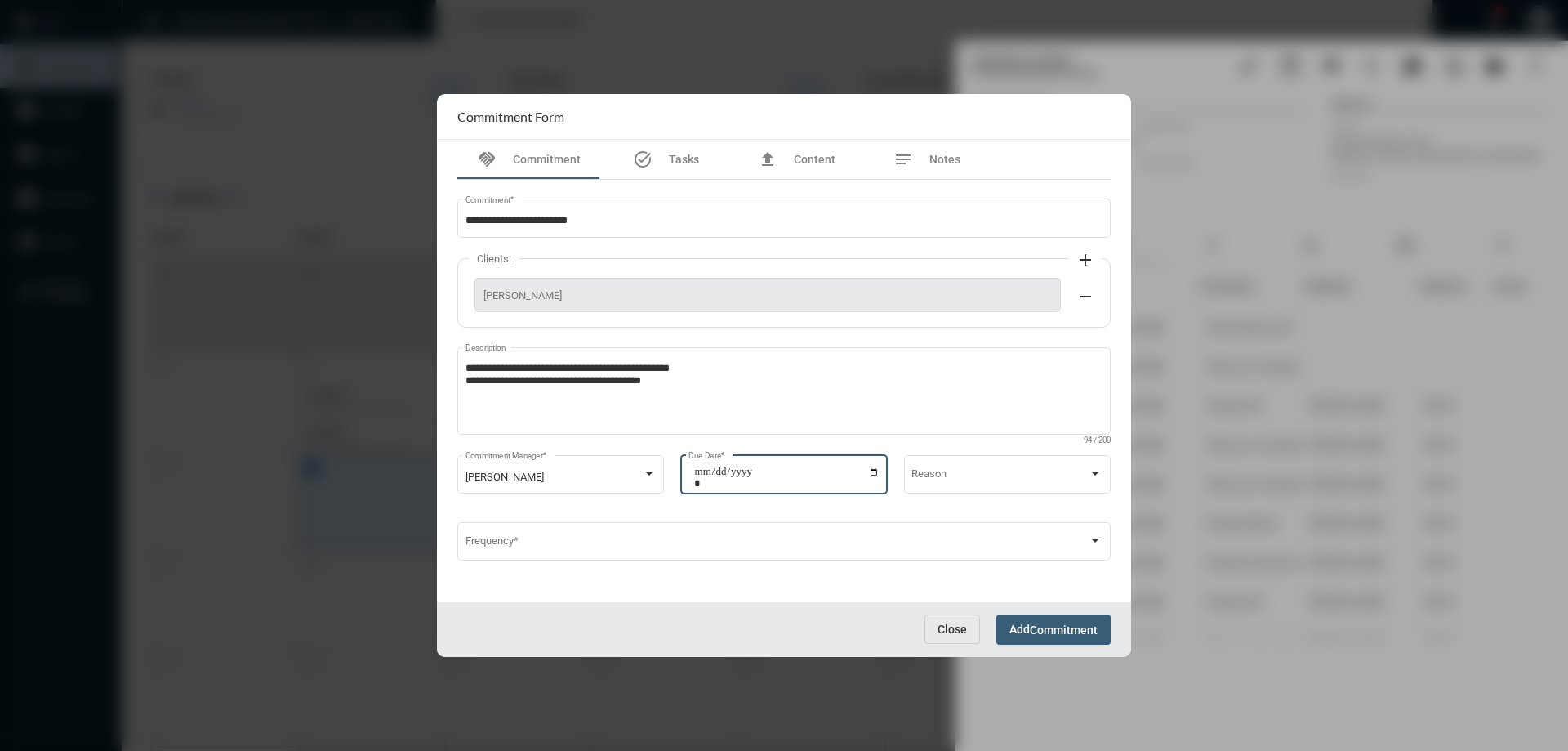
click at [1049, 636] on span "Commitment" at bounding box center [1063, 630] width 67 height 13
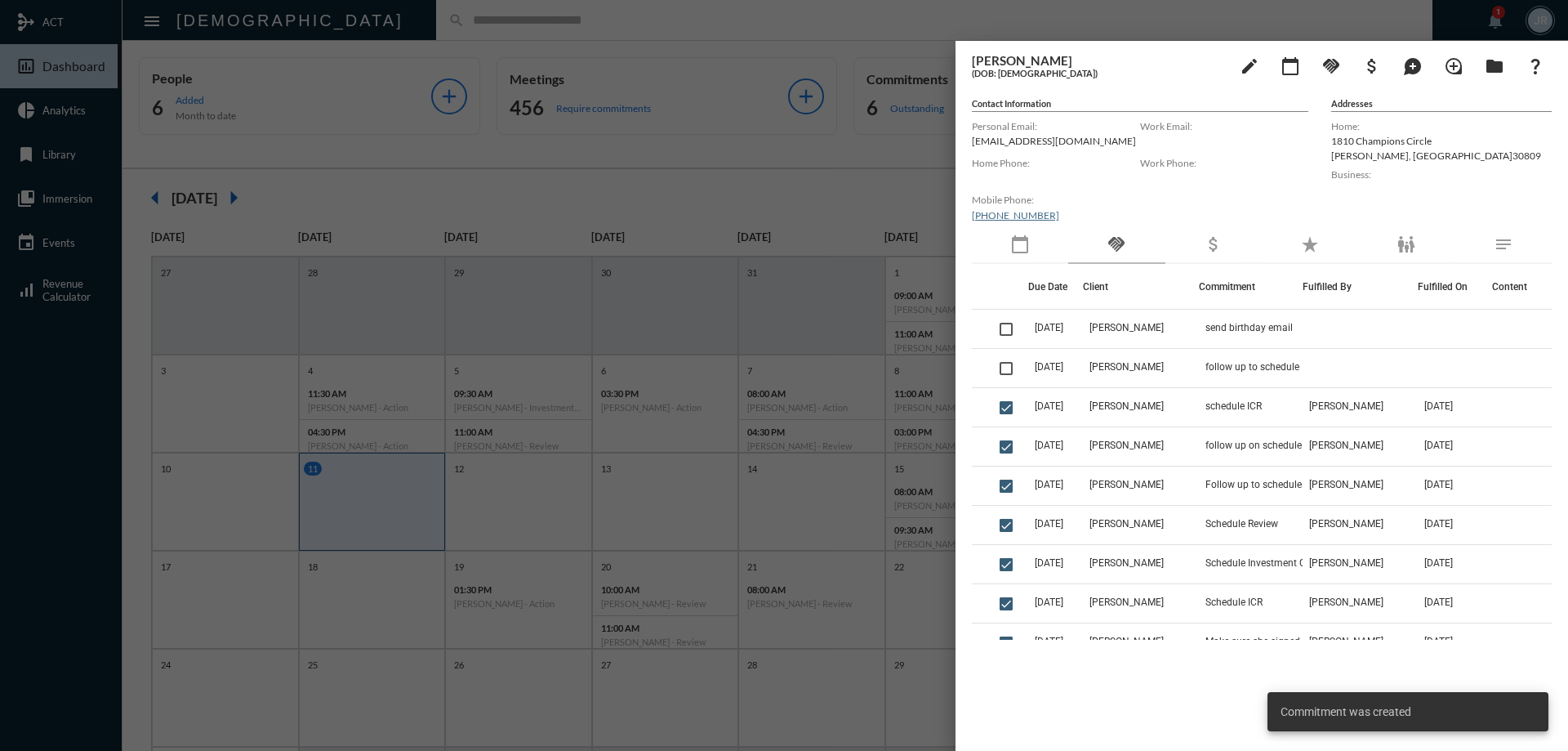
click at [472, 25] on div at bounding box center [784, 375] width 1568 height 751
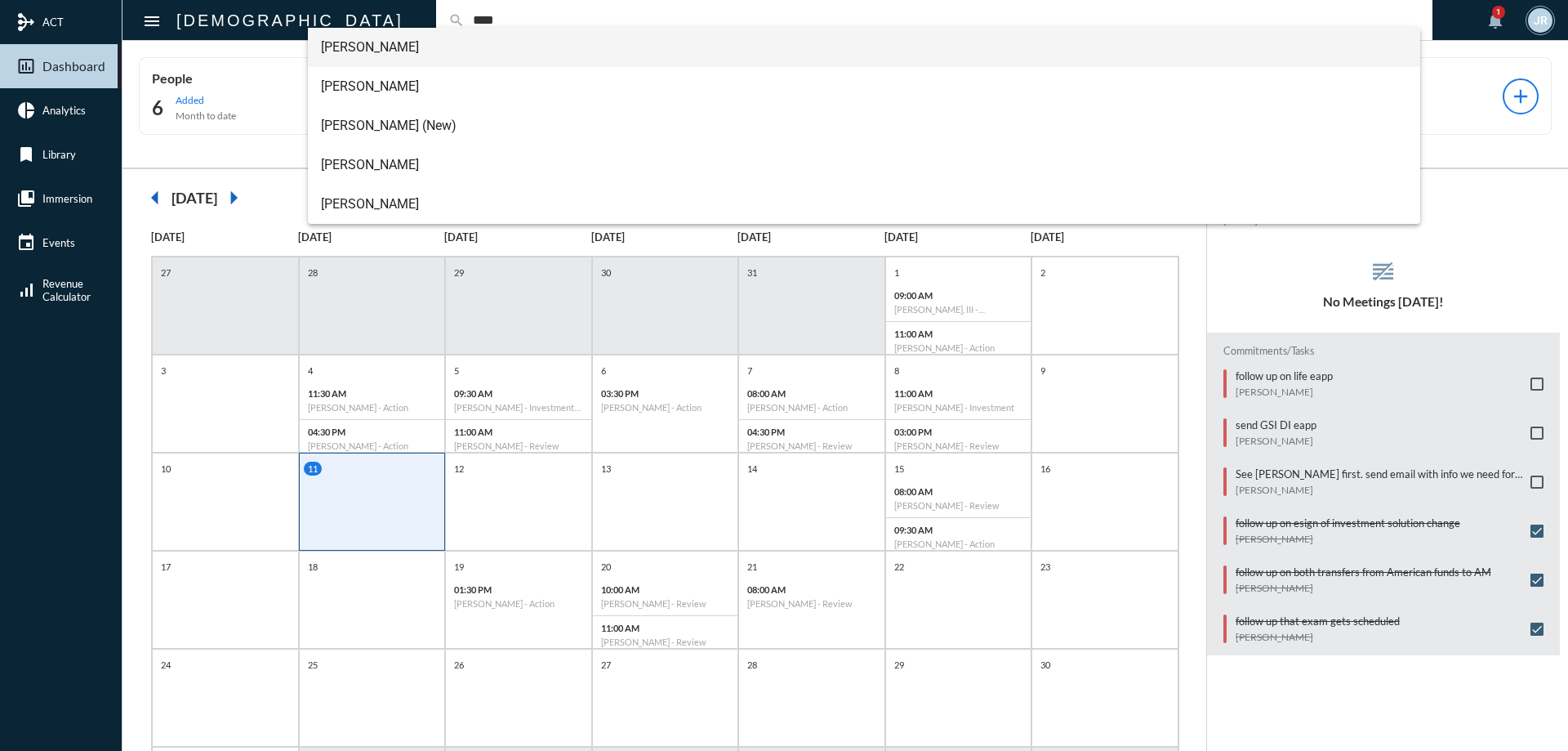
type input "****"
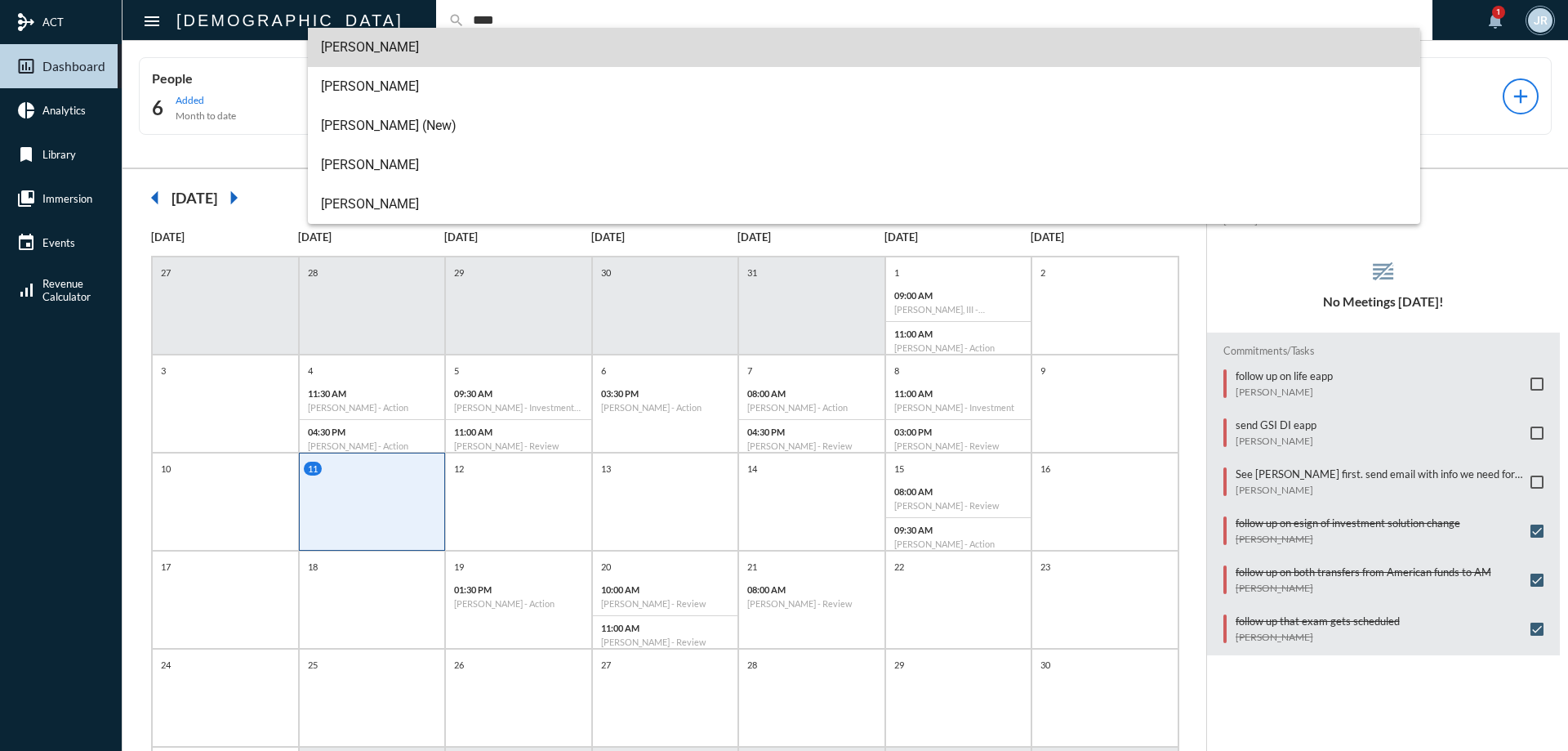
click at [361, 55] on span "Detra Pate" at bounding box center [863, 47] width 1087 height 39
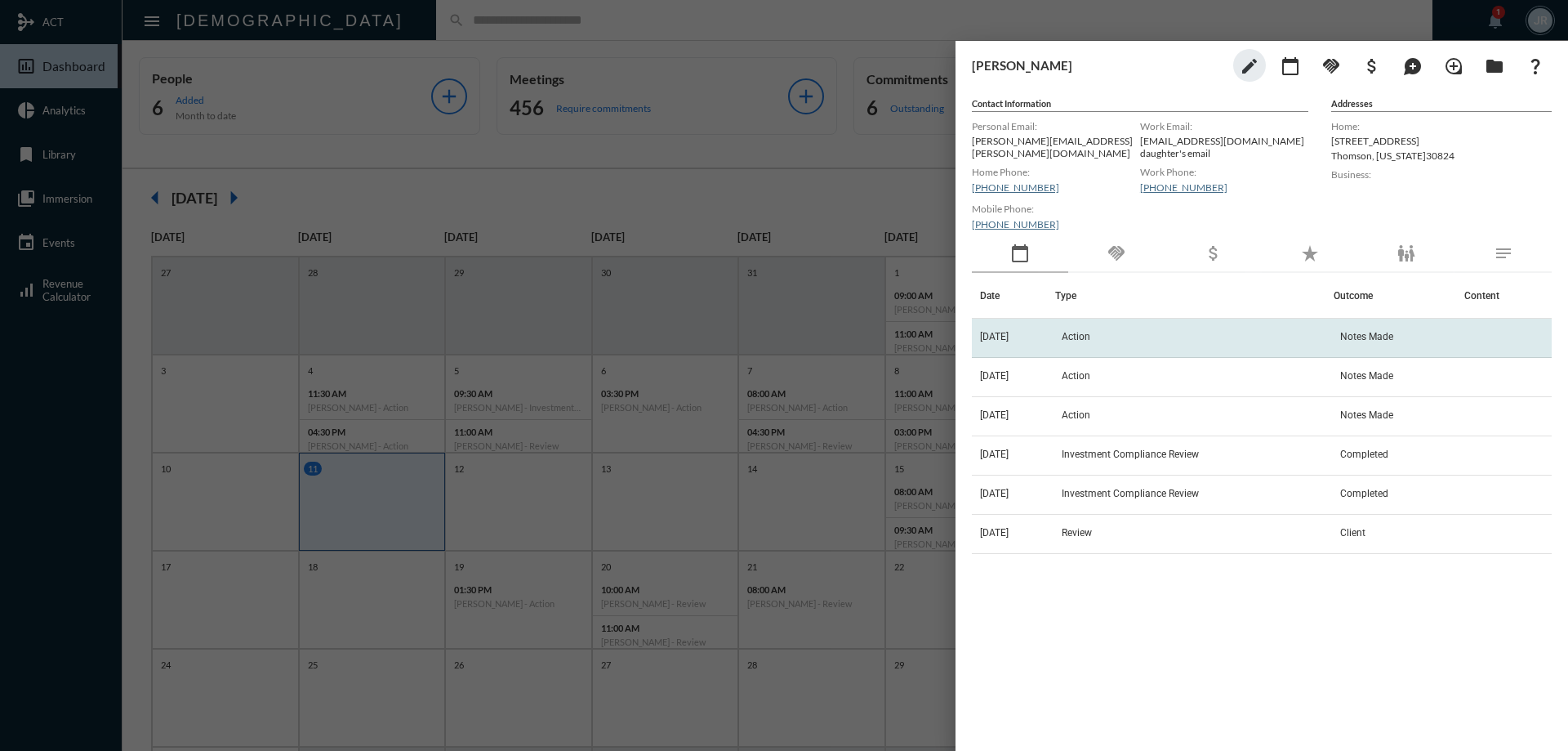
click at [1008, 331] on span "4/17/24" at bounding box center [994, 336] width 29 height 11
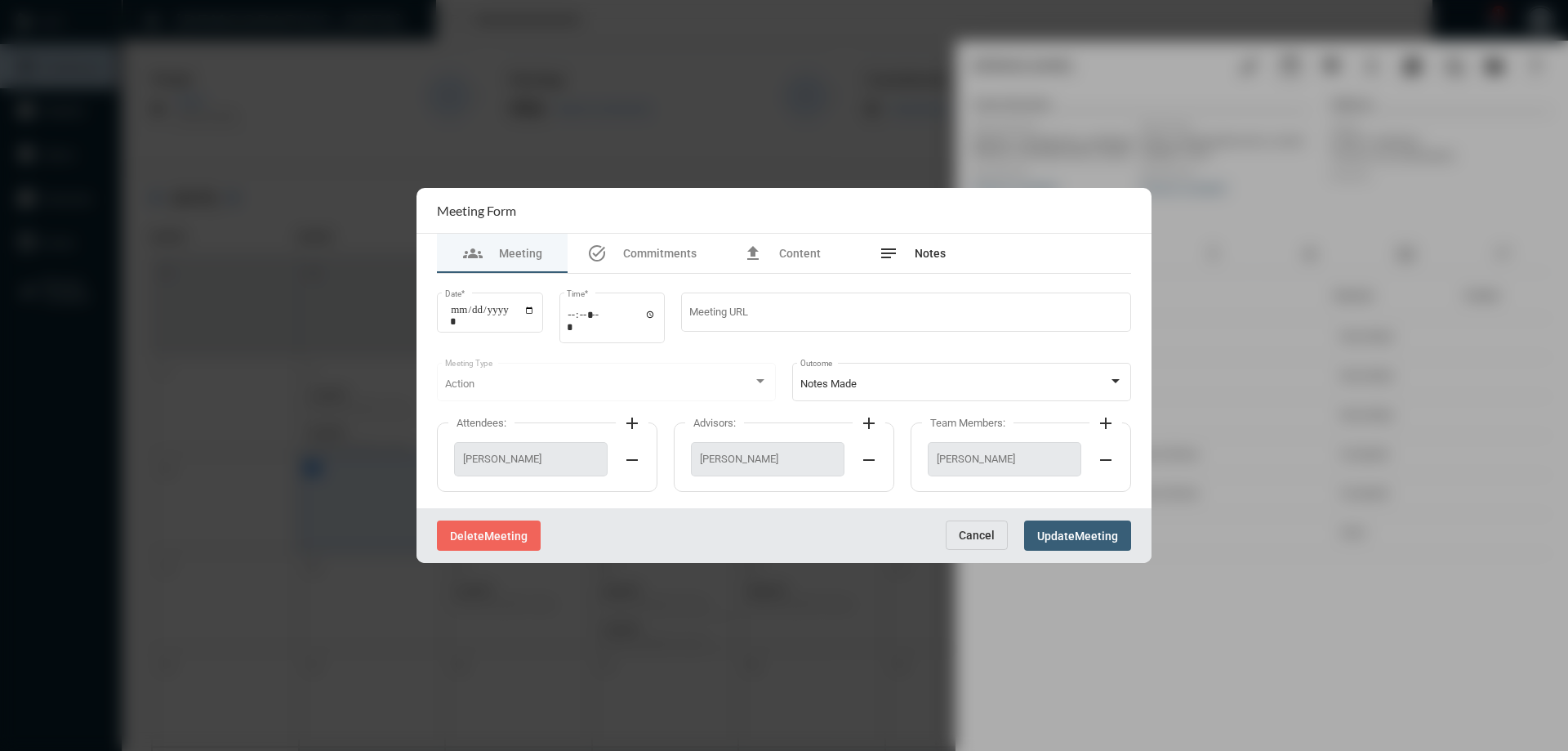
click at [927, 238] on div "notes Notes" at bounding box center [911, 253] width 130 height 39
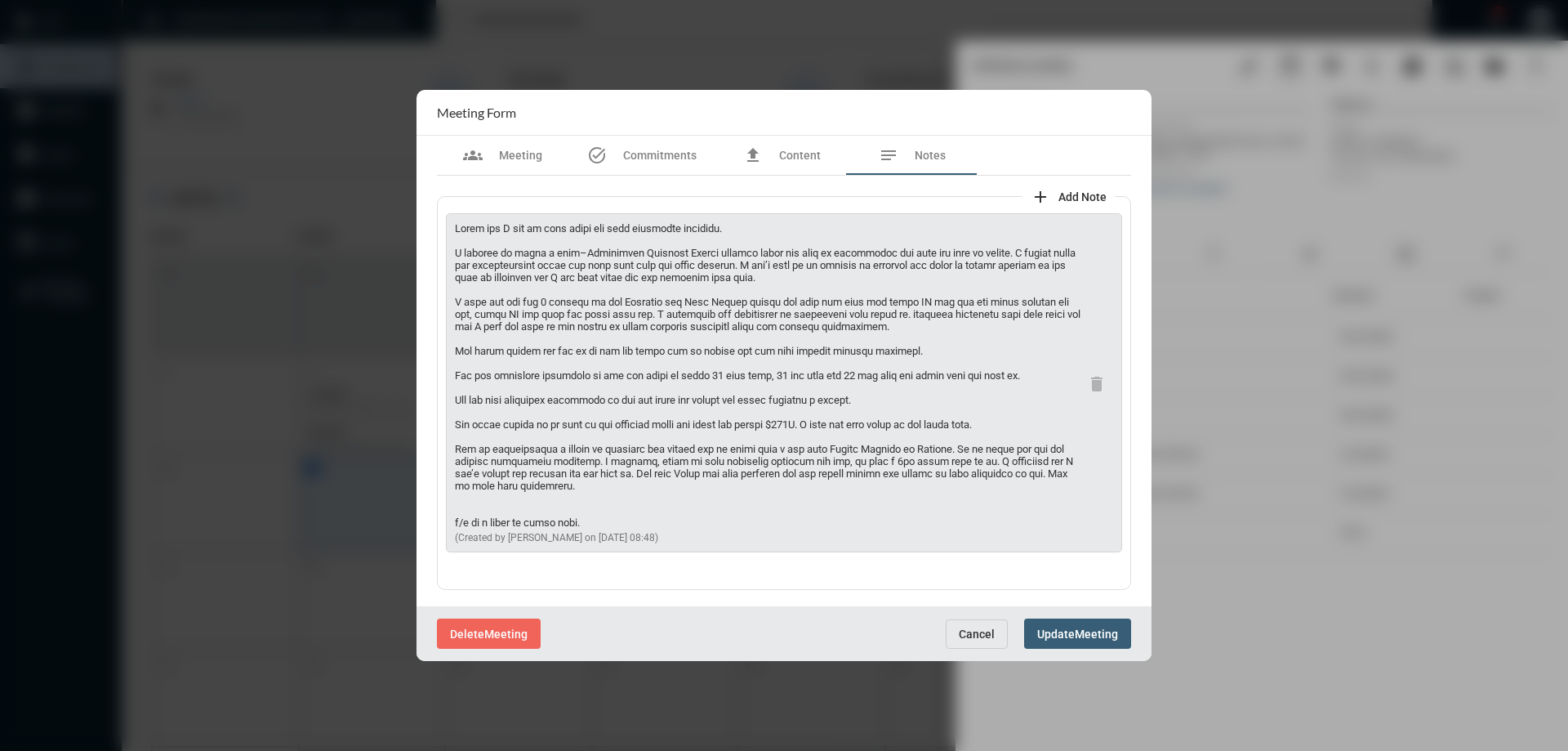
click at [971, 624] on button "Cancel" at bounding box center [976, 634] width 62 height 30
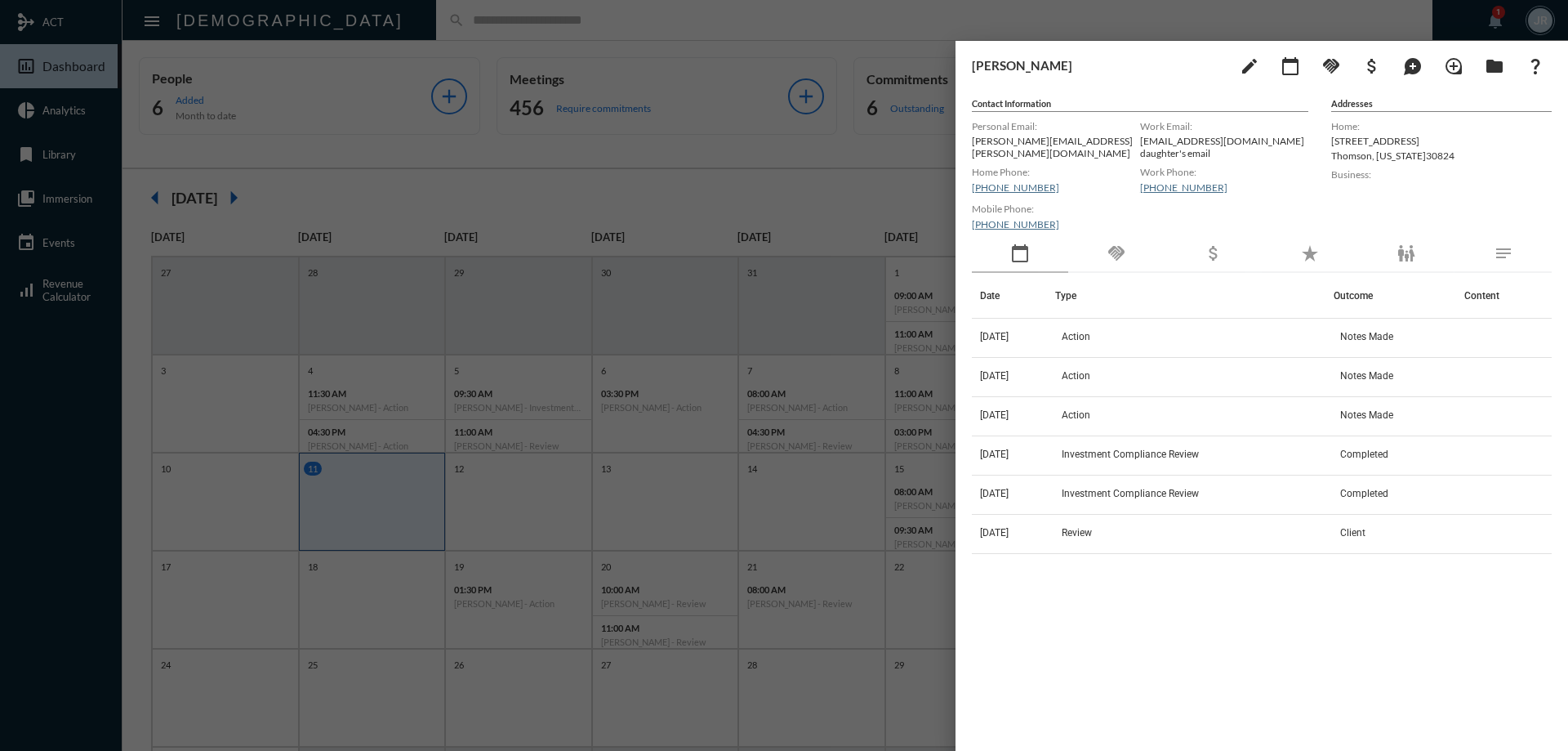
click at [1132, 236] on div "handshake" at bounding box center [1116, 254] width 96 height 38
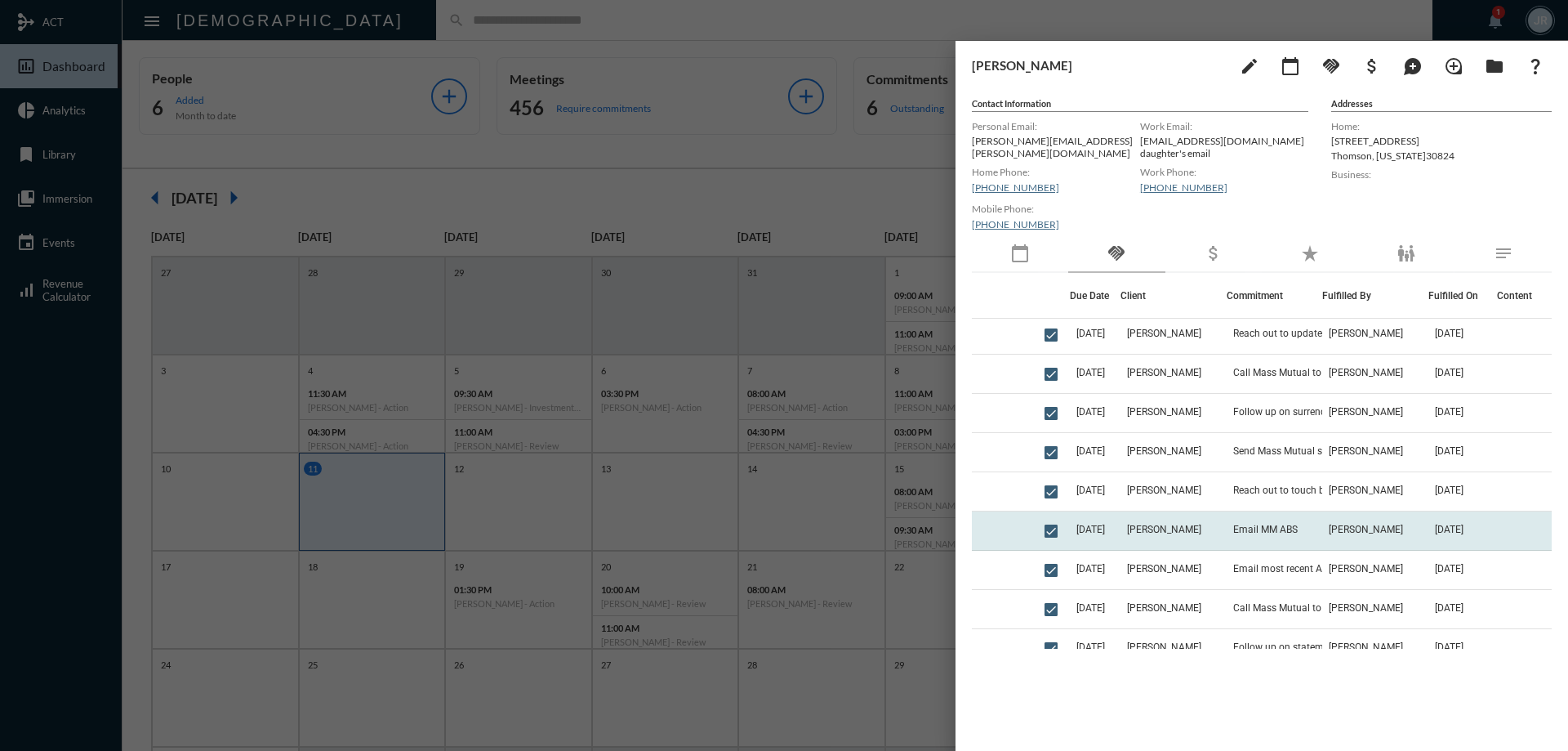
scroll to position [817, 0]
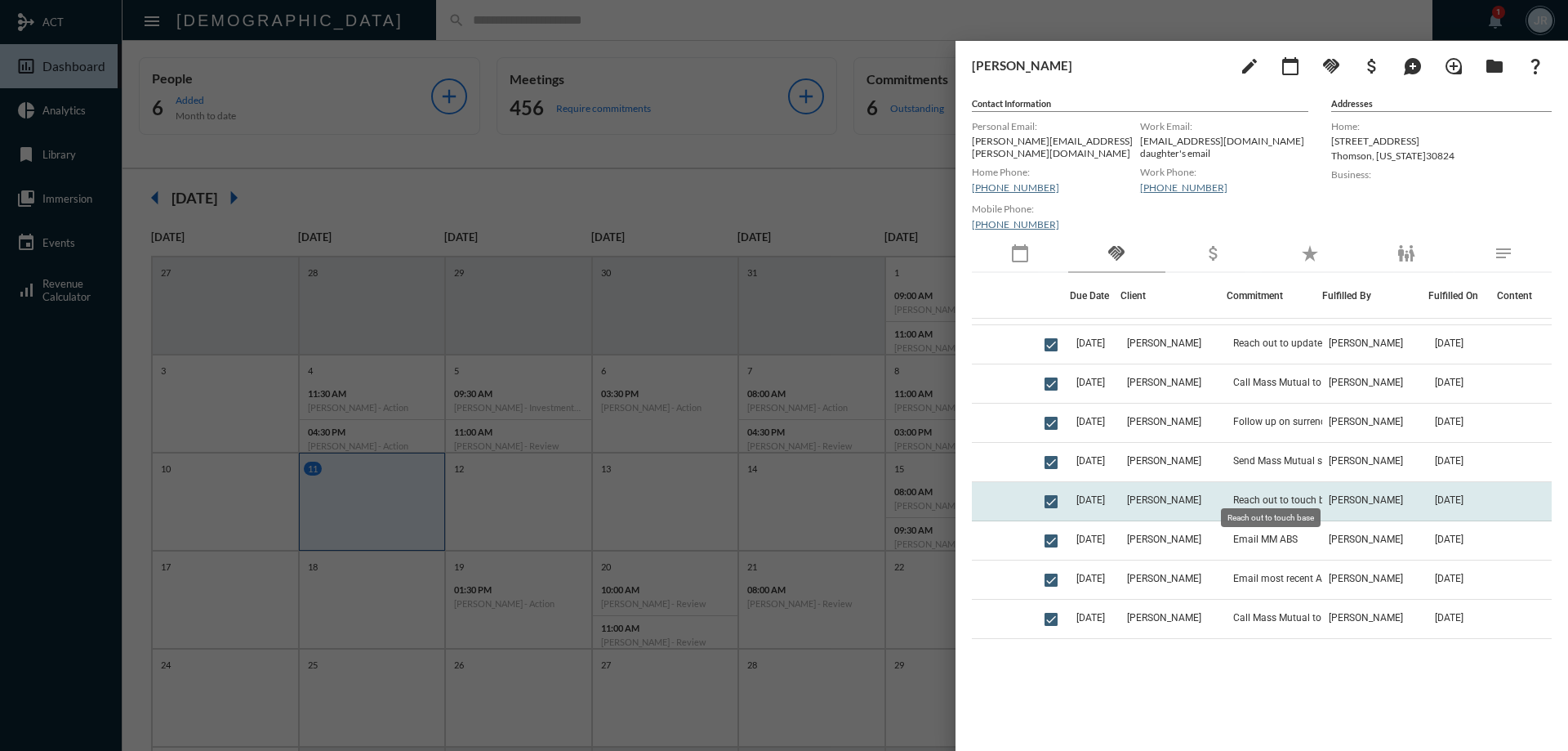
click at [1241, 494] on span "Reach out to touch base" at bounding box center [1286, 500] width 107 height 11
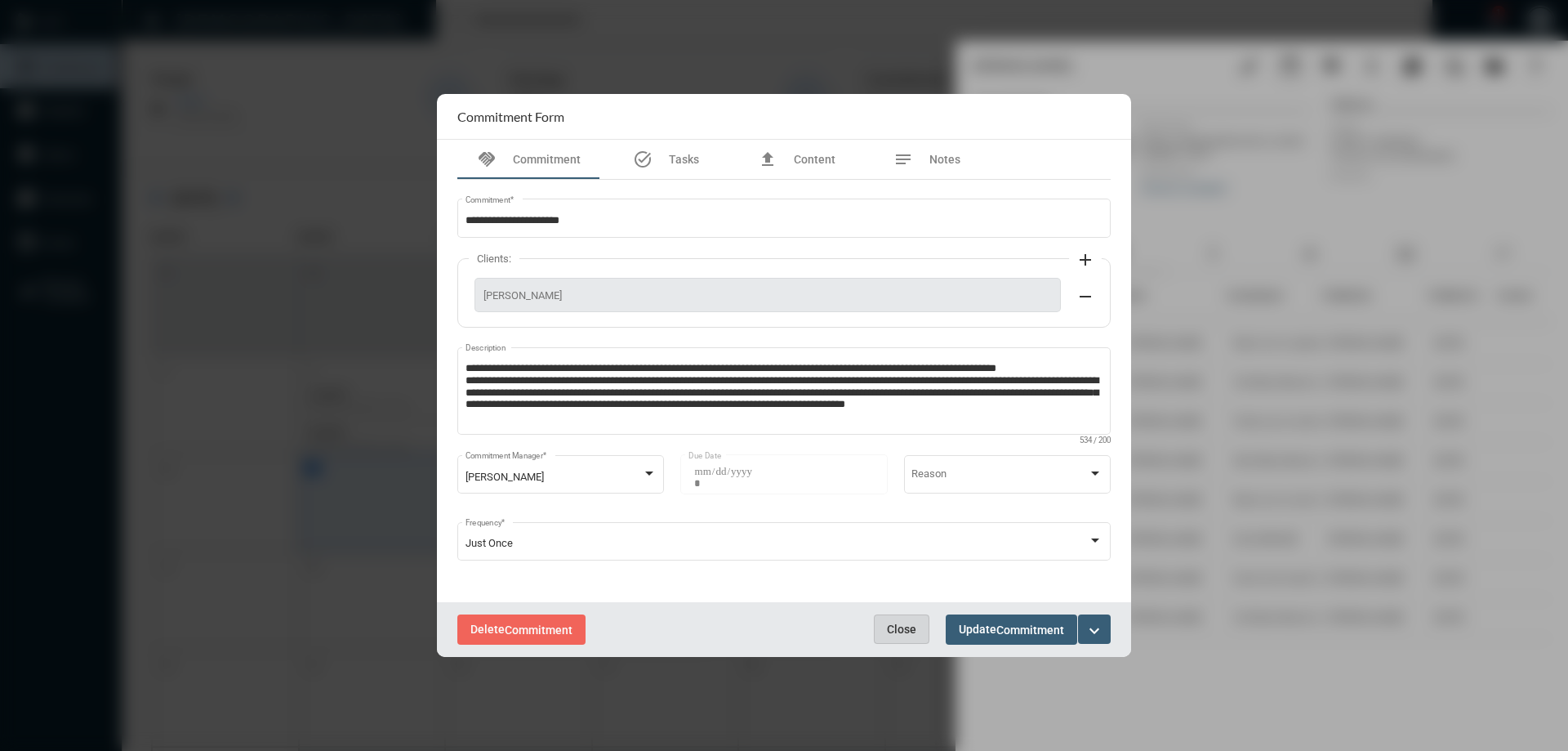
click at [912, 623] on span "Close" at bounding box center [901, 629] width 30 height 13
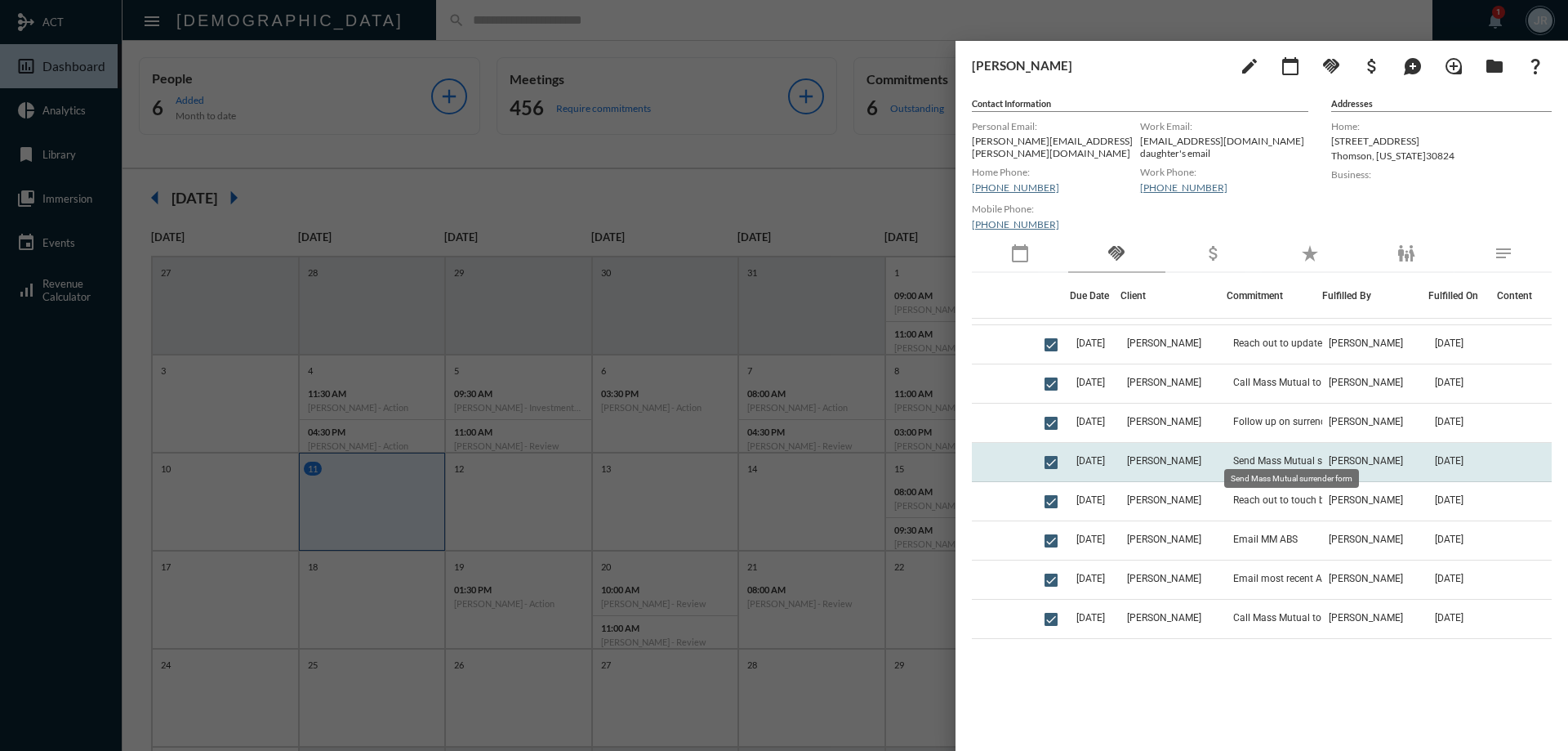
click at [1236, 454] on span "Send Mass Mutual surrender form" at bounding box center [1308, 460] width 150 height 11
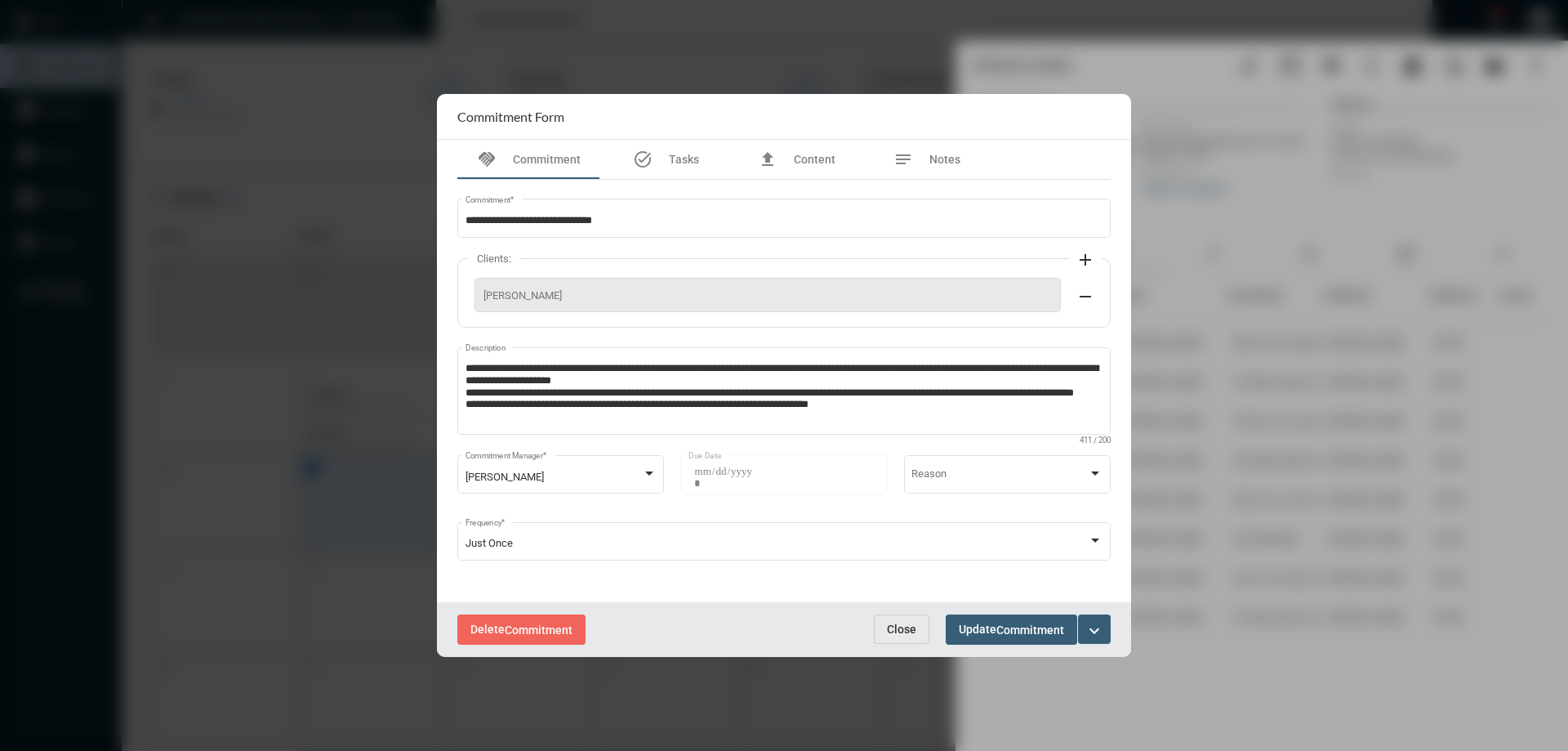
click at [905, 636] on span "Close" at bounding box center [901, 629] width 30 height 13
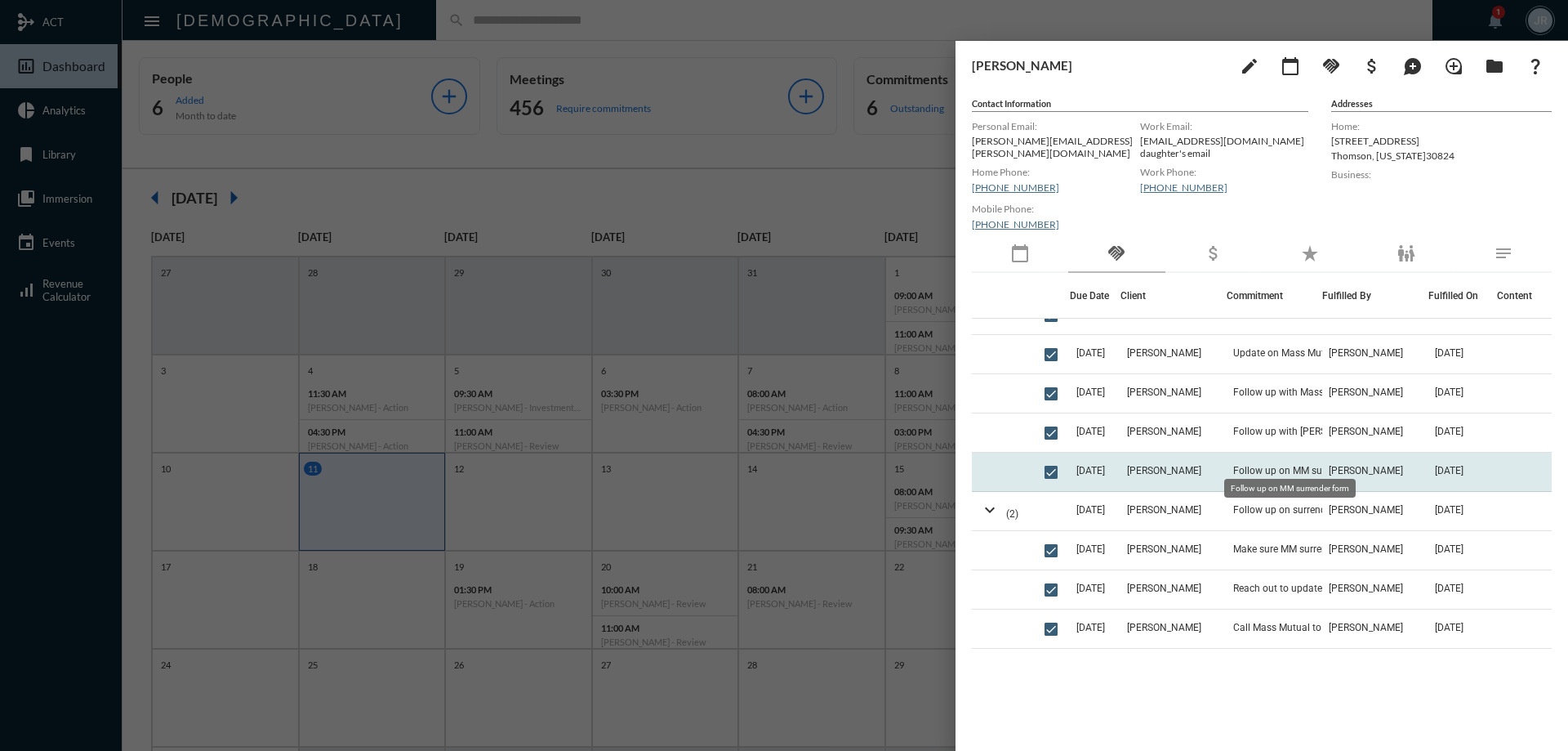
scroll to position [491, 0]
click at [1233, 478] on td "Follow up with Mass Mutual that they received surrender forms" at bounding box center [1273, 475] width 95 height 39
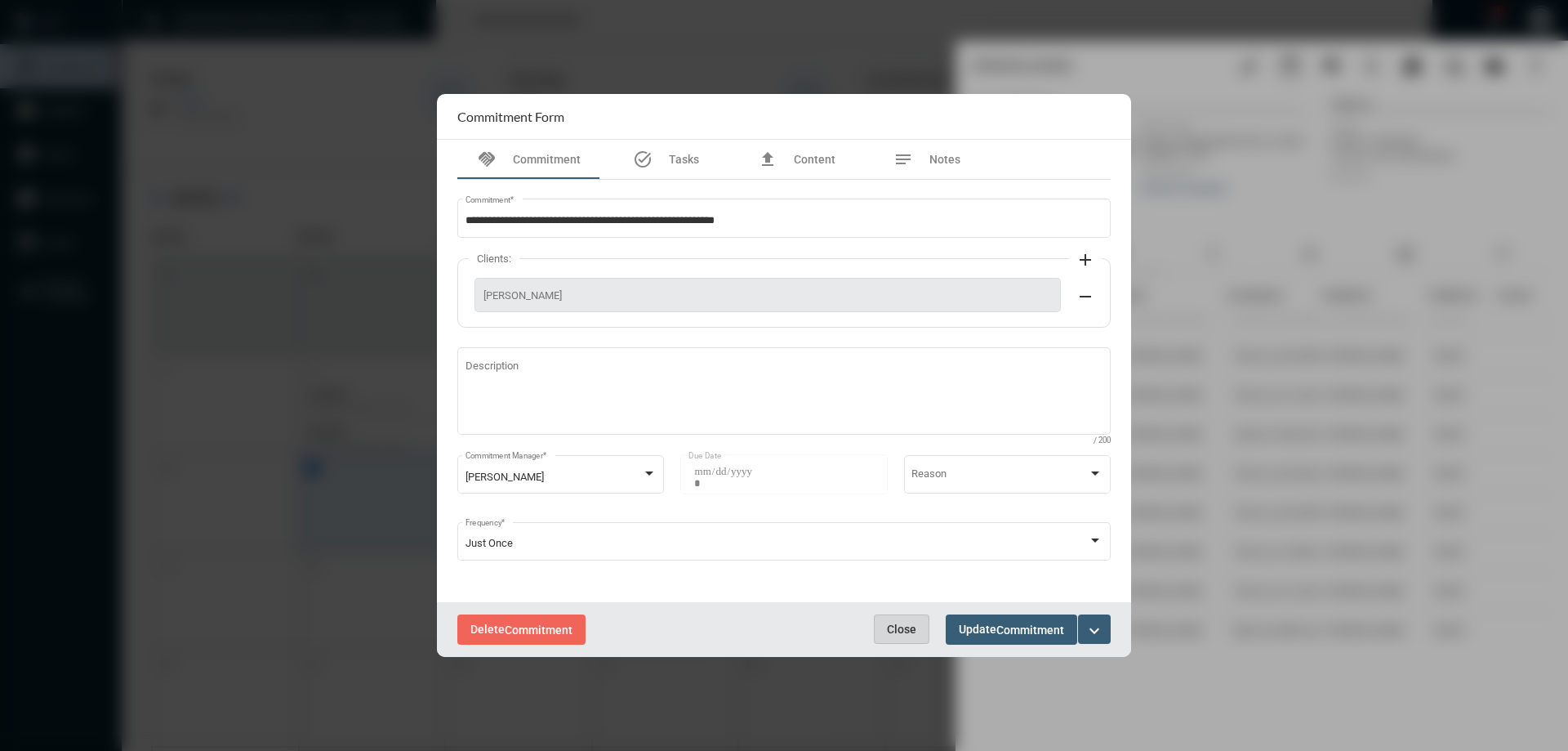
click at [911, 625] on span "Close" at bounding box center [901, 629] width 30 height 13
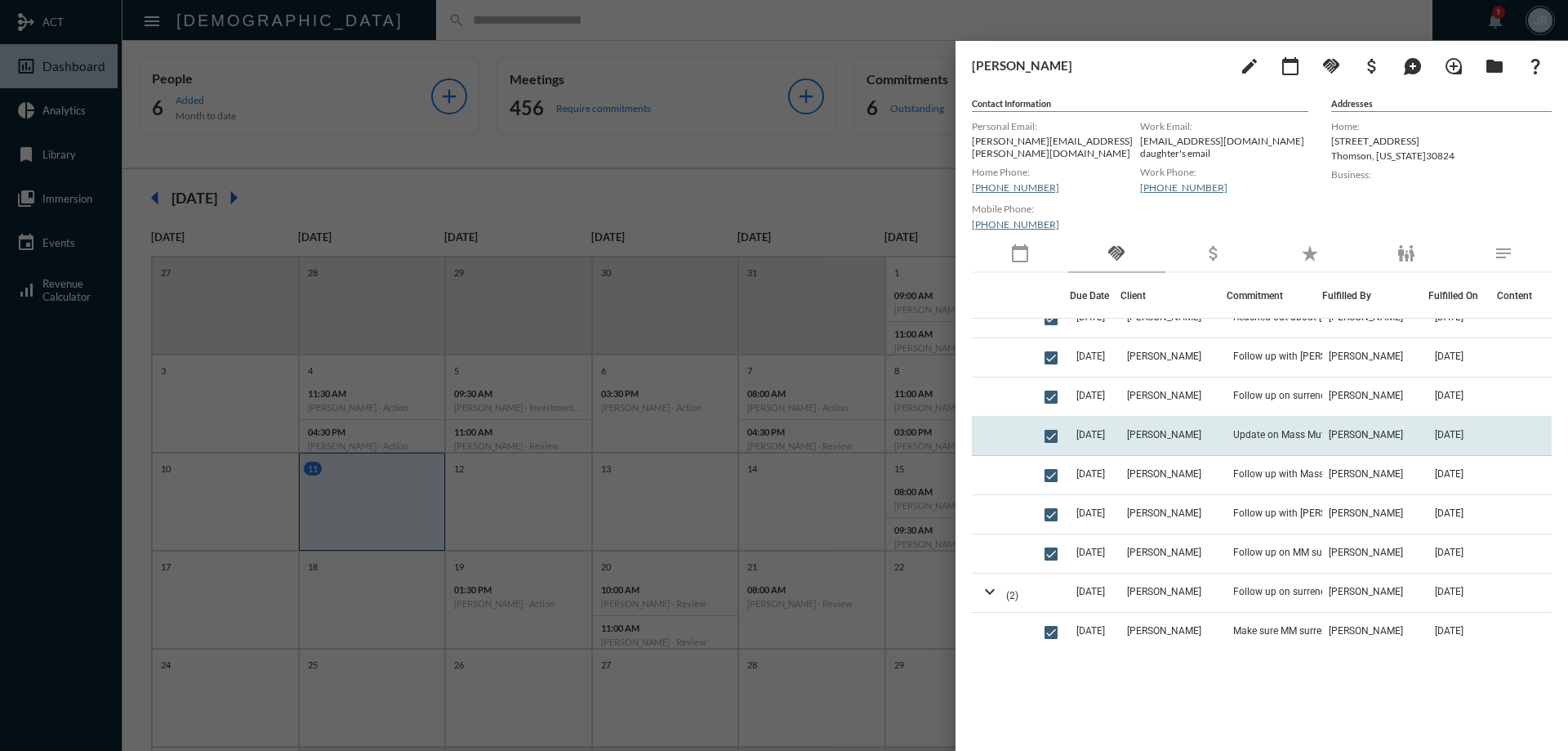
click at [1244, 418] on td "Update on Mass Mutual Surrender" at bounding box center [1273, 436] width 95 height 39
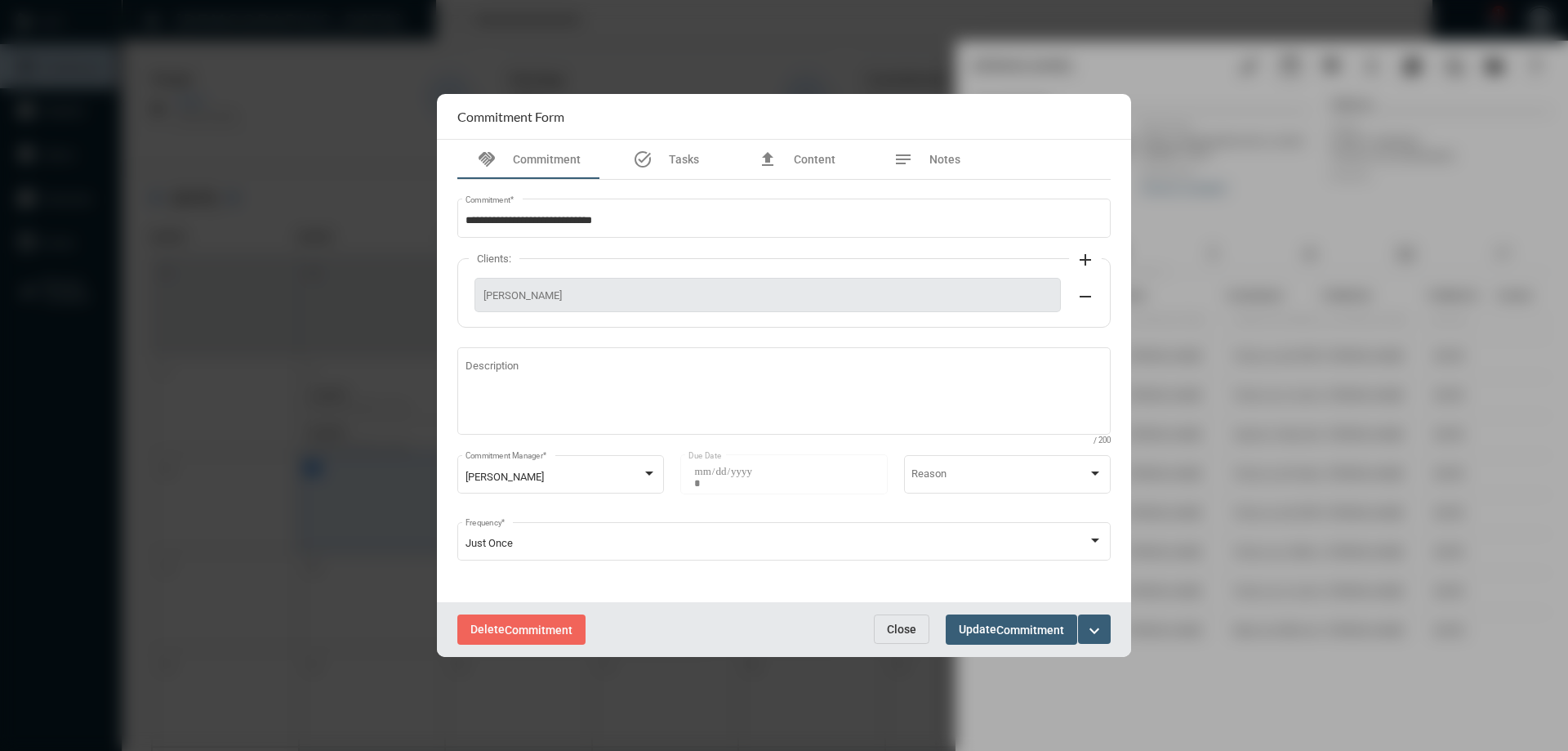
click at [897, 619] on button "Close" at bounding box center [901, 629] width 55 height 30
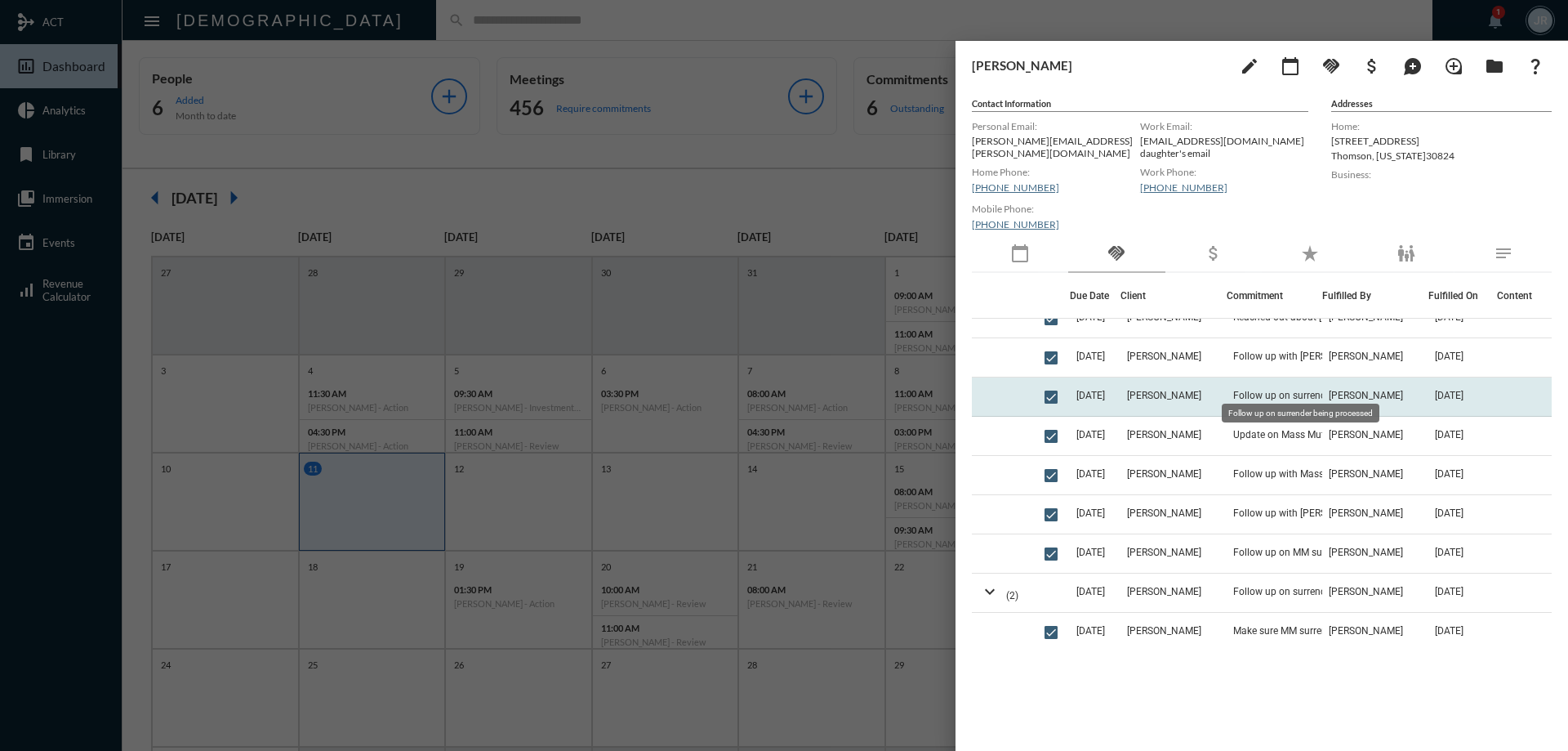
click at [1233, 390] on span "Follow up on surrender being processed" at bounding box center [1314, 395] width 163 height 11
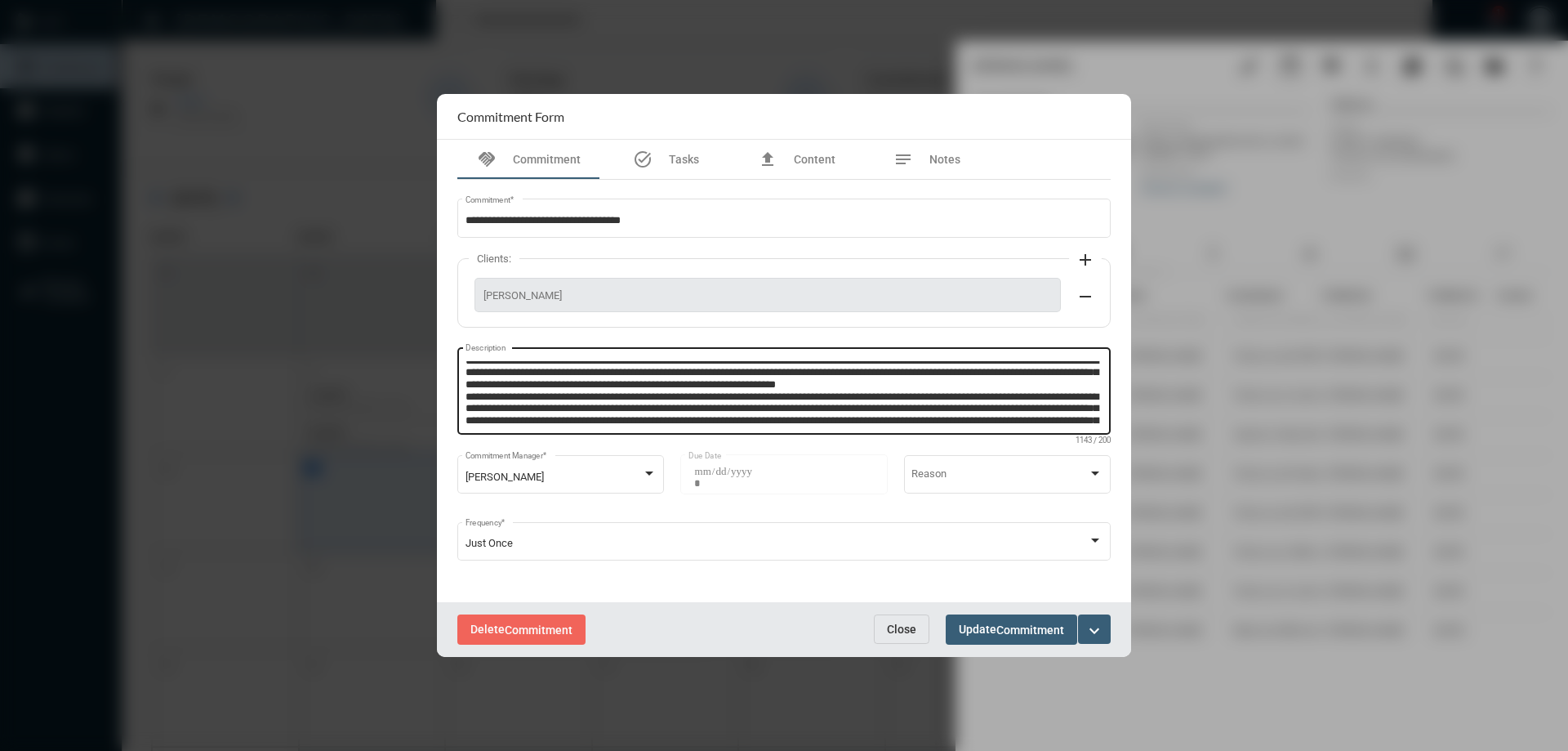
scroll to position [46, 0]
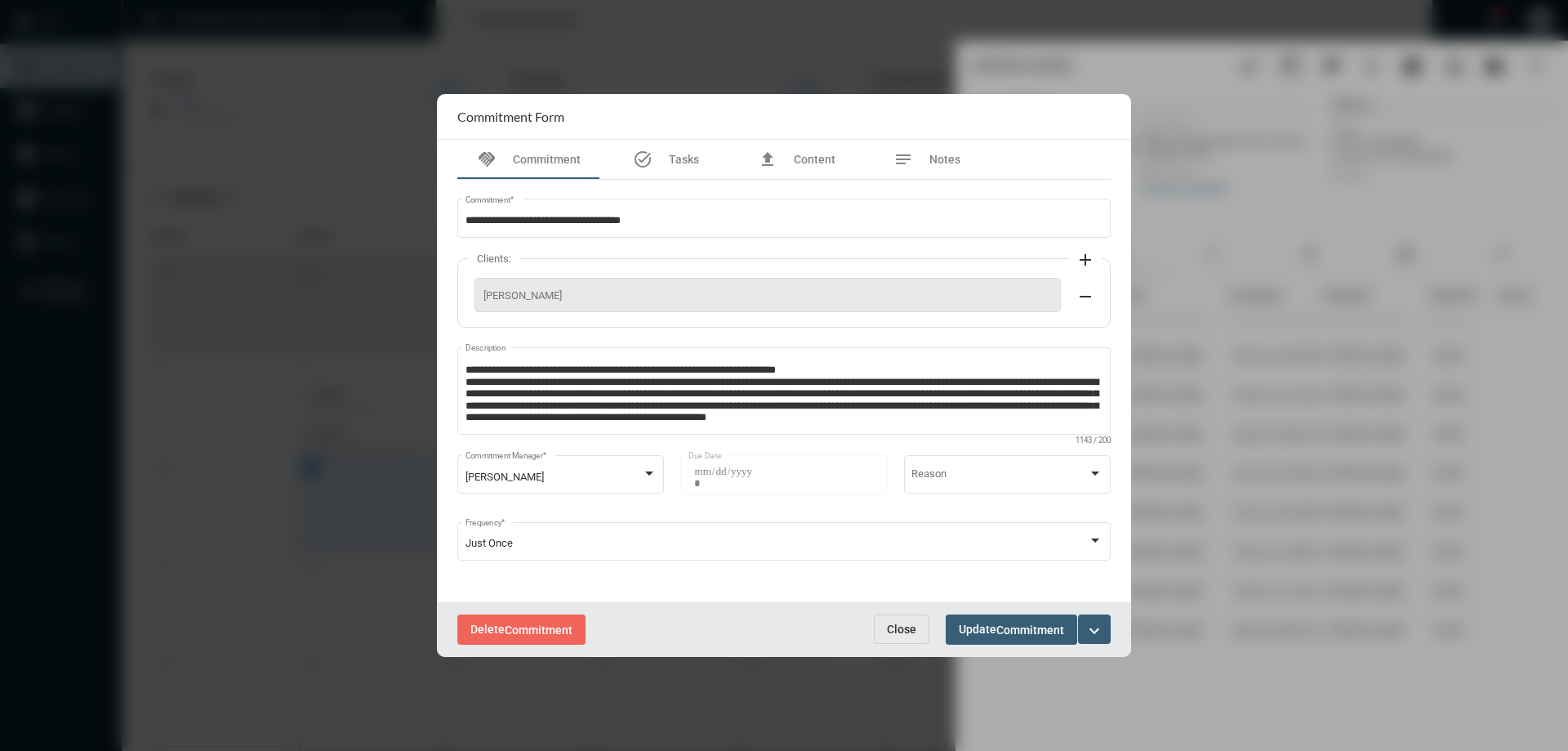
click at [897, 621] on button "Close" at bounding box center [901, 629] width 55 height 30
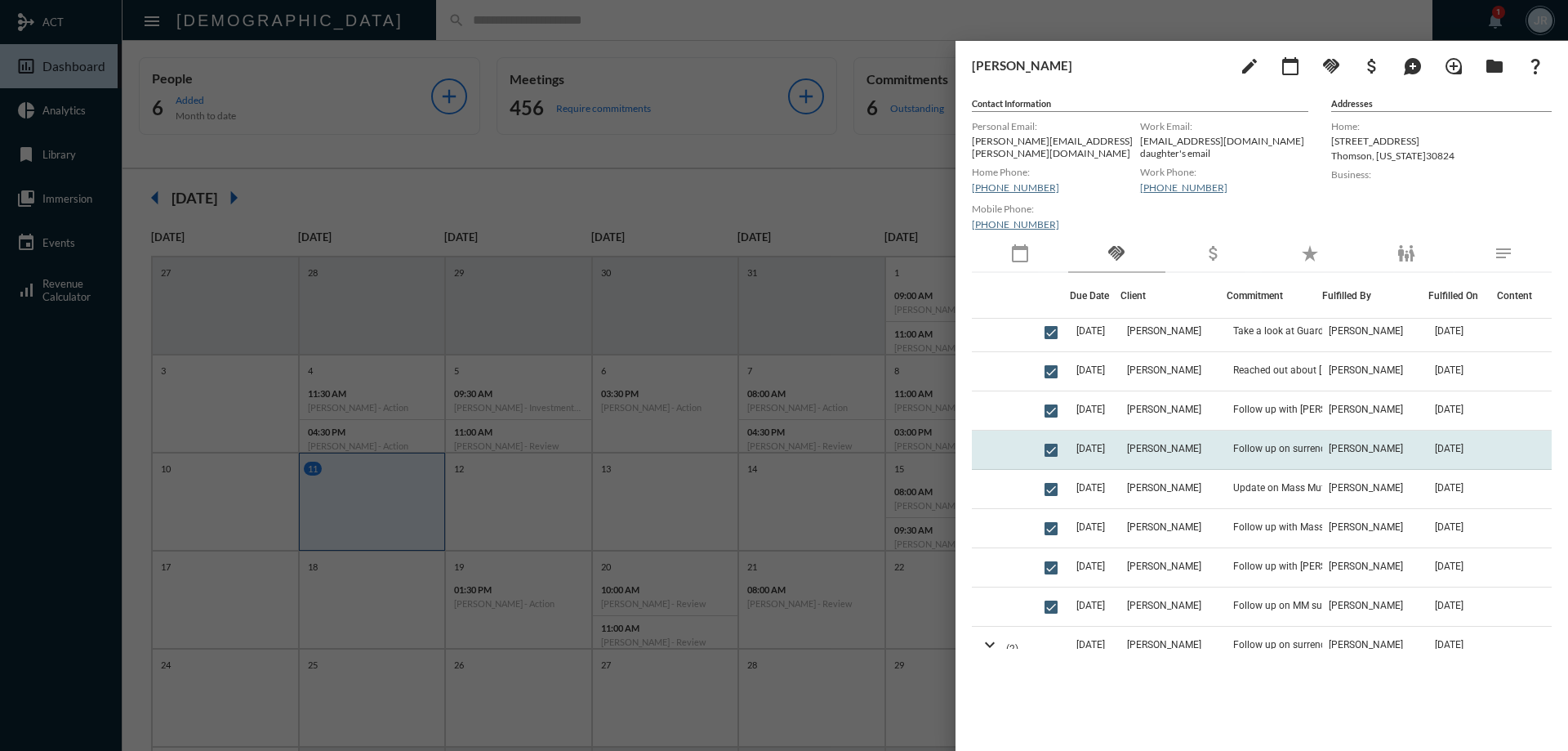
scroll to position [408, 0]
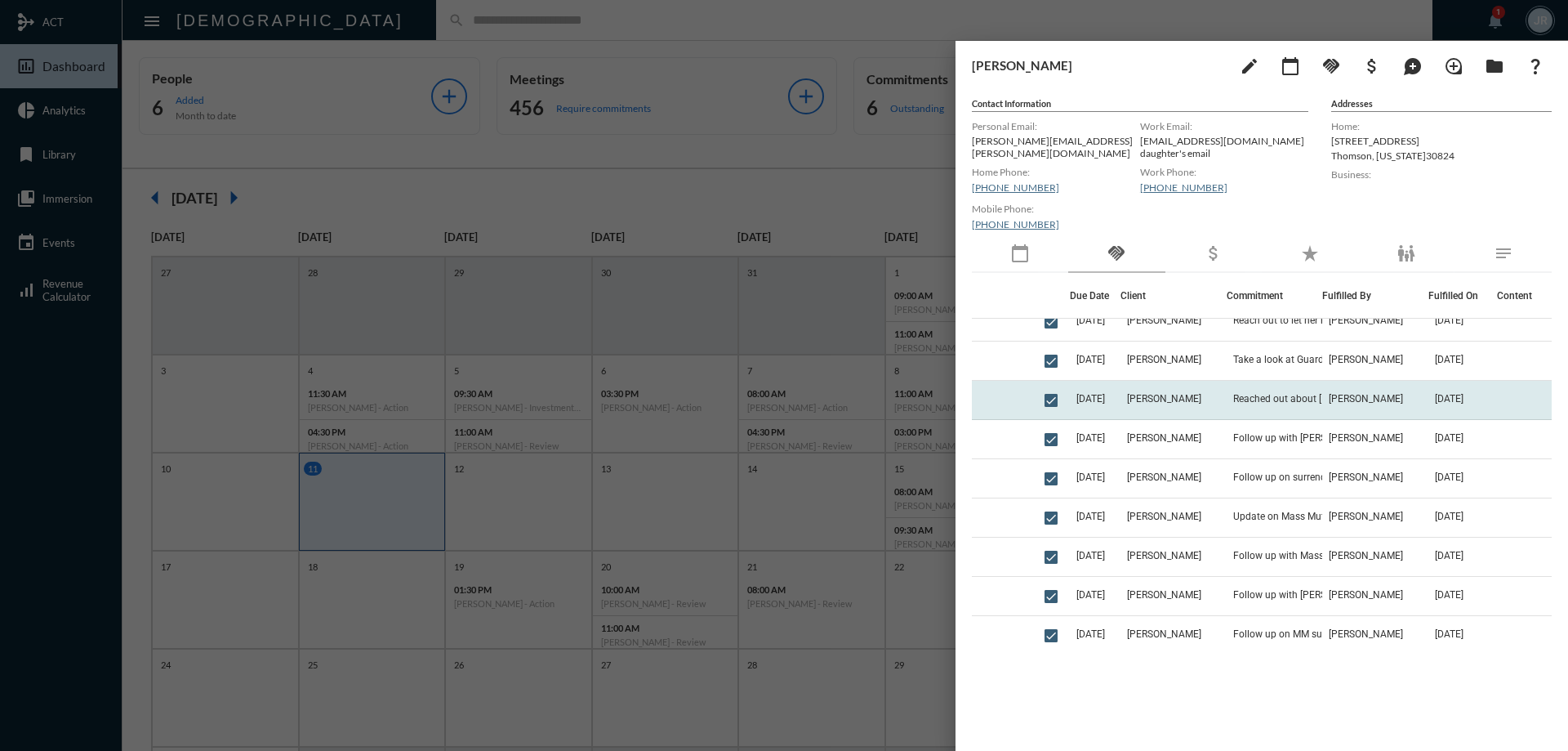
click at [1226, 397] on td "Reached out about Travis accounts" at bounding box center [1273, 400] width 95 height 39
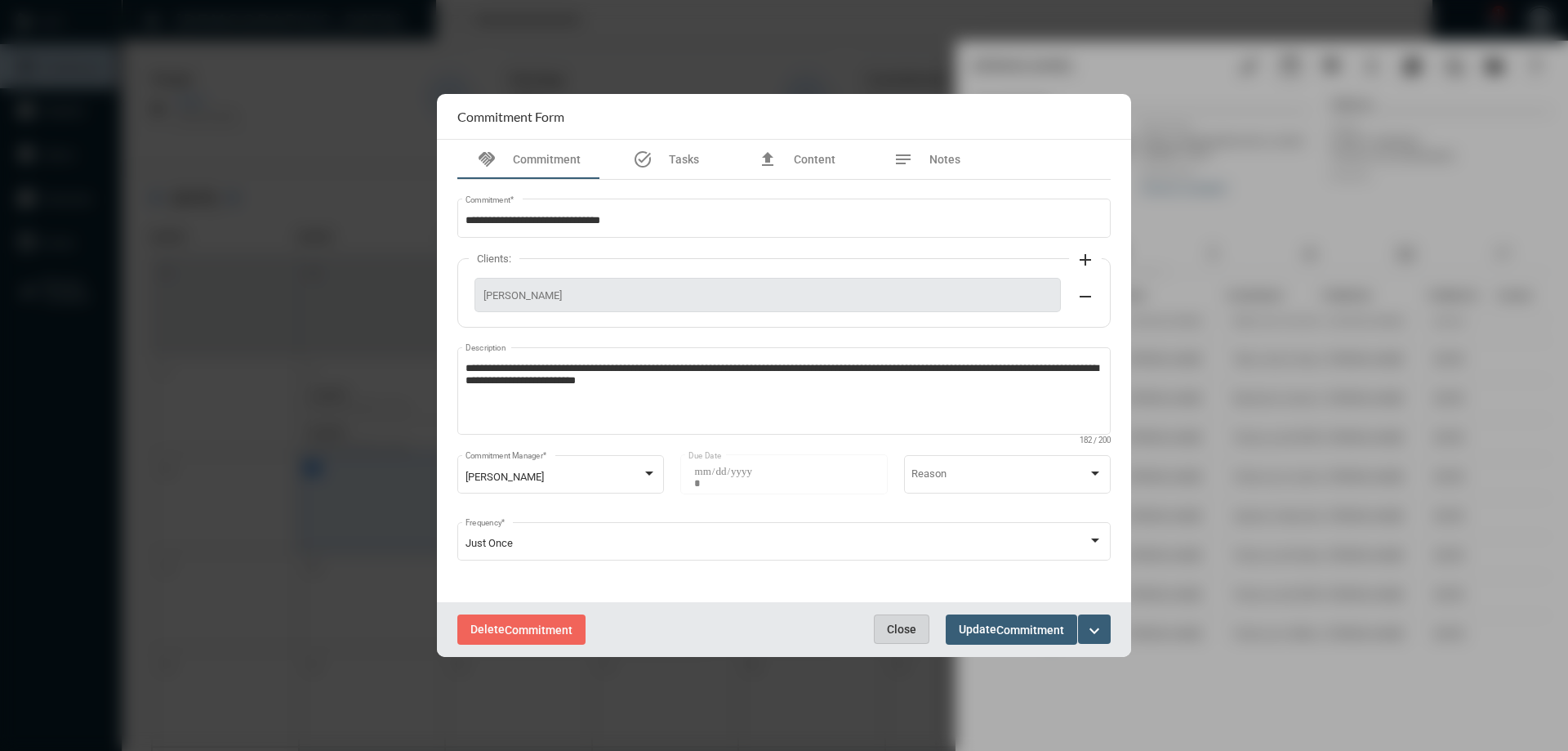
click at [902, 625] on span "Close" at bounding box center [901, 629] width 30 height 13
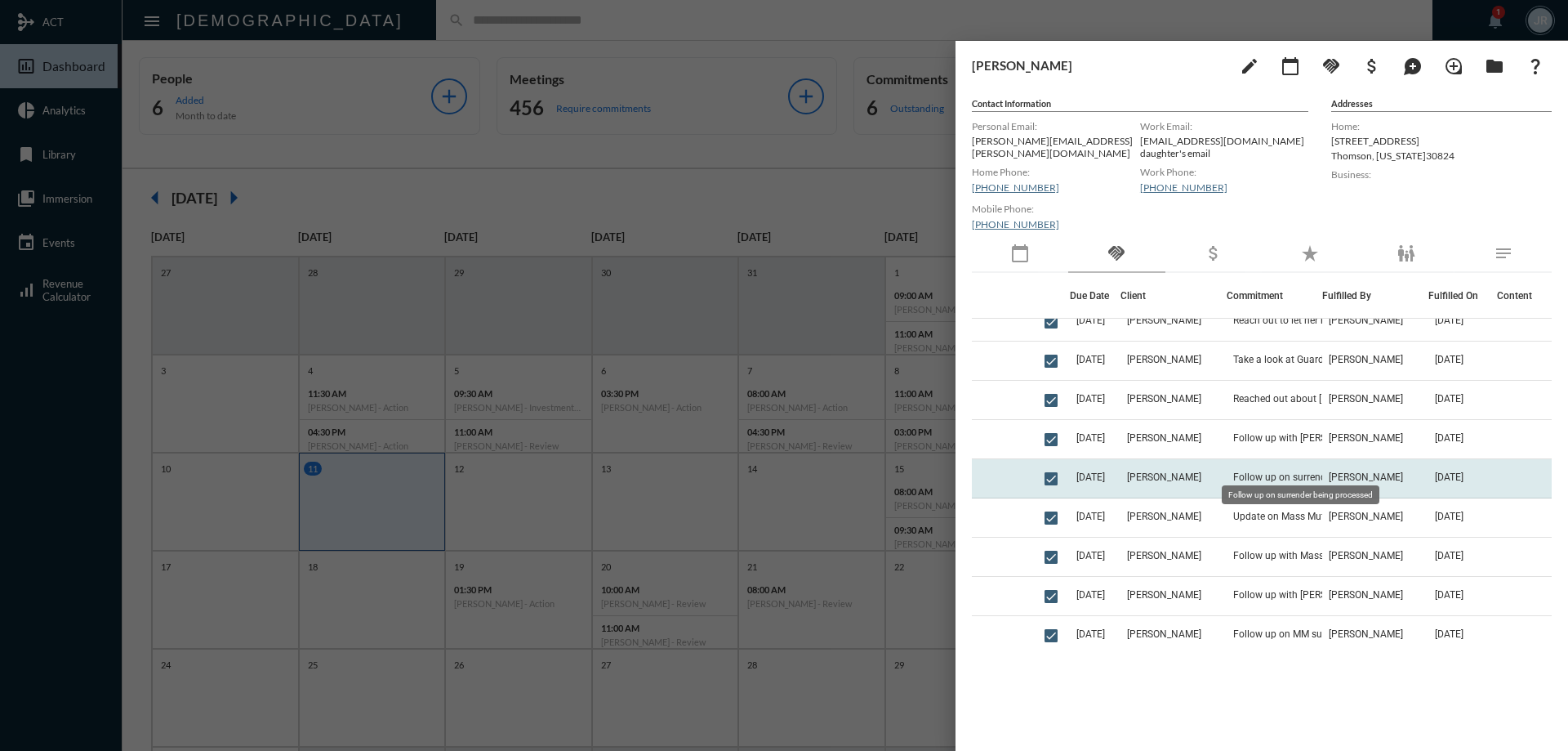
scroll to position [327, 0]
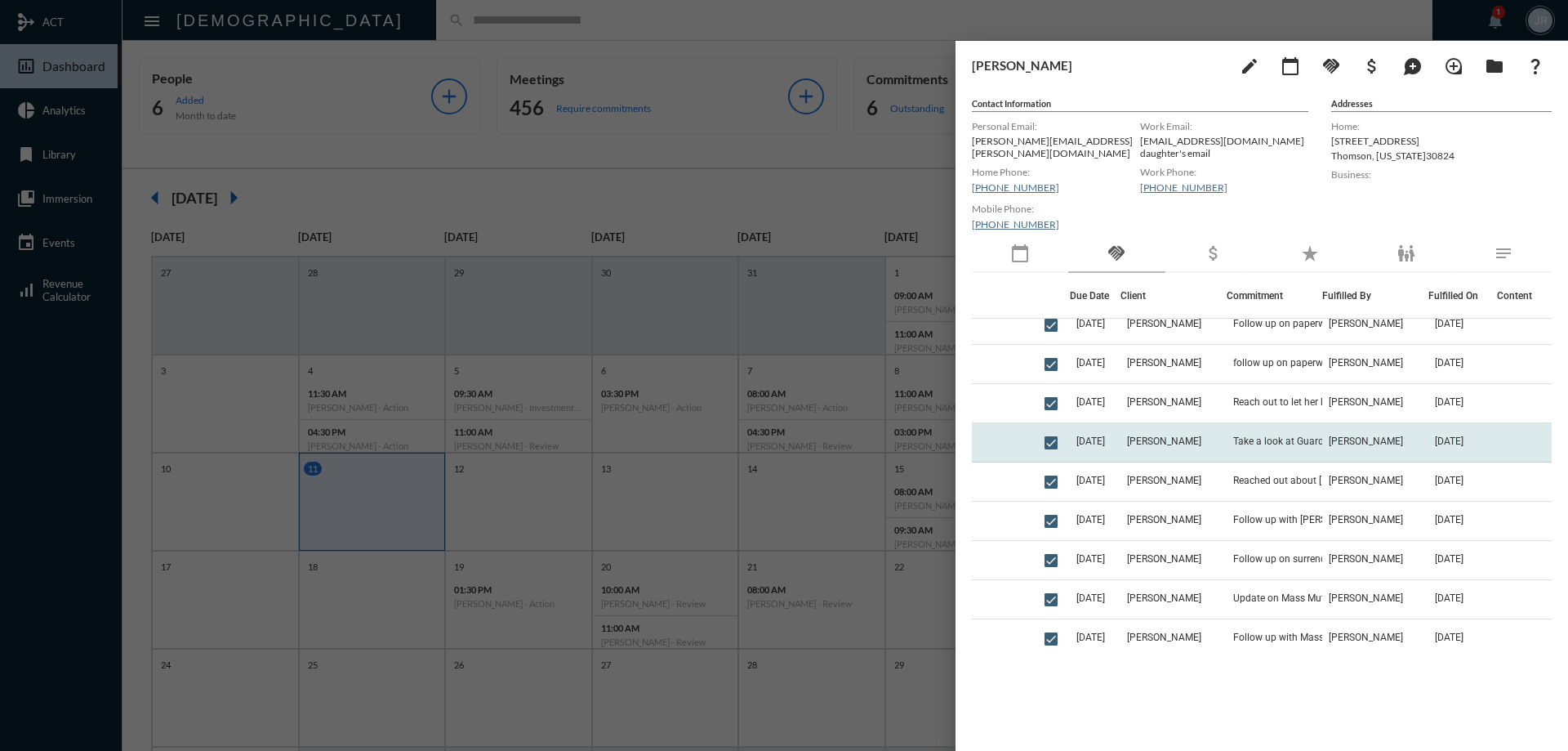
click at [1244, 423] on td "Take a look at Guardian policy to see what can be done to cancel the loan and d…" at bounding box center [1273, 442] width 95 height 39
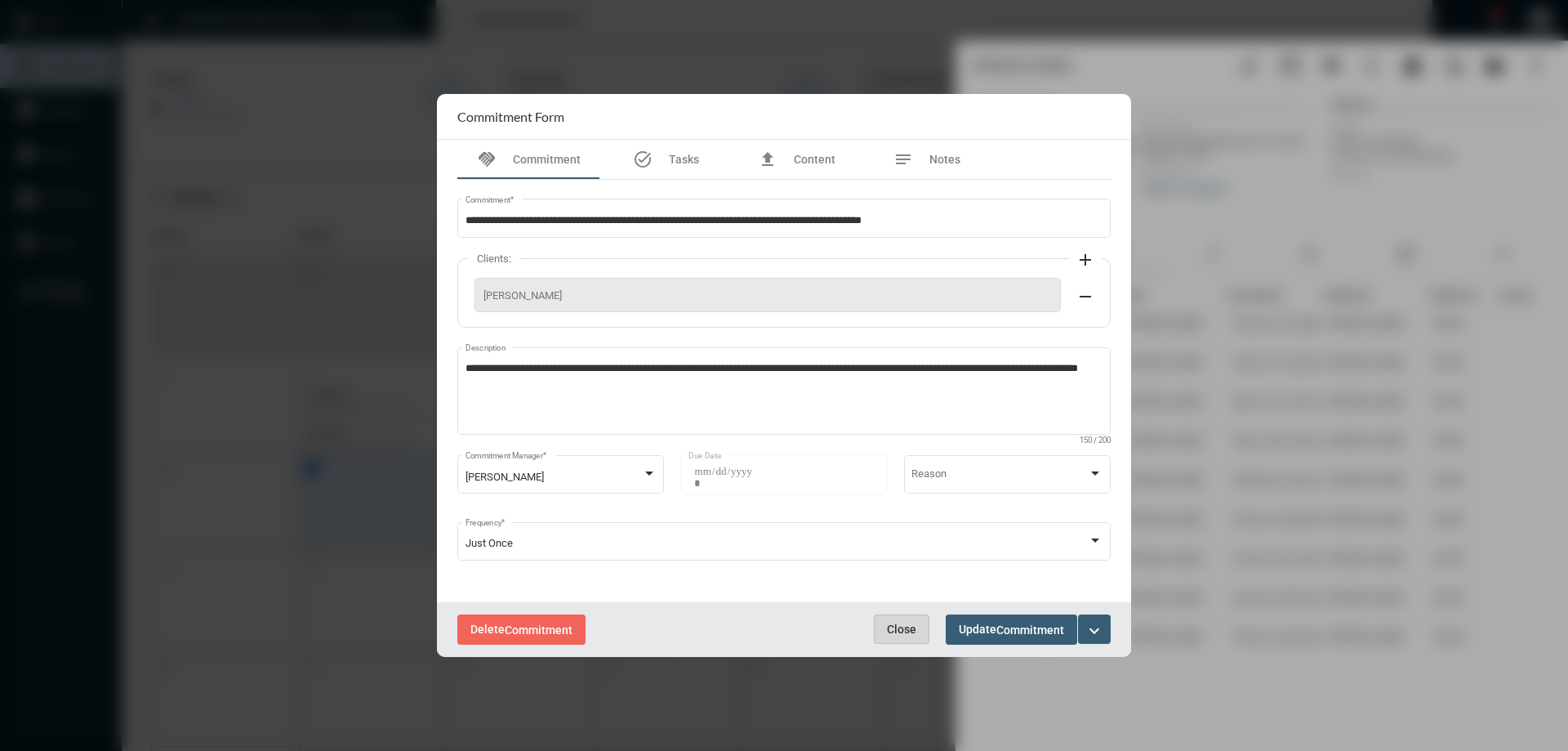
click at [918, 633] on button "Close" at bounding box center [901, 629] width 55 height 30
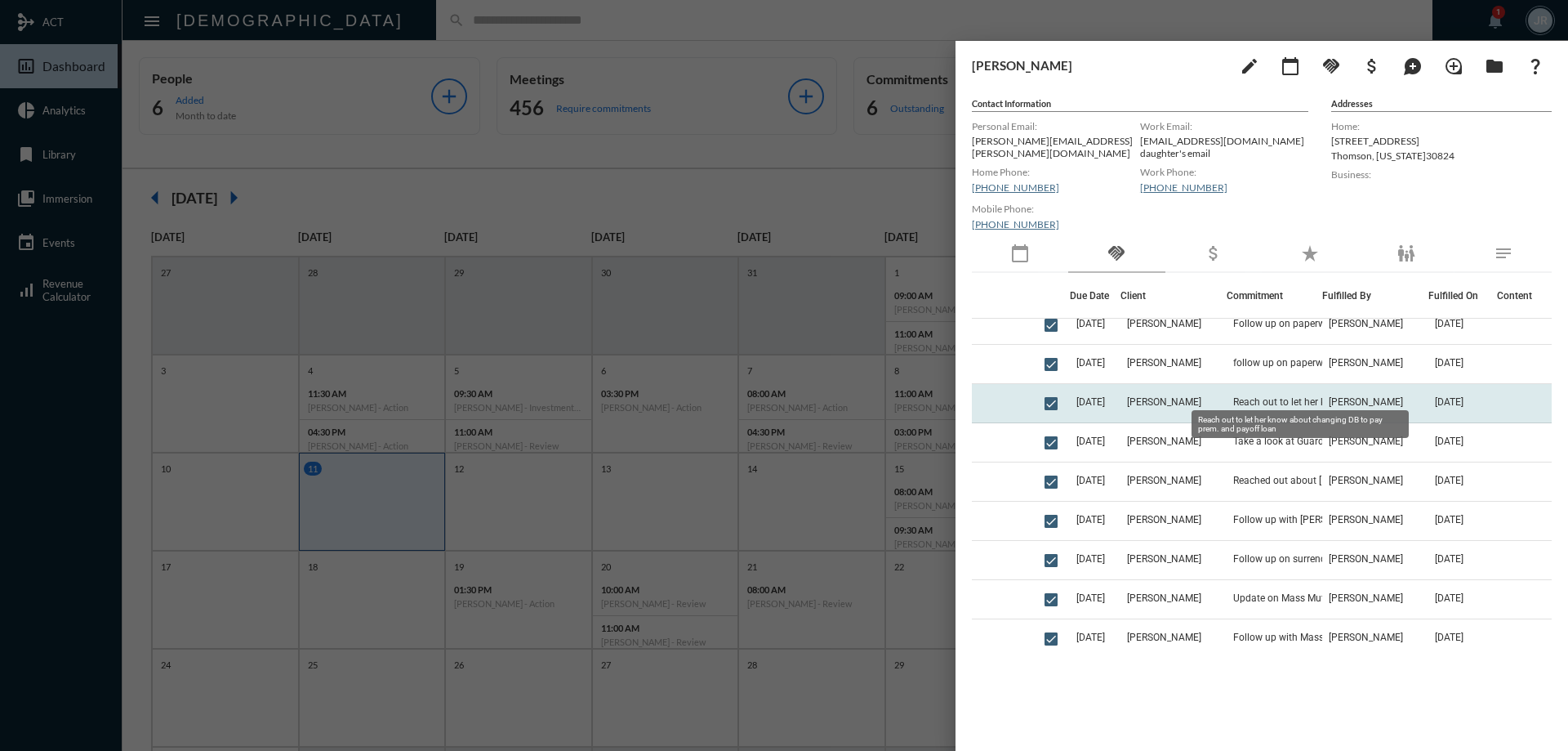
click at [1229, 384] on td "Reach out to let her know about changing DB to pay prem. and payoff loan" at bounding box center [1273, 404] width 95 height 39
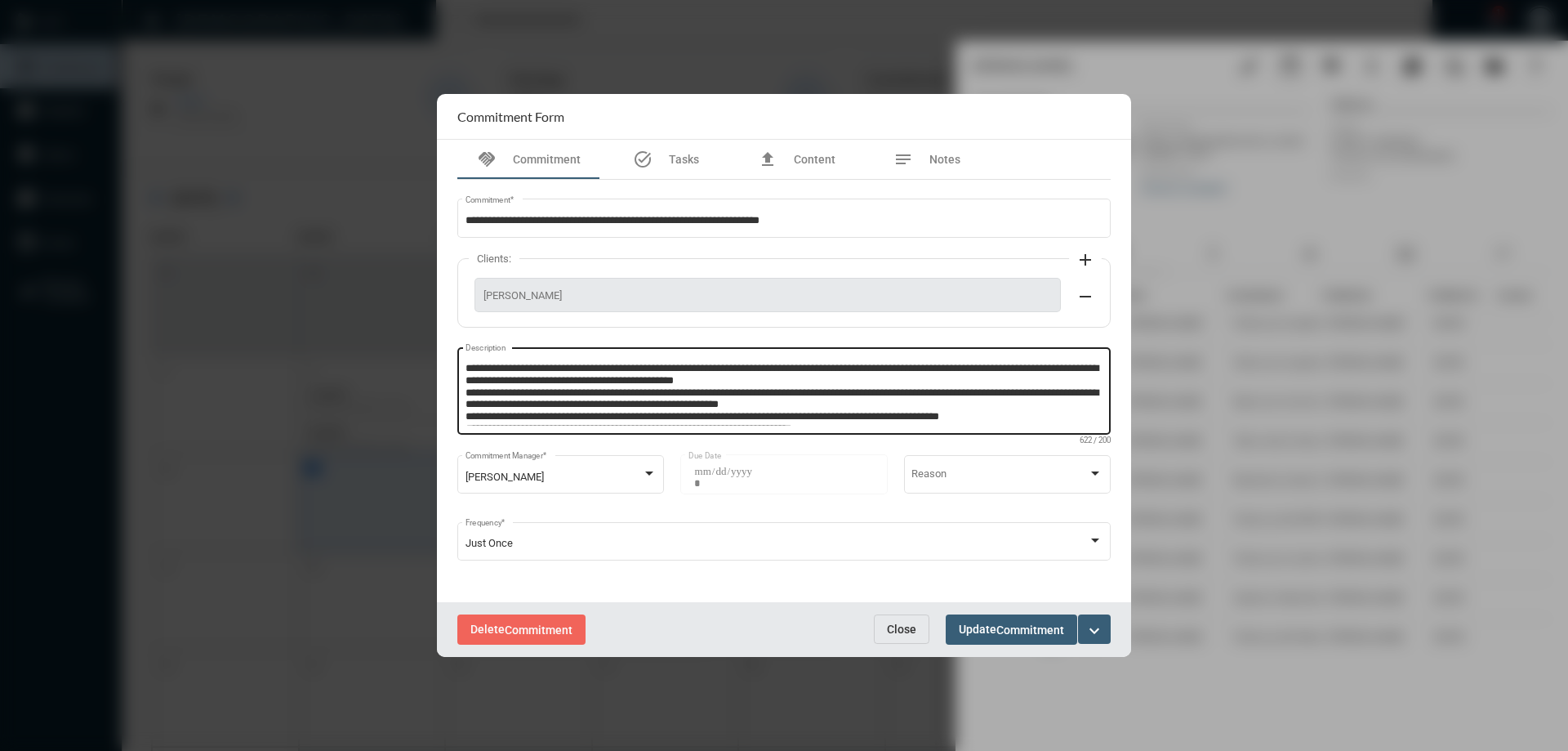
scroll to position [10, 0]
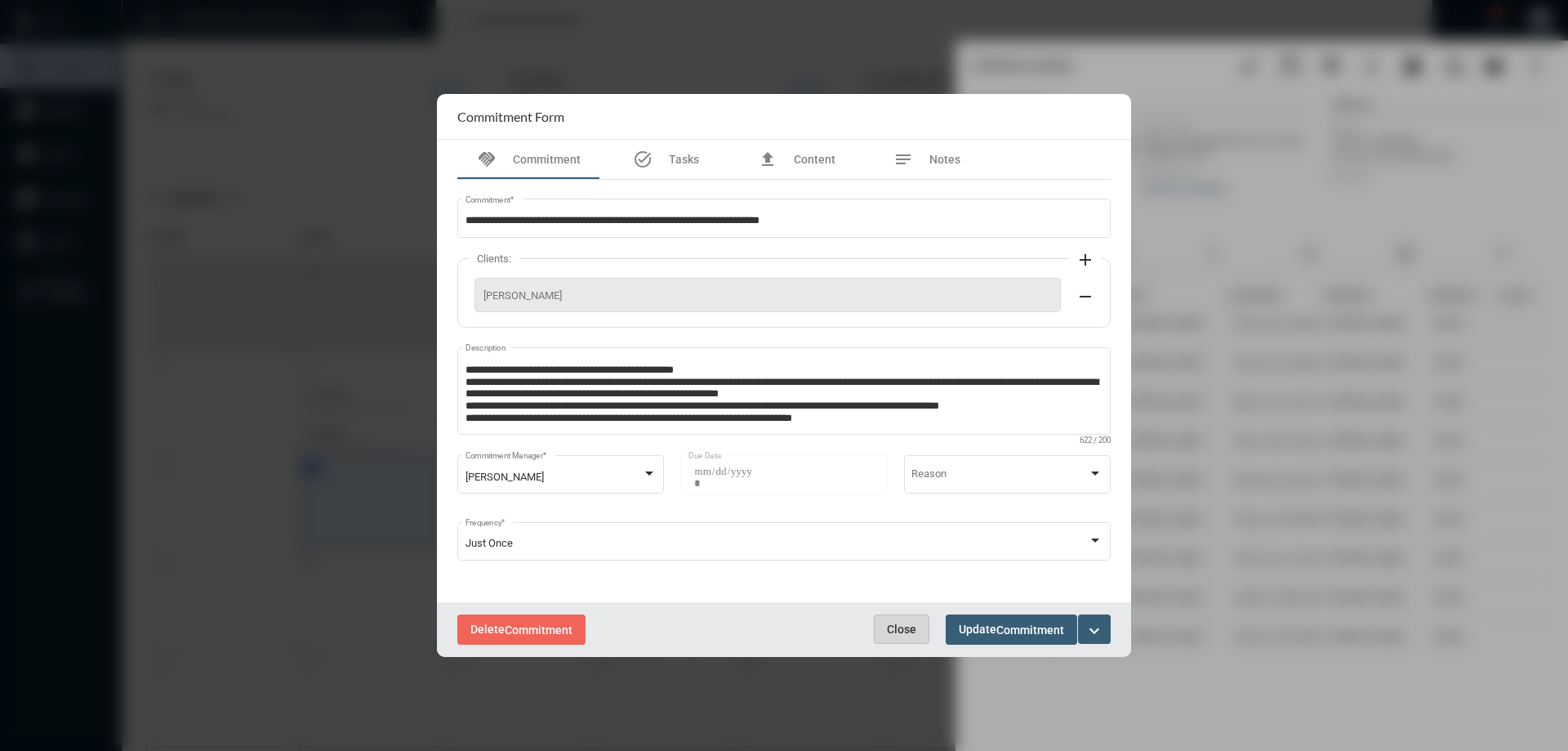
click at [892, 631] on span "Close" at bounding box center [901, 629] width 30 height 13
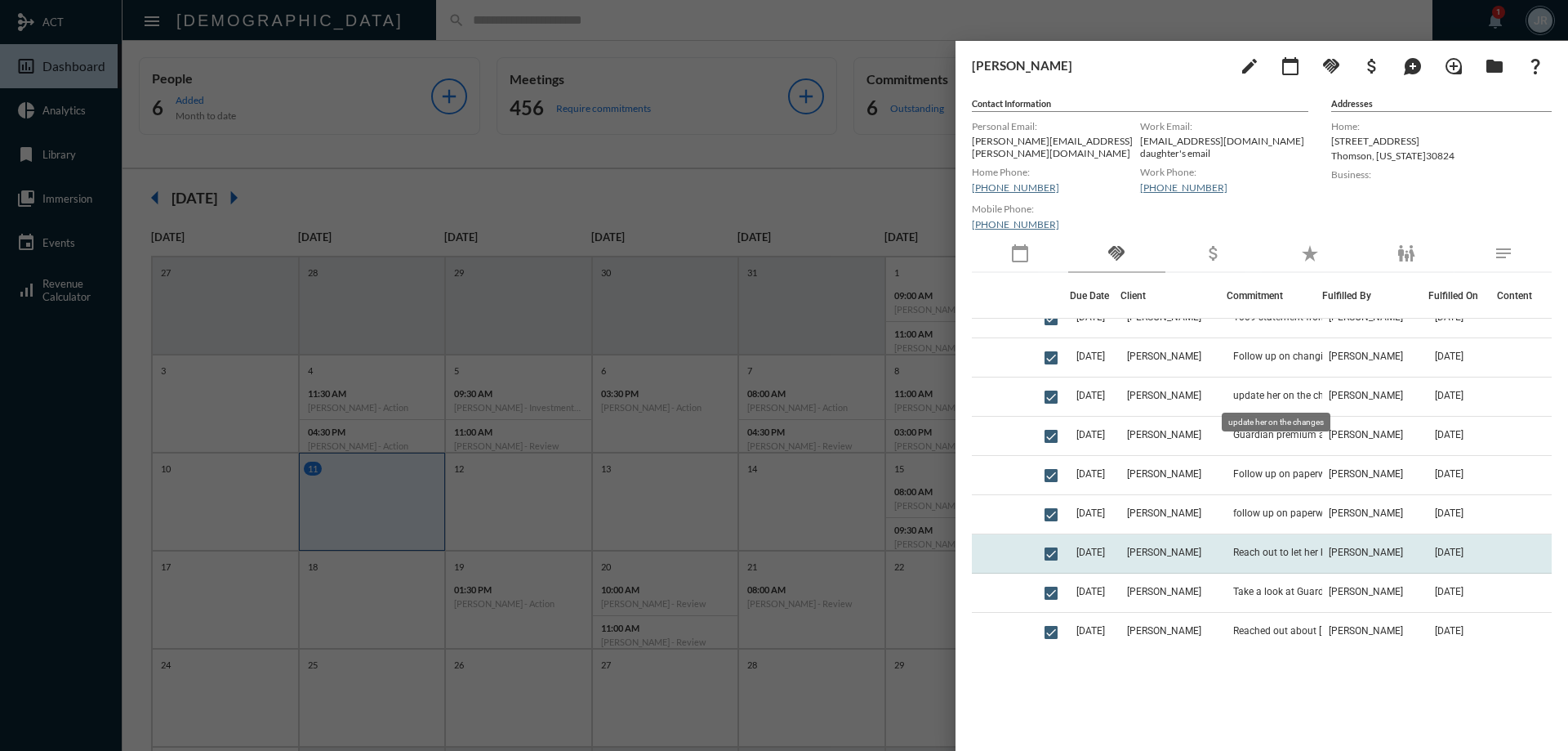
scroll to position [164, 0]
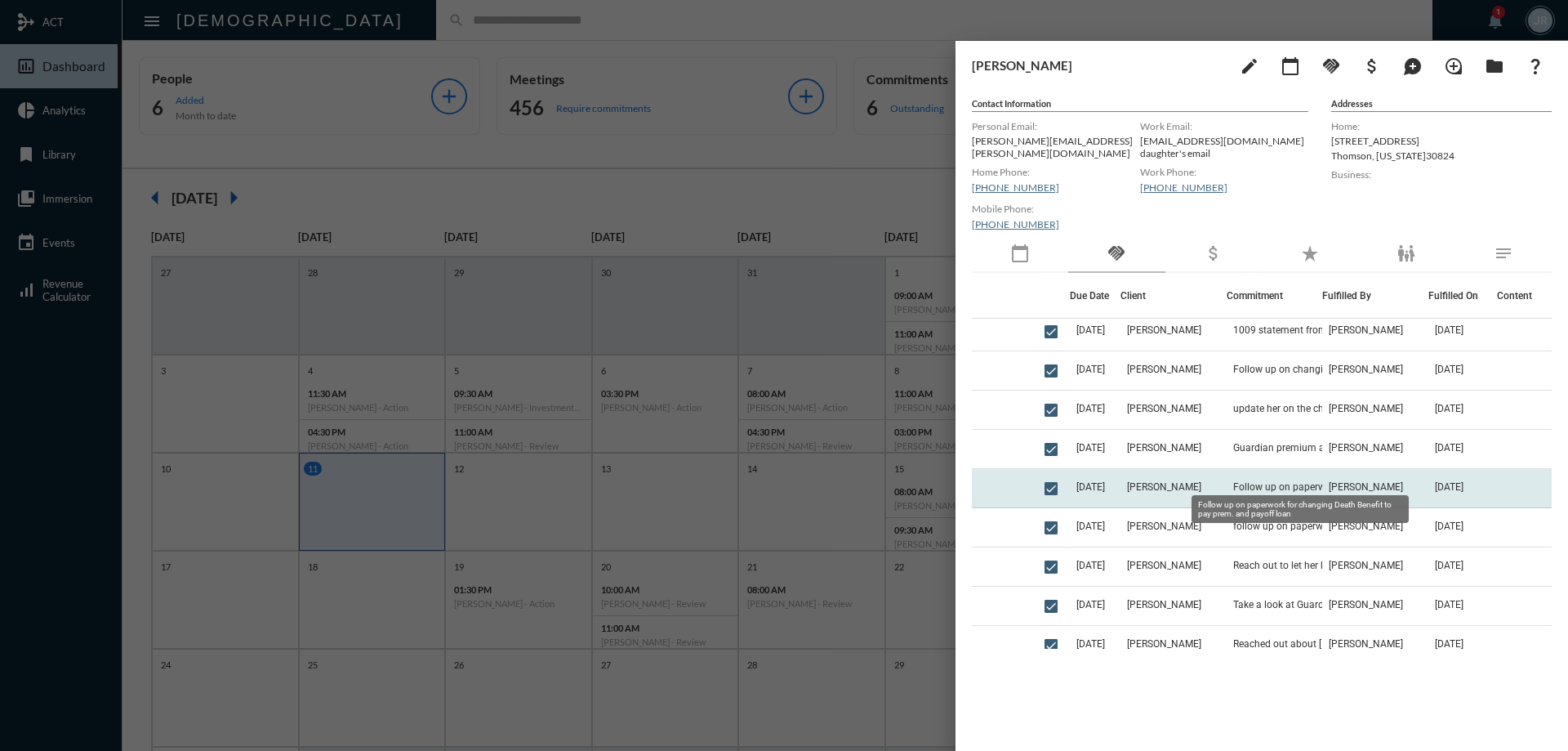
click at [1259, 481] on span "Follow up on paperwork for changing Death Benefit to pay prem. and payoff loan" at bounding box center [1314, 487] width 163 height 11
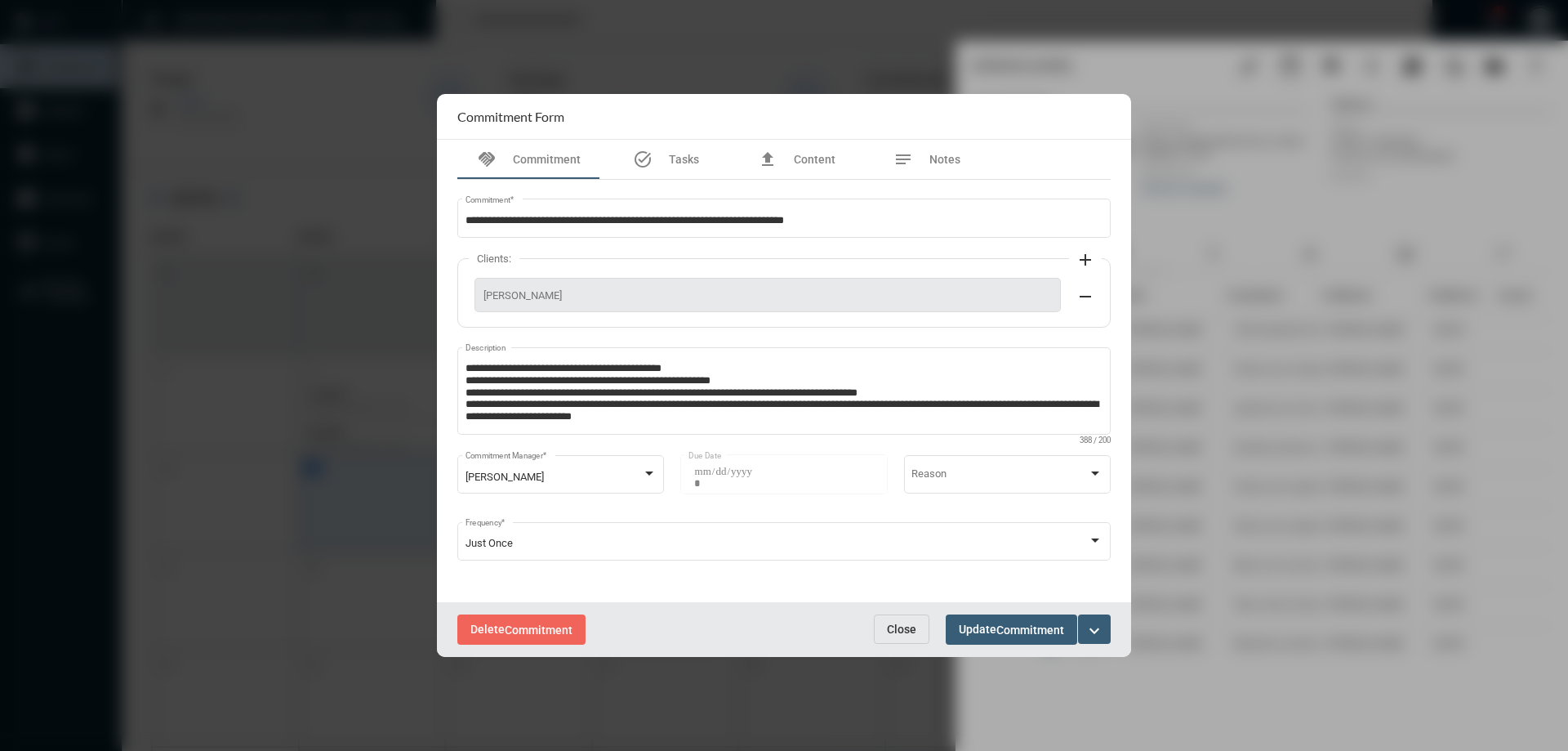
click at [892, 623] on span "Close" at bounding box center [901, 629] width 30 height 13
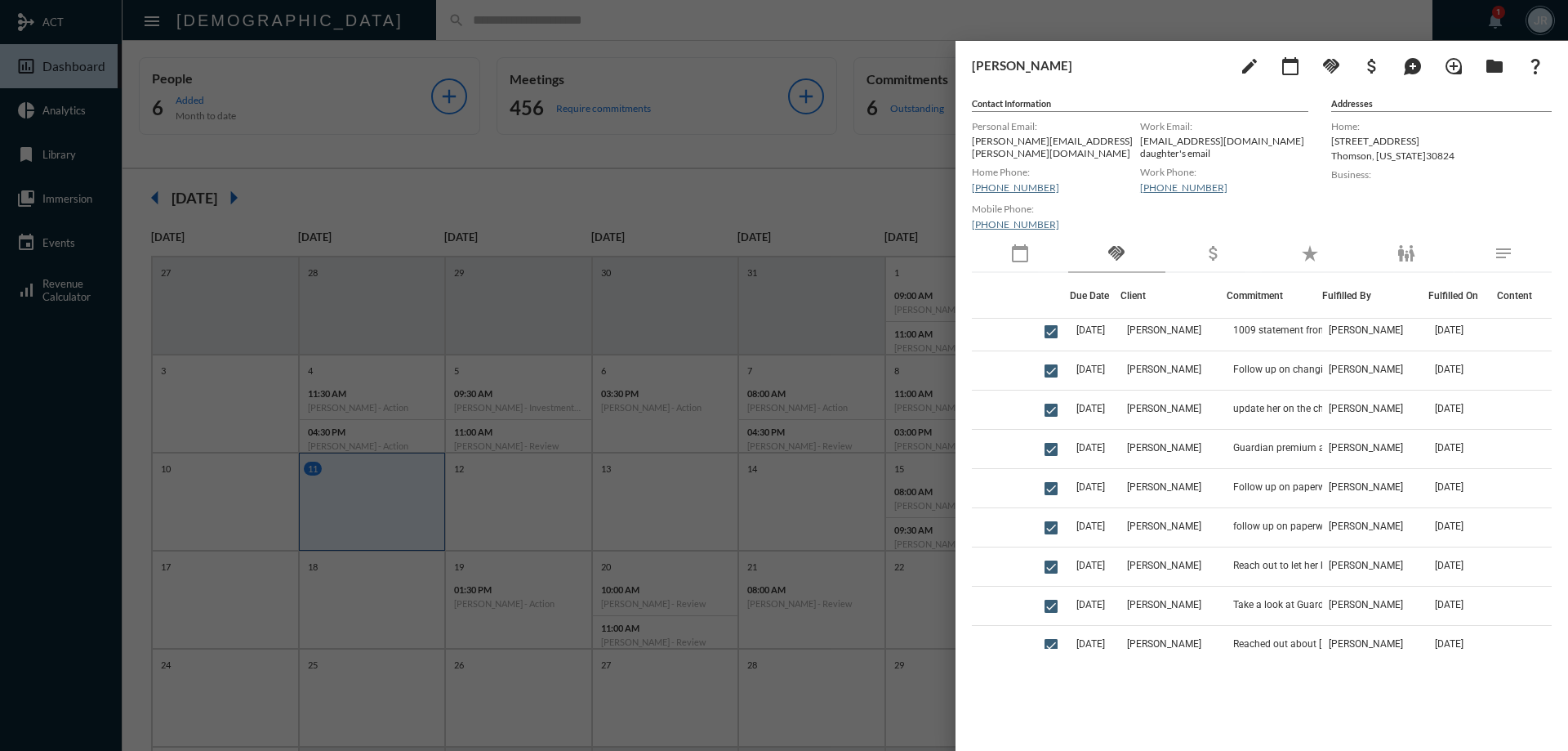
click at [722, 13] on div at bounding box center [784, 375] width 1568 height 751
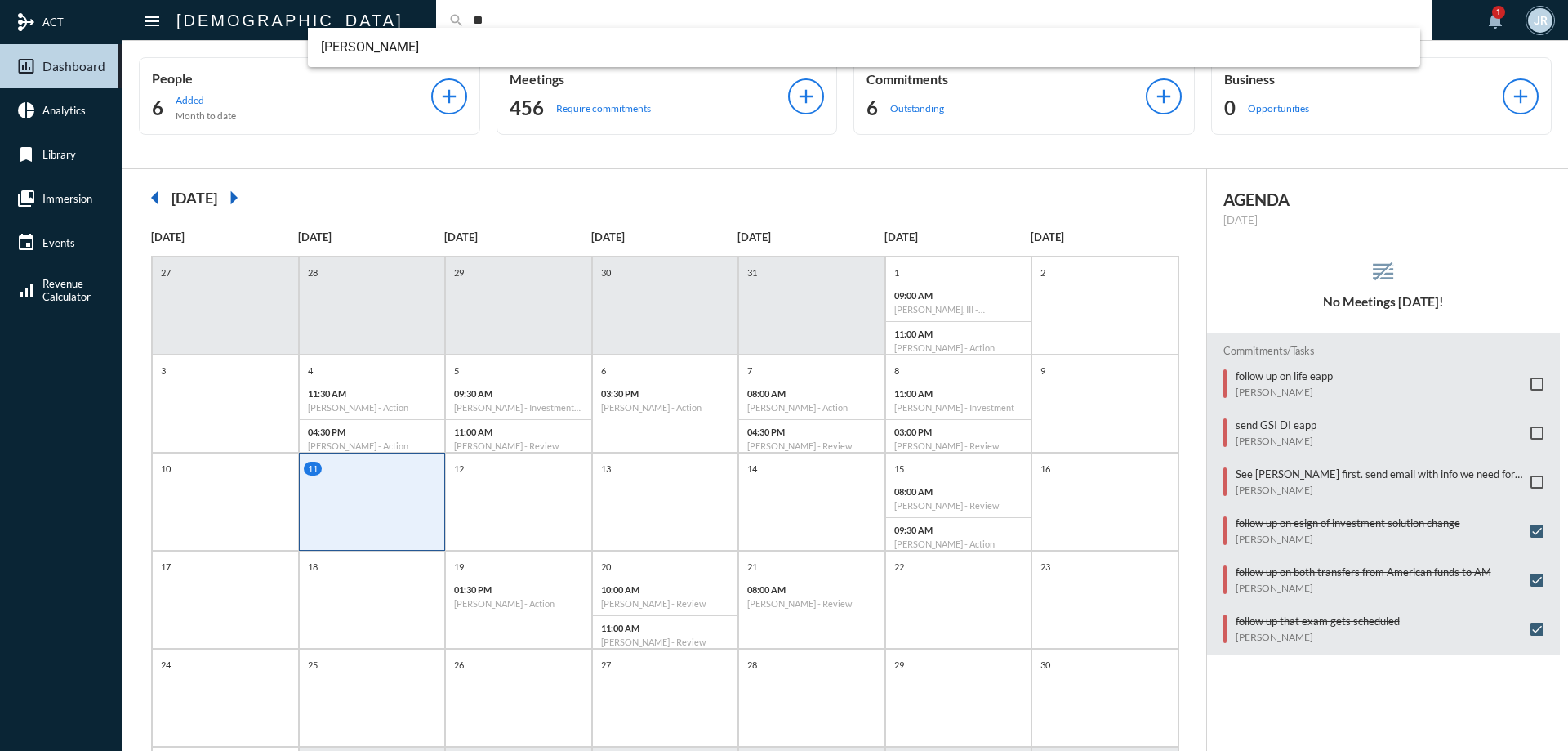
type input "**"
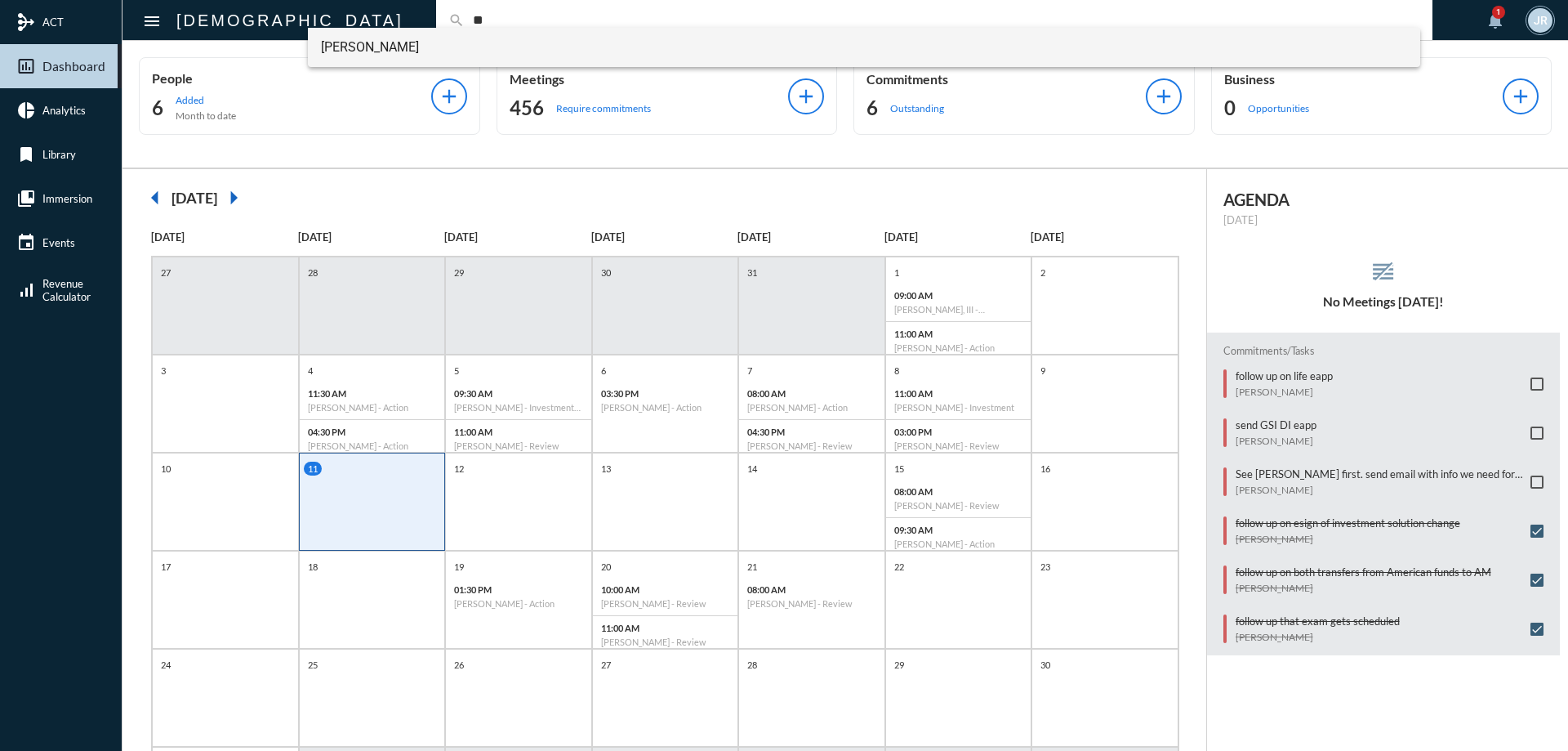
click at [370, 53] on span "Vu Nguyen" at bounding box center [863, 47] width 1087 height 39
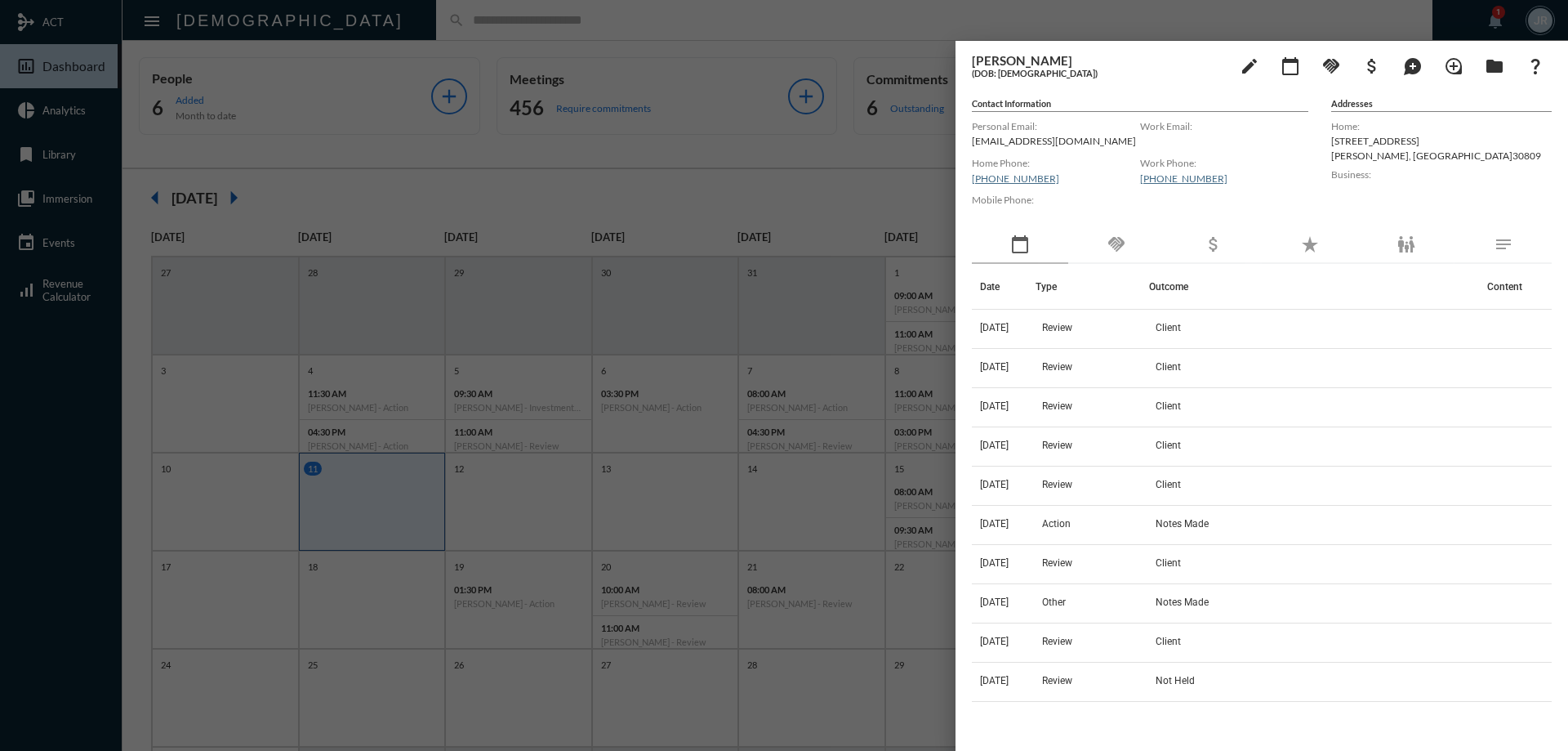
drag, startPoint x: 1084, startPoint y: 229, endPoint x: 1104, endPoint y: 258, distance: 35.2
click at [1092, 244] on div "handshake" at bounding box center [1116, 245] width 96 height 38
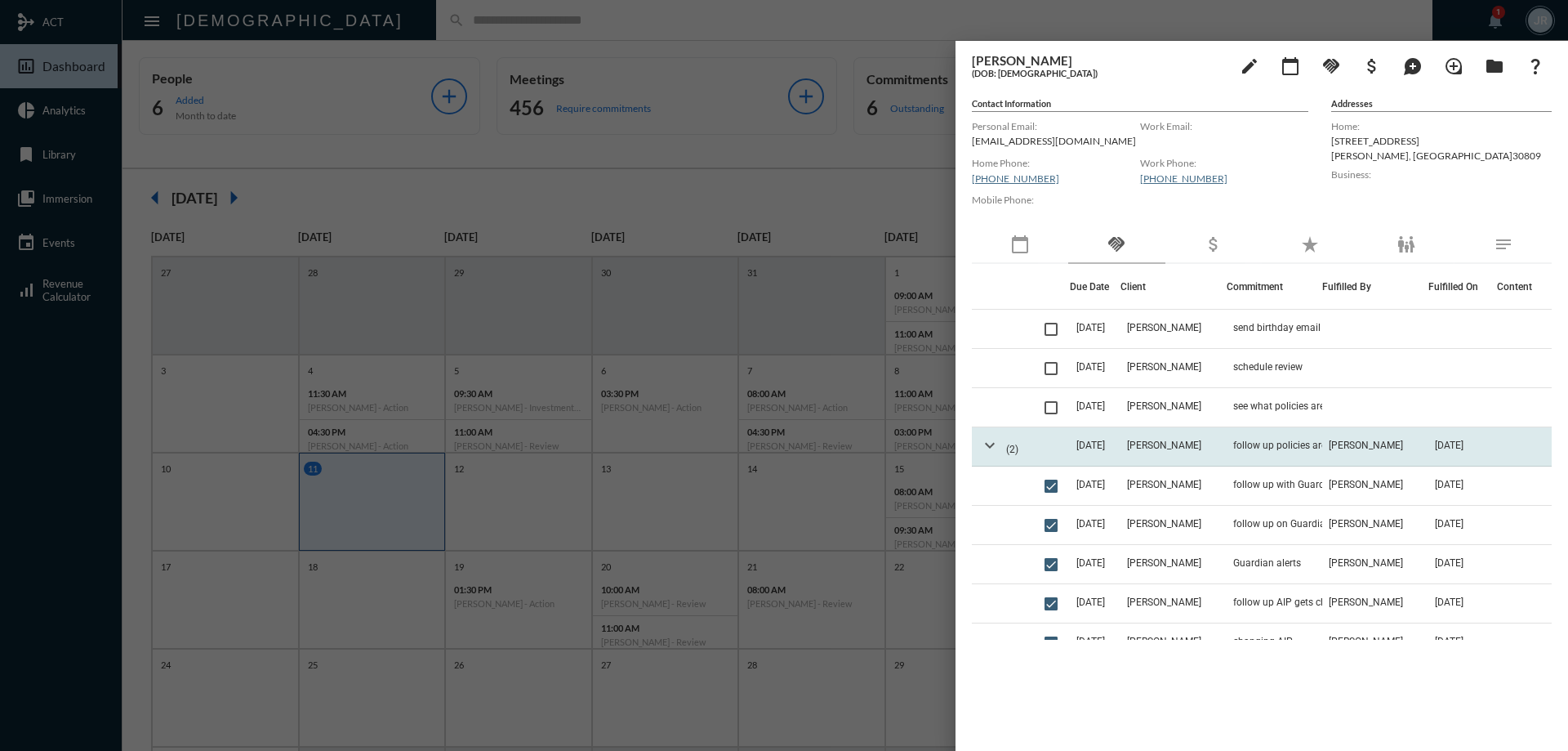
click at [981, 443] on mat-icon "expand_more" at bounding box center [989, 444] width 19 height 19
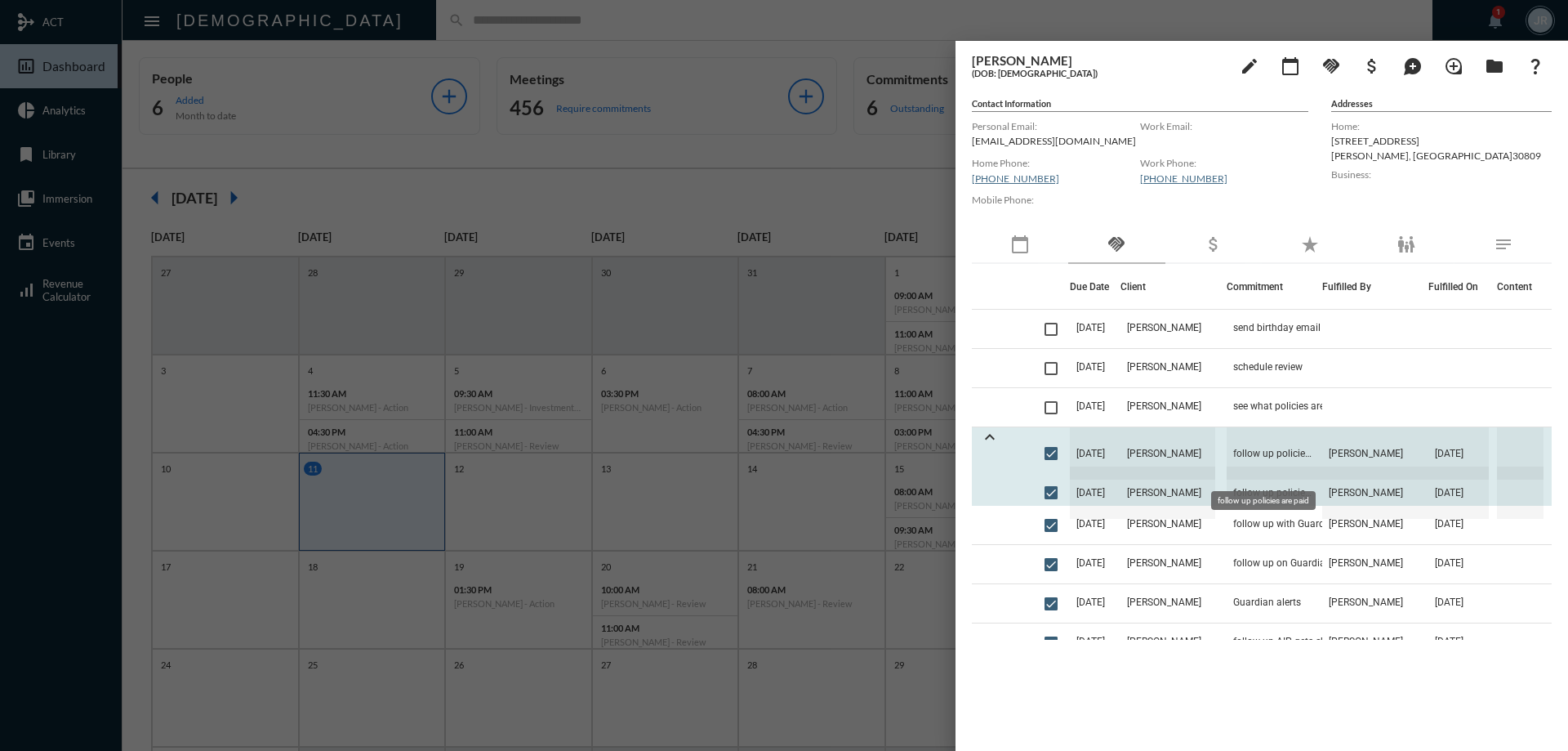
click at [1255, 446] on span "follow up policies are paid" at bounding box center [1273, 453] width 95 height 53
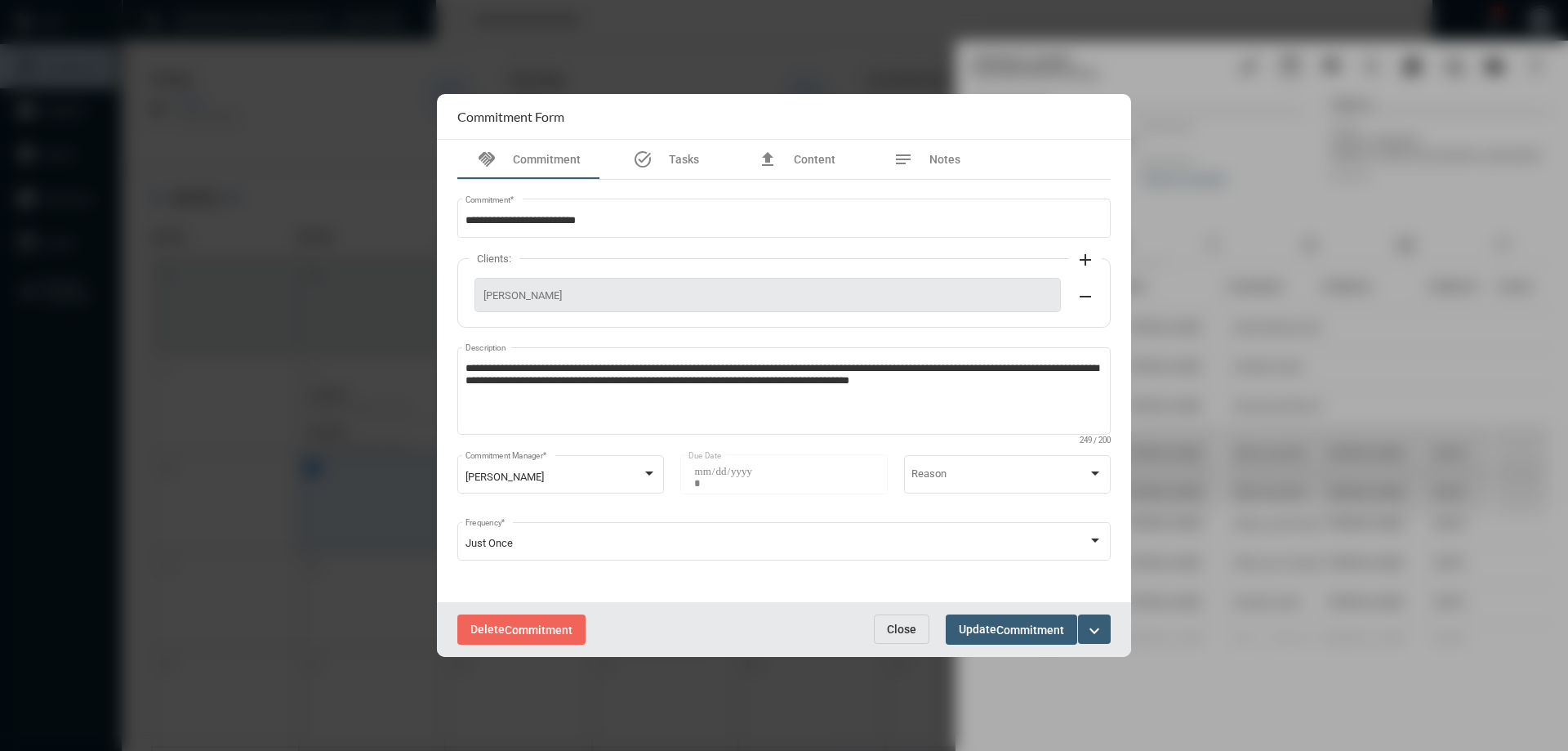
click at [916, 621] on button "Close" at bounding box center [901, 629] width 55 height 30
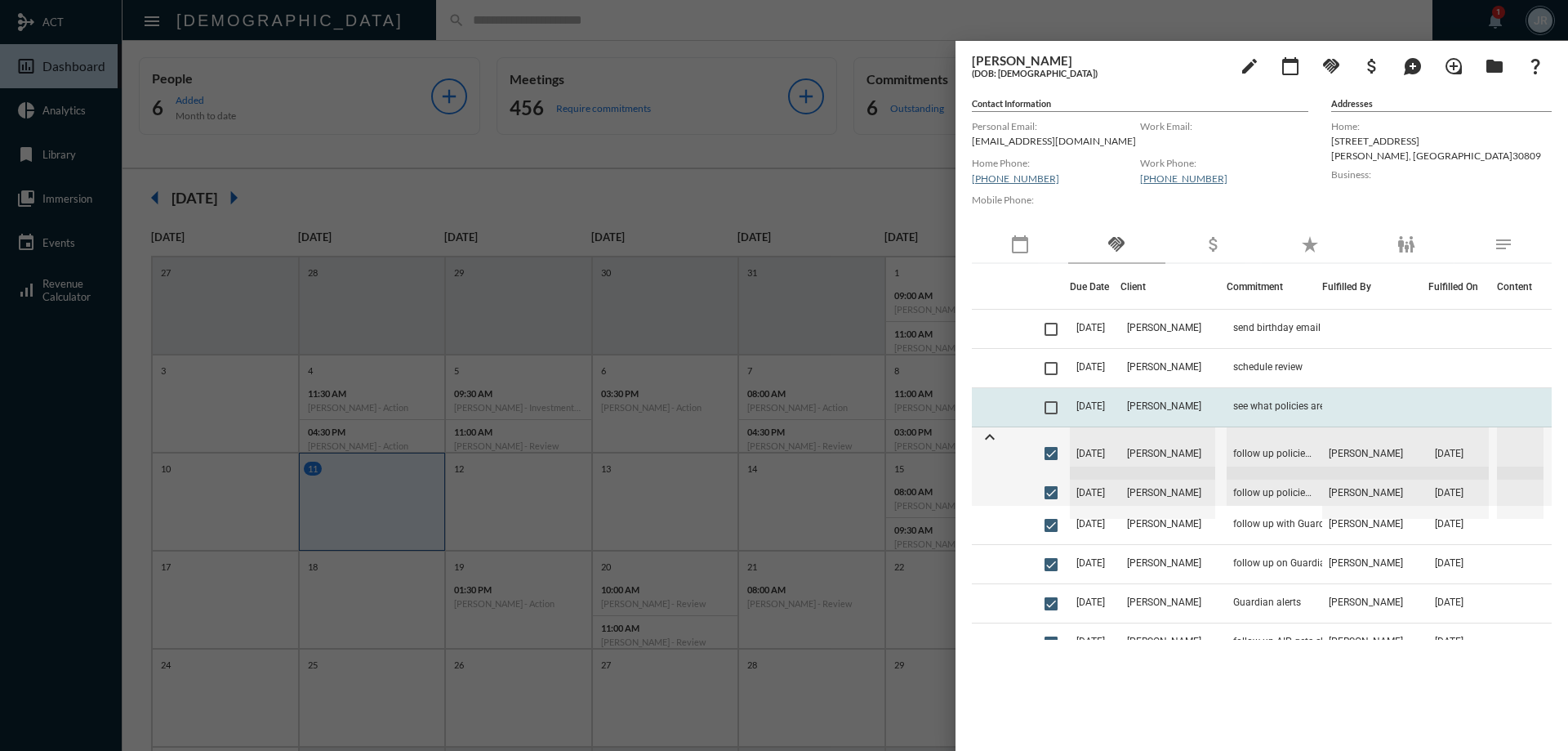
click at [1236, 397] on td "see what policies are still due and what has been paid let [PERSON_NAME] know" at bounding box center [1273, 407] width 95 height 39
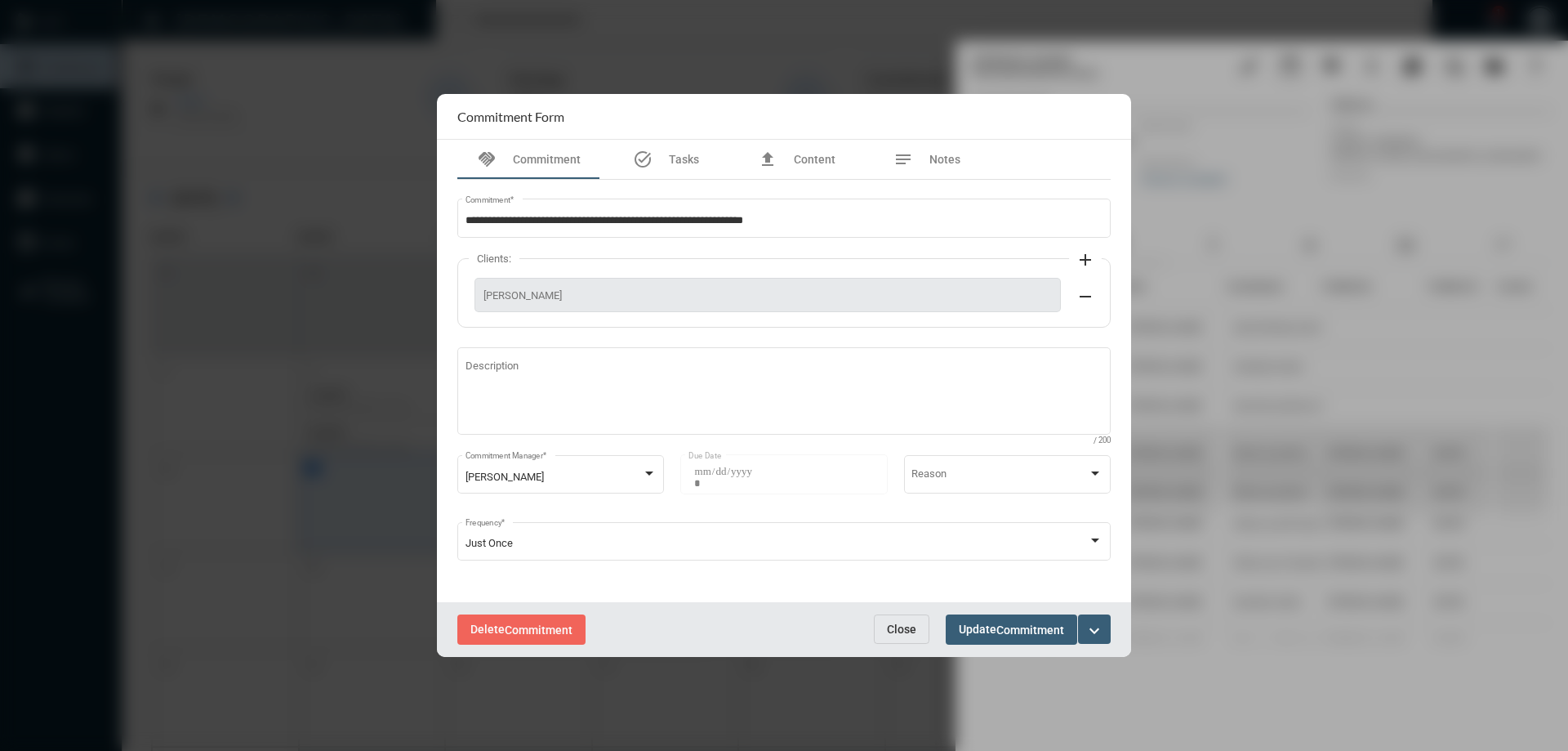
click at [892, 621] on button "Close" at bounding box center [901, 629] width 55 height 30
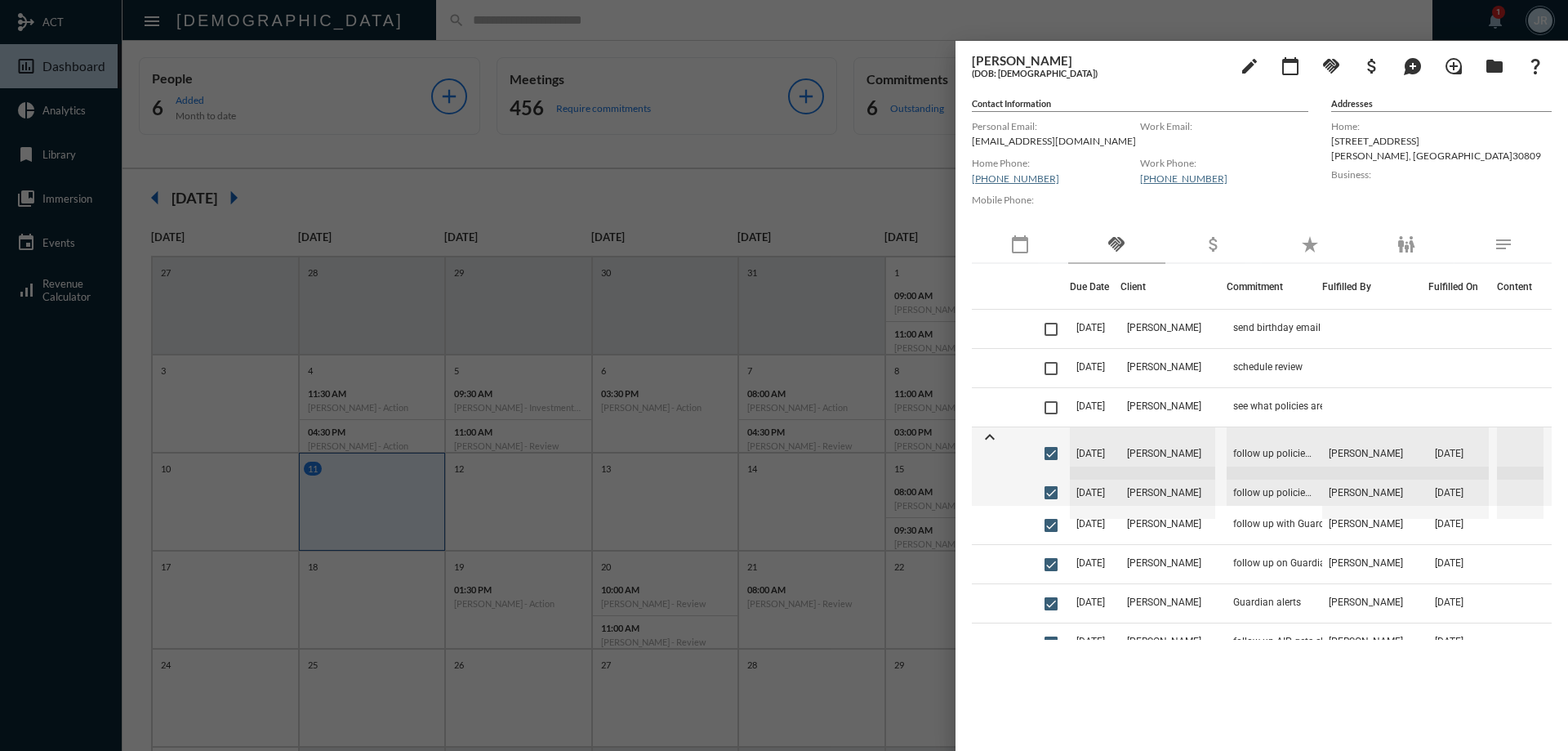
click at [380, 25] on div at bounding box center [784, 375] width 1568 height 751
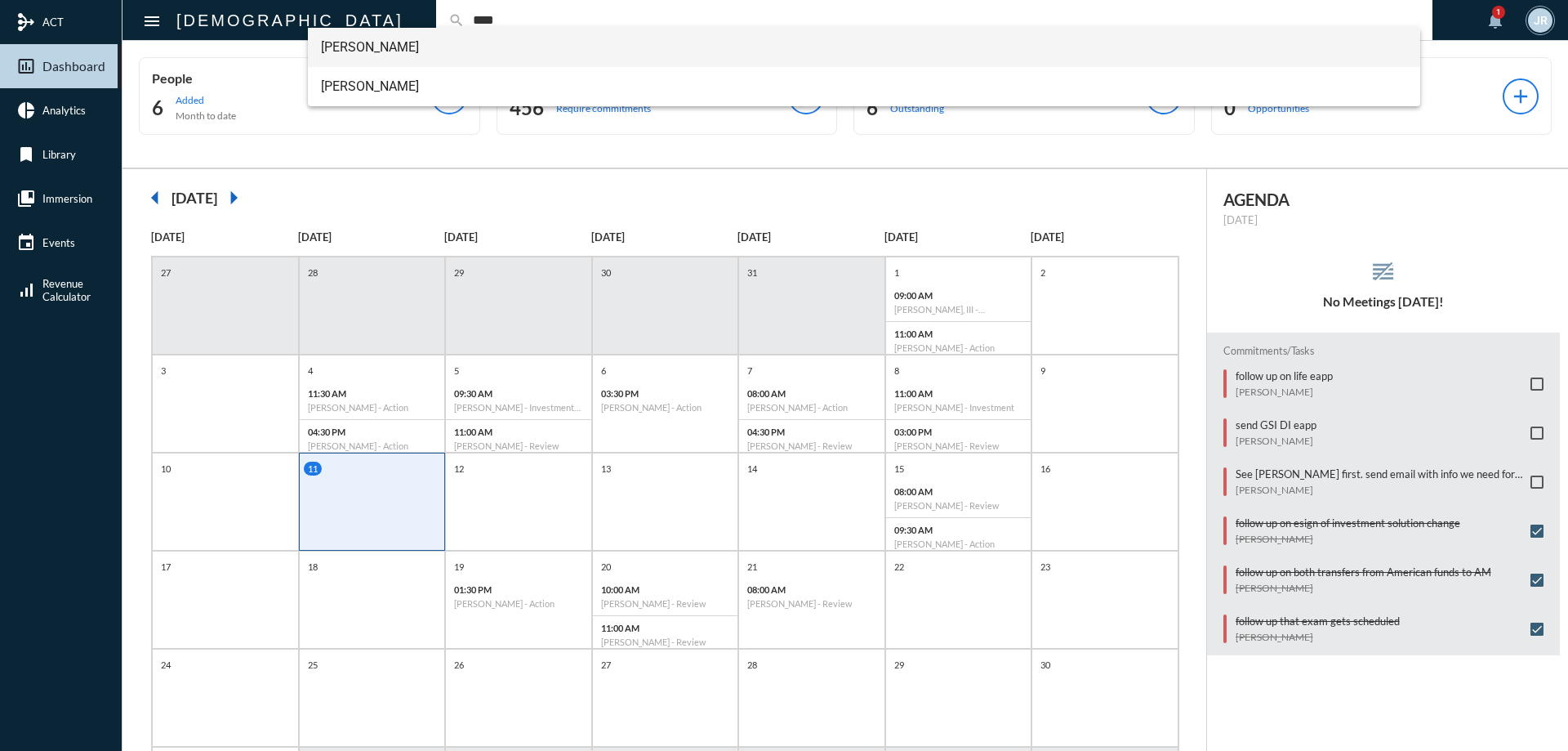
type input "****"
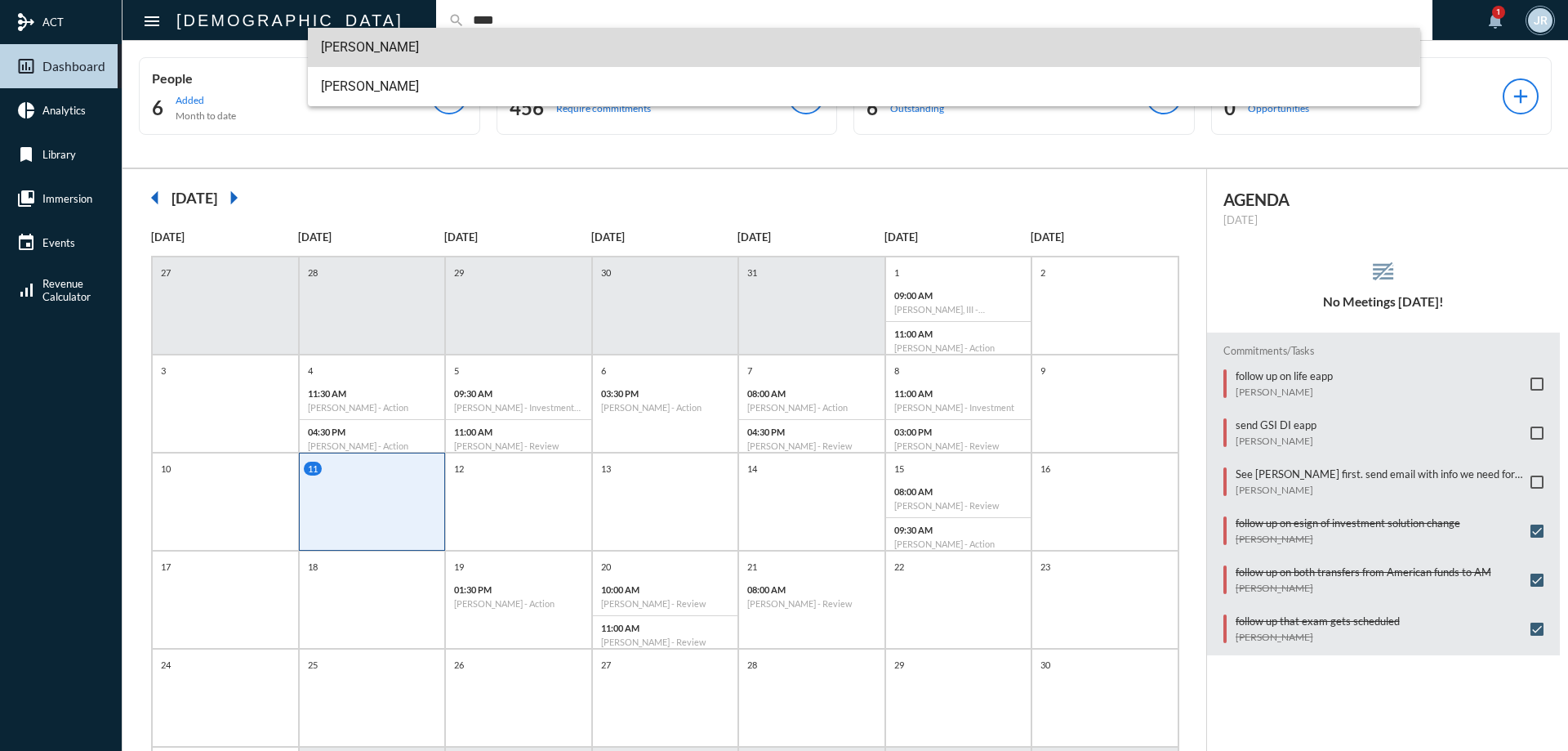
click at [356, 48] on span "Chanda Bhat" at bounding box center [863, 47] width 1087 height 39
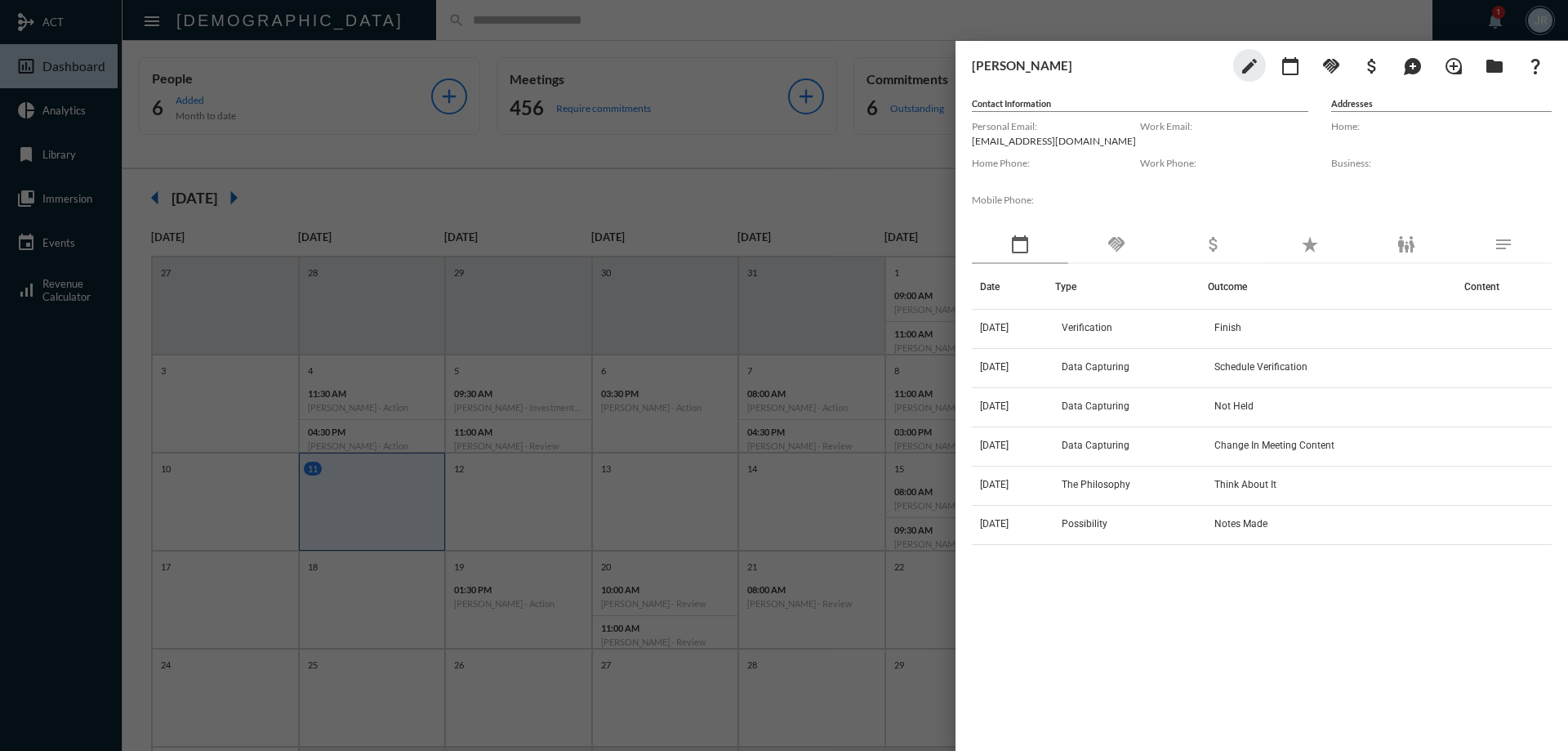
click at [1115, 228] on div "handshake" at bounding box center [1116, 245] width 96 height 38
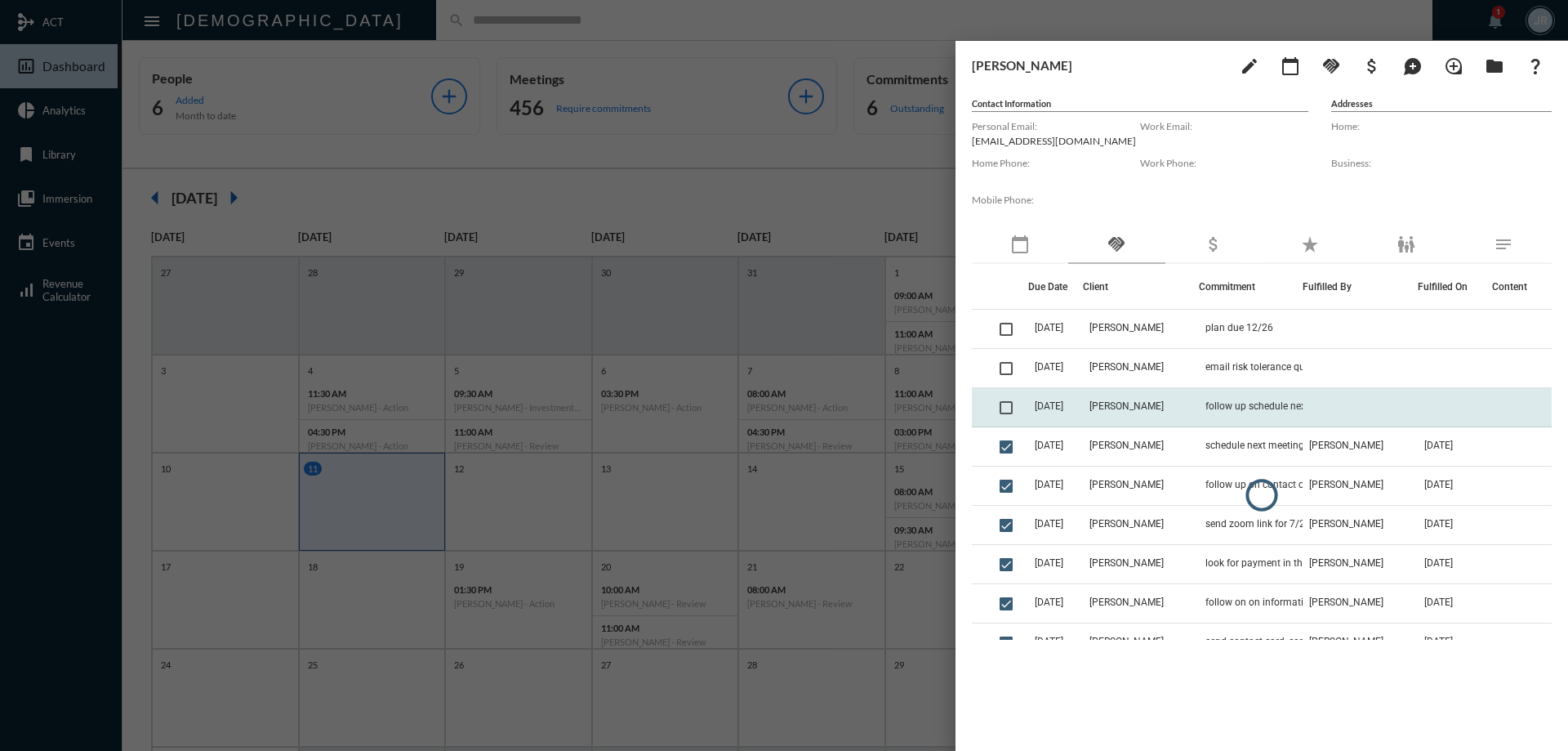
scroll to position [415, 0]
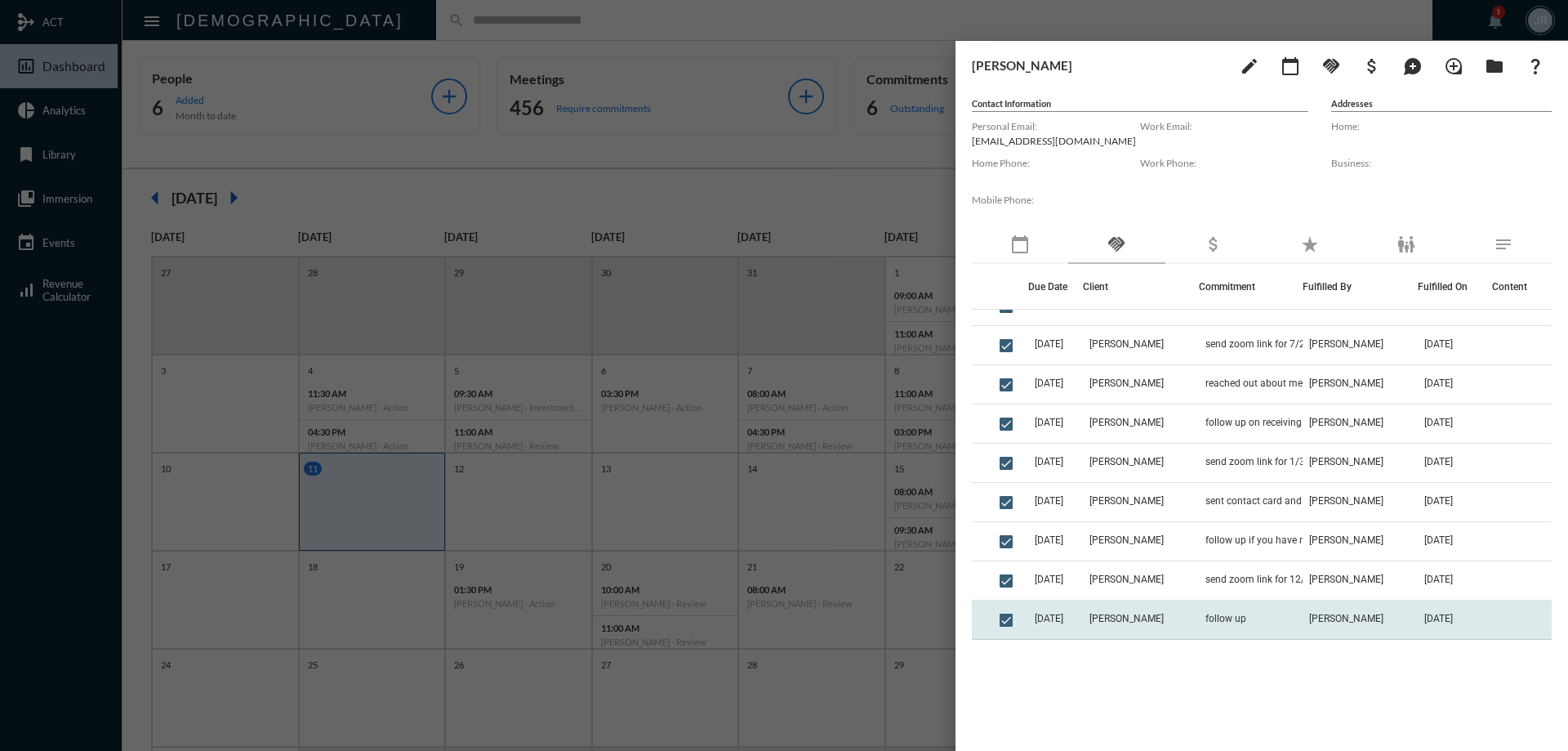
click at [1153, 618] on span "[PERSON_NAME]" at bounding box center [1126, 618] width 74 height 11
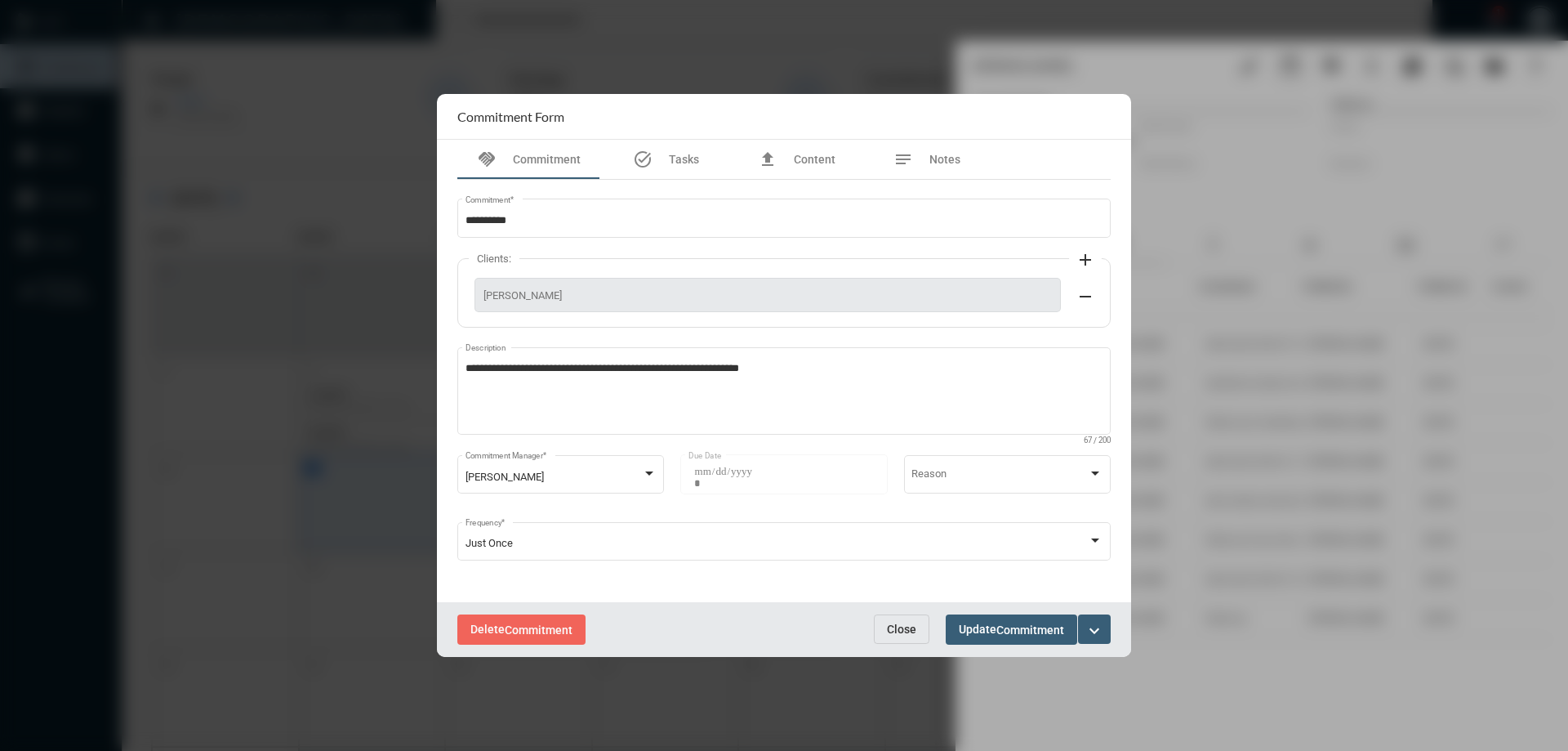
click at [896, 627] on span "Close" at bounding box center [901, 629] width 30 height 13
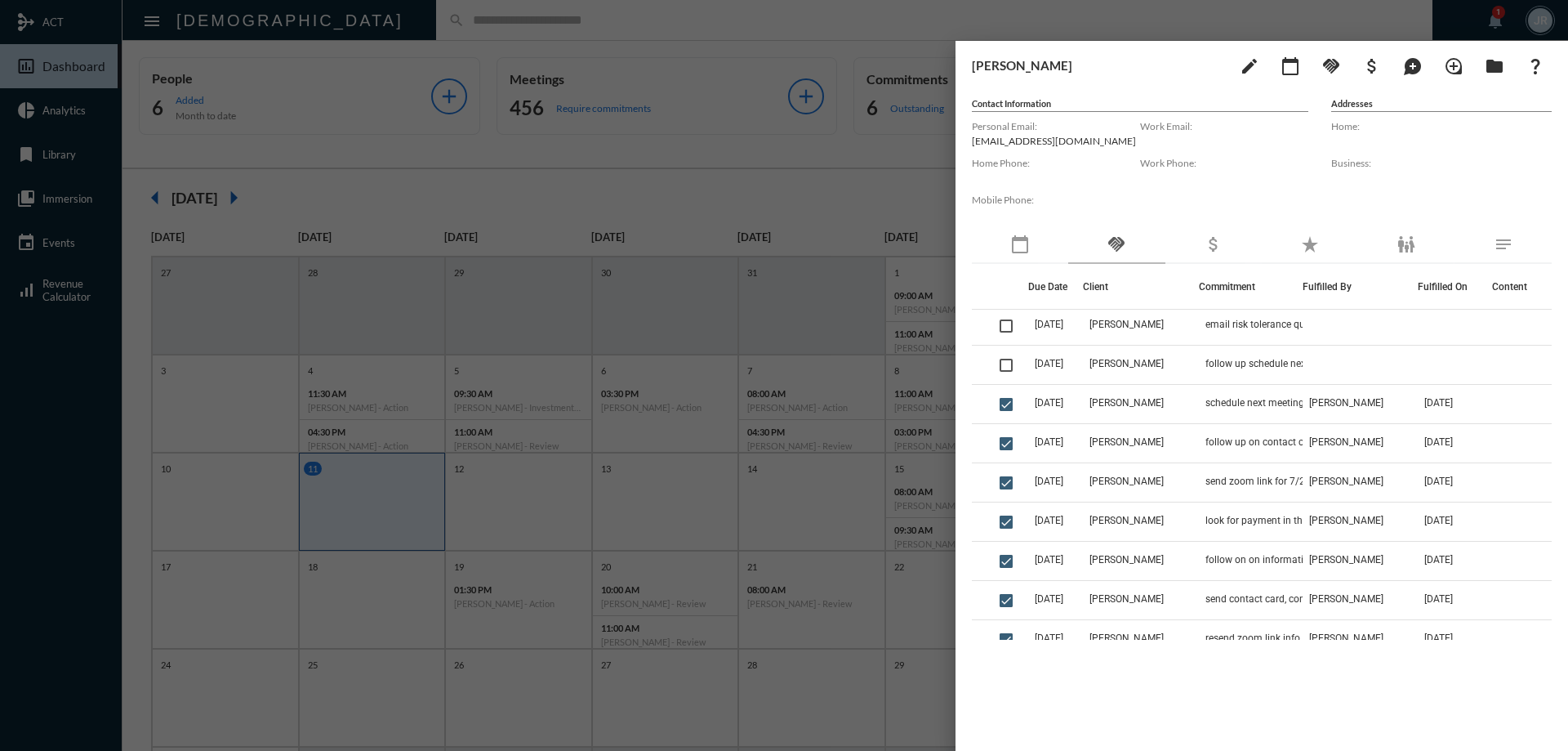
scroll to position [0, 0]
click at [694, 52] on div at bounding box center [784, 375] width 1568 height 751
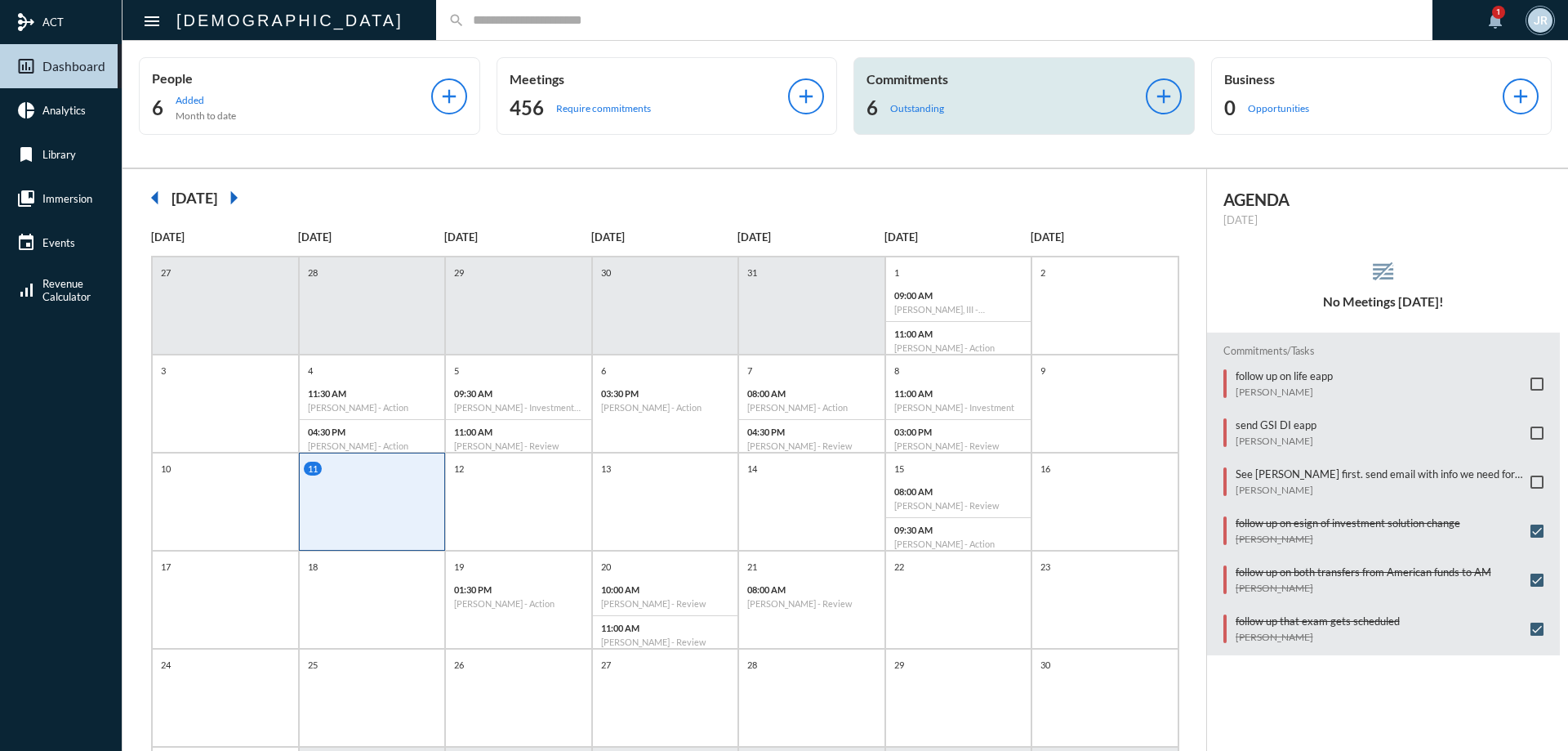
click at [946, 103] on div "6 Outstanding" at bounding box center [1006, 108] width 279 height 26
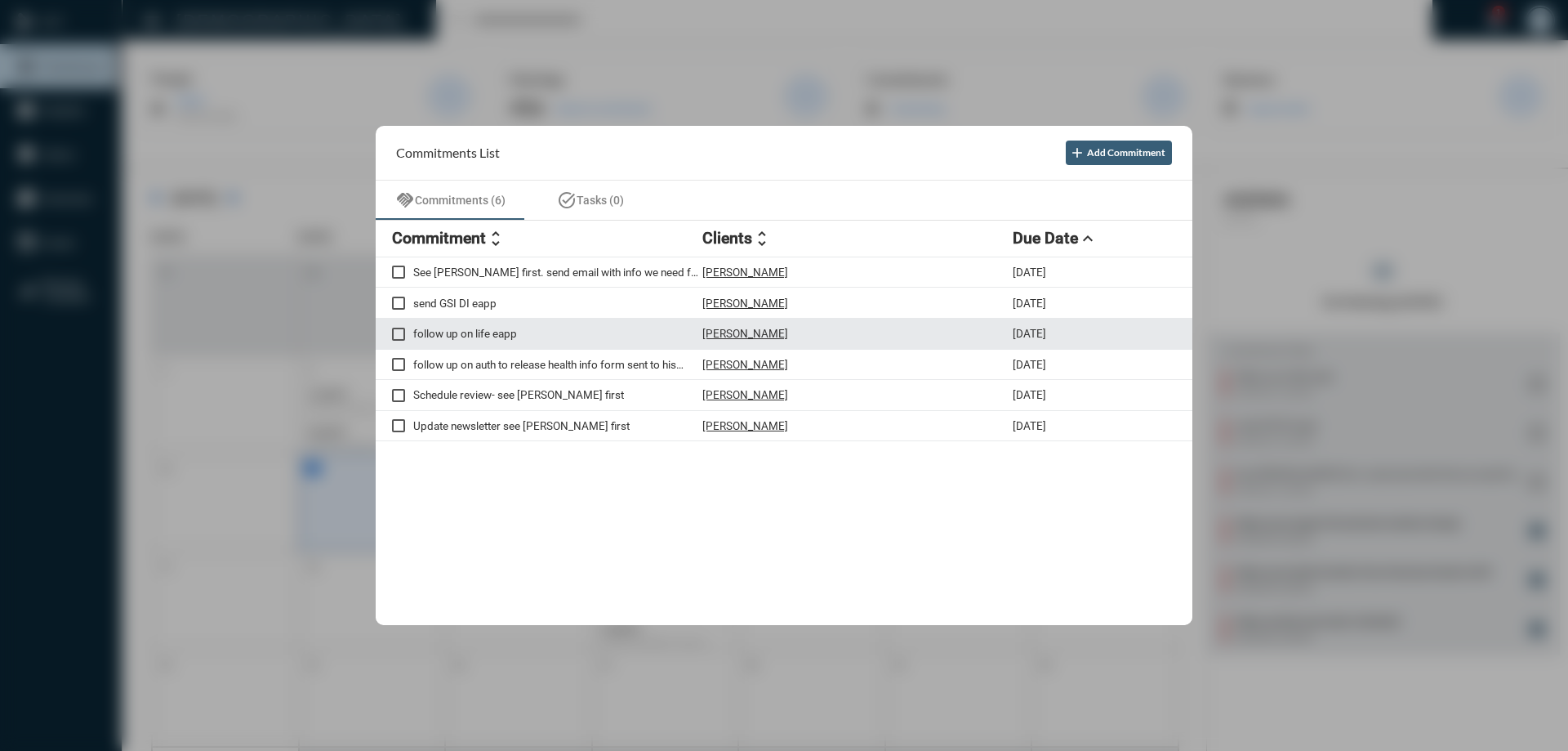
click at [756, 331] on p "[PERSON_NAME]" at bounding box center [744, 333] width 86 height 13
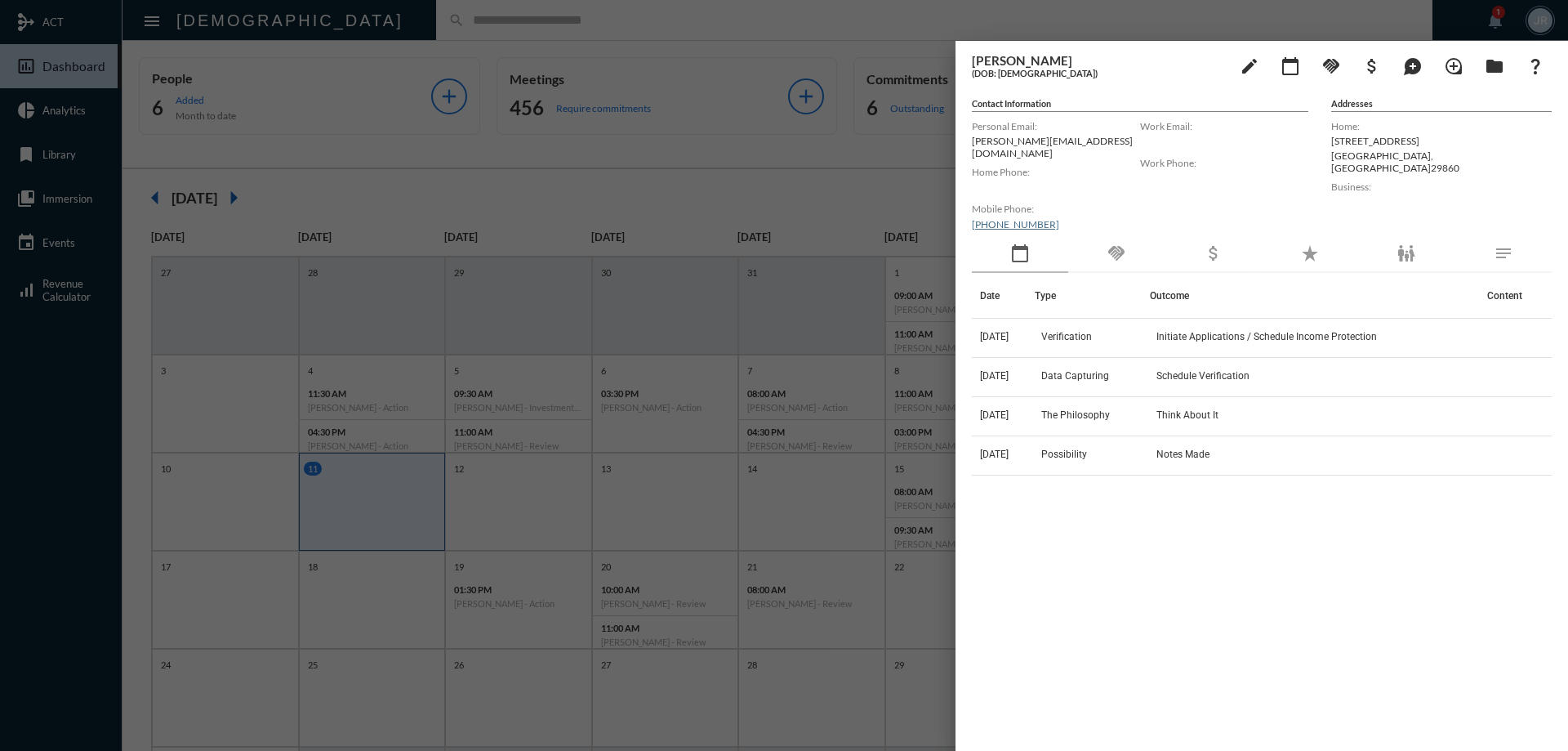
click at [1130, 237] on div "handshake" at bounding box center [1116, 254] width 96 height 38
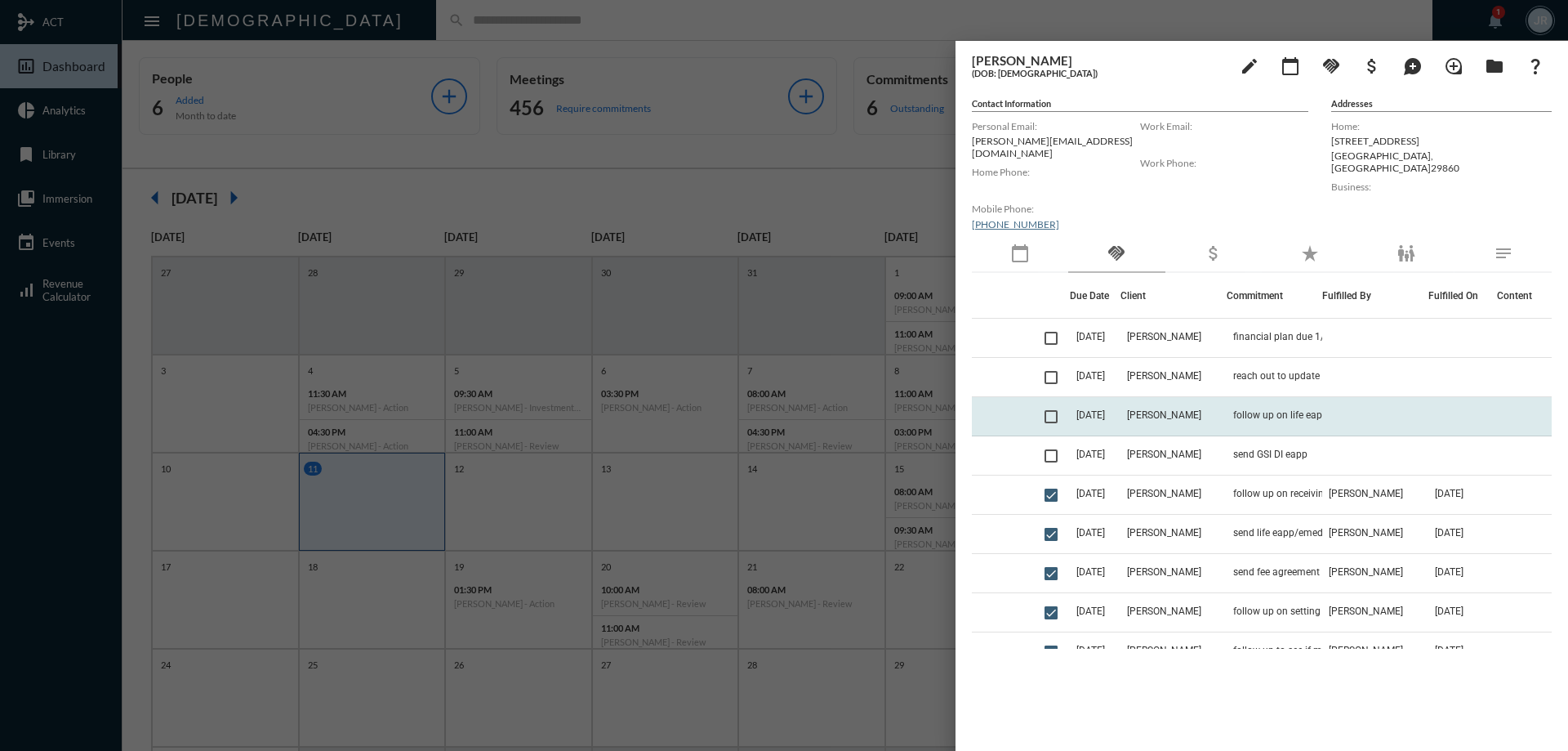
click at [1226, 400] on td "[PERSON_NAME]" at bounding box center [1173, 417] width 106 height 39
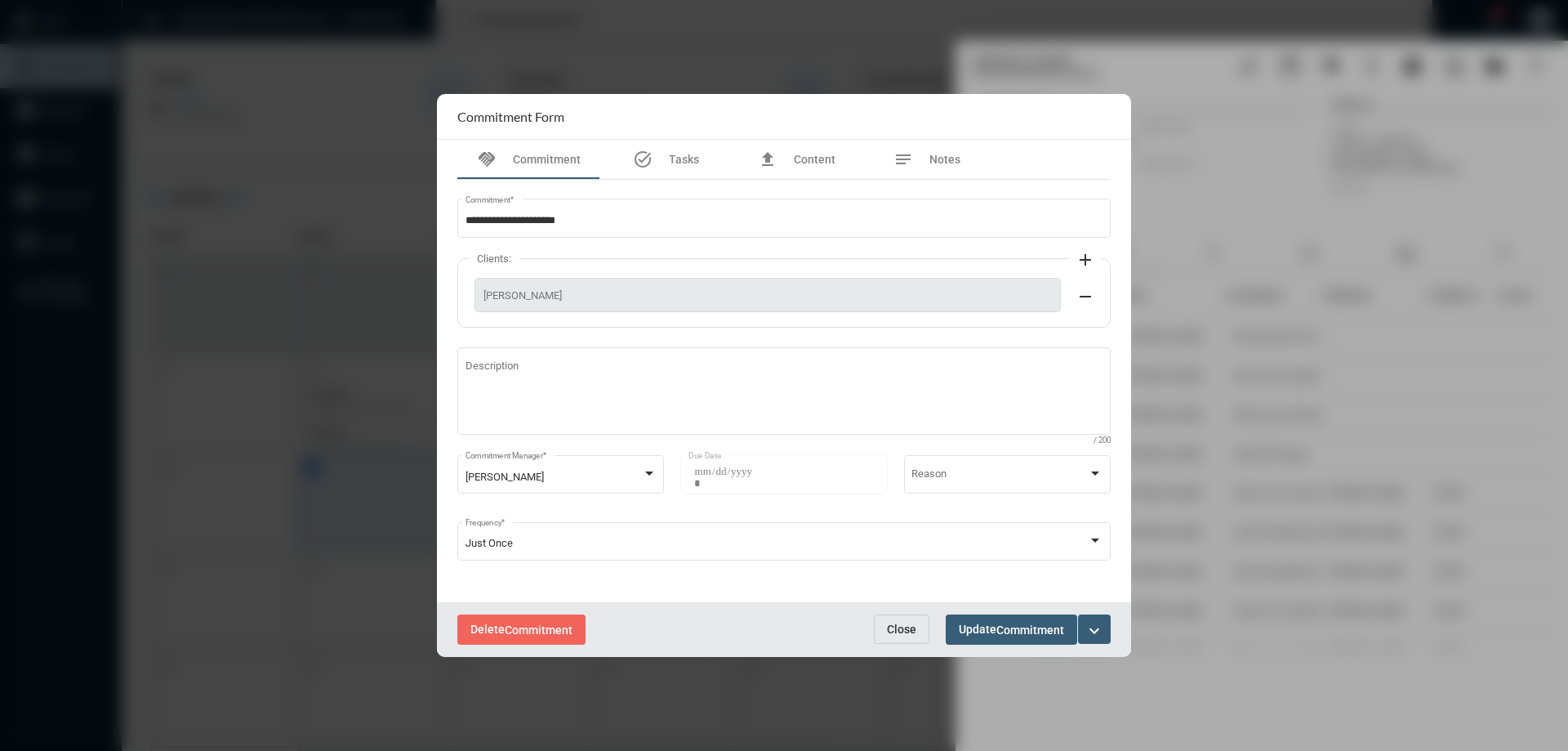
click at [901, 624] on span "Close" at bounding box center [901, 629] width 30 height 13
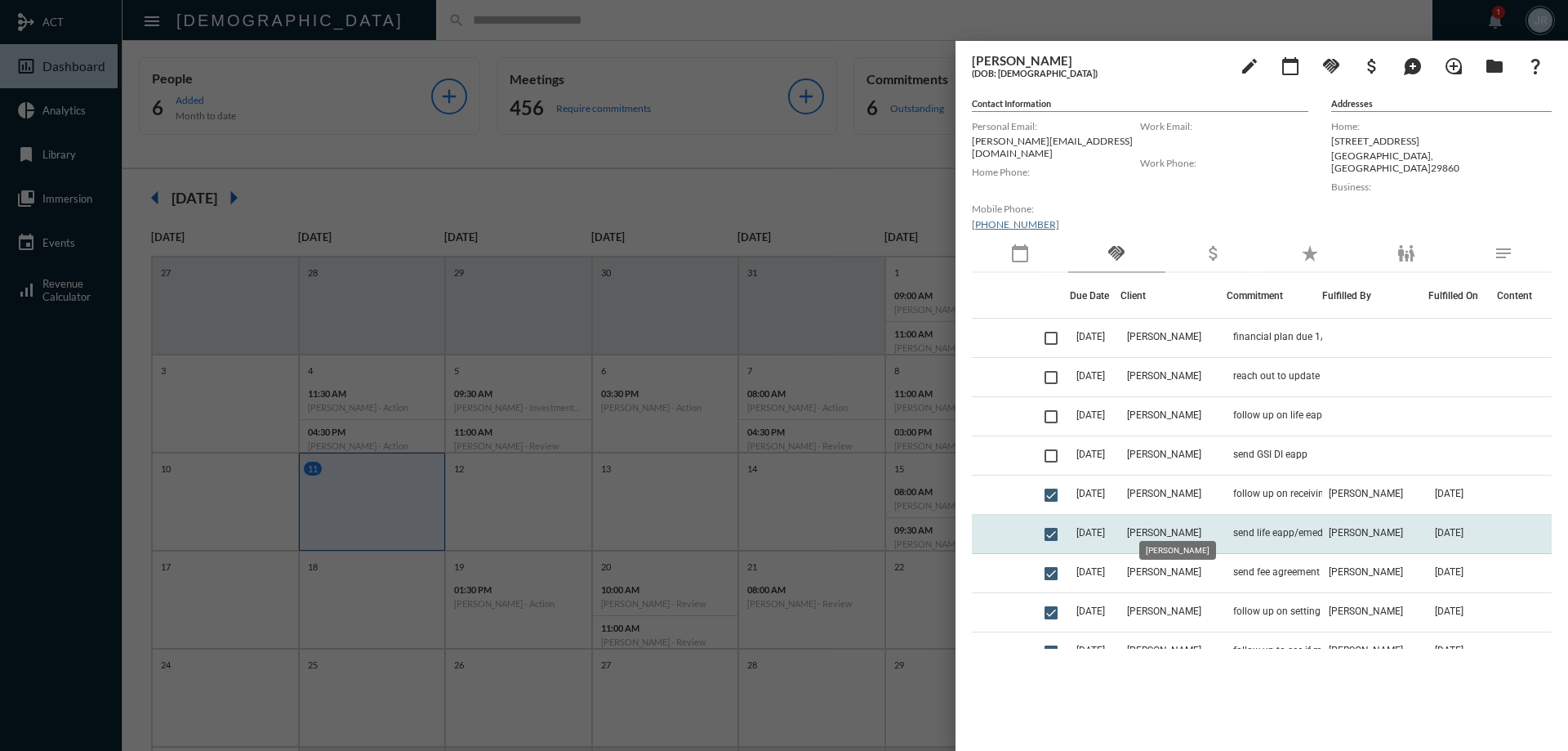
click at [1166, 527] on span "[PERSON_NAME]" at bounding box center [1164, 532] width 74 height 11
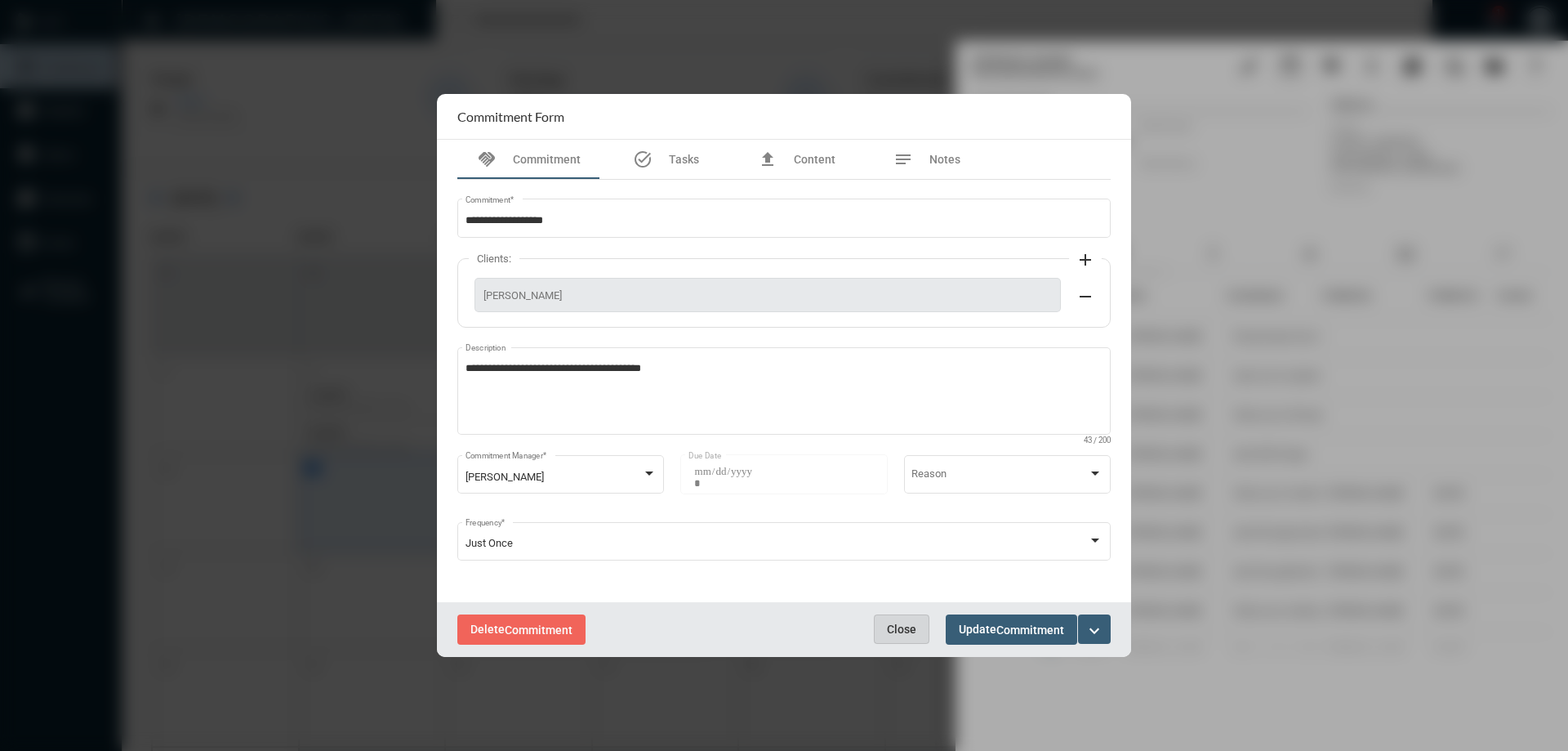
click at [911, 628] on span "Close" at bounding box center [901, 629] width 30 height 13
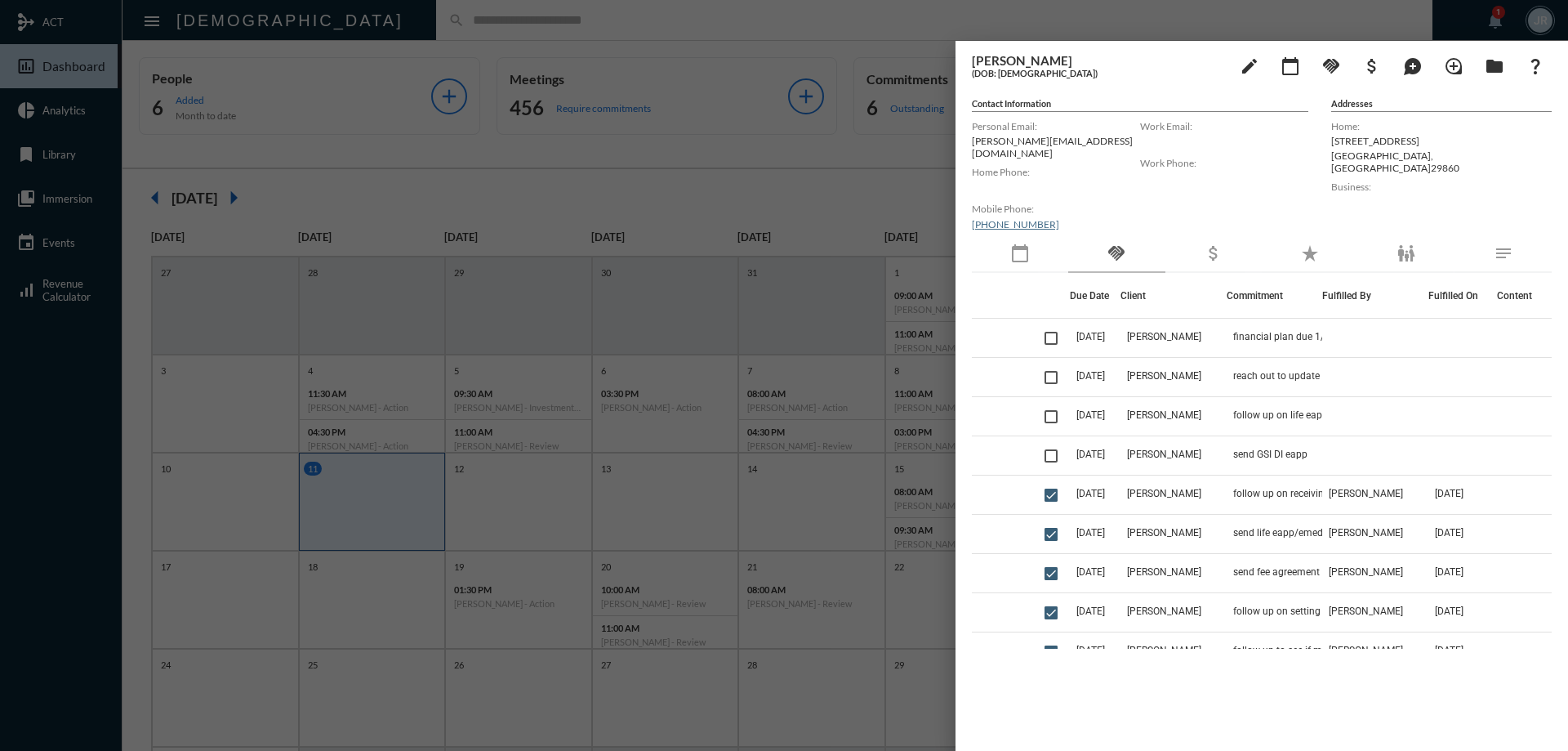
click at [531, 41] on div at bounding box center [784, 375] width 1568 height 751
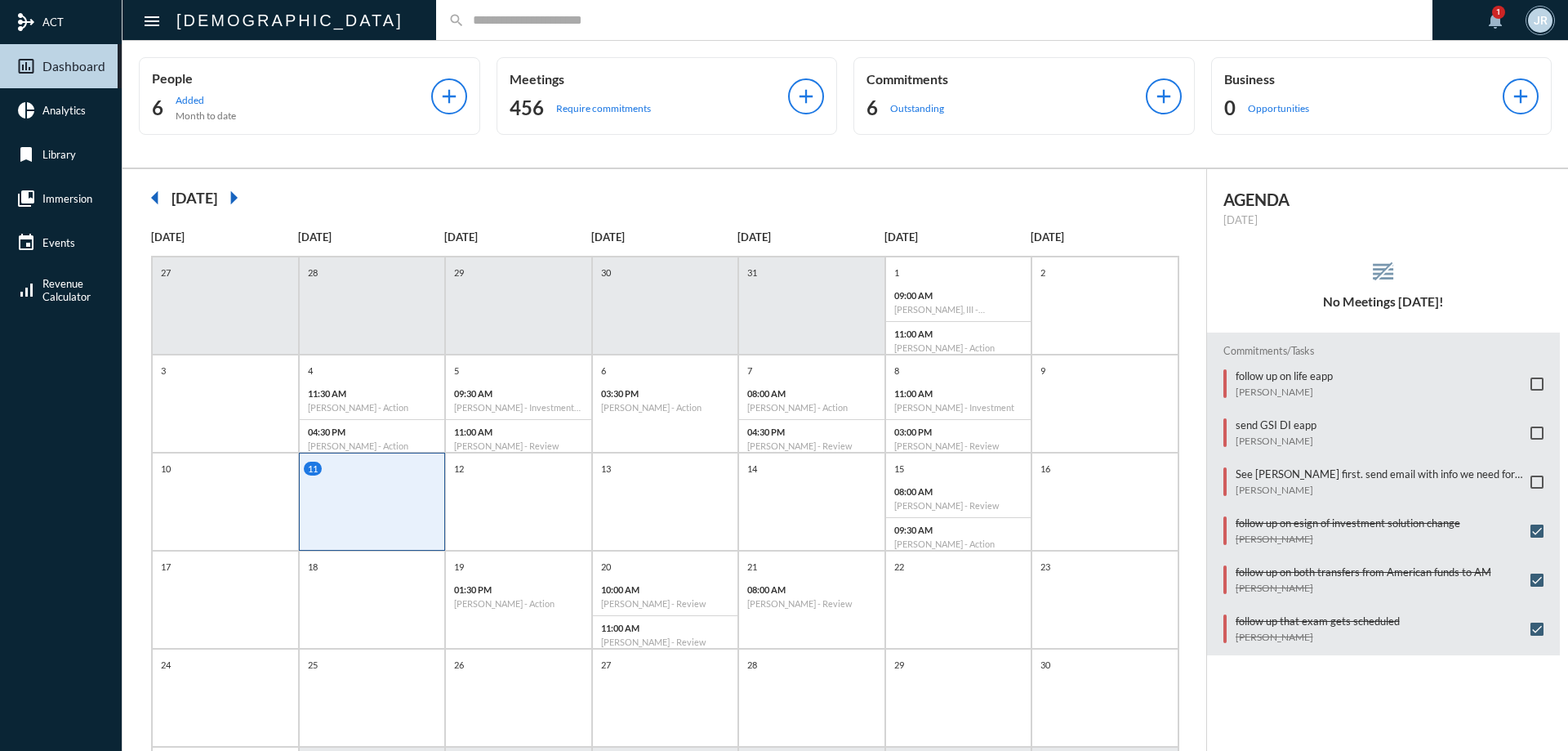
click at [464, 26] on input "text" at bounding box center [942, 19] width 955 height 14
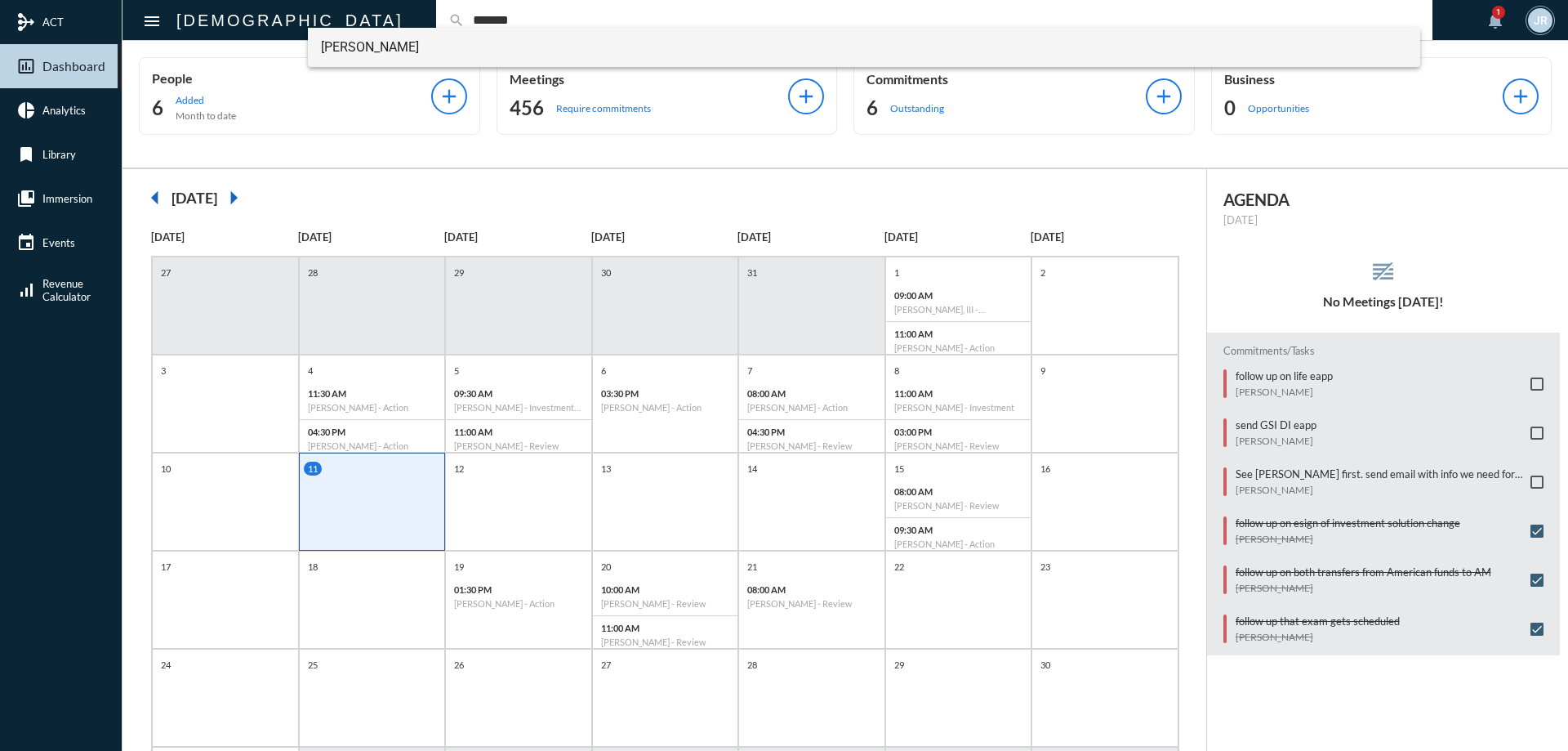
type input "*******"
click at [412, 53] on span "[PERSON_NAME]" at bounding box center [863, 47] width 1087 height 39
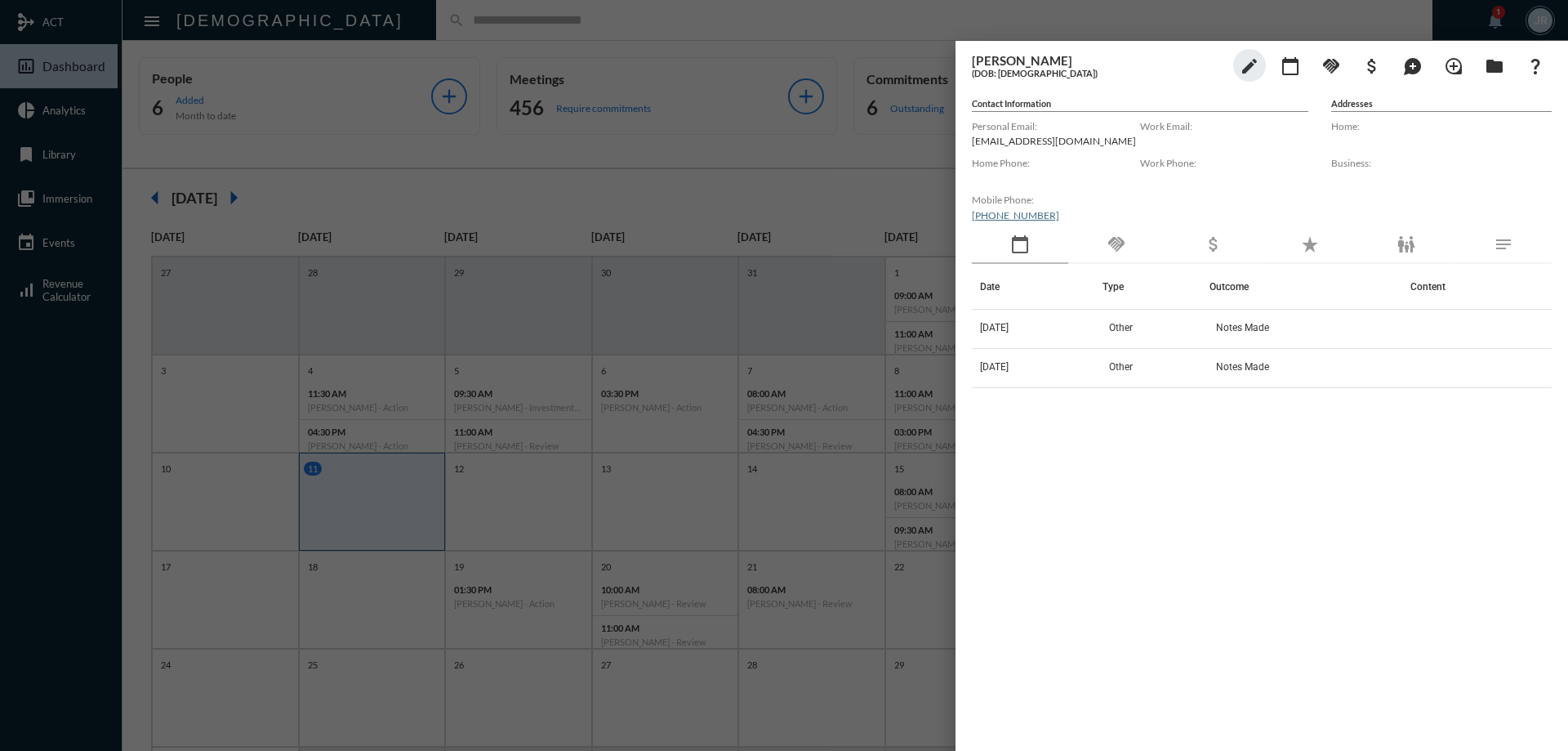
click at [1091, 258] on div "handshake" at bounding box center [1116, 245] width 96 height 38
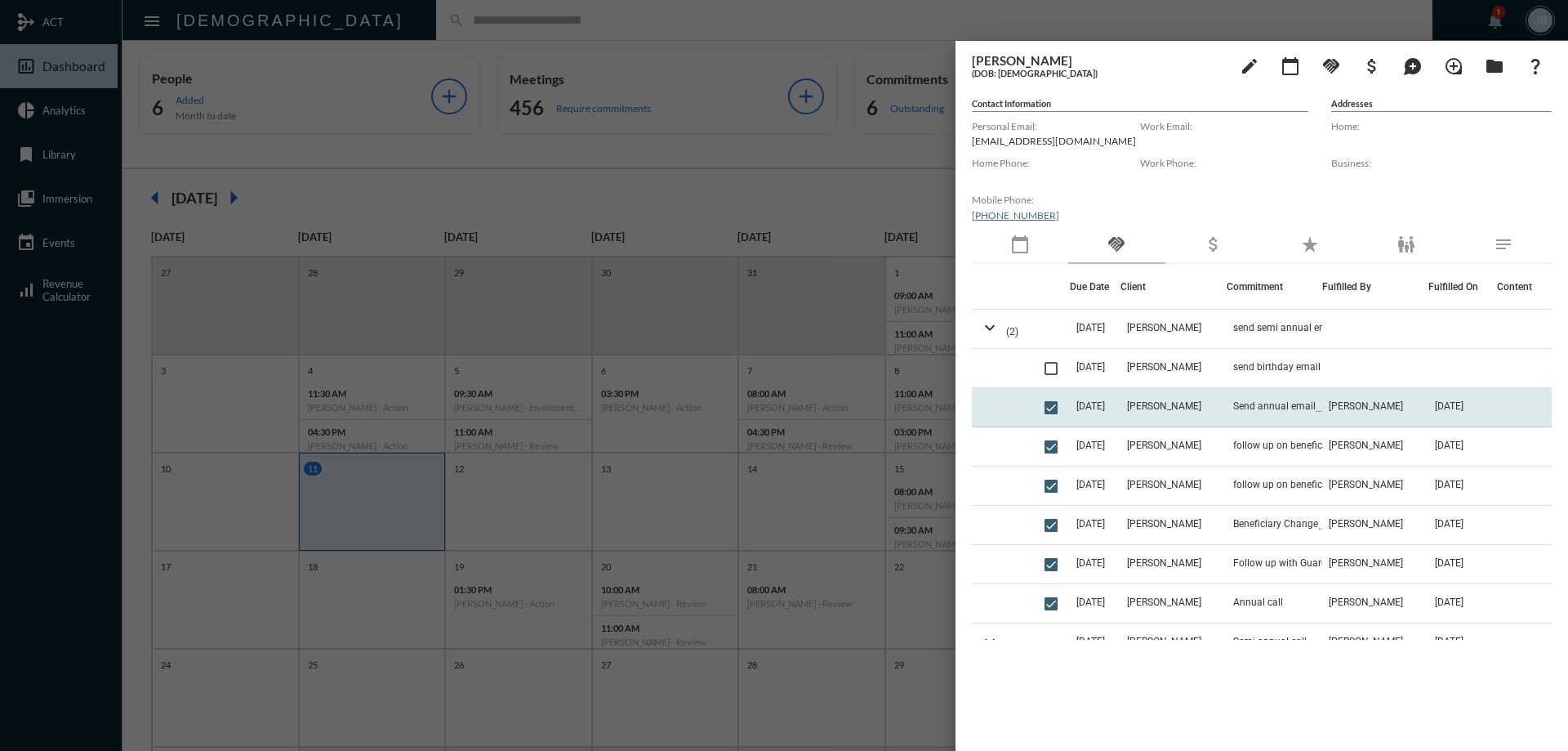
click at [1216, 400] on td "[PERSON_NAME]" at bounding box center [1173, 407] width 106 height 39
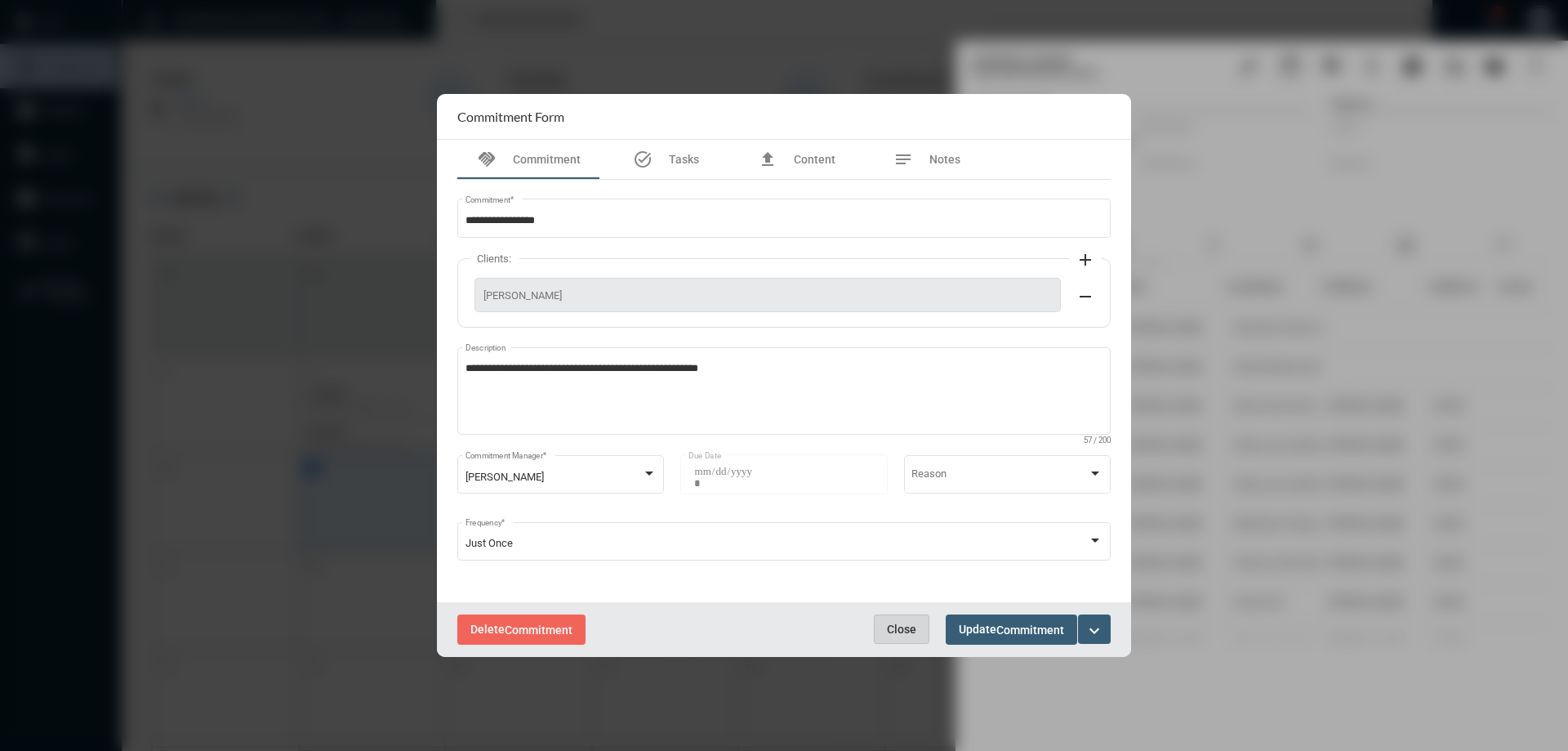
click at [885, 627] on button "Close" at bounding box center [901, 629] width 55 height 30
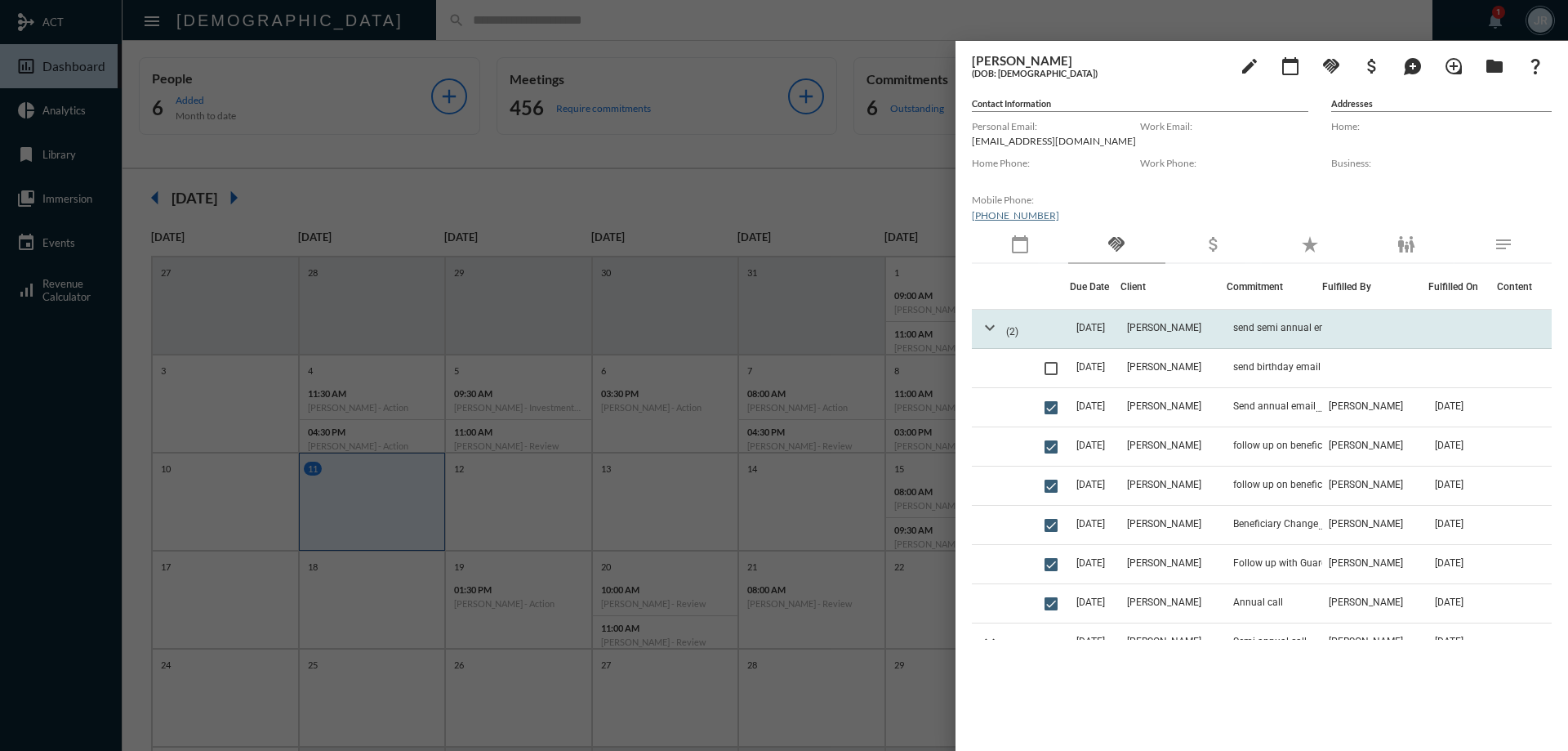
click at [989, 328] on mat-icon "expand_more" at bounding box center [989, 327] width 19 height 19
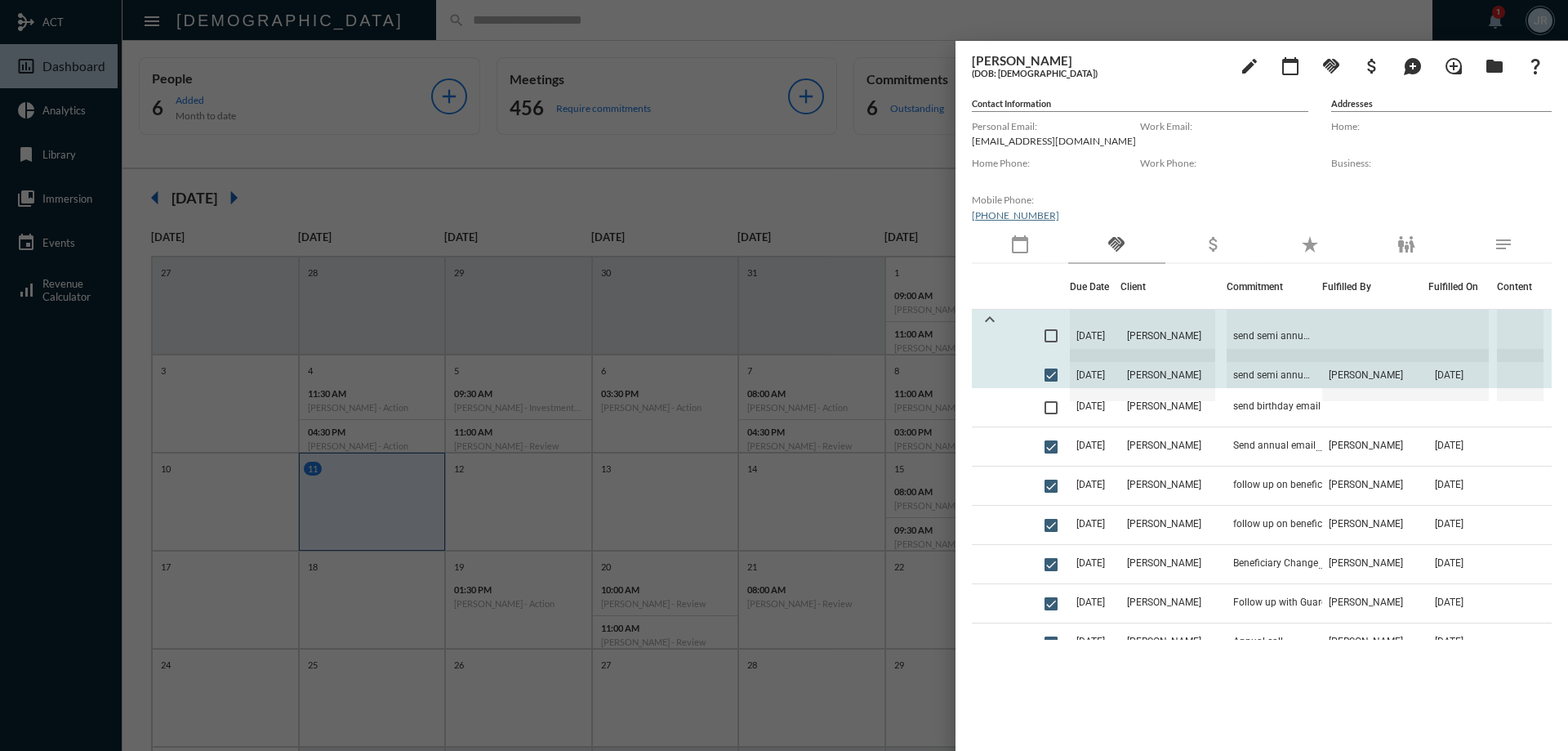
click at [988, 321] on mat-icon "expand_less" at bounding box center [989, 319] width 19 height 19
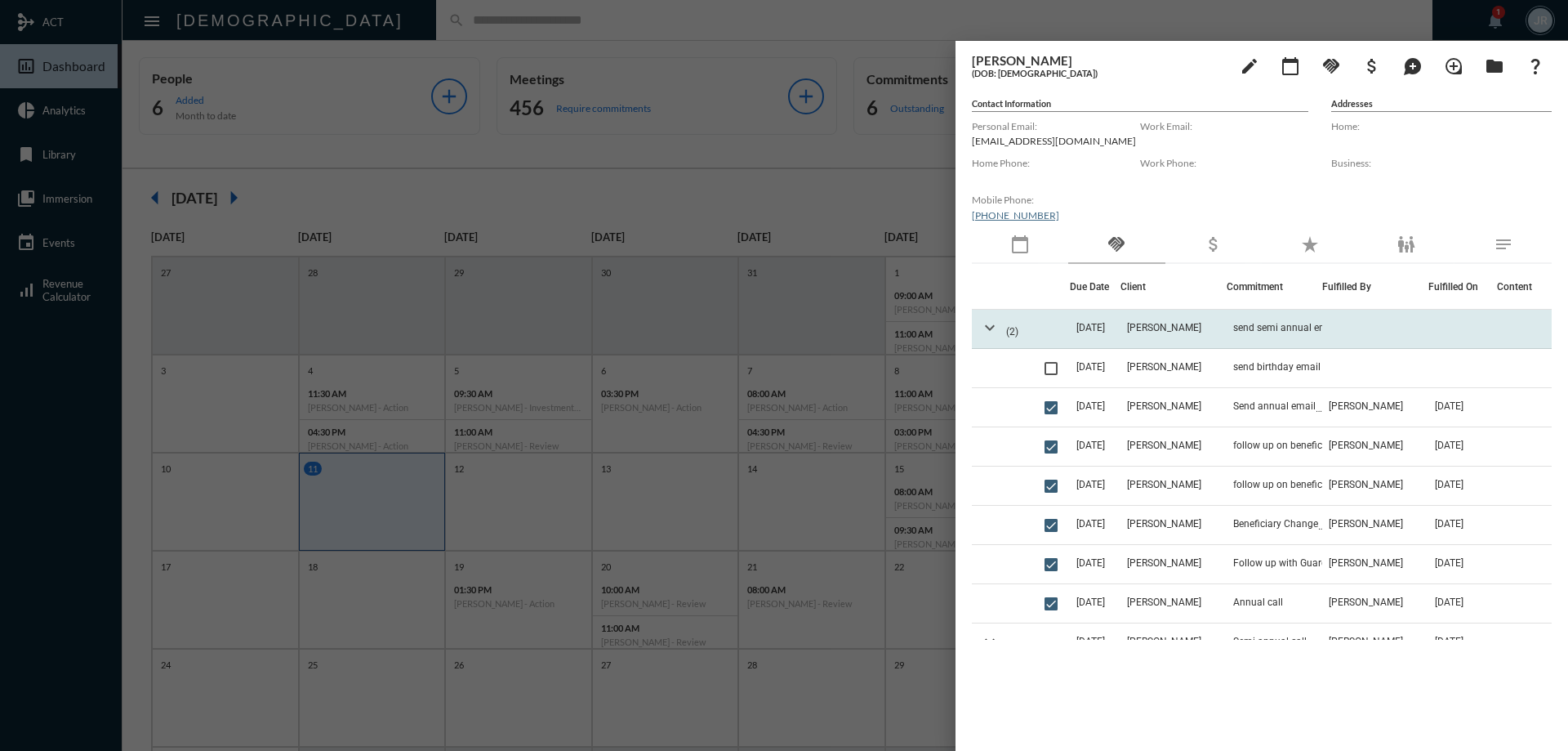
click at [990, 324] on mat-icon "expand_more" at bounding box center [989, 327] width 19 height 19
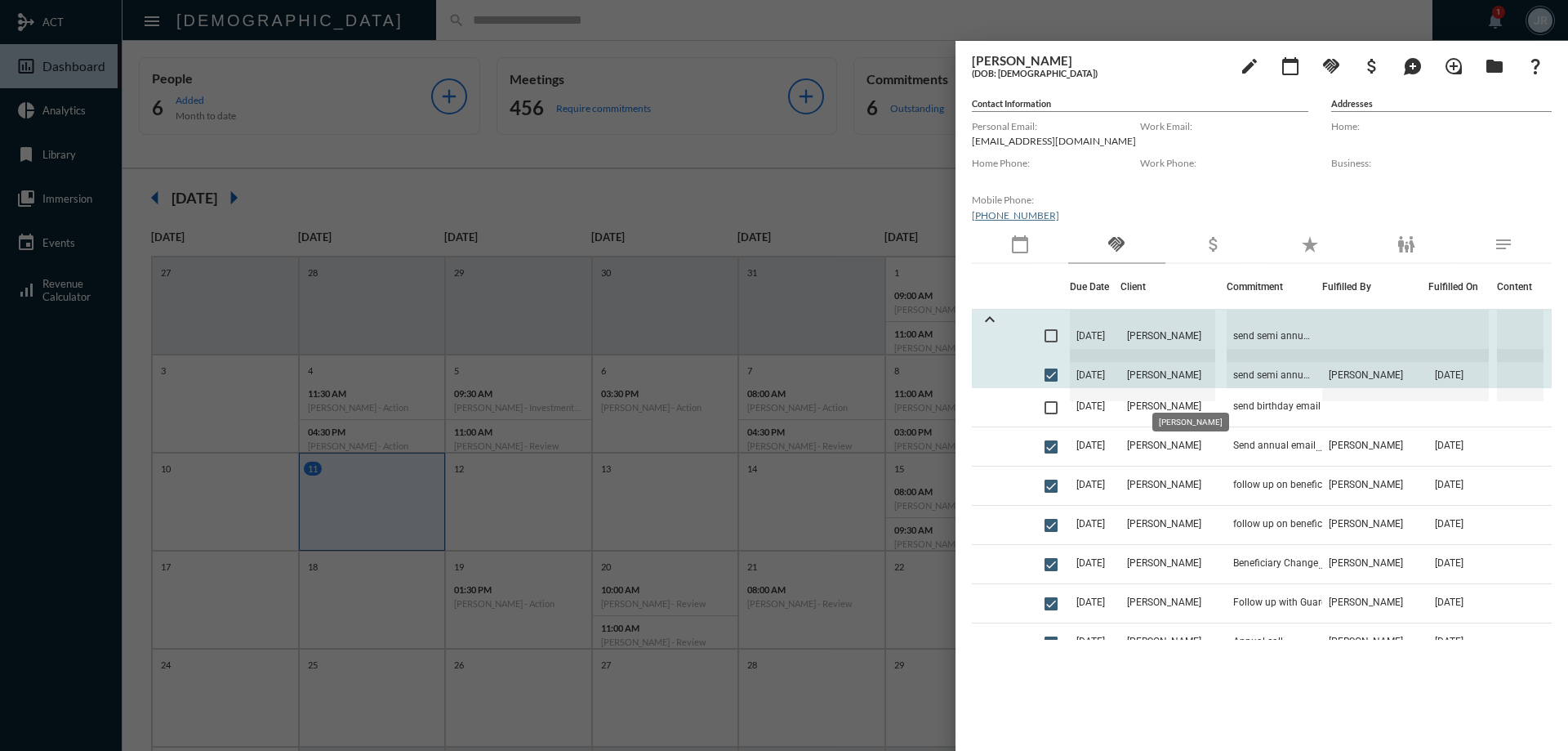
click at [1186, 370] on span "[PERSON_NAME]" at bounding box center [1167, 375] width 95 height 53
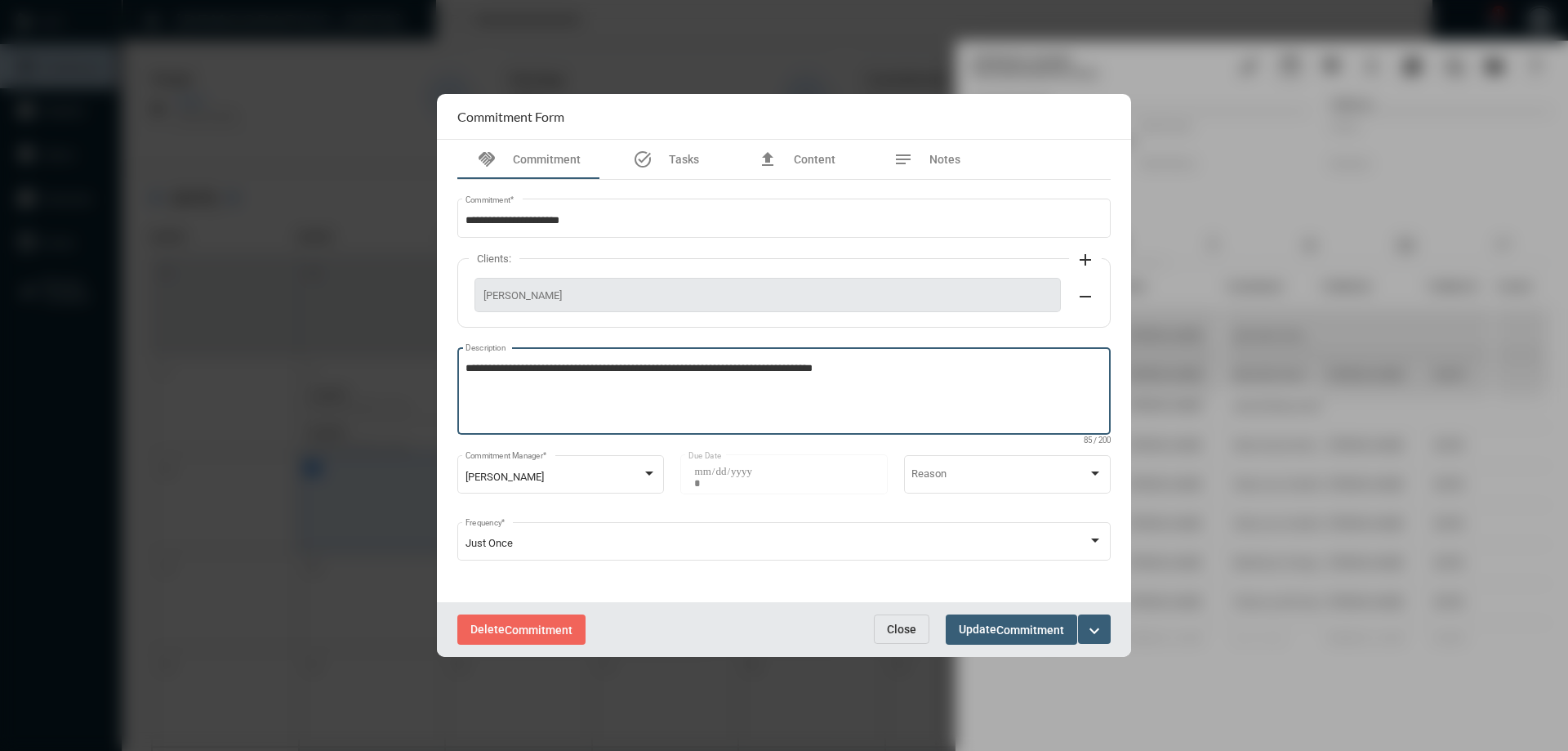
click at [906, 370] on textarea "**********" at bounding box center [784, 394] width 638 height 65
type textarea "**********"
click at [1021, 631] on span "Commitment" at bounding box center [1030, 630] width 67 height 13
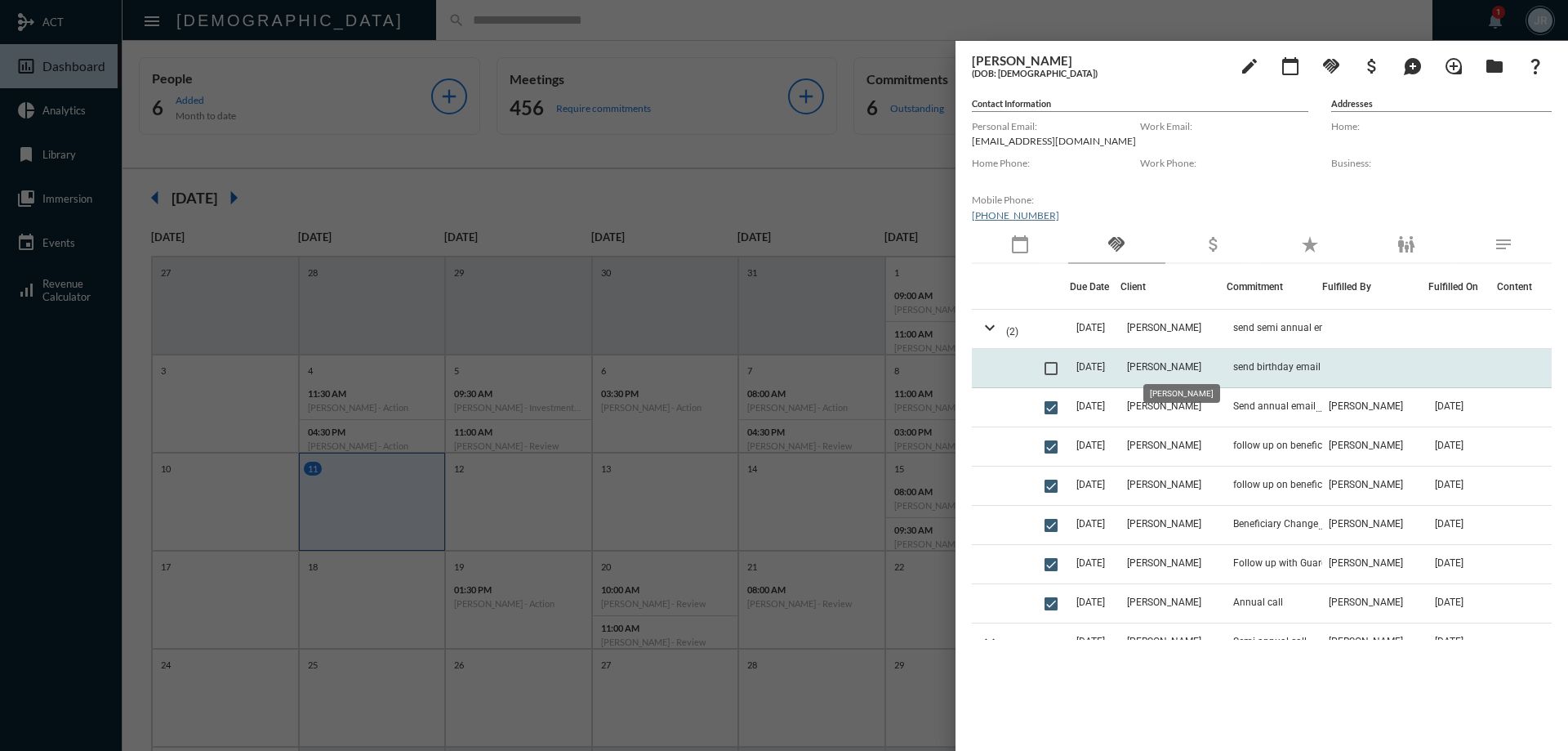
click at [1191, 368] on span "[PERSON_NAME]" at bounding box center [1164, 367] width 74 height 11
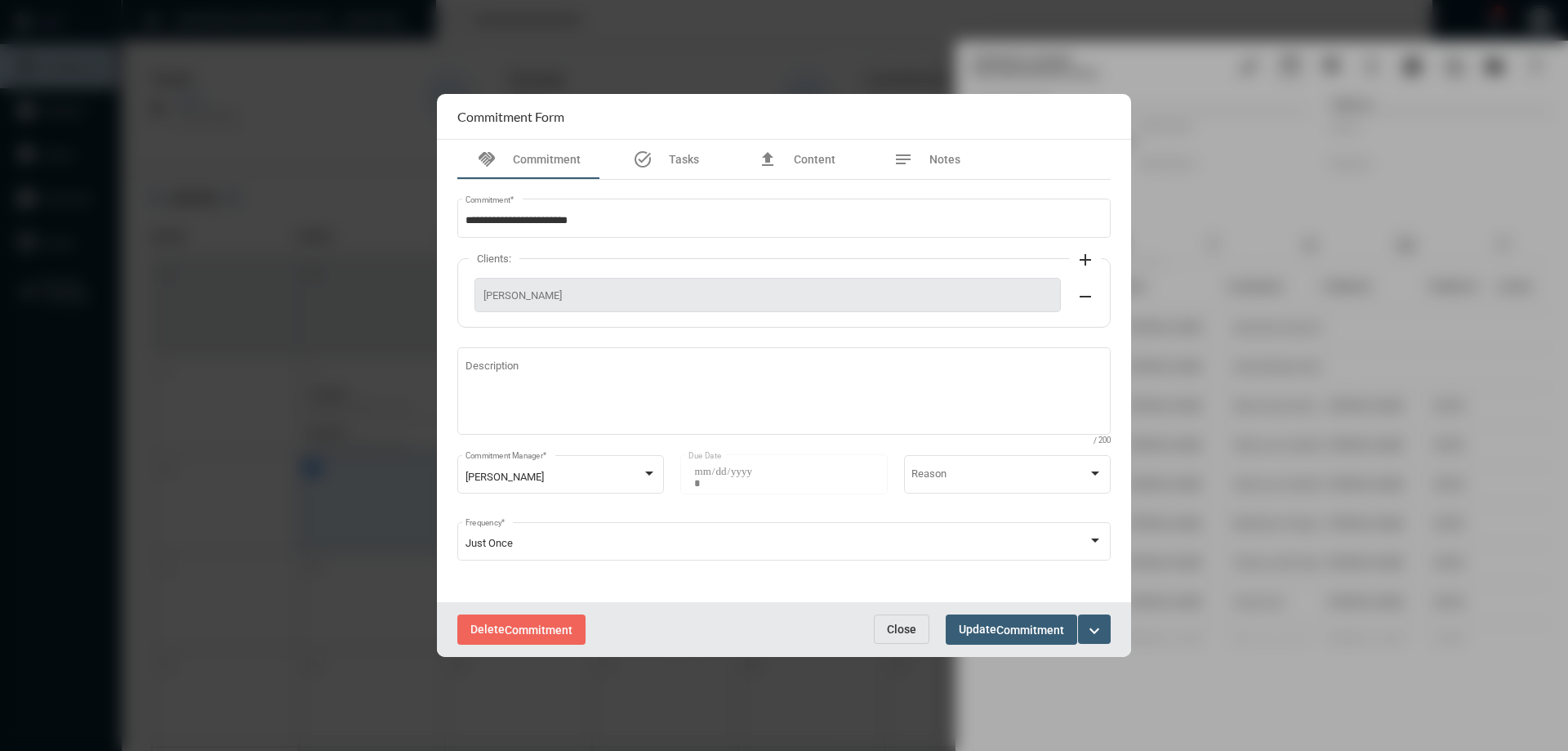
click at [898, 631] on span "Close" at bounding box center [901, 629] width 30 height 13
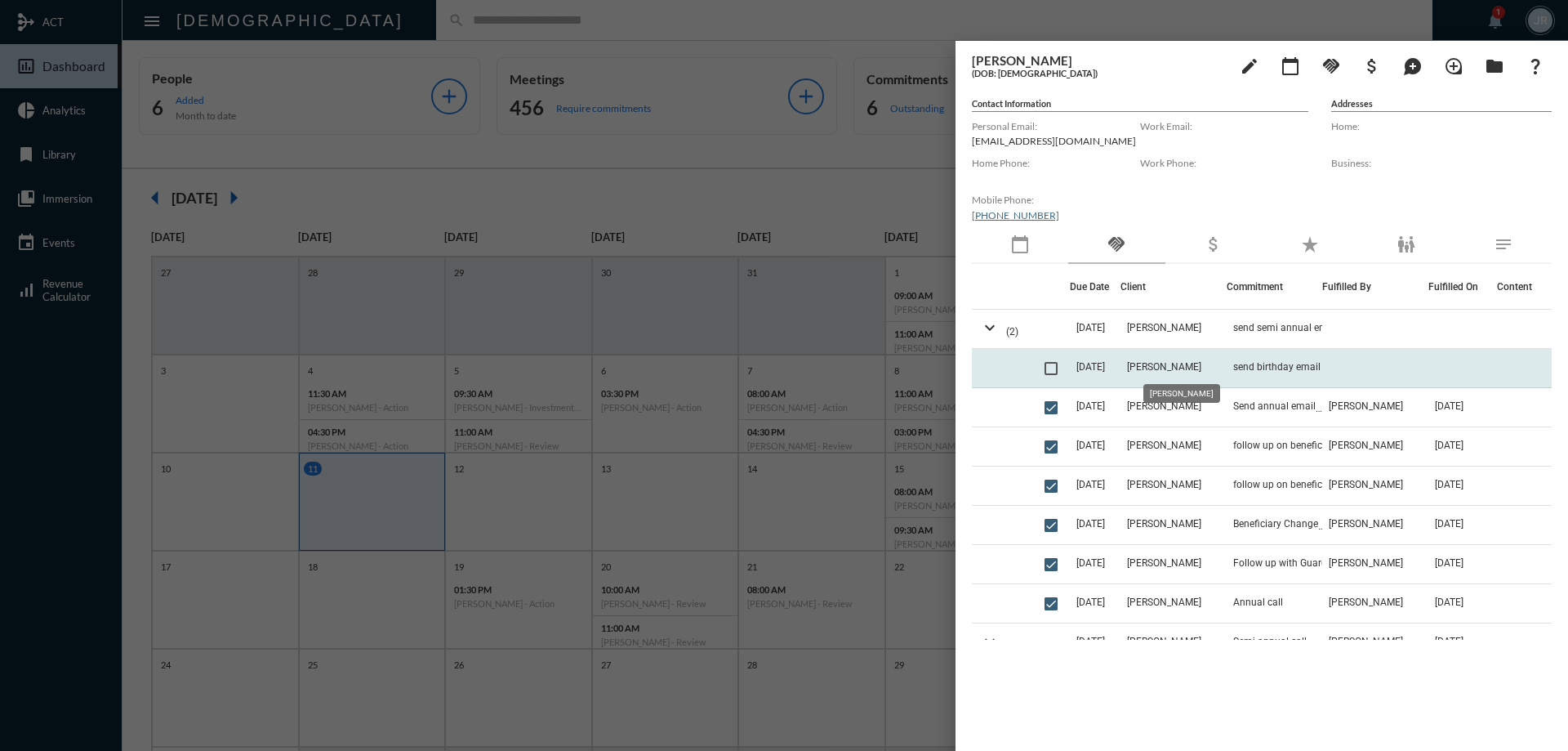
click at [1184, 363] on span "[PERSON_NAME]" at bounding box center [1164, 367] width 74 height 11
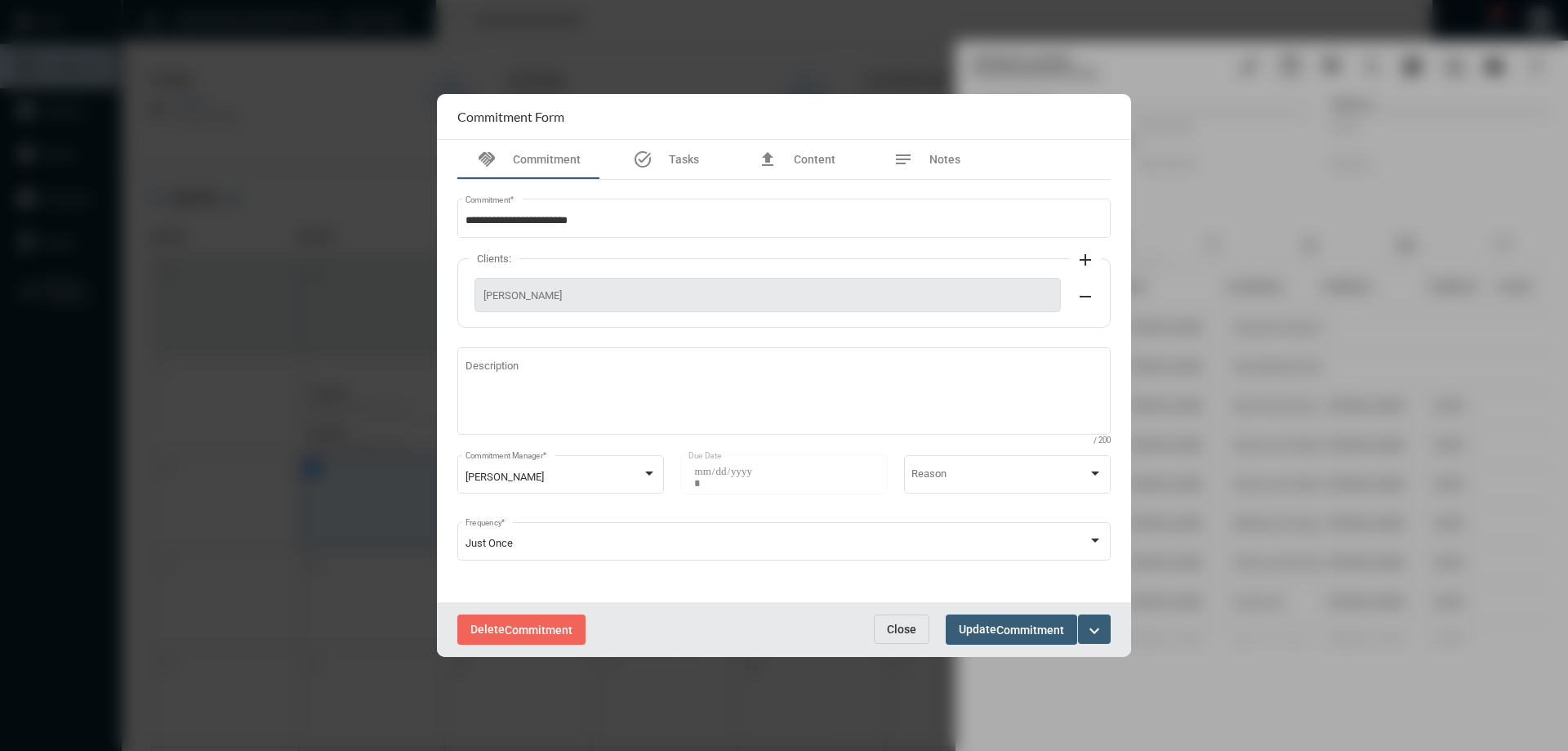
click at [881, 622] on button "Close" at bounding box center [901, 629] width 55 height 30
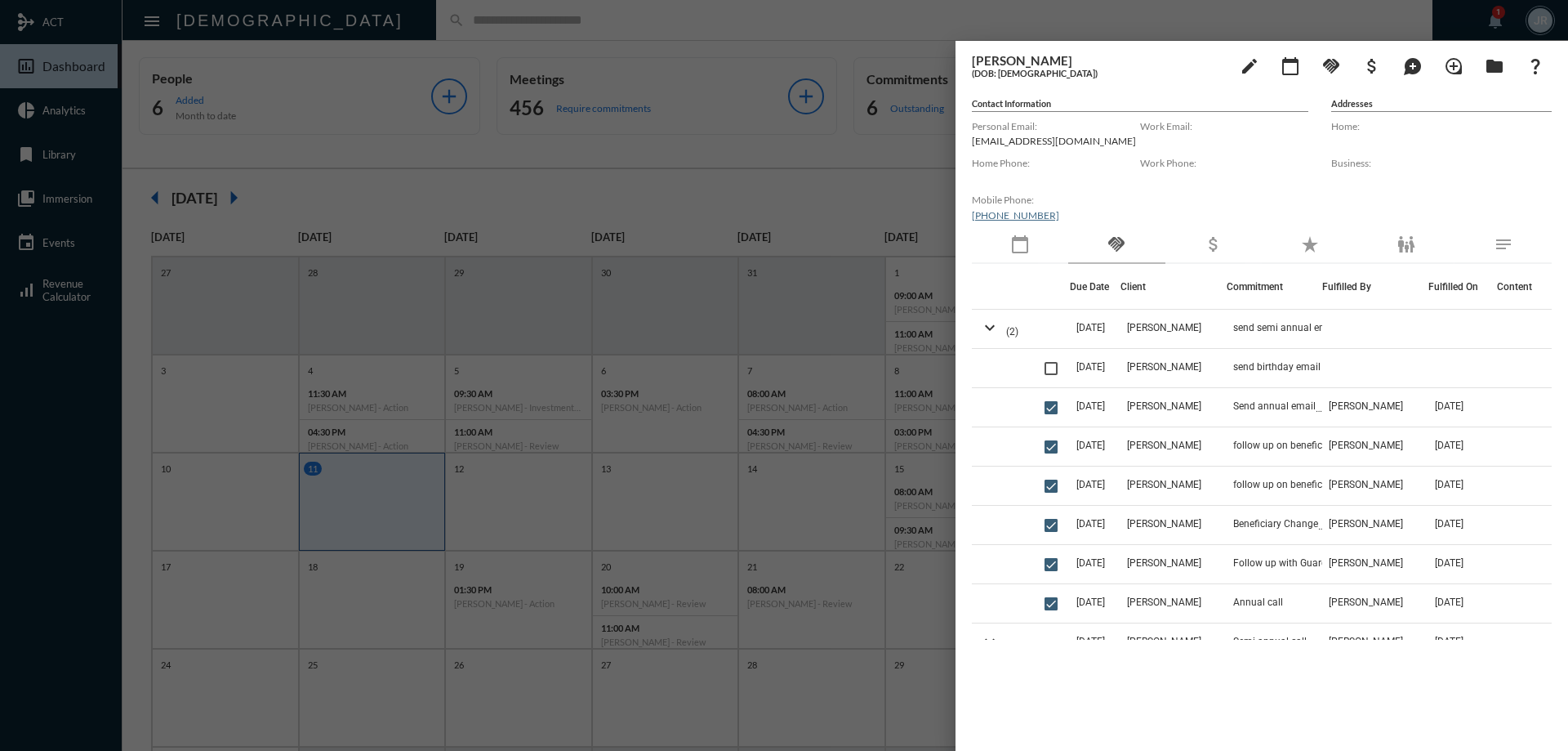
click at [588, 25] on div at bounding box center [784, 375] width 1568 height 751
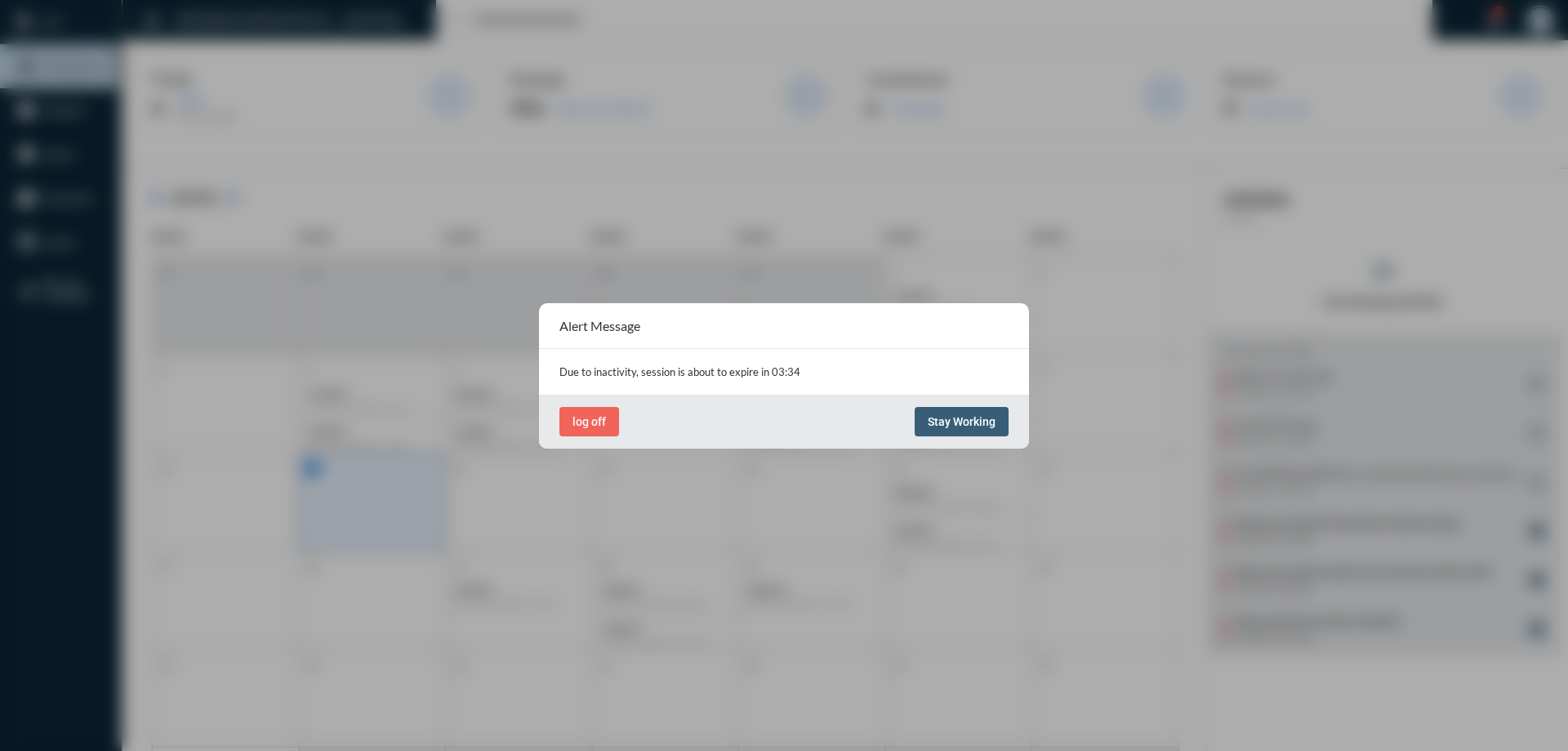
click at [952, 418] on span "Stay Working" at bounding box center [960, 421] width 67 height 13
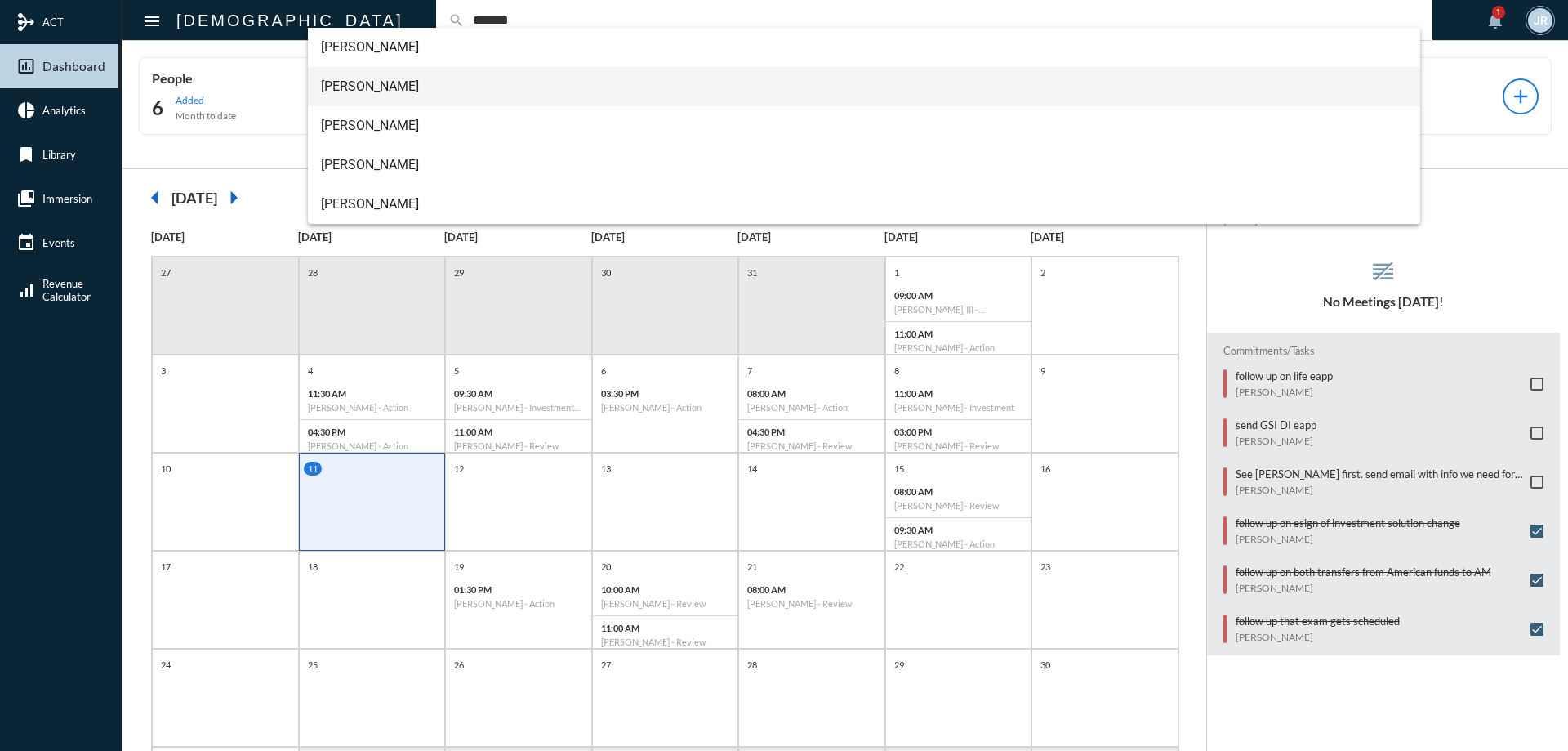
type input "*******"
click at [355, 87] on span "Hollis Sherman" at bounding box center [863, 87] width 1087 height 39
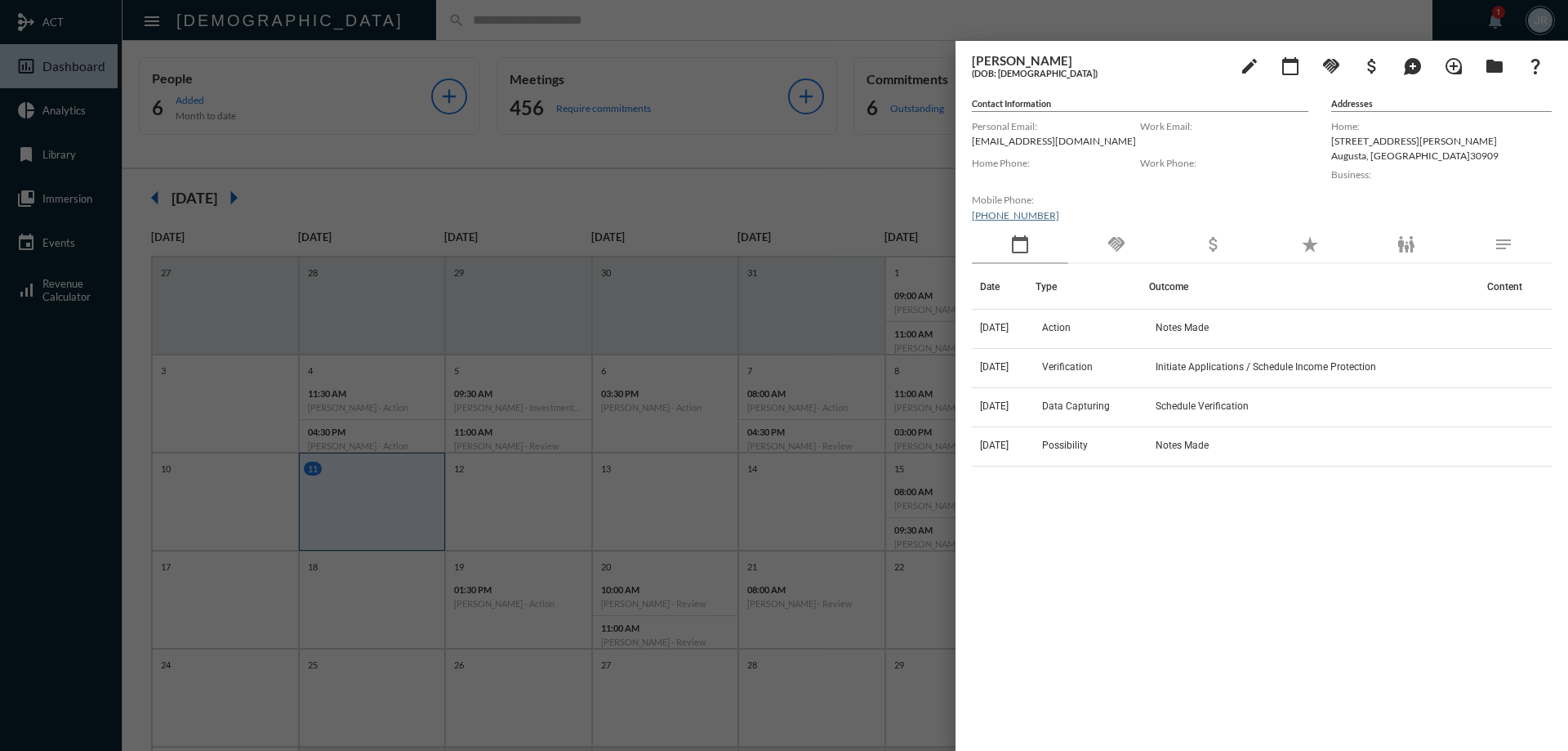
click at [1129, 263] on div "handshake" at bounding box center [1116, 245] width 96 height 38
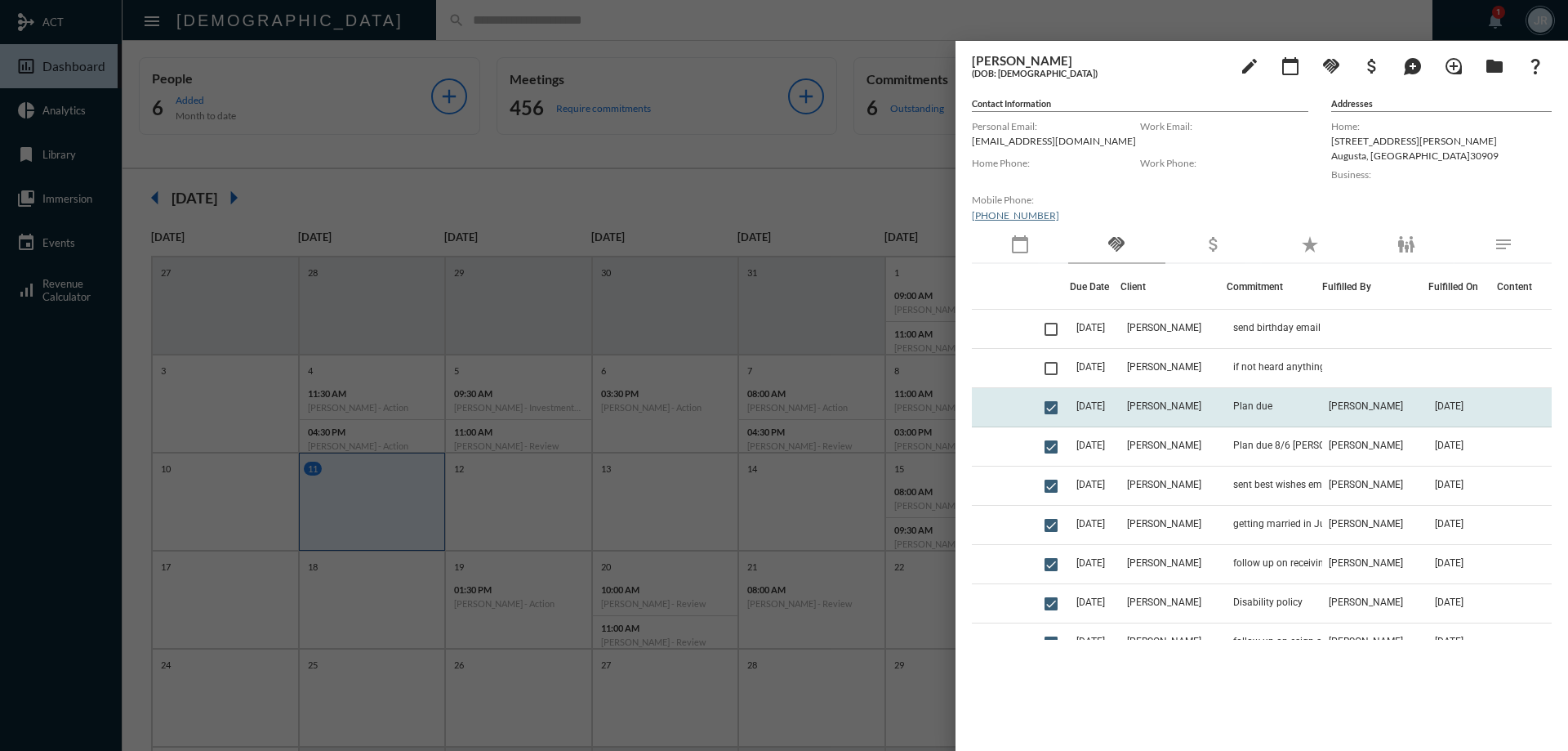
click at [1261, 412] on td "Plan due" at bounding box center [1273, 407] width 95 height 39
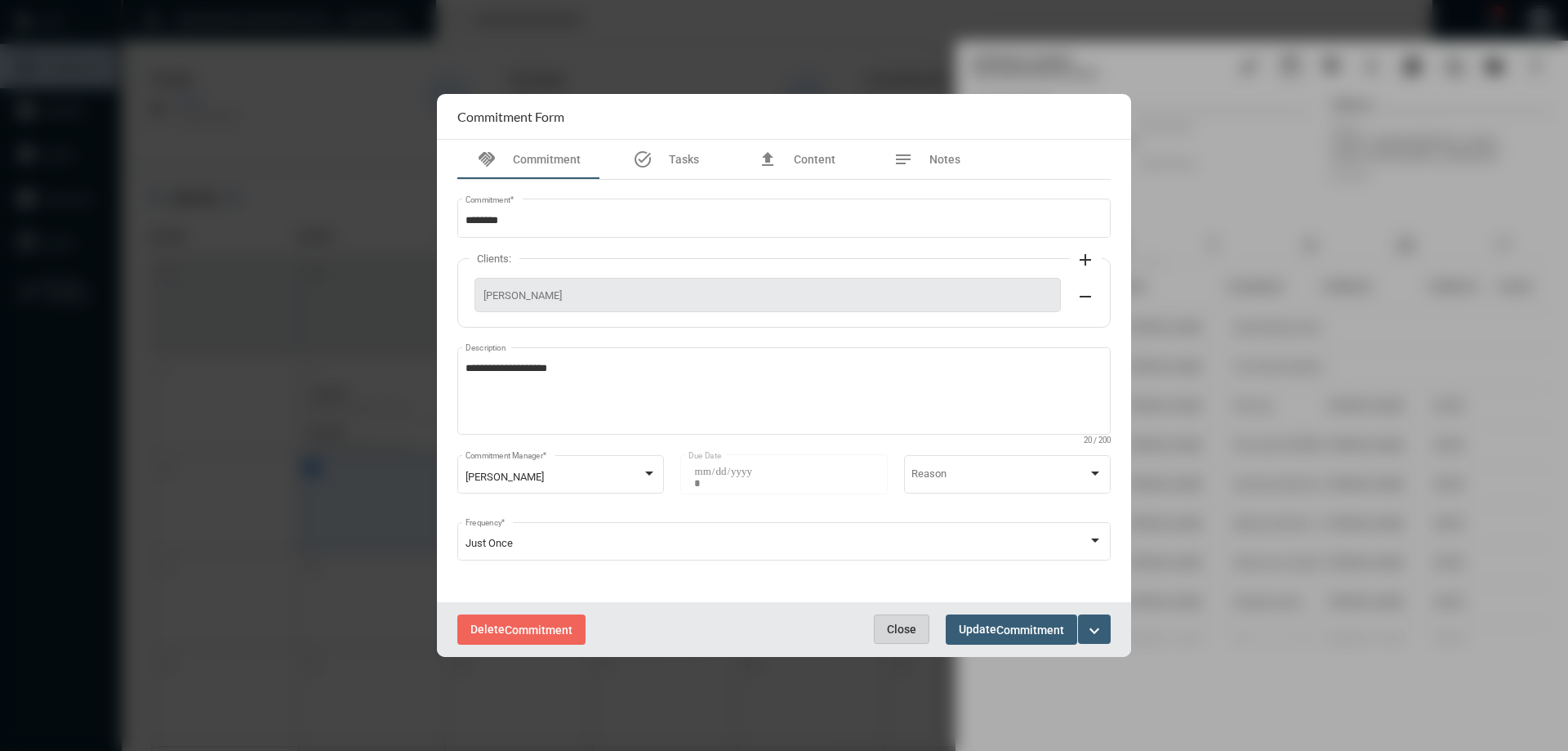
click at [908, 618] on button "Close" at bounding box center [901, 629] width 55 height 30
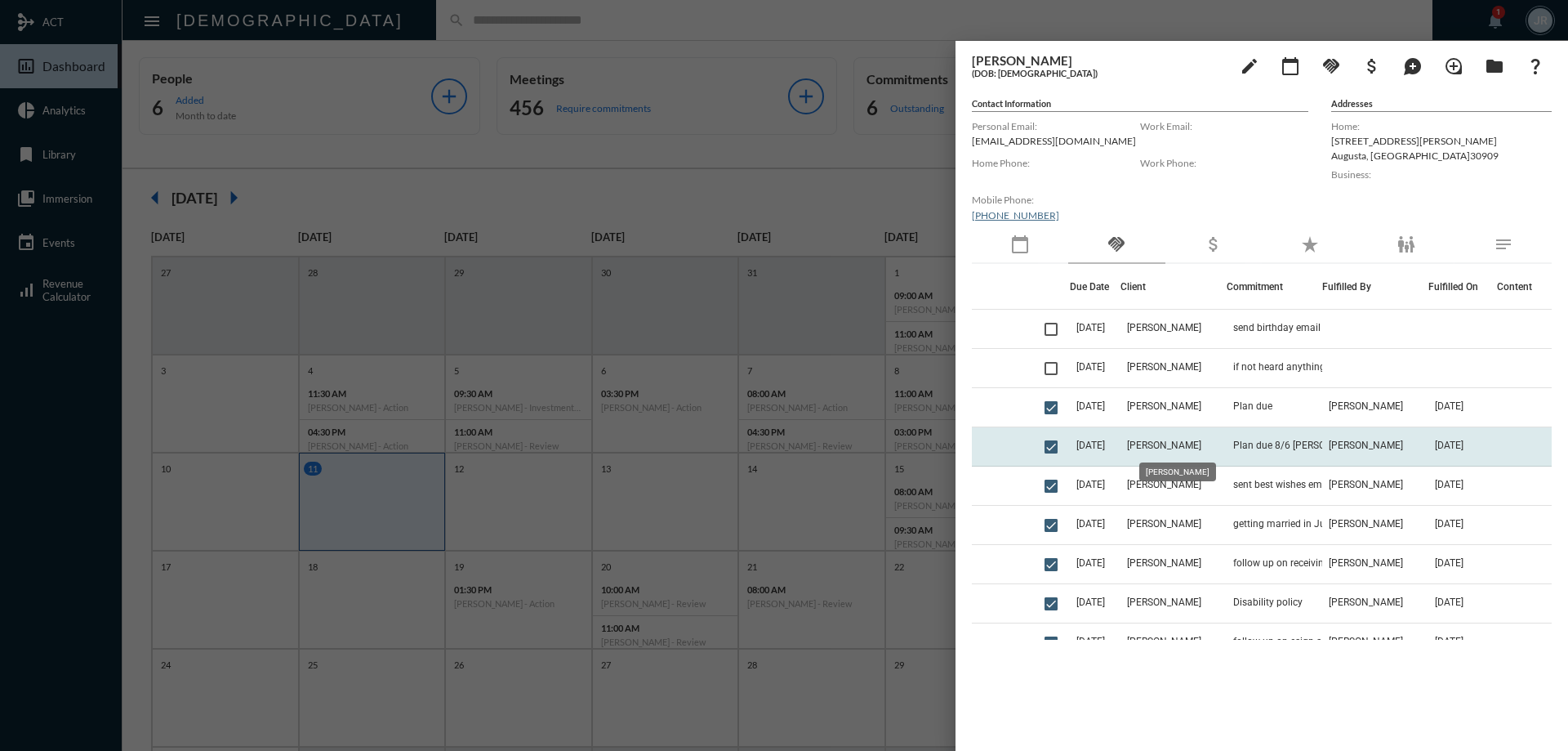
click at [1153, 442] on span "Hollis Sherman" at bounding box center [1164, 445] width 74 height 11
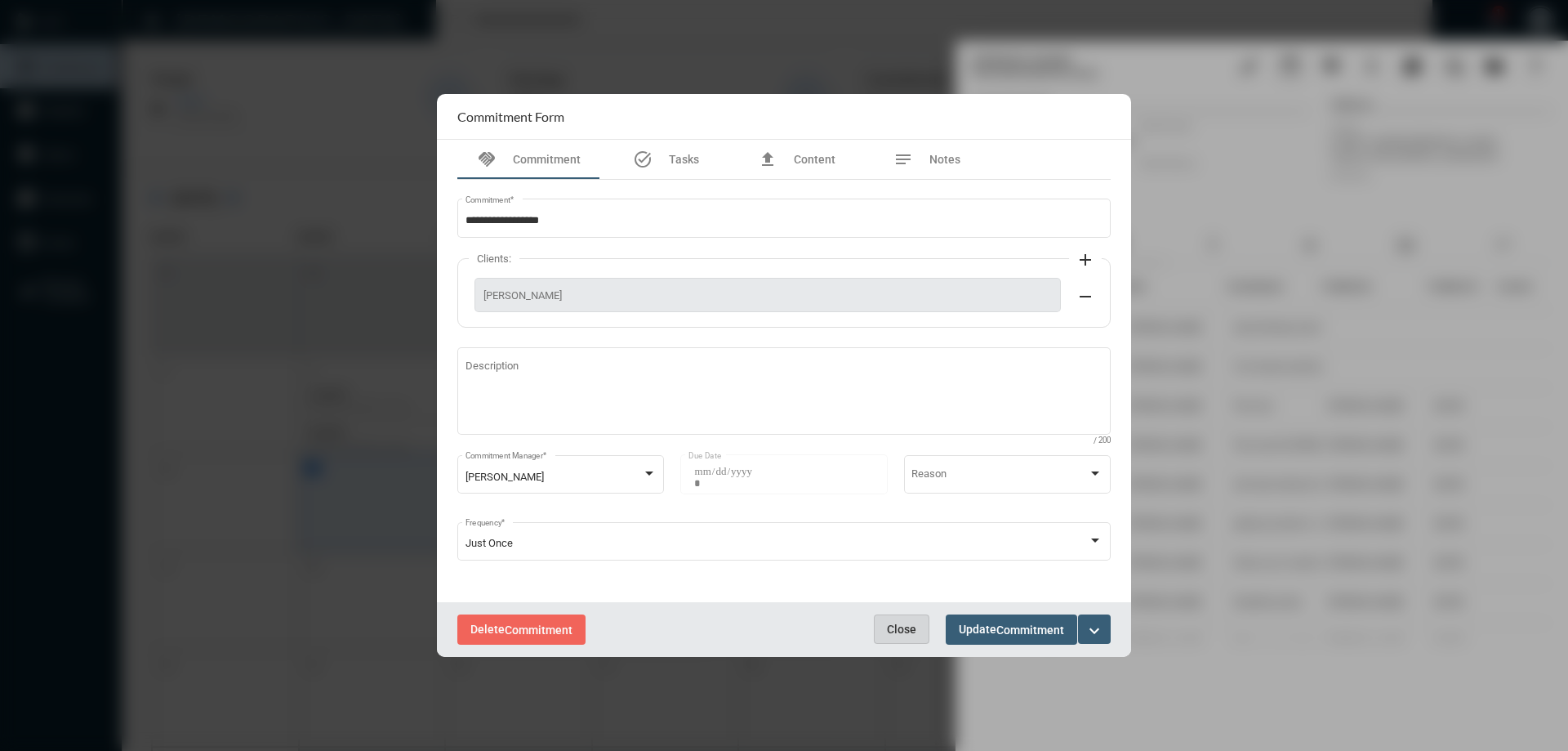
click at [927, 615] on button "Close" at bounding box center [901, 629] width 55 height 30
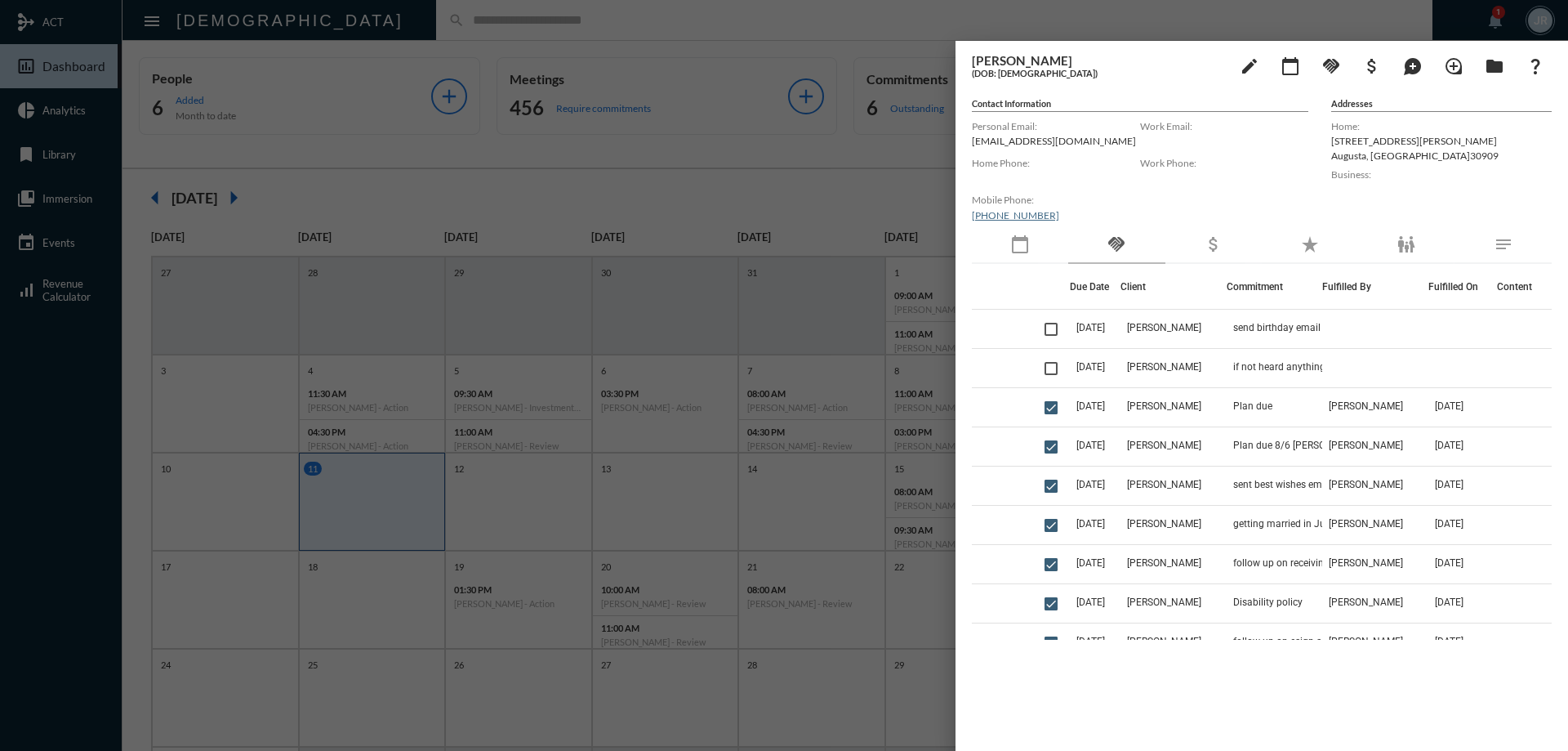
click at [419, 31] on div at bounding box center [784, 375] width 1568 height 751
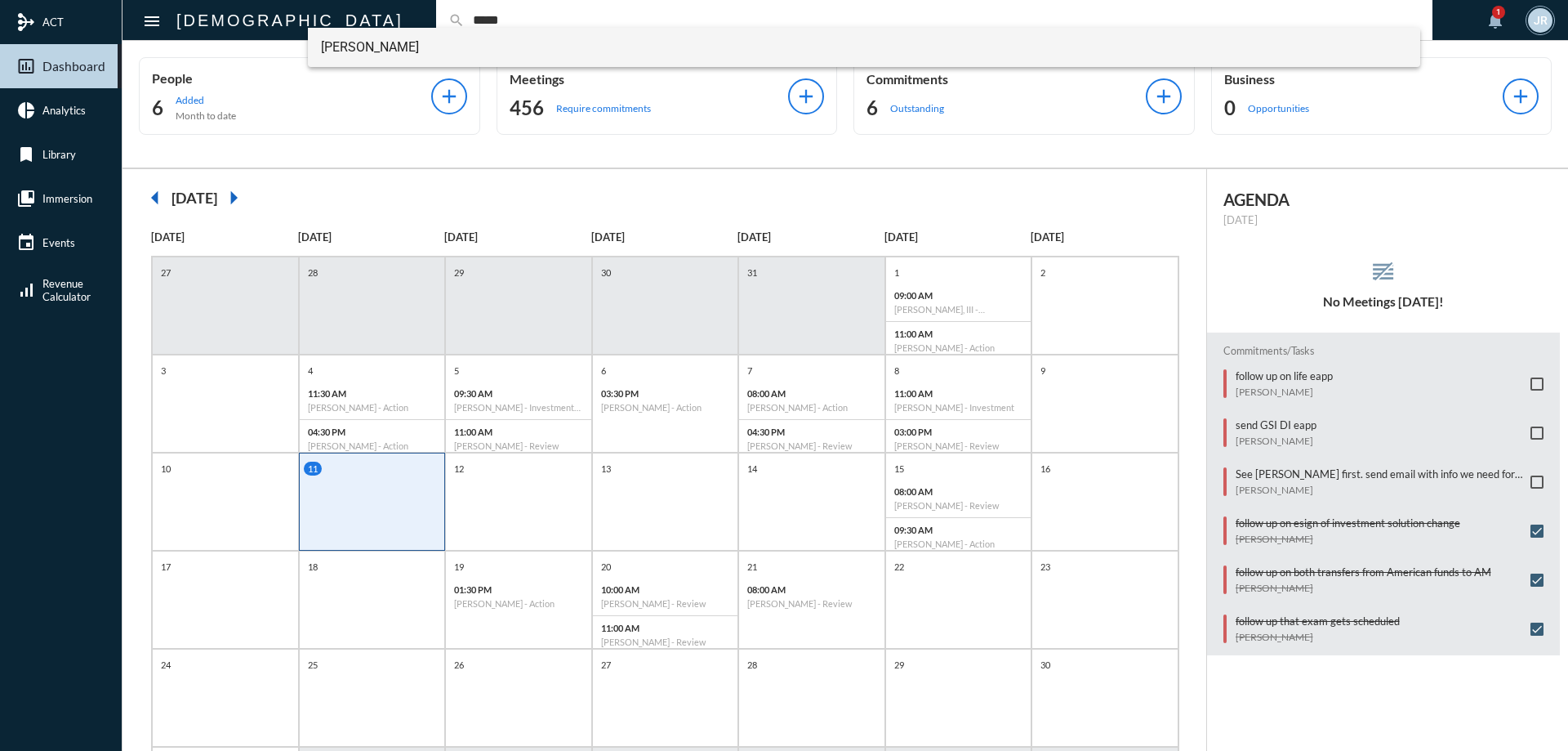
type input "*****"
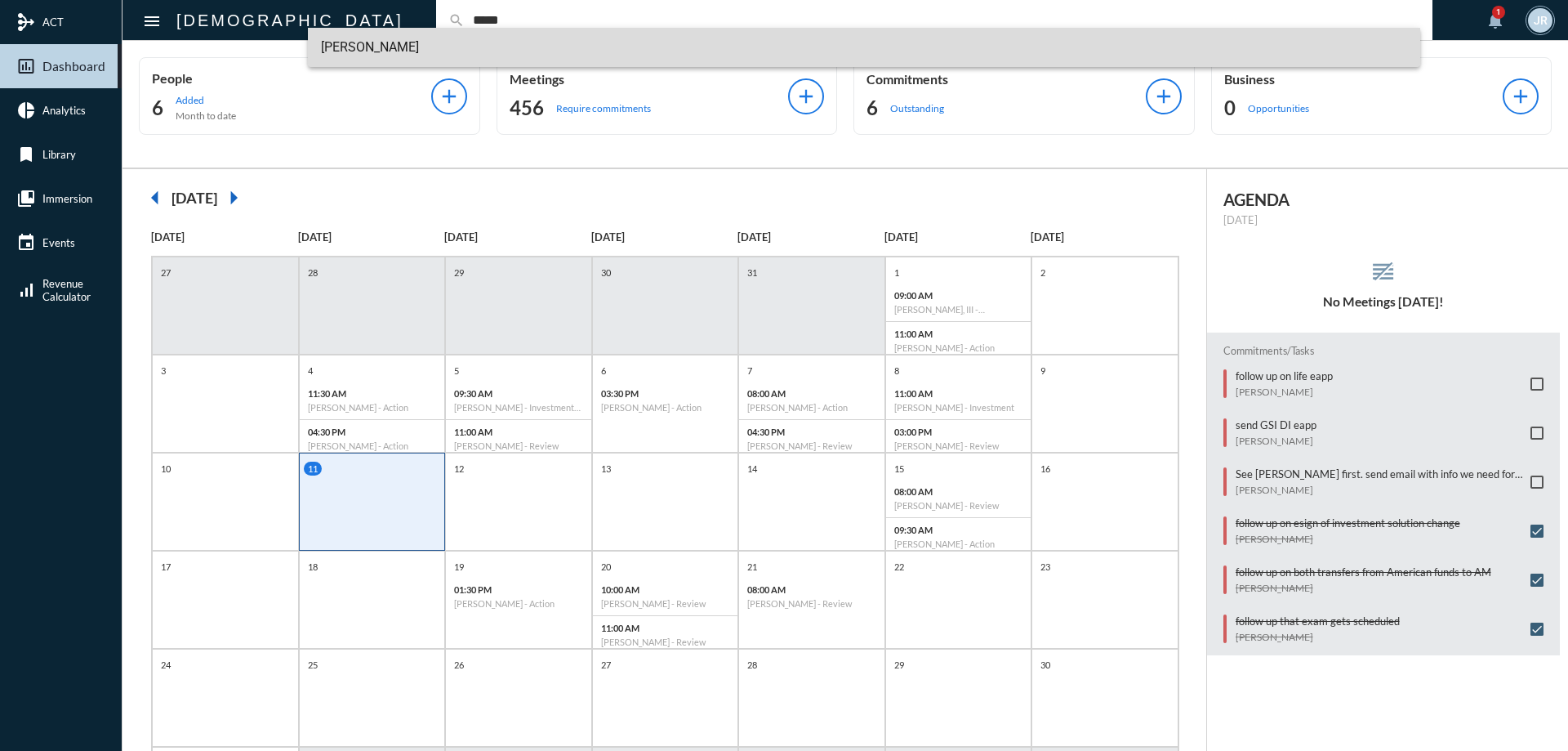
click at [370, 37] on span "Robert Wylie" at bounding box center [863, 47] width 1087 height 39
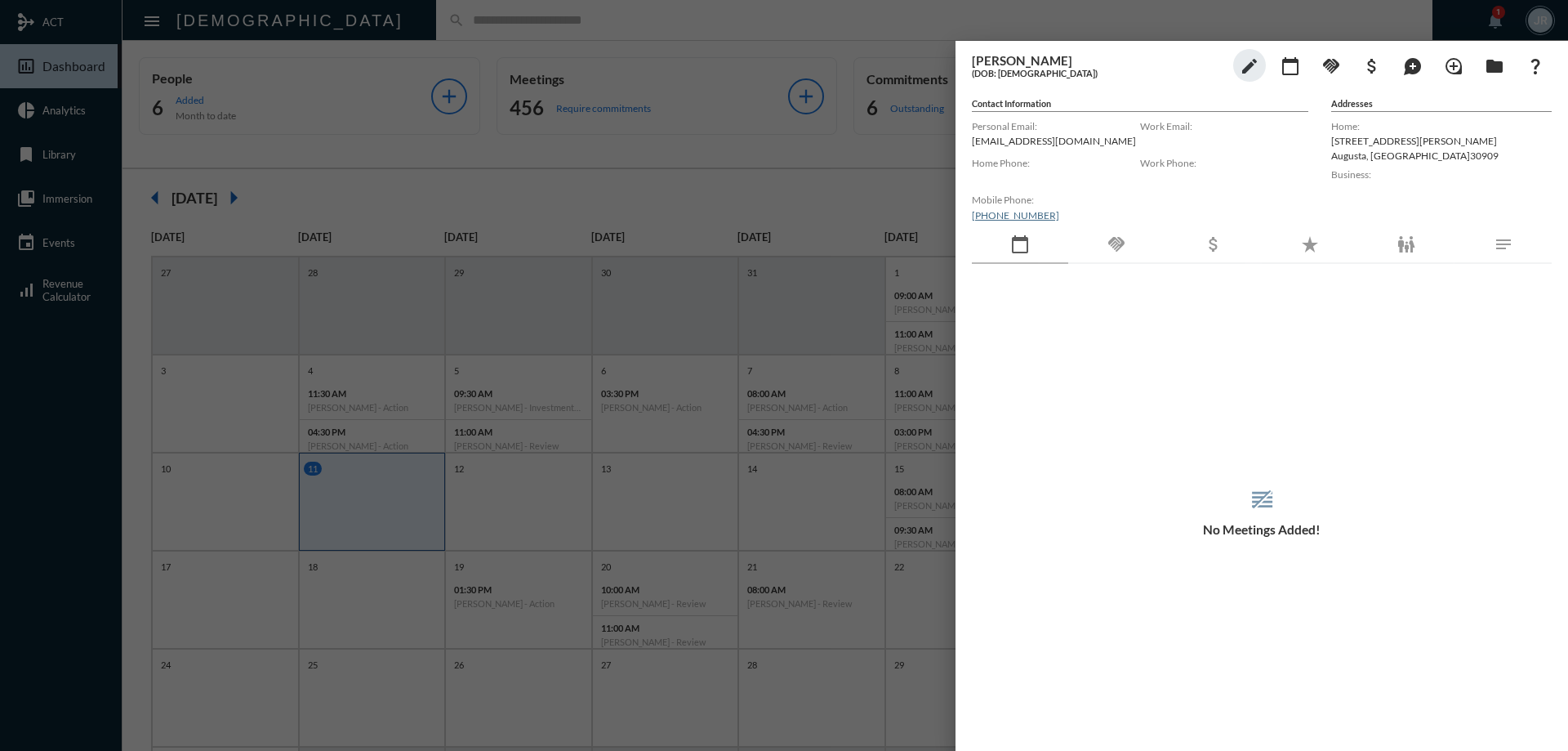
click at [1018, 137] on p "robertwylie5@gmail.com" at bounding box center [1055, 140] width 168 height 12
copy p "robertwylie5@gmail.com"
click at [1140, 256] on div "handshake" at bounding box center [1116, 245] width 96 height 38
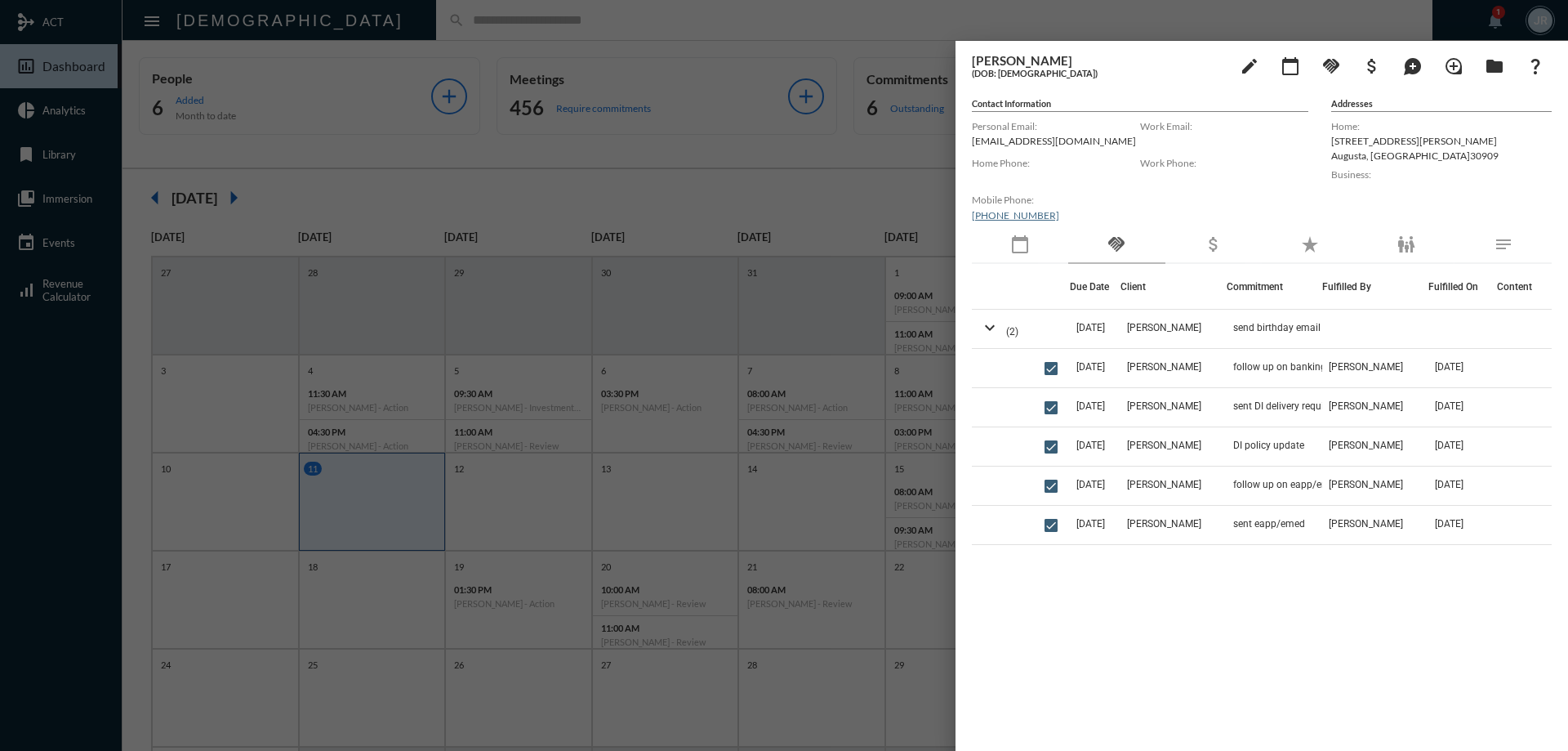
click at [578, 48] on div at bounding box center [784, 375] width 1568 height 751
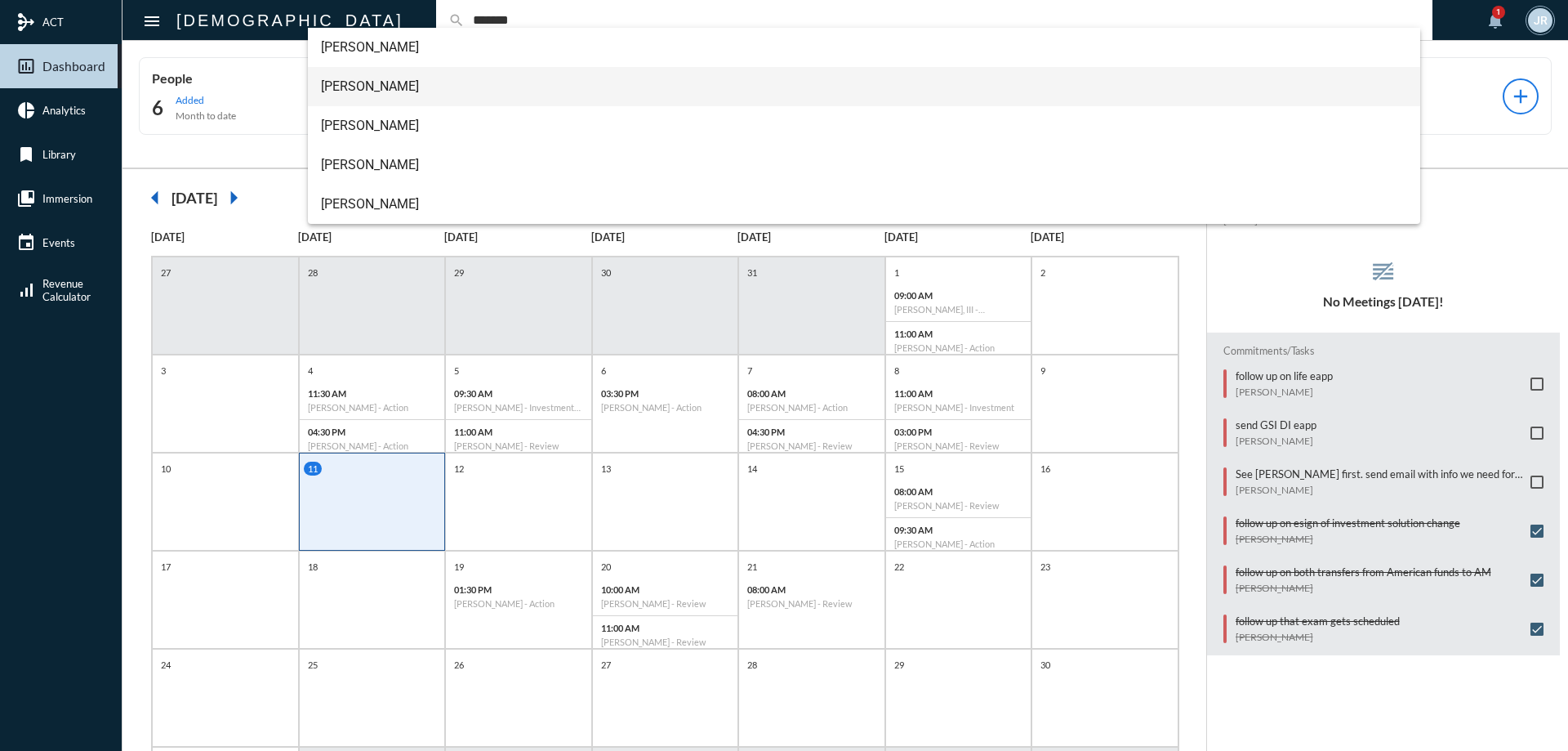
type input "*******"
click at [374, 83] on span "Hollis Sherman" at bounding box center [863, 87] width 1087 height 39
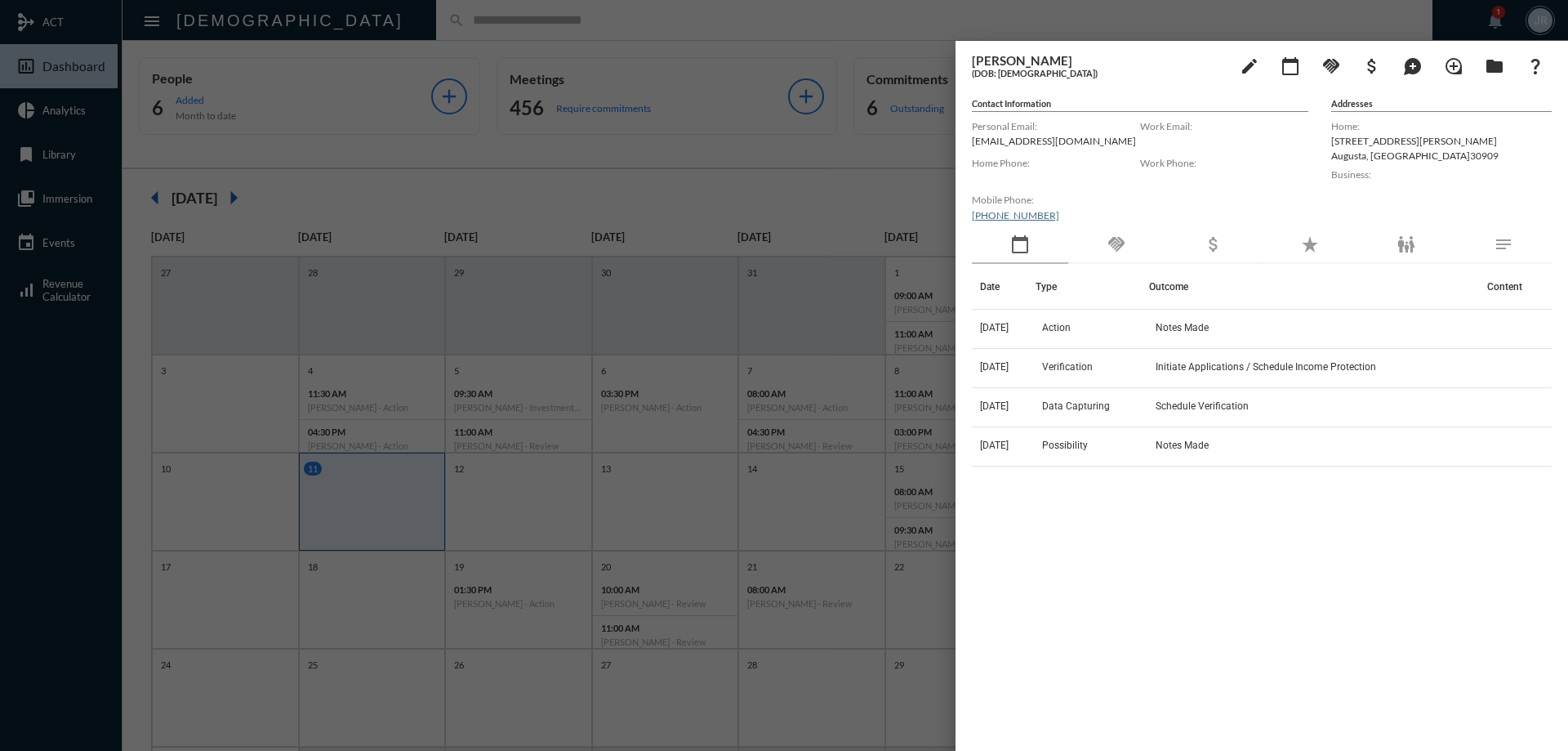
click at [1127, 229] on div "handshake" at bounding box center [1116, 245] width 96 height 38
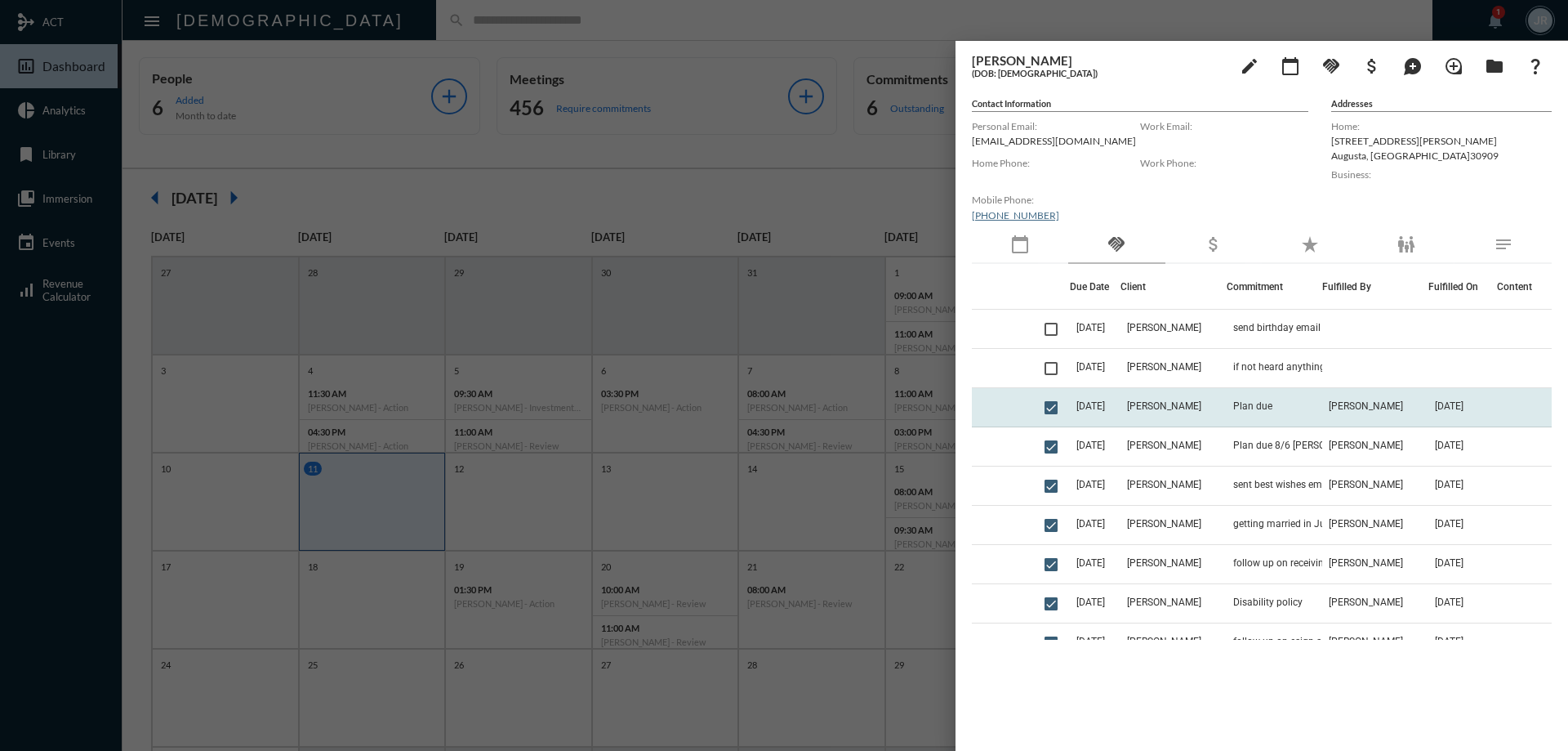
click at [1216, 401] on td "Hollis Sherman" at bounding box center [1173, 407] width 106 height 39
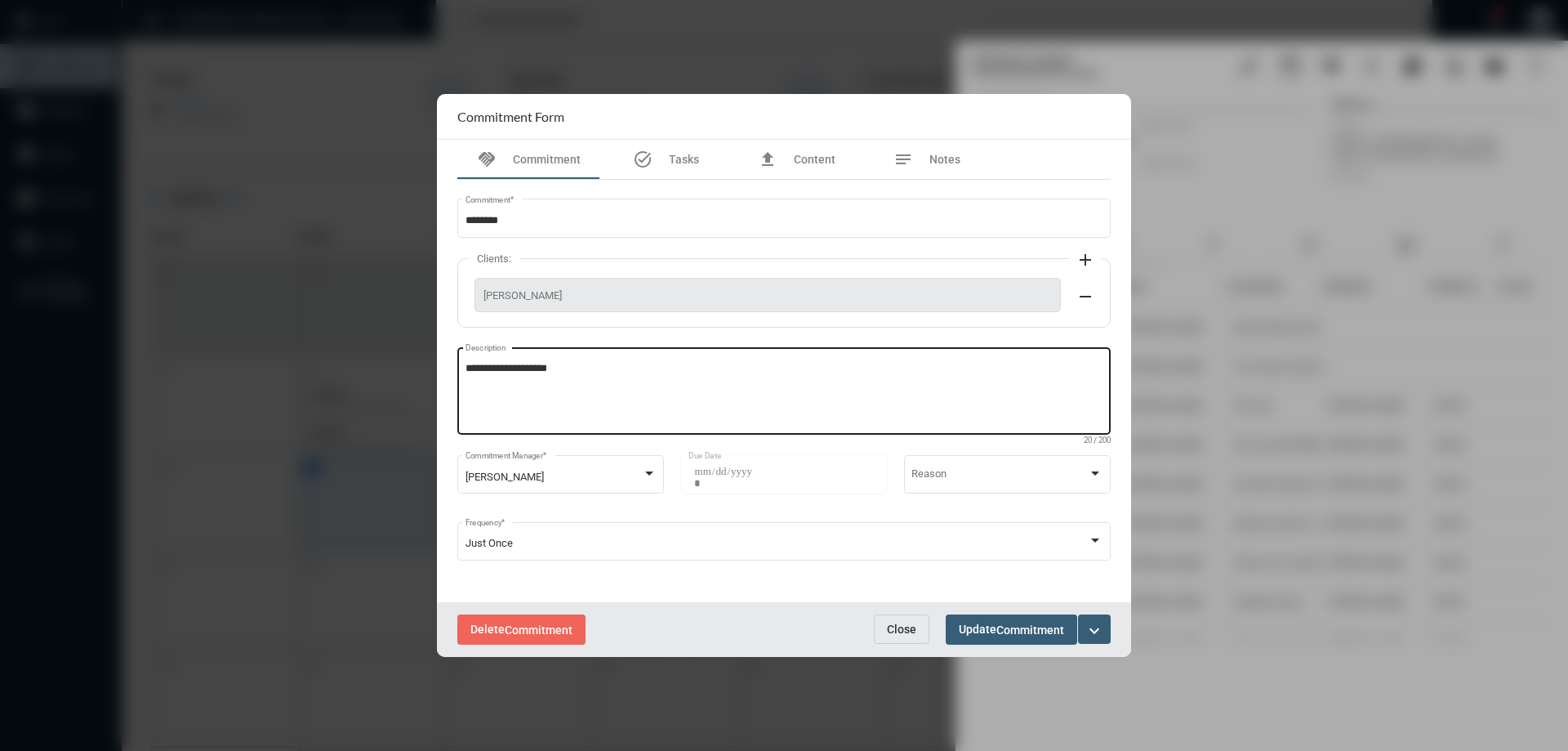
click at [597, 369] on textarea "**********" at bounding box center [784, 394] width 638 height 65
click at [584, 369] on textarea "**********" at bounding box center [784, 394] width 638 height 65
click at [654, 381] on textarea "**********" at bounding box center [784, 394] width 638 height 65
type textarea "**********"
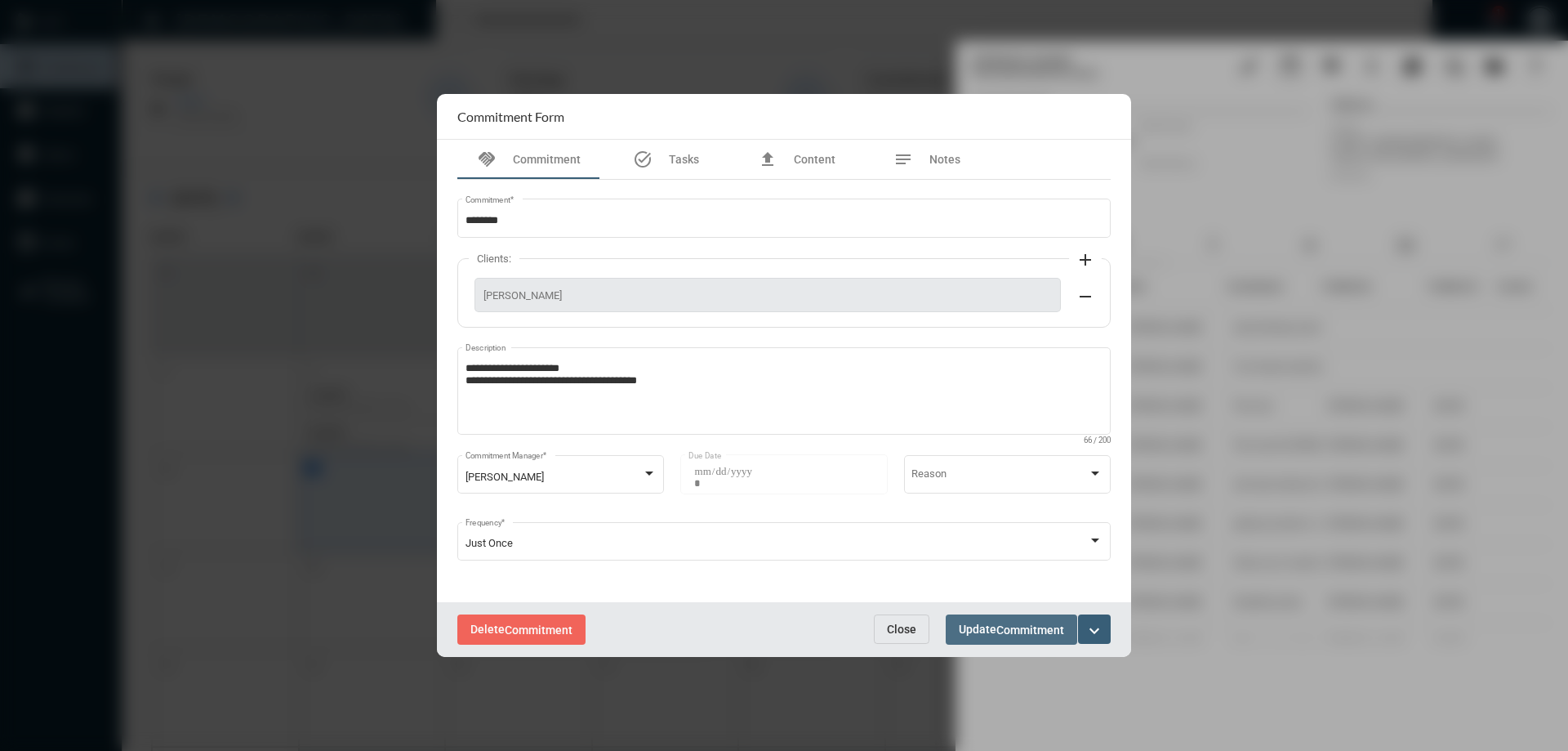
click at [976, 616] on button "Update Commitment" at bounding box center [1011, 629] width 131 height 30
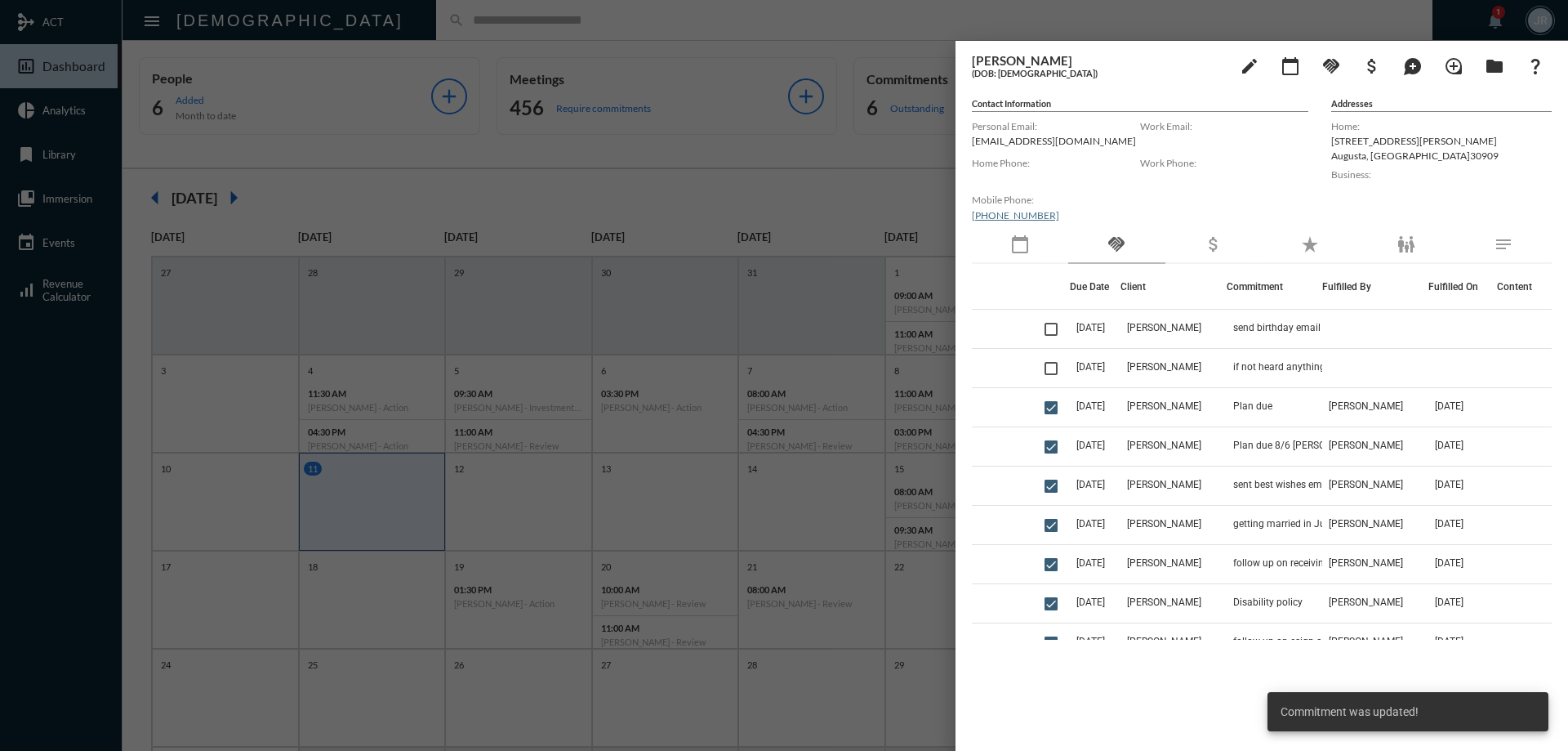
click at [413, 20] on div at bounding box center [784, 375] width 1568 height 751
